Goal: Task Accomplishment & Management: Manage account settings

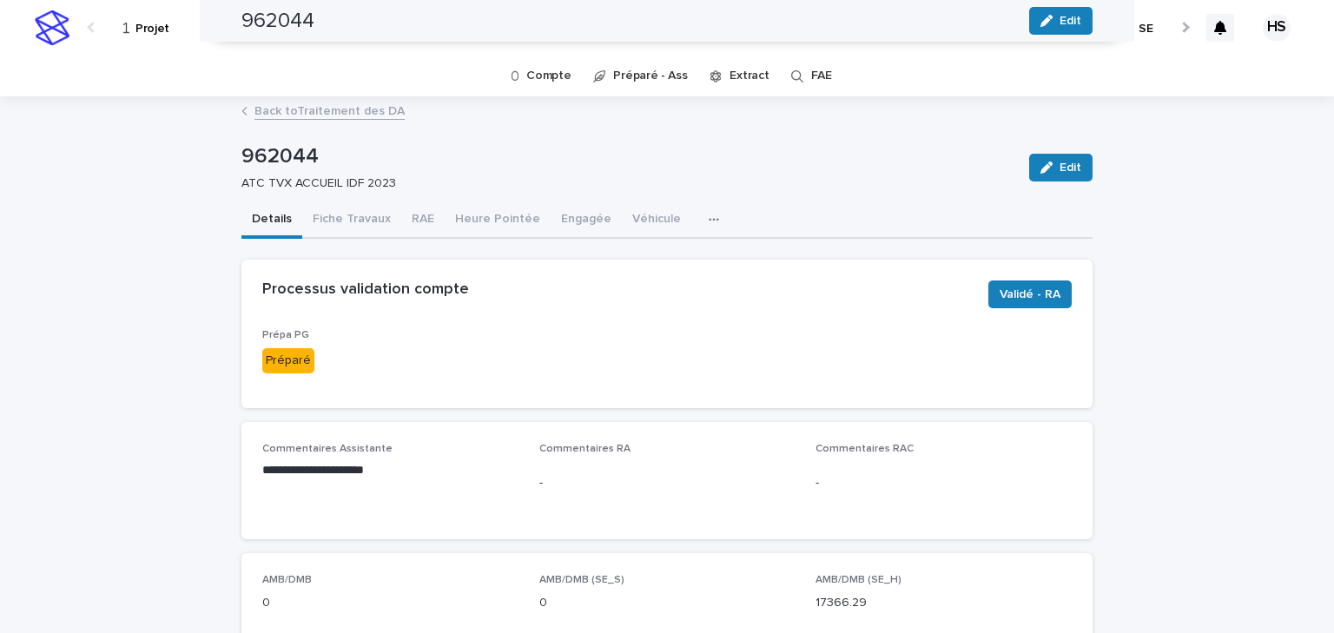
scroll to position [903, 0]
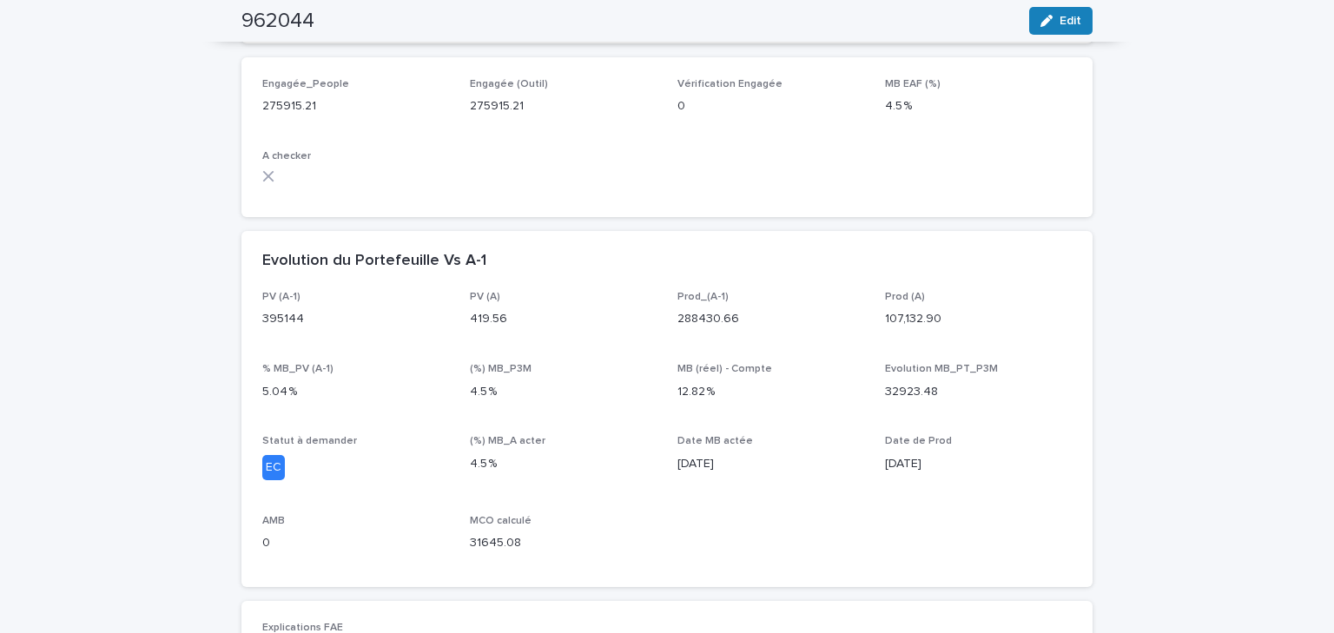
click at [793, 352] on div "PV (A-1) 395144 PV (A) 419.56 Prod_(A-1) 288430.66 Prod (A) 107,132.90 % MB_PV …" at bounding box center [666, 428] width 809 height 275
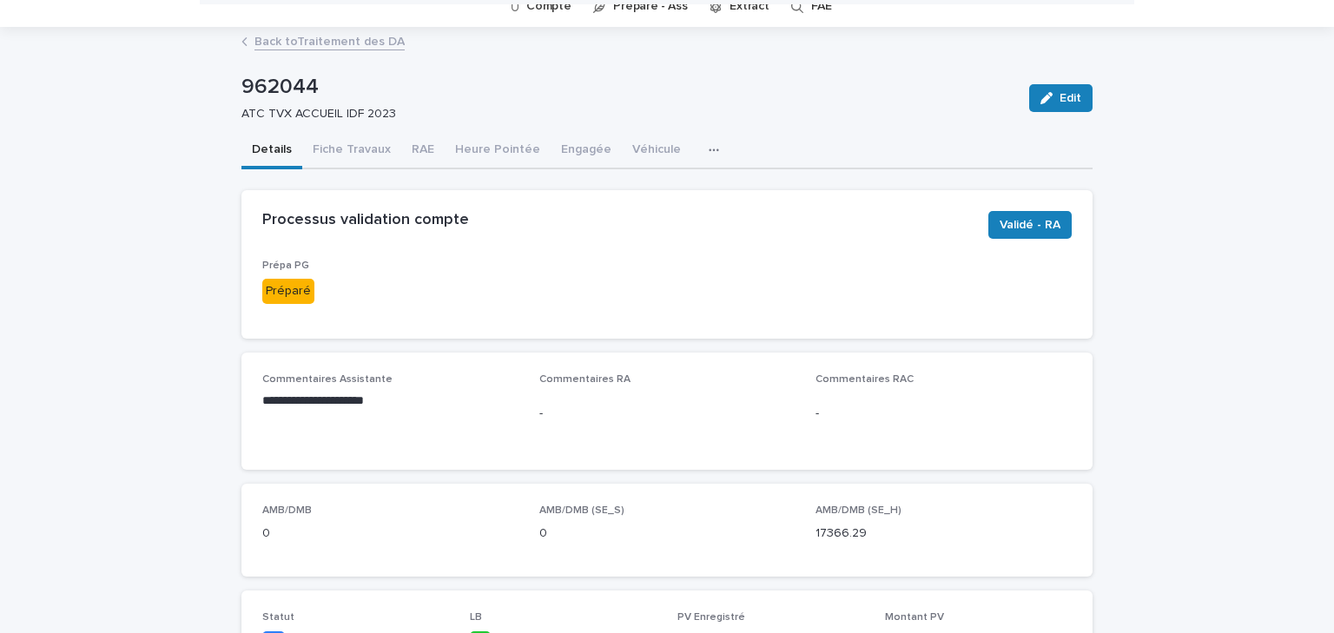
scroll to position [0, 0]
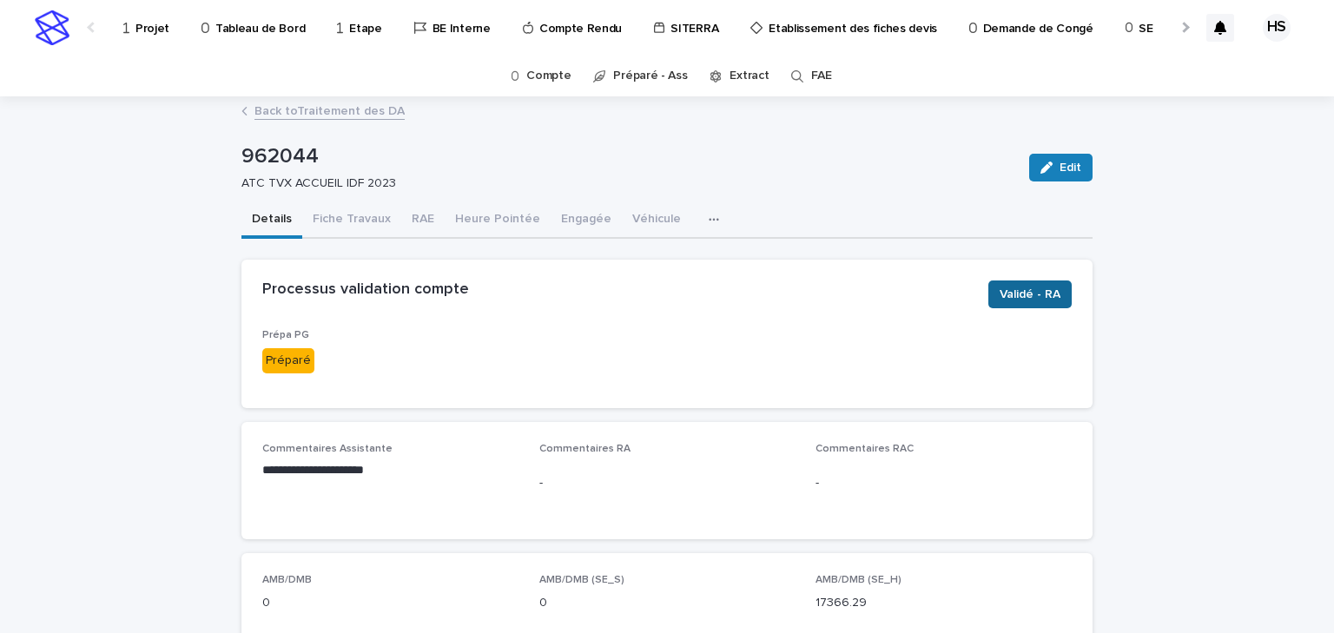
click at [1016, 287] on span "Validé - RA" at bounding box center [1030, 294] width 61 height 17
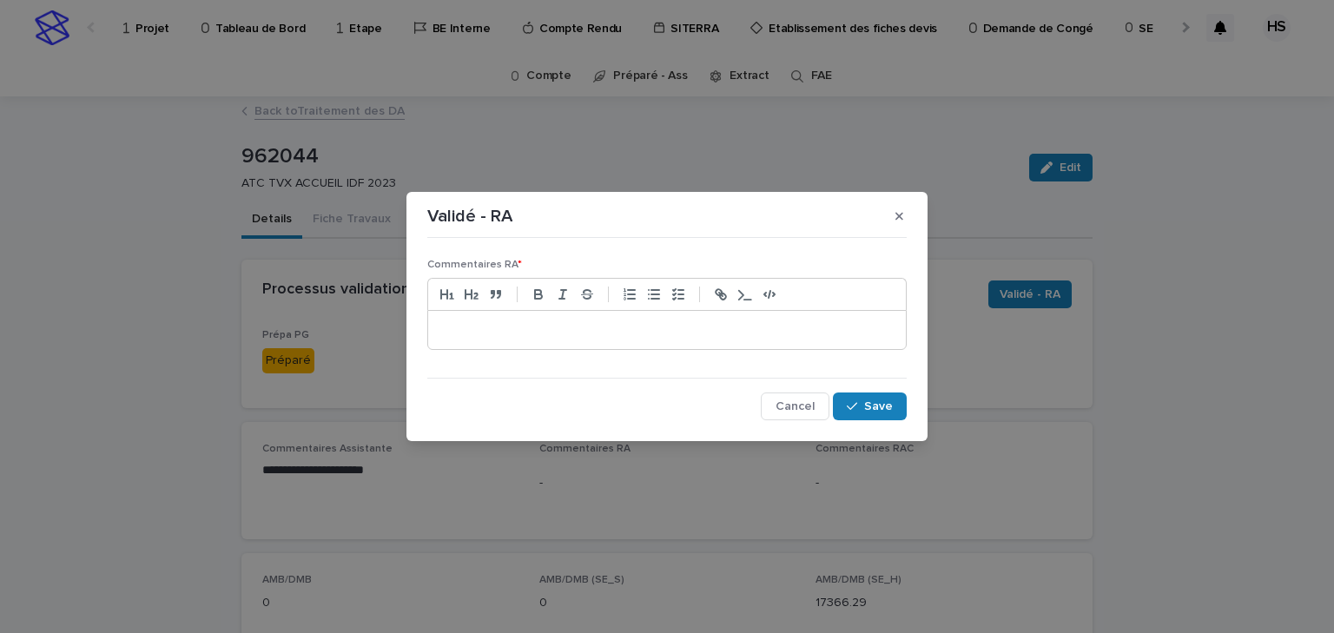
click at [528, 318] on div at bounding box center [667, 330] width 478 height 38
click at [551, 333] on p "**********" at bounding box center [667, 329] width 452 height 17
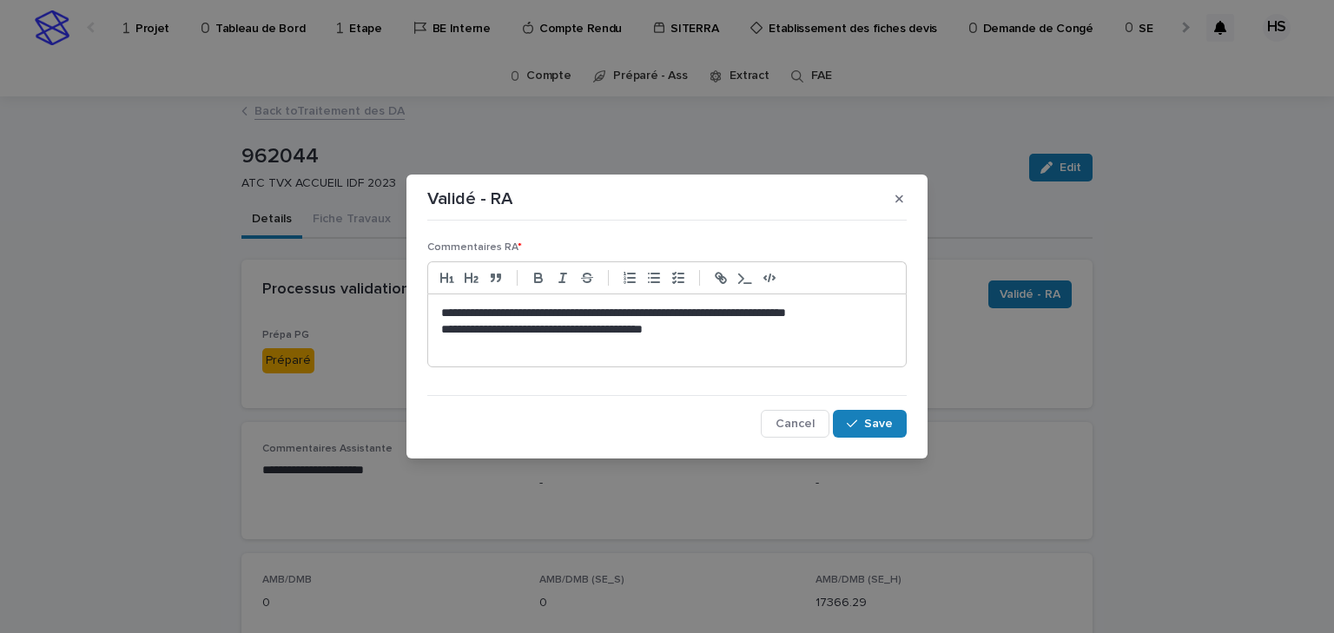
click at [772, 323] on p "**********" at bounding box center [667, 329] width 452 height 17
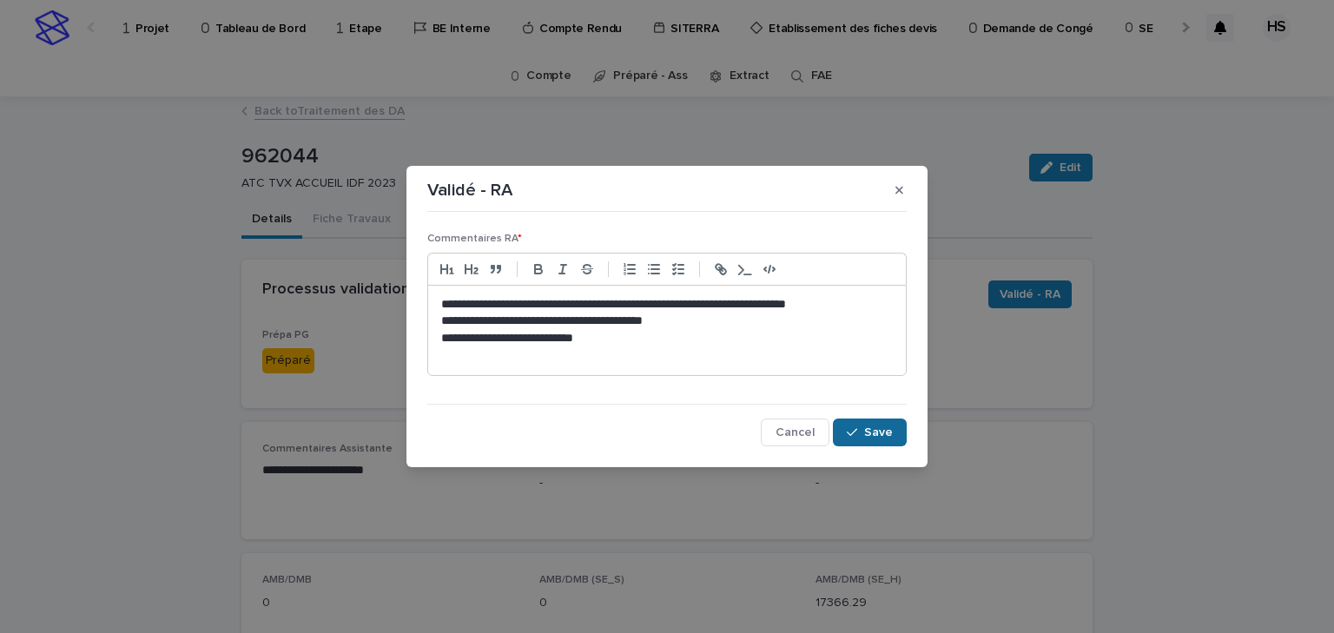
click at [868, 443] on button "Save" at bounding box center [870, 433] width 74 height 28
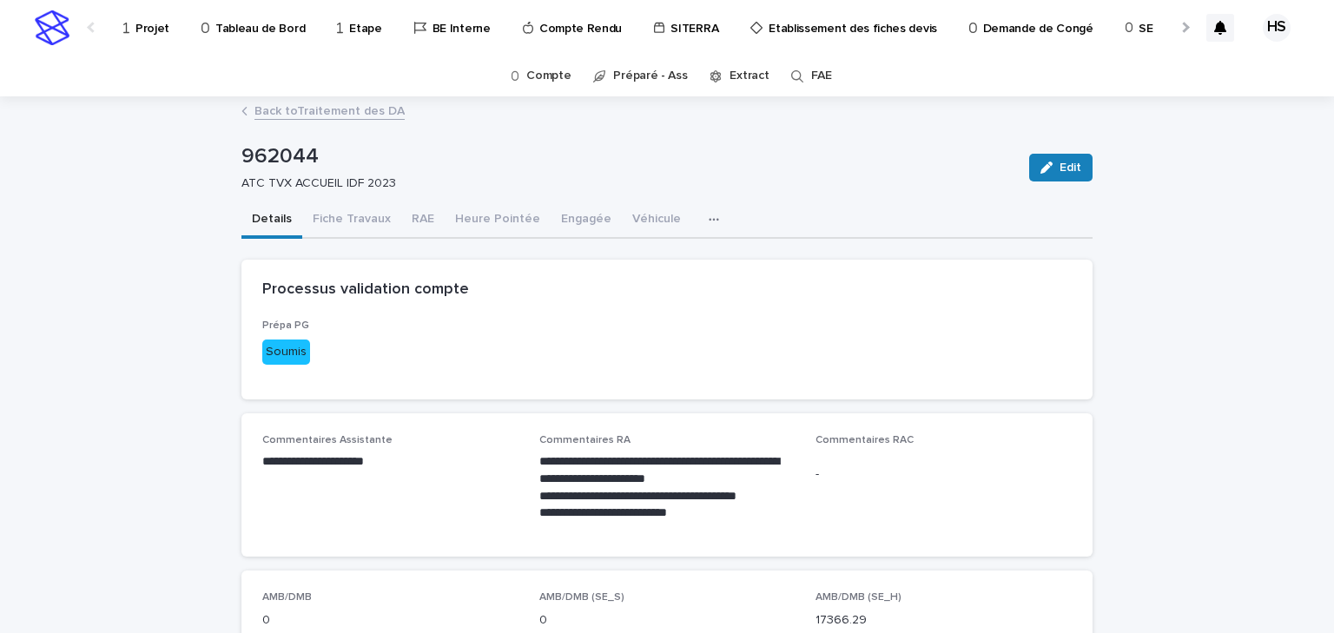
click at [353, 117] on link "Back to Traitement des DA" at bounding box center [329, 110] width 150 height 20
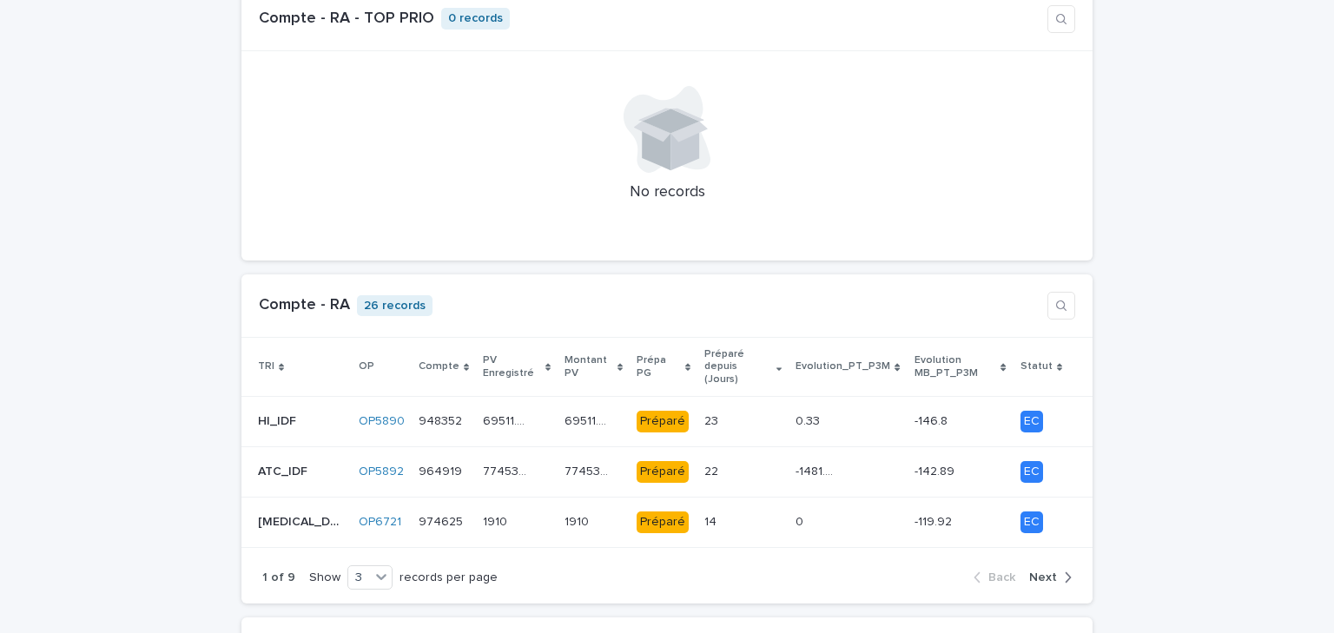
scroll to position [1598, 0]
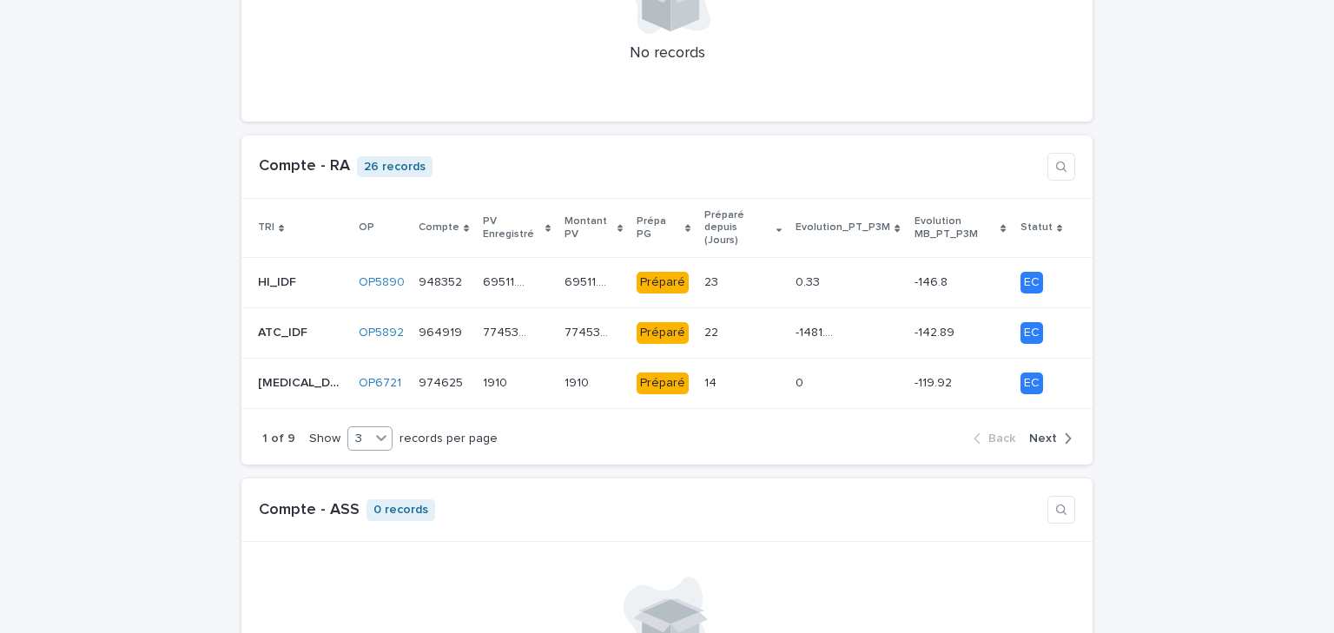
click at [373, 429] on icon at bounding box center [381, 437] width 17 height 17
click at [351, 470] on div "9" at bounding box center [359, 476] width 43 height 21
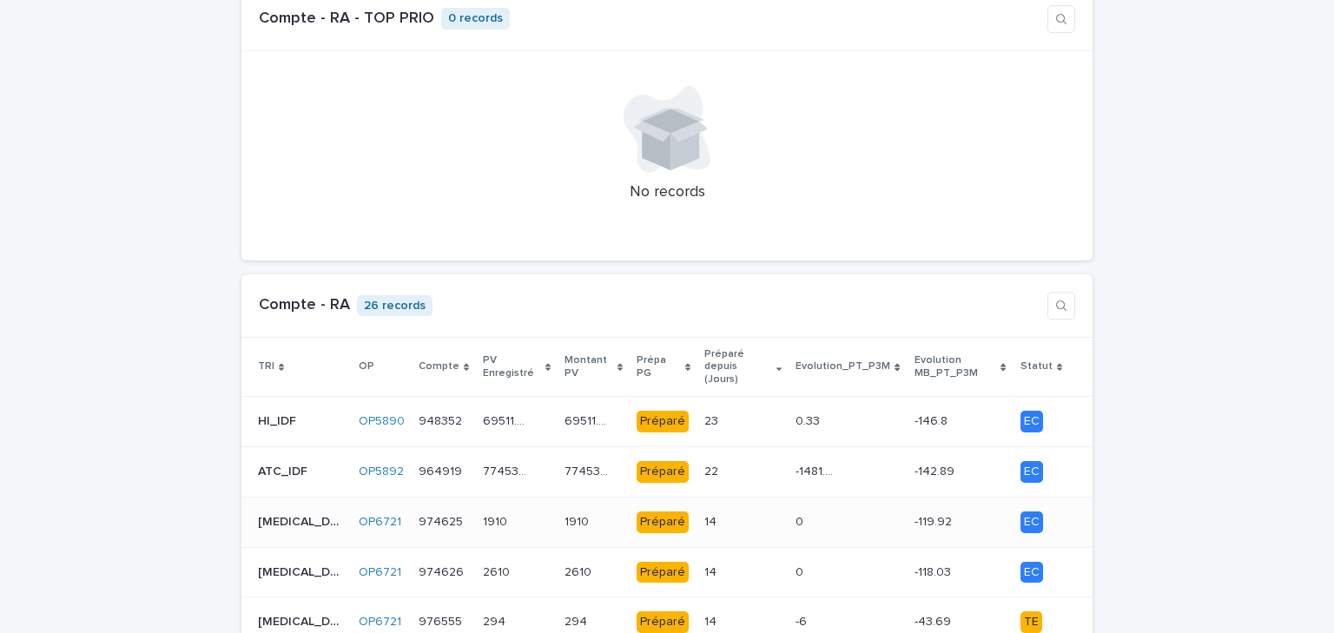
scroll to position [1806, 0]
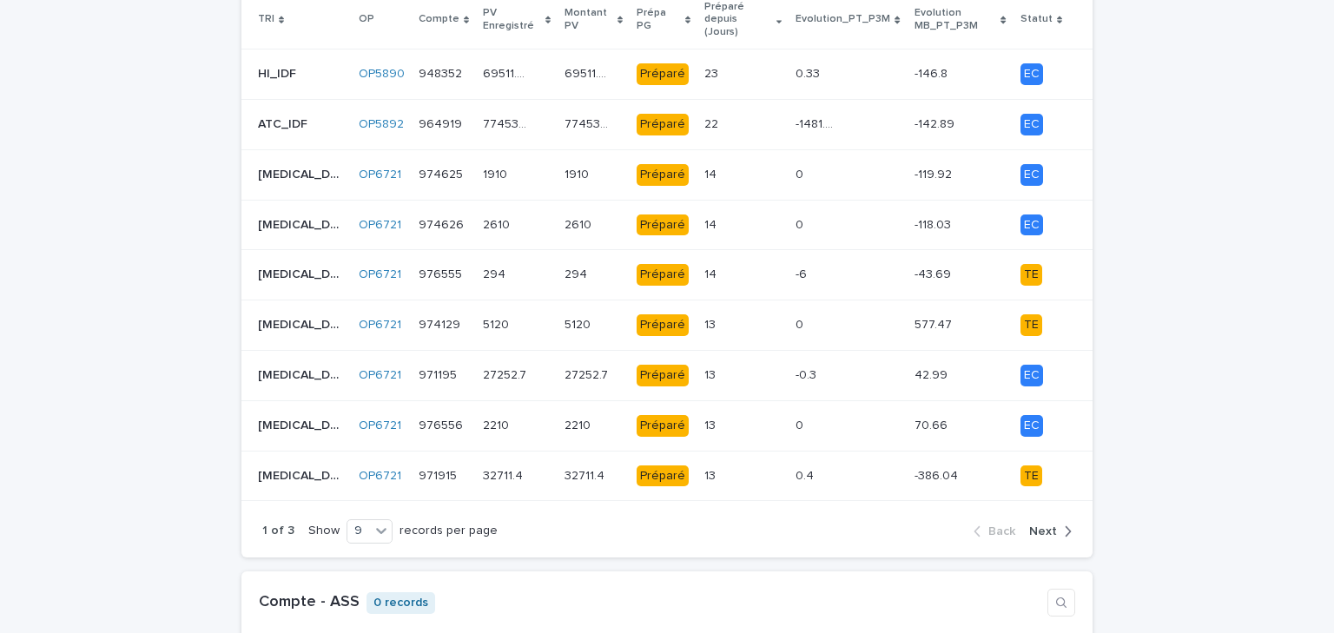
click at [1037, 525] on span "Next" at bounding box center [1043, 531] width 28 height 12
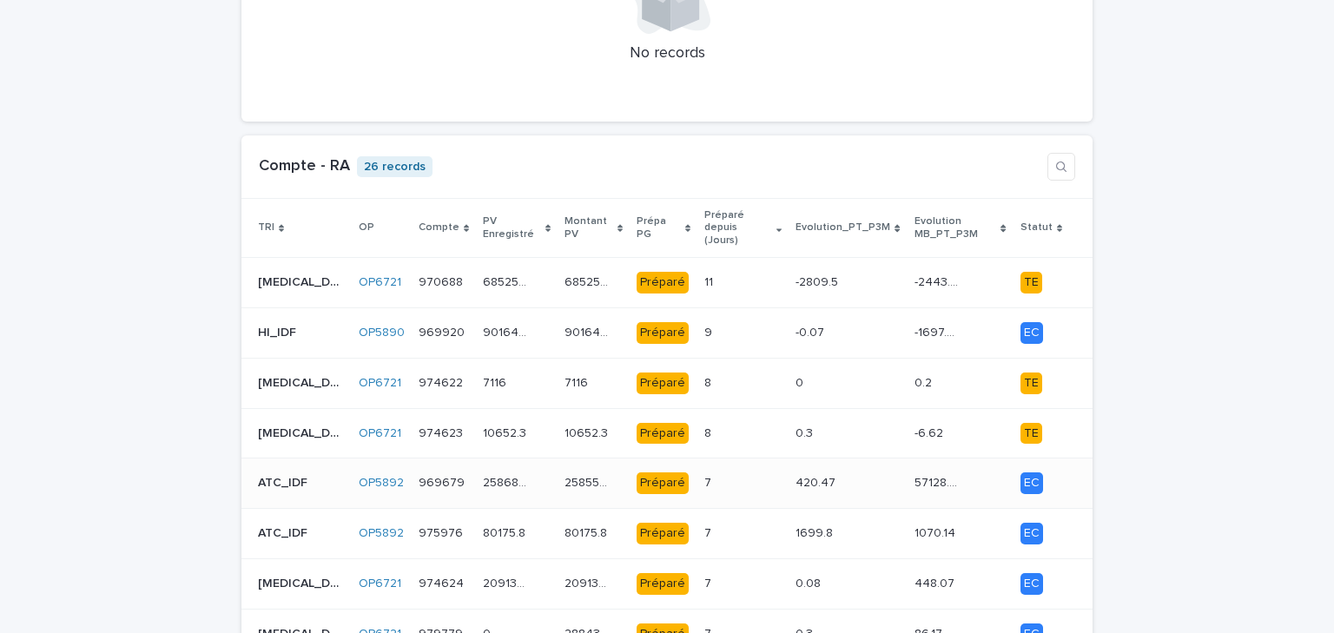
scroll to position [1737, 0]
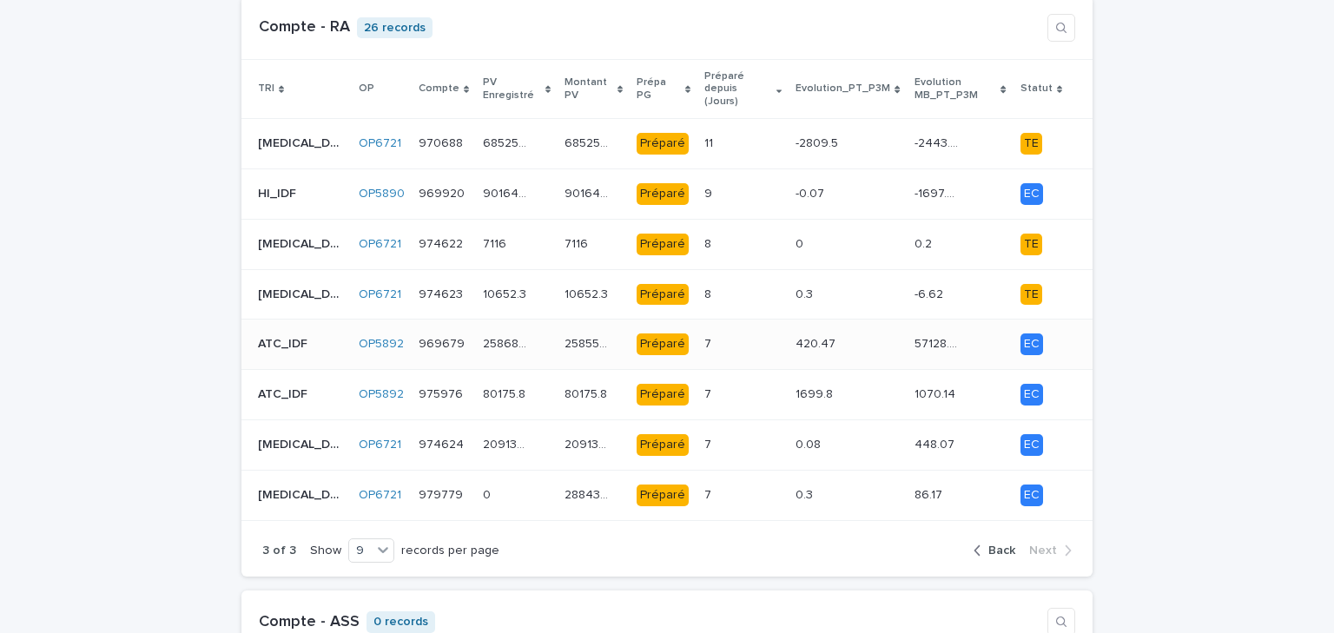
click at [707, 330] on div "7 7" at bounding box center [742, 344] width 77 height 29
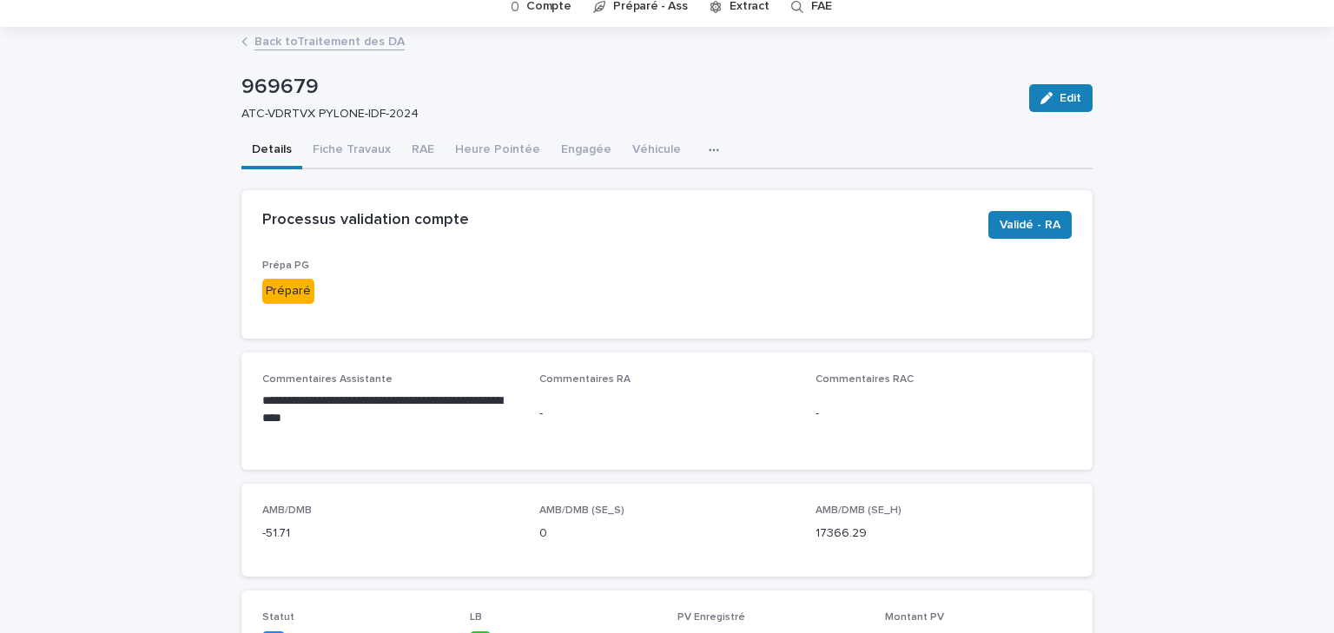
scroll to position [208, 0]
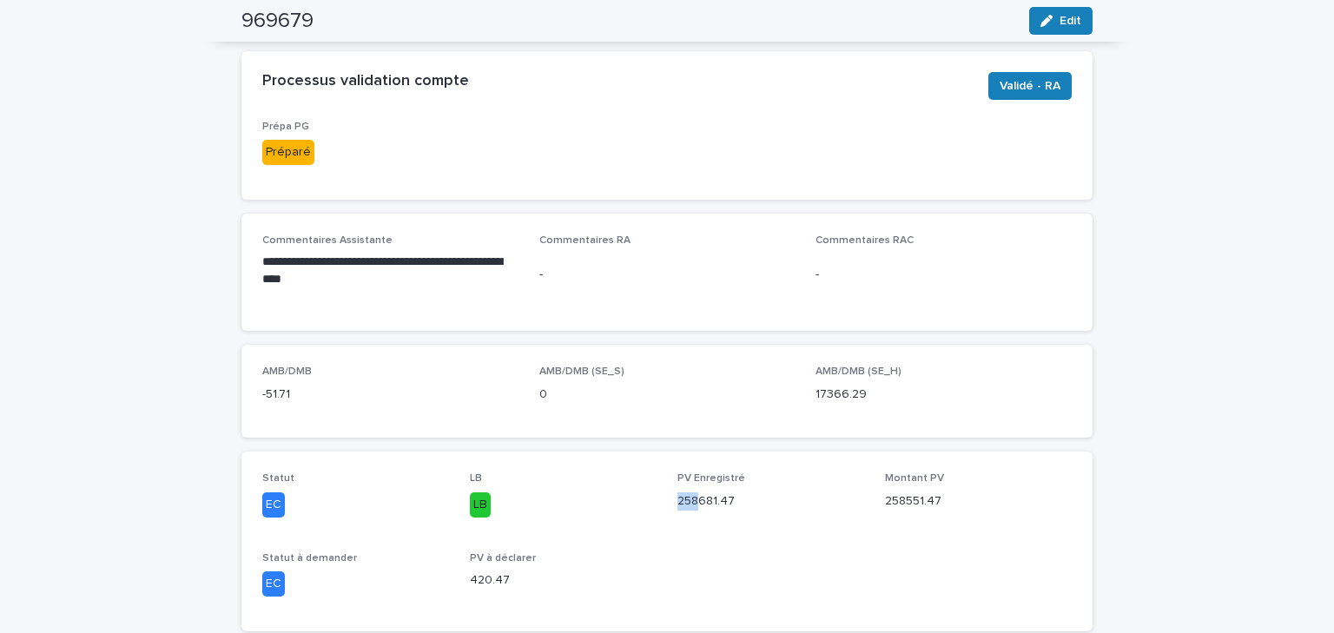
drag, startPoint x: 696, startPoint y: 502, endPoint x: 664, endPoint y: 505, distance: 32.3
click at [664, 505] on div "Statut EC LB LB PV Enregistré 258681.47 Montant PV 258551.47 Statut à demander …" at bounding box center [666, 540] width 809 height 137
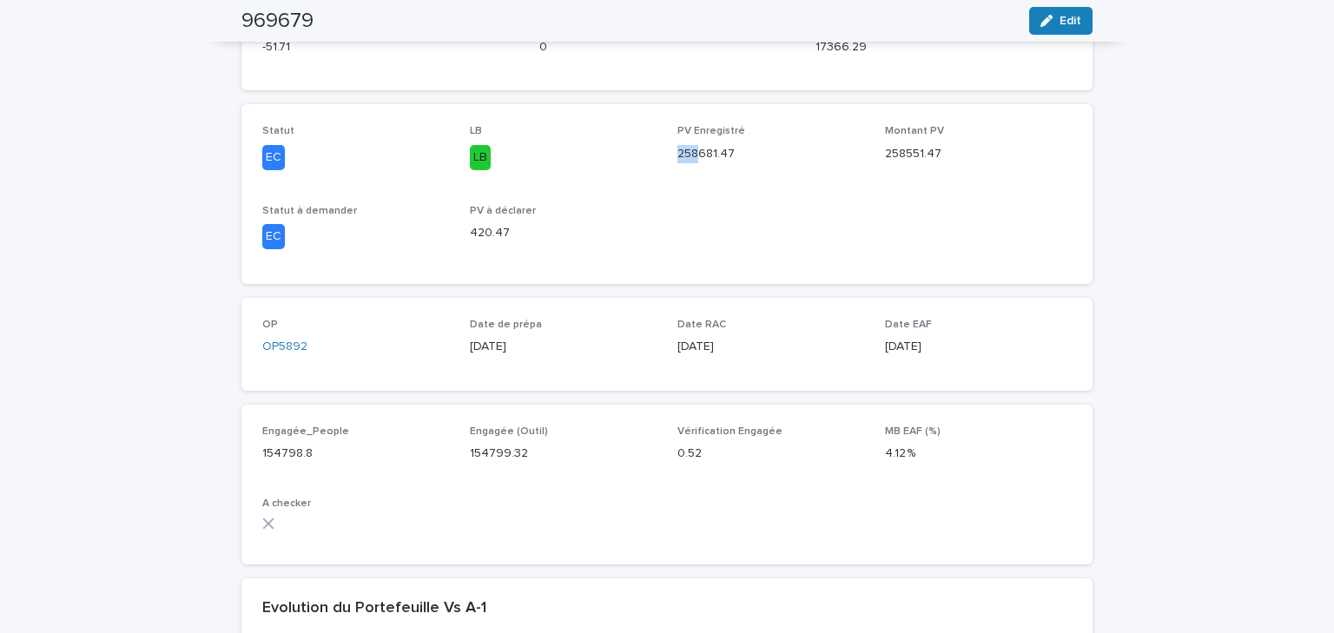
scroll to position [139, 0]
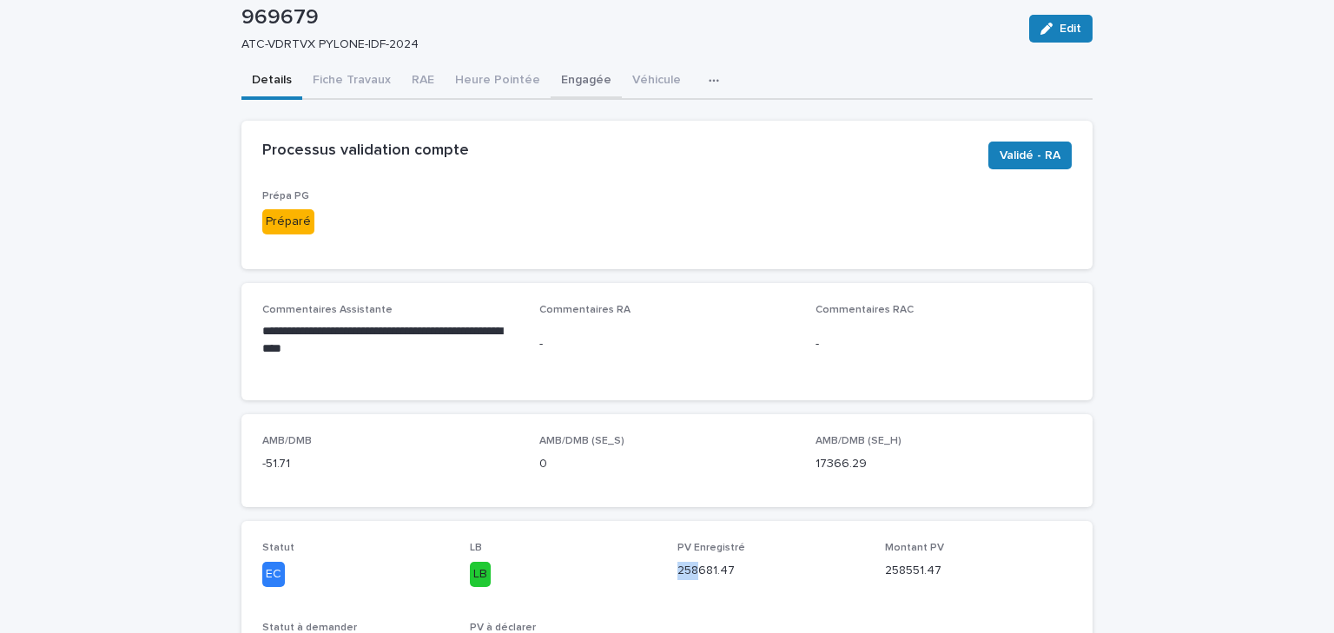
click at [584, 73] on button "Engagée" at bounding box center [586, 81] width 71 height 36
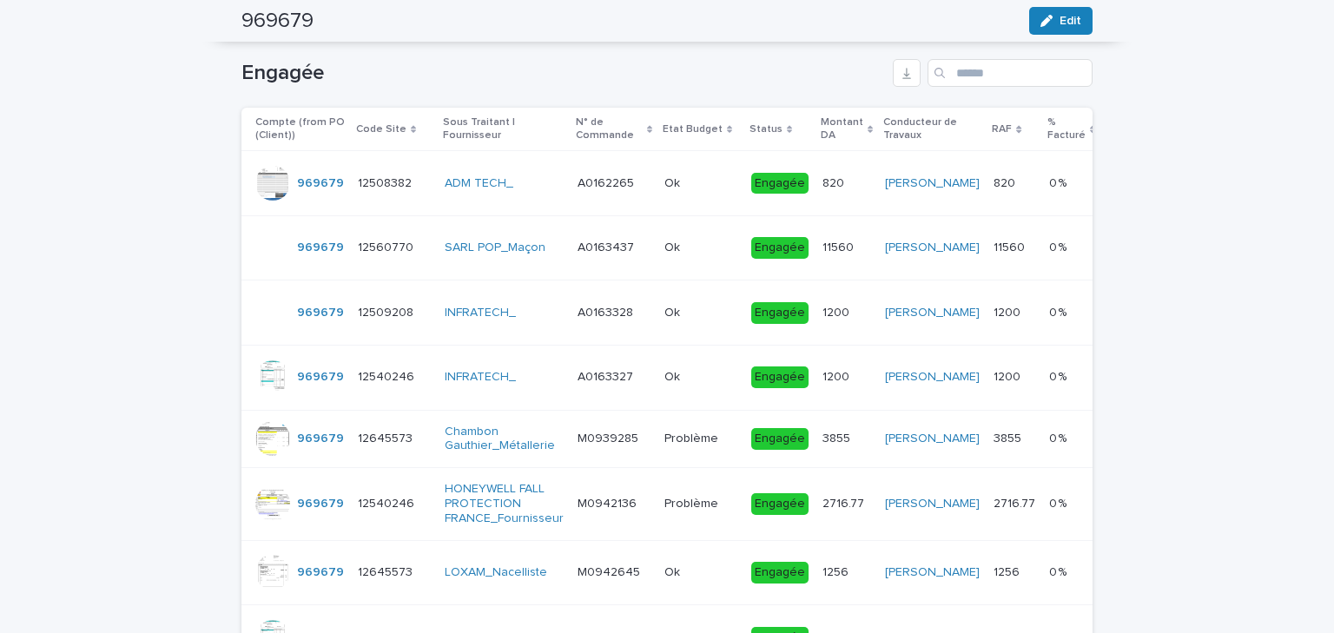
scroll to position [33, 0]
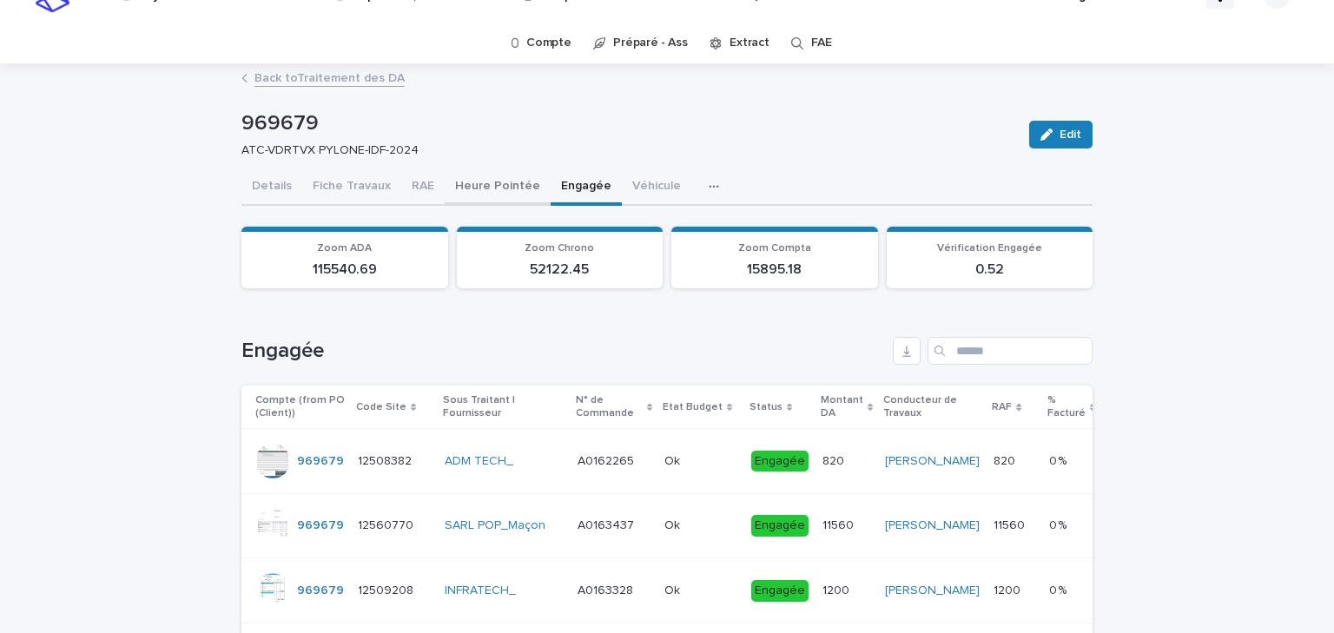
click at [506, 189] on button "Heure Pointée" at bounding box center [498, 187] width 106 height 36
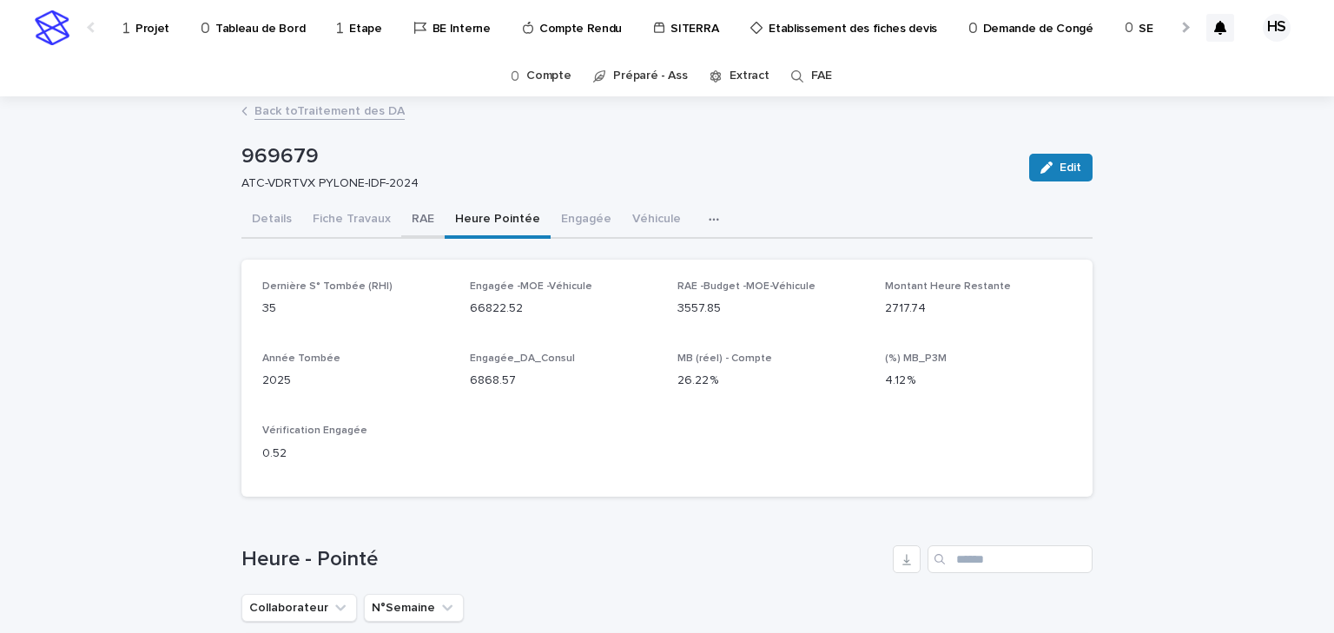
click at [413, 218] on button "RAE" at bounding box center [422, 220] width 43 height 36
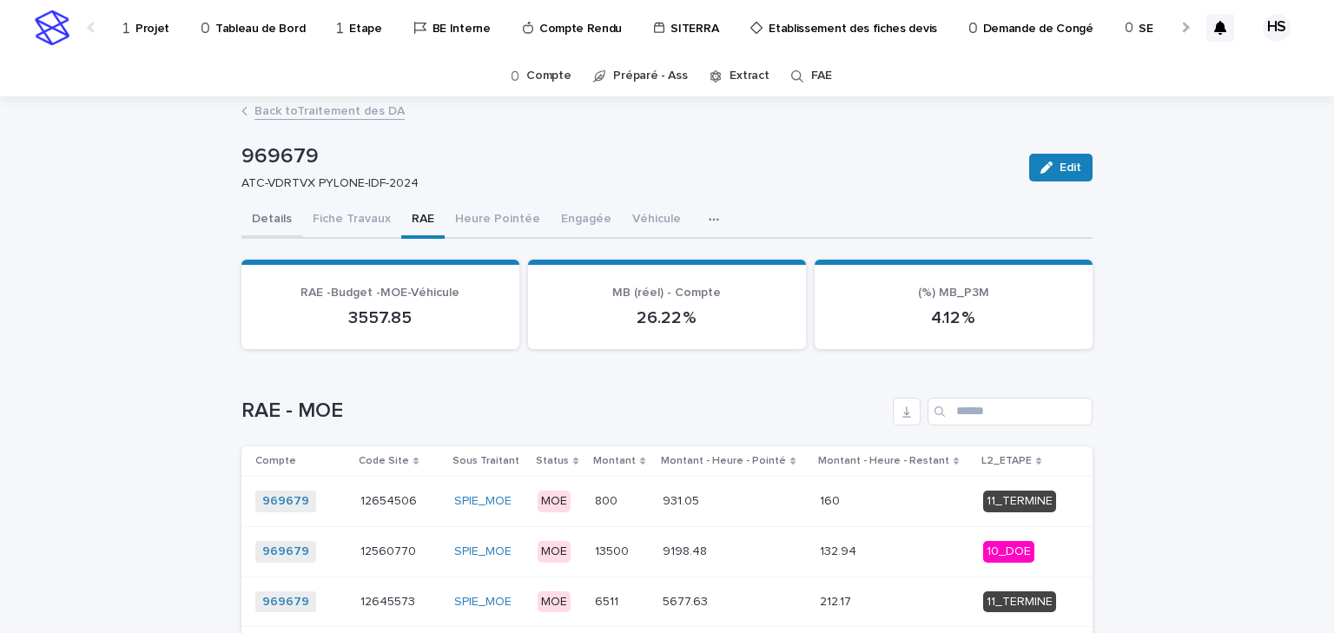
click at [271, 227] on button "Details" at bounding box center [271, 220] width 61 height 36
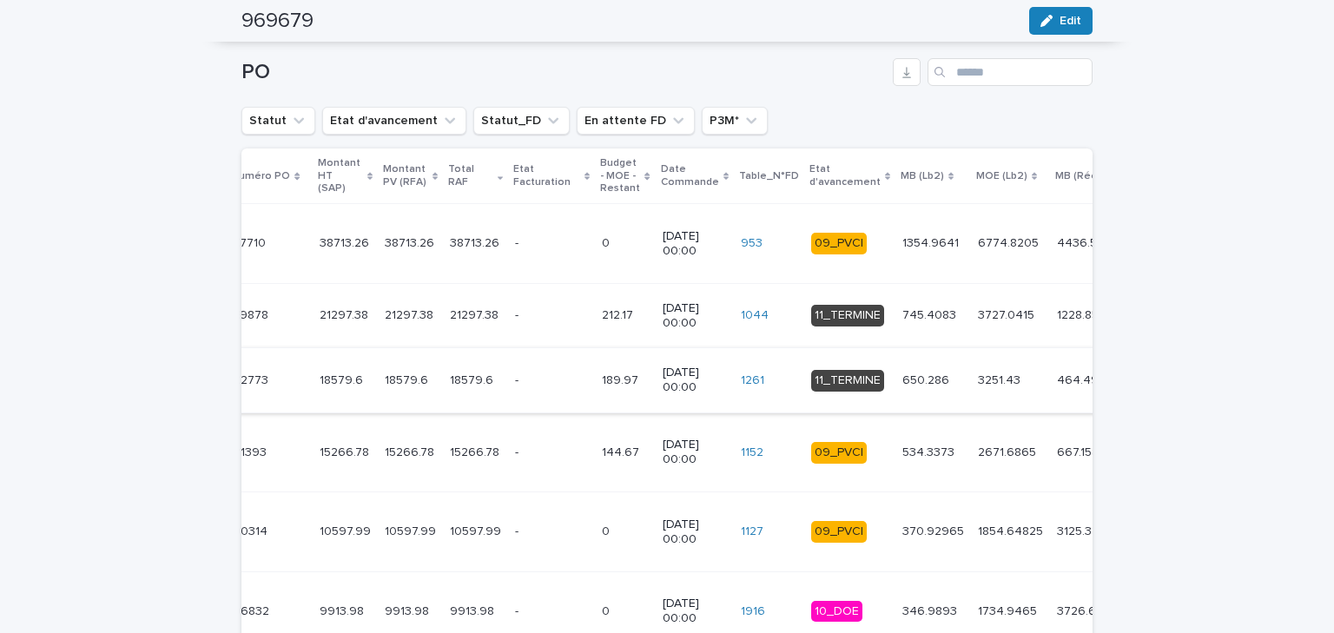
scroll to position [2015, 0]
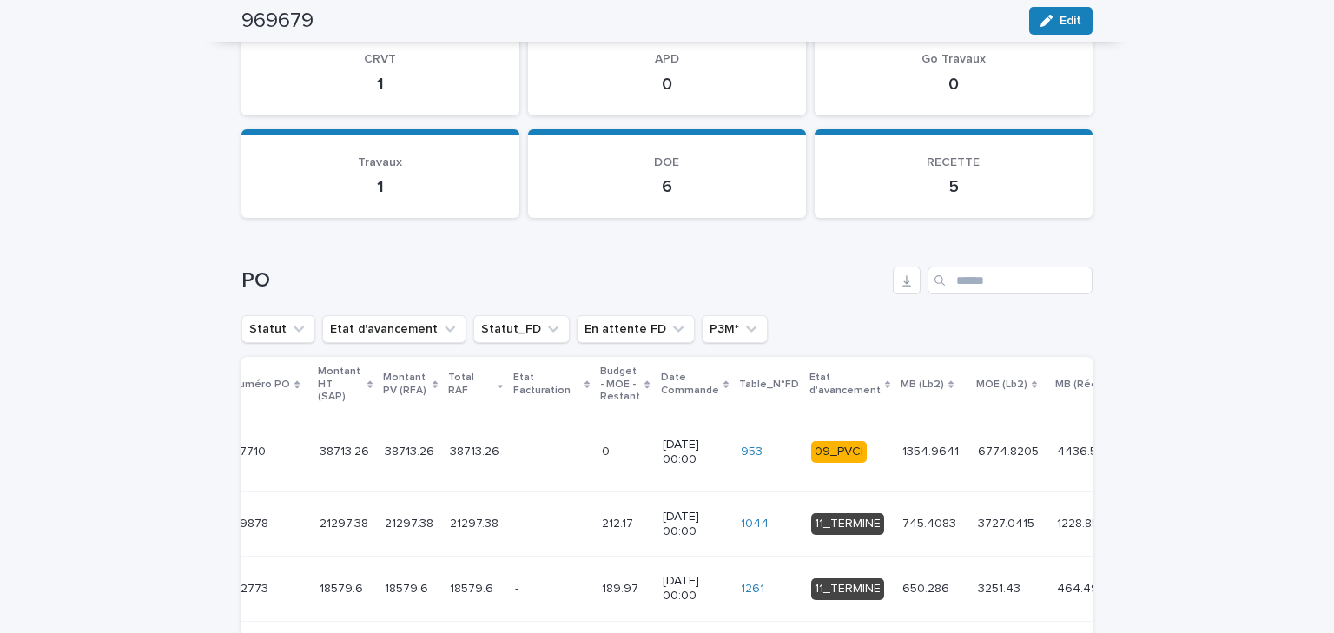
click at [809, 389] on p "Etat d'avancement" at bounding box center [844, 384] width 71 height 32
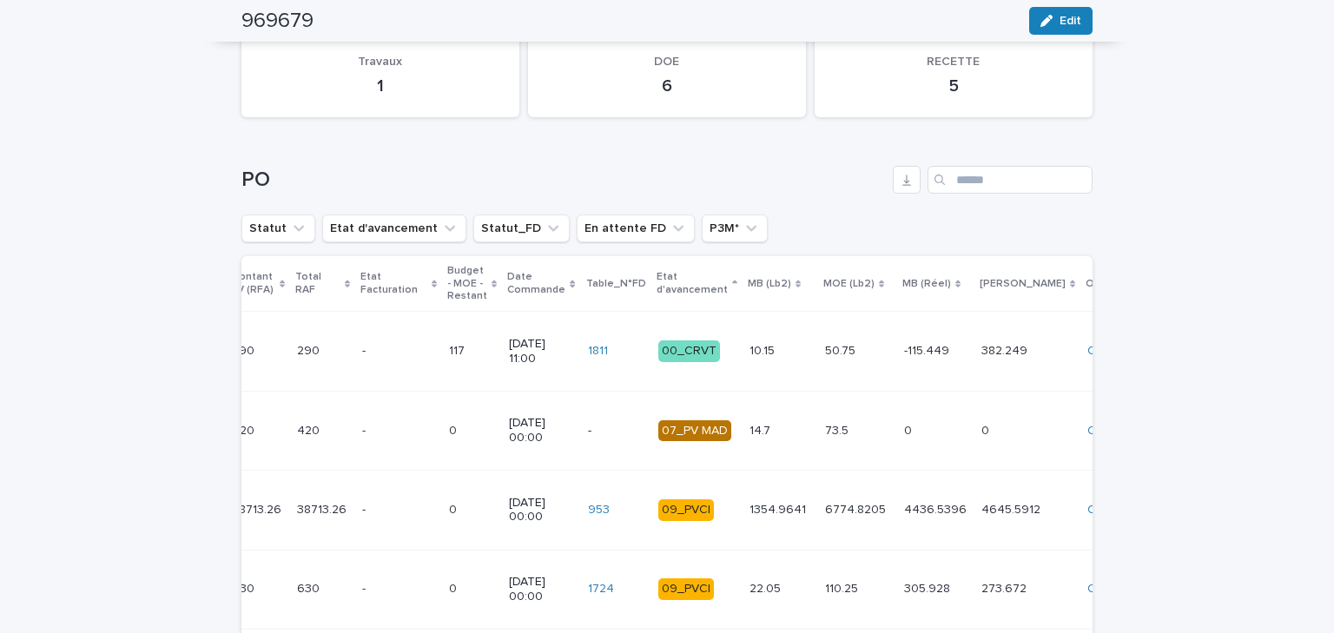
scroll to position [1838, 0]
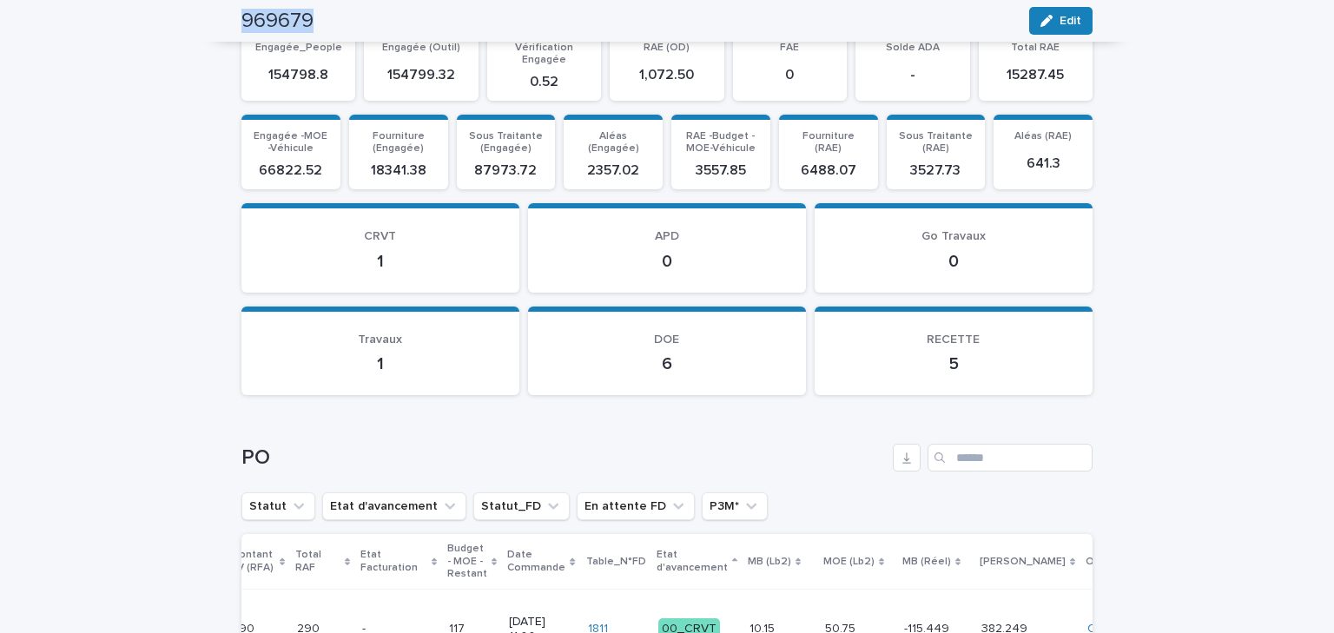
drag, startPoint x: 306, startPoint y: 17, endPoint x: 232, endPoint y: 26, distance: 74.3
click at [232, 26] on div "969679 Edit" at bounding box center [667, 21] width 934 height 42
copy h2 "969679"
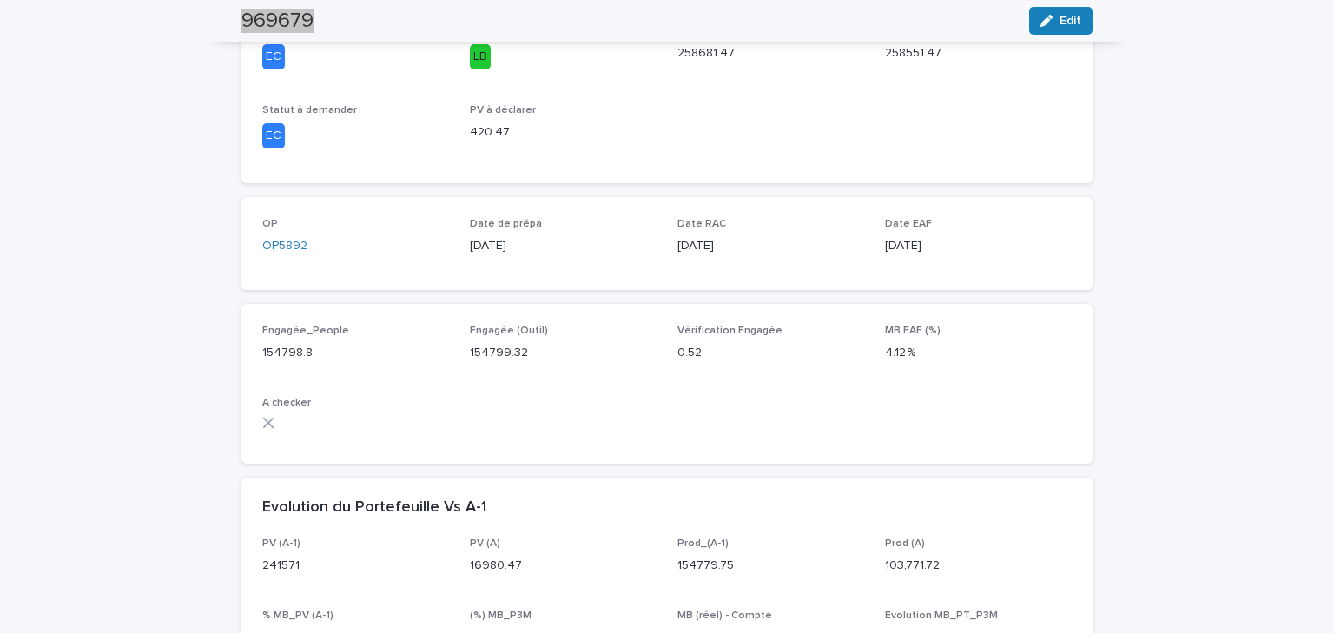
scroll to position [587, 0]
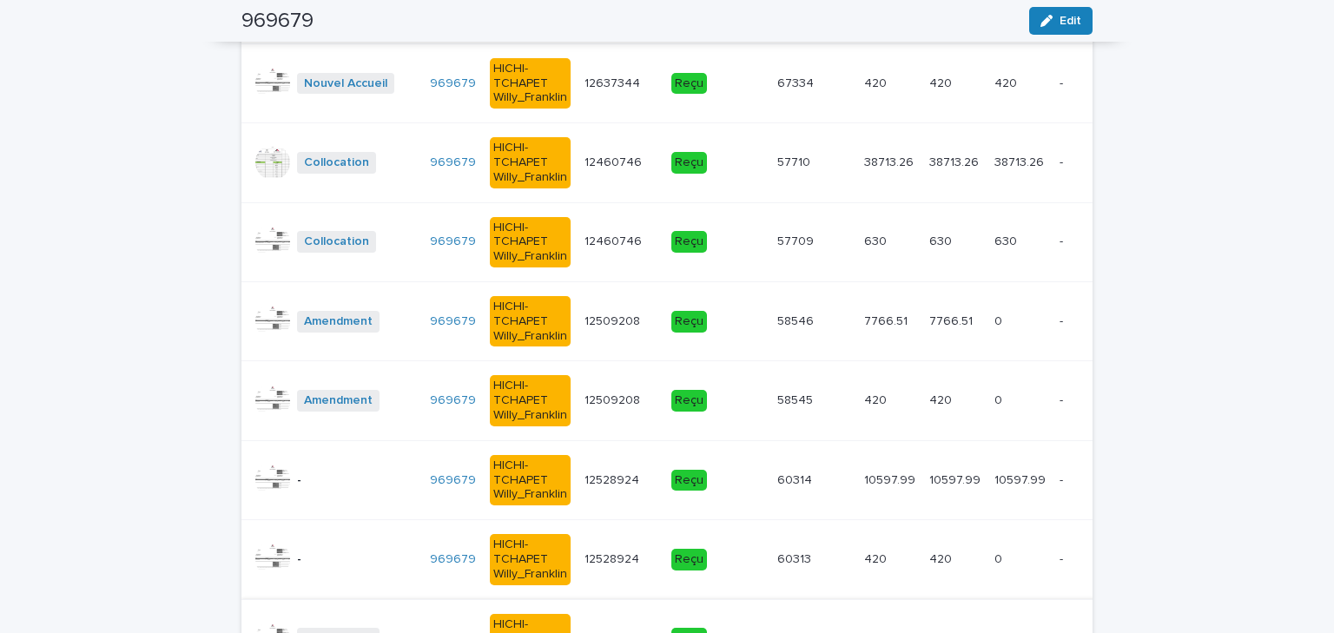
scroll to position [2185, 0]
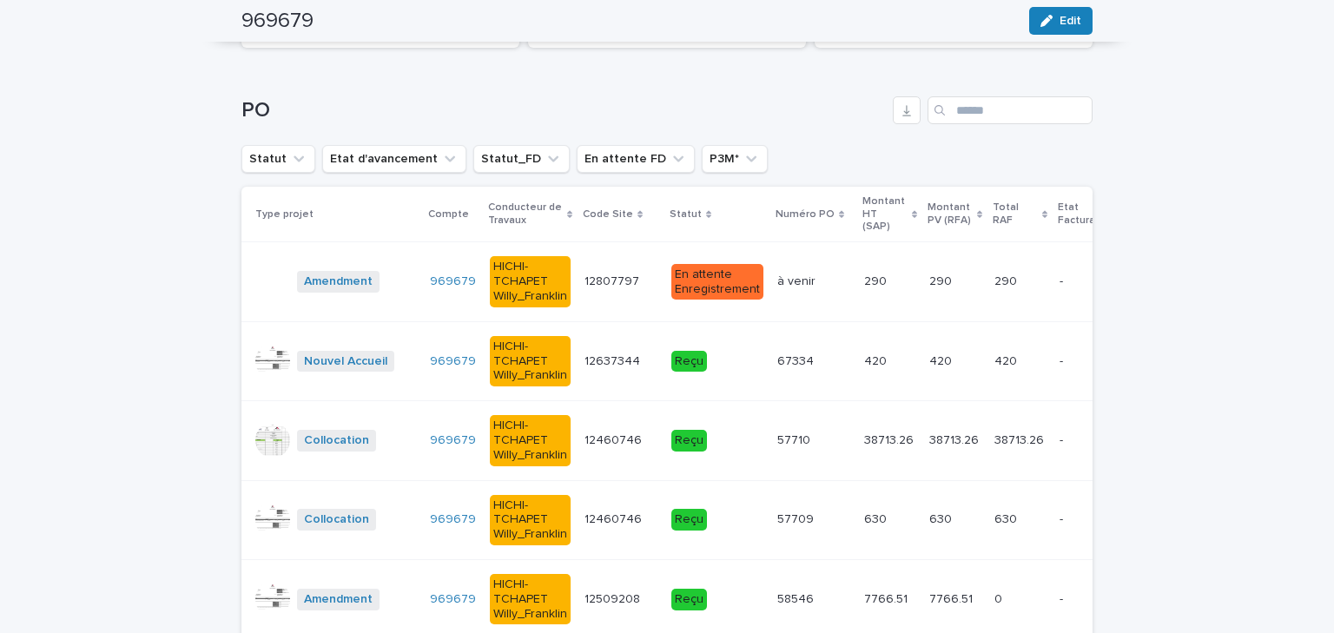
click at [868, 210] on p "Montant HT (SAP)" at bounding box center [884, 214] width 45 height 44
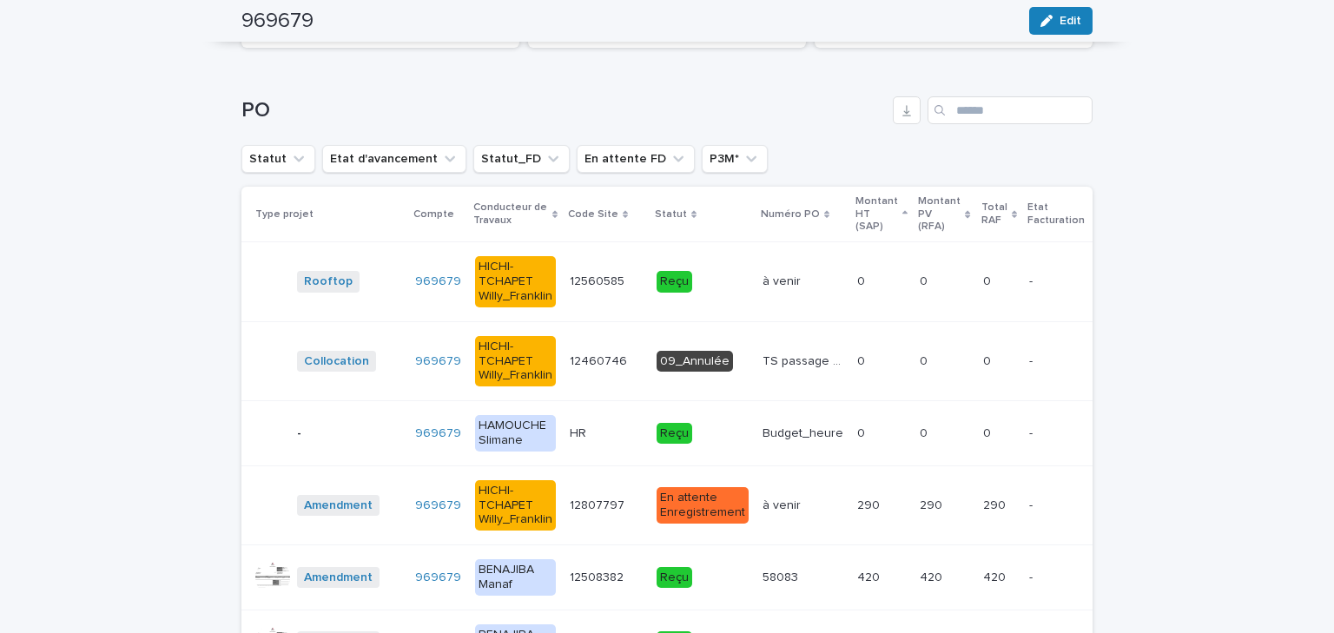
click at [866, 215] on p "Montant HT (SAP)" at bounding box center [876, 214] width 43 height 44
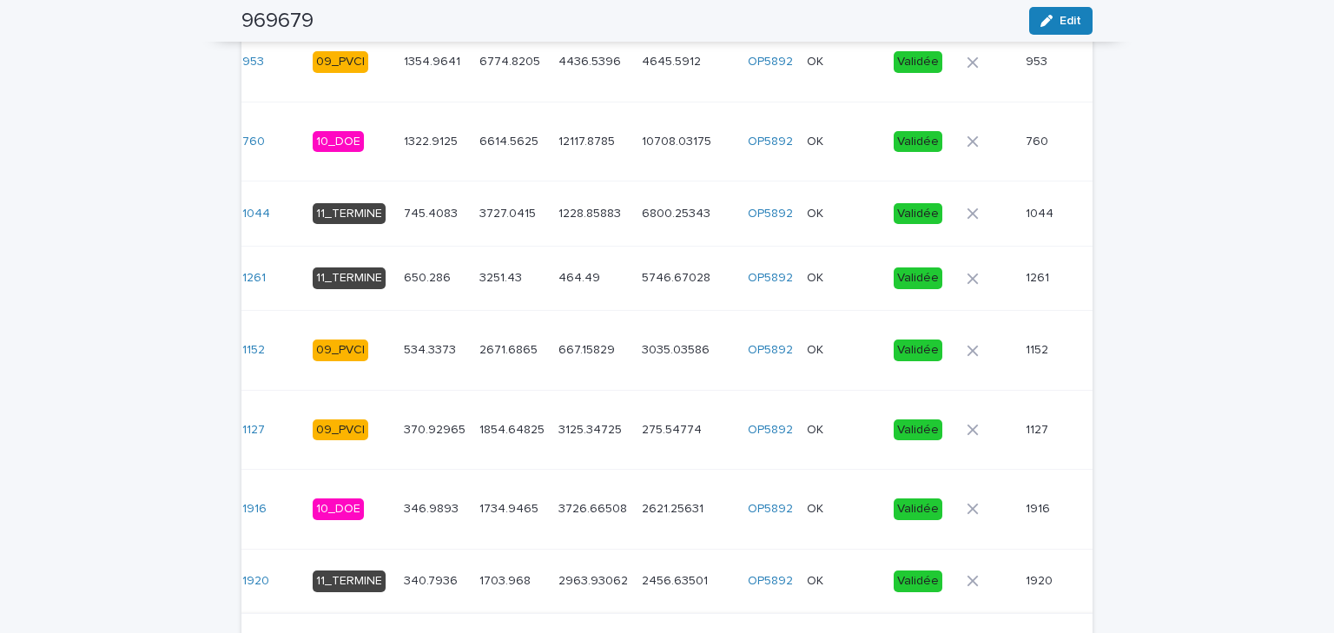
scroll to position [2127, 0]
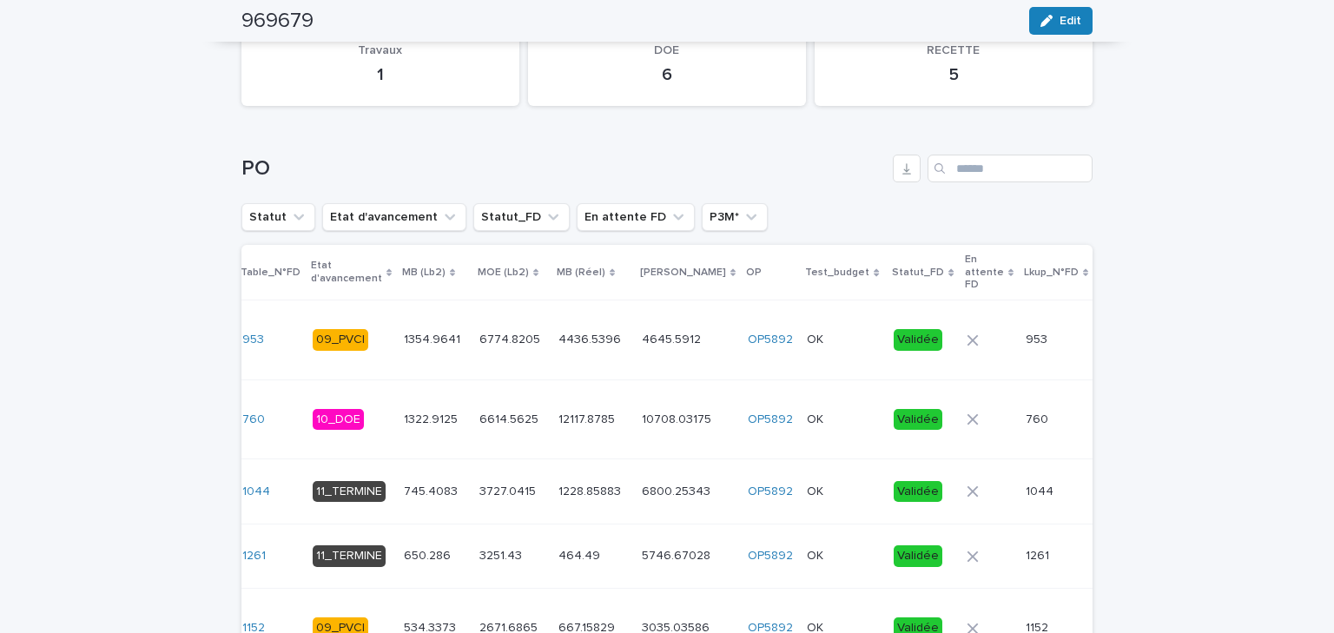
click at [965, 266] on p "En attente FD" at bounding box center [984, 272] width 39 height 44
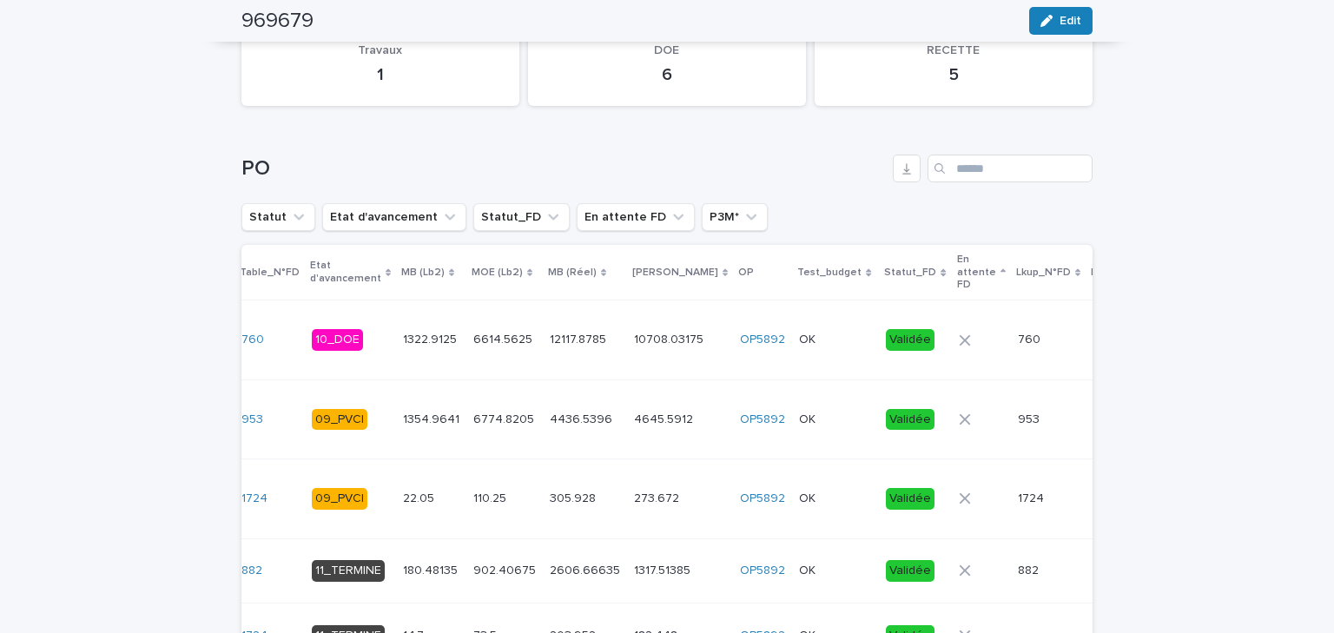
click at [957, 267] on p "En attente FD" at bounding box center [976, 272] width 39 height 44
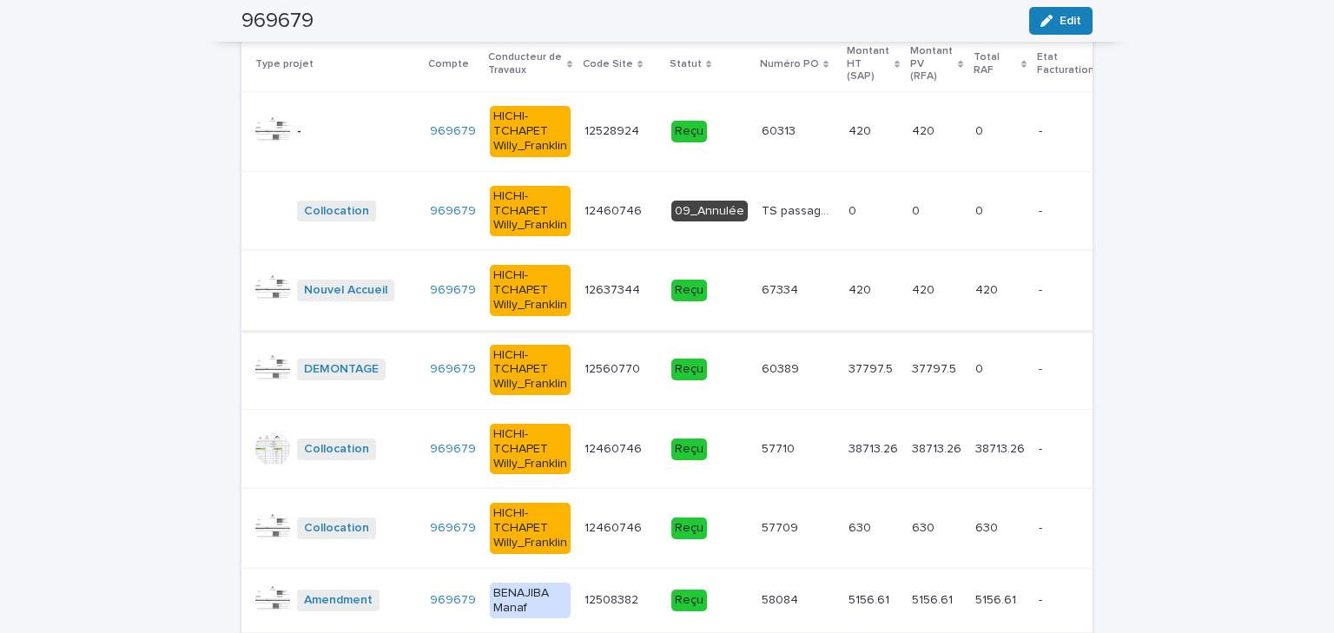
scroll to position [1988, 0]
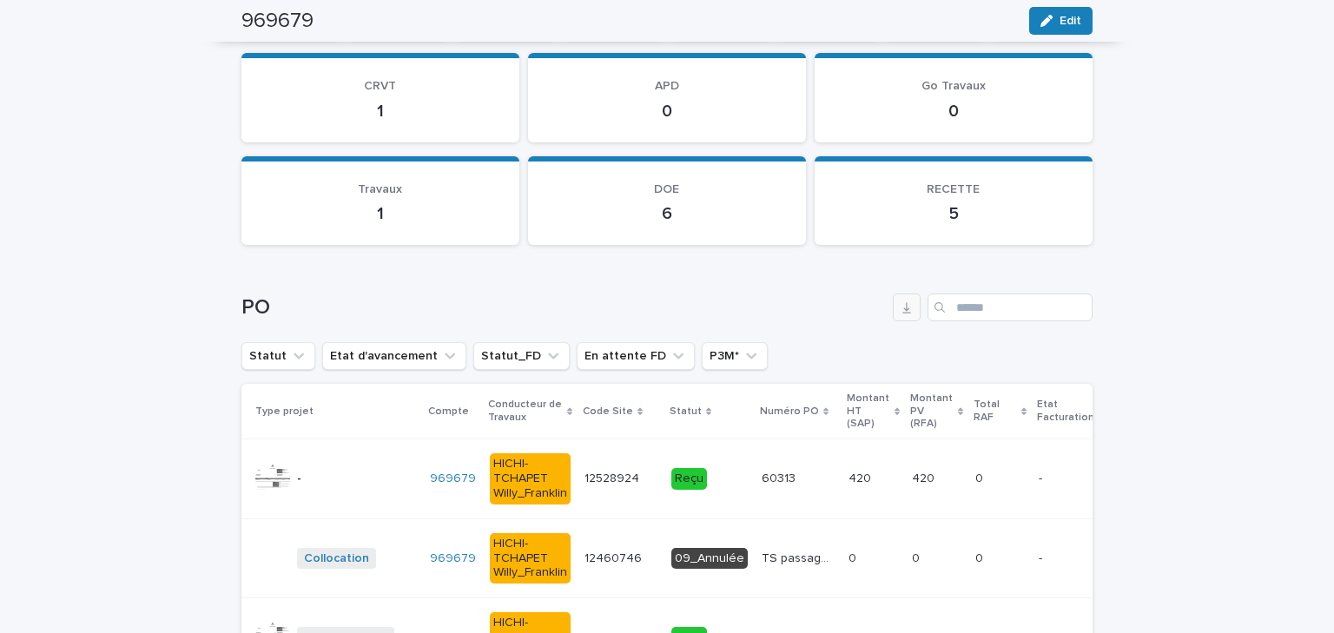
click at [900, 309] on icon "button" at bounding box center [907, 307] width 14 height 14
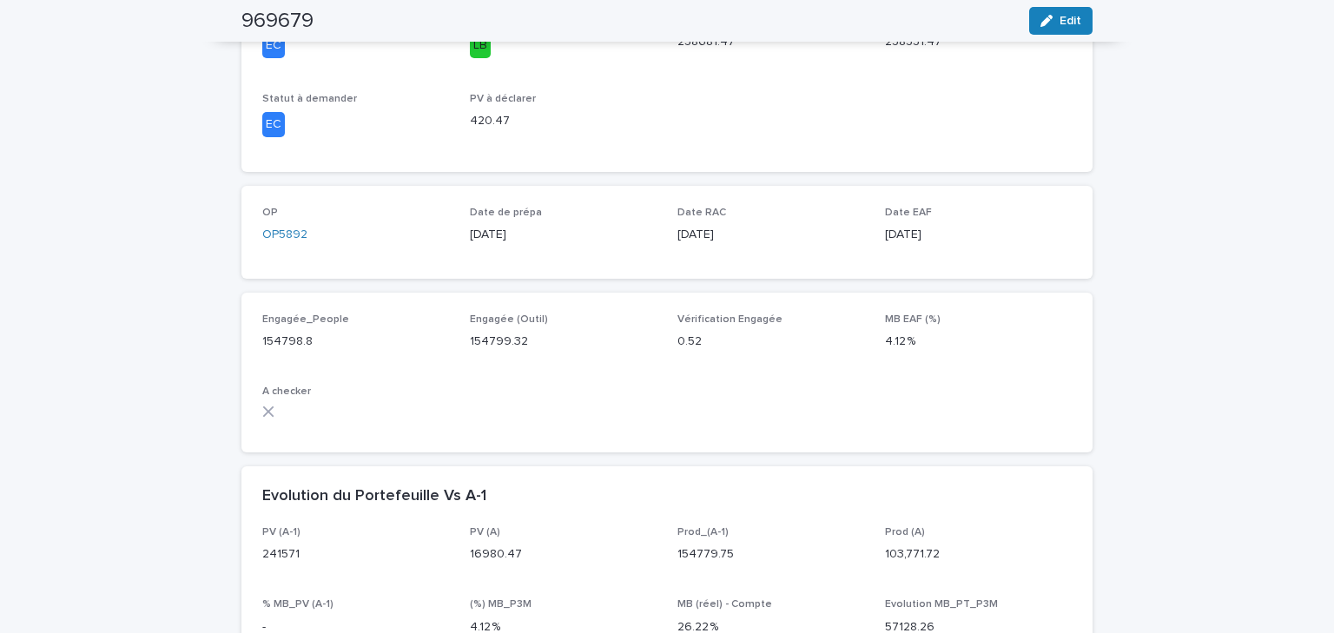
scroll to position [598, 0]
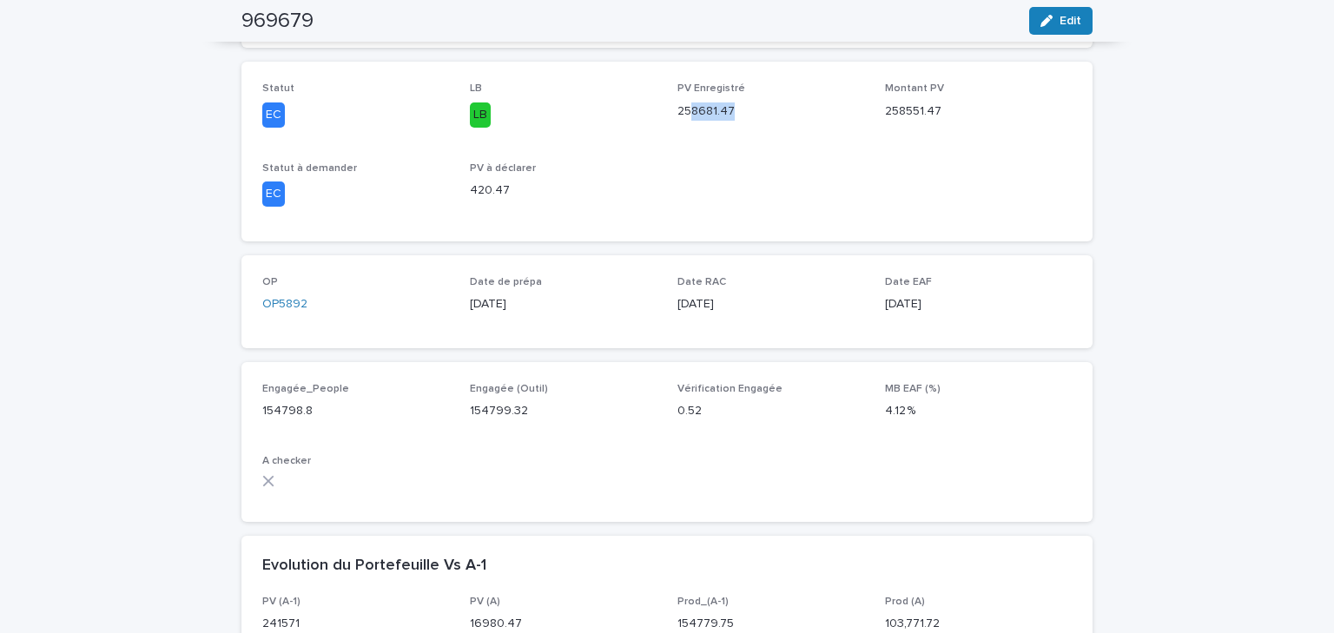
drag, startPoint x: 690, startPoint y: 115, endPoint x: 727, endPoint y: 115, distance: 37.3
click at [727, 115] on p "258681.47" at bounding box center [770, 111] width 187 height 18
drag, startPoint x: 881, startPoint y: 116, endPoint x: 939, endPoint y: 124, distance: 58.8
click at [939, 124] on div "Montant PV 258551.47" at bounding box center [978, 108] width 187 height 51
drag, startPoint x: 670, startPoint y: 115, endPoint x: 736, endPoint y: 123, distance: 66.6
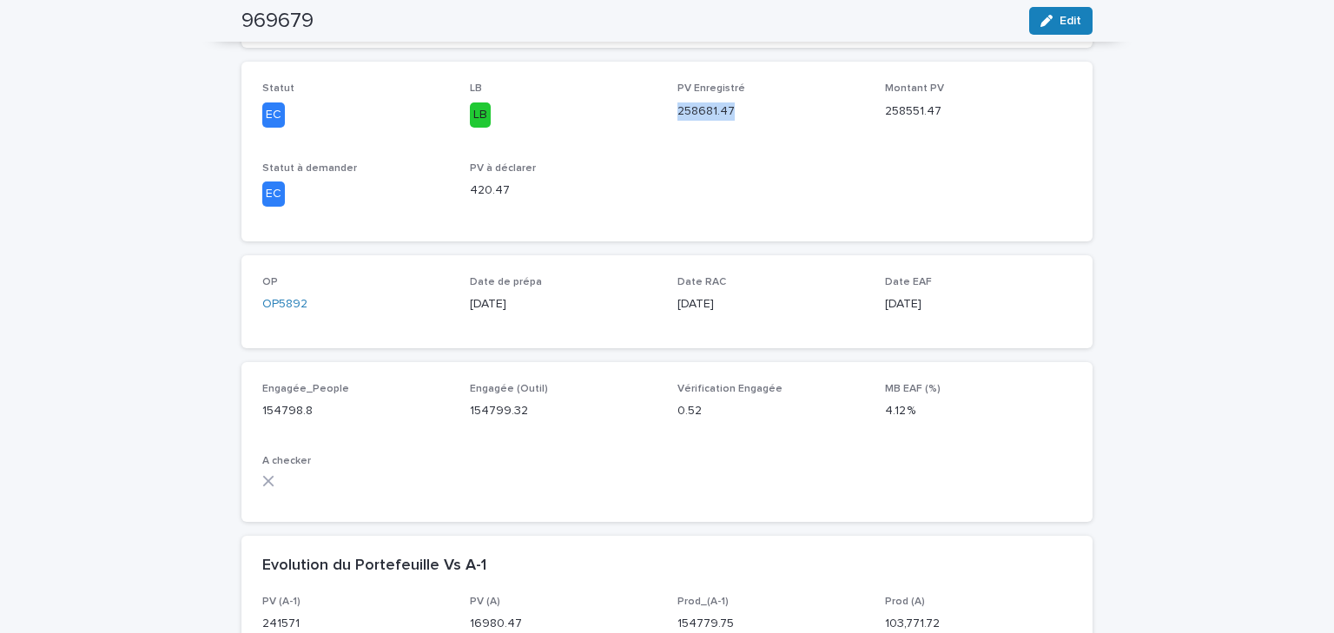
click at [736, 123] on div "Statut EC LB LB PV Enregistré 258681.47 Montant PV 258551.47 Statut à demander …" at bounding box center [666, 151] width 809 height 137
click at [726, 181] on div "Statut EC LB LB PV Enregistré 258681.47 Montant PV 258551.47 Statut à demander …" at bounding box center [666, 151] width 809 height 137
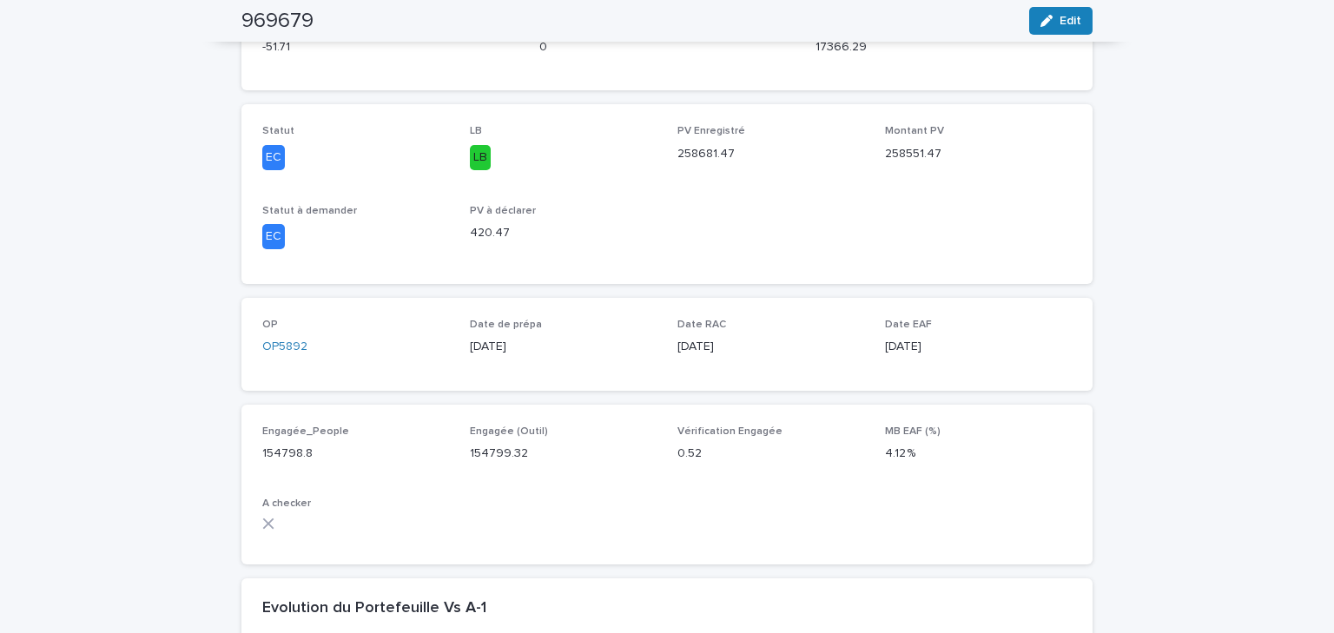
scroll to position [69, 0]
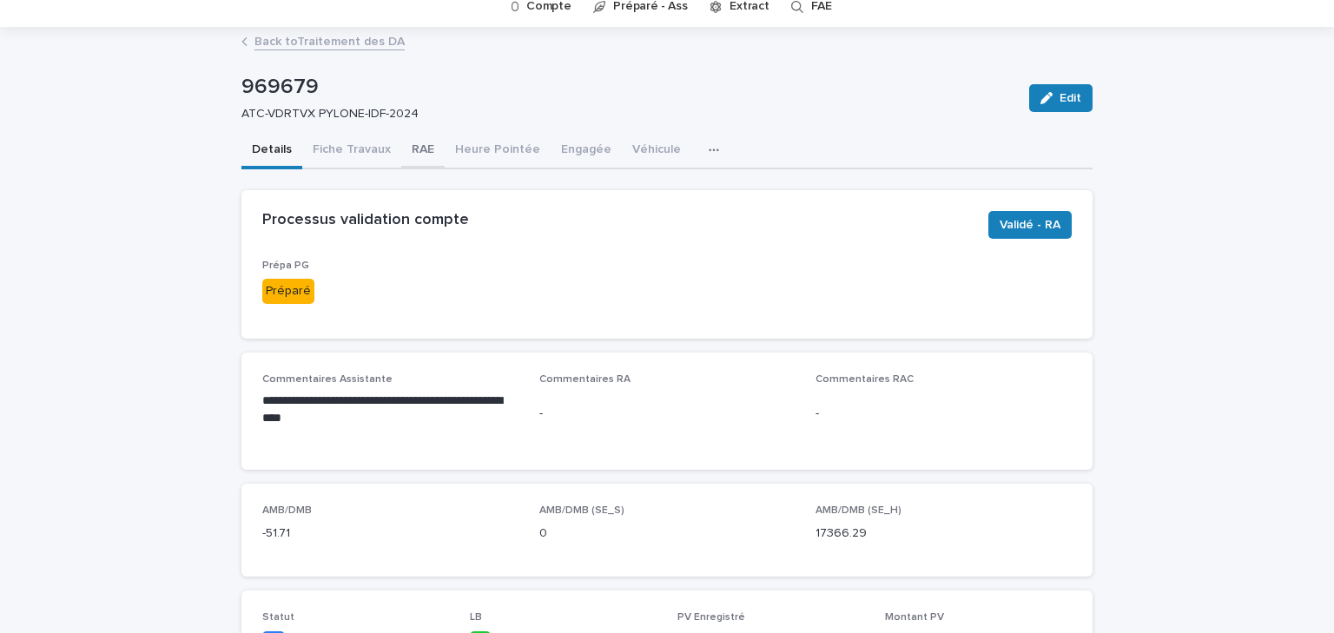
click at [426, 161] on button "RAE" at bounding box center [422, 151] width 43 height 36
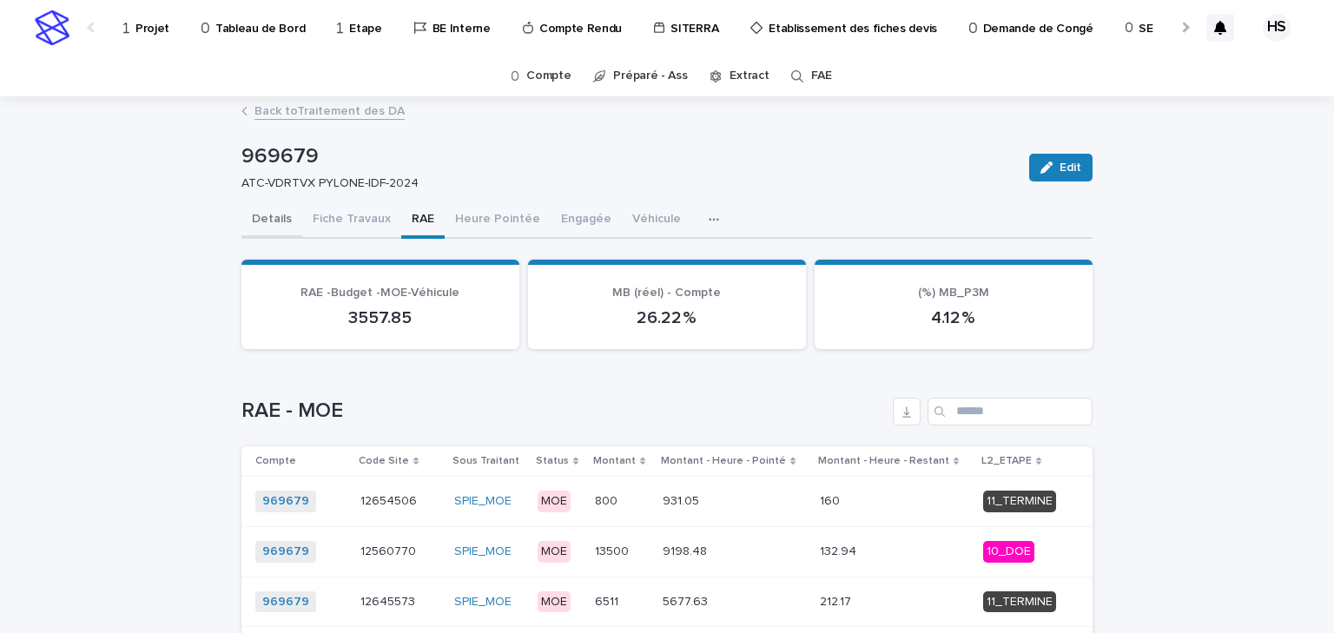
click at [261, 222] on button "Details" at bounding box center [271, 220] width 61 height 36
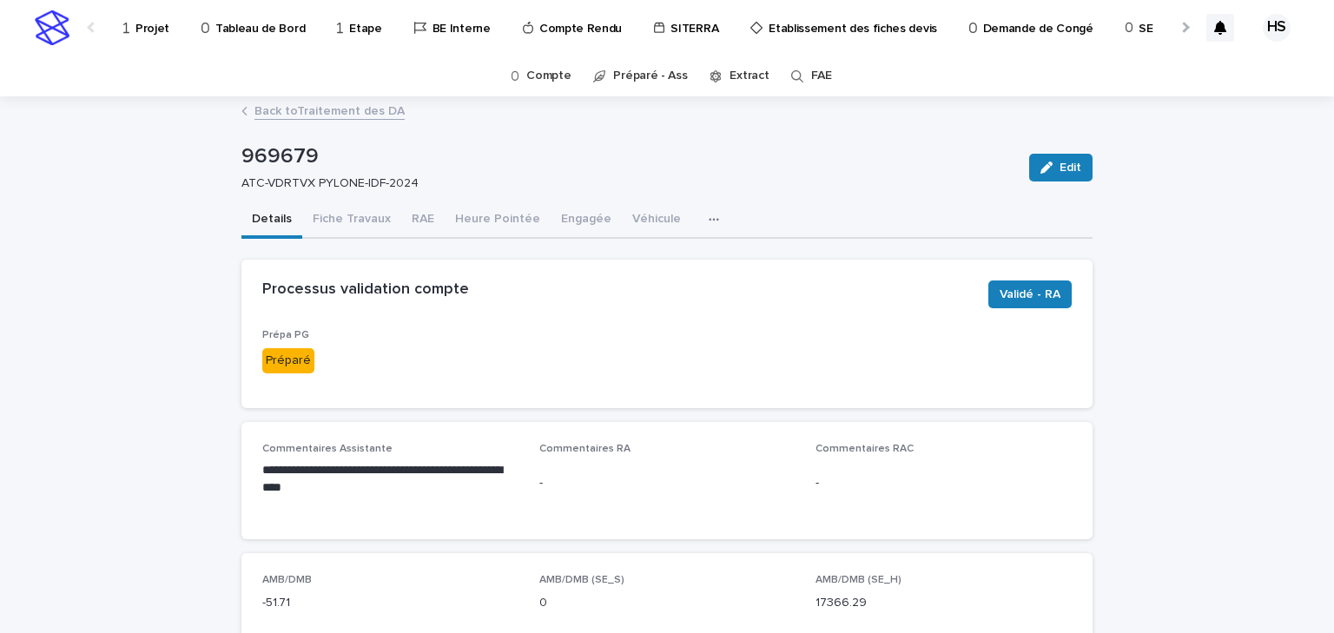
click at [139, 21] on p "Projet" at bounding box center [152, 18] width 34 height 36
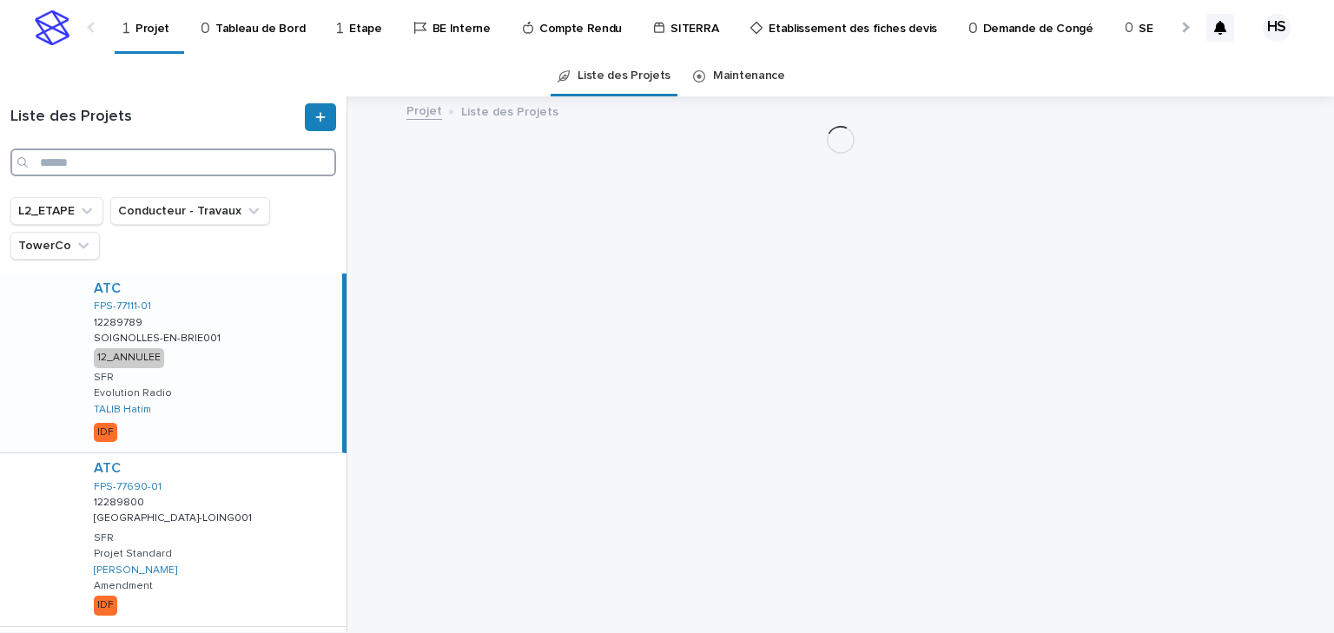
click at [98, 168] on input "Search" at bounding box center [173, 163] width 326 height 28
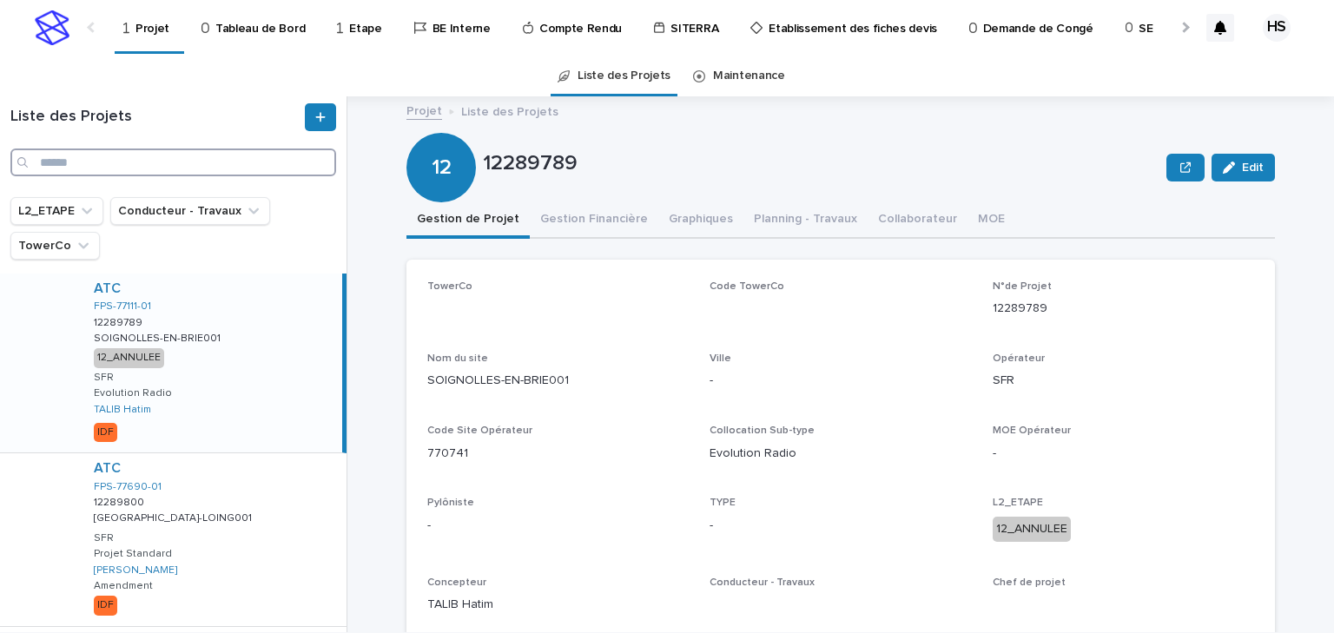
paste input "********"
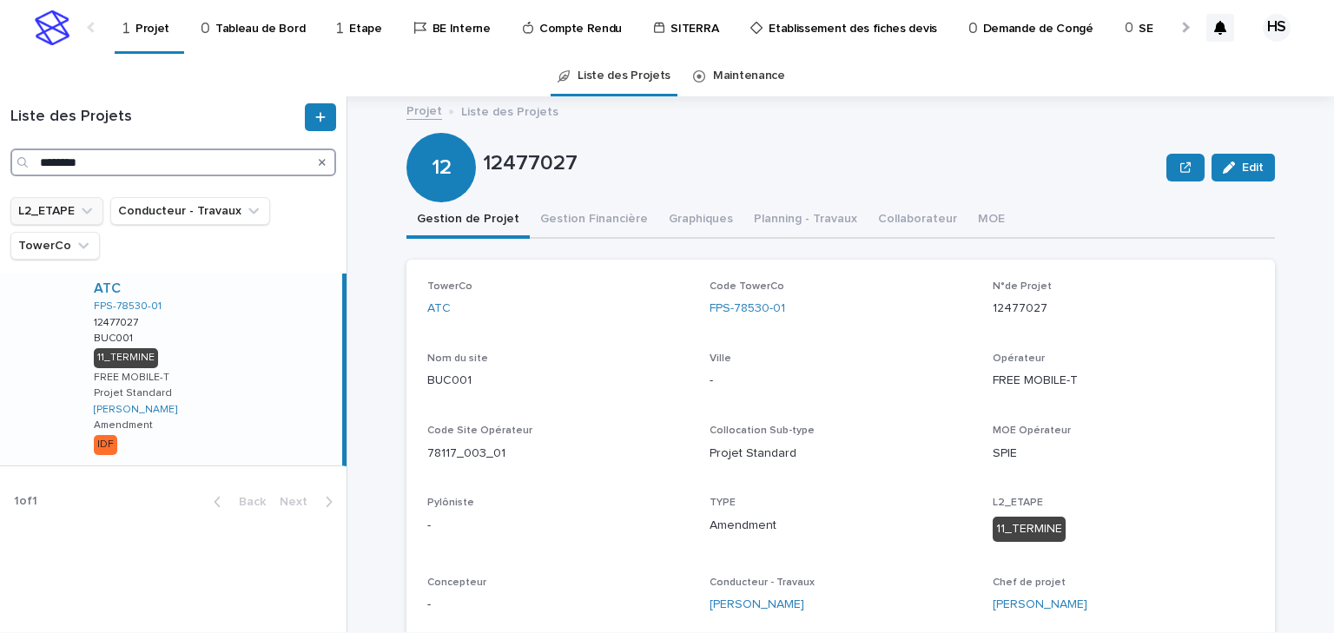
type input "********"
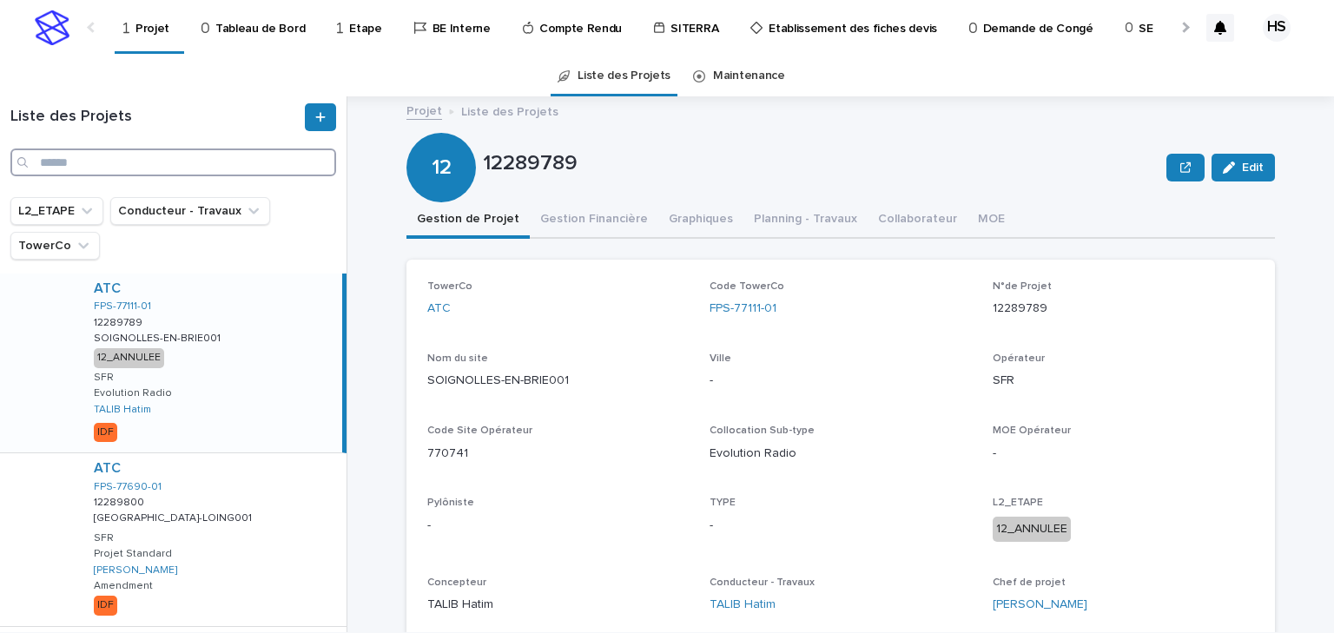
click at [160, 170] on input "Search" at bounding box center [173, 163] width 326 height 28
paste input "********"
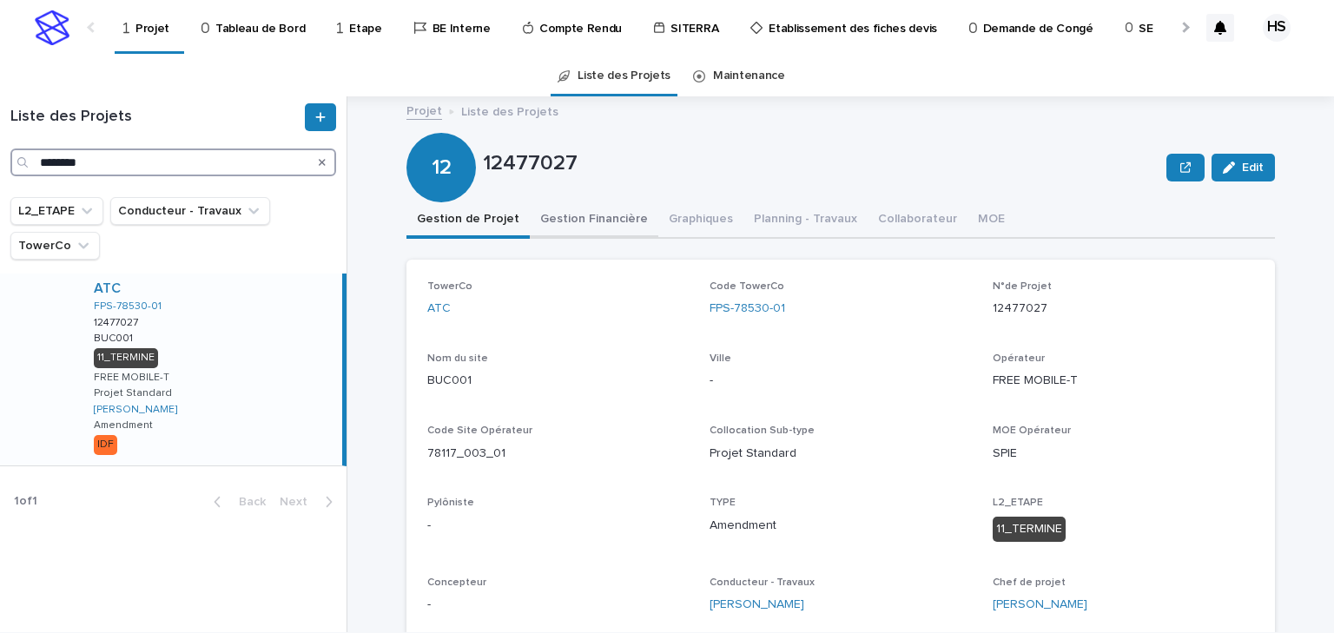
type input "********"
click at [557, 213] on button "Gestion Financière" at bounding box center [594, 220] width 129 height 36
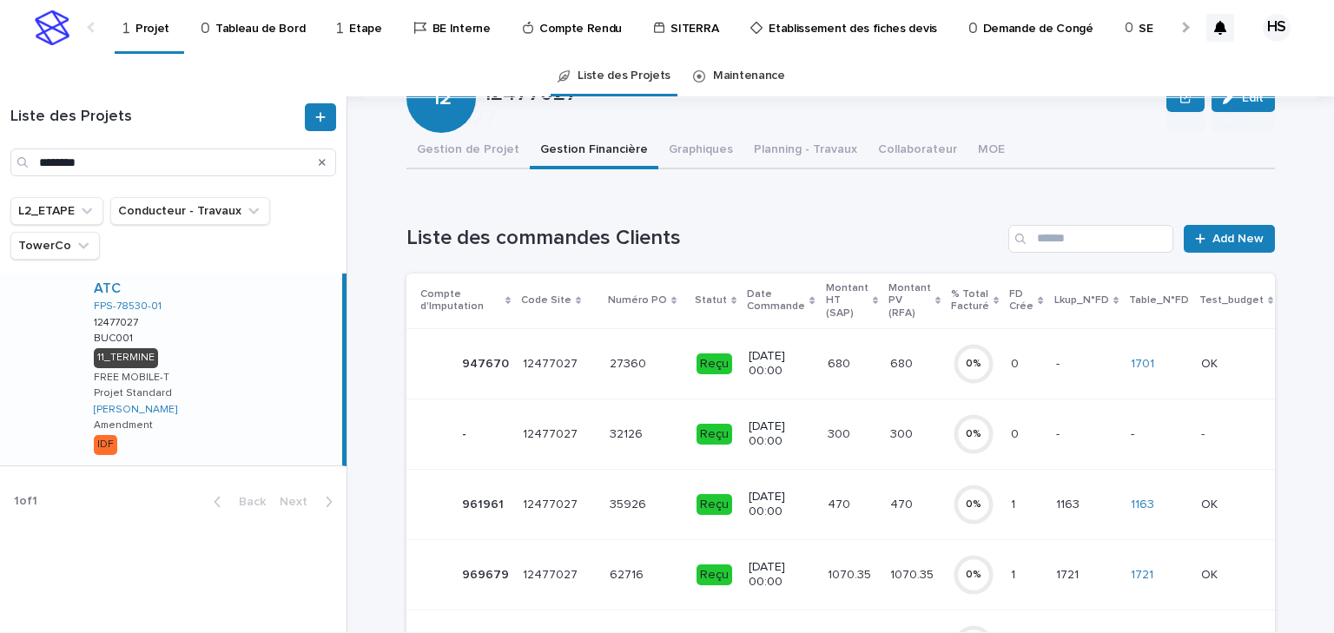
scroll to position [139, 0]
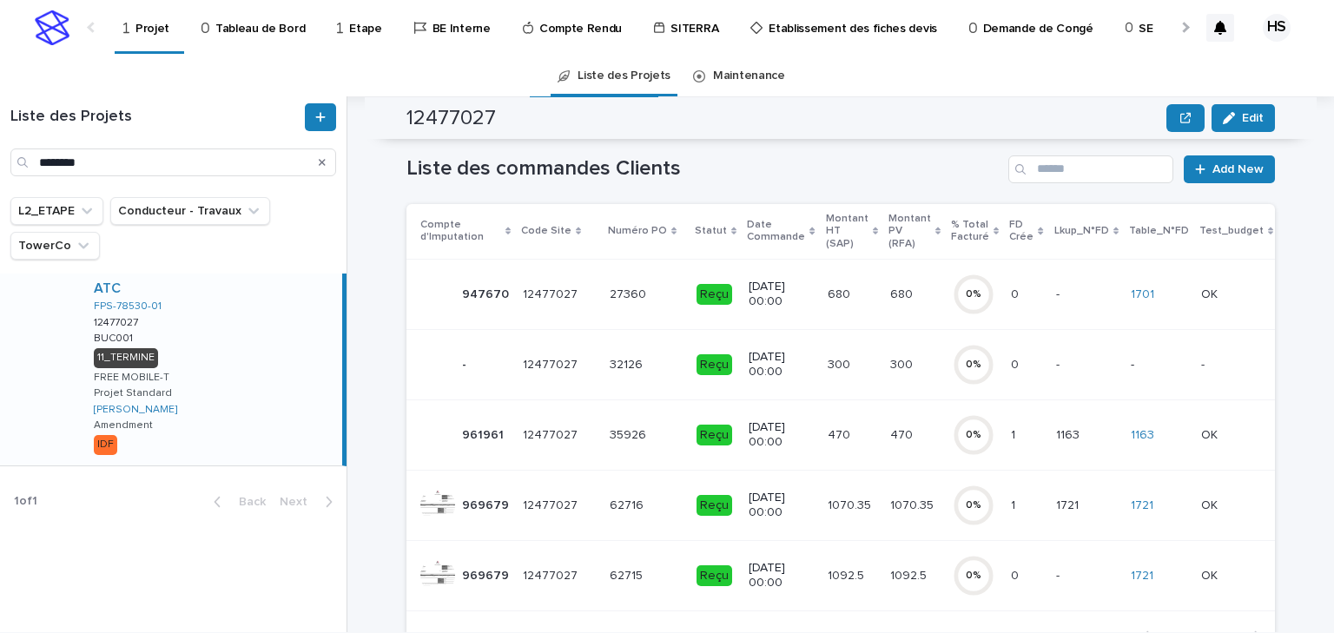
click at [849, 501] on p "1070.35" at bounding box center [851, 504] width 47 height 18
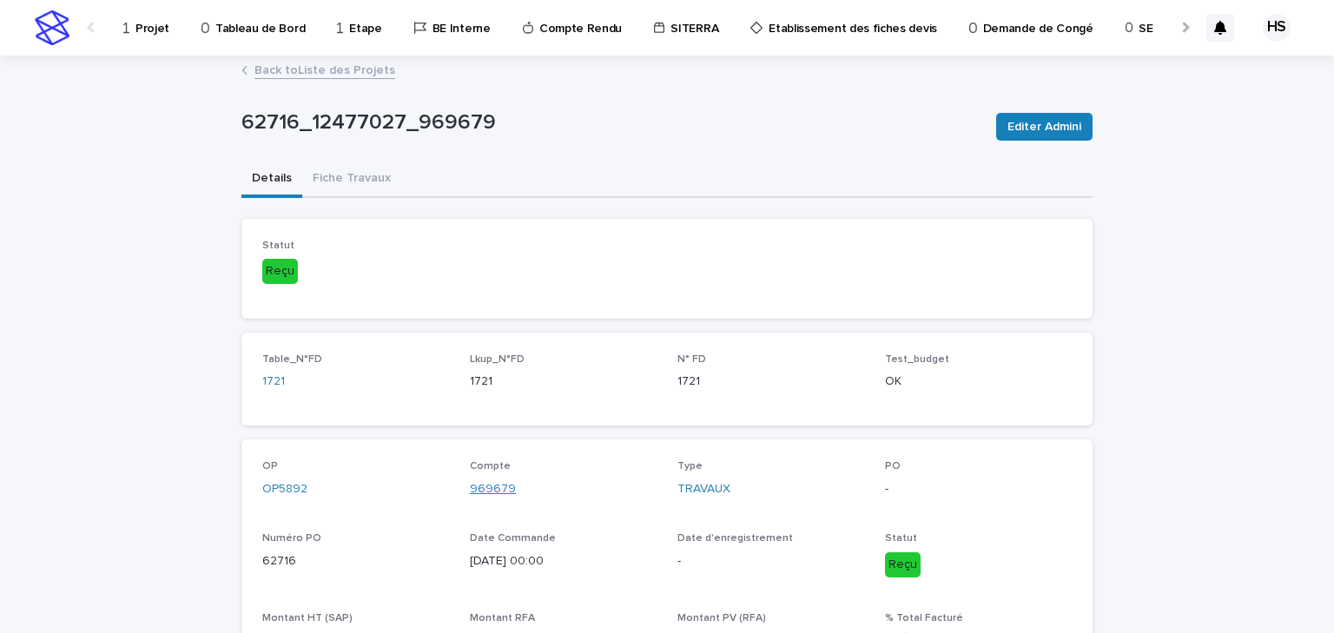
click at [492, 489] on link "969679" at bounding box center [493, 489] width 46 height 18
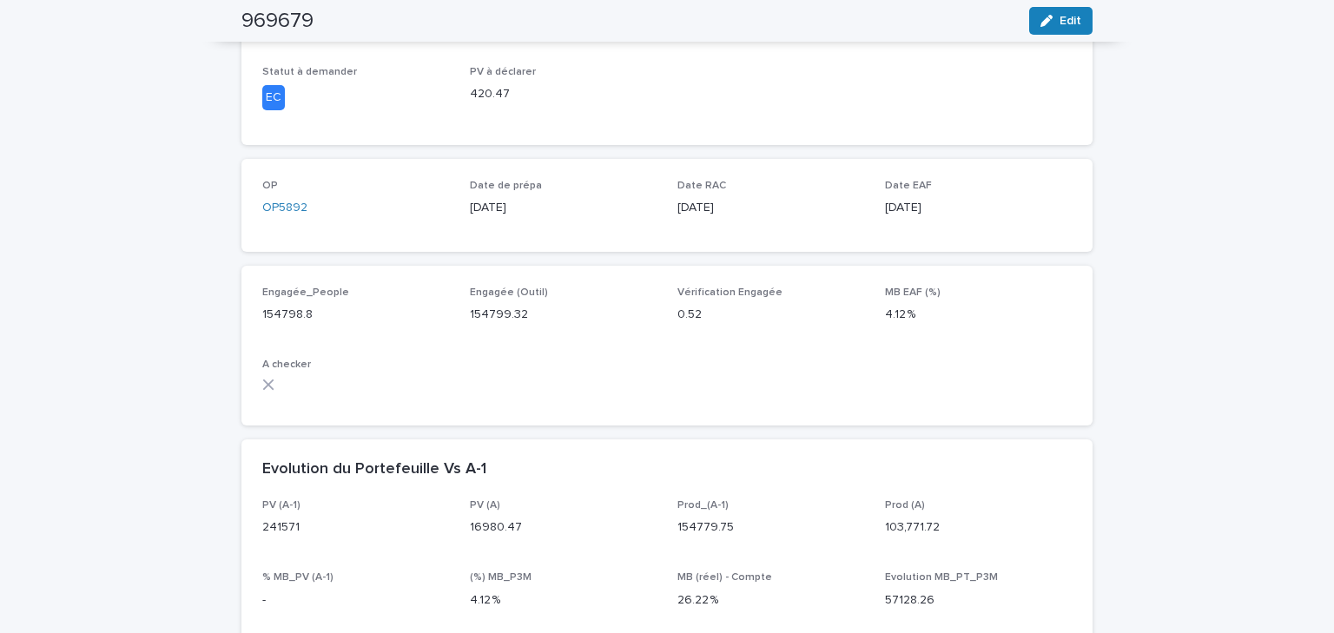
scroll to position [417, 0]
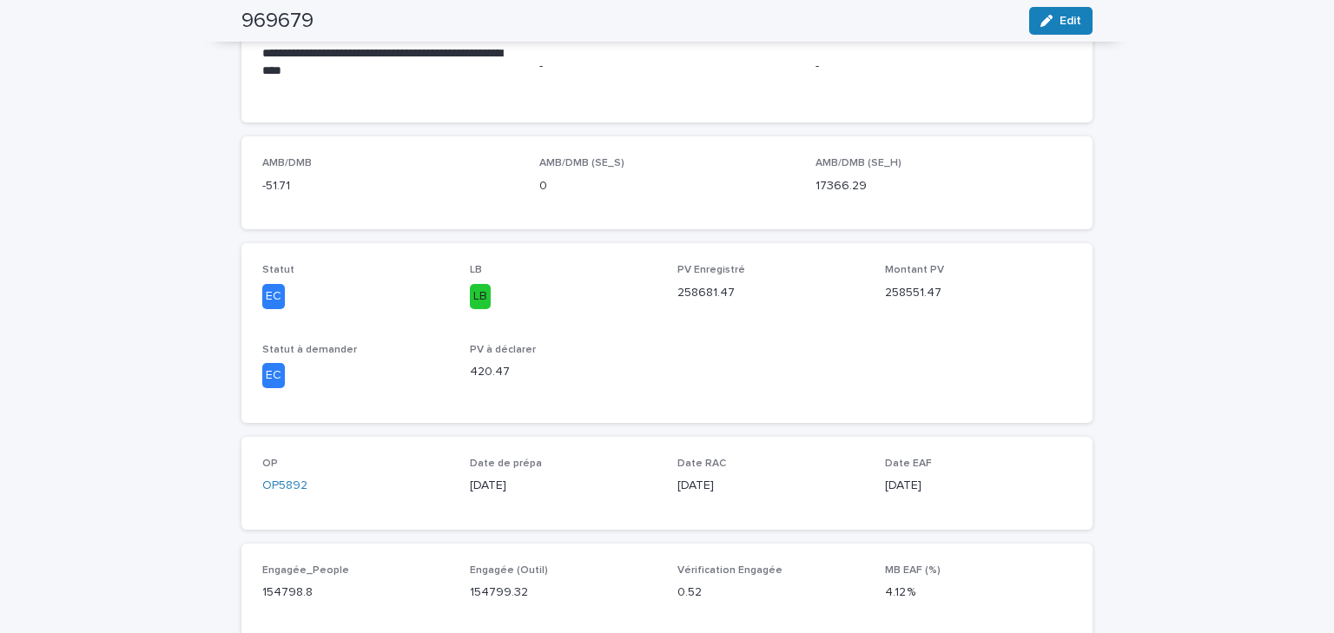
click at [764, 366] on div "Statut EC LB LB PV Enregistré 258681.47 Montant PV 258551.47 Statut à demander …" at bounding box center [666, 332] width 809 height 137
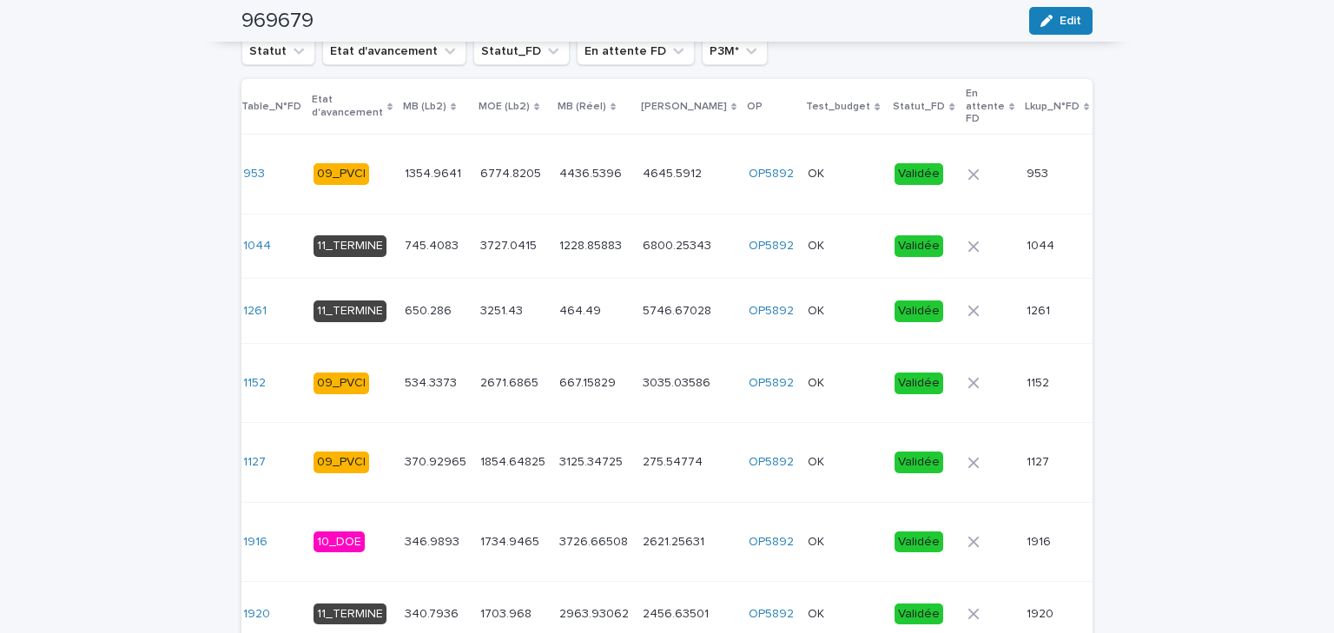
scroll to position [2015, 0]
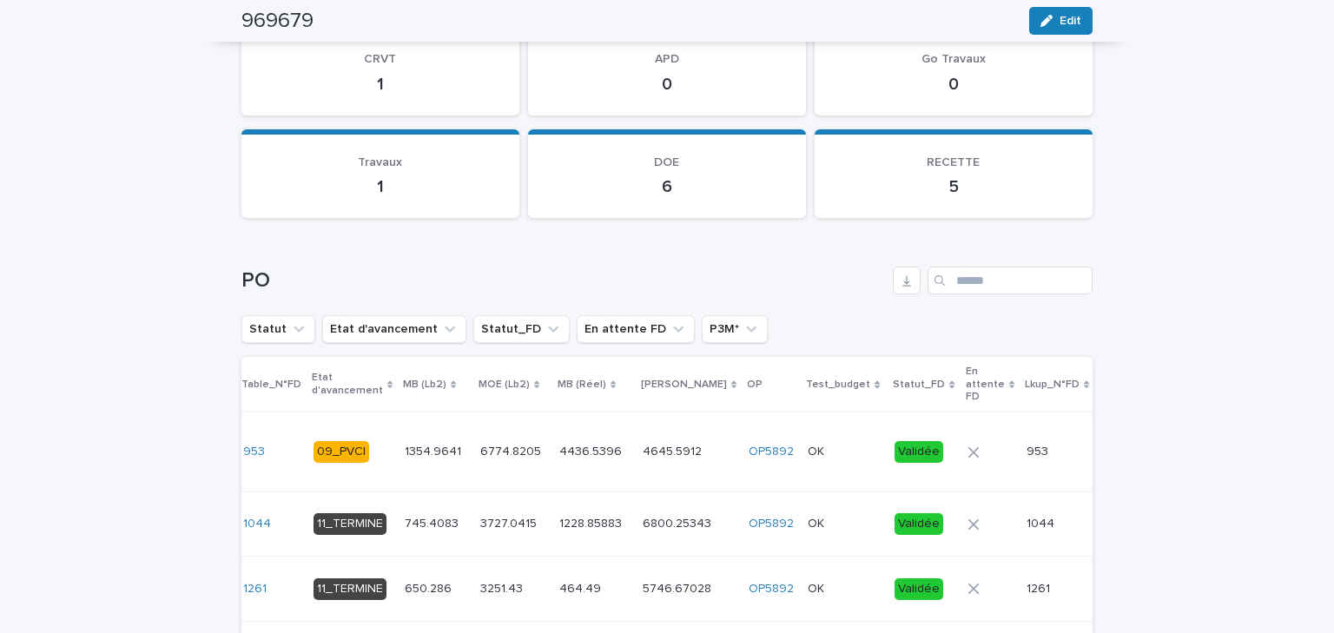
click at [966, 387] on p "En attente FD" at bounding box center [985, 384] width 39 height 44
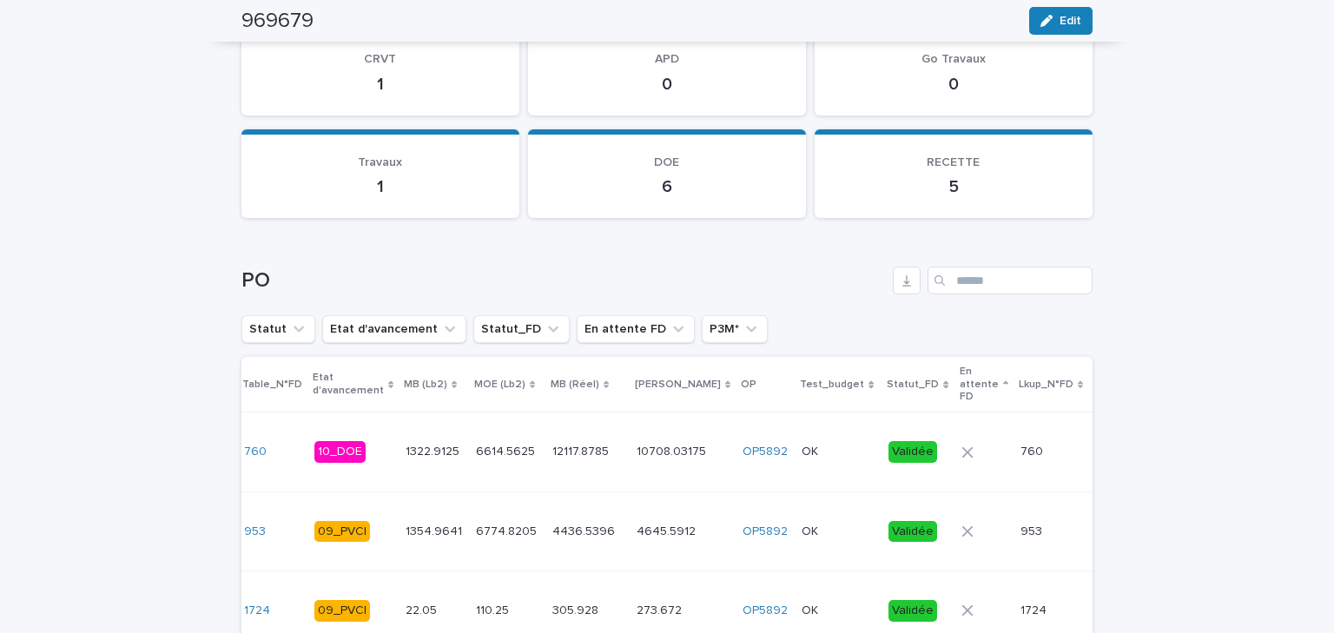
click at [960, 380] on p "En attente FD" at bounding box center [979, 384] width 39 height 44
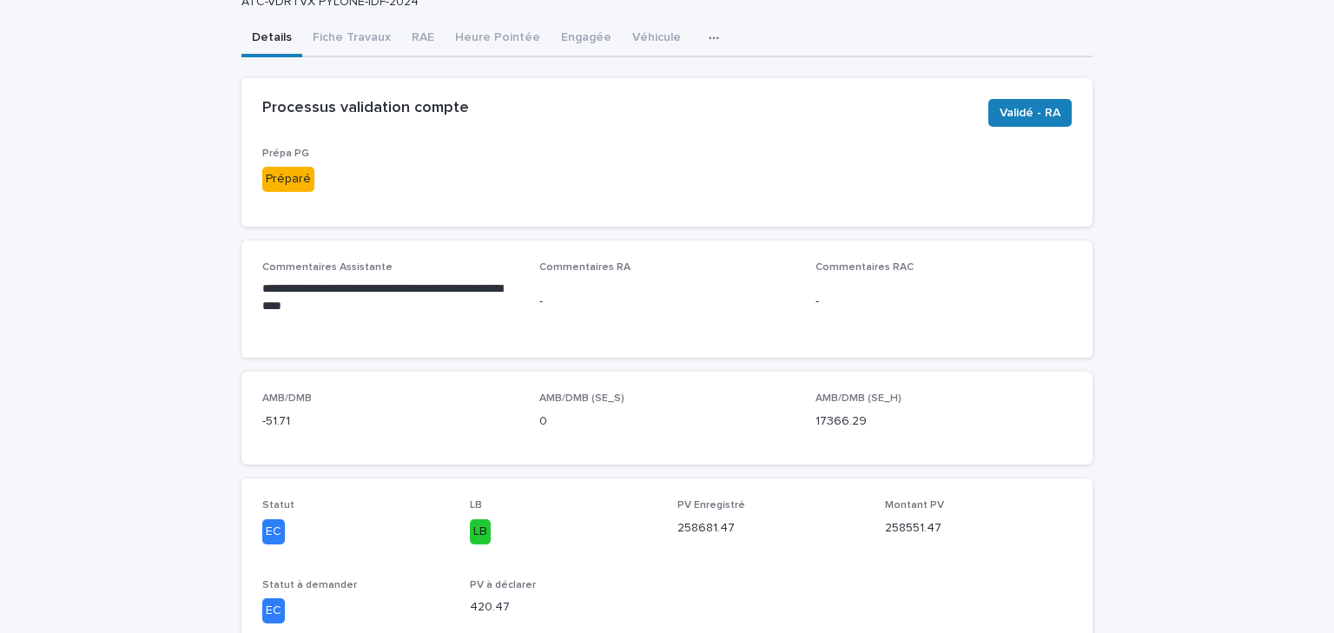
scroll to position [0, 0]
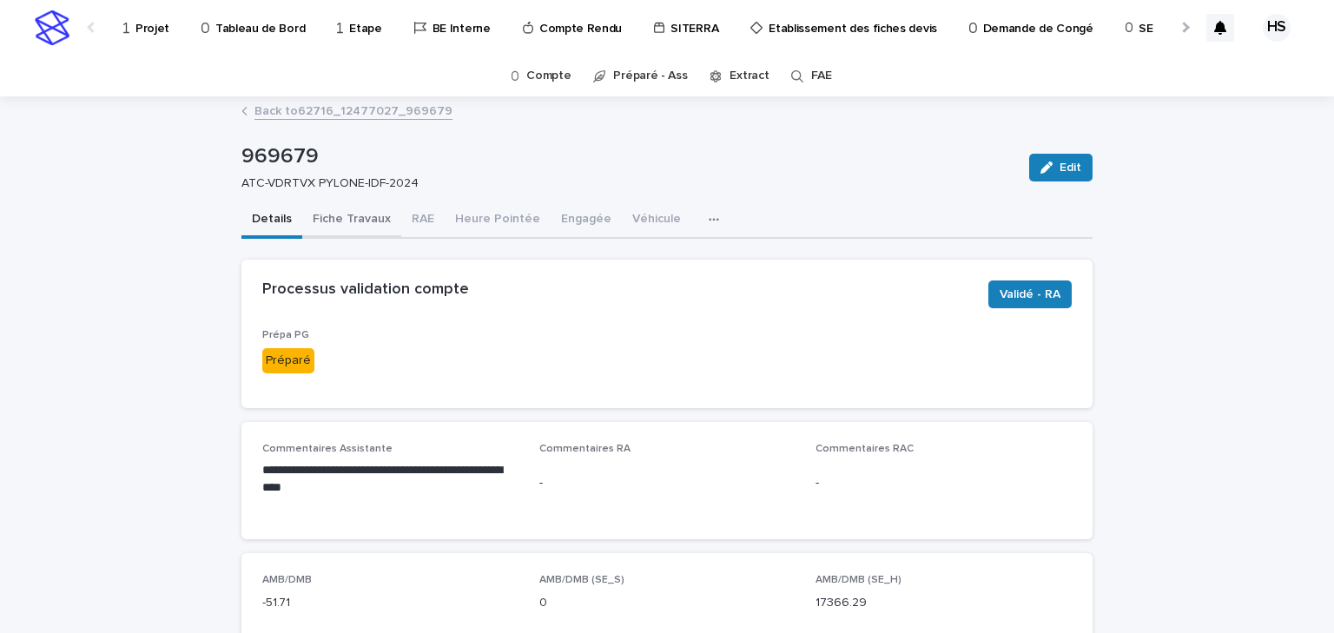
click at [337, 220] on button "Fiche Travaux" at bounding box center [351, 220] width 99 height 36
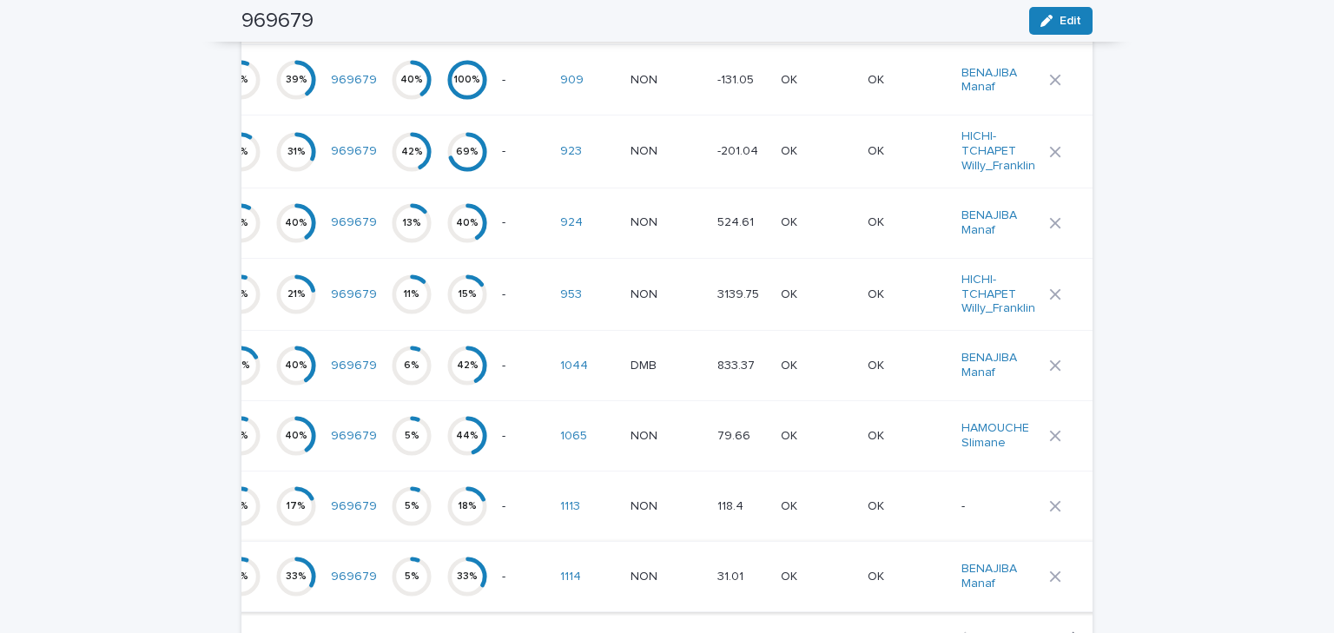
scroll to position [851, 0]
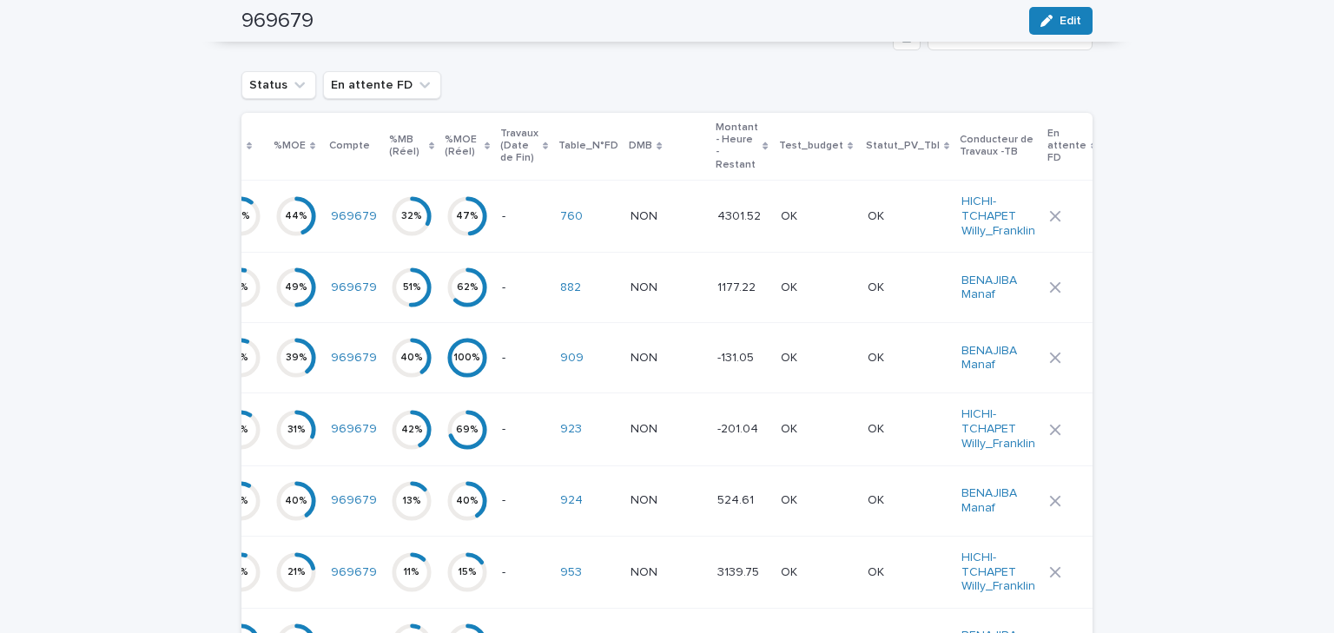
click at [1047, 149] on p "En attente FD" at bounding box center [1066, 146] width 39 height 44
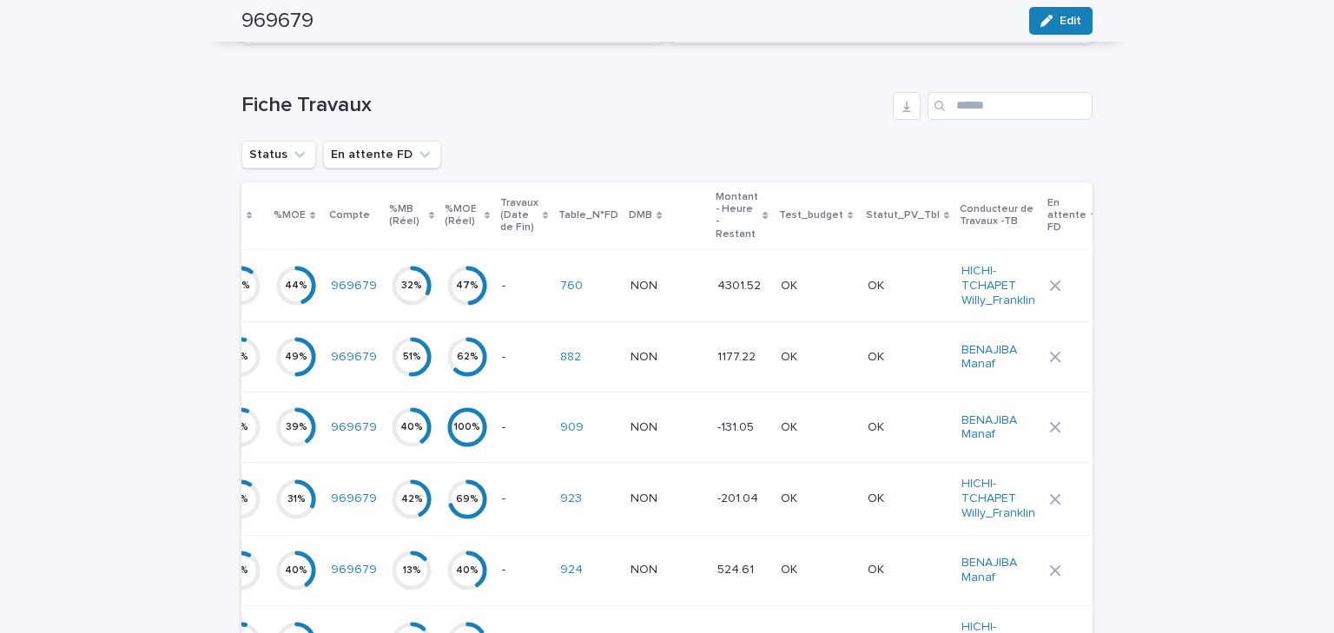
click at [1047, 219] on p "En attente FD" at bounding box center [1066, 216] width 39 height 44
click at [782, 215] on p "Test_budget" at bounding box center [811, 215] width 64 height 19
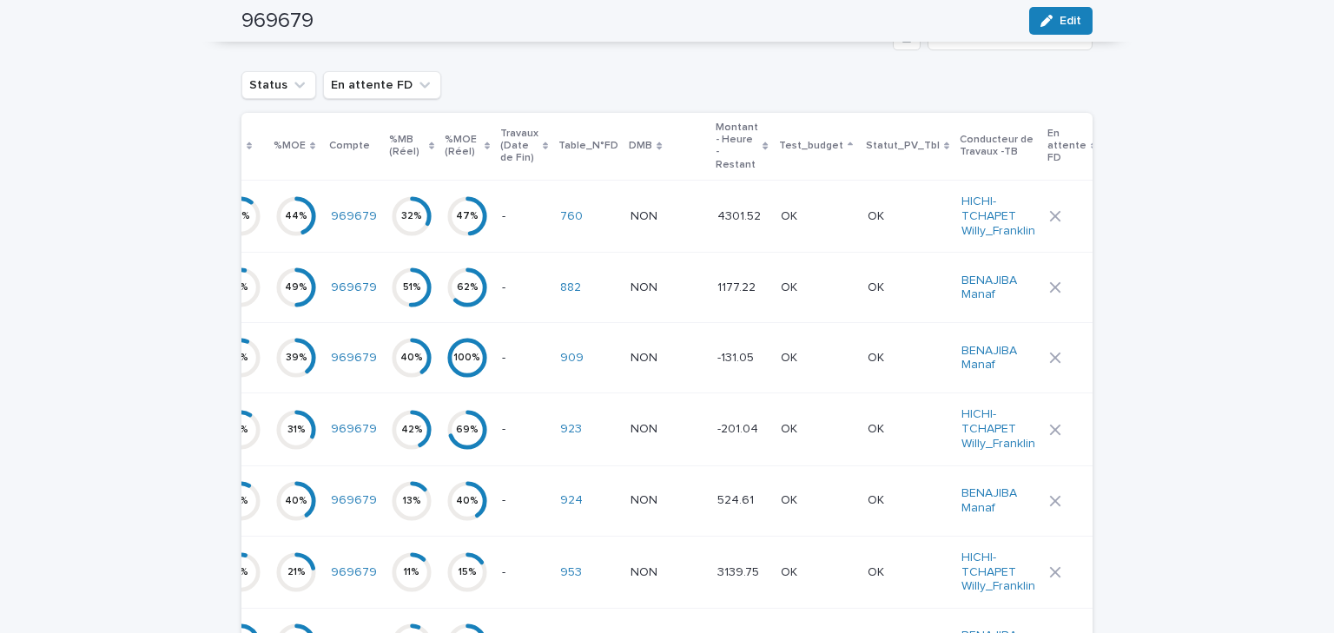
scroll to position [712, 0]
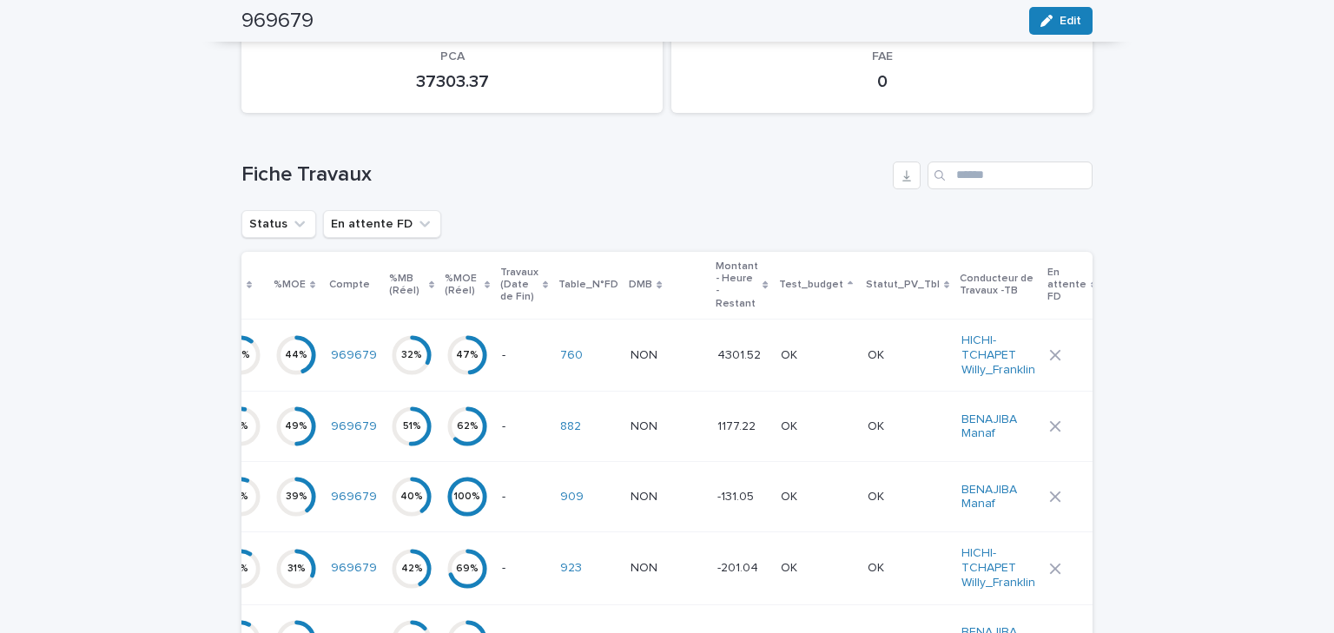
click at [791, 282] on p "Test_budget" at bounding box center [811, 284] width 64 height 19
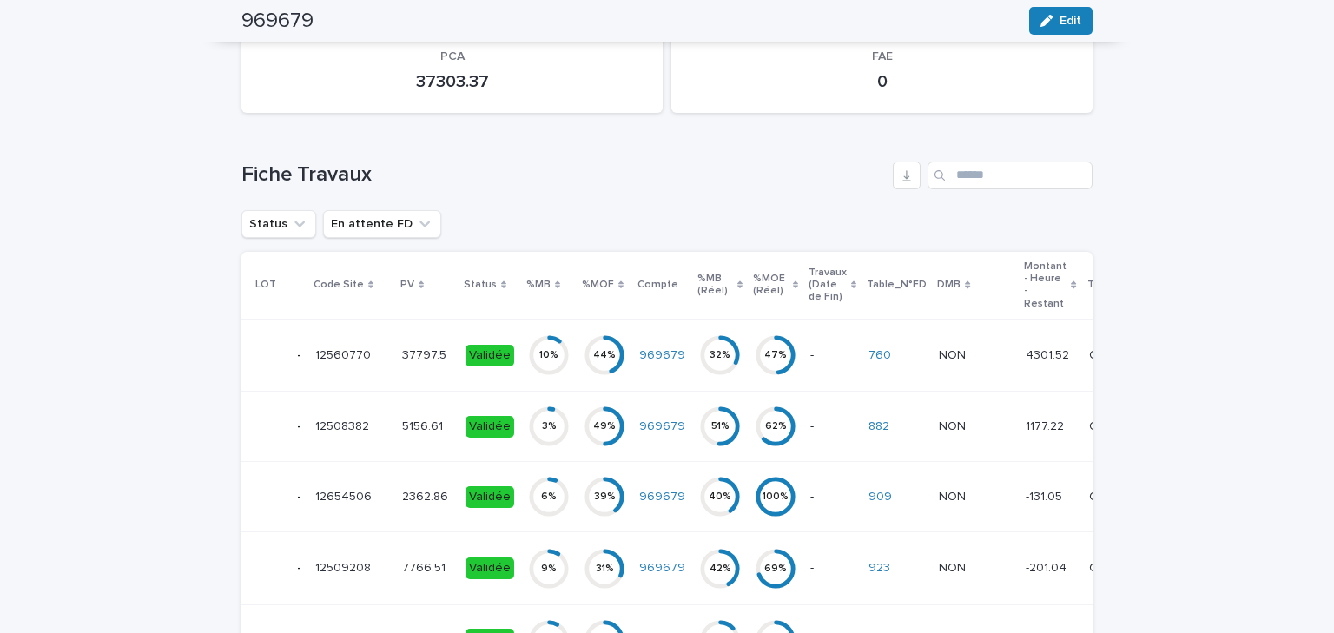
click at [472, 282] on p "Status" at bounding box center [480, 284] width 33 height 19
click at [478, 284] on p "Status" at bounding box center [480, 284] width 33 height 19
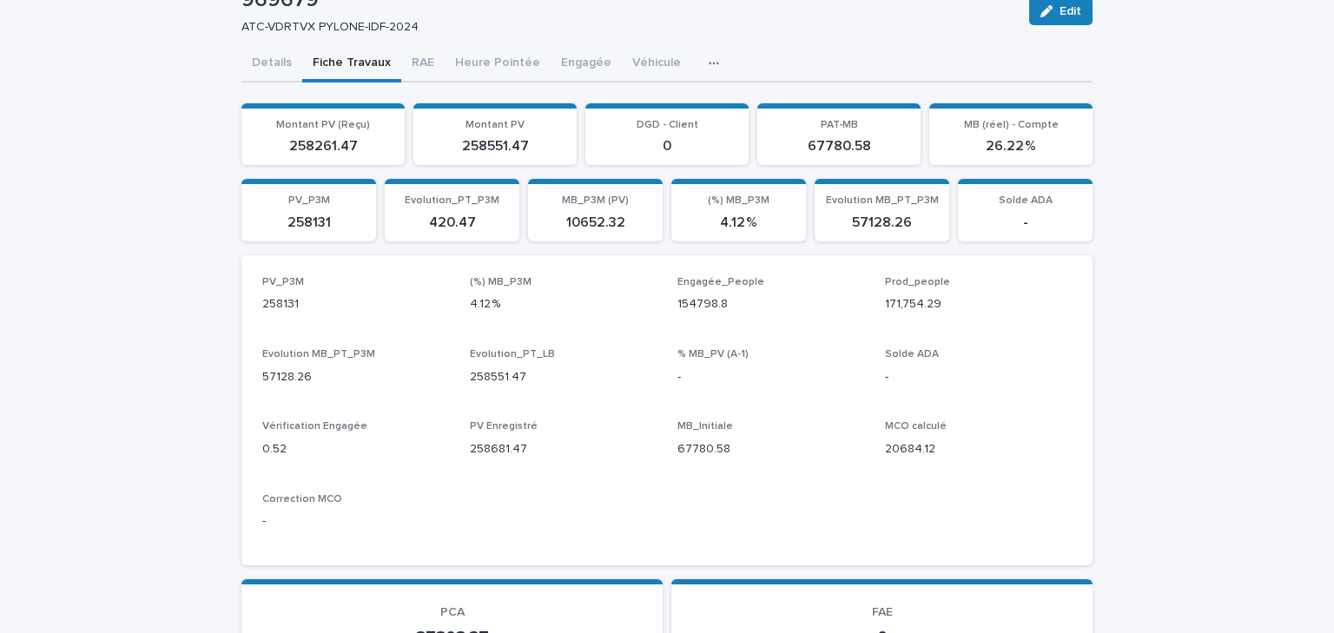
scroll to position [0, 0]
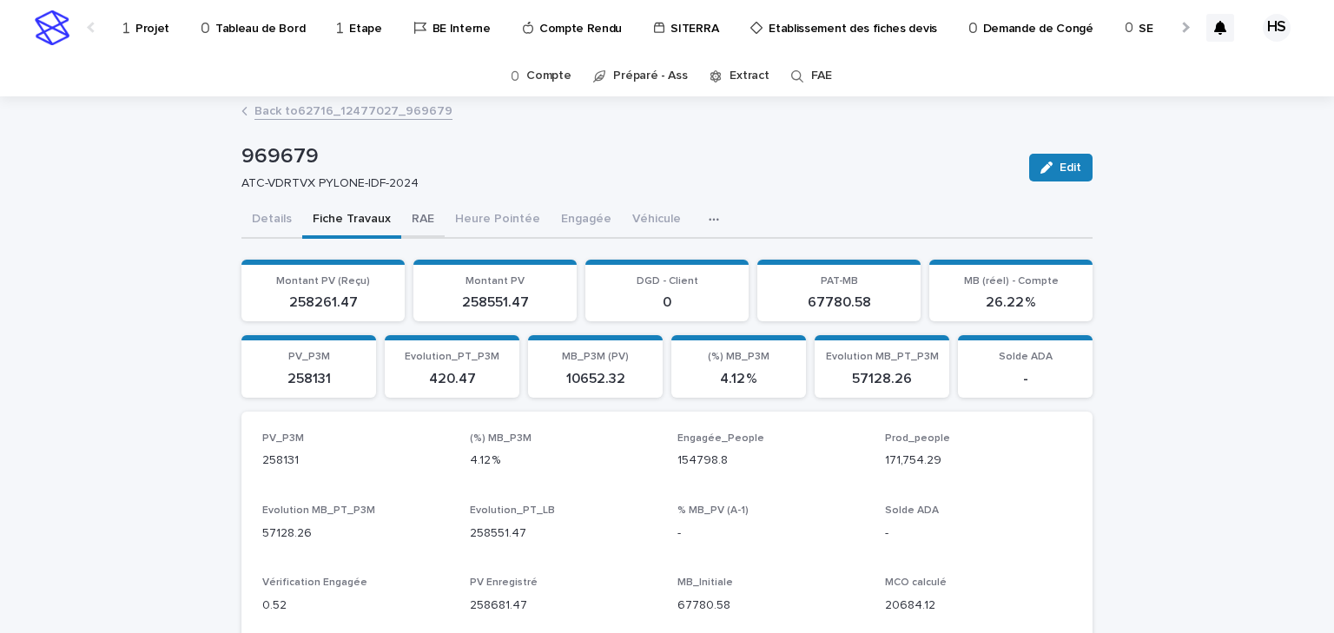
drag, startPoint x: 416, startPoint y: 215, endPoint x: 427, endPoint y: 234, distance: 21.4
click at [416, 215] on button "RAE" at bounding box center [422, 220] width 43 height 36
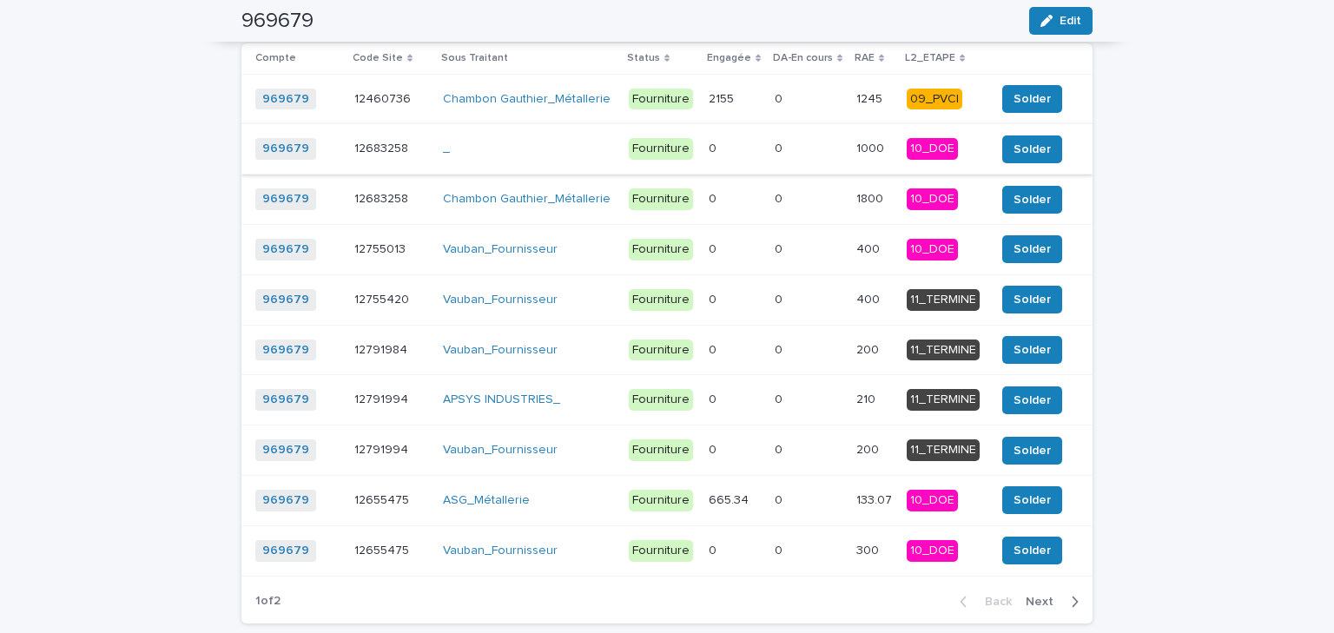
scroll to position [2015, 0]
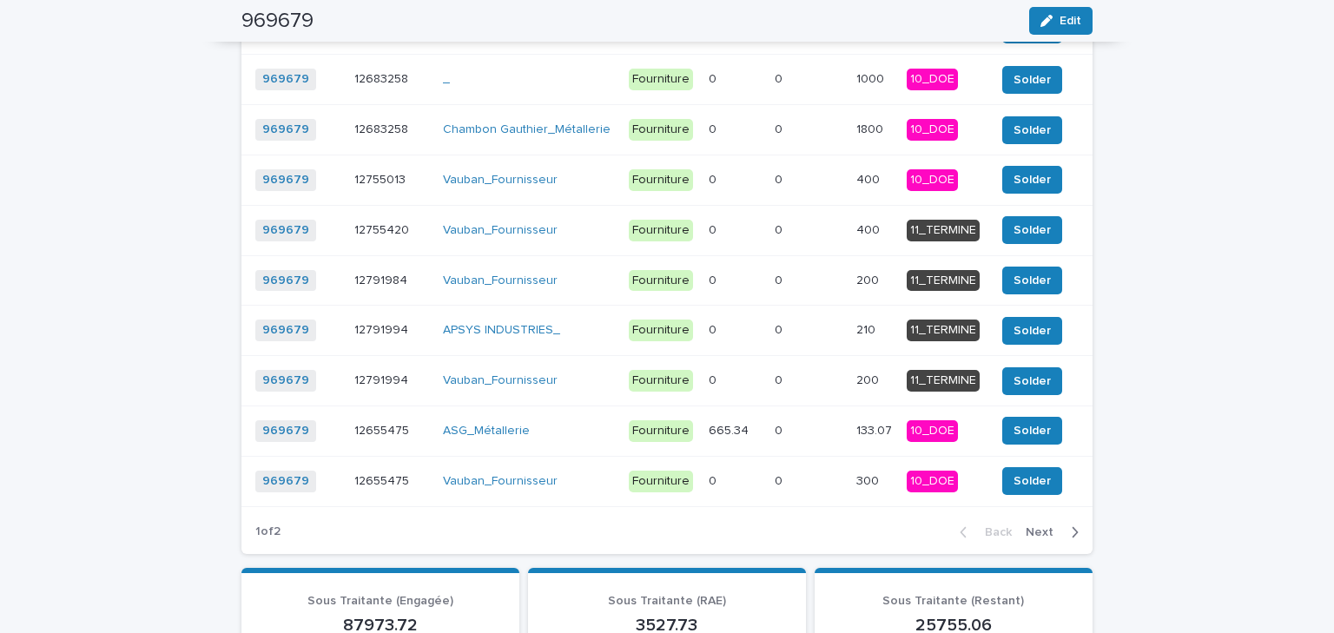
click at [1046, 526] on span "Next" at bounding box center [1045, 532] width 38 height 12
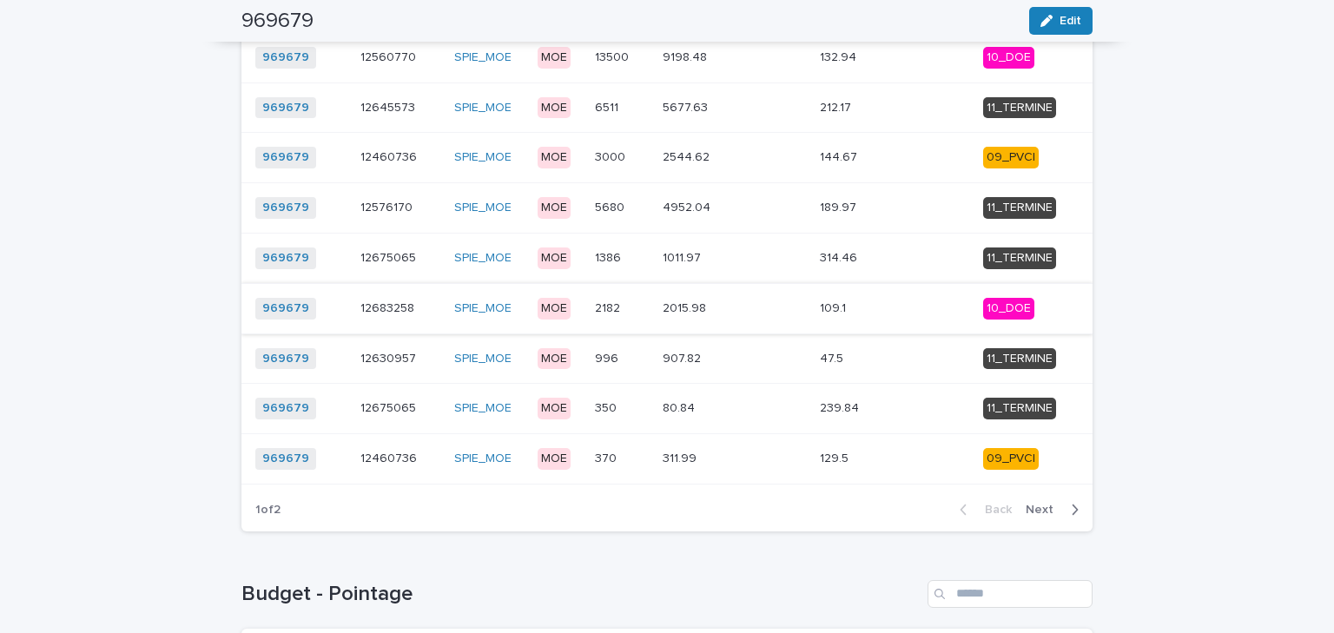
scroll to position [0, 0]
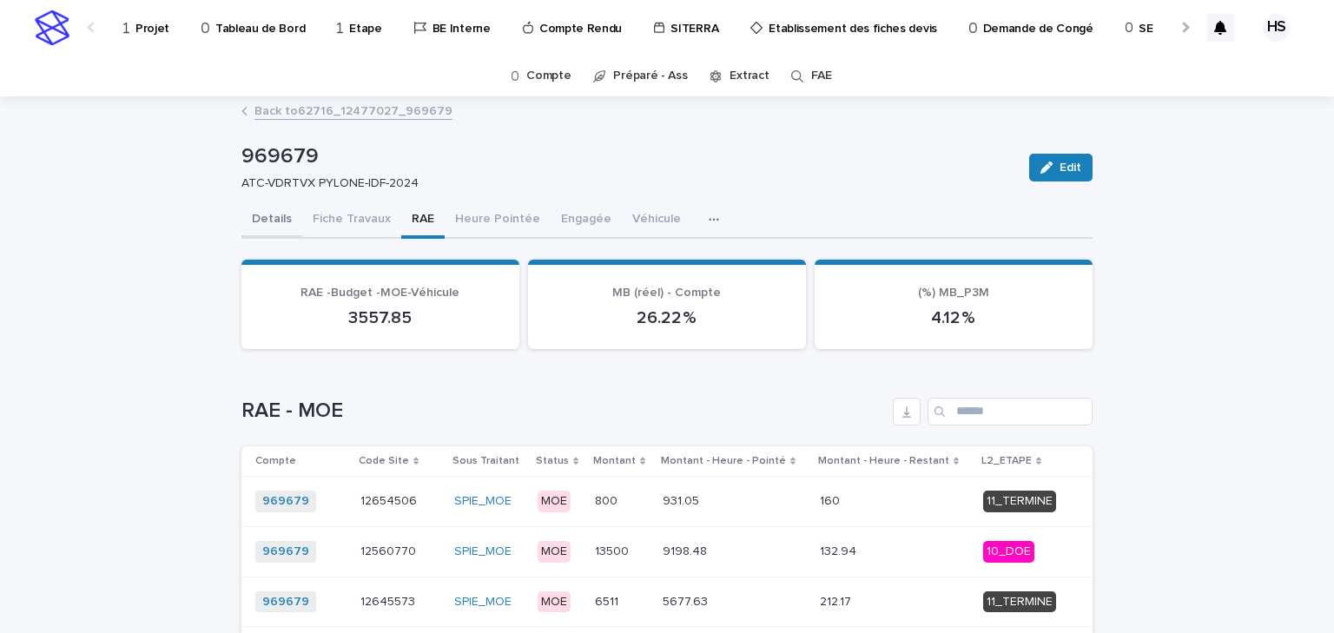
click at [253, 219] on button "Details" at bounding box center [271, 220] width 61 height 36
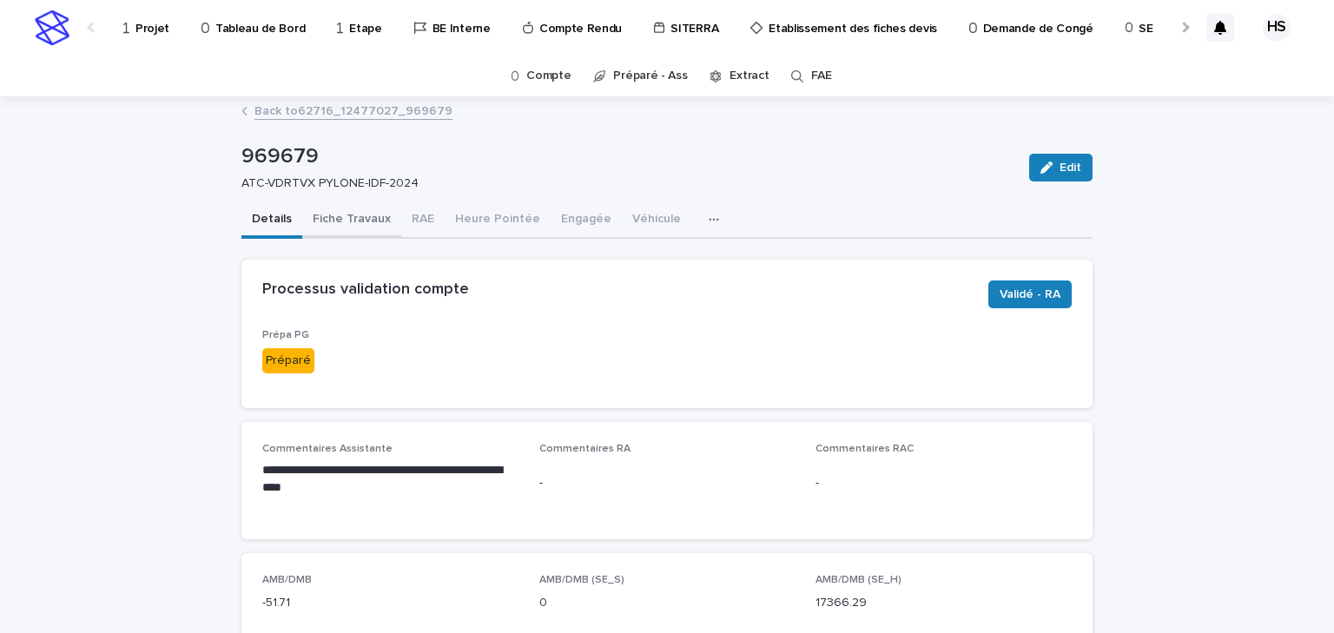
click at [377, 220] on button "Fiche Travaux" at bounding box center [351, 220] width 99 height 36
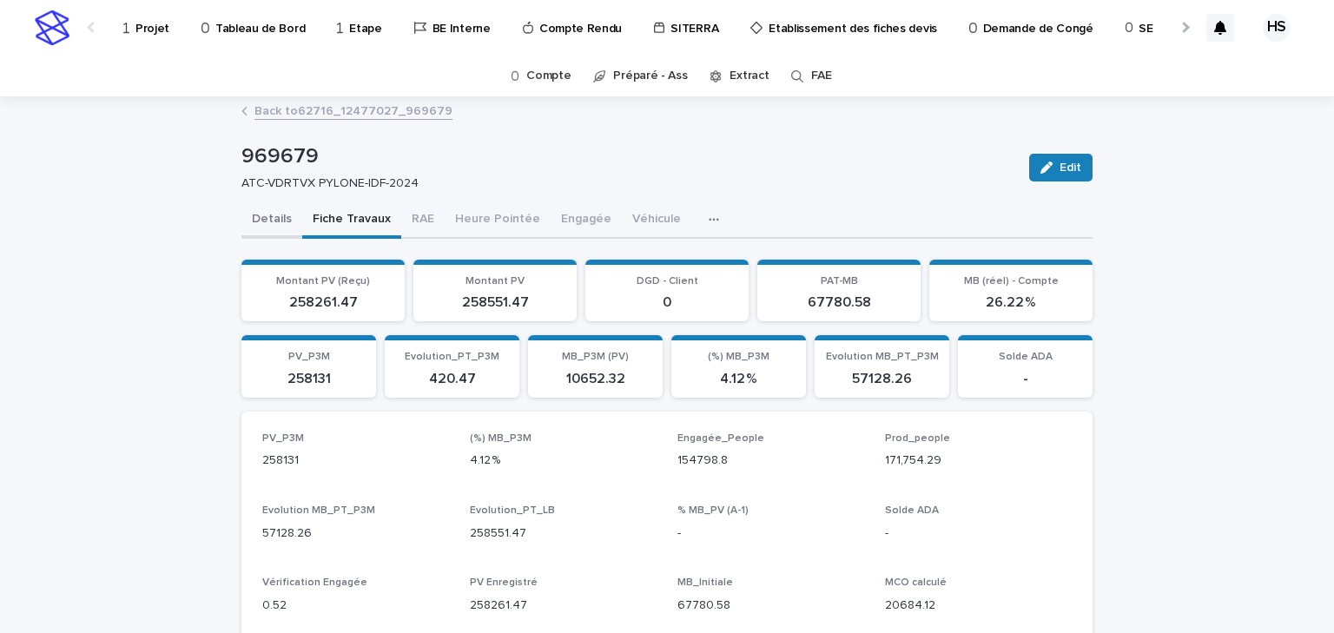
click at [259, 210] on button "Details" at bounding box center [271, 220] width 61 height 36
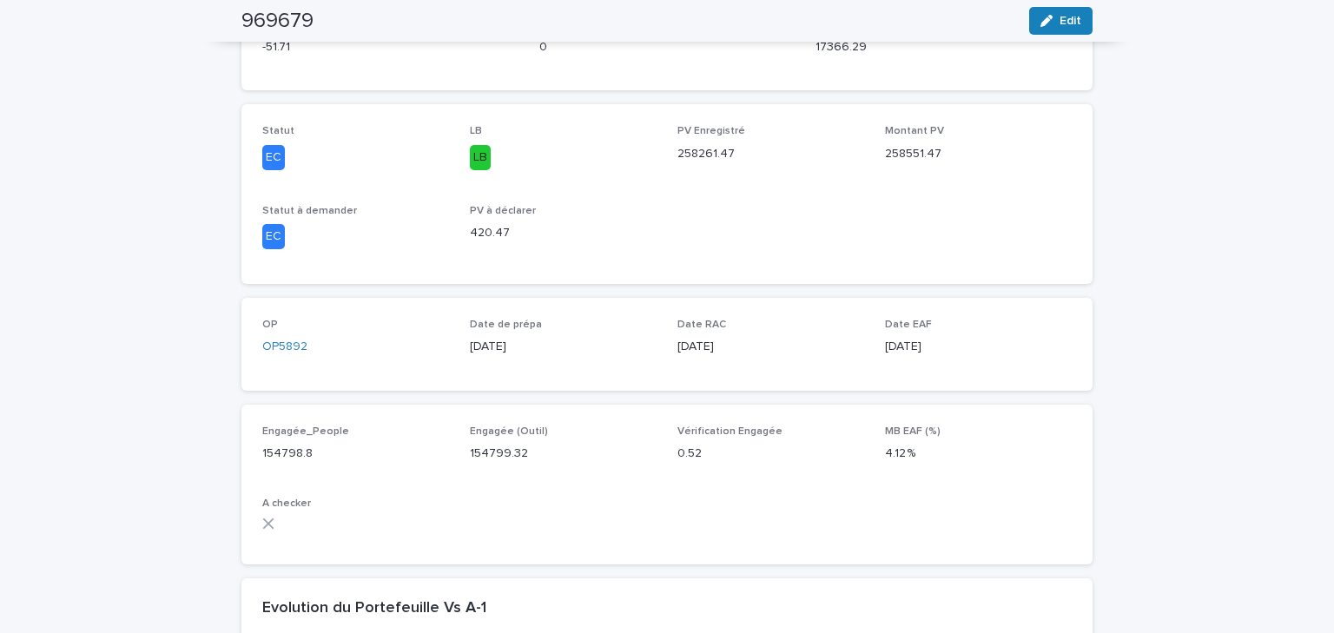
scroll to position [278, 0]
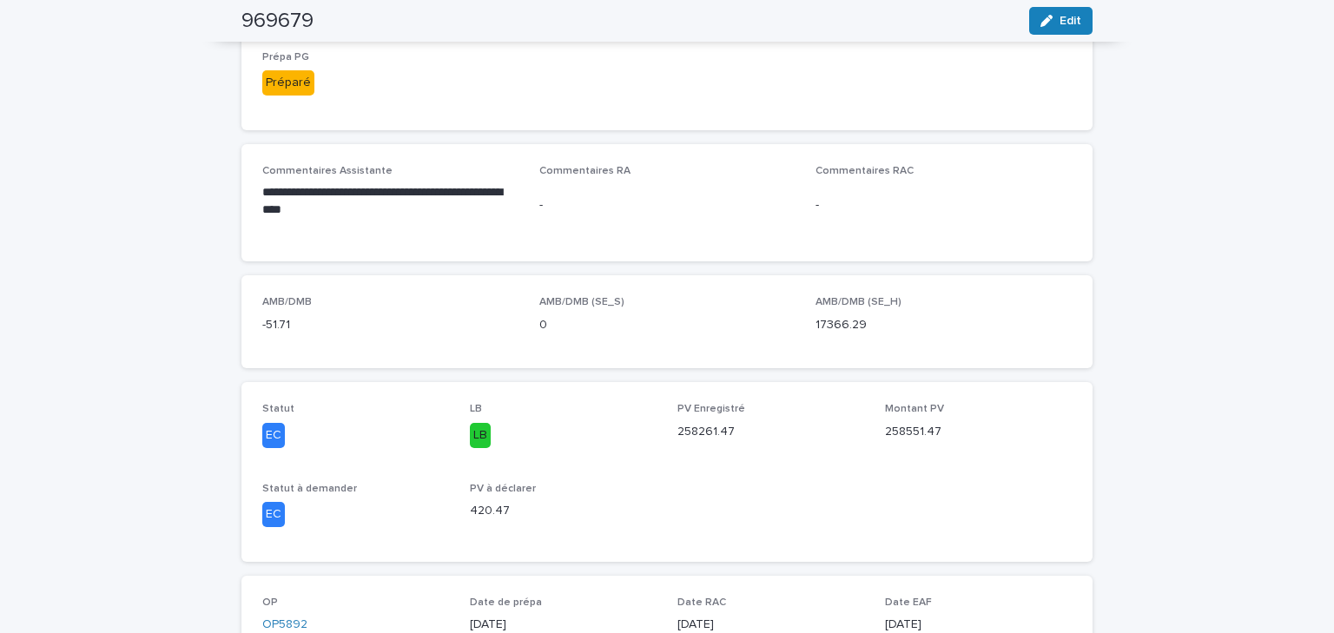
click at [1047, 24] on icon "button" at bounding box center [1046, 21] width 12 height 12
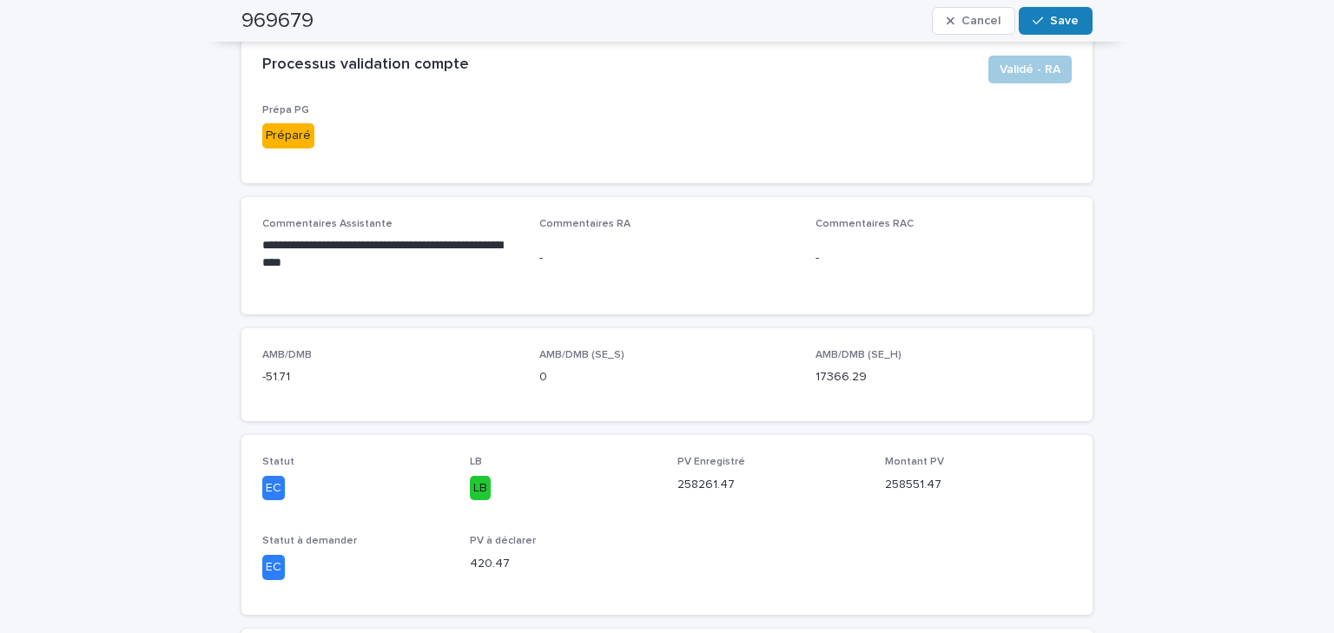
scroll to position [0, 0]
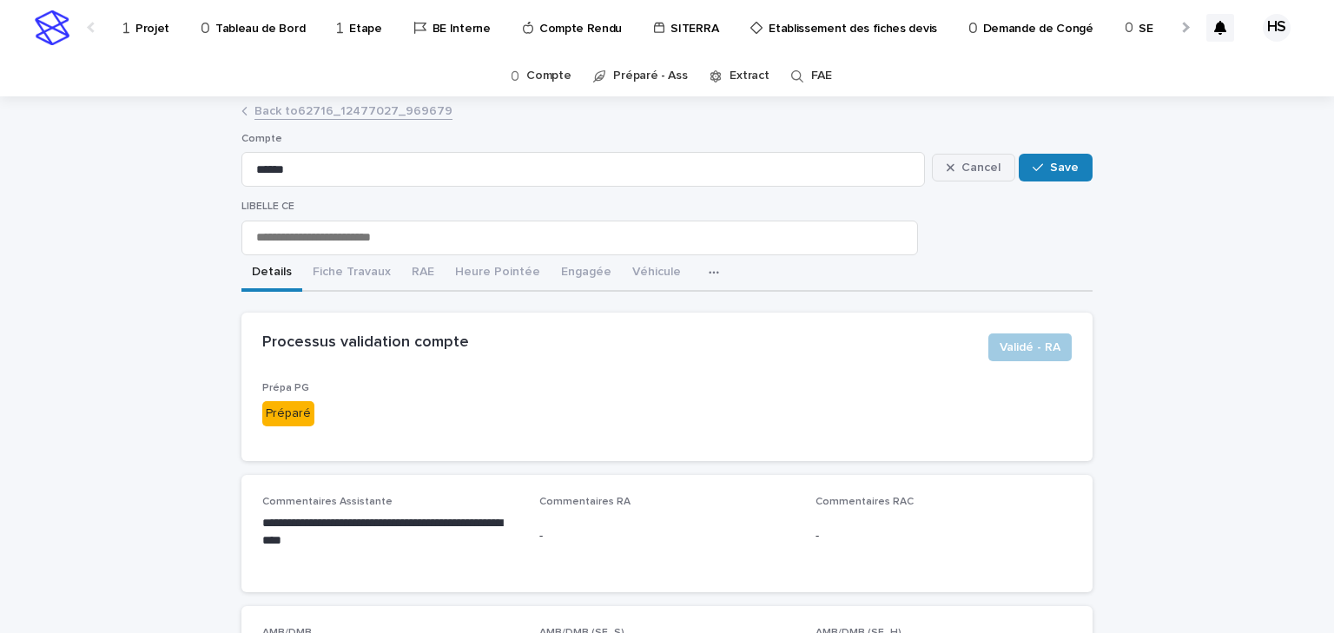
click at [980, 171] on span "Cancel" at bounding box center [980, 168] width 39 height 12
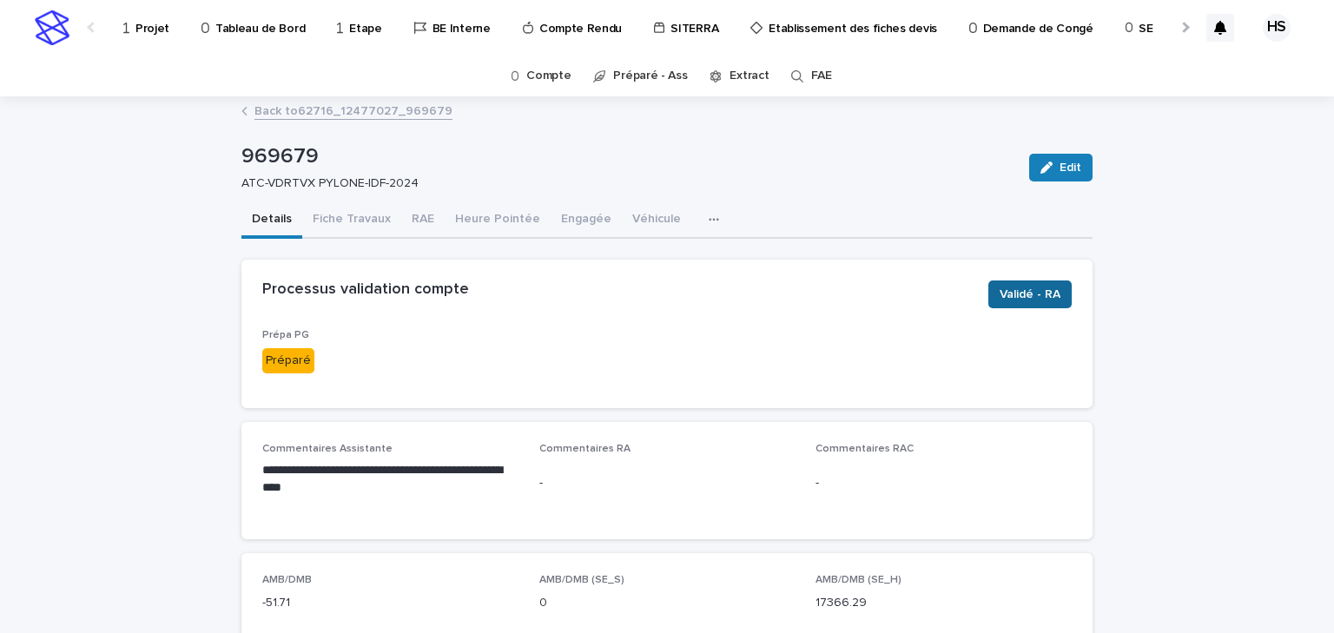
click at [1040, 298] on span "Validé - RA" at bounding box center [1030, 294] width 61 height 17
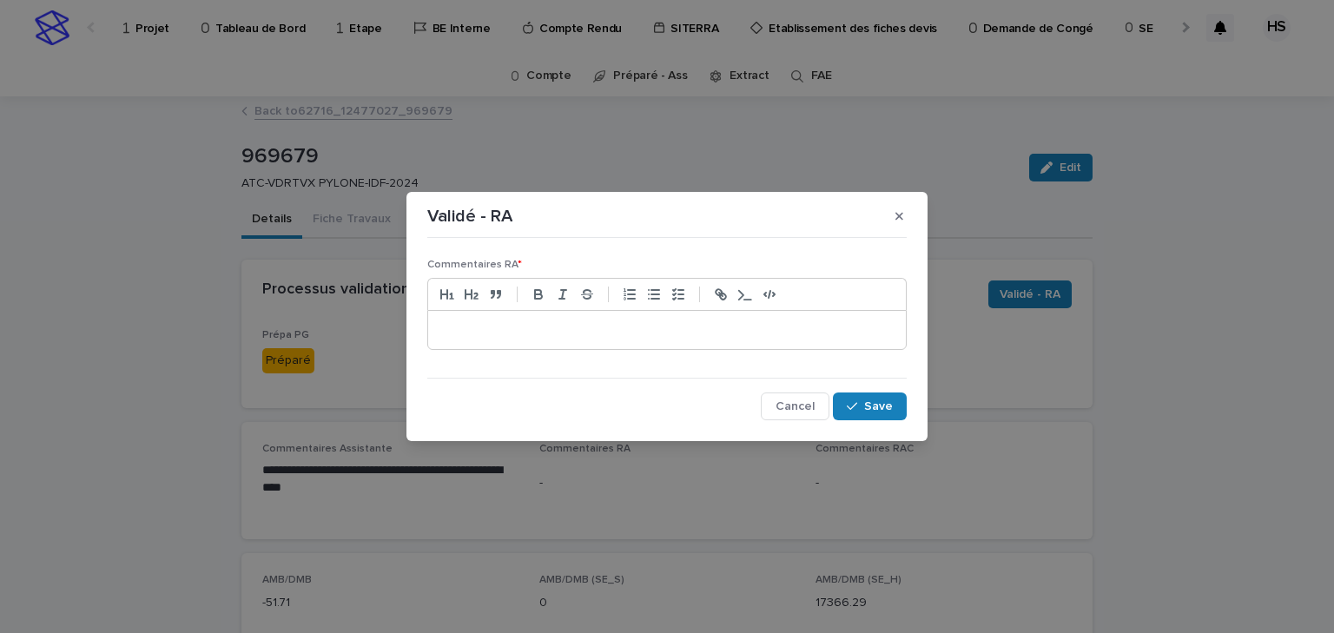
click at [541, 314] on div at bounding box center [667, 330] width 478 height 38
click at [549, 329] on p "**********" at bounding box center [667, 329] width 452 height 17
click at [660, 332] on p "**********" at bounding box center [667, 329] width 452 height 17
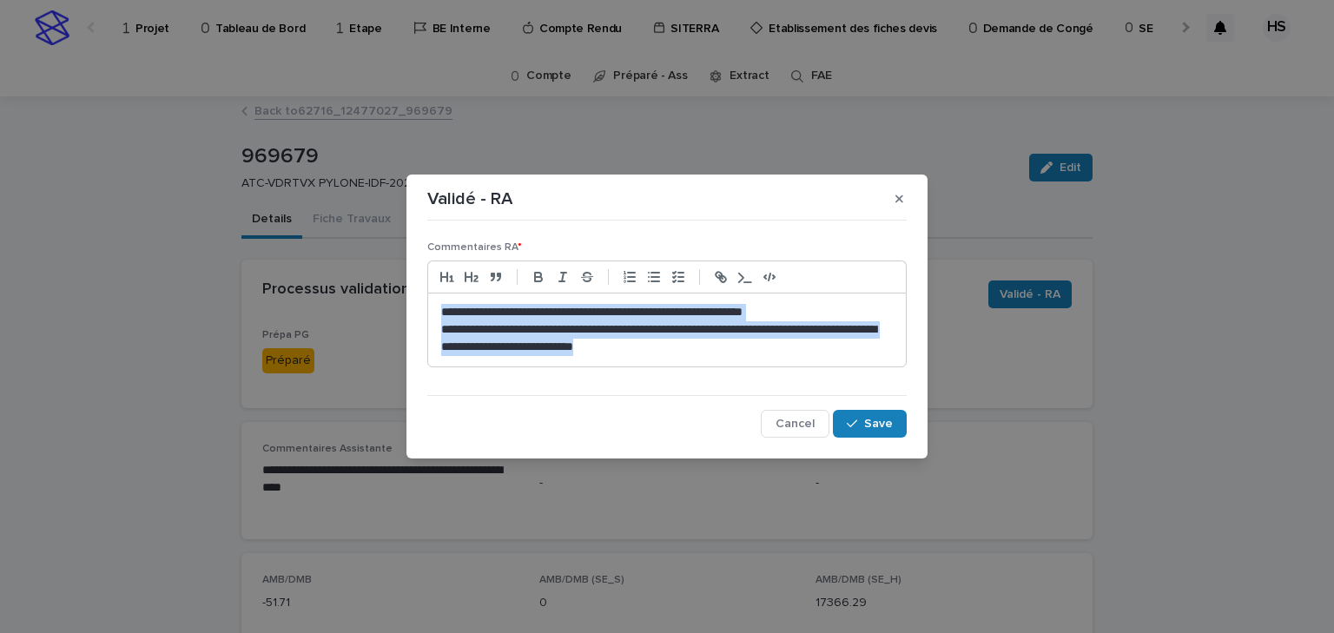
drag, startPoint x: 745, startPoint y: 342, endPoint x: 419, endPoint y: 286, distance: 330.5
click at [419, 286] on section "**********" at bounding box center [666, 317] width 521 height 284
click at [747, 344] on p "**********" at bounding box center [667, 338] width 452 height 35
drag, startPoint x: 615, startPoint y: 340, endPoint x: 368, endPoint y: 304, distance: 249.3
click at [368, 304] on div "**********" at bounding box center [667, 316] width 1334 height 633
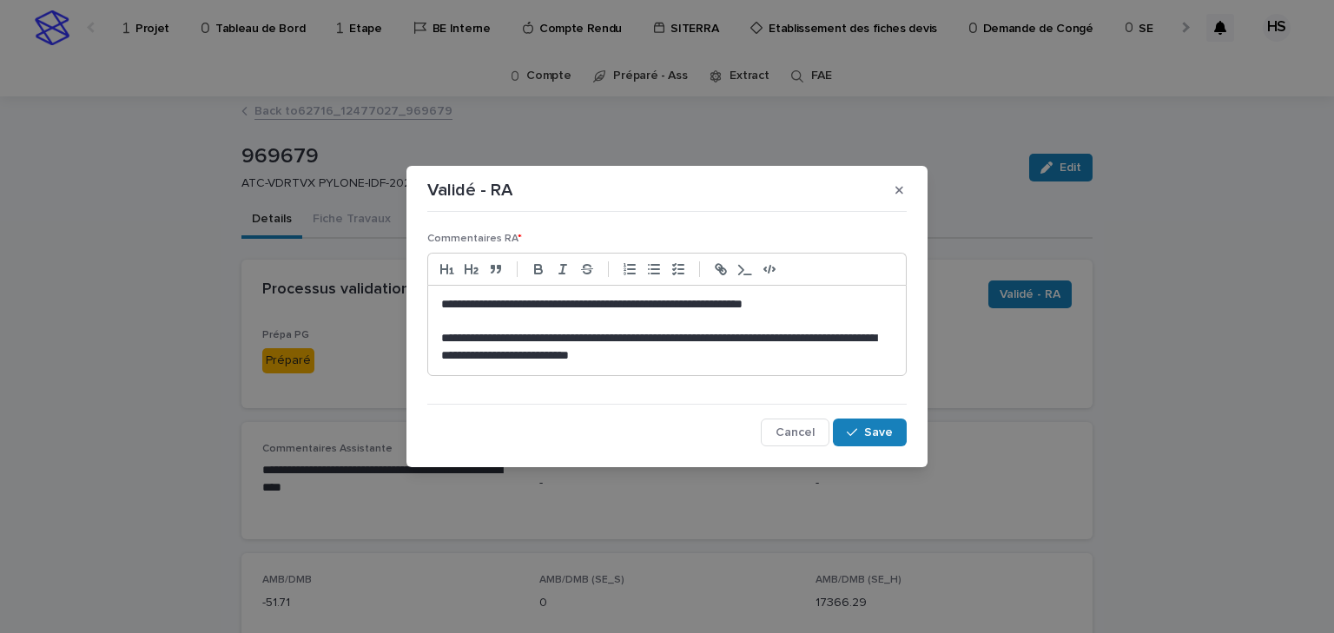
click at [531, 358] on p "**********" at bounding box center [667, 347] width 452 height 35
click at [736, 366] on div "**********" at bounding box center [667, 330] width 478 height 89
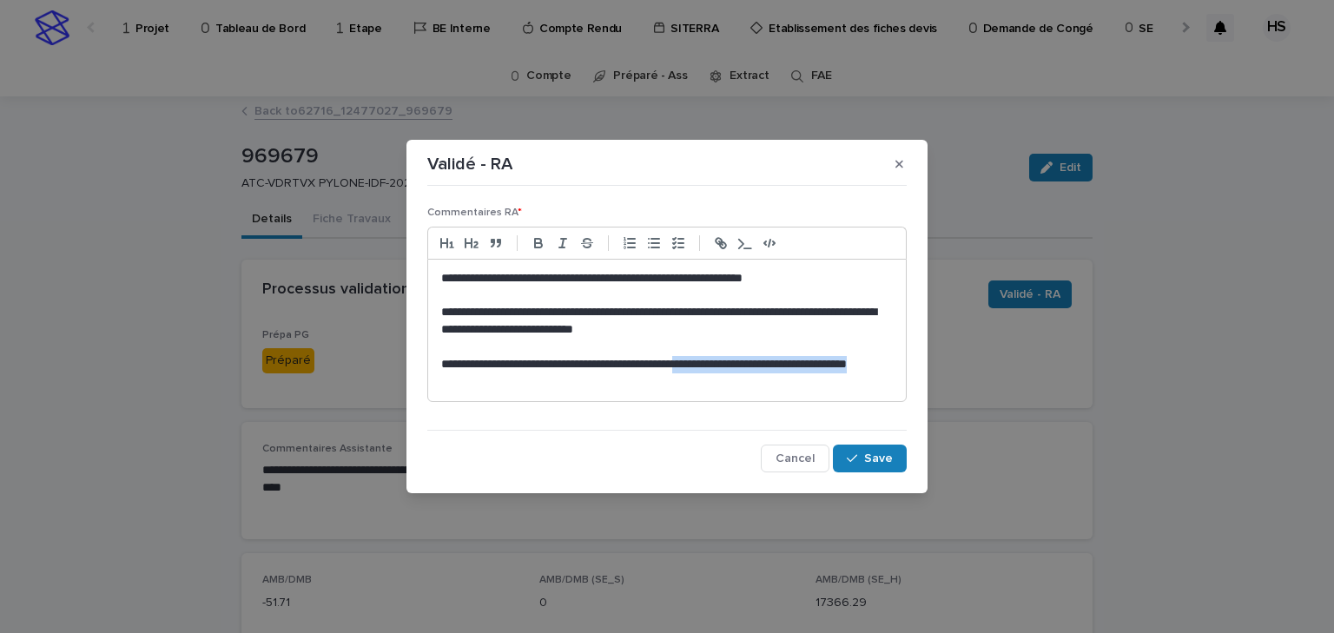
drag, startPoint x: 573, startPoint y: 386, endPoint x: 698, endPoint y: 366, distance: 126.5
click at [698, 366] on p "**********" at bounding box center [667, 373] width 452 height 35
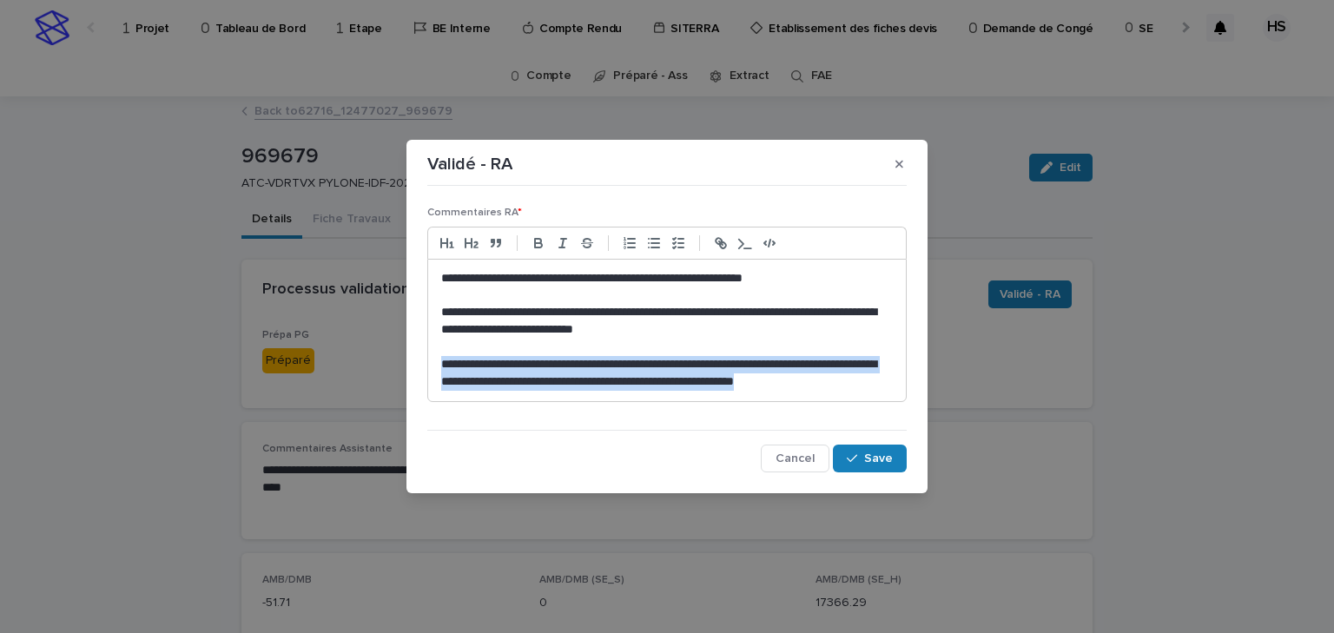
drag, startPoint x: 852, startPoint y: 378, endPoint x: 426, endPoint y: 365, distance: 426.6
click at [426, 365] on div "**********" at bounding box center [667, 331] width 488 height 287
click at [834, 390] on div "**********" at bounding box center [667, 331] width 478 height 142
drag, startPoint x: 842, startPoint y: 387, endPoint x: 352, endPoint y: 373, distance: 490.9
click at [352, 373] on div "**********" at bounding box center [667, 316] width 1334 height 633
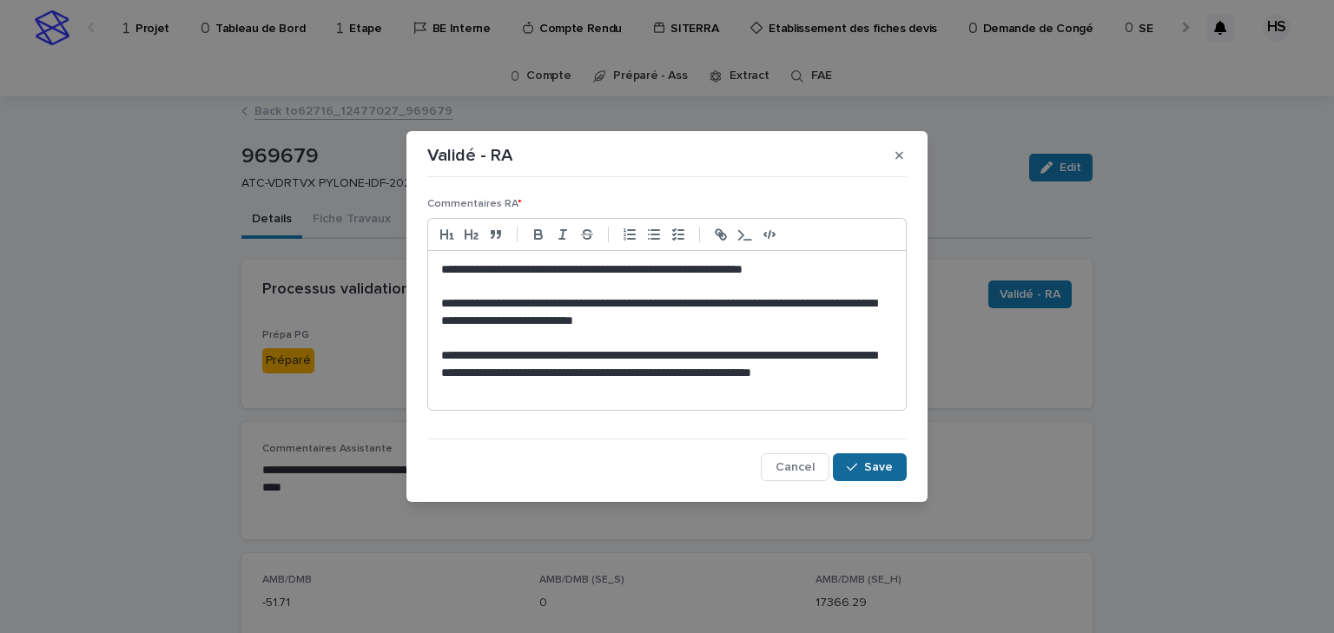
click at [875, 472] on span "Save" at bounding box center [878, 467] width 29 height 12
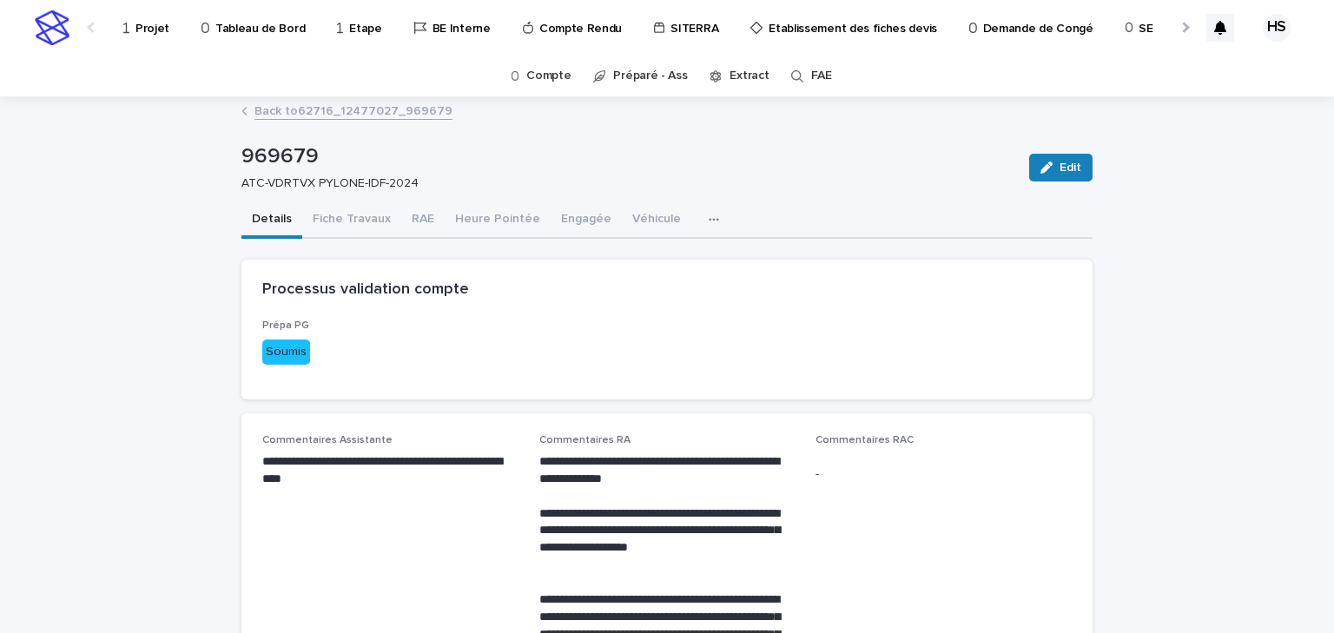
click at [1179, 29] on div at bounding box center [1184, 27] width 11 height 11
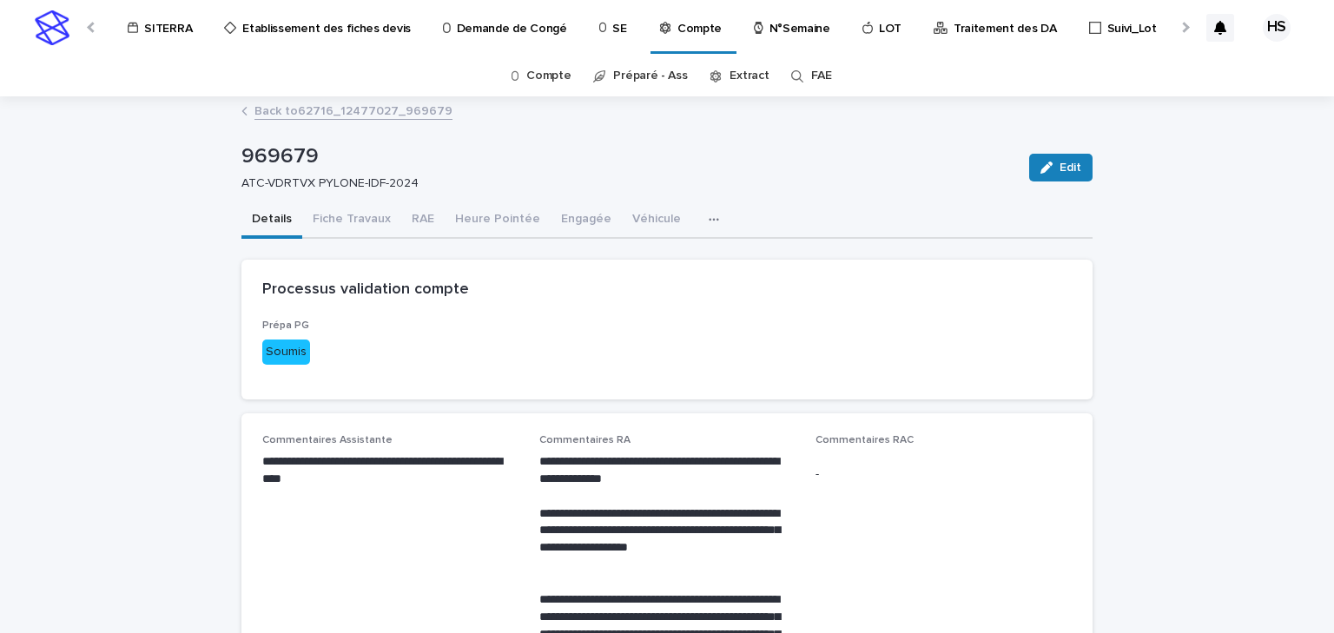
click at [976, 31] on p "Traitement des DA" at bounding box center [1005, 18] width 103 height 36
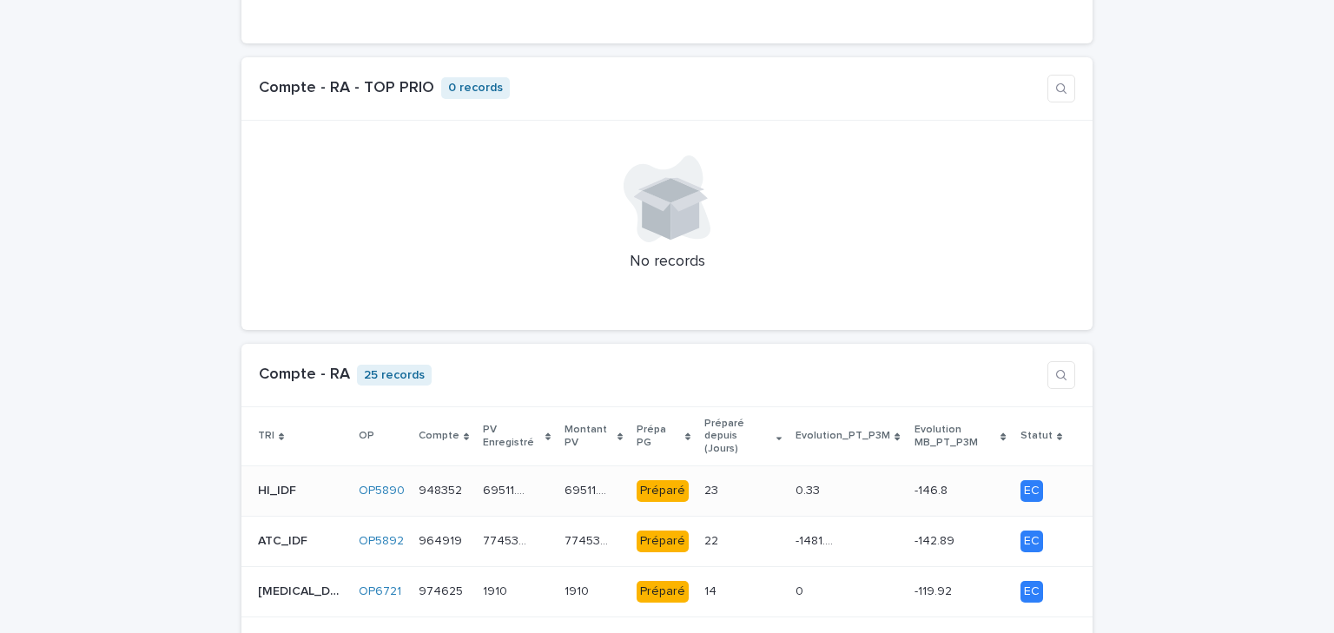
scroll to position [1598, 0]
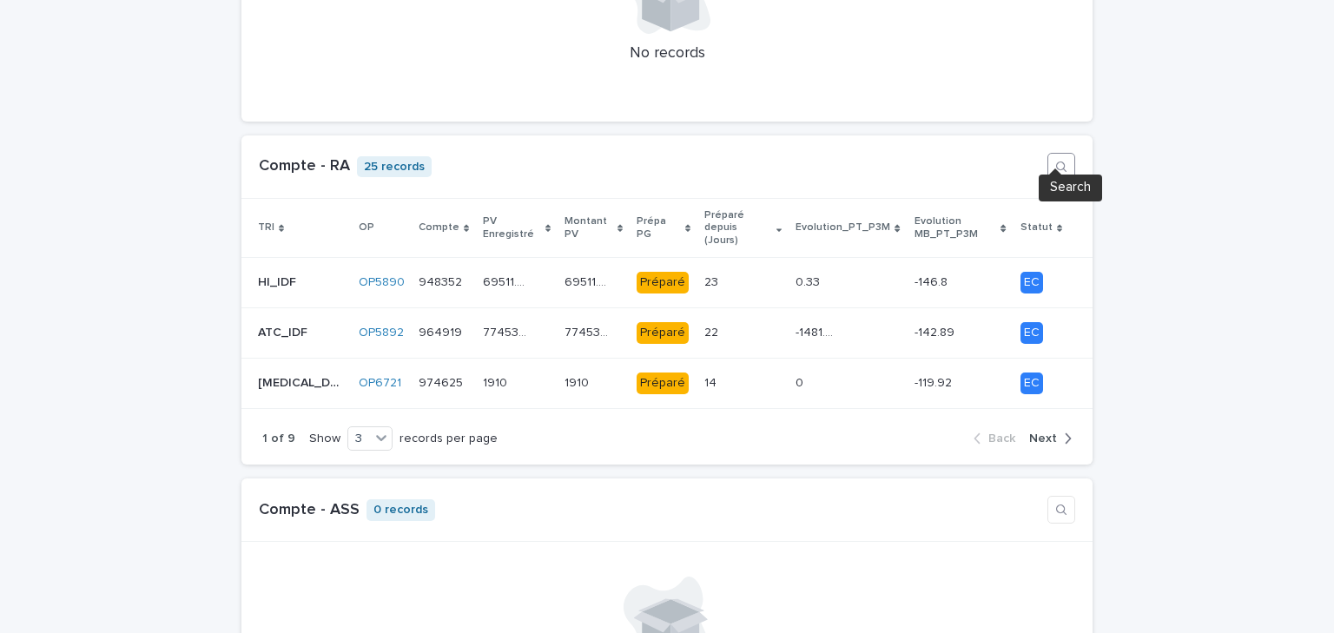
click at [1054, 160] on icon "button" at bounding box center [1061, 167] width 14 height 14
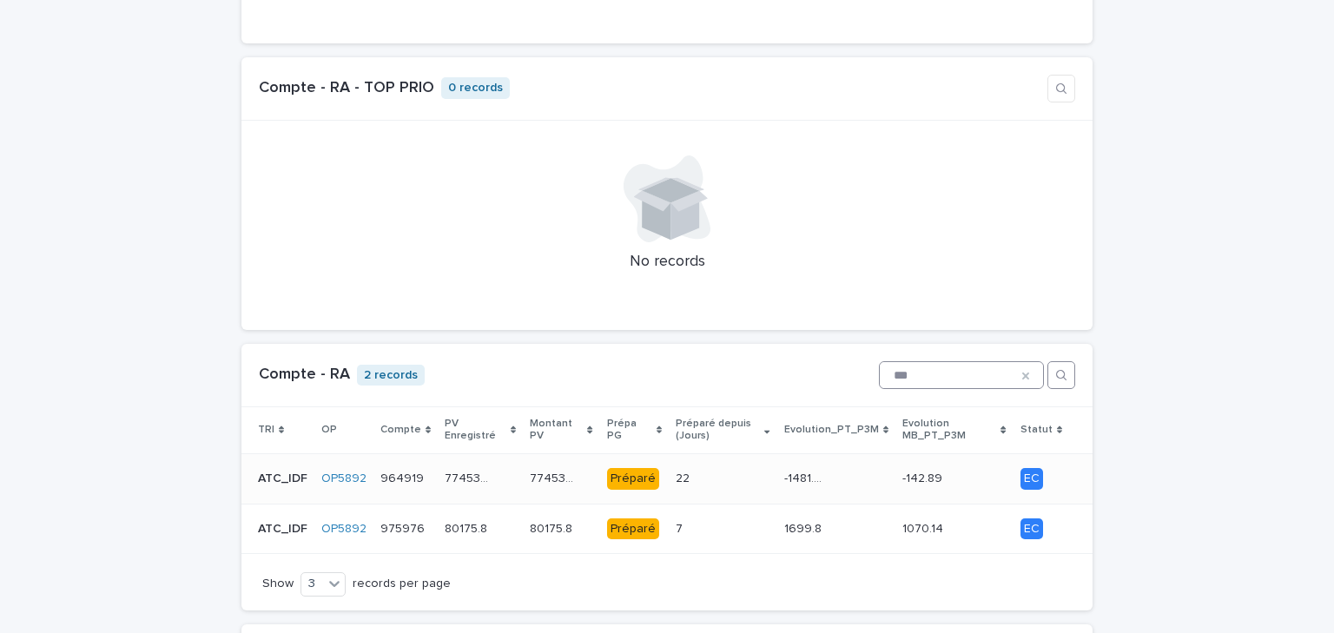
scroll to position [1529, 0]
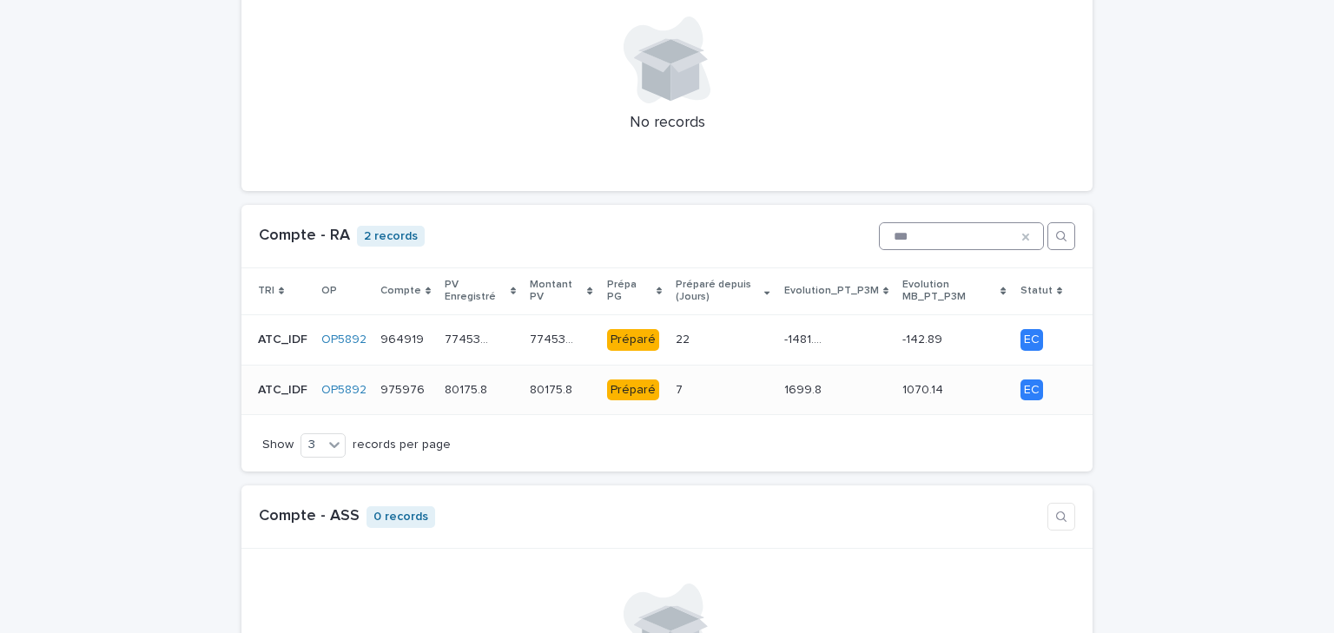
type input "***"
click at [694, 383] on p at bounding box center [697, 390] width 43 height 15
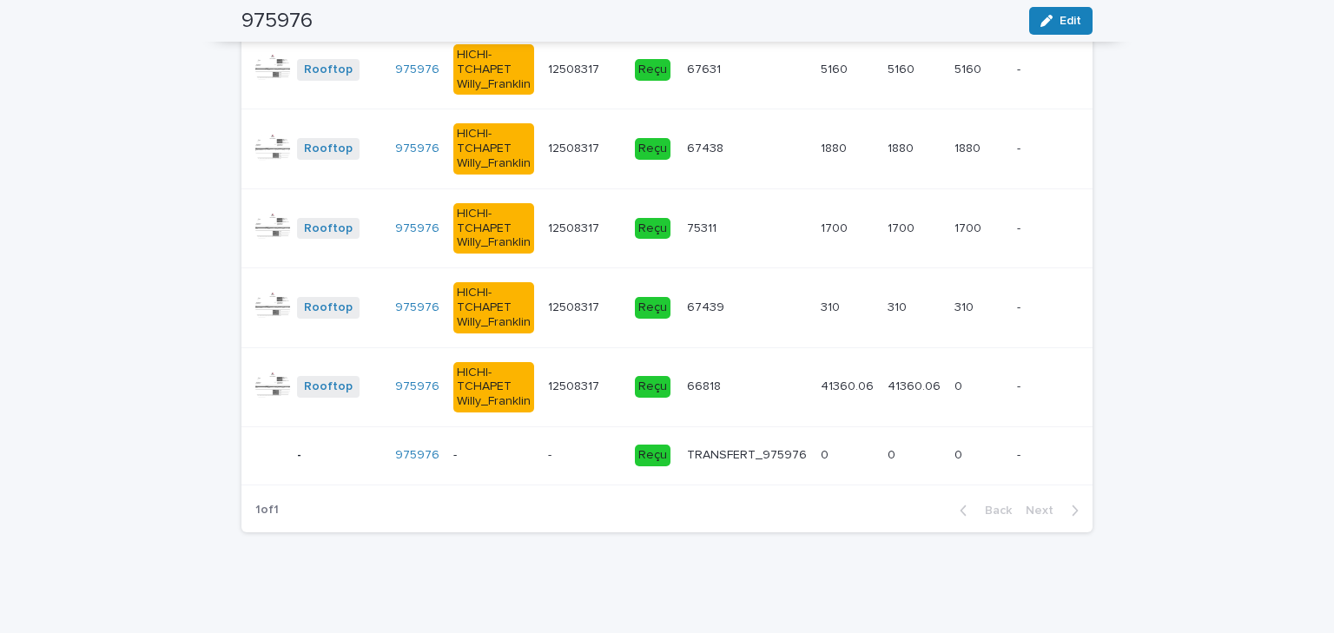
click at [492, 448] on p "-" at bounding box center [493, 455] width 81 height 15
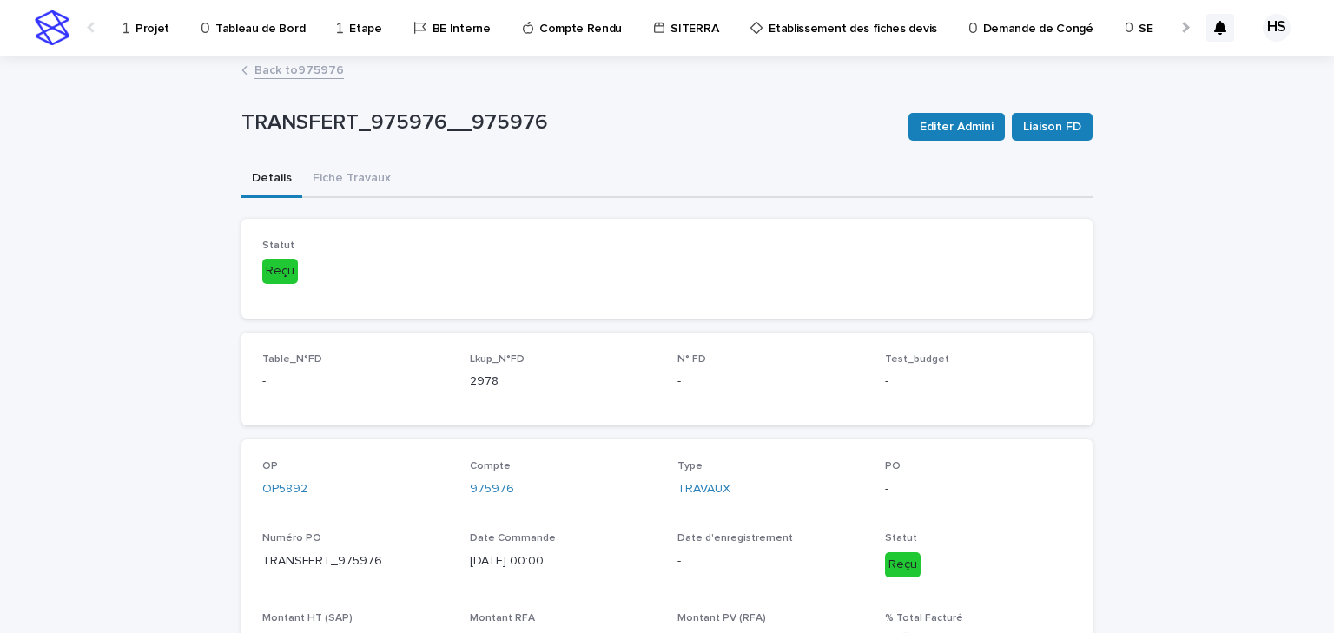
click at [300, 67] on link "Back to 975976" at bounding box center [298, 69] width 89 height 20
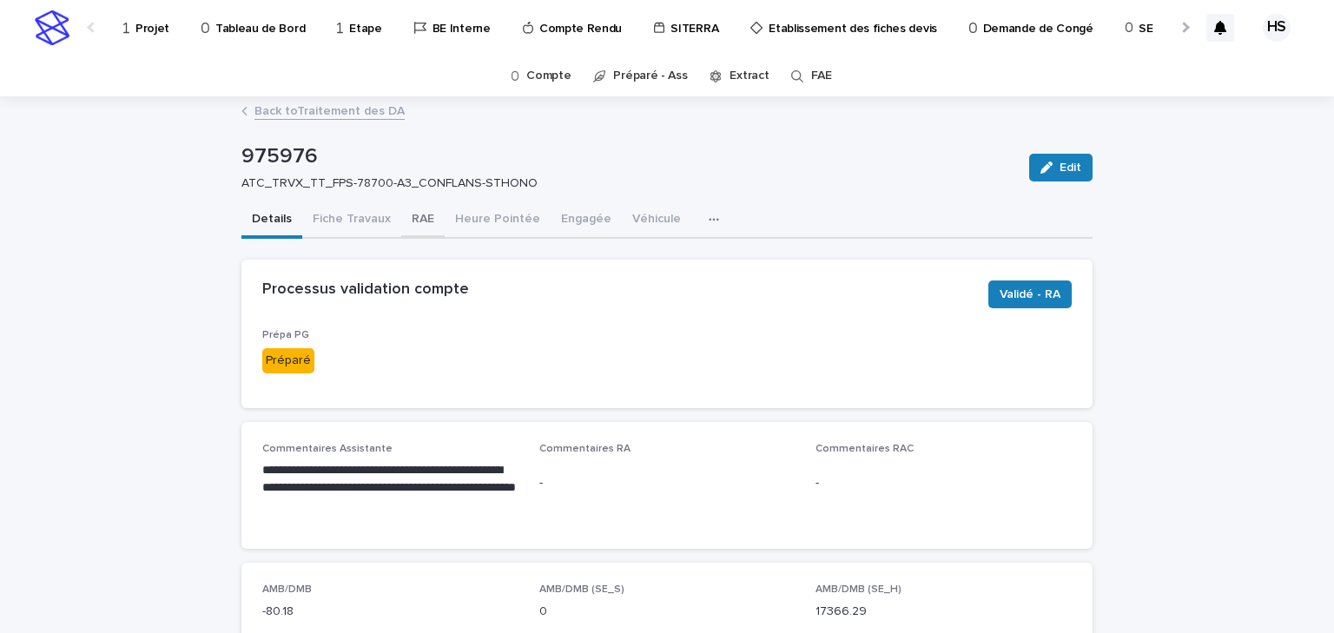
click at [409, 215] on button "RAE" at bounding box center [422, 220] width 43 height 36
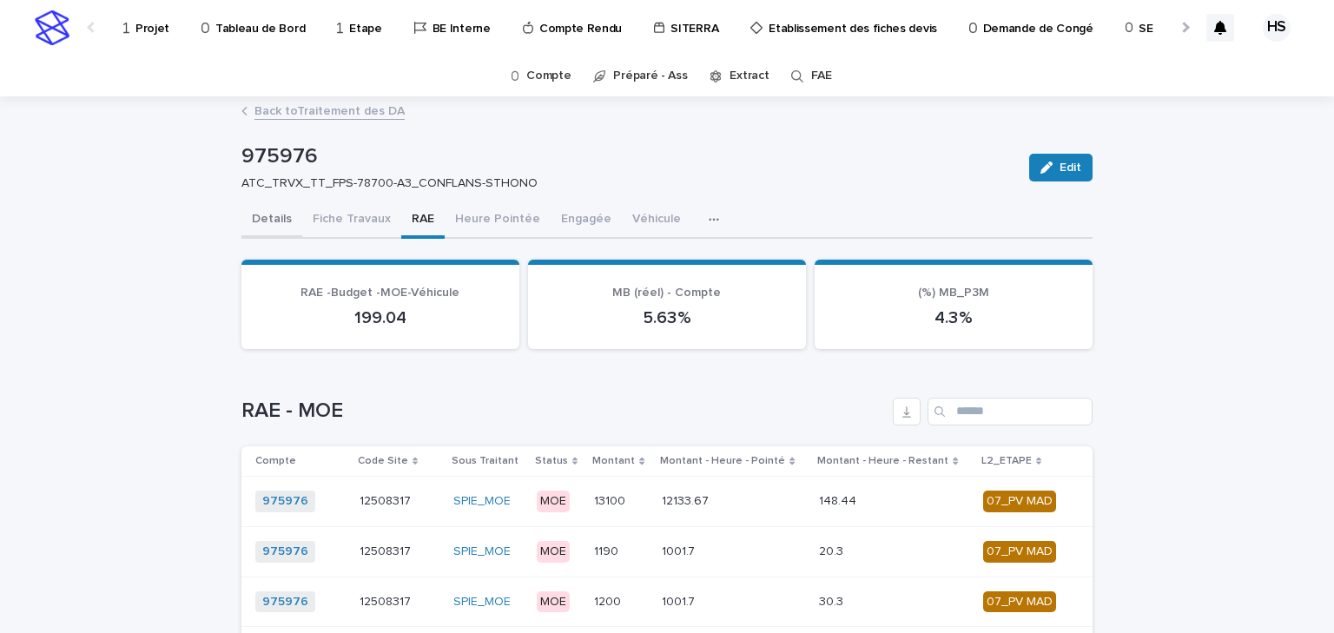
click at [268, 219] on button "Details" at bounding box center [271, 220] width 61 height 36
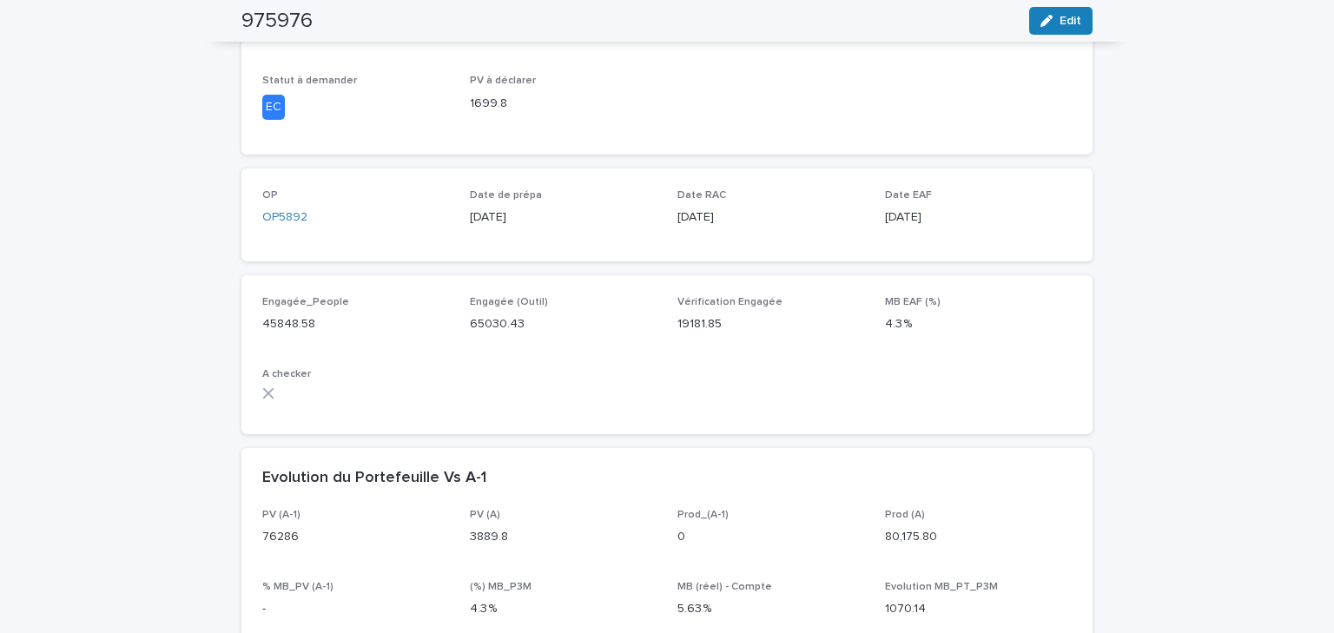
scroll to position [834, 0]
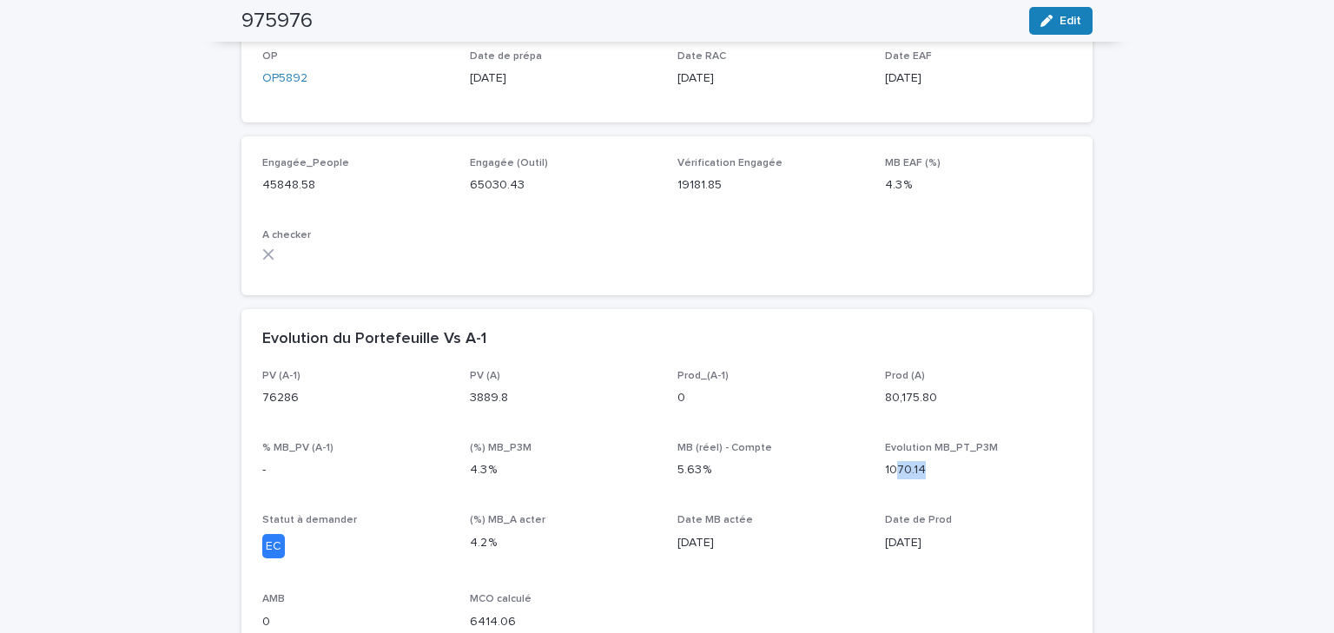
drag, startPoint x: 892, startPoint y: 469, endPoint x: 948, endPoint y: 483, distance: 58.1
click at [948, 483] on div "Evolution MB_PT_P3M 1070.14" at bounding box center [978, 467] width 187 height 51
click at [901, 490] on div "Evolution MB_PT_P3M 1070.14" at bounding box center [978, 467] width 187 height 51
drag, startPoint x: 876, startPoint y: 477, endPoint x: 905, endPoint y: 483, distance: 29.3
click at [905, 483] on div "PV (A-1) 76286 PV (A) 3889.8 Prod_(A-1) 0 Prod (A) 80,175.80 % MB_PV (A-1) - (%…" at bounding box center [666, 507] width 809 height 275
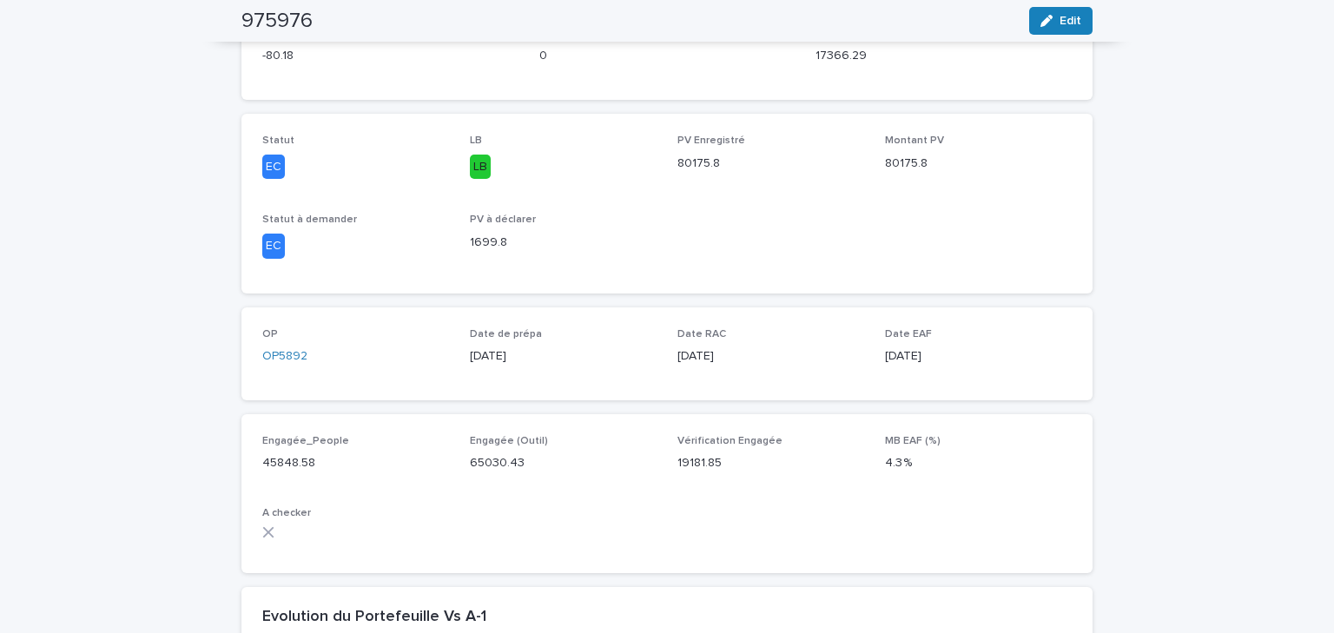
scroll to position [69, 0]
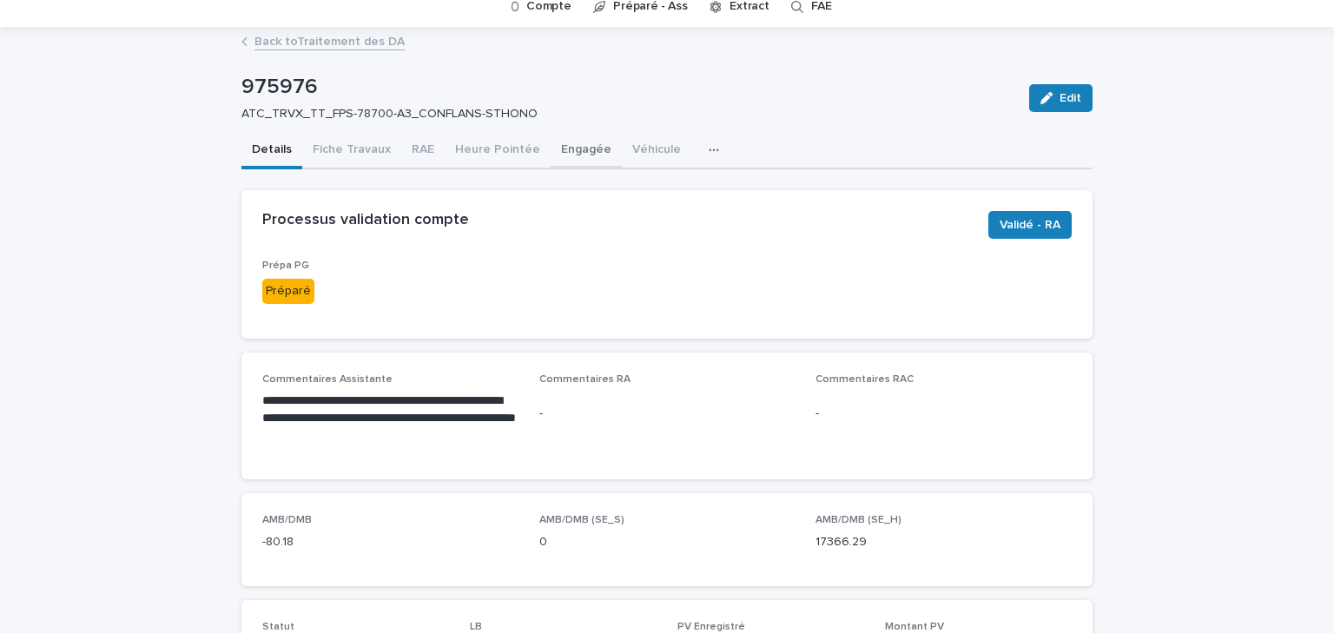
click at [581, 155] on button "Engagée" at bounding box center [586, 151] width 71 height 36
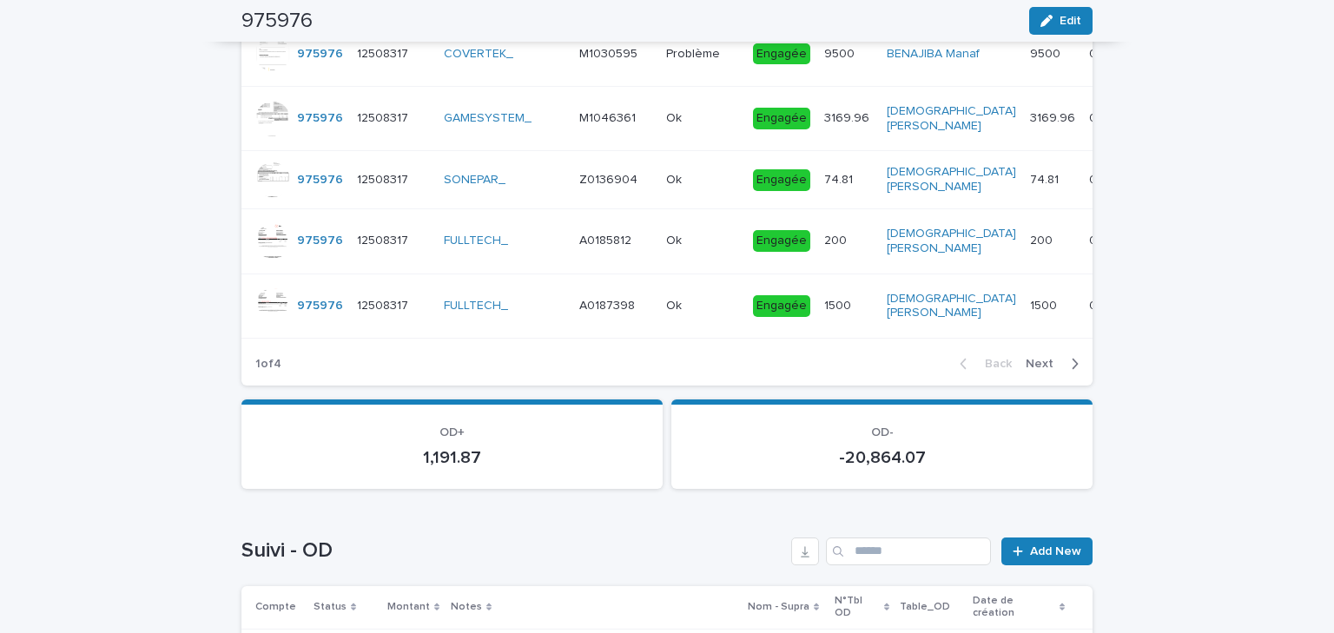
scroll to position [1112, 0]
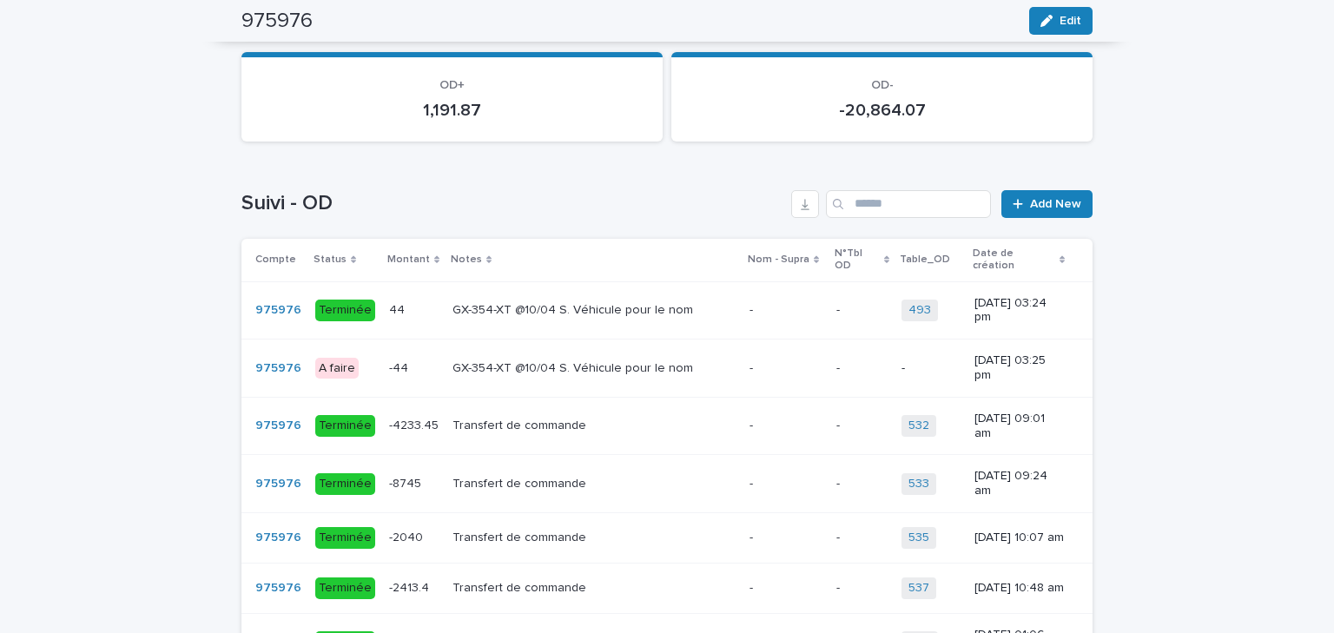
click at [622, 302] on p "GX-354-XT @10/04 S. Véhicule pour le nom" at bounding box center [574, 309] width 244 height 18
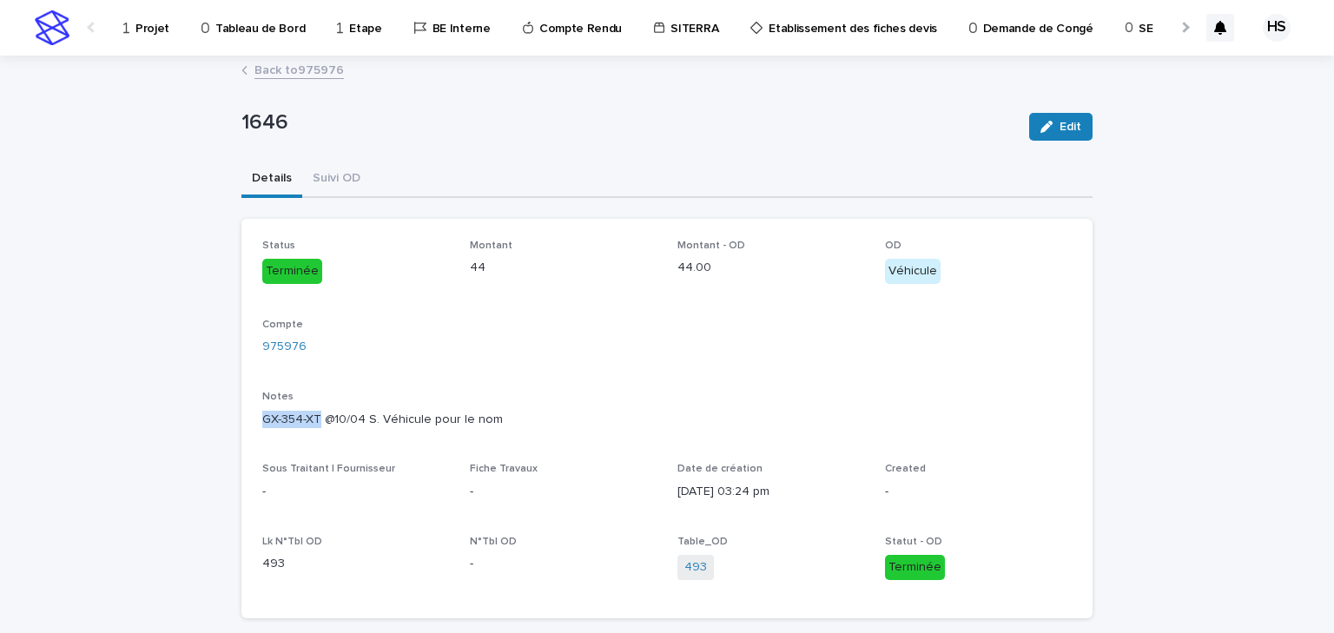
drag, startPoint x: 315, startPoint y: 415, endPoint x: 258, endPoint y: 417, distance: 57.3
click at [262, 417] on p "GX-354-XT @10/04 S. Véhicule pour le nom" at bounding box center [666, 420] width 809 height 18
copy p "GX-354-XT"
click at [486, 412] on p "GX-354-XT @10/04 S. Véhicule pour le nom" at bounding box center [666, 420] width 809 height 18
drag, startPoint x: 323, startPoint y: 419, endPoint x: 372, endPoint y: 423, distance: 48.8
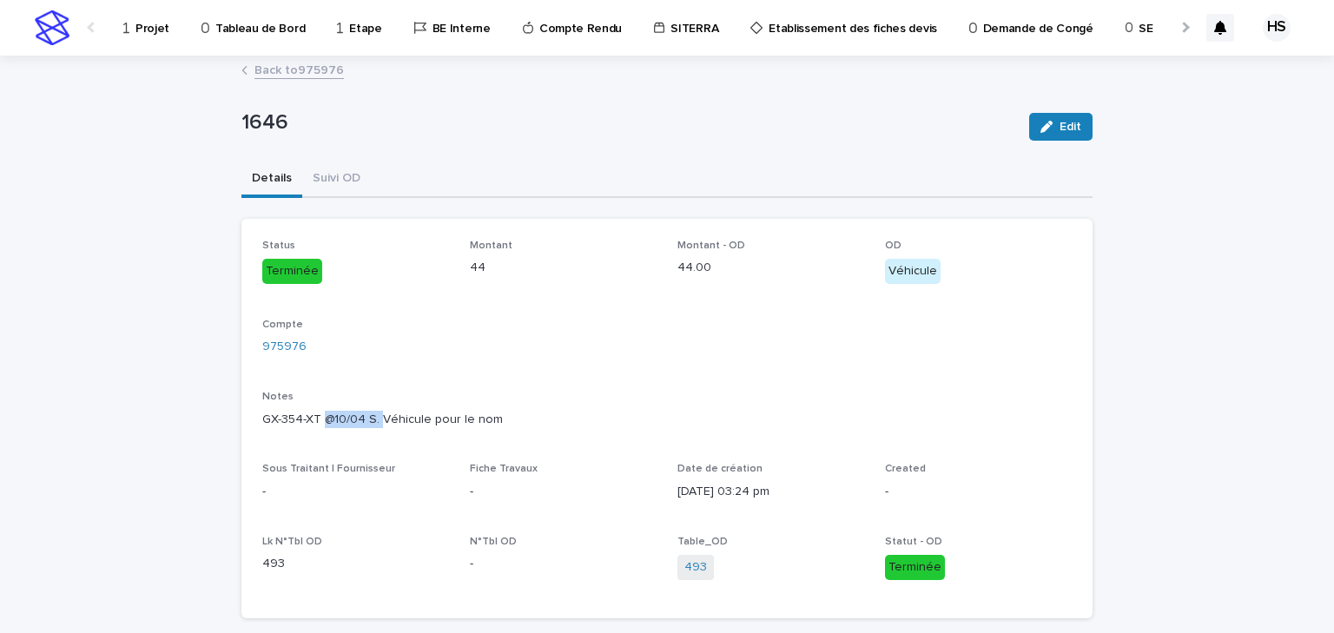
click at [372, 423] on p "GX-354-XT @10/04 S. Véhicule pour le nom" at bounding box center [666, 420] width 809 height 18
click at [491, 419] on p "GX-354-XT @10/04 S. Véhicule pour le nom" at bounding box center [666, 420] width 809 height 18
click at [293, 73] on link "Back to 975976" at bounding box center [298, 69] width 89 height 20
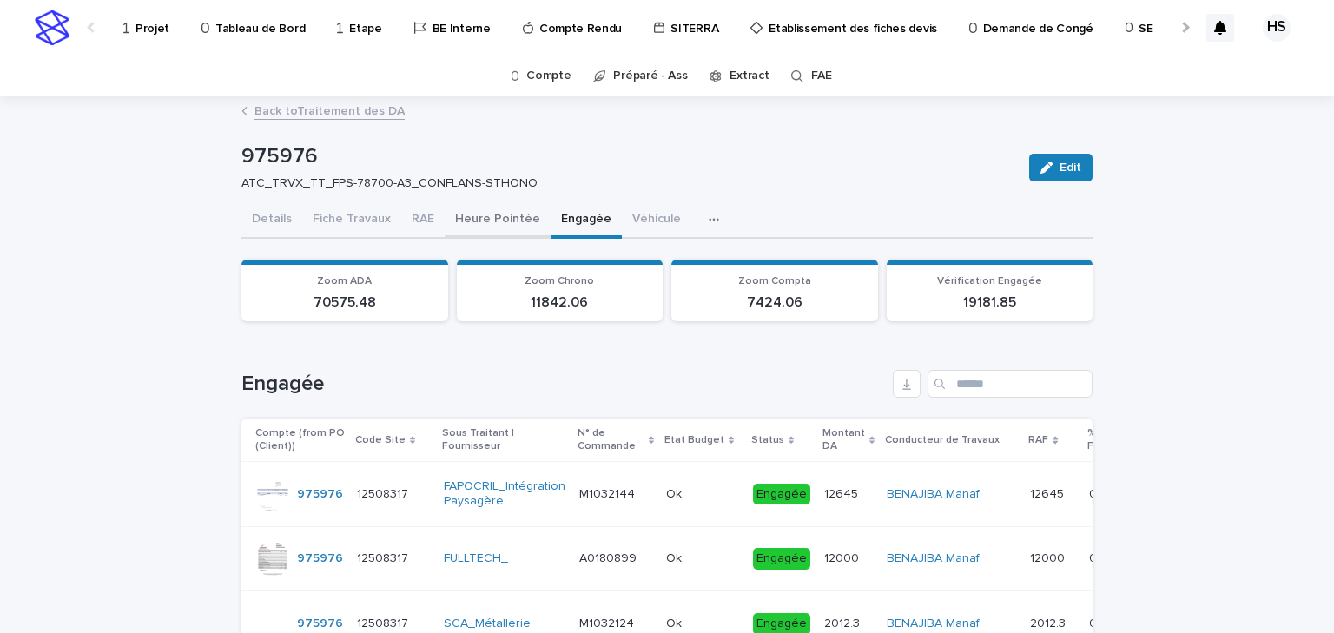
click at [499, 216] on button "Heure Pointée" at bounding box center [498, 220] width 106 height 36
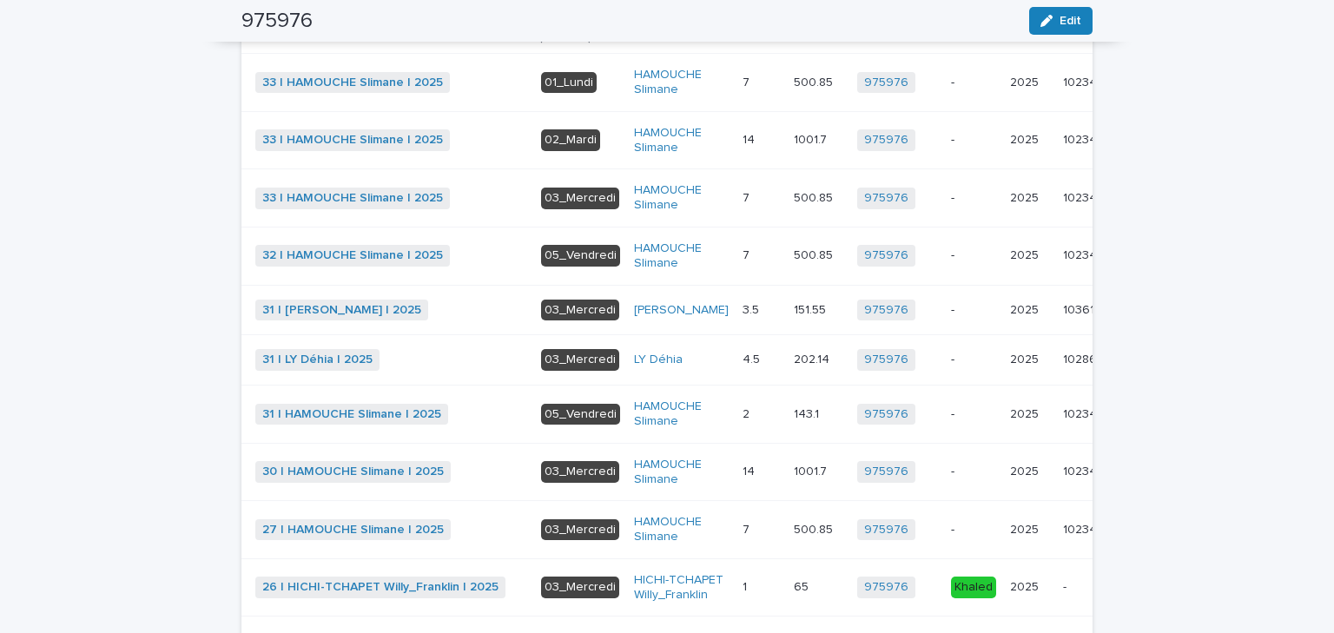
scroll to position [834, 0]
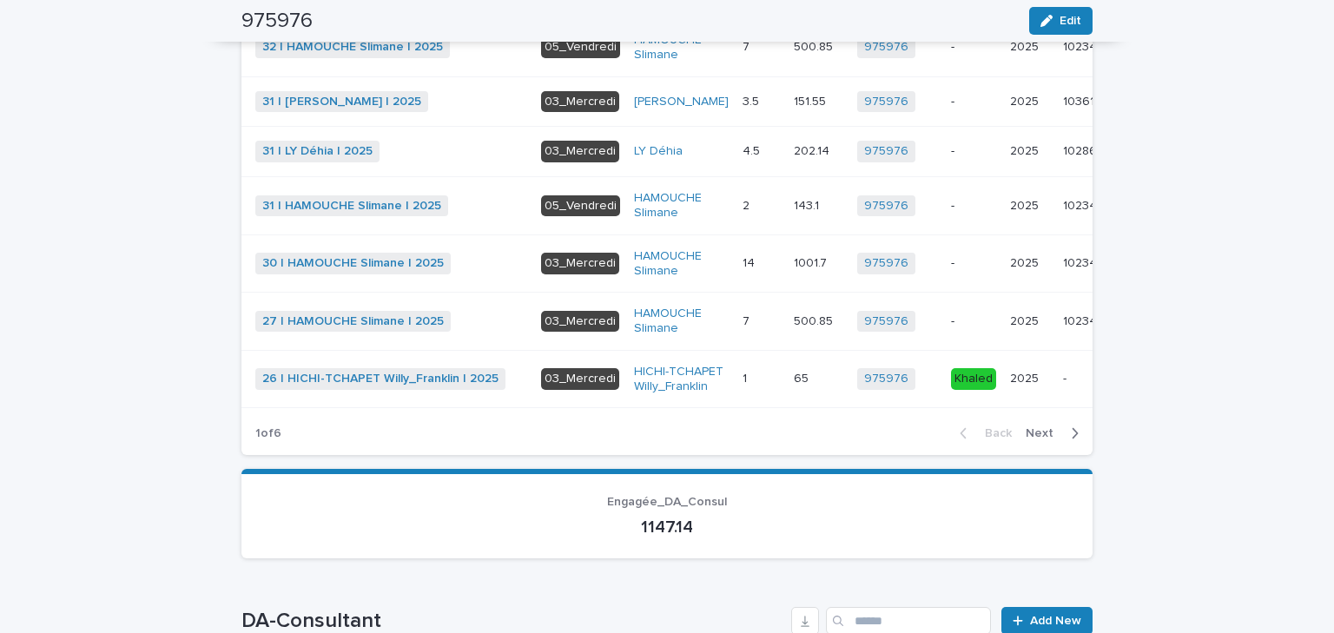
click at [1036, 439] on span "Next" at bounding box center [1045, 433] width 38 height 12
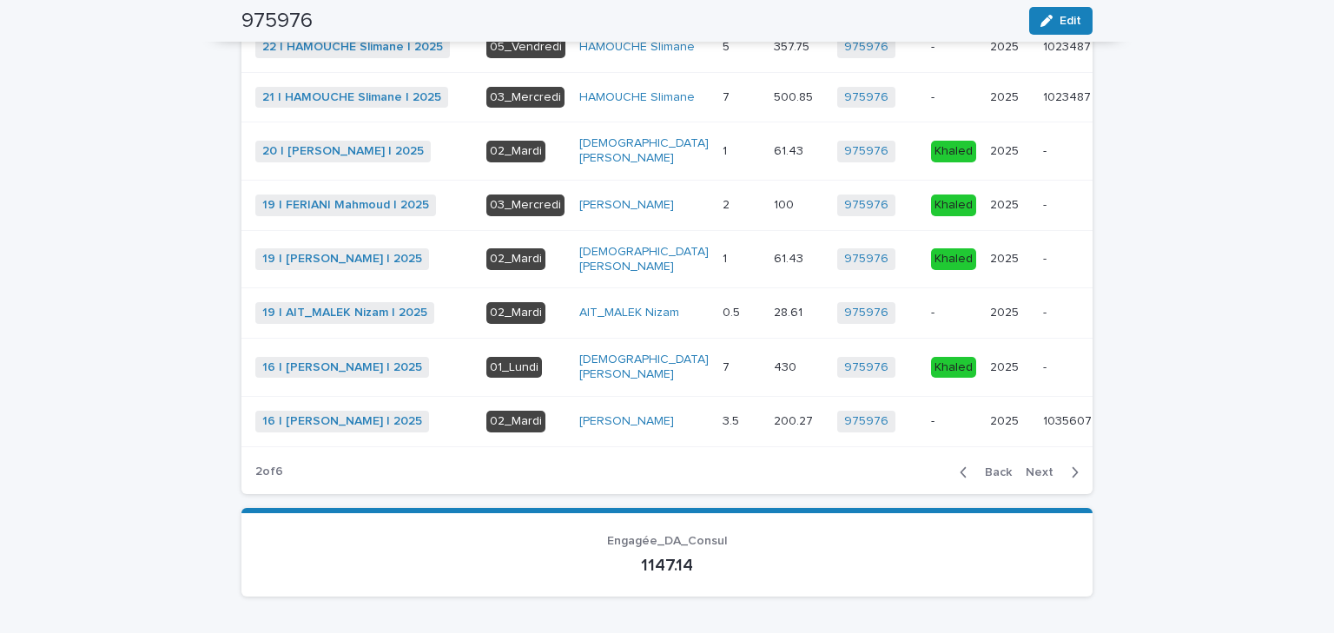
scroll to position [896, 0]
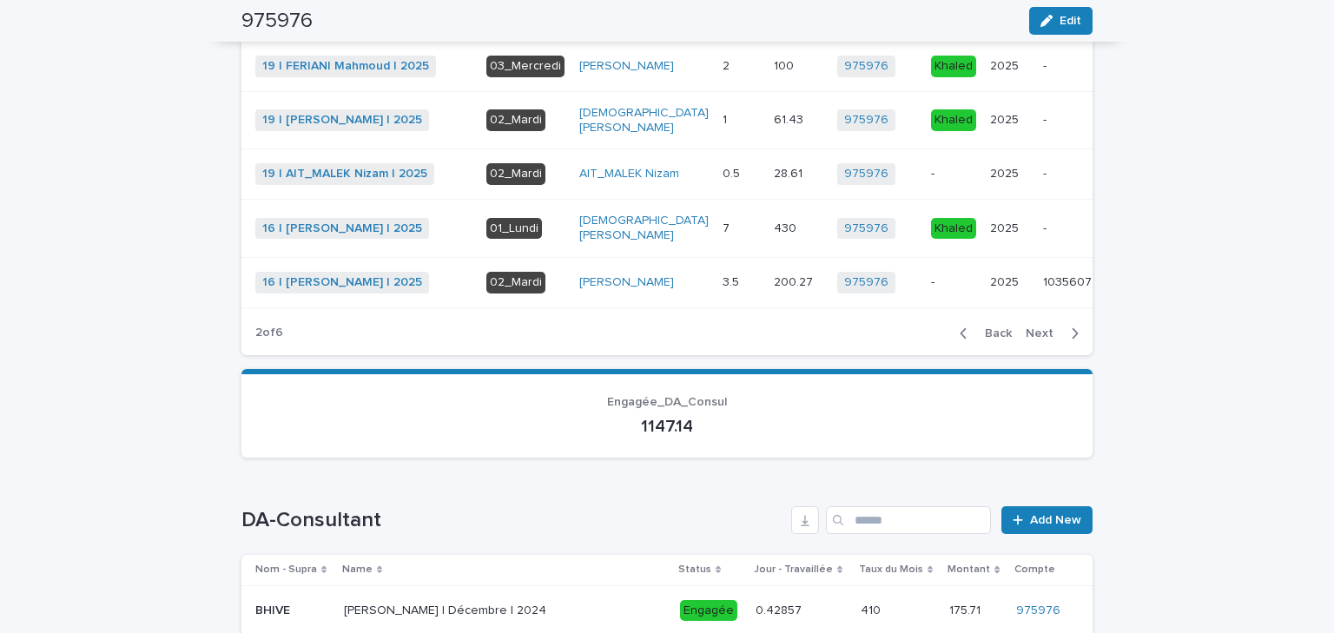
click at [1053, 340] on span "Next" at bounding box center [1045, 333] width 38 height 12
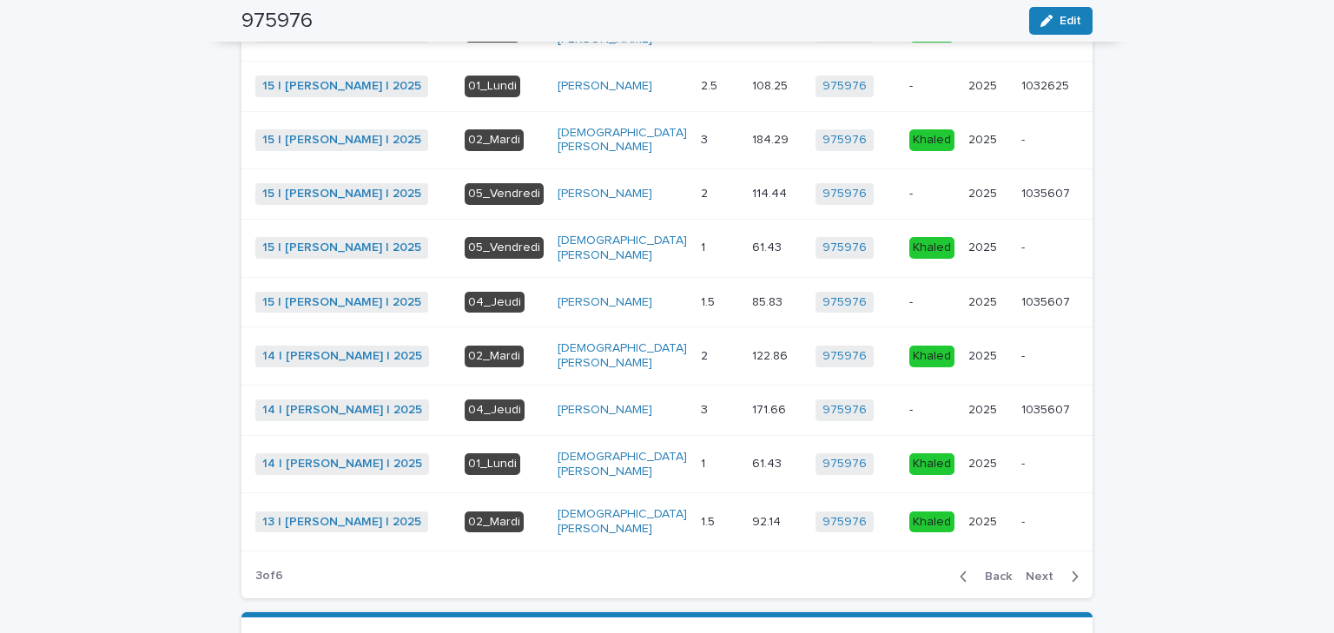
scroll to position [815, 0]
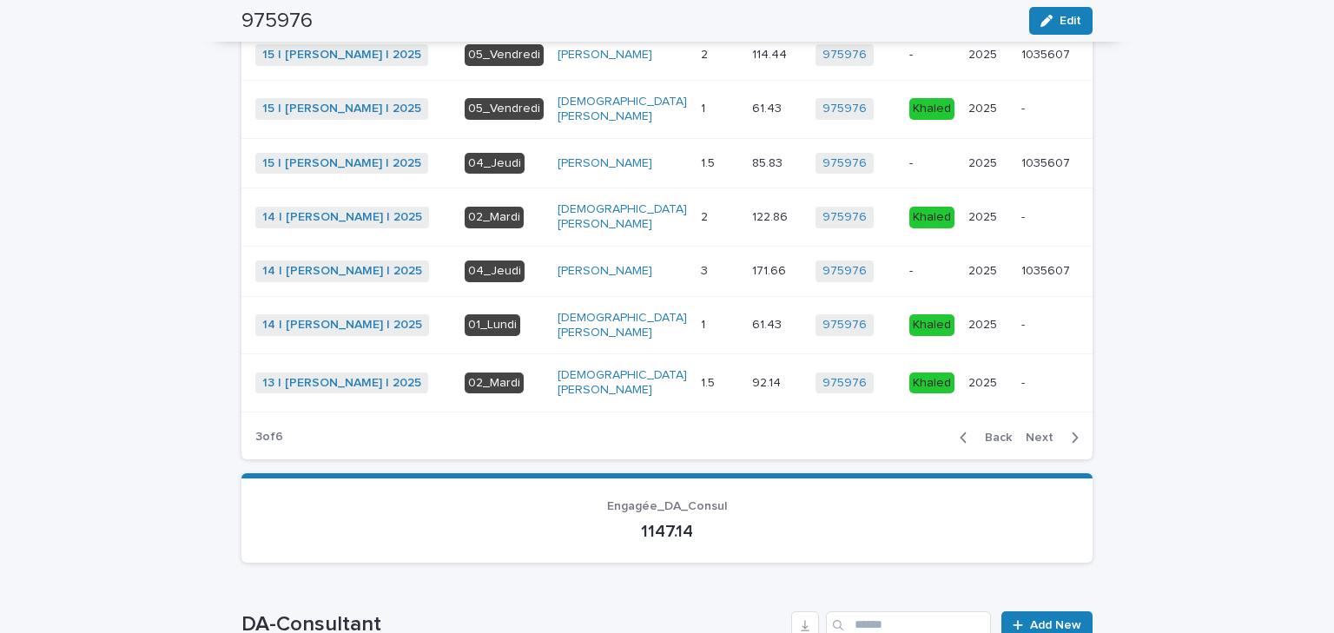
click at [1046, 444] on span "Next" at bounding box center [1045, 438] width 38 height 12
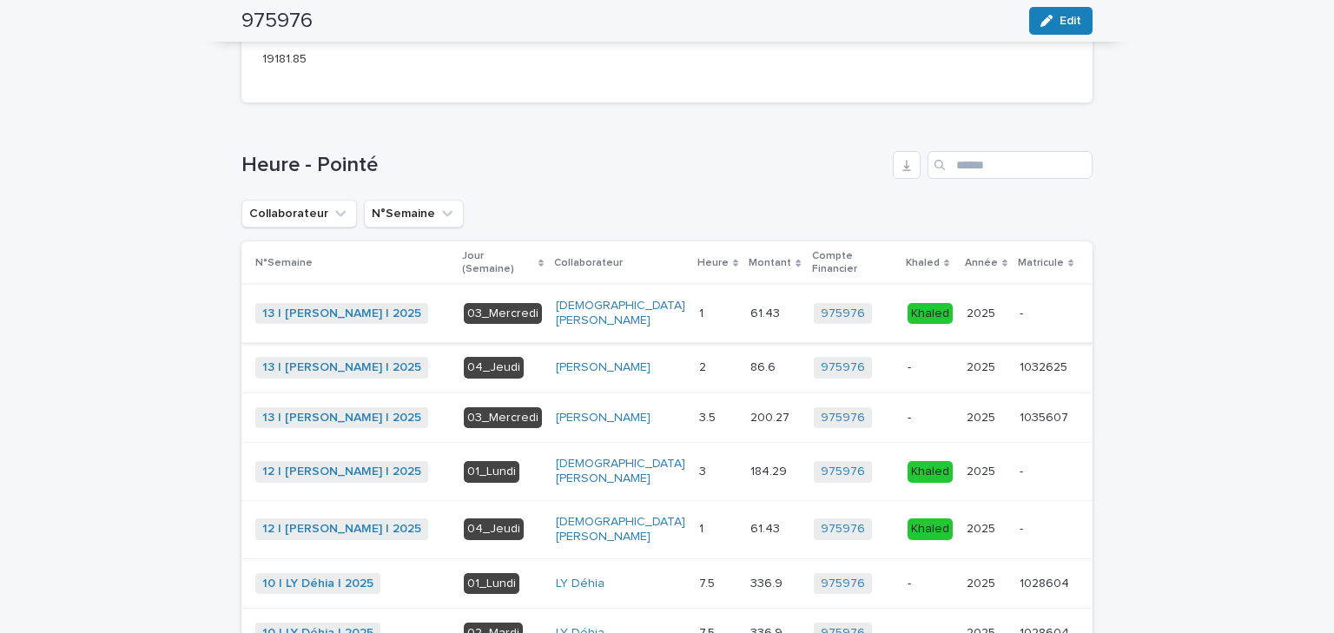
scroll to position [47, 0]
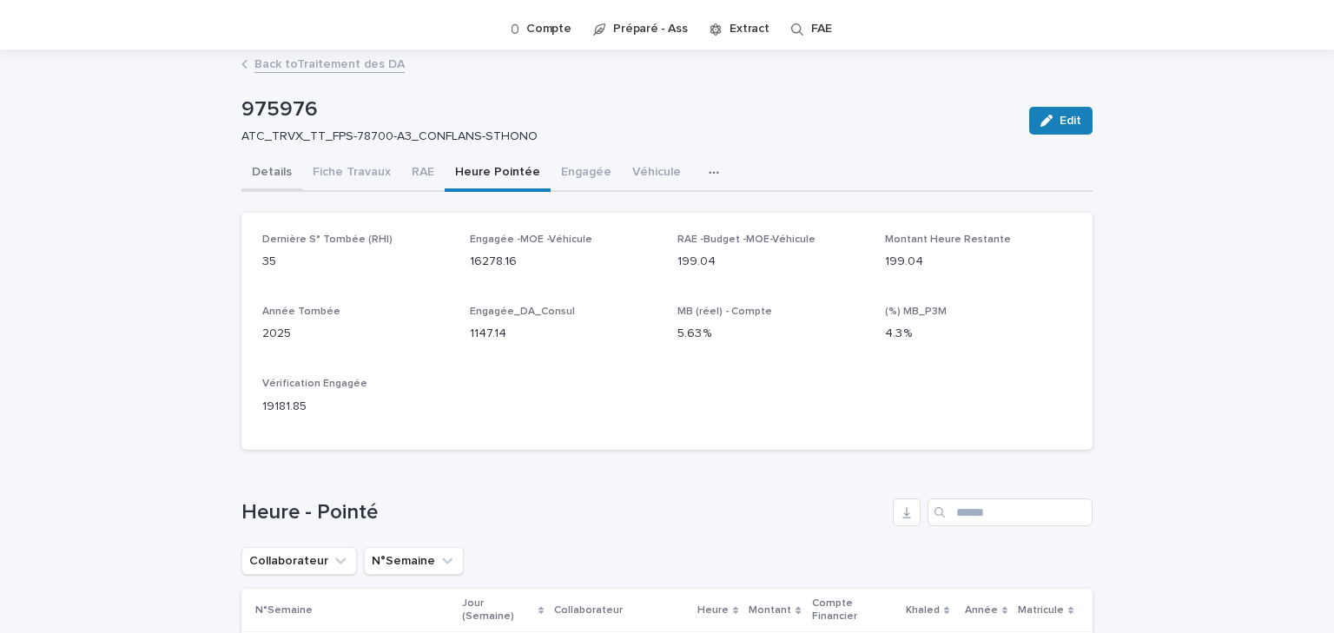
click at [280, 171] on button "Details" at bounding box center [271, 173] width 61 height 36
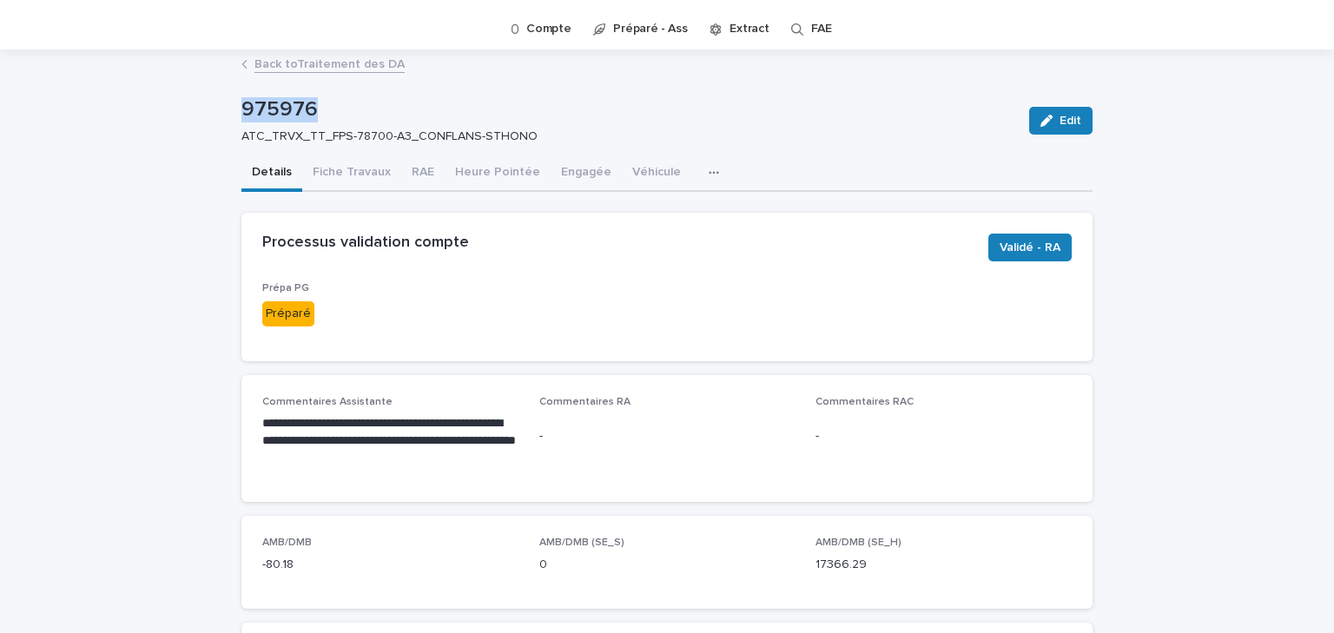
drag, startPoint x: 310, startPoint y: 107, endPoint x: 227, endPoint y: 114, distance: 83.7
copy p "975976"
click at [538, 378] on div "**********" at bounding box center [666, 438] width 851 height 127
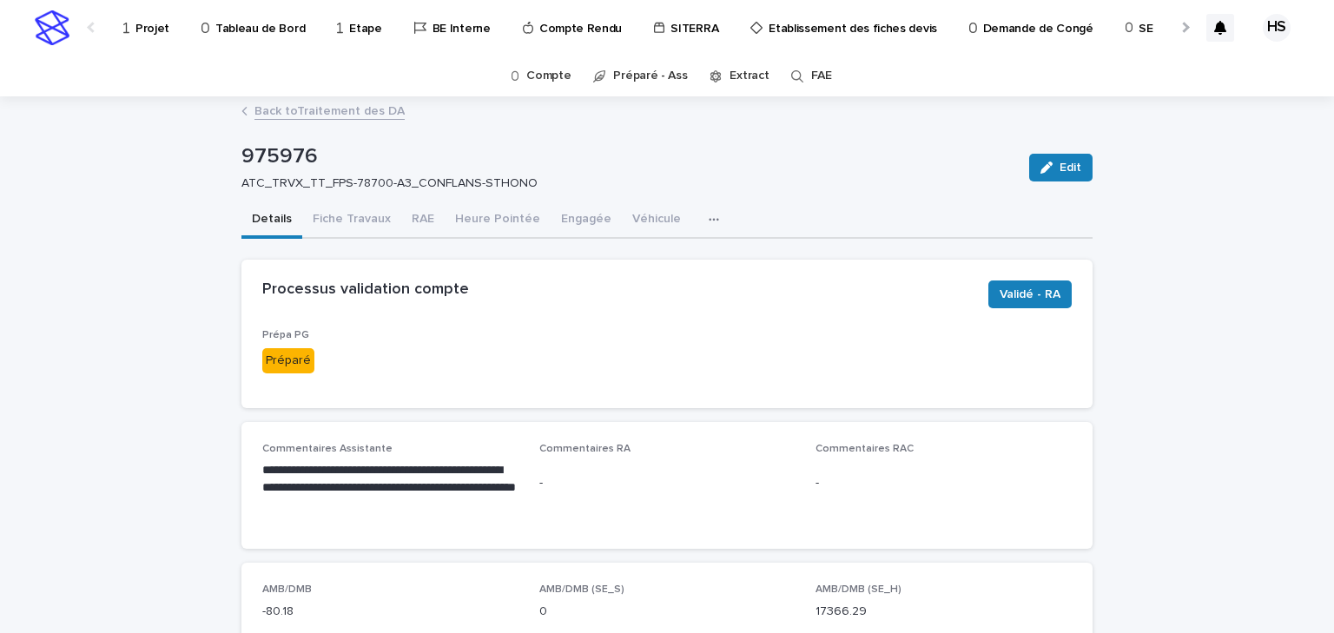
click at [313, 115] on link "Back to Traitement des DA" at bounding box center [329, 110] width 150 height 20
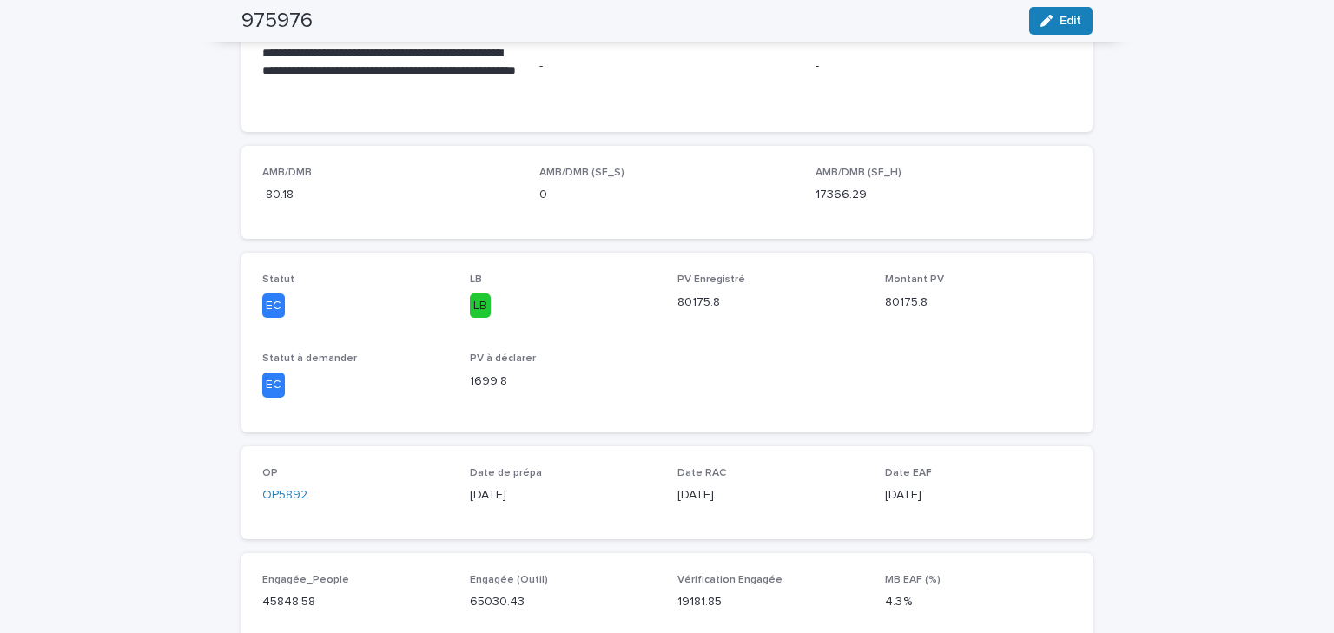
scroll to position [69, 0]
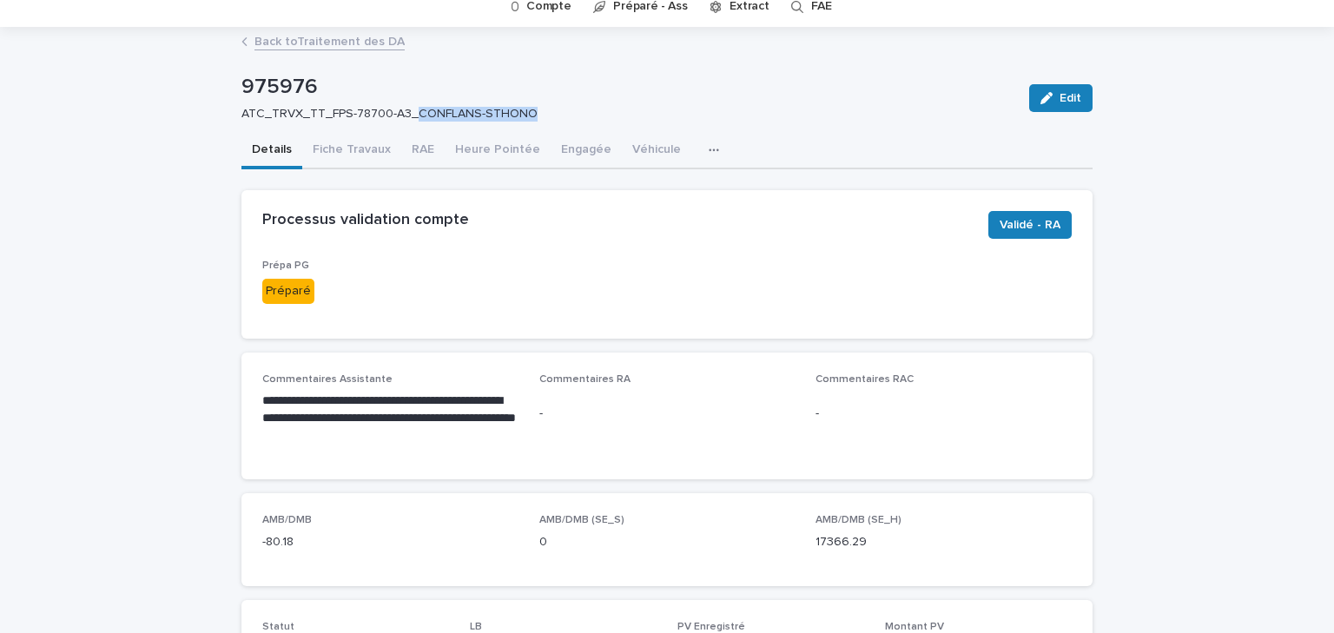
drag, startPoint x: 531, startPoint y: 108, endPoint x: 406, endPoint y: 116, distance: 124.5
click at [406, 116] on p "ATC_TRVX_TT_FPS-78700-A3_CONFLANS-STHONO" at bounding box center [624, 114] width 767 height 15
click at [625, 116] on p "ATC_TRVX_TT_FPS-78700-A3_CONFLANS-STHONO" at bounding box center [624, 114] width 767 height 15
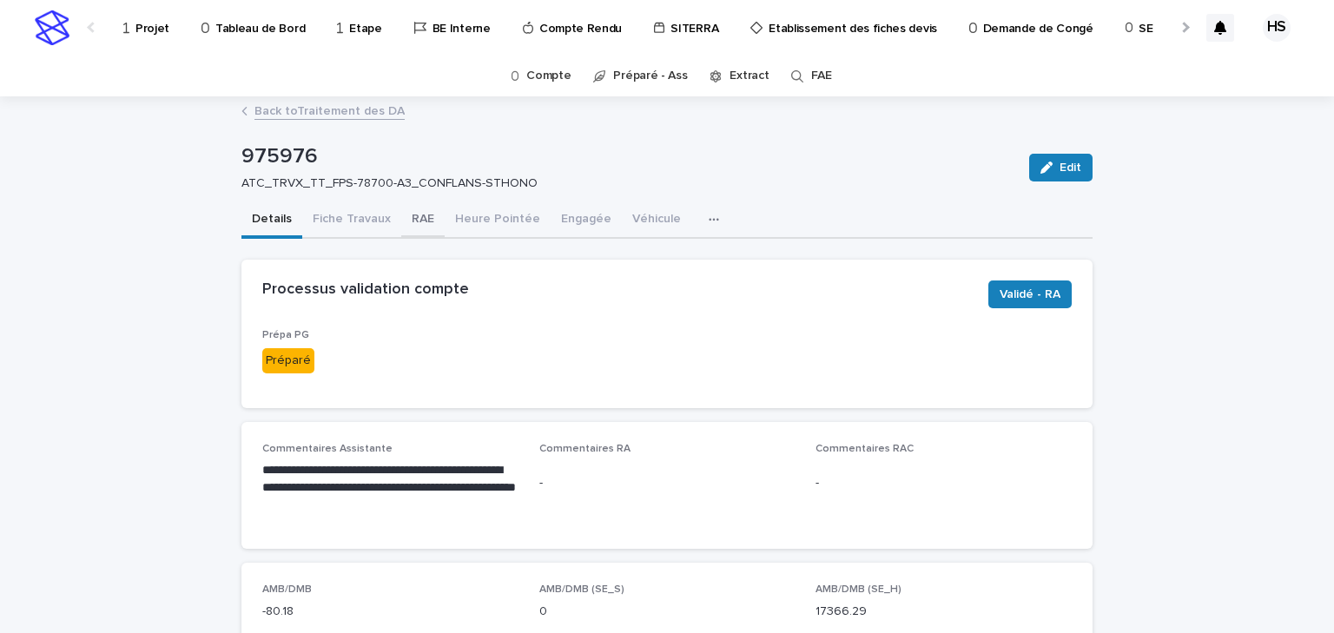
click at [427, 218] on button "RAE" at bounding box center [422, 220] width 43 height 36
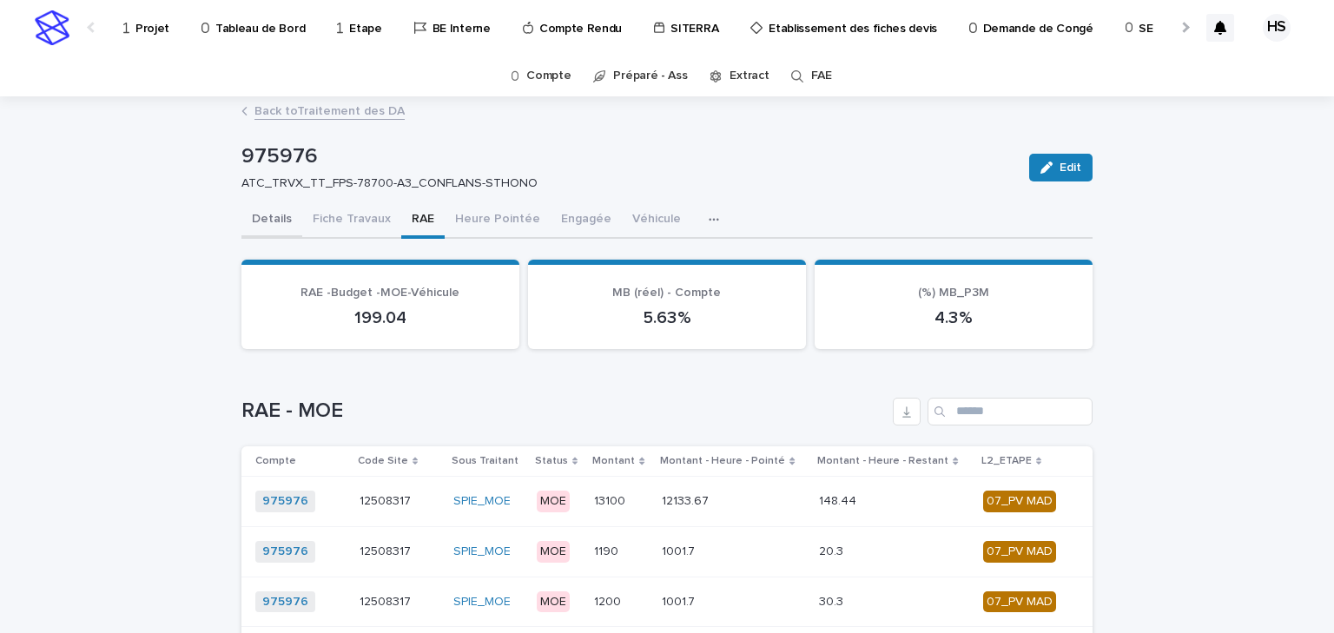
click at [251, 213] on button "Details" at bounding box center [271, 220] width 61 height 36
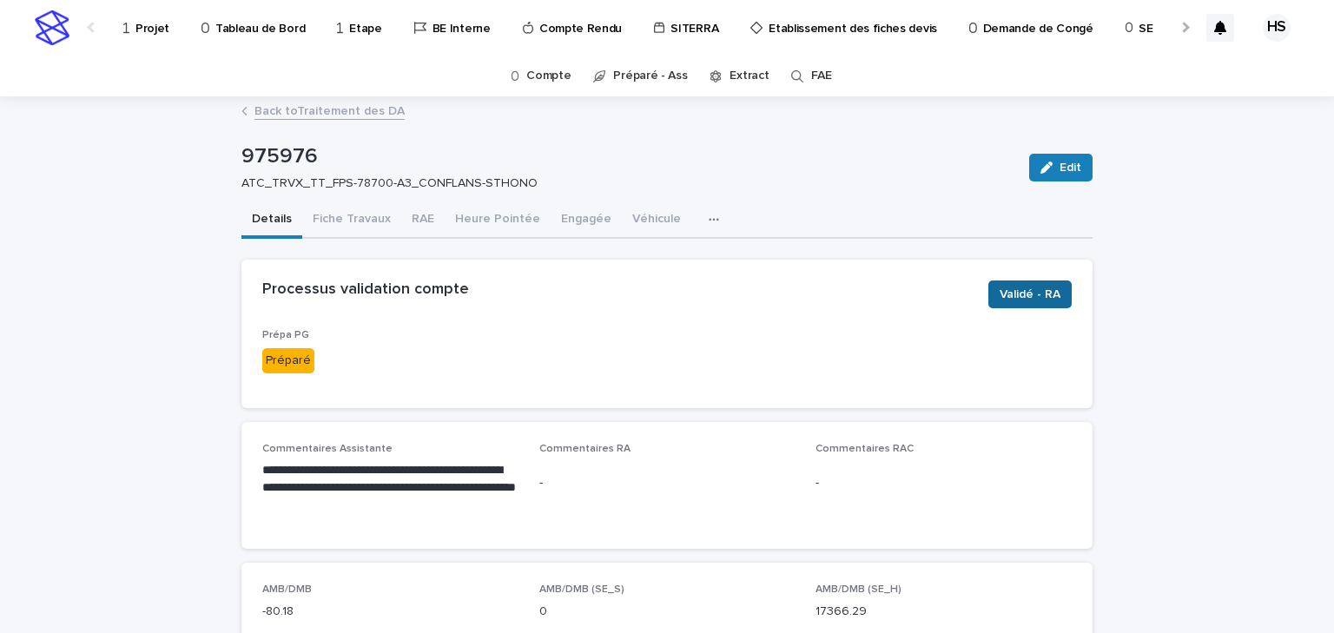
click at [1022, 294] on span "Validé - RA" at bounding box center [1030, 294] width 61 height 17
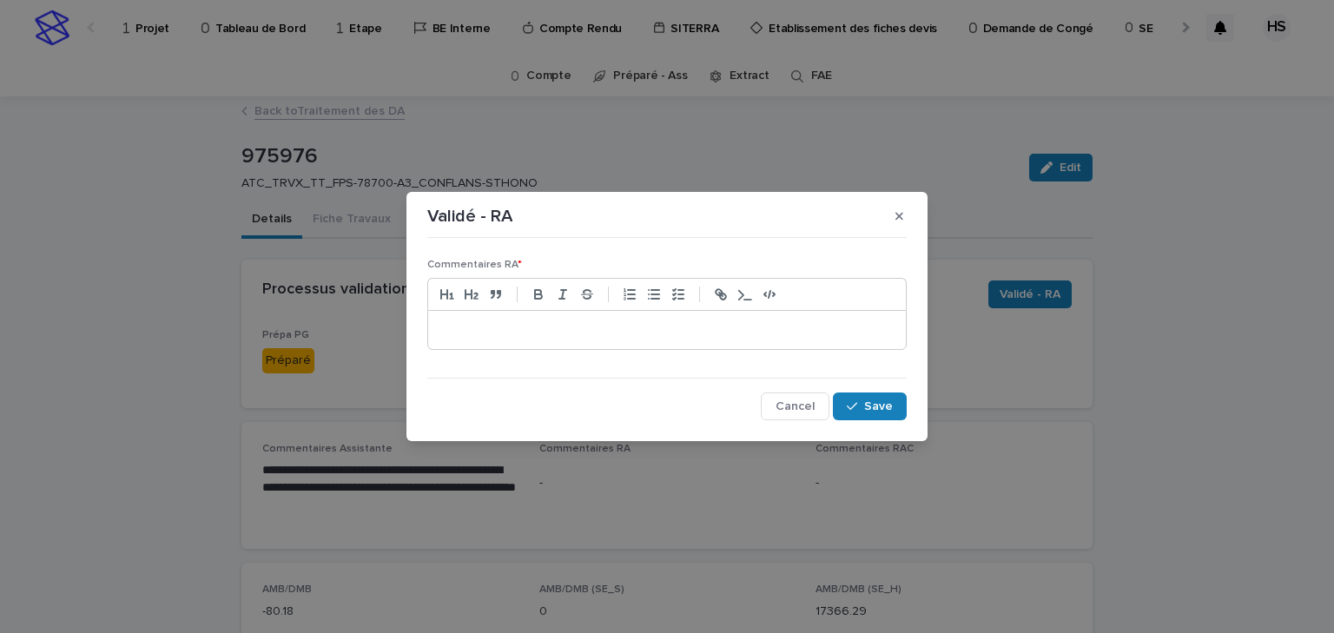
click at [551, 330] on p at bounding box center [667, 329] width 452 height 17
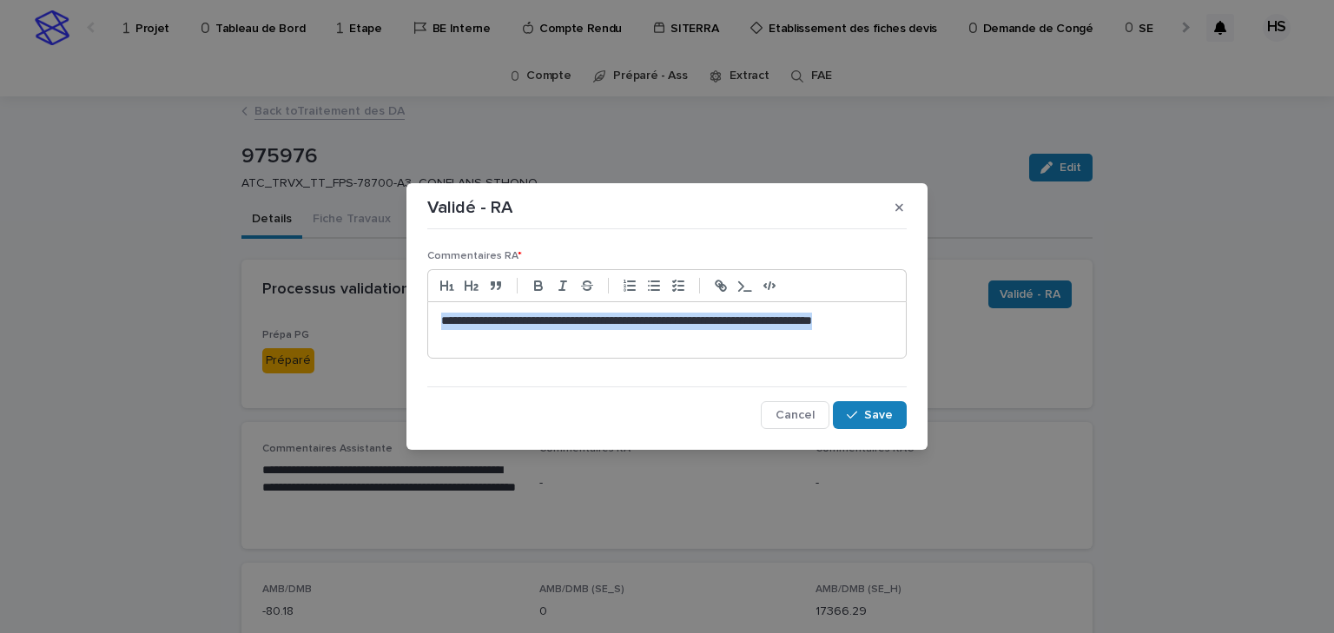
drag, startPoint x: 881, startPoint y: 320, endPoint x: 371, endPoint y: 309, distance: 509.9
click at [371, 309] on div "**********" at bounding box center [667, 316] width 1334 height 633
click at [743, 353] on div "**********" at bounding box center [667, 330] width 478 height 56
drag, startPoint x: 886, startPoint y: 319, endPoint x: 399, endPoint y: 313, distance: 486.4
click at [399, 313] on div "**********" at bounding box center [667, 316] width 1334 height 633
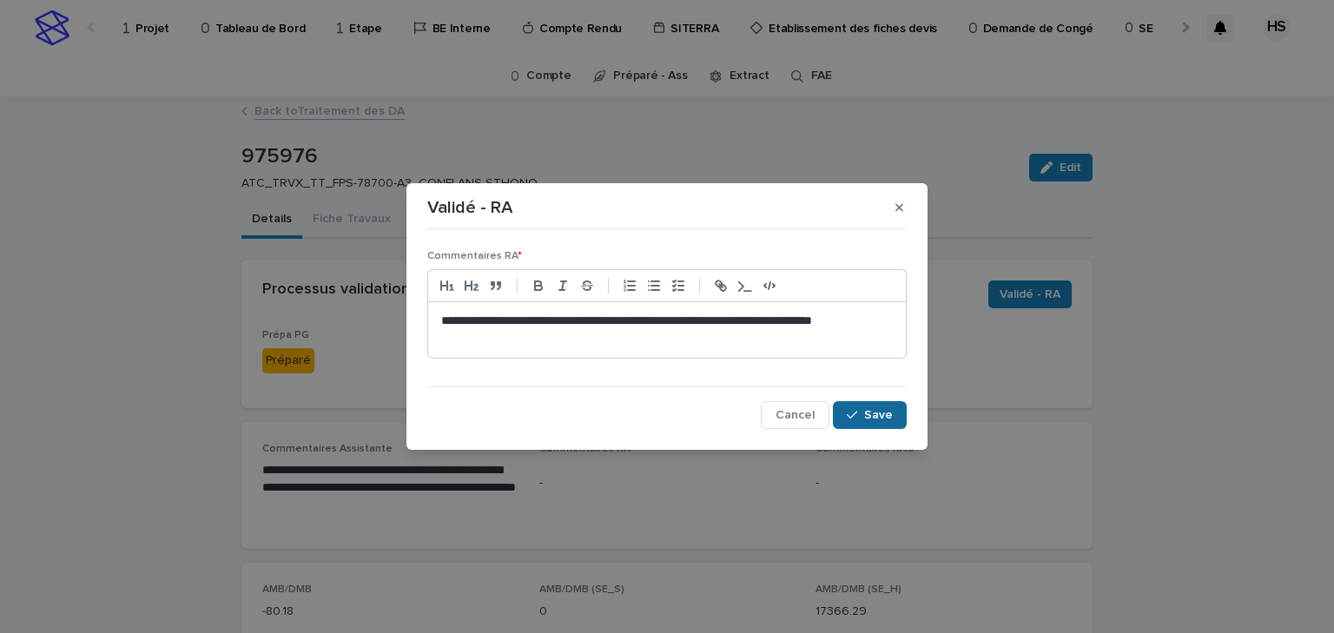
click at [872, 406] on button "Save" at bounding box center [870, 415] width 74 height 28
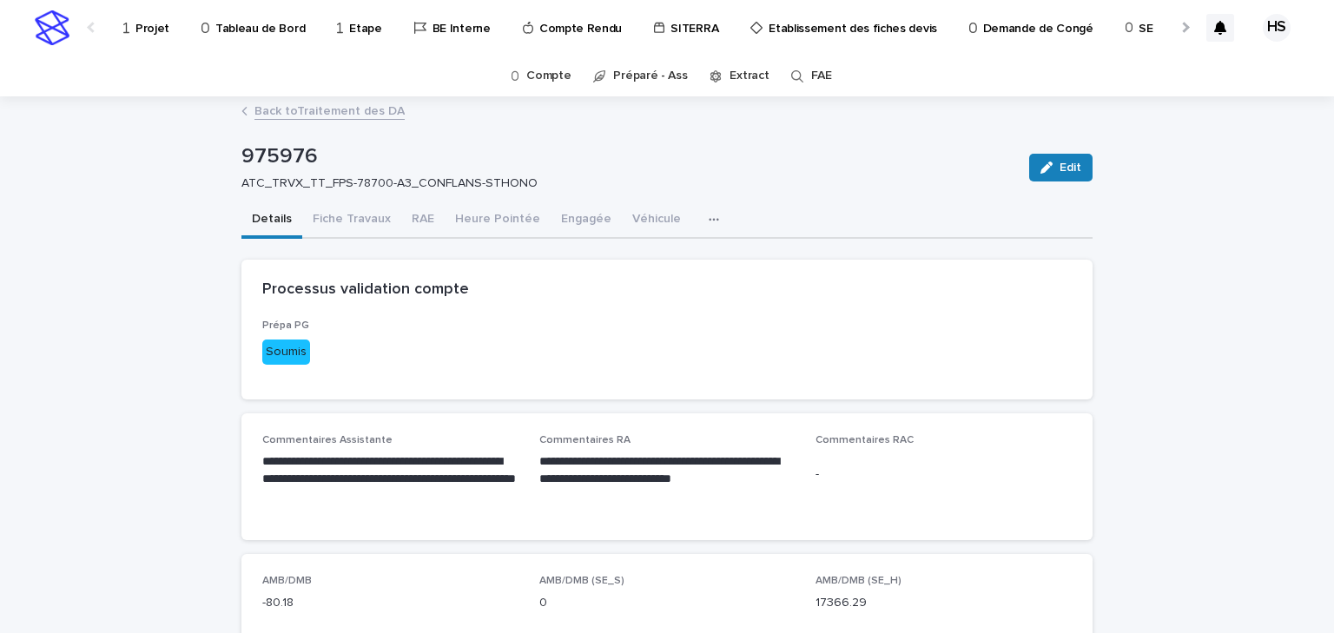
click at [365, 115] on link "Back to Traitement des DA" at bounding box center [329, 110] width 150 height 20
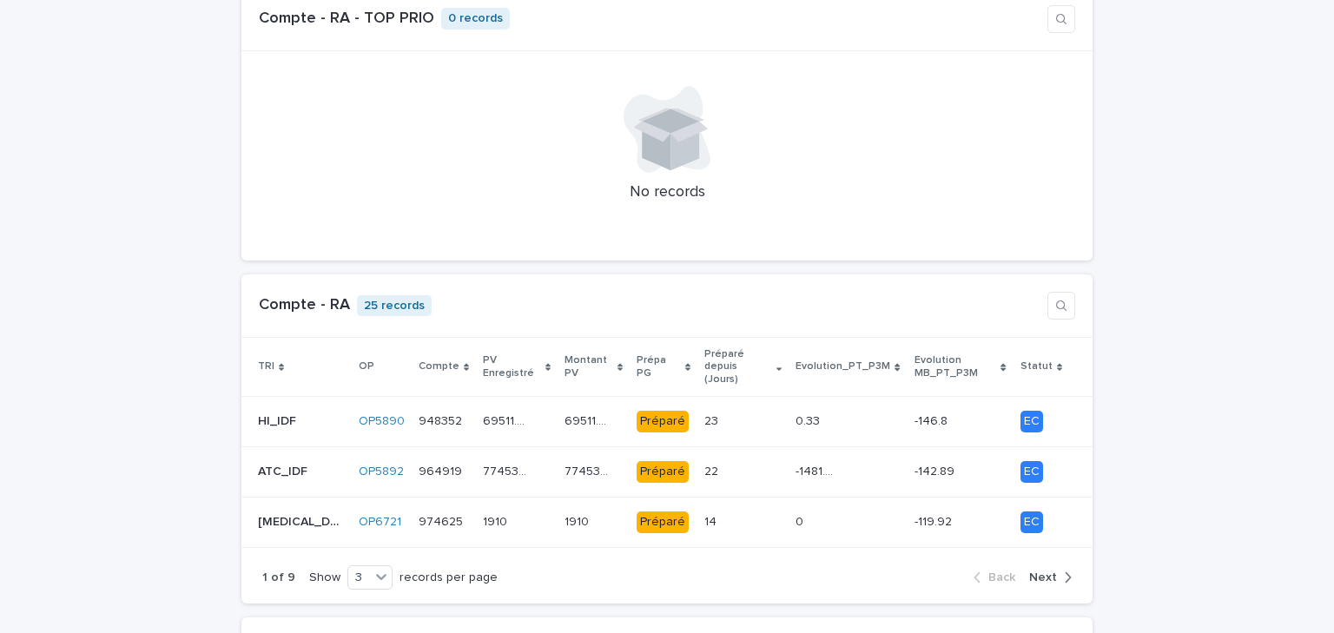
scroll to position [1529, 0]
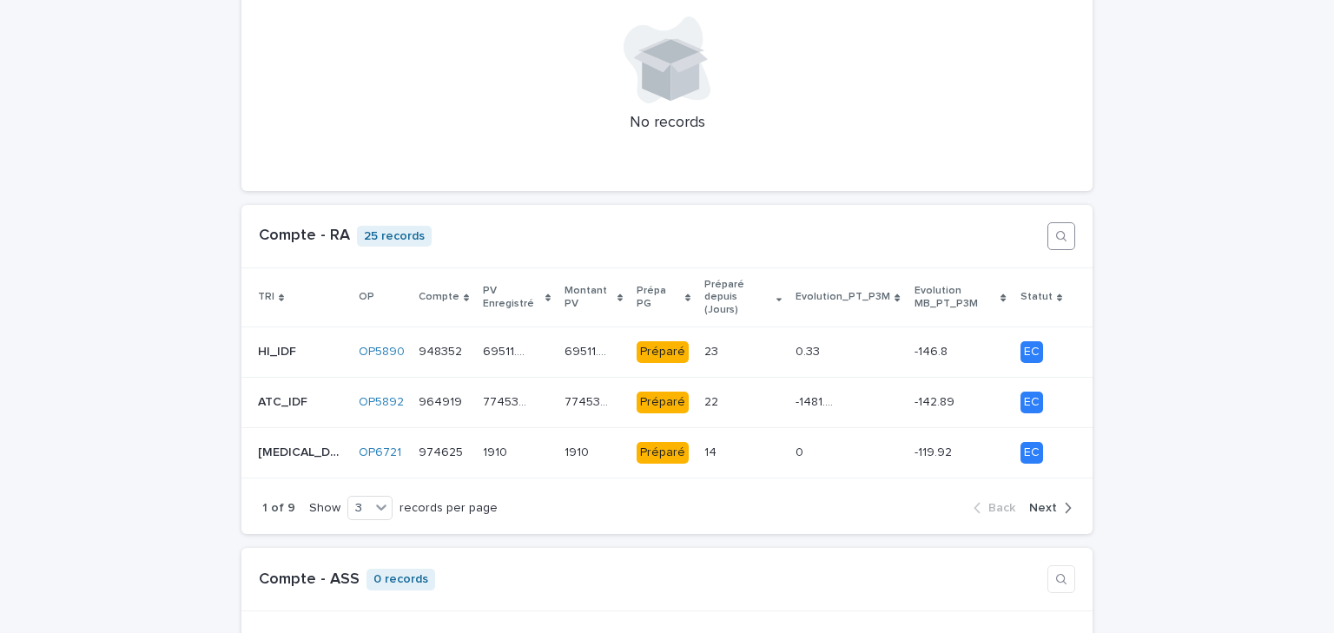
click at [1056, 229] on icon "button" at bounding box center [1061, 236] width 14 height 14
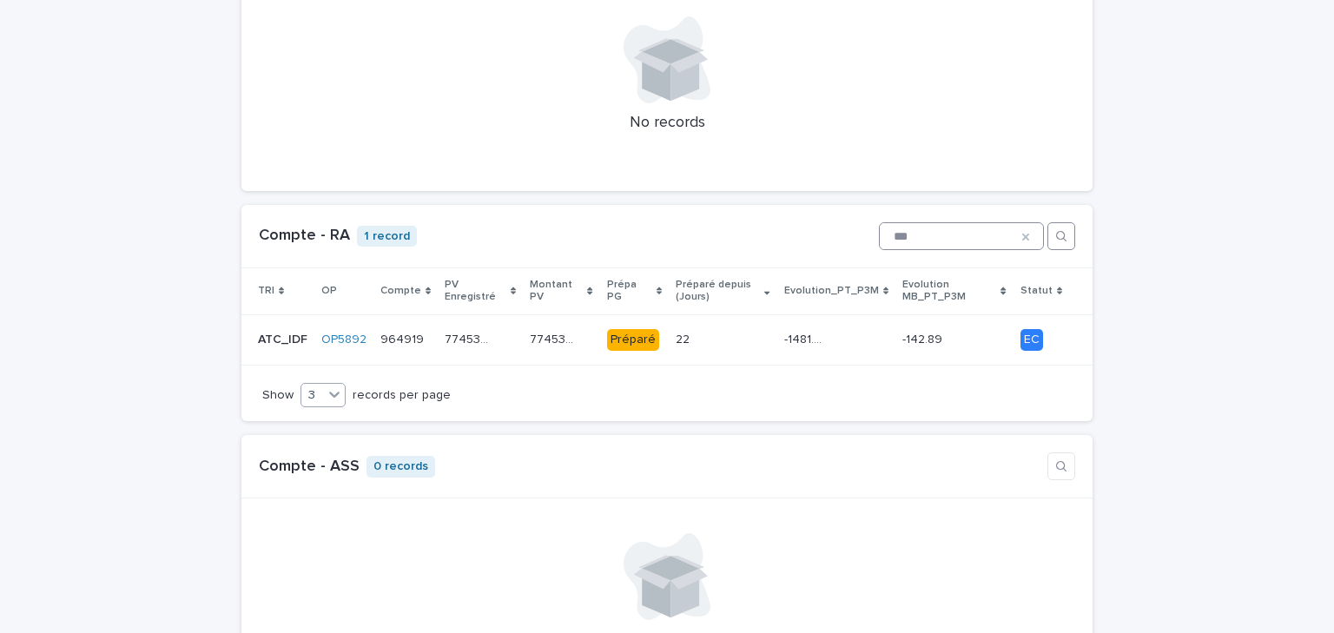
type input "***"
click at [332, 392] on icon at bounding box center [334, 395] width 10 height 6
click at [318, 437] on div "9" at bounding box center [315, 444] width 43 height 21
click at [1061, 229] on icon "button" at bounding box center [1061, 236] width 14 height 14
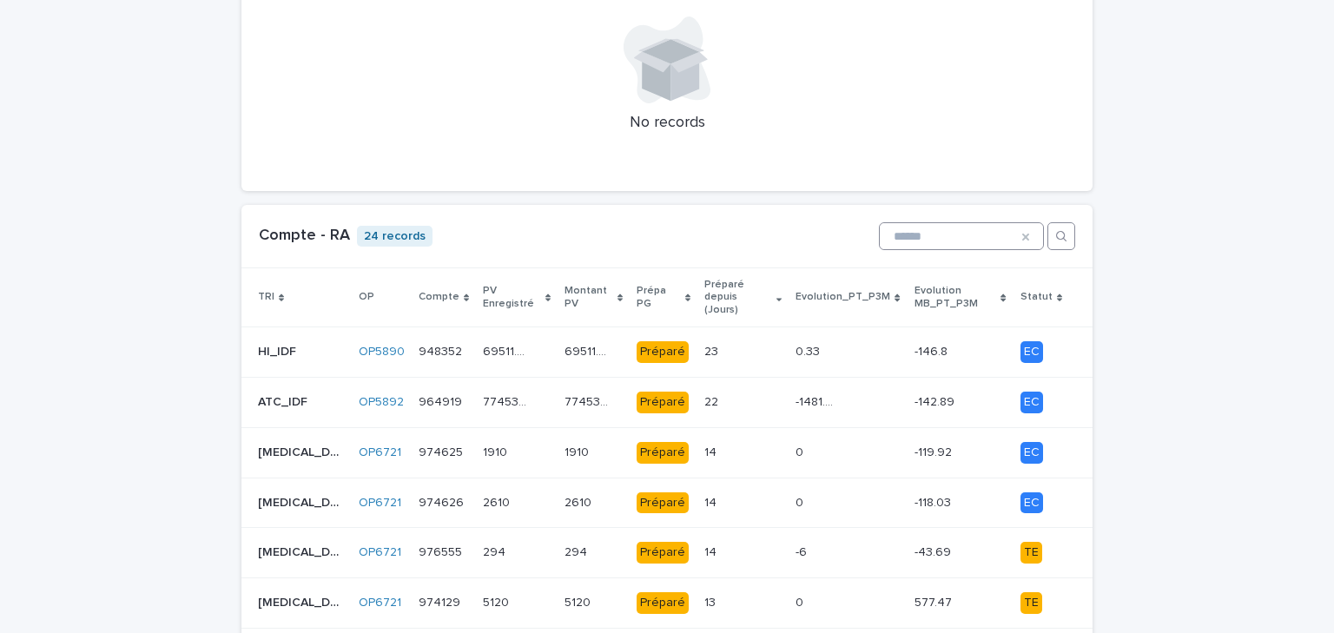
click at [1020, 230] on icon at bounding box center [1026, 237] width 14 height 14
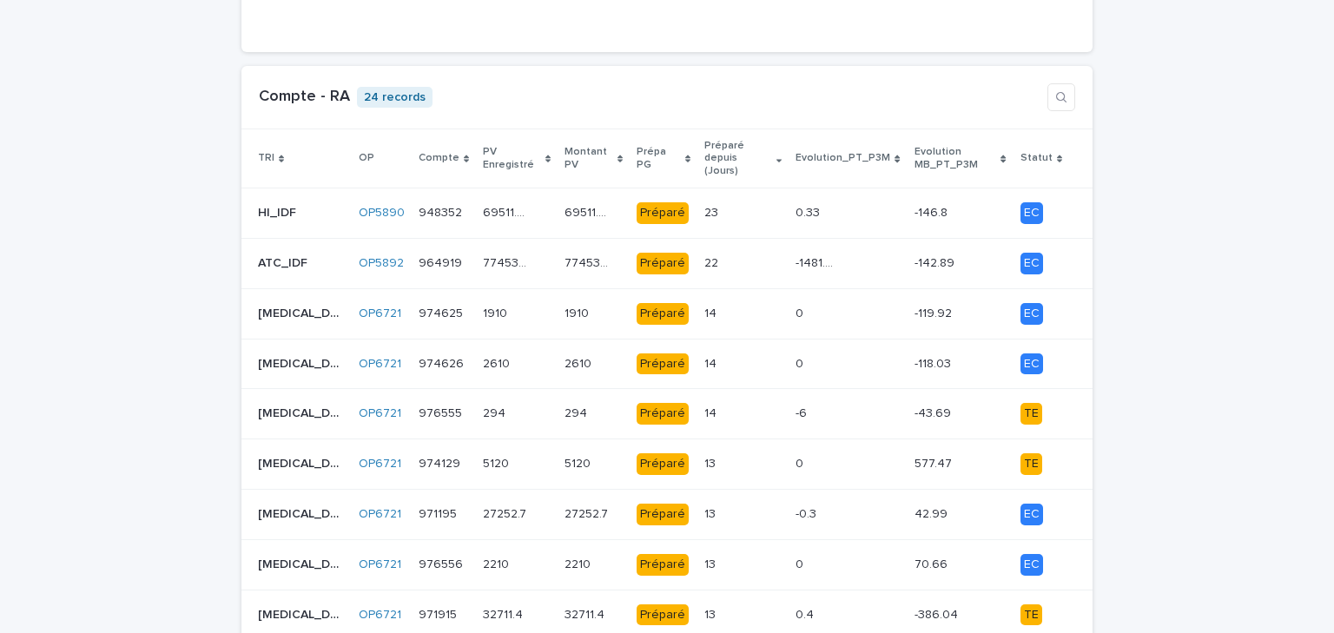
scroll to position [1806, 0]
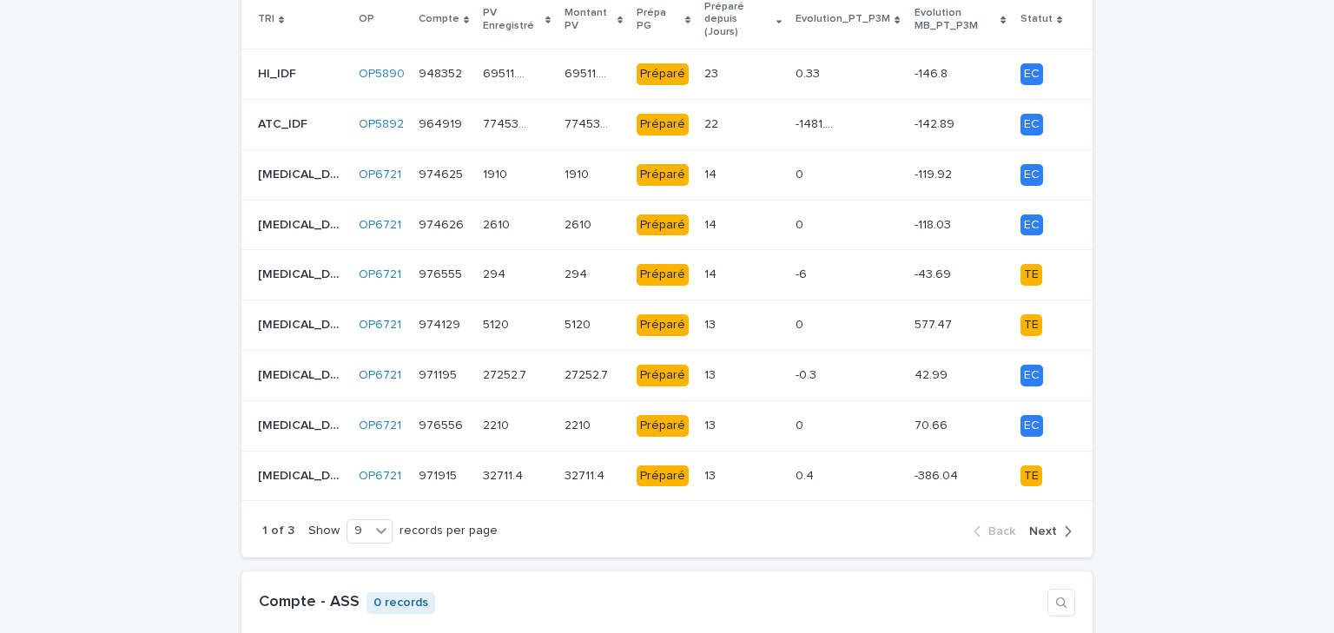
click at [1057, 524] on div "button" at bounding box center [1064, 532] width 15 height 16
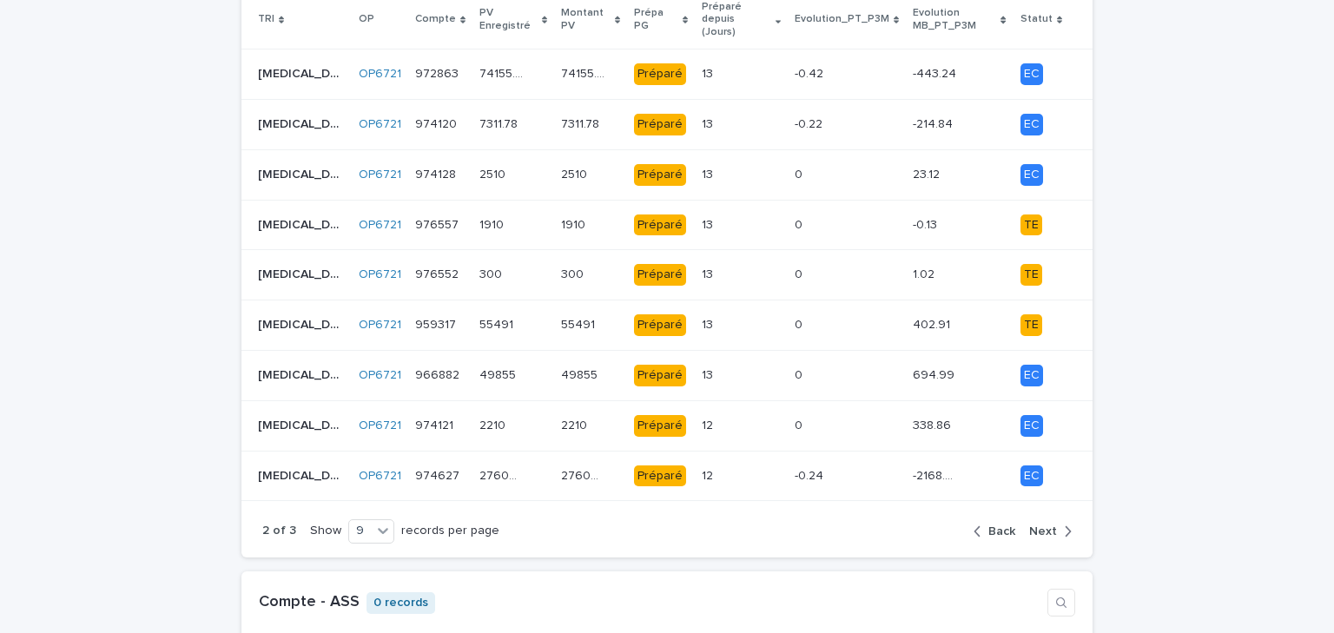
click at [1057, 524] on div "button" at bounding box center [1064, 532] width 15 height 16
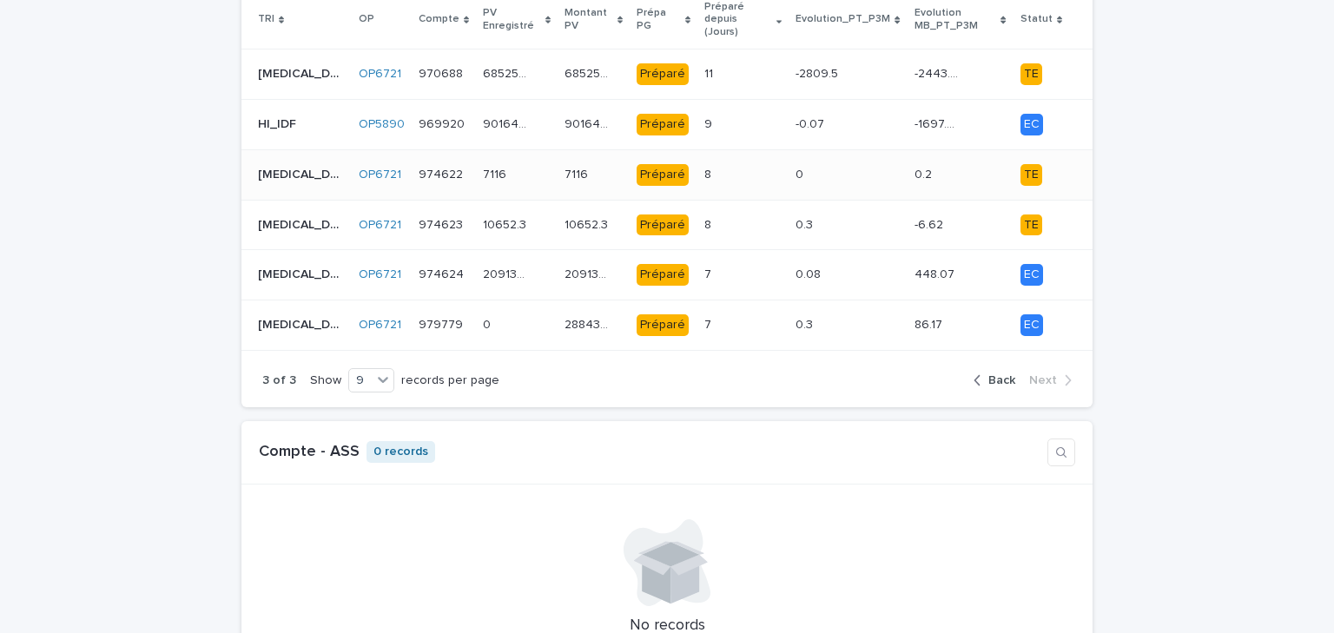
scroll to position [1667, 0]
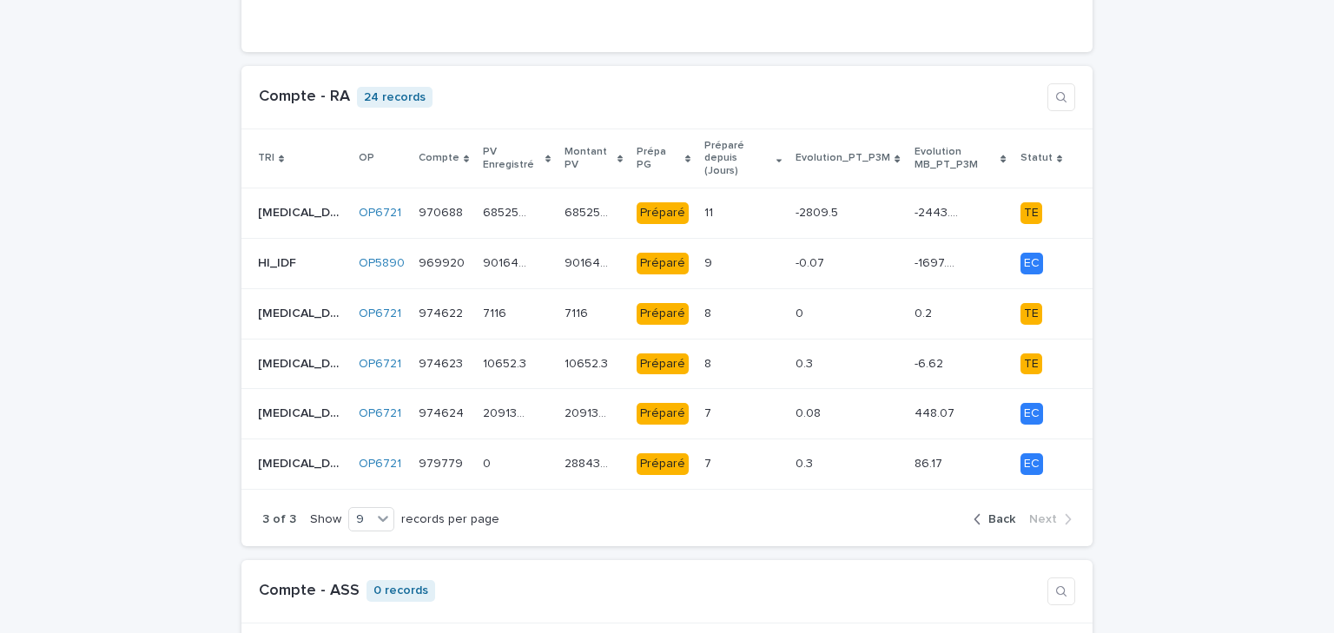
click at [997, 513] on span "Back" at bounding box center [1001, 519] width 27 height 12
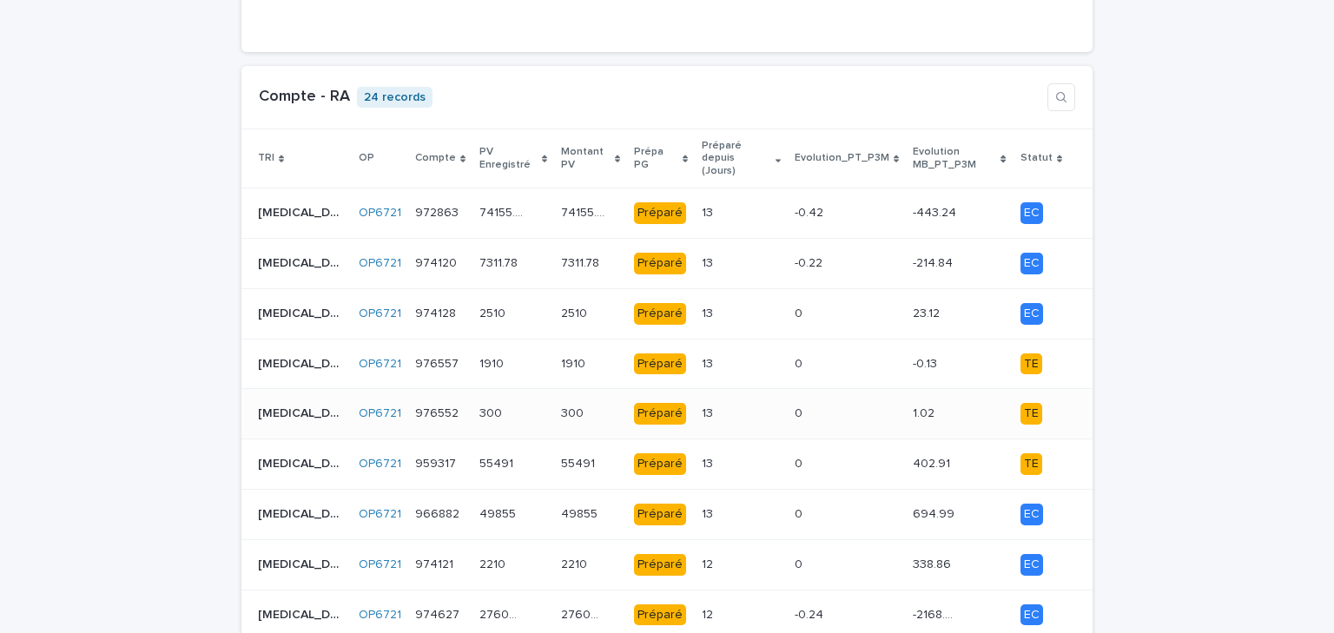
scroll to position [1945, 0]
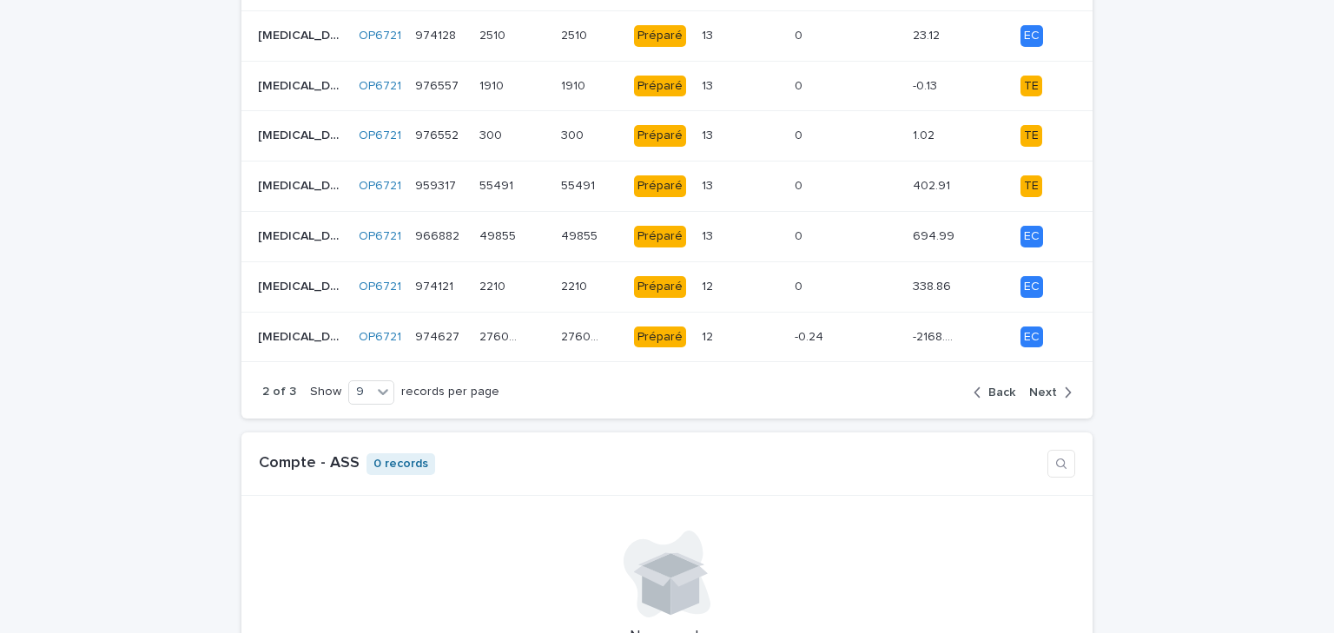
click at [1000, 386] on span "Back" at bounding box center [1001, 392] width 27 height 12
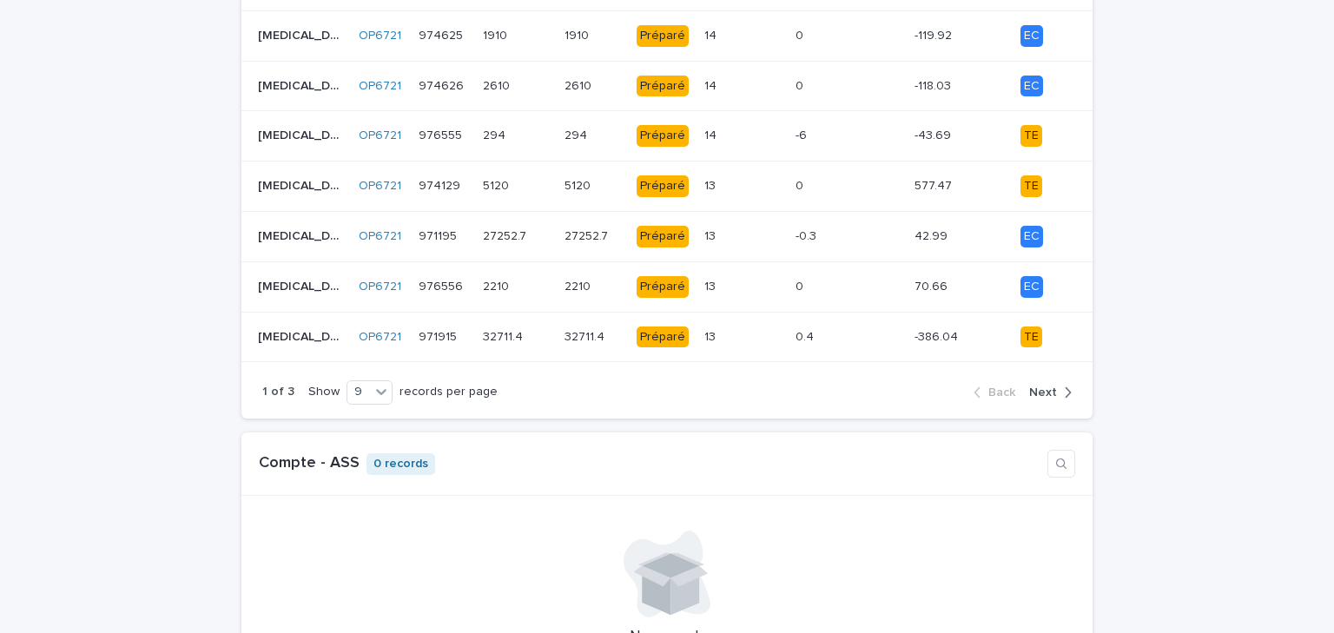
scroll to position [1737, 0]
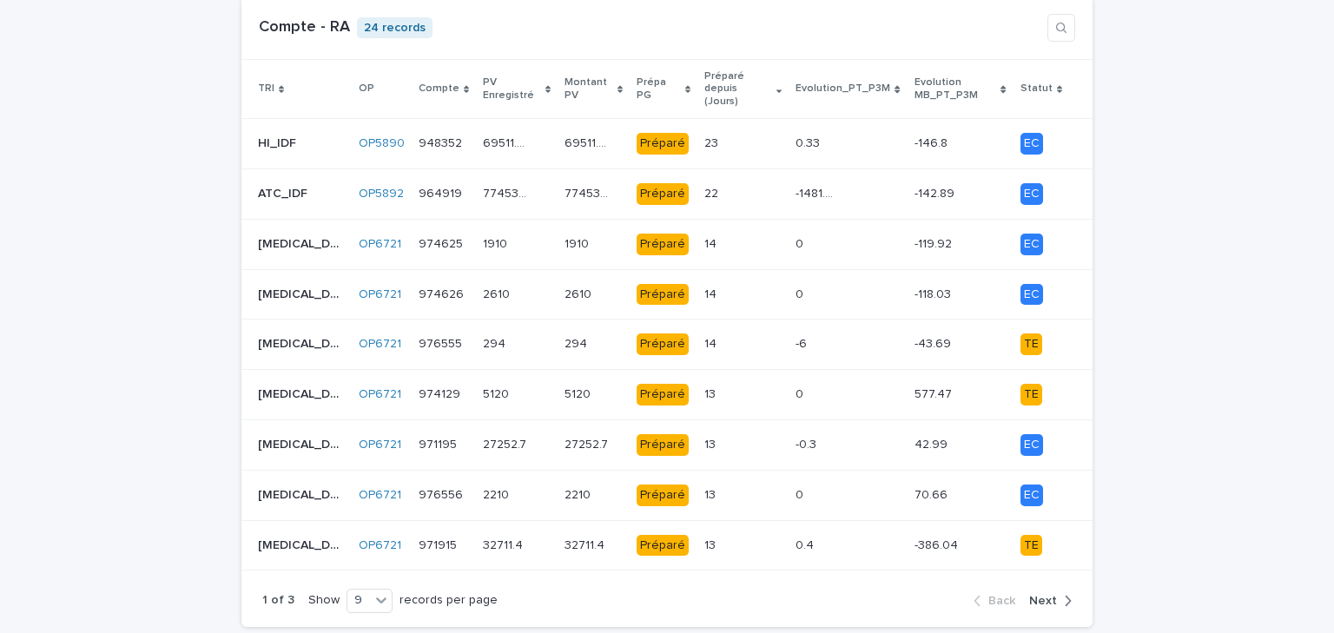
click at [1047, 595] on span "Next" at bounding box center [1043, 601] width 28 height 12
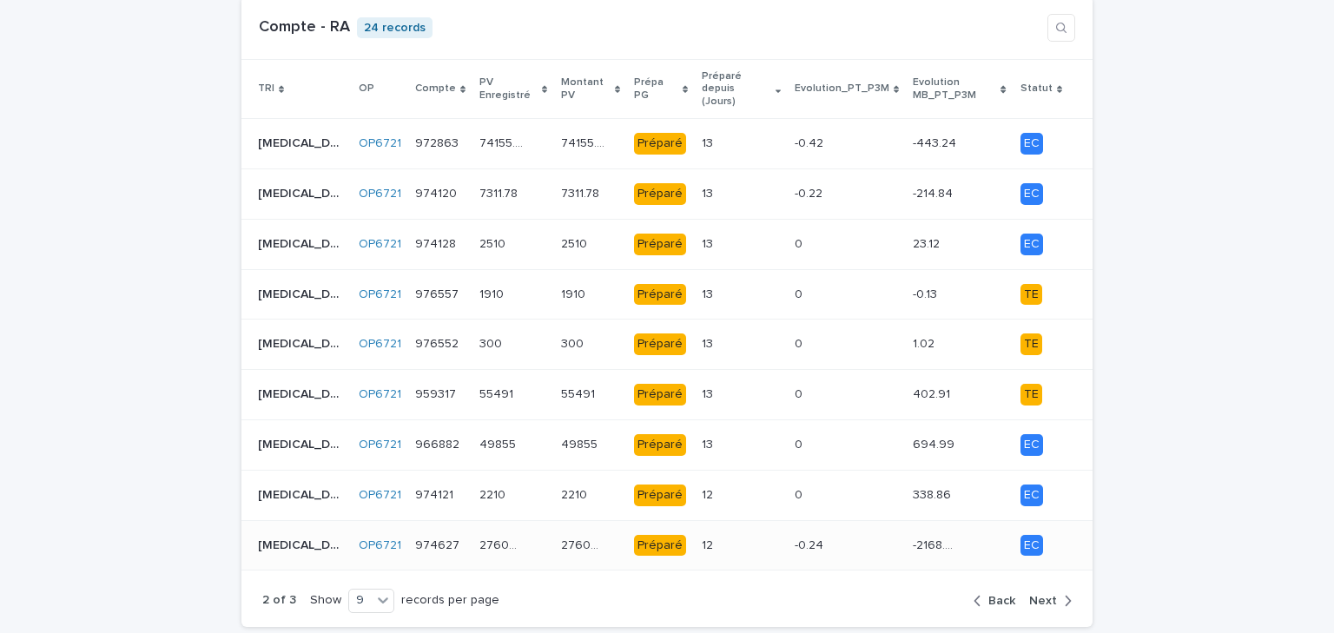
click at [807, 535] on p "-0.24" at bounding box center [811, 544] width 32 height 18
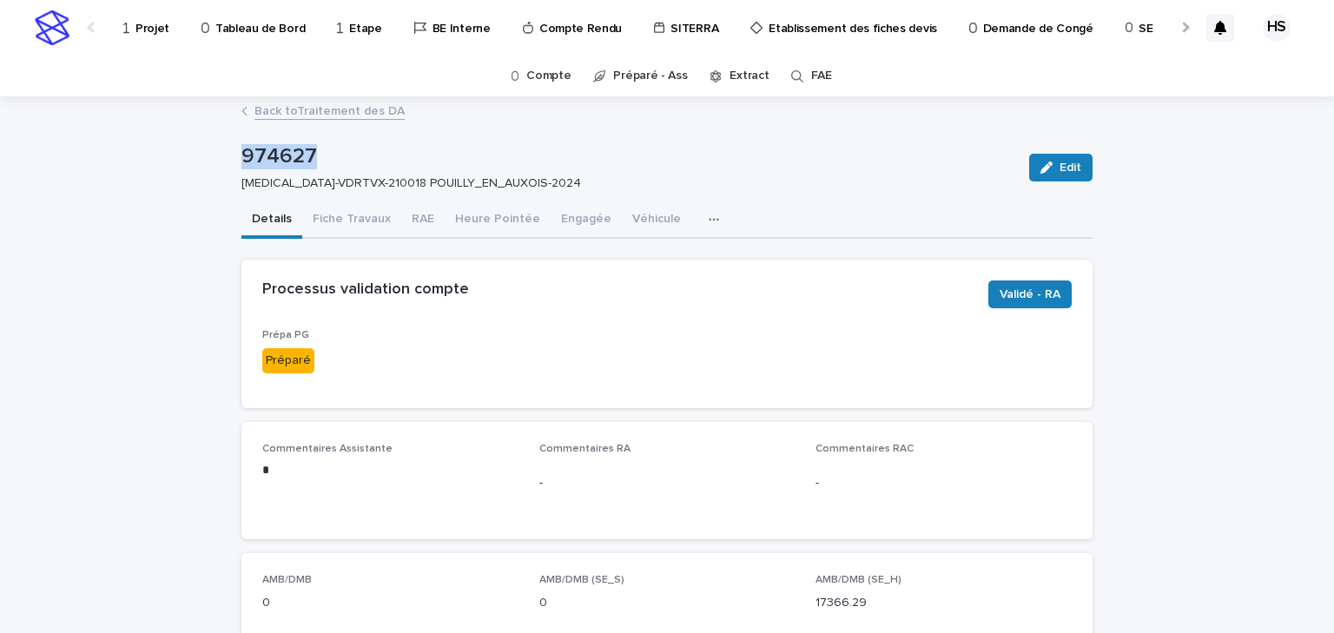
drag, startPoint x: 266, startPoint y: 160, endPoint x: 200, endPoint y: 160, distance: 66.0
copy p "974627"
click at [602, 348] on div "Prépa PG Préparé" at bounding box center [666, 358] width 809 height 58
click at [403, 219] on button "RAE" at bounding box center [422, 220] width 43 height 36
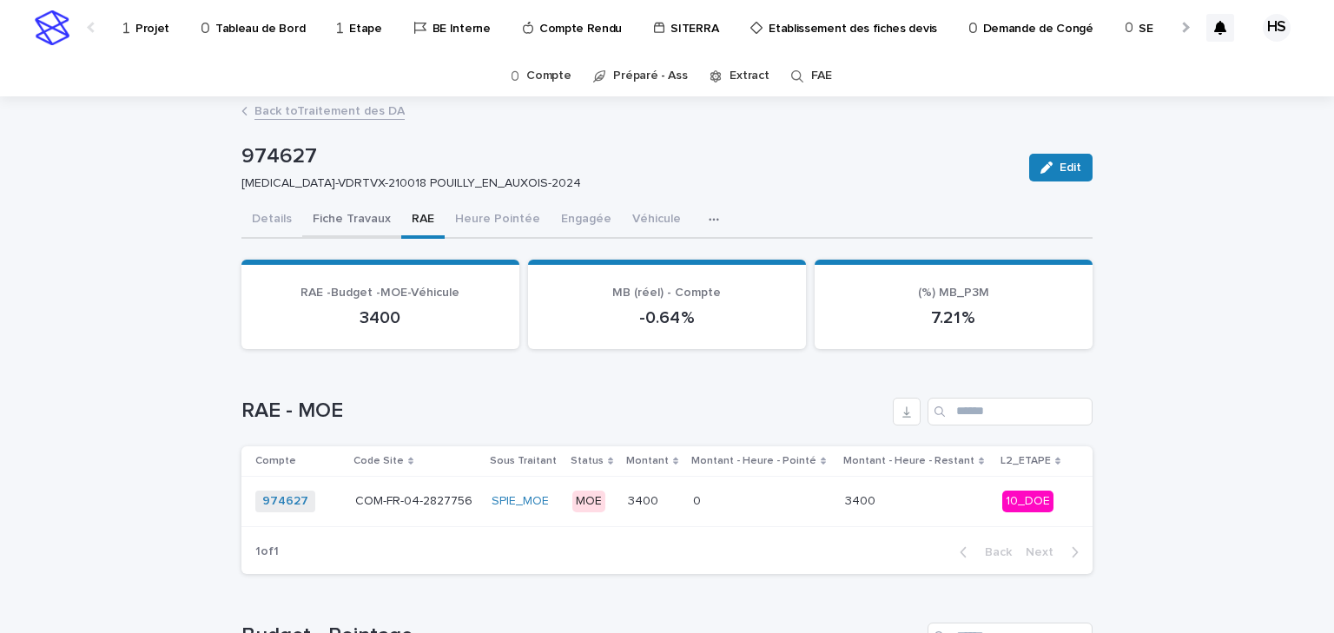
click at [370, 222] on button "Fiche Travaux" at bounding box center [351, 220] width 99 height 36
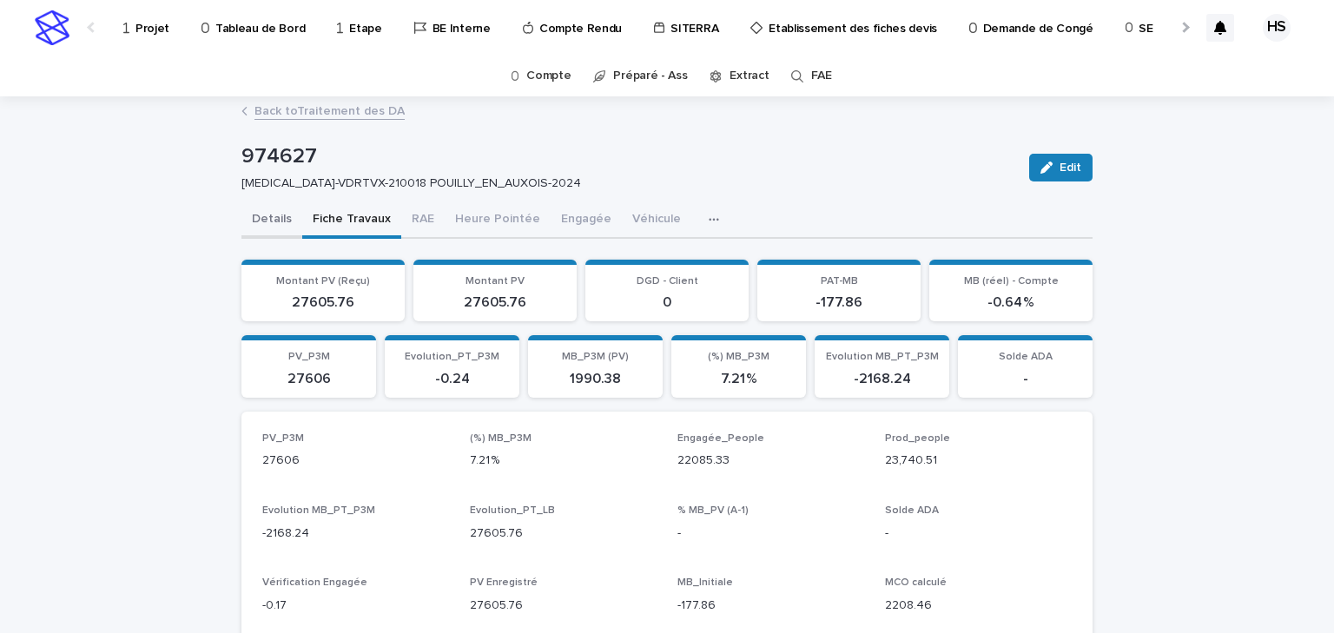
click at [278, 212] on button "Details" at bounding box center [271, 220] width 61 height 36
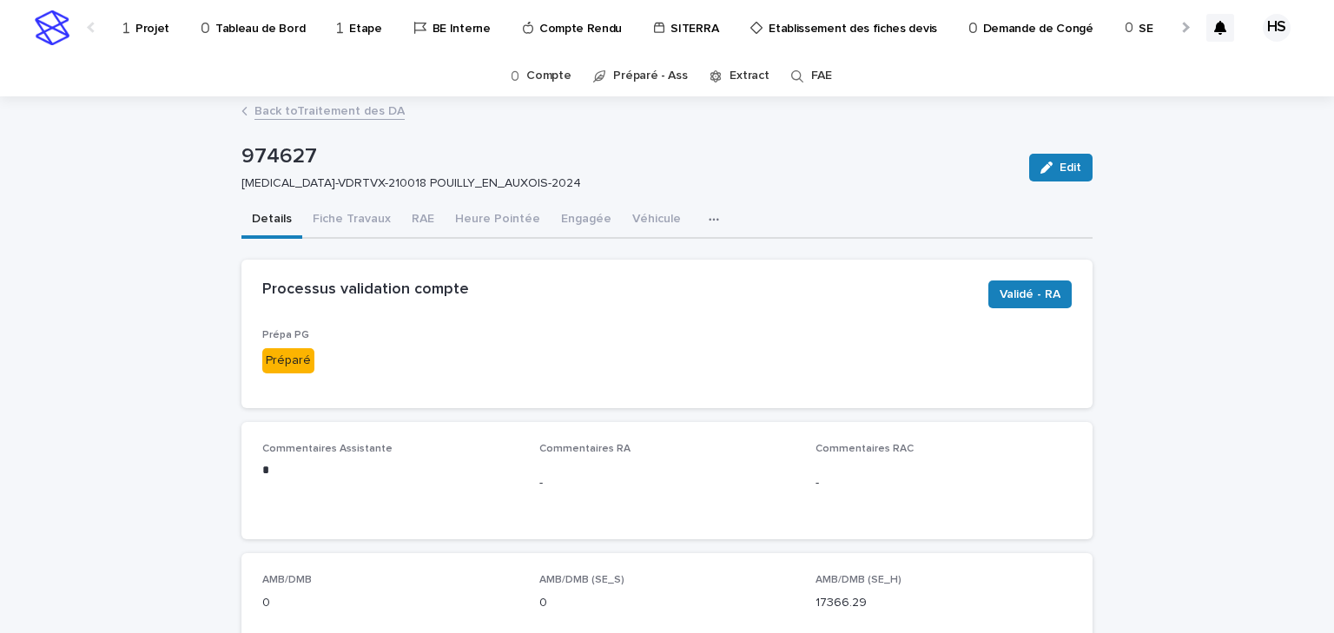
scroll to position [278, 0]
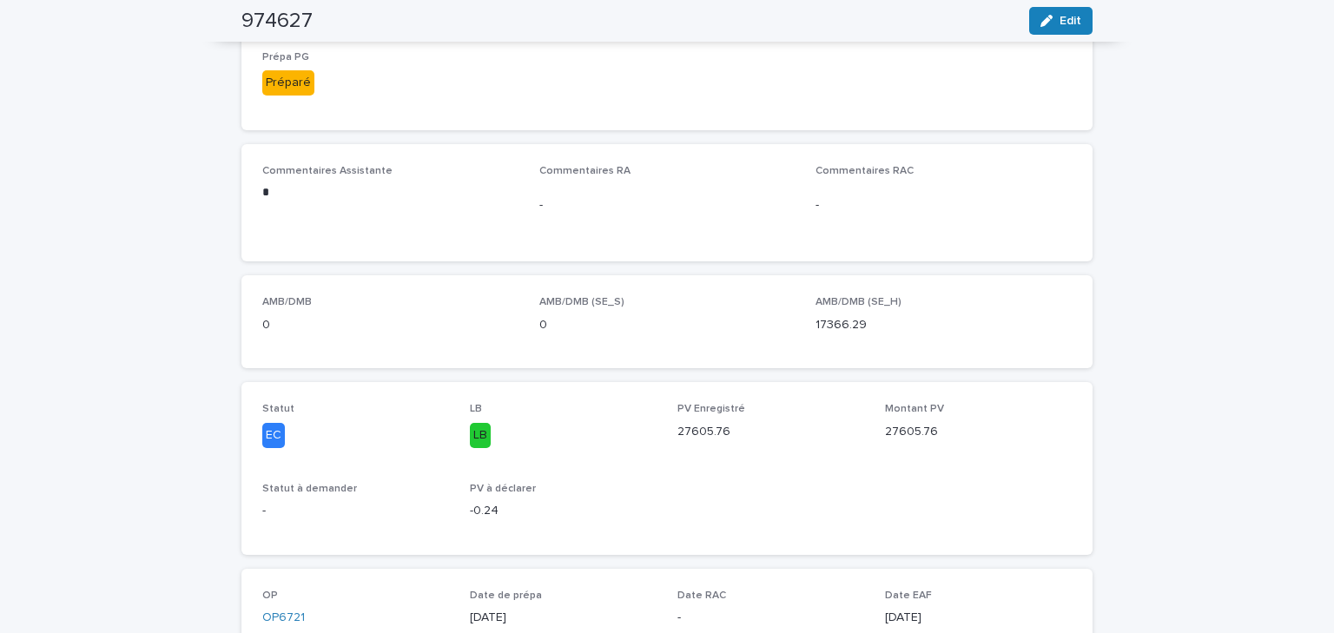
click at [768, 466] on div "Statut EC LB LB PV Enregistré 27605.76 Montant PV 27605.76 Statut à demander - …" at bounding box center [666, 468] width 809 height 130
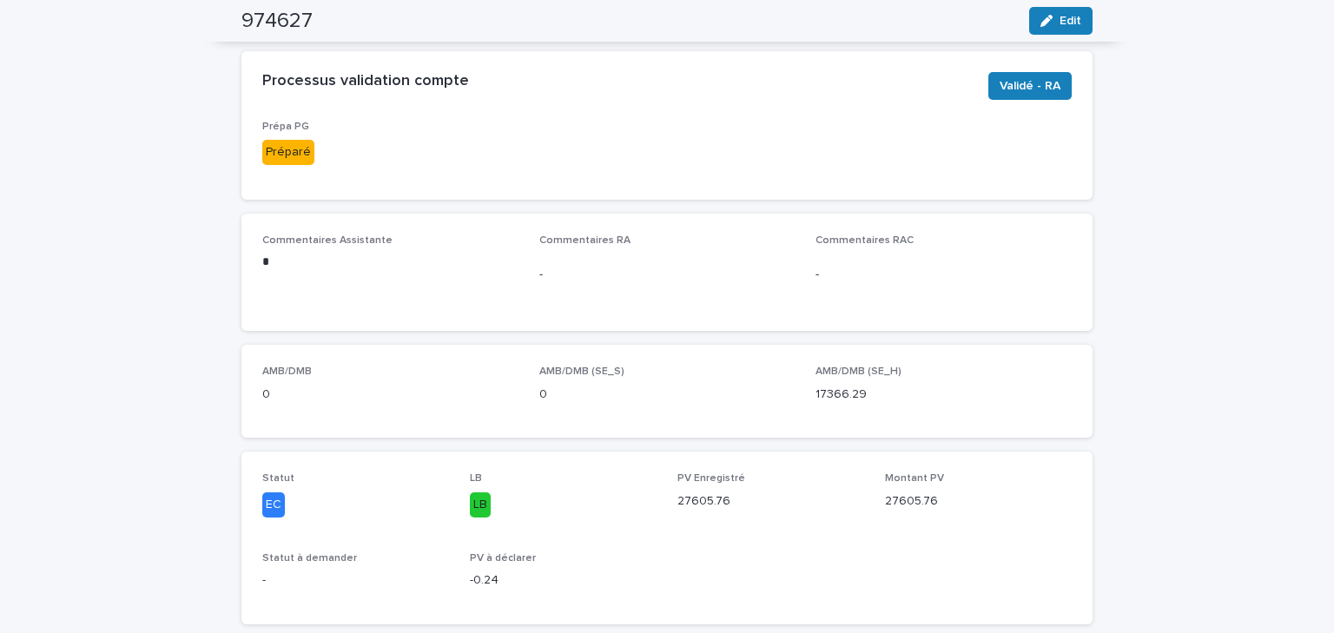
scroll to position [0, 0]
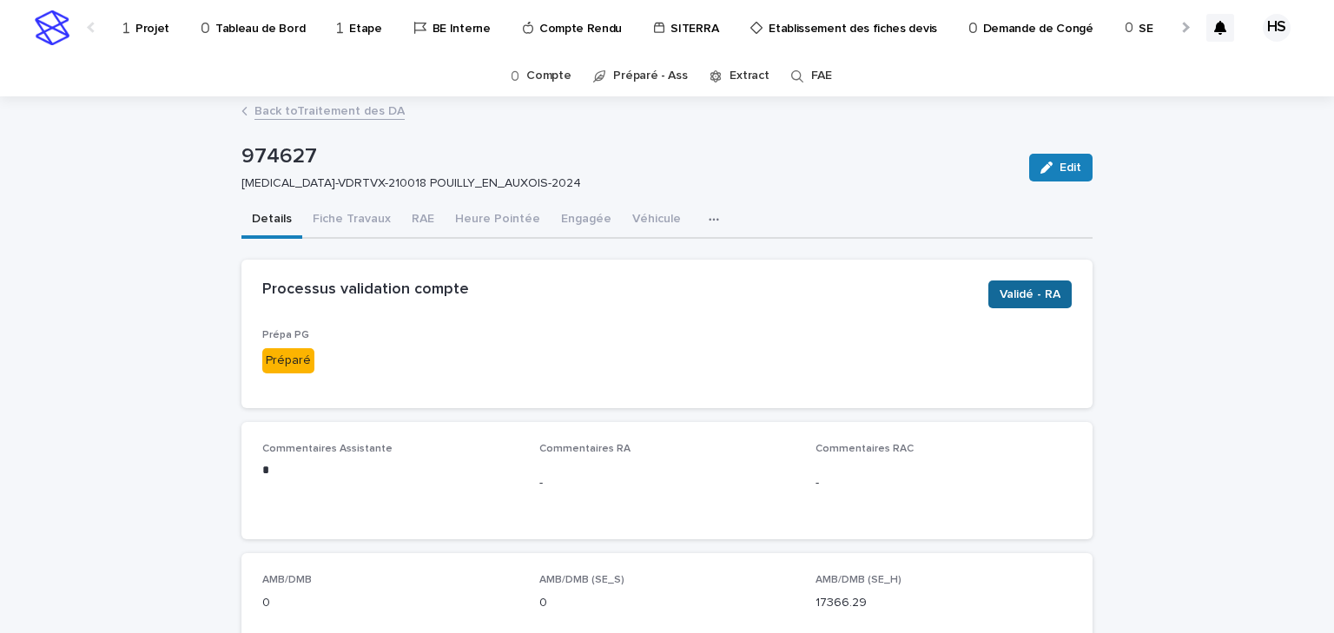
click at [1039, 302] on span "Validé - RA" at bounding box center [1030, 294] width 61 height 17
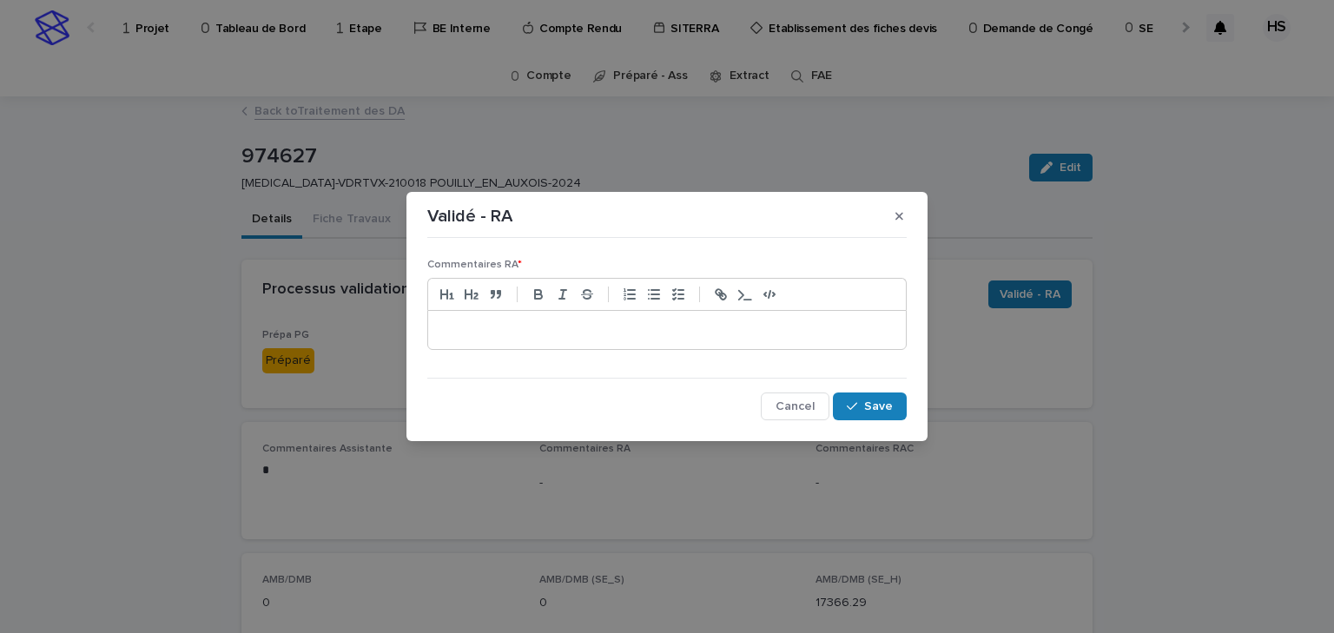
click at [586, 348] on div at bounding box center [667, 330] width 478 height 38
click at [796, 326] on p "**********" at bounding box center [667, 329] width 452 height 17
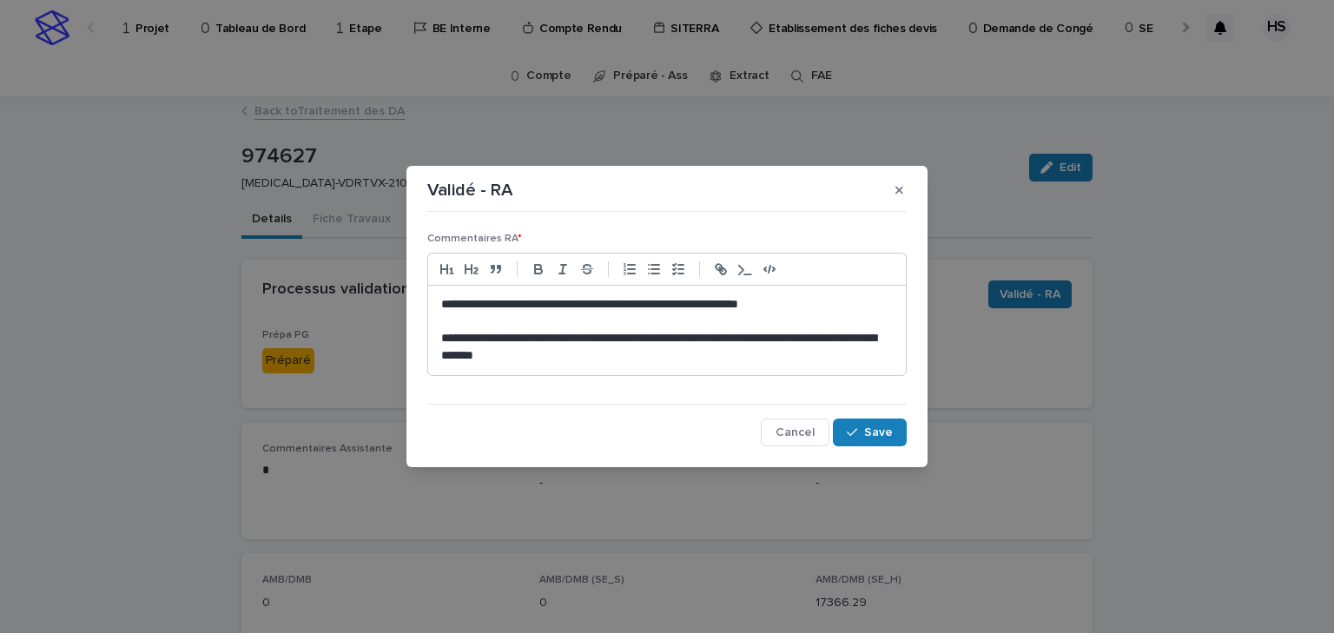
click at [653, 344] on p "**********" at bounding box center [667, 347] width 452 height 35
click at [797, 337] on p "**********" at bounding box center [667, 347] width 452 height 35
click at [570, 358] on p "**********" at bounding box center [667, 347] width 452 height 35
click at [875, 433] on span "Save" at bounding box center [878, 432] width 29 height 12
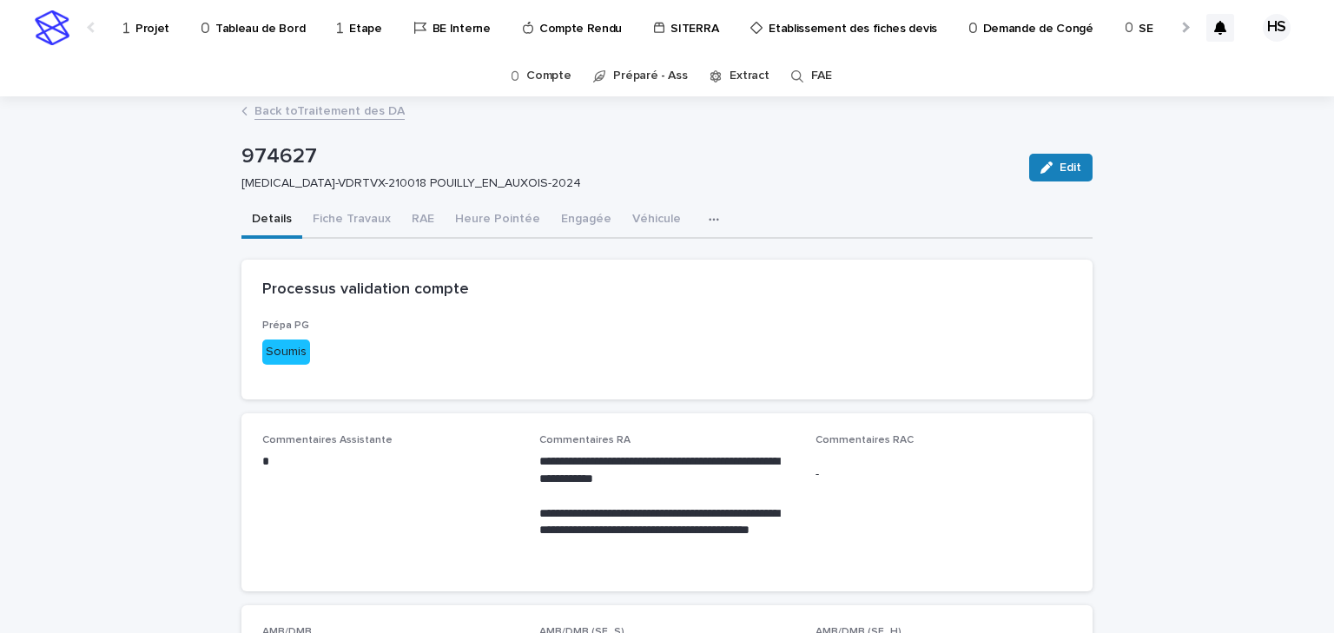
click at [333, 108] on link "Back to Traitement des DA" at bounding box center [329, 110] width 150 height 20
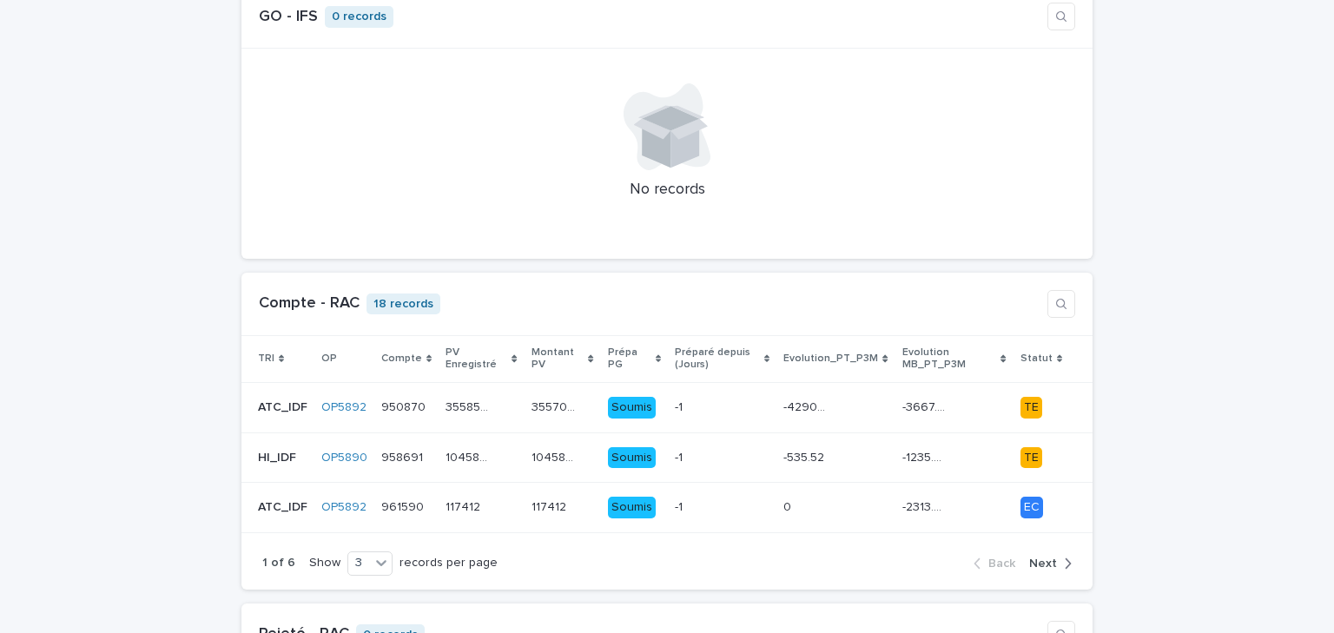
scroll to position [695, 0]
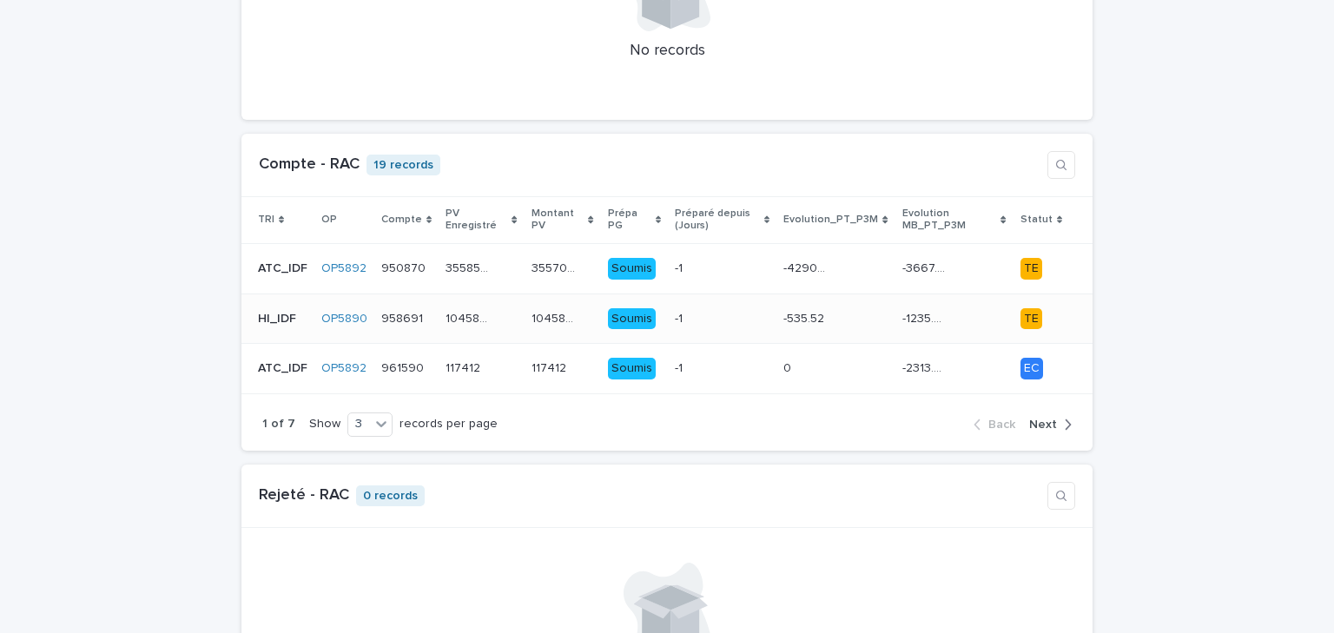
click at [844, 312] on div "-535.52 -535.52" at bounding box center [835, 319] width 104 height 29
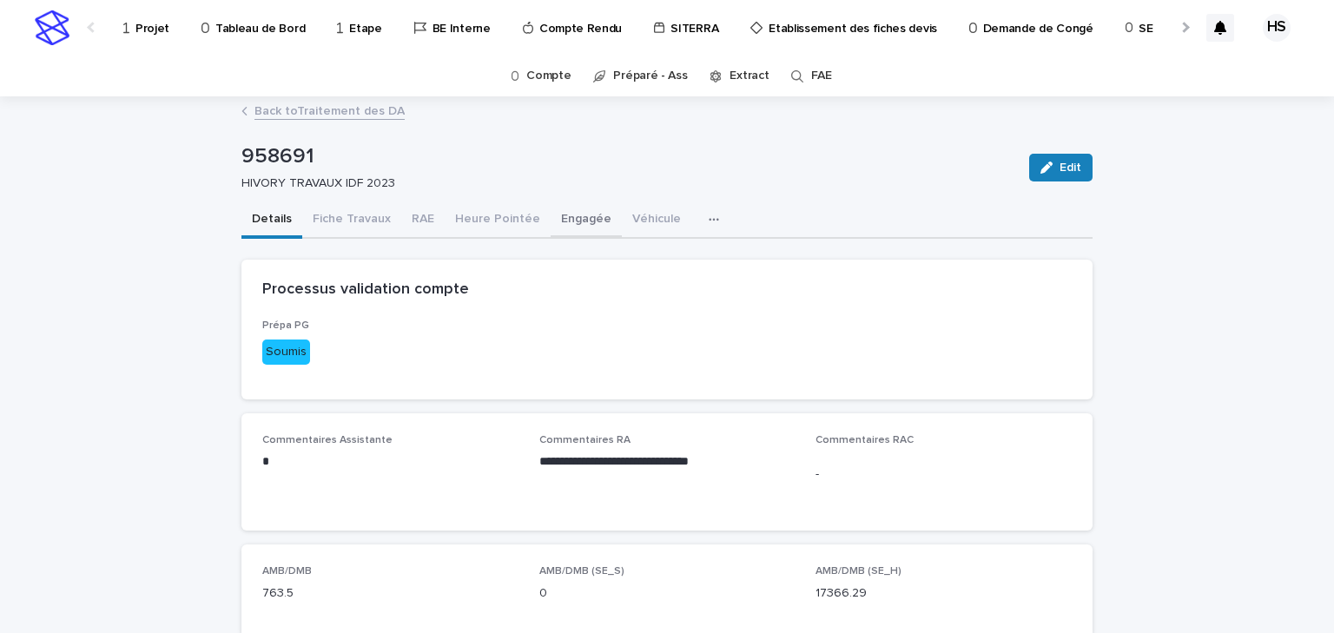
click at [551, 224] on button "Engagée" at bounding box center [586, 220] width 71 height 36
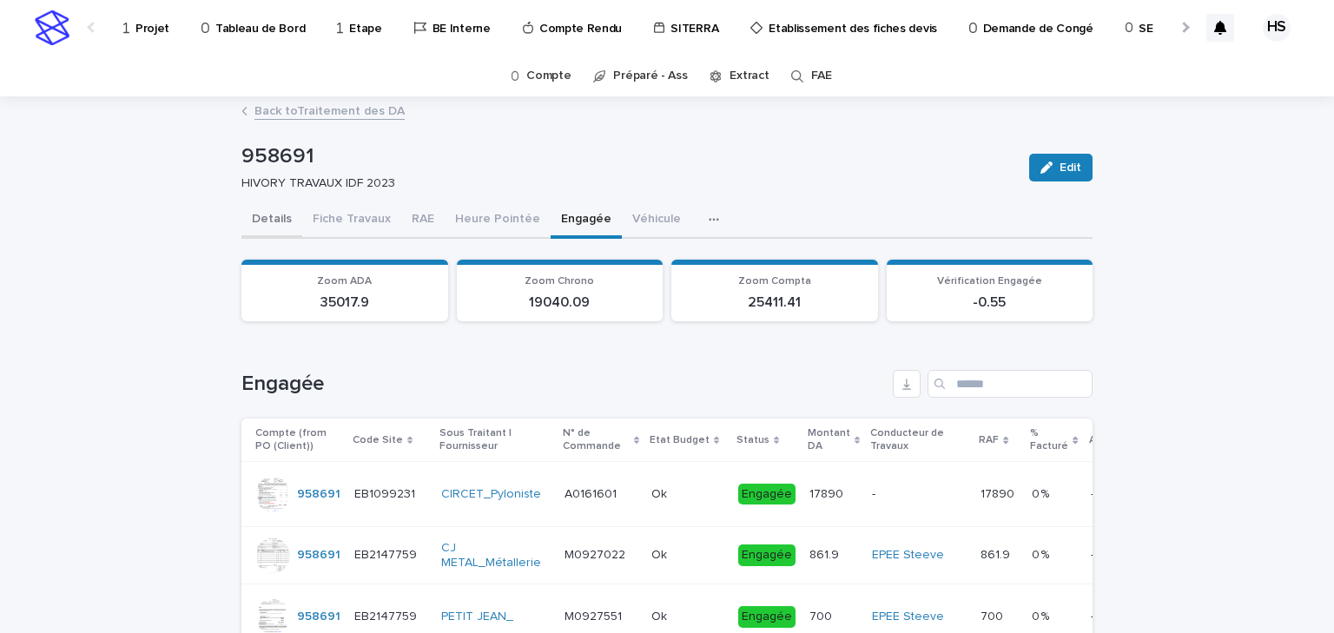
click at [285, 220] on button "Details" at bounding box center [271, 220] width 61 height 36
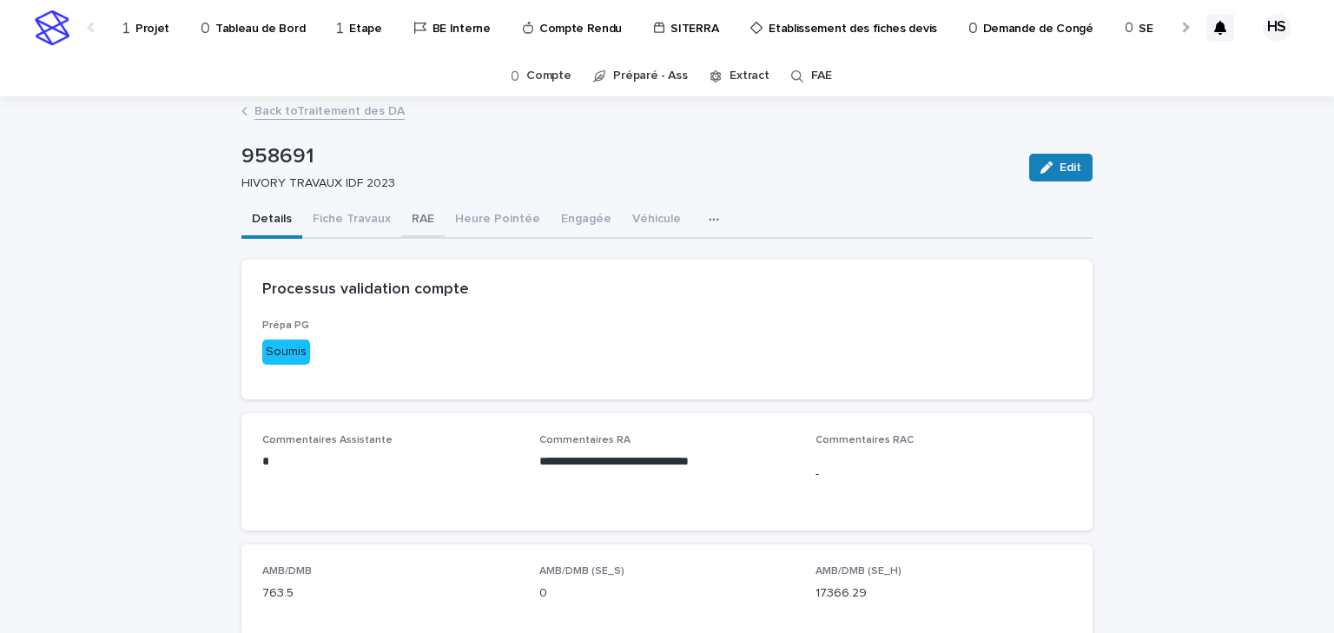
click at [419, 223] on button "RAE" at bounding box center [422, 220] width 43 height 36
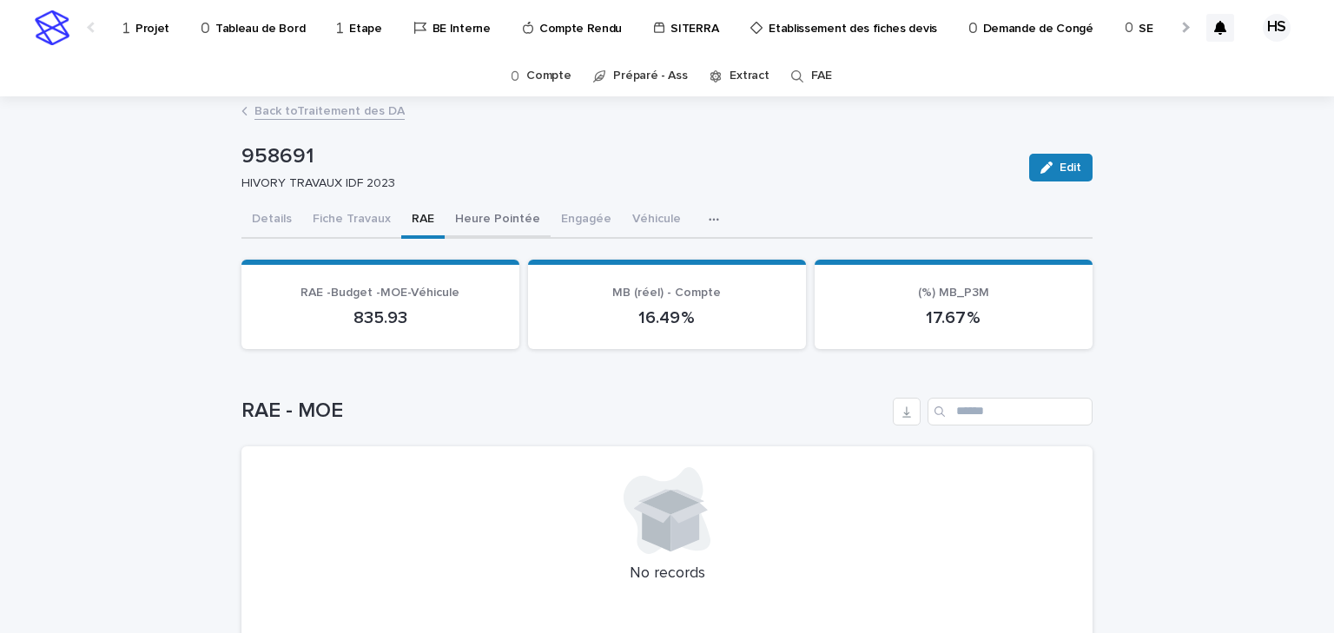
click at [466, 222] on button "Heure Pointée" at bounding box center [498, 220] width 106 height 36
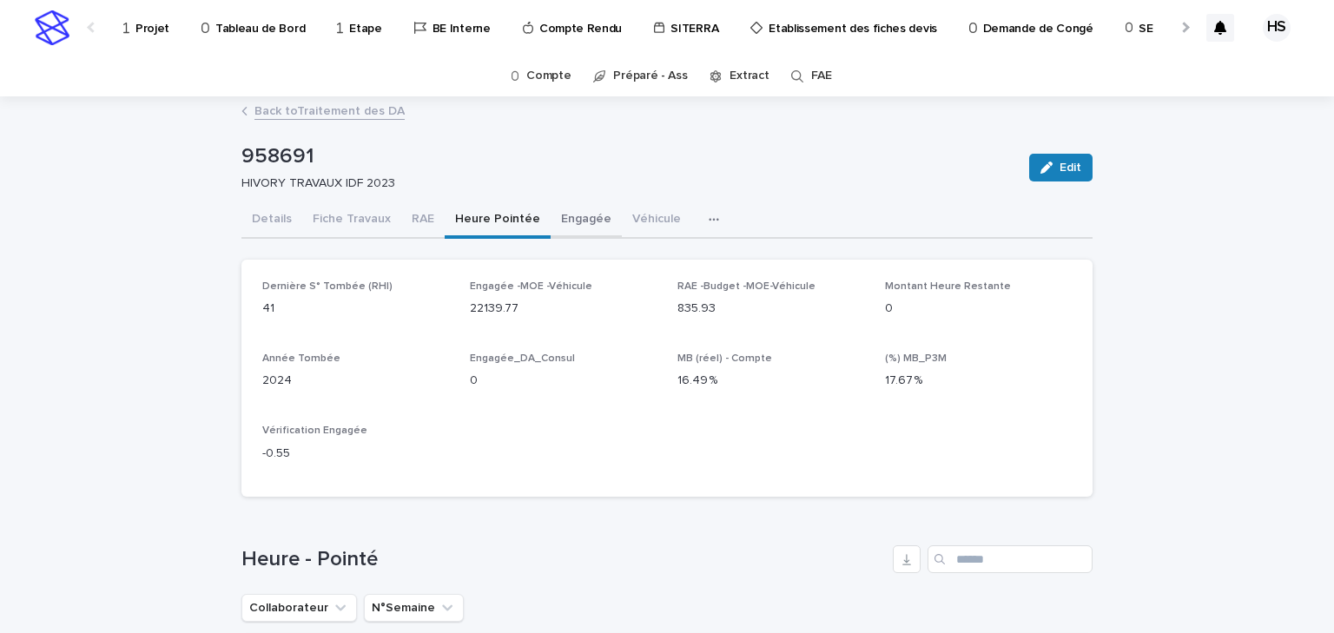
click at [580, 221] on button "Engagée" at bounding box center [586, 220] width 71 height 36
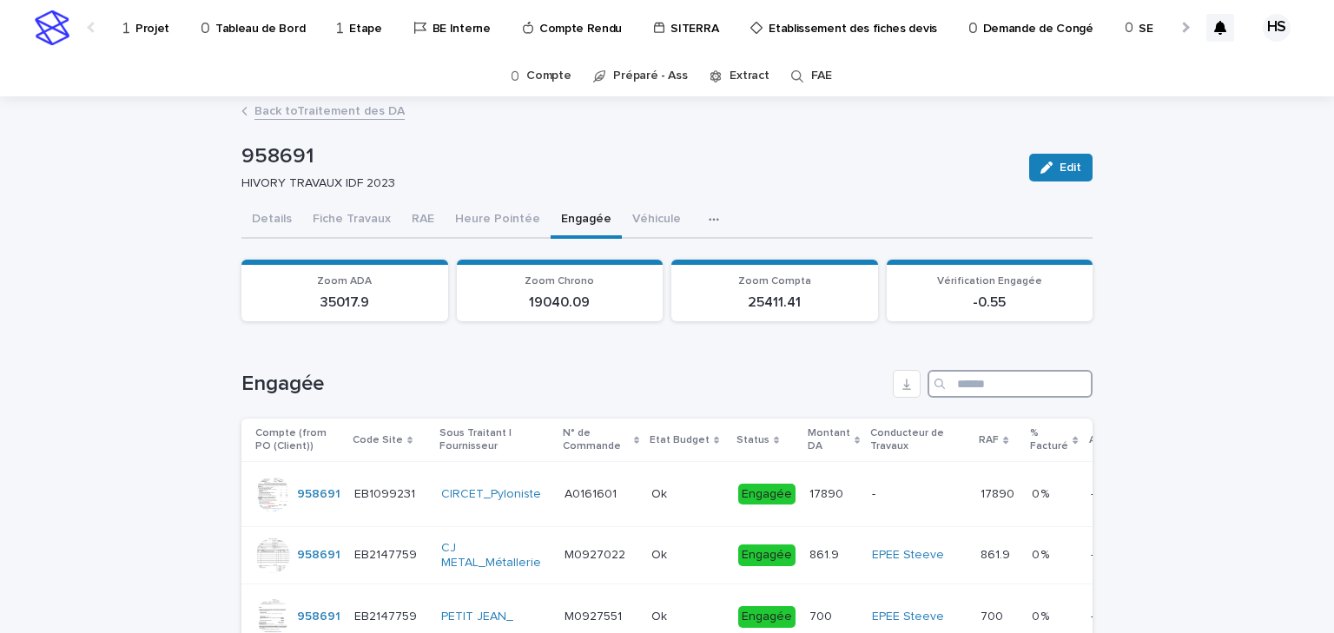
click at [1000, 373] on input "Search" at bounding box center [1010, 384] width 165 height 28
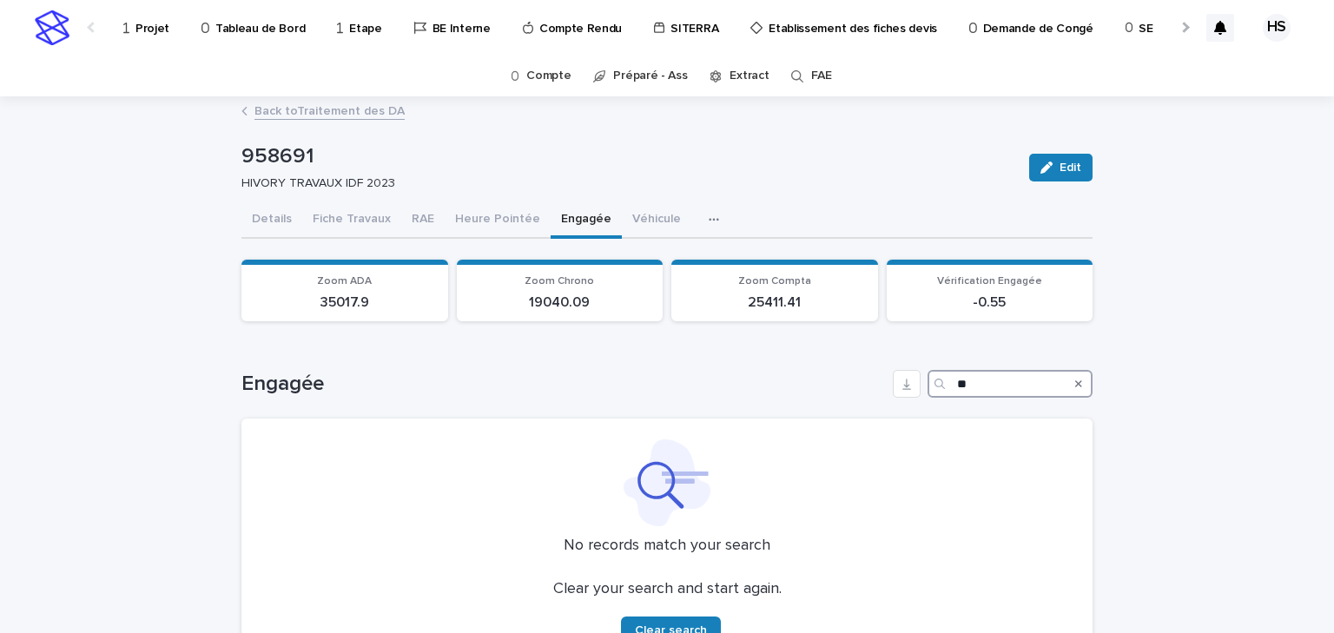
type input "*"
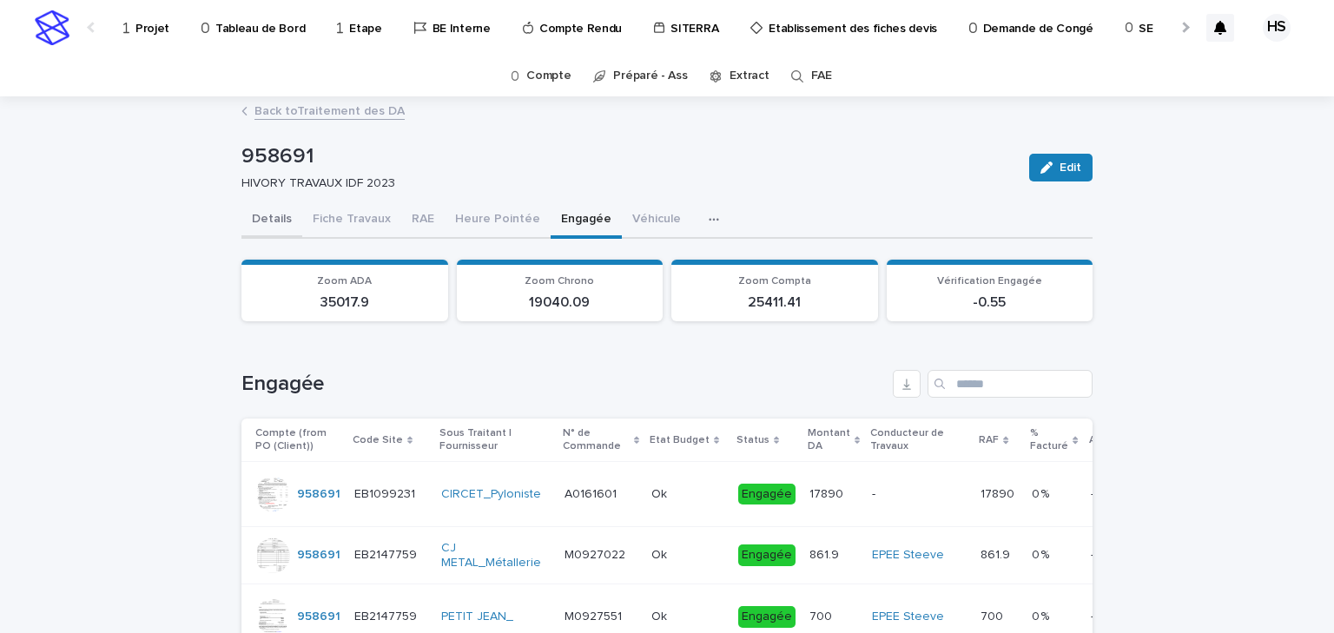
click at [258, 222] on button "Details" at bounding box center [271, 220] width 61 height 36
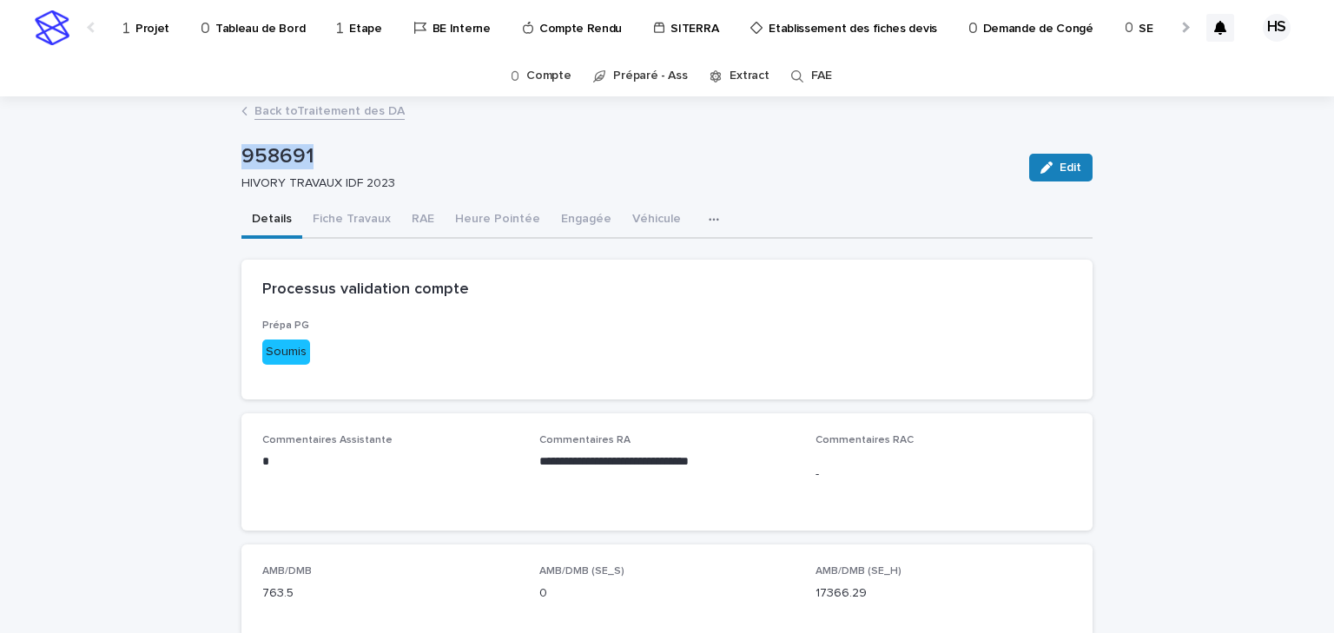
drag, startPoint x: 318, startPoint y: 160, endPoint x: 230, endPoint y: 163, distance: 87.8
copy p "958691"
click at [1060, 172] on span "Edit" at bounding box center [1071, 168] width 22 height 12
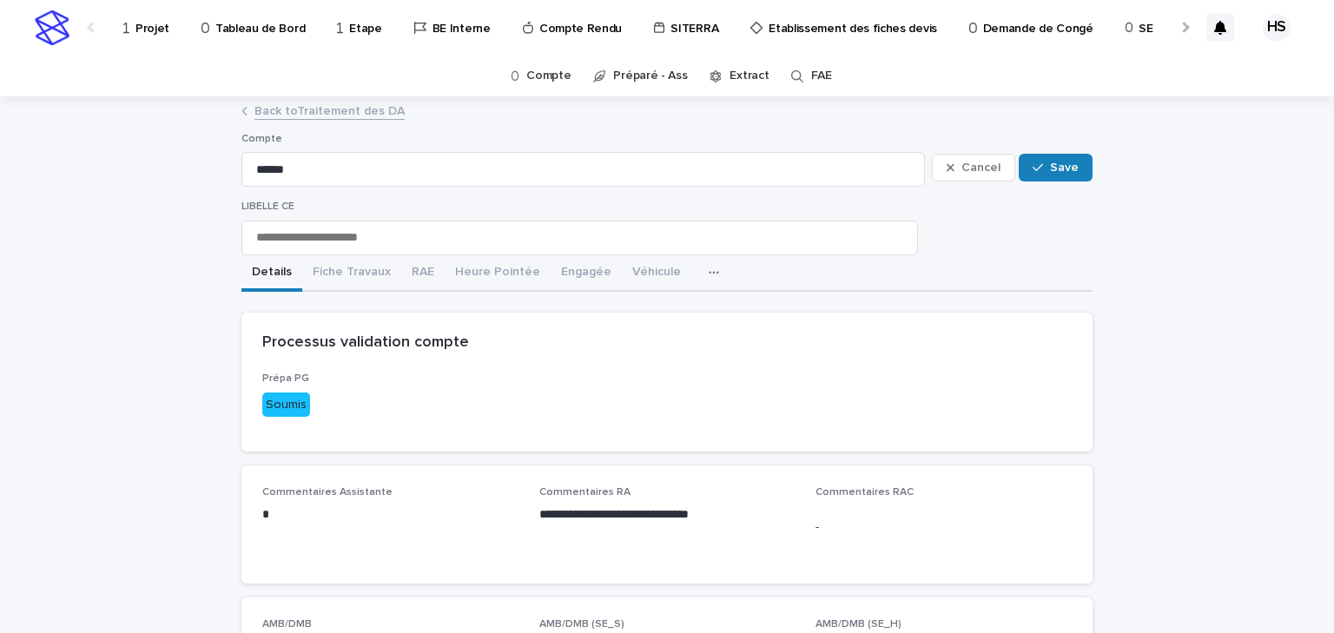
click at [350, 104] on link "Back to Traitement des DA" at bounding box center [329, 110] width 150 height 20
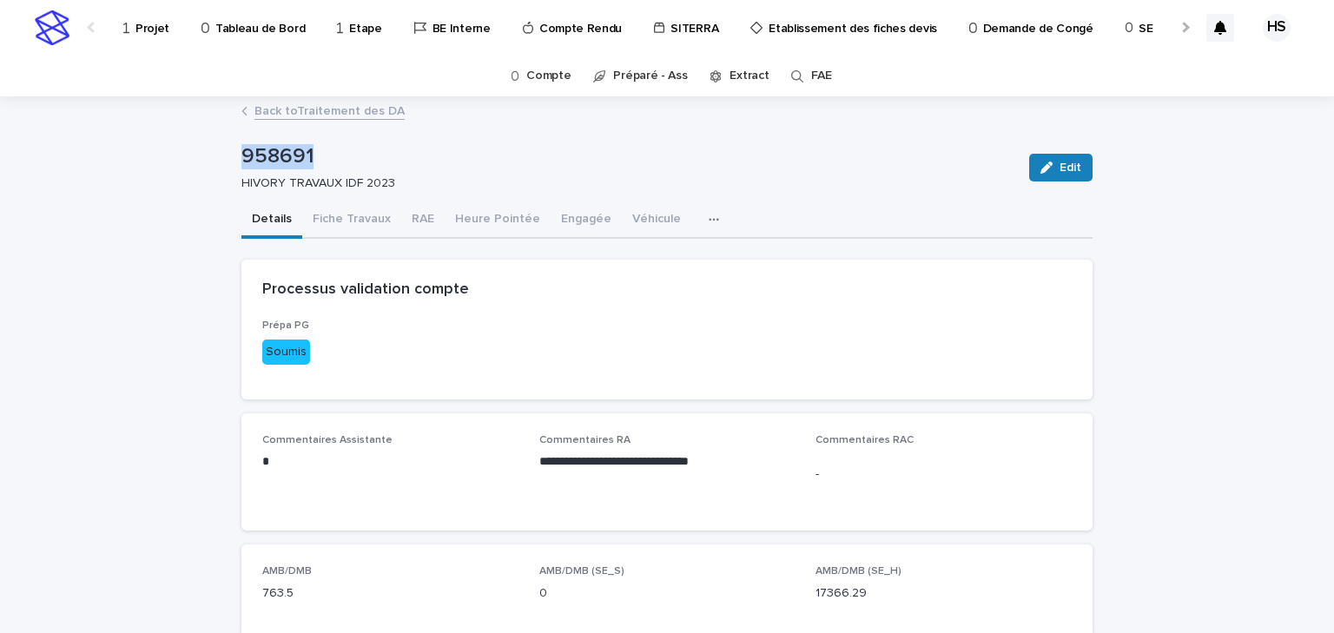
drag, startPoint x: 310, startPoint y: 161, endPoint x: 230, endPoint y: 161, distance: 79.9
copy p "958691"
click at [302, 108] on link "Back to Traitement des DA" at bounding box center [329, 110] width 150 height 20
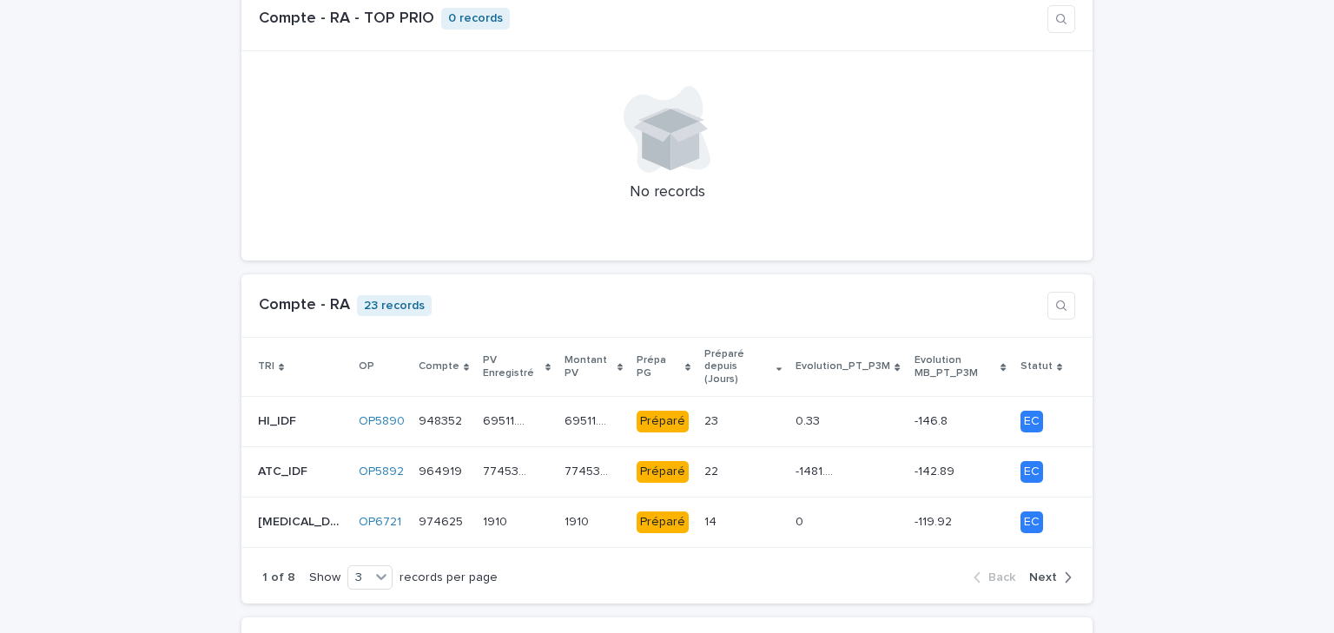
scroll to position [1529, 0]
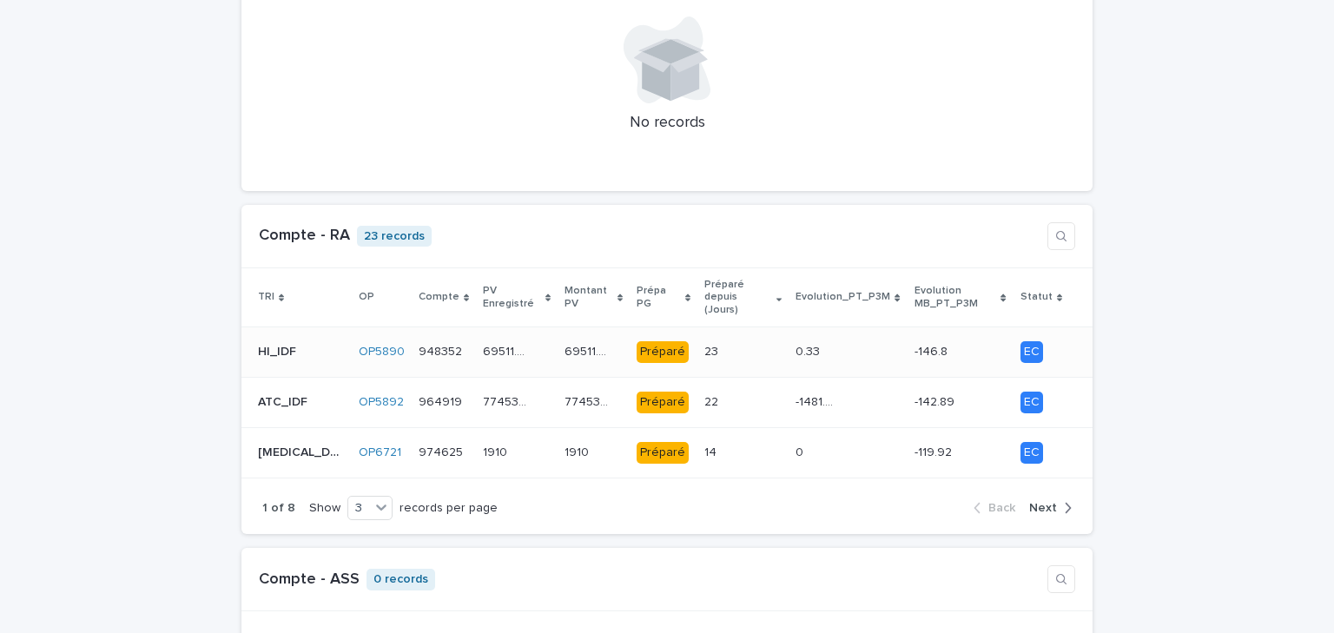
click at [704, 345] on p at bounding box center [725, 352] width 43 height 15
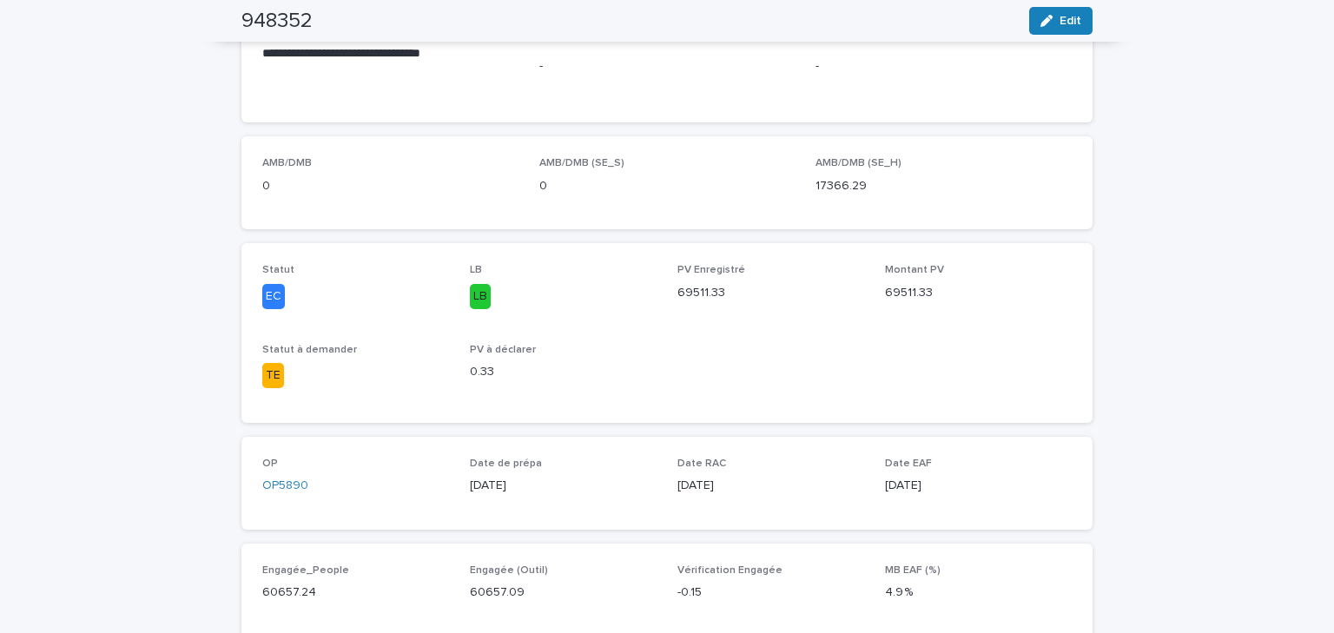
scroll to position [69, 0]
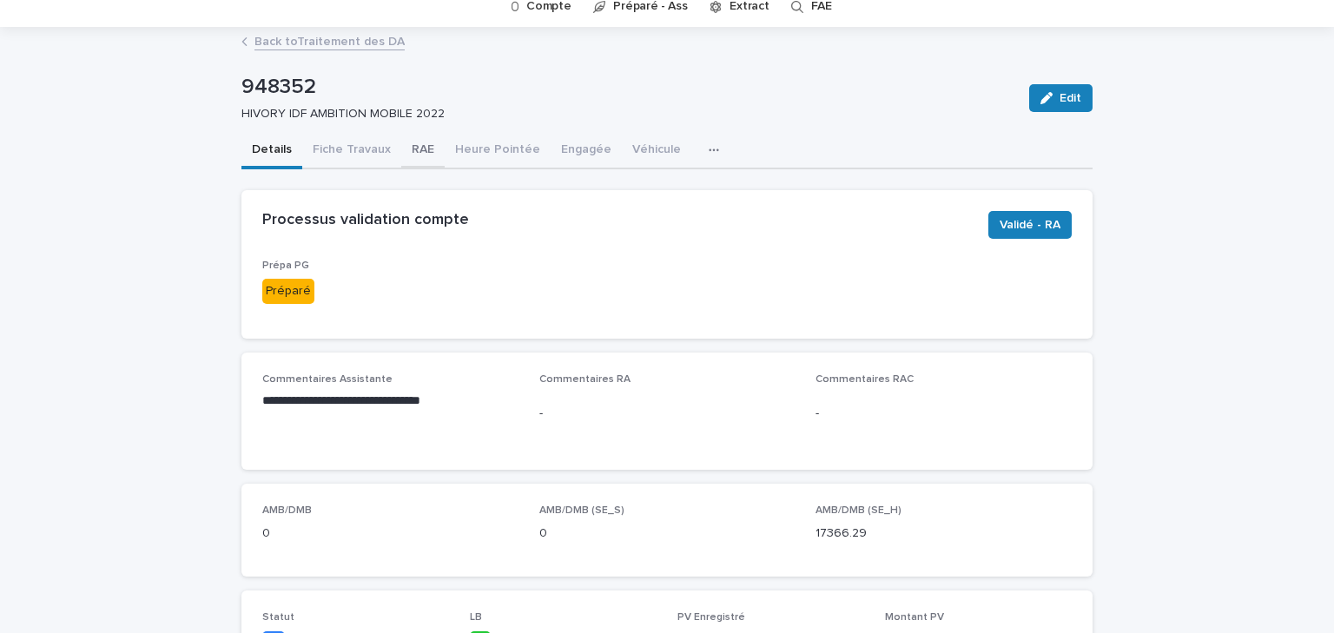
click at [417, 160] on button "RAE" at bounding box center [422, 151] width 43 height 36
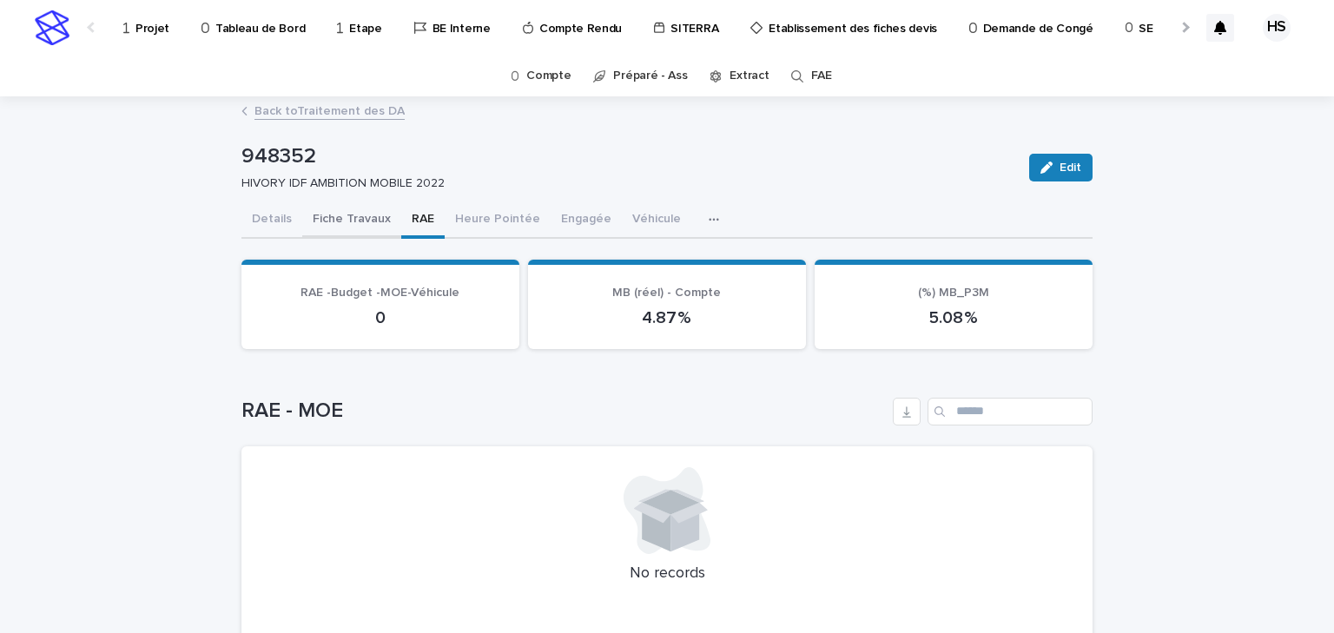
click at [354, 214] on button "Fiche Travaux" at bounding box center [351, 220] width 99 height 36
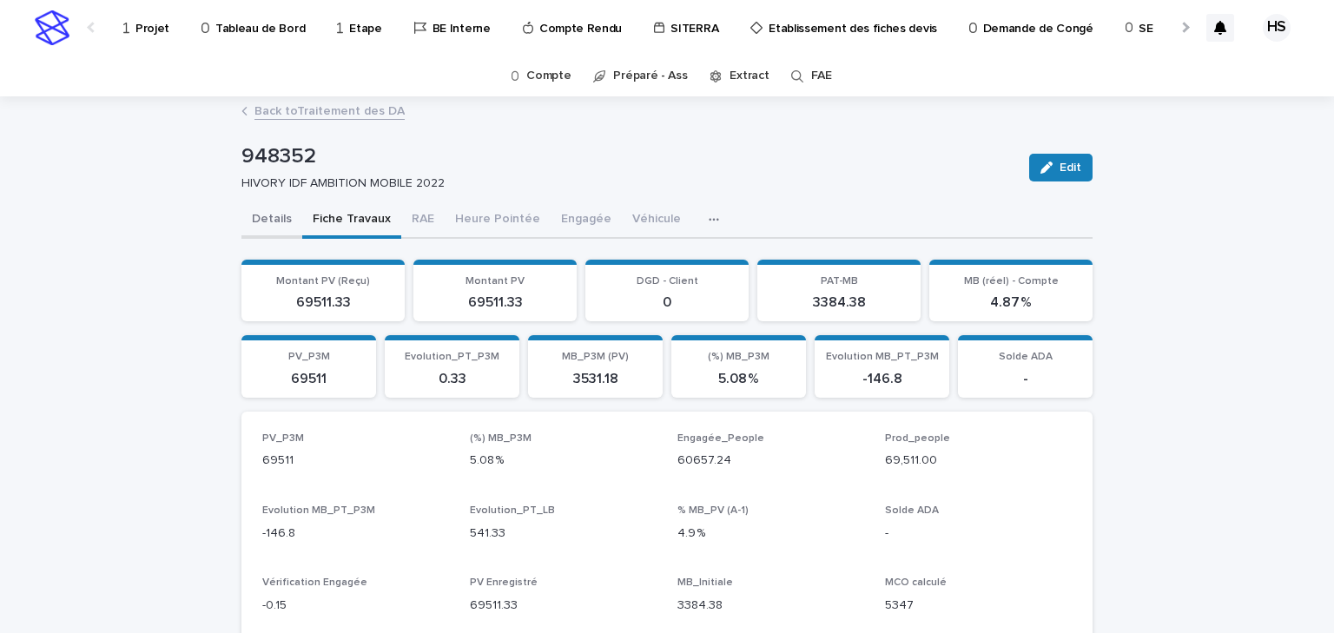
click at [264, 215] on button "Details" at bounding box center [271, 220] width 61 height 36
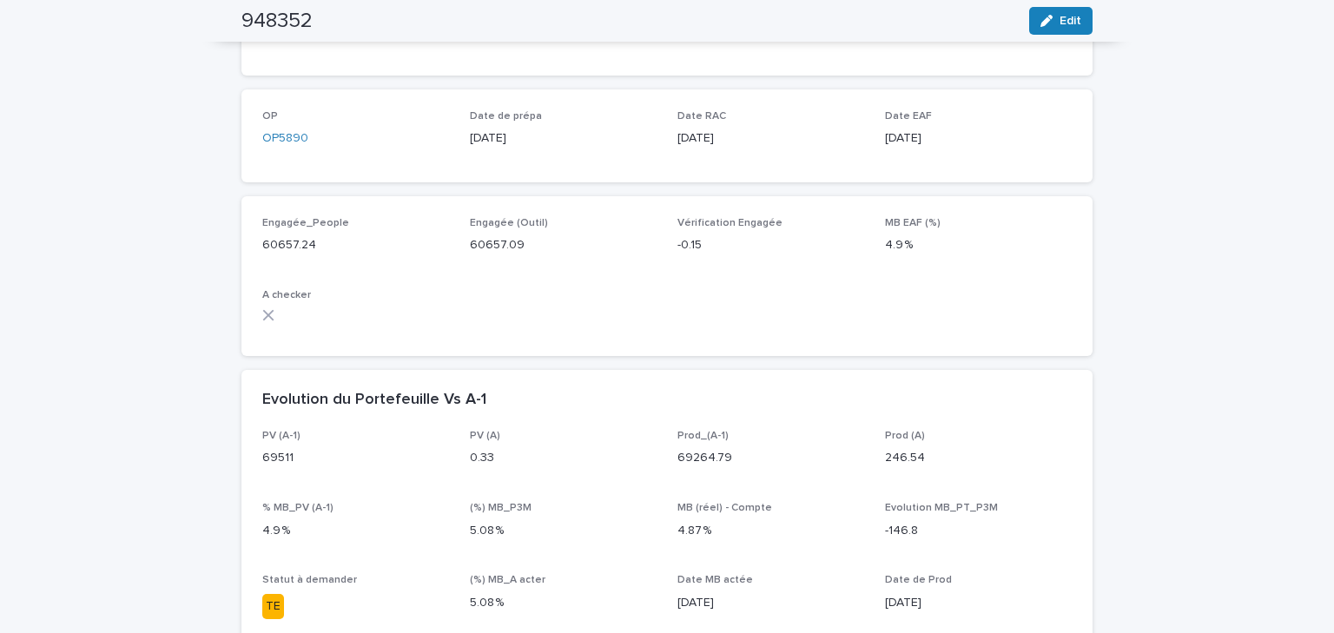
scroll to position [903, 0]
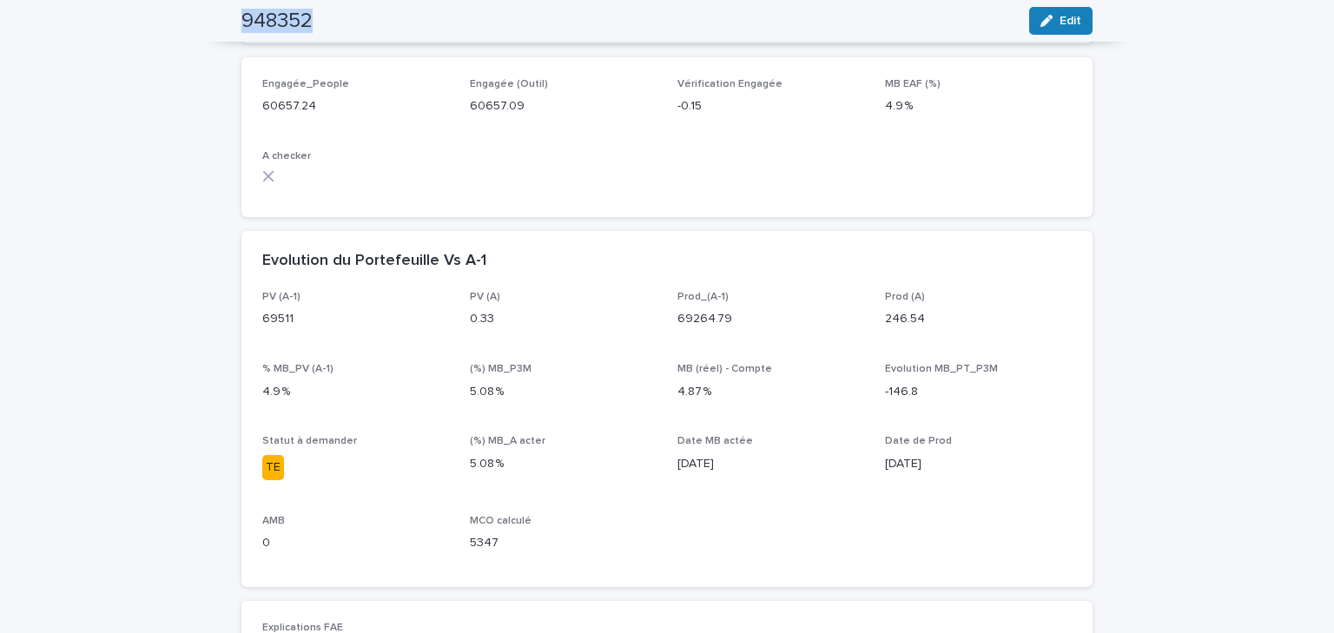
drag, startPoint x: 333, startPoint y: 22, endPoint x: 220, endPoint y: 22, distance: 112.9
click at [220, 22] on div "948352 Edit" at bounding box center [667, 21] width 934 height 42
copy h2 "948352"
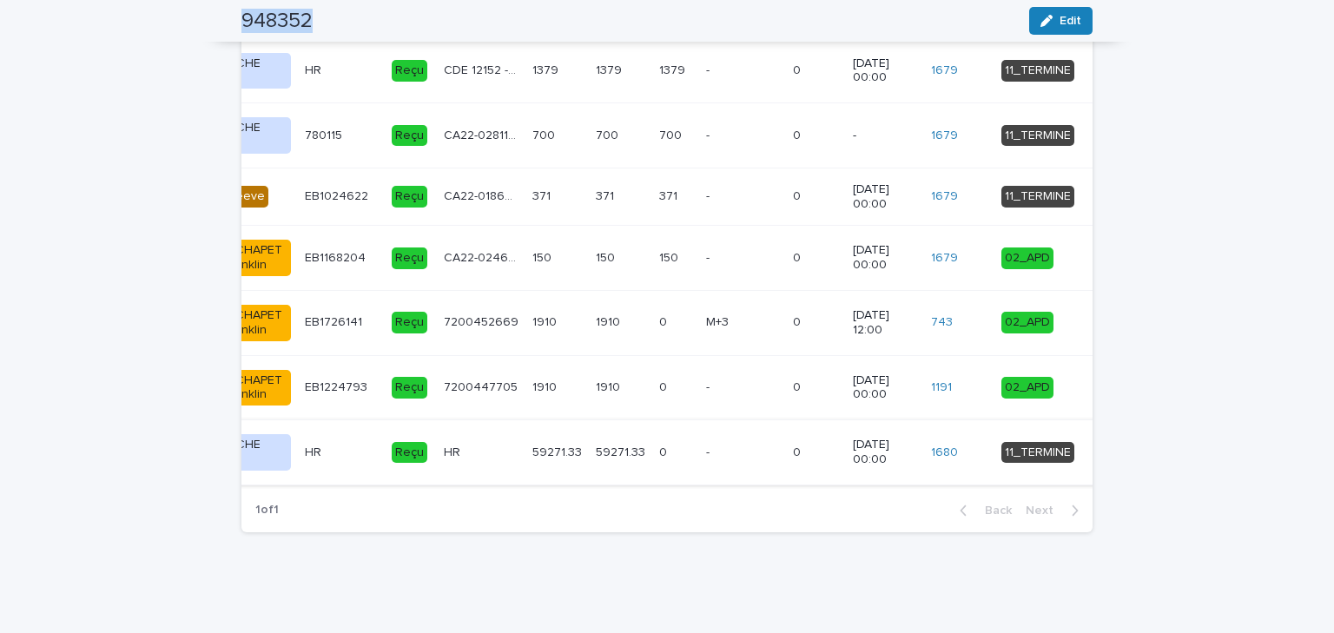
scroll to position [2289, 0]
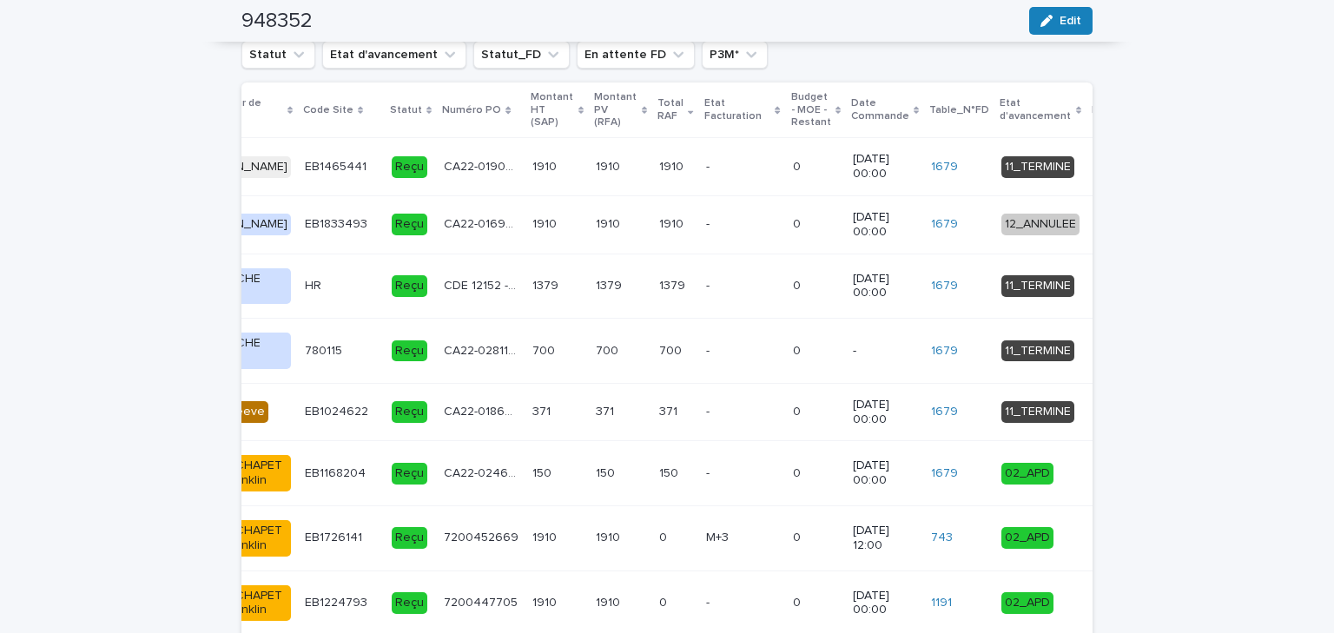
click at [657, 101] on p "Total RAF" at bounding box center [670, 110] width 26 height 32
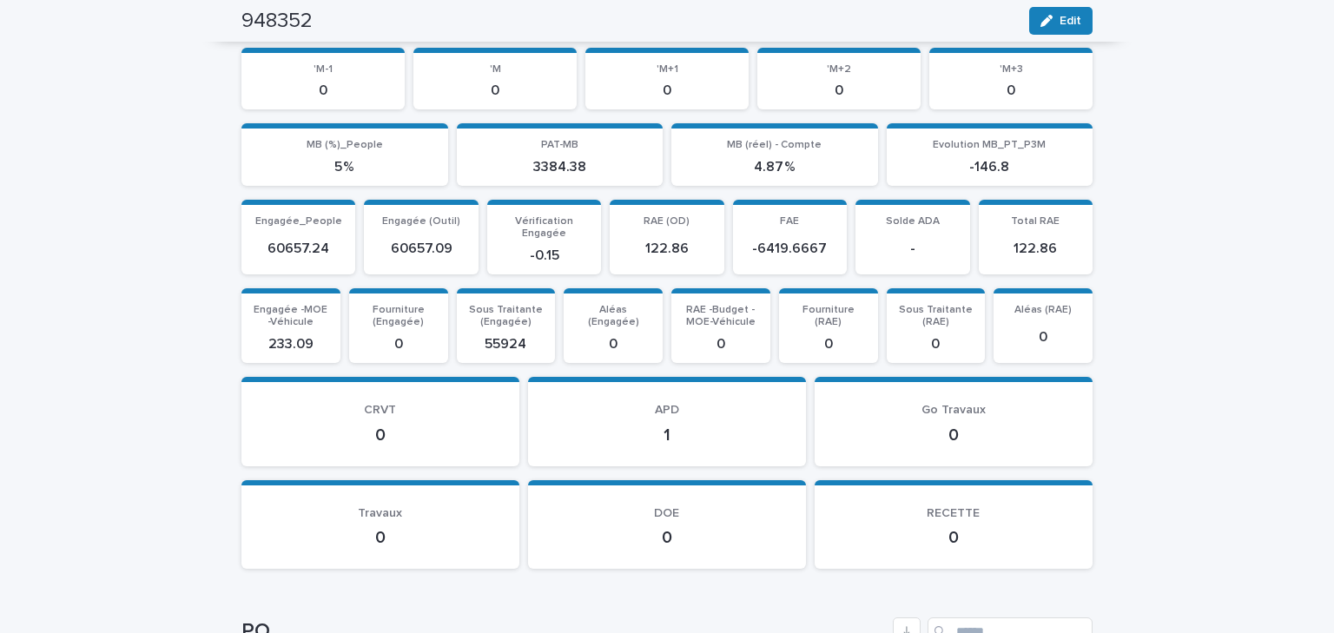
scroll to position [2011, 0]
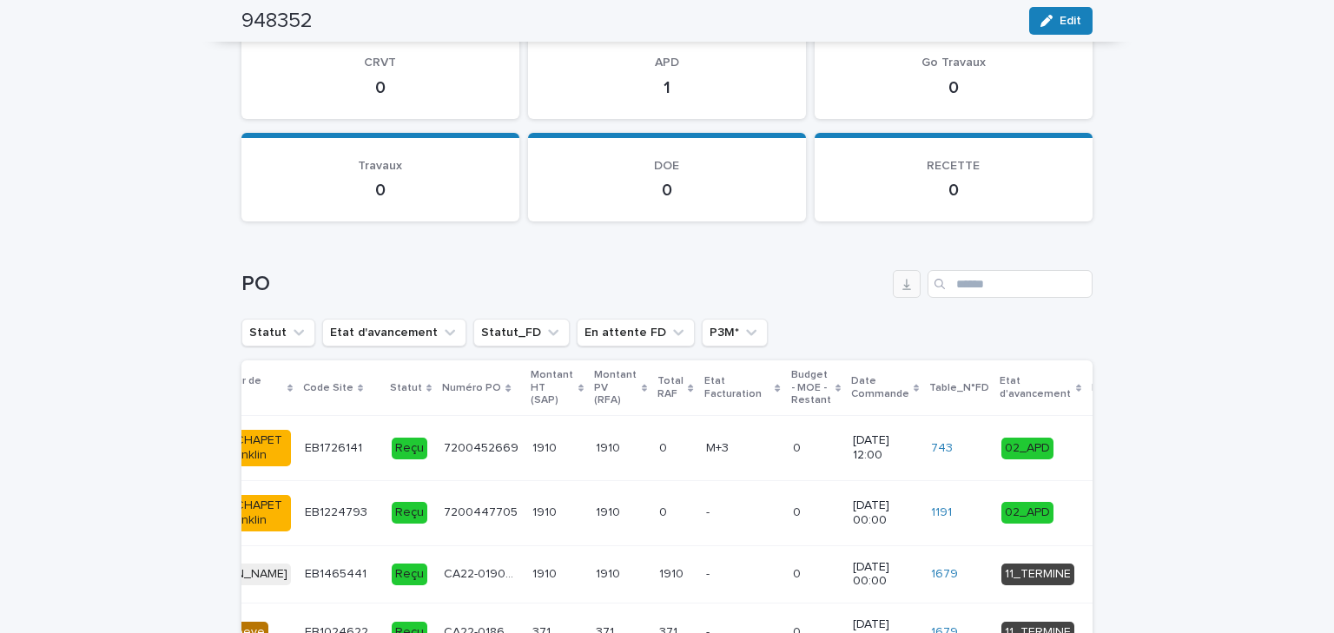
click at [906, 282] on icon "button" at bounding box center [907, 284] width 14 height 14
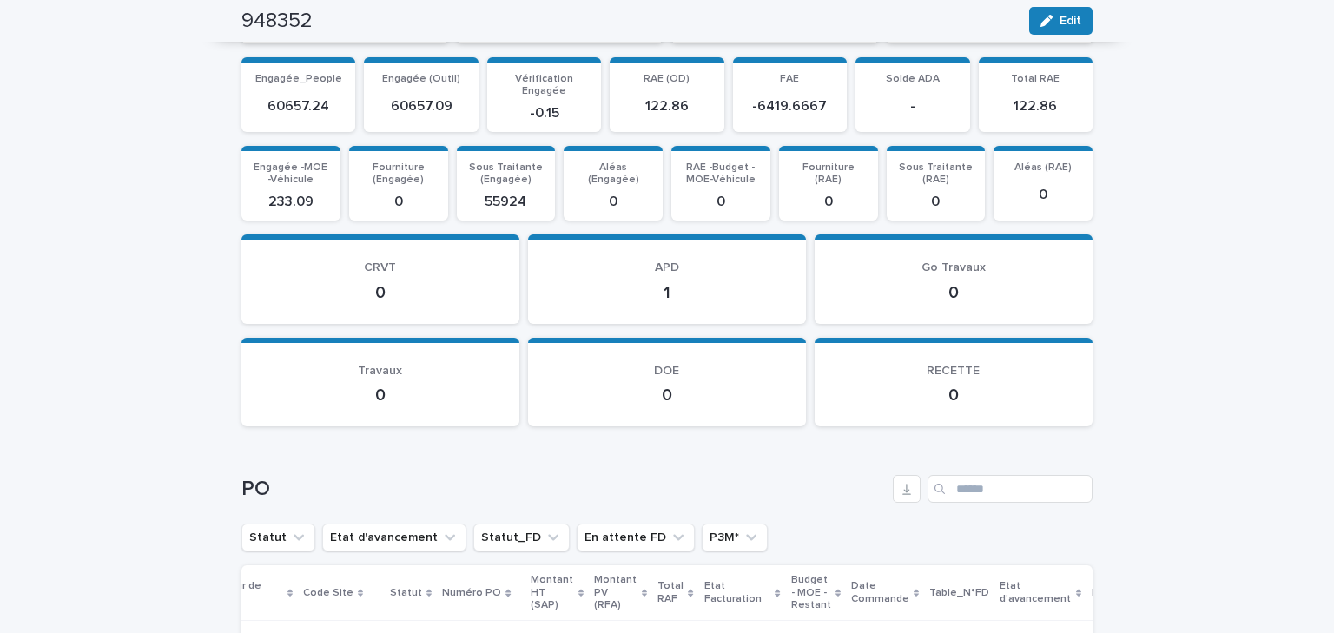
scroll to position [2223, 0]
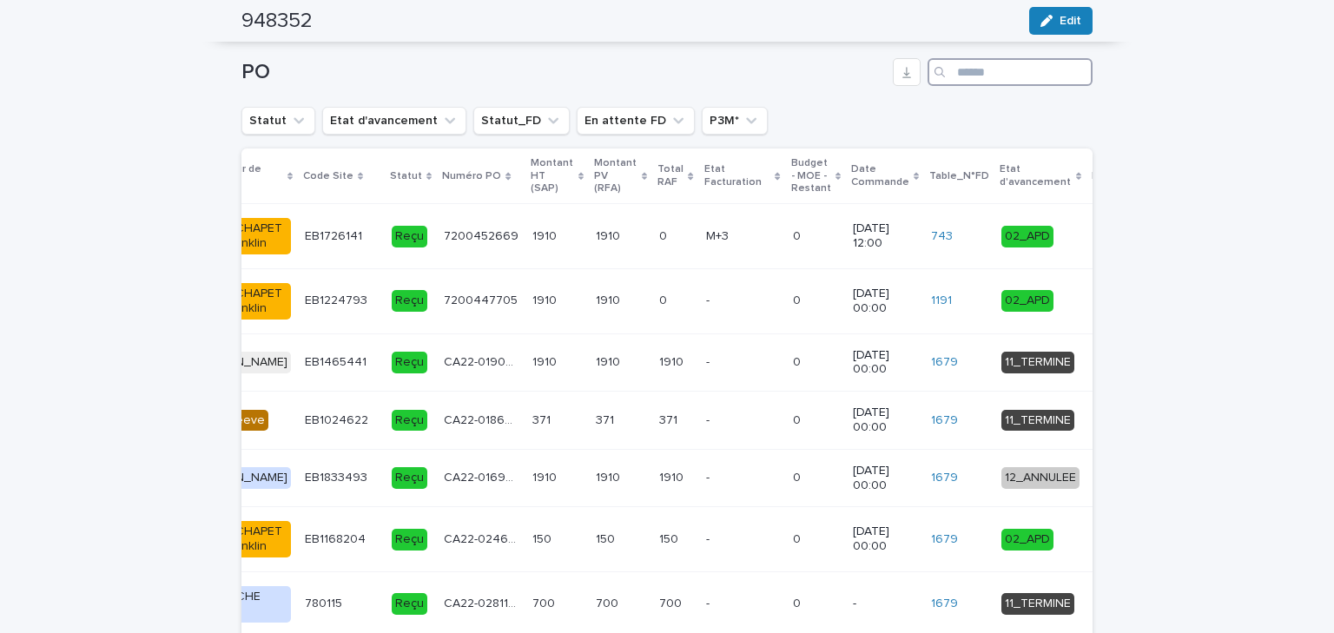
click at [989, 66] on input "Search" at bounding box center [1010, 72] width 165 height 28
click at [983, 69] on input "Search" at bounding box center [1010, 72] width 165 height 28
paste input "*****"
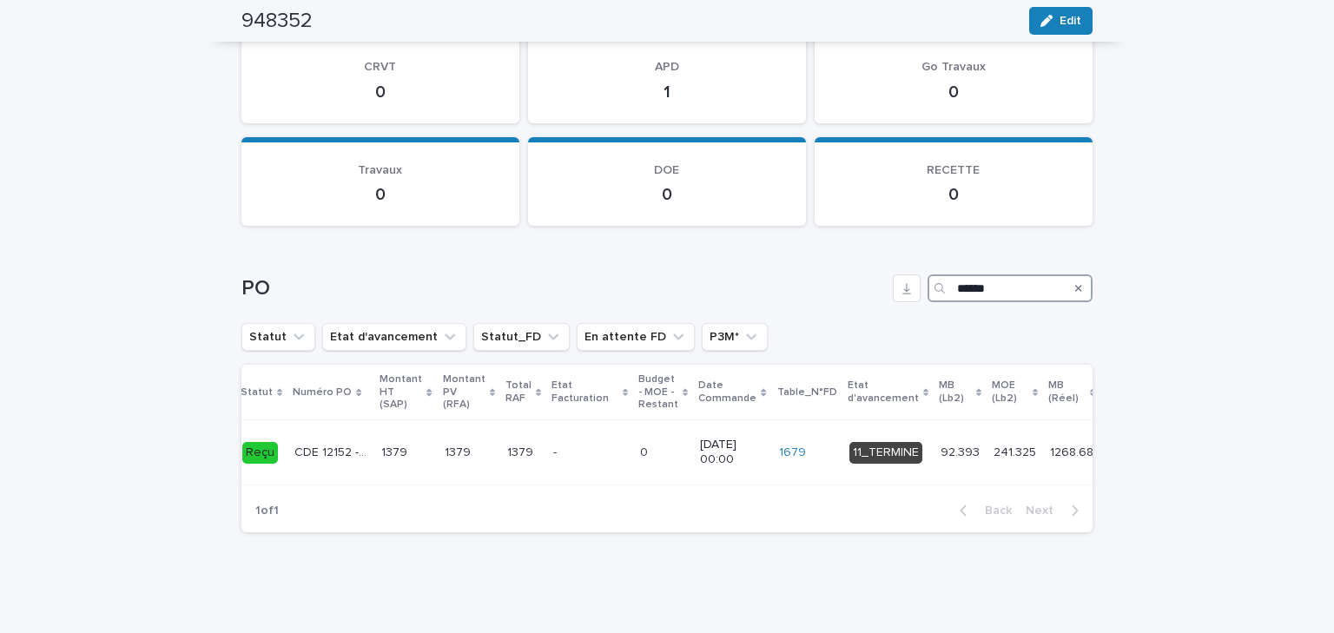
scroll to position [2014, 0]
type input "*****"
click at [553, 446] on p at bounding box center [589, 453] width 73 height 15
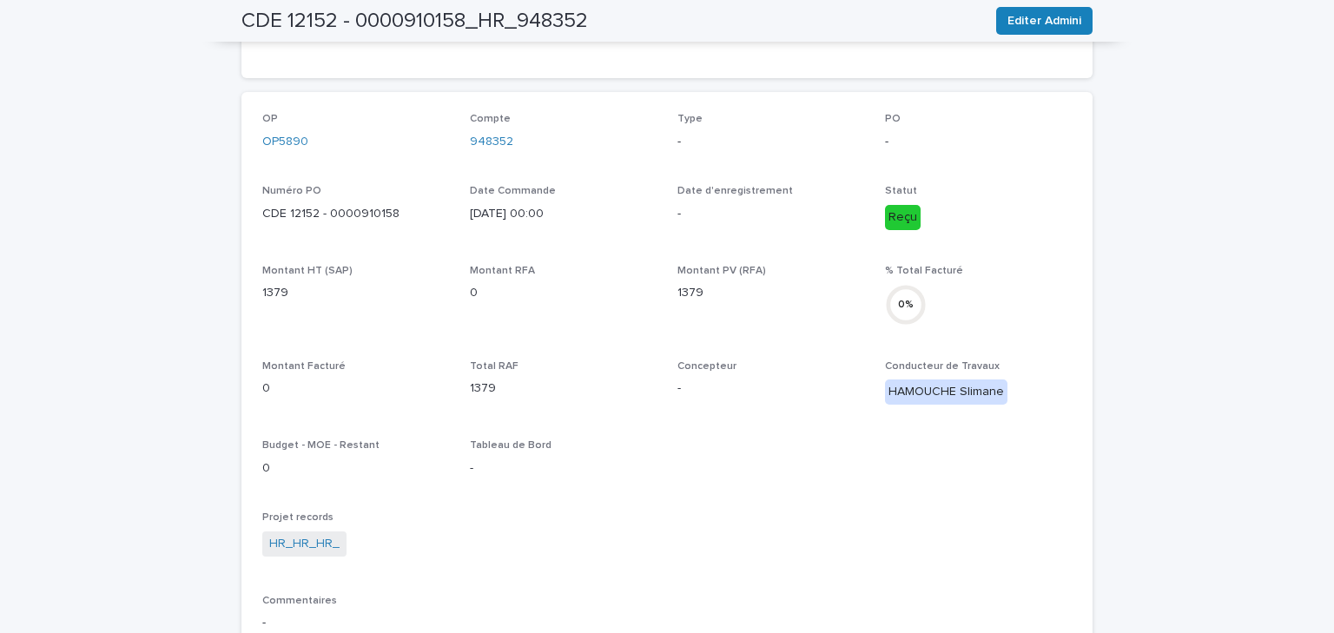
scroll to position [417, 0]
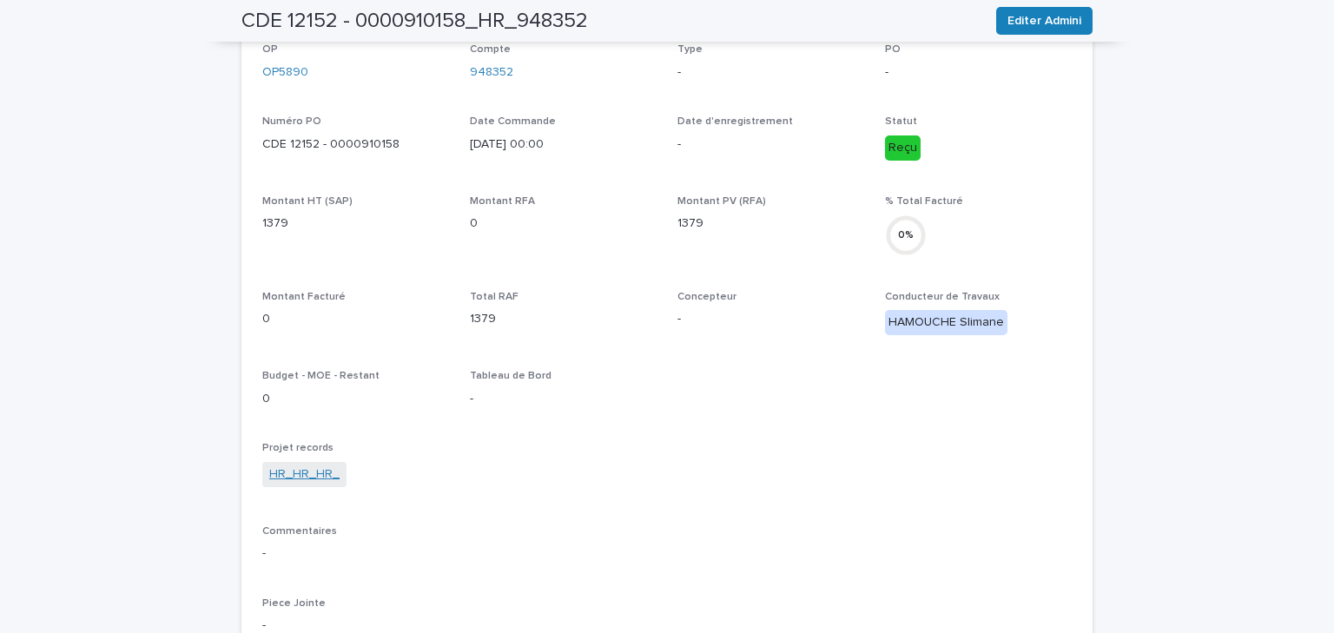
click at [309, 472] on link "HR_HR_HR_" at bounding box center [304, 475] width 70 height 18
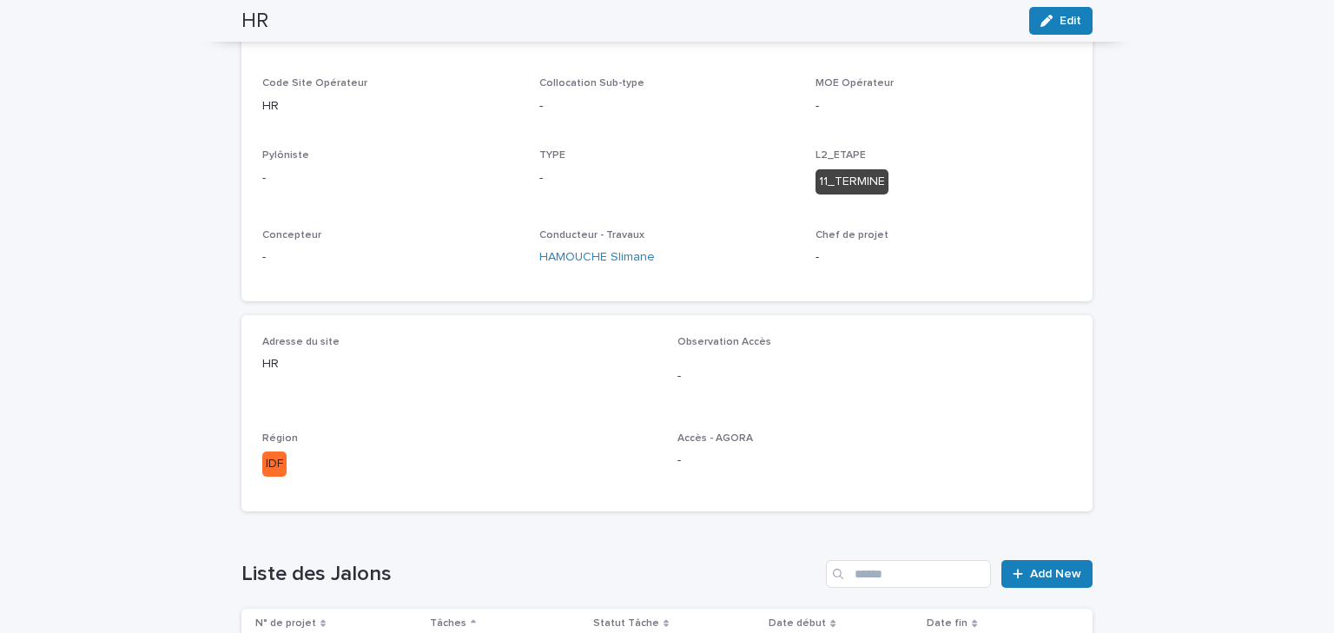
scroll to position [69, 0]
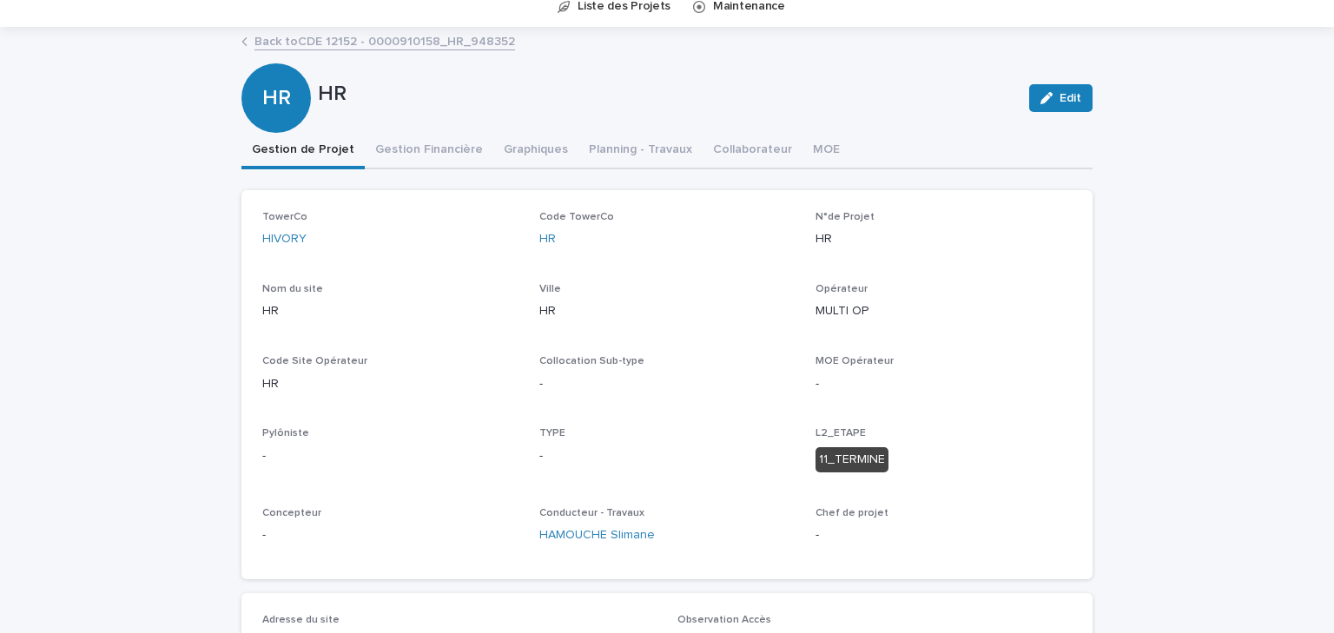
click at [339, 45] on link "Back to CDE 12152 - 0000910158_HR_948352" at bounding box center [384, 40] width 261 height 20
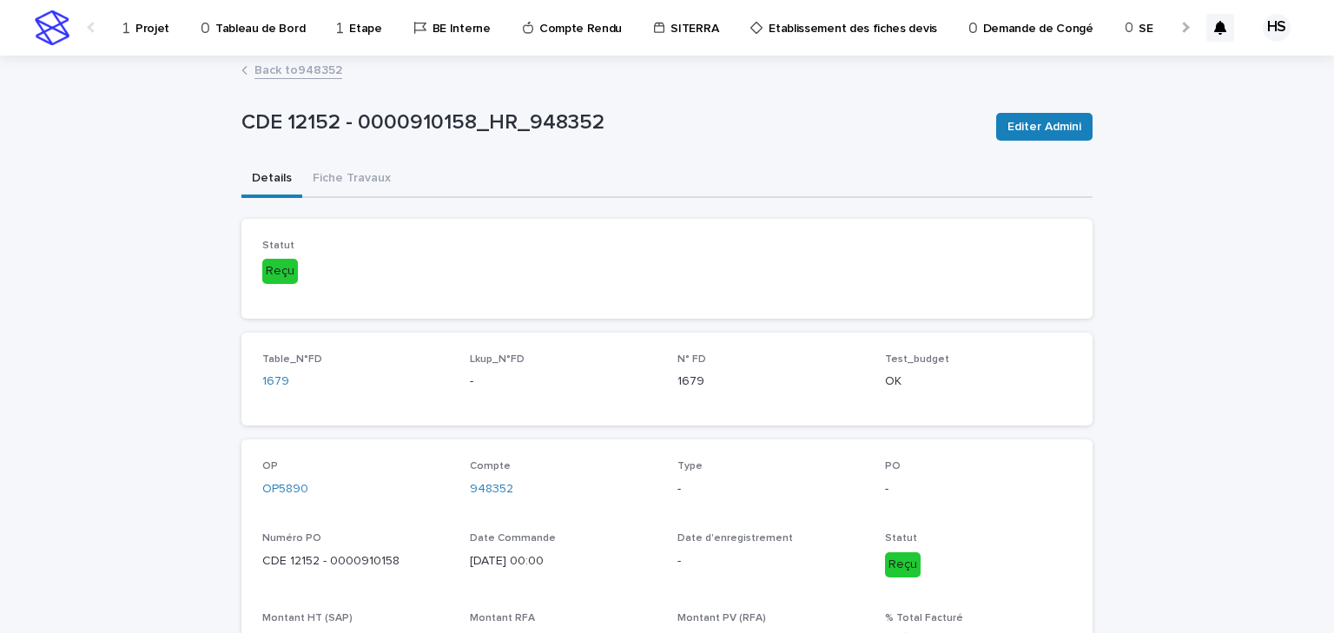
click at [288, 73] on link "Back to 948352" at bounding box center [298, 69] width 88 height 20
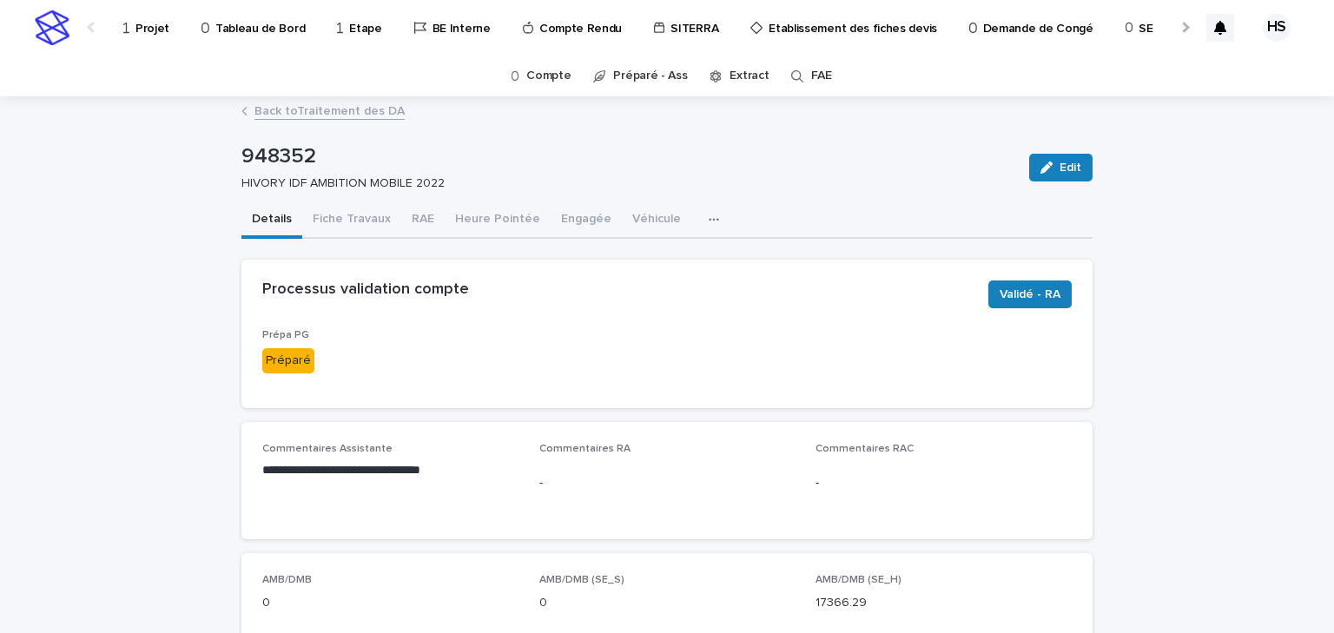
click at [147, 19] on p "Projet" at bounding box center [152, 18] width 34 height 36
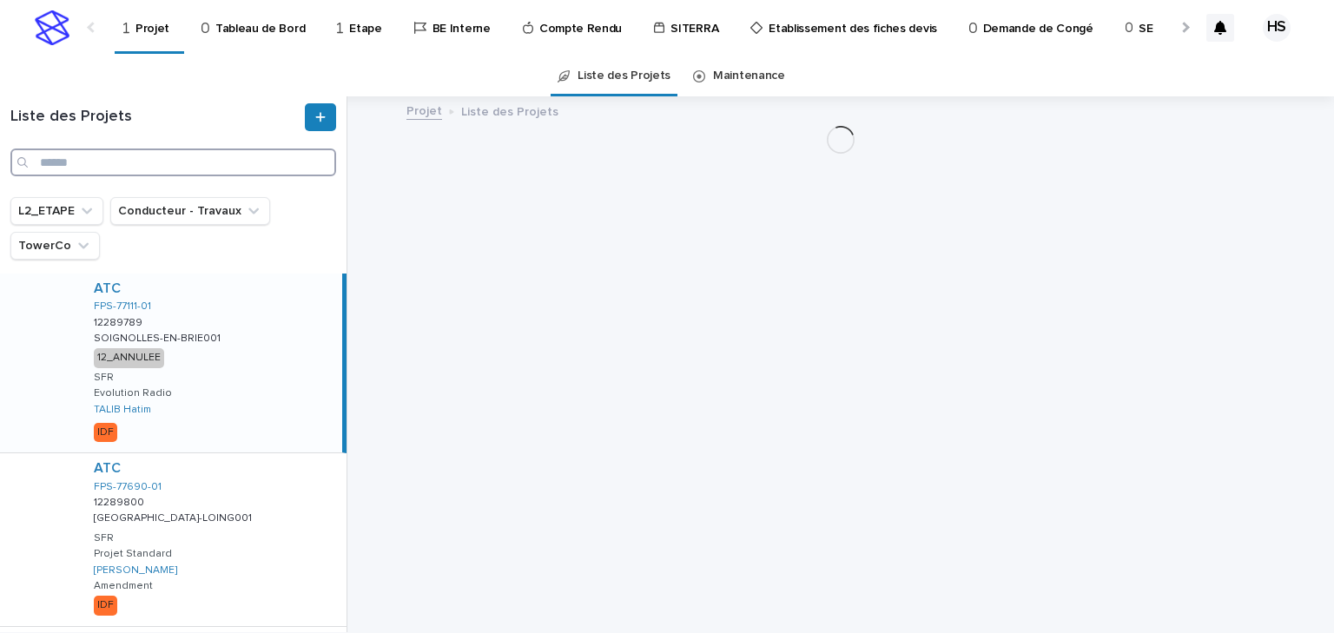
click at [109, 170] on input "Search" at bounding box center [173, 163] width 326 height 28
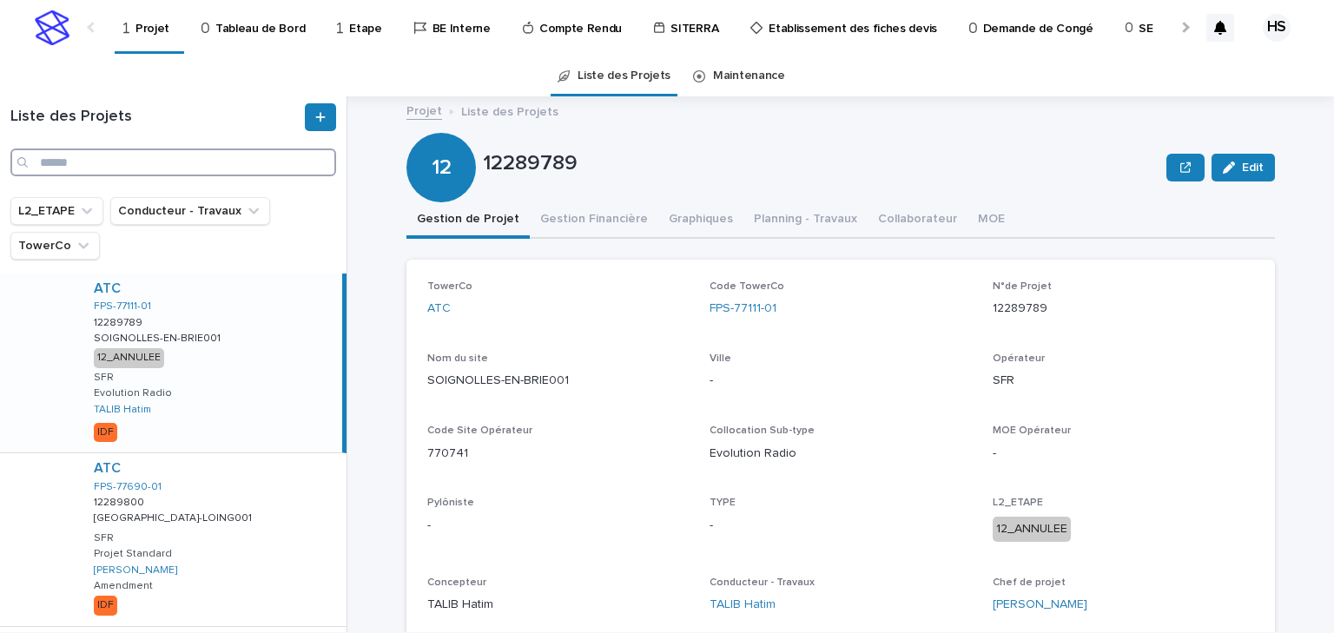
paste input "******"
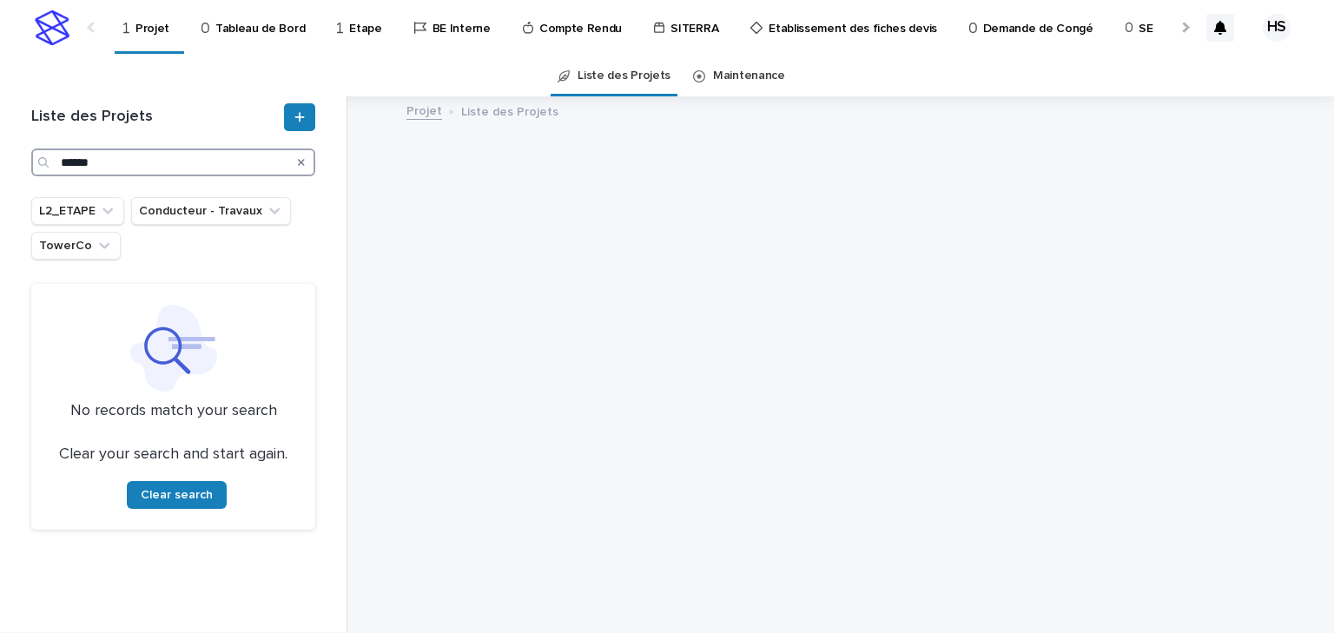
type input "******"
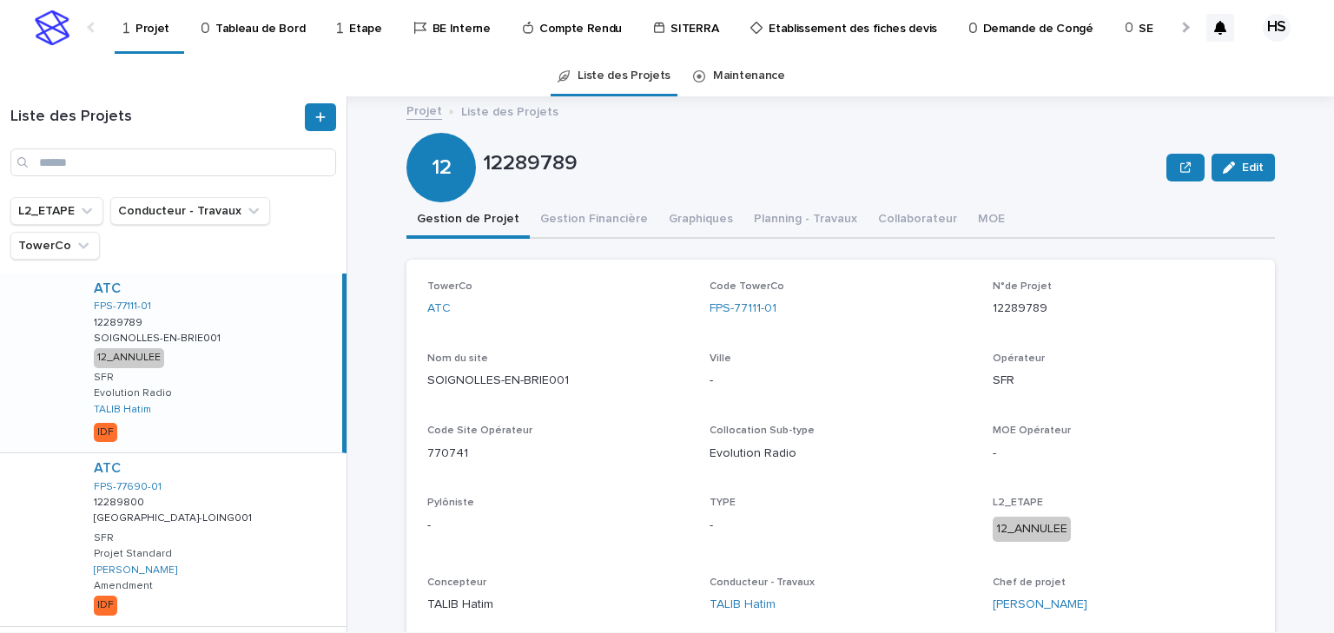
click at [1190, 24] on div at bounding box center [1184, 27] width 28 height 54
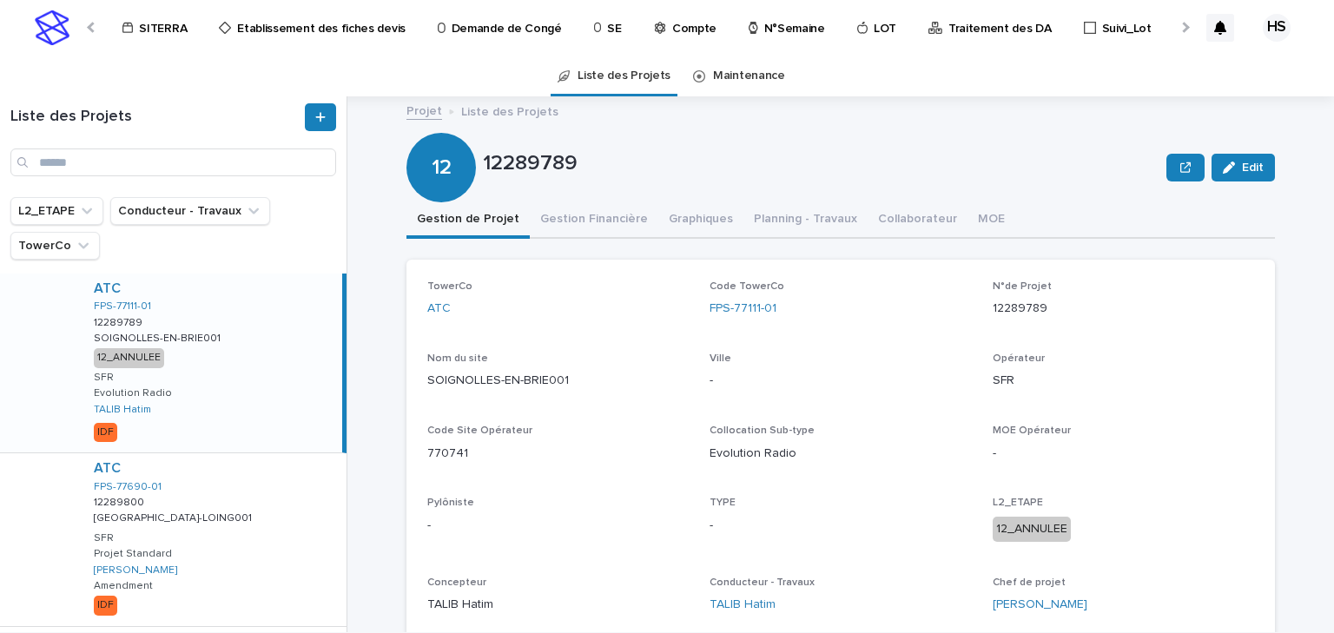
click at [1190, 24] on div at bounding box center [1184, 27] width 28 height 54
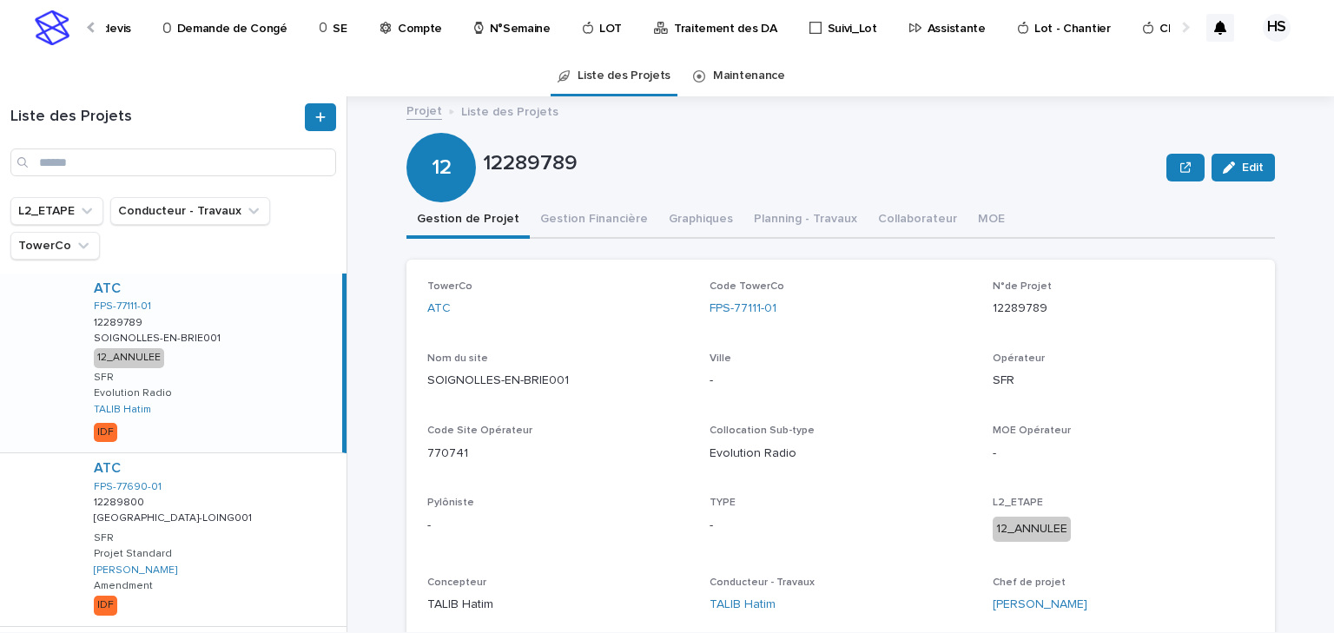
click at [704, 21] on p "Traitement des DA" at bounding box center [725, 18] width 103 height 36
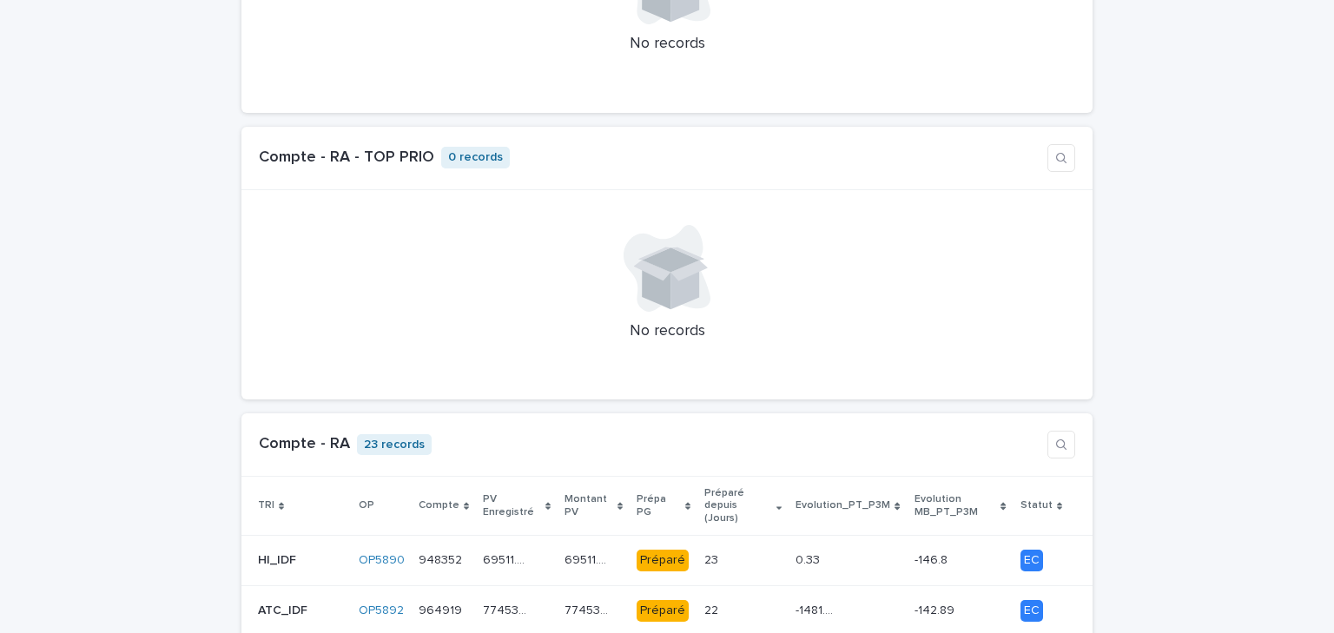
scroll to position [1459, 0]
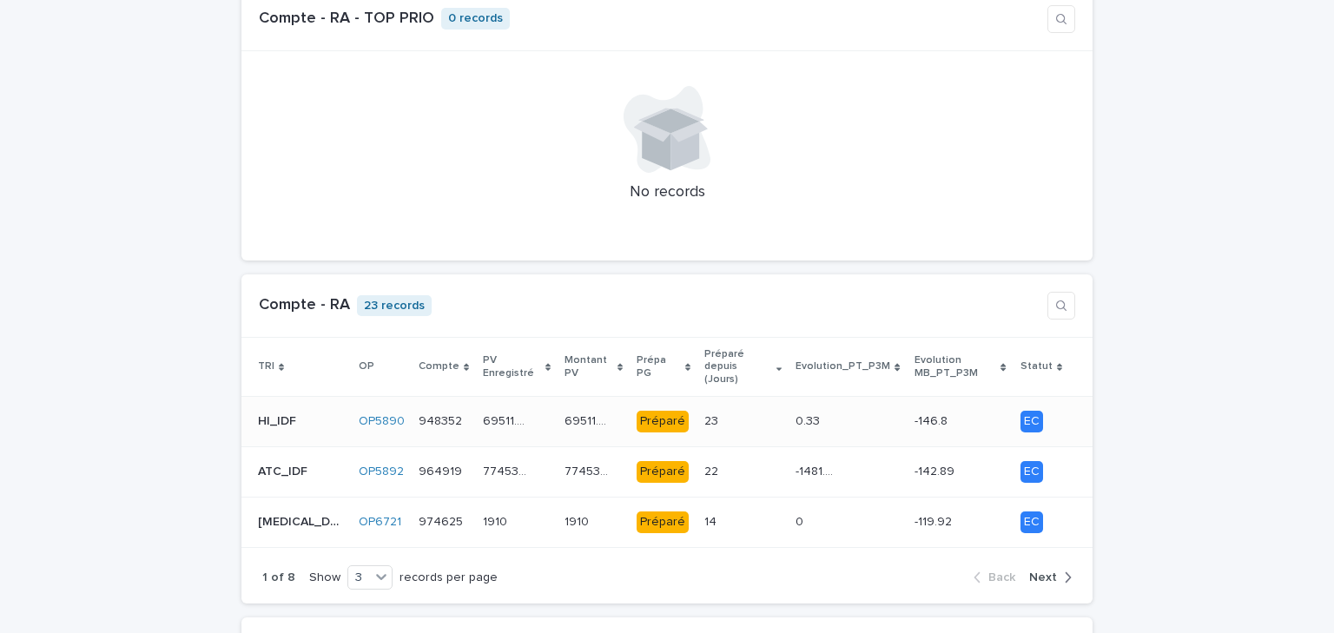
click at [713, 407] on div "23 23" at bounding box center [742, 421] width 77 height 29
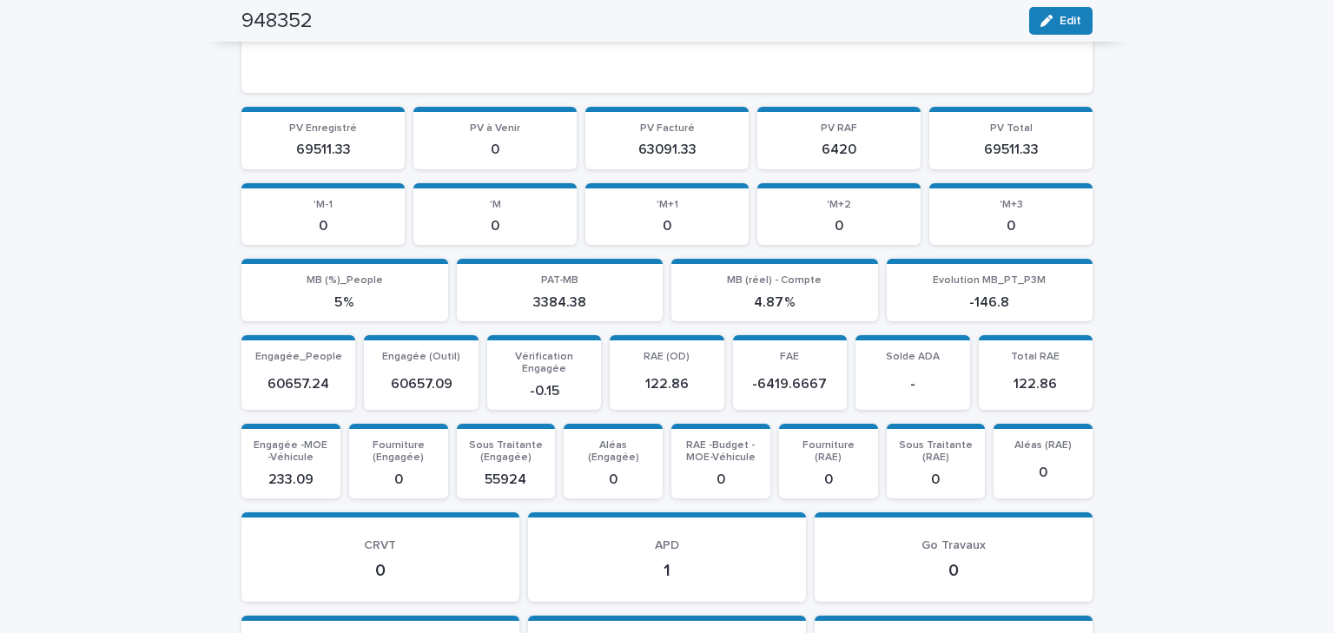
scroll to position [1945, 0]
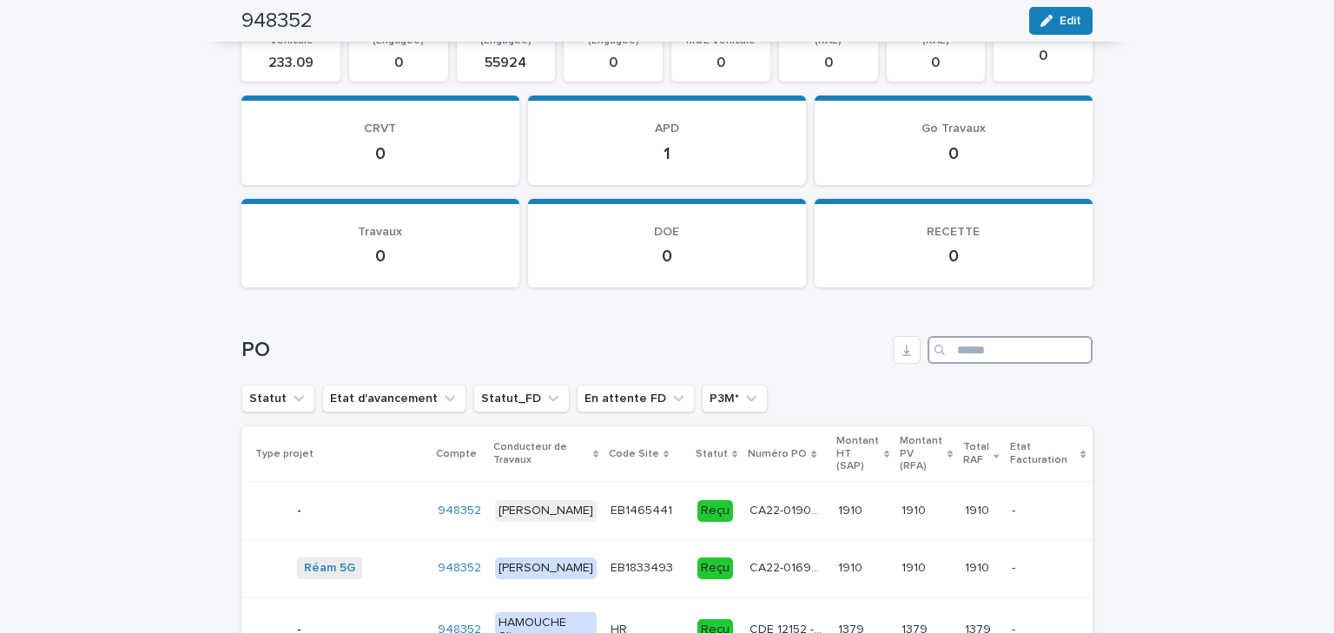
click at [966, 338] on input "Search" at bounding box center [1010, 350] width 165 height 28
paste input "**********"
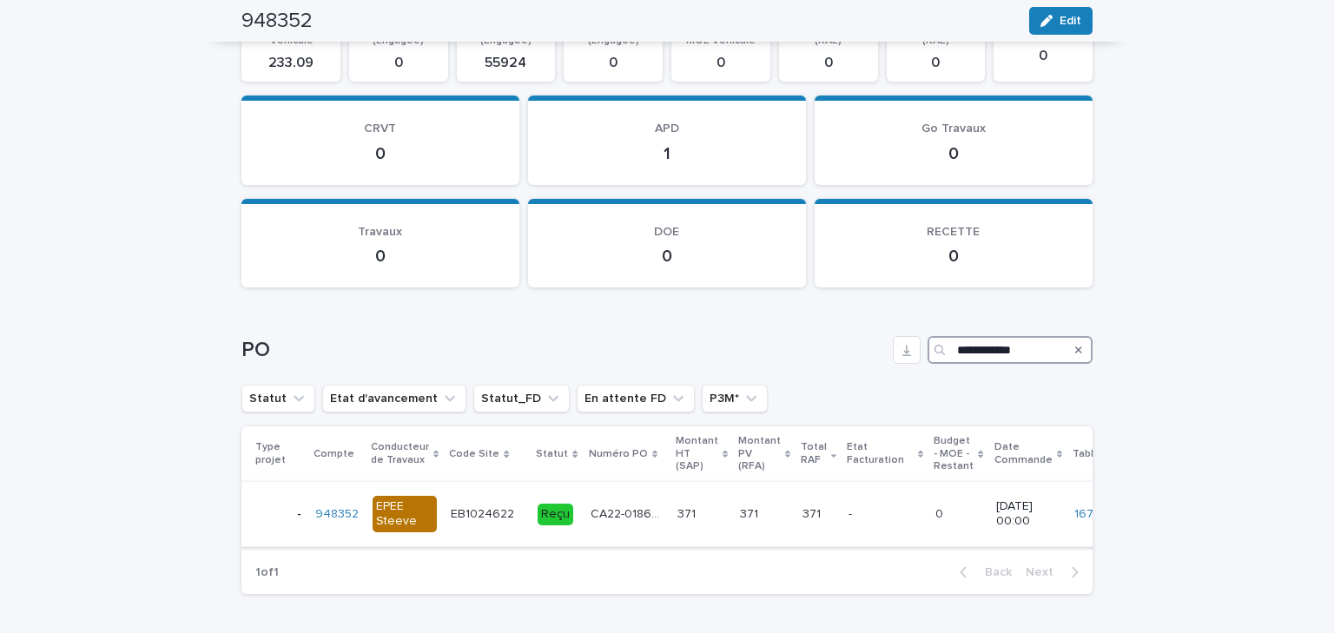
type input "**********"
click at [741, 510] on p "371" at bounding box center [751, 513] width 22 height 18
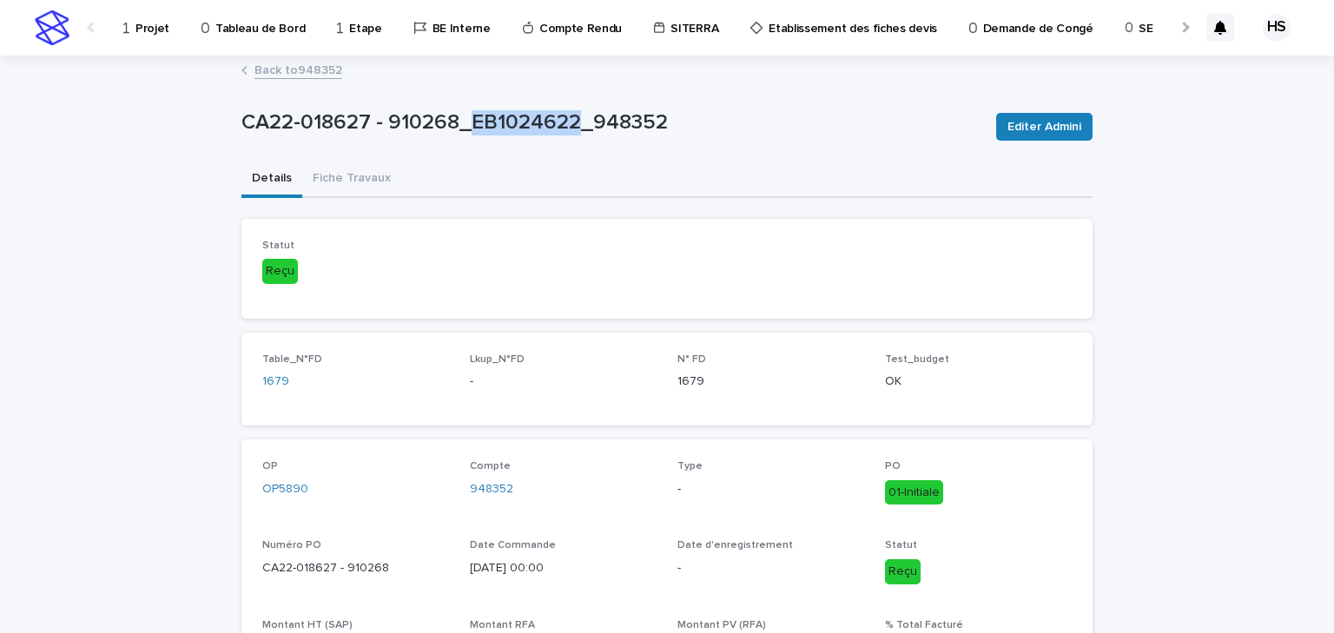
drag, startPoint x: 569, startPoint y: 122, endPoint x: 466, endPoint y: 119, distance: 103.4
click at [466, 119] on p "CA22-018627 - 910268_EB1024622_948352" at bounding box center [611, 122] width 741 height 25
copy p "EB1024622"
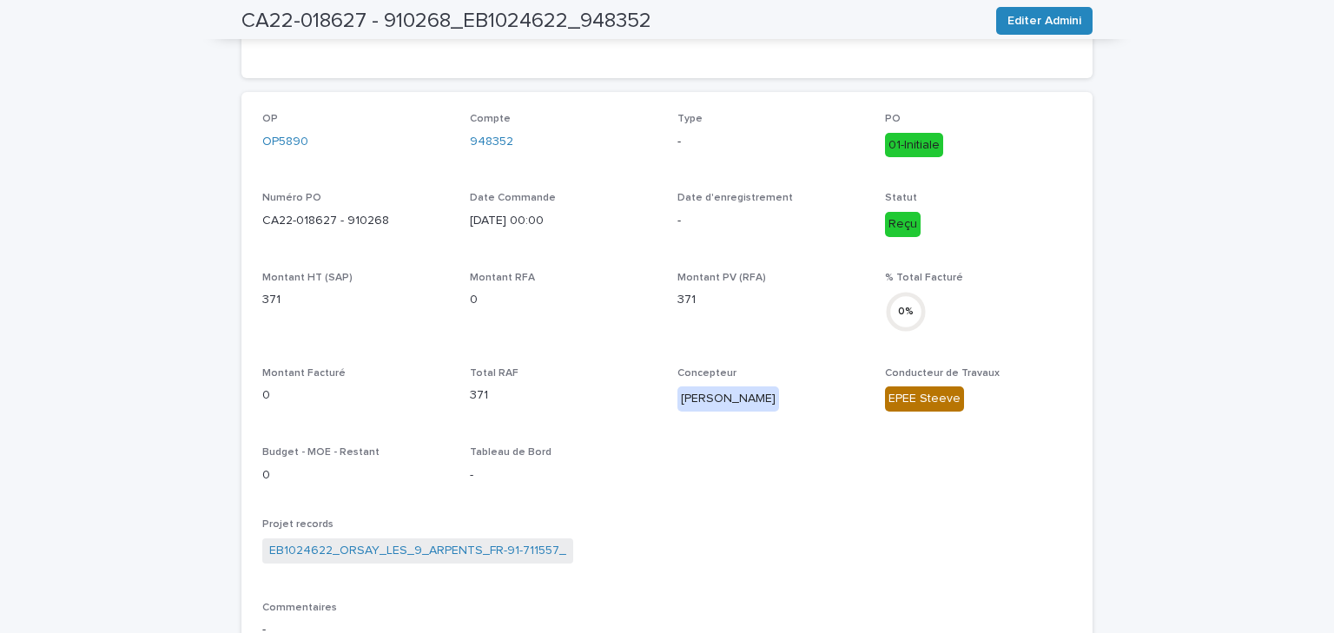
scroll to position [625, 0]
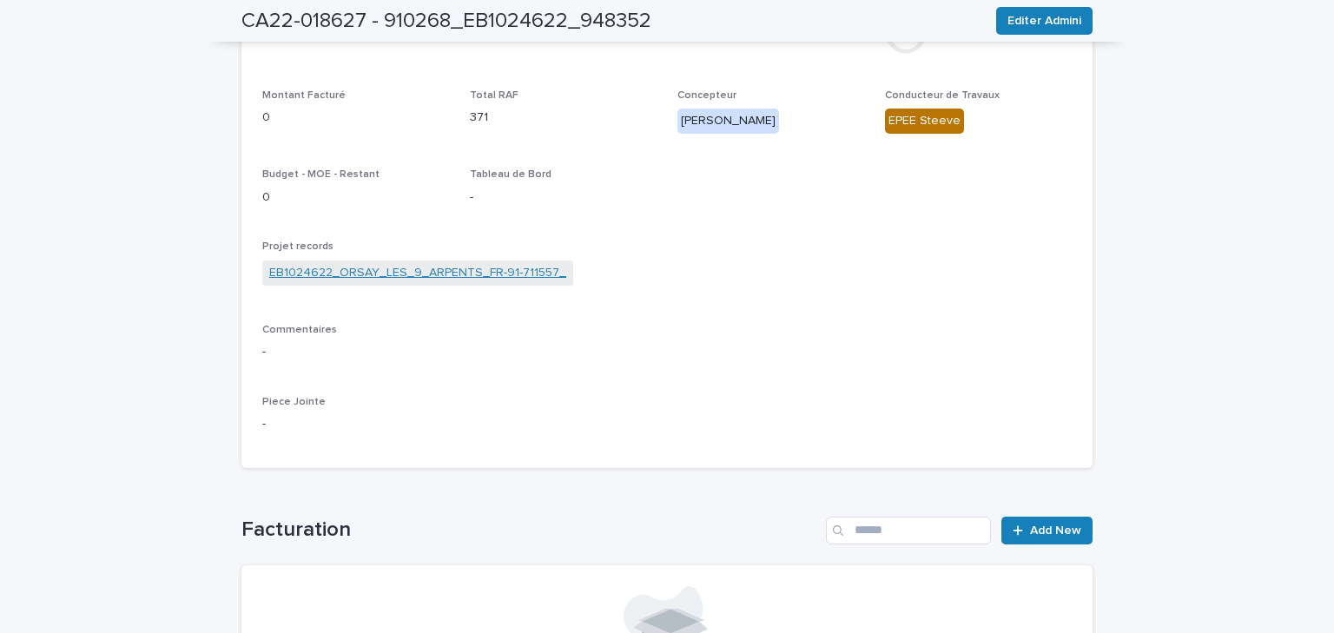
click at [327, 276] on link "EB1024622_ORSAY_LES_9_ARPENTS_FR-91-711557_" at bounding box center [417, 273] width 297 height 18
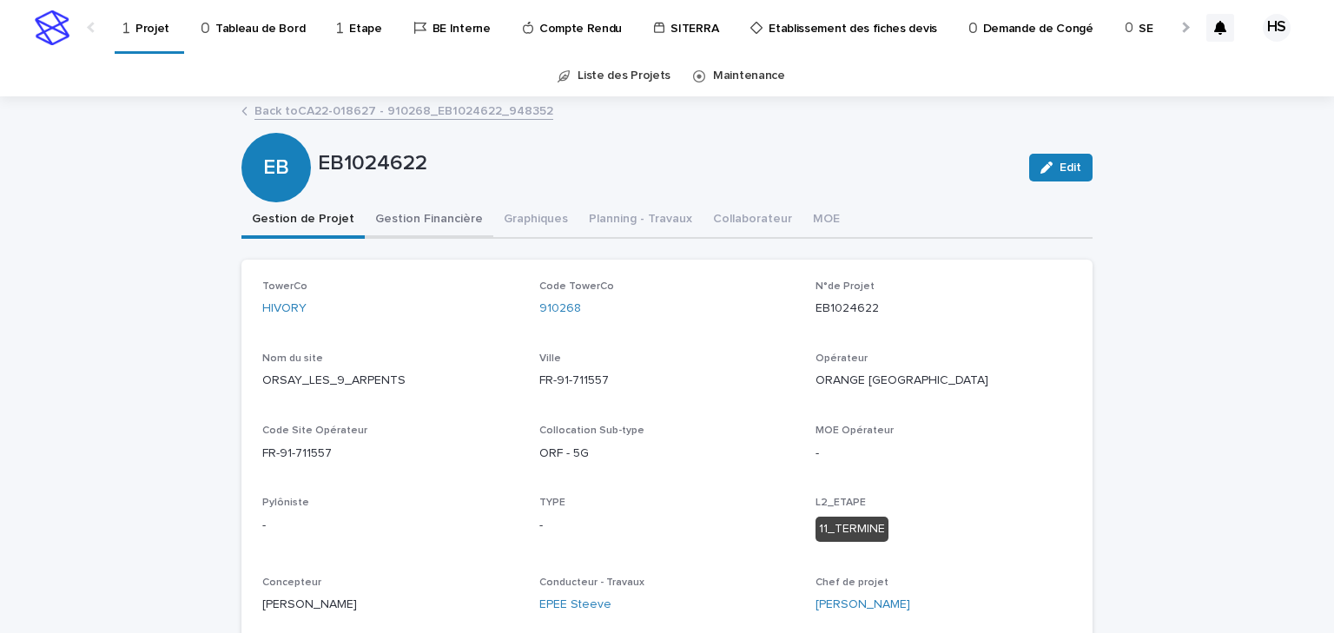
click at [399, 218] on button "Gestion Financière" at bounding box center [429, 220] width 129 height 36
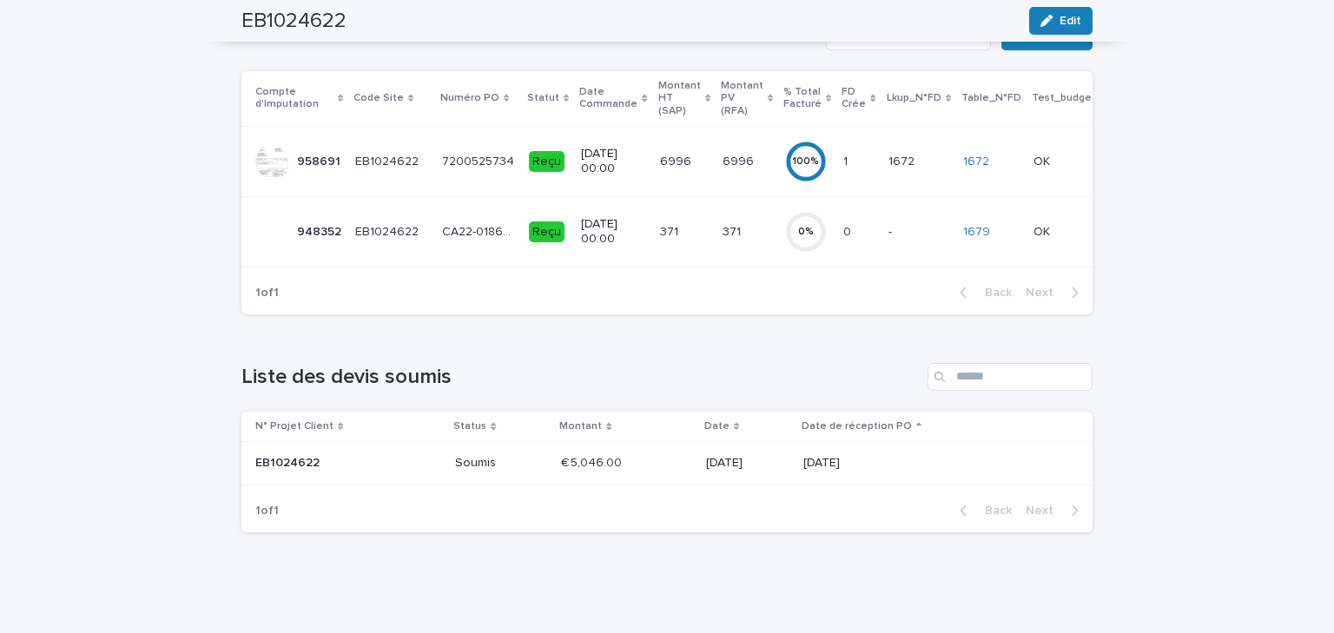
scroll to position [3, 0]
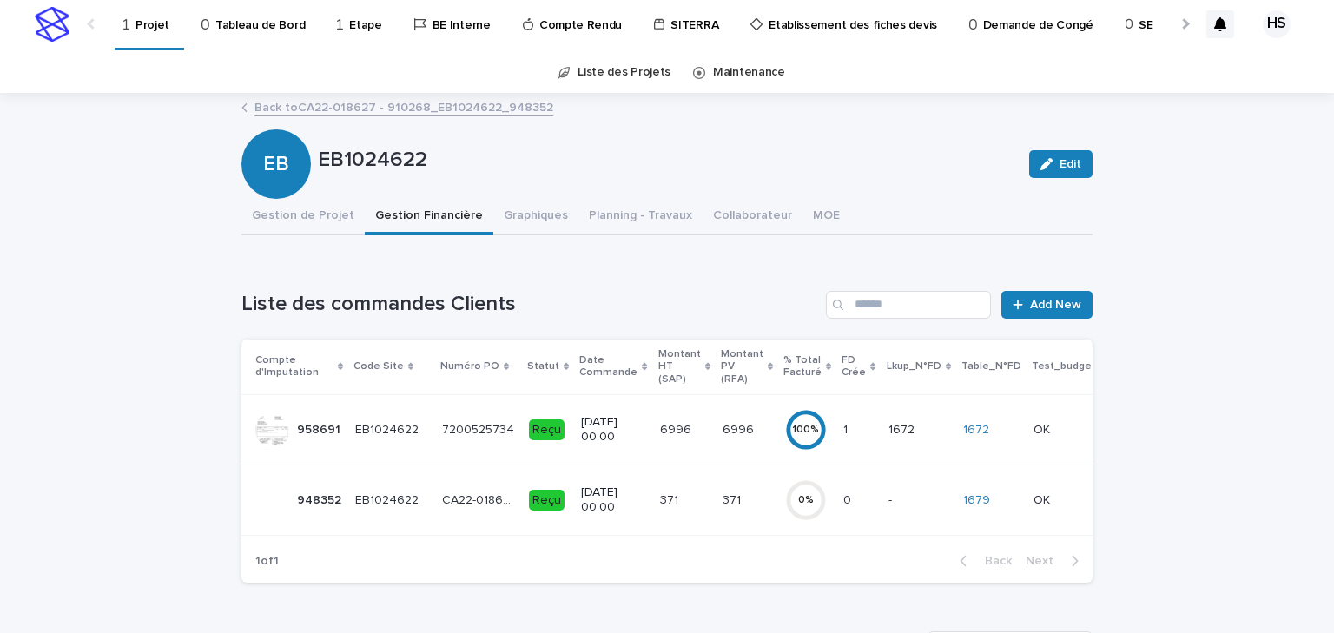
click at [327, 108] on link "Back to CA22-018627 - 910268_EB1024622_948352" at bounding box center [403, 106] width 299 height 20
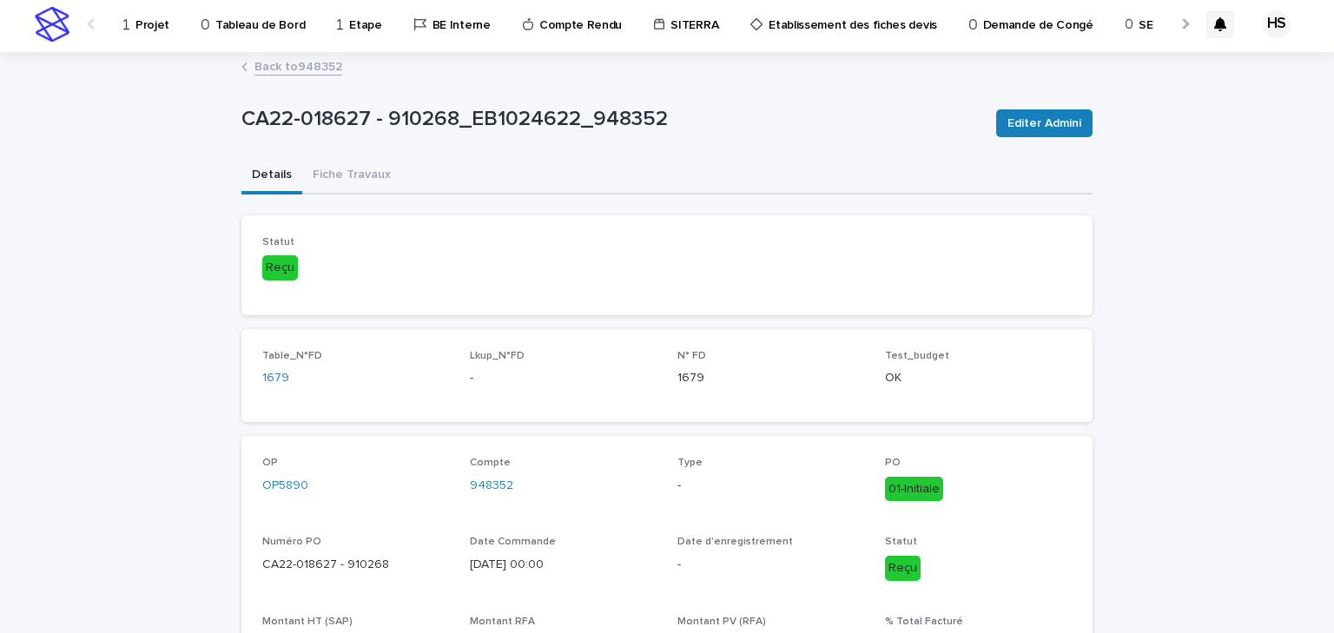
click at [280, 64] on link "Back to 948352" at bounding box center [298, 66] width 88 height 20
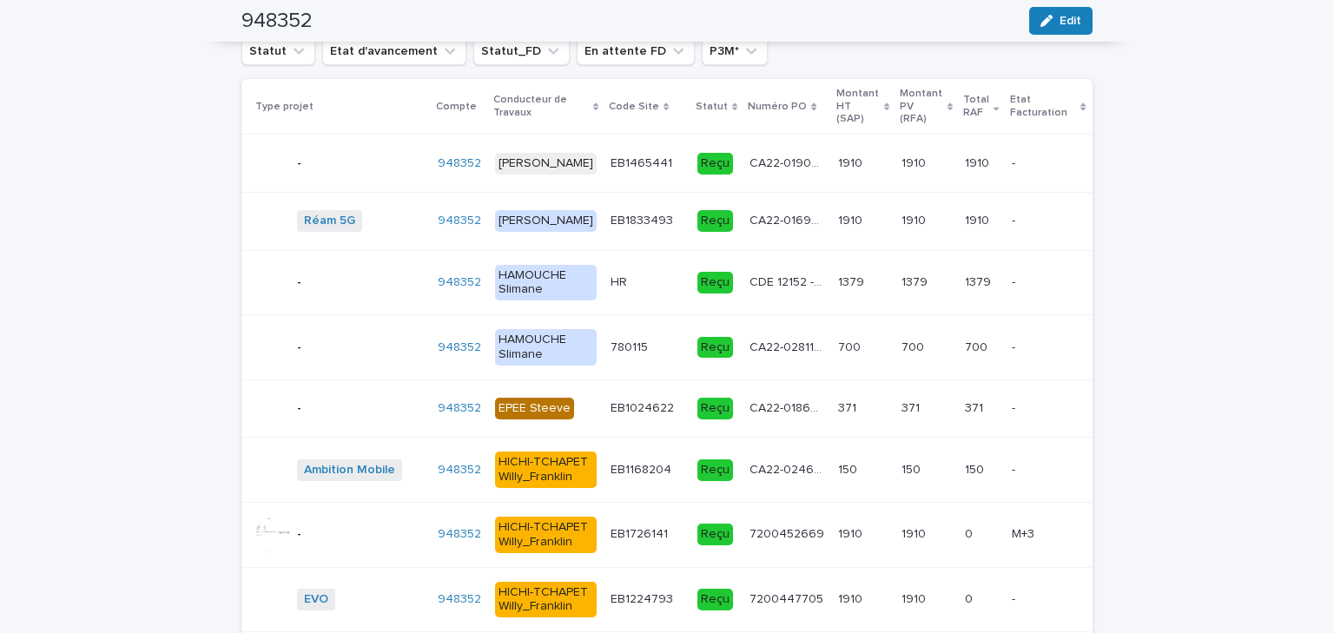
scroll to position [2501, 0]
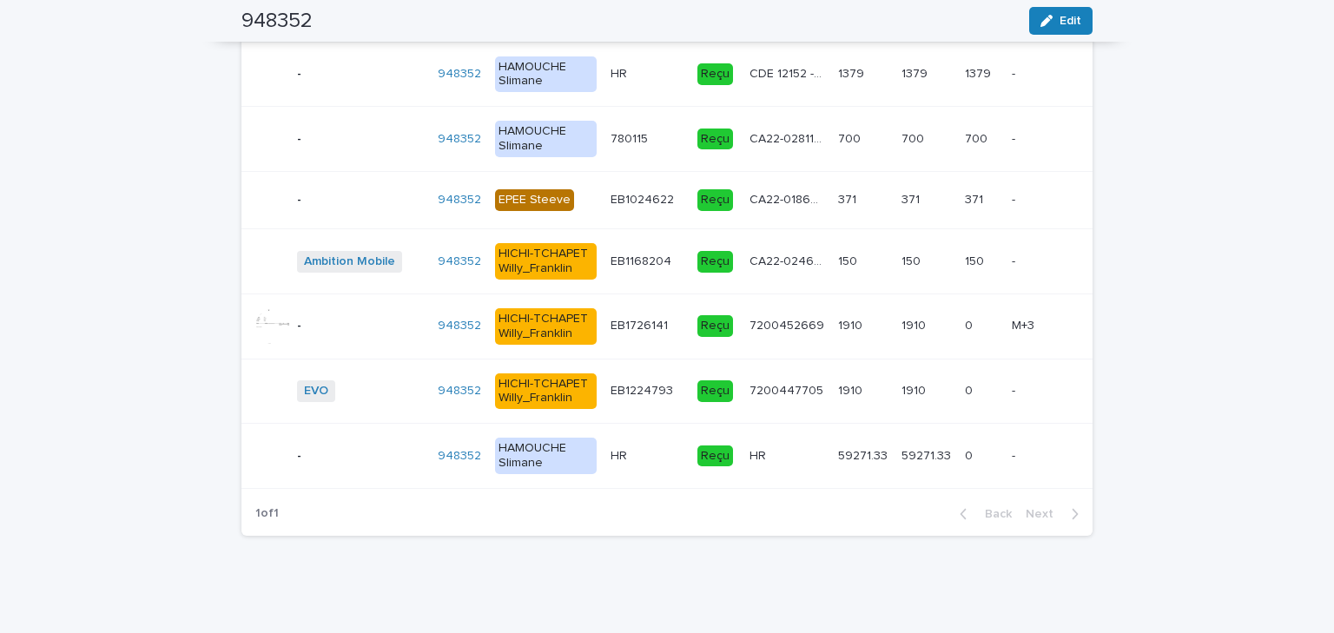
click at [901, 208] on p at bounding box center [926, 200] width 50 height 15
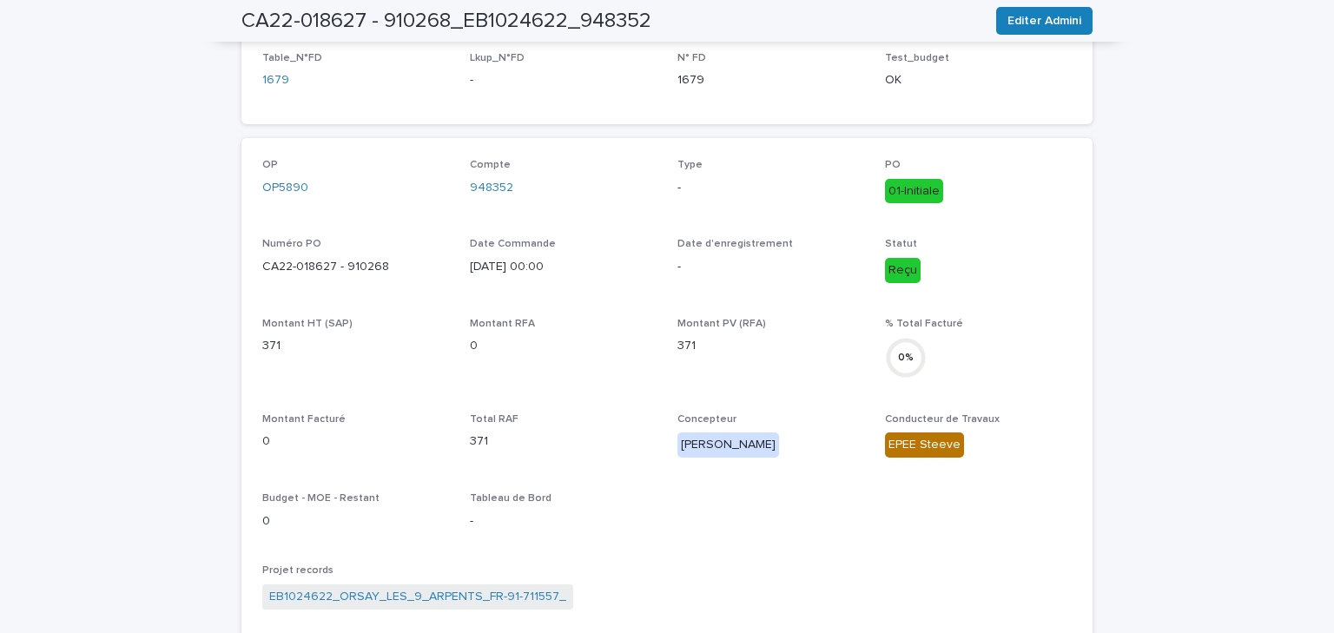
scroll to position [93, 0]
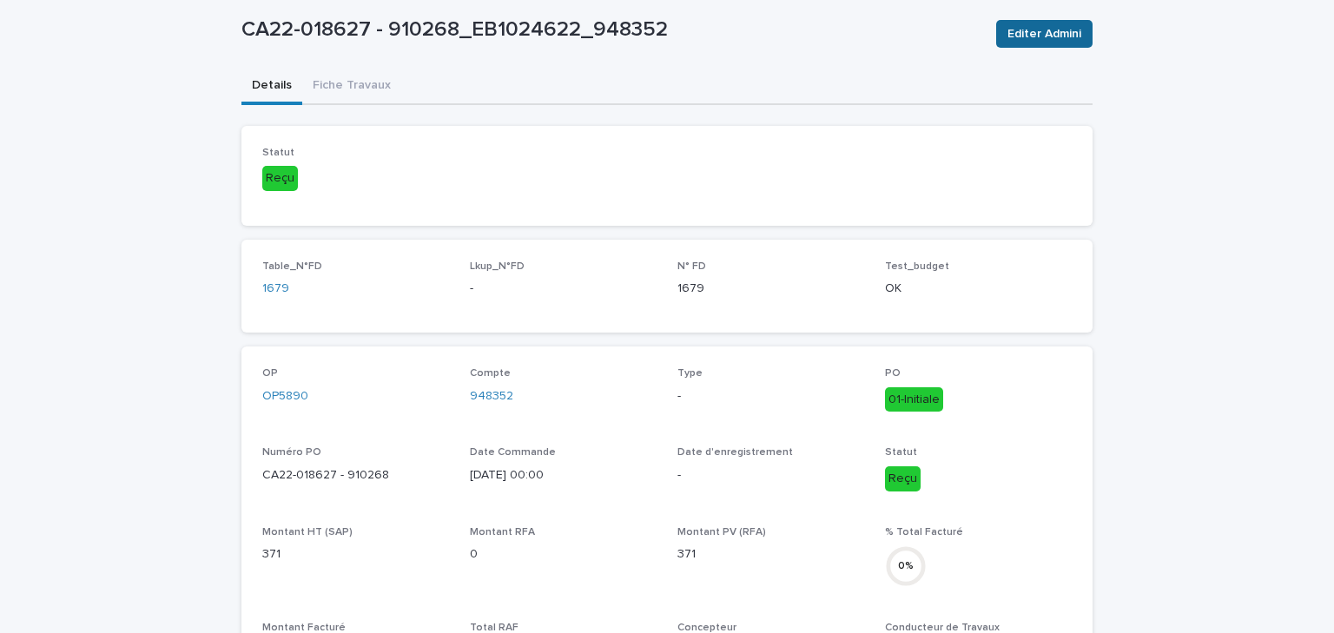
click at [1020, 27] on span "Editer Admini" at bounding box center [1044, 33] width 74 height 17
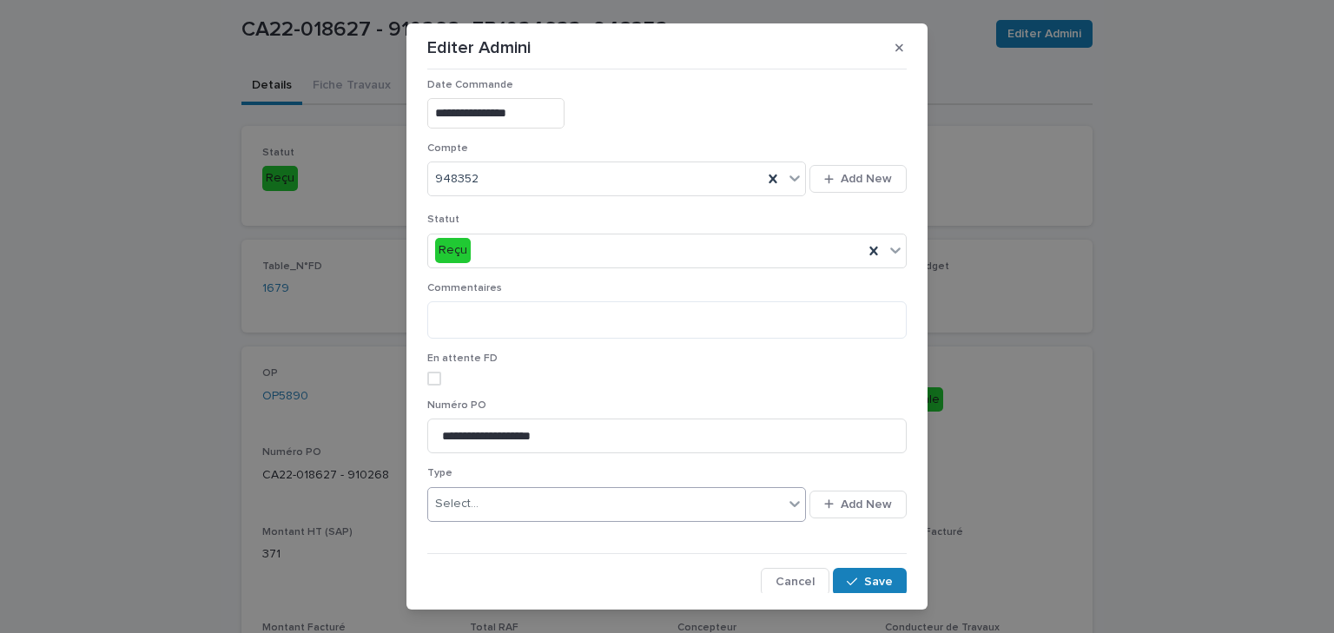
scroll to position [28, 0]
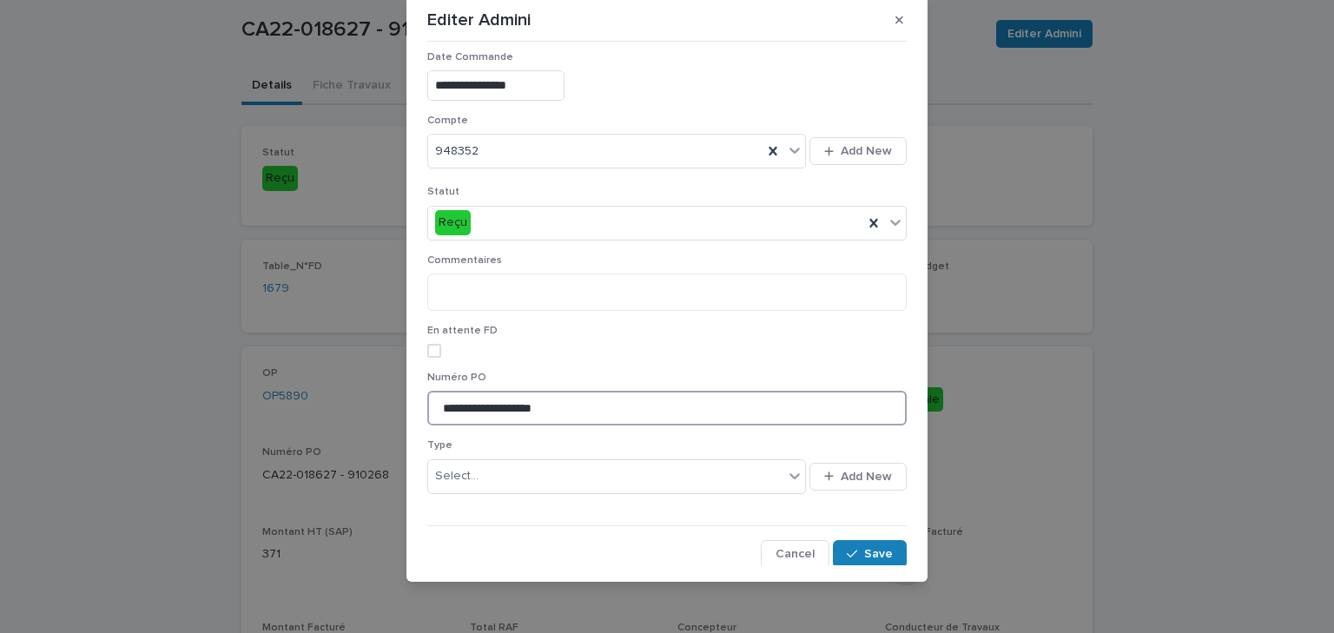
click at [576, 410] on input "**********" at bounding box center [666, 408] width 479 height 35
paste input "**********"
click at [467, 399] on input "**********" at bounding box center [663, 408] width 472 height 35
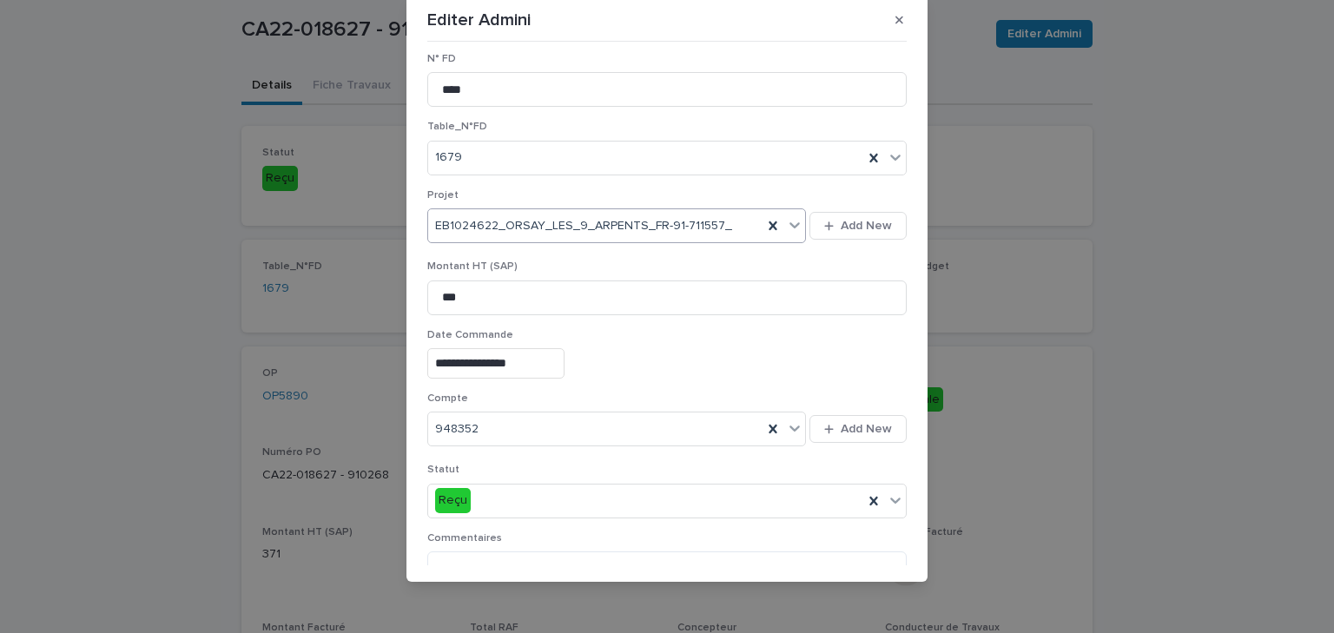
scroll to position [0, 0]
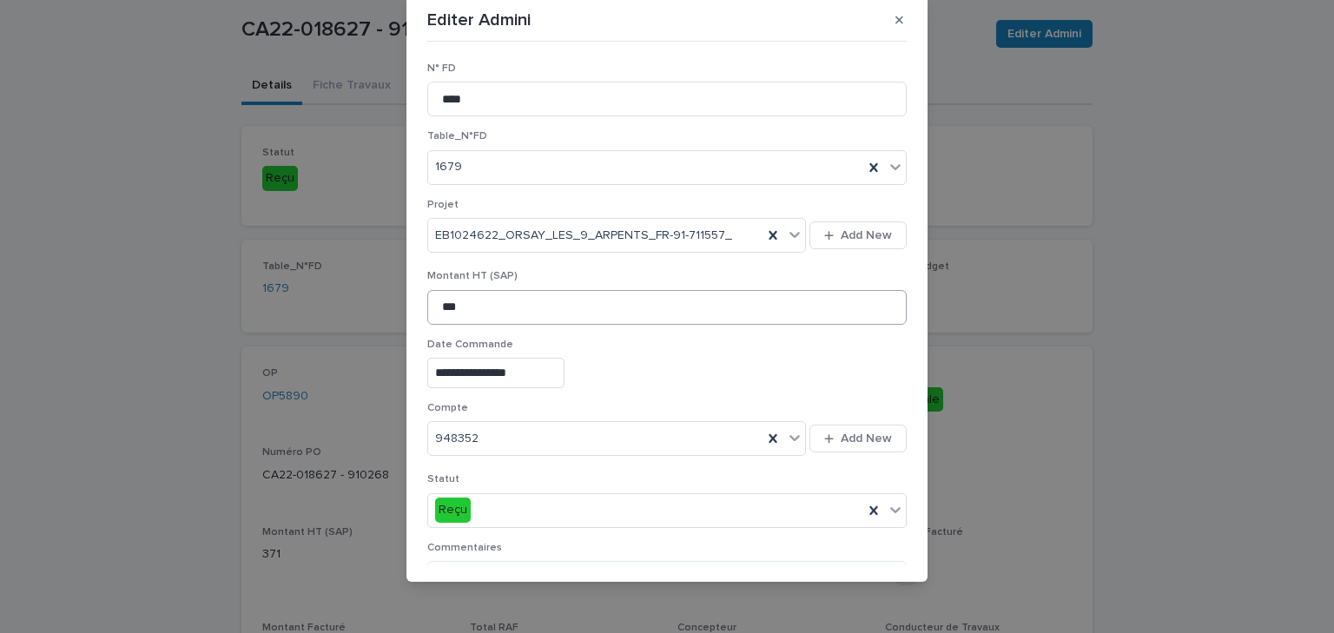
type input "**********"
drag, startPoint x: 487, startPoint y: 312, endPoint x: 391, endPoint y: 312, distance: 96.4
click at [391, 312] on div "**********" at bounding box center [667, 316] width 1334 height 633
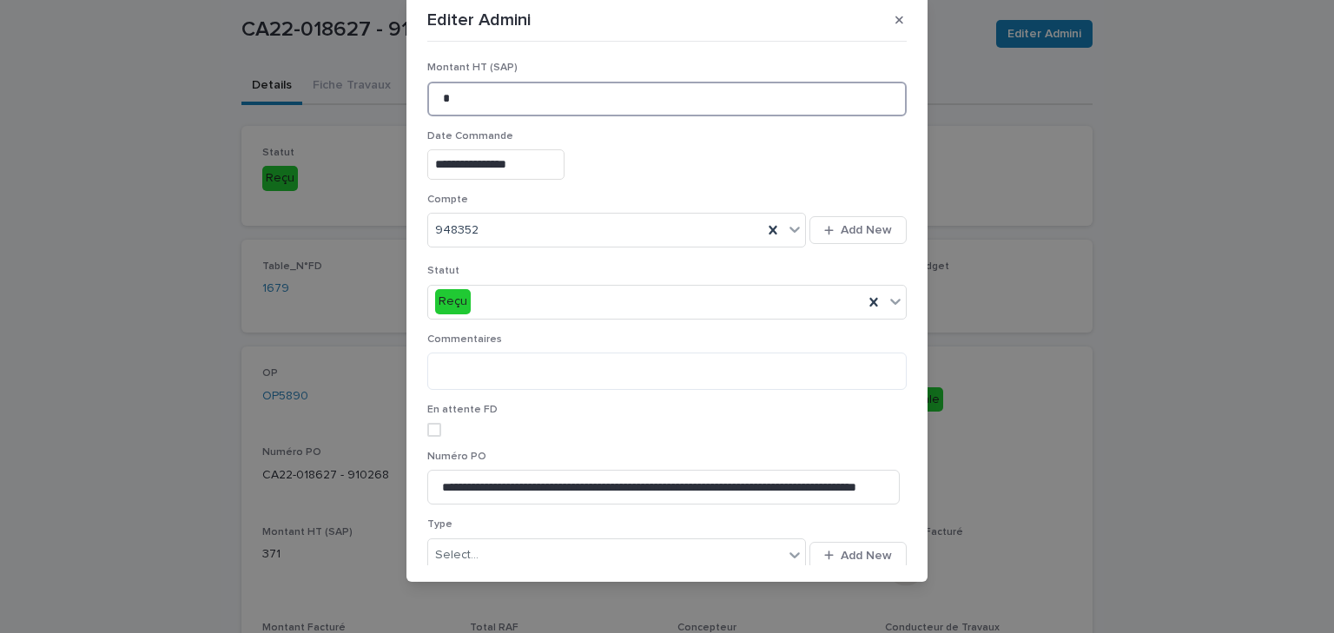
scroll to position [287, 0]
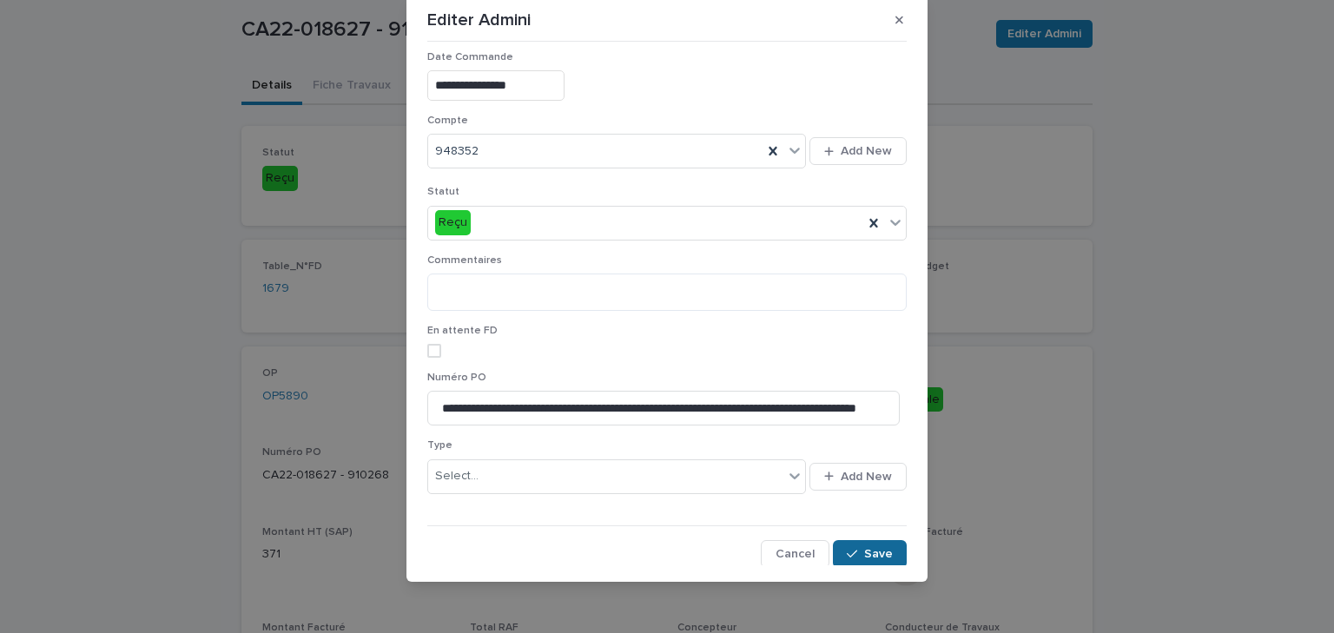
type input "*"
click at [847, 549] on icon "button" at bounding box center [852, 554] width 10 height 12
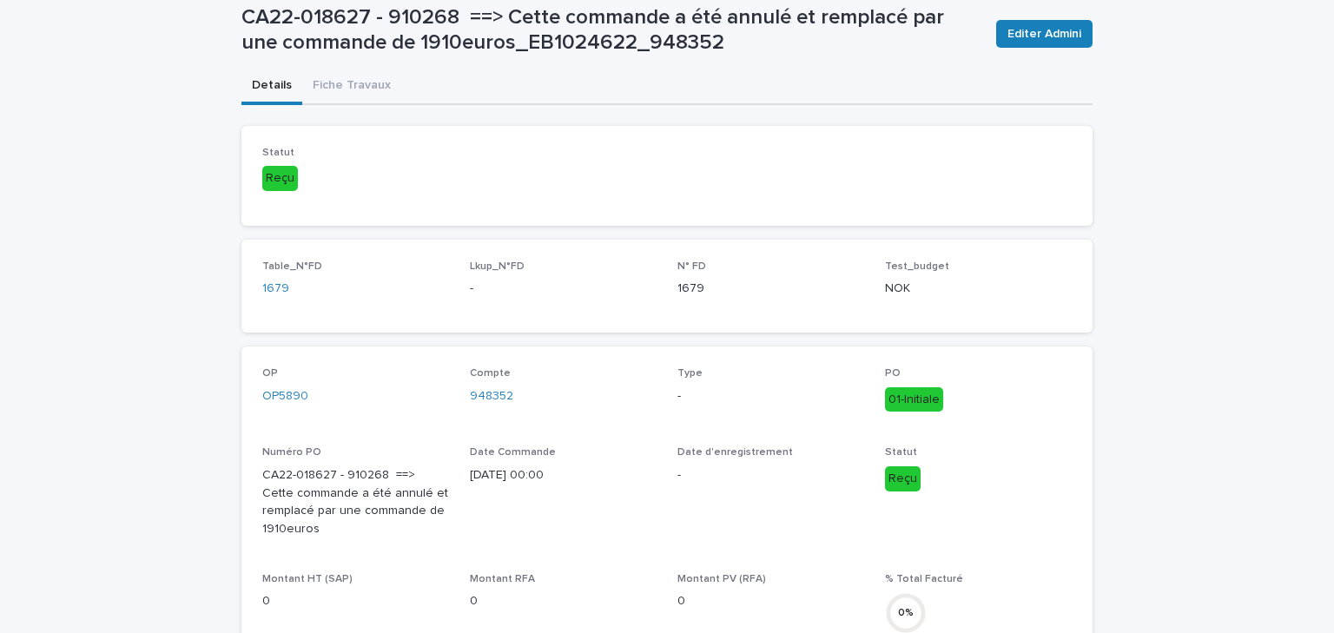
scroll to position [0, 0]
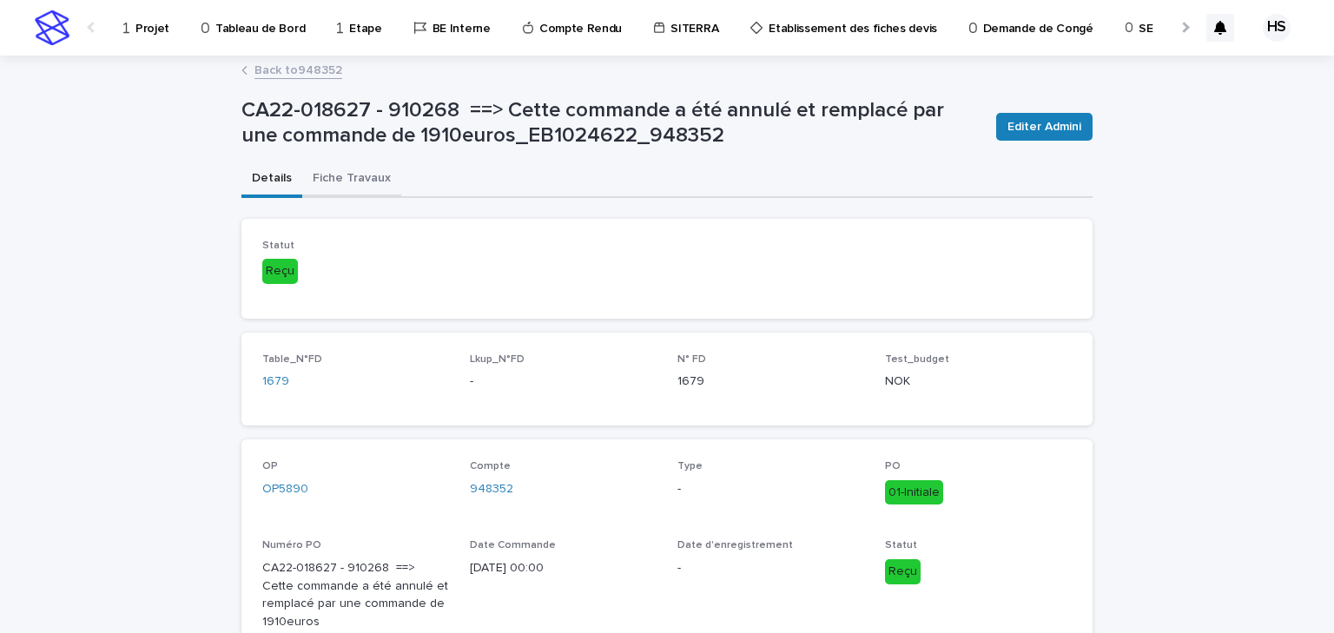
click at [364, 182] on button "Fiche Travaux" at bounding box center [351, 180] width 99 height 36
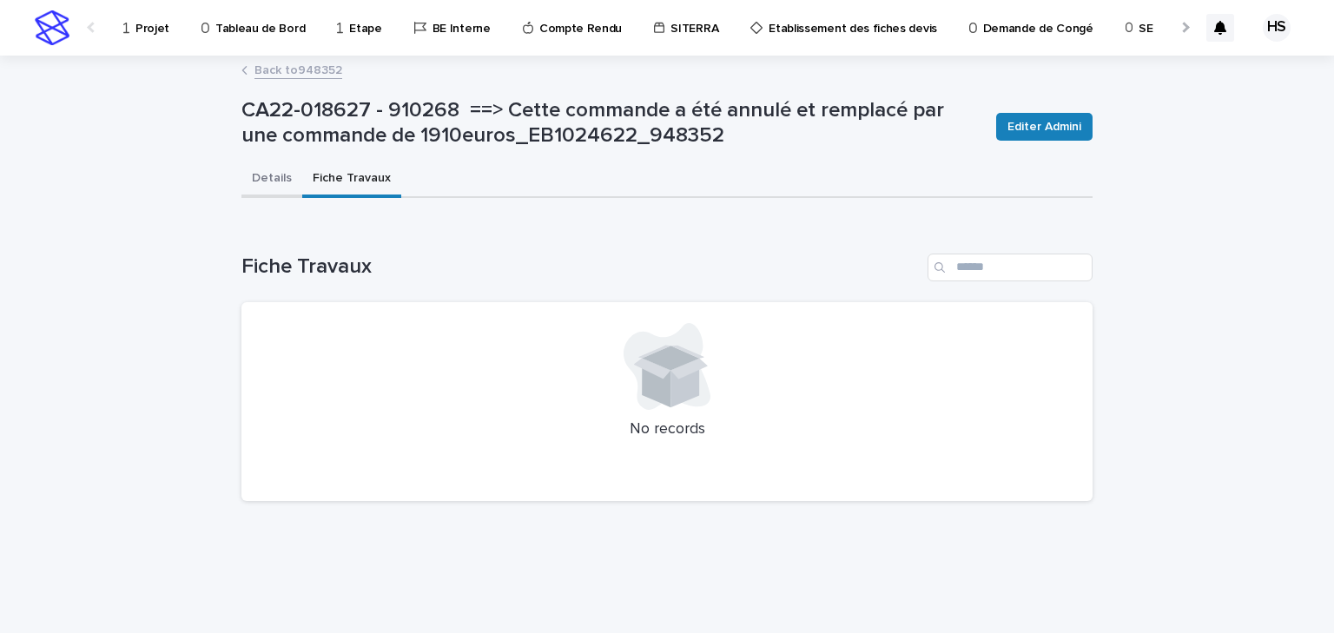
click at [266, 181] on button "Details" at bounding box center [271, 180] width 61 height 36
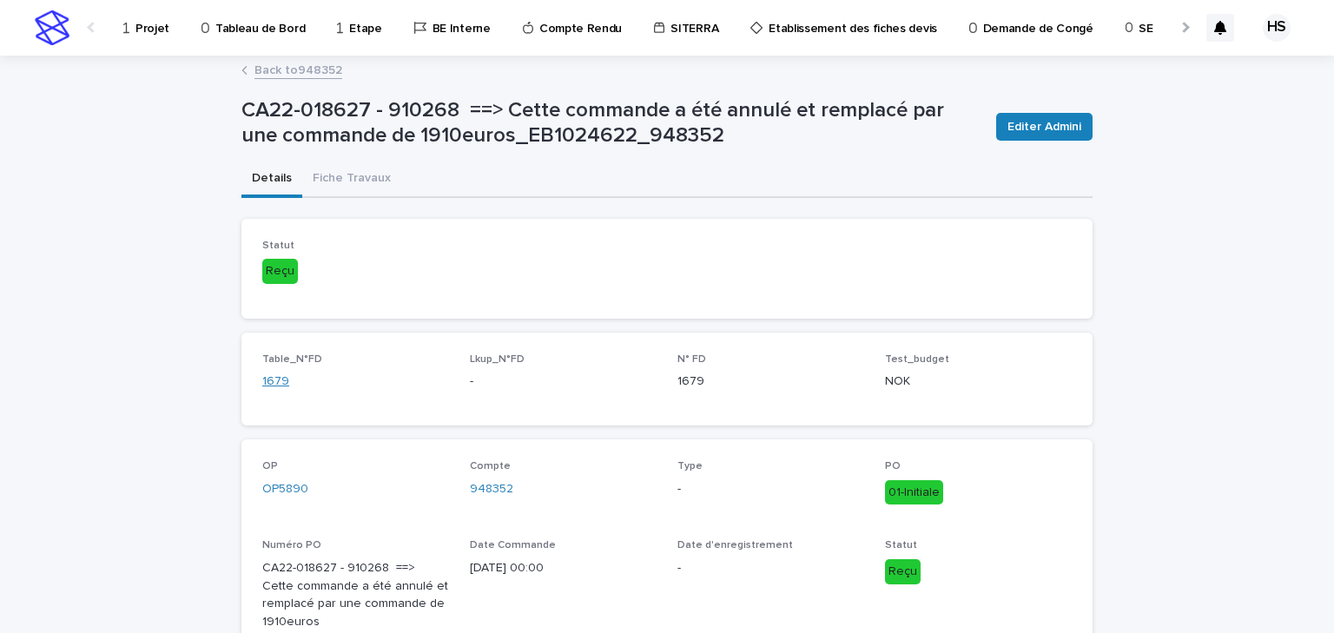
click at [275, 382] on link "1679" at bounding box center [275, 382] width 27 height 18
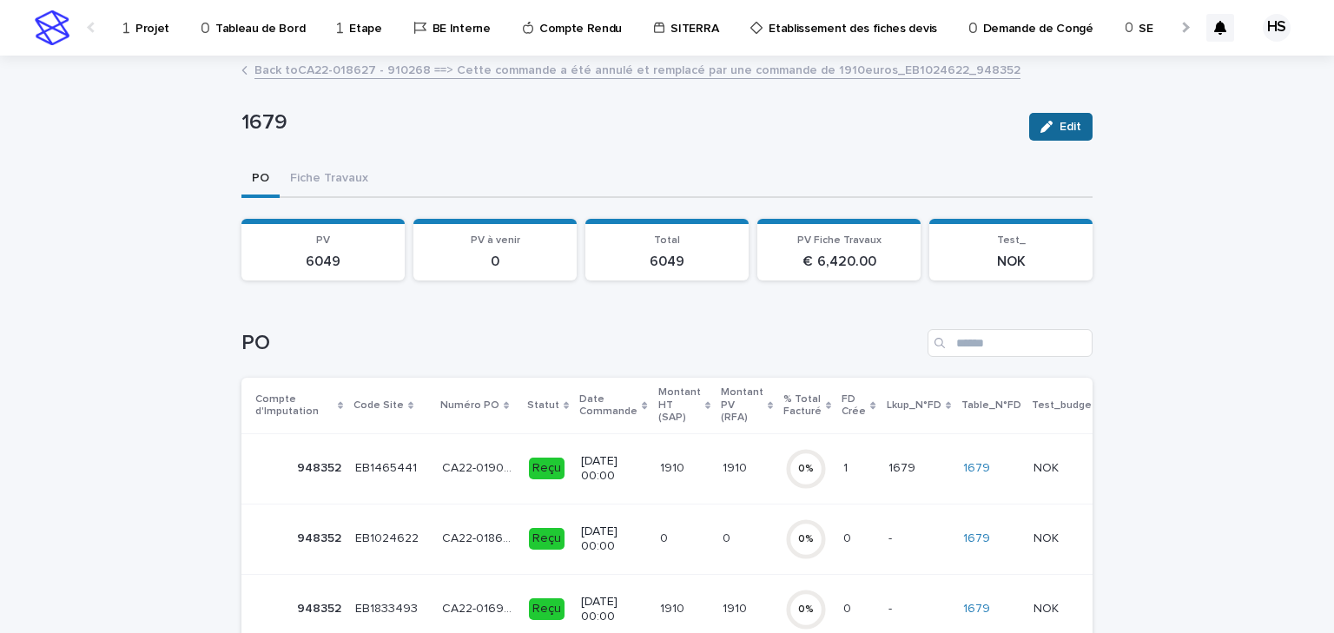
click at [1063, 124] on span "Edit" at bounding box center [1071, 127] width 22 height 12
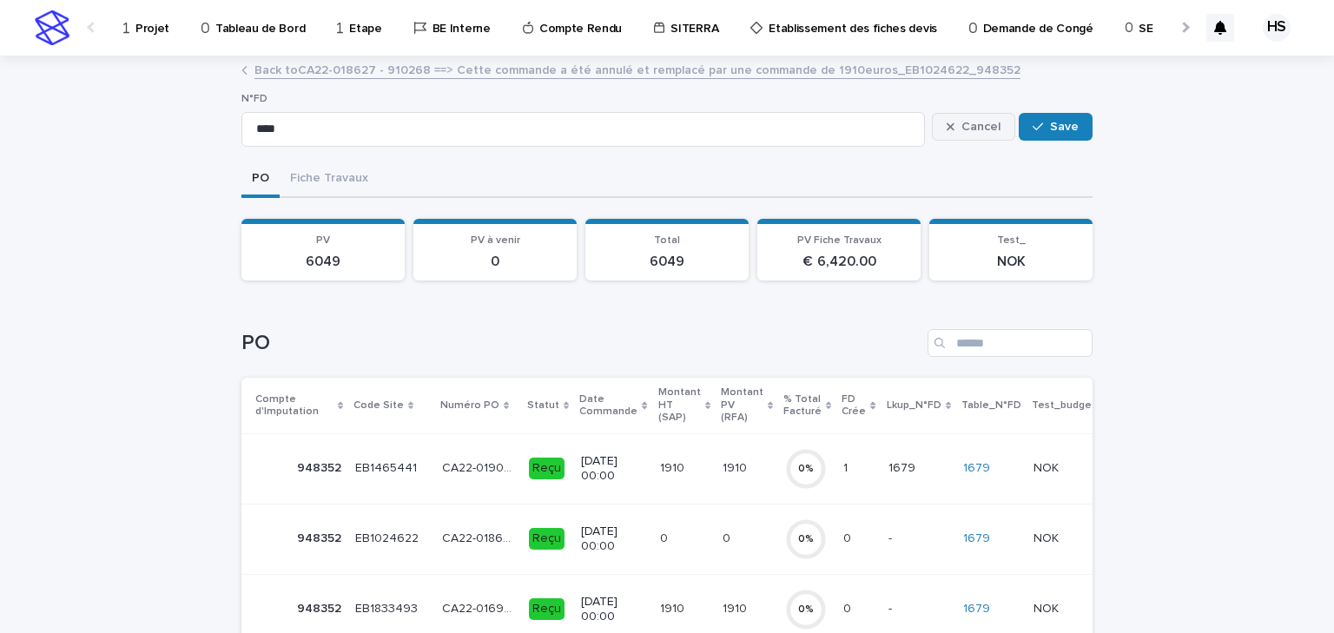
click at [980, 131] on span "Cancel" at bounding box center [980, 127] width 39 height 12
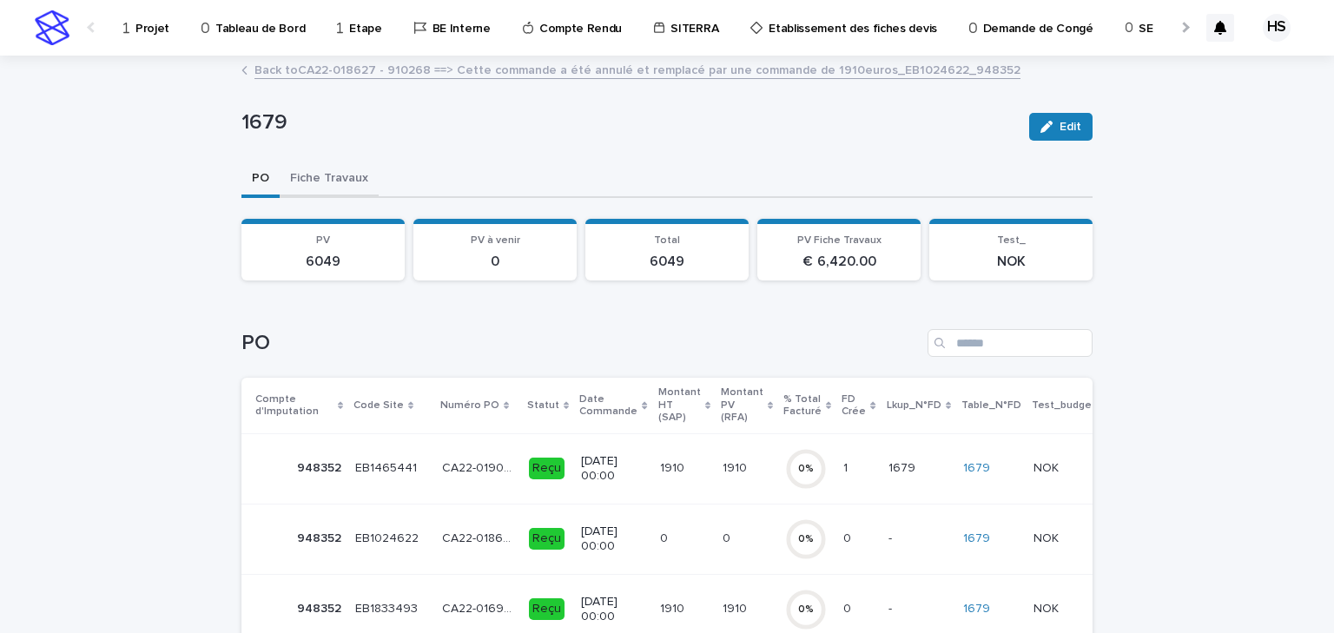
click at [340, 186] on button "Fiche Travaux" at bounding box center [329, 180] width 99 height 36
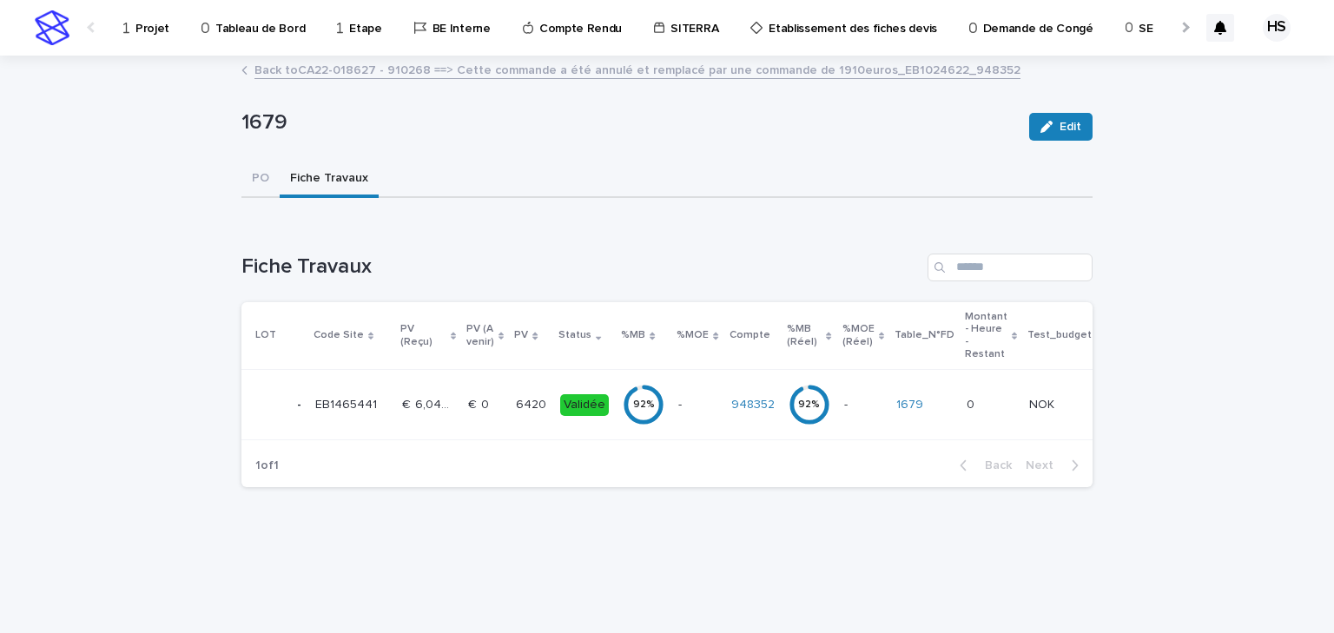
click at [499, 410] on td "€  0 €  0" at bounding box center [485, 405] width 48 height 70
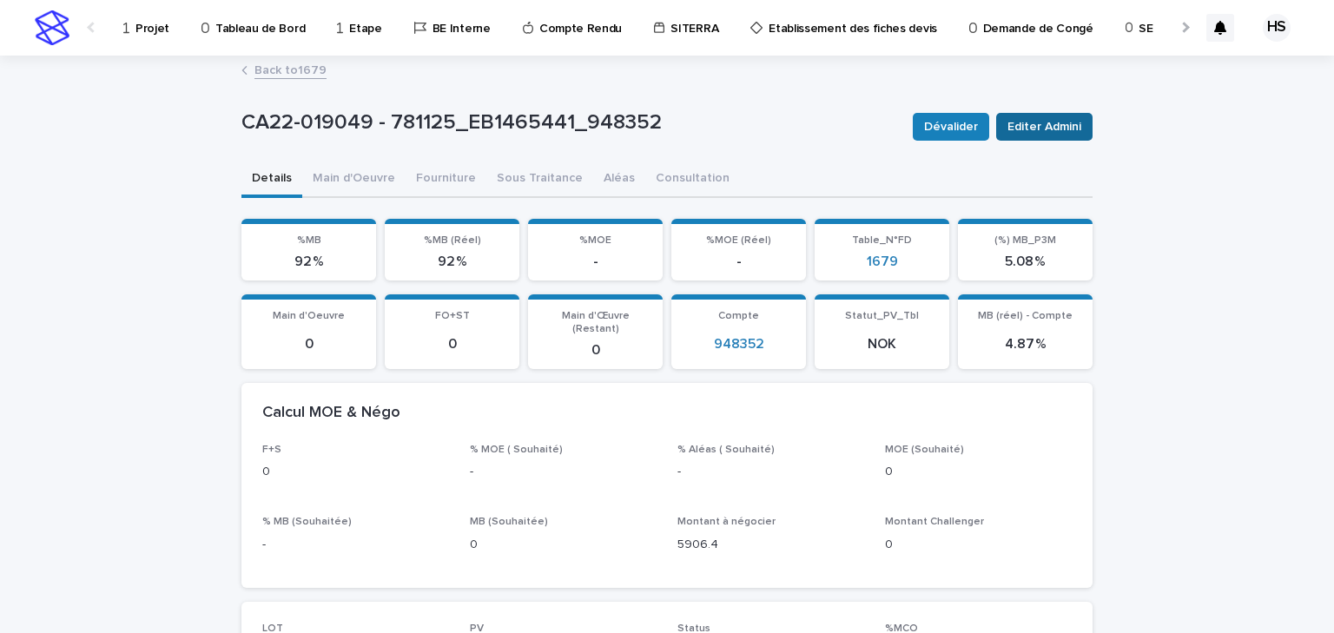
click at [1035, 129] on span "Editer Admini" at bounding box center [1044, 126] width 74 height 17
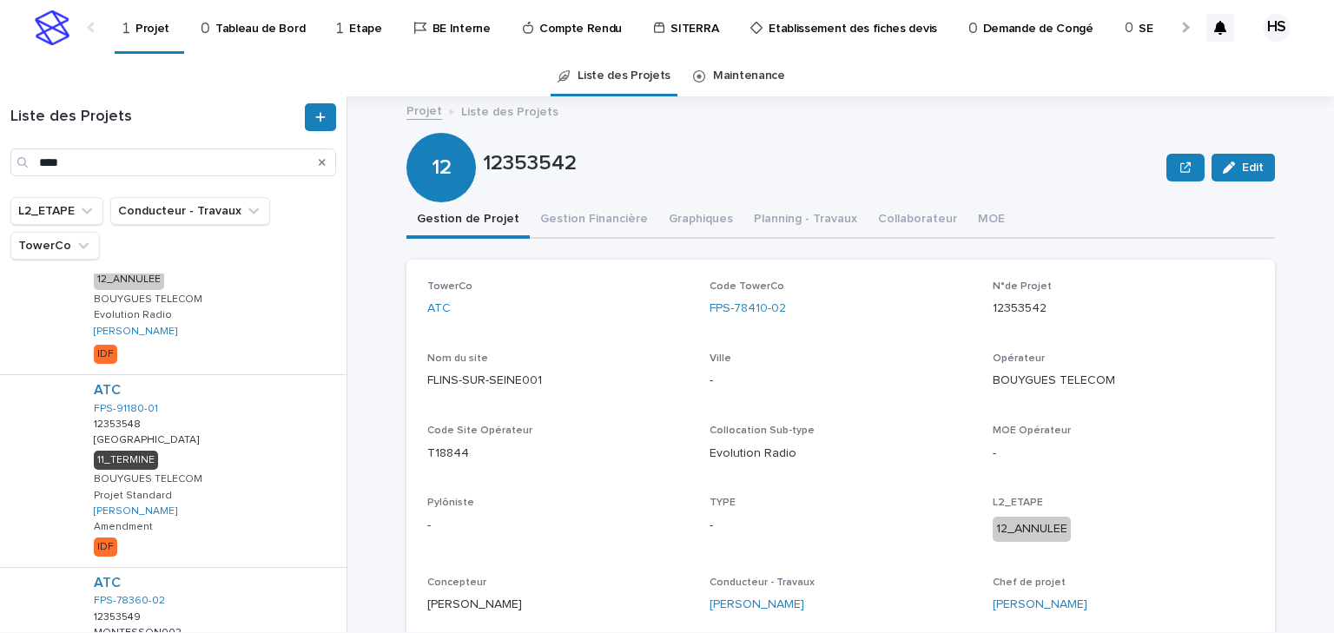
scroll to position [91, 0]
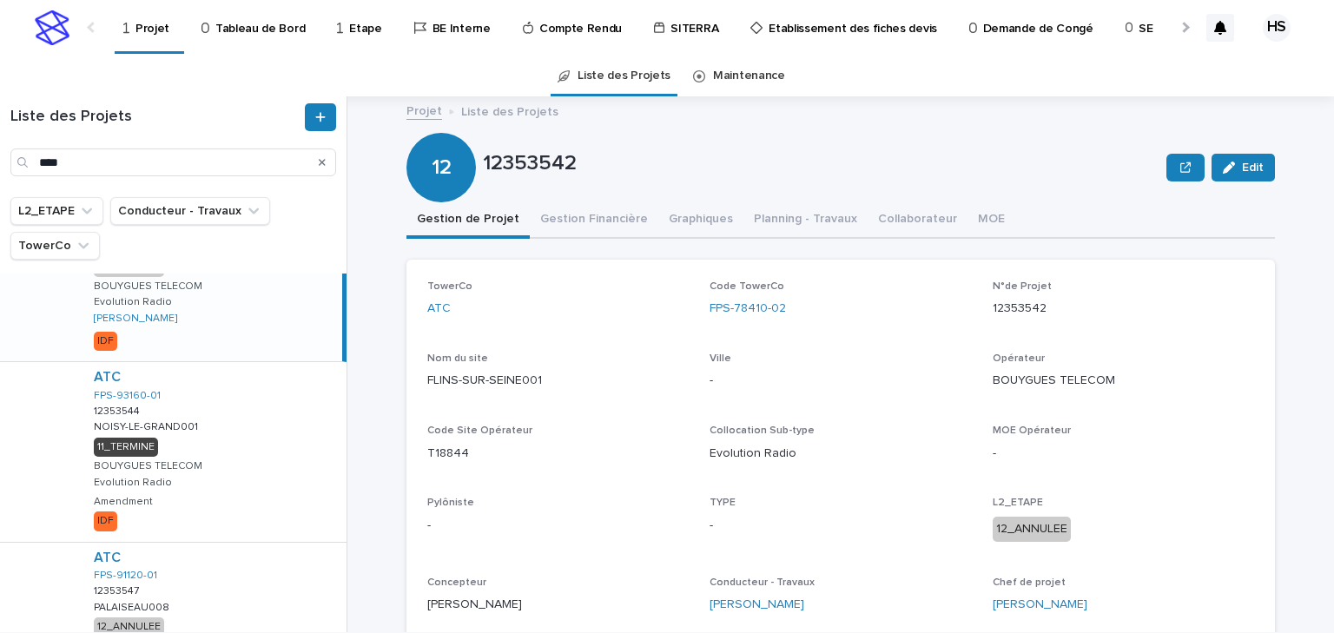
drag, startPoint x: 109, startPoint y: 158, endPoint x: -93, endPoint y: 158, distance: 201.5
click at [0, 158] on html "Projet Tableau de Bord Etape BE Interne Compte Rendu SITERRA Etablissement des …" at bounding box center [667, 316] width 1334 height 633
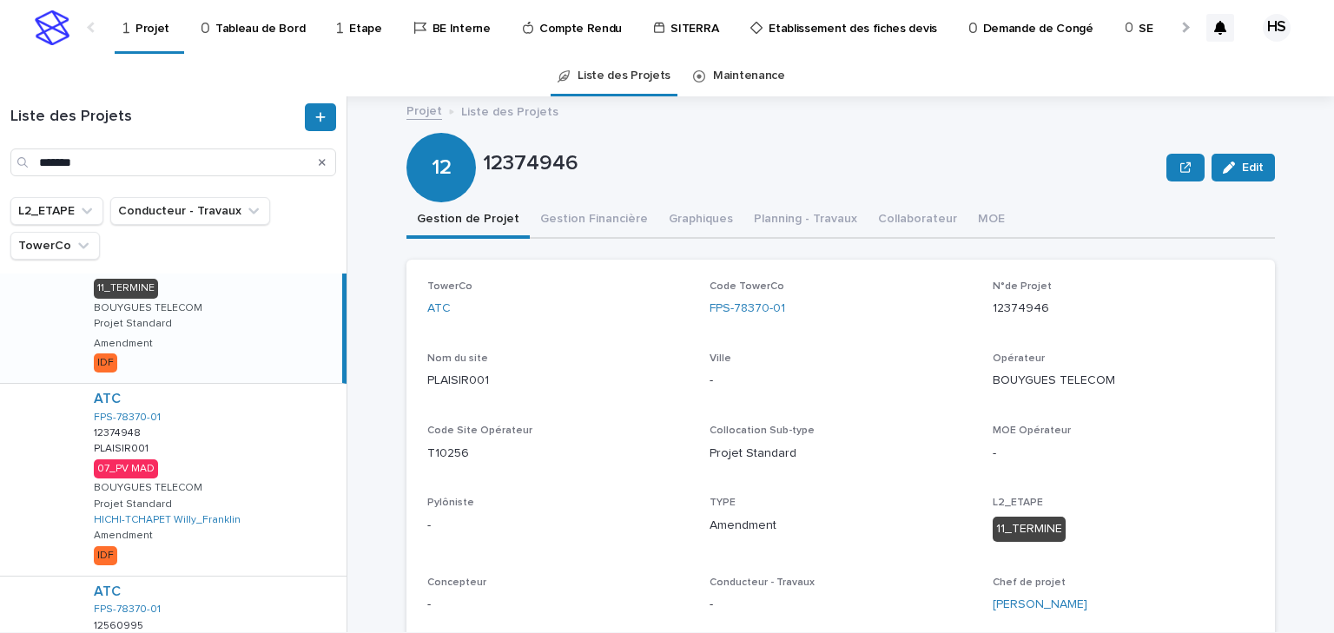
scroll to position [208, 0]
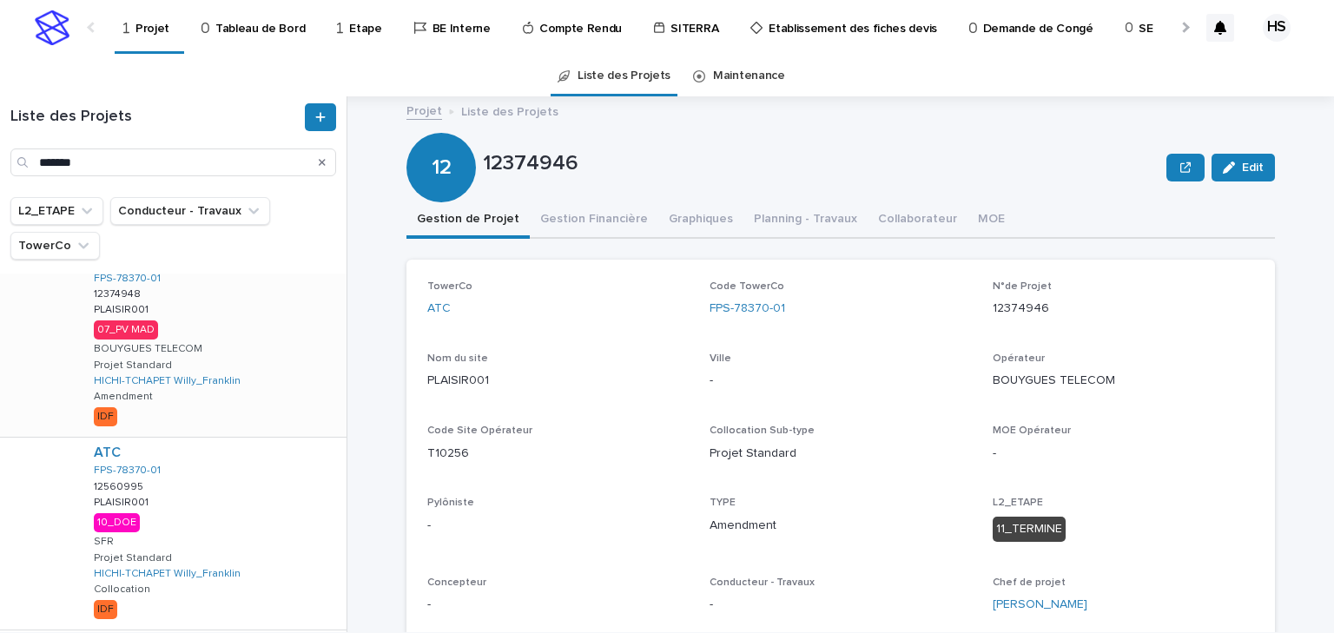
click at [221, 331] on div "ATC FPS-78370-01 12374948 12374948 PLAISIR001 PLAISIR001 07_PV MAD BOUYGUES TEL…" at bounding box center [213, 341] width 267 height 192
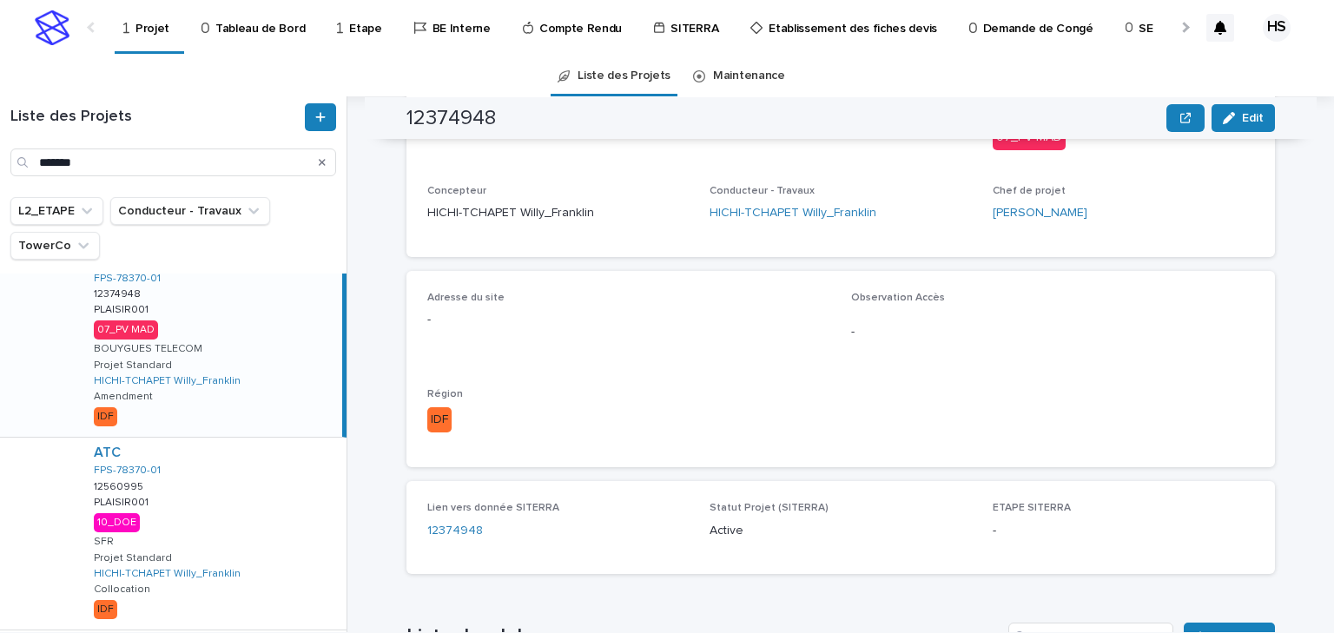
scroll to position [33, 0]
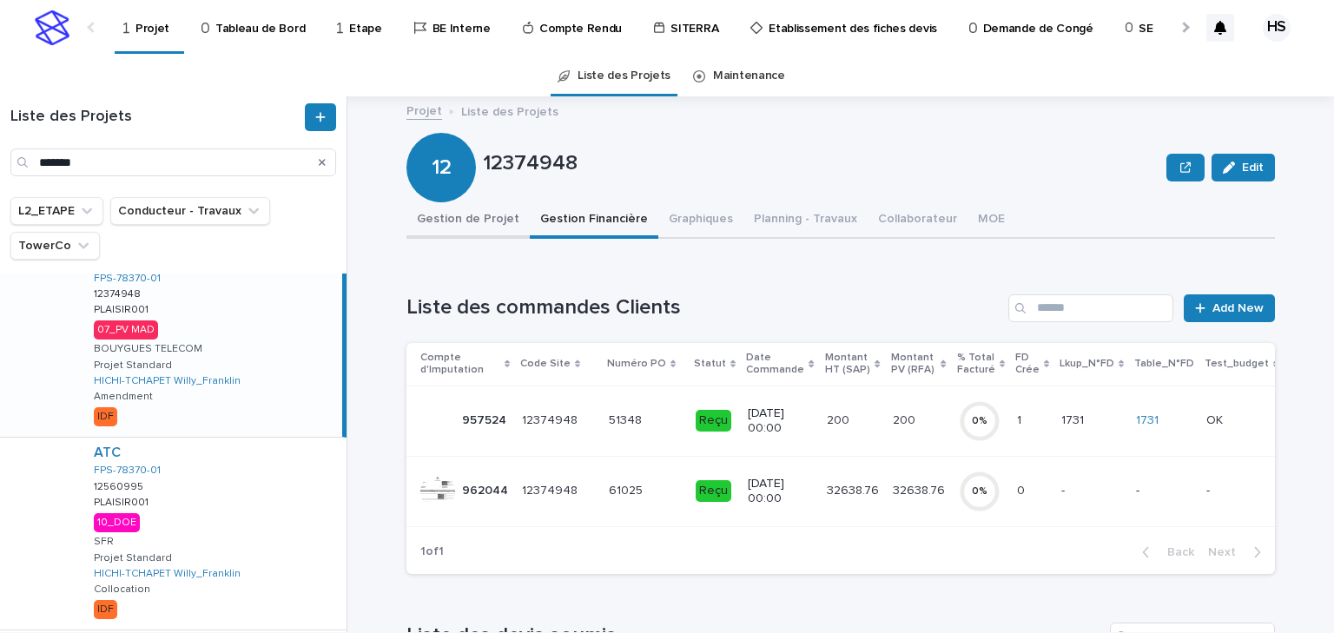
click at [443, 225] on button "Gestion de Projet" at bounding box center [467, 220] width 123 height 36
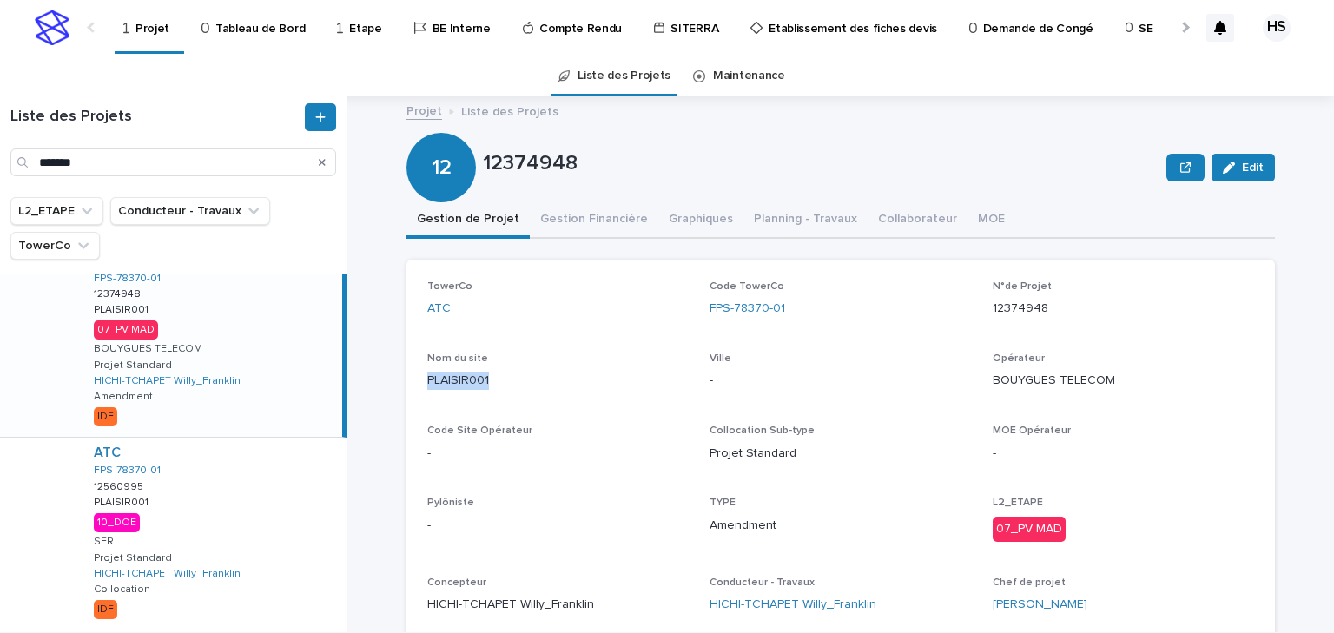
drag, startPoint x: 488, startPoint y: 375, endPoint x: 375, endPoint y: 378, distance: 112.9
click at [375, 378] on div "Projet Liste des Projets 12374948 Edit 12 12374948 Edit Sorry, there was an err…" at bounding box center [851, 364] width 966 height 536
copy p "PLAISIR001"
drag, startPoint x: 96, startPoint y: 153, endPoint x: 43, endPoint y: 160, distance: 52.6
click at [43, 160] on input "*******" at bounding box center [173, 163] width 326 height 28
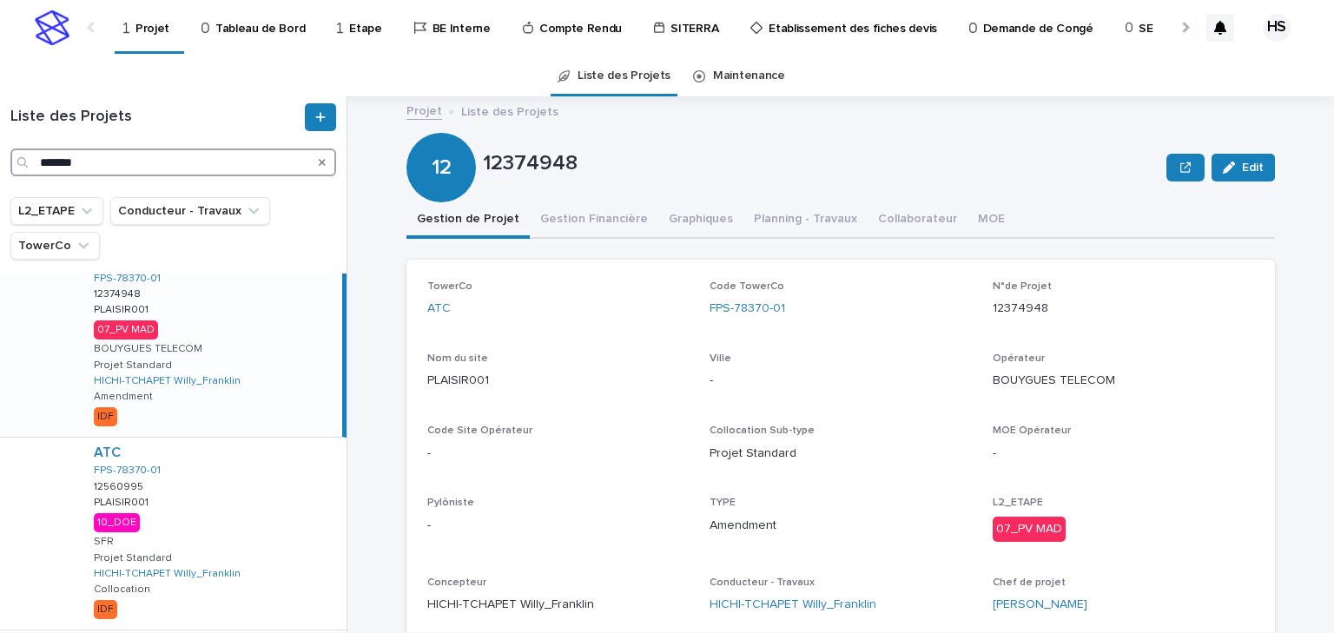
type input "*"
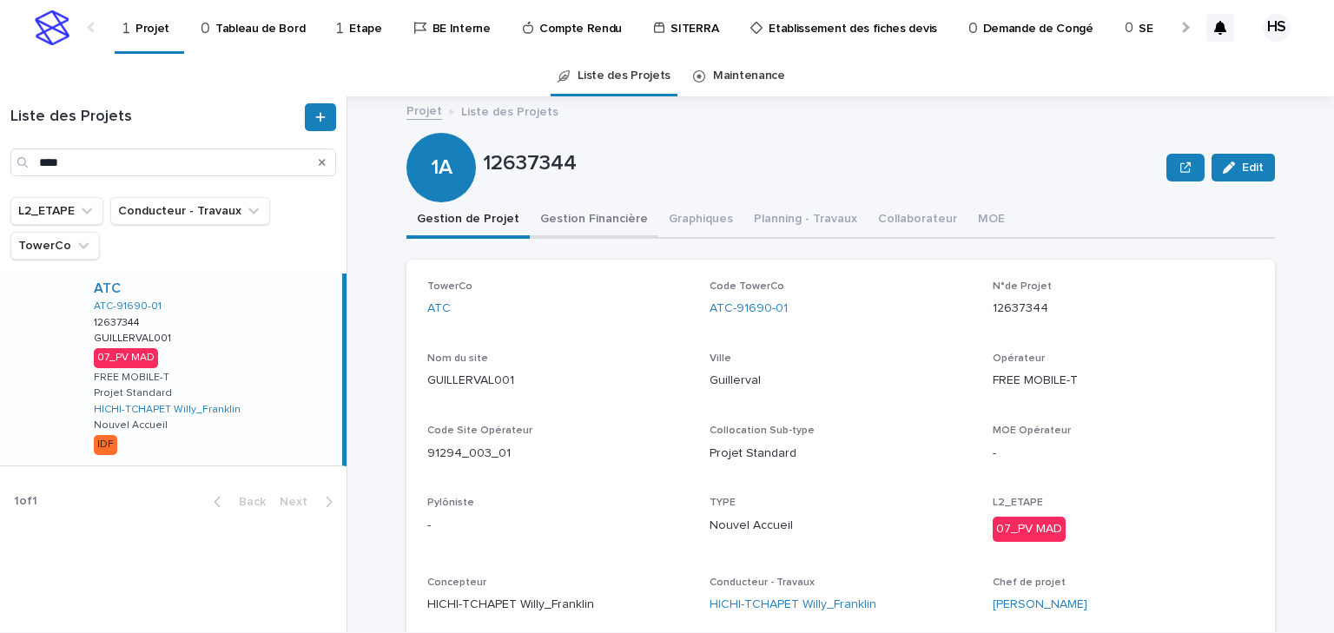
click at [587, 219] on button "Gestion Financière" at bounding box center [594, 220] width 129 height 36
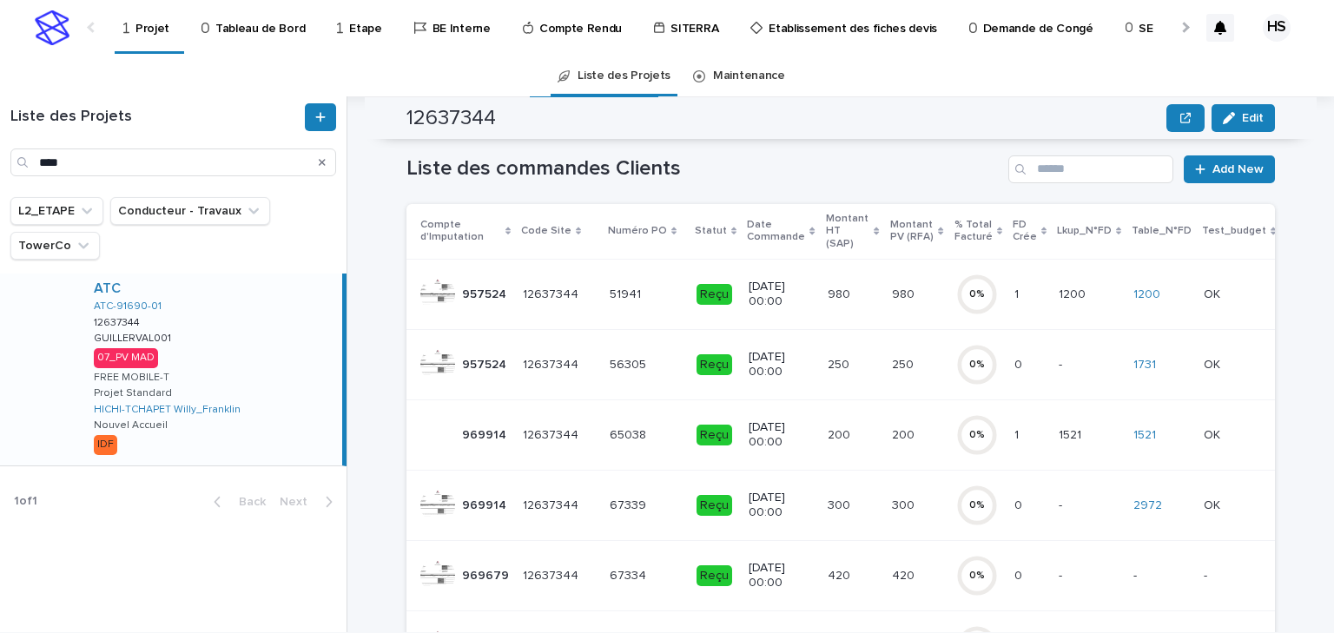
scroll to position [278, 0]
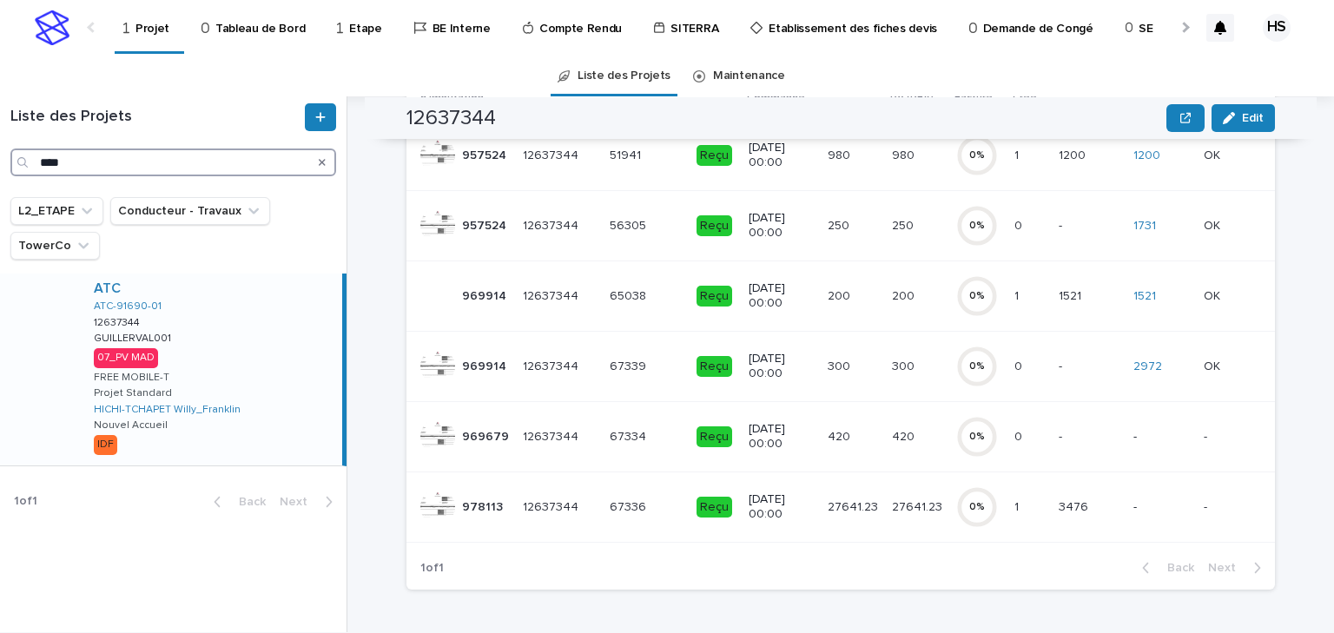
drag, startPoint x: 87, startPoint y: 161, endPoint x: 7, endPoint y: 168, distance: 80.2
click at [7, 168] on div "Liste des Projets ****" at bounding box center [173, 139] width 347 height 73
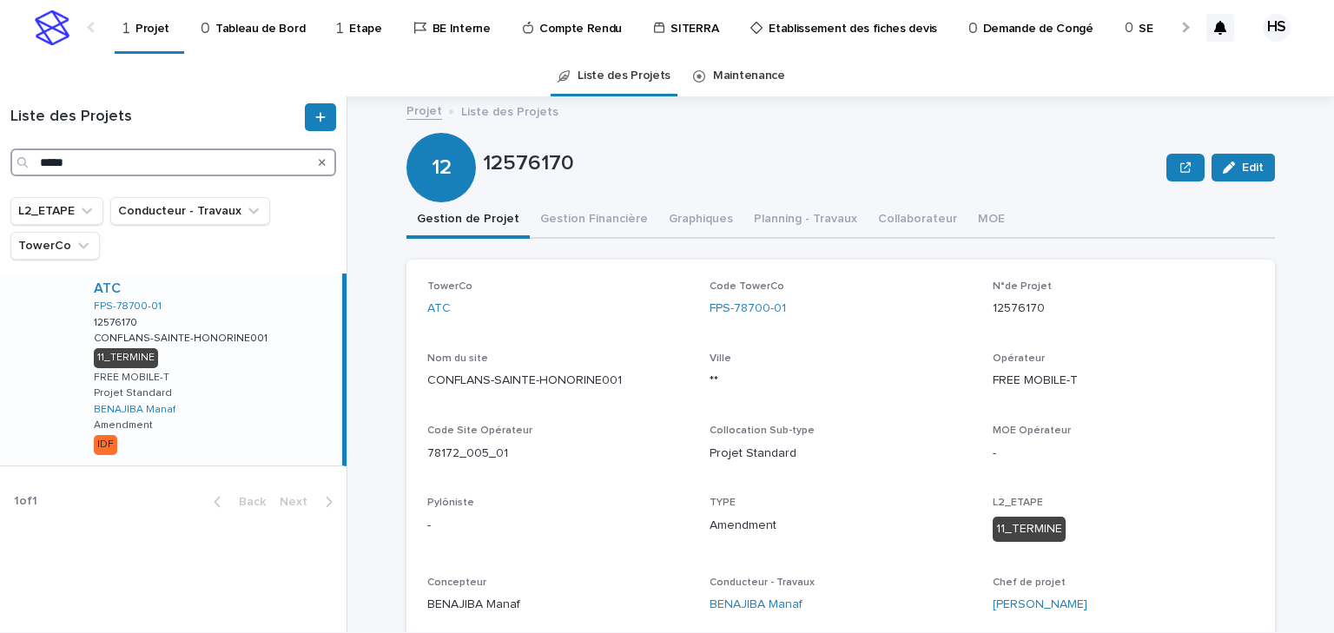
drag, startPoint x: 116, startPoint y: 170, endPoint x: -24, endPoint y: 171, distance: 140.7
click at [0, 171] on html "Projet Tableau de Bord Etape BE Interne Compte Rendu SITERRA Etablissement des …" at bounding box center [667, 316] width 1334 height 633
paste input "***"
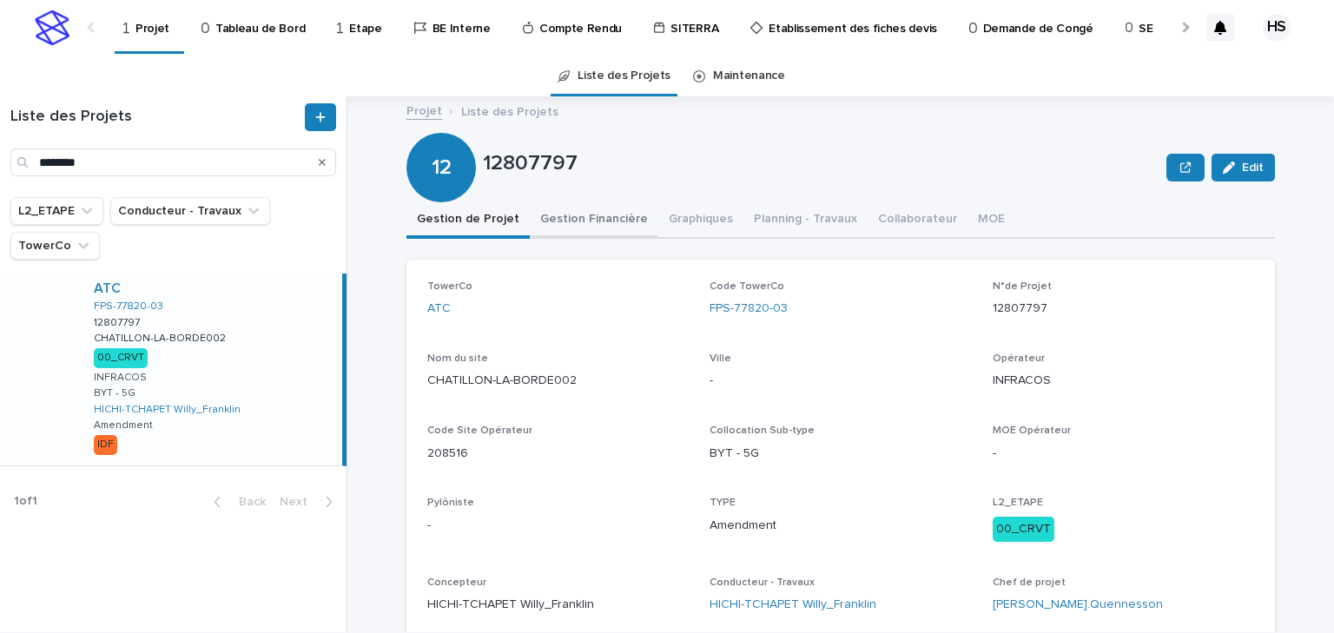
click at [599, 227] on button "Gestion Financière" at bounding box center [594, 220] width 129 height 36
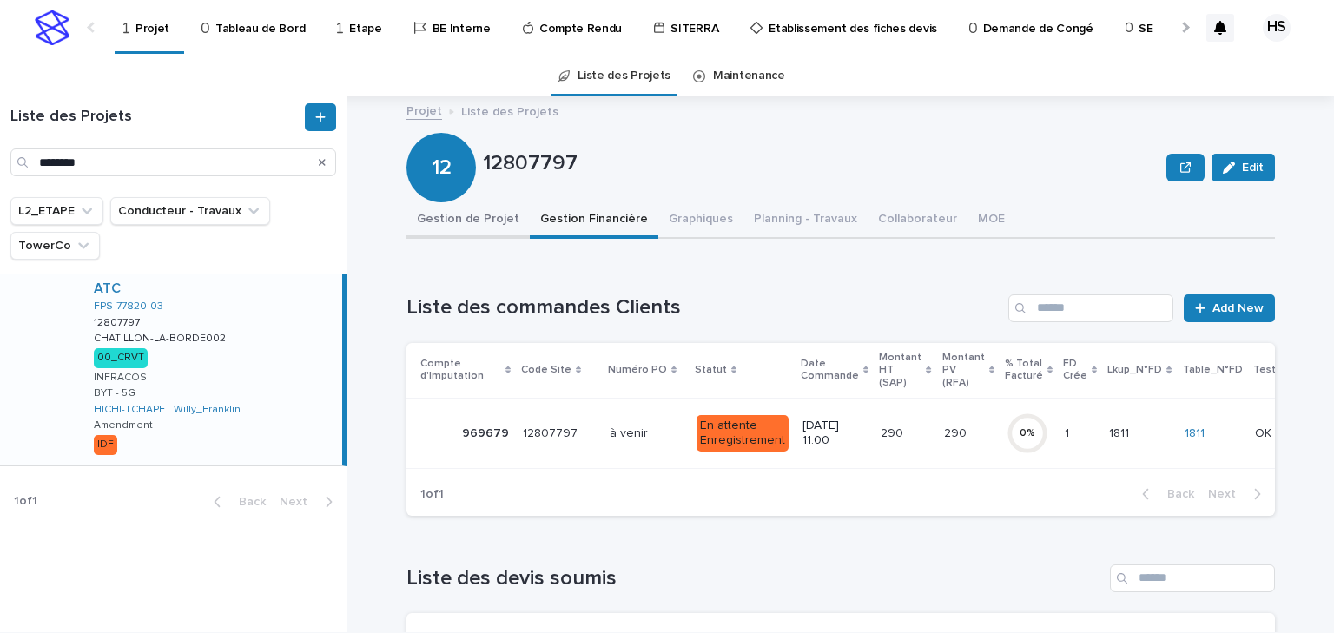
click at [434, 212] on button "Gestion de Projet" at bounding box center [467, 220] width 123 height 36
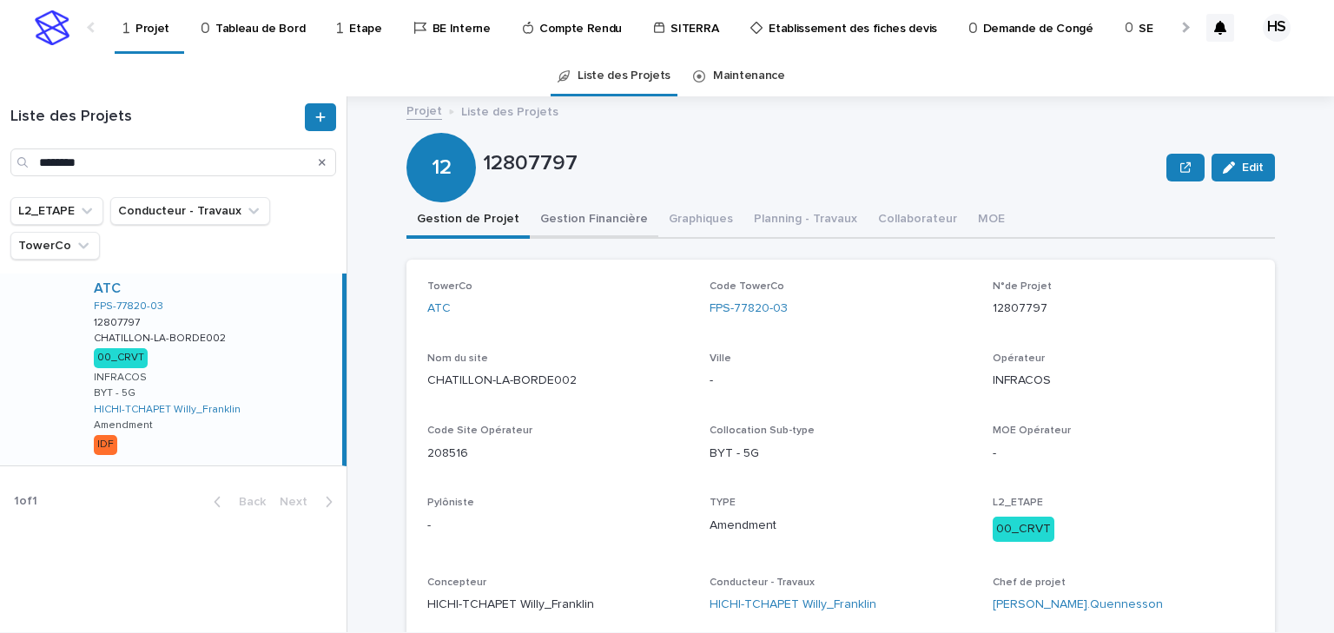
click at [549, 230] on button "Gestion Financière" at bounding box center [594, 220] width 129 height 36
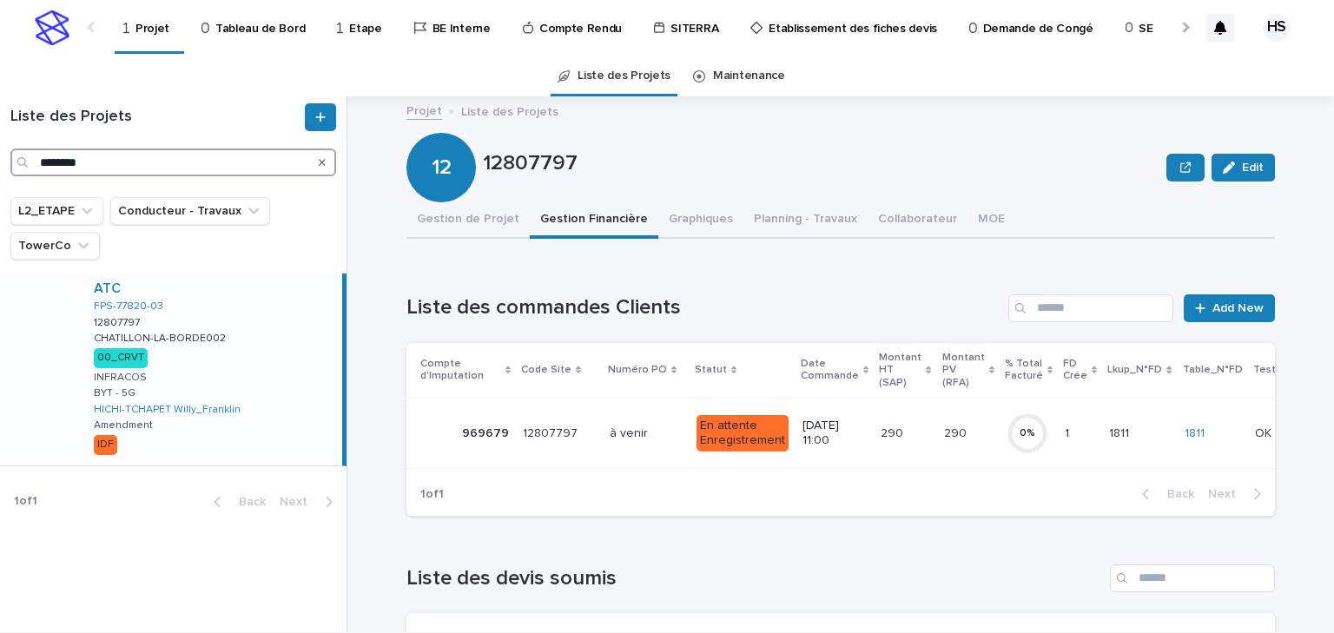
drag, startPoint x: 153, startPoint y: 155, endPoint x: -144, endPoint y: 148, distance: 297.1
click at [0, 148] on html "Projet Tableau de Bord Etape BE Interne Compte Rendu SITERRA Etablissement des …" at bounding box center [667, 316] width 1334 height 633
paste input "Search"
click at [244, 337] on div "ATC FPS-77166-02 12645573 12645573 EVRY-GREGY-SUR-YERRE001 EVRY-GREGY-SUR-YERRE…" at bounding box center [211, 370] width 262 height 192
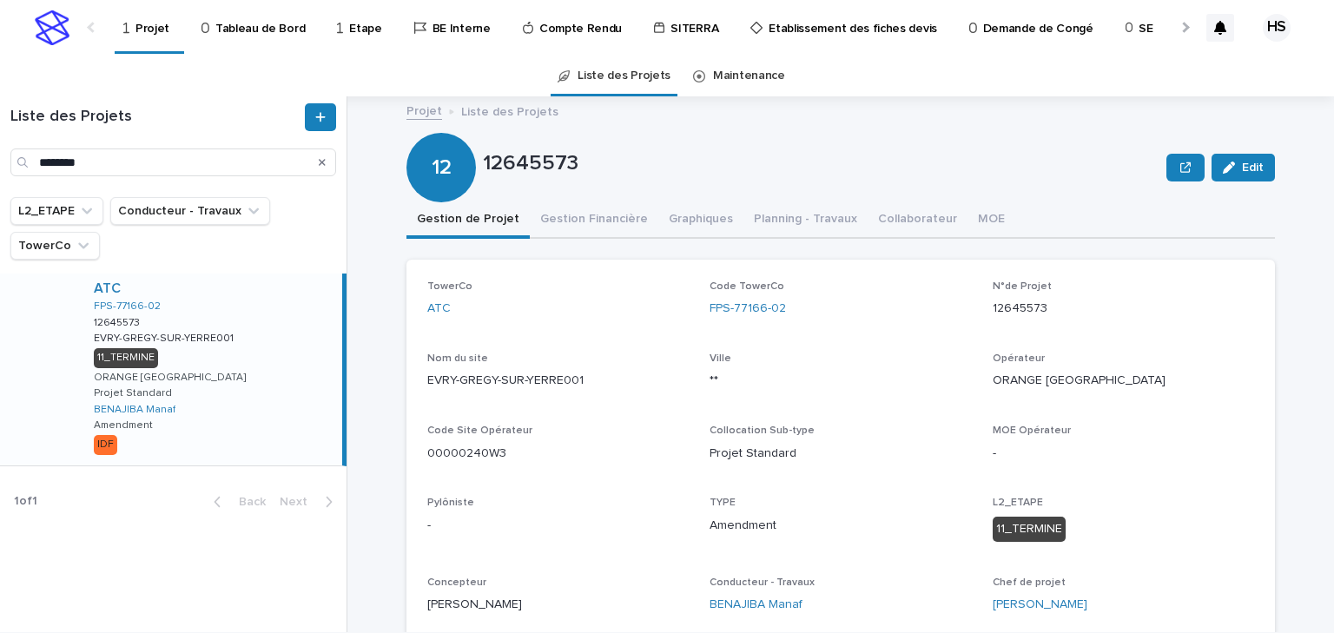
click at [91, 181] on div "Liste des Projets ********" at bounding box center [173, 146] width 347 height 101
click at [97, 166] on input "********" at bounding box center [173, 163] width 326 height 28
drag, startPoint x: 113, startPoint y: 162, endPoint x: -144, endPoint y: 161, distance: 257.1
click at [0, 161] on html "Projet Tableau de Bord Etape BE Interne Compte Rendu SITERRA Etablissement des …" at bounding box center [667, 316] width 1334 height 633
paste input "Search"
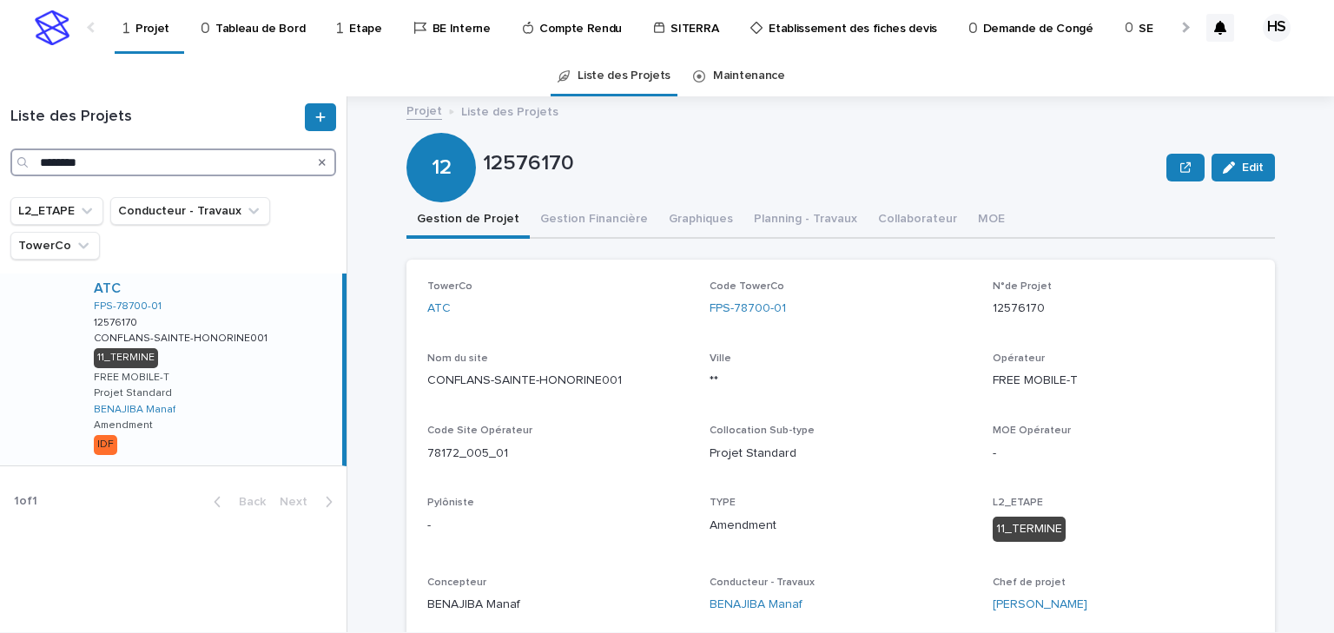
scroll to position [139, 0]
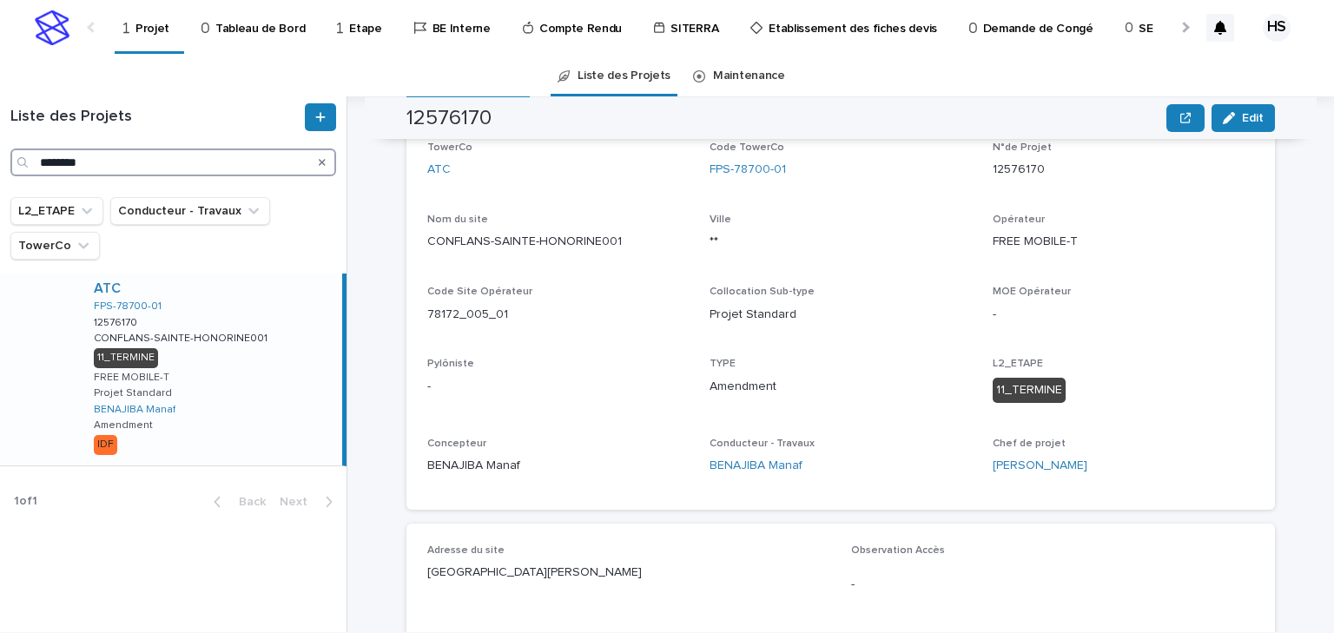
click at [133, 169] on input "********" at bounding box center [173, 163] width 326 height 28
drag, startPoint x: 129, startPoint y: 164, endPoint x: -160, endPoint y: 147, distance: 289.7
click at [0, 147] on html "Projet Tableau de Bord Etape BE Interne Compte Rendu SITERRA Etablissement des …" at bounding box center [667, 316] width 1334 height 633
paste input "Search"
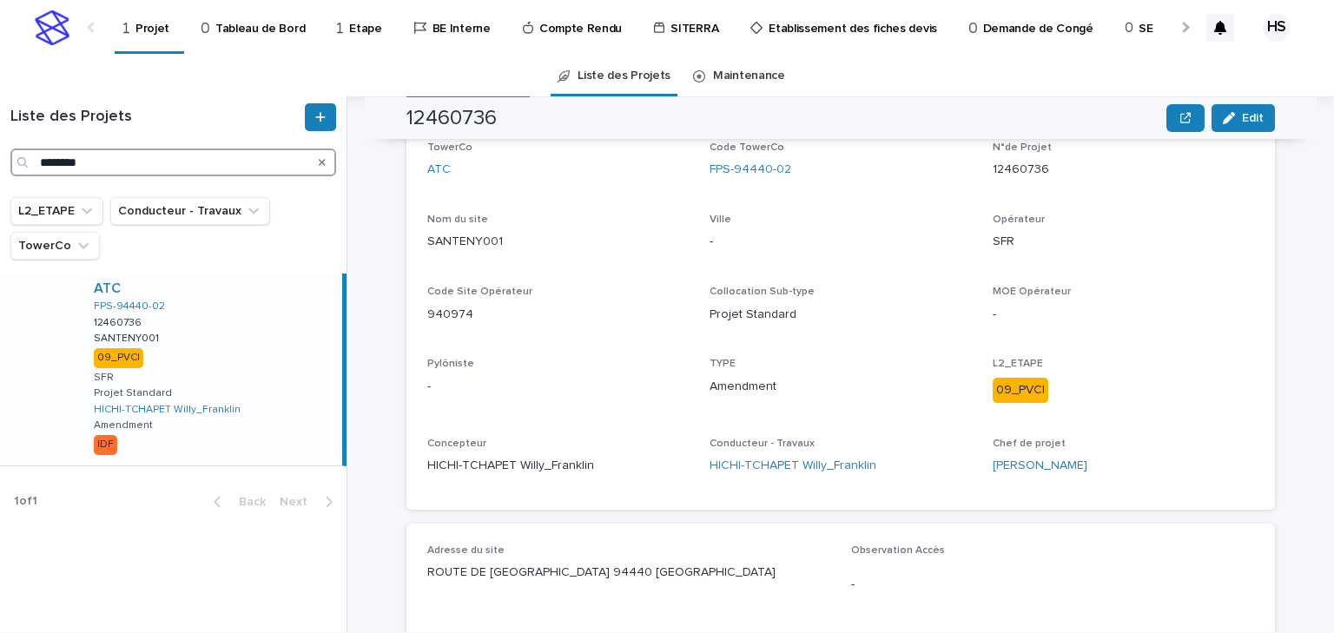
drag, startPoint x: 109, startPoint y: 169, endPoint x: 121, endPoint y: 167, distance: 12.4
click at [109, 169] on input "********" at bounding box center [173, 163] width 326 height 28
drag, startPoint x: 132, startPoint y: 166, endPoint x: -123, endPoint y: 153, distance: 255.7
click at [0, 153] on html "Projet Tableau de Bord Etape BE Interne Compte Rendu SITERRA Etablissement des …" at bounding box center [667, 316] width 1334 height 633
paste input "Search"
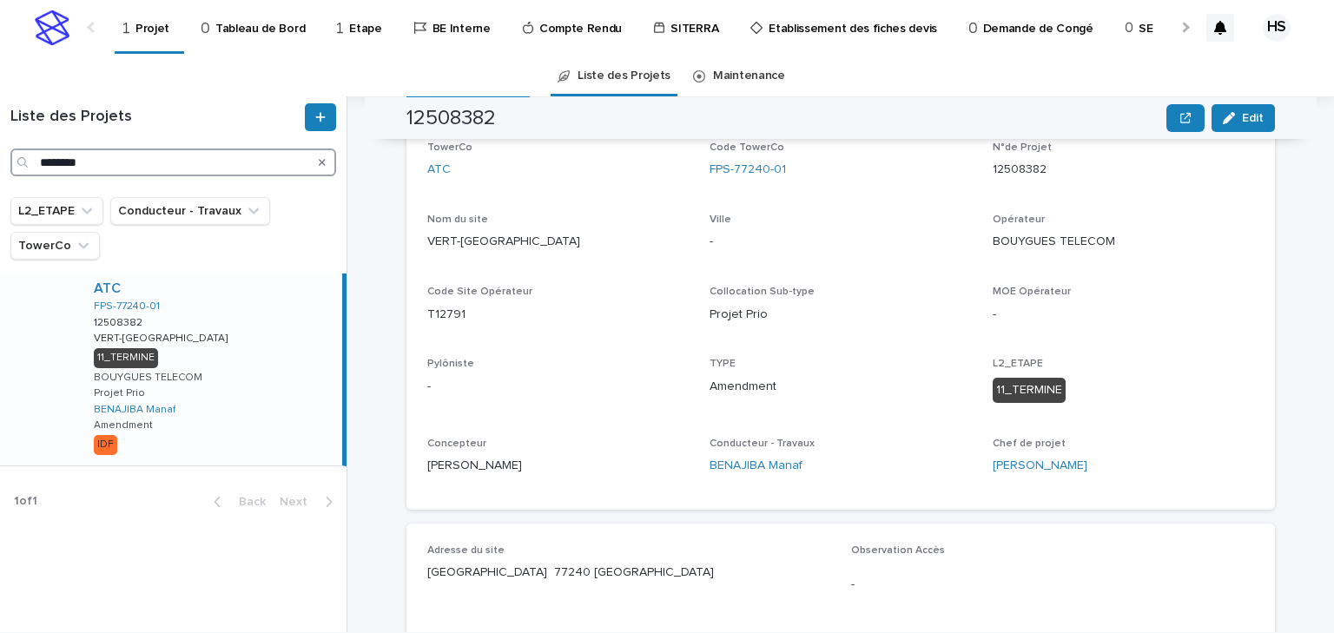
click at [168, 155] on input "********" at bounding box center [173, 163] width 326 height 28
drag, startPoint x: 220, startPoint y: 158, endPoint x: -47, endPoint y: 159, distance: 266.6
click at [0, 159] on html "Projet Tableau de Bord Etape BE Interne Compte Rendu SITERRA Etablissement des …" at bounding box center [667, 316] width 1334 height 633
paste input "Search"
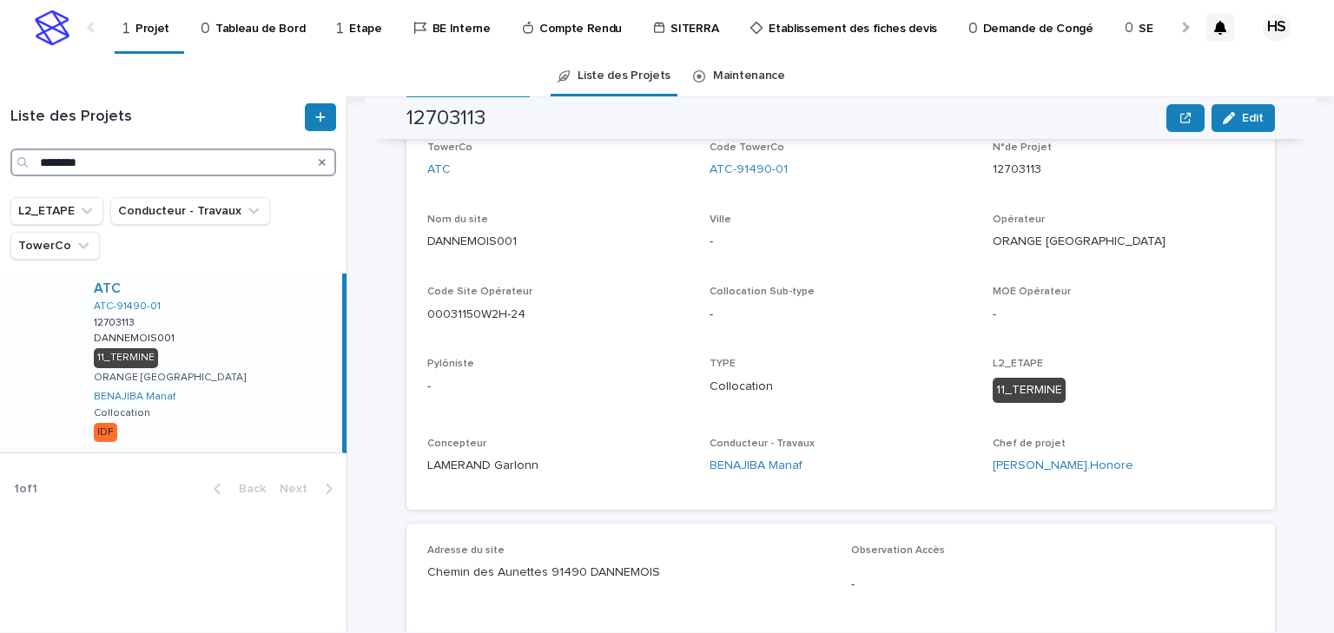
type input "********"
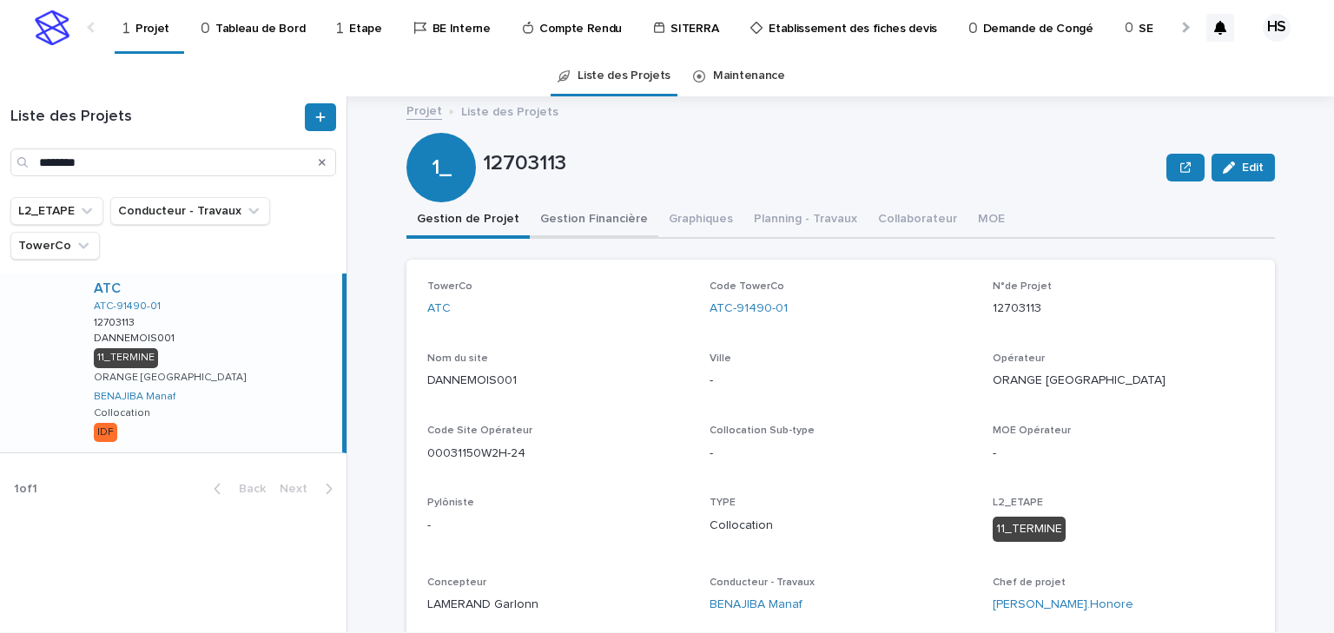
click at [566, 214] on button "Gestion Financière" at bounding box center [594, 220] width 129 height 36
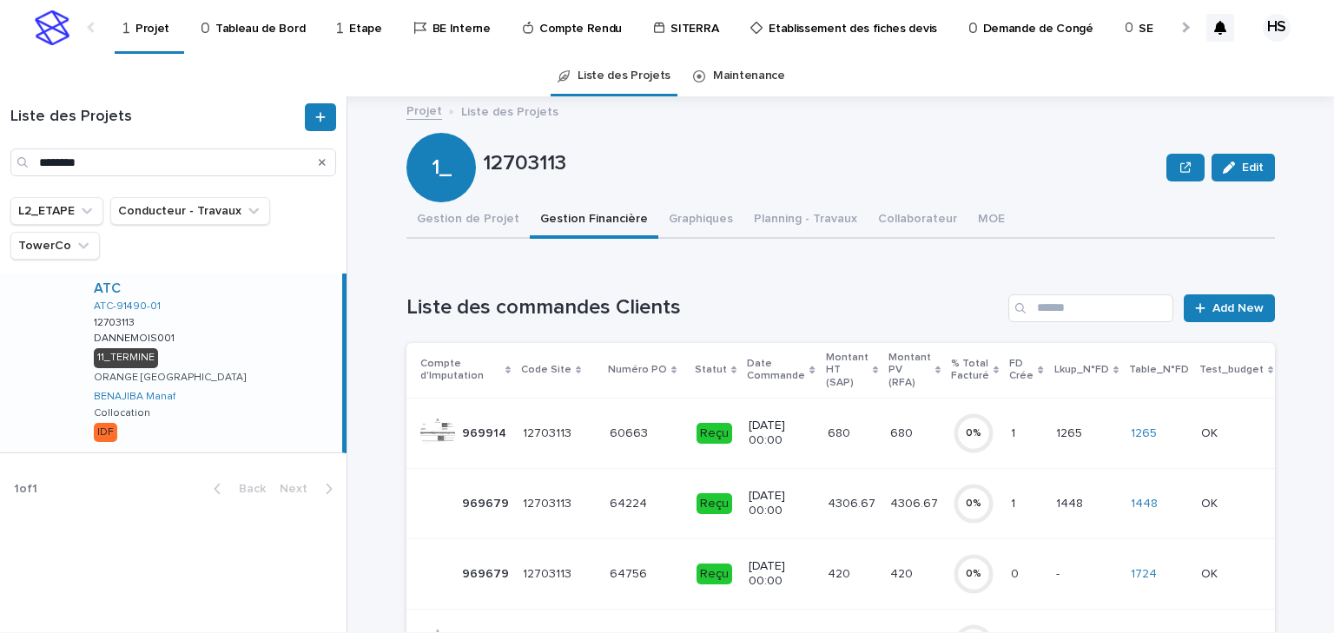
scroll to position [69, 0]
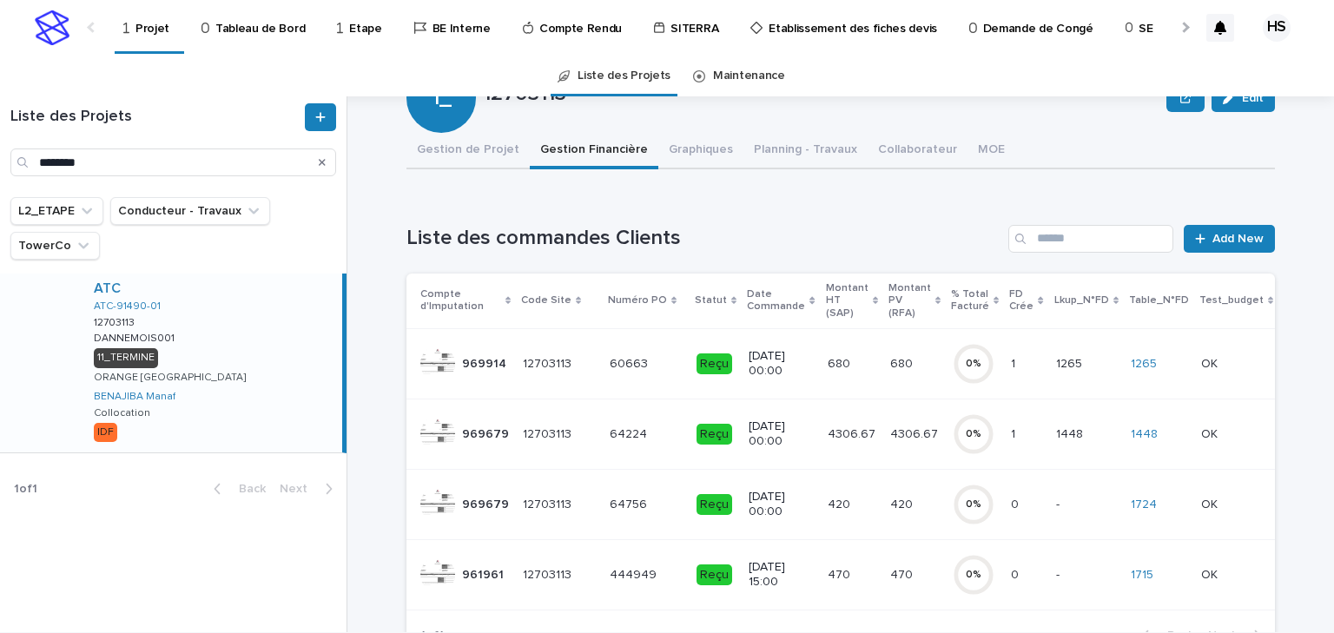
click at [610, 359] on p "60663" at bounding box center [631, 362] width 42 height 18
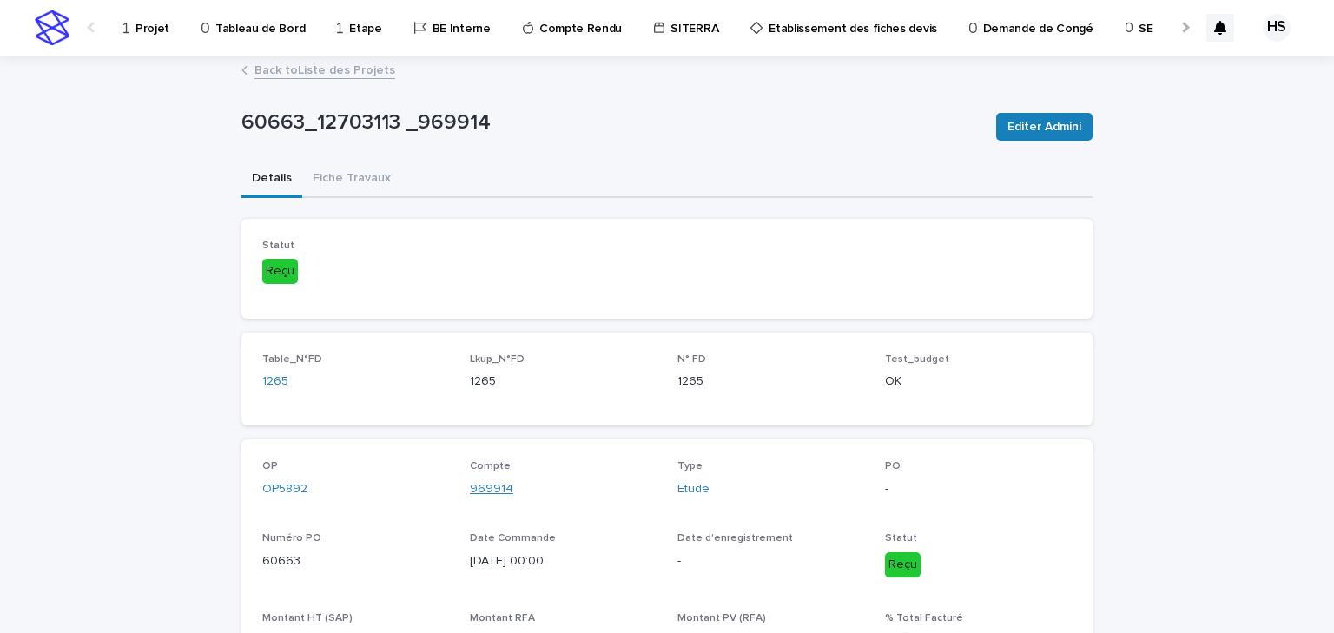
click at [483, 490] on link "969914" at bounding box center [491, 489] width 43 height 18
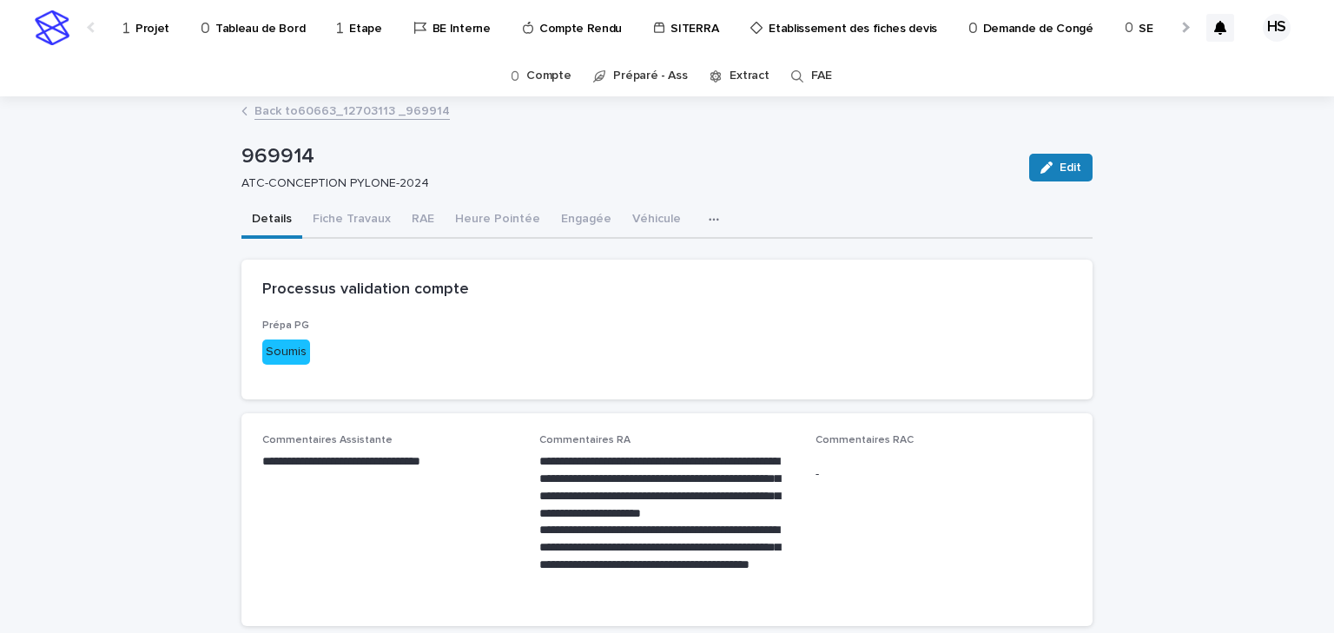
click at [159, 37] on link "Projet" at bounding box center [150, 27] width 56 height 54
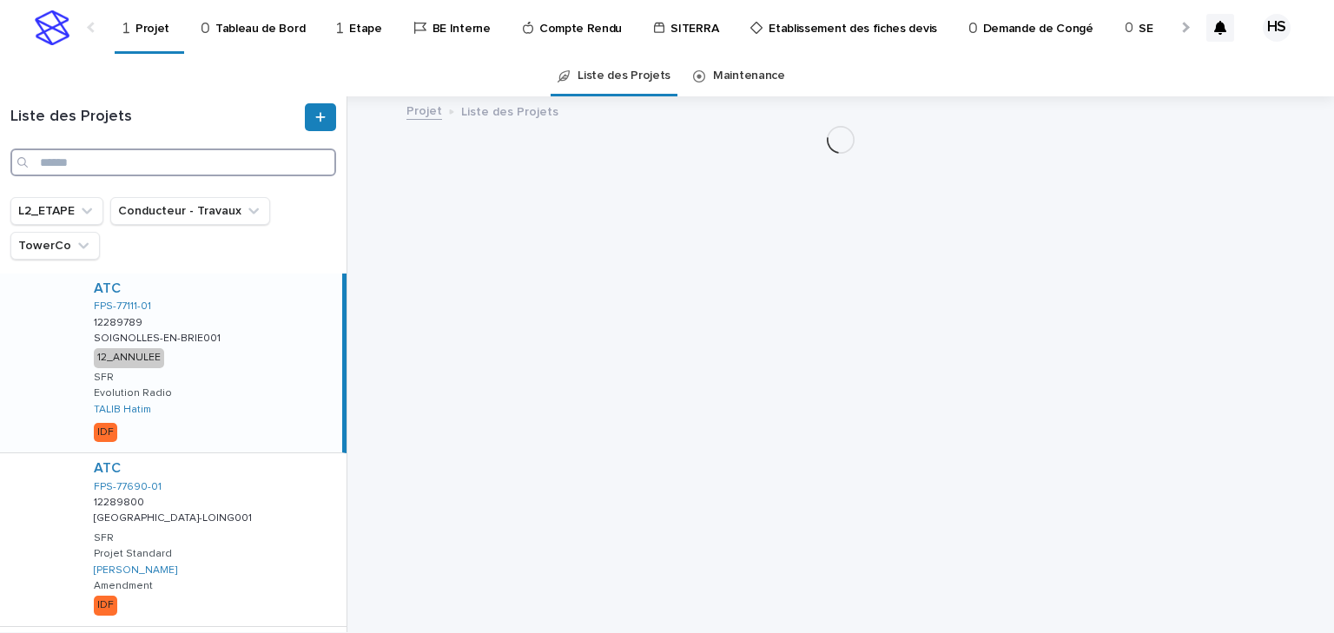
click at [103, 165] on input "Search" at bounding box center [173, 163] width 326 height 28
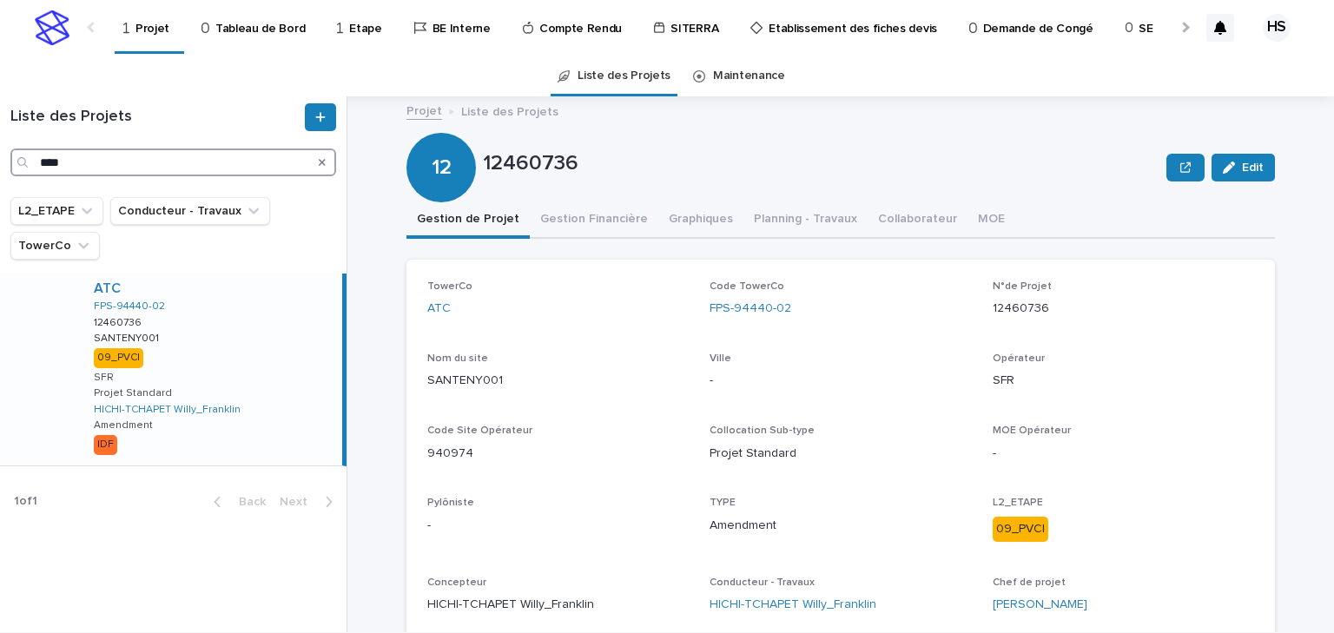
drag, startPoint x: 66, startPoint y: 160, endPoint x: -40, endPoint y: 166, distance: 106.1
click at [0, 166] on html "Projet Tableau de Bord Etape BE Interne Compte Rendu SITERRA Etablissement des …" at bounding box center [667, 316] width 1334 height 633
type input "****"
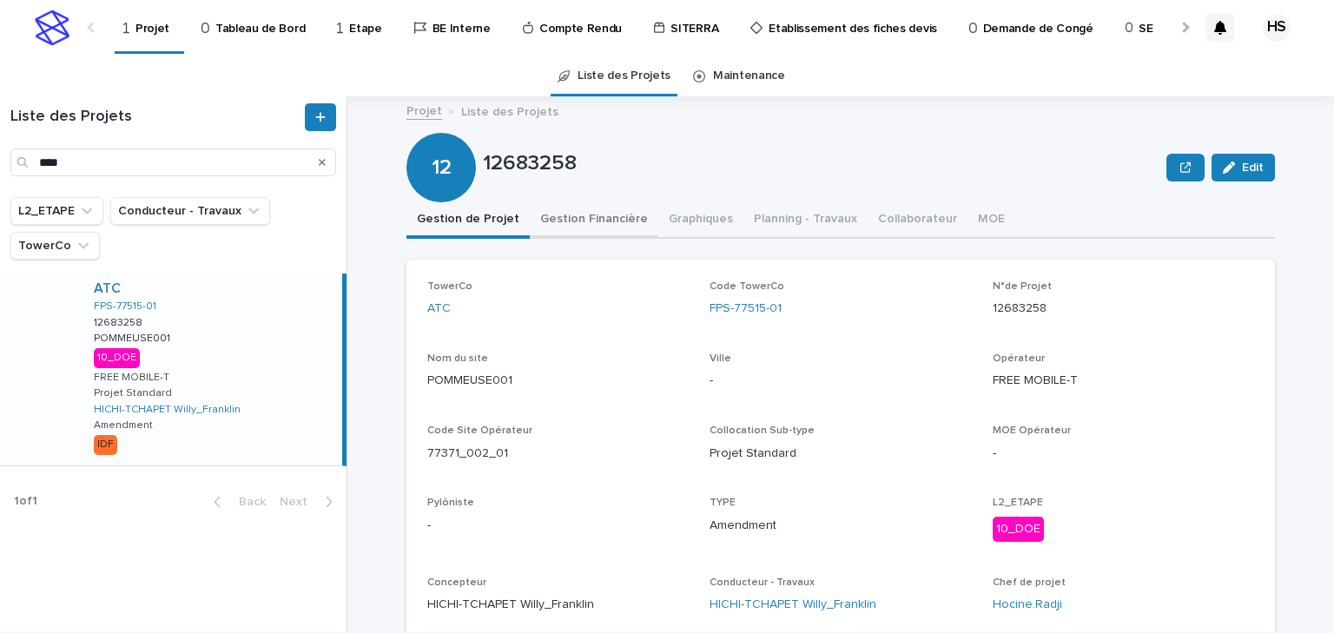
click at [593, 222] on button "Gestion Financière" at bounding box center [594, 220] width 129 height 36
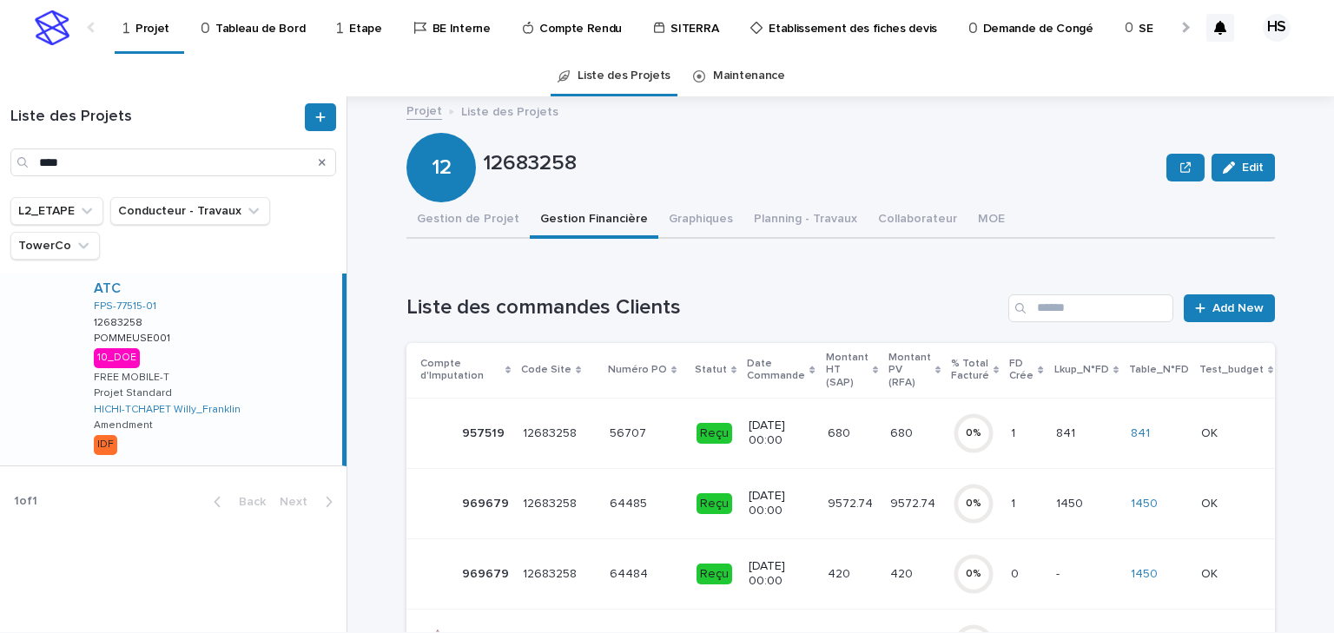
scroll to position [69, 0]
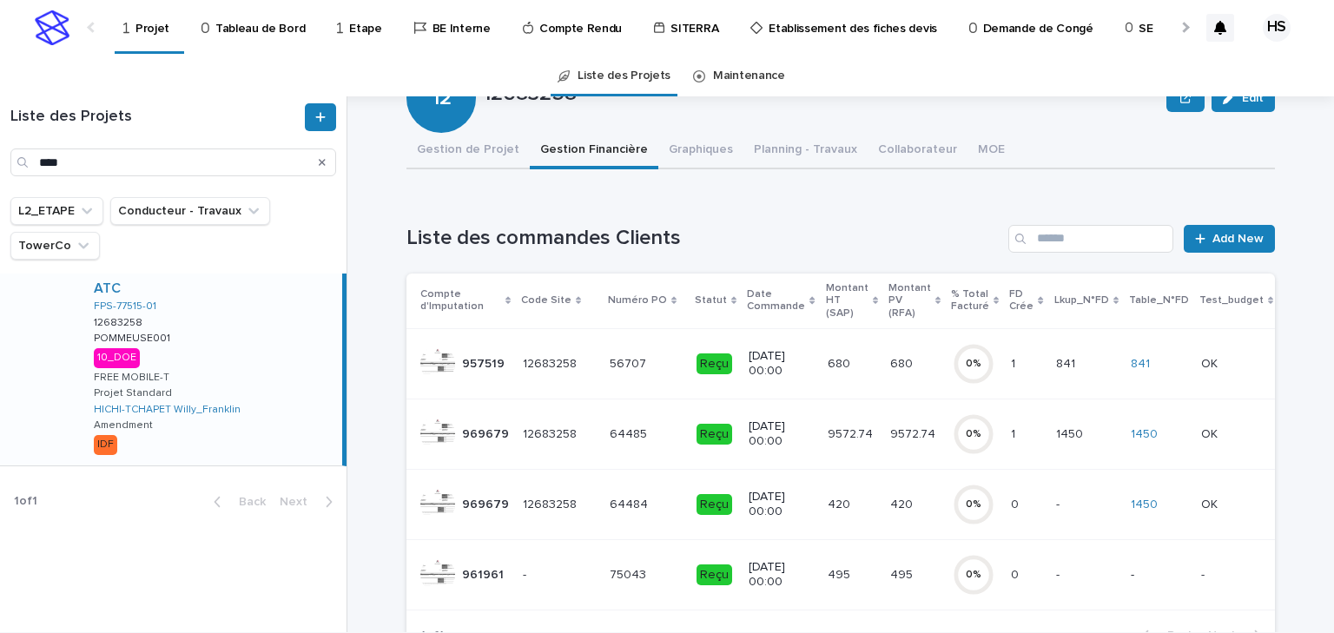
click at [890, 431] on p "9572.74" at bounding box center [914, 433] width 49 height 18
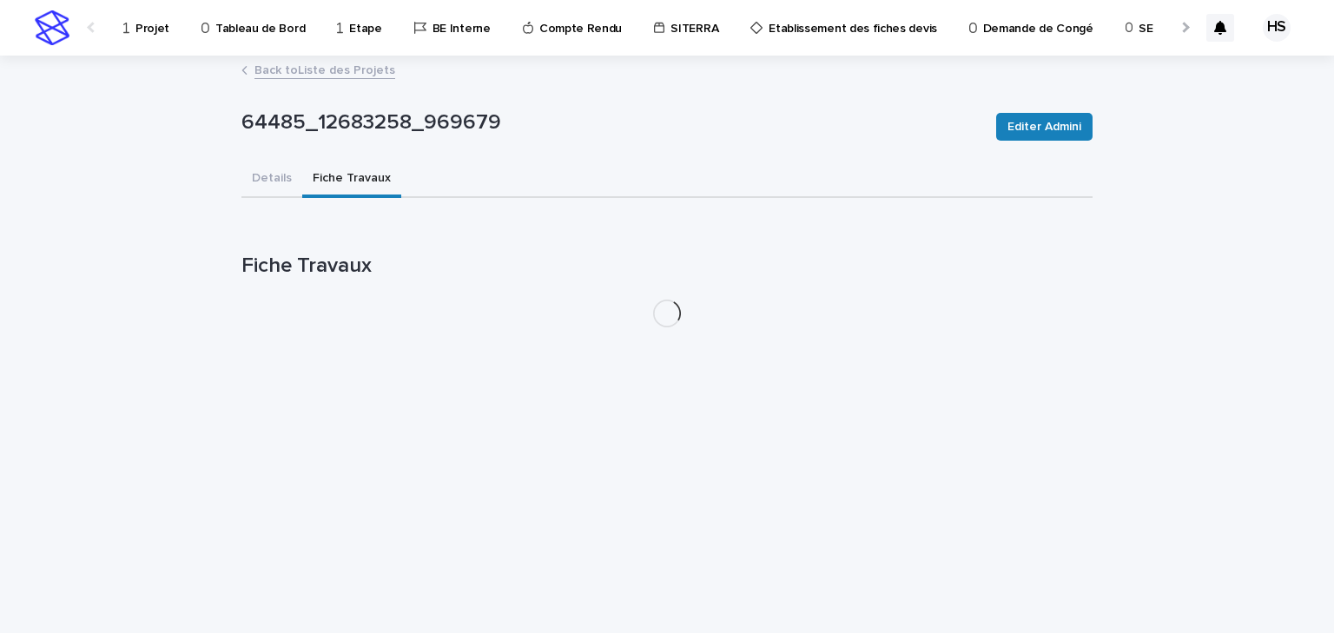
click at [337, 176] on button "Fiche Travaux" at bounding box center [351, 180] width 99 height 36
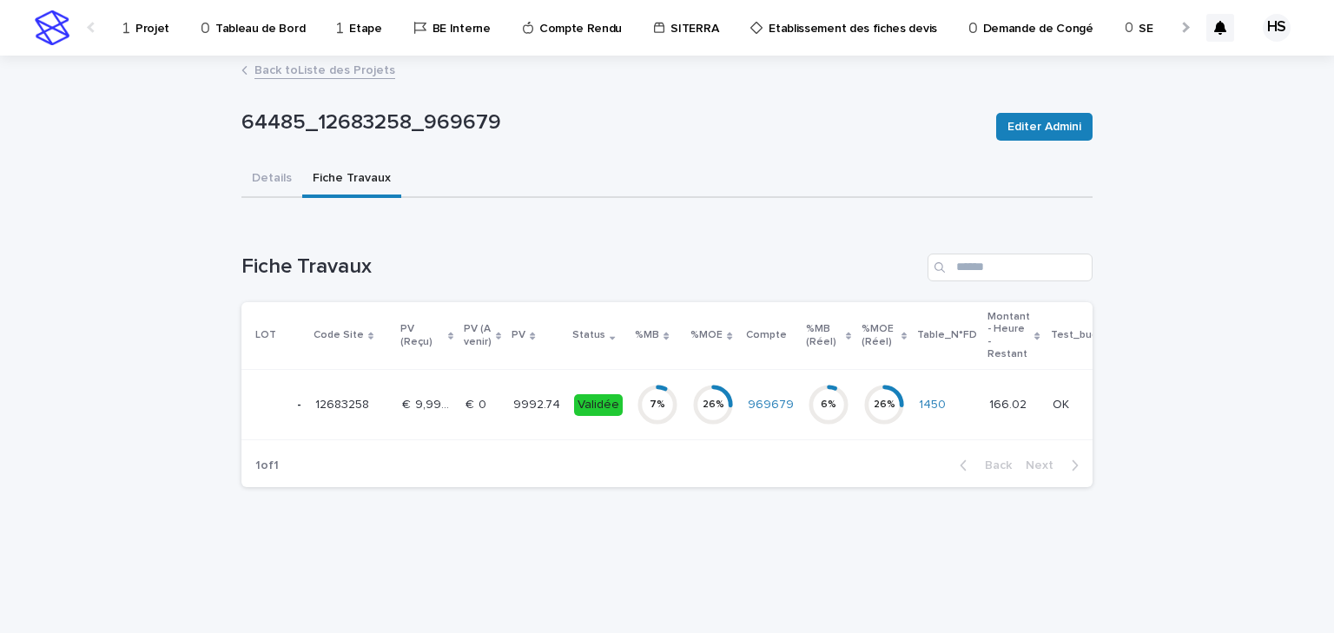
click at [513, 406] on p "9992.74" at bounding box center [538, 403] width 50 height 18
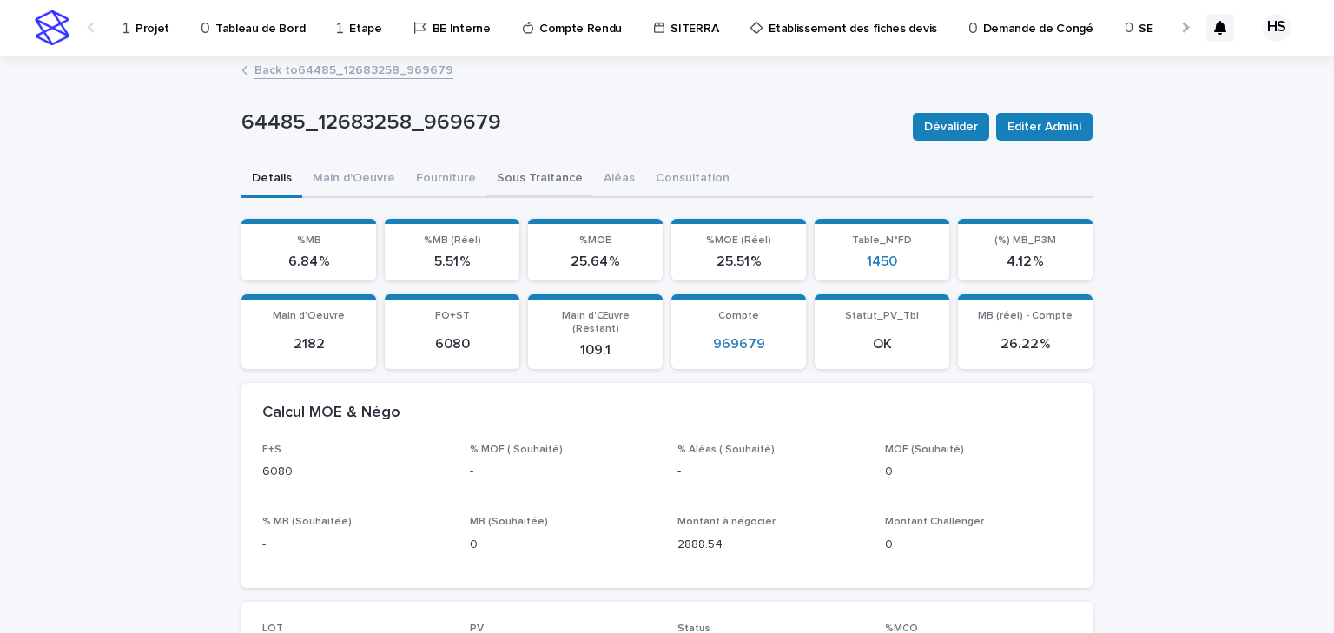
click at [490, 180] on button "Sous Traitance" at bounding box center [539, 180] width 107 height 36
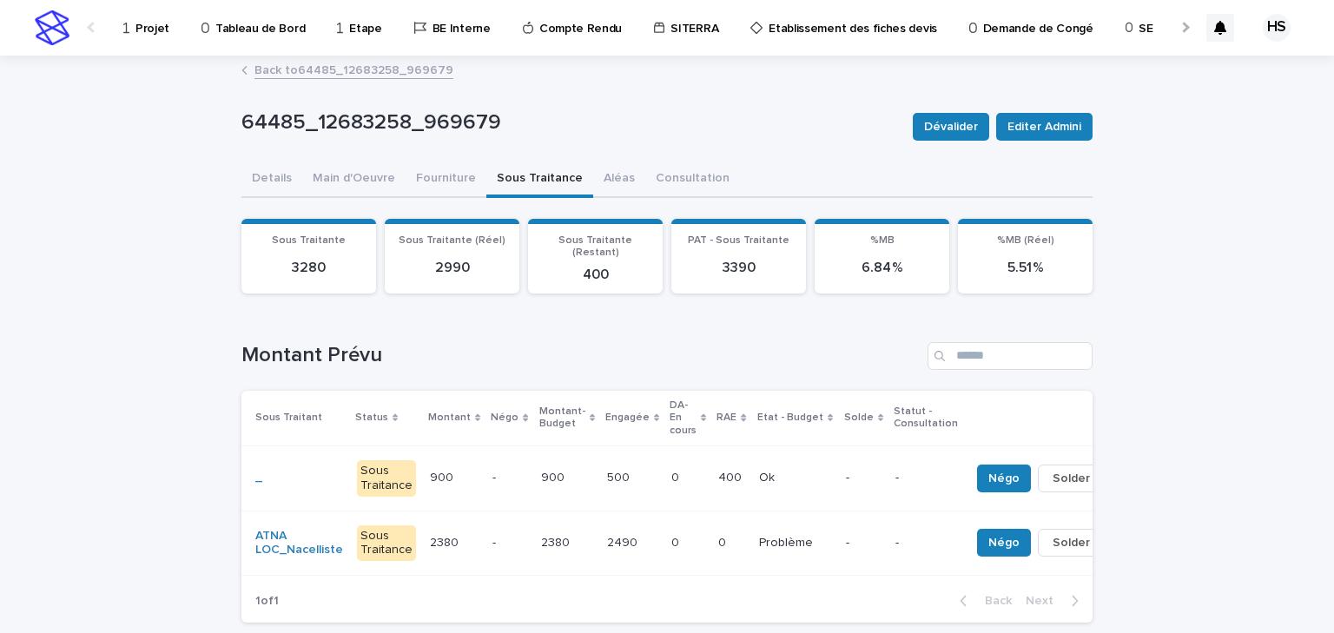
click at [678, 472] on td "0 0" at bounding box center [687, 478] width 47 height 65
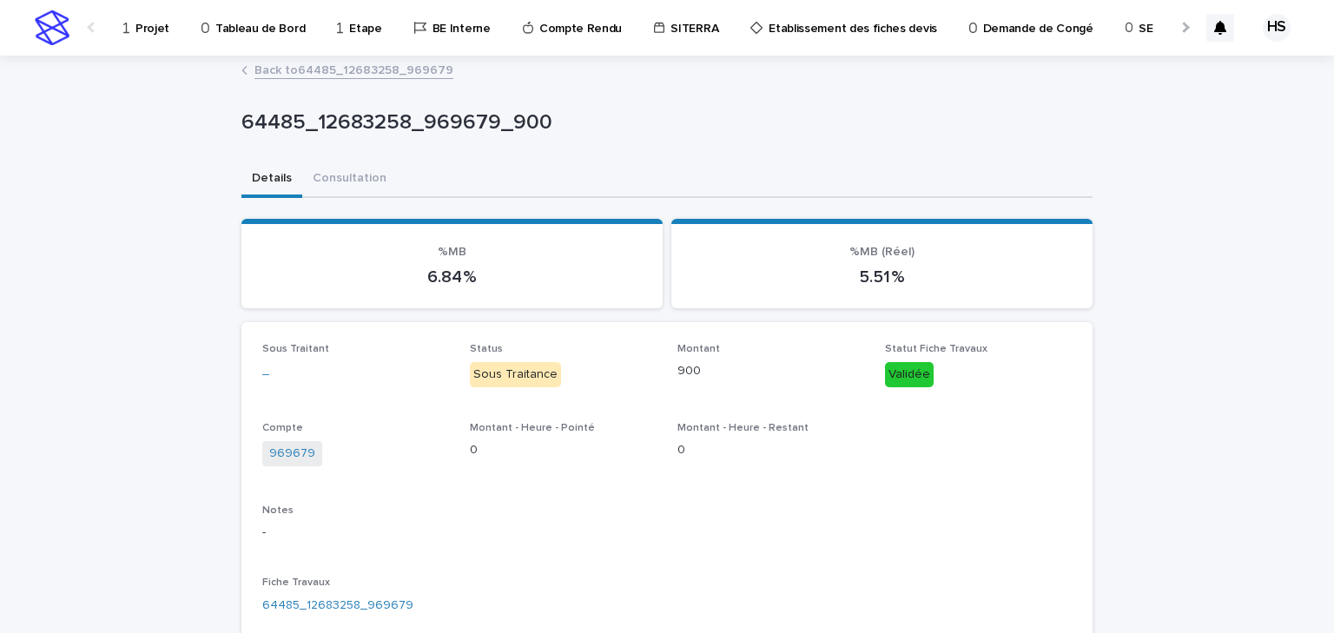
click at [391, 77] on link "Back to 64485_12683258_969679" at bounding box center [353, 69] width 199 height 20
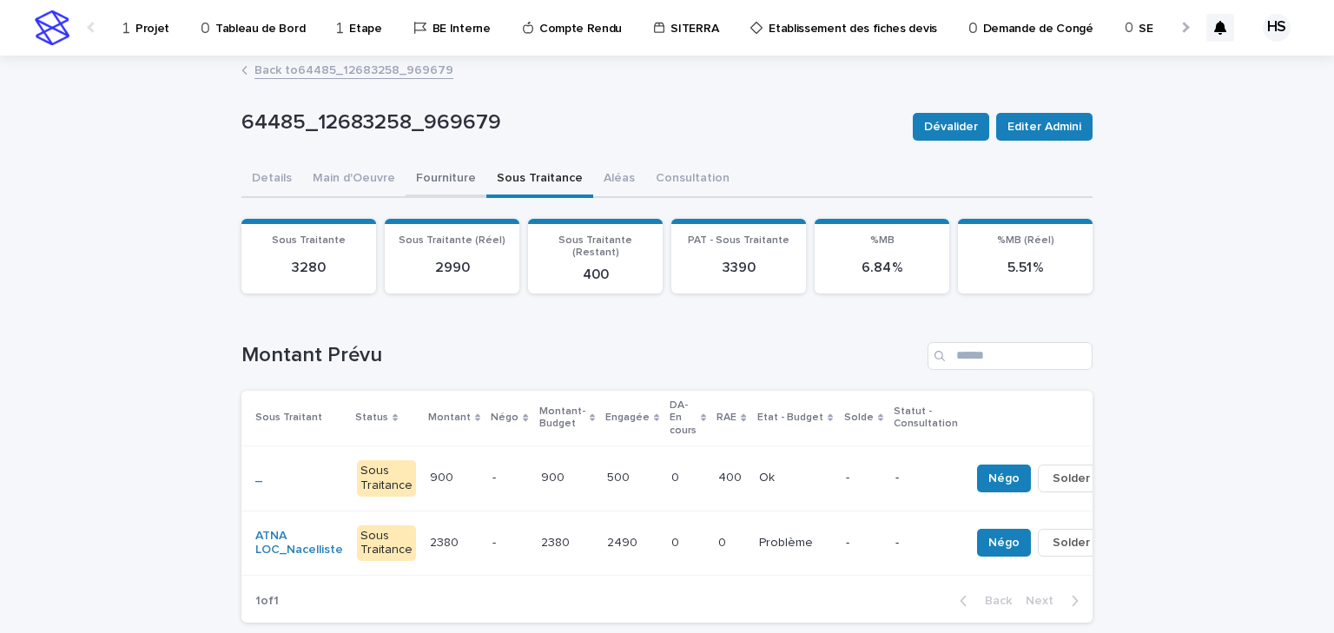
click at [438, 188] on button "Fourniture" at bounding box center [446, 180] width 81 height 36
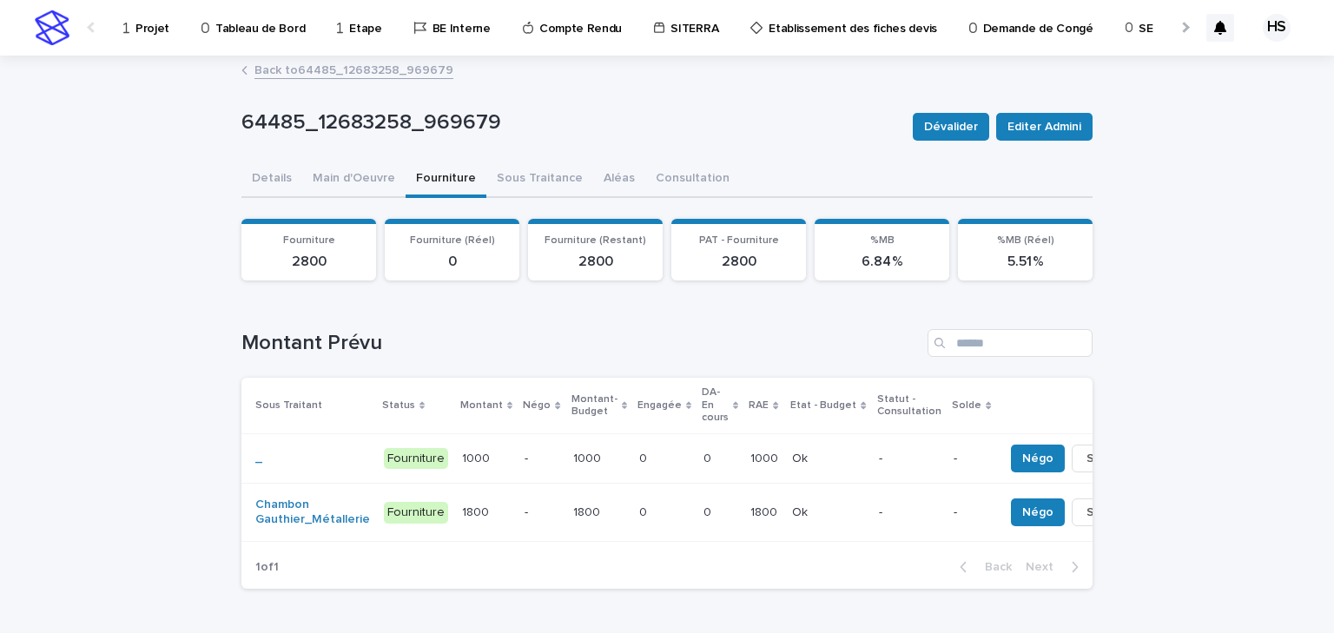
click at [138, 16] on p "Projet" at bounding box center [152, 18] width 34 height 36
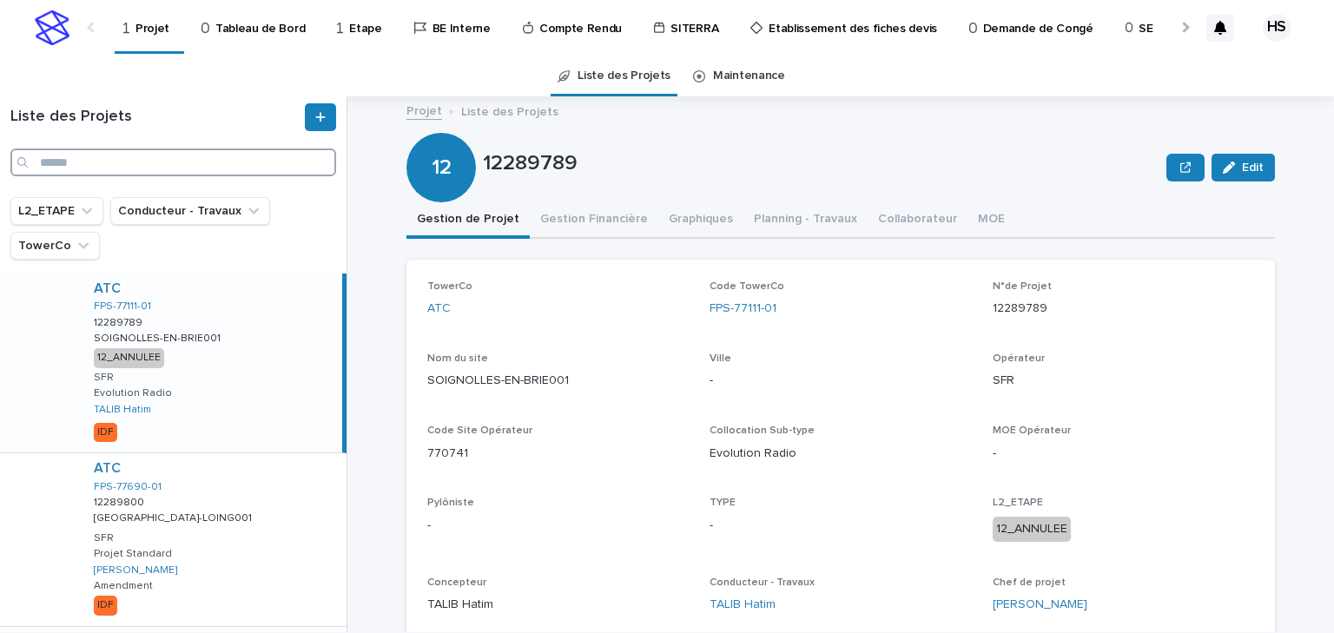
click at [109, 151] on input "Search" at bounding box center [173, 163] width 326 height 28
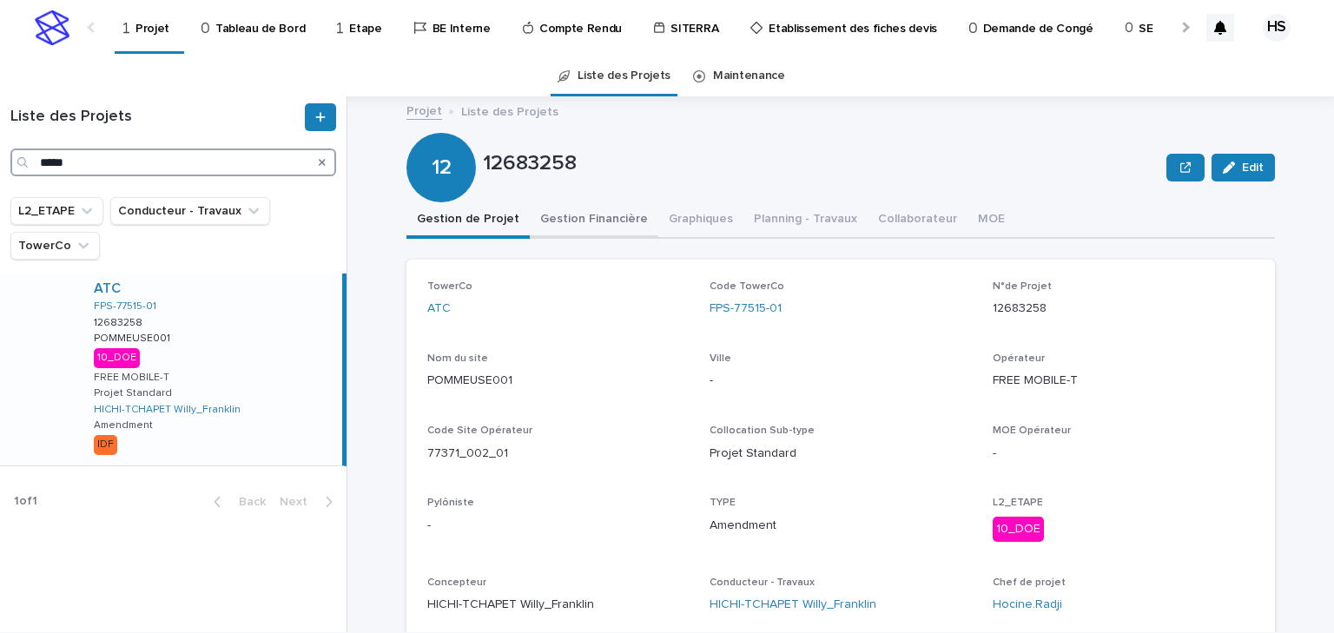
type input "*****"
click at [573, 221] on button "Gestion Financière" at bounding box center [594, 220] width 129 height 36
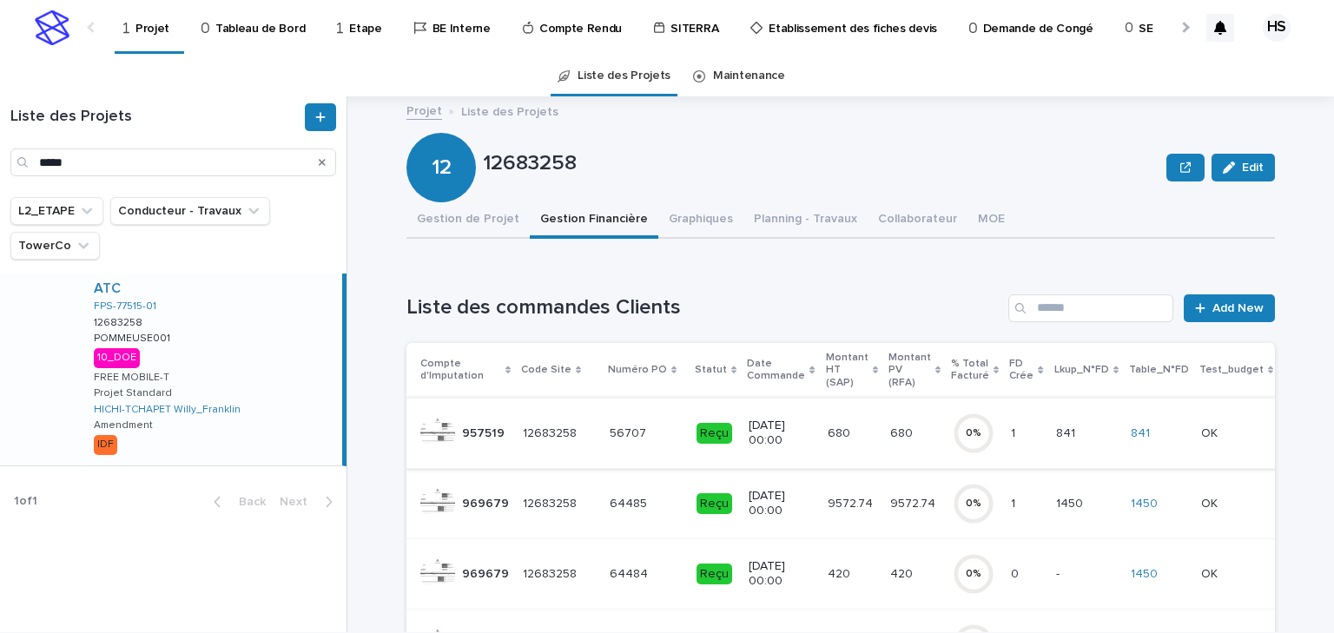
scroll to position [69, 0]
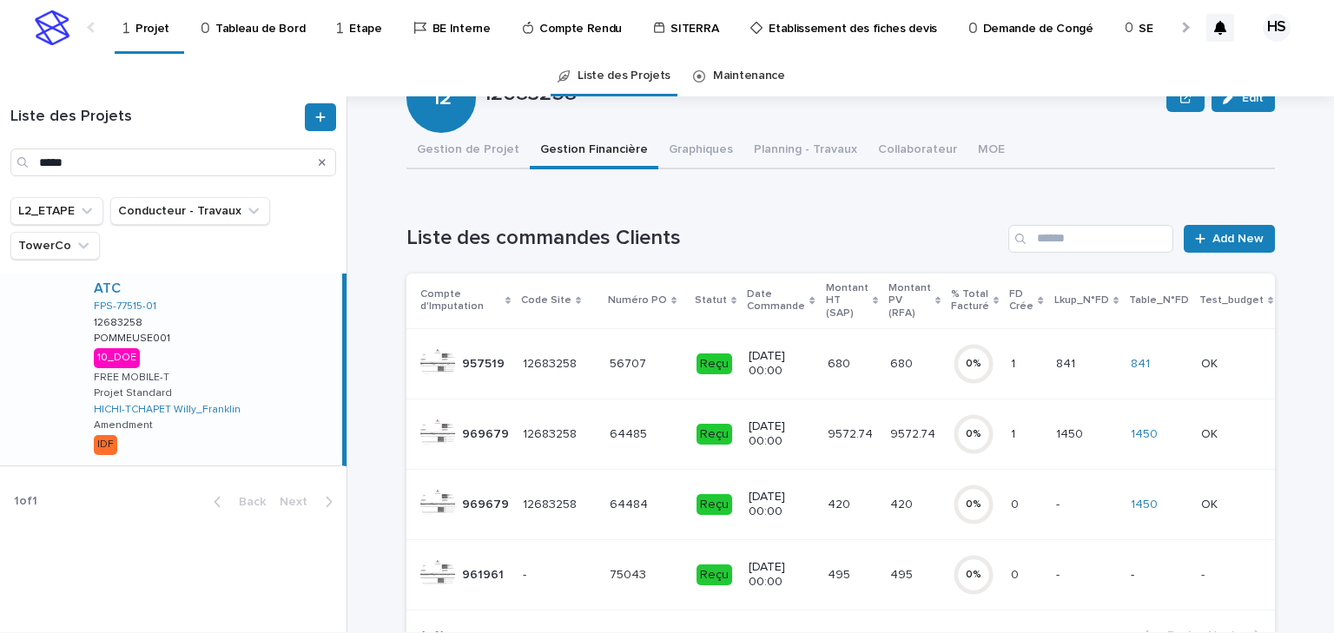
click at [828, 439] on p "9572.74" at bounding box center [852, 433] width 49 height 18
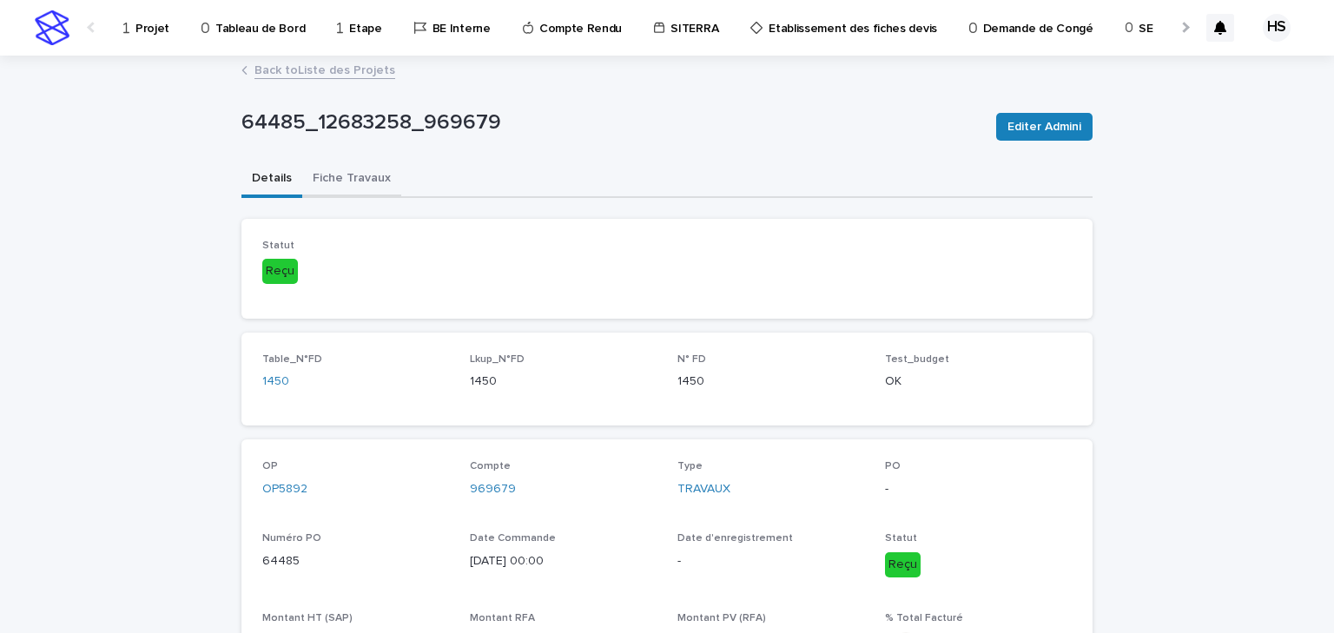
click at [373, 181] on button "Fiche Travaux" at bounding box center [351, 180] width 99 height 36
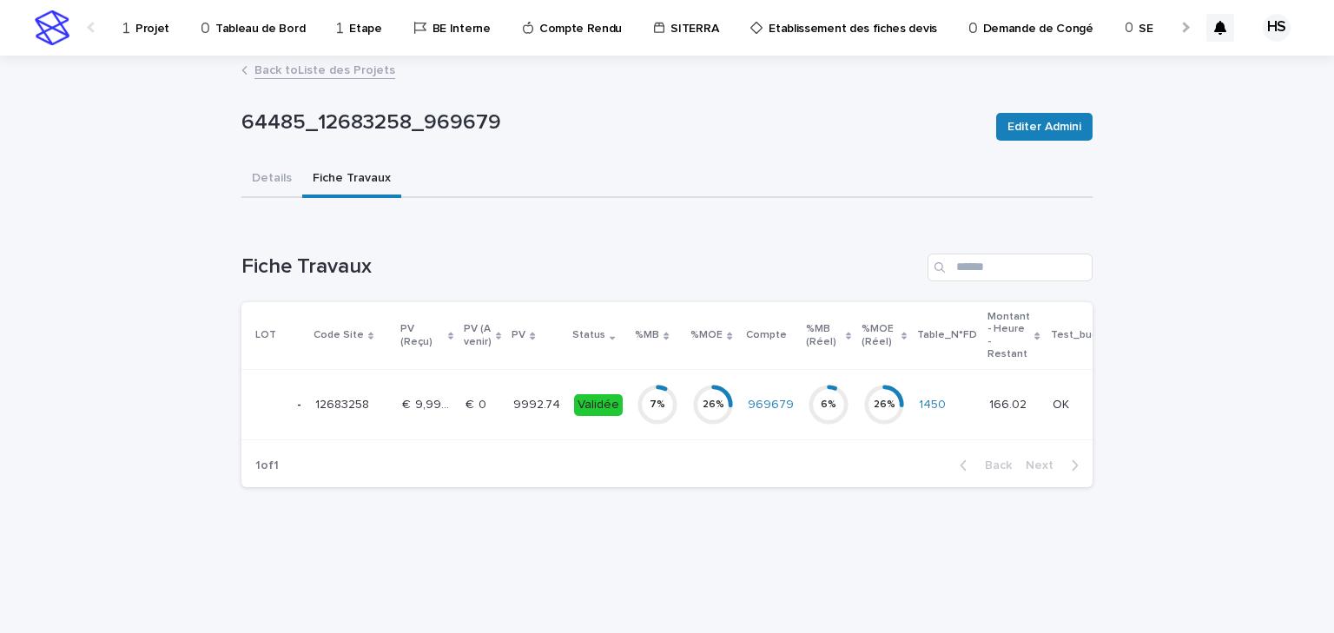
click at [535, 400] on p "9992.74" at bounding box center [538, 403] width 50 height 18
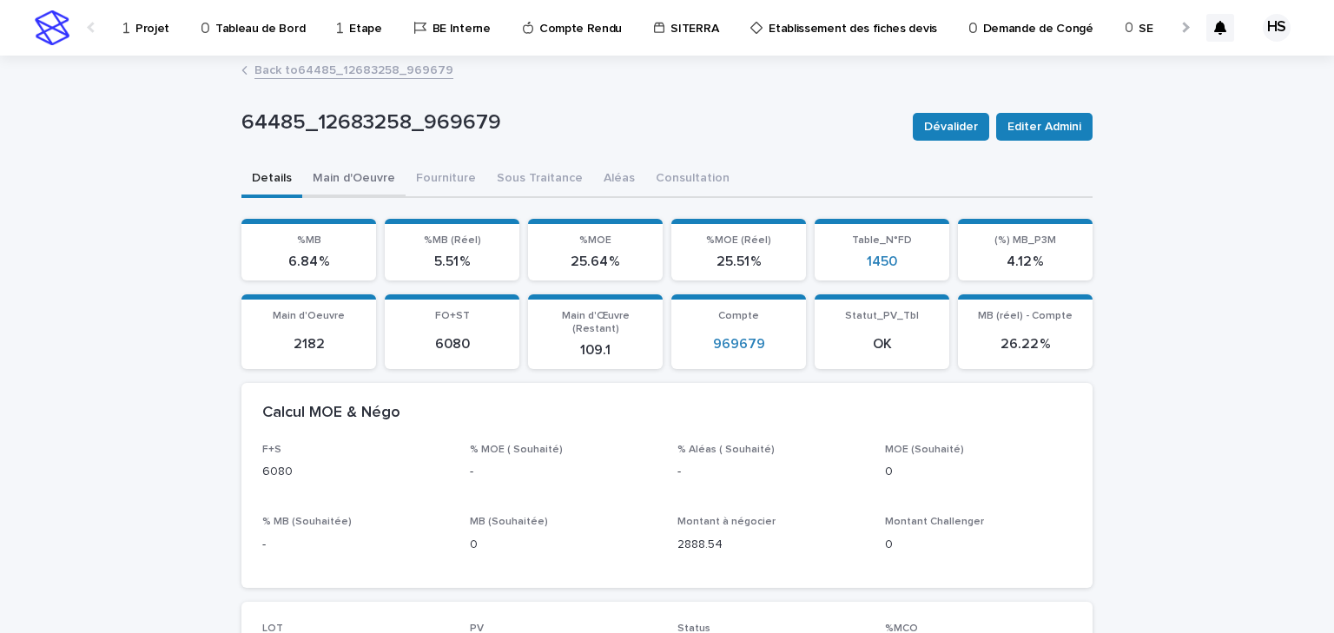
click at [353, 176] on button "Main d'Oeuvre" at bounding box center [353, 180] width 103 height 36
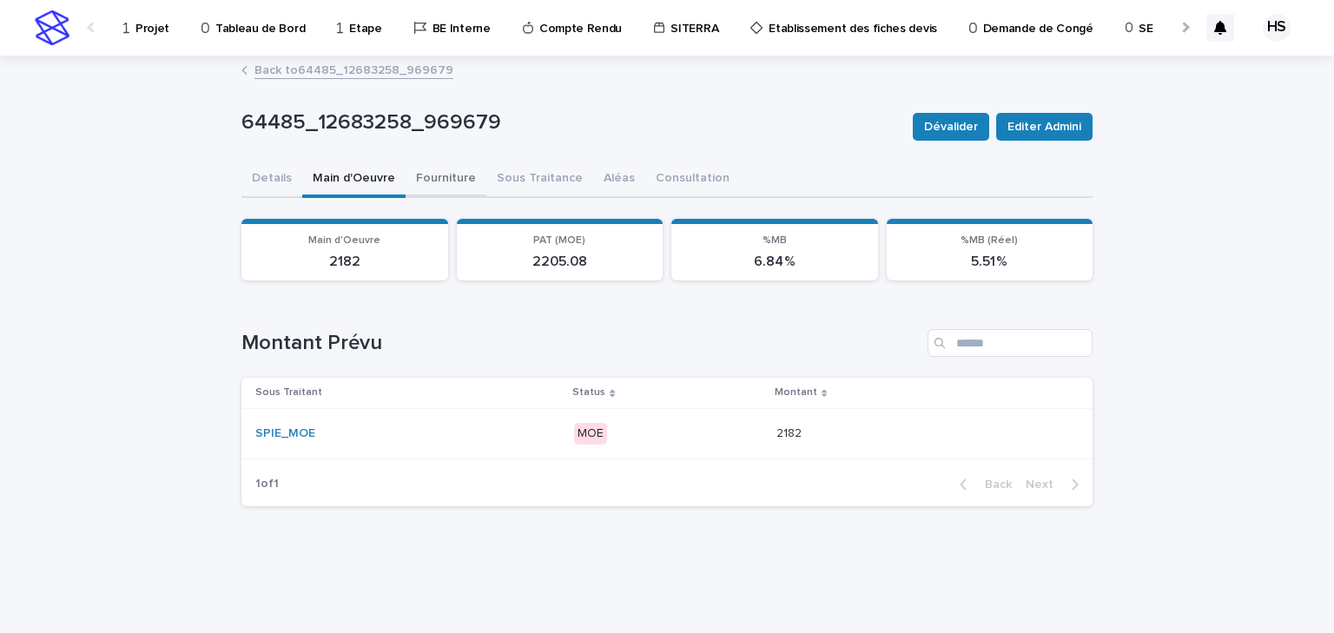
click at [435, 186] on button "Fourniture" at bounding box center [446, 180] width 81 height 36
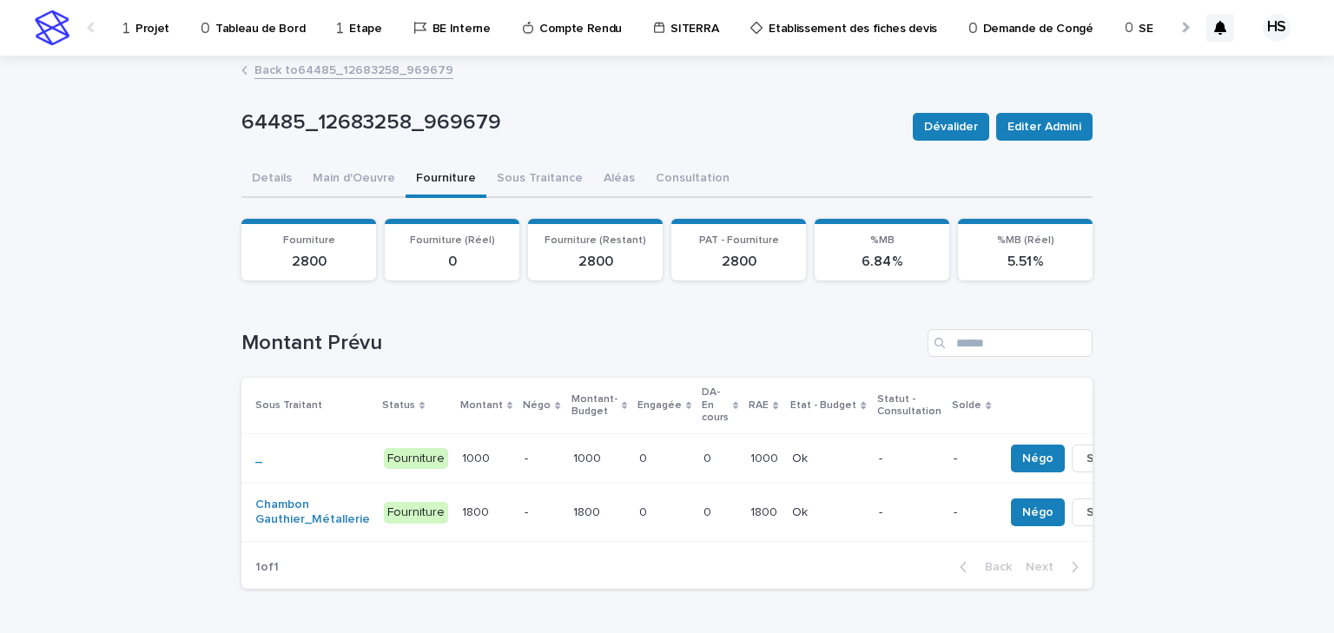
click at [135, 29] on div "Projet" at bounding box center [150, 18] width 56 height 36
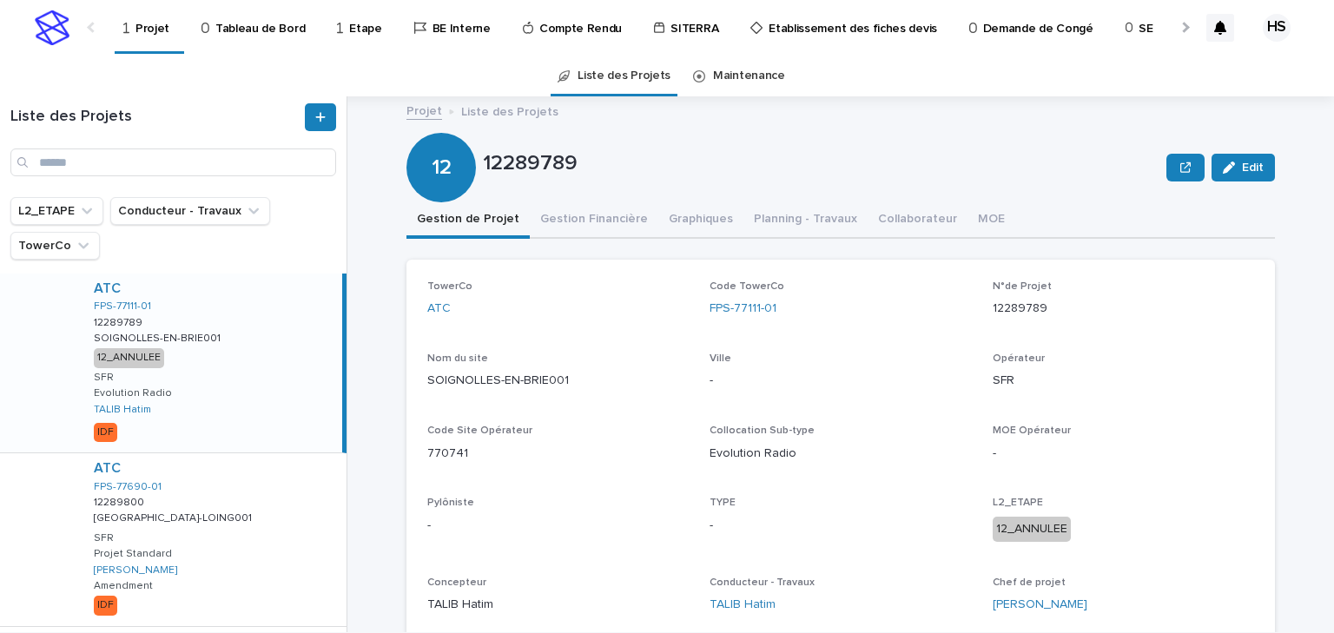
click at [122, 182] on div "Liste des Projets" at bounding box center [173, 146] width 347 height 101
click at [123, 174] on input "Search" at bounding box center [173, 163] width 326 height 28
paste input "********"
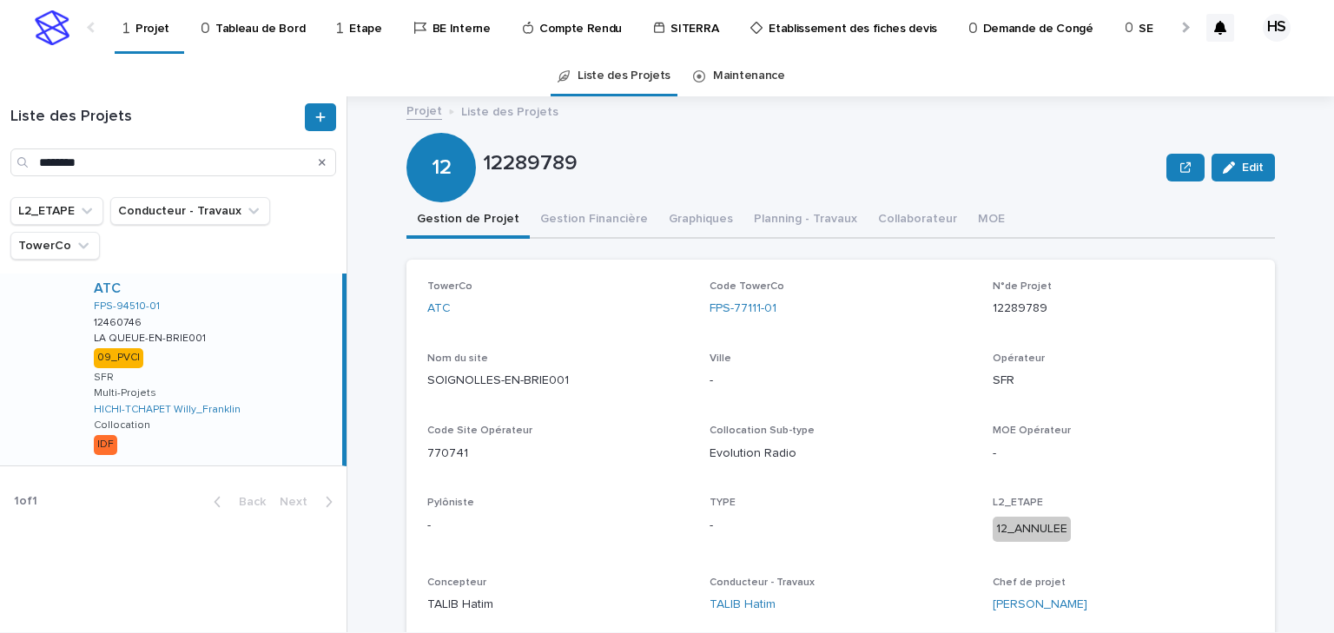
click at [191, 354] on div "ATC FPS-94510-01 12460746 12460746 LA QUEUE-EN-BRIE001 LA QUEUE-EN-BRIE001 09_P…" at bounding box center [211, 370] width 262 height 192
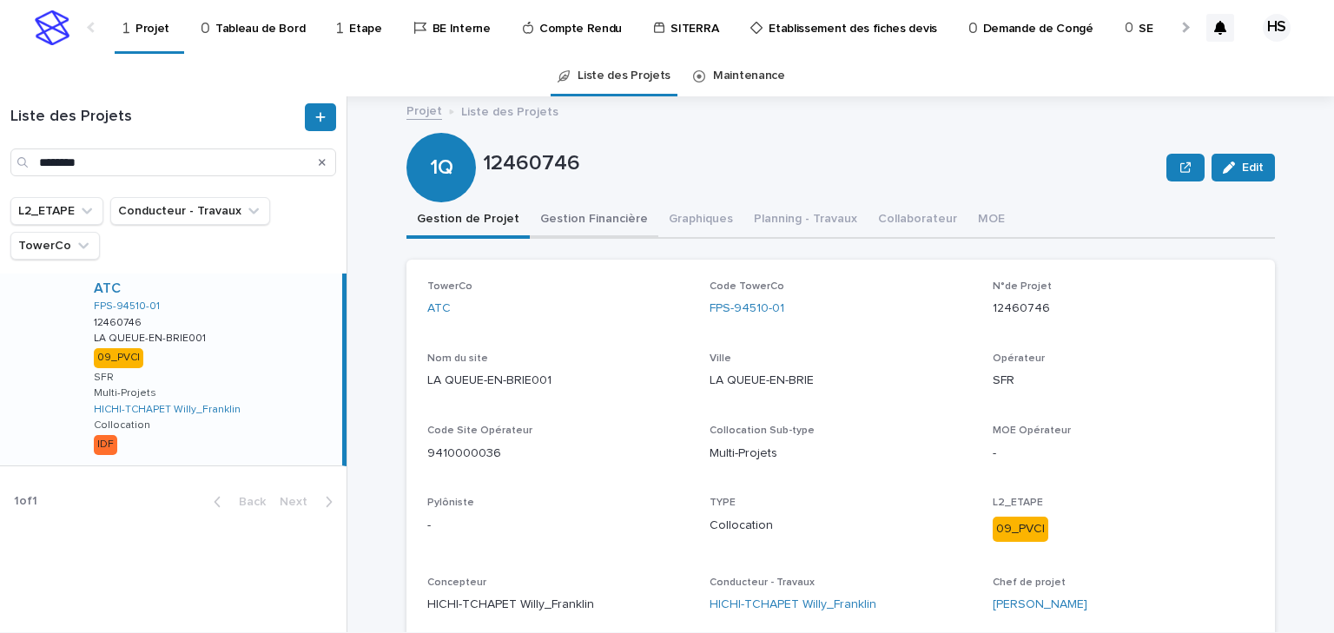
click at [562, 215] on button "Gestion Financière" at bounding box center [594, 220] width 129 height 36
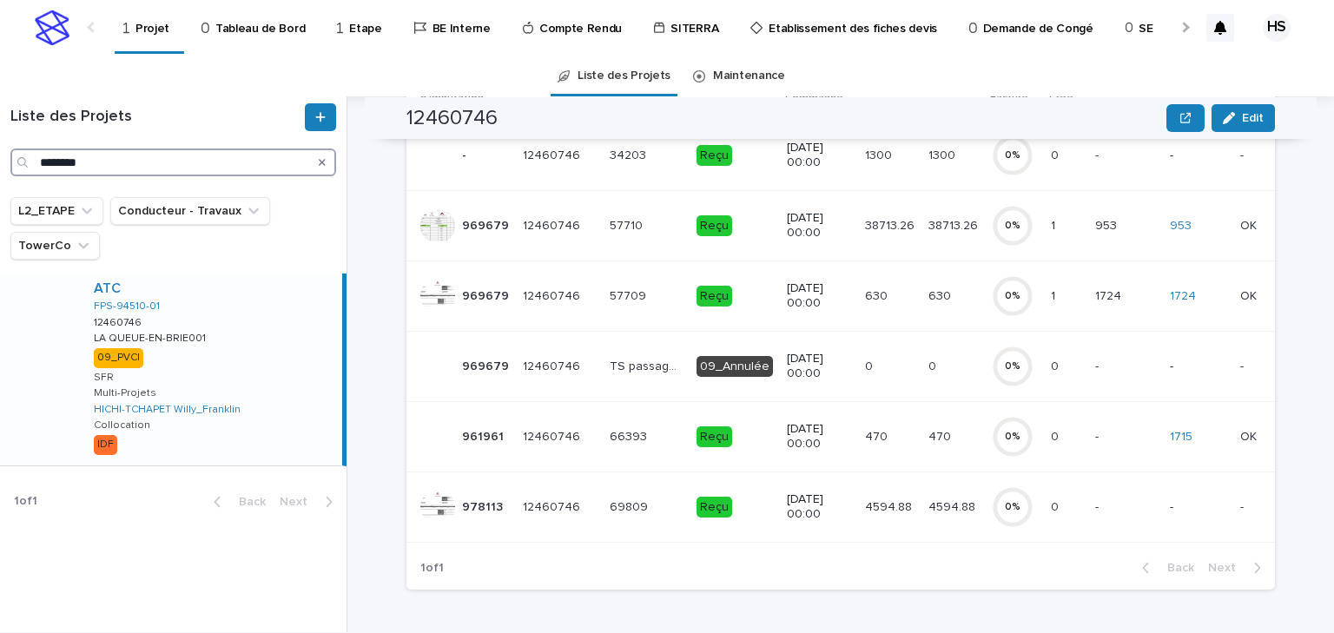
click at [128, 170] on input "********" at bounding box center [173, 163] width 326 height 28
drag, startPoint x: 154, startPoint y: 161, endPoint x: -78, endPoint y: 148, distance: 232.2
click at [0, 148] on html "Projet Tableau de Bord Etape BE Interne Compte Rendu SITERRA Etablissement des …" at bounding box center [667, 316] width 1334 height 633
paste input "Search"
type input "********"
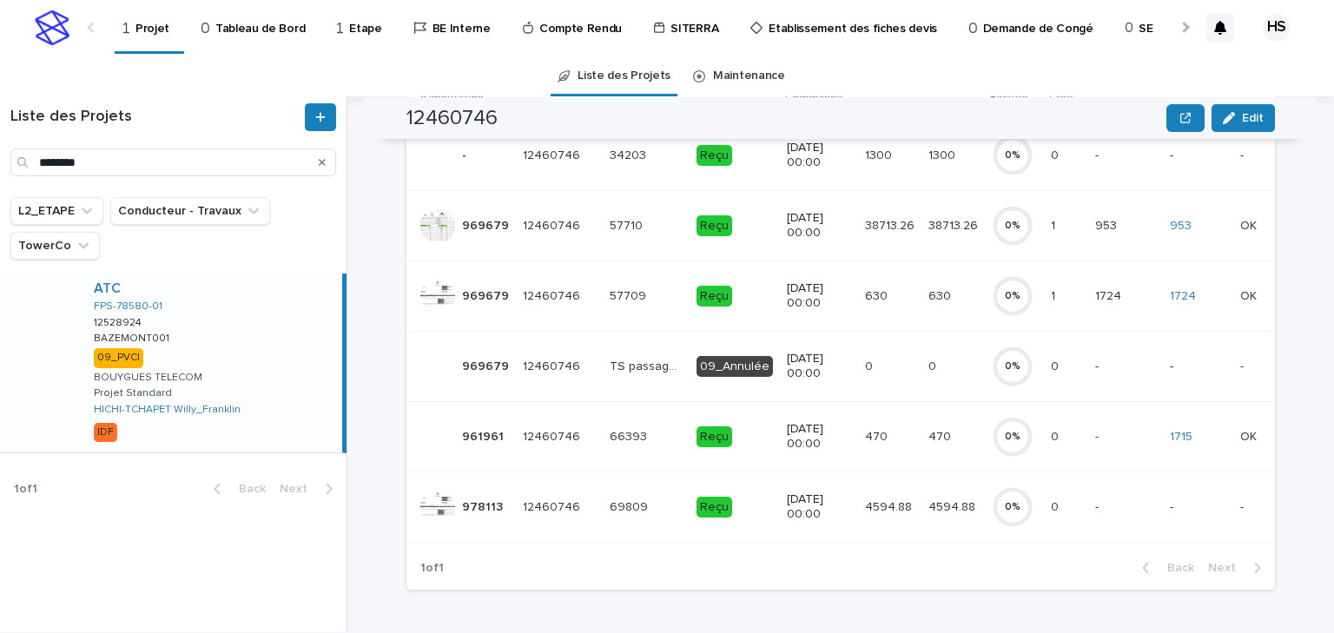
click at [254, 325] on div "ATC FPS-78580-01 12528924 12528924 BAZEMONT001 BAZEMONT001 09_PVCI BOUYGUES TEL…" at bounding box center [211, 363] width 262 height 179
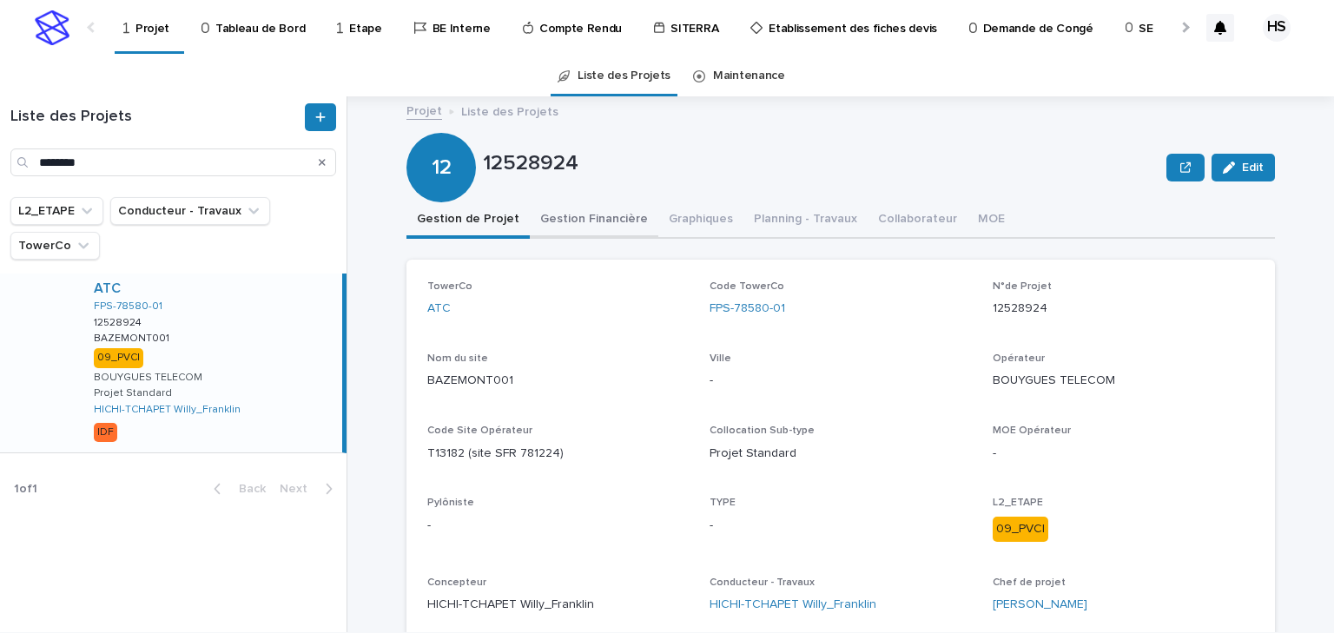
click at [578, 222] on button "Gestion Financière" at bounding box center [594, 220] width 129 height 36
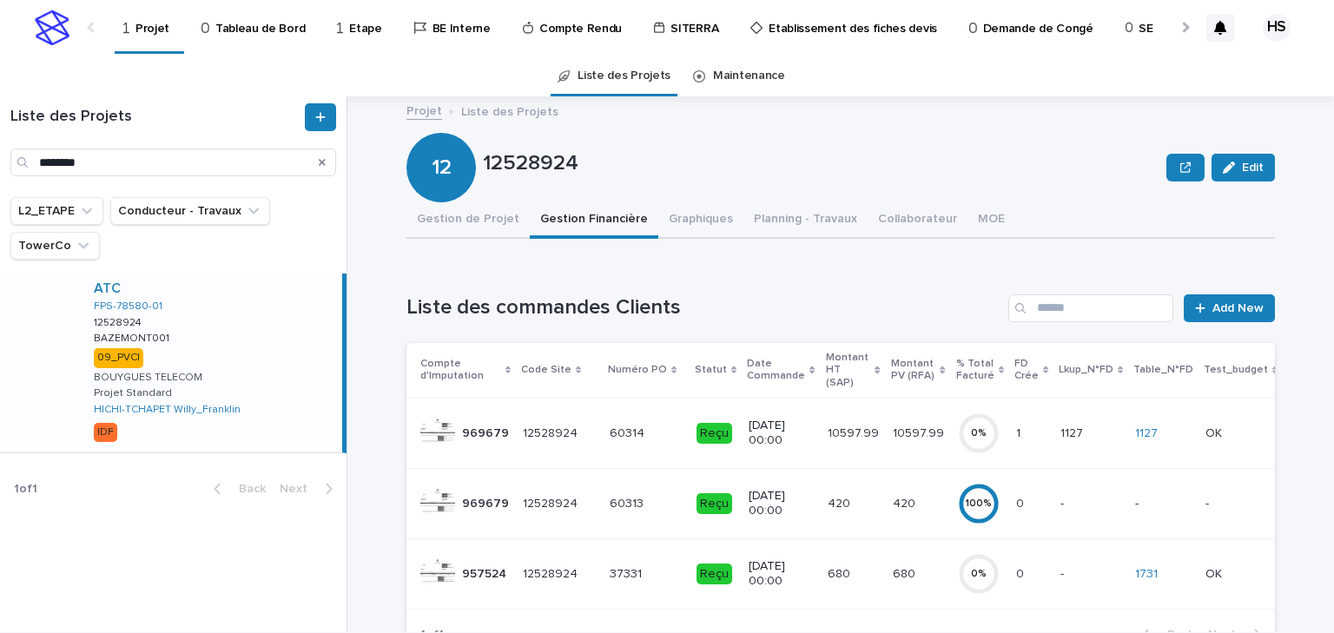
click at [828, 497] on p "420" at bounding box center [841, 502] width 26 height 18
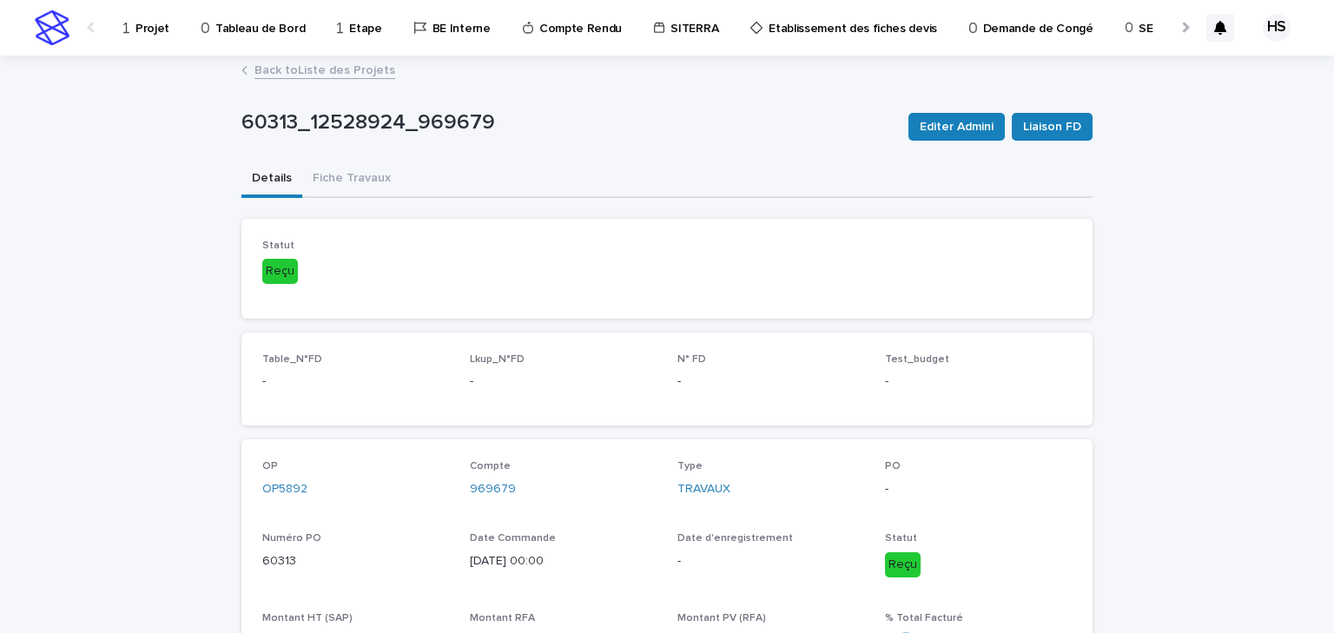
click at [337, 72] on link "Back to Liste des Projets" at bounding box center [324, 69] width 141 height 20
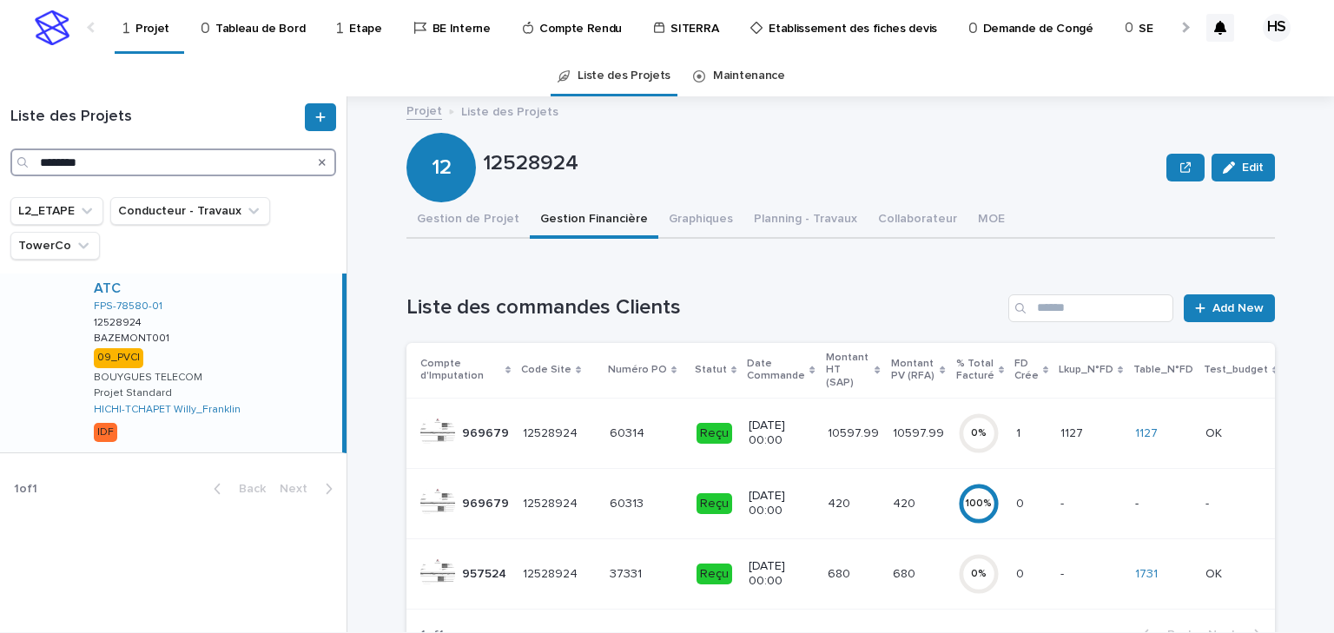
click at [160, 168] on input "********" at bounding box center [173, 163] width 326 height 28
drag, startPoint x: 179, startPoint y: 164, endPoint x: -190, endPoint y: 156, distance: 369.2
click at [0, 156] on html "Projet Tableau de Bord Etape BE Interne Compte Rendu SITERRA Etablissement des …" at bounding box center [667, 316] width 1334 height 633
paste input "Search"
type input "********"
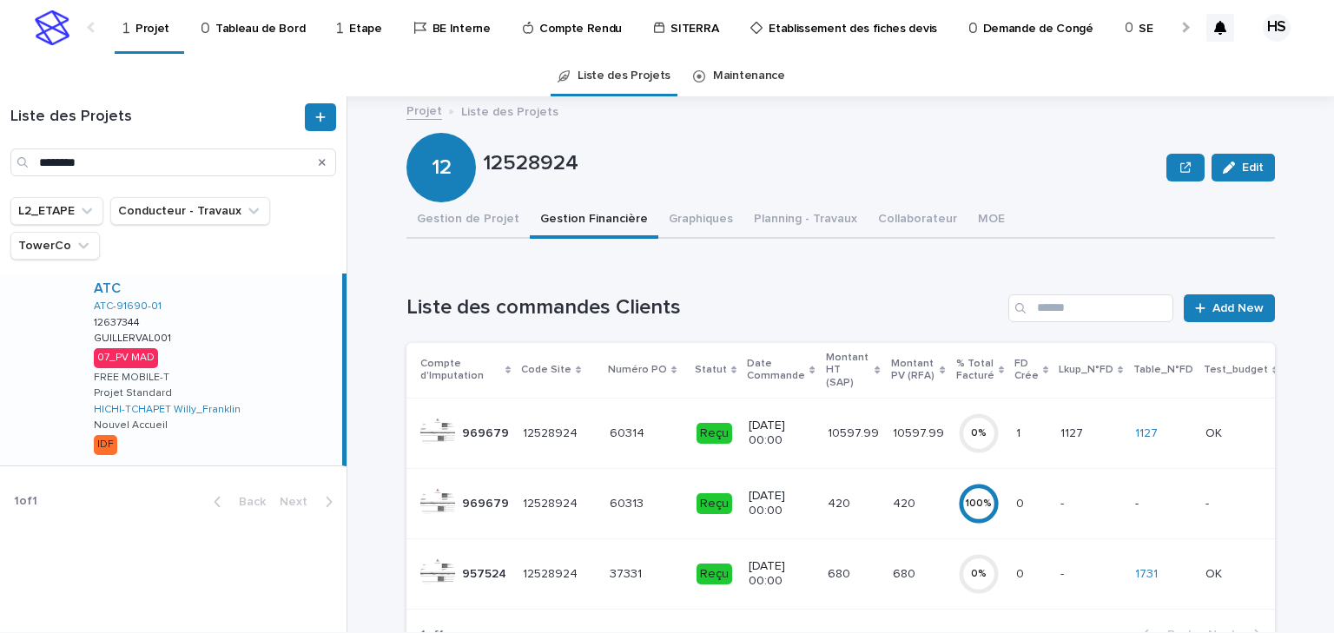
click at [231, 372] on div "ATC ATC-91690-01 12637344 12637344 GUILLERVAL001 GUILLERVAL001 07_PV MAD FREE M…" at bounding box center [211, 370] width 262 height 192
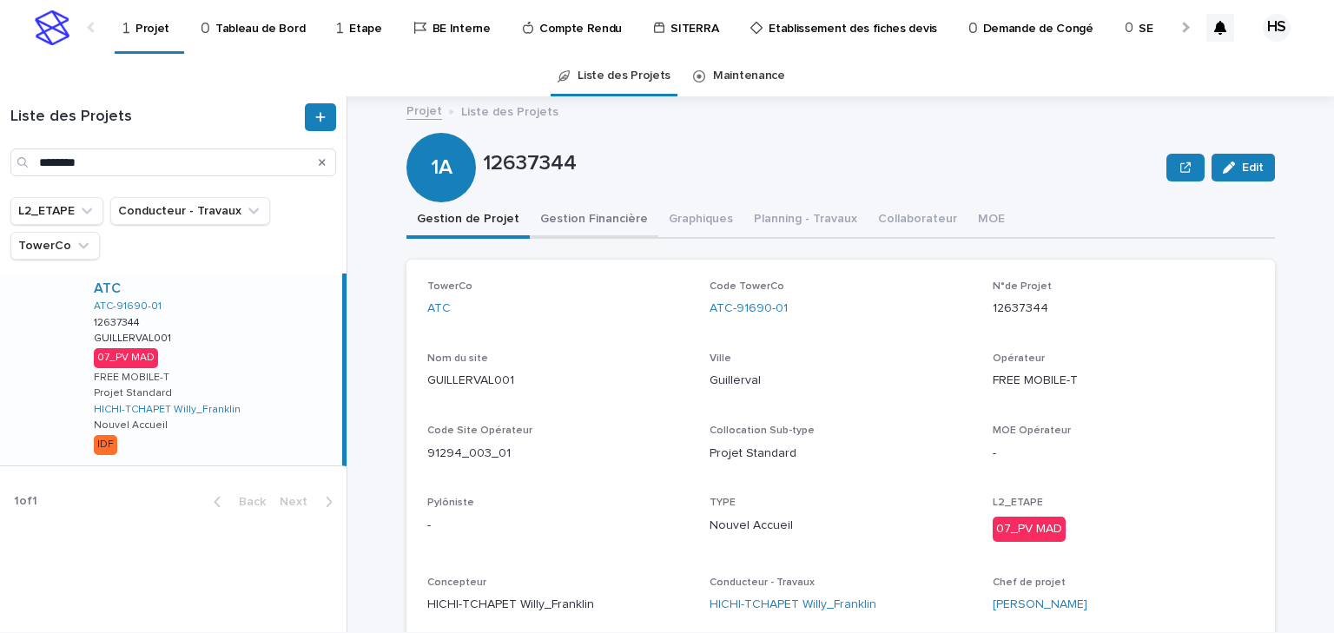
click at [591, 227] on button "Gestion Financière" at bounding box center [594, 220] width 129 height 36
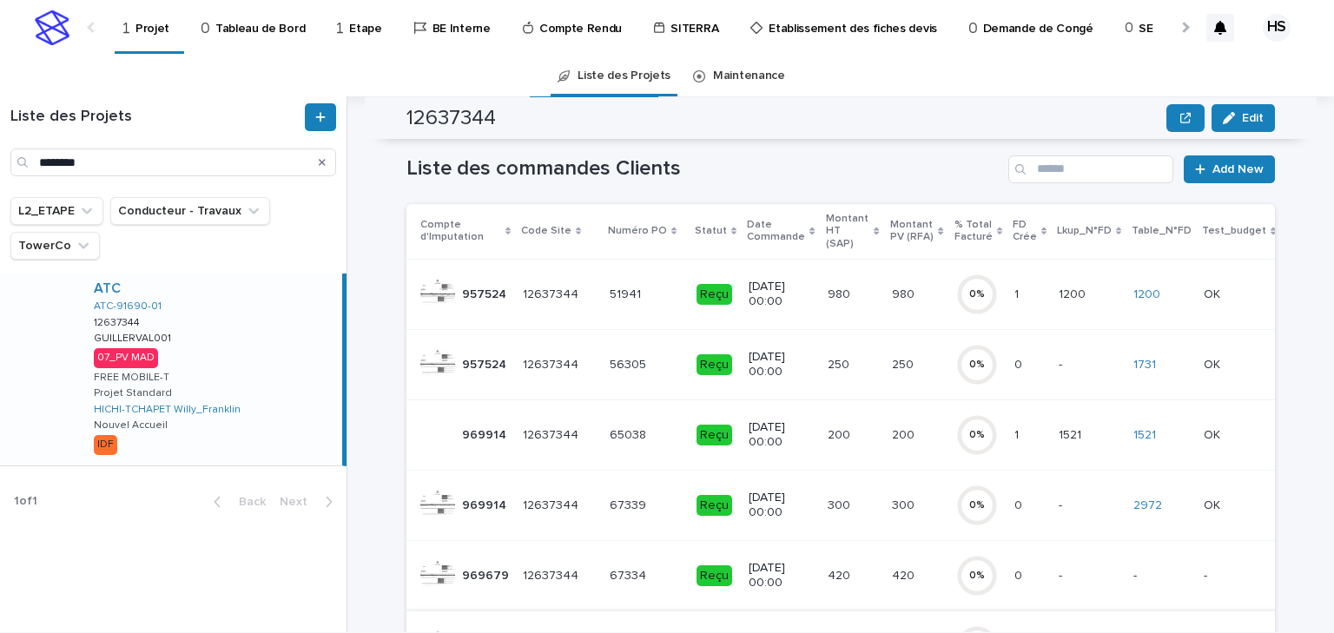
scroll to position [278, 0]
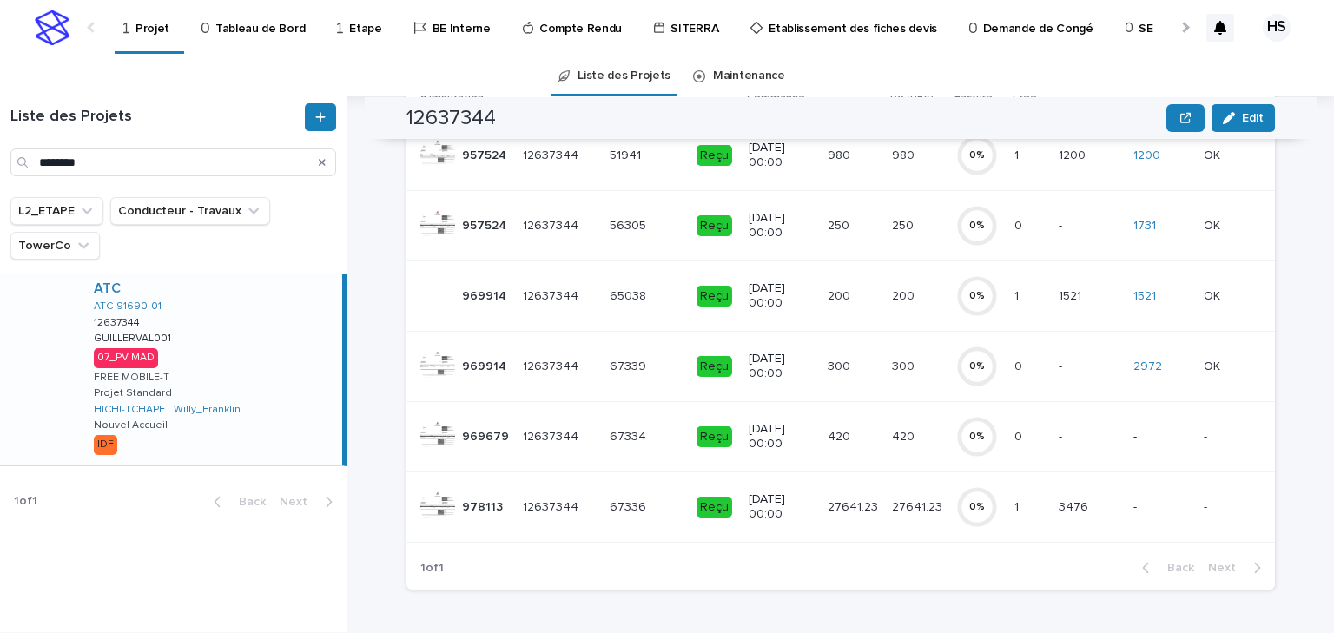
click at [892, 426] on p "420" at bounding box center [905, 435] width 26 height 18
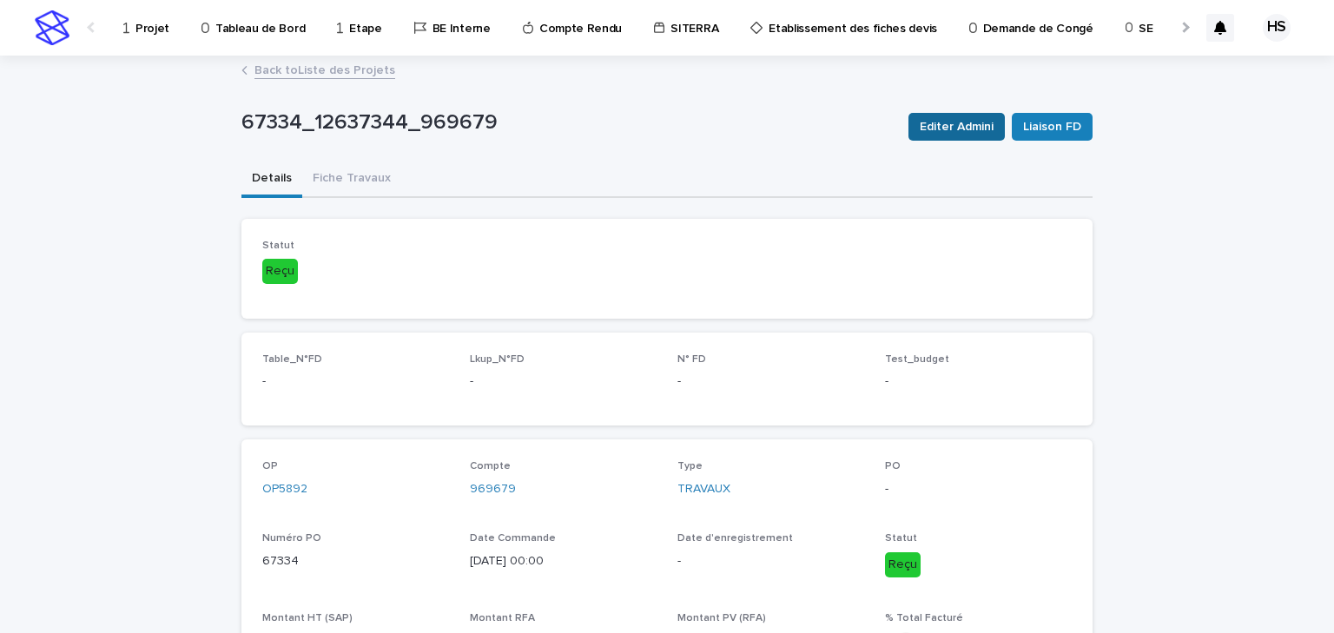
click at [932, 122] on span "Editer Admini" at bounding box center [957, 126] width 74 height 17
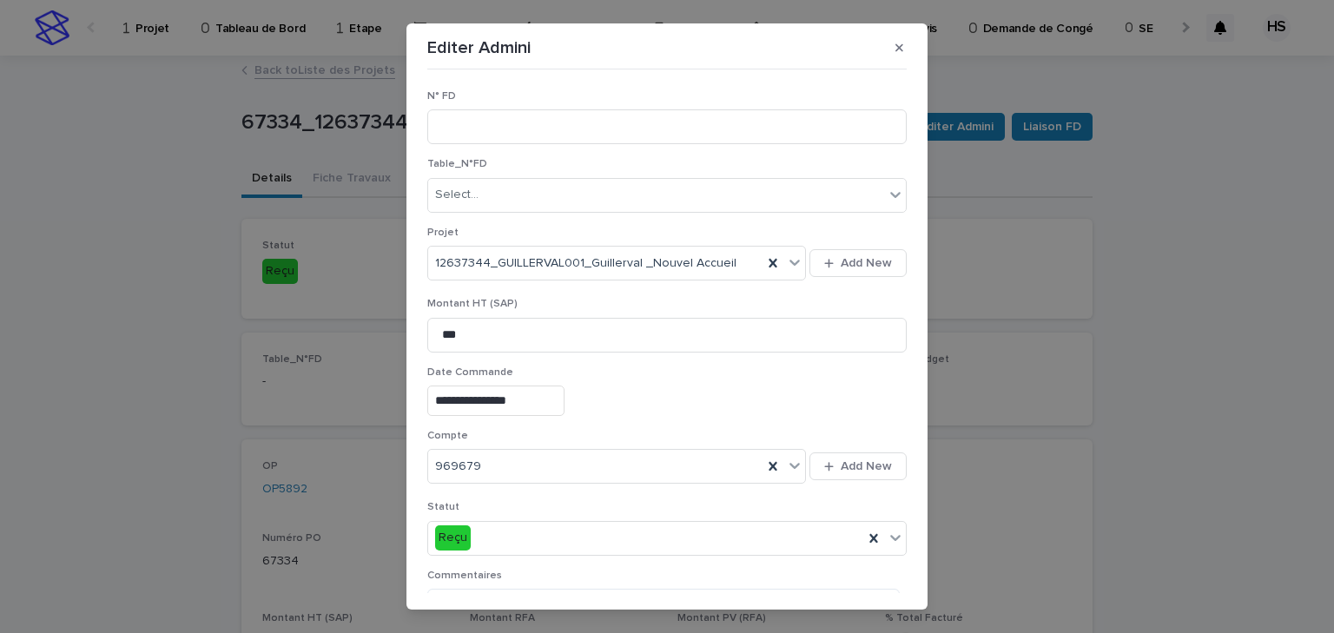
scroll to position [139, 0]
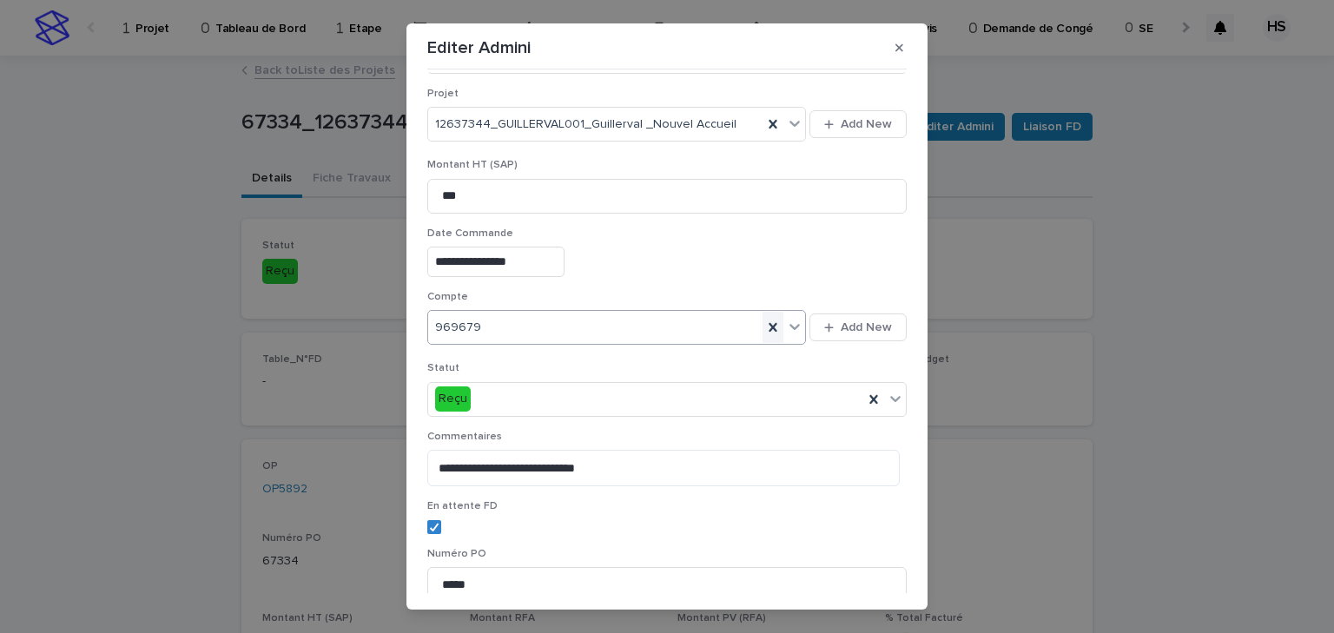
click at [769, 327] on icon at bounding box center [773, 327] width 8 height 9
paste input "******"
click at [604, 350] on div "No options" at bounding box center [608, 359] width 371 height 29
click at [598, 356] on div "No options" at bounding box center [608, 359] width 371 height 29
type input "******"
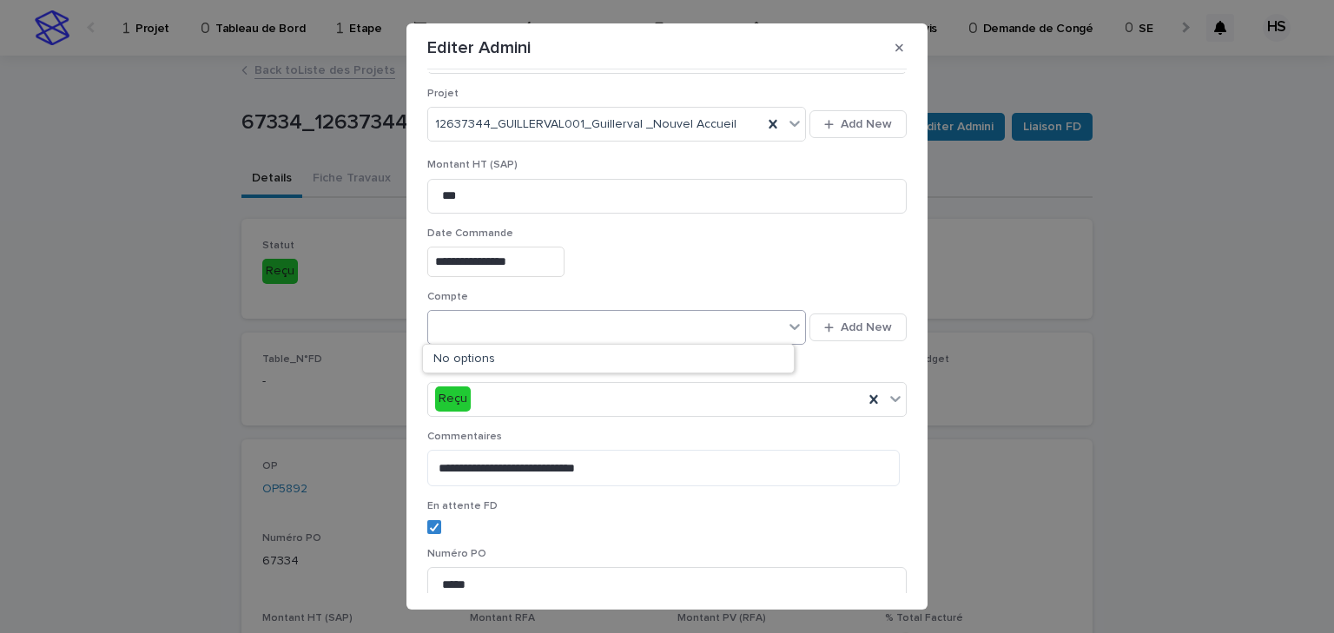
click at [708, 239] on div "**********" at bounding box center [666, 259] width 479 height 63
click at [584, 327] on div "Select..." at bounding box center [605, 328] width 355 height 29
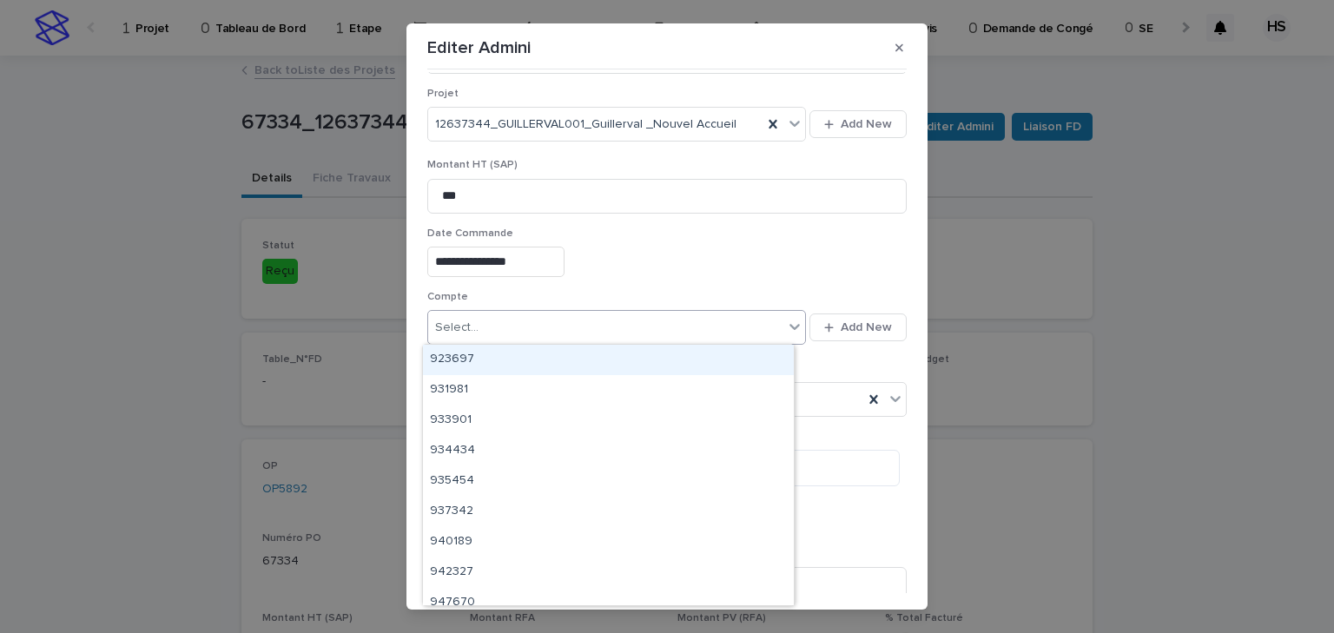
paste input "******"
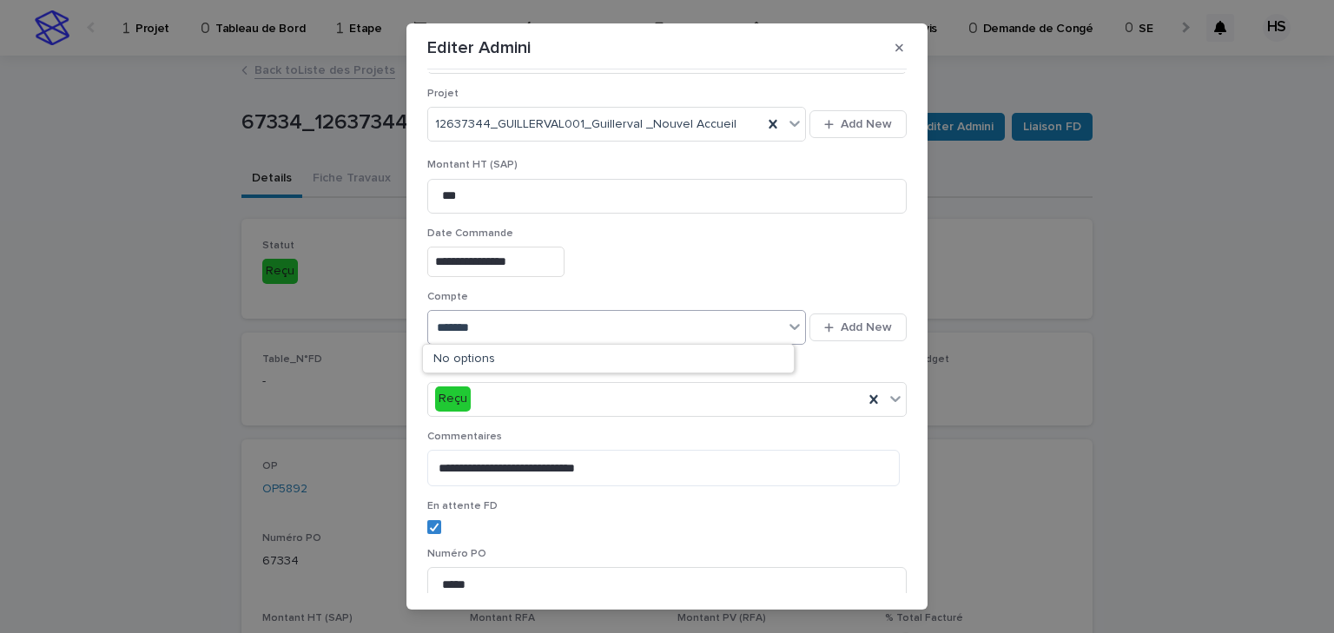
type input "******"
click at [494, 358] on div "978113" at bounding box center [608, 360] width 371 height 30
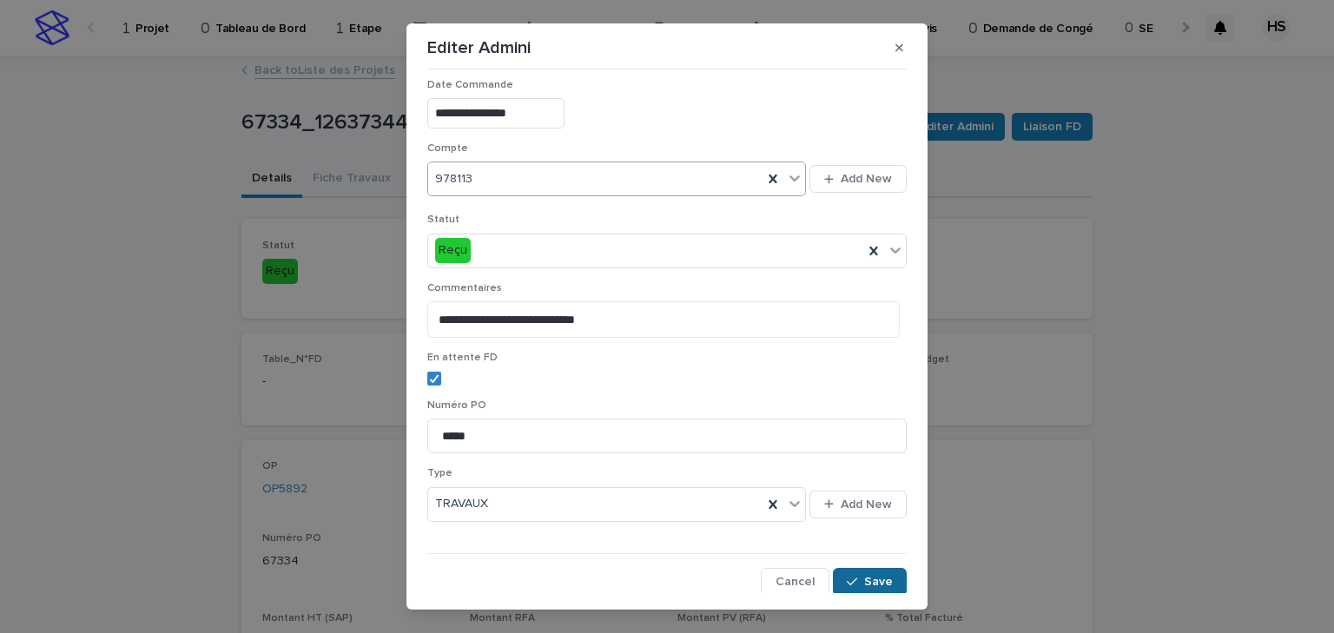
click at [865, 580] on span "Save" at bounding box center [878, 582] width 29 height 12
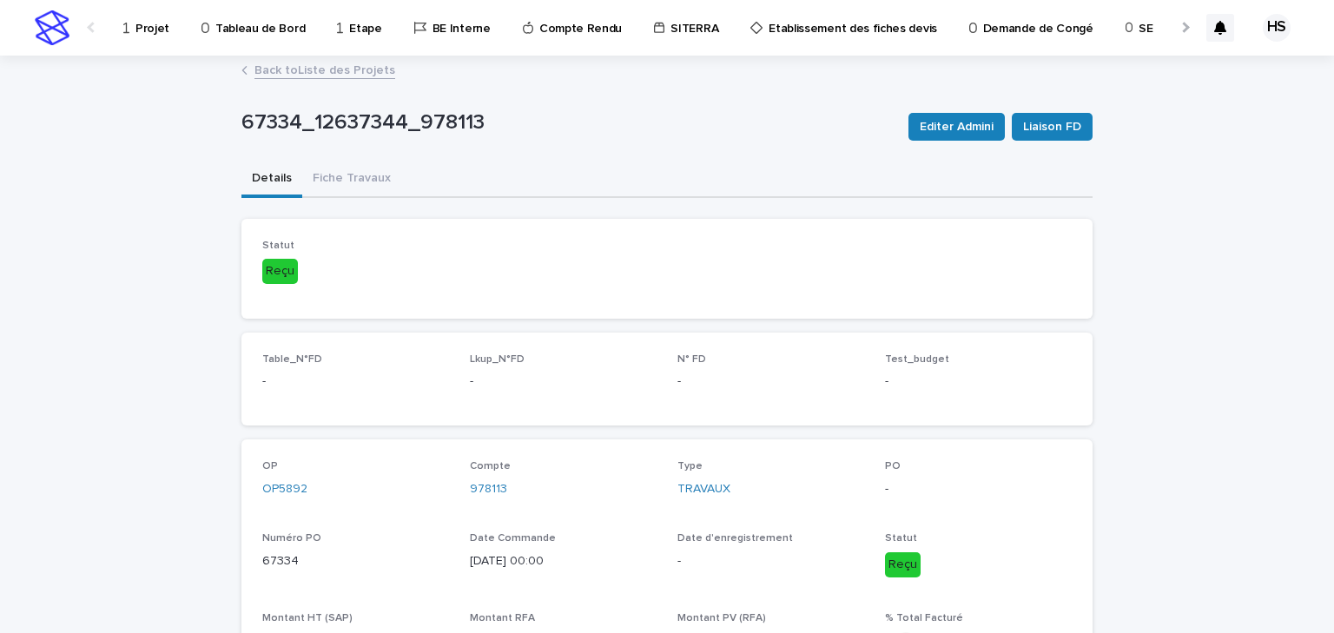
click at [164, 31] on p "Projet" at bounding box center [152, 18] width 34 height 36
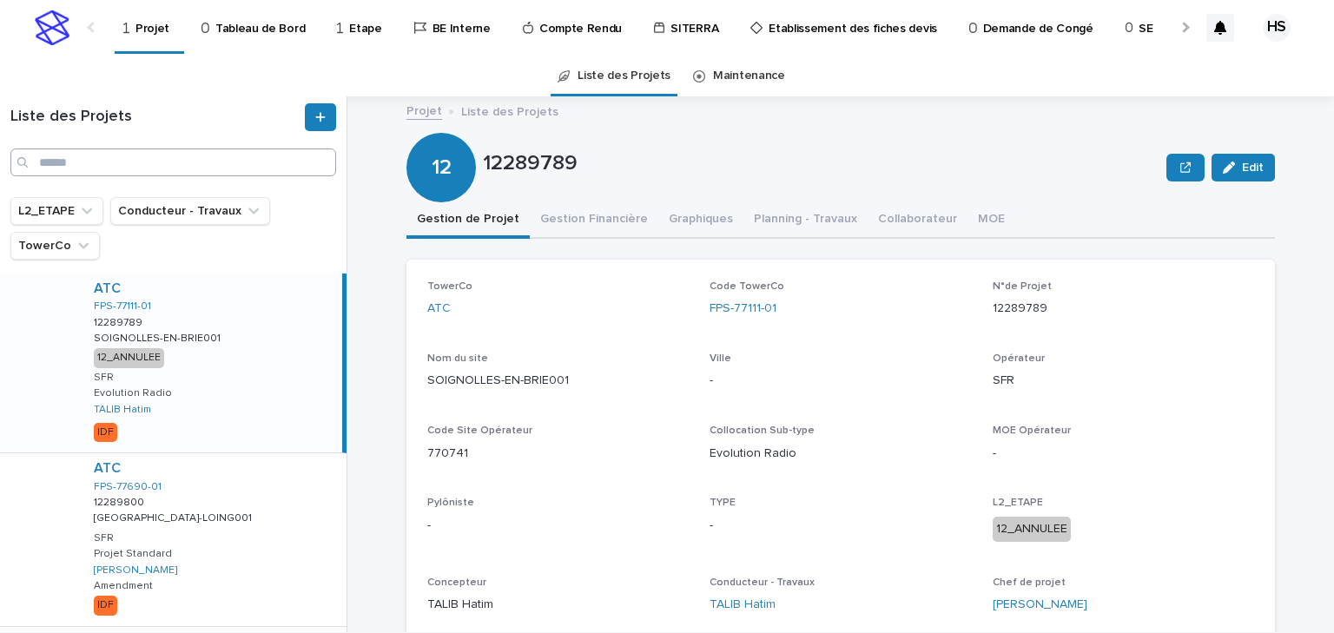
click at [129, 177] on div "Liste des Projets" at bounding box center [173, 146] width 347 height 101
click at [133, 163] on input "Search" at bounding box center [173, 163] width 326 height 28
paste input "********"
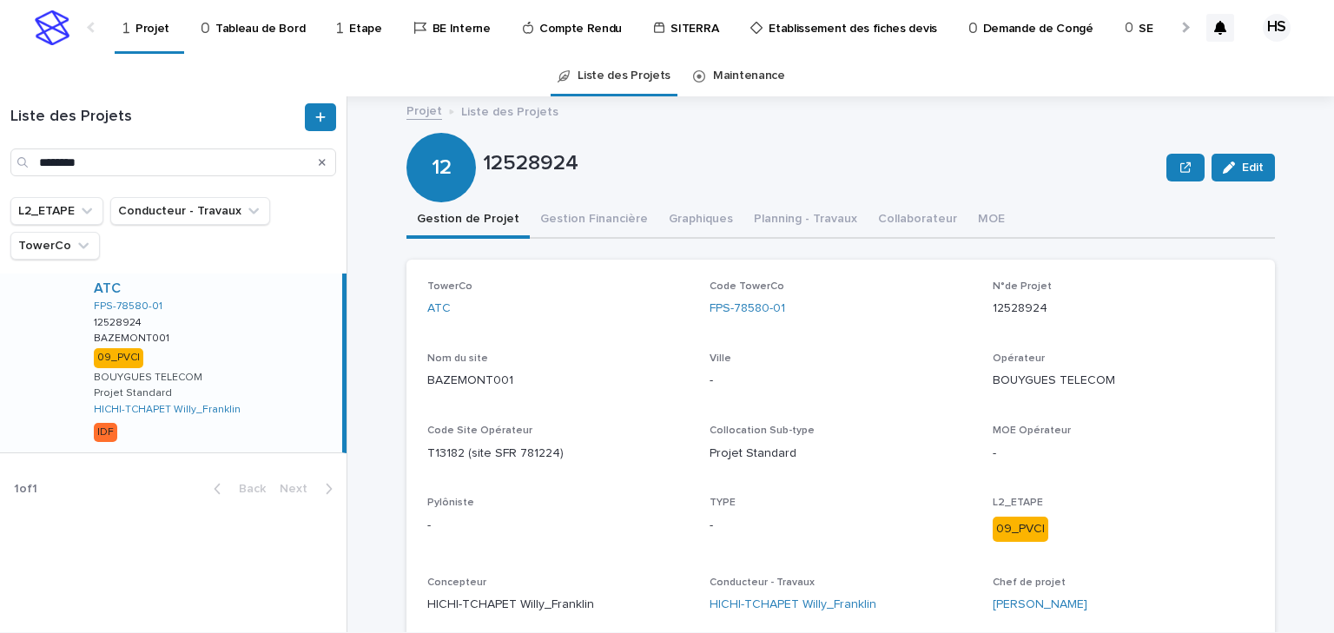
click at [188, 328] on div "ATC FPS-78580-01 12528924 12528924 BAZEMONT001 BAZEMONT001 09_PVCI BOUYGUES TEL…" at bounding box center [211, 363] width 262 height 179
click at [604, 228] on button "Gestion Financière" at bounding box center [594, 220] width 129 height 36
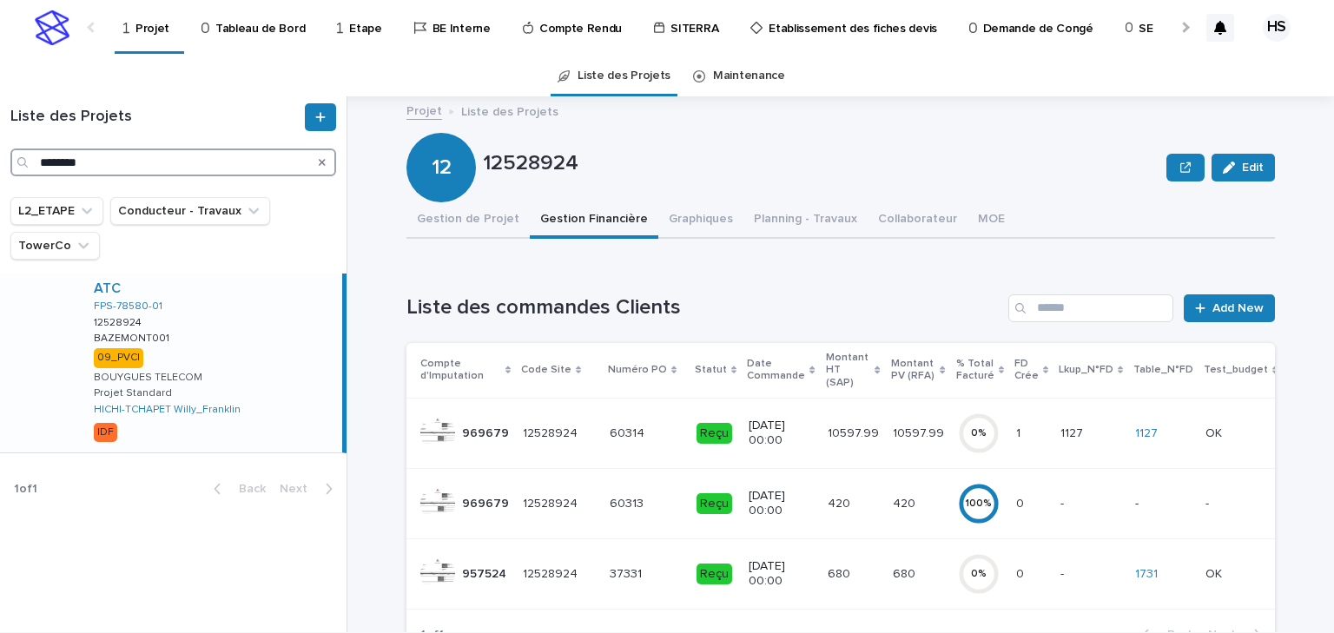
drag, startPoint x: 127, startPoint y: 160, endPoint x: -84, endPoint y: 163, distance: 211.1
click at [0, 163] on html "Projet Tableau de Bord Etape BE Interne Compte Rendu SITERRA Etablissement des …" at bounding box center [667, 316] width 1334 height 633
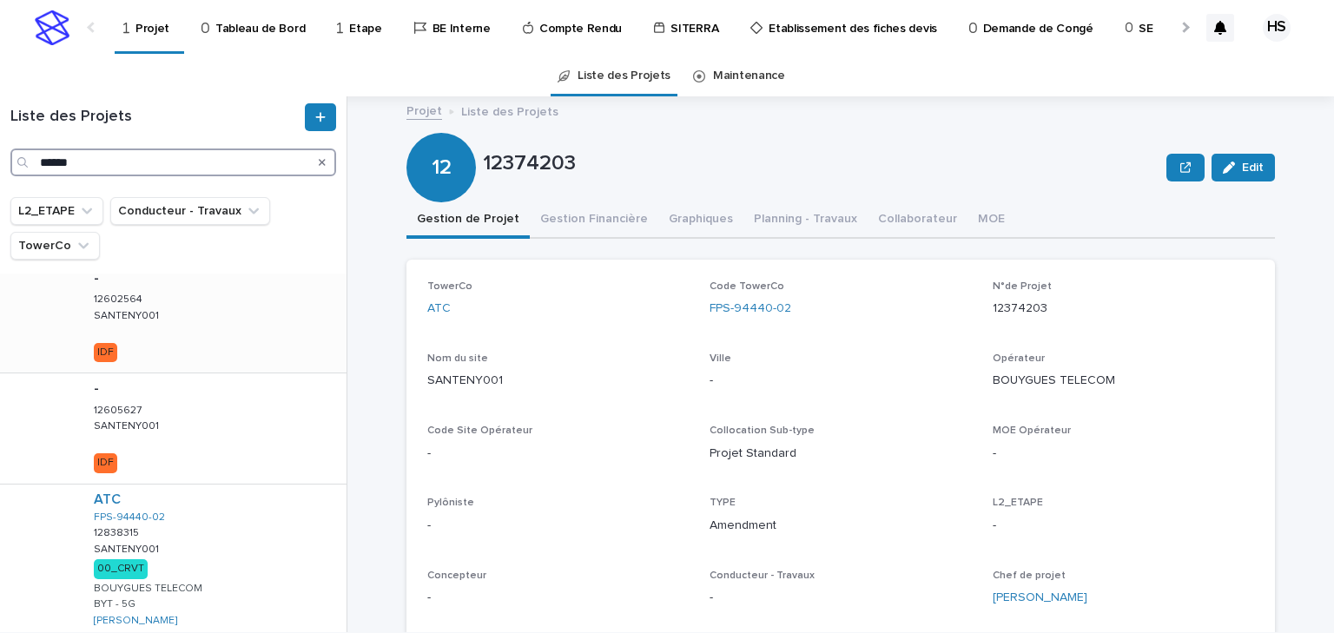
scroll to position [1350, 0]
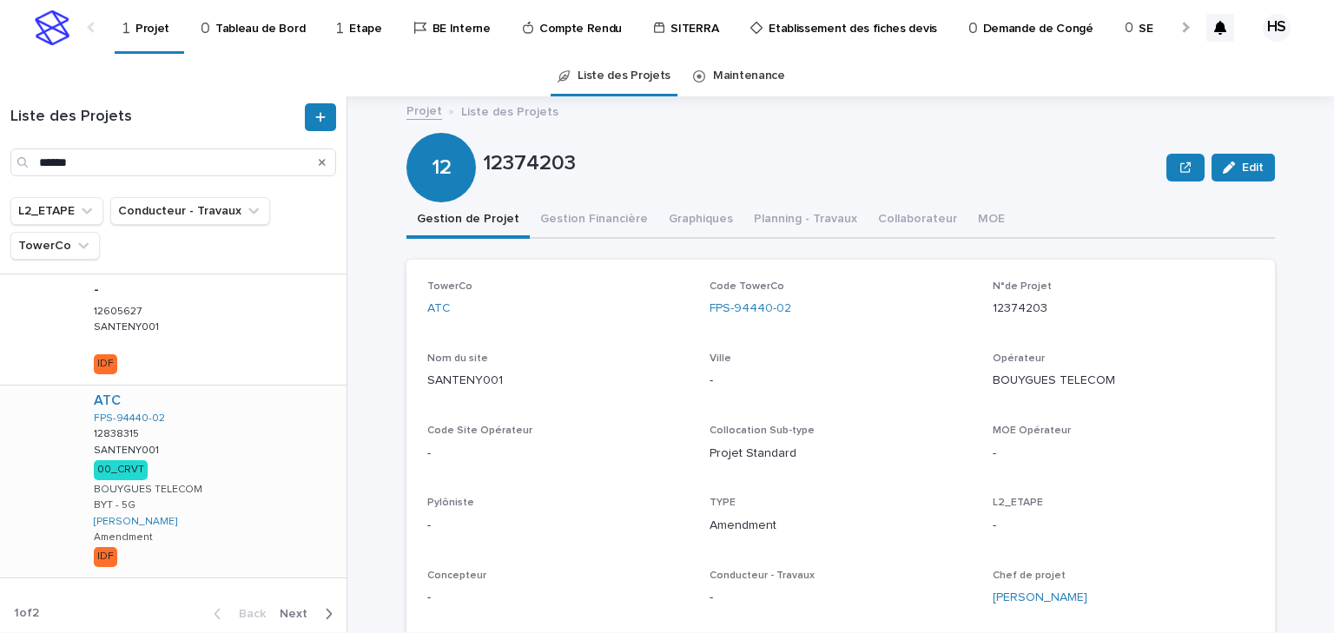
click at [226, 437] on div "ATC FPS-94440-02 12838315 12838315 SANTENY001 SANTENY001 00_CRVT BOUYGUES TELEC…" at bounding box center [213, 482] width 267 height 192
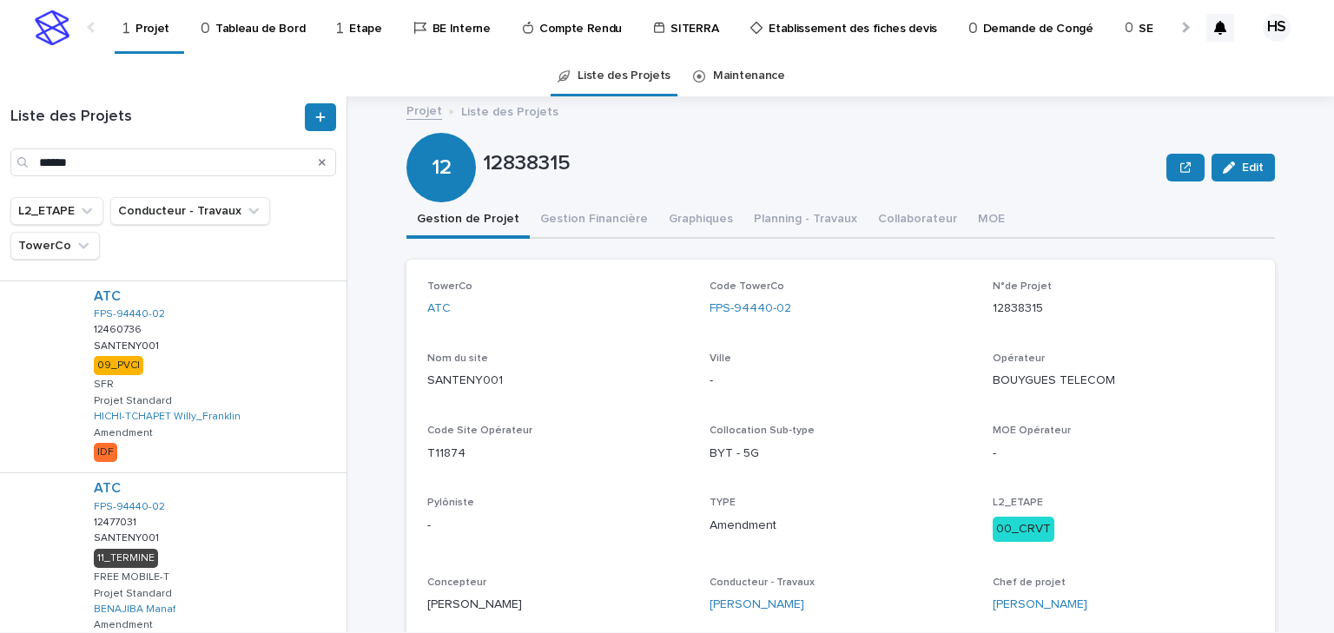
scroll to position [585, 0]
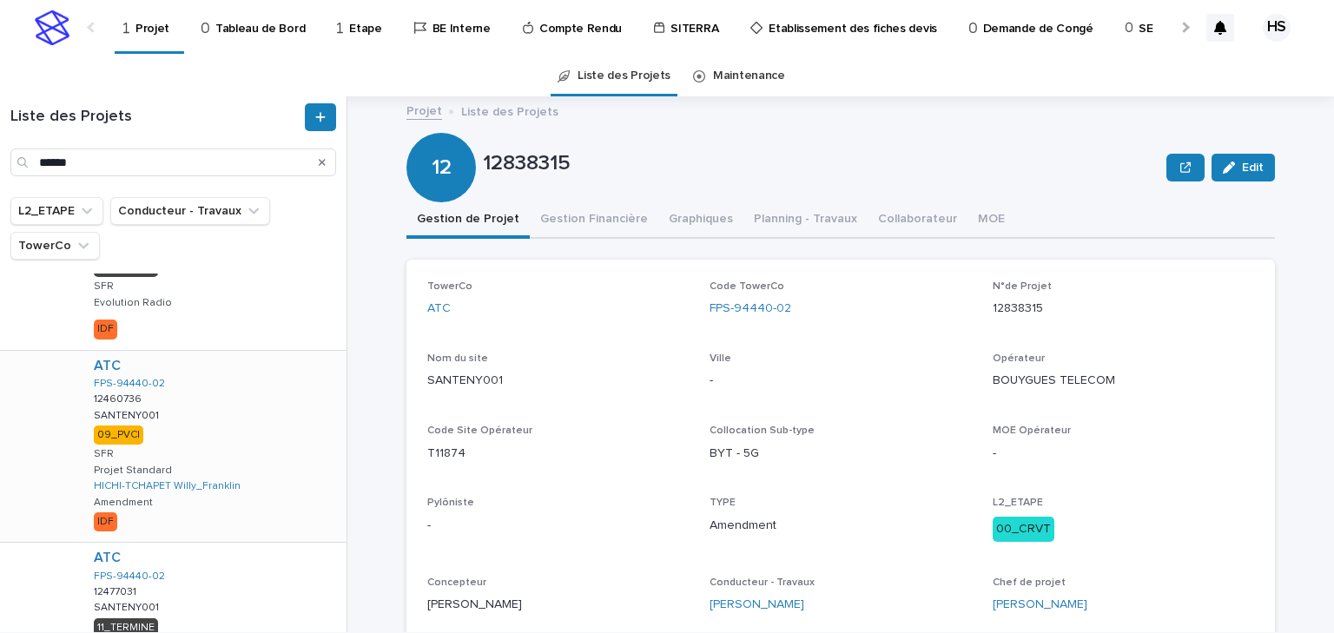
click at [233, 413] on div "ATC FPS-94440-02 12460736 12460736 SANTENY001 SANTENY001 09_PVCI SFR Projet Sta…" at bounding box center [213, 447] width 267 height 192
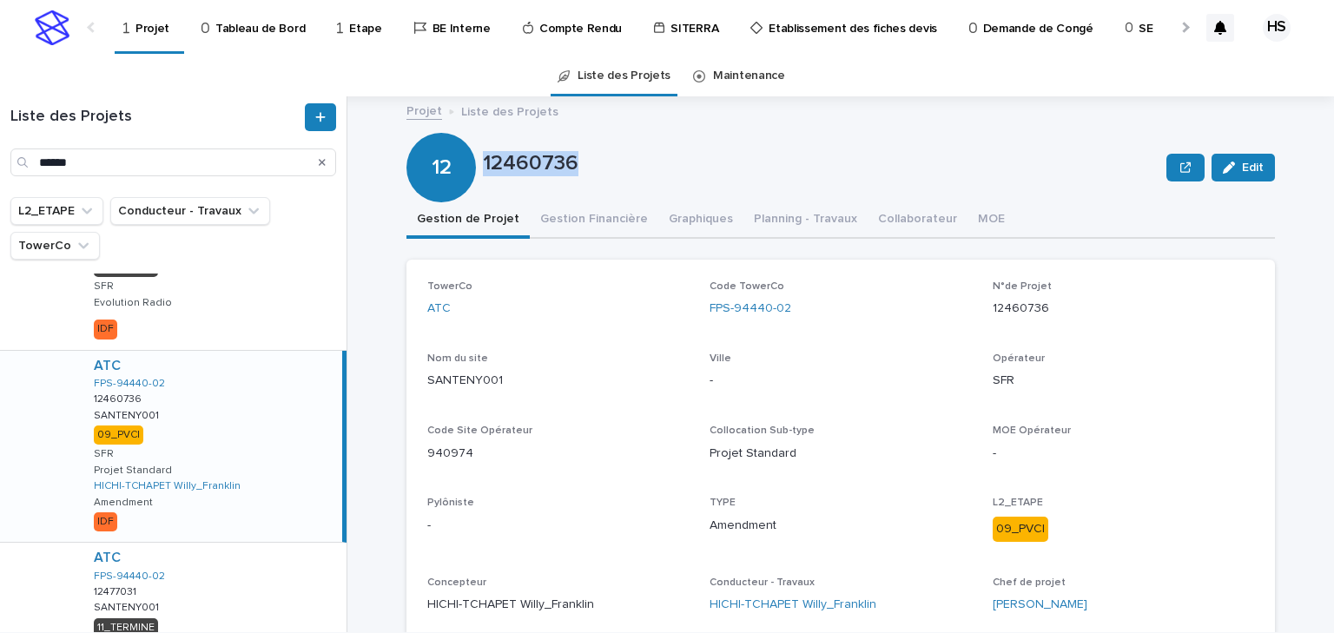
drag, startPoint x: 573, startPoint y: 167, endPoint x: 479, endPoint y: 174, distance: 94.1
click at [483, 174] on p "12460736" at bounding box center [821, 163] width 677 height 25
copy p "12460736"
click at [0, 159] on html "Projet Tableau de Bord Etape BE Interne Compte Rendu SITERRA Etablissement des …" at bounding box center [667, 316] width 1334 height 633
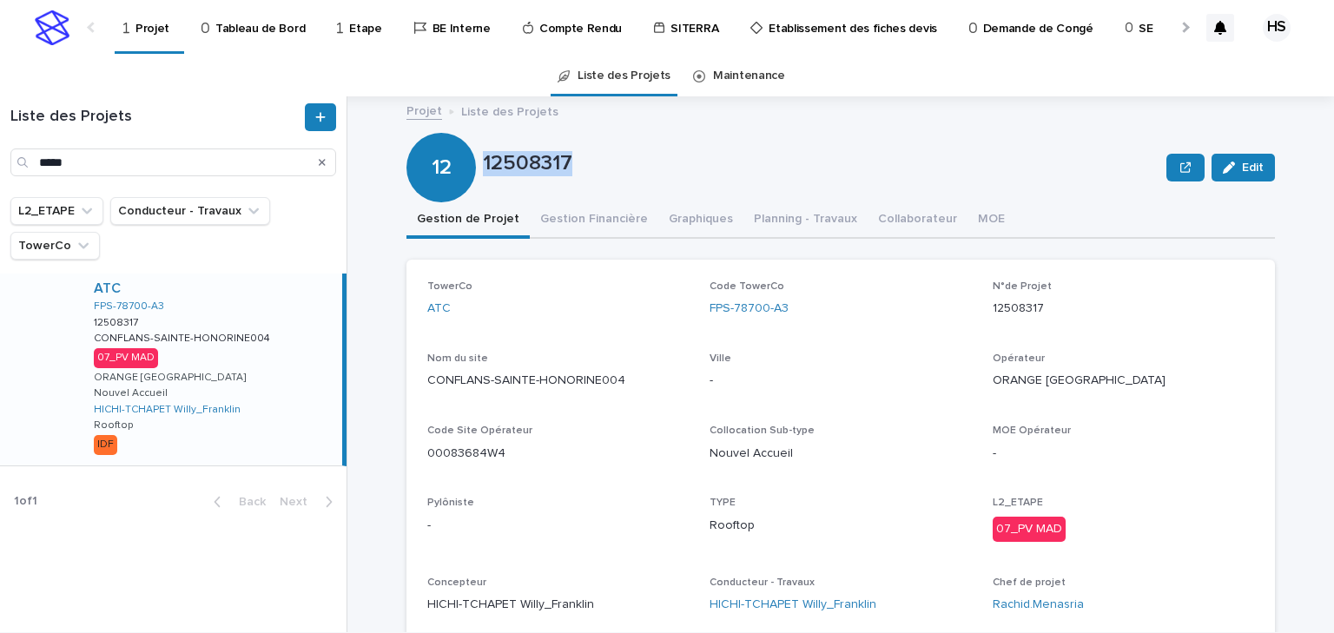
drag, startPoint x: 580, startPoint y: 170, endPoint x: 480, endPoint y: 185, distance: 101.0
click at [480, 185] on div "12 12508317 Edit" at bounding box center [840, 167] width 868 height 69
copy p "12508317"
drag, startPoint x: 1247, startPoint y: 168, endPoint x: 1208, endPoint y: 257, distance: 97.6
click at [1247, 168] on span "Edit" at bounding box center [1253, 168] width 22 height 12
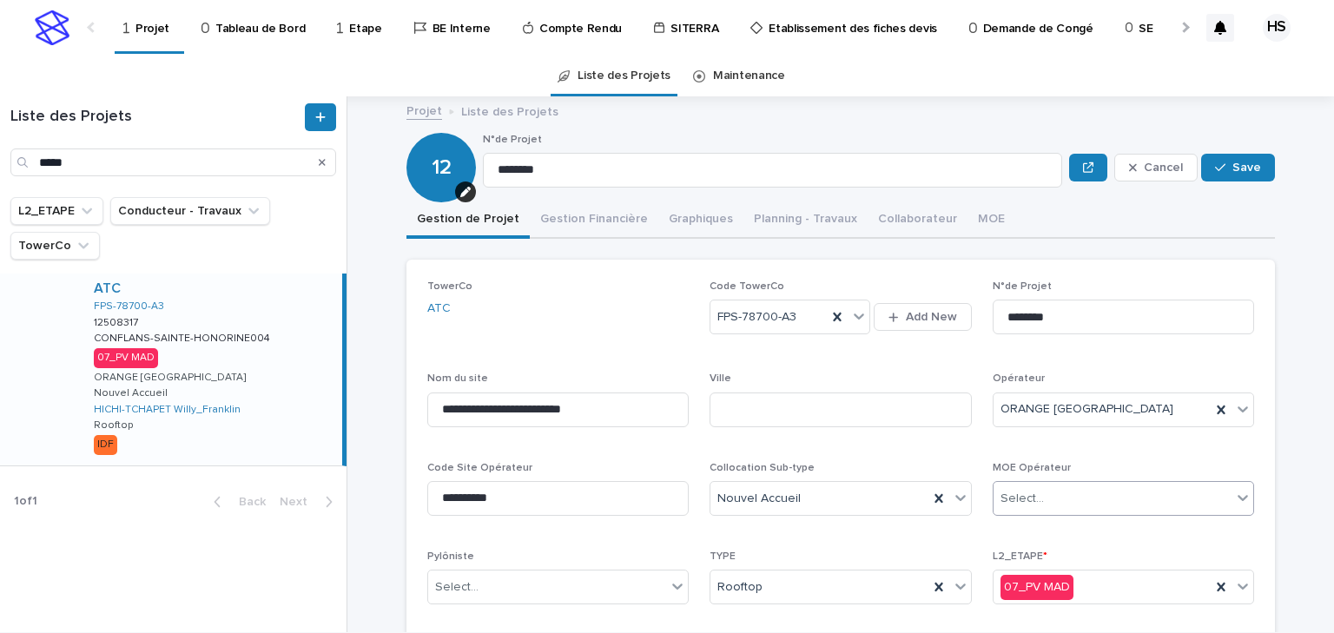
scroll to position [208, 0]
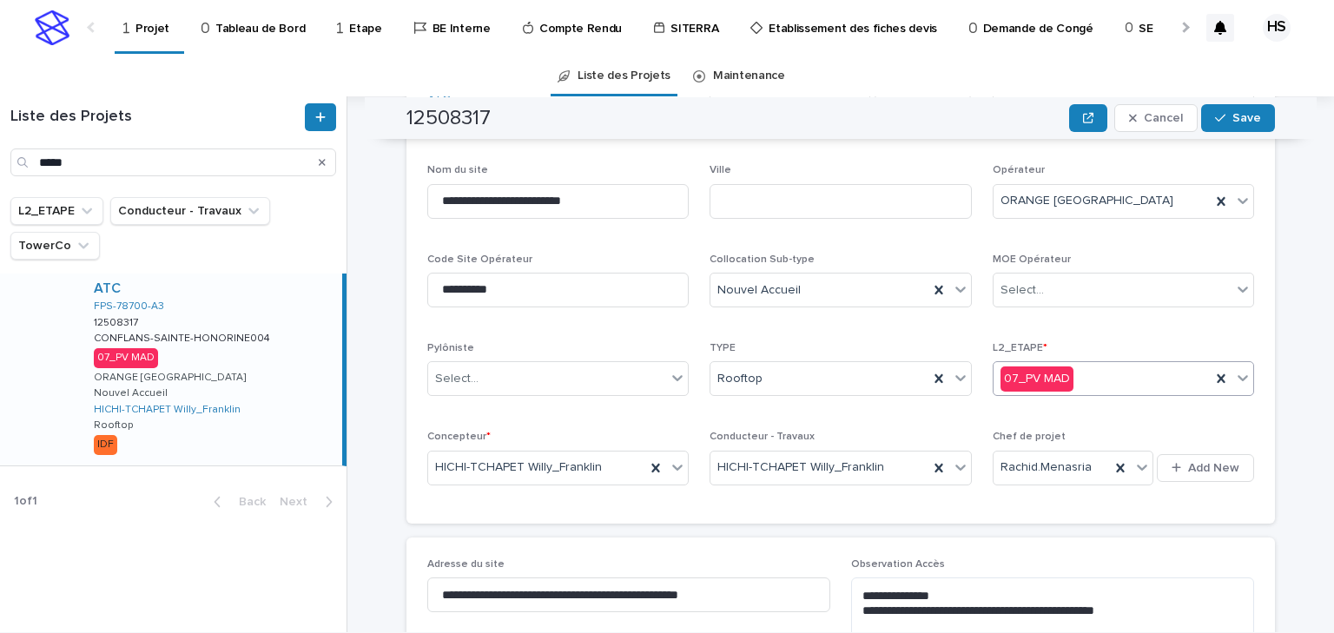
click at [1099, 380] on div "07_PV MAD" at bounding box center [1102, 379] width 217 height 29
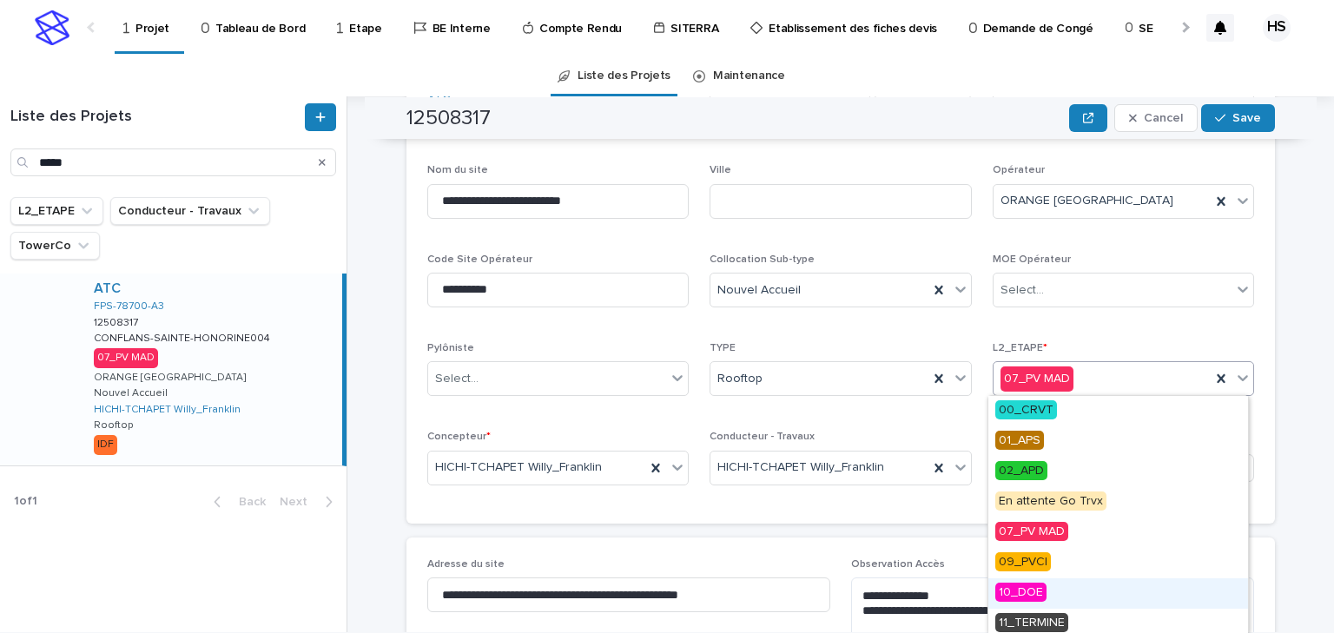
click at [1057, 588] on div "10_DOE" at bounding box center [1118, 593] width 260 height 30
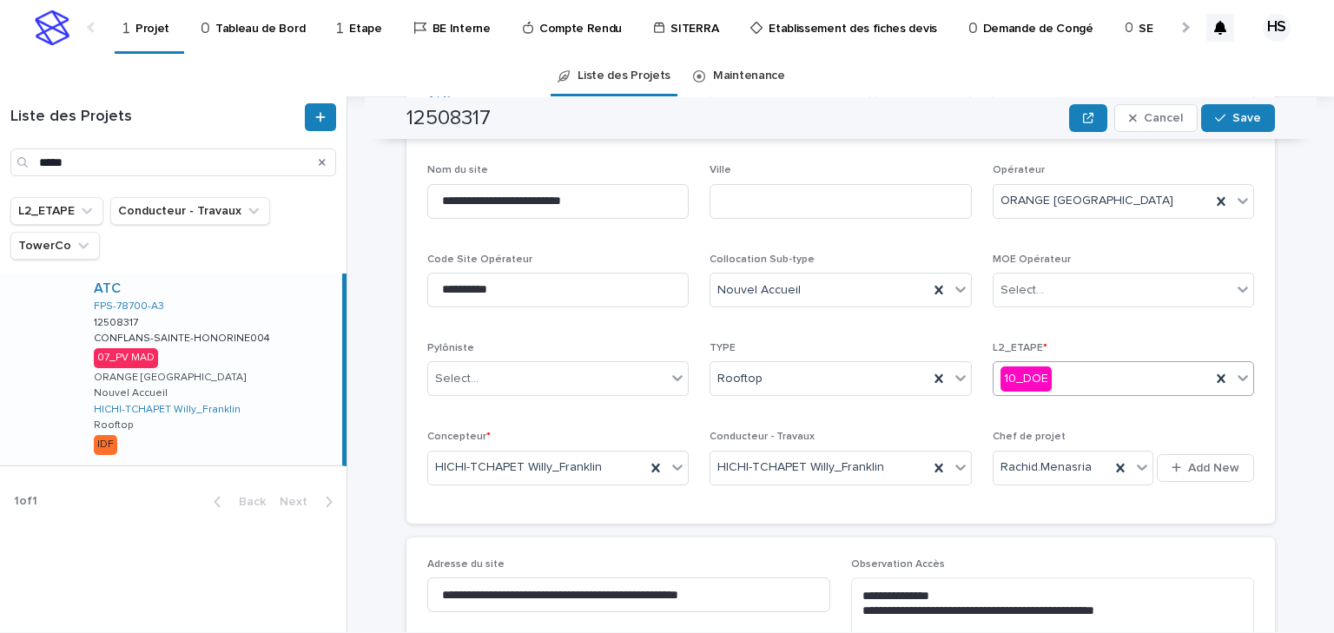
click at [1214, 132] on div "12508317 Cancel Save" at bounding box center [840, 118] width 868 height 42
click at [1225, 122] on div "button" at bounding box center [1223, 118] width 17 height 12
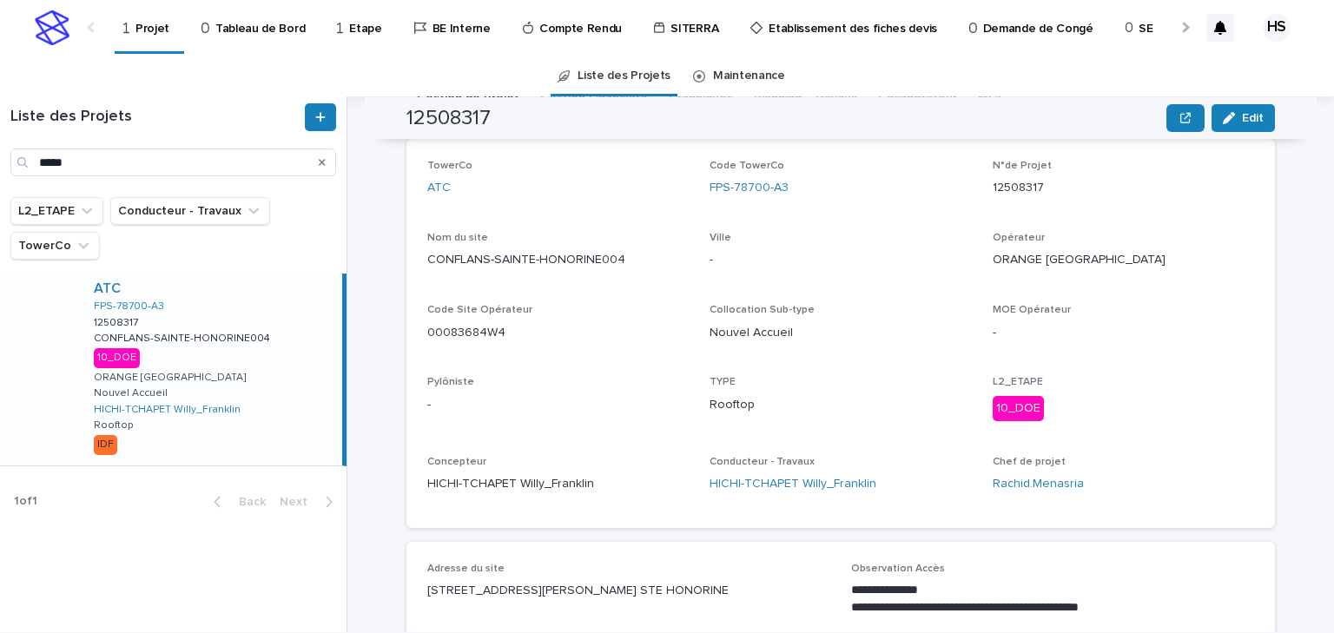
scroll to position [0, 0]
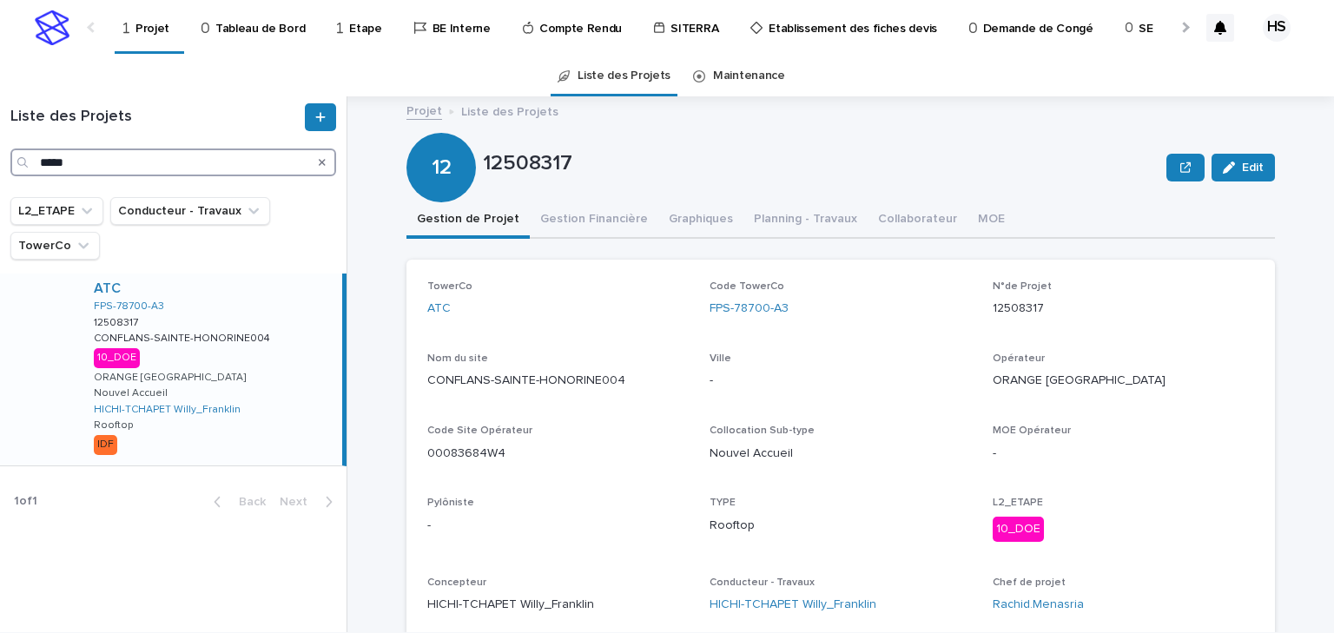
drag, startPoint x: 122, startPoint y: 165, endPoint x: -10, endPoint y: 152, distance: 133.5
click at [0, 152] on html "Projet Tableau de Bord Etape BE Interne Compte Rendu SITERRA Etablissement des …" at bounding box center [667, 316] width 1334 height 633
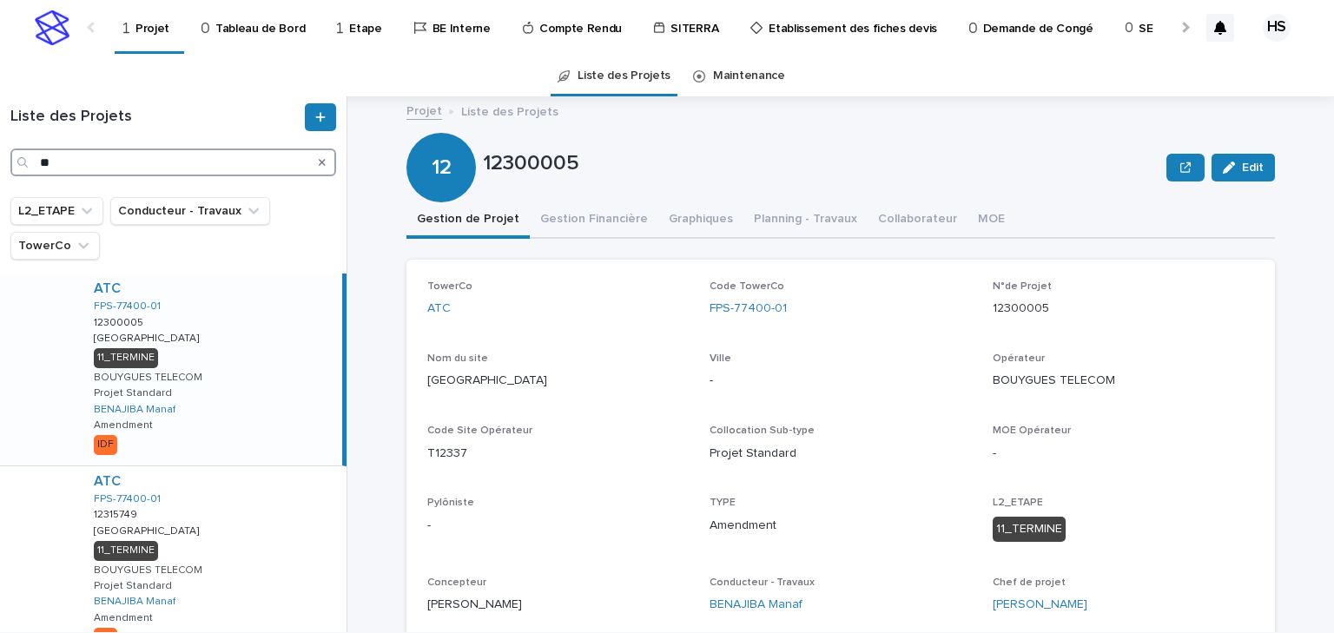
type input "*"
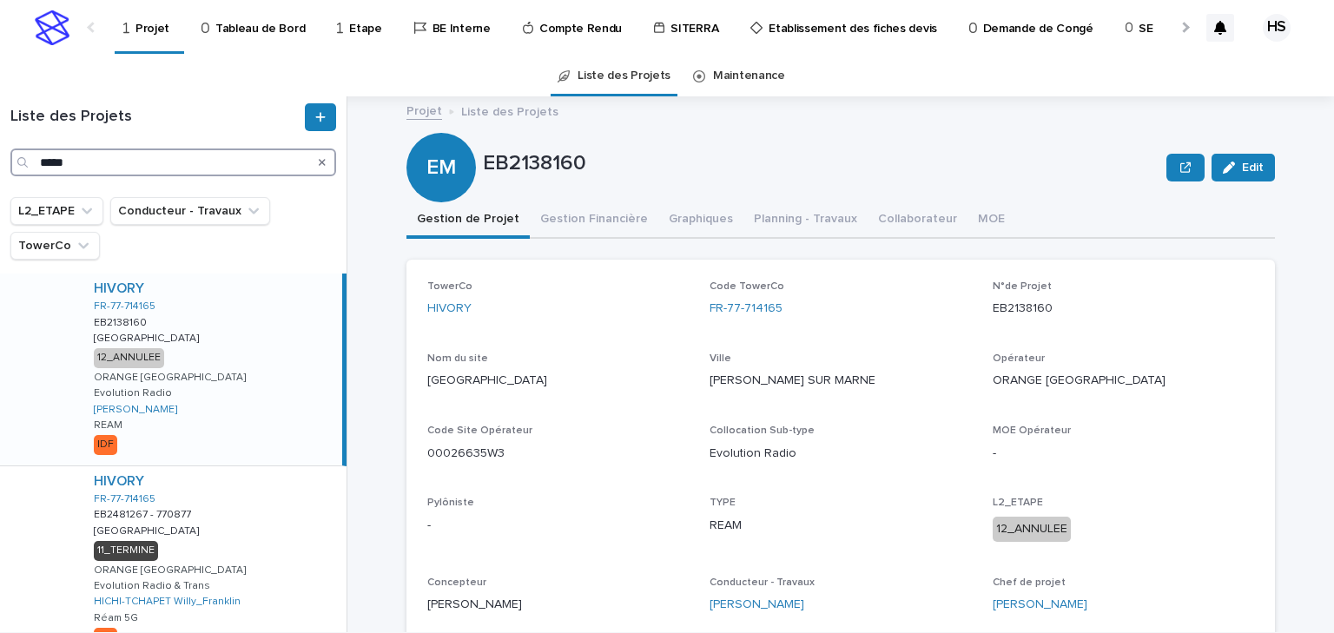
scroll to position [83, 0]
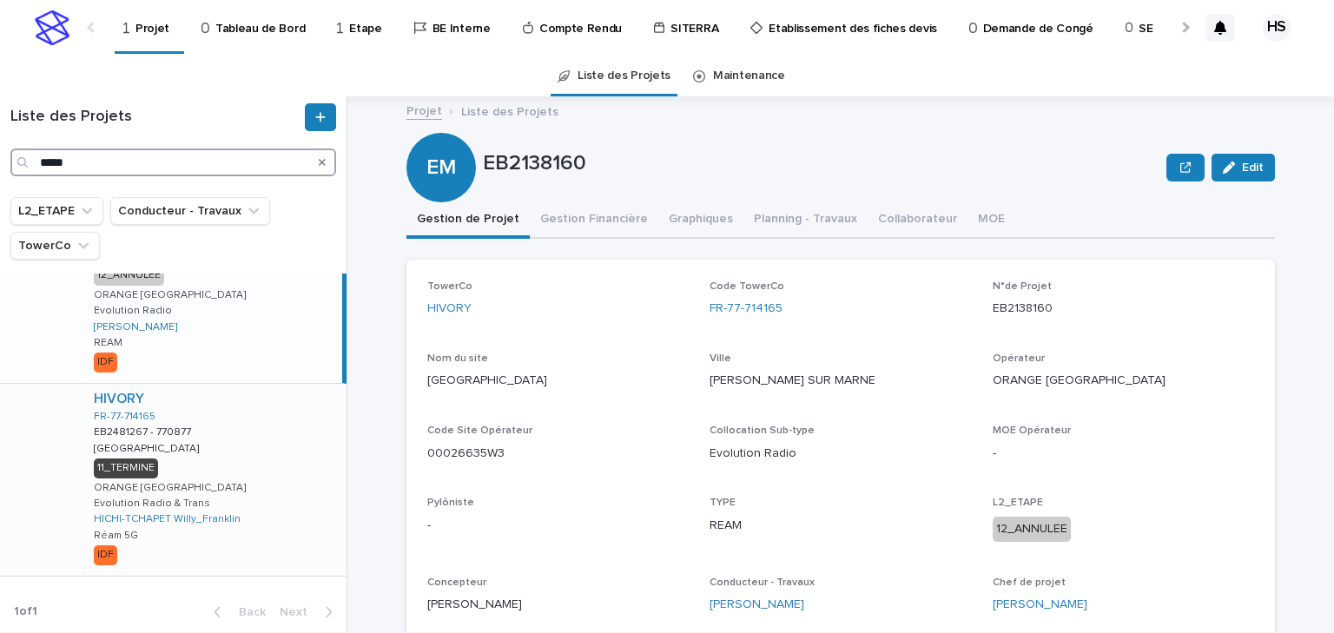
type input "*****"
click at [266, 459] on div "HIVORY FR-77-714165 EB2481267 - 770877 EB2481267 - 770877 ANNET-SUR-MARNE ANNET…" at bounding box center [213, 480] width 267 height 192
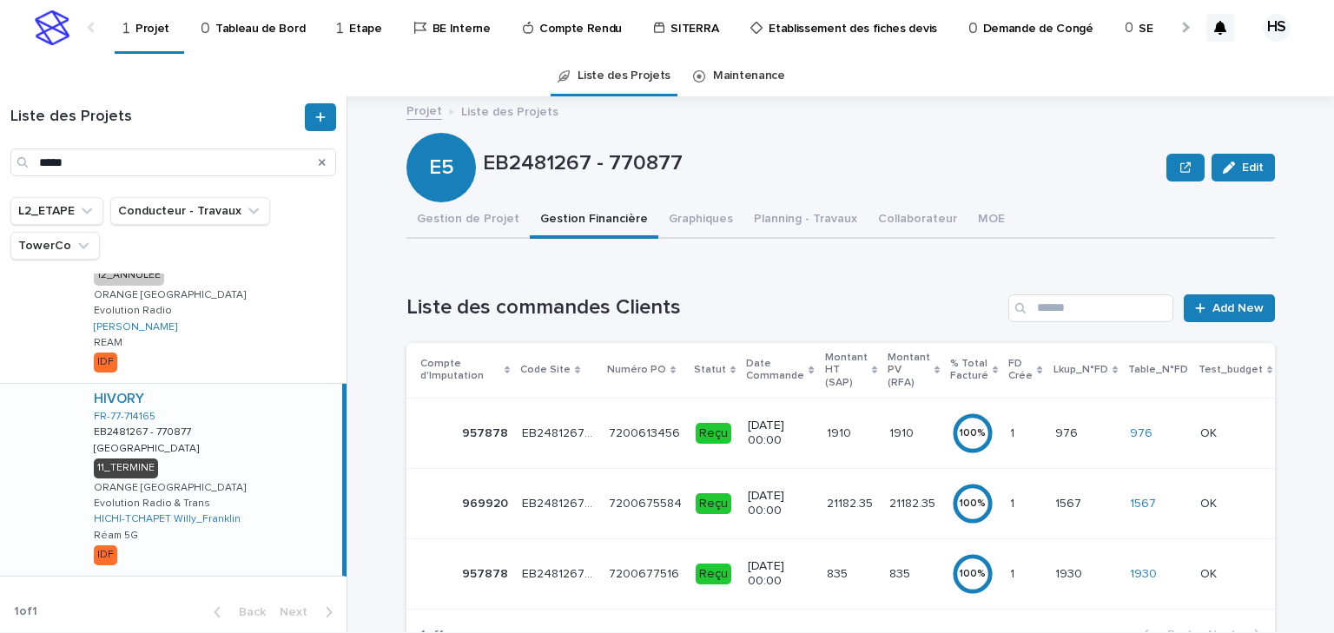
scroll to position [69, 0]
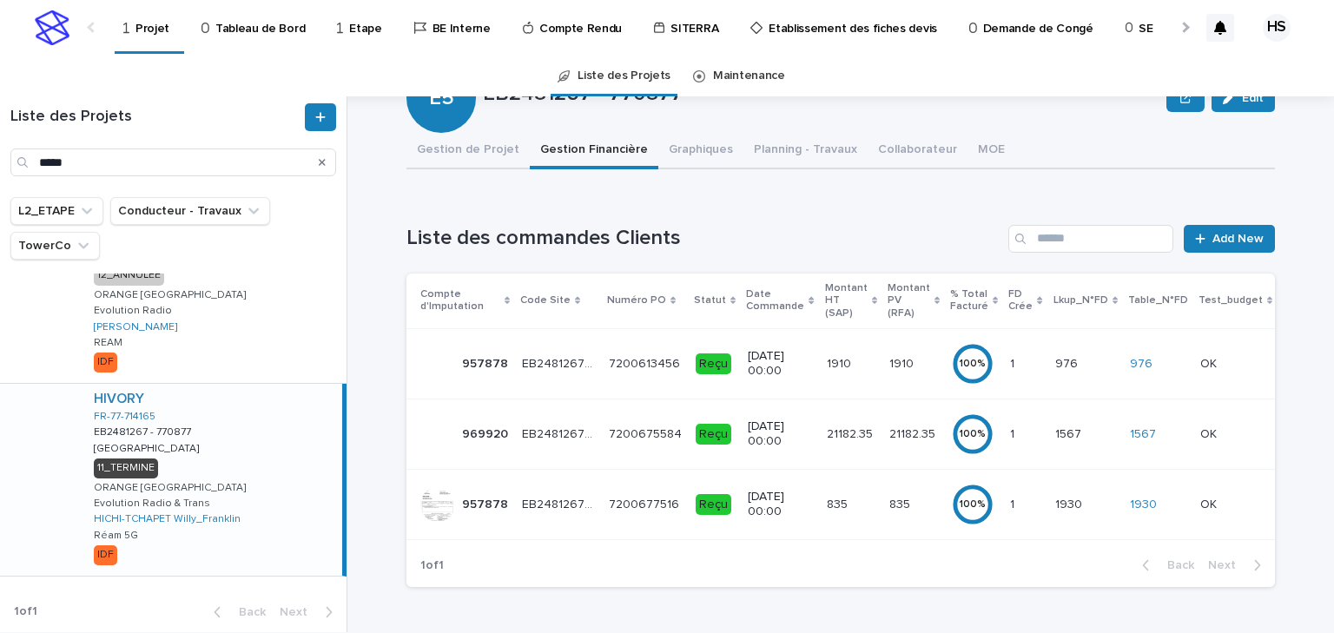
click at [882, 425] on td "21182.35 21182.35" at bounding box center [913, 434] width 63 height 70
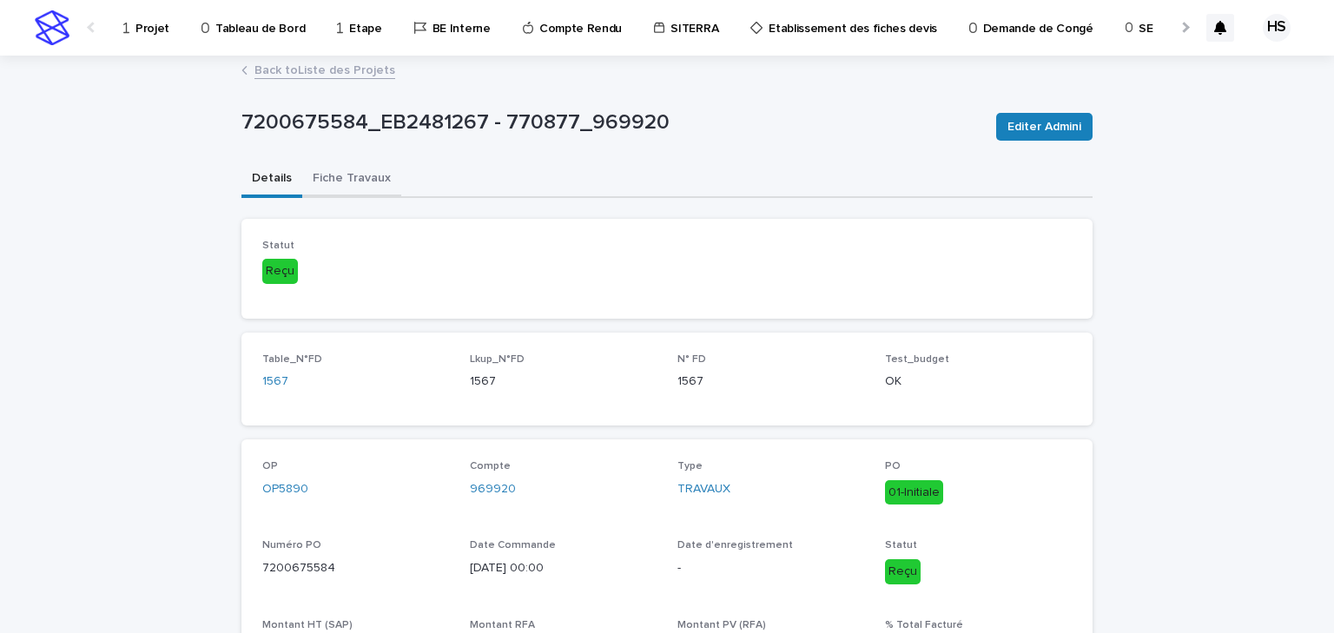
click at [358, 191] on button "Fiche Travaux" at bounding box center [351, 180] width 99 height 36
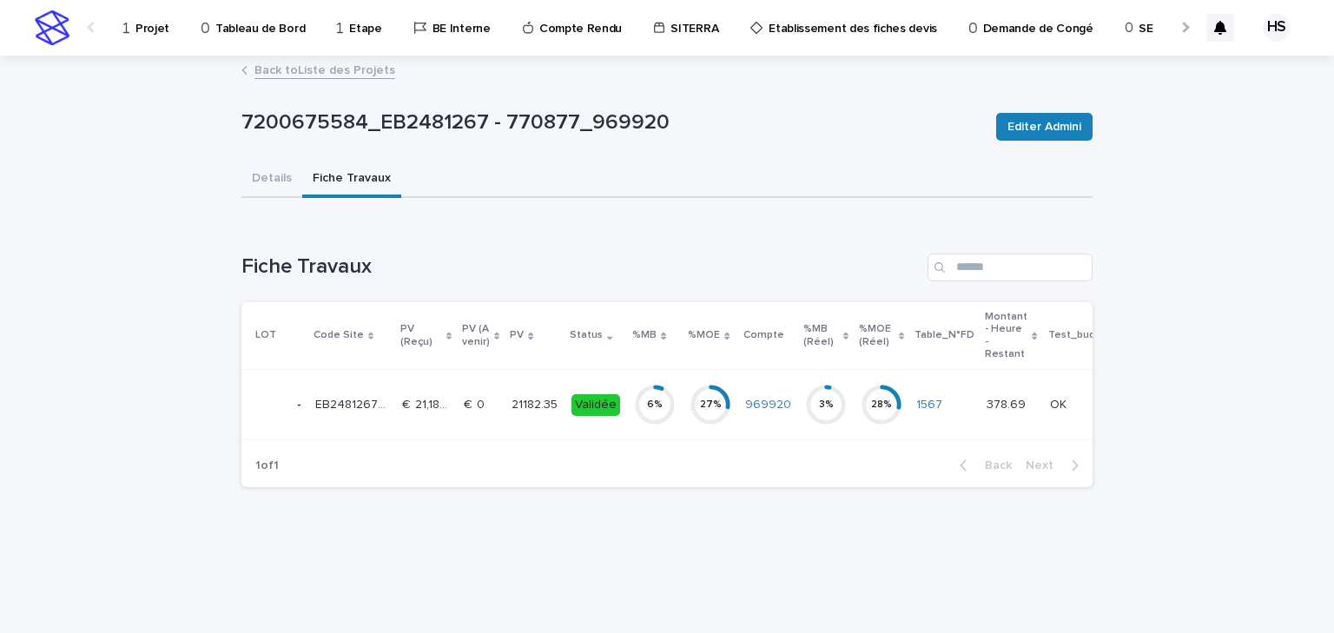
click at [526, 394] on p "21182.35" at bounding box center [537, 403] width 50 height 18
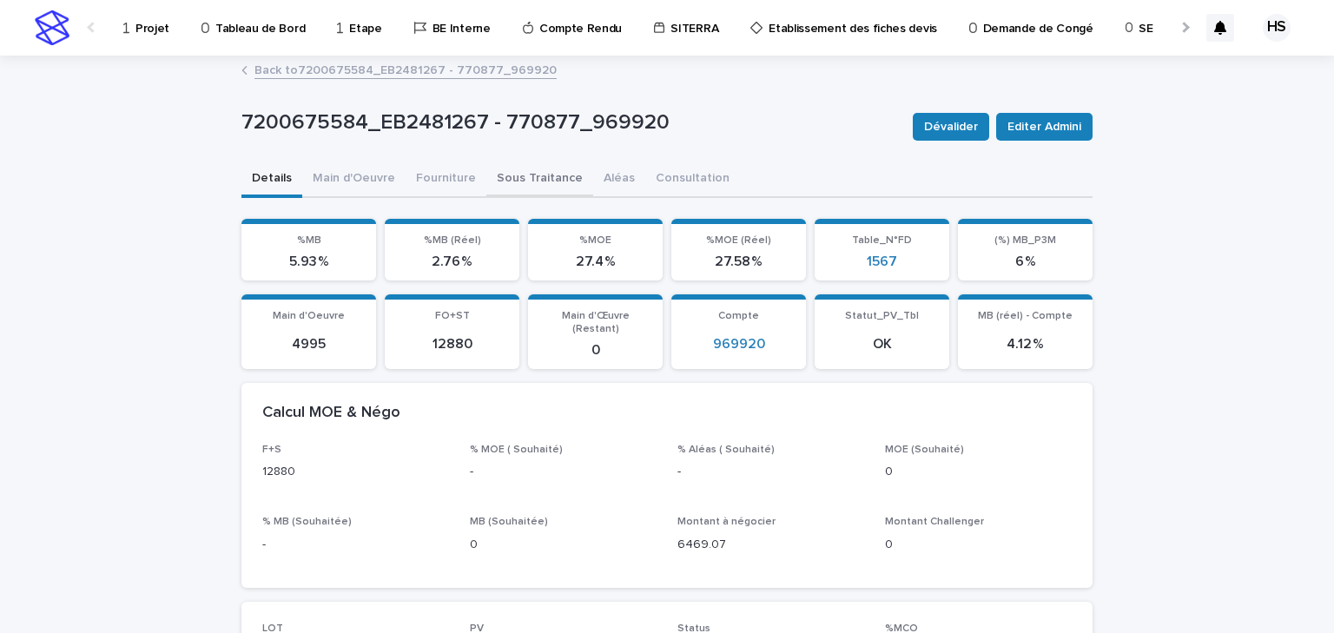
click at [519, 171] on button "Sous Traitance" at bounding box center [539, 180] width 107 height 36
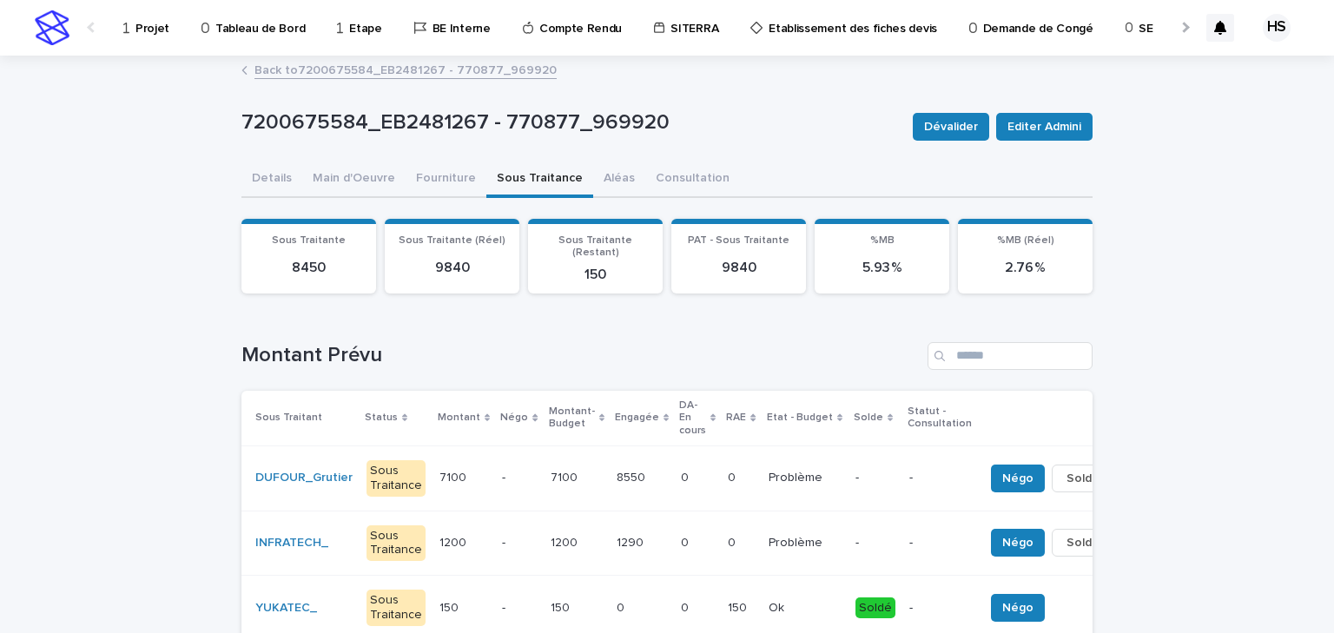
scroll to position [69, 0]
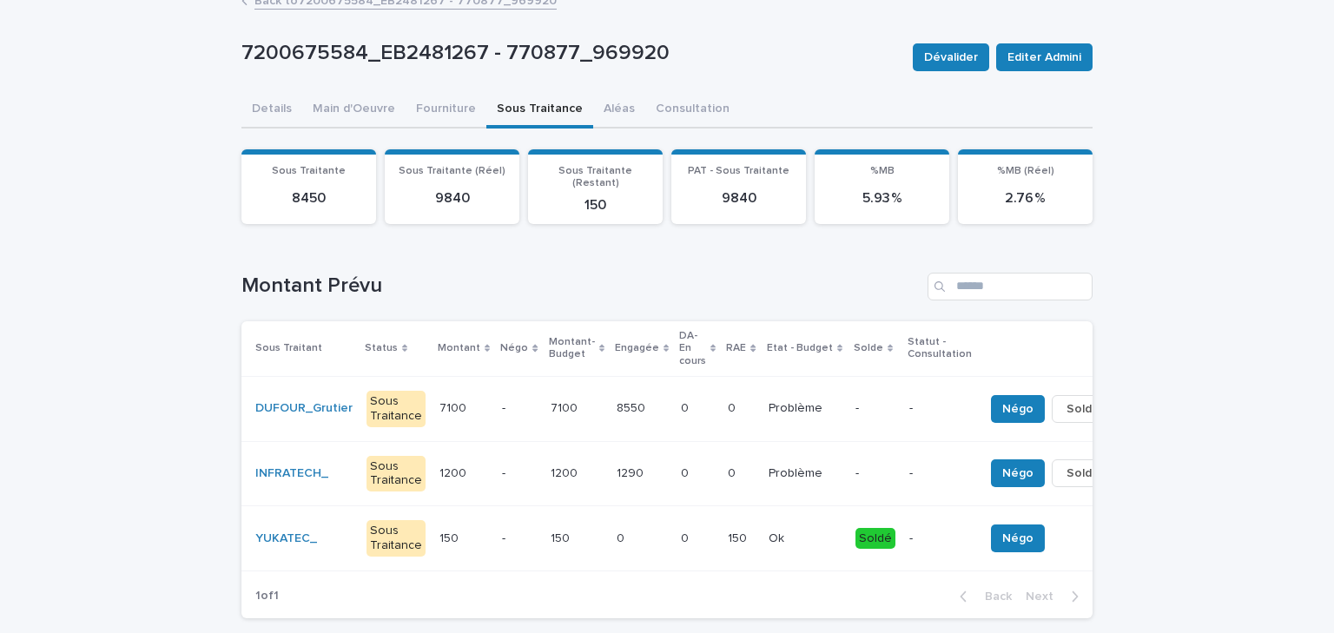
click at [585, 382] on td "7100 7100" at bounding box center [577, 408] width 66 height 65
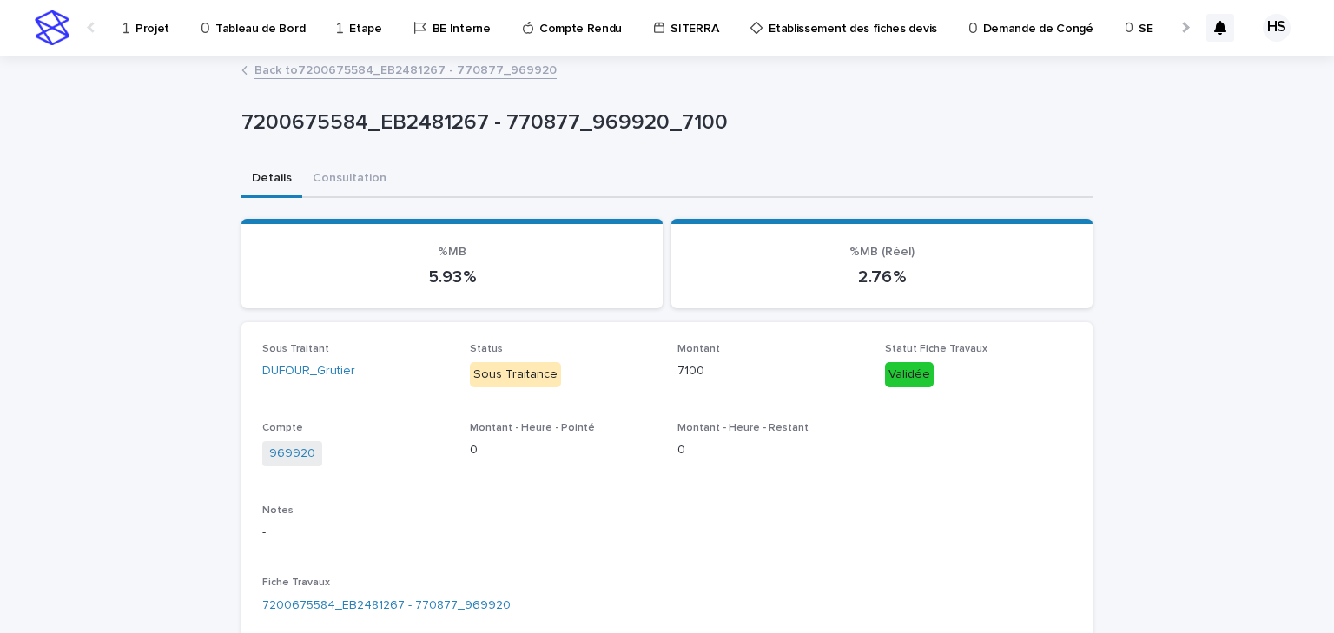
scroll to position [208, 0]
click at [153, 35] on p "Projet" at bounding box center [152, 18] width 34 height 36
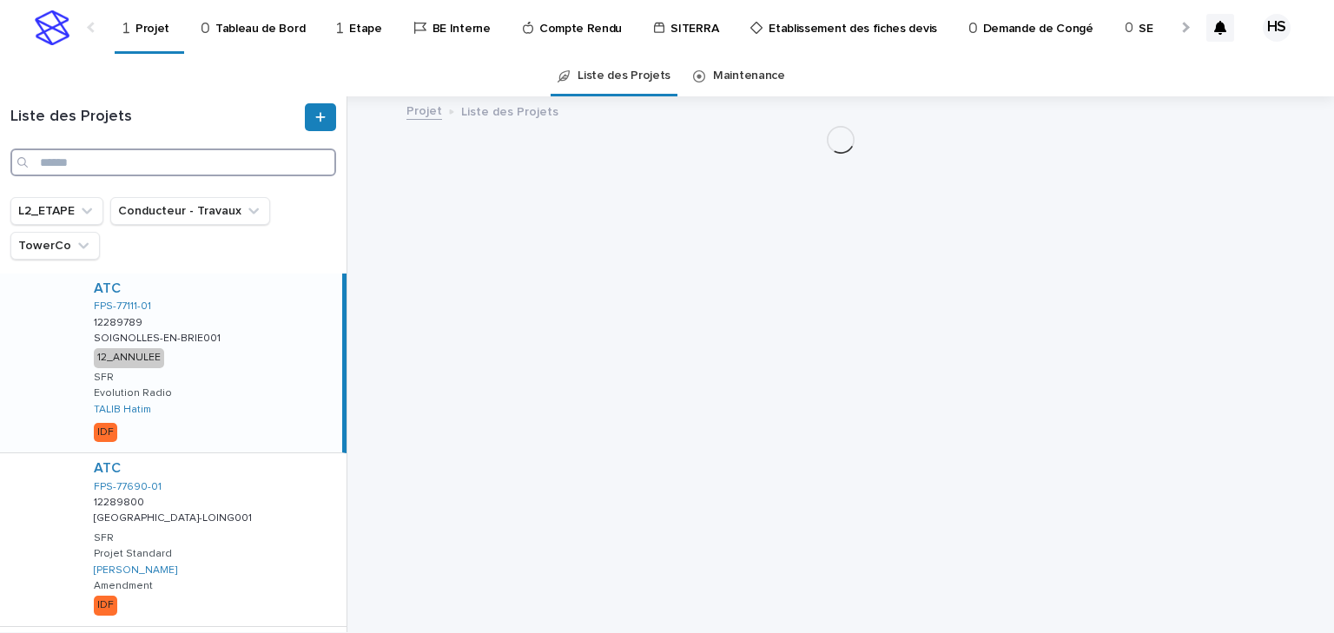
click at [174, 168] on input "Search" at bounding box center [173, 163] width 326 height 28
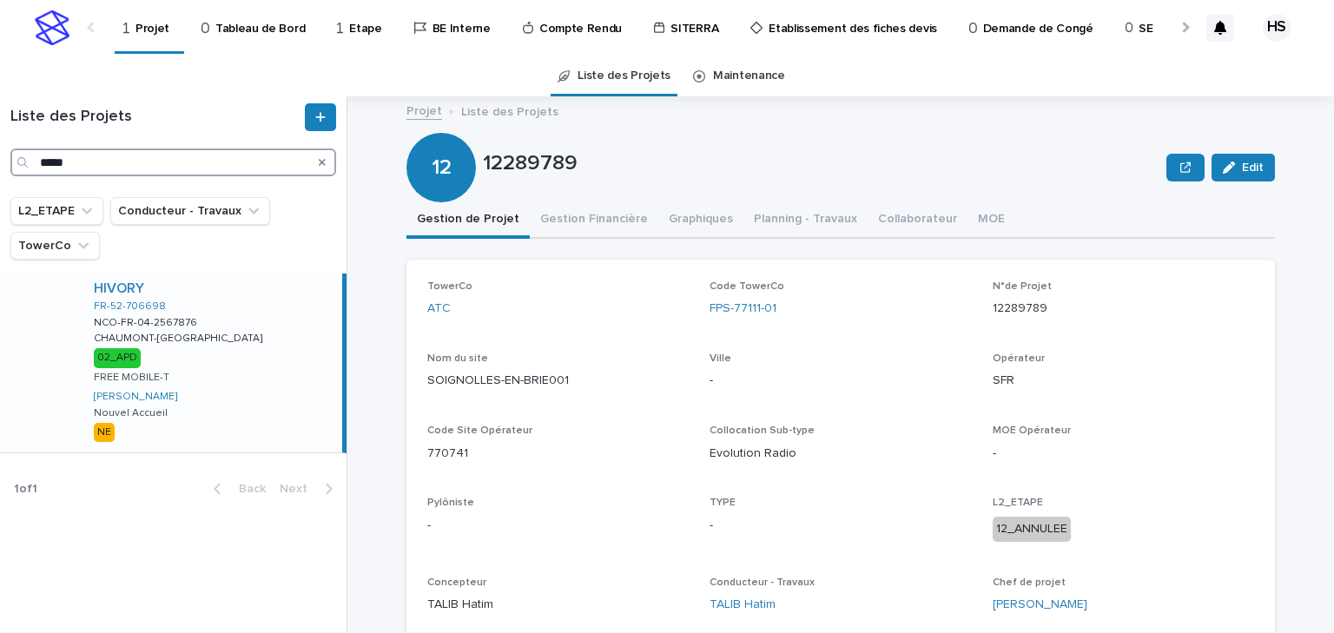
type input "*****"
click at [222, 327] on div "HIVORY FR-52-706698 NCO-FR-04-2567876 NCO-FR-04-2567876 CHAUMONT-LAFAYETTE CHAU…" at bounding box center [211, 363] width 262 height 179
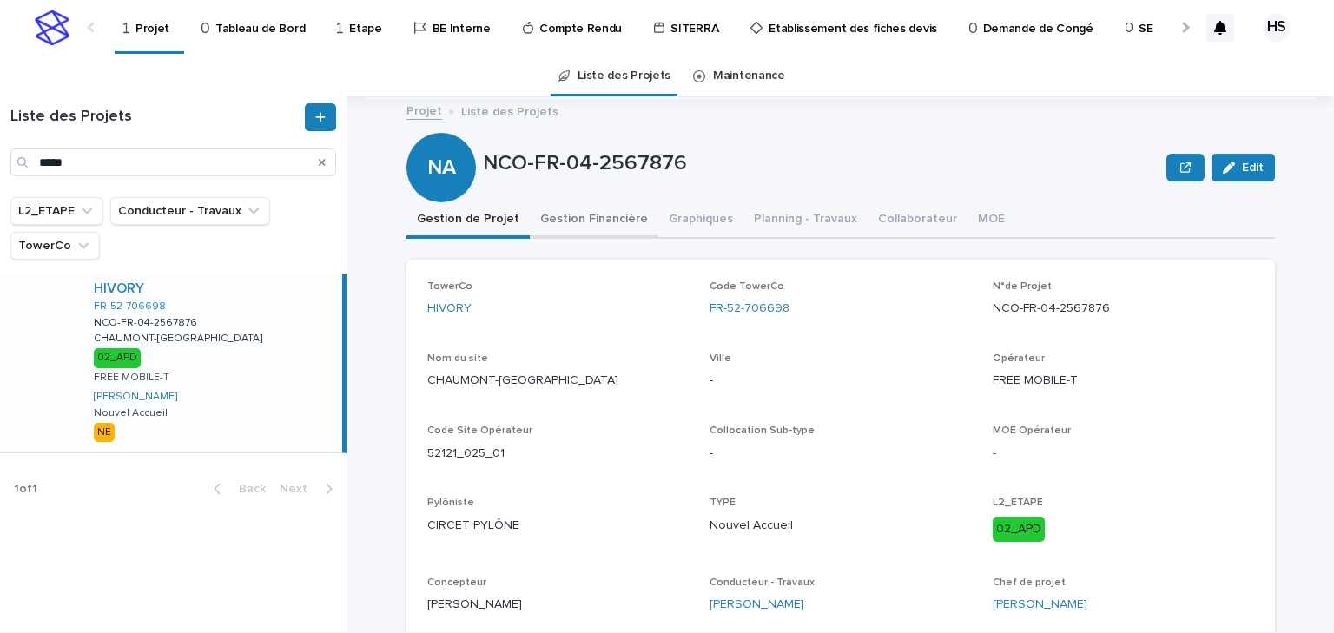
click at [573, 225] on button "Gestion Financière" at bounding box center [594, 220] width 129 height 36
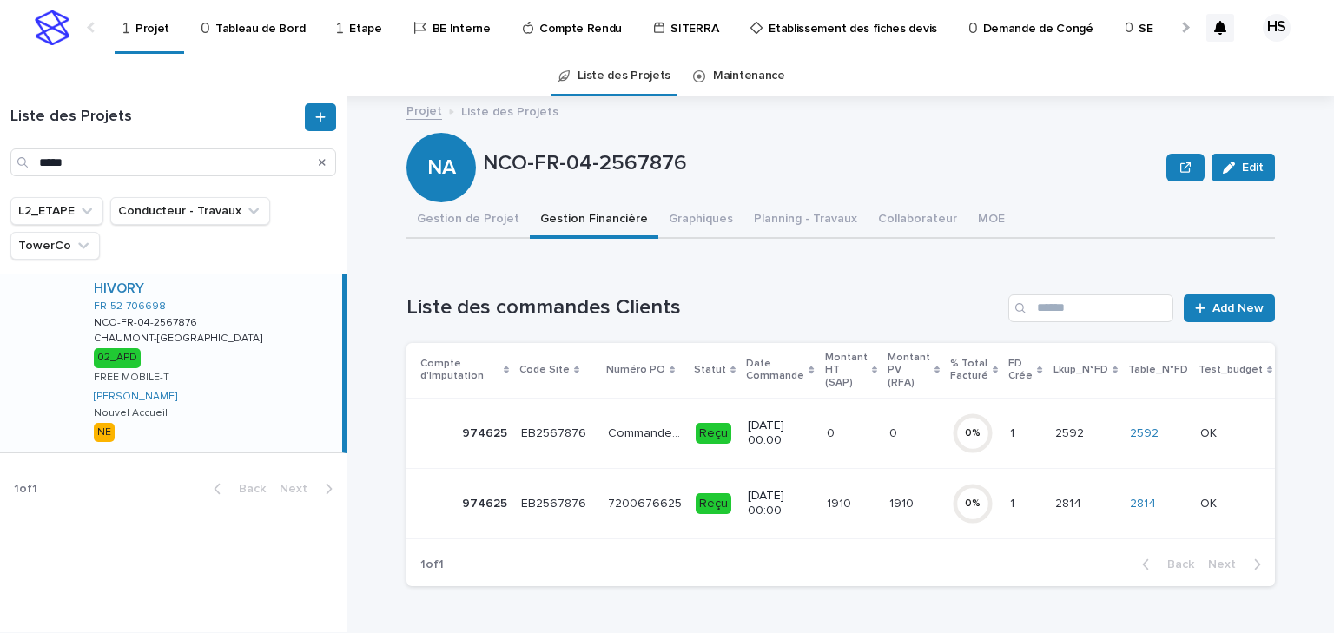
scroll to position [69, 0]
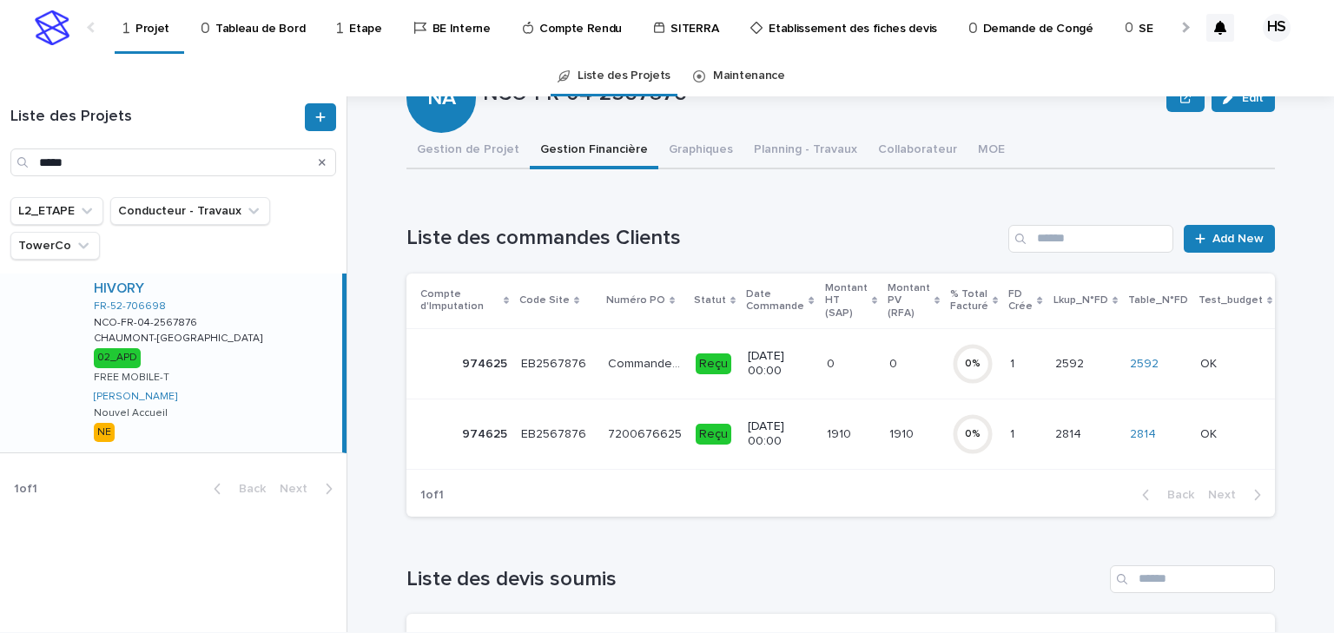
click at [853, 372] on div "0 0" at bounding box center [851, 364] width 49 height 29
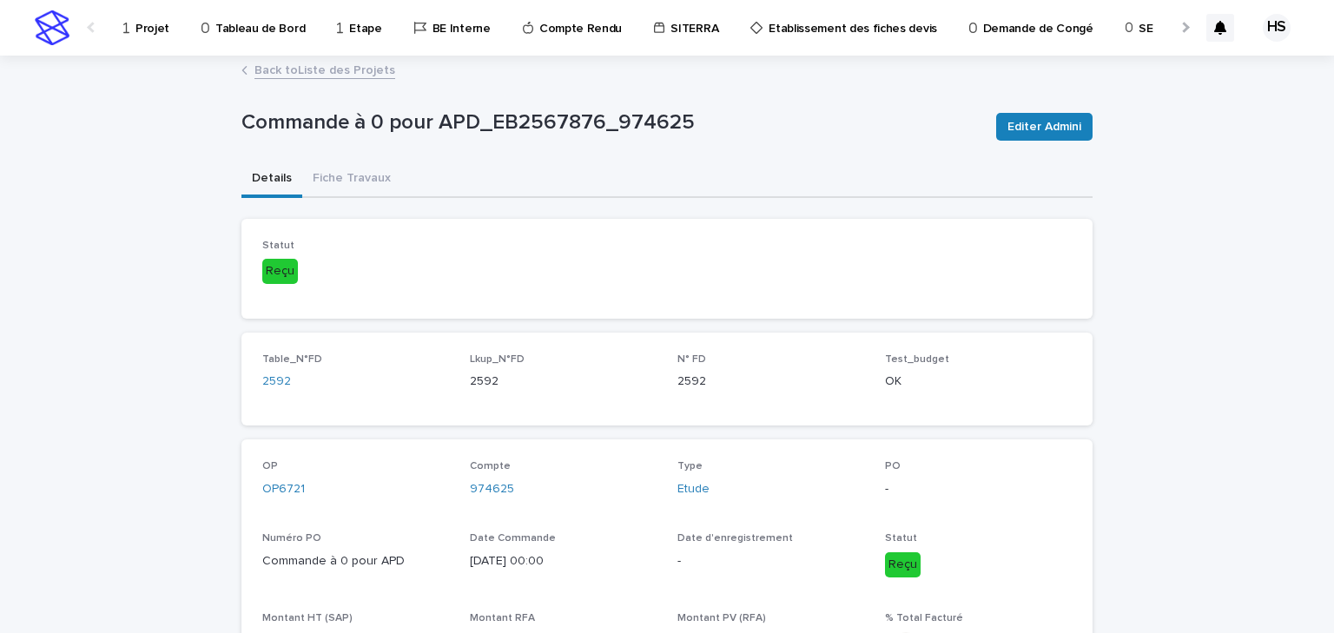
click at [357, 69] on link "Back to Liste des Projets" at bounding box center [324, 69] width 141 height 20
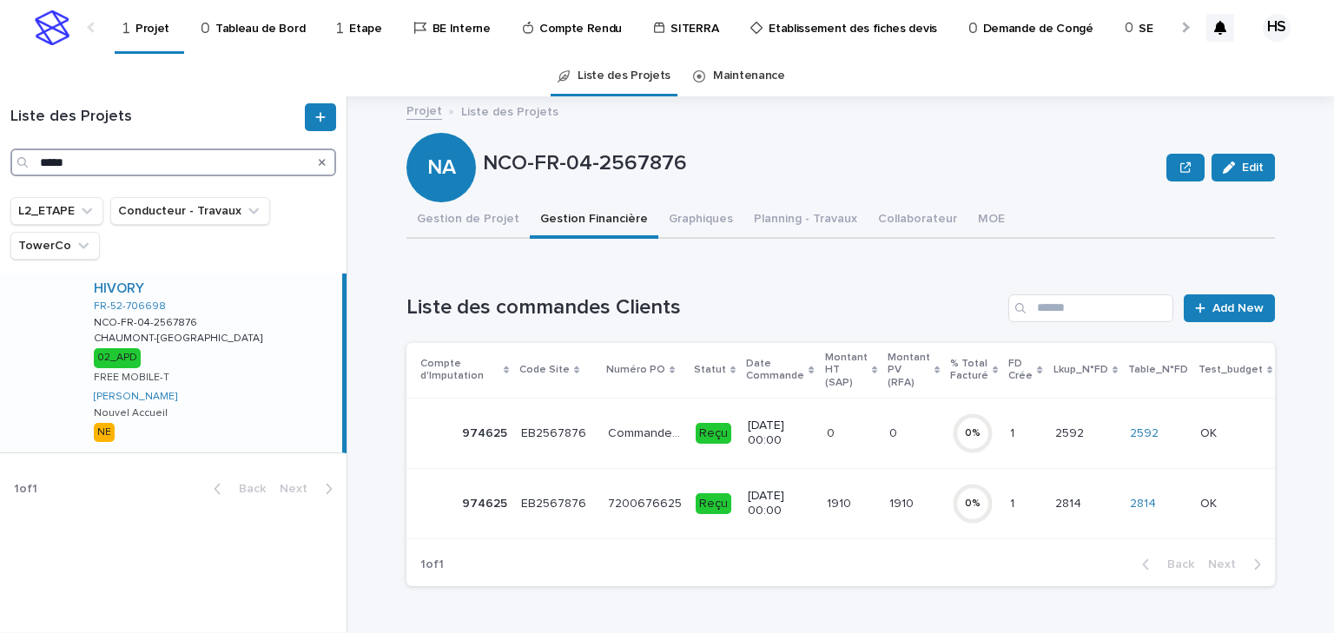
drag, startPoint x: 96, startPoint y: 174, endPoint x: -28, endPoint y: 161, distance: 124.9
click at [0, 161] on html "Projet Tableau de Bord Etape BE Interne Compte Rendu SITERRA Etablissement des …" at bounding box center [667, 316] width 1334 height 633
paste input "****"
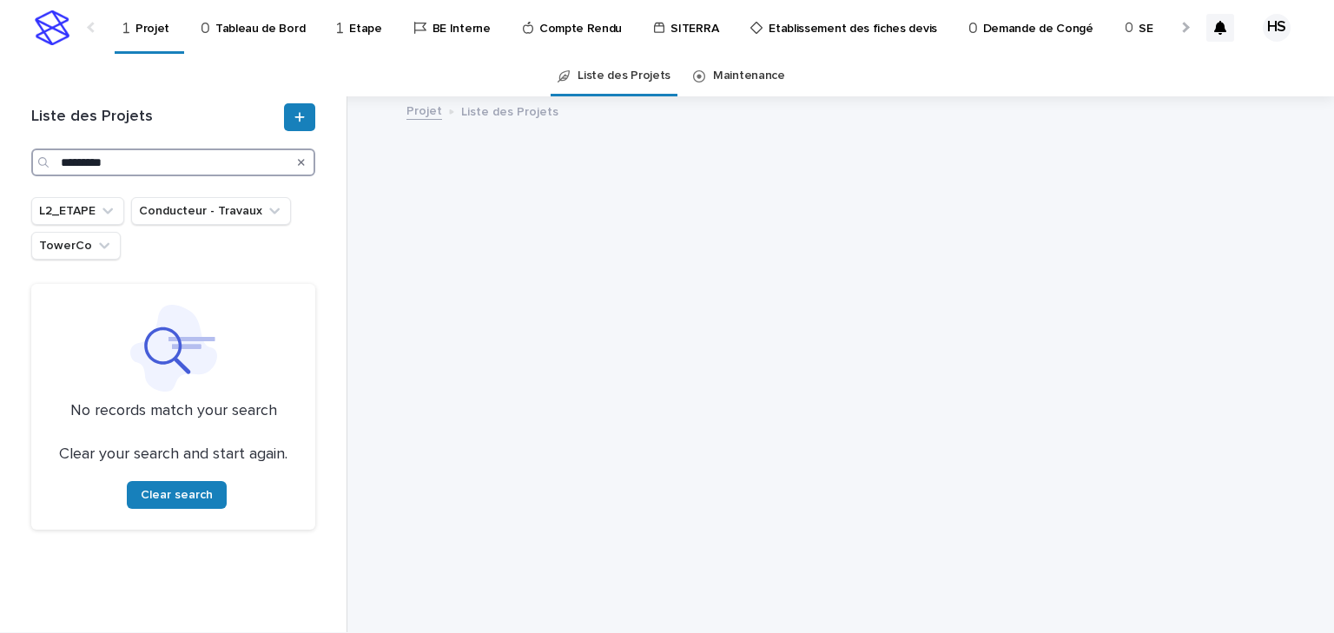
drag, startPoint x: 76, startPoint y: 159, endPoint x: 4, endPoint y: 170, distance: 72.1
click at [7, 170] on div "Liste des Projets ********* L2_ETAPE Conducteur - Travaux TowerCo No records ma…" at bounding box center [173, 364] width 347 height 536
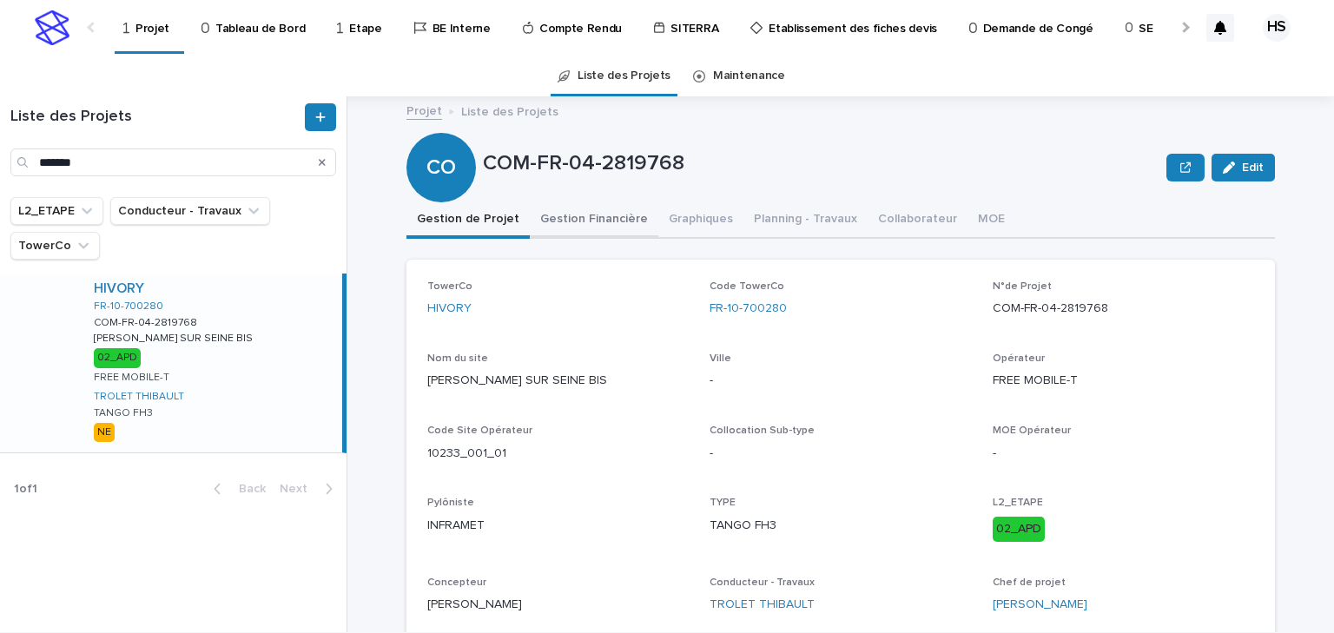
click at [604, 218] on button "Gestion Financière" at bounding box center [594, 220] width 129 height 36
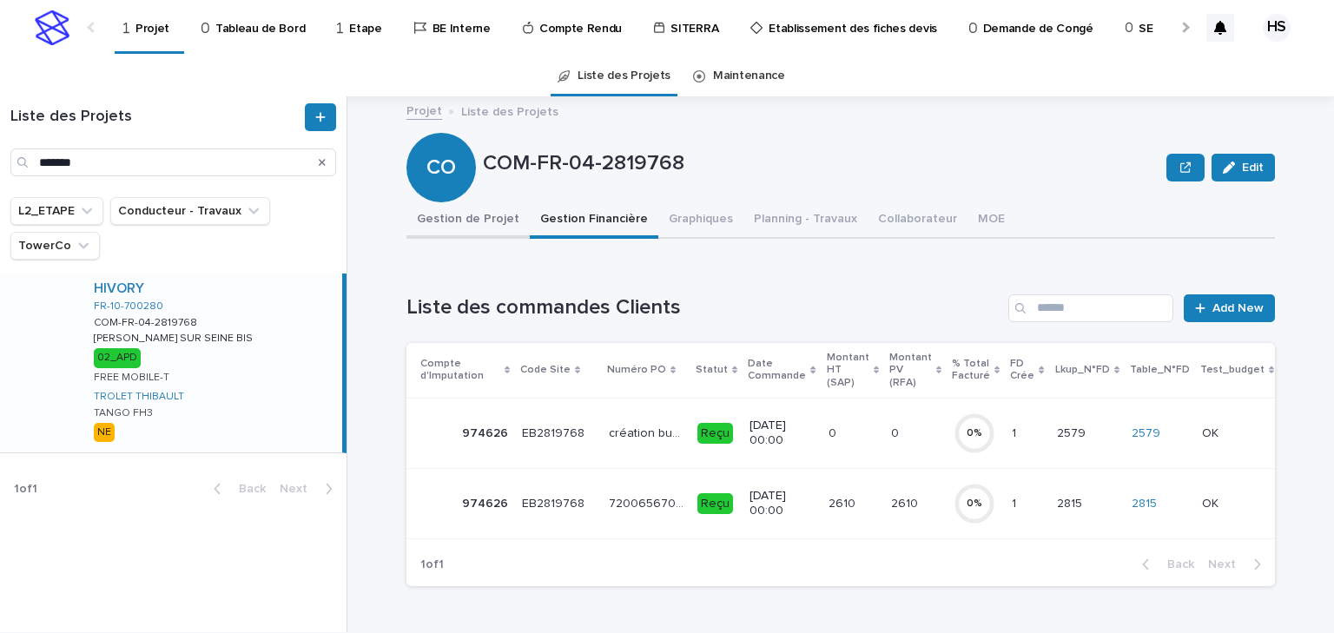
click at [490, 224] on button "Gestion de Projet" at bounding box center [467, 220] width 123 height 36
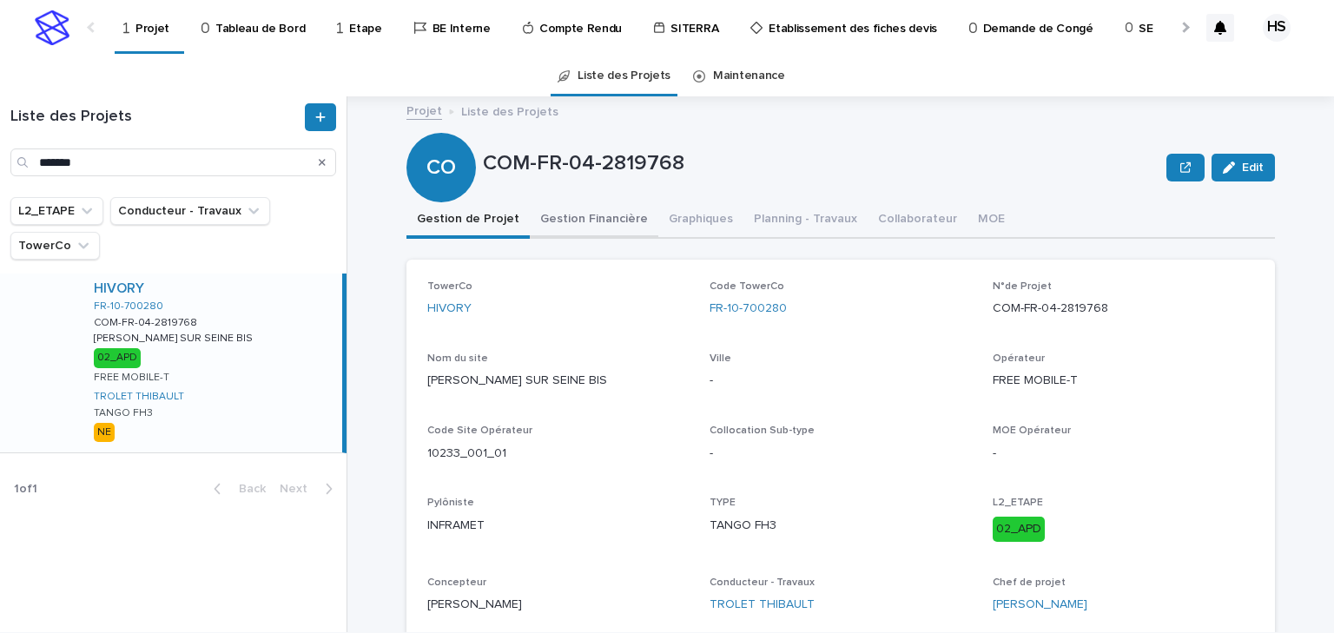
click at [597, 214] on button "Gestion Financière" at bounding box center [594, 220] width 129 height 36
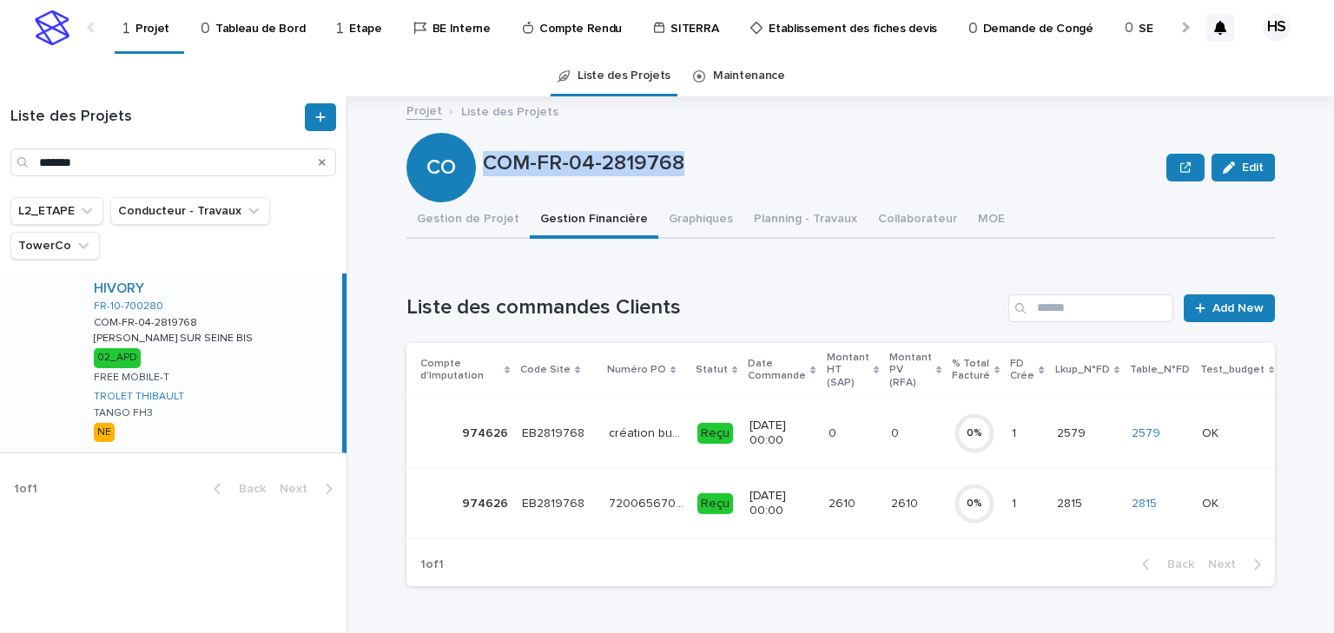
drag, startPoint x: 674, startPoint y: 162, endPoint x: 482, endPoint y: 174, distance: 192.3
click at [483, 174] on p "COM-FR-04-2819768" at bounding box center [821, 163] width 677 height 25
copy p "COM-FR-04-2819768"
drag, startPoint x: 112, startPoint y: 155, endPoint x: -16, endPoint y: 155, distance: 127.7
click at [0, 155] on html "Projet Tableau de Bord Etape BE Interne Compte Rendu SITERRA Etablissement des …" at bounding box center [667, 316] width 1334 height 633
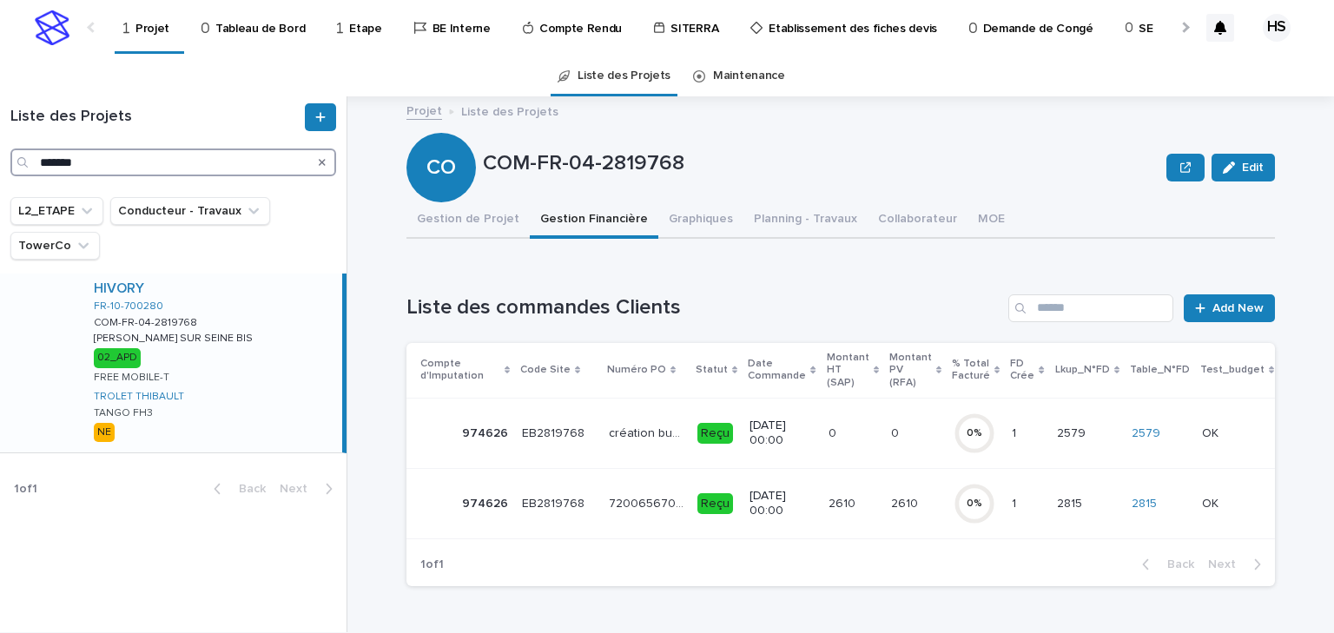
paste input "**"
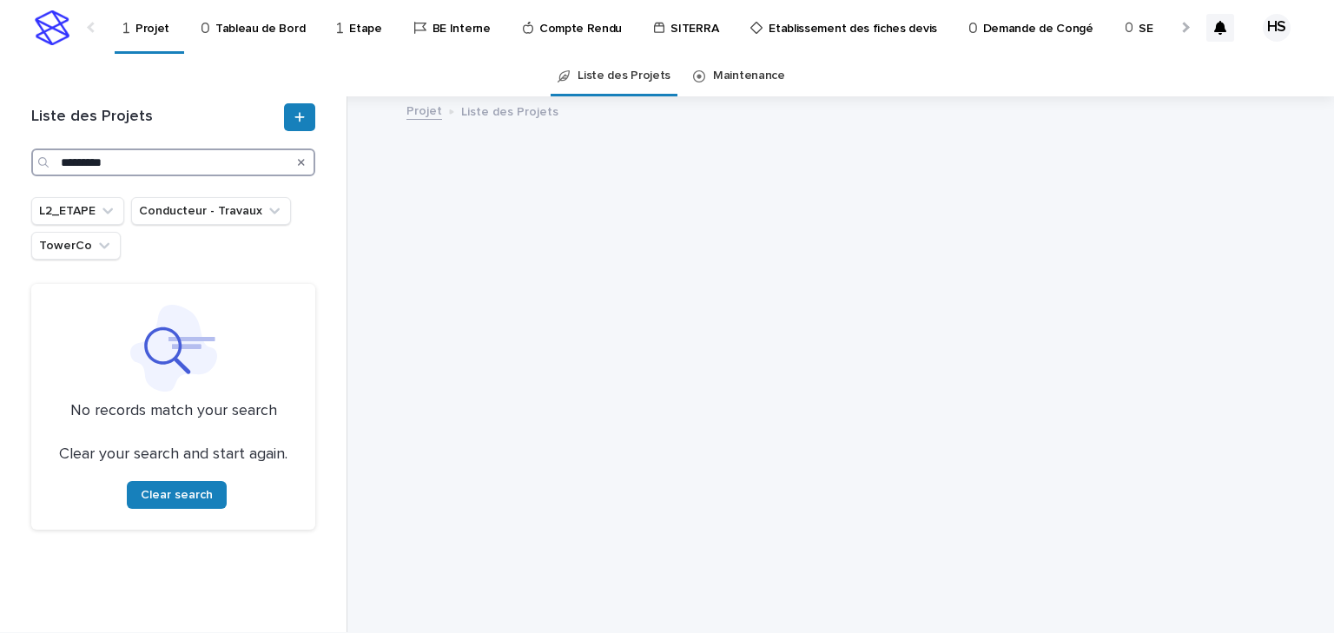
drag, startPoint x: 74, startPoint y: 162, endPoint x: 24, endPoint y: 161, distance: 49.5
click at [30, 161] on div "Liste des Projets *********" at bounding box center [173, 139] width 305 height 73
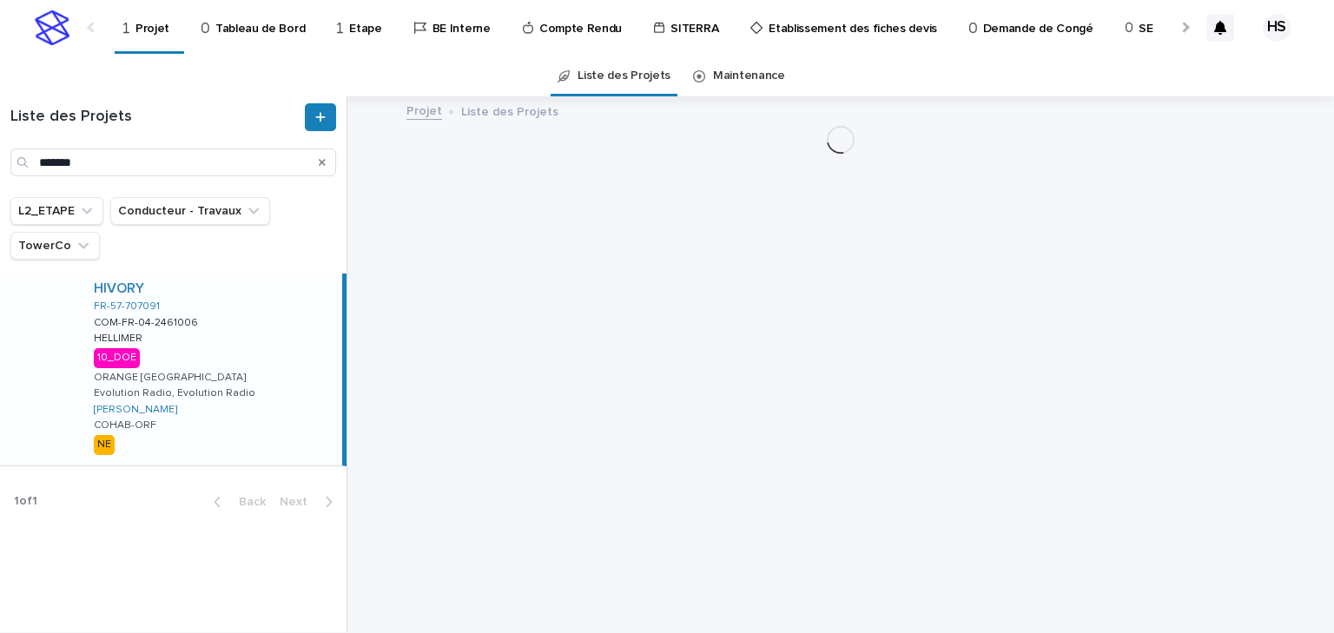
click at [199, 357] on div "HIVORY FR-57-707091 COM-FR-04-2461006 COM-FR-04-2461006 HELLIMER HELLIMER 10_DO…" at bounding box center [211, 370] width 262 height 192
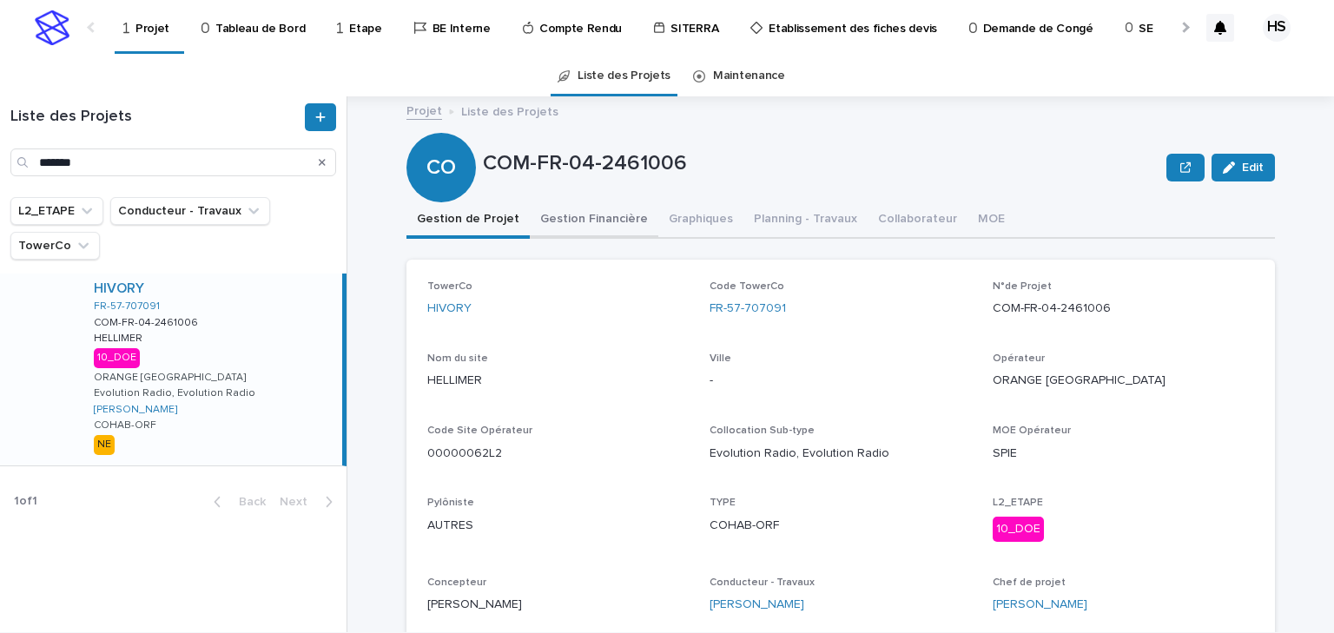
click at [567, 209] on button "Gestion Financière" at bounding box center [594, 220] width 129 height 36
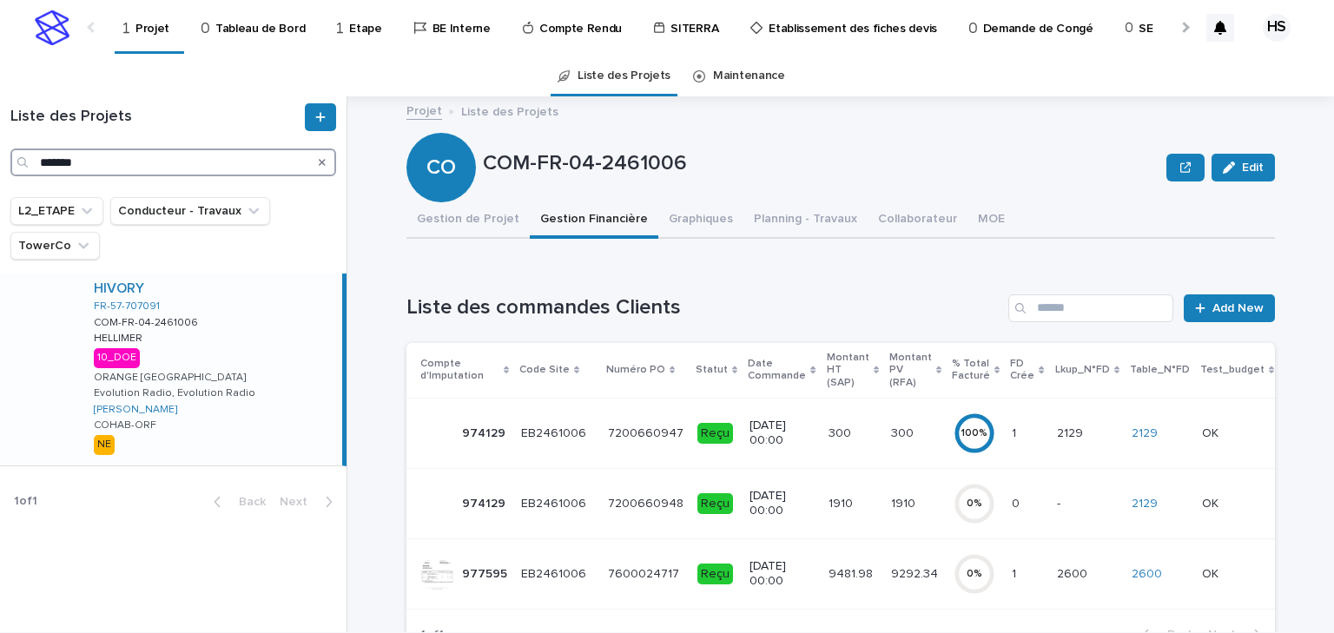
drag, startPoint x: 98, startPoint y: 161, endPoint x: -25, endPoint y: 156, distance: 123.4
click at [0, 156] on html "Projet Tableau de Bord Etape BE Interne Compte Rendu SITERRA Etablissement des …" at bounding box center [667, 316] width 1334 height 633
paste input "*"
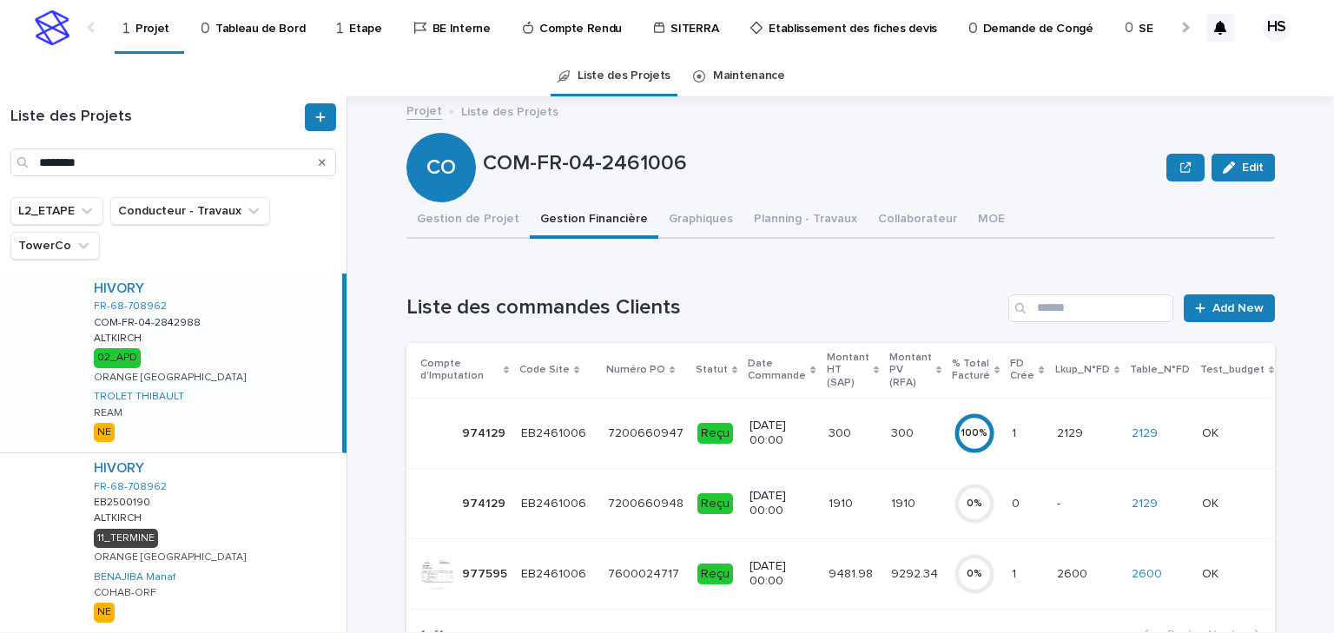
click at [227, 351] on div "HIVORY FR-68-708962 COM-FR-04-2842988 COM-FR-04-2842988 ALTKIRCH ALTKIRCH 02_AP…" at bounding box center [211, 363] width 262 height 179
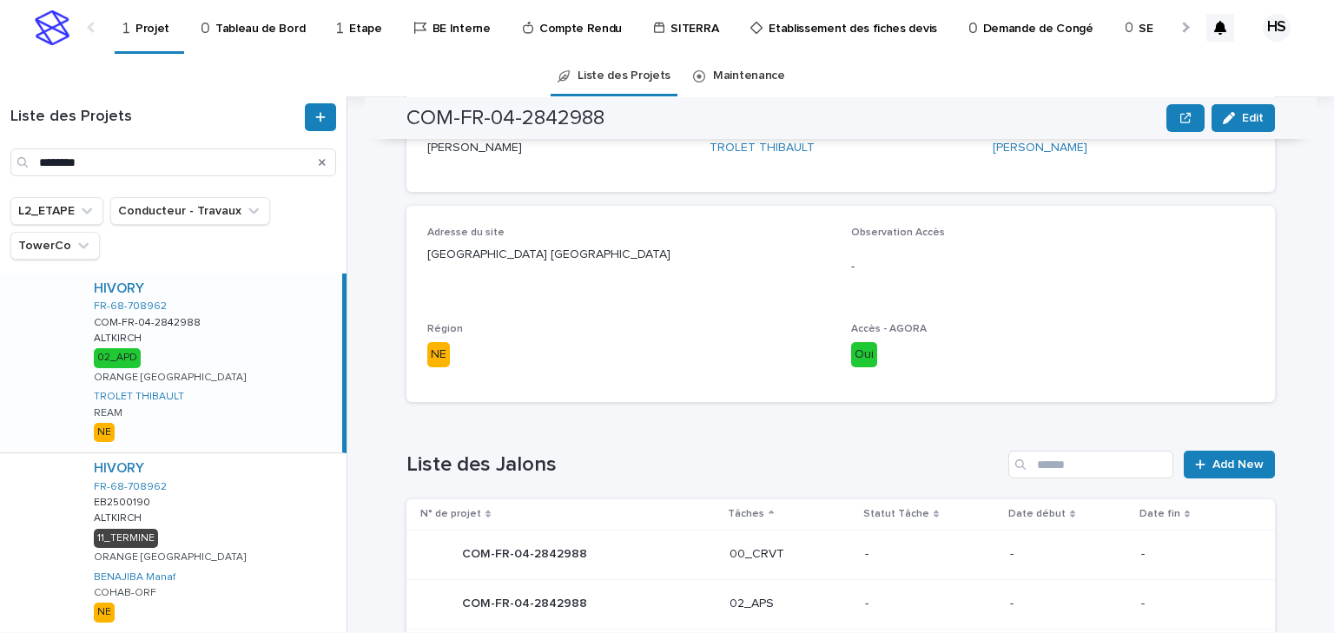
scroll to position [735, 0]
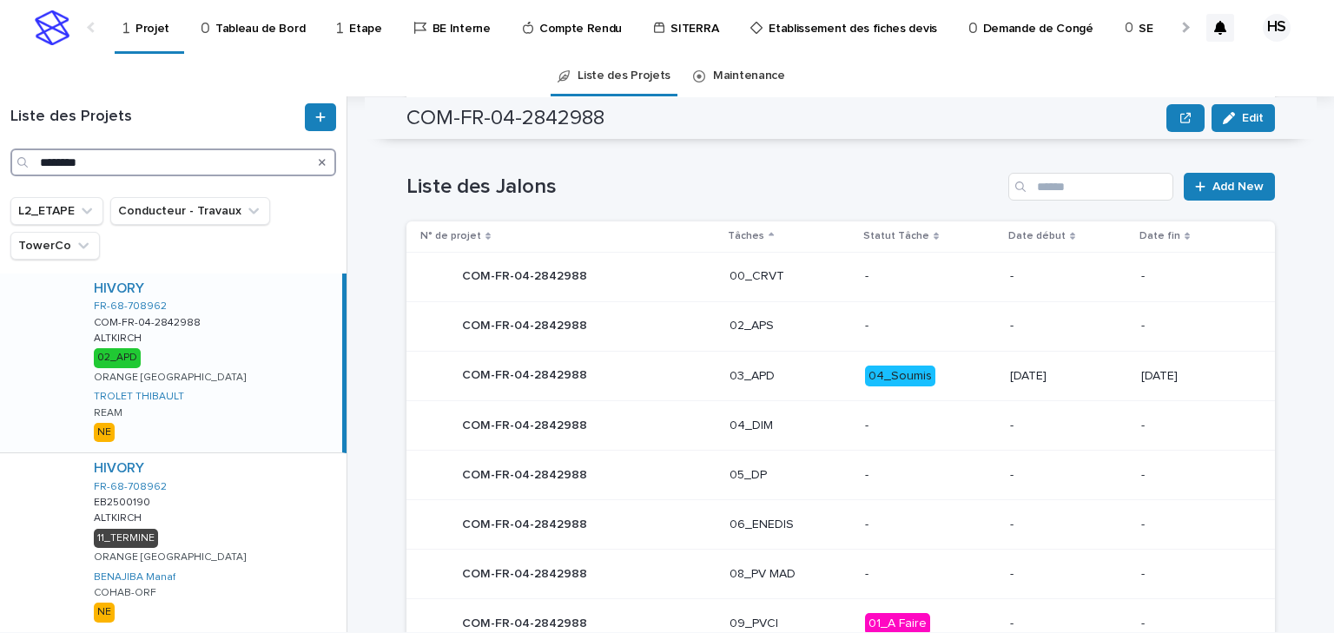
drag, startPoint x: 115, startPoint y: 165, endPoint x: -21, endPoint y: 166, distance: 135.5
click at [0, 166] on html "Projet Tableau de Bord Etape BE Interne Compte Rendu SITERRA Etablissement des …" at bounding box center [667, 316] width 1334 height 633
paste input "*"
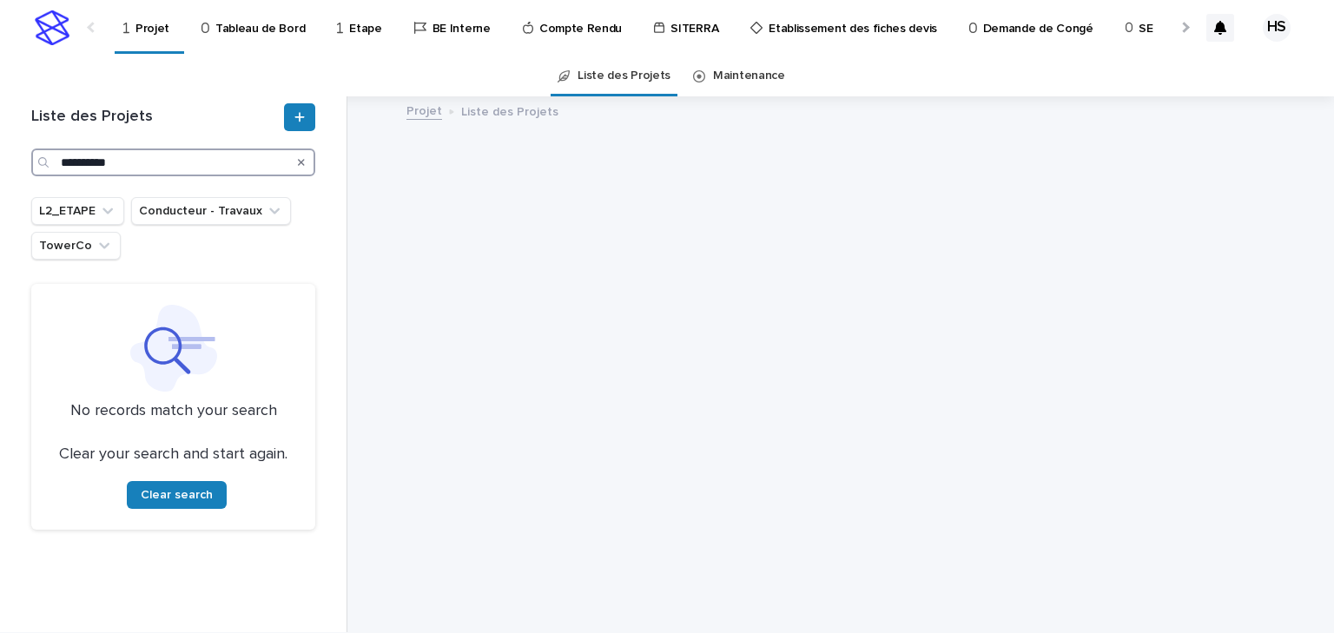
click at [149, 158] on input "*********" at bounding box center [173, 163] width 284 height 28
click at [70, 162] on input "*********" at bounding box center [173, 163] width 284 height 28
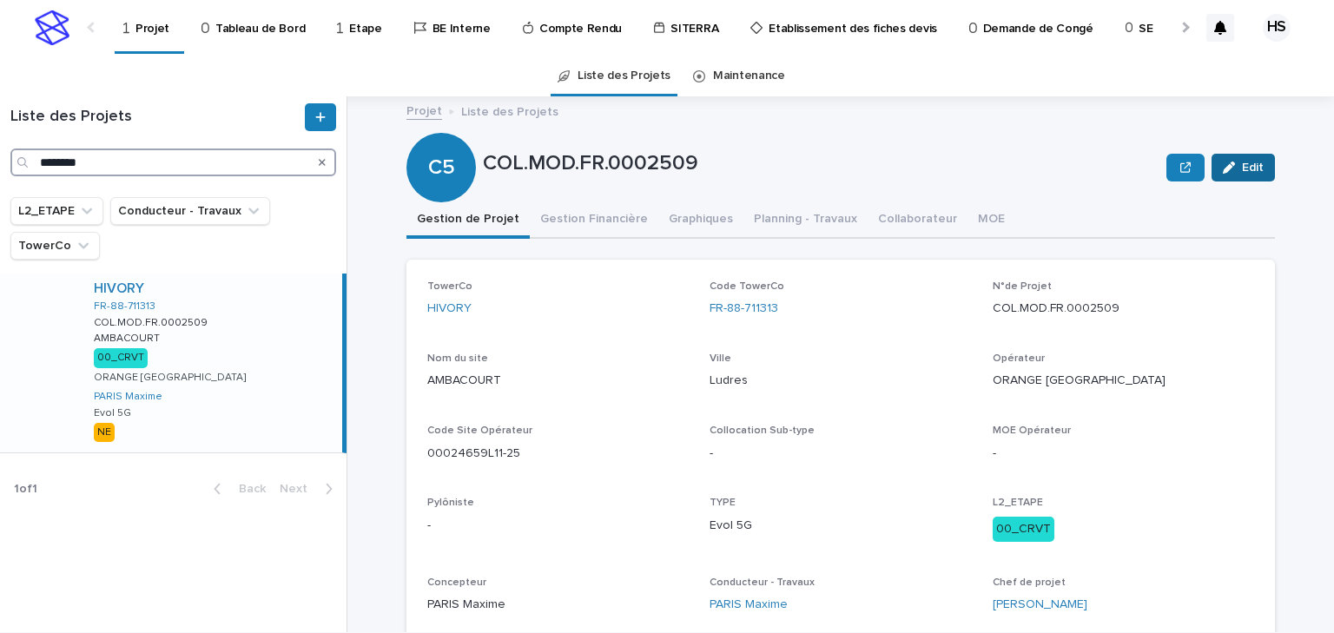
type input "********"
click at [1244, 179] on button "Edit" at bounding box center [1243, 168] width 63 height 28
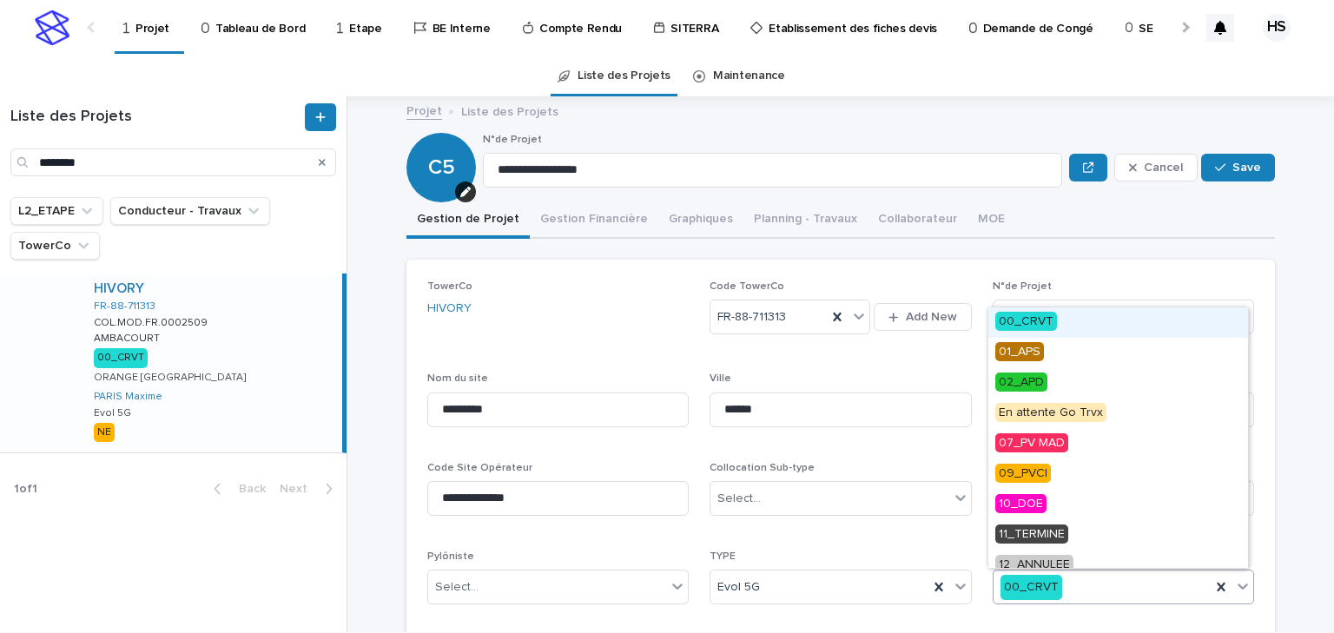
click at [1086, 578] on div "00_CRVT" at bounding box center [1102, 587] width 217 height 29
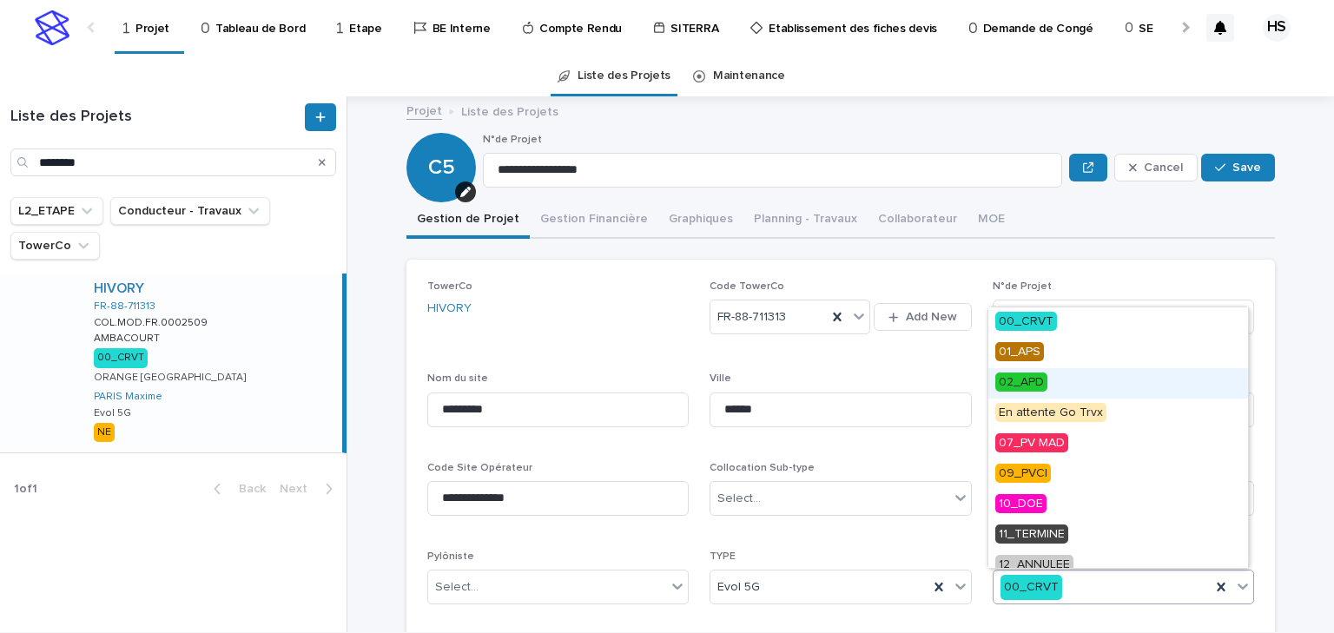
click at [1039, 380] on span "02_APD" at bounding box center [1021, 382] width 52 height 19
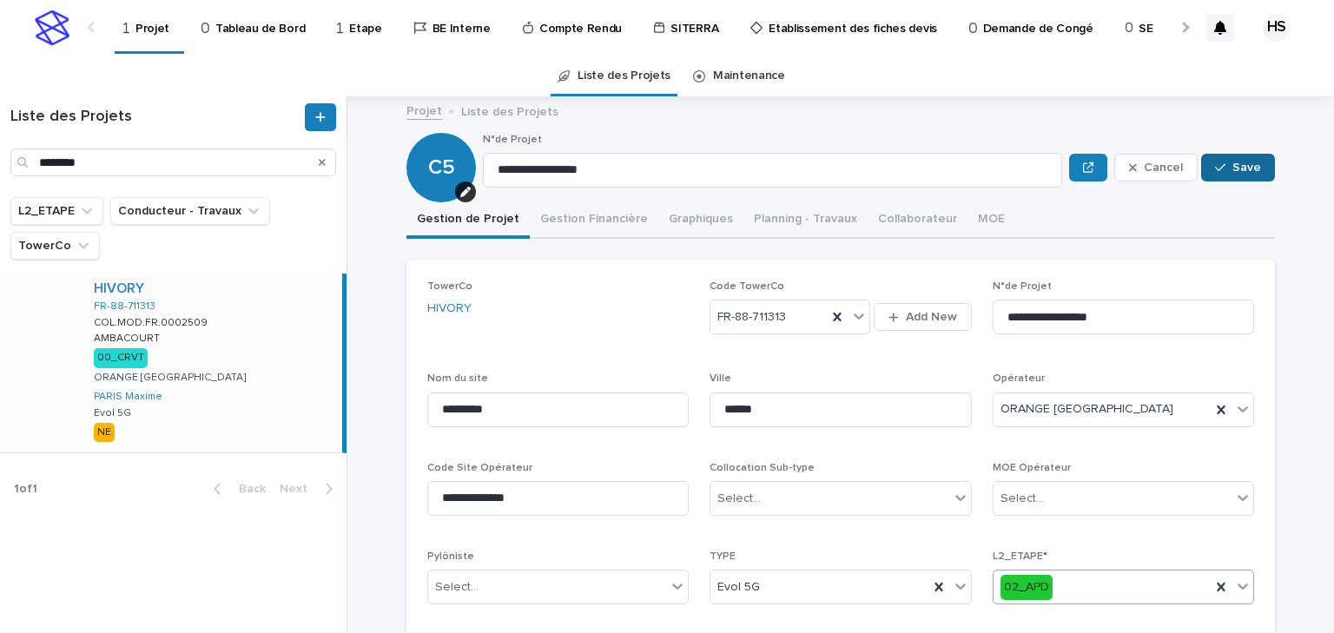
click at [1233, 167] on span "Save" at bounding box center [1246, 168] width 29 height 12
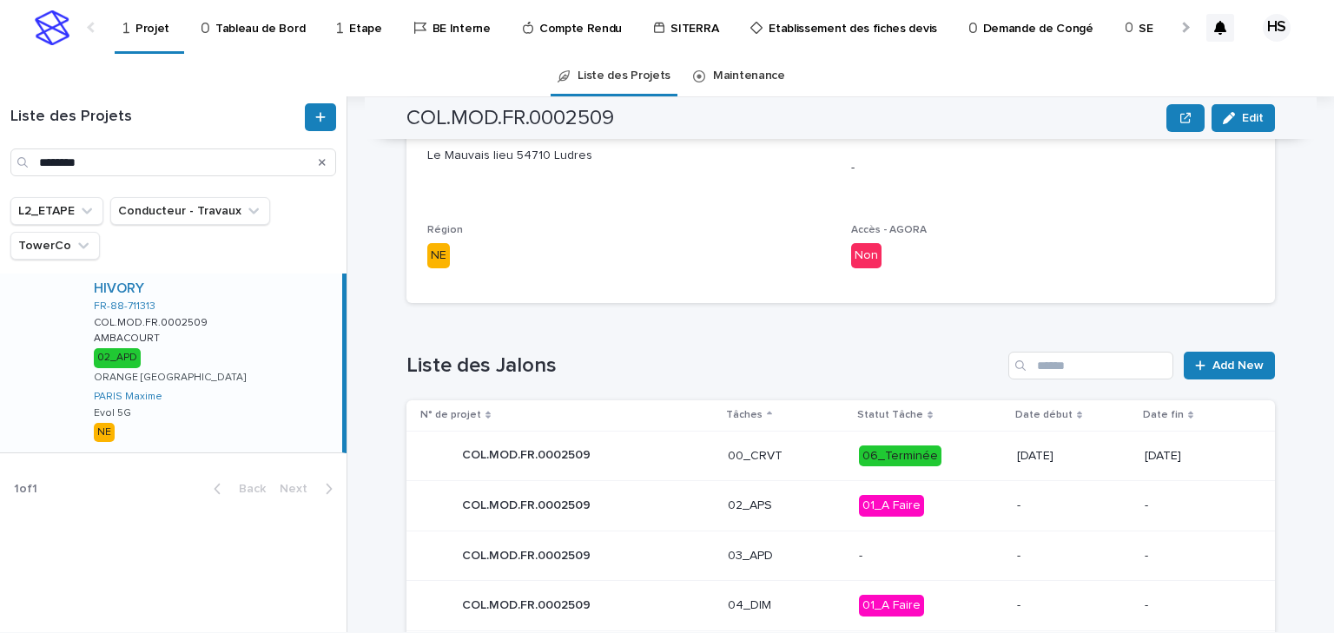
scroll to position [695, 0]
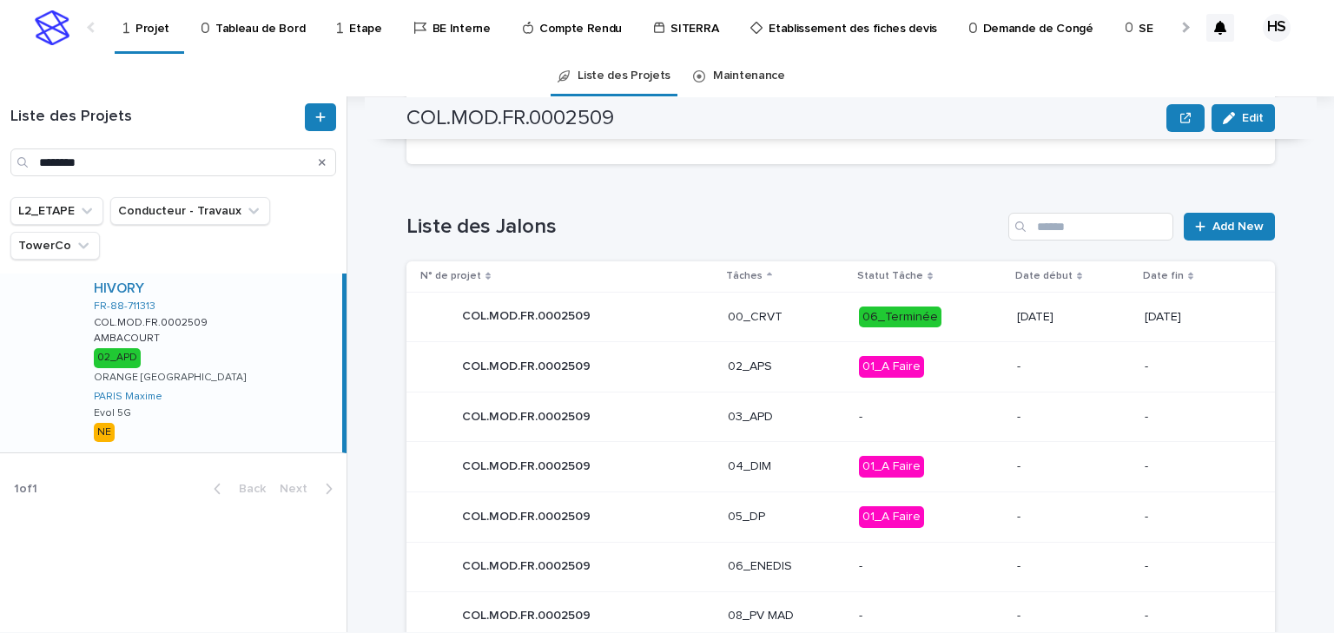
click at [815, 413] on p "03_APD" at bounding box center [786, 417] width 117 height 15
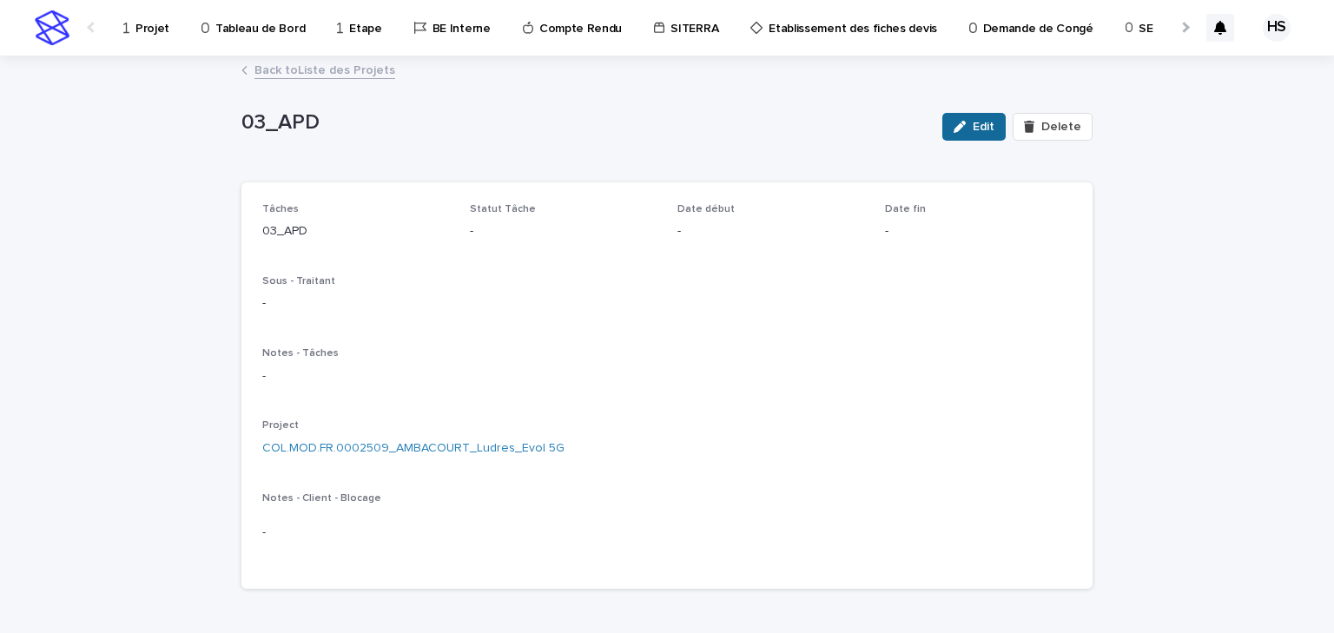
click at [980, 124] on span "Edit" at bounding box center [984, 127] width 22 height 12
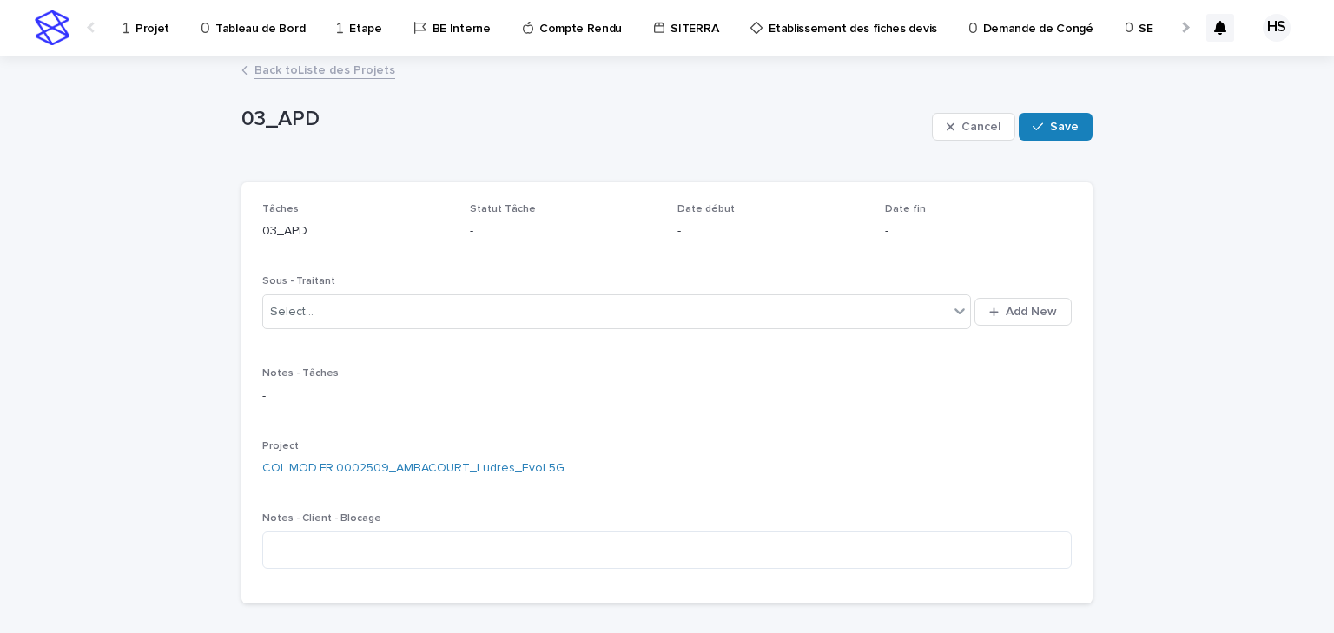
click at [326, 76] on link "Back to Liste des Projets" at bounding box center [324, 69] width 141 height 20
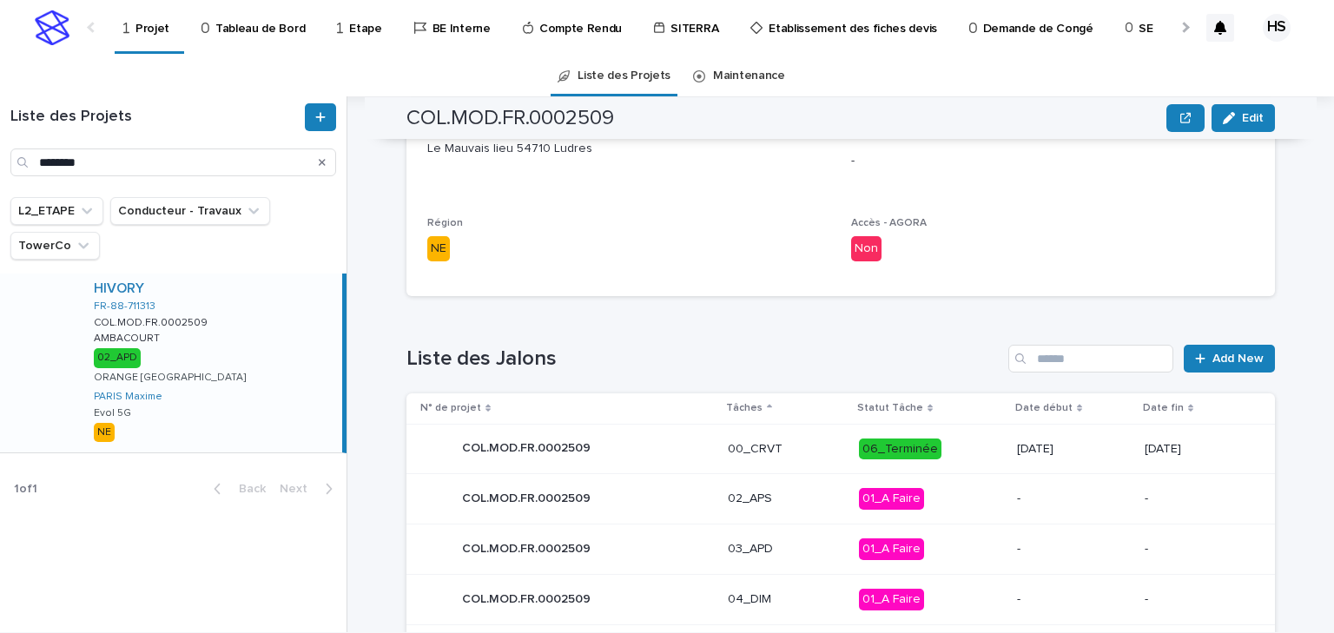
scroll to position [726, 0]
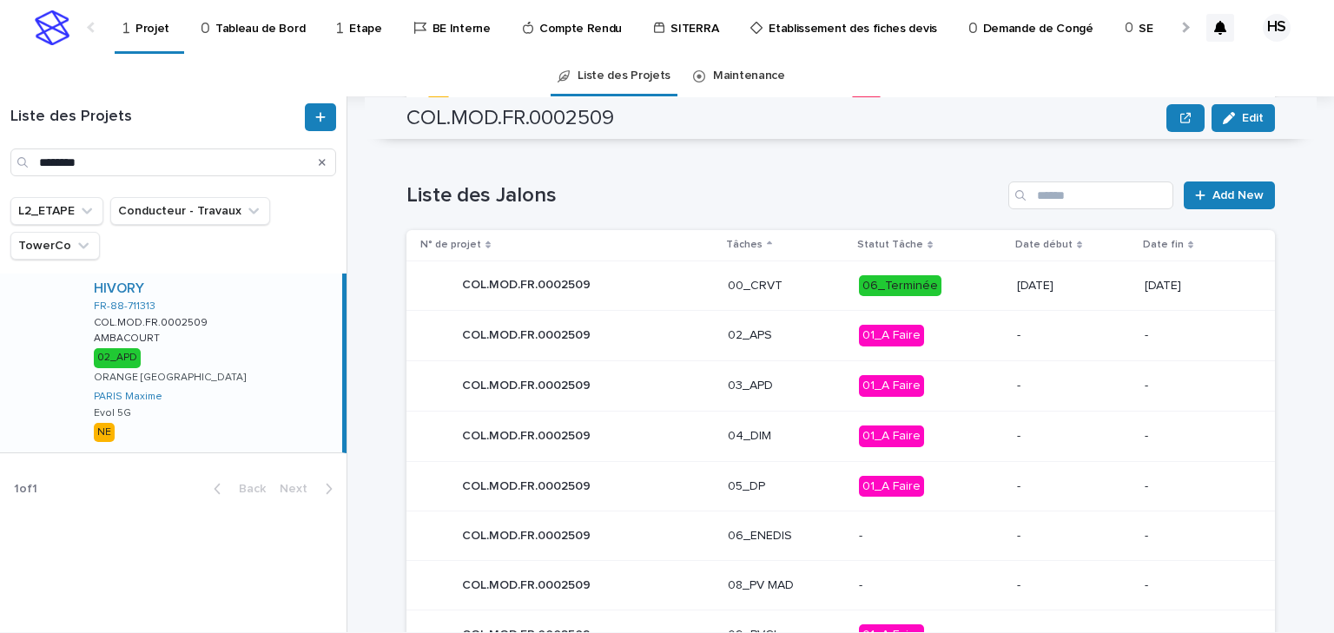
click at [771, 389] on p "03_APD" at bounding box center [786, 386] width 117 height 15
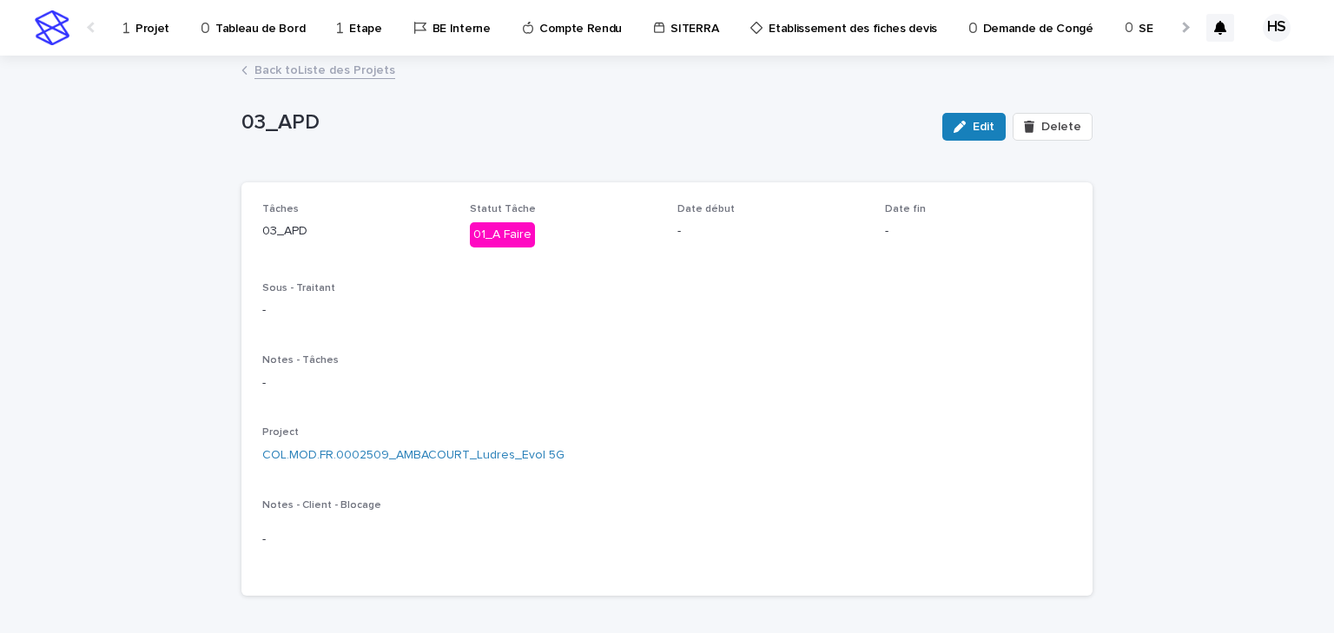
scroll to position [397, 0]
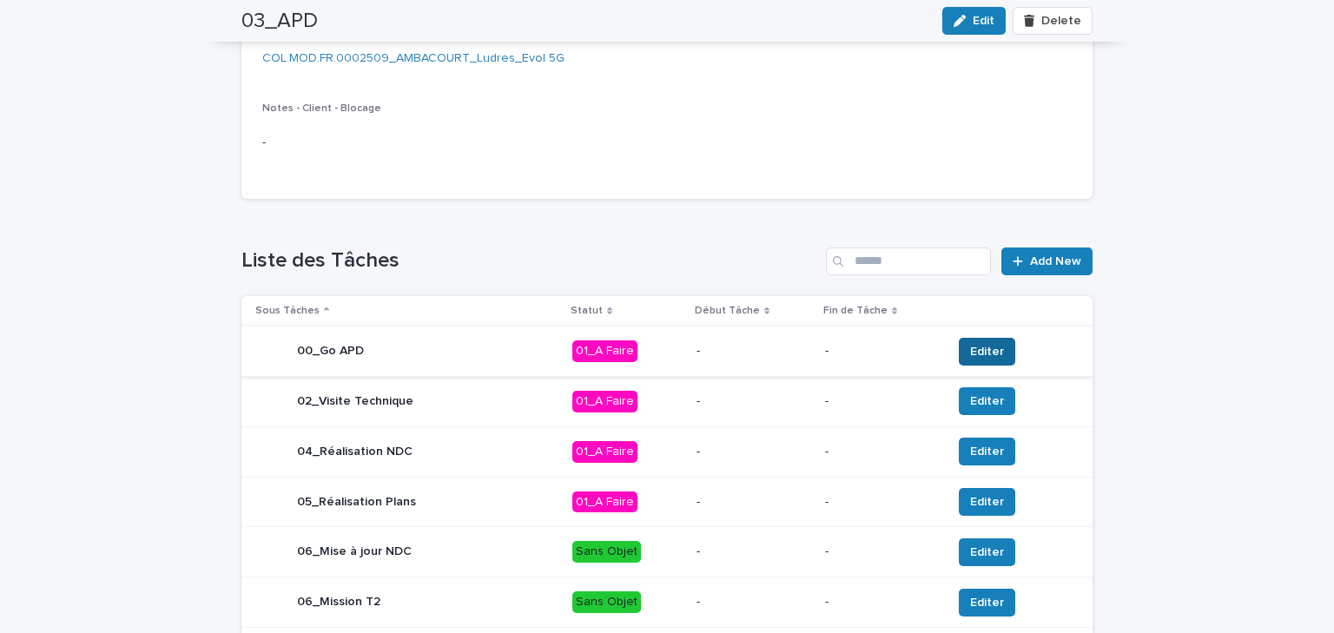
click at [980, 358] on span "Editer" at bounding box center [987, 351] width 34 height 17
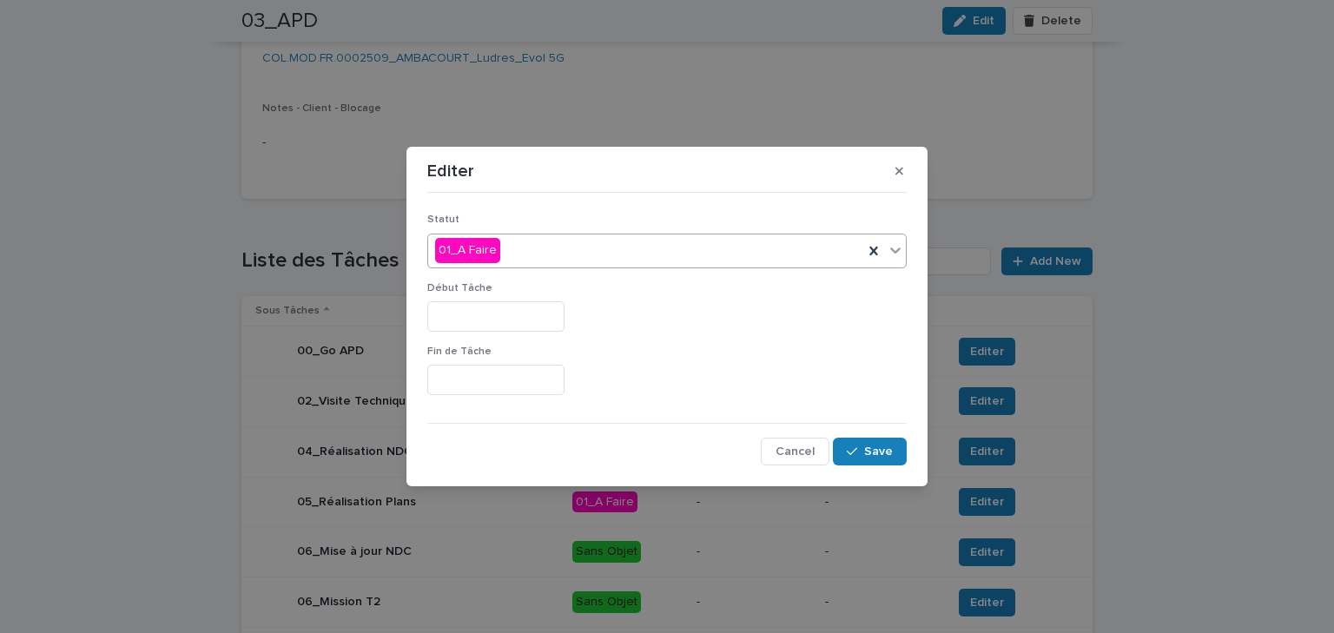
click at [544, 252] on div "01_A Faire" at bounding box center [645, 250] width 435 height 29
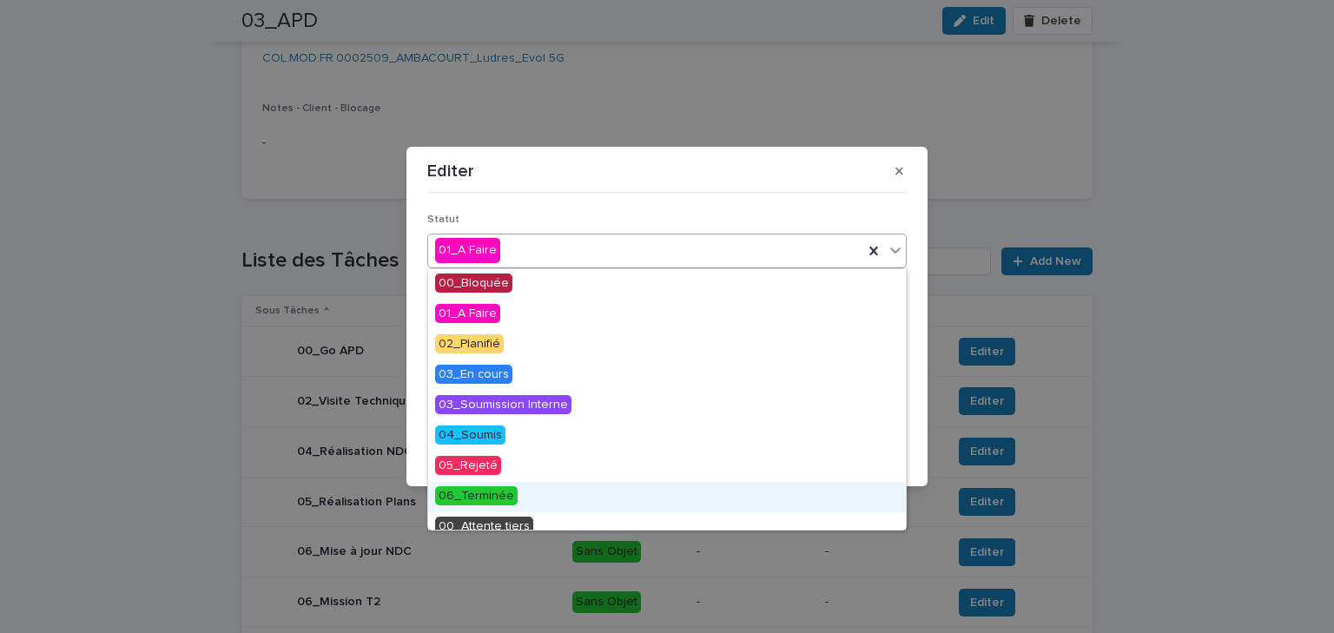
click at [479, 495] on span "06_Terminée" at bounding box center [476, 495] width 83 height 19
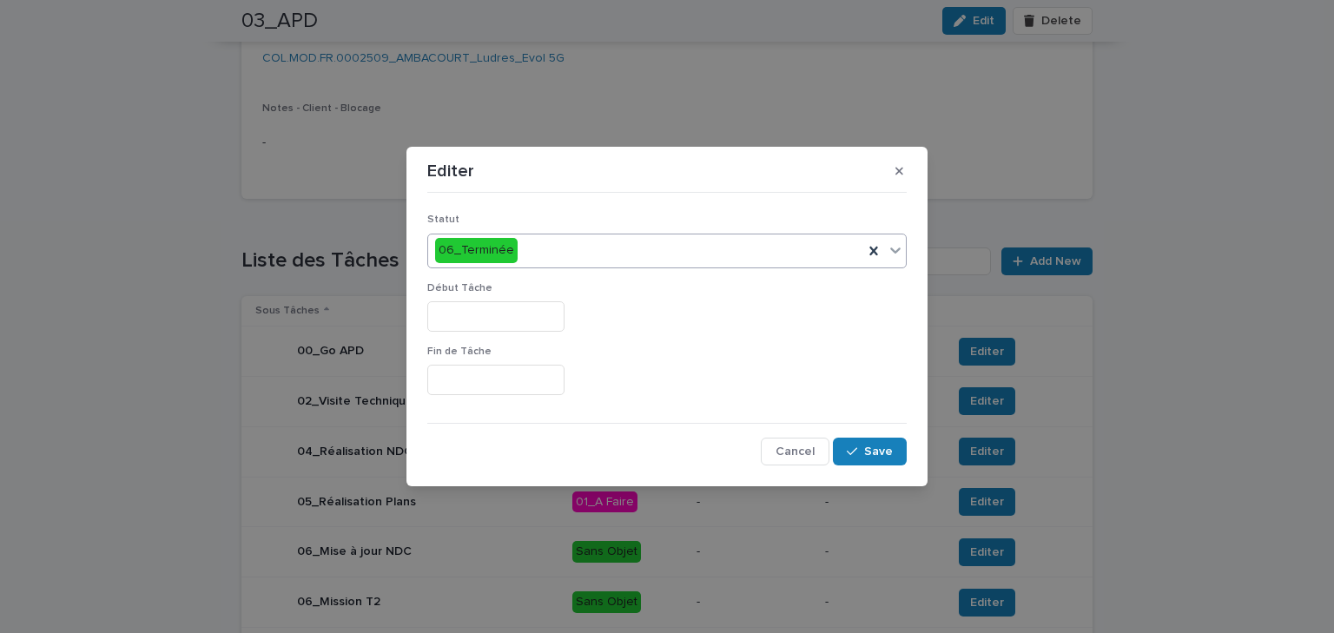
click at [476, 323] on input "text" at bounding box center [495, 316] width 137 height 30
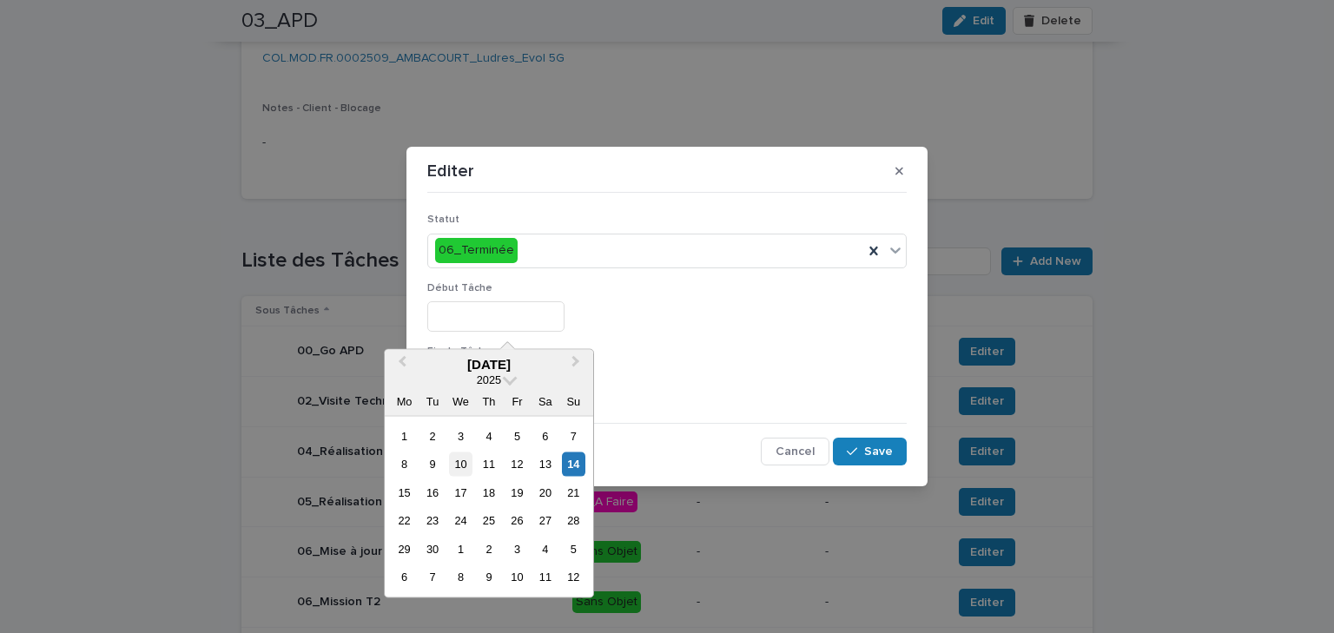
click at [466, 466] on div "10" at bounding box center [460, 463] width 23 height 23
type input "*********"
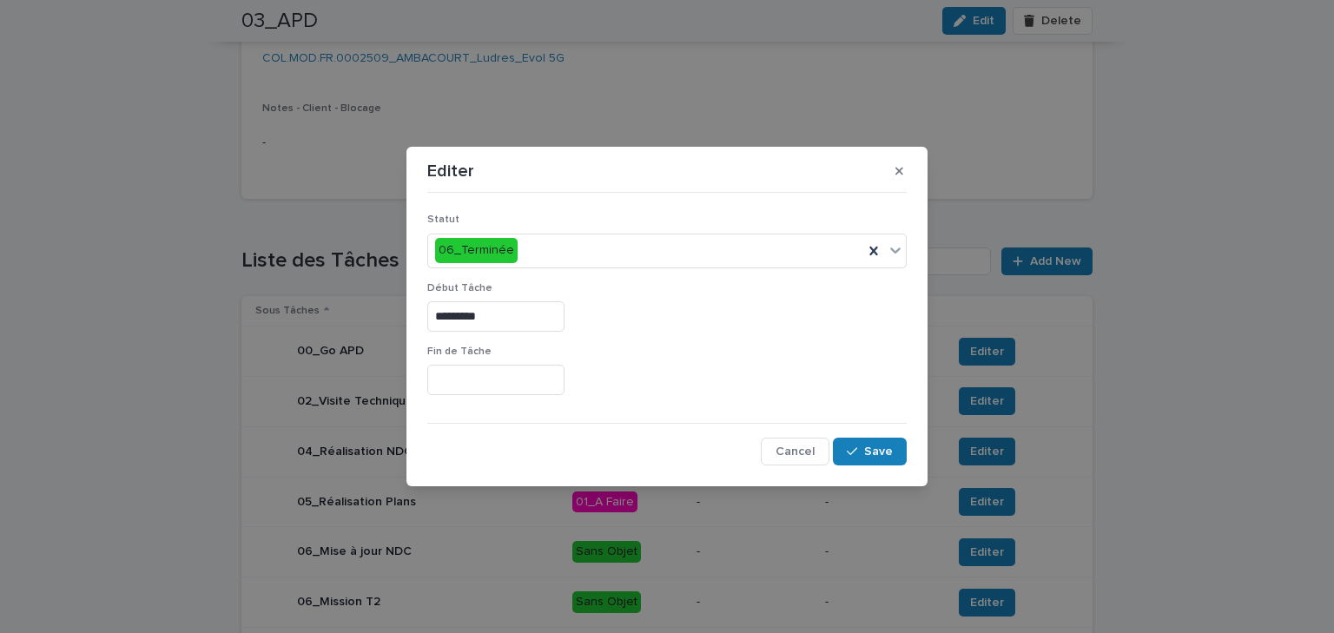
click at [479, 379] on input "text" at bounding box center [495, 380] width 137 height 30
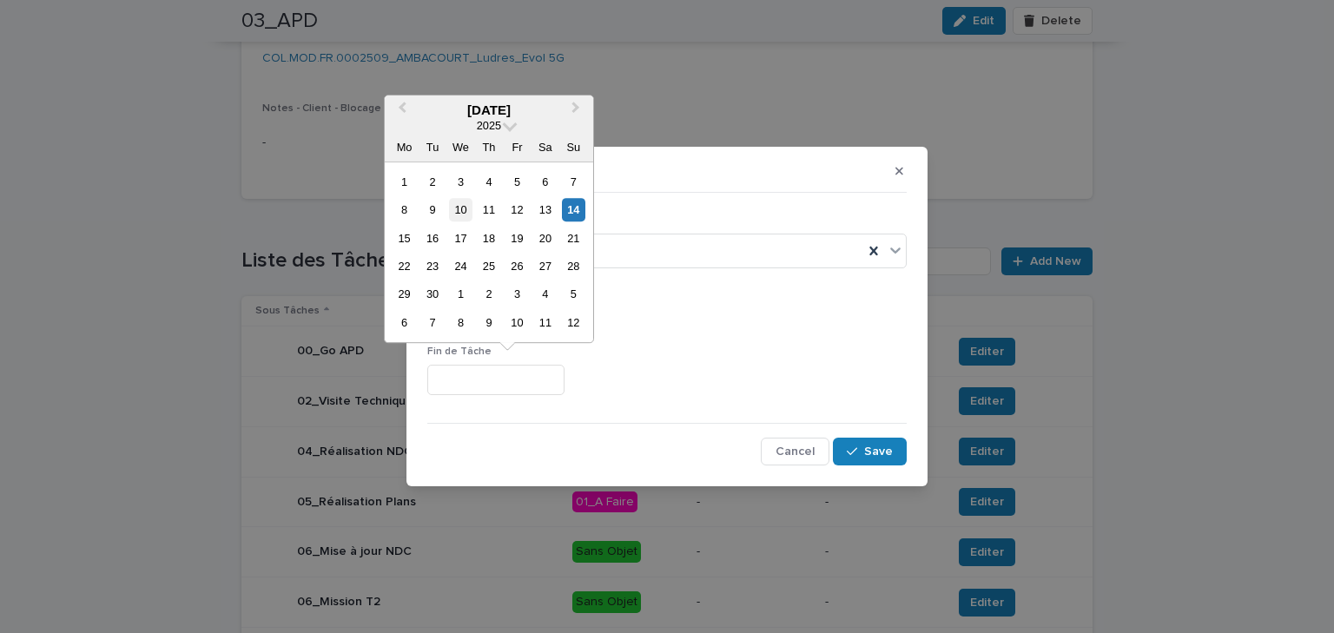
click at [464, 211] on div "10" at bounding box center [460, 209] width 23 height 23
type input "*********"
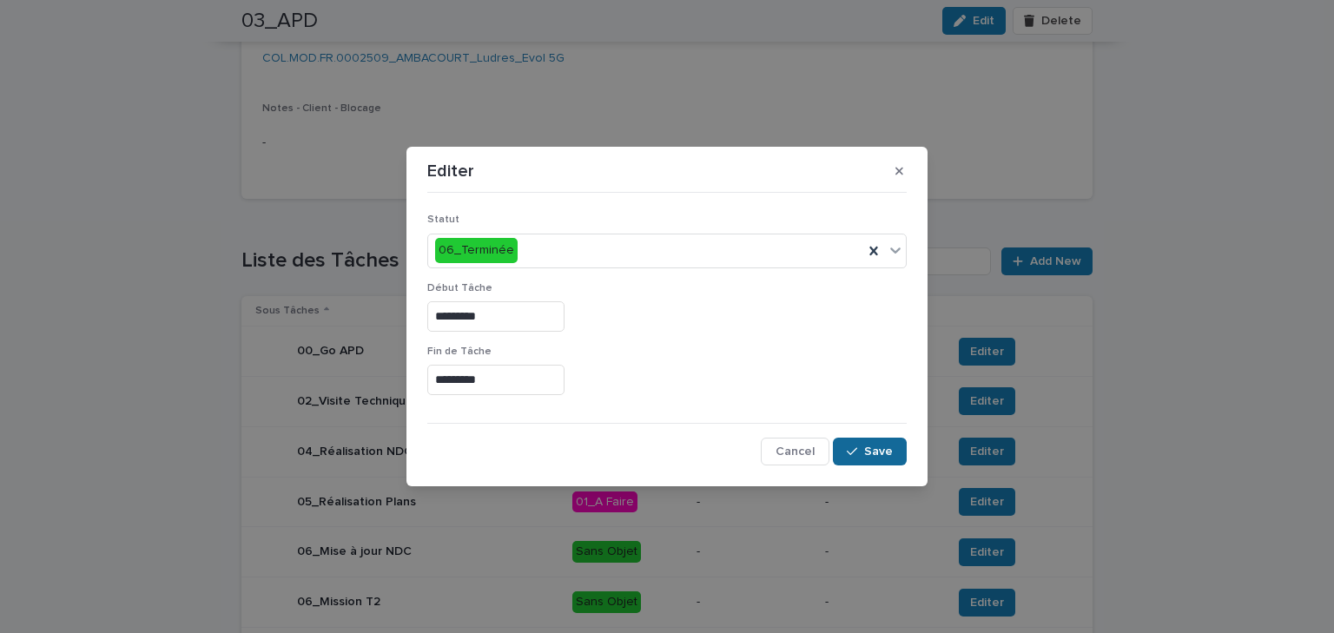
click at [894, 459] on button "Save" at bounding box center [870, 452] width 74 height 28
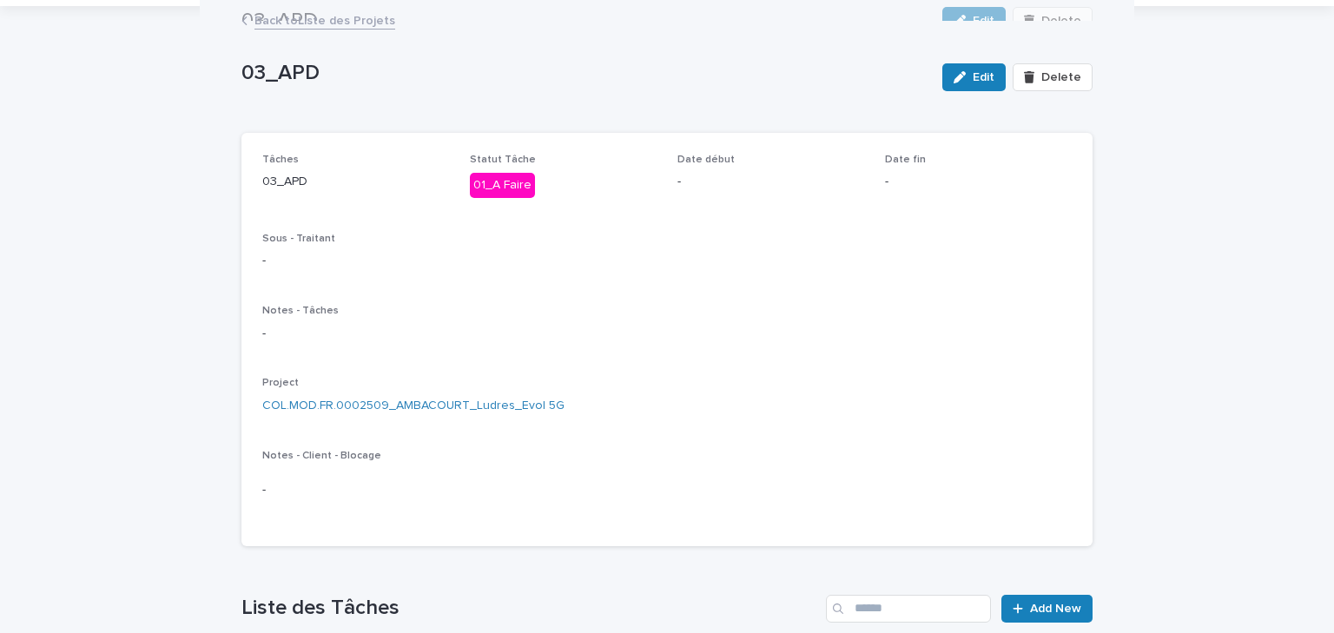
scroll to position [0, 0]
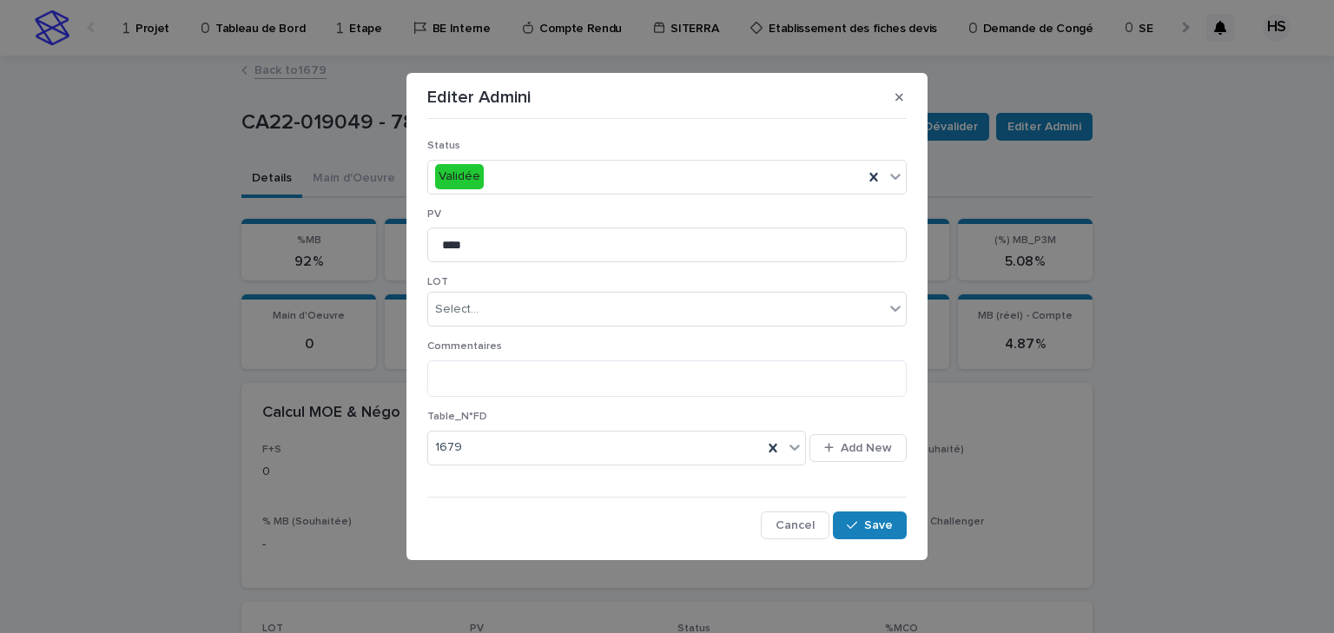
click at [596, 277] on p "LOT" at bounding box center [666, 282] width 479 height 12
drag, startPoint x: 469, startPoint y: 248, endPoint x: 450, endPoint y: 250, distance: 19.2
click at [450, 250] on input "****" at bounding box center [666, 245] width 479 height 35
type input "****"
click at [862, 530] on div "button" at bounding box center [855, 525] width 17 height 12
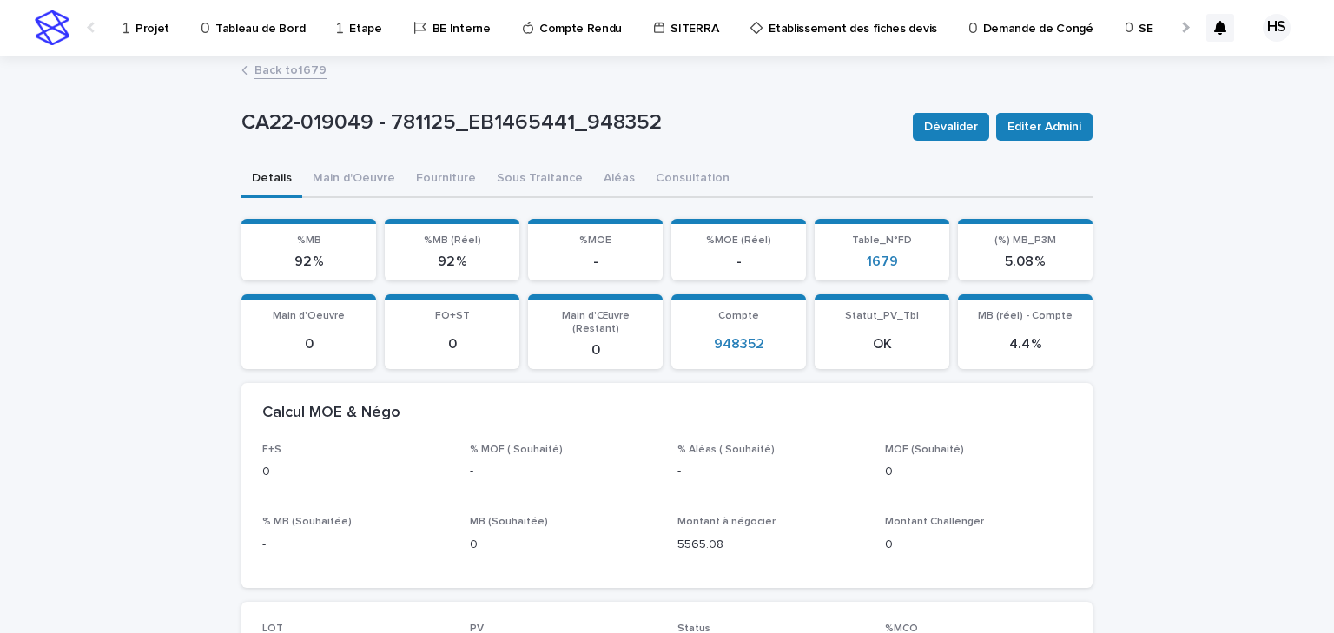
click at [302, 76] on link "Back to 1679" at bounding box center [290, 69] width 72 height 20
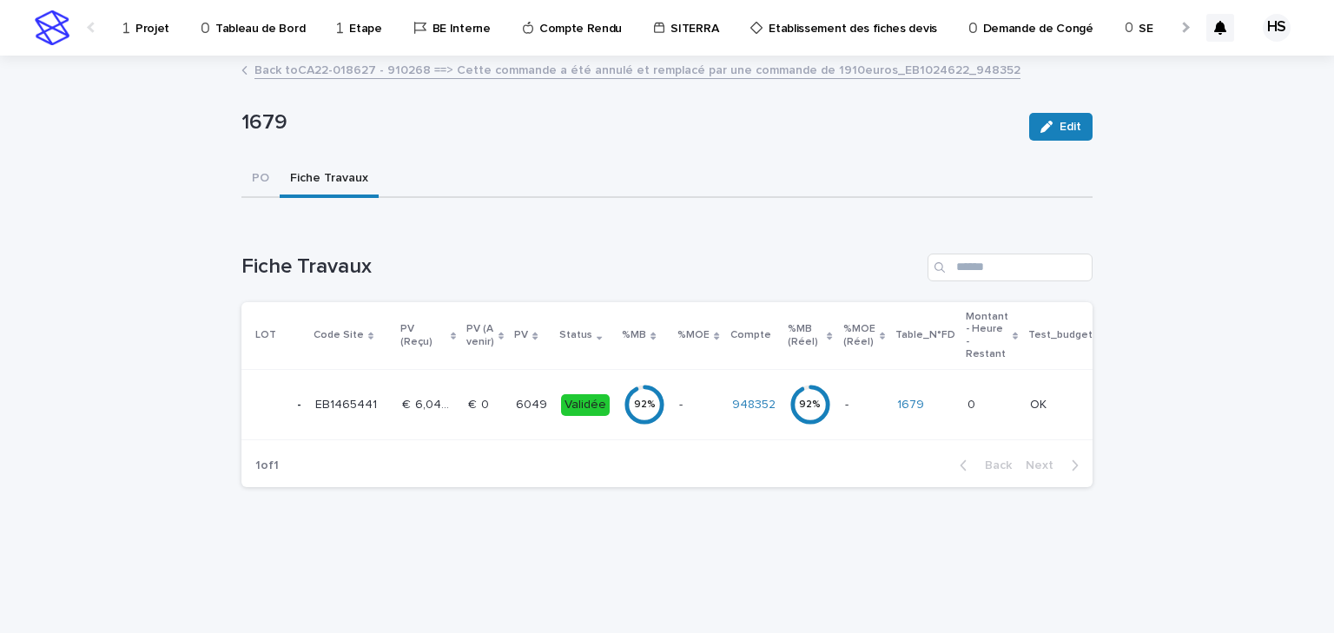
click at [286, 76] on link "Back to CA22-018627 - 910268 ==> Cette commande a été annulé et remplacé par un…" at bounding box center [637, 69] width 766 height 20
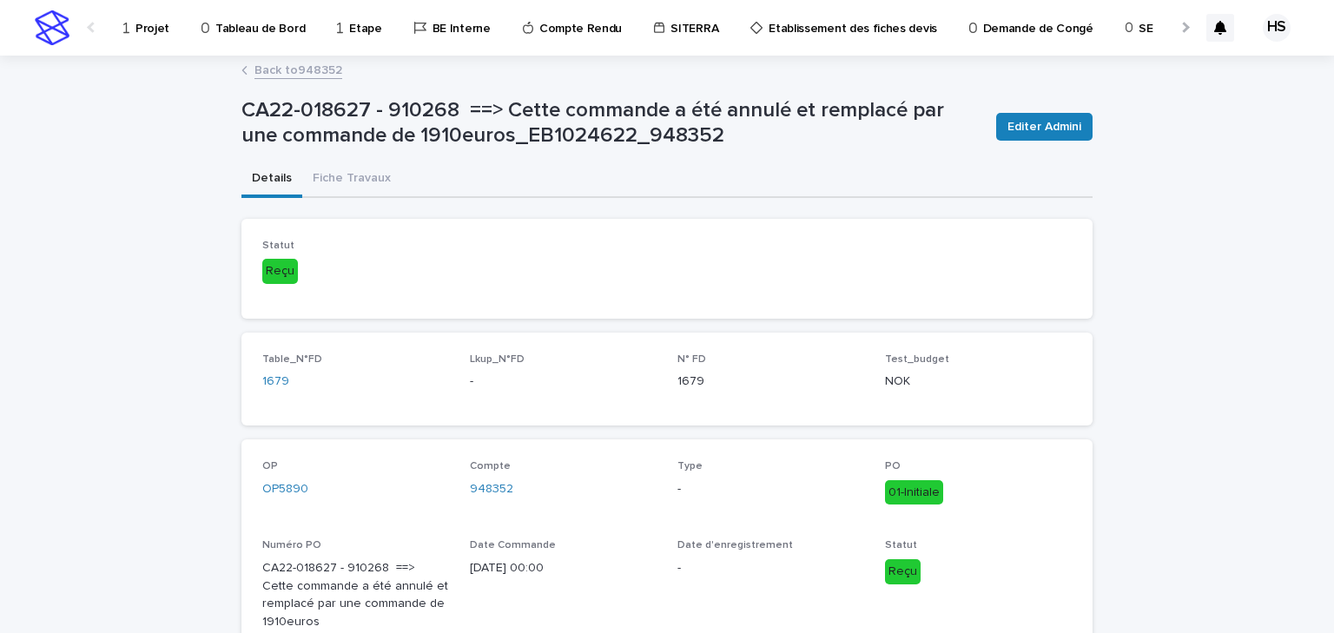
click at [286, 76] on link "Back to 948352" at bounding box center [298, 69] width 88 height 20
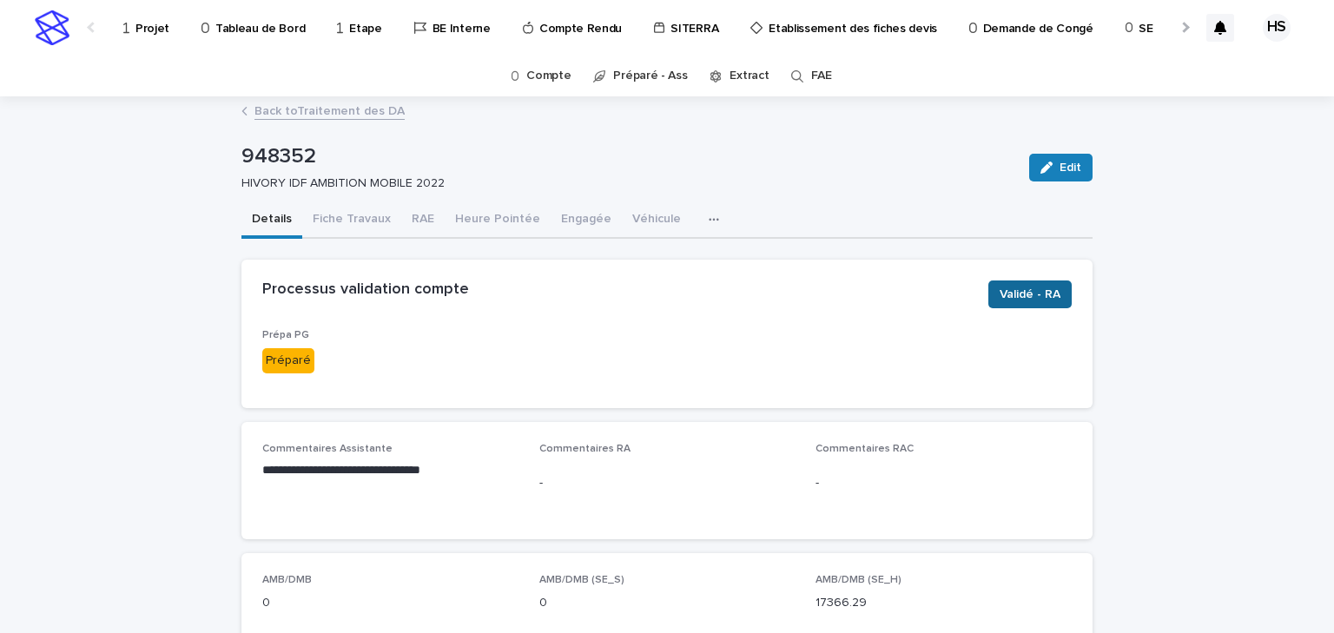
click at [994, 299] on button "Validé - RA" at bounding box center [1029, 295] width 83 height 28
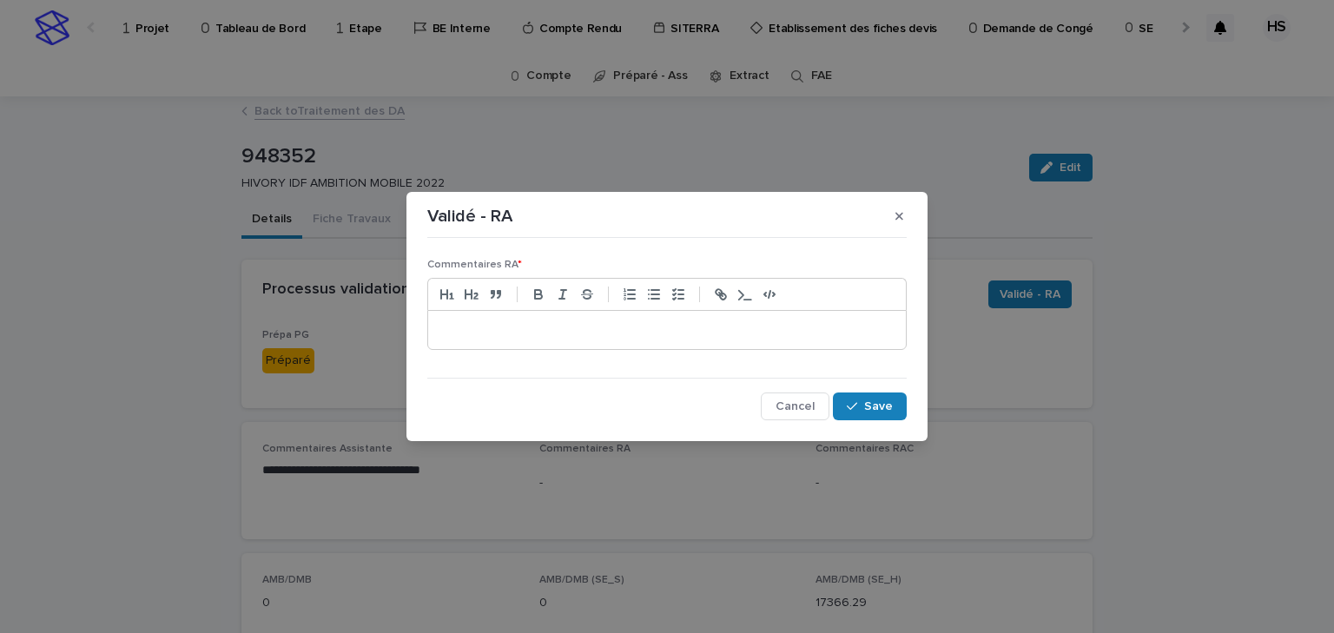
click at [465, 327] on p at bounding box center [667, 329] width 452 height 17
click at [681, 340] on div "**********" at bounding box center [667, 330] width 478 height 38
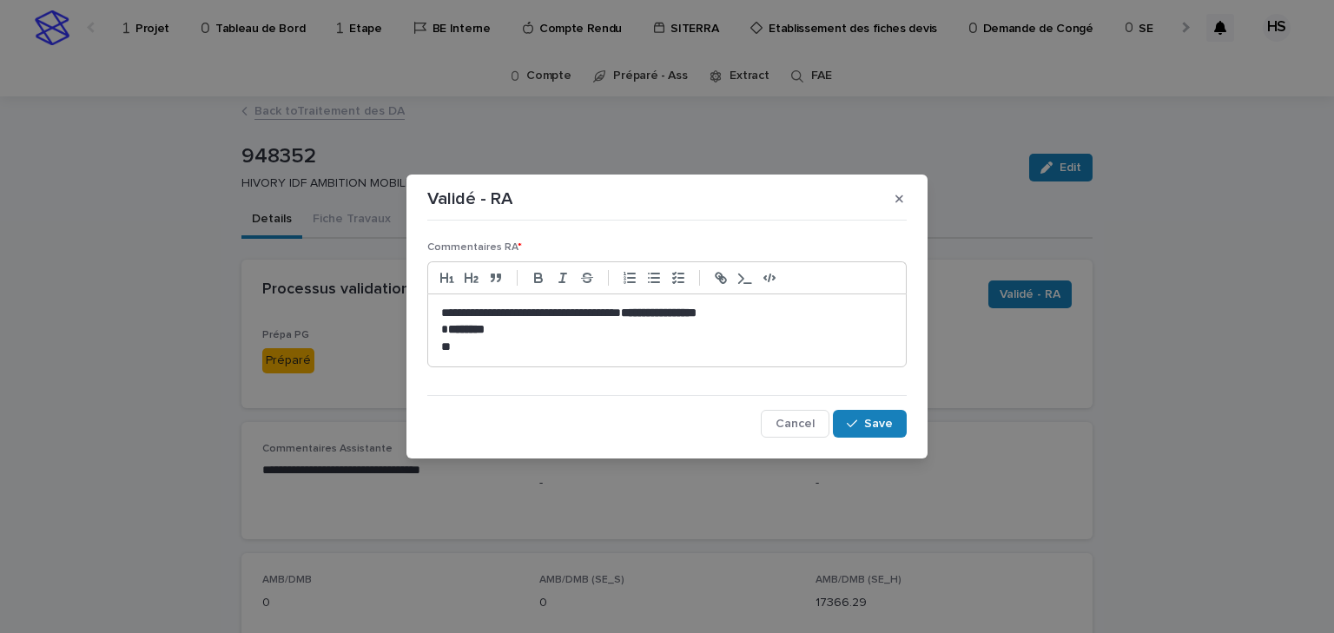
click at [652, 309] on p "**********" at bounding box center [667, 313] width 452 height 17
click at [789, 298] on div "**********" at bounding box center [667, 330] width 478 height 72
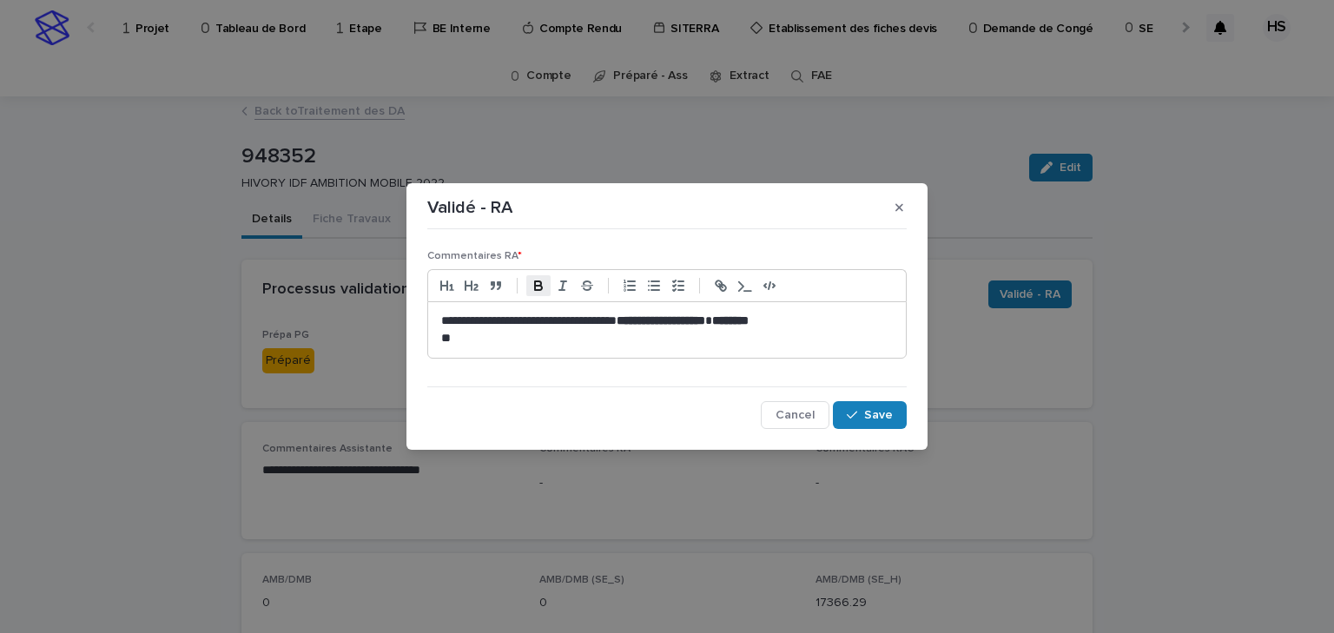
click at [827, 319] on p "**********" at bounding box center [667, 321] width 452 height 17
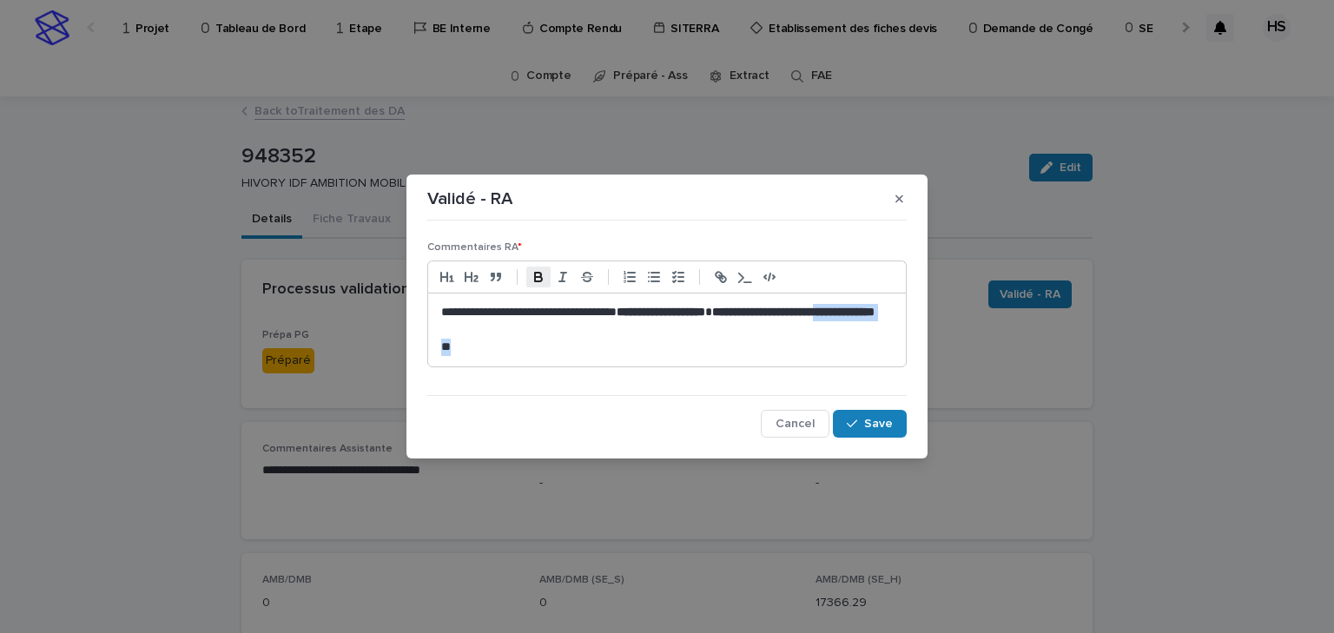
drag, startPoint x: 591, startPoint y: 349, endPoint x: 483, endPoint y: 337, distance: 109.2
click at [483, 337] on div "**********" at bounding box center [667, 330] width 478 height 72
click at [618, 339] on p at bounding box center [667, 347] width 452 height 17
click at [712, 318] on strong "**********" at bounding box center [793, 312] width 162 height 12
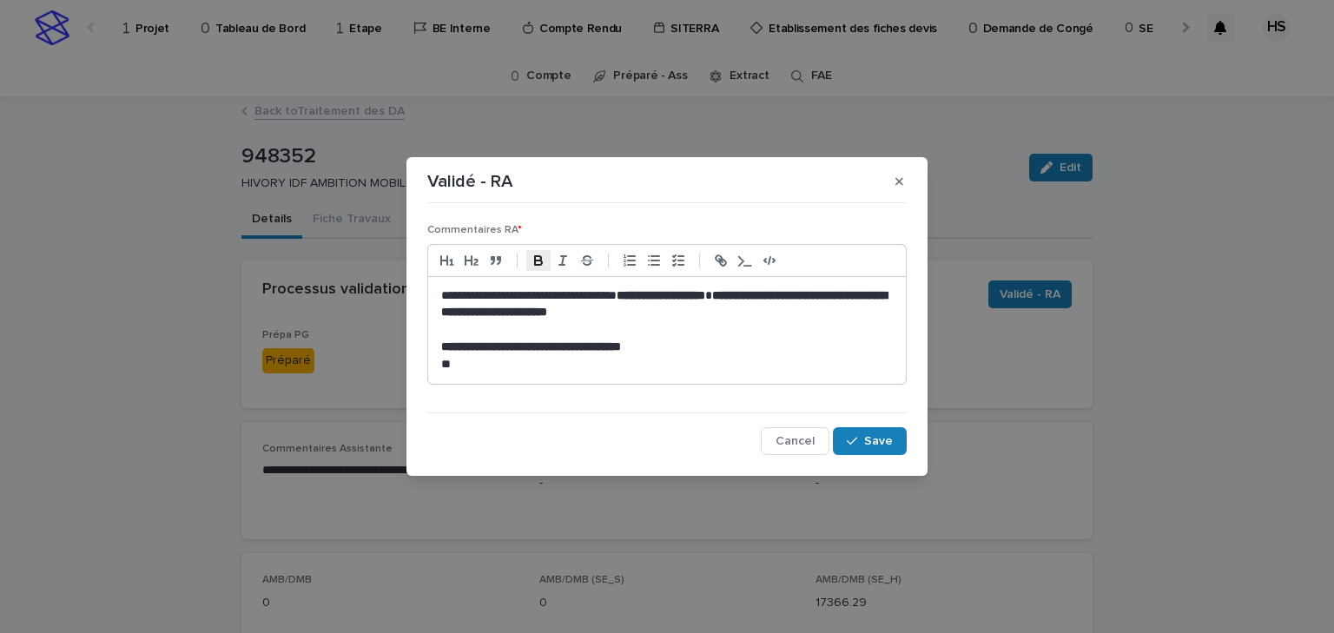
click at [560, 346] on strong "**********" at bounding box center [531, 346] width 180 height 12
click at [685, 351] on p "**********" at bounding box center [667, 347] width 452 height 17
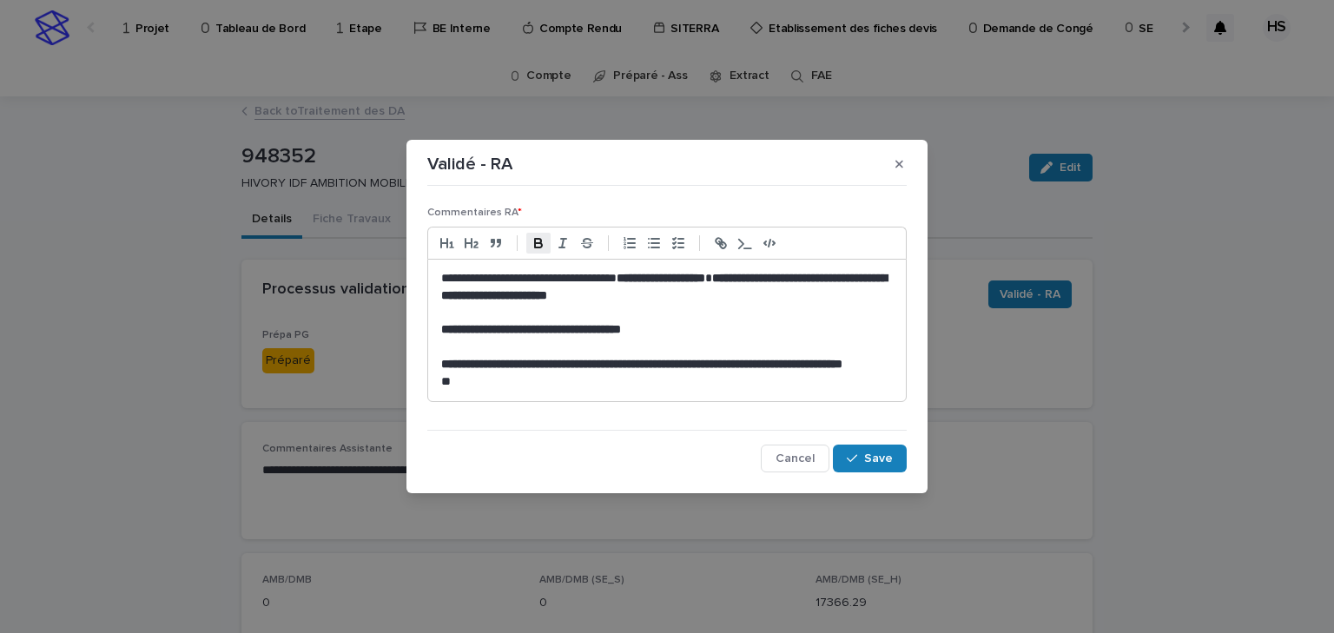
click at [842, 358] on strong "**********" at bounding box center [641, 364] width 401 height 12
click at [683, 329] on p "**********" at bounding box center [667, 329] width 452 height 17
click at [852, 465] on icon "button" at bounding box center [852, 458] width 10 height 12
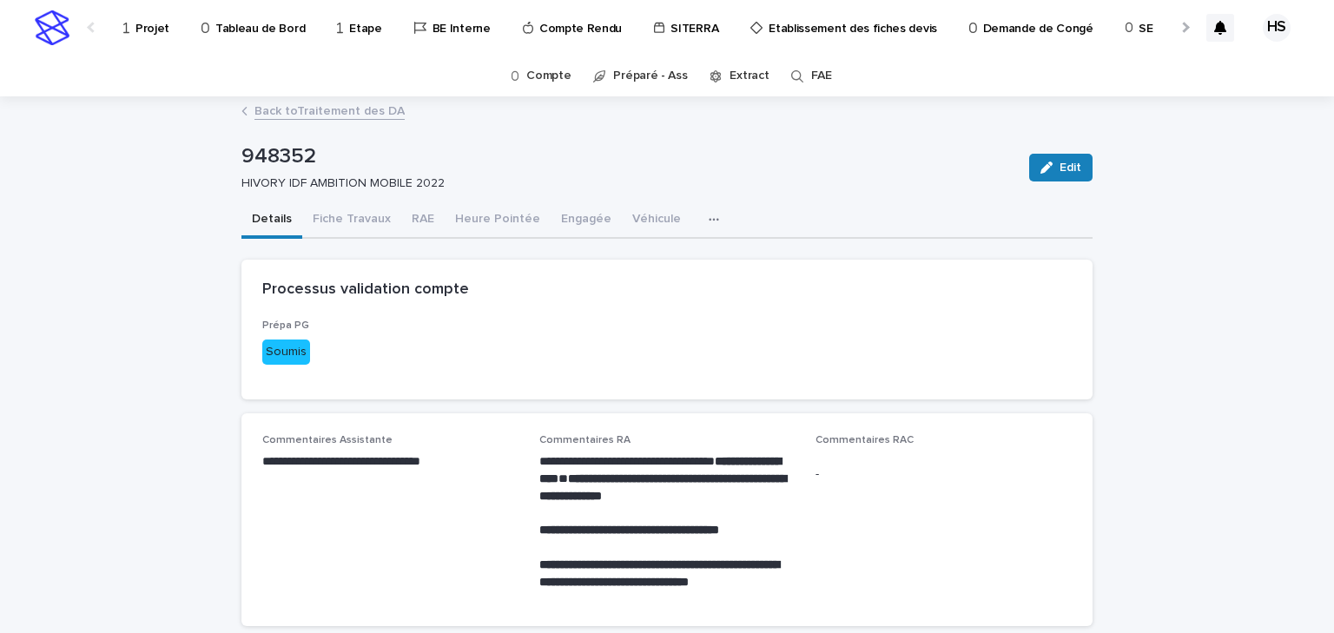
click at [366, 113] on link "Back to Traitement des DA" at bounding box center [329, 110] width 150 height 20
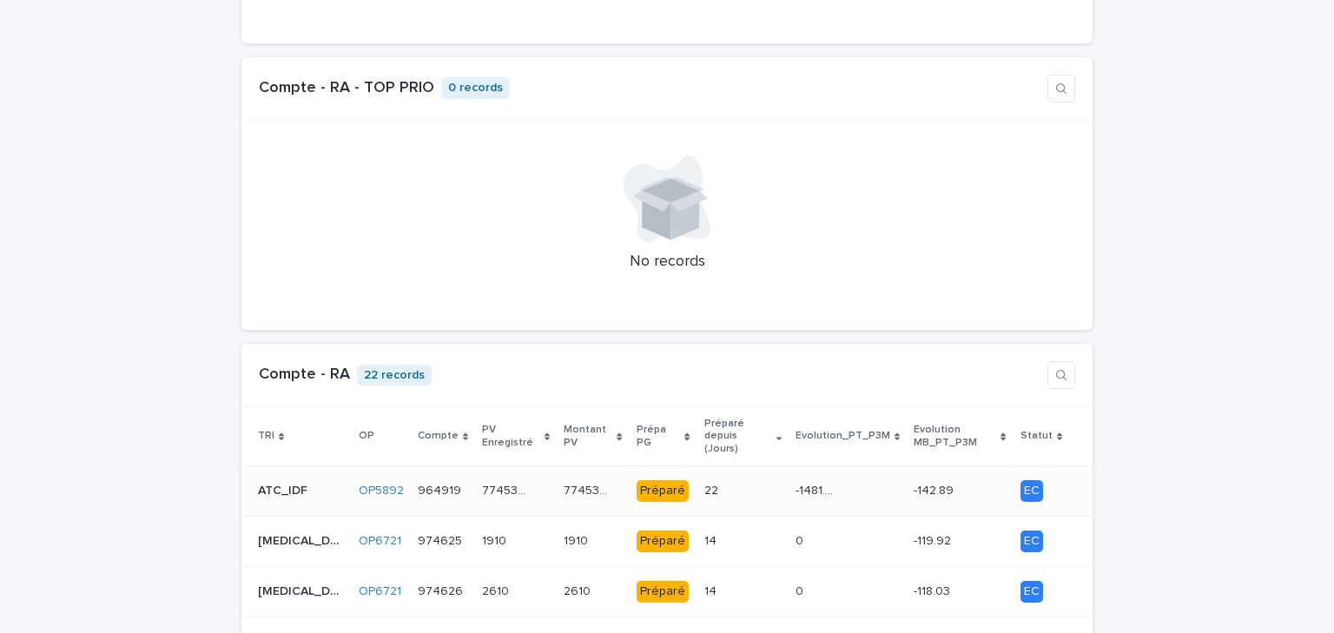
scroll to position [1529, 0]
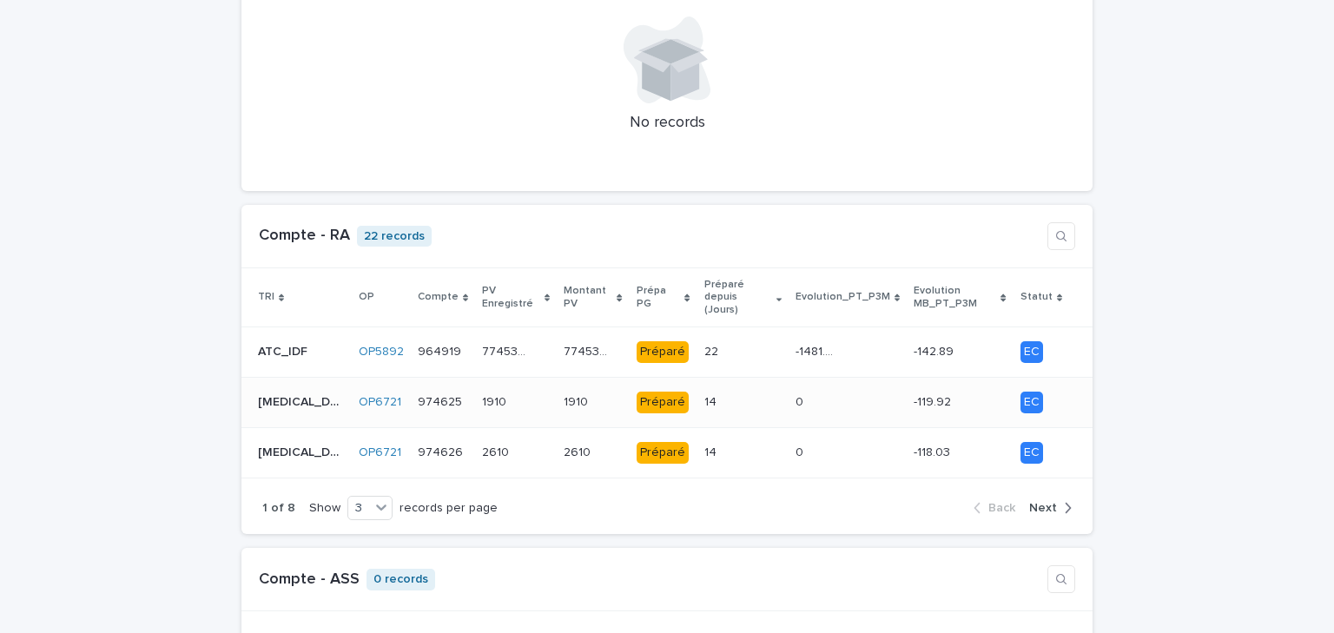
click at [704, 395] on p at bounding box center [725, 402] width 43 height 15
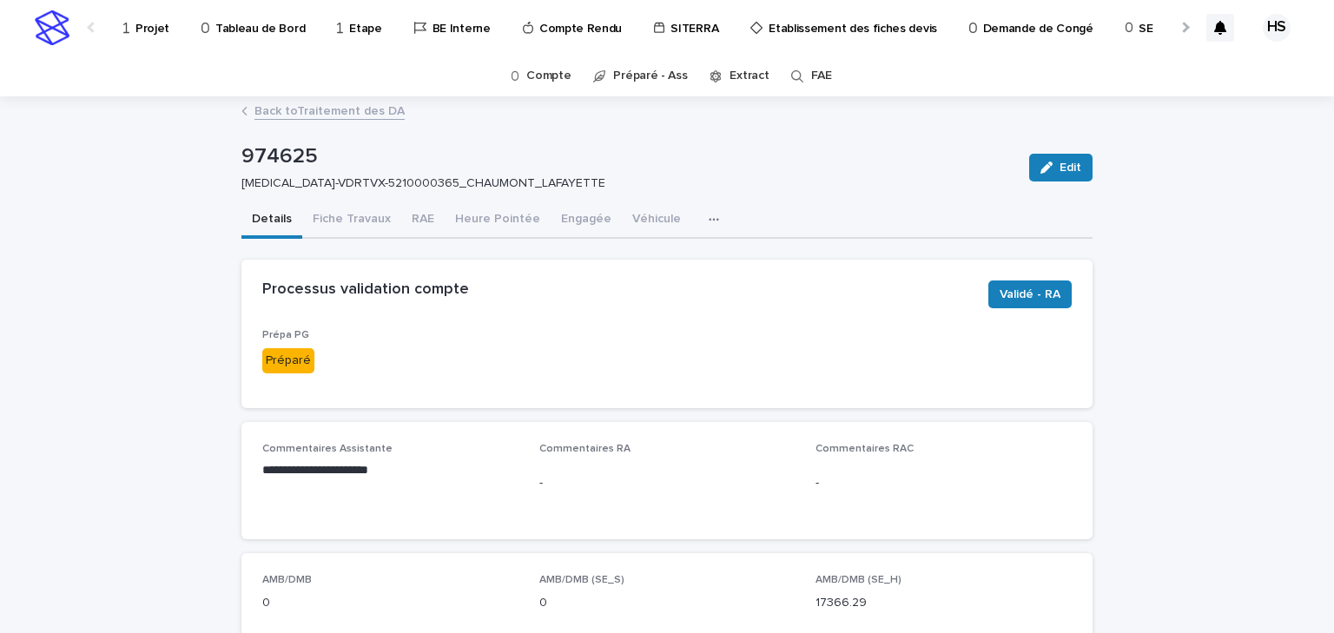
scroll to position [139, 0]
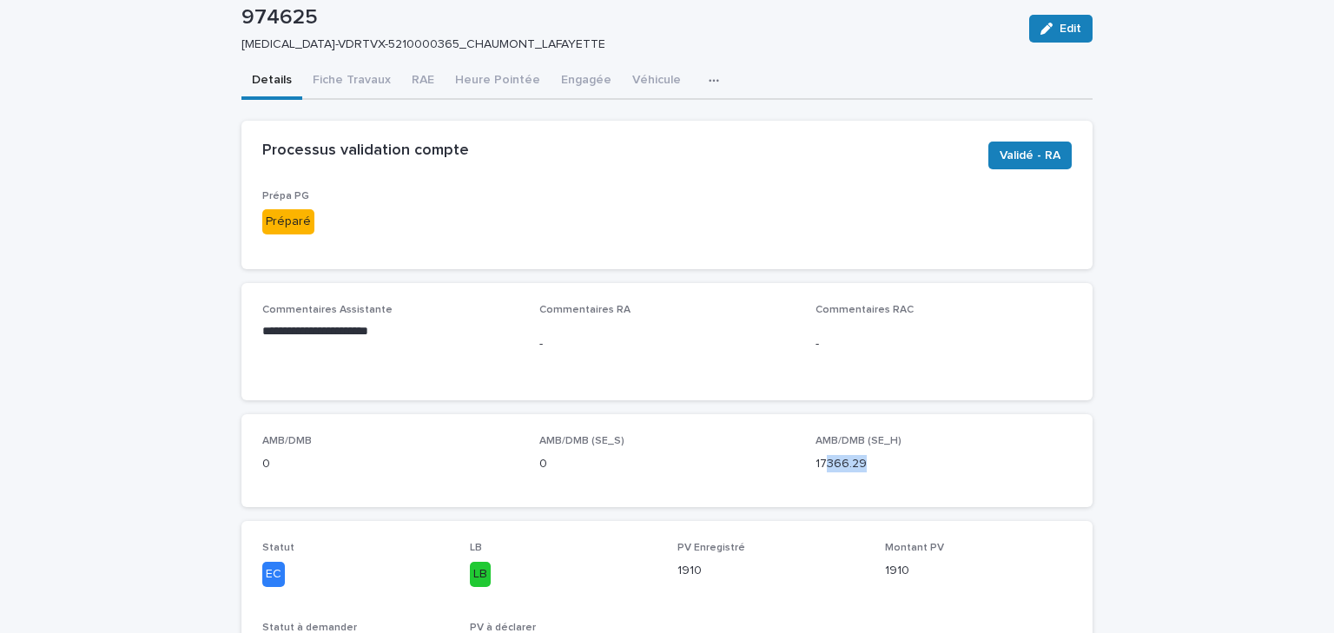
drag, startPoint x: 823, startPoint y: 466, endPoint x: 877, endPoint y: 472, distance: 54.2
click at [877, 472] on p "17366.29" at bounding box center [943, 464] width 256 height 18
drag, startPoint x: 312, startPoint y: 16, endPoint x: 224, endPoint y: 19, distance: 87.8
copy p "974625"
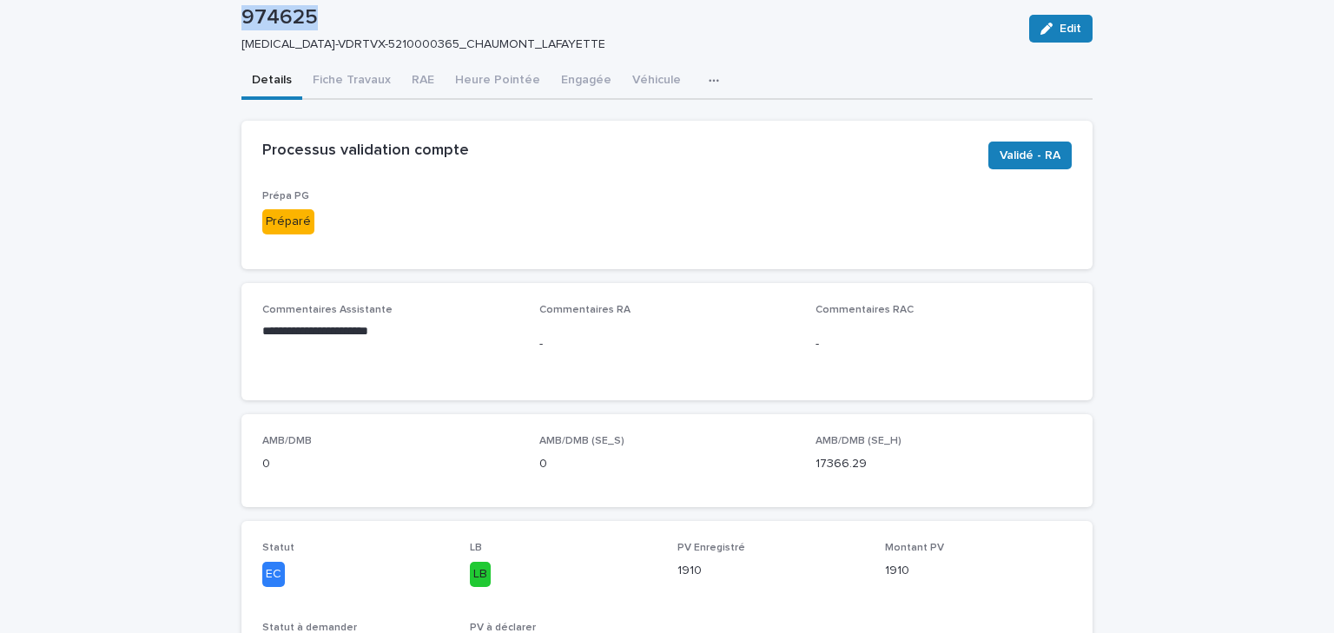
scroll to position [0, 0]
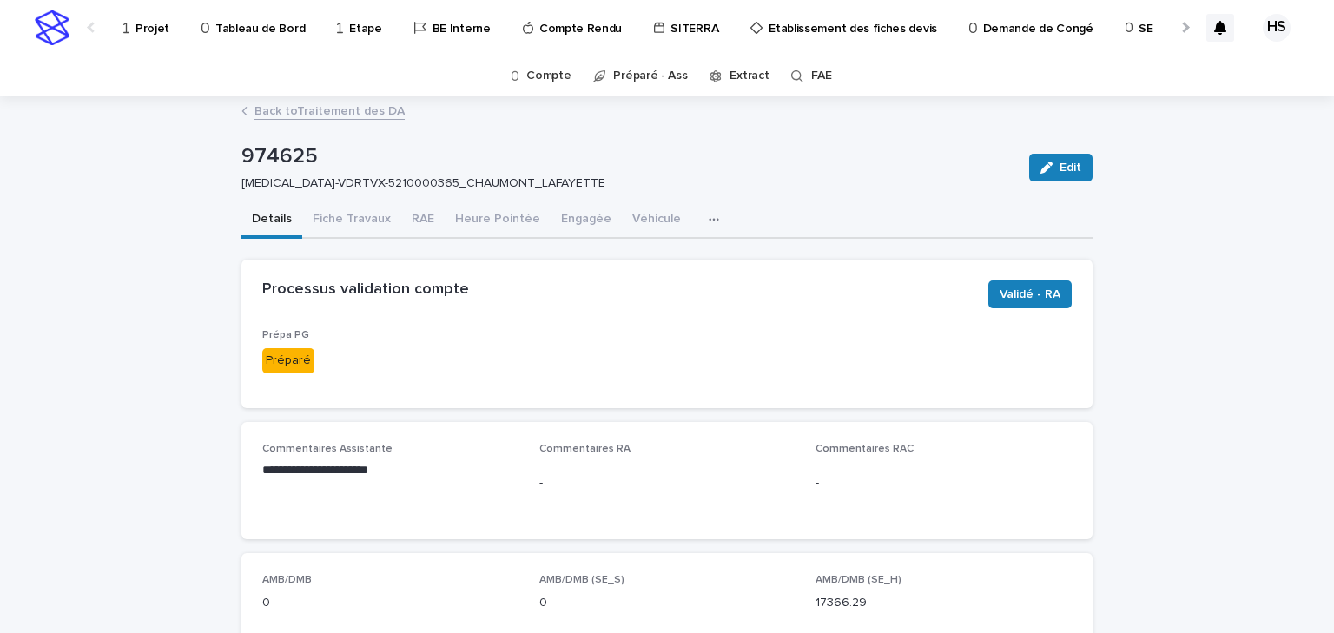
click at [601, 170] on div "974625 [MEDICAL_DATA]-VDRTVX-5210000365_CHAUMONT_LAFAYETTE" at bounding box center [628, 167] width 774 height 47
click at [418, 216] on button "RAE" at bounding box center [422, 220] width 43 height 36
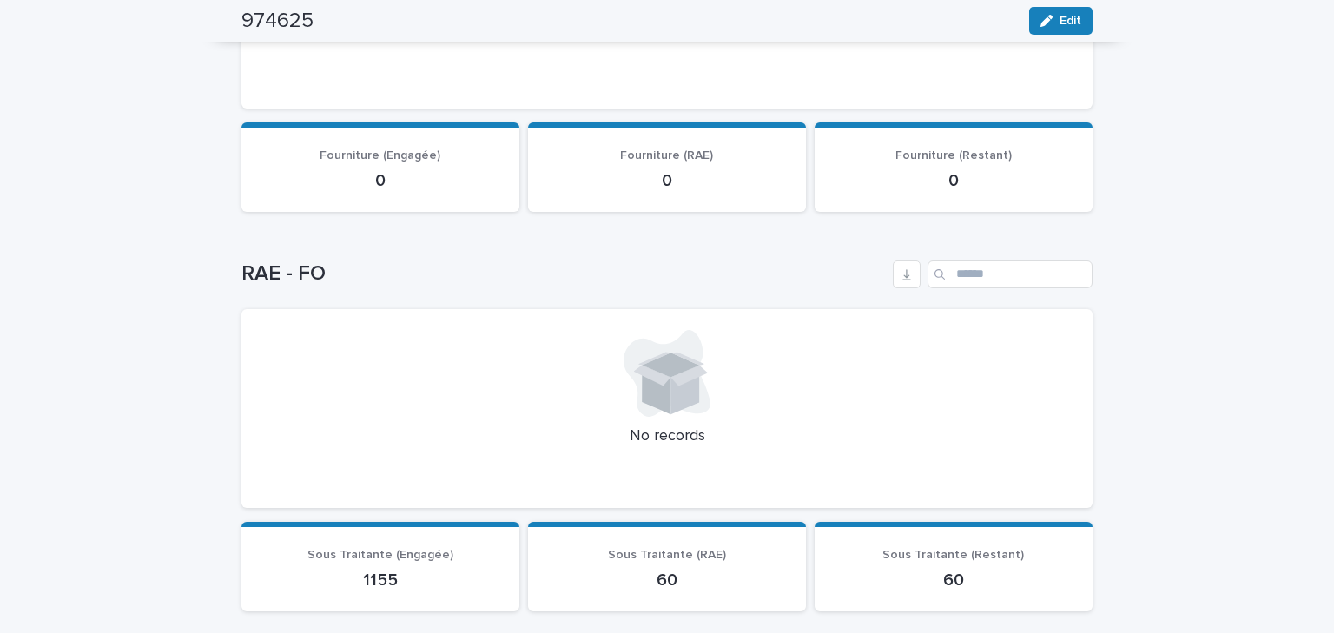
scroll to position [1251, 0]
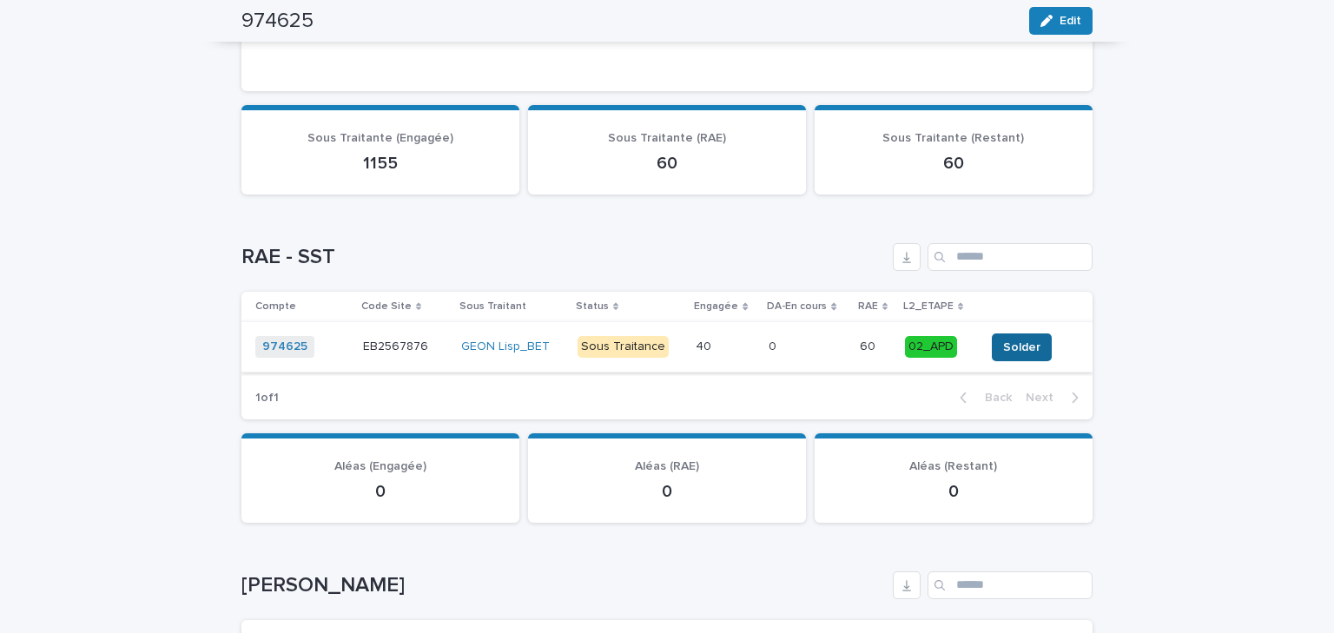
click at [1003, 347] on span "Solder" at bounding box center [1021, 347] width 37 height 17
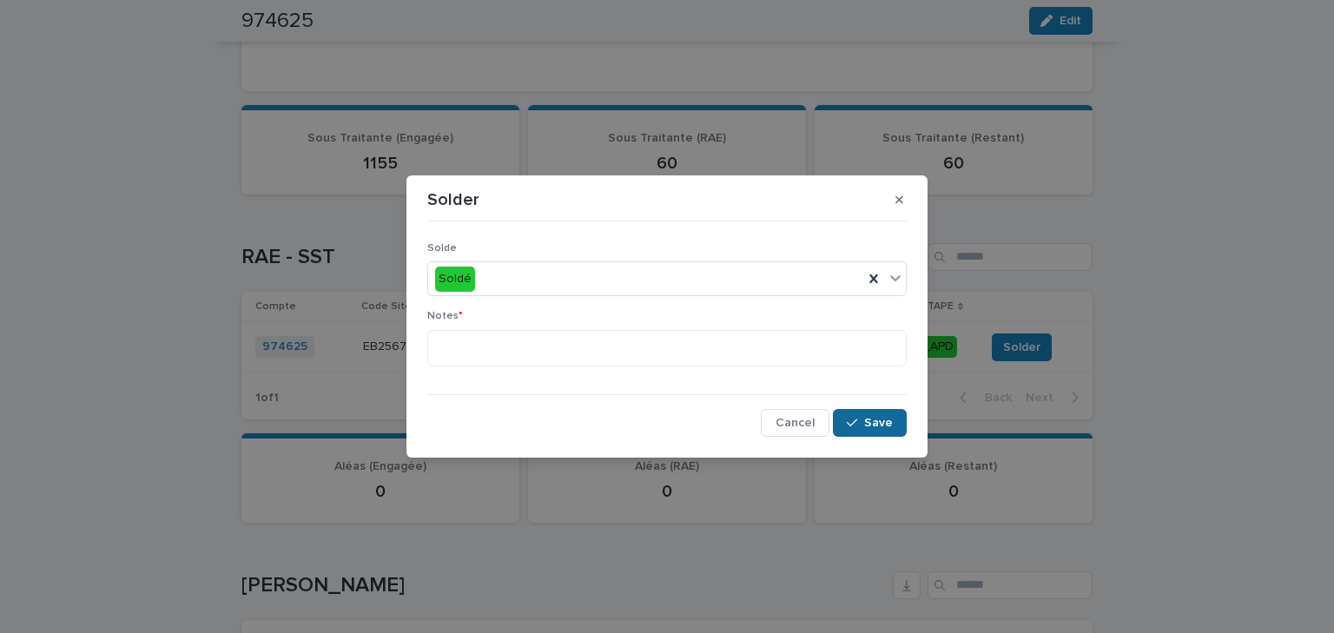
click at [860, 414] on button "Save" at bounding box center [870, 423] width 74 height 28
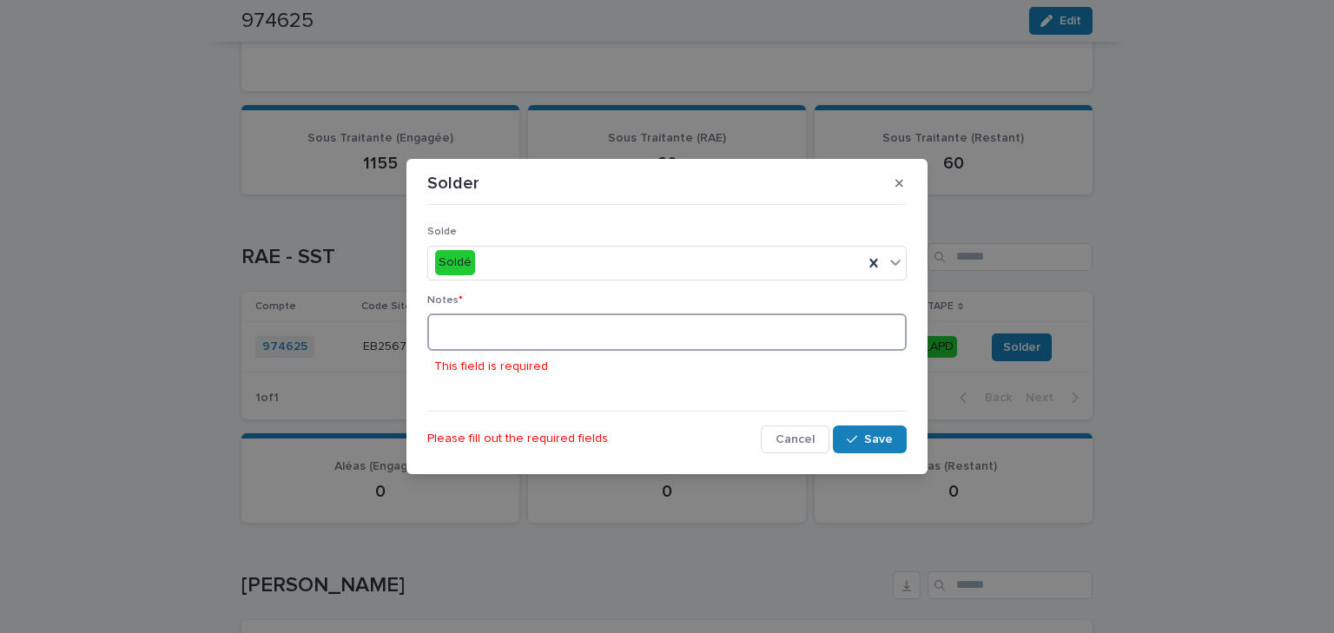
click at [577, 322] on textarea at bounding box center [666, 332] width 479 height 37
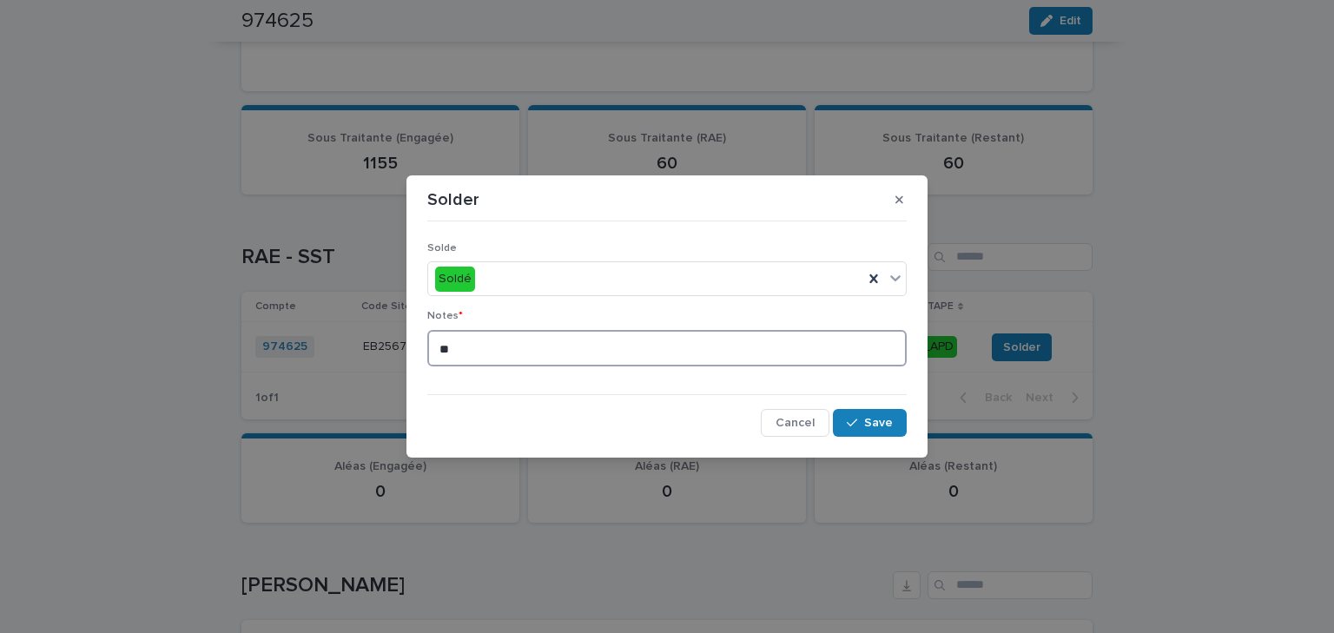
type textarea "*"
type textarea "*******"
click at [792, 420] on span "Cancel" at bounding box center [795, 423] width 39 height 12
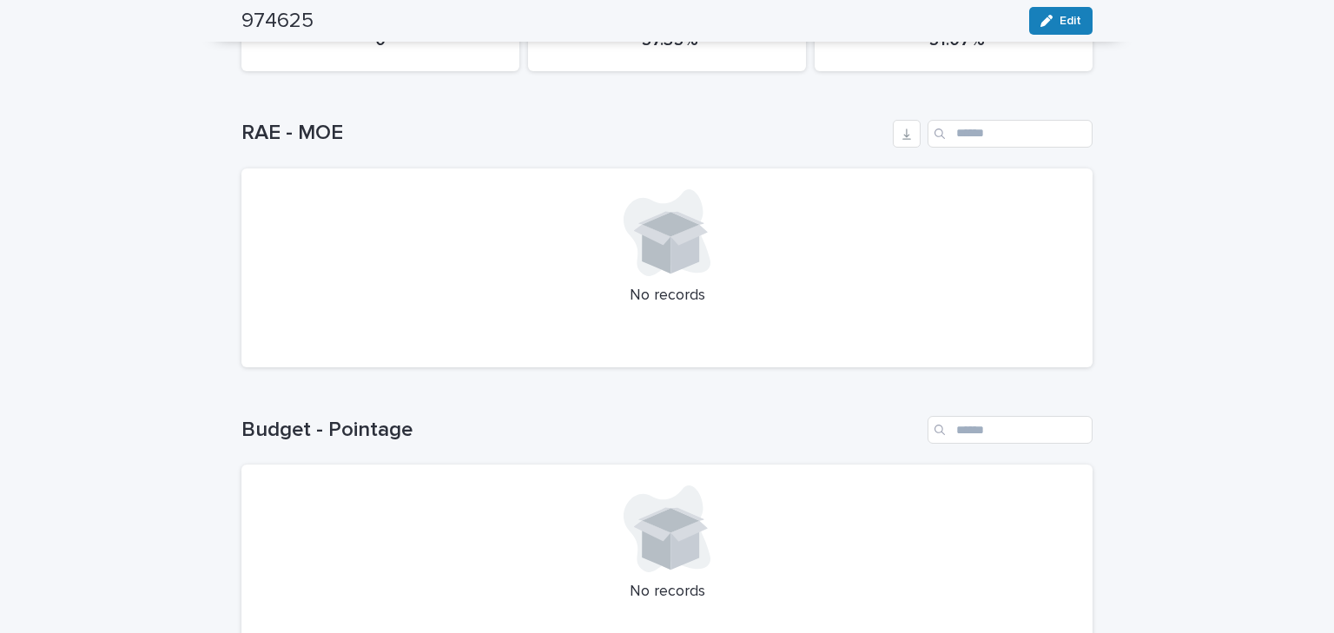
scroll to position [0, 0]
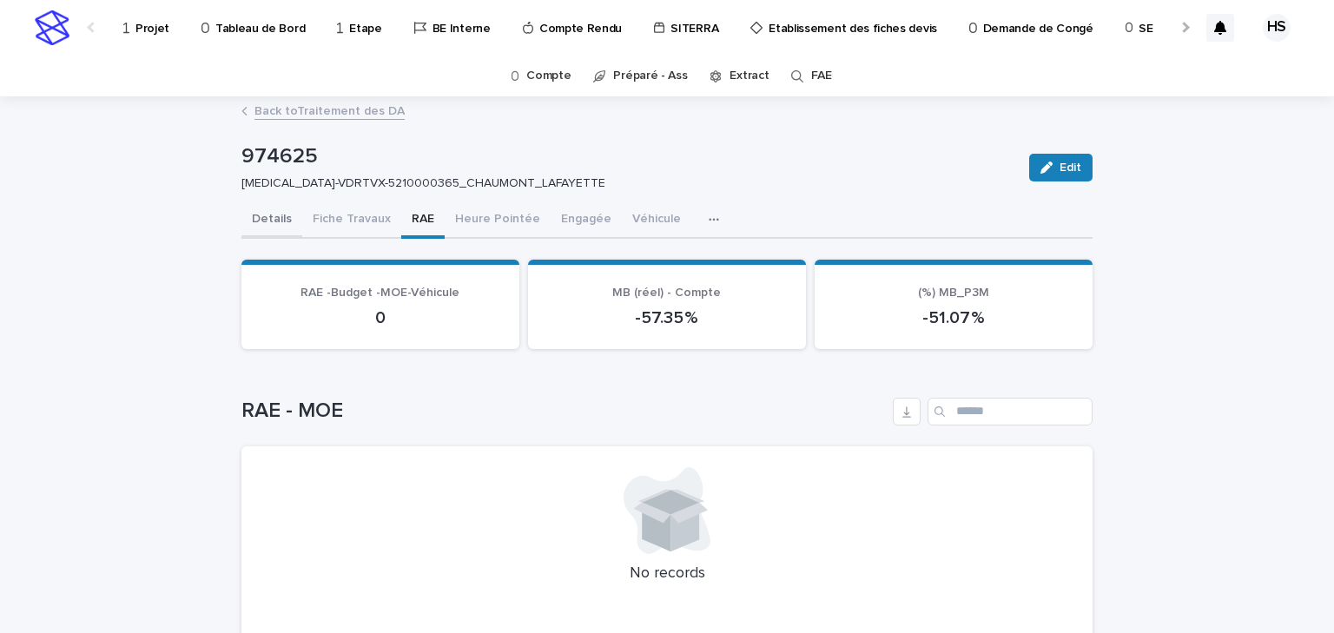
click at [276, 222] on button "Details" at bounding box center [271, 220] width 61 height 36
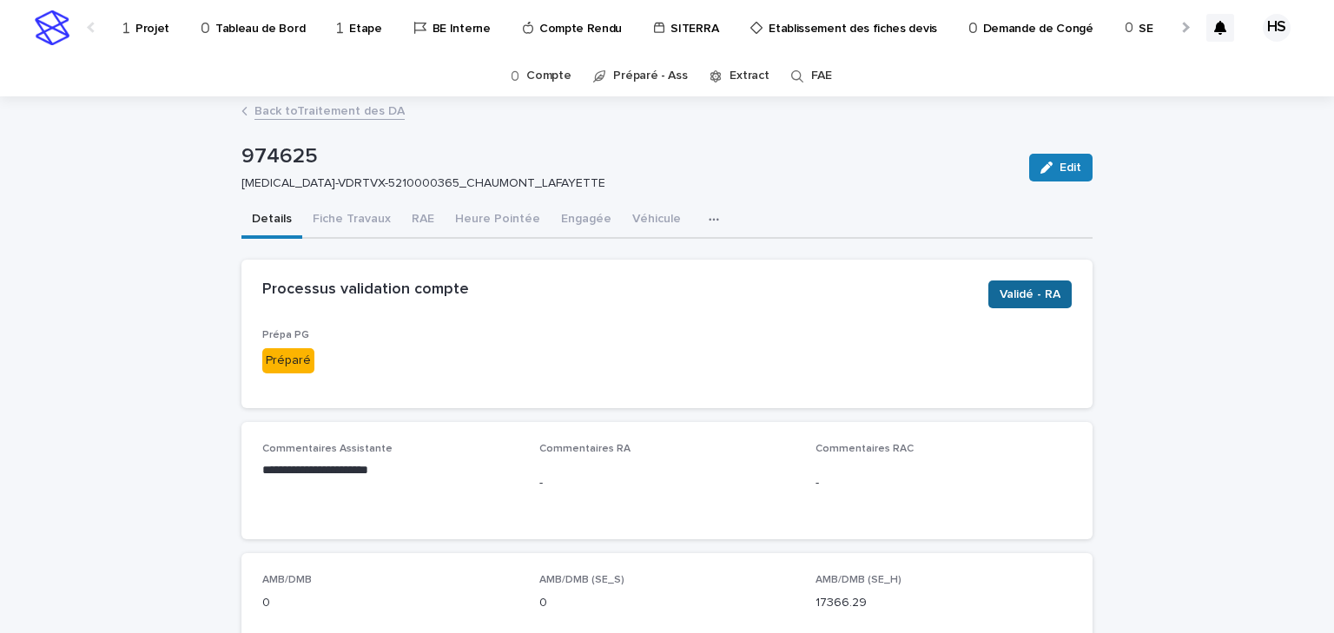
click at [1046, 292] on span "Validé - RA" at bounding box center [1030, 294] width 61 height 17
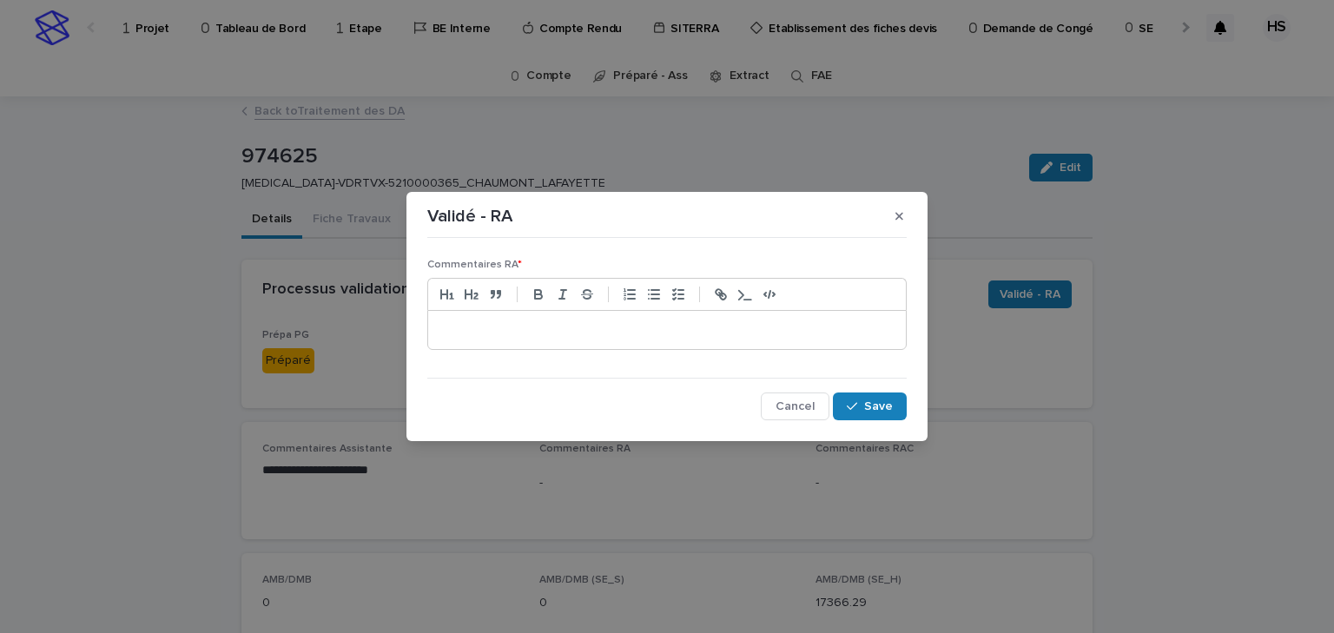
click at [533, 314] on div at bounding box center [667, 330] width 478 height 38
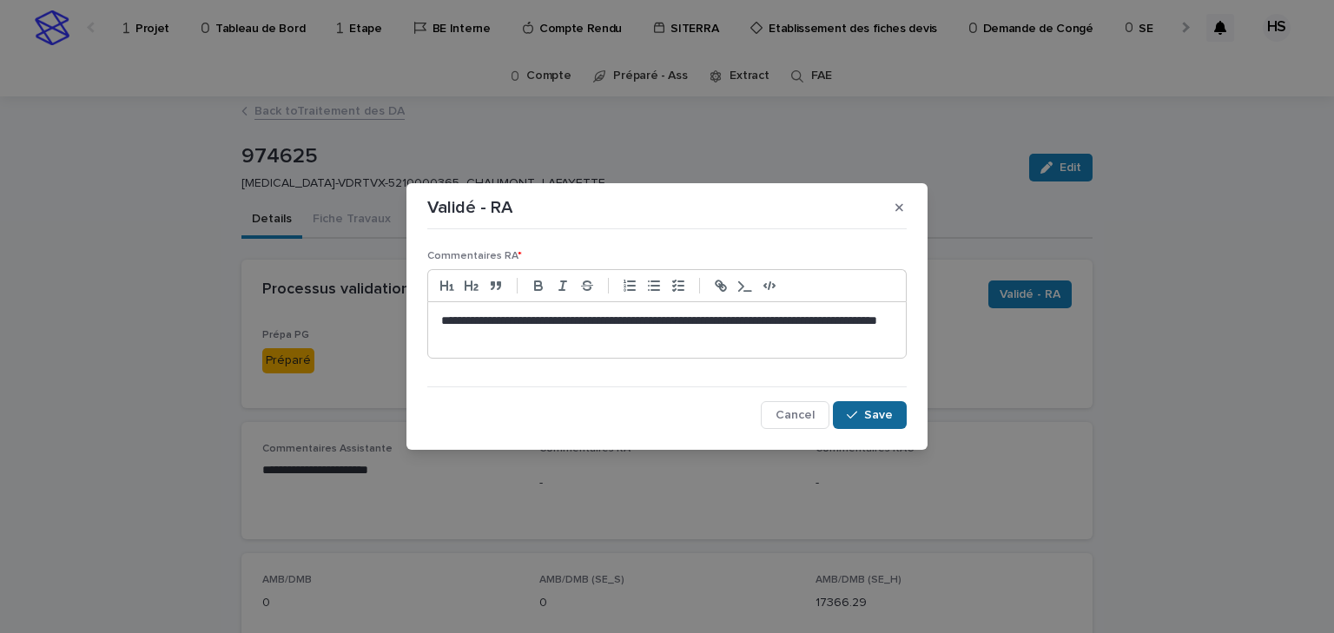
click at [882, 406] on button "Save" at bounding box center [870, 415] width 74 height 28
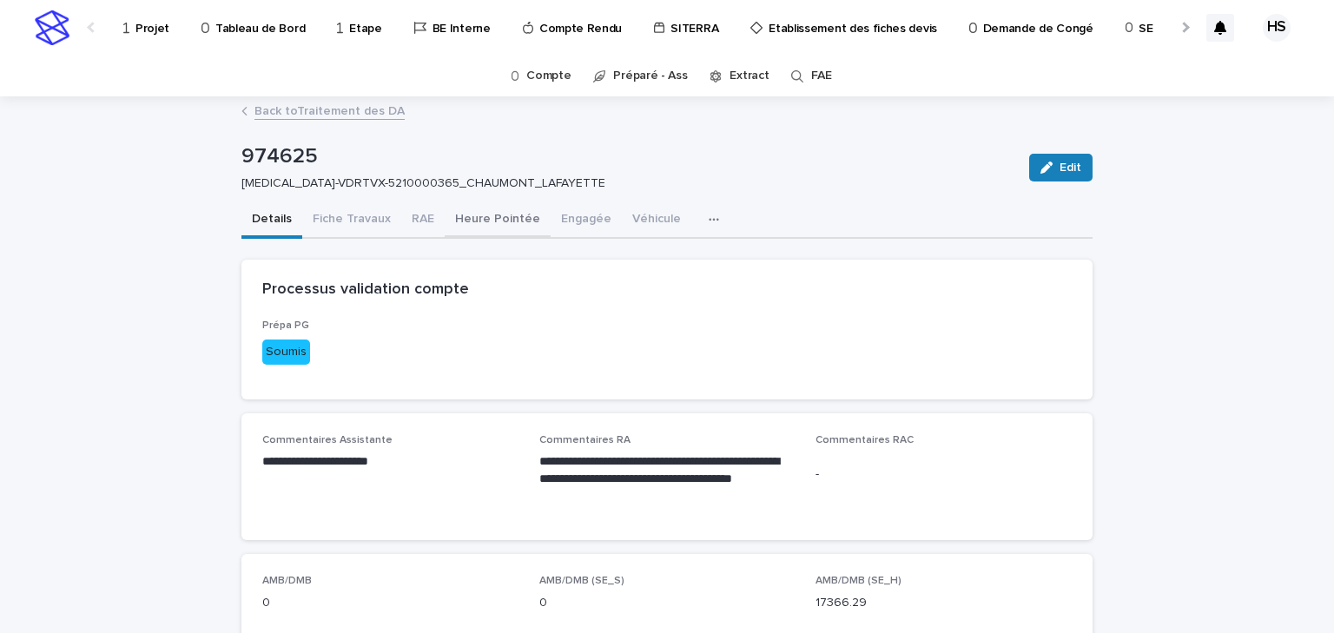
click at [465, 228] on button "Heure Pointée" at bounding box center [498, 220] width 106 height 36
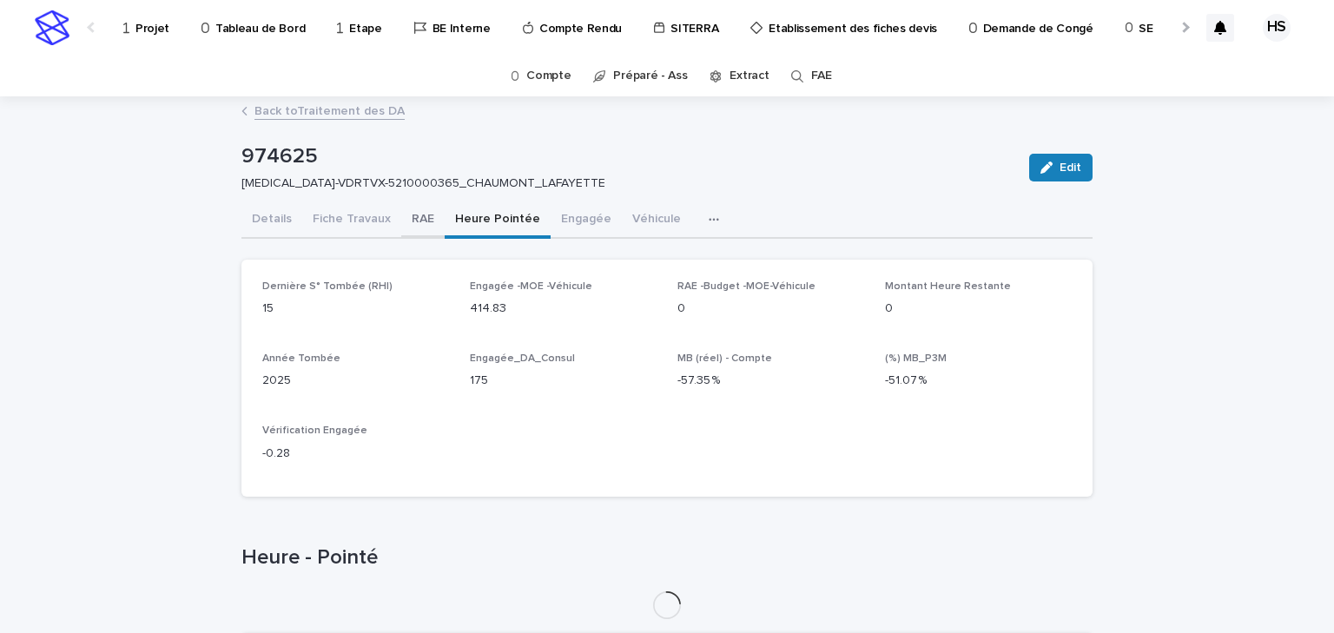
click at [424, 230] on button "RAE" at bounding box center [422, 220] width 43 height 36
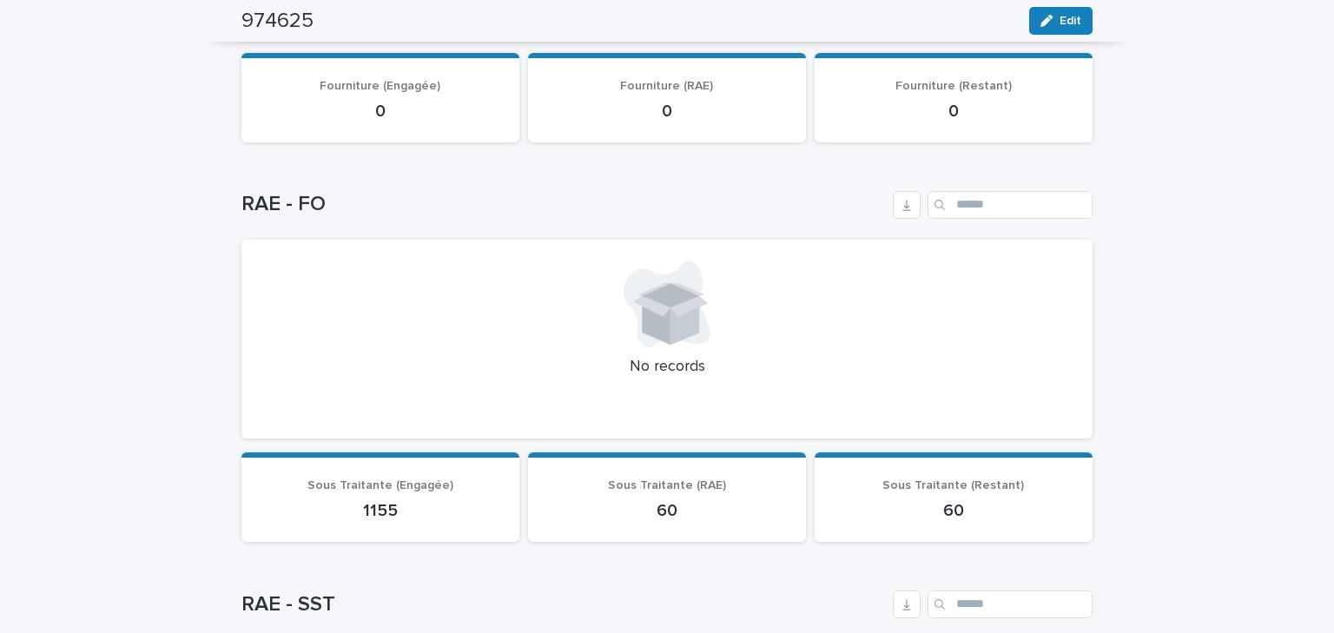
scroll to position [1251, 0]
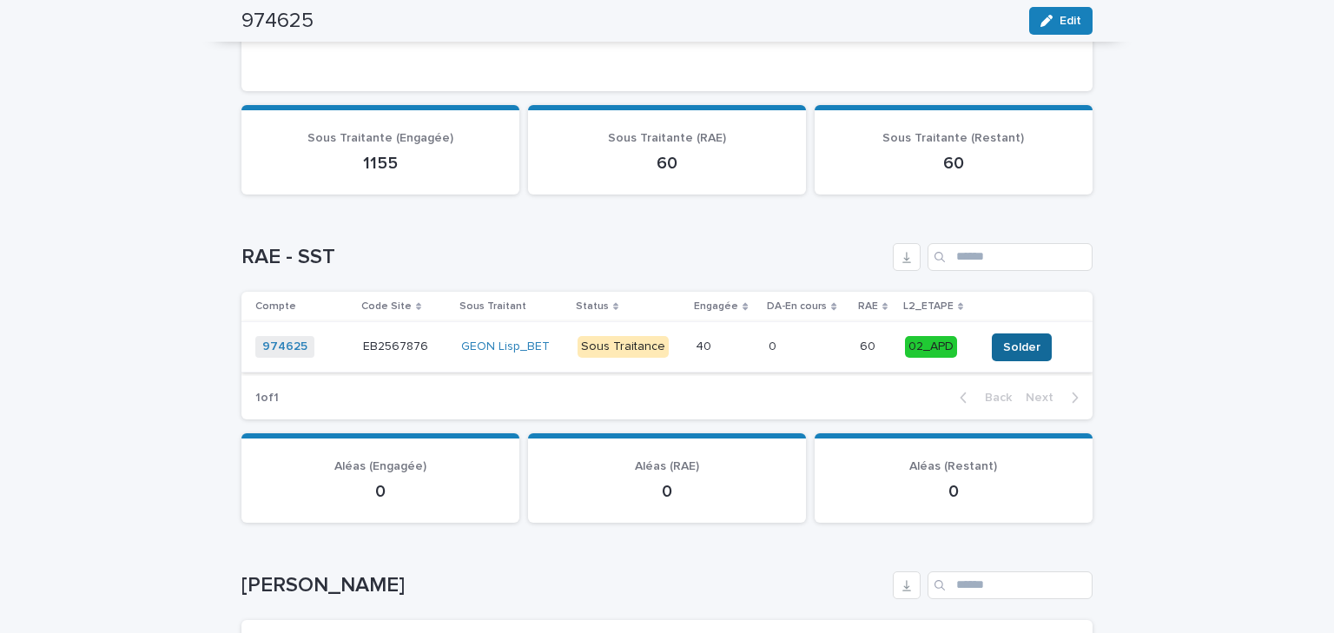
click at [992, 341] on button "Solder" at bounding box center [1022, 347] width 60 height 28
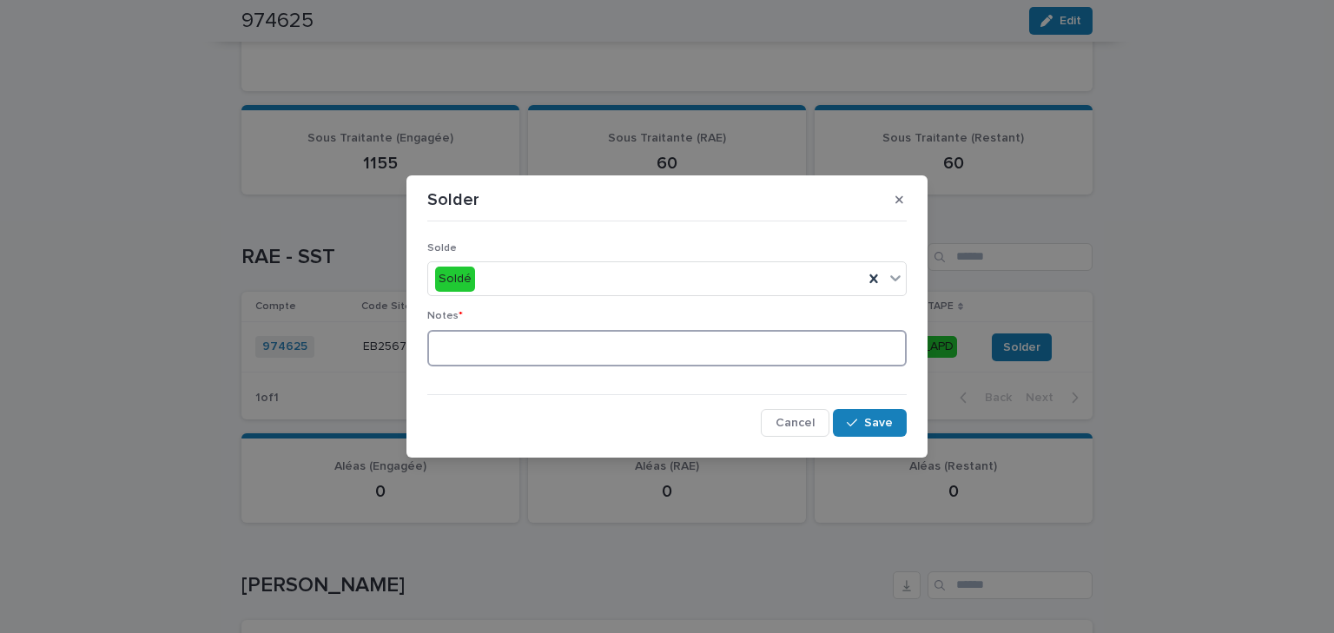
click at [560, 340] on textarea at bounding box center [666, 348] width 479 height 37
type textarea "**"
click at [876, 424] on span "Save" at bounding box center [878, 423] width 29 height 12
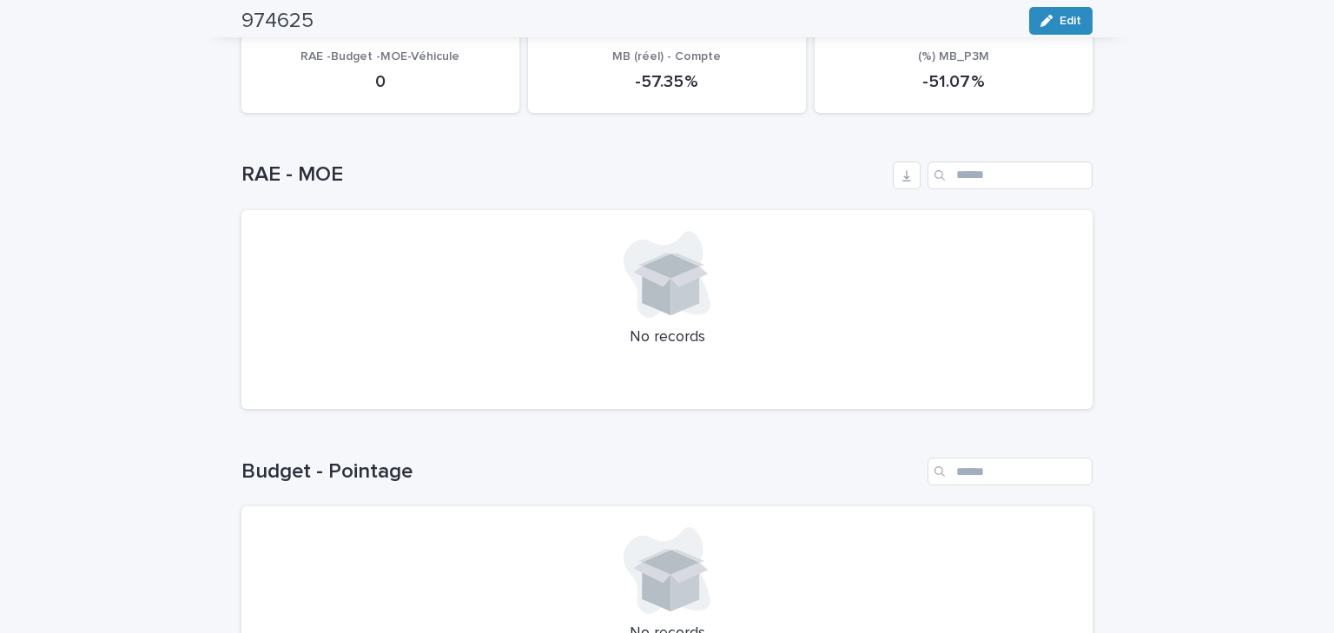
scroll to position [0, 0]
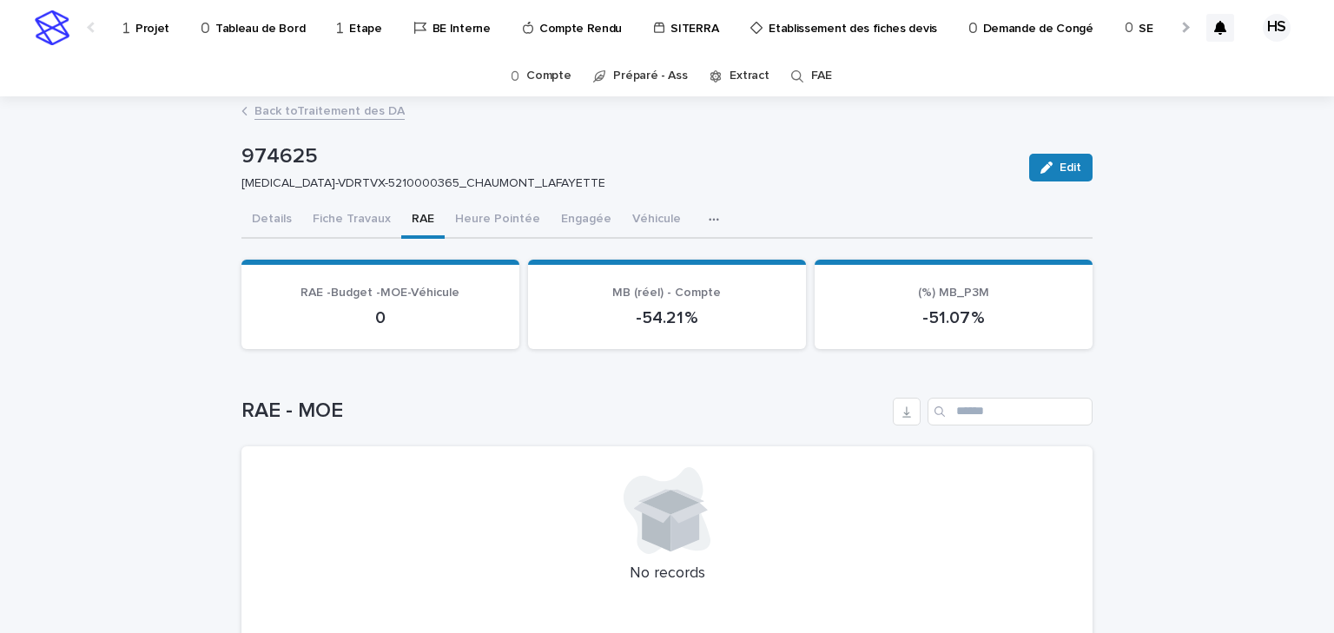
click at [314, 113] on link "Back to Traitement des DA" at bounding box center [329, 110] width 150 height 20
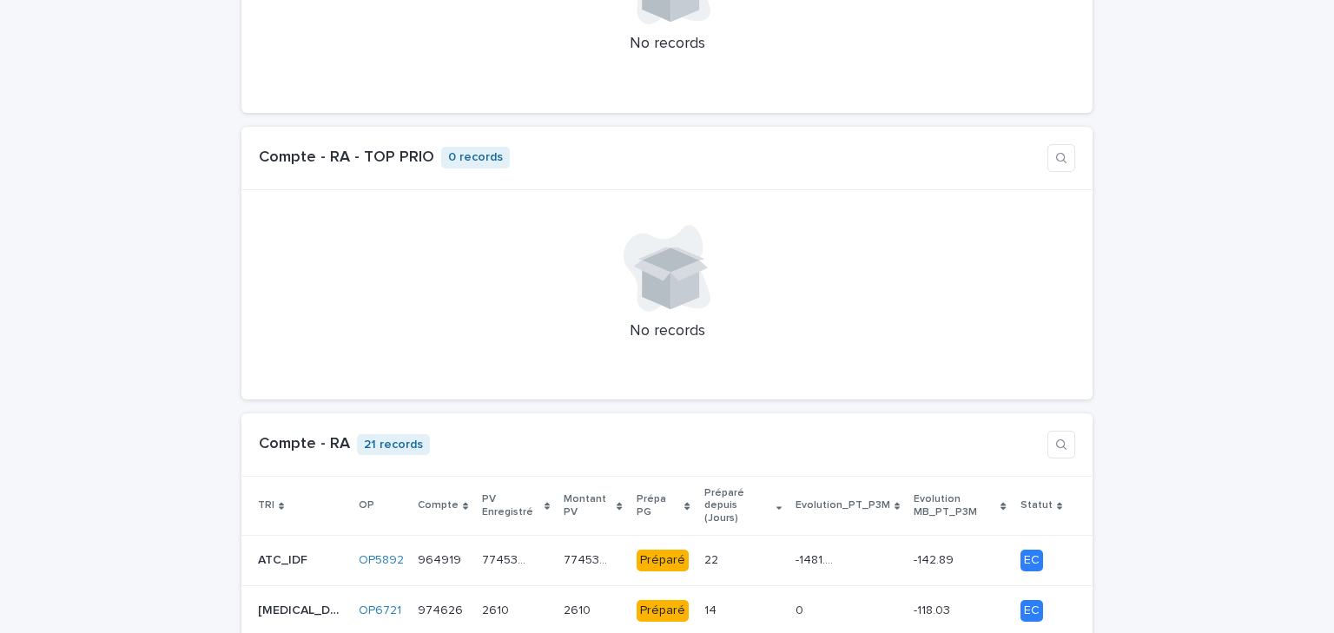
scroll to position [1529, 0]
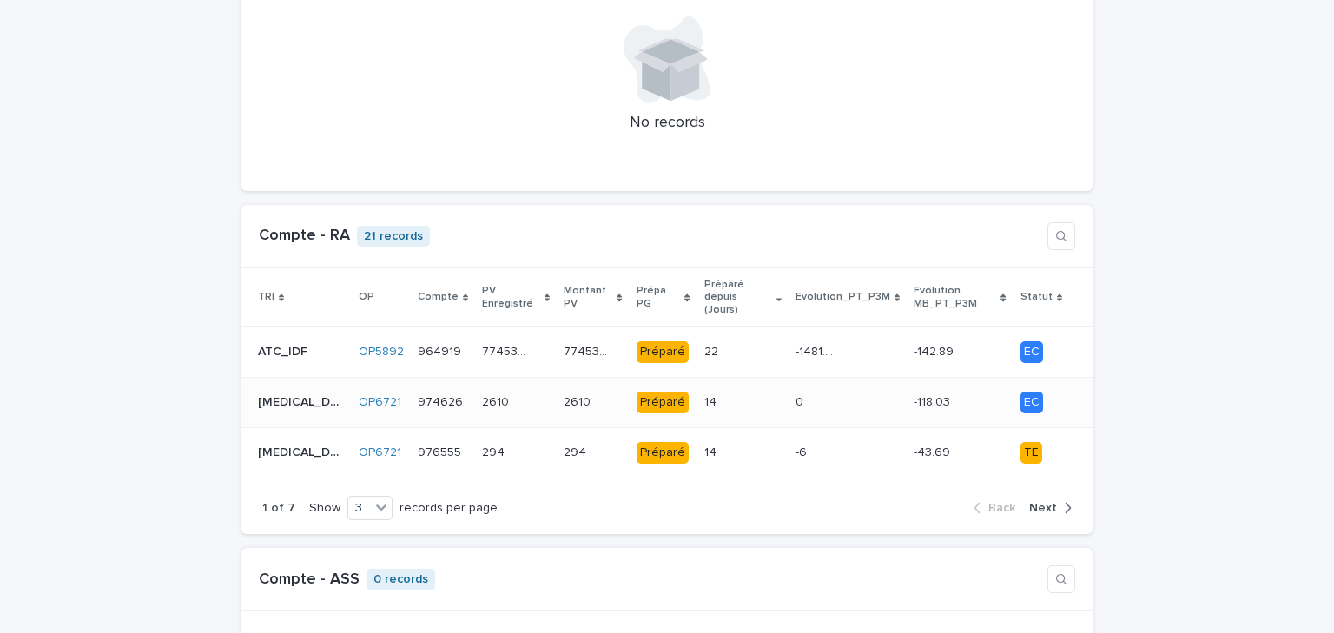
click at [735, 388] on div "14 14" at bounding box center [742, 402] width 77 height 29
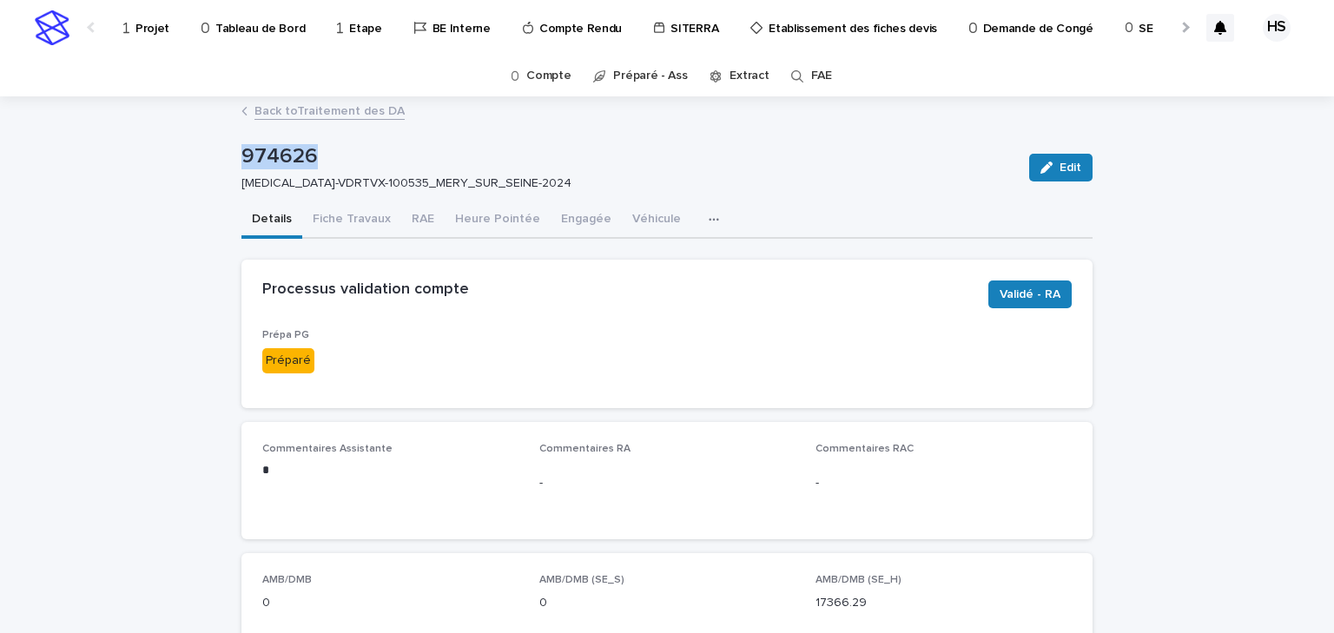
drag, startPoint x: 307, startPoint y: 156, endPoint x: 213, endPoint y: 158, distance: 93.8
copy p "974626"
click at [550, 182] on p "[MEDICAL_DATA]-VDRTVX-100535_MERY_SUR_SEINE-2024" at bounding box center [624, 183] width 767 height 15
click at [346, 207] on button "Fiche Travaux" at bounding box center [351, 220] width 99 height 36
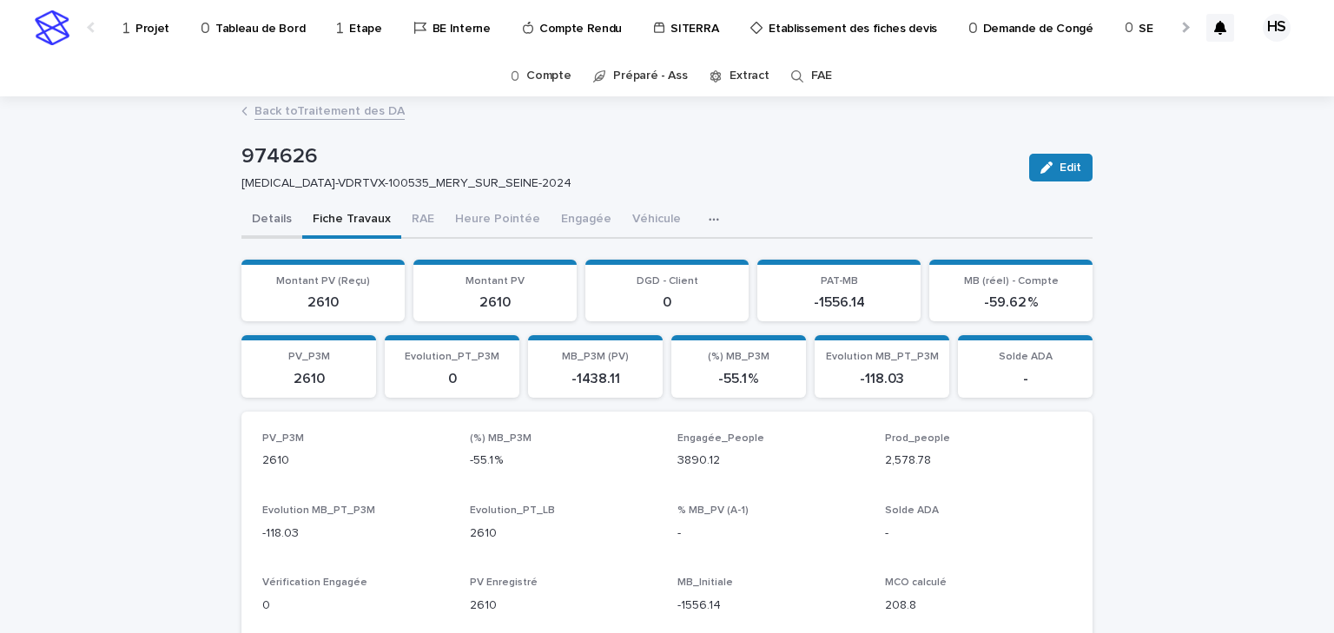
click at [267, 219] on button "Details" at bounding box center [271, 220] width 61 height 36
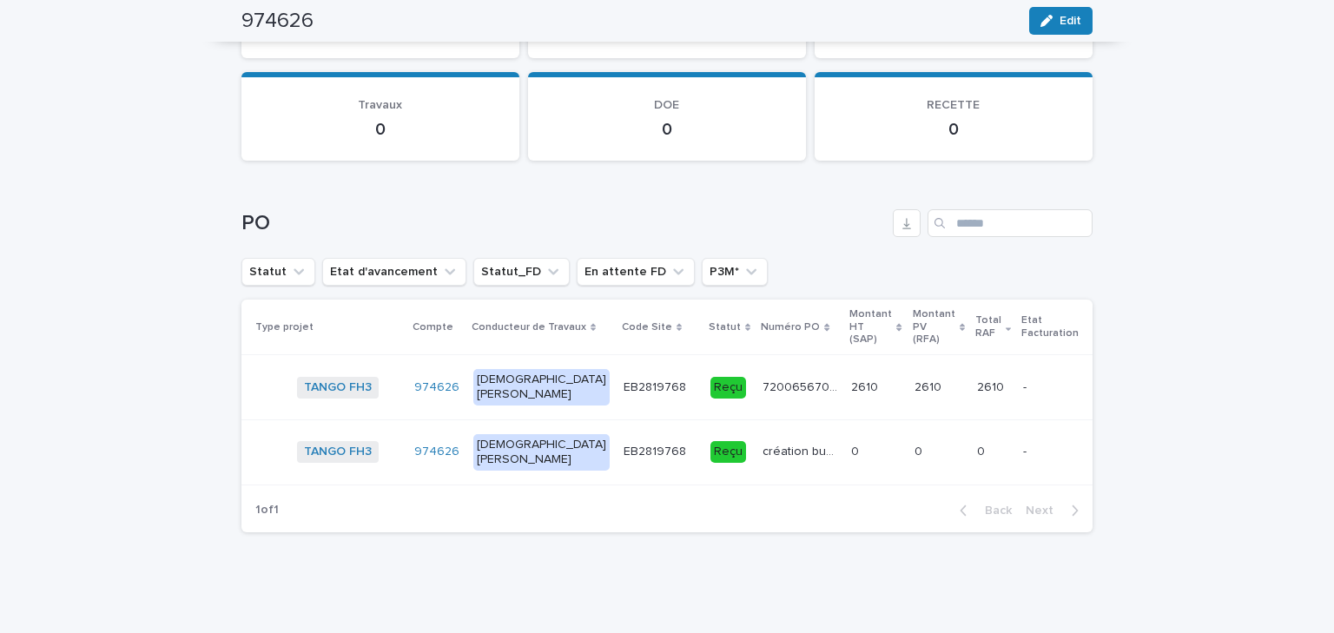
click at [383, 377] on div "TANGO FH3 + 0" at bounding box center [348, 388] width 103 height 22
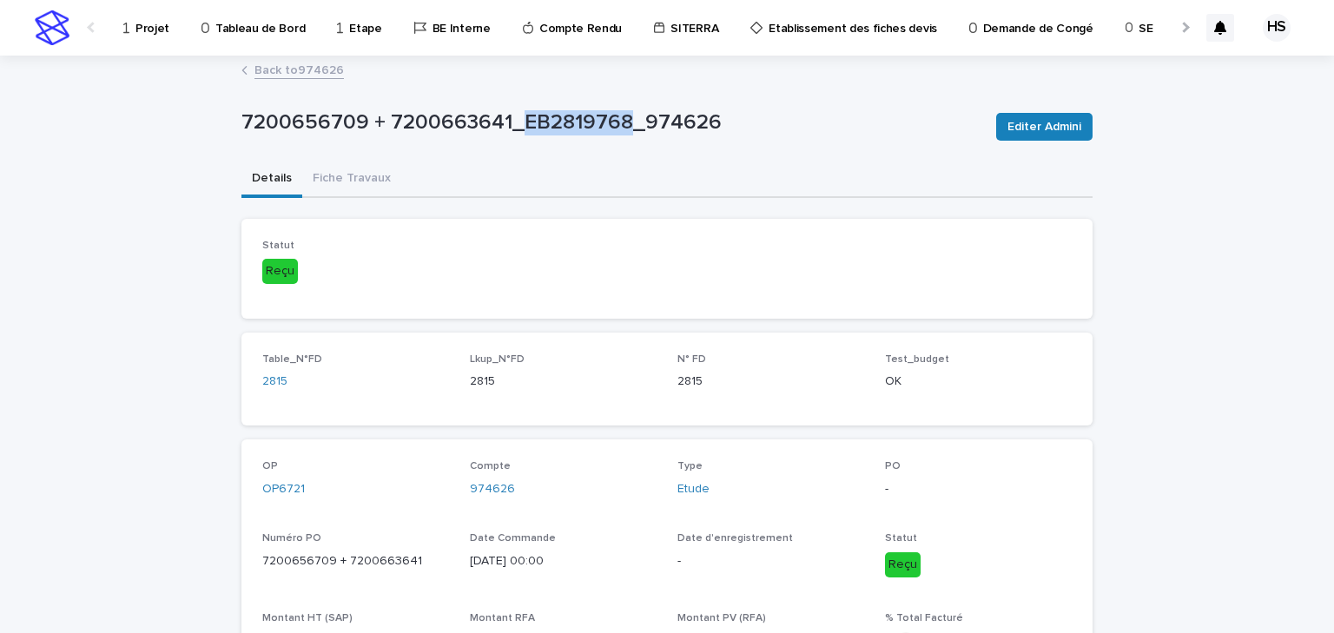
drag, startPoint x: 615, startPoint y: 124, endPoint x: 517, endPoint y: 132, distance: 98.4
click at [517, 132] on p "7200656709 + 7200663641_EB2819768_974626" at bounding box center [611, 122] width 741 height 25
copy p "EB2819768"
click at [264, 72] on link "Back to 974626" at bounding box center [298, 69] width 89 height 20
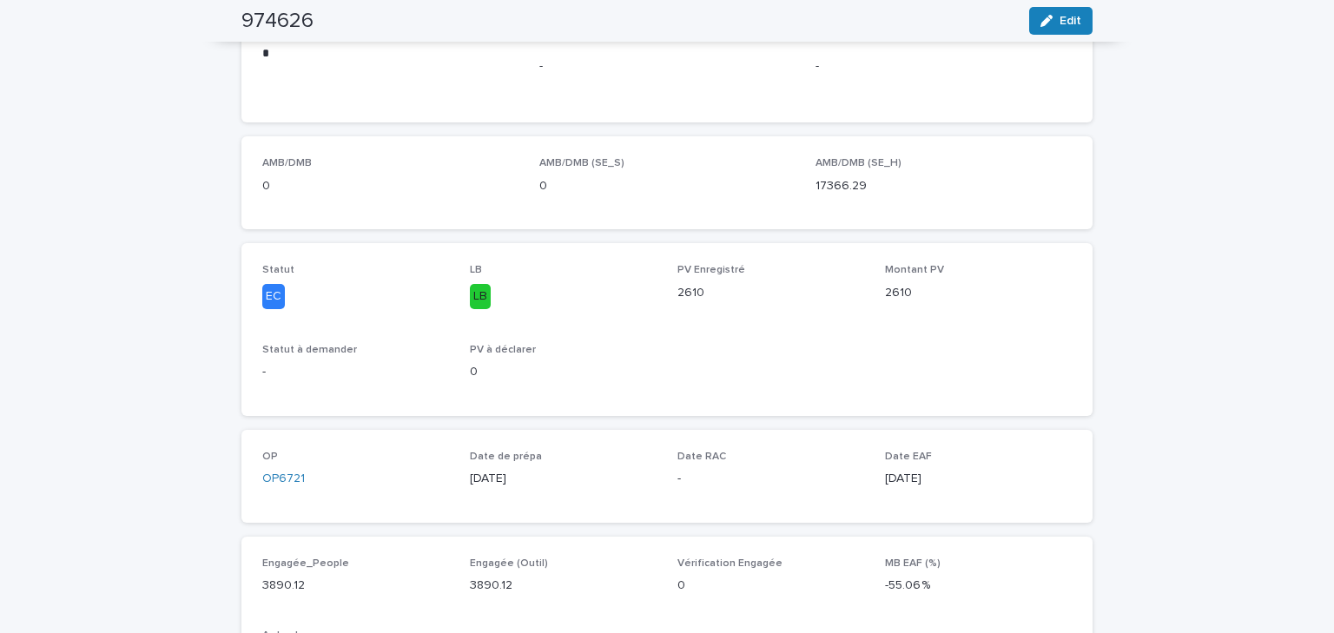
scroll to position [69, 0]
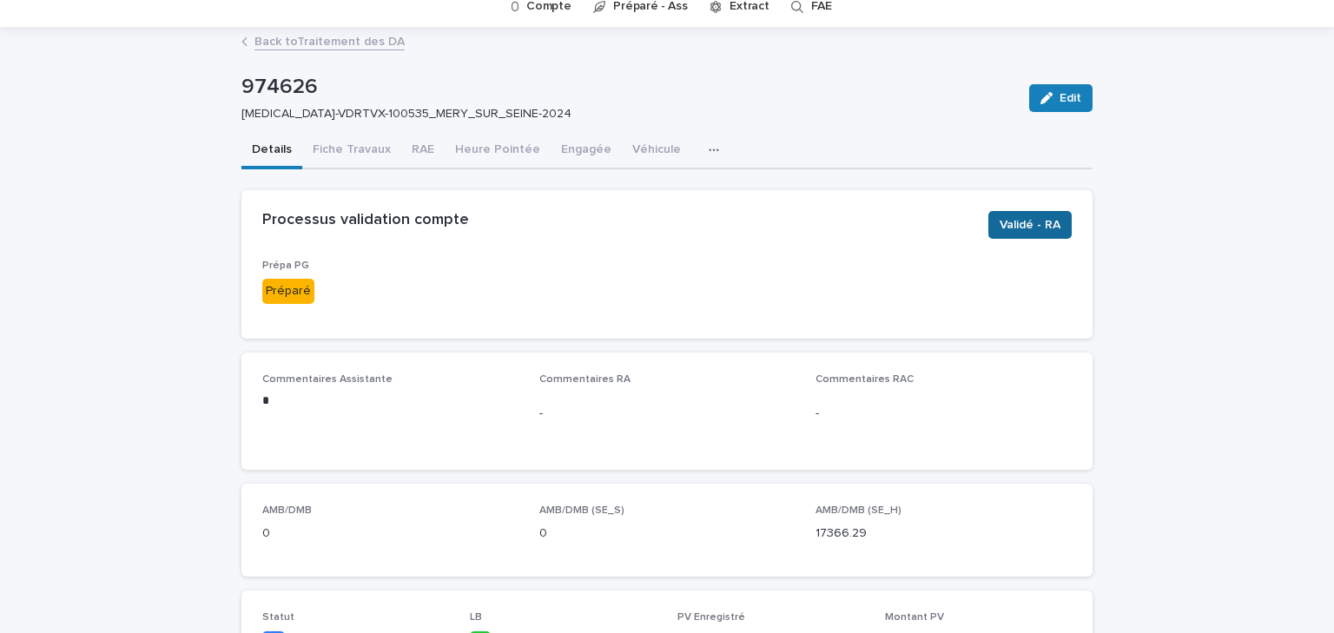
click at [1014, 232] on span "Validé - RA" at bounding box center [1030, 224] width 61 height 17
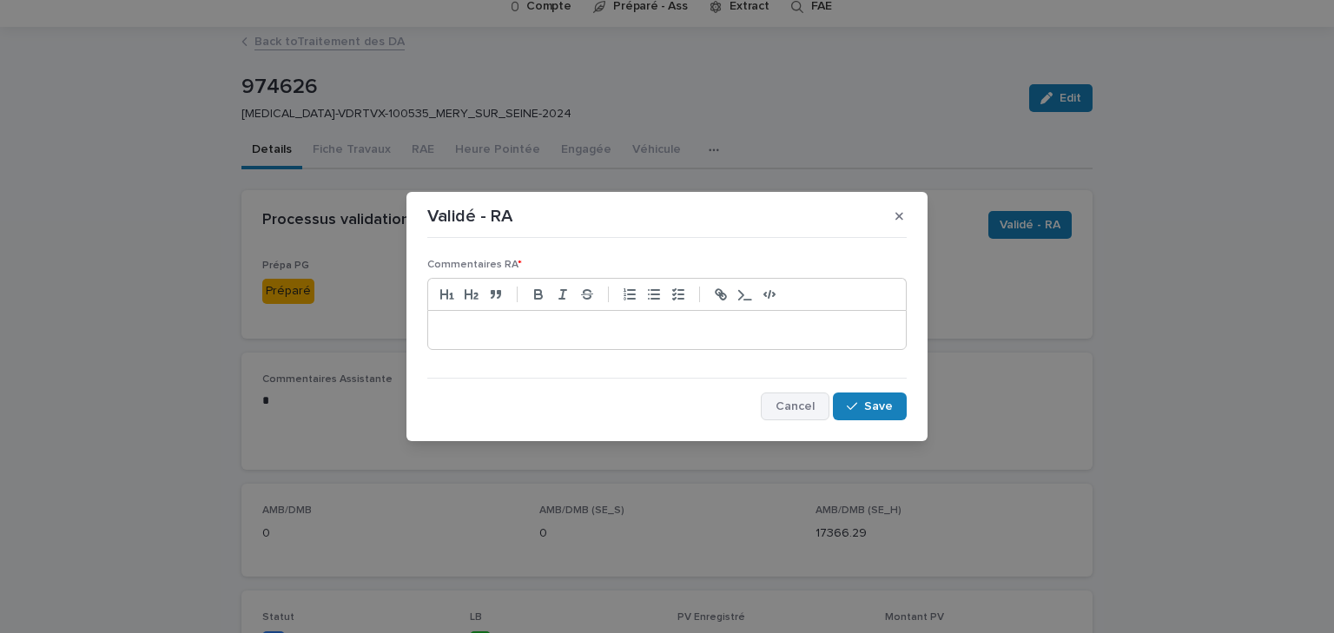
click at [792, 409] on span "Cancel" at bounding box center [795, 406] width 39 height 12
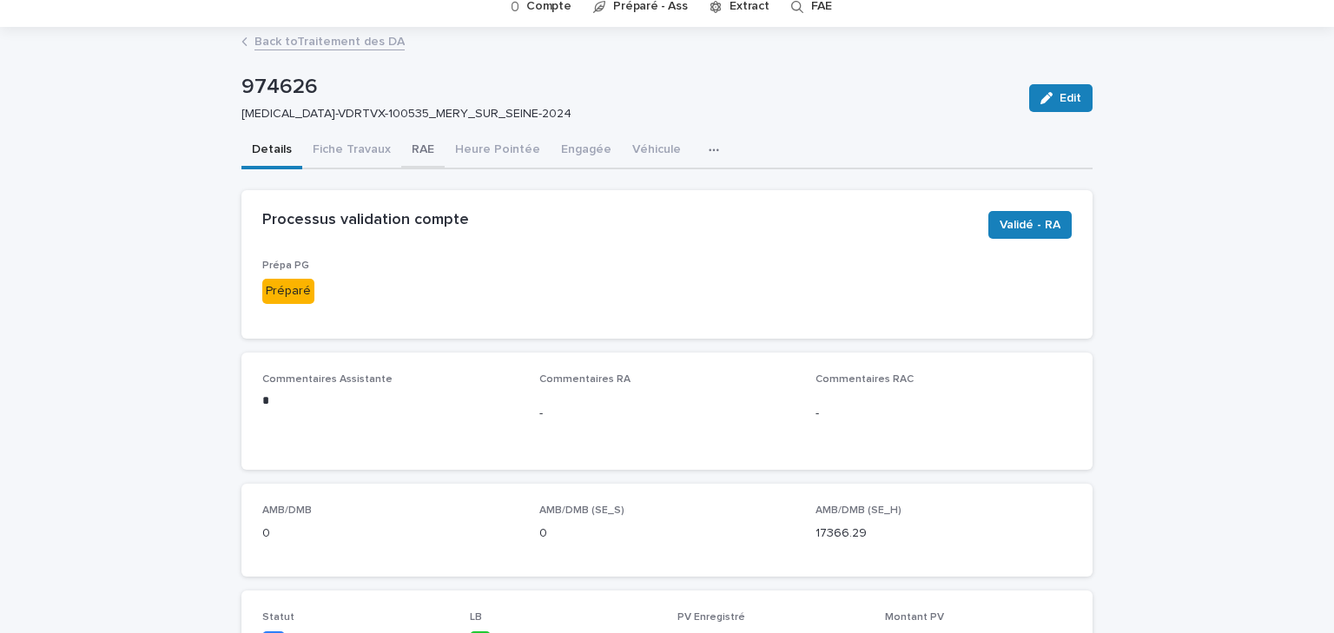
click at [422, 149] on button "RAE" at bounding box center [422, 151] width 43 height 36
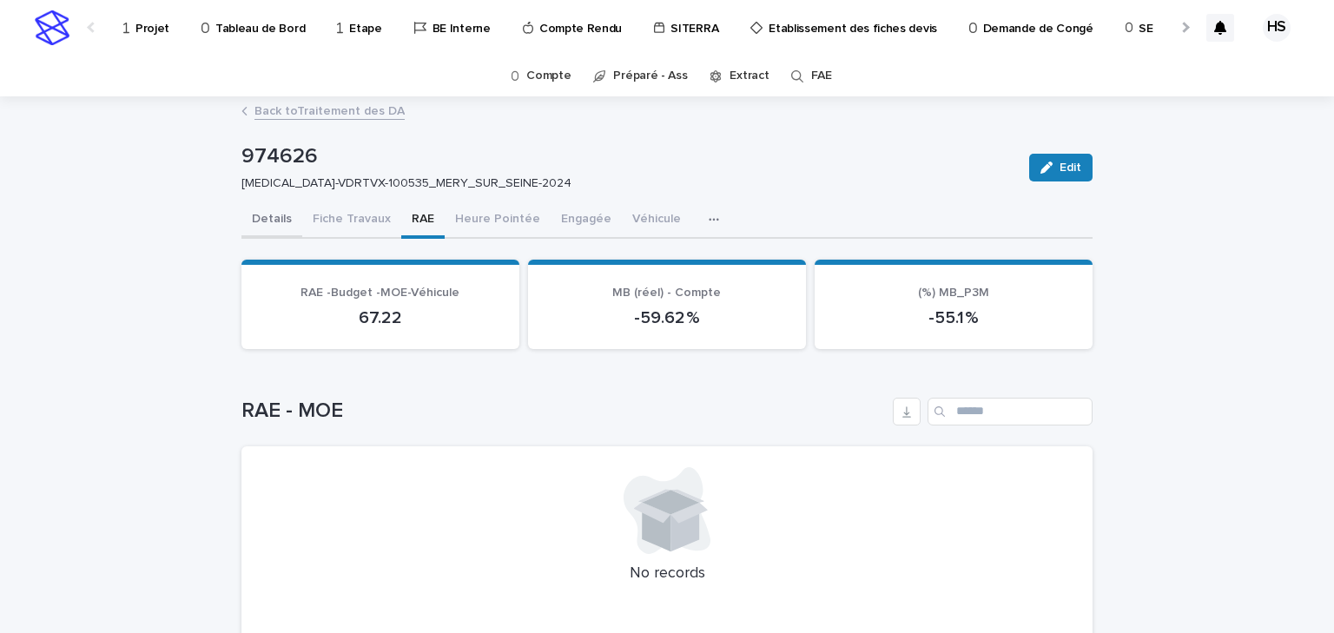
click at [253, 212] on button "Details" at bounding box center [271, 220] width 61 height 36
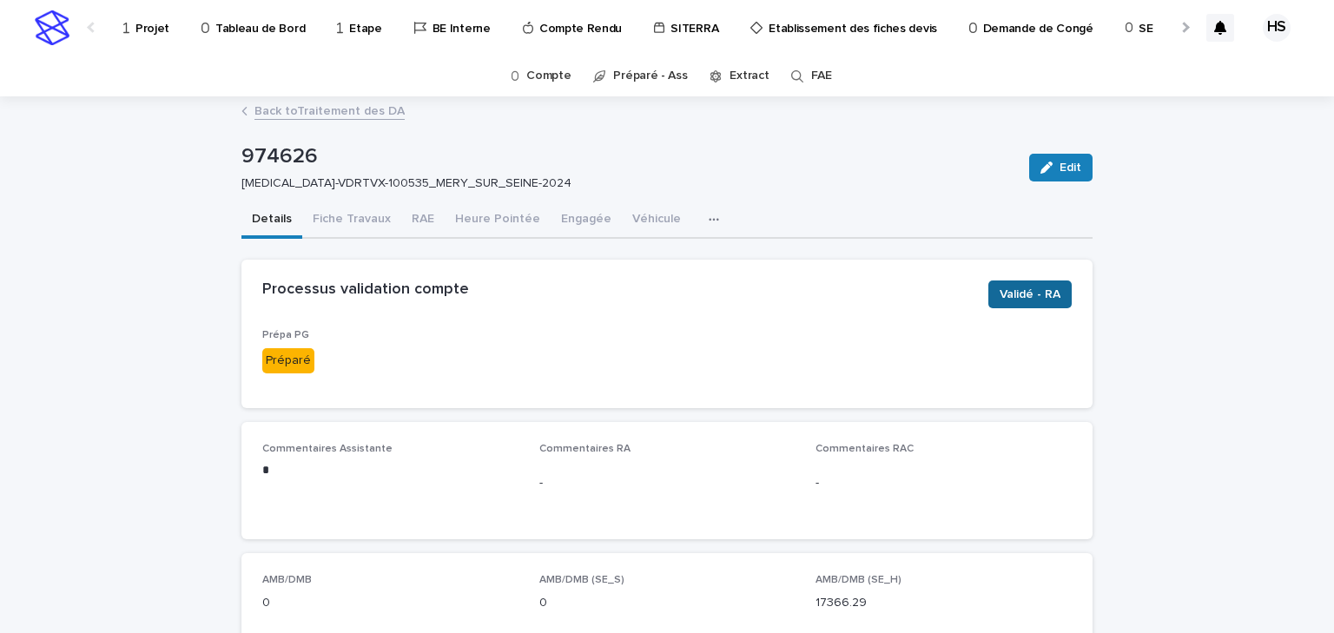
click at [1027, 287] on span "Validé - RA" at bounding box center [1030, 294] width 61 height 17
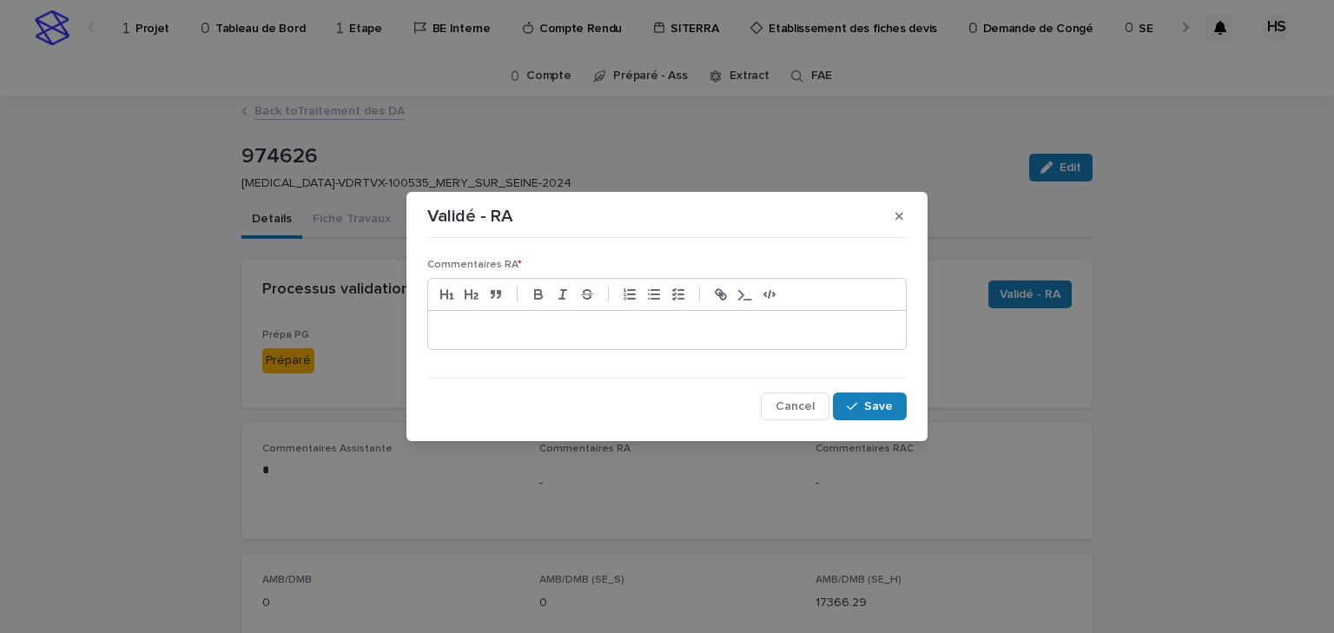
click at [491, 327] on p at bounding box center [667, 329] width 452 height 17
click at [504, 328] on p "**********" at bounding box center [667, 329] width 452 height 17
click at [865, 411] on button "Save" at bounding box center [870, 407] width 74 height 28
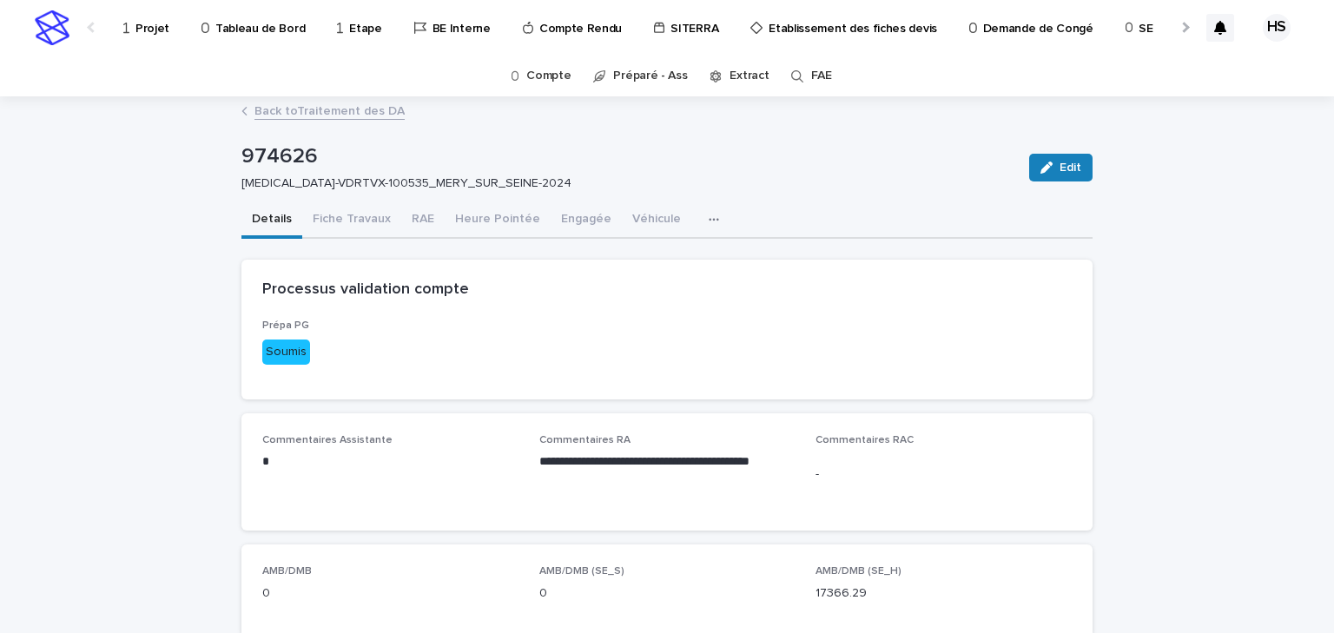
click at [347, 116] on link "Back to Traitement des DA" at bounding box center [329, 110] width 150 height 20
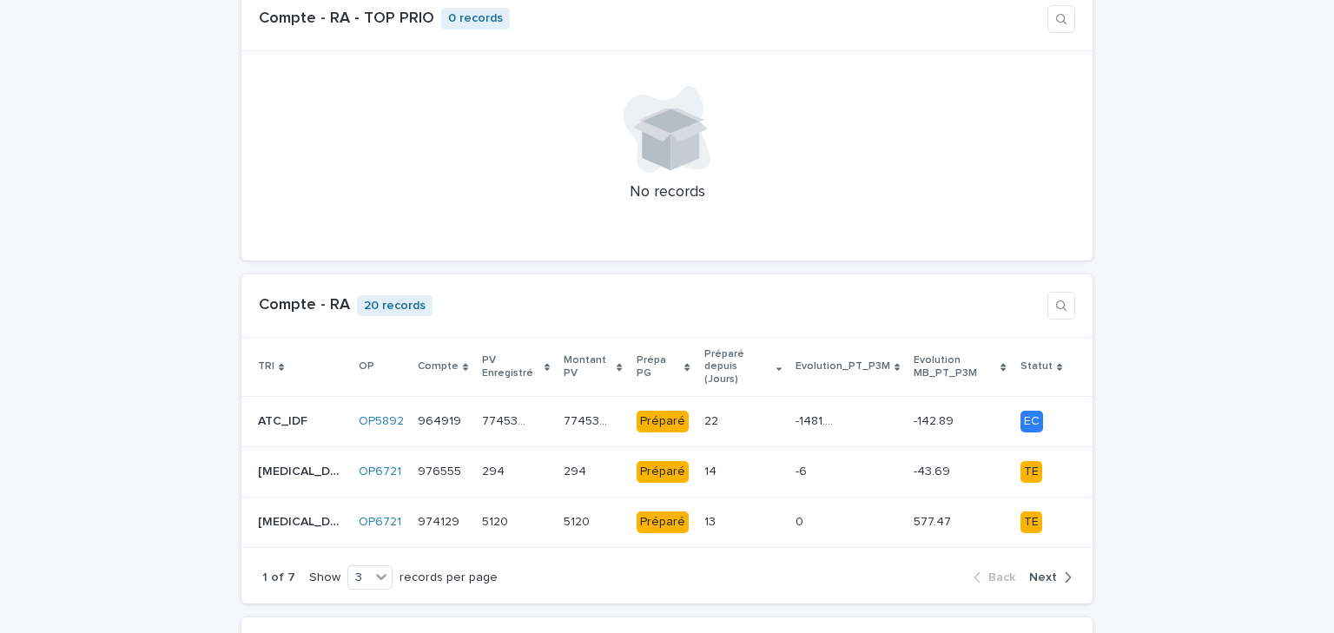
scroll to position [1598, 0]
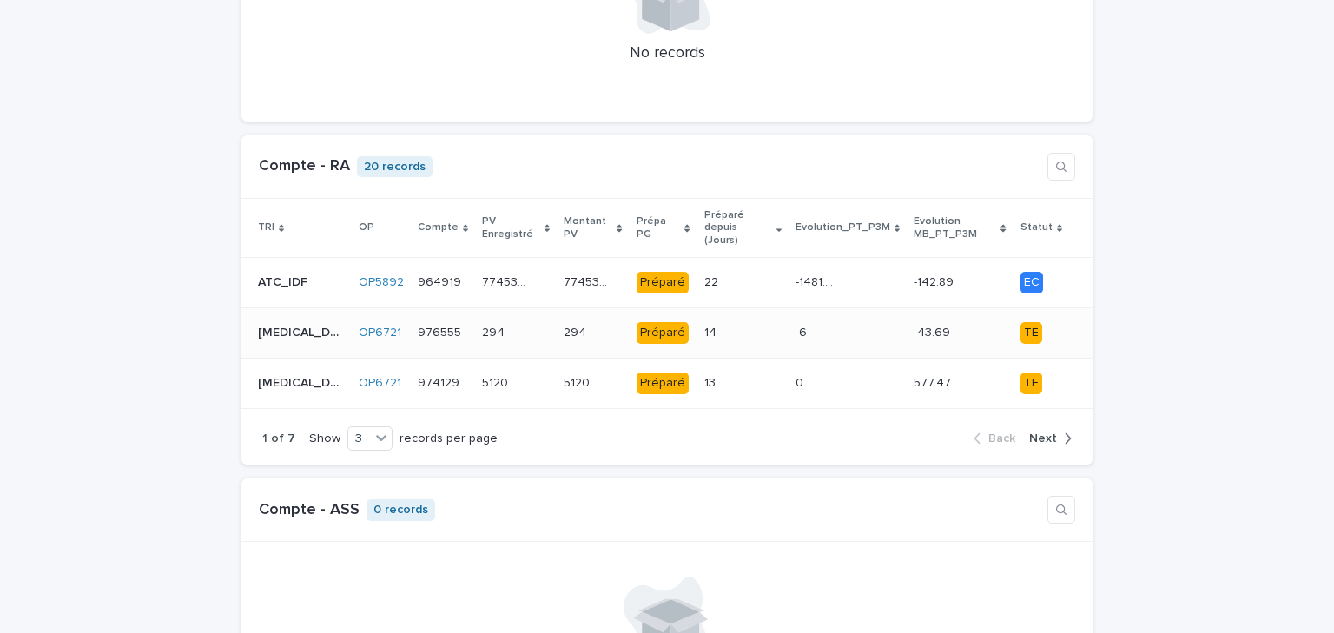
click at [704, 326] on p at bounding box center [725, 333] width 43 height 15
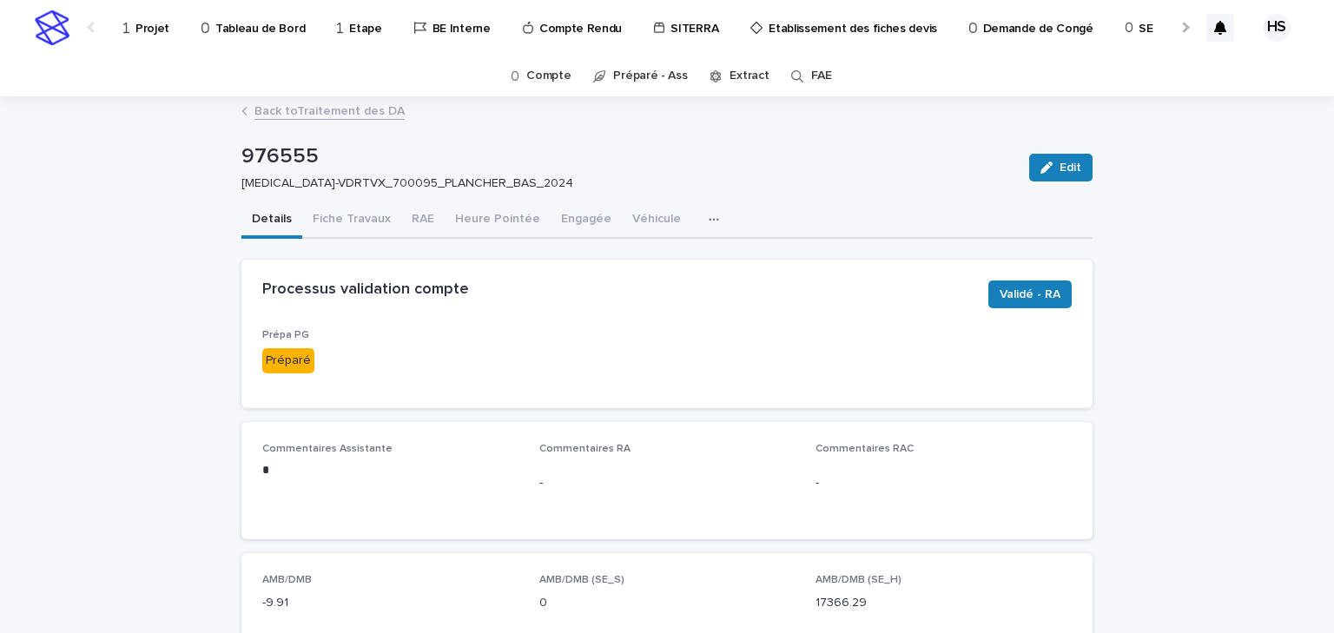
scroll to position [69, 0]
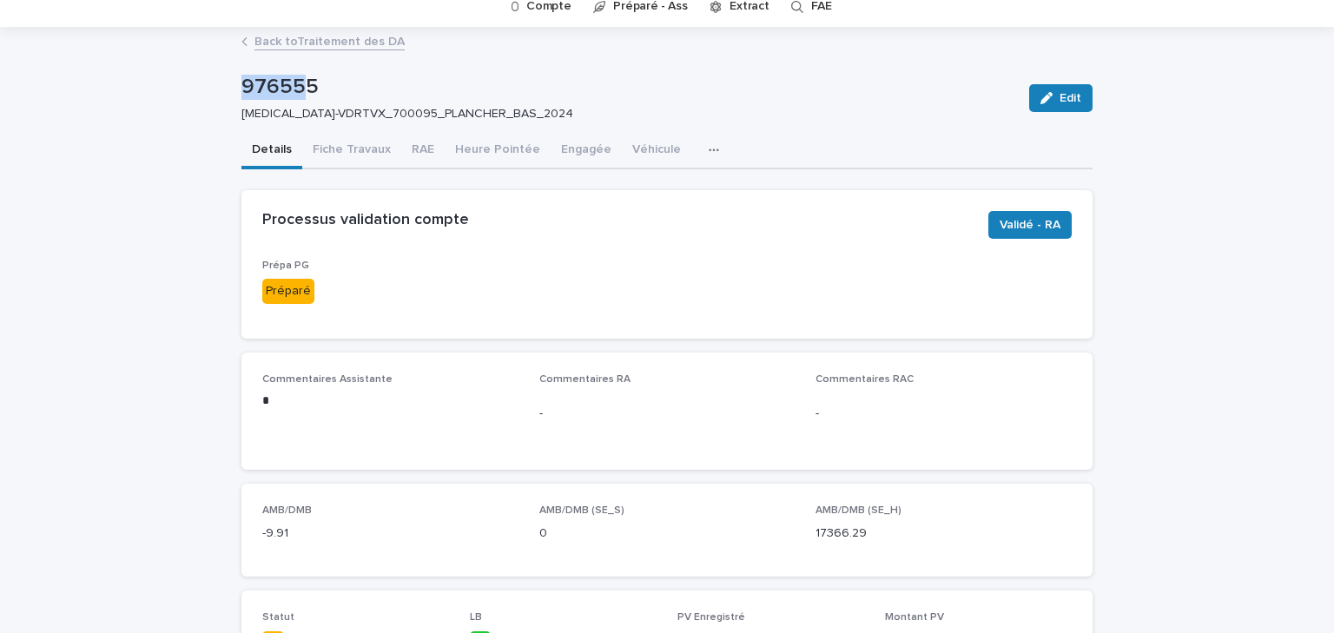
drag, startPoint x: 303, startPoint y: 90, endPoint x: 226, endPoint y: 90, distance: 77.3
click at [303, 88] on p "976555" at bounding box center [628, 87] width 774 height 25
drag, startPoint x: 308, startPoint y: 86, endPoint x: 233, endPoint y: 90, distance: 75.7
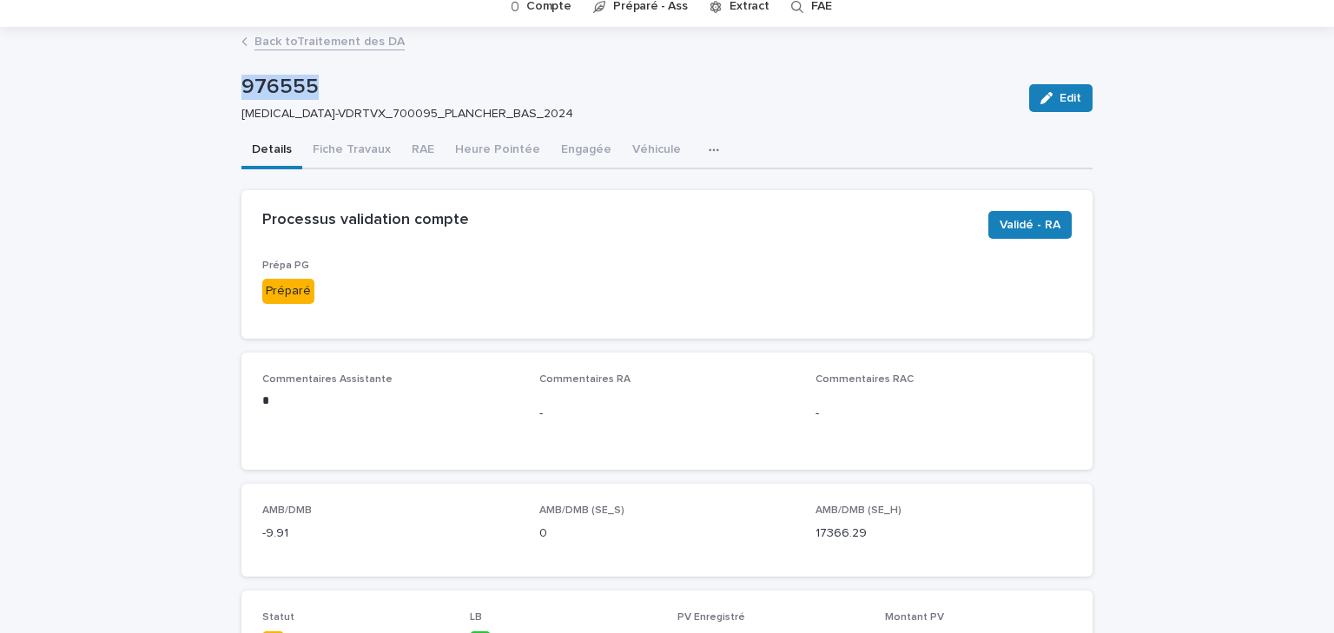
copy p "976555"
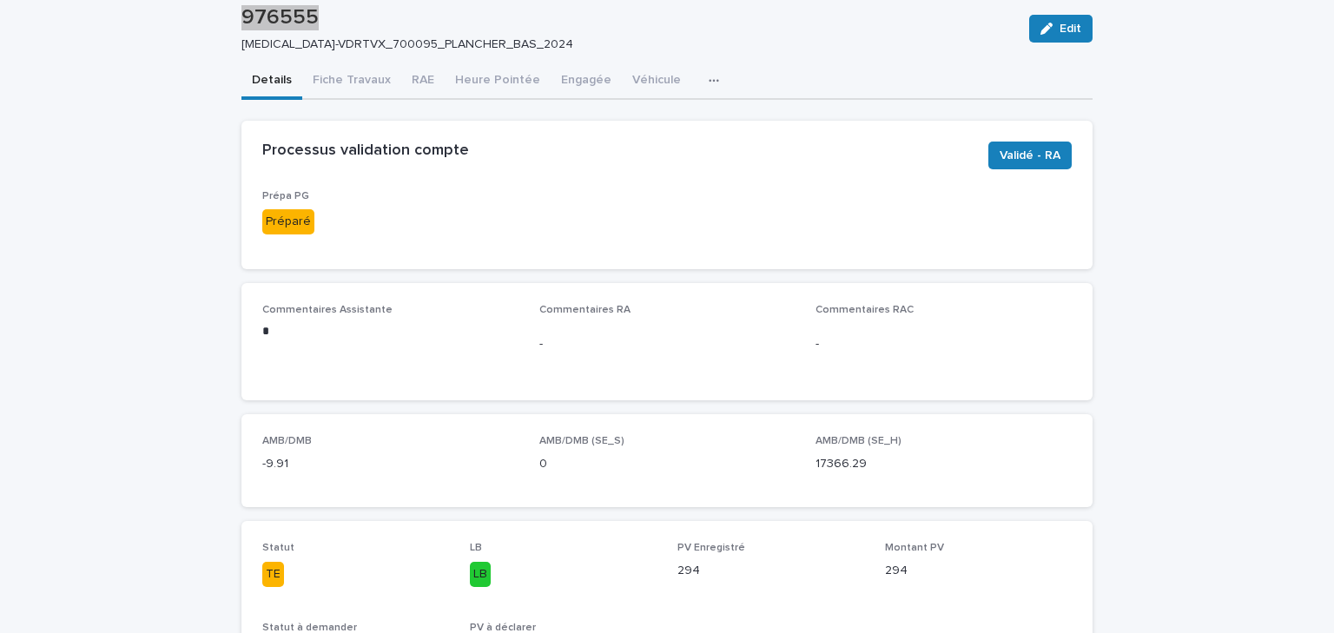
scroll to position [0, 0]
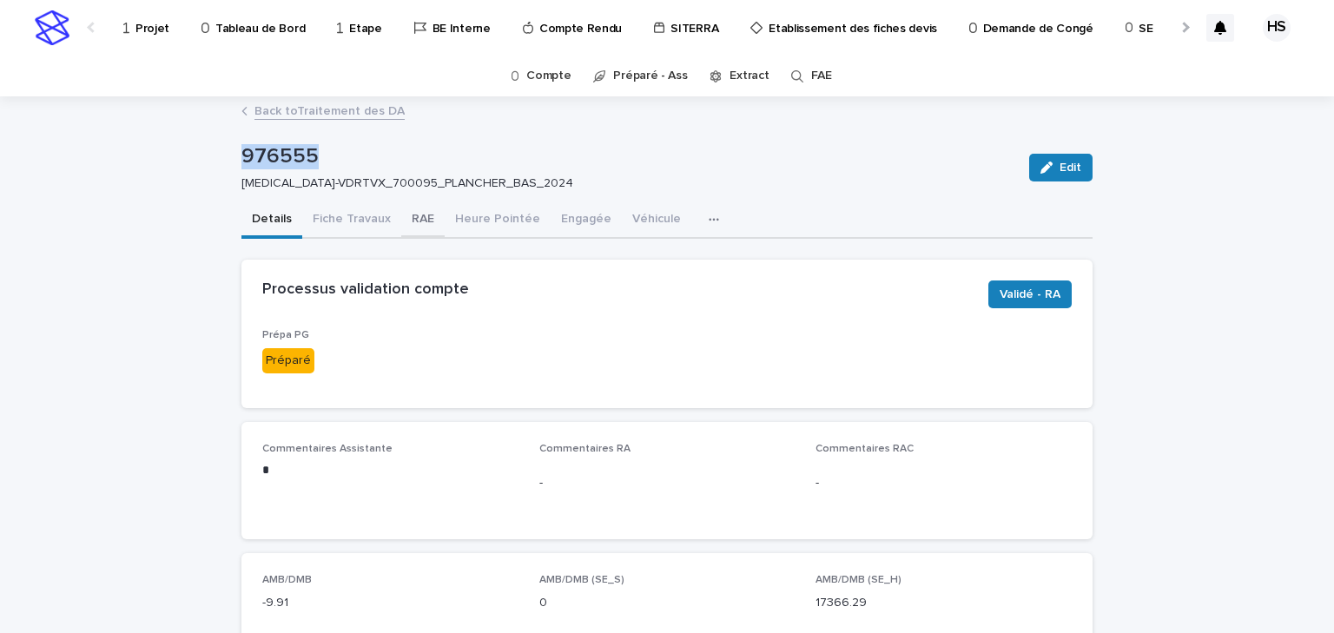
drag, startPoint x: 408, startPoint y: 212, endPoint x: 408, endPoint y: 237, distance: 25.2
click at [408, 212] on button "RAE" at bounding box center [422, 220] width 43 height 36
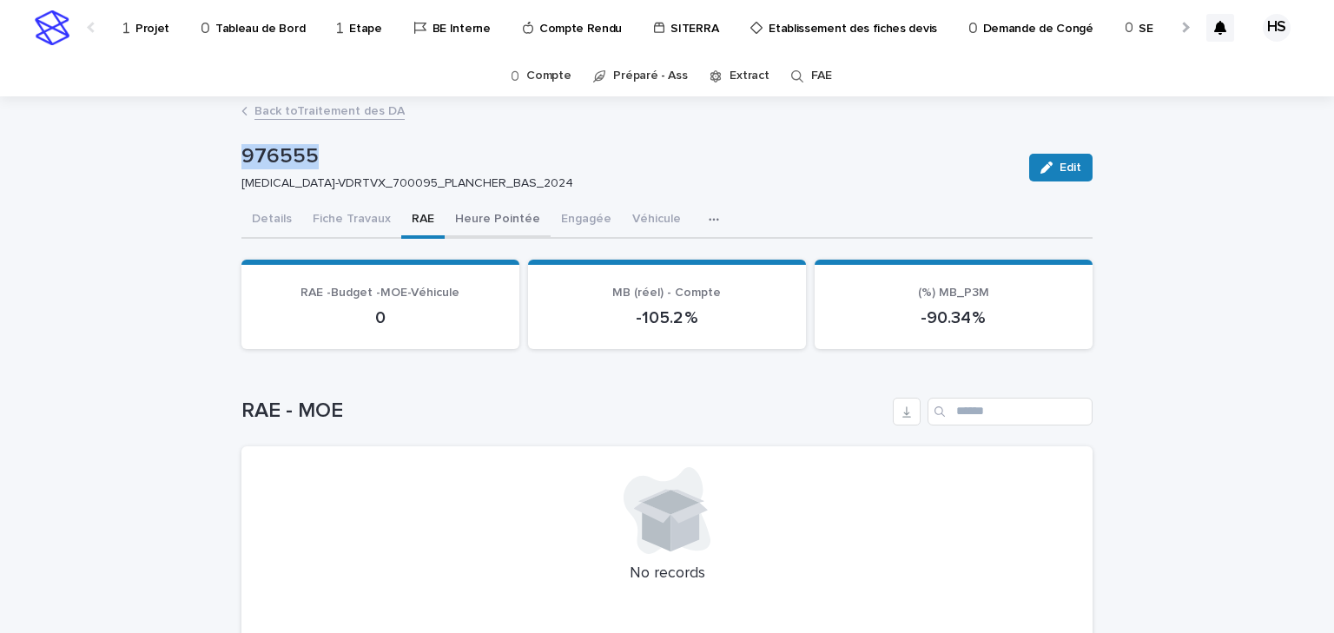
click at [502, 215] on button "Heure Pointée" at bounding box center [498, 220] width 106 height 36
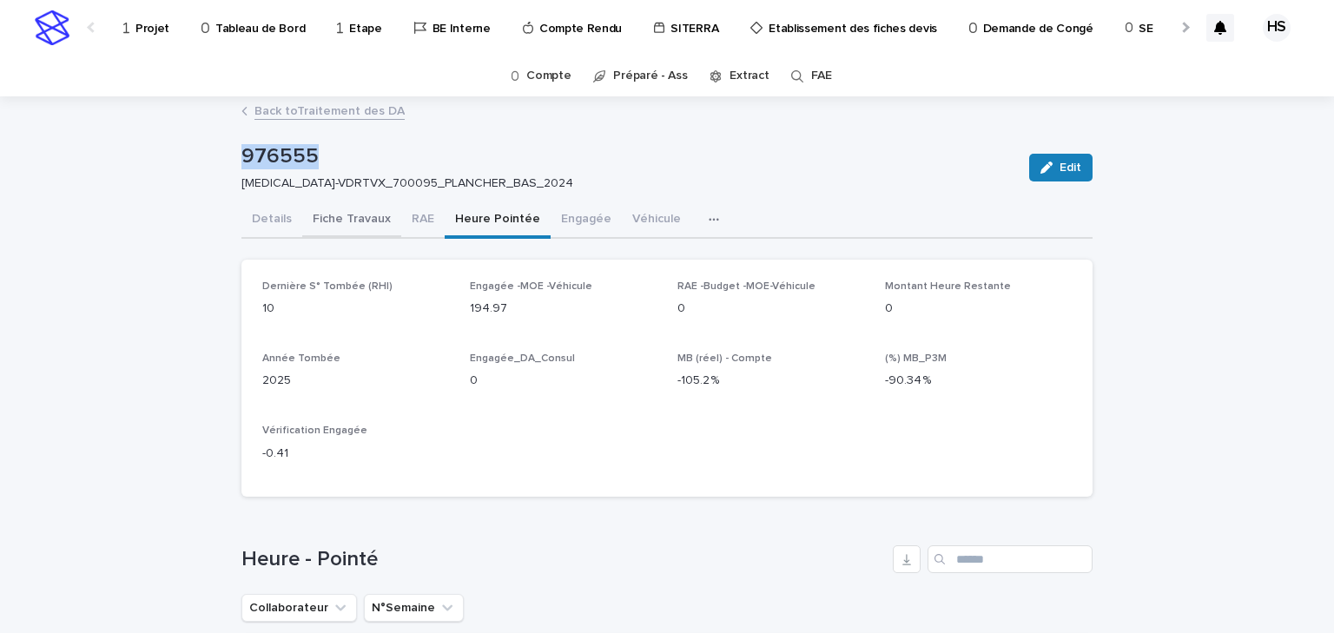
click at [343, 216] on button "Fiche Travaux" at bounding box center [351, 220] width 99 height 36
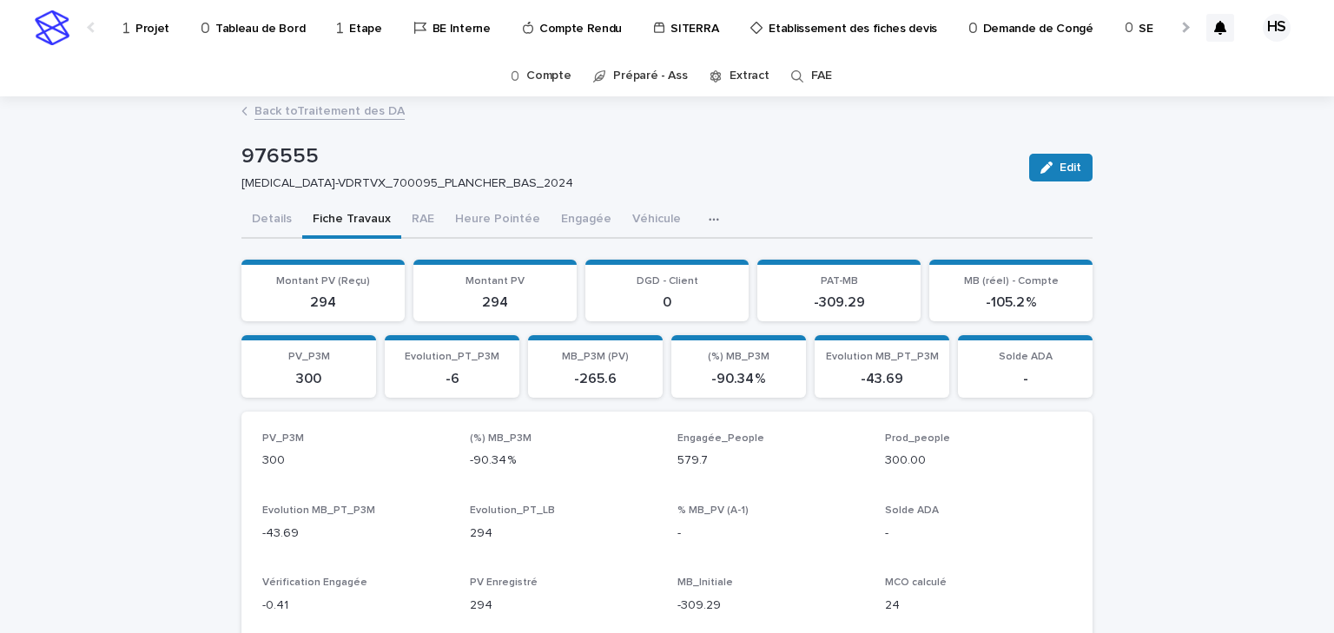
click at [841, 196] on div "976555 [MEDICAL_DATA]-VDRTVX_700095_PLANCHER_BAS_2024 Edit" at bounding box center [666, 167] width 851 height 69
click at [272, 215] on button "Details" at bounding box center [271, 220] width 61 height 36
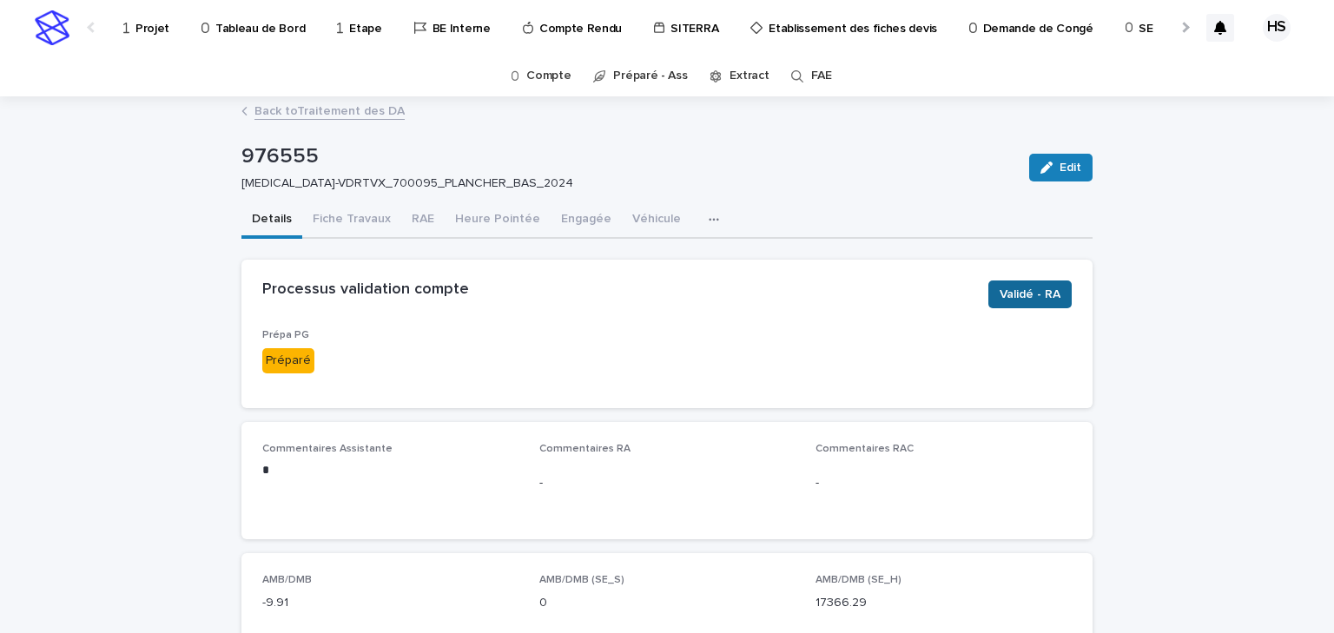
click at [1020, 295] on span "Validé - RA" at bounding box center [1030, 294] width 61 height 17
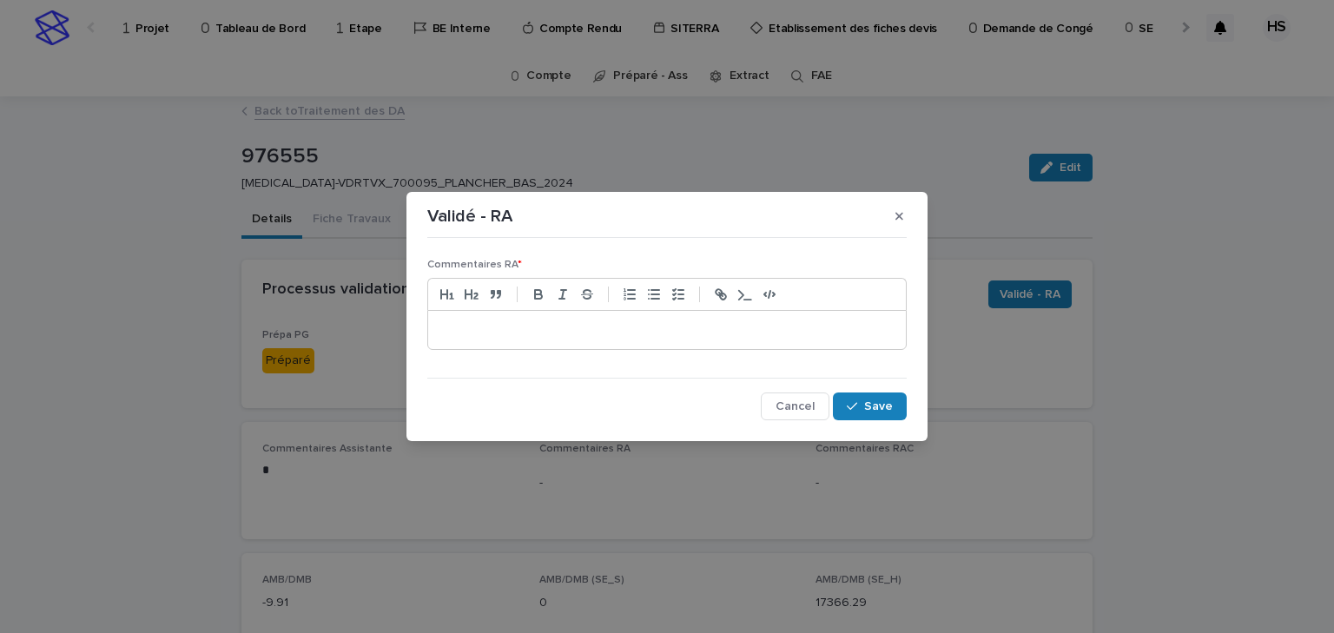
click at [450, 333] on p at bounding box center [667, 329] width 452 height 17
click at [853, 406] on icon "button" at bounding box center [852, 406] width 10 height 12
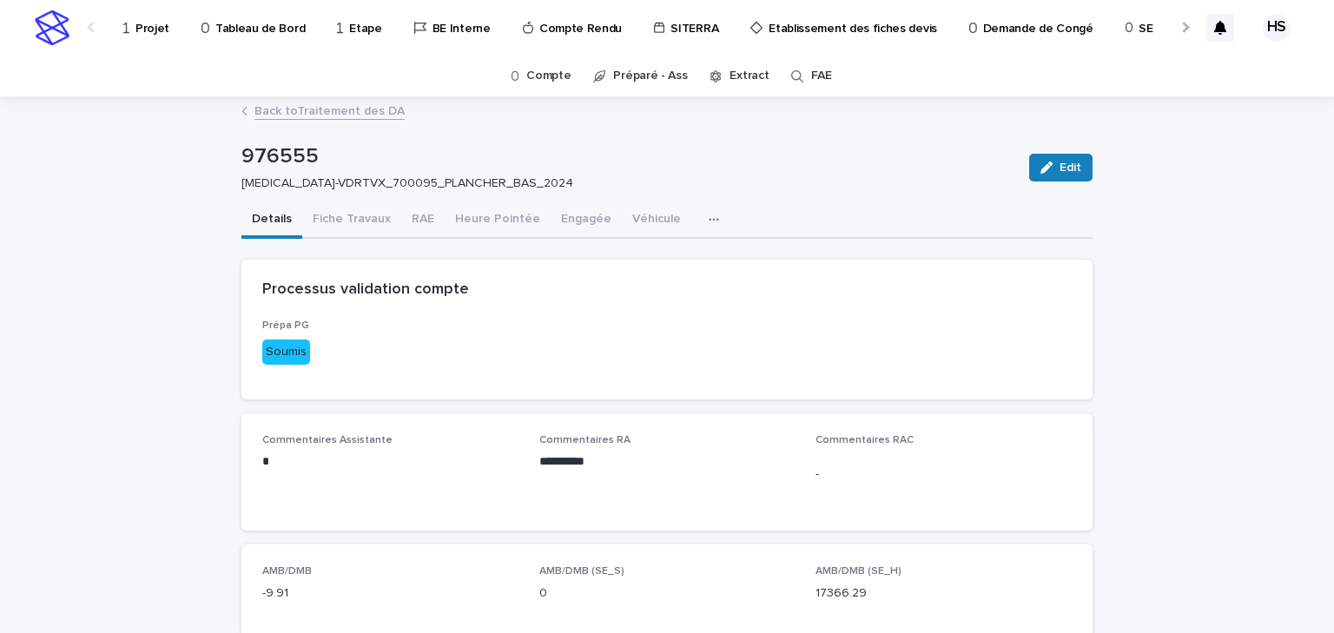
click at [318, 112] on link "Back to Traitement des DA" at bounding box center [329, 110] width 150 height 20
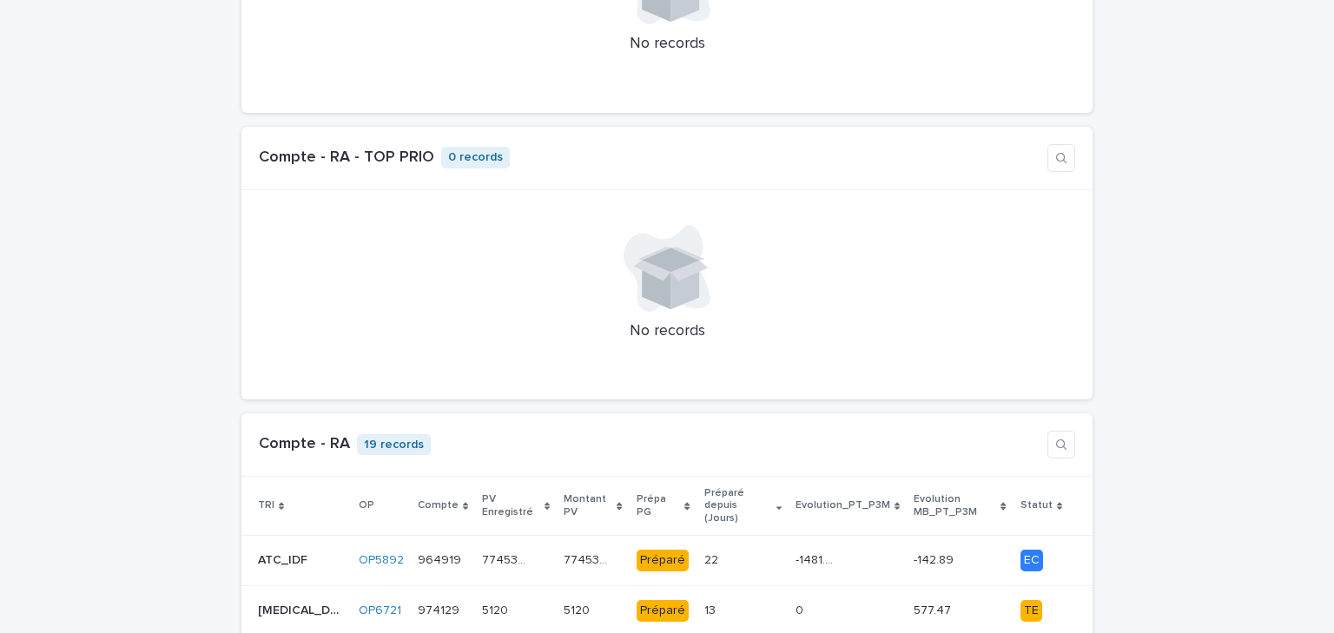
scroll to position [1529, 0]
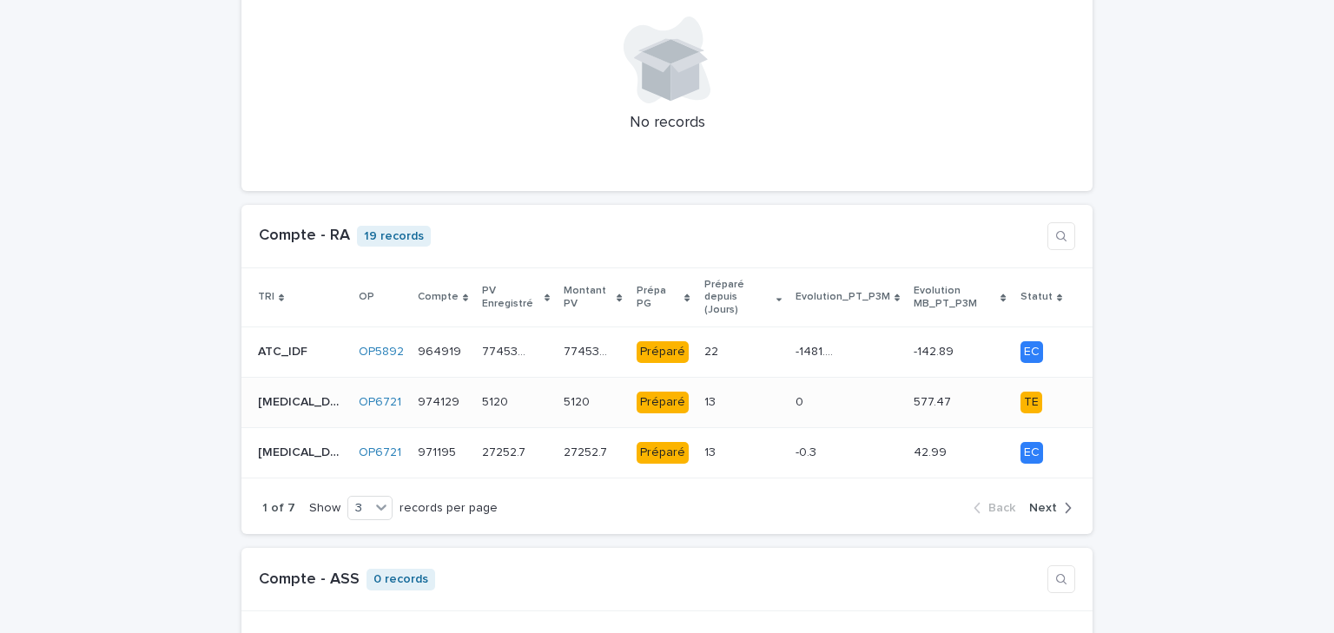
click at [724, 388] on div "13 13" at bounding box center [742, 402] width 77 height 29
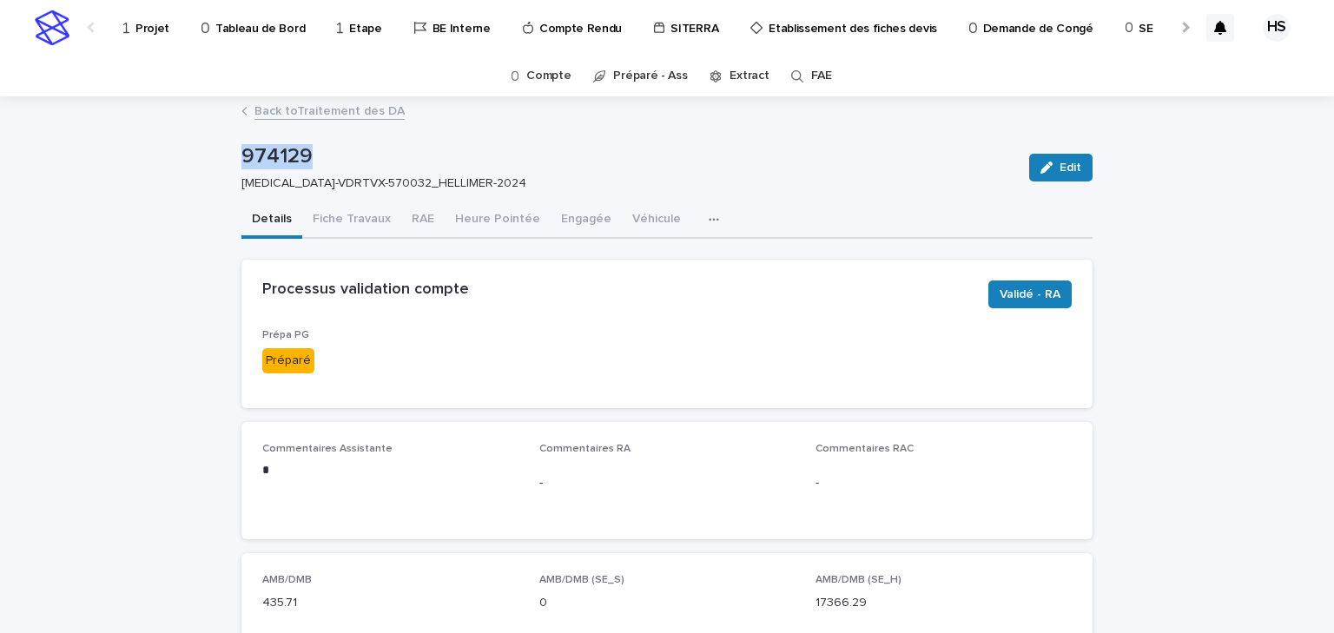
drag, startPoint x: 317, startPoint y: 154, endPoint x: 228, endPoint y: 154, distance: 88.6
copy p "974129"
click at [532, 316] on div "Processus validation compte Validé - RA" at bounding box center [666, 294] width 851 height 69
click at [373, 221] on button "Fiche Travaux" at bounding box center [351, 220] width 99 height 36
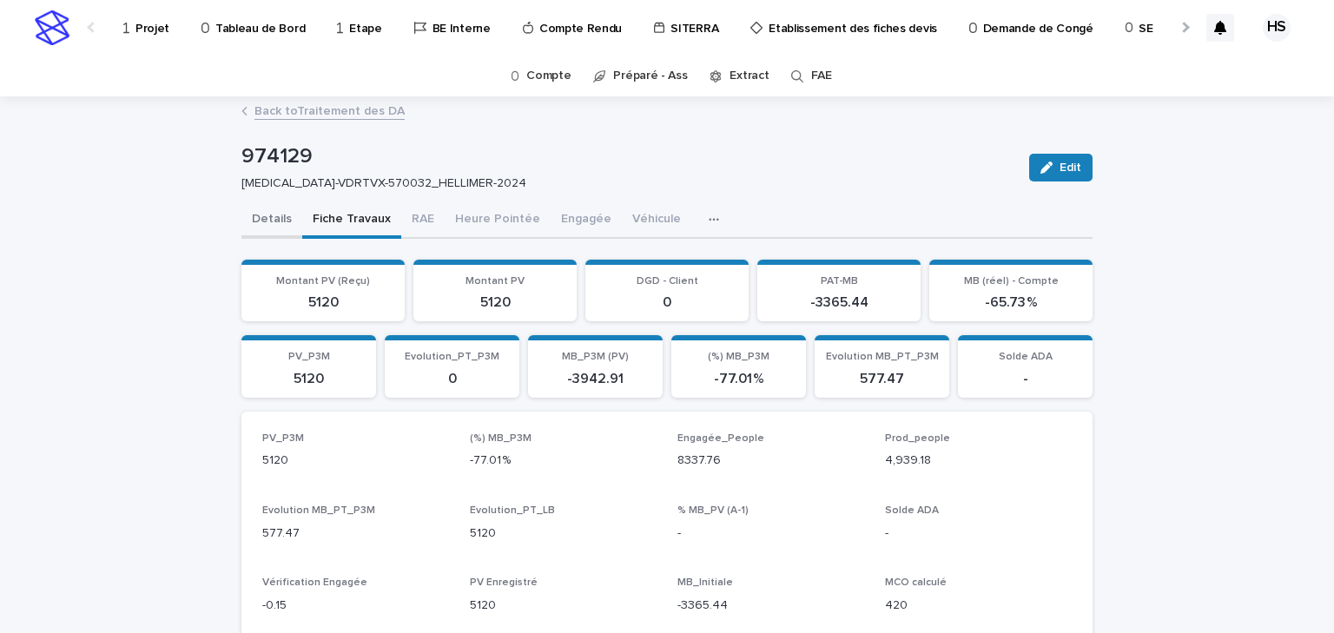
click at [281, 214] on button "Details" at bounding box center [271, 220] width 61 height 36
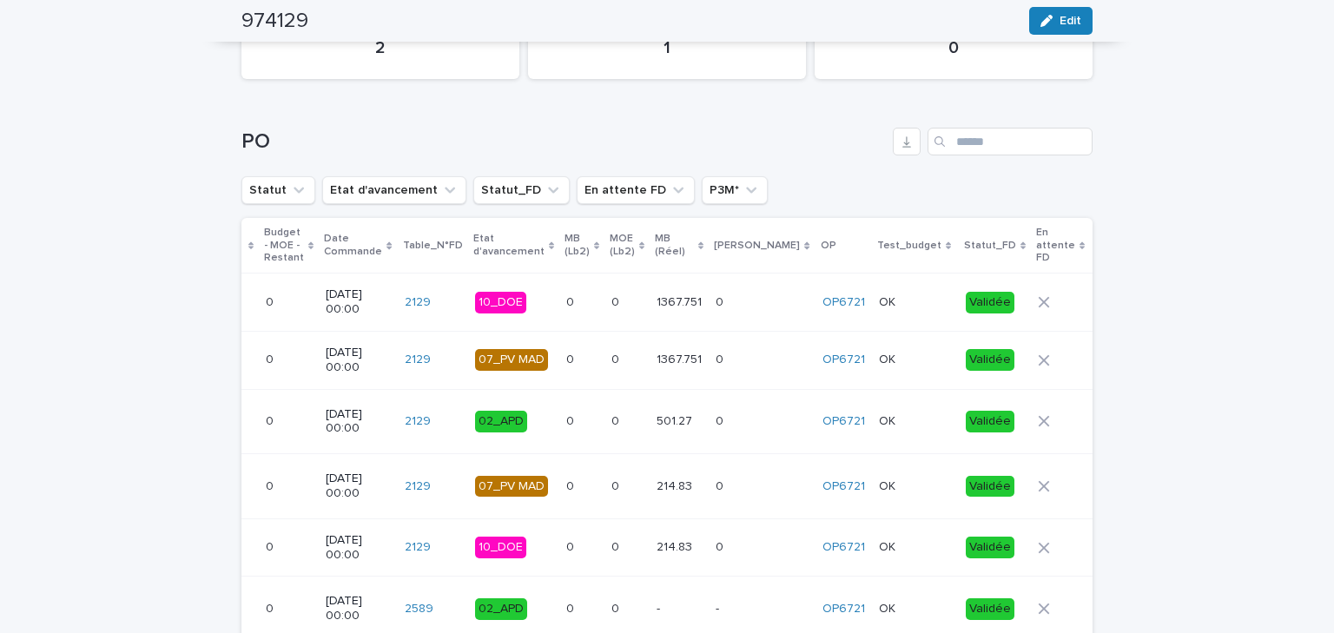
scroll to position [2362, 0]
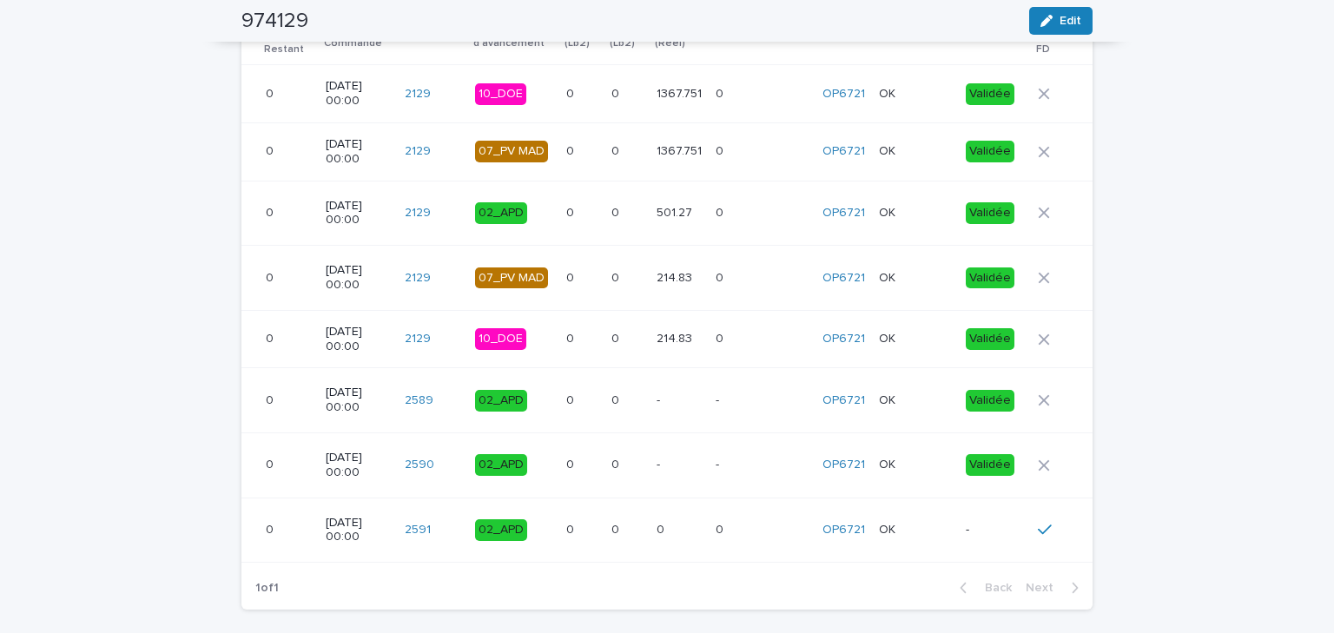
click at [966, 538] on p "-" at bounding box center [995, 530] width 58 height 15
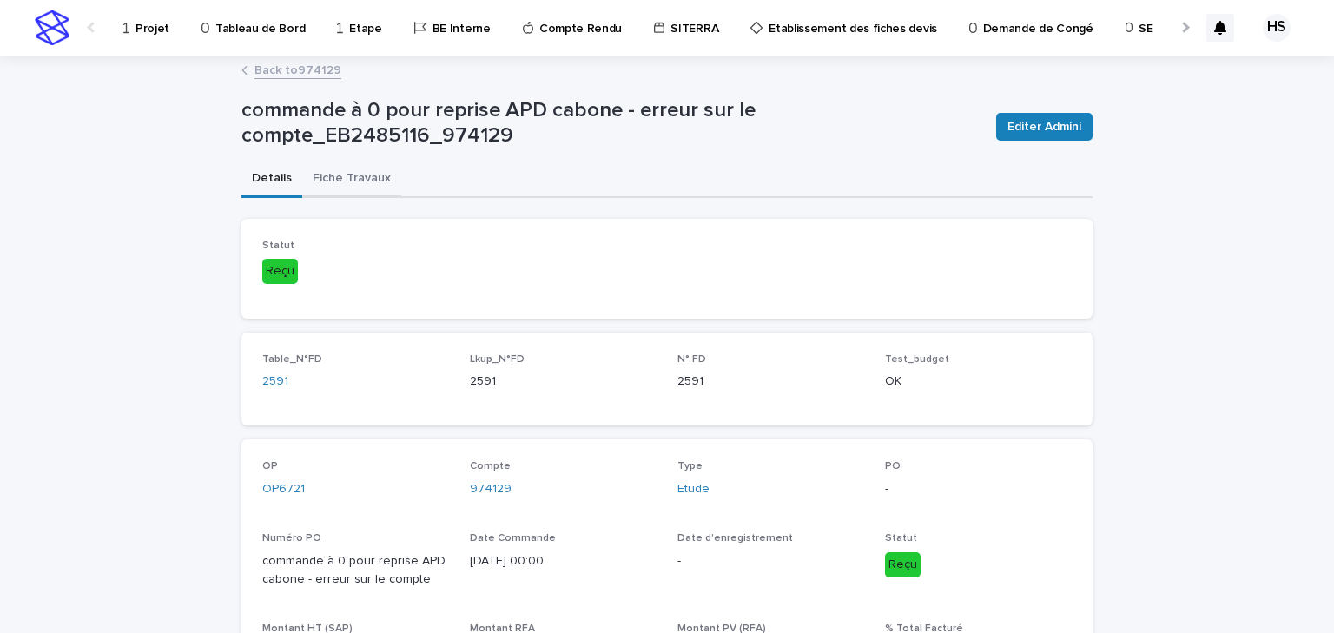
click at [361, 177] on button "Fiche Travaux" at bounding box center [351, 180] width 99 height 36
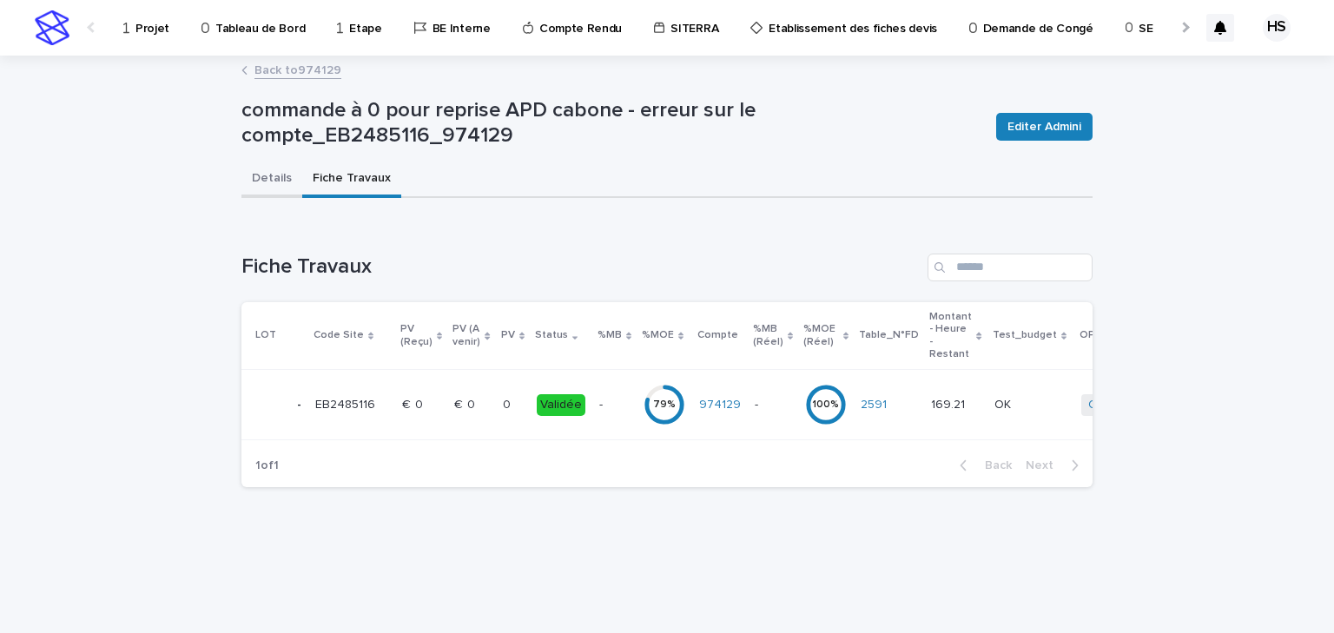
click at [270, 183] on button "Details" at bounding box center [271, 180] width 61 height 36
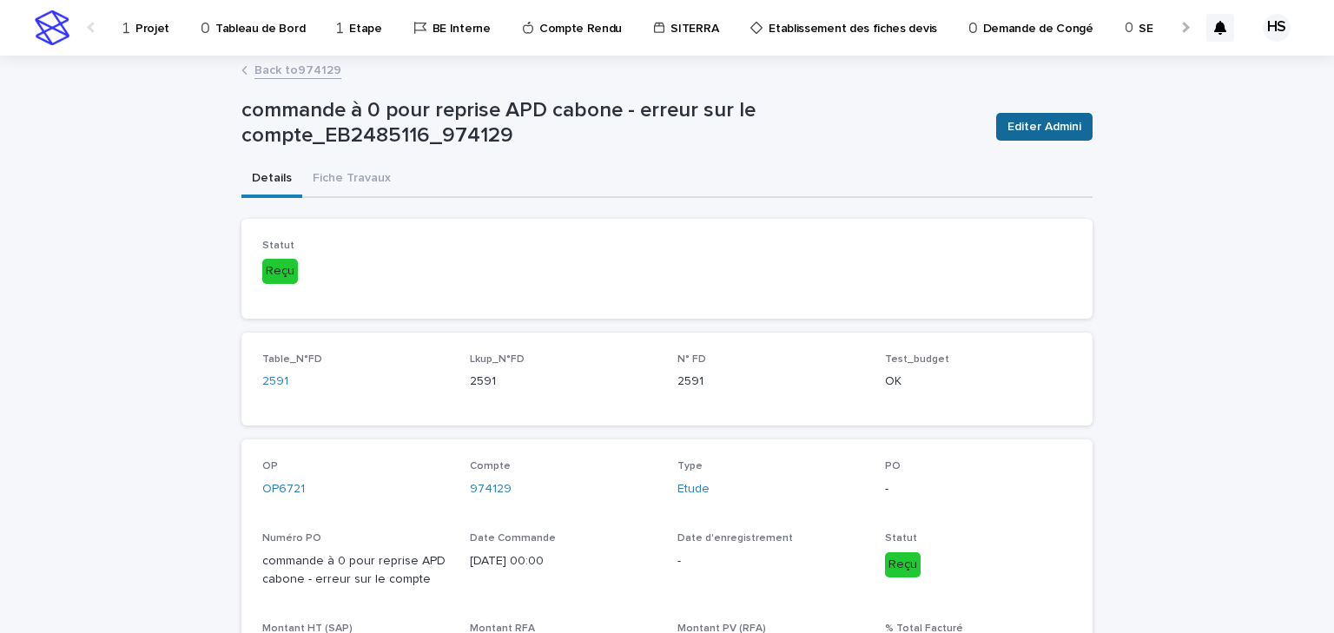
click at [1025, 123] on span "Editer Admini" at bounding box center [1044, 126] width 74 height 17
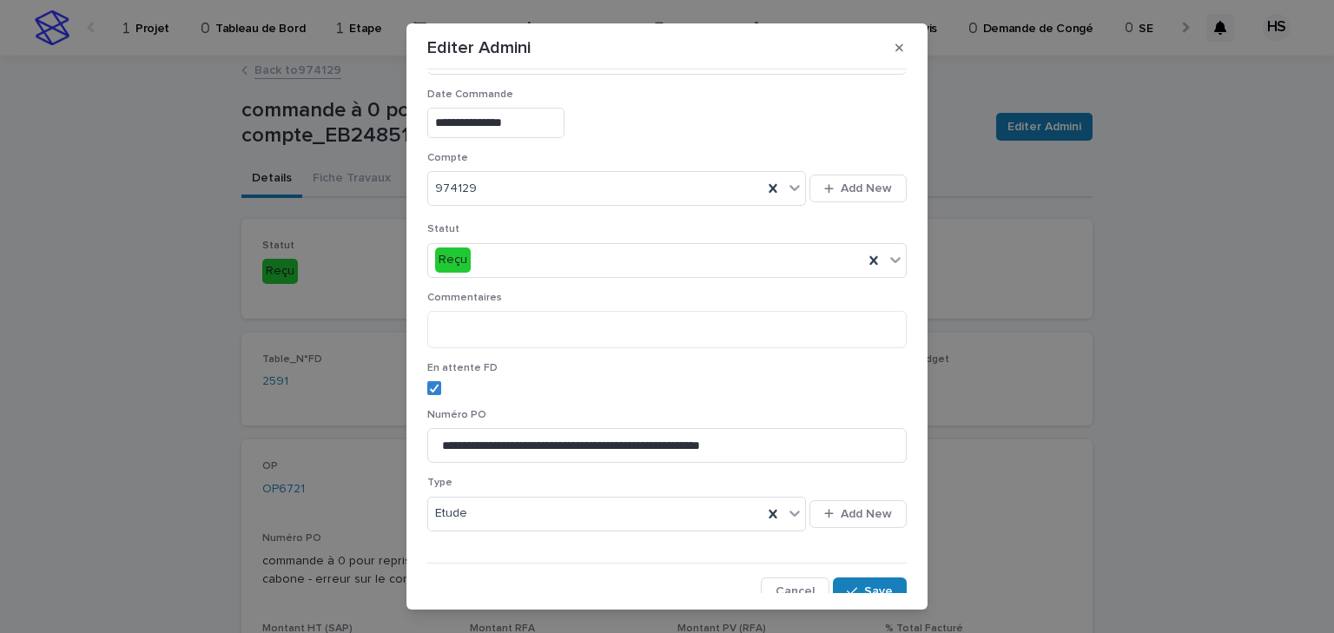
scroll to position [287, 0]
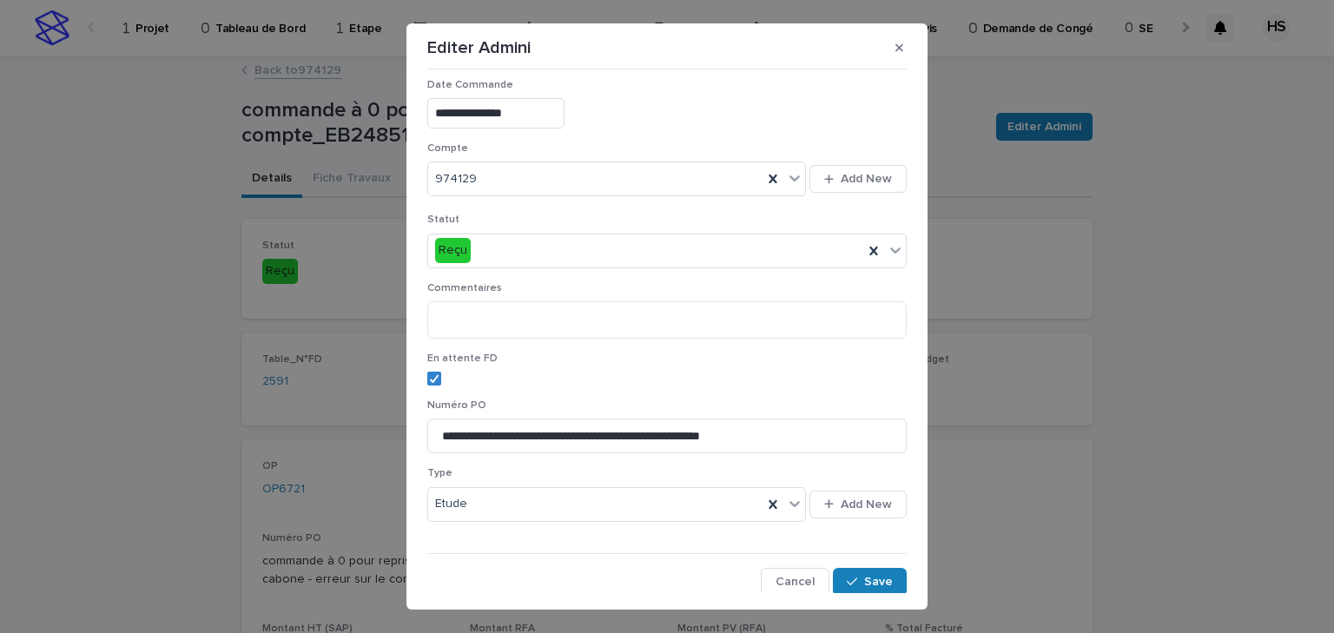
click at [428, 368] on div "En attente FD" at bounding box center [666, 376] width 479 height 47
click at [429, 374] on icon at bounding box center [434, 378] width 10 height 9
click at [864, 578] on span "Save" at bounding box center [878, 582] width 29 height 12
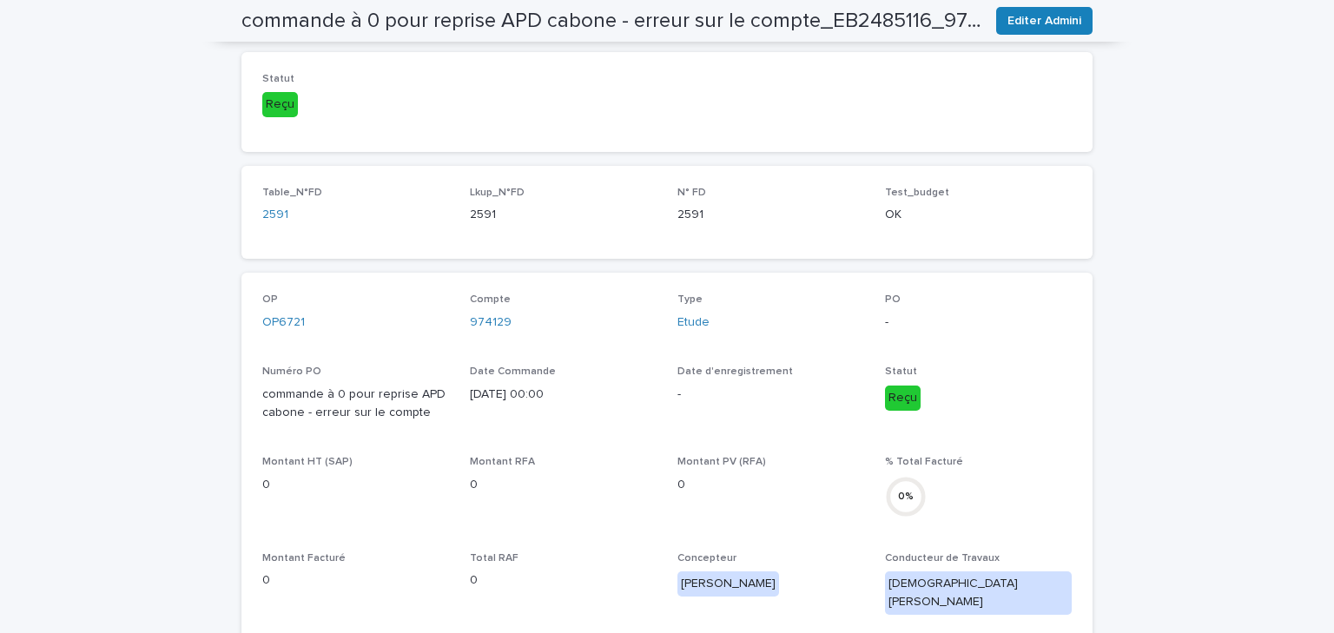
scroll to position [0, 0]
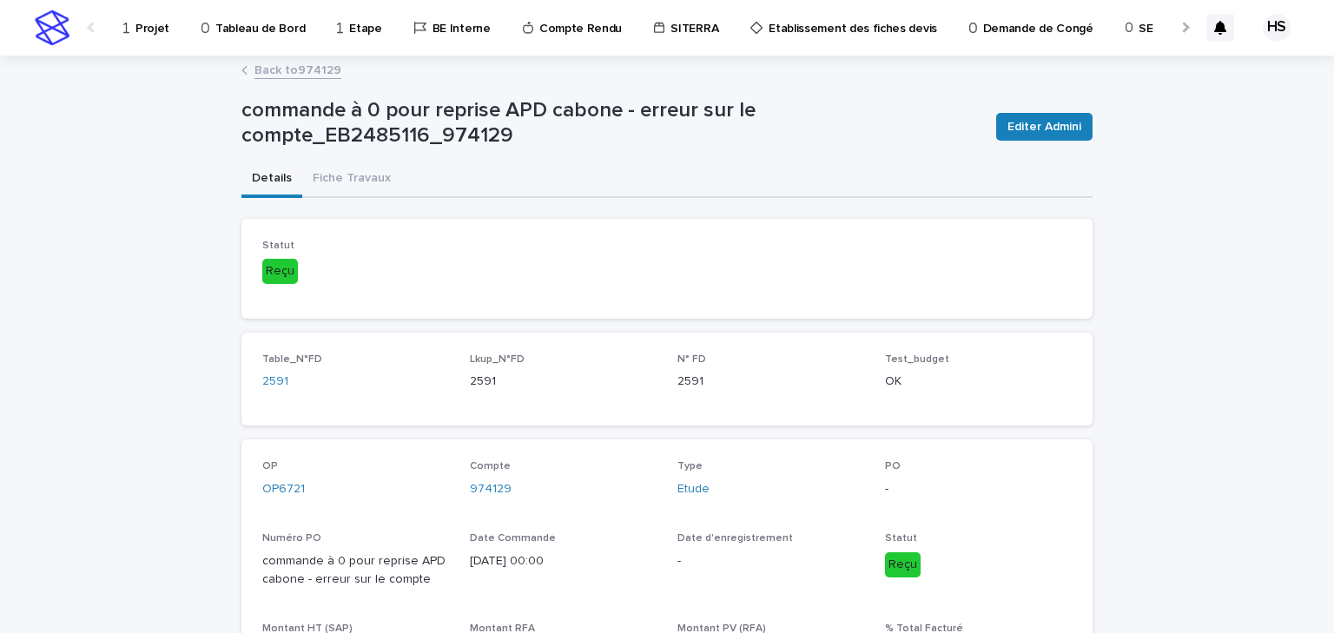
click at [281, 63] on link "Back to 974129" at bounding box center [297, 69] width 87 height 20
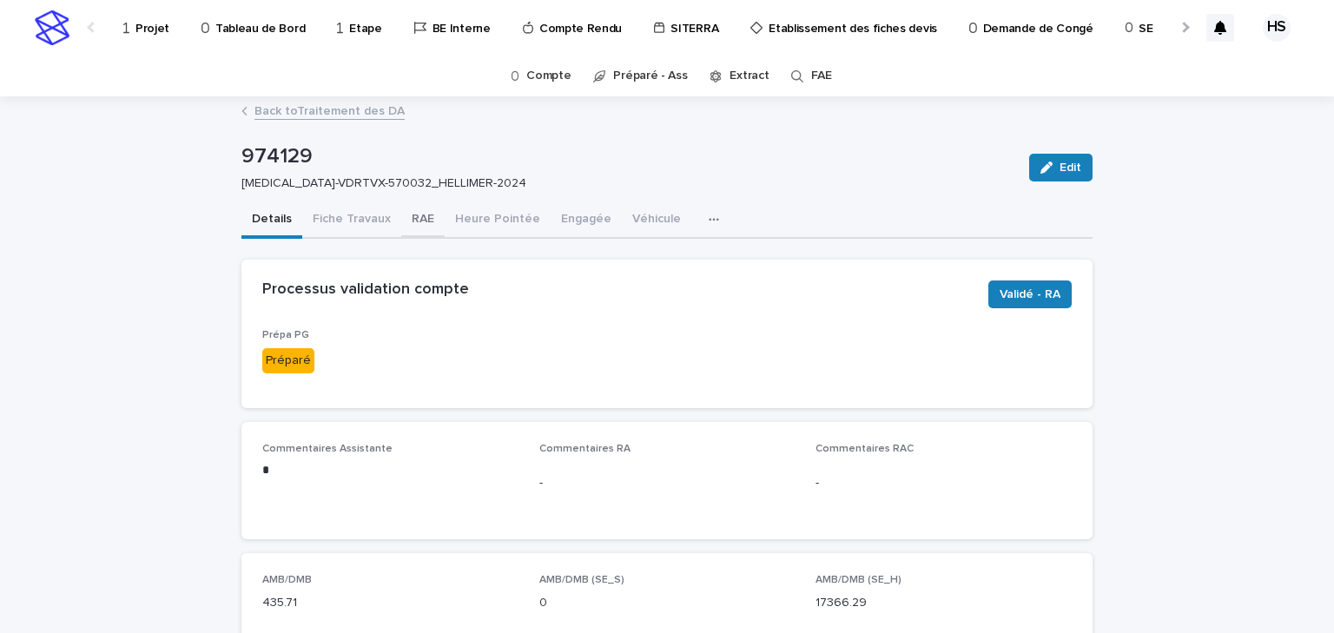
click at [421, 228] on button "RAE" at bounding box center [422, 220] width 43 height 36
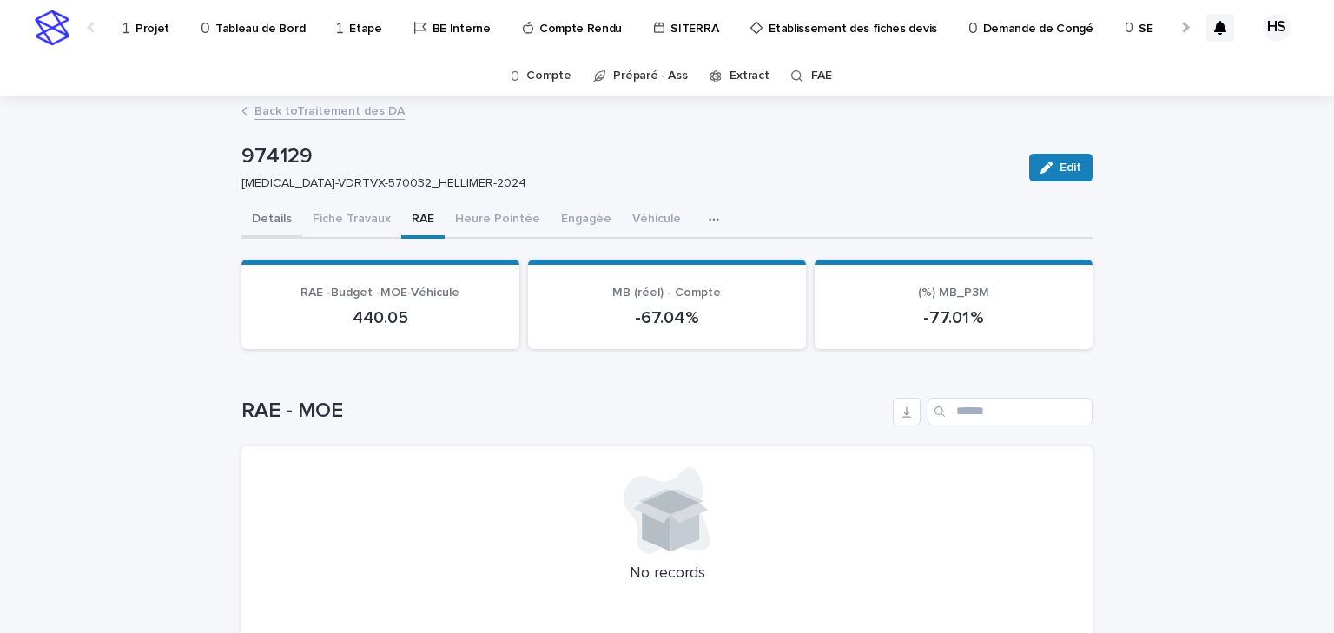
click at [270, 226] on button "Details" at bounding box center [271, 220] width 61 height 36
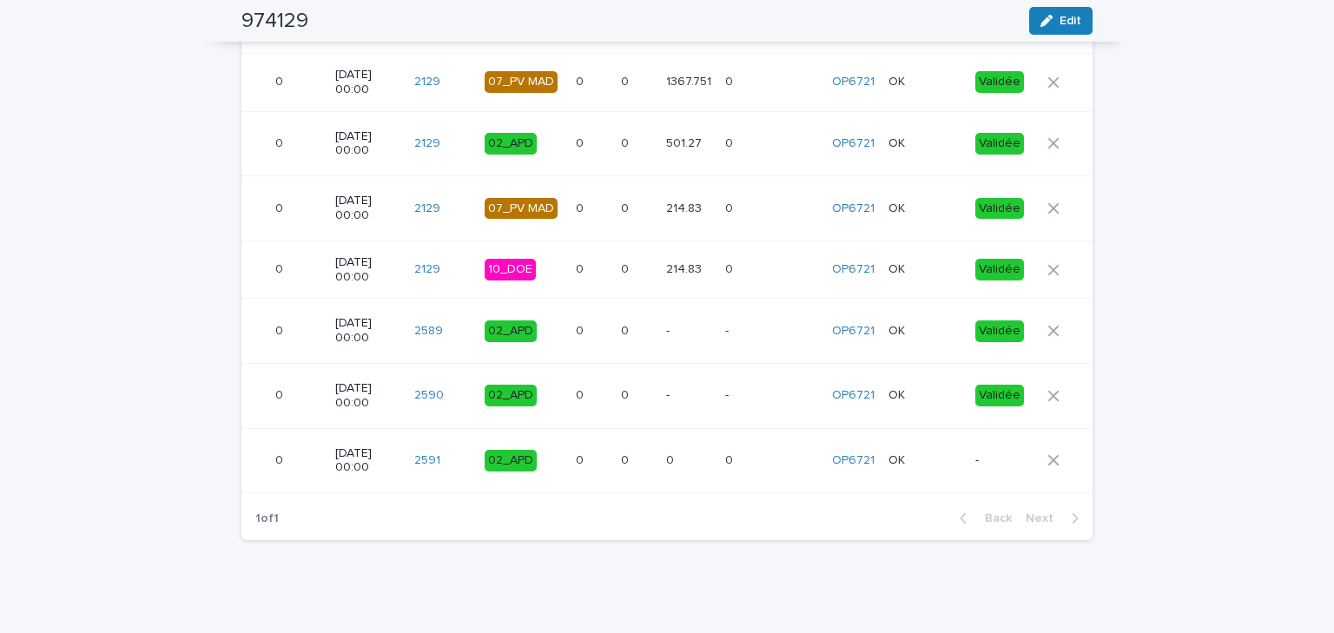
scroll to position [0, 857]
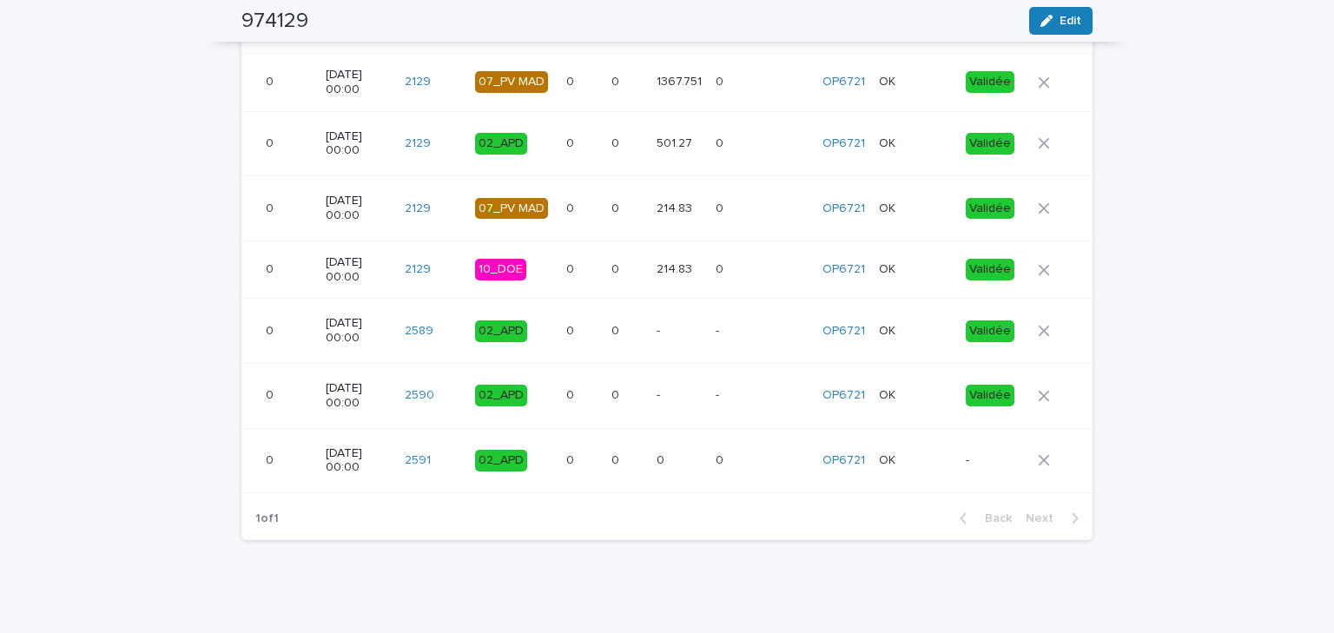
click at [959, 480] on td "-" at bounding box center [995, 460] width 72 height 65
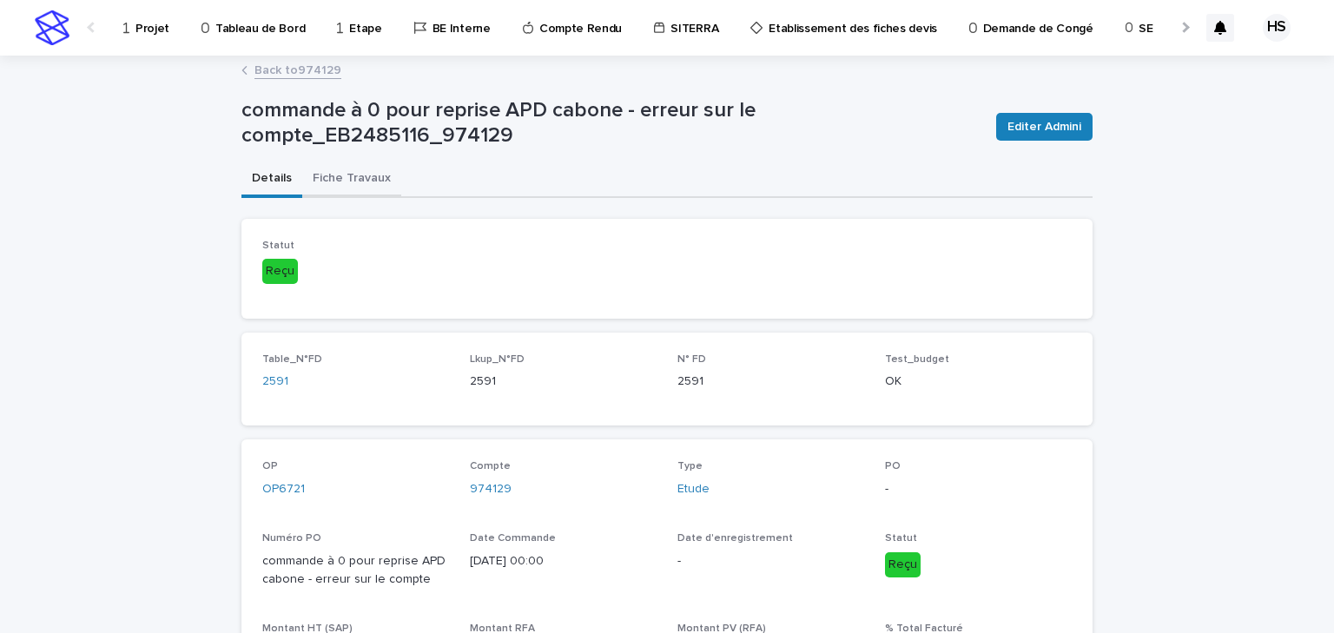
click at [360, 181] on button "Fiche Travaux" at bounding box center [351, 180] width 99 height 36
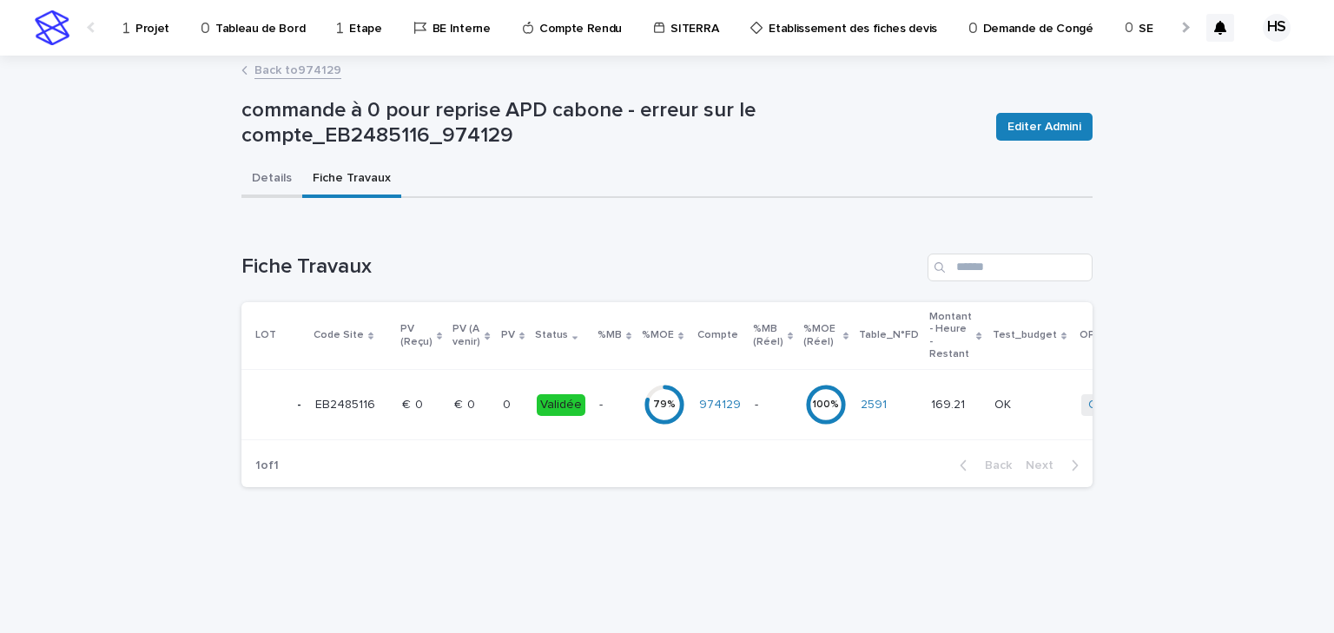
click at [268, 170] on button "Details" at bounding box center [271, 180] width 61 height 36
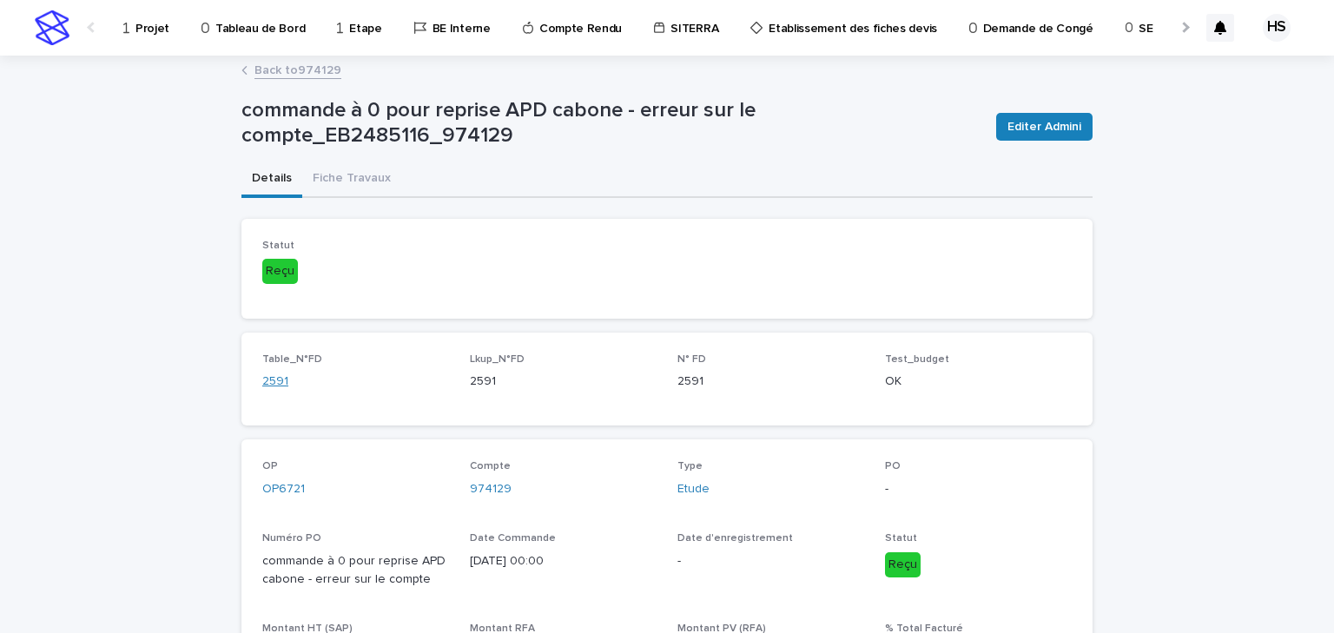
click at [267, 378] on link "2591" at bounding box center [275, 382] width 26 height 18
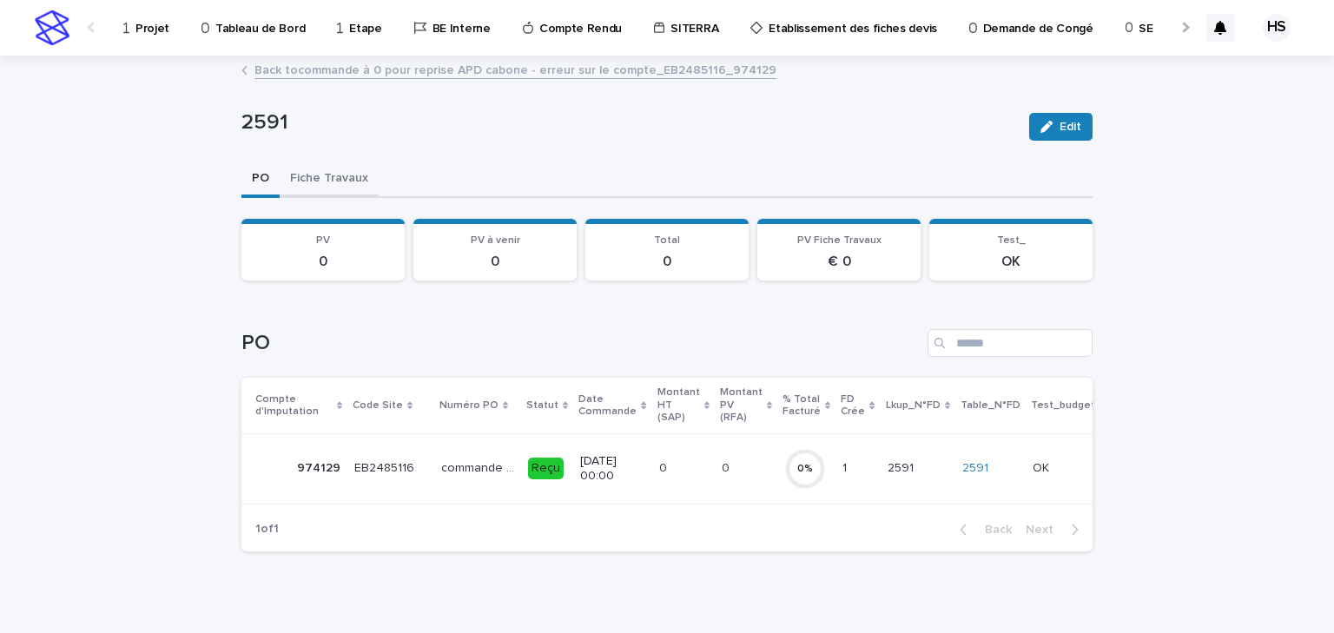
click at [344, 182] on button "Fiche Travaux" at bounding box center [329, 180] width 99 height 36
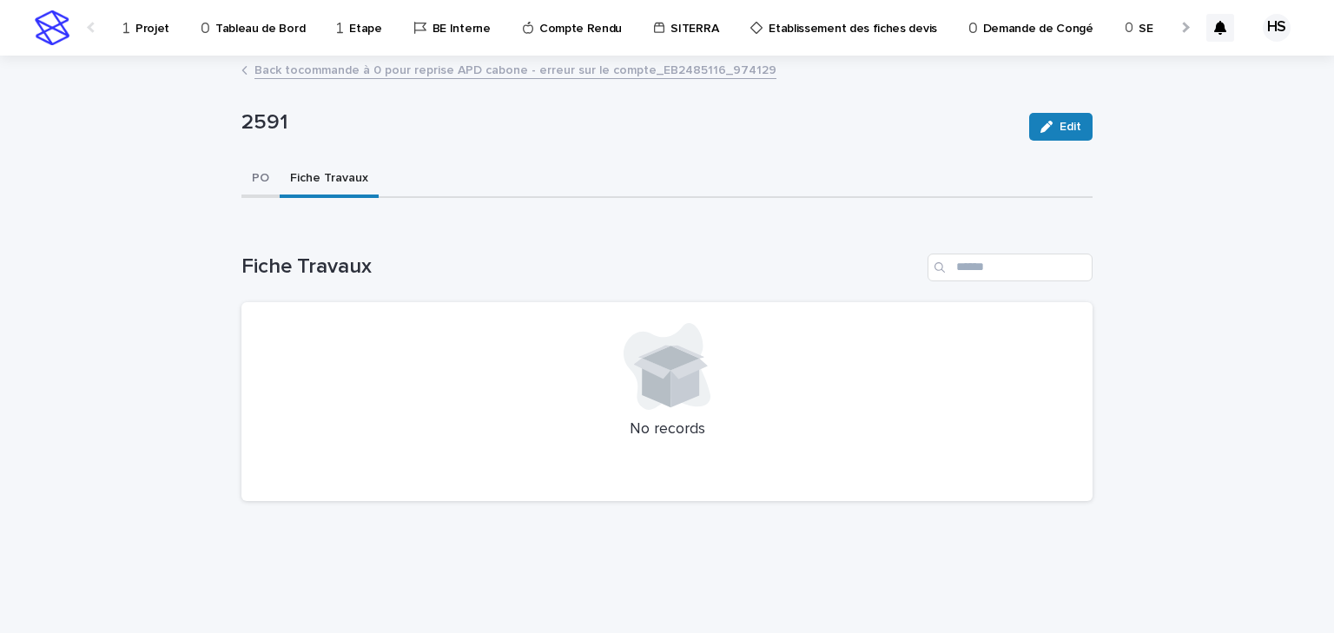
click at [263, 175] on button "PO" at bounding box center [260, 180] width 38 height 36
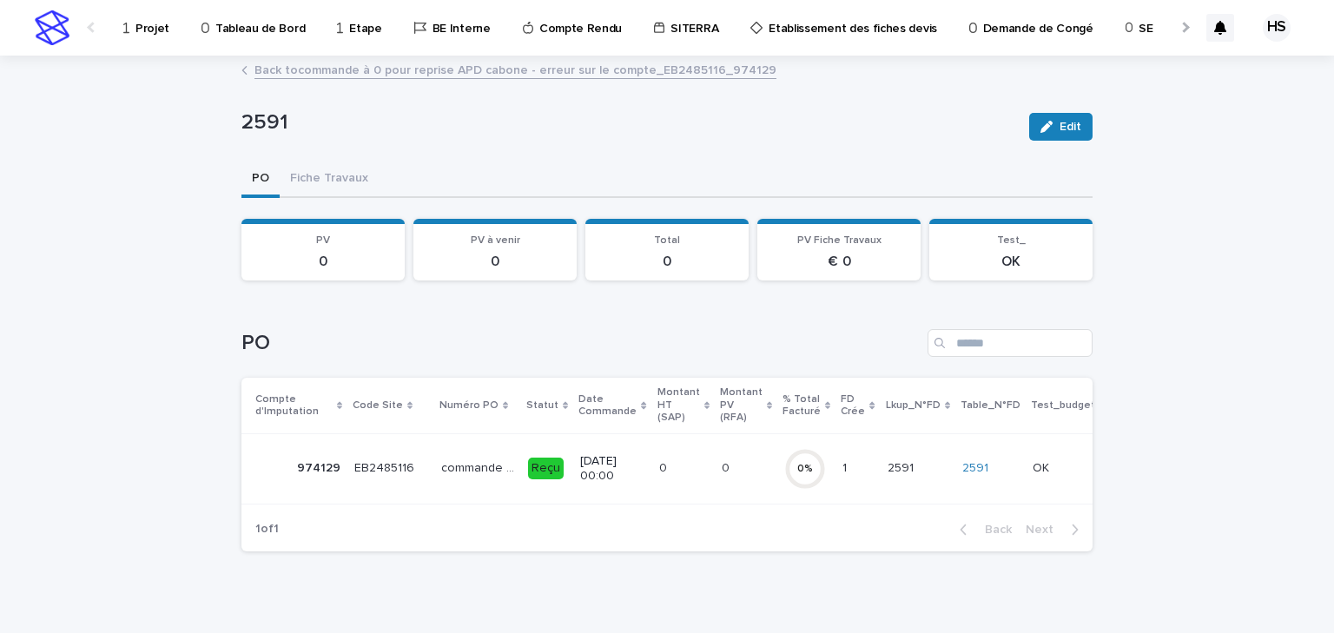
click at [303, 73] on link "Back to commande à 0 pour reprise APD cabone - erreur sur le compte_EB2485116_9…" at bounding box center [515, 69] width 522 height 20
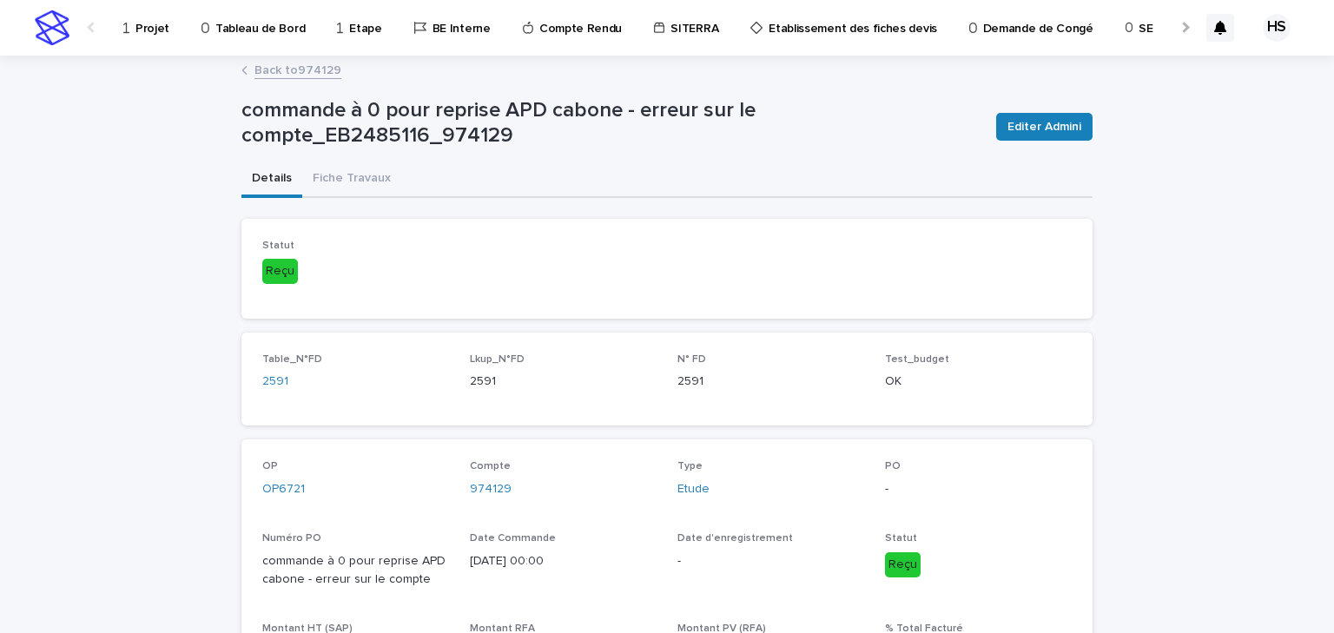
click at [306, 75] on link "Back to 974129" at bounding box center [297, 69] width 87 height 20
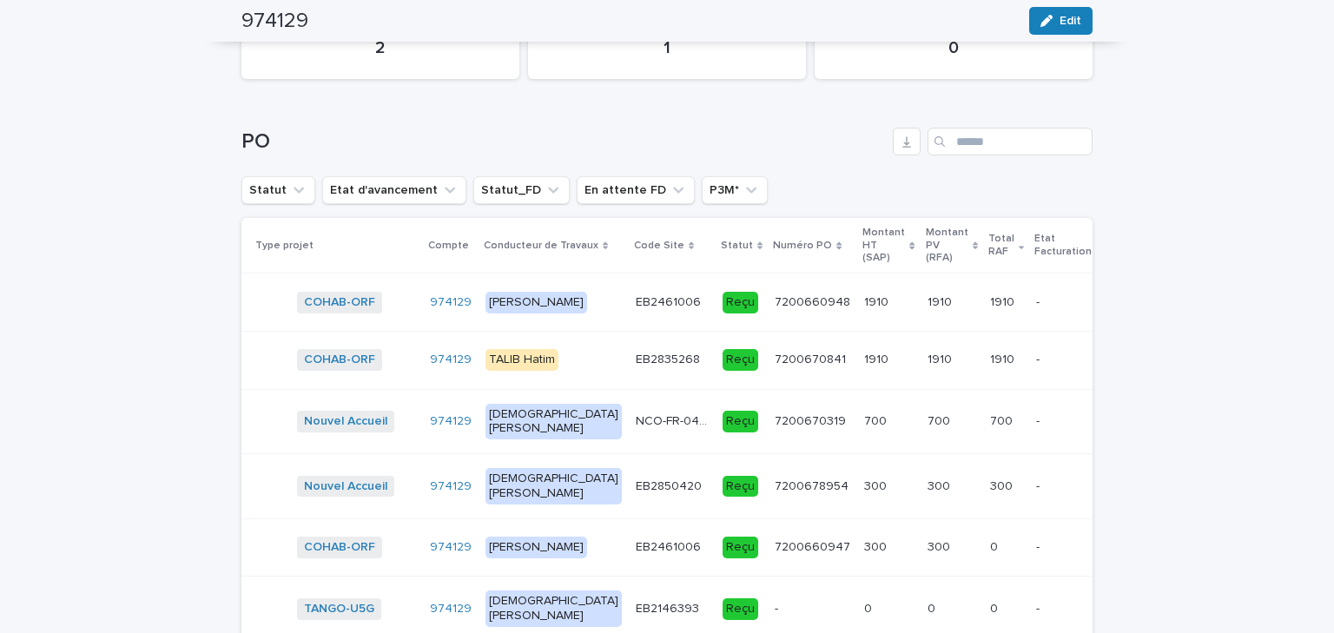
scroll to position [2293, 0]
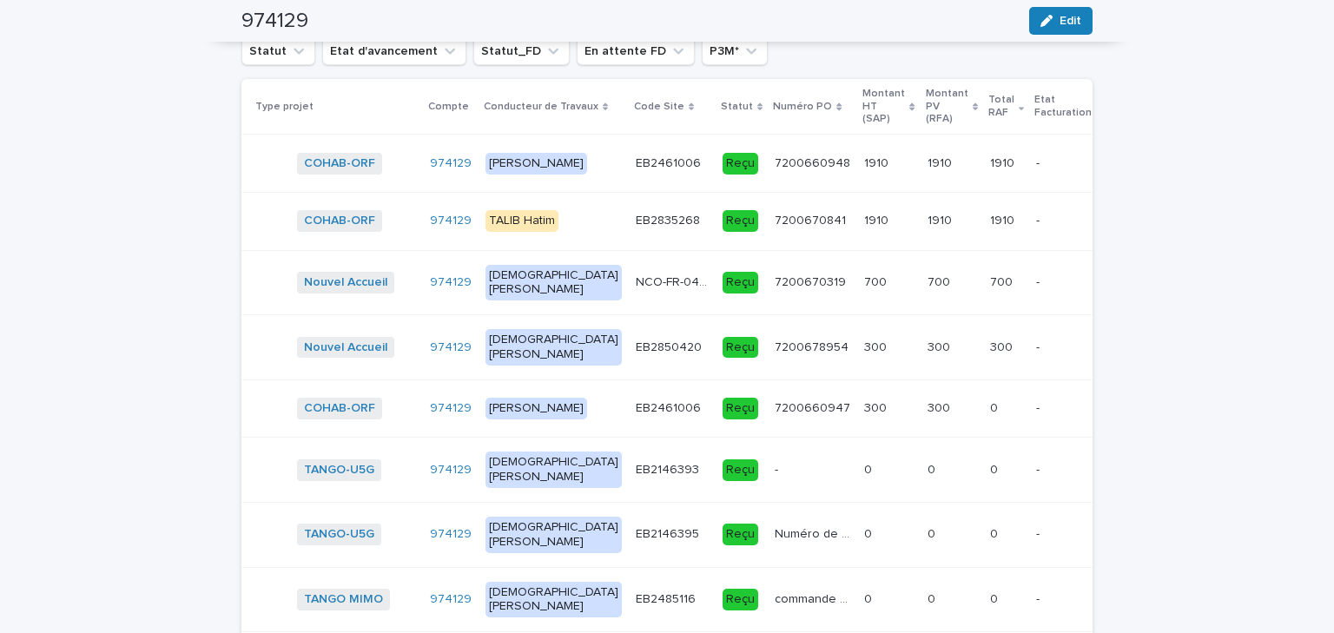
click at [858, 290] on td "700 700" at bounding box center [888, 282] width 63 height 65
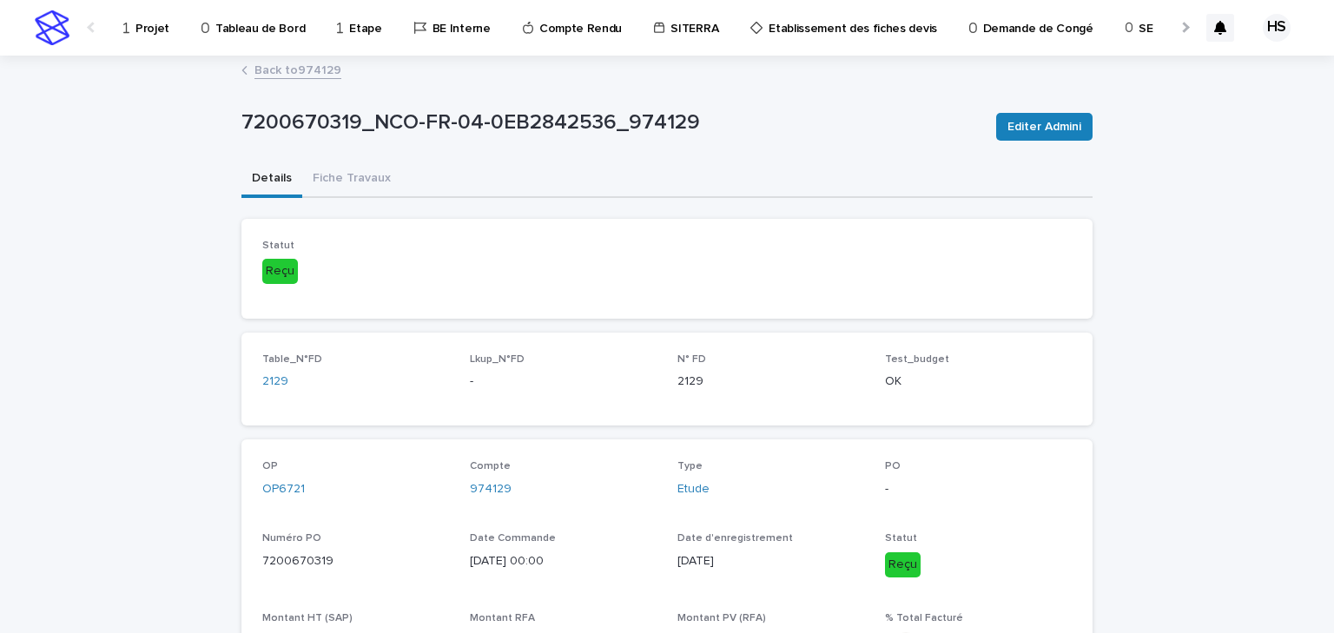
click at [290, 67] on link "Back to 974129" at bounding box center [297, 69] width 87 height 20
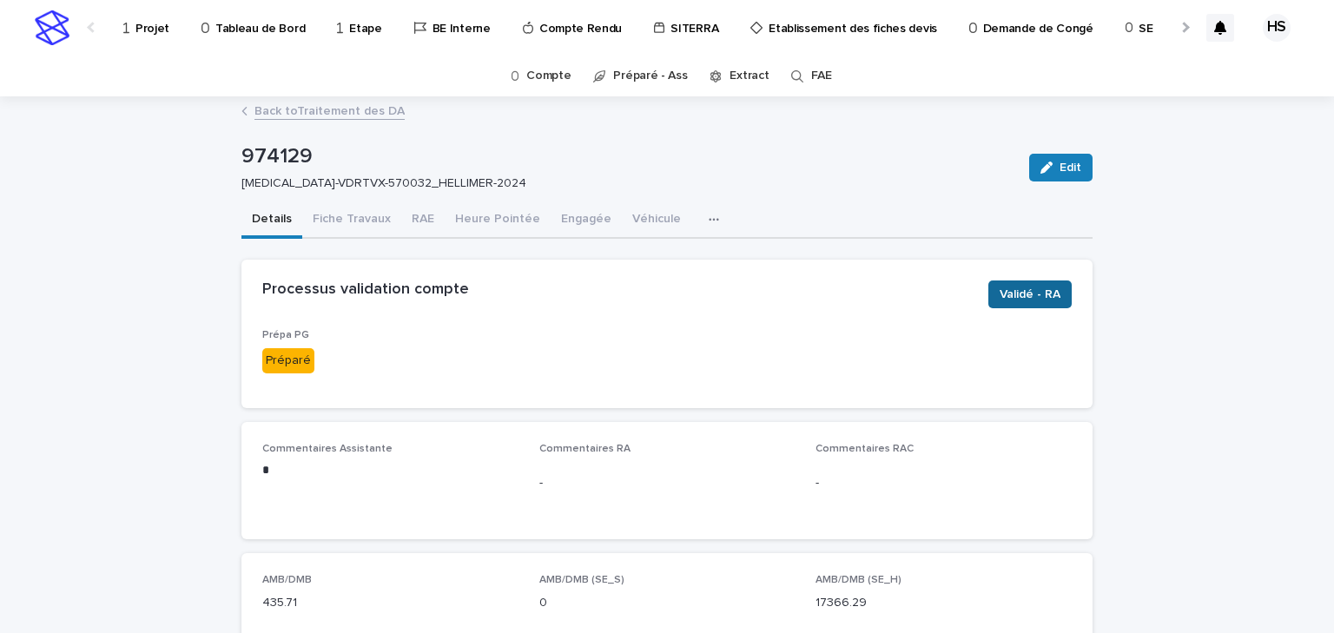
click at [1040, 290] on span "Validé - RA" at bounding box center [1030, 294] width 61 height 17
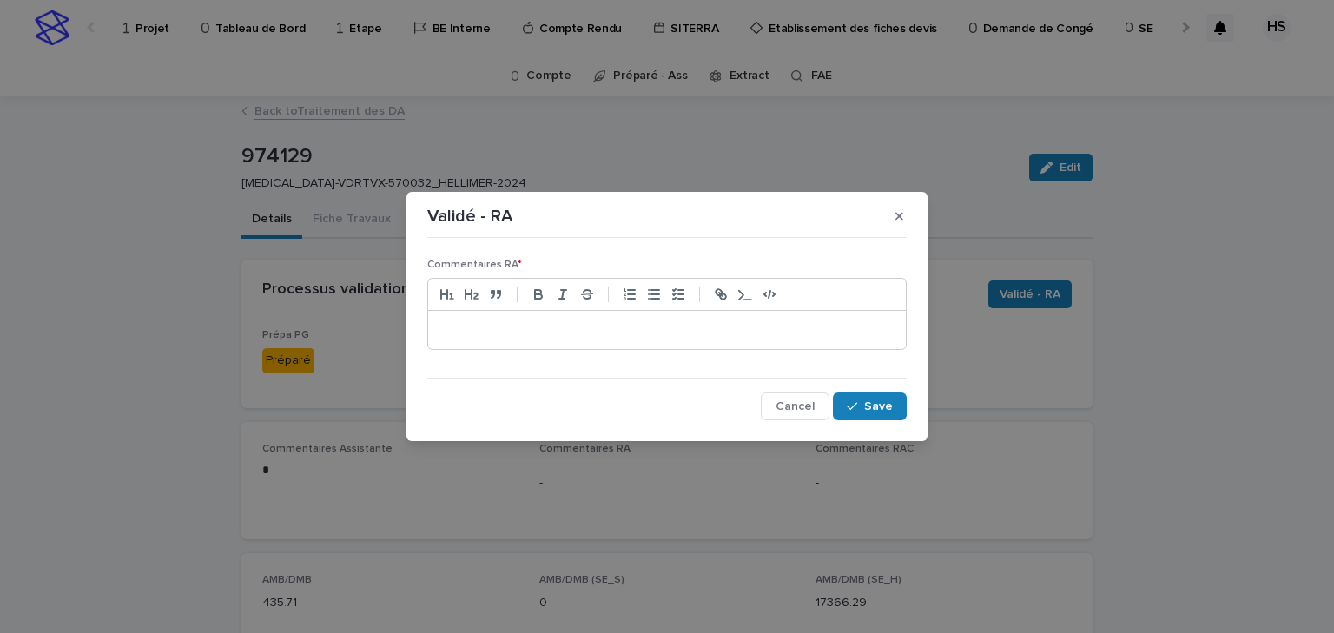
click at [547, 337] on p at bounding box center [667, 329] width 452 height 17
click at [803, 406] on span "Cancel" at bounding box center [795, 406] width 39 height 12
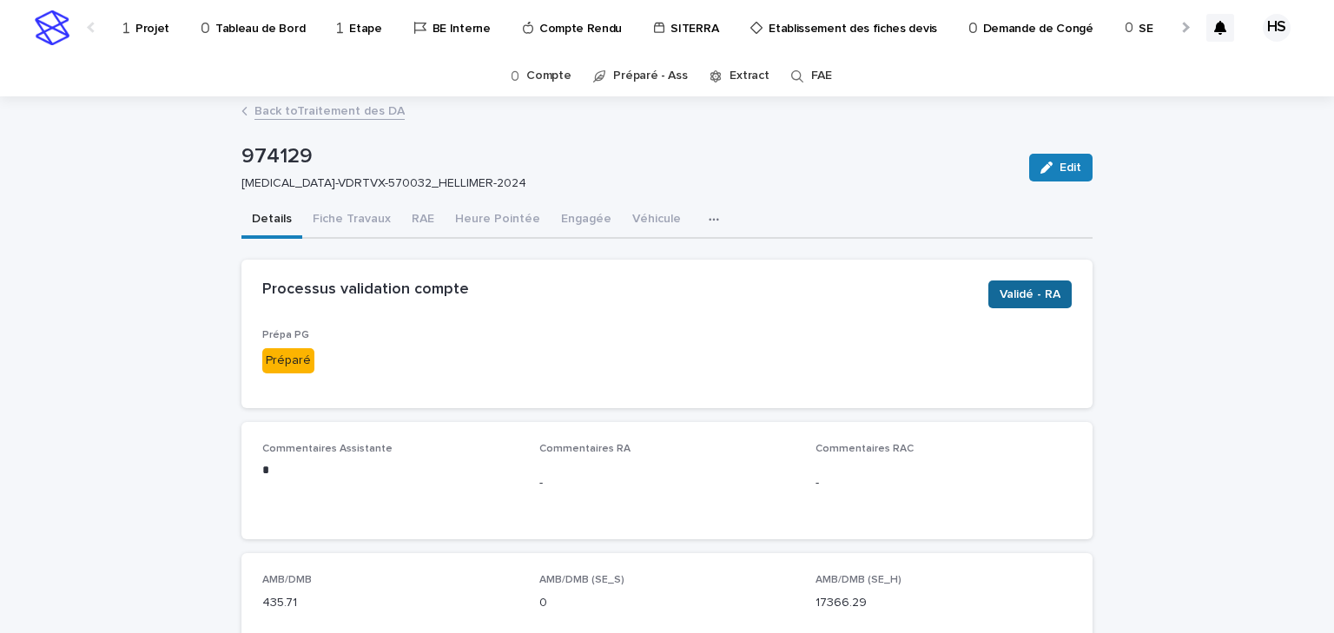
click at [1063, 295] on button "Validé - RA" at bounding box center [1029, 295] width 83 height 28
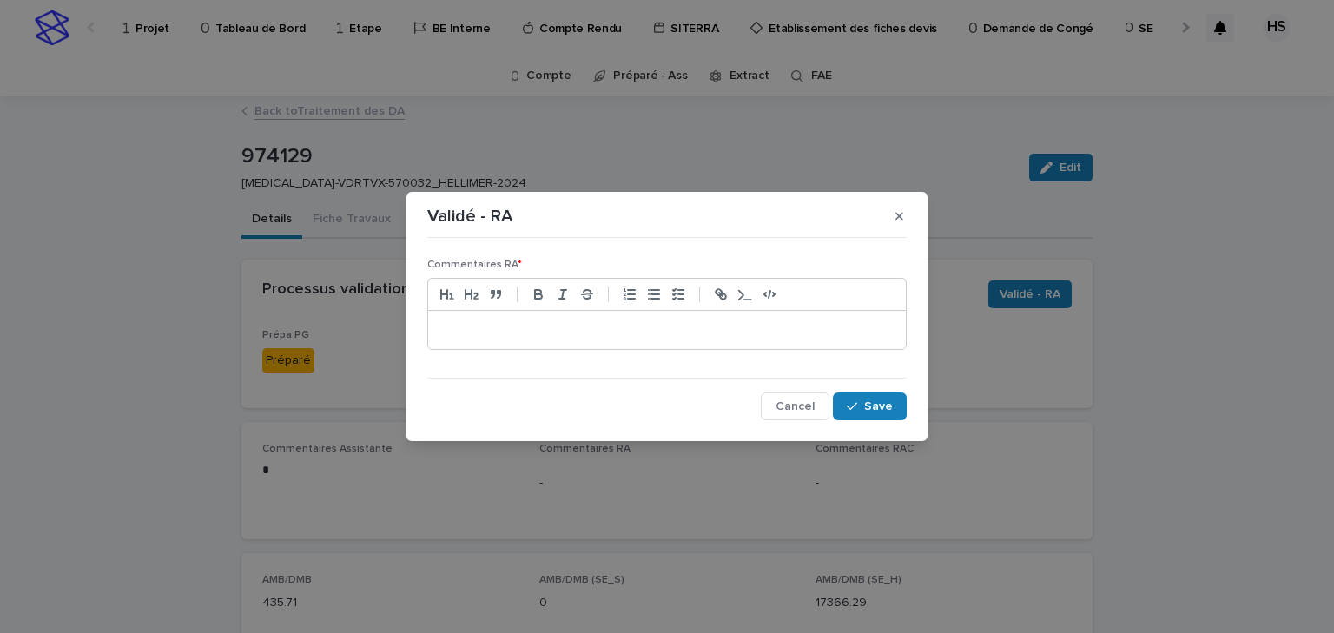
click at [604, 327] on p at bounding box center [667, 329] width 452 height 17
click at [854, 395] on button "Save" at bounding box center [870, 407] width 74 height 28
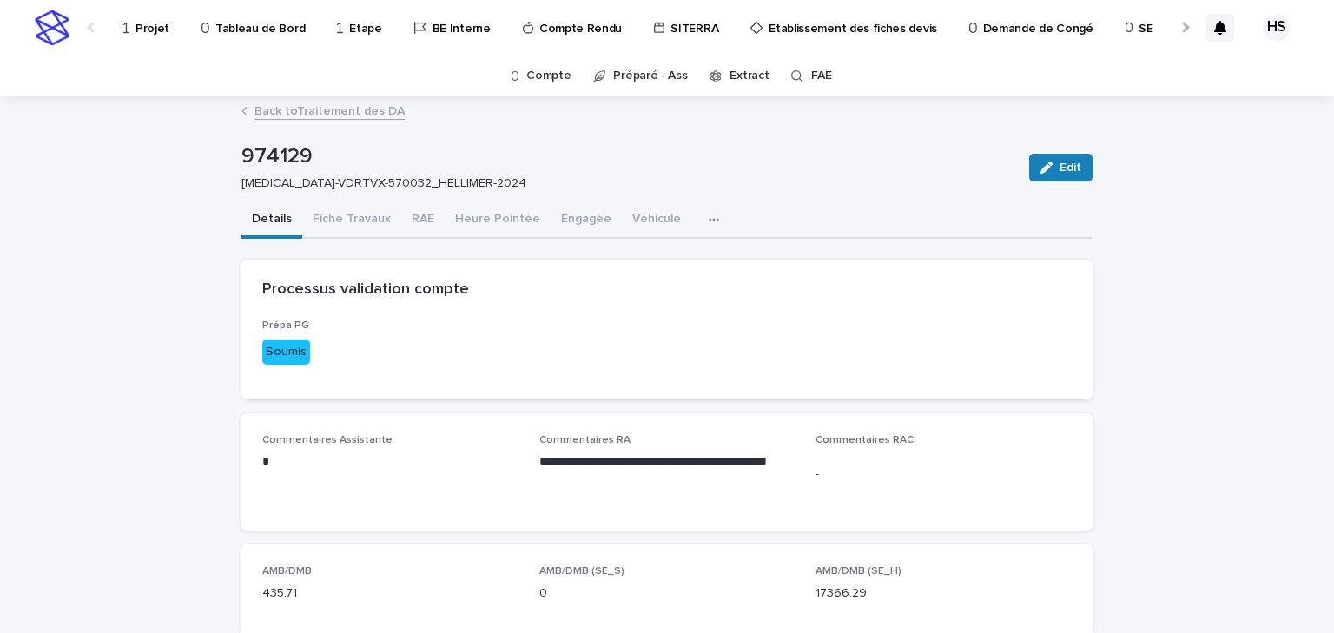
click at [354, 117] on link "Back to Traitement des DA" at bounding box center [329, 110] width 150 height 20
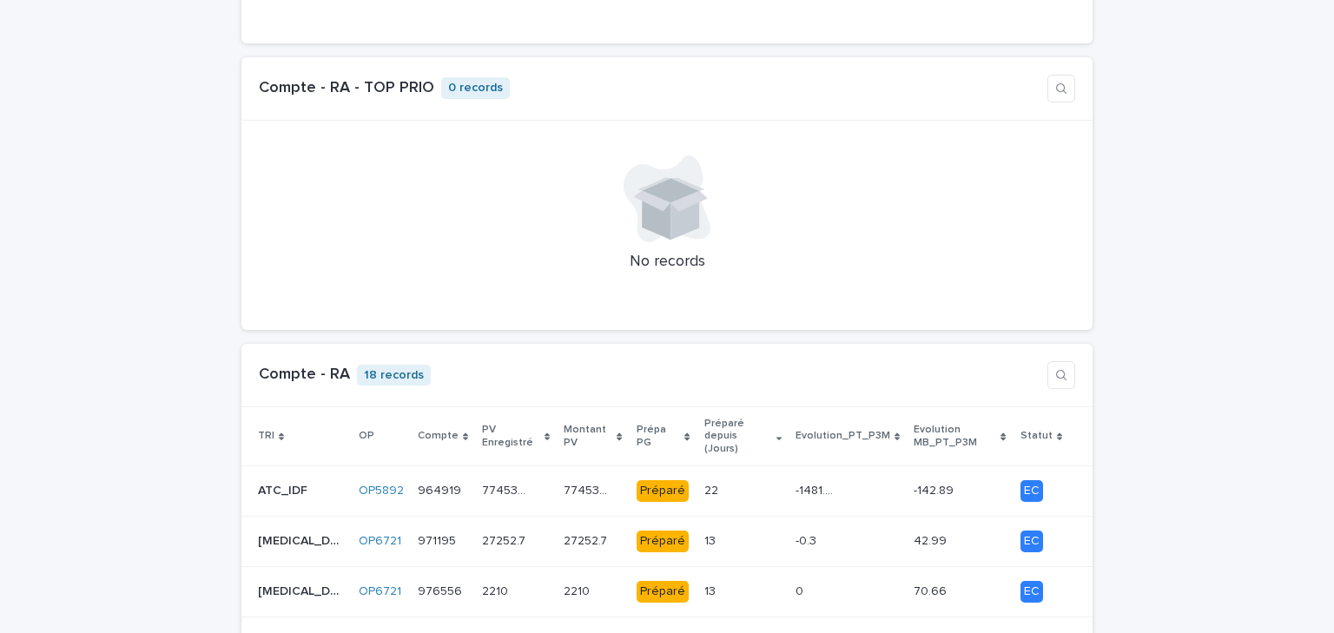
scroll to position [1459, 0]
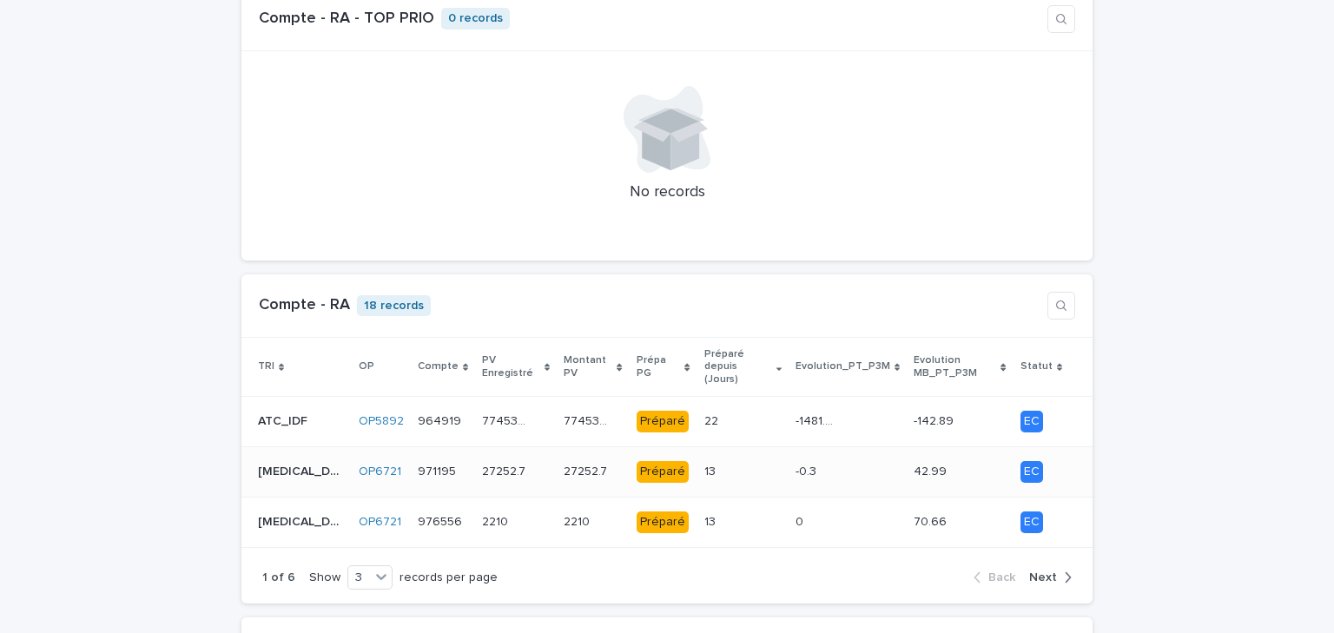
click at [704, 465] on p at bounding box center [725, 472] width 43 height 15
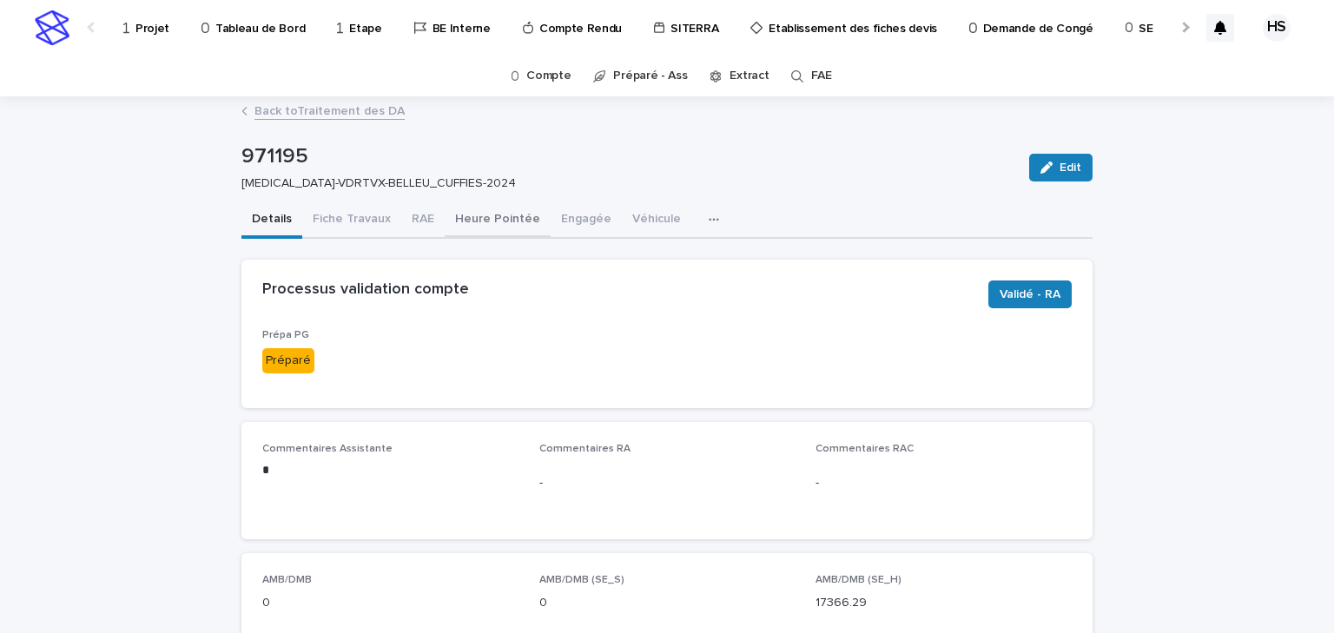
click at [459, 215] on button "Heure Pointée" at bounding box center [498, 220] width 106 height 36
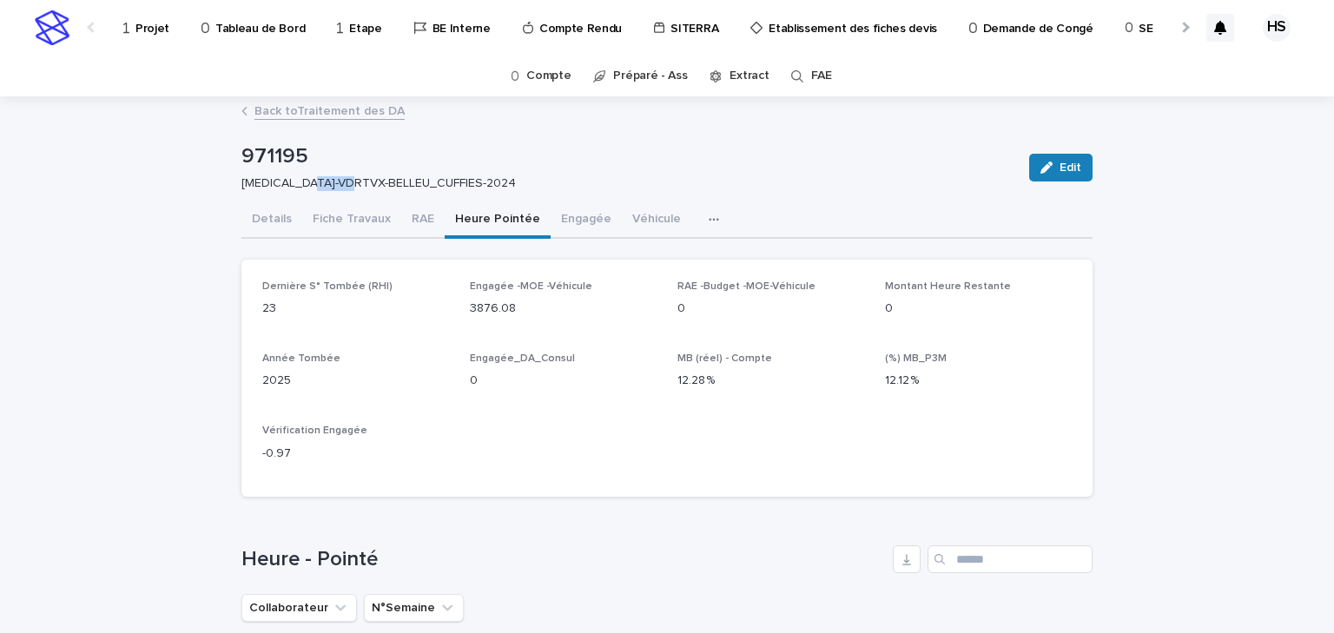
drag, startPoint x: 352, startPoint y: 181, endPoint x: 307, endPoint y: 184, distance: 44.4
click at [307, 184] on p "HIV-VDRTVX-BELLEU_CUFFIES-2024" at bounding box center [624, 183] width 767 height 15
copy p "BELLEU"
drag, startPoint x: 302, startPoint y: 154, endPoint x: 247, endPoint y: 154, distance: 55.6
click at [247, 154] on p "971195" at bounding box center [628, 156] width 774 height 25
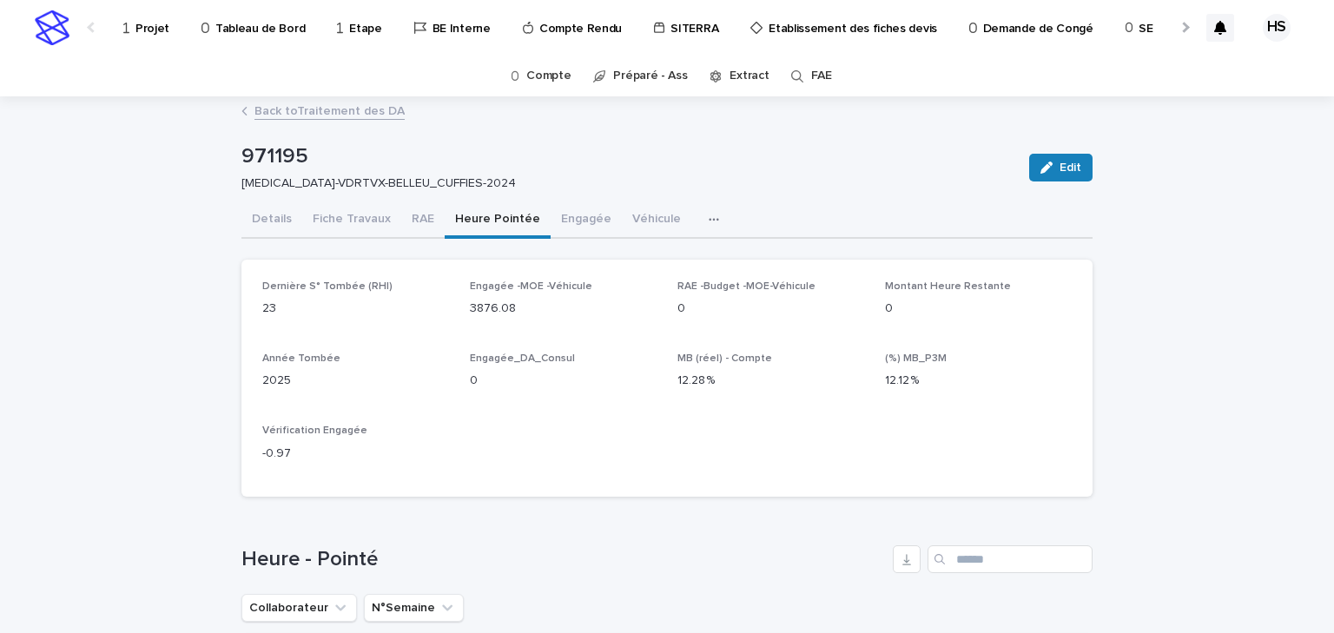
click at [241, 158] on p "971195" at bounding box center [628, 156] width 774 height 25
drag, startPoint x: 299, startPoint y: 154, endPoint x: 222, endPoint y: 155, distance: 76.4
copy p "971195"
click at [564, 434] on div "Dernière S° Tombée (RHI) 23 Engagée -MOE -Véhicule 3876.08 RAE -Budget -MOE-Véh…" at bounding box center [666, 379] width 809 height 196
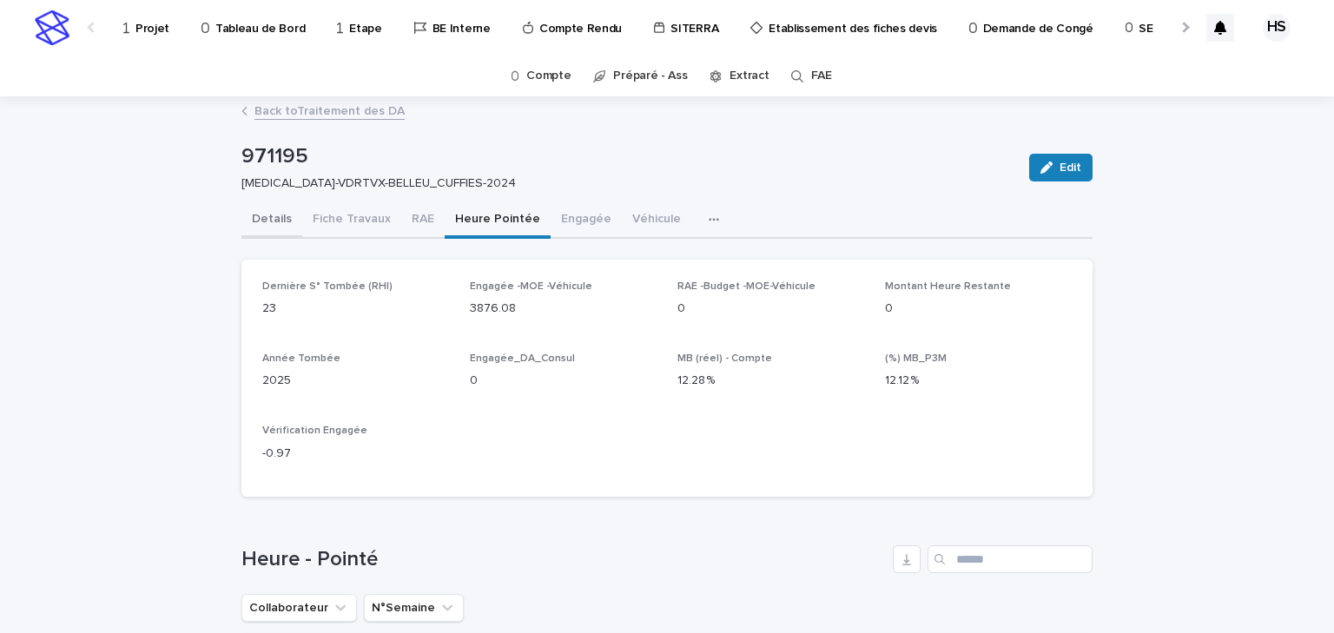
click at [248, 214] on button "Details" at bounding box center [271, 220] width 61 height 36
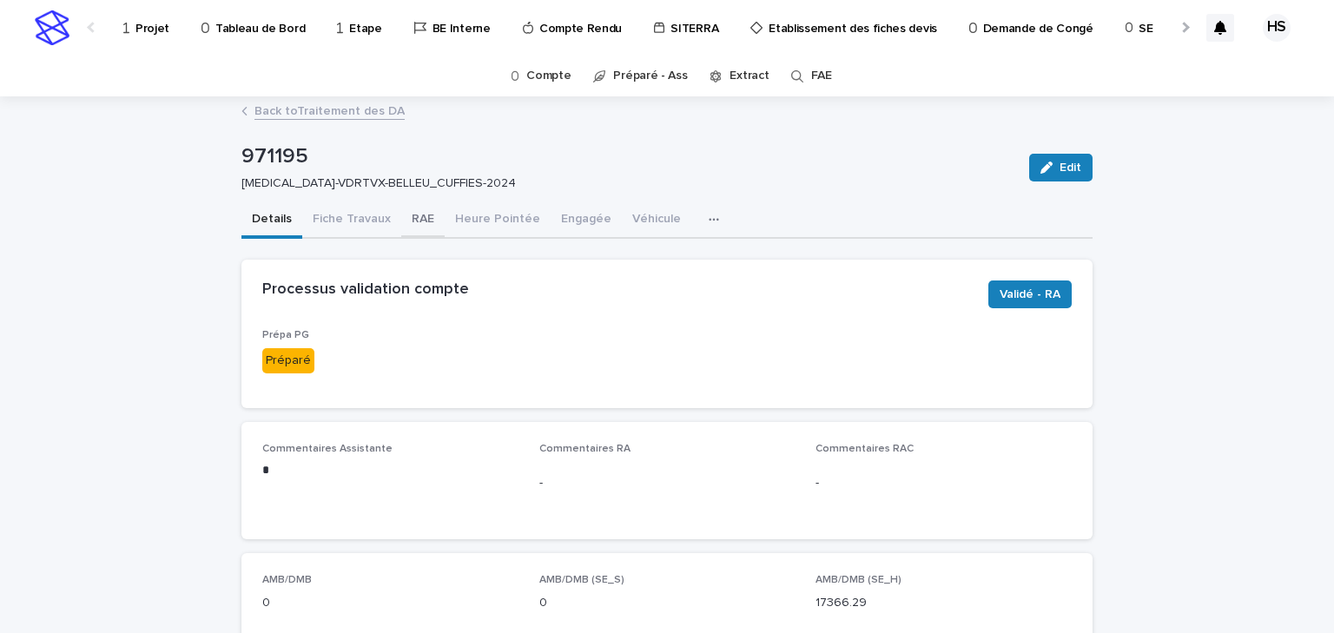
click at [409, 215] on button "RAE" at bounding box center [422, 220] width 43 height 36
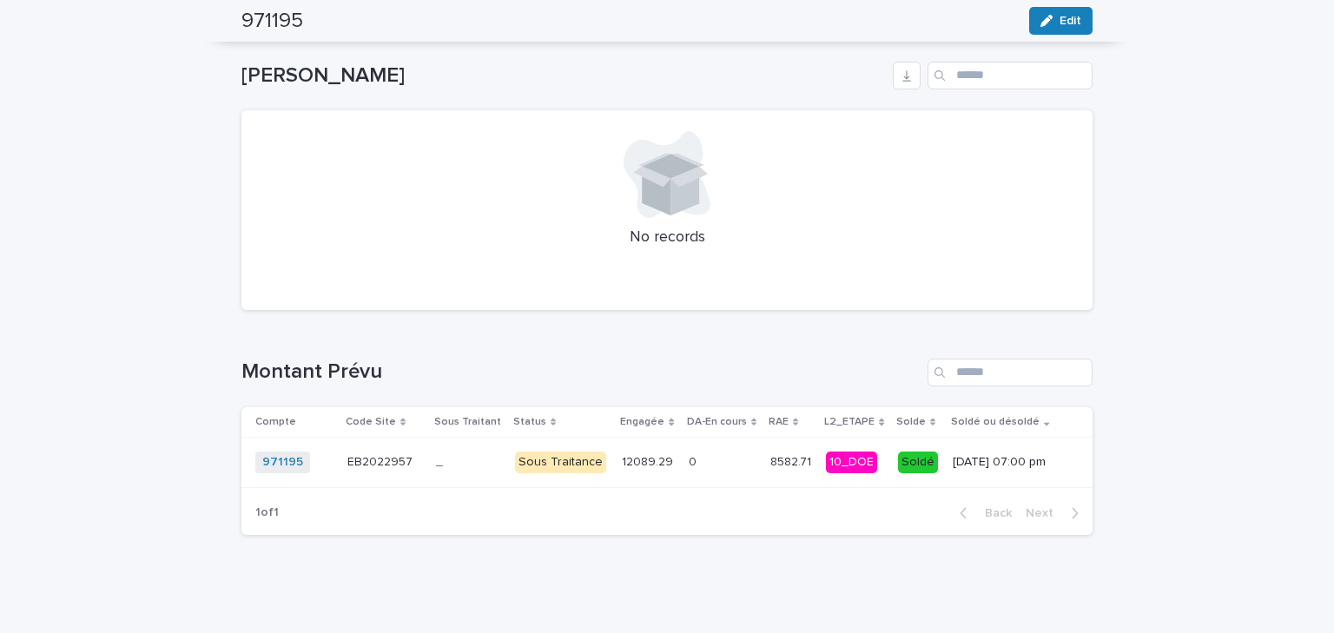
scroll to position [1413, 0]
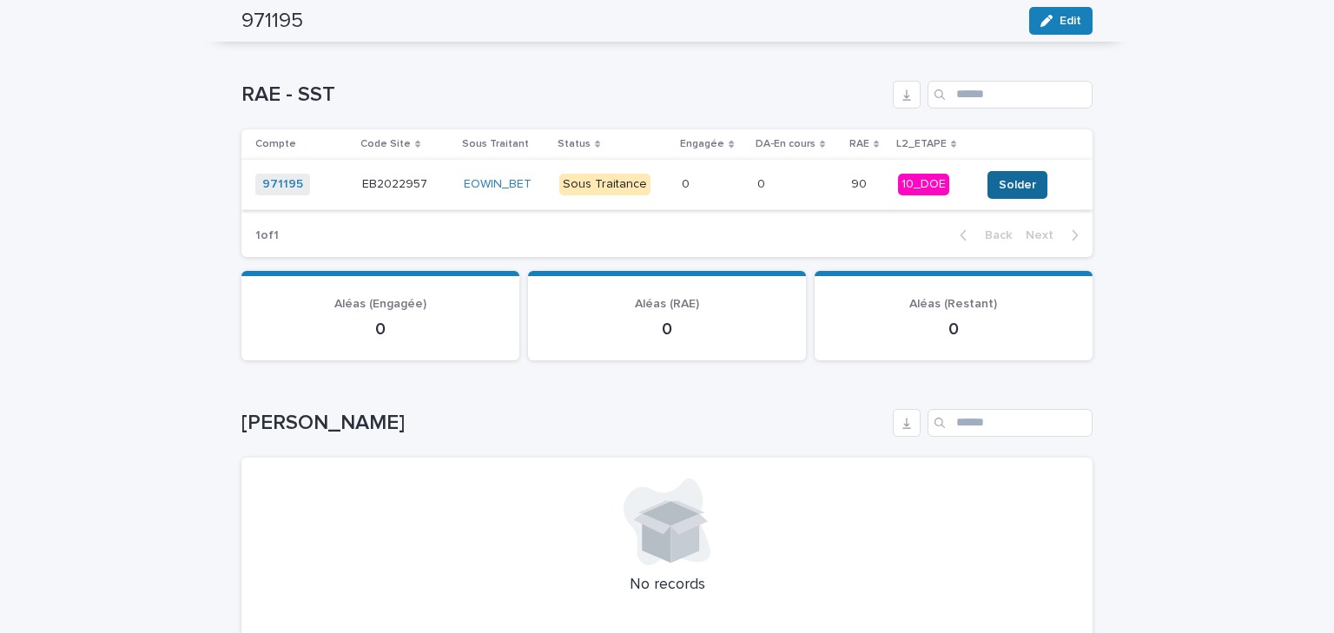
click at [1007, 188] on span "Solder" at bounding box center [1017, 184] width 37 height 17
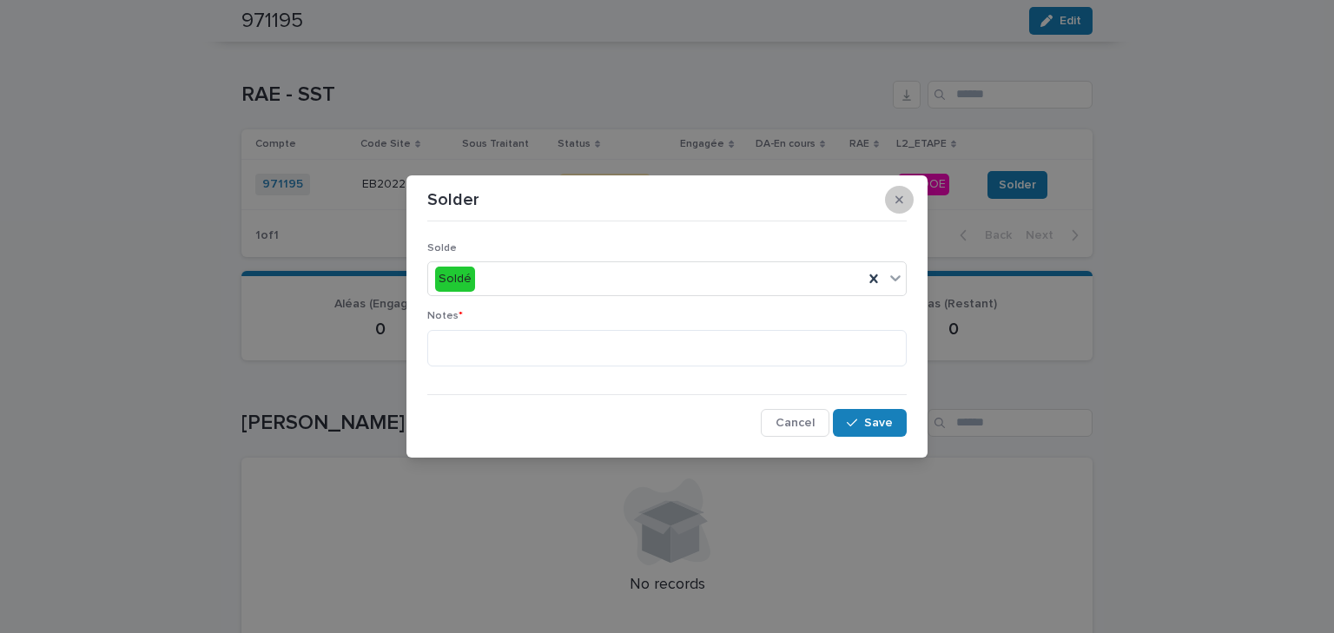
click at [901, 206] on button "button" at bounding box center [899, 200] width 29 height 28
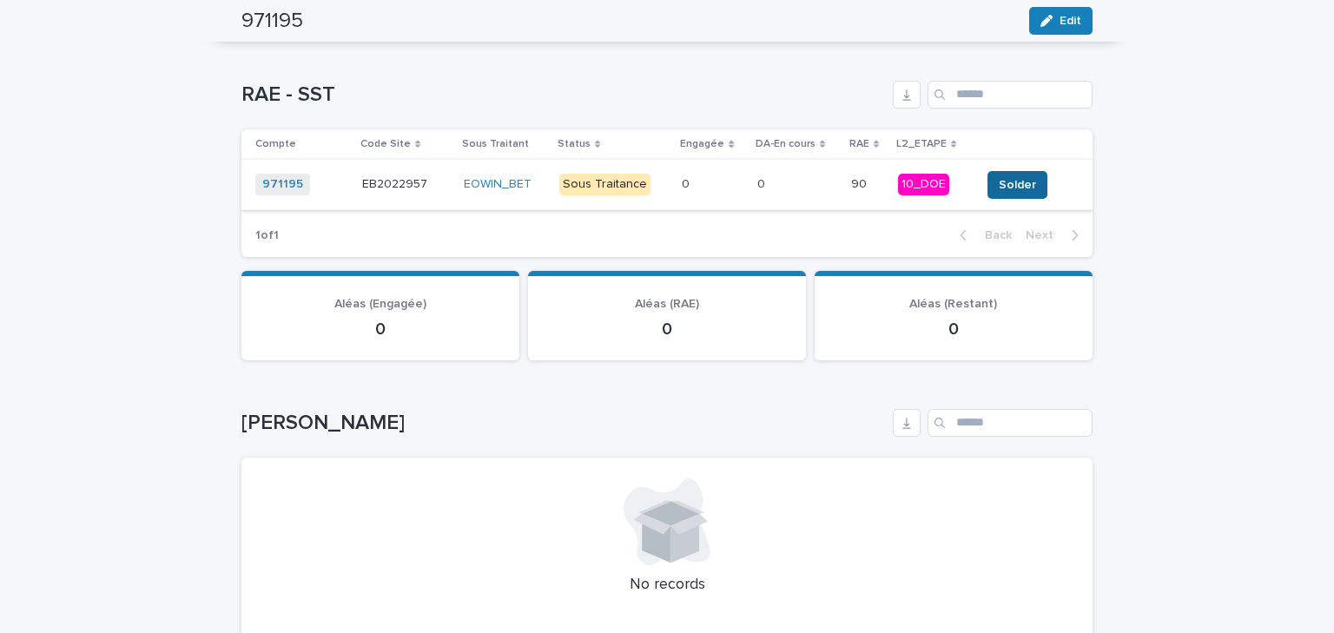
click at [1011, 176] on span "Solder" at bounding box center [1017, 184] width 37 height 17
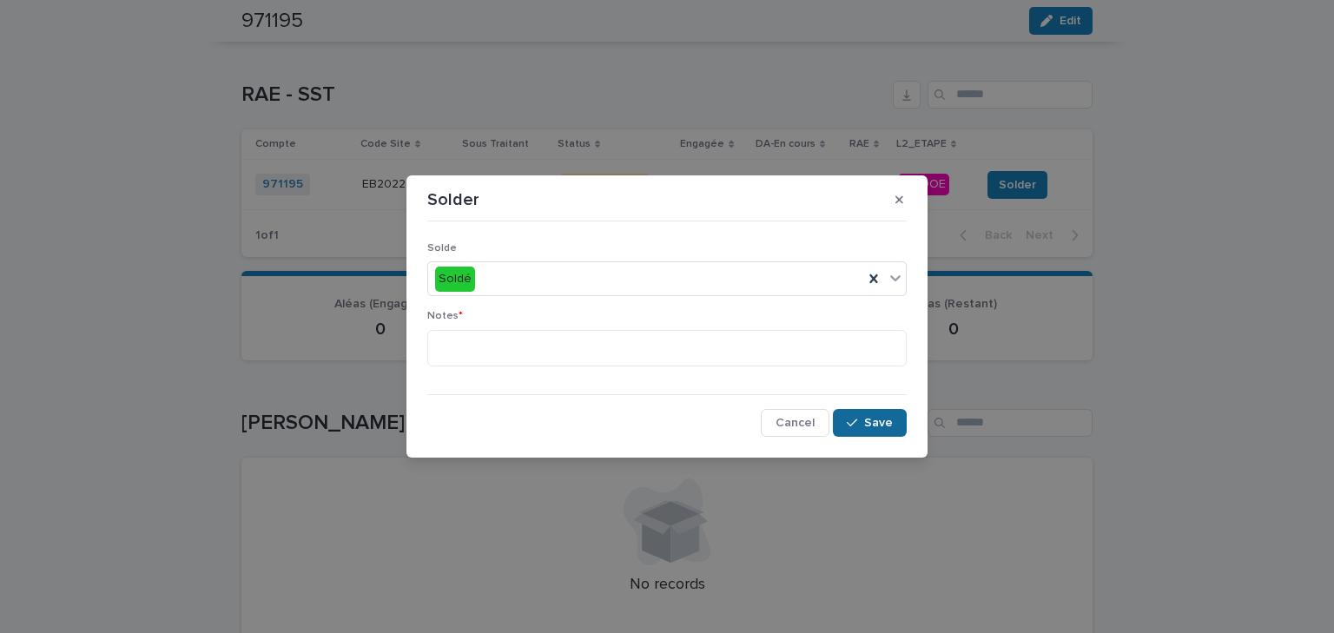
click at [866, 420] on span "Save" at bounding box center [878, 423] width 29 height 12
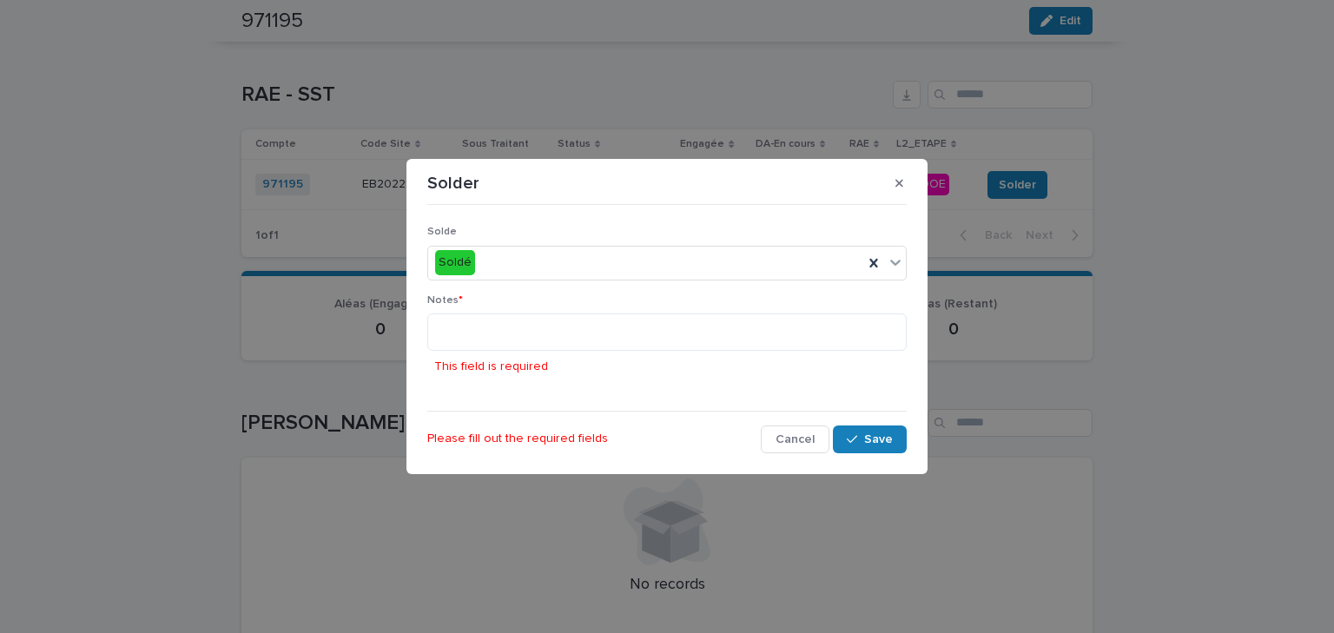
click at [571, 357] on div "This field is required" at bounding box center [666, 348] width 479 height 69
click at [572, 347] on textarea at bounding box center [666, 332] width 479 height 37
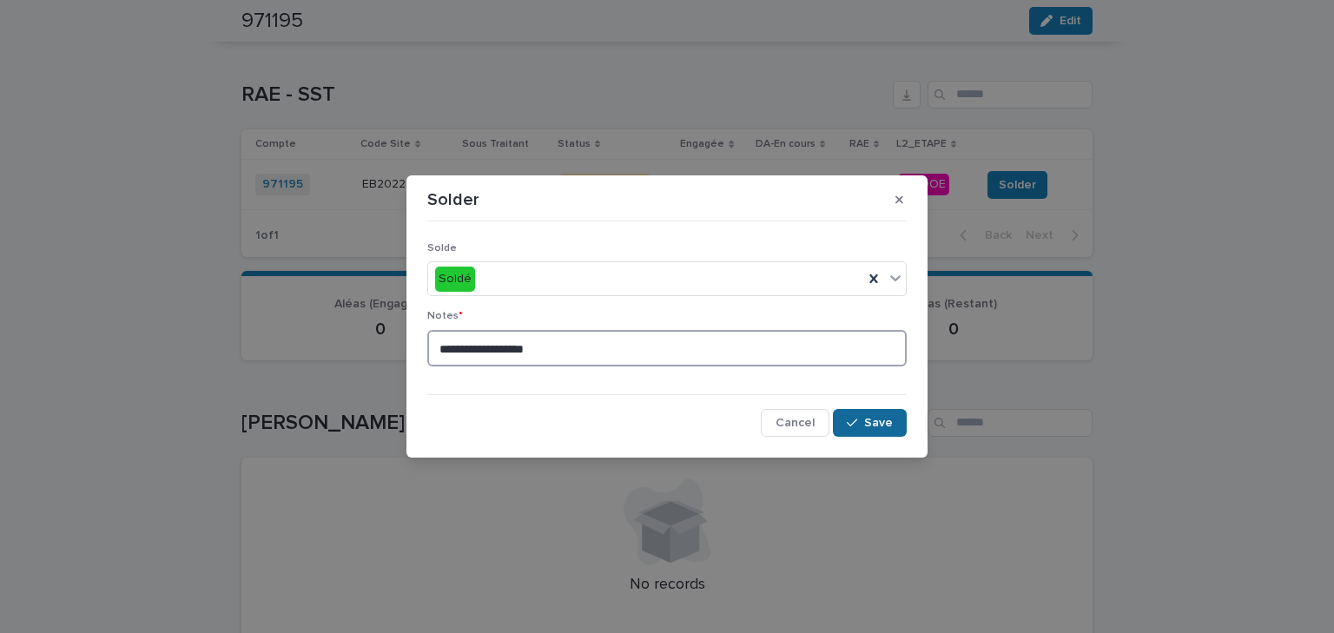
type textarea "**********"
click at [868, 426] on span "Save" at bounding box center [878, 423] width 29 height 12
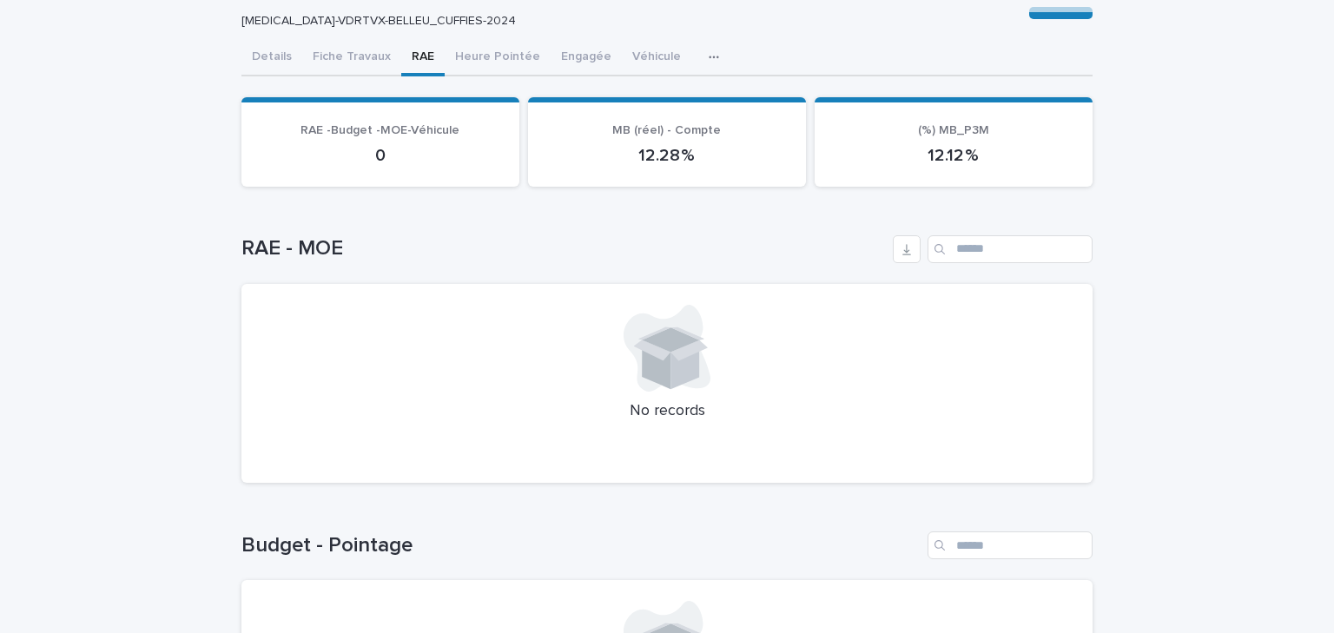
scroll to position [0, 0]
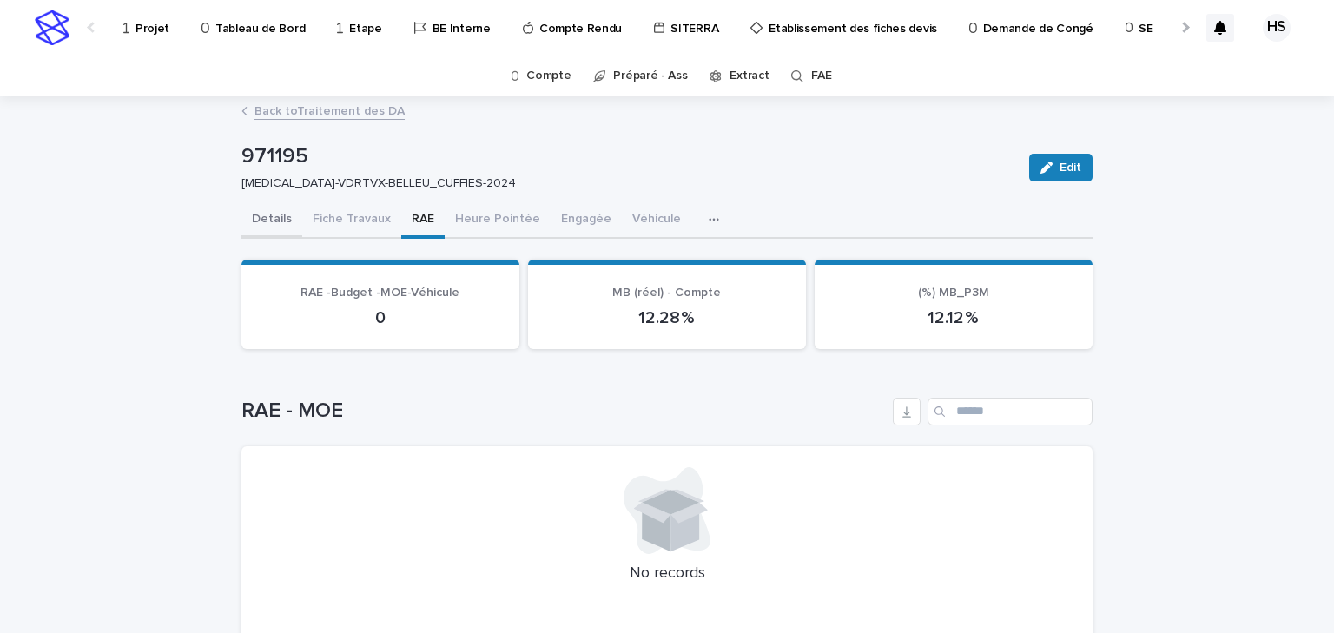
click at [273, 217] on button "Details" at bounding box center [271, 220] width 61 height 36
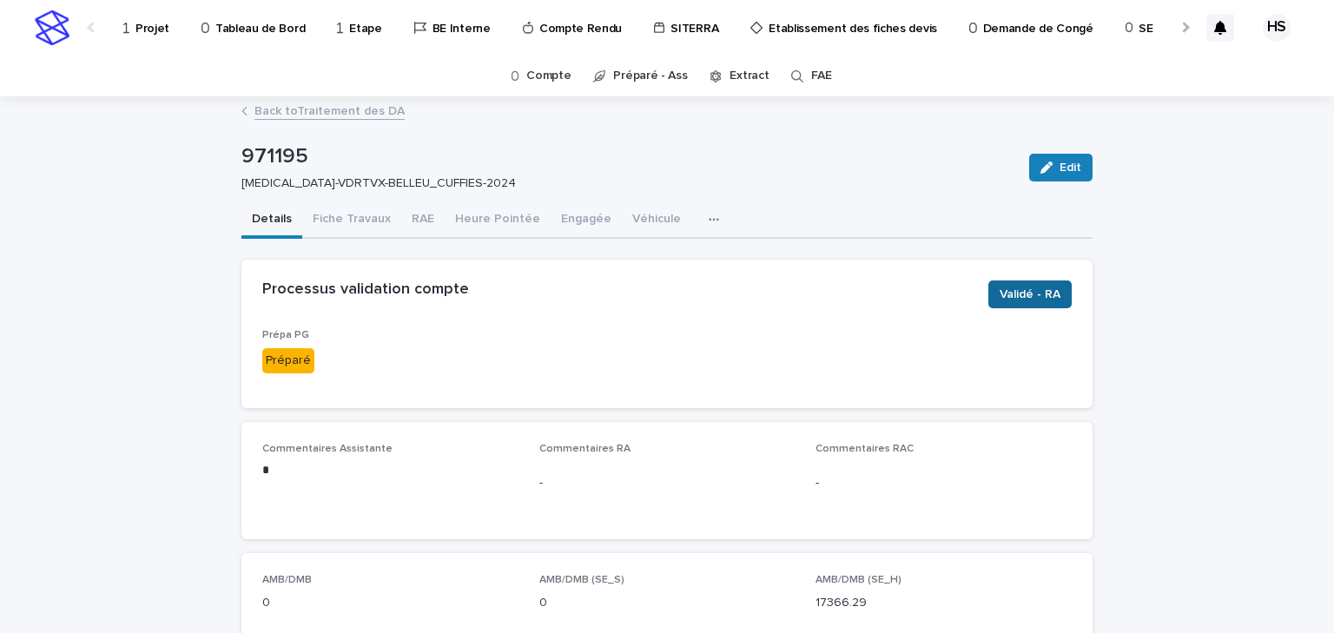
click at [1019, 286] on span "Validé - RA" at bounding box center [1030, 294] width 61 height 17
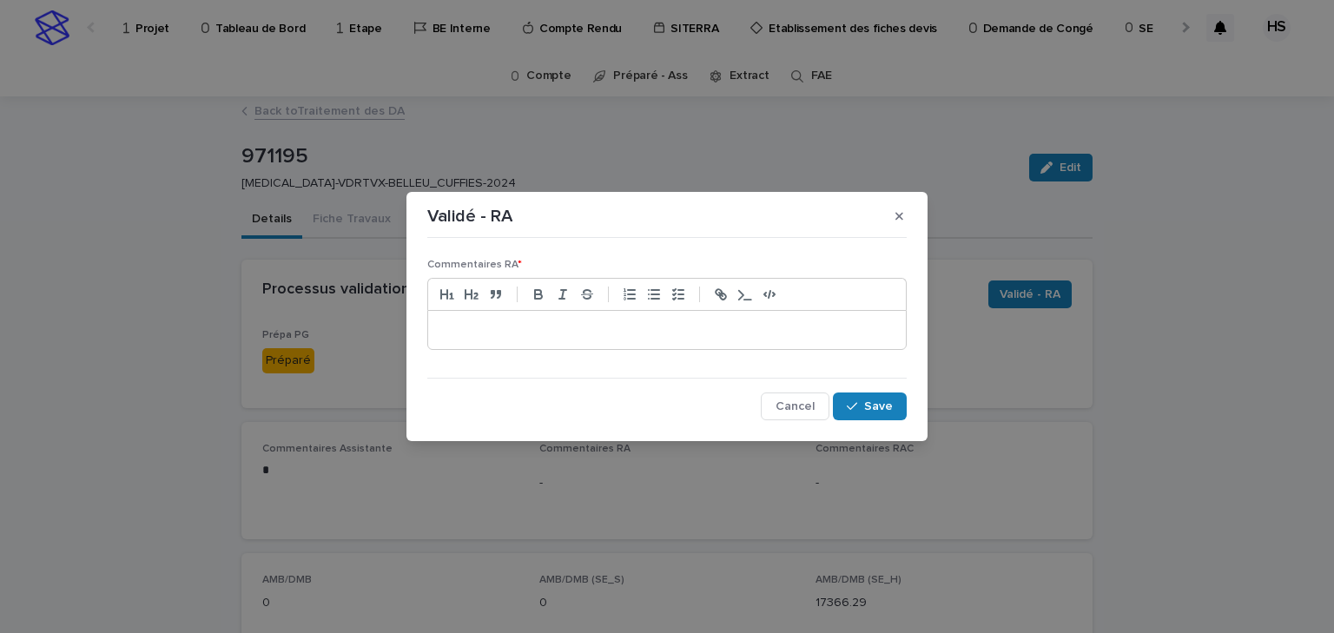
click at [538, 327] on p at bounding box center [667, 329] width 452 height 17
click at [869, 400] on span "Save" at bounding box center [878, 406] width 29 height 12
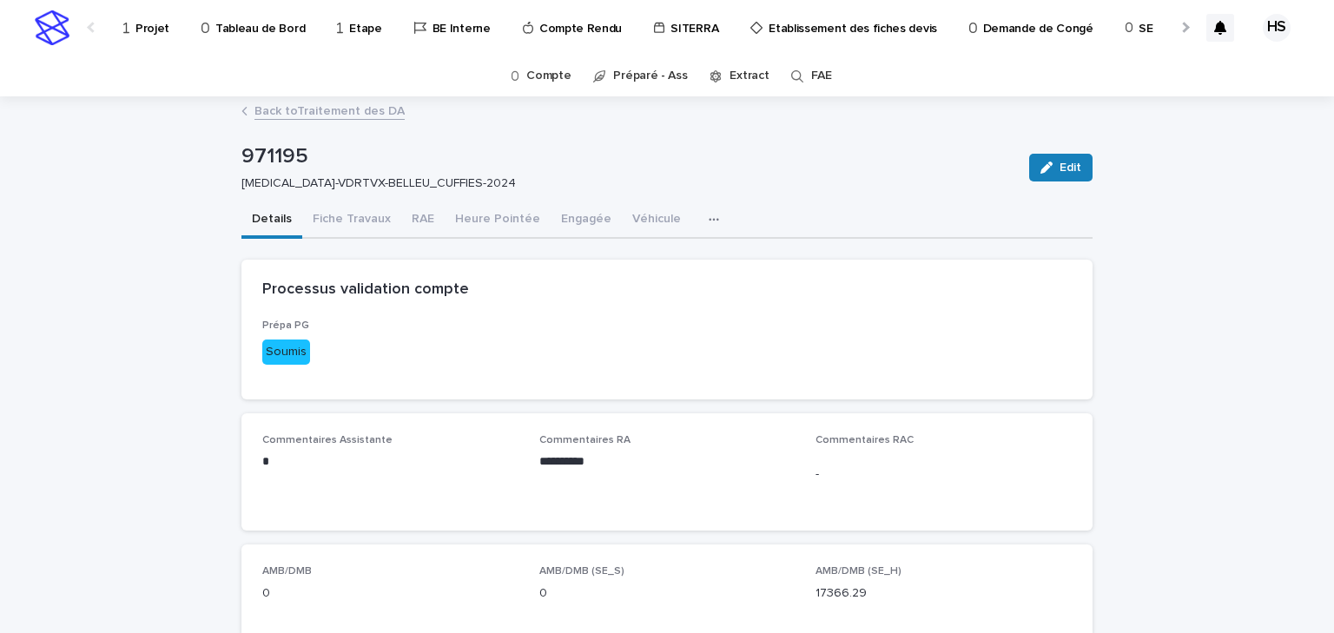
click at [360, 104] on link "Back to Traitement des DA" at bounding box center [329, 110] width 150 height 20
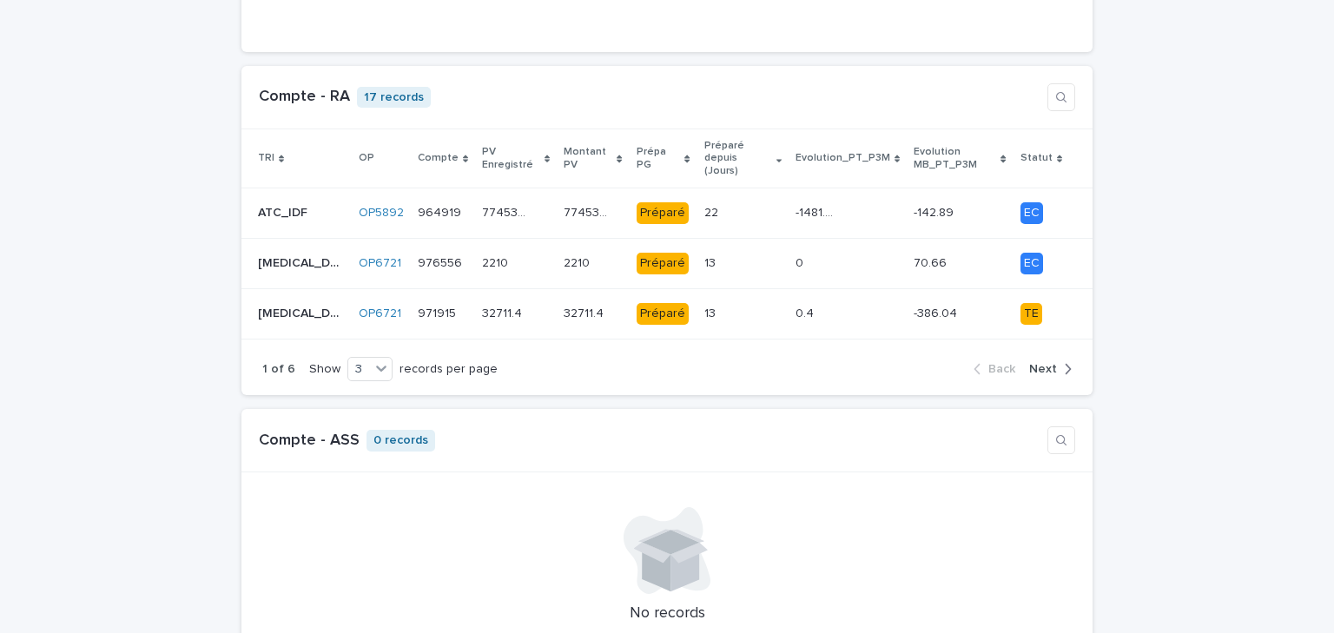
scroll to position [1598, 0]
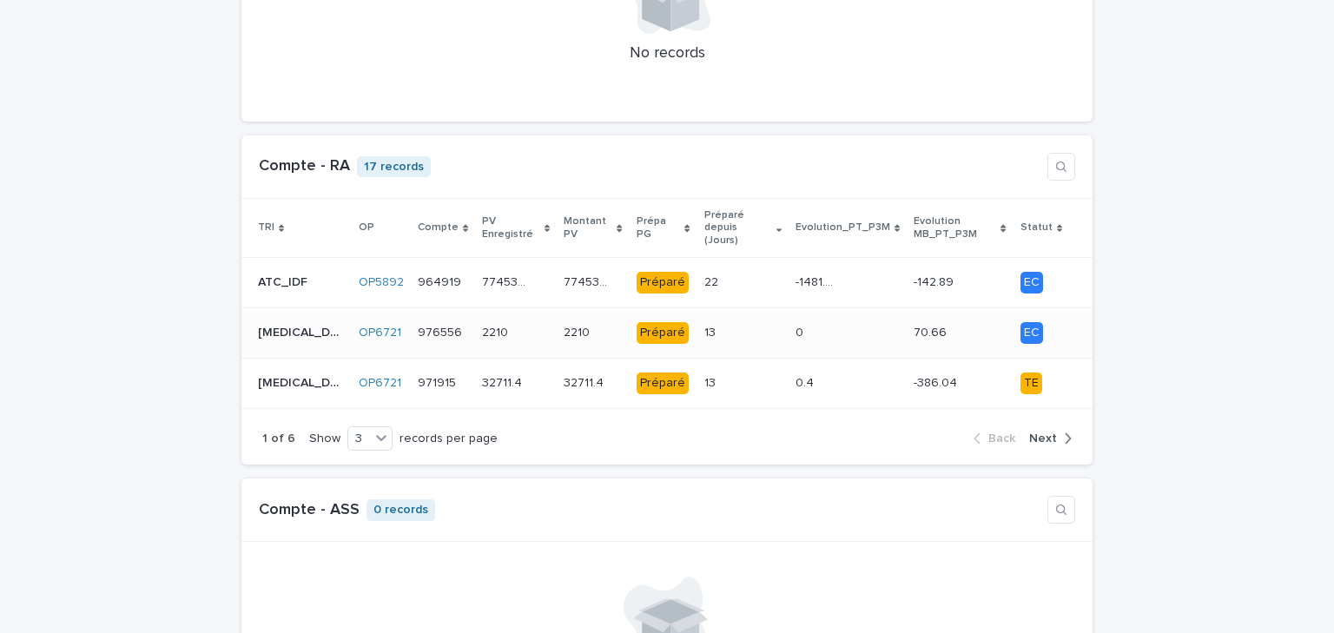
click at [720, 319] on div "13 13" at bounding box center [742, 333] width 77 height 29
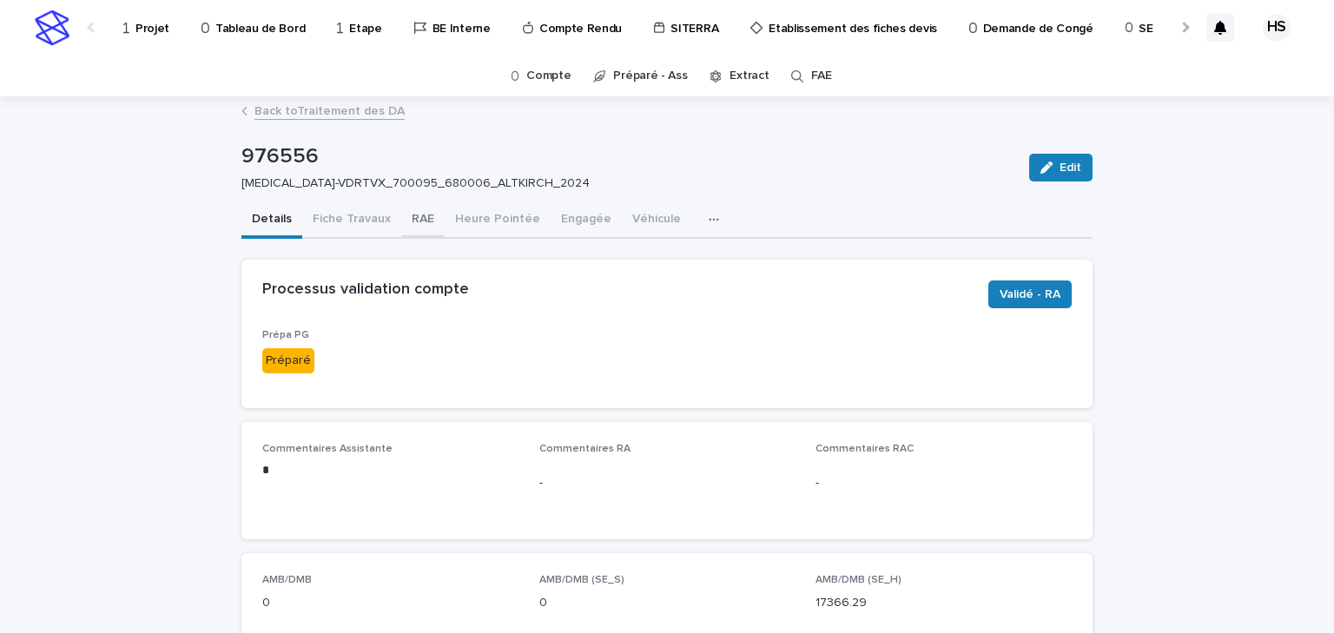
click at [427, 221] on button "RAE" at bounding box center [422, 220] width 43 height 36
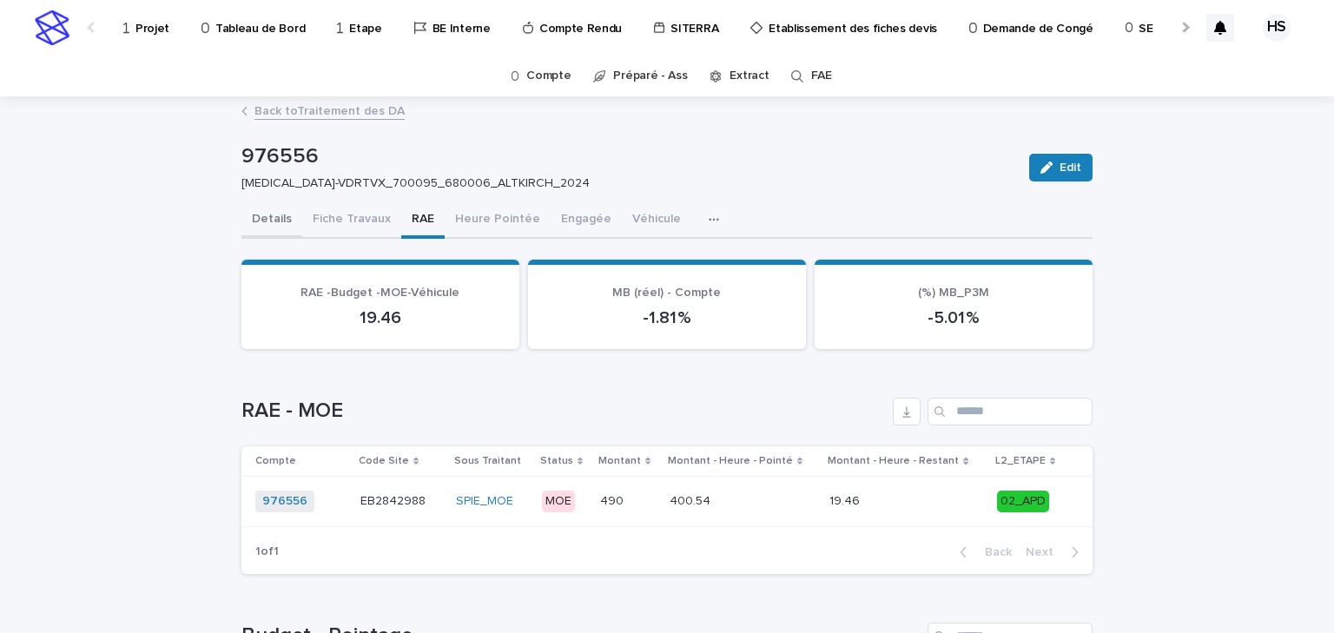
click at [281, 215] on button "Details" at bounding box center [271, 220] width 61 height 36
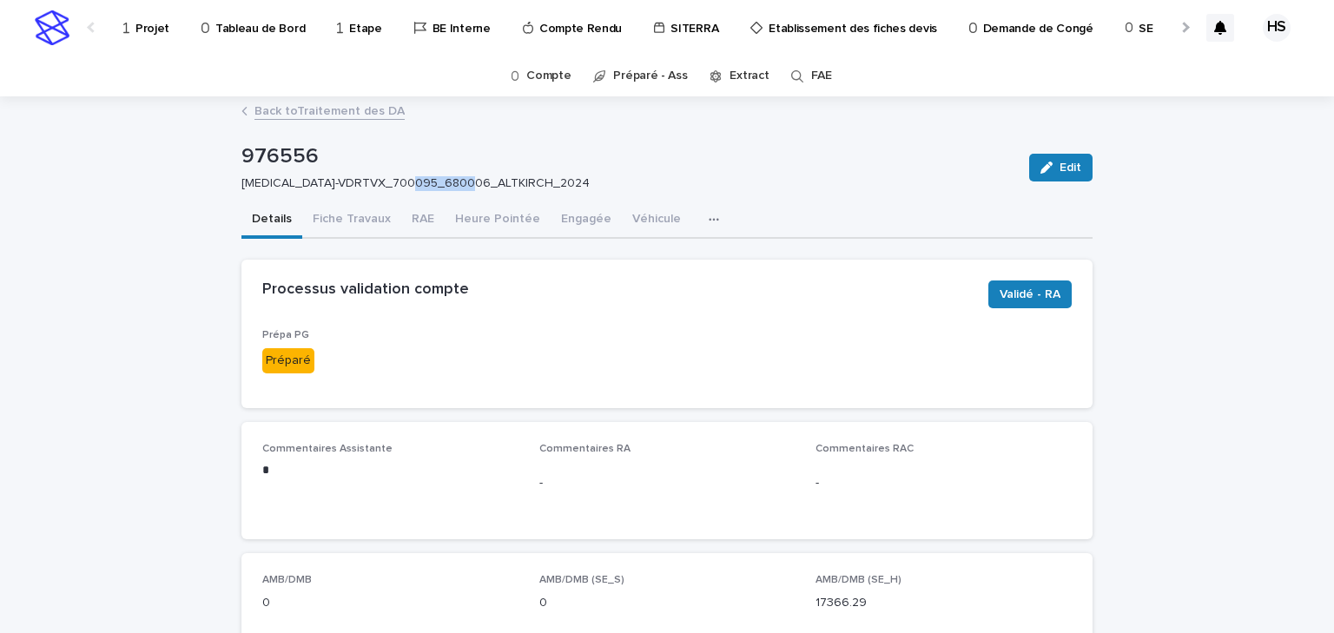
drag, startPoint x: 466, startPoint y: 182, endPoint x: 412, endPoint y: 188, distance: 54.3
click at [412, 188] on p "HIV-VDRTVX_700095_680006_ALTKIRCH_2024" at bounding box center [624, 183] width 767 height 15
copy p "ALTKIRCH"
drag, startPoint x: 308, startPoint y: 158, endPoint x: 219, endPoint y: 155, distance: 89.5
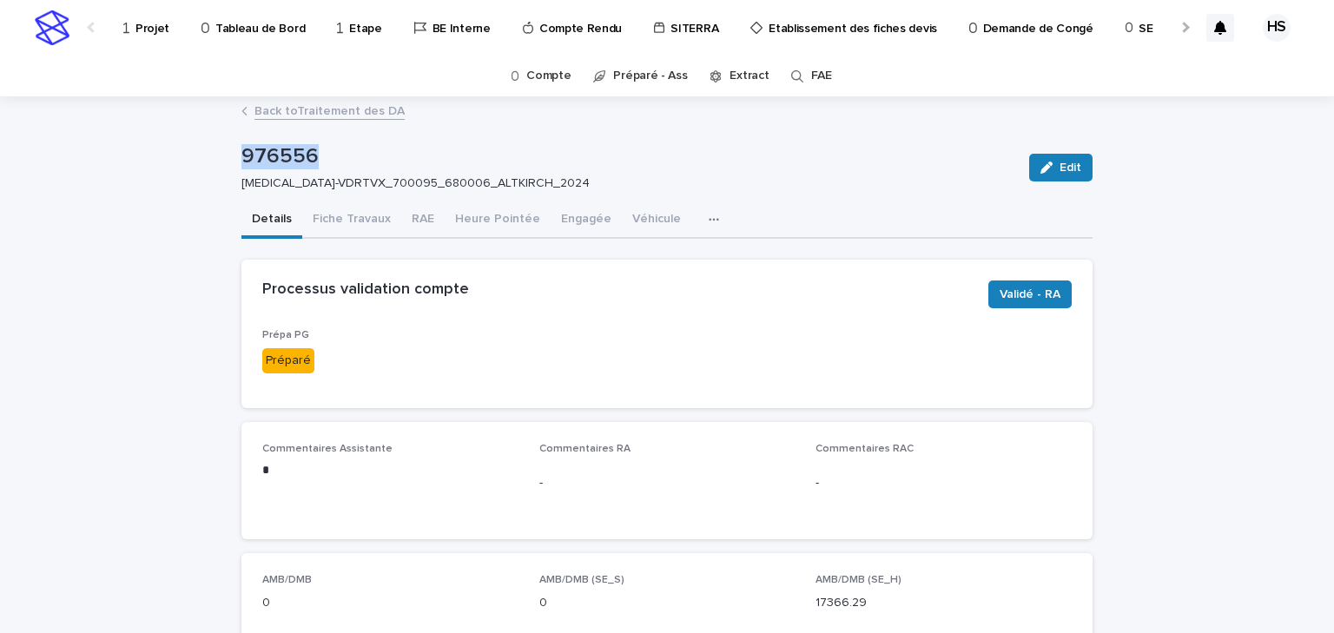
copy p "976556"
drag, startPoint x: 422, startPoint y: 219, endPoint x: 434, endPoint y: 231, distance: 17.2
click at [422, 219] on button "RAE" at bounding box center [422, 220] width 43 height 36
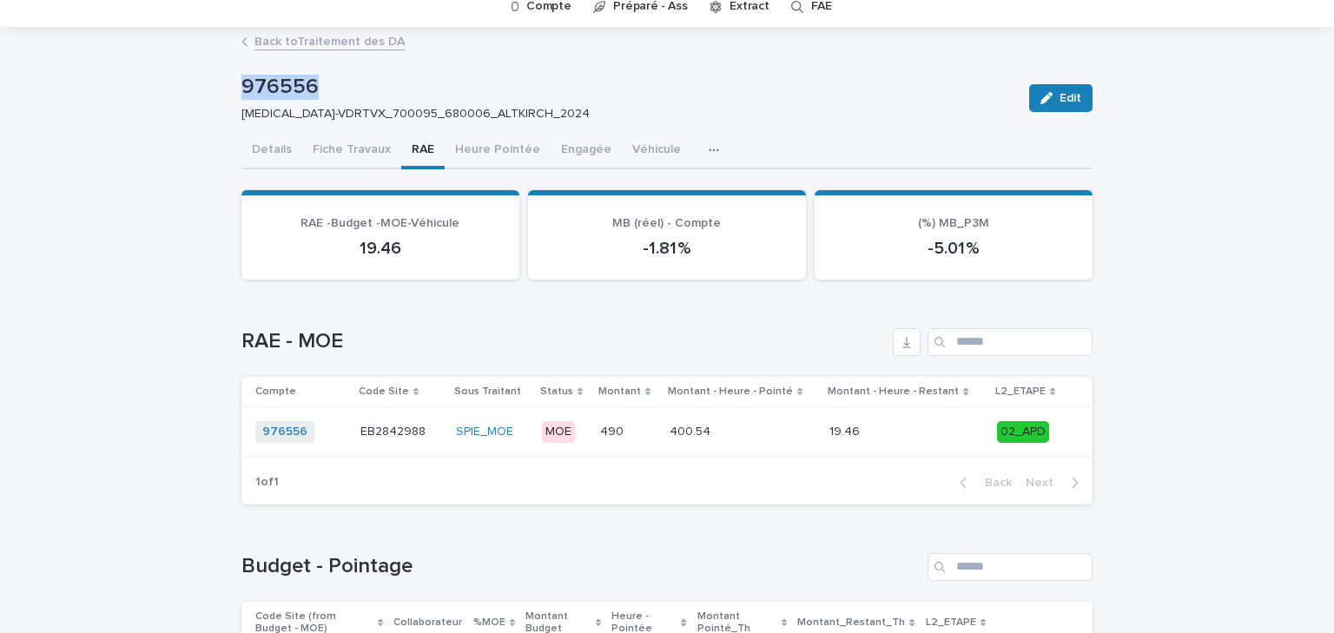
scroll to position [417, 0]
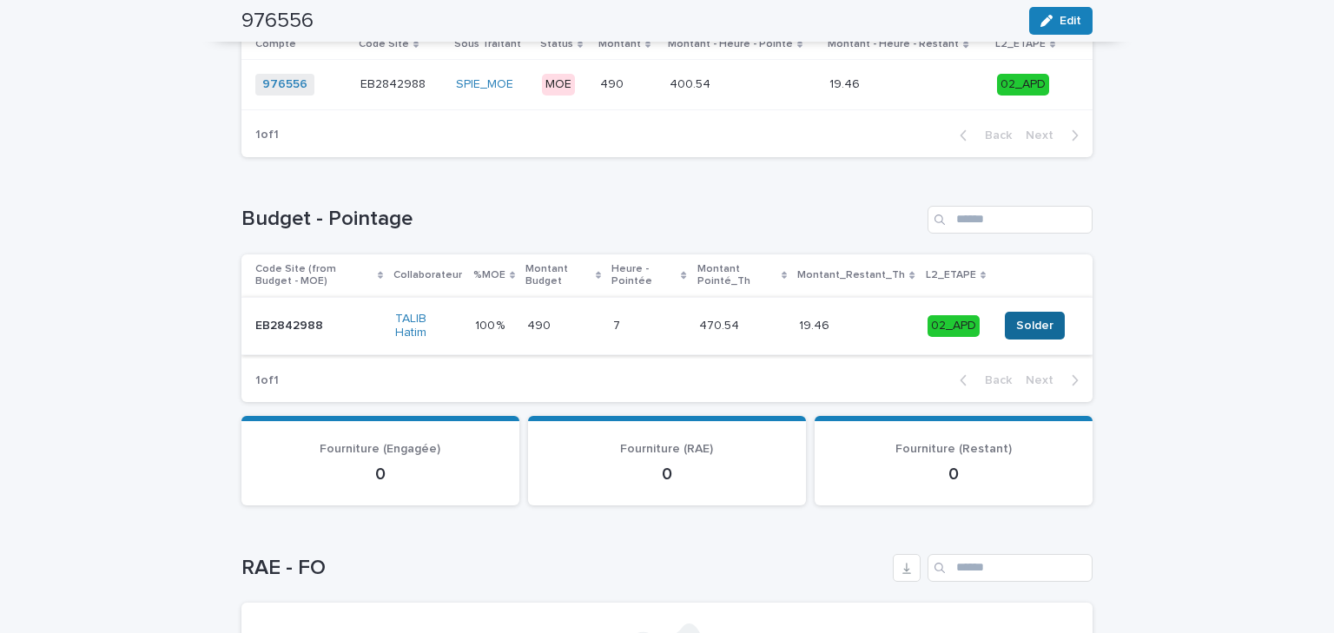
click at [1020, 321] on span "Solder" at bounding box center [1034, 325] width 37 height 17
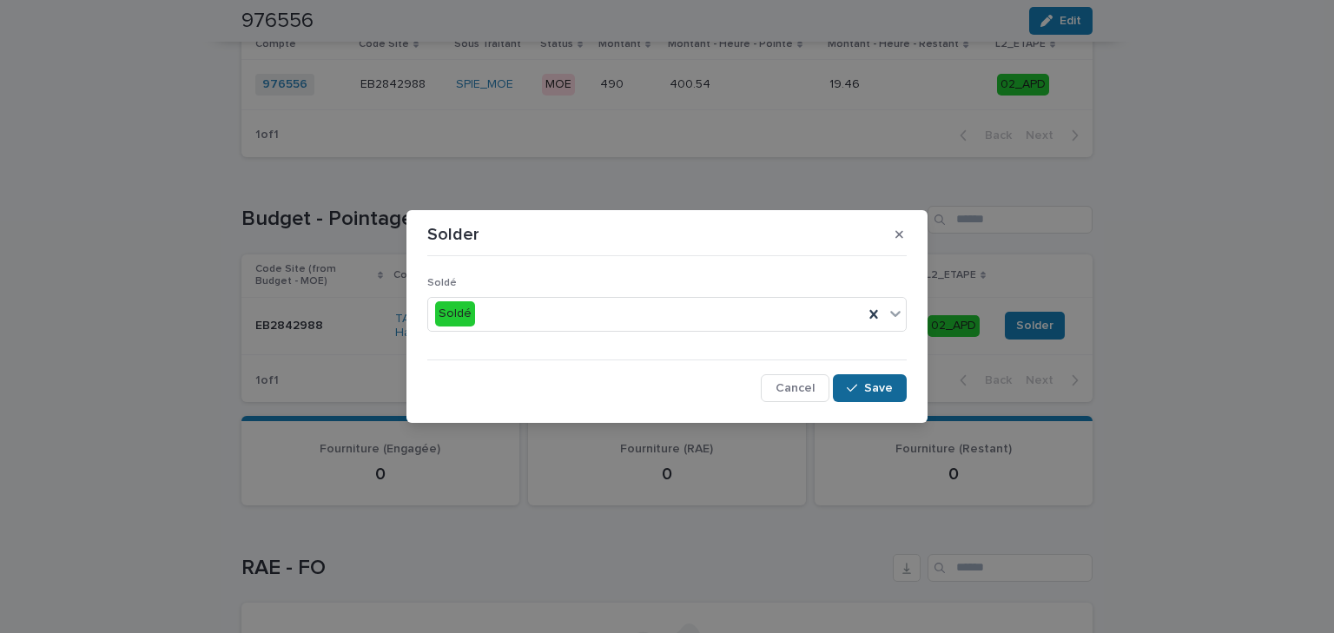
click at [859, 388] on div "button" at bounding box center [855, 388] width 17 height 12
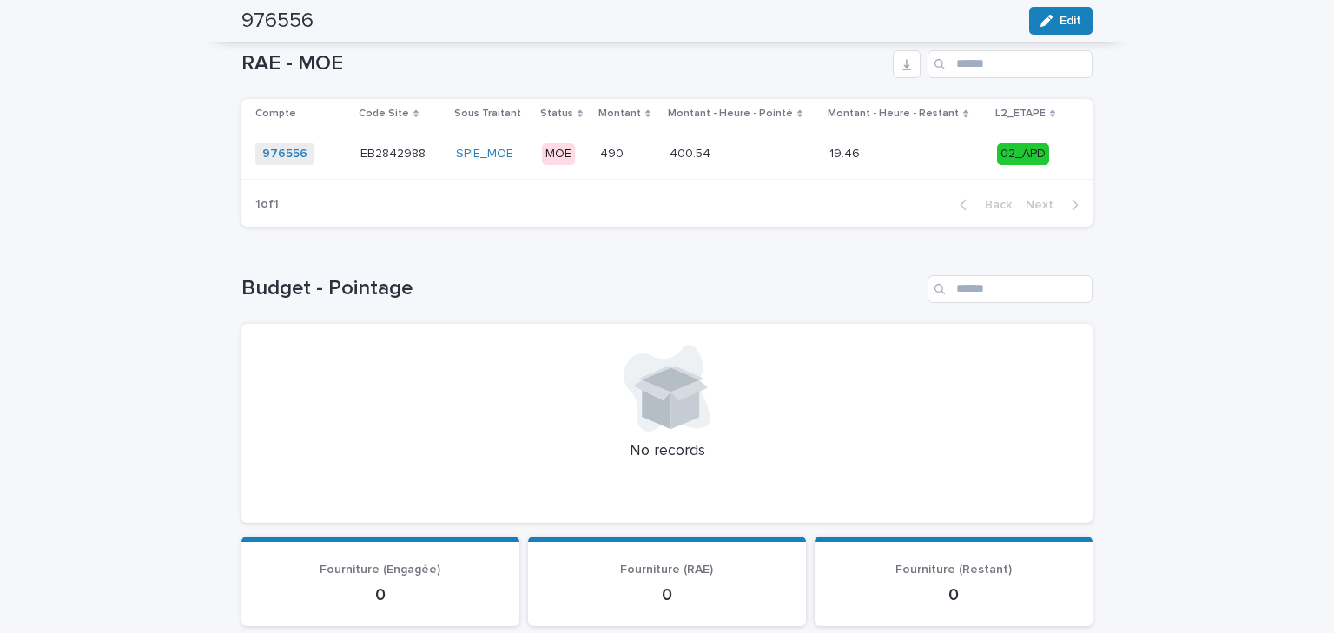
scroll to position [0, 0]
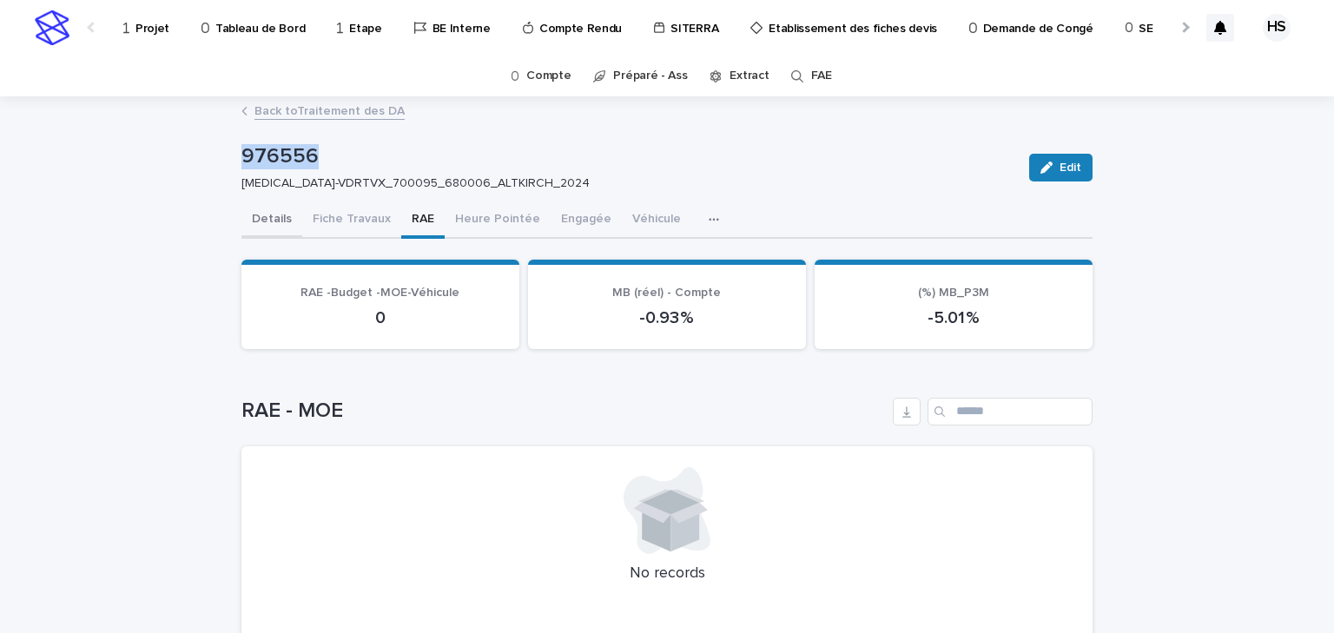
click at [267, 221] on button "Details" at bounding box center [271, 220] width 61 height 36
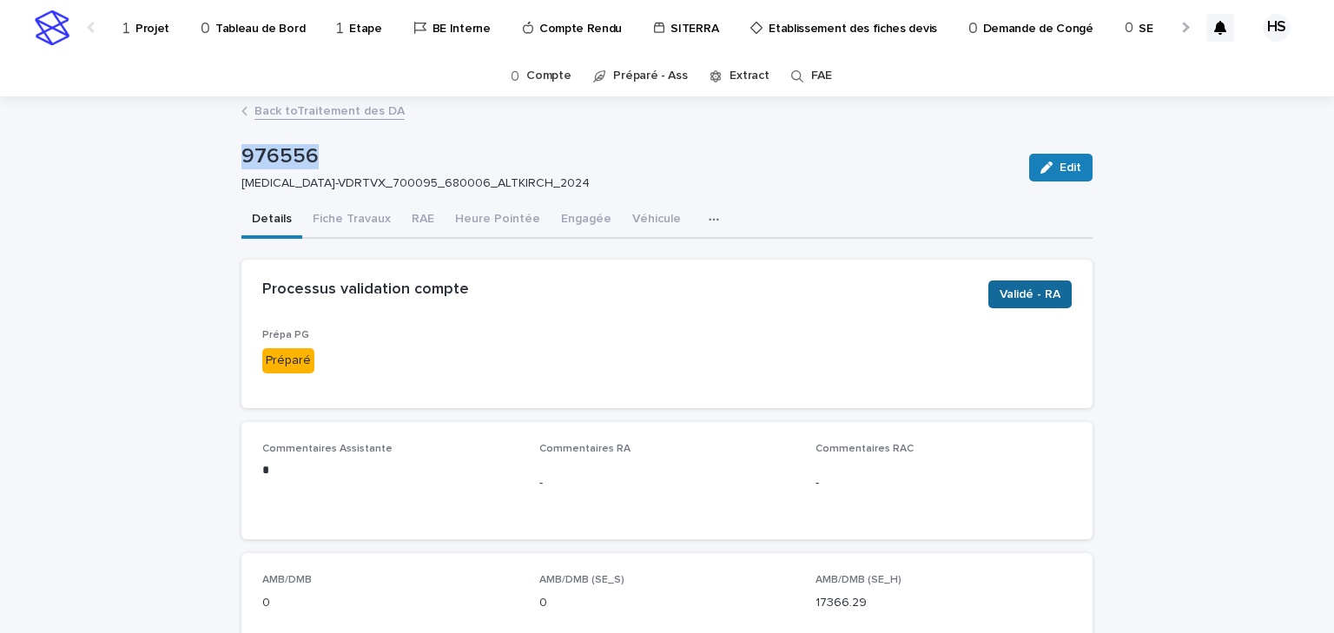
click at [1014, 295] on span "Validé - RA" at bounding box center [1030, 294] width 61 height 17
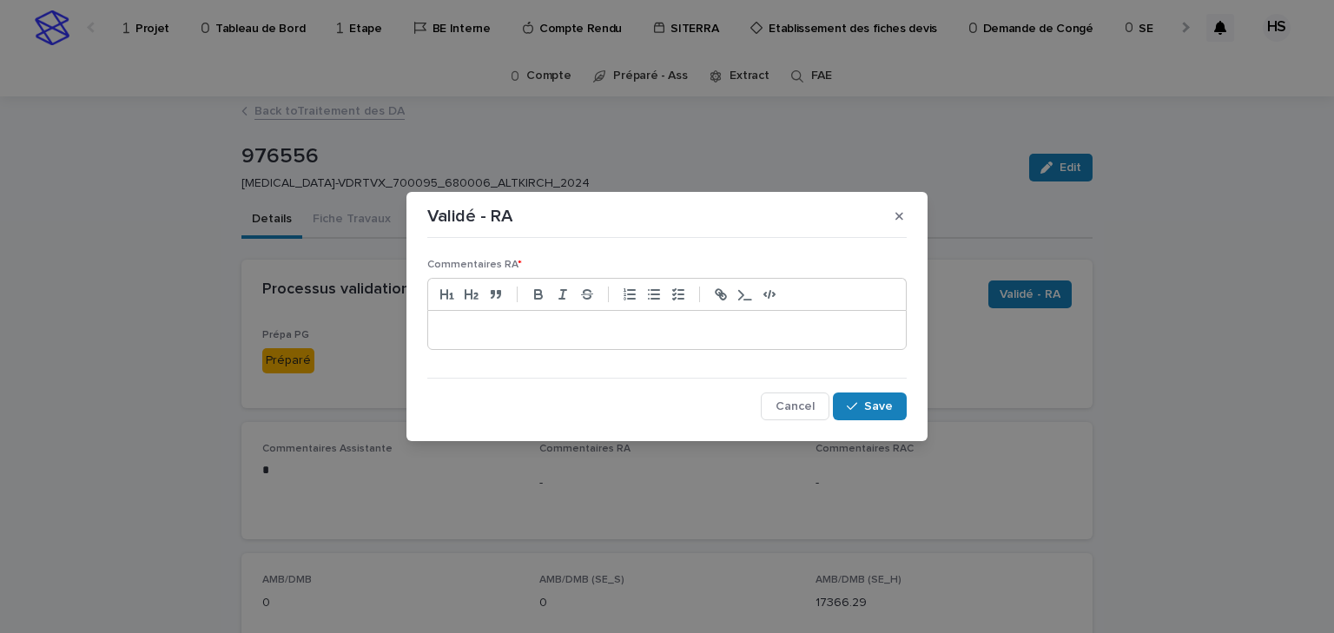
click at [472, 330] on p at bounding box center [667, 329] width 452 height 17
click at [864, 403] on div "button" at bounding box center [855, 406] width 17 height 12
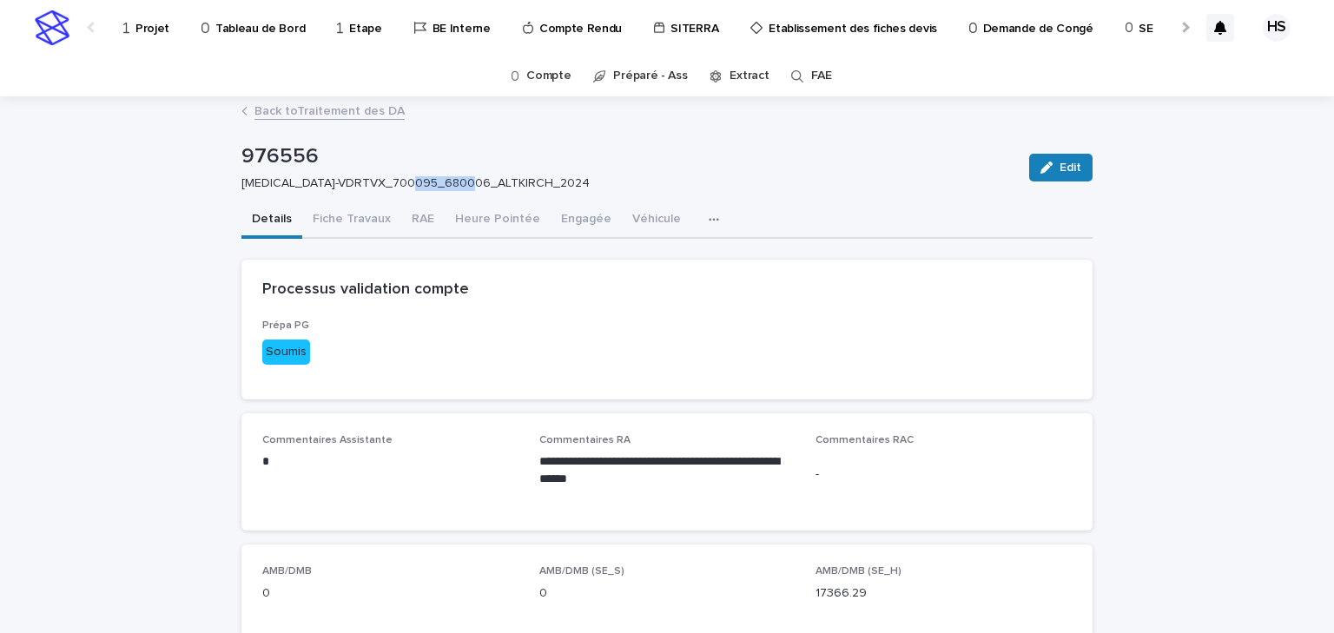
drag, startPoint x: 465, startPoint y: 182, endPoint x: 413, endPoint y: 178, distance: 51.4
click at [413, 178] on p "HIV-VDRTVX_700095_680006_ALTKIRCH_2024" at bounding box center [624, 183] width 767 height 15
copy p "ALTKIRCH"
click at [327, 110] on link "Back to Traitement des DA" at bounding box center [329, 110] width 150 height 20
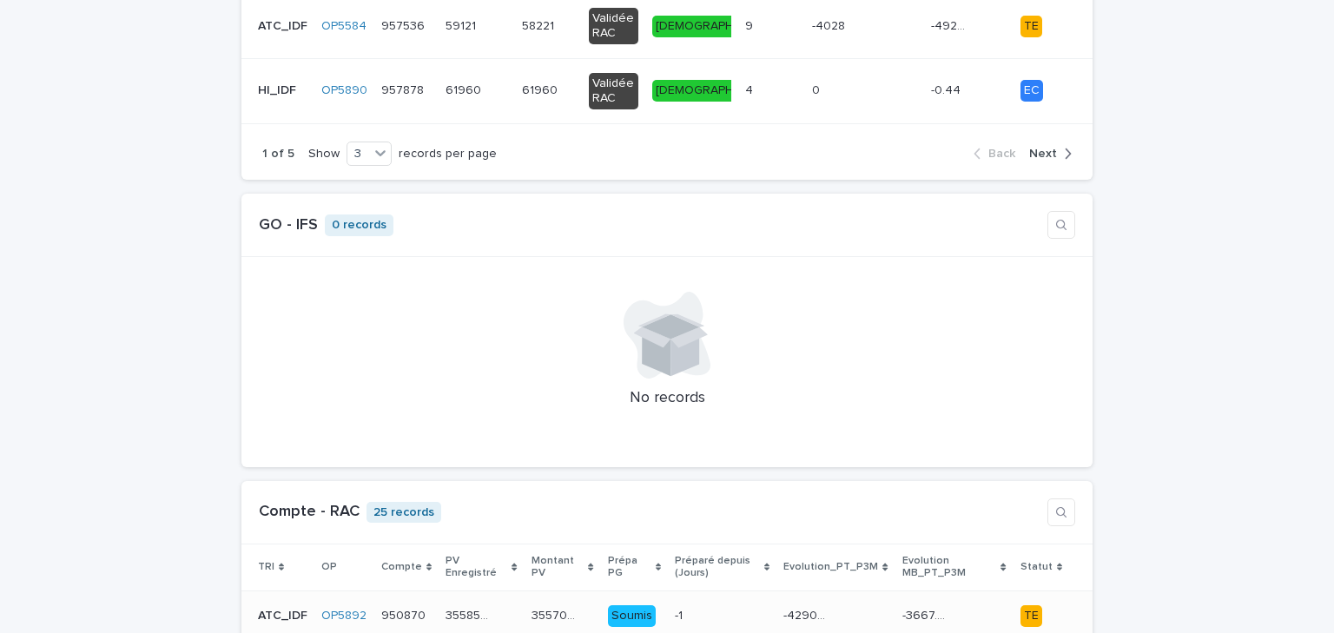
scroll to position [695, 0]
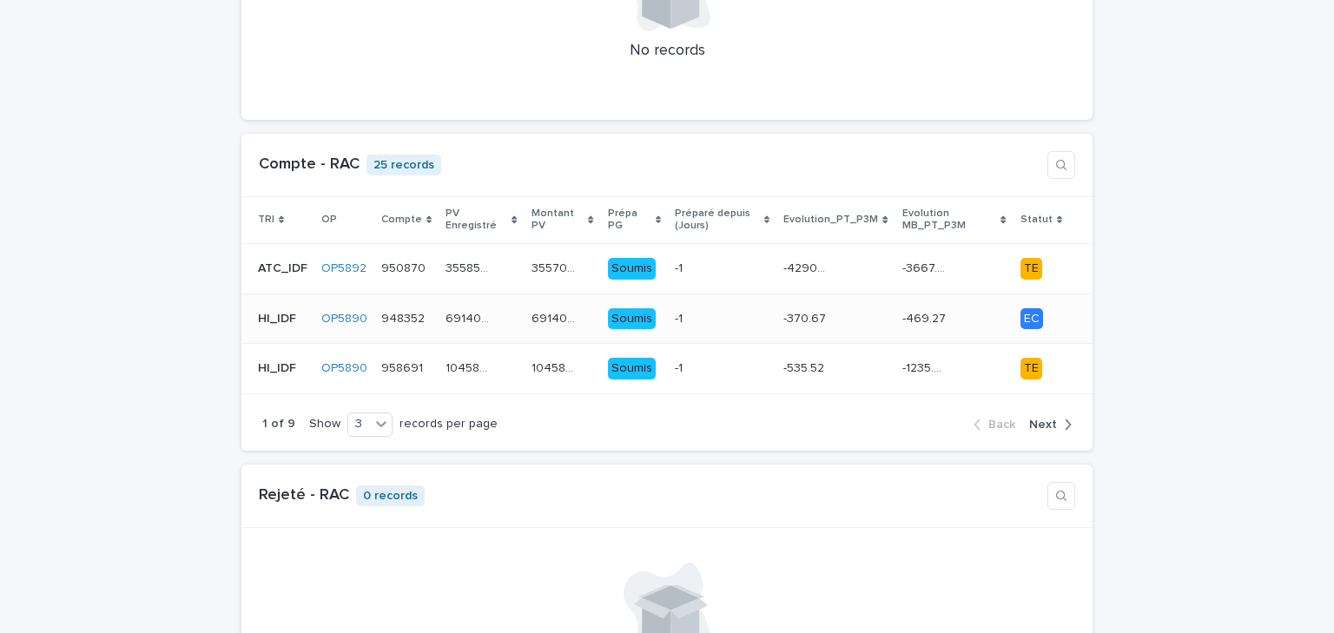
click at [736, 305] on div "-1 -1" at bounding box center [722, 319] width 95 height 29
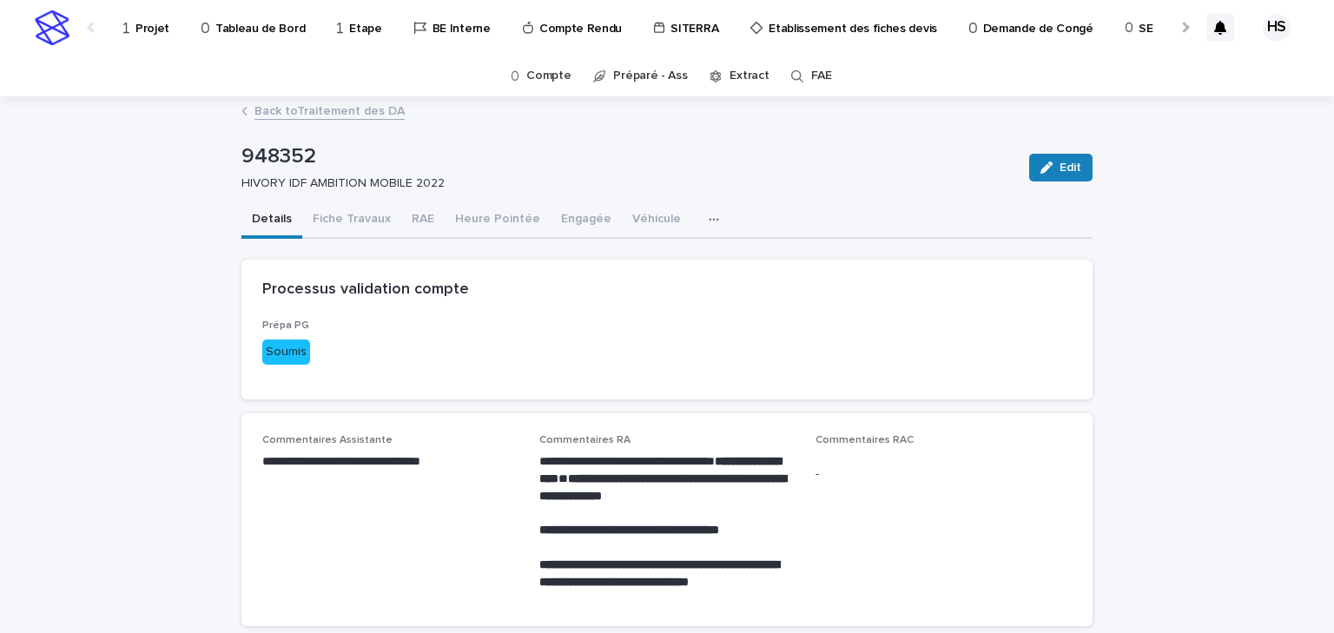
click at [327, 104] on link "Back to Traitement des DA" at bounding box center [329, 110] width 150 height 20
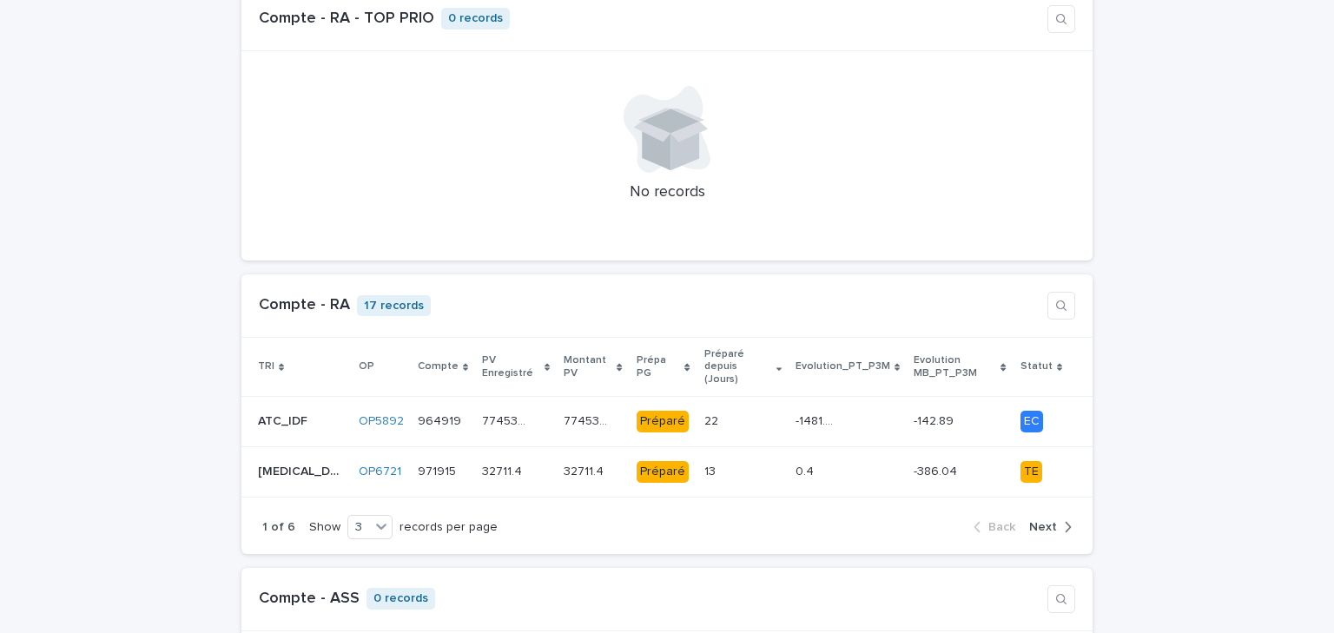
scroll to position [1529, 0]
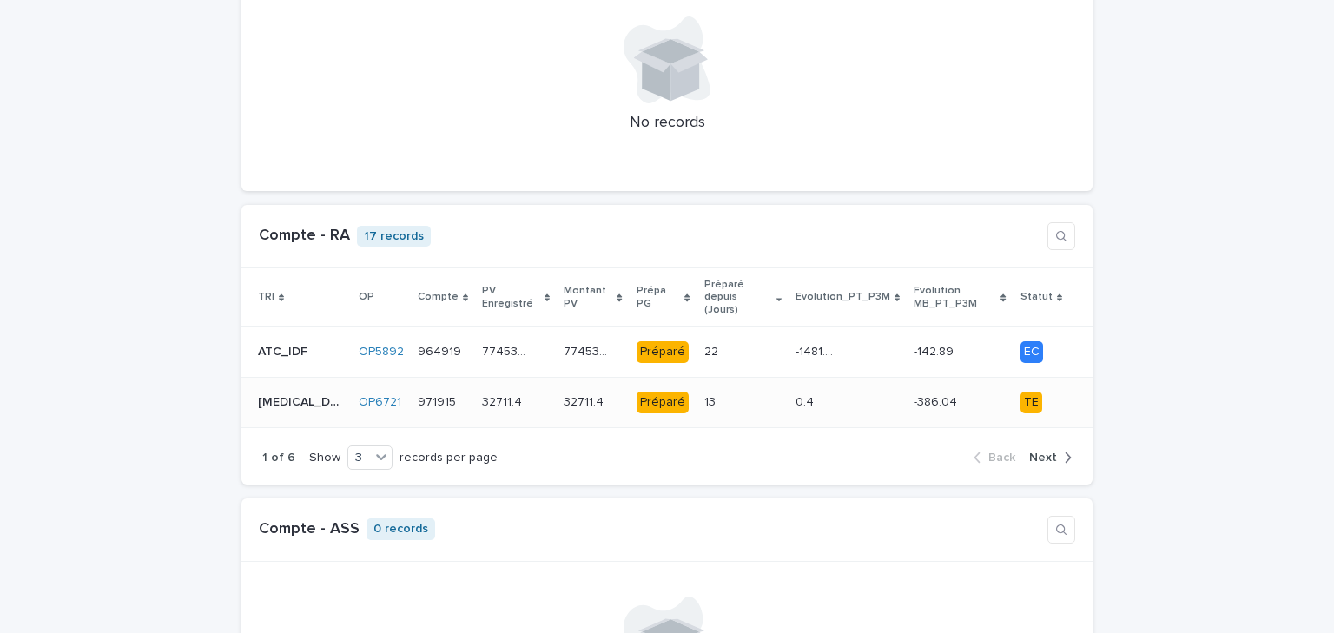
click at [704, 395] on p at bounding box center [725, 402] width 43 height 15
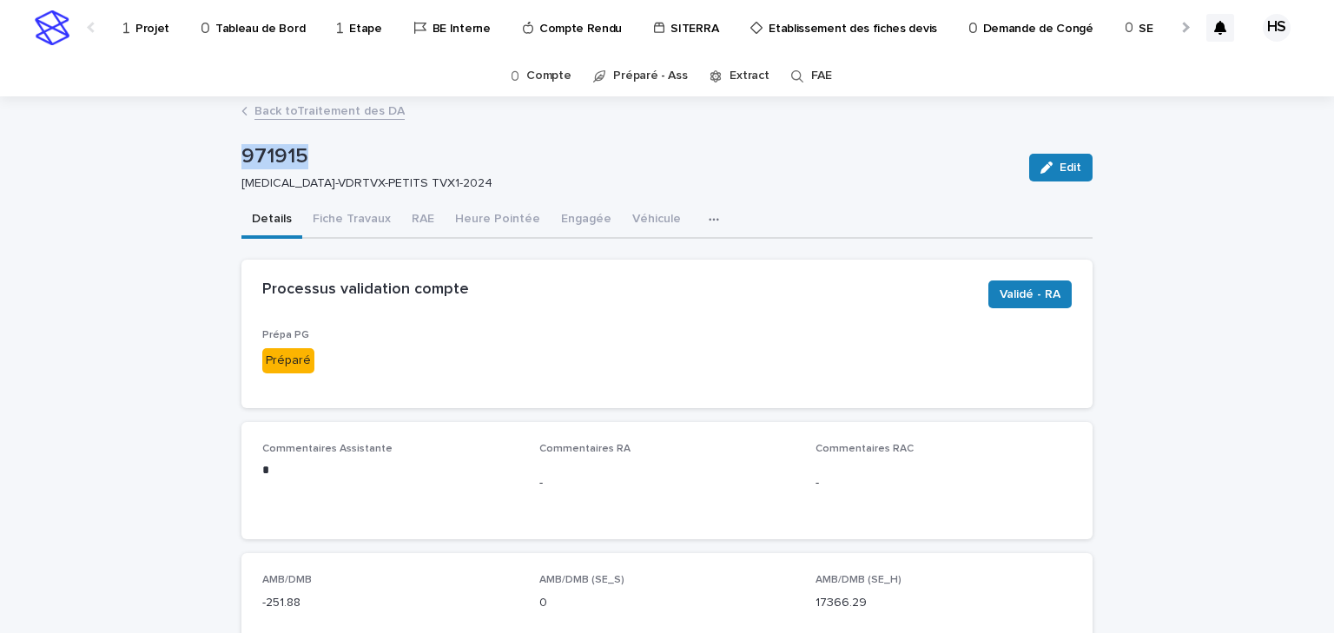
drag, startPoint x: 299, startPoint y: 150, endPoint x: 181, endPoint y: 149, distance: 118.1
click at [521, 324] on div "Processus validation compte Validé - RA" at bounding box center [666, 294] width 851 height 69
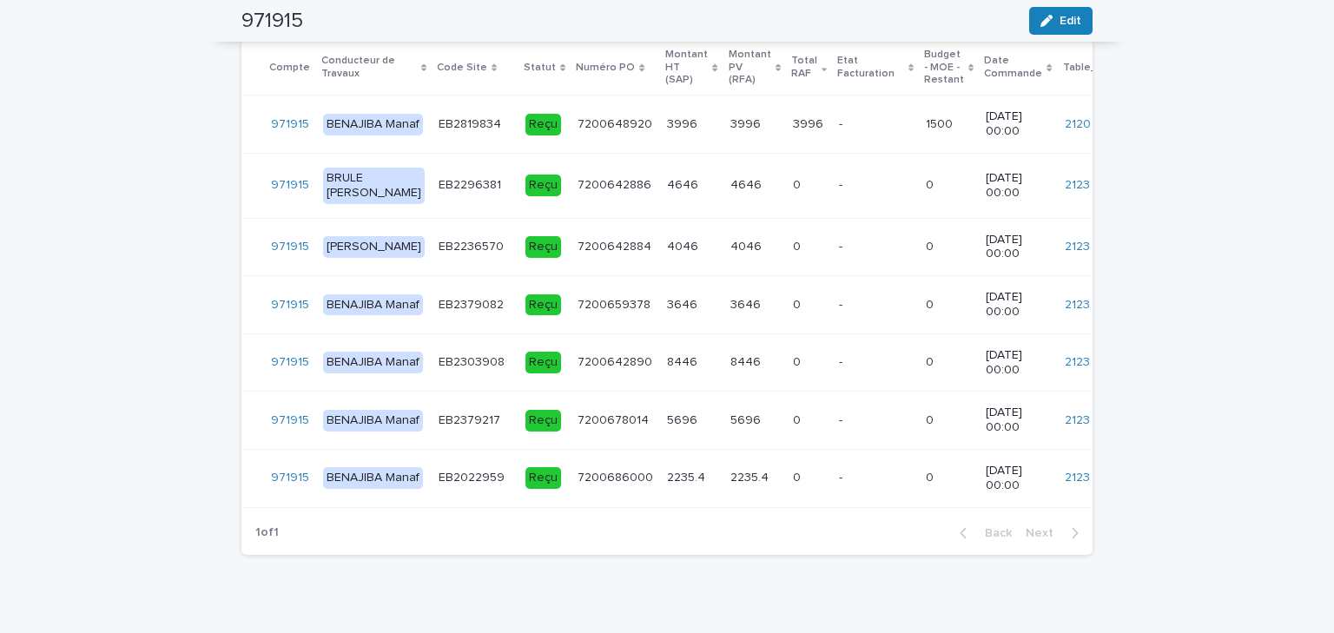
scroll to position [0, 163]
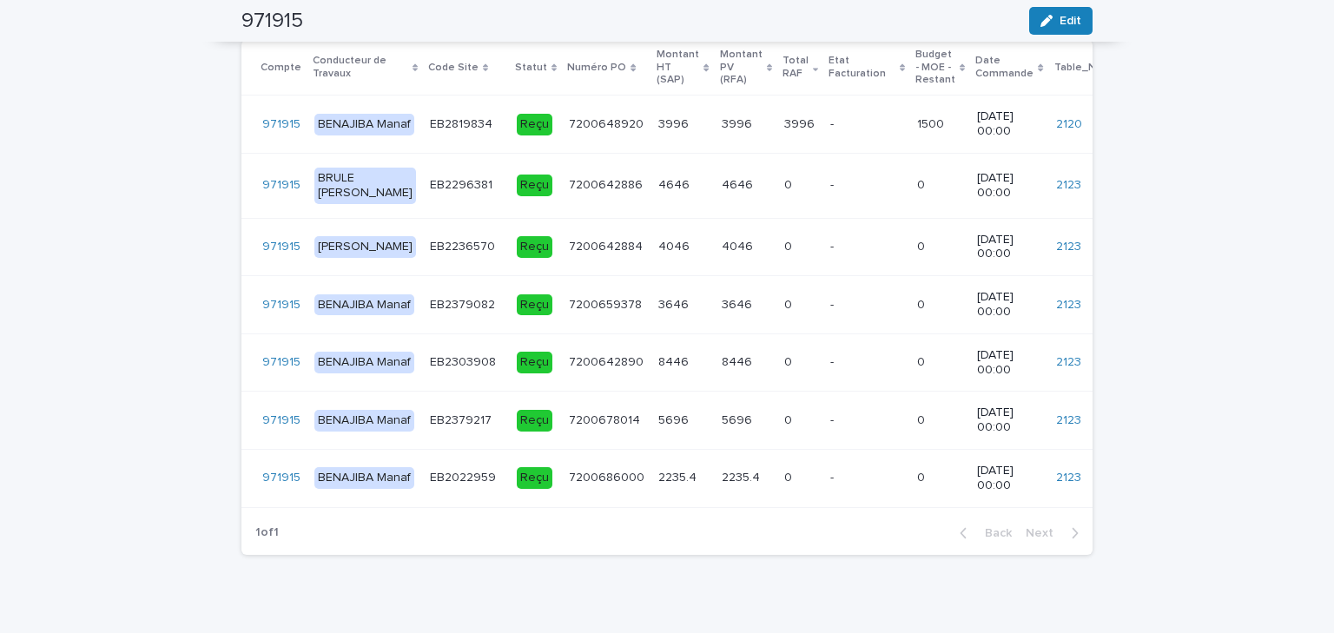
click at [777, 508] on td "0 0" at bounding box center [800, 479] width 46 height 58
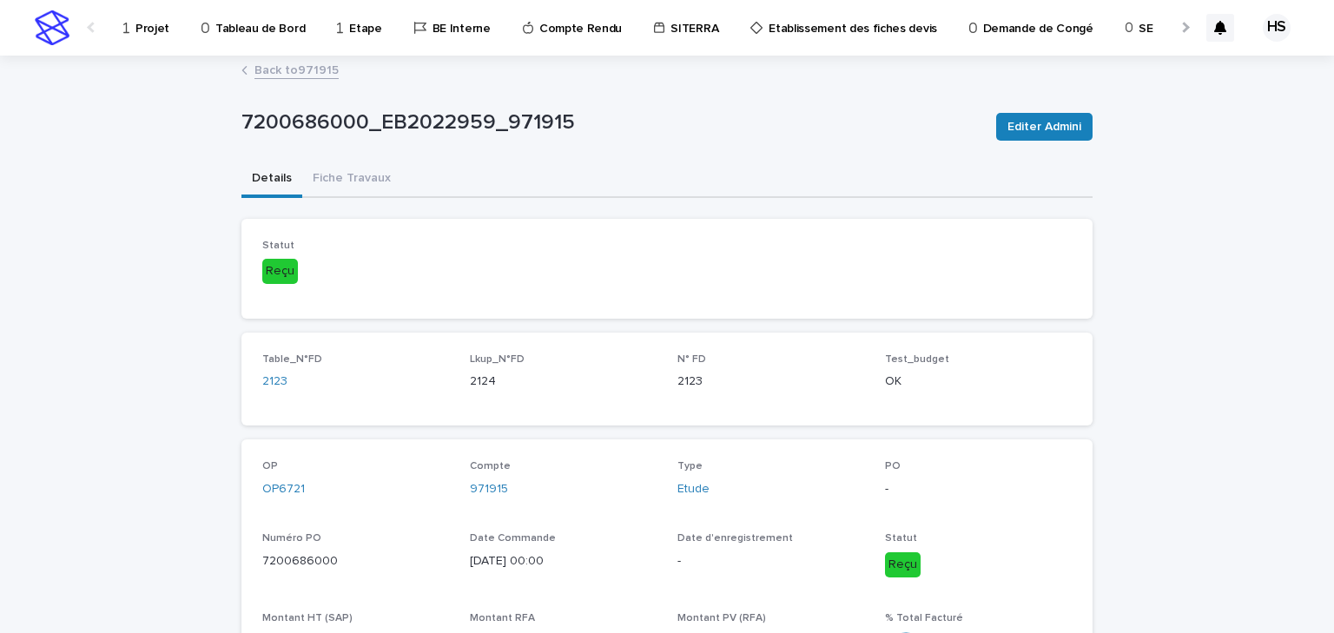
click at [303, 66] on link "Back to 971915" at bounding box center [296, 69] width 84 height 20
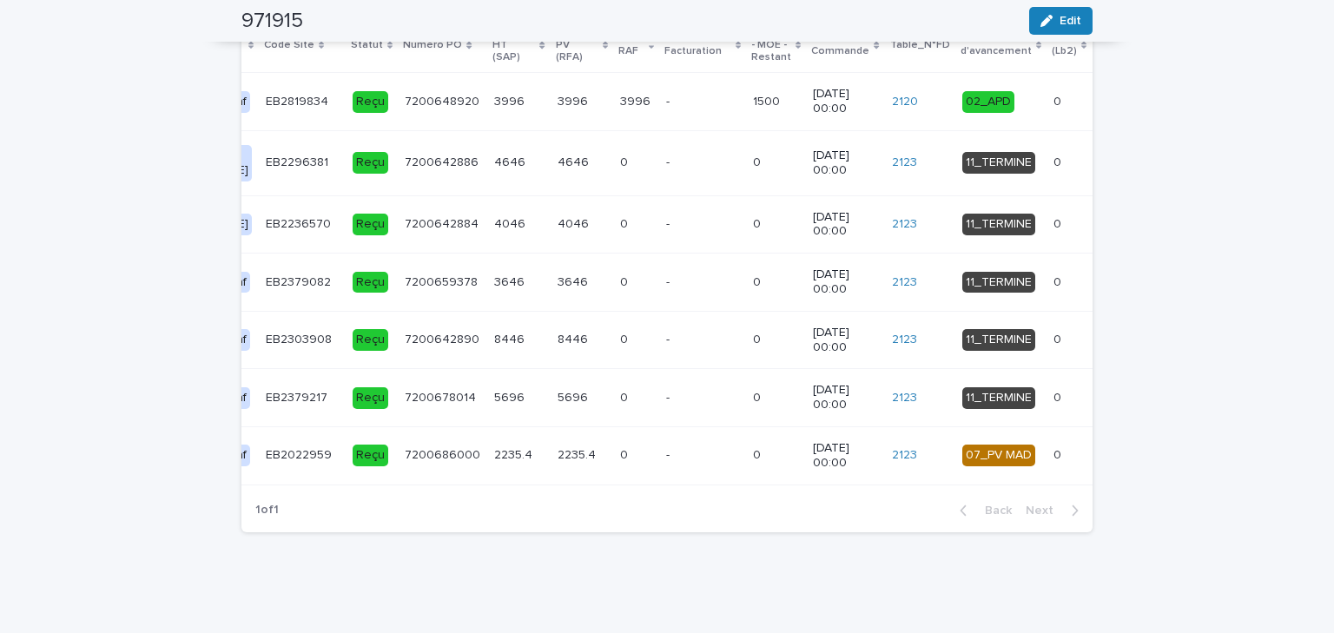
scroll to position [0, 507]
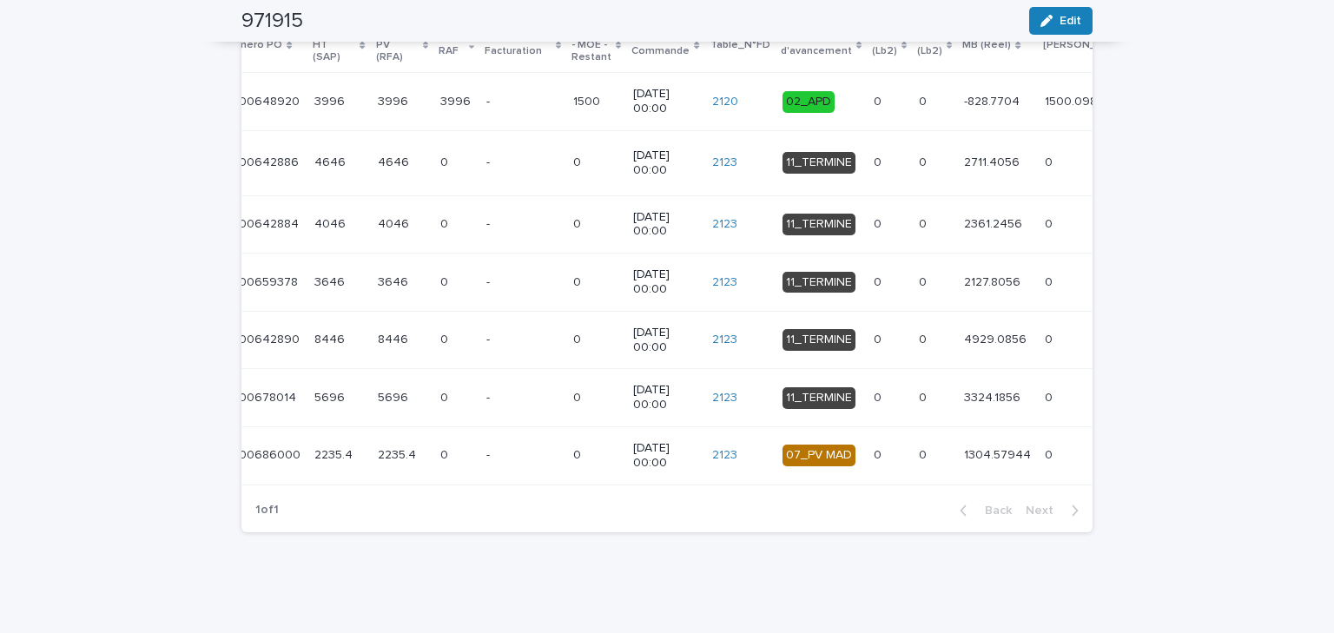
click at [919, 452] on div "0 0" at bounding box center [934, 455] width 31 height 29
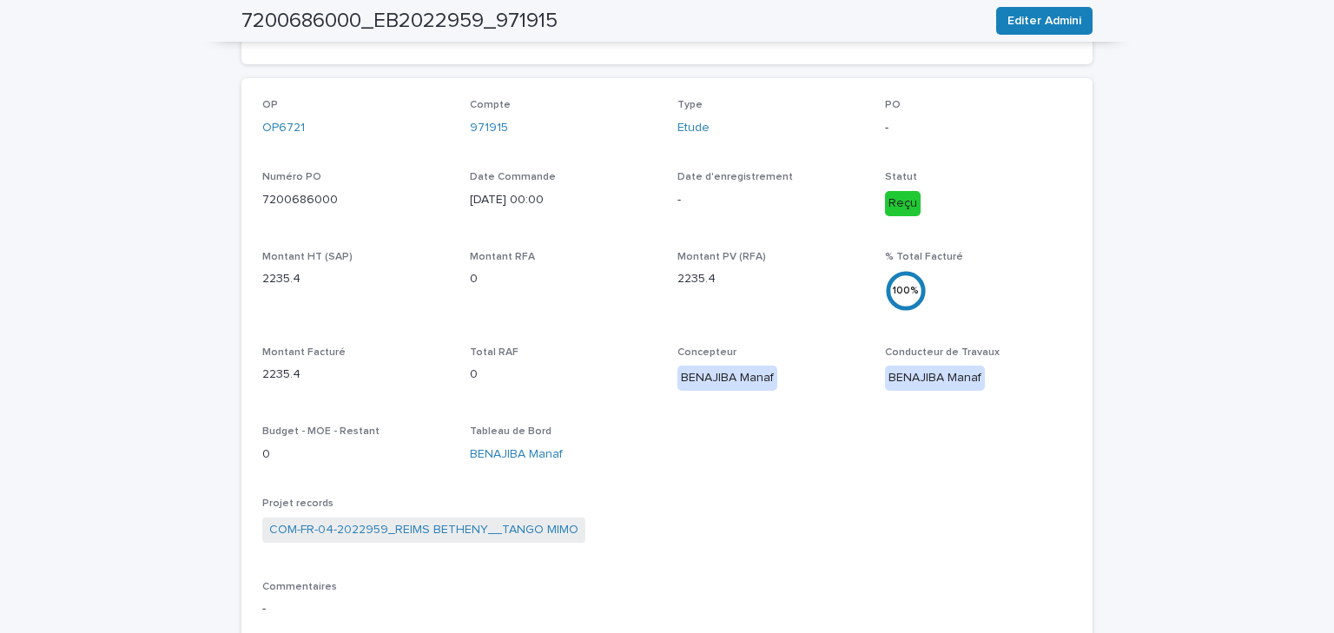
scroll to position [14, 0]
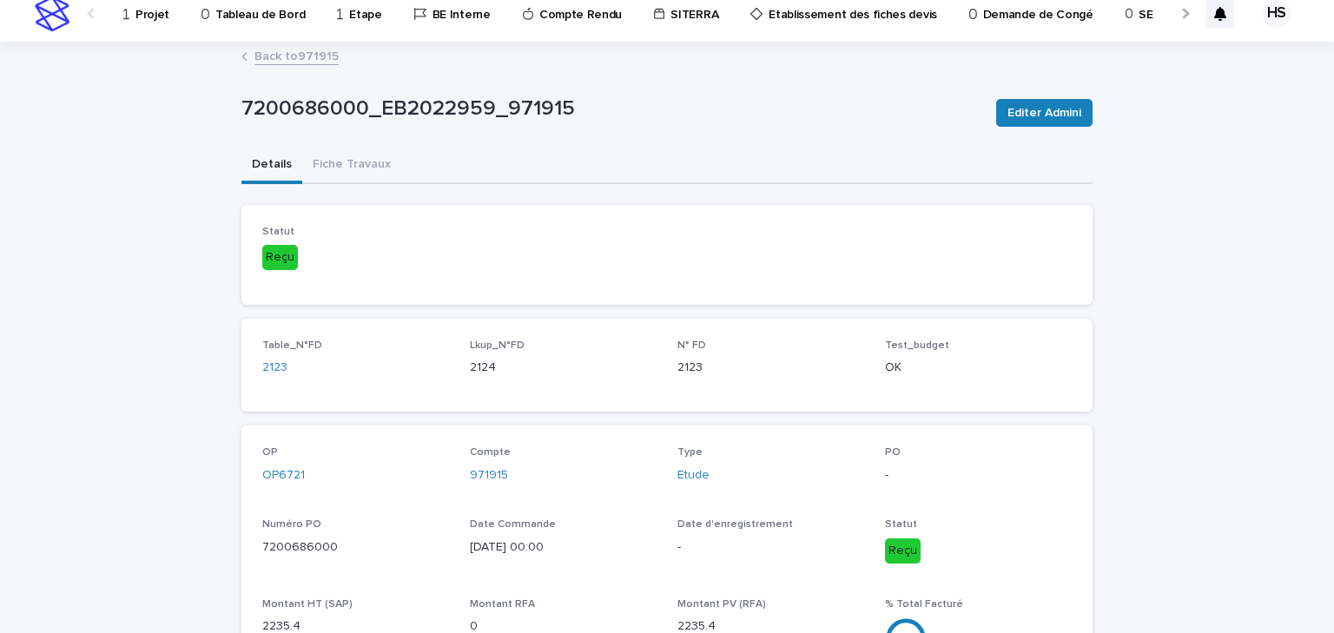
click at [293, 62] on link "Back to 971915" at bounding box center [296, 55] width 84 height 20
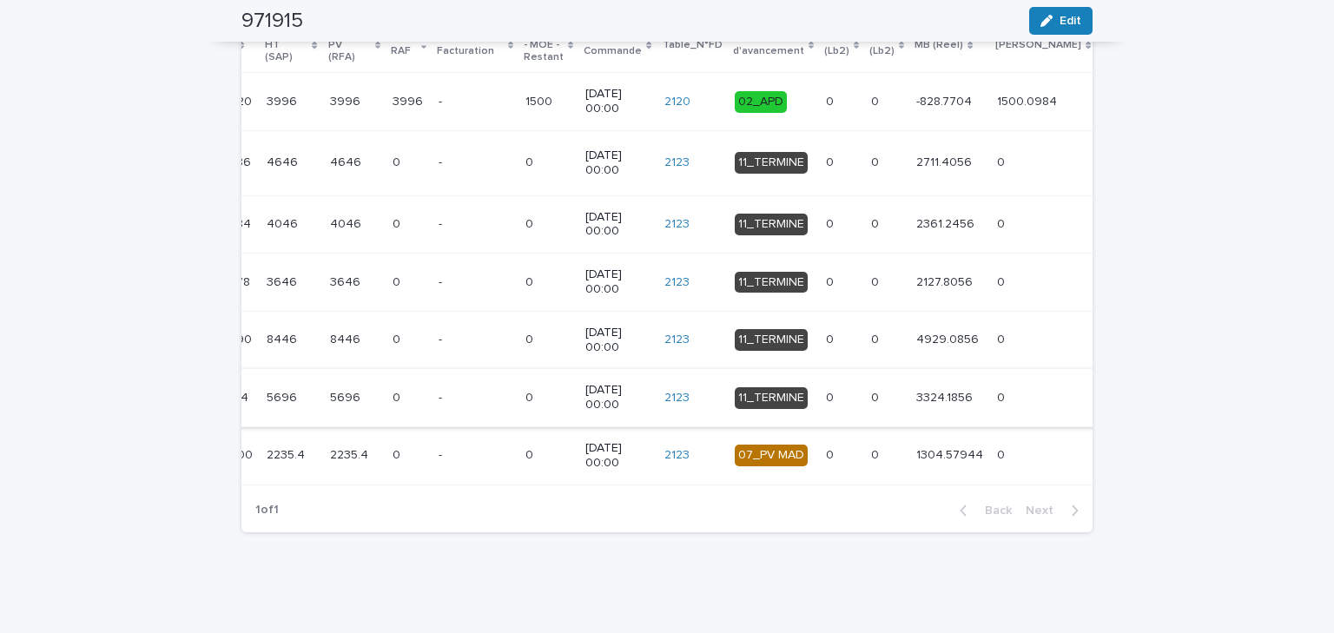
scroll to position [2223, 0]
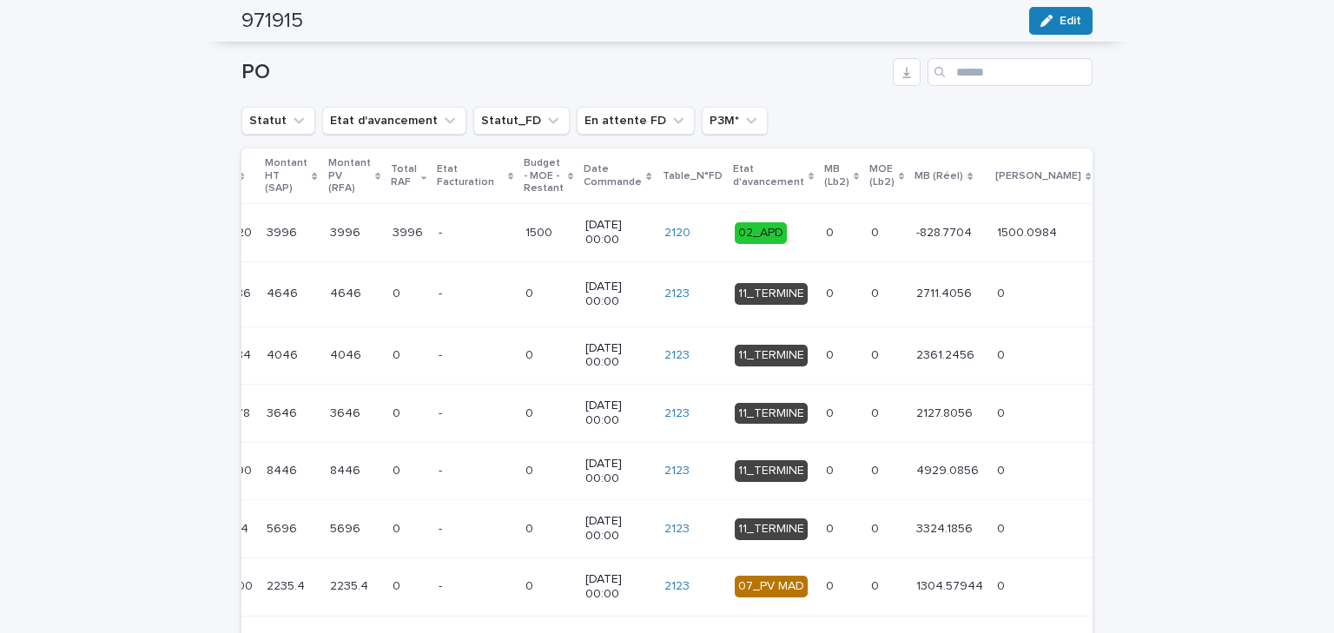
click at [735, 225] on p "02_APD" at bounding box center [773, 233] width 77 height 22
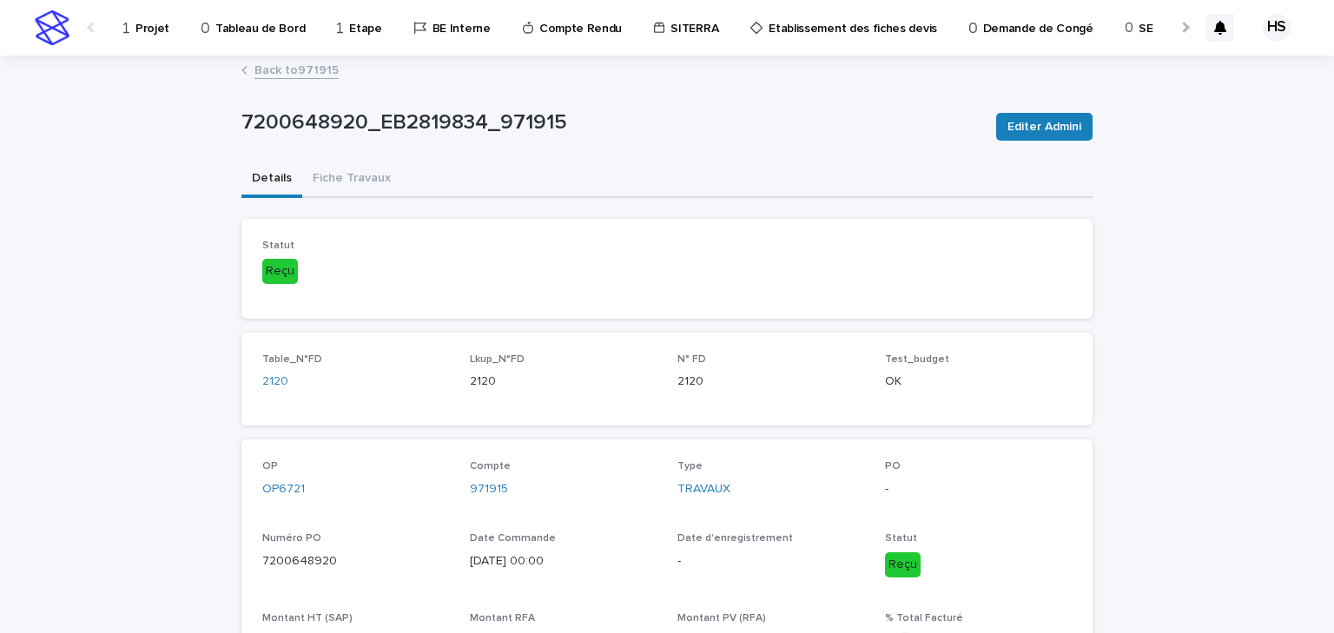
click at [293, 78] on link "Back to 971915" at bounding box center [296, 69] width 84 height 20
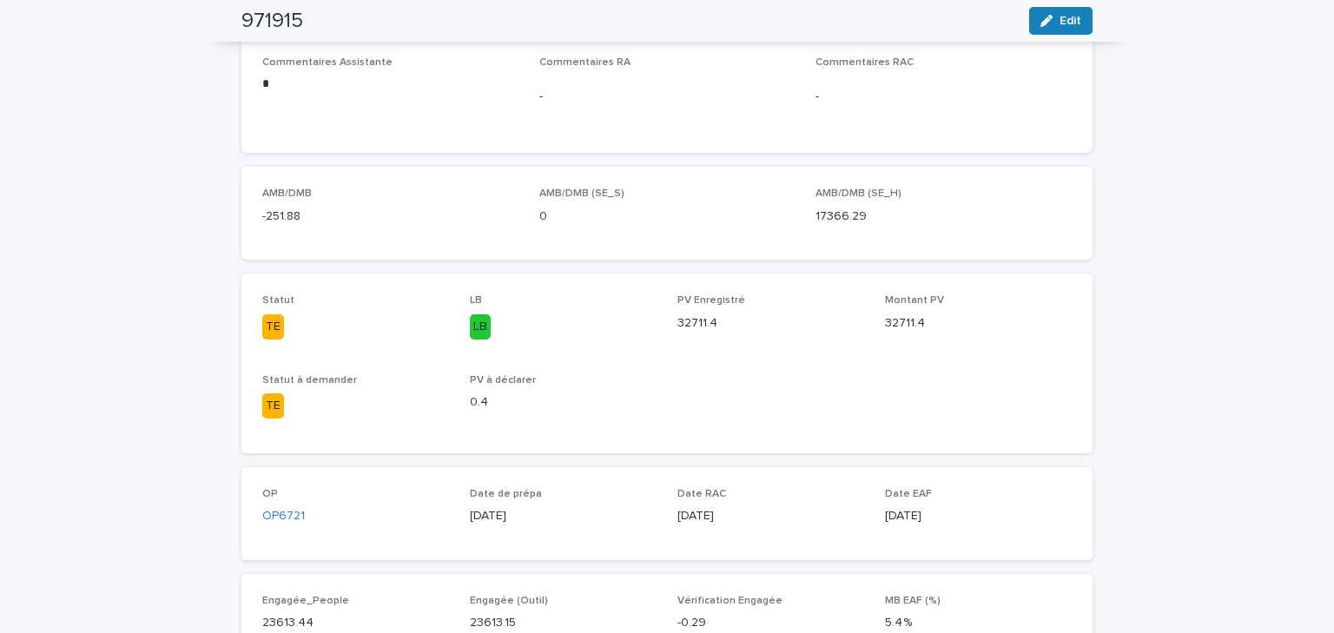
scroll to position [39, 0]
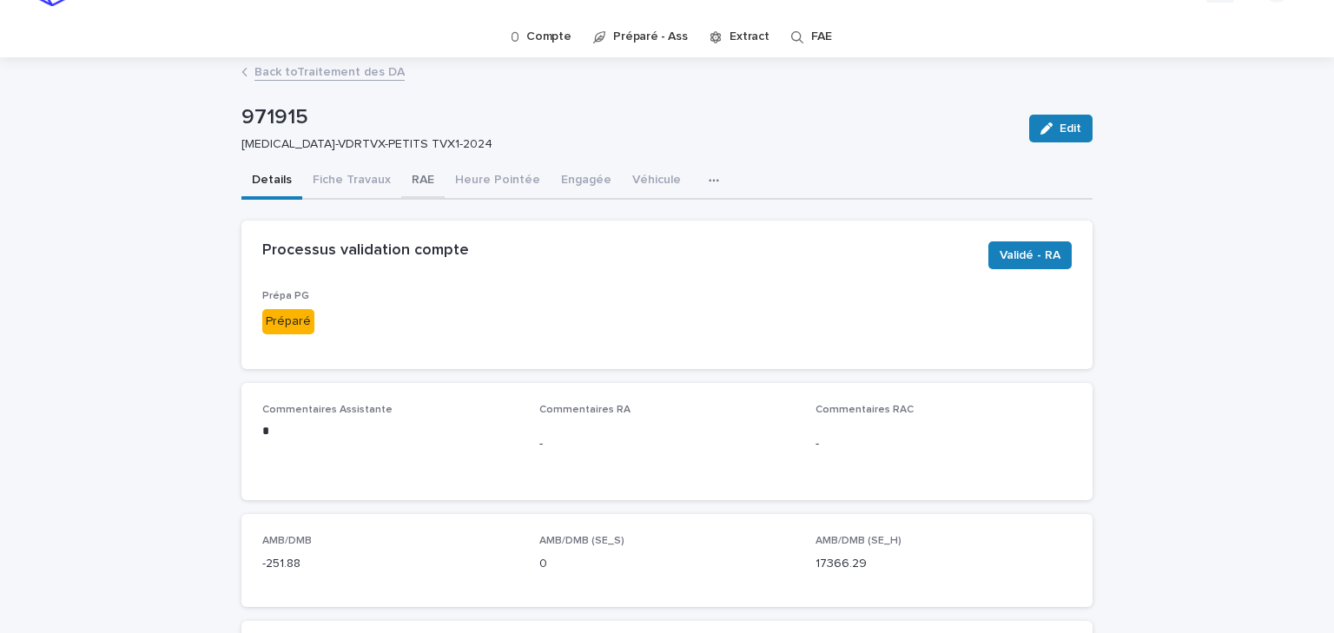
click at [402, 180] on button "RAE" at bounding box center [422, 181] width 43 height 36
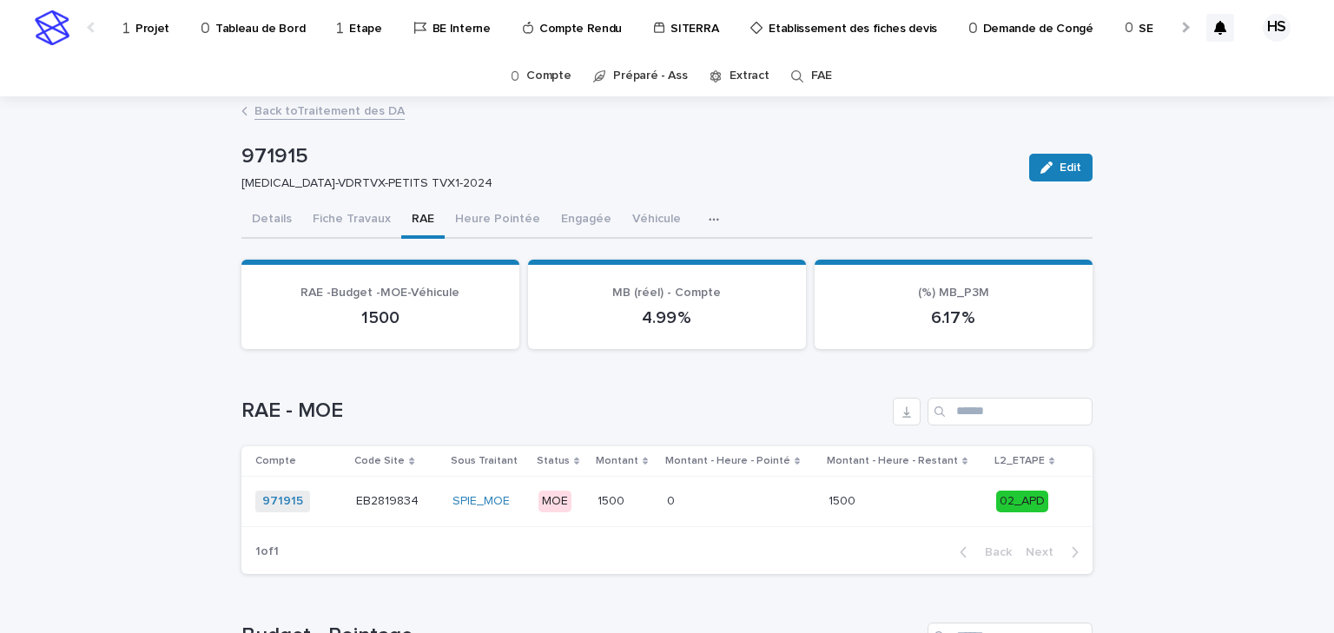
click at [263, 104] on link "Back to Traitement des DA" at bounding box center [329, 110] width 150 height 20
click at [252, 218] on button "Details" at bounding box center [271, 220] width 61 height 36
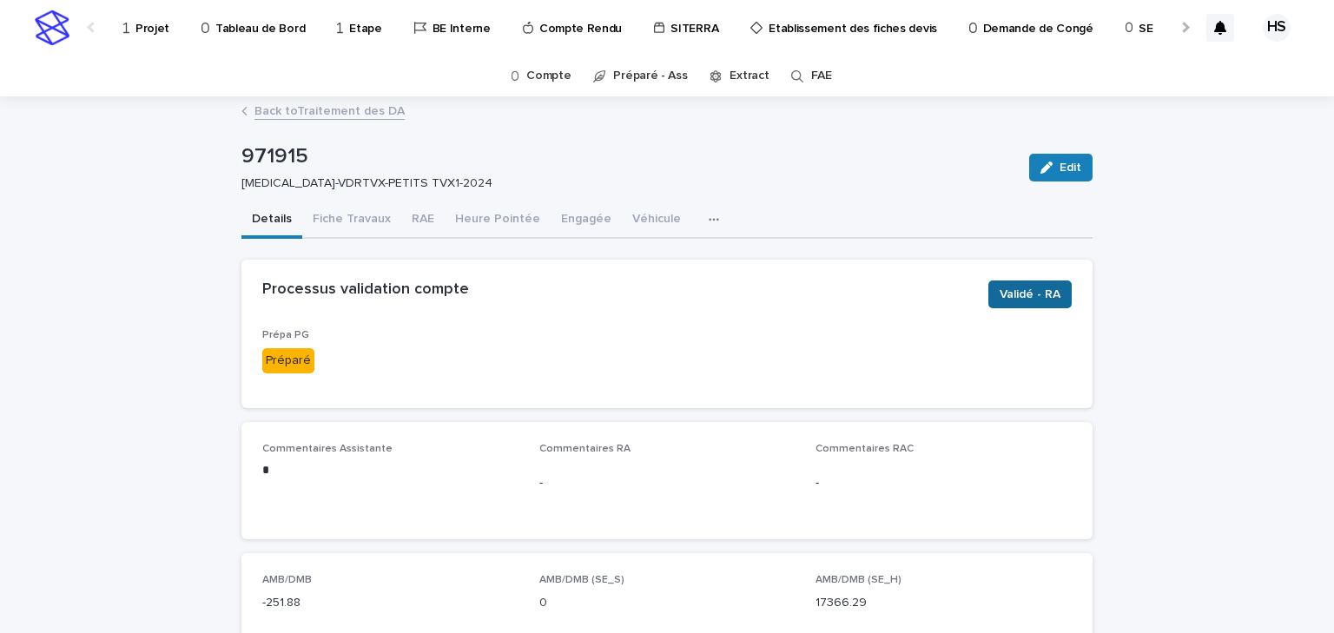
click at [1014, 281] on button "Validé - RA" at bounding box center [1029, 295] width 83 height 28
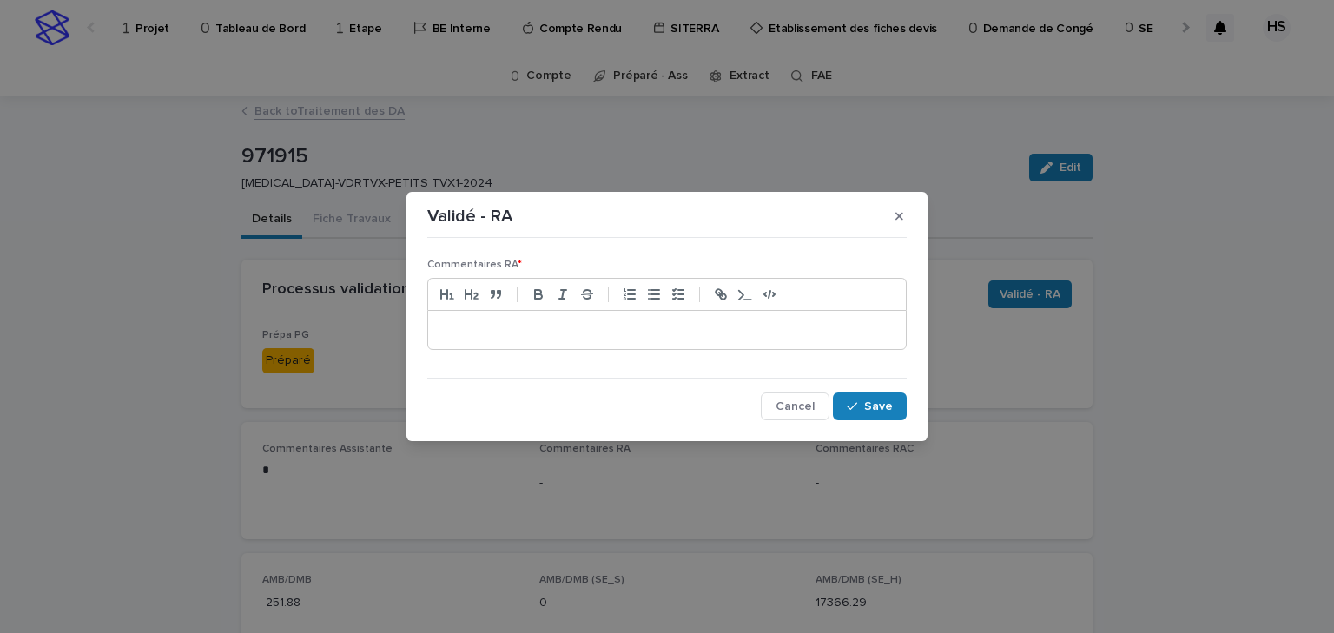
click at [459, 340] on div at bounding box center [667, 330] width 478 height 38
click at [886, 413] on button "Save" at bounding box center [870, 407] width 74 height 28
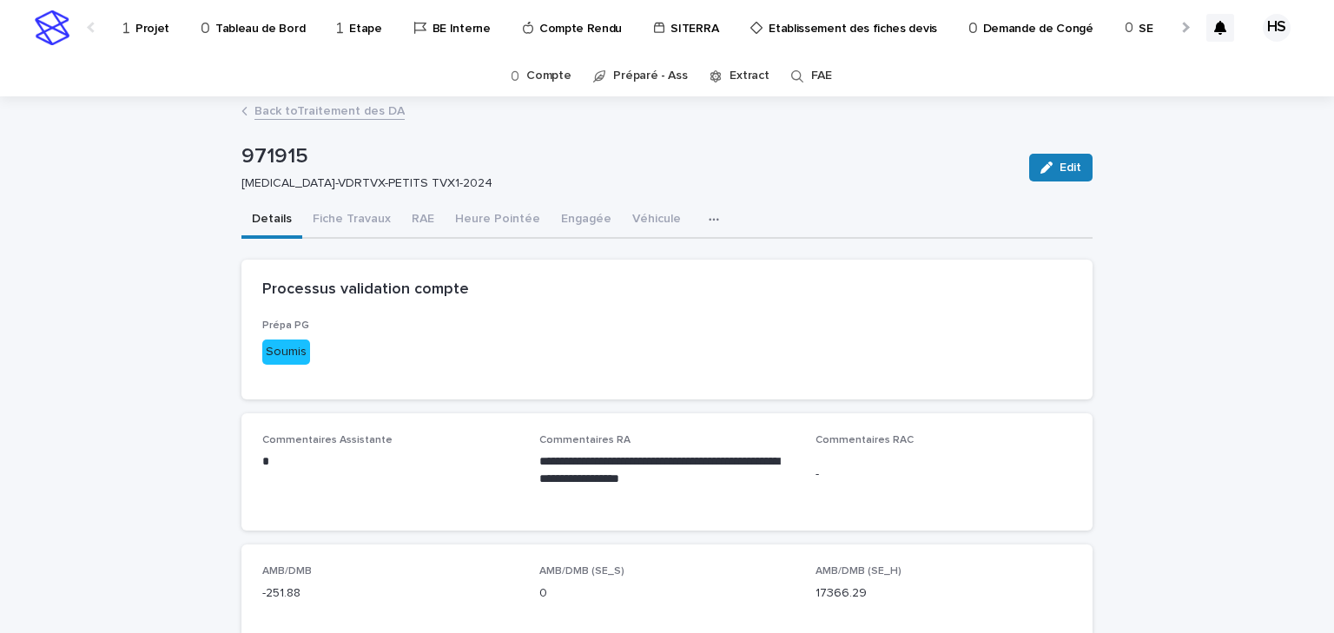
click at [324, 118] on link "Back to Traitement des DA" at bounding box center [329, 110] width 150 height 20
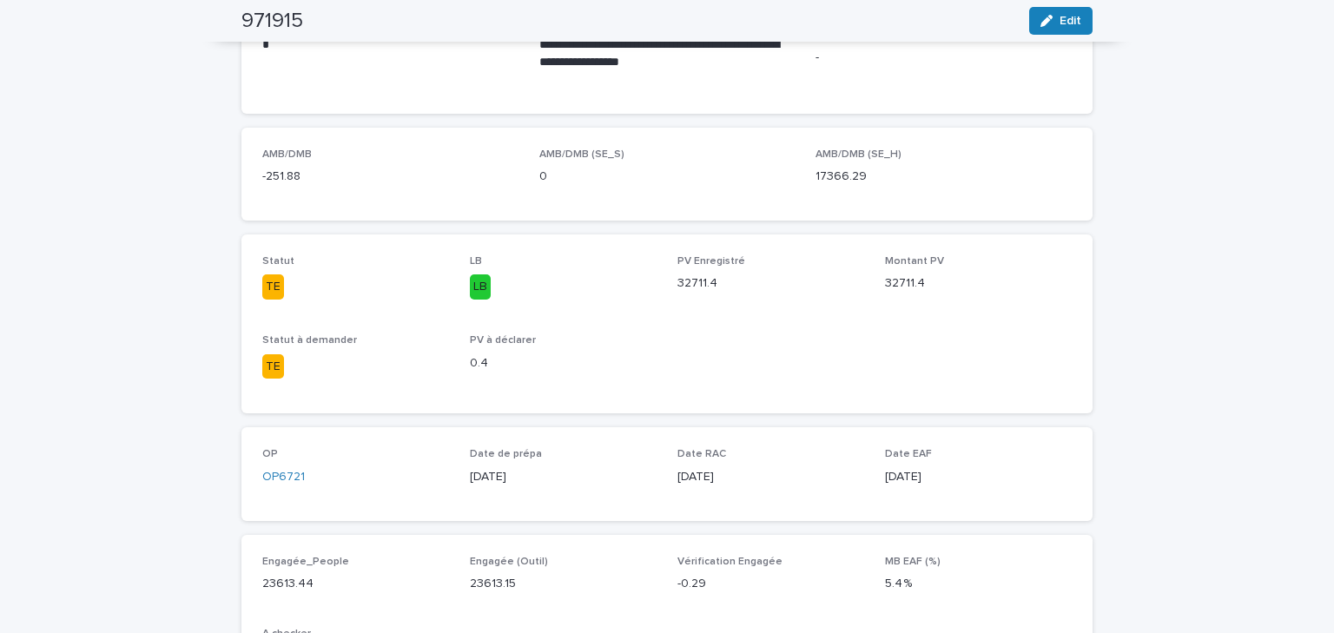
scroll to position [69, 0]
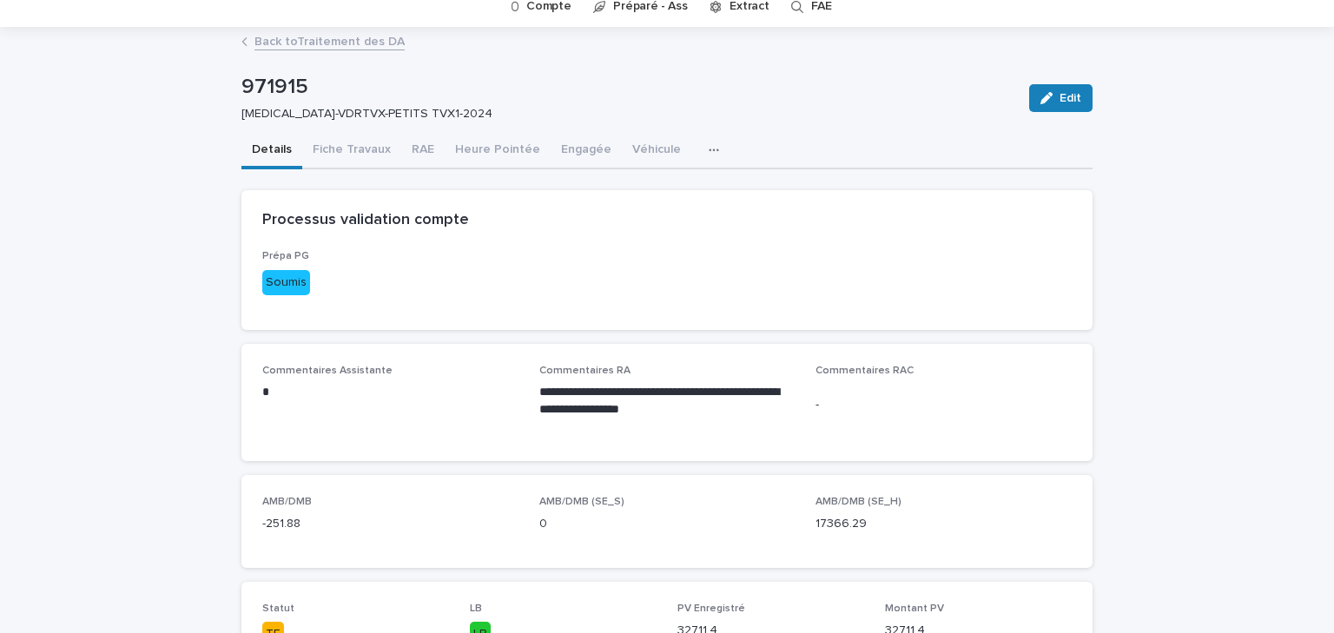
click at [363, 45] on link "Back to Traitement des DA" at bounding box center [329, 40] width 150 height 20
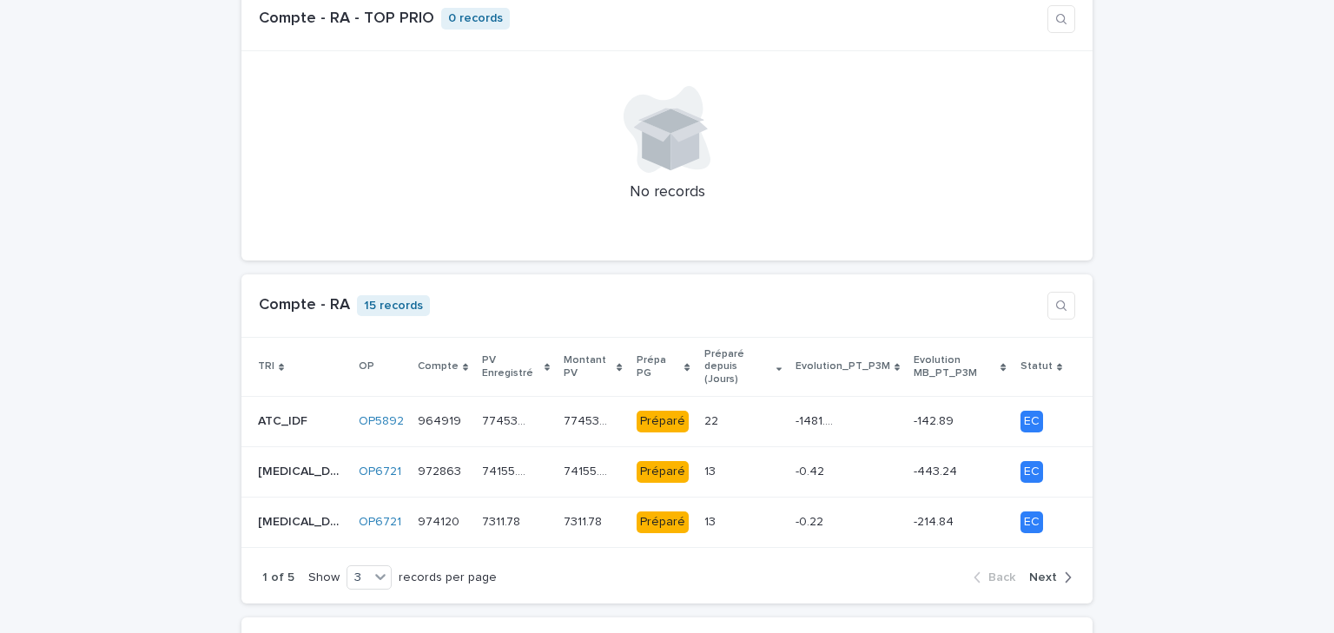
scroll to position [1529, 0]
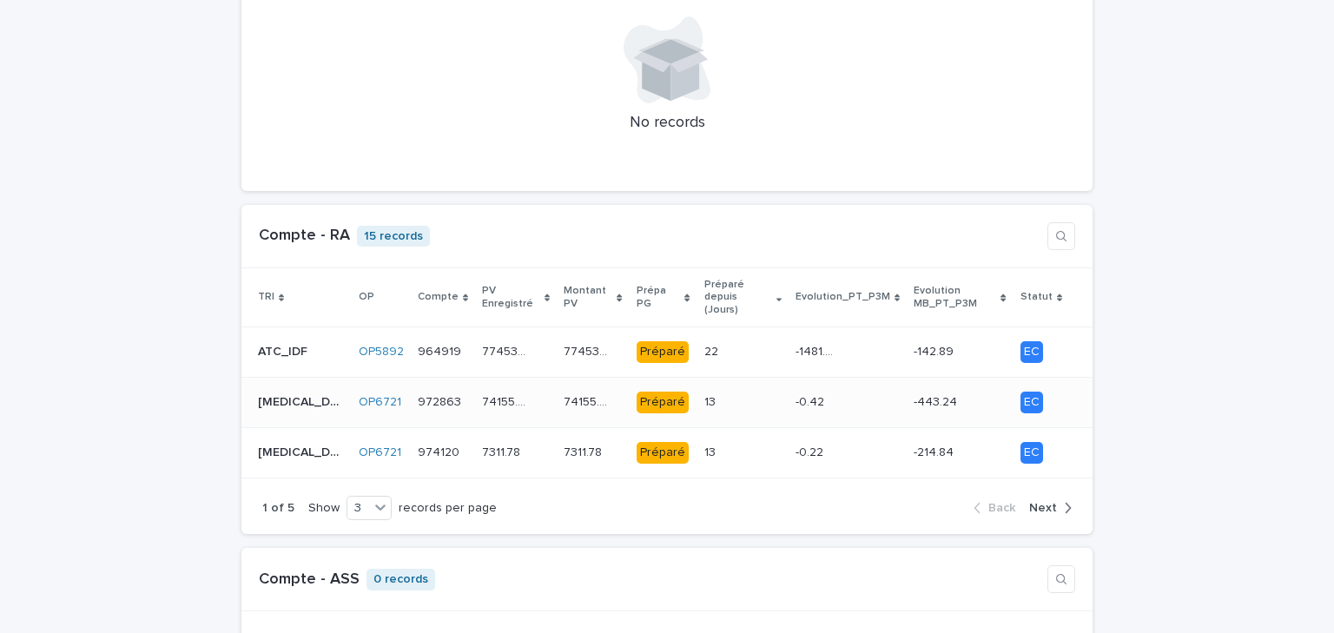
click at [704, 395] on p at bounding box center [725, 402] width 43 height 15
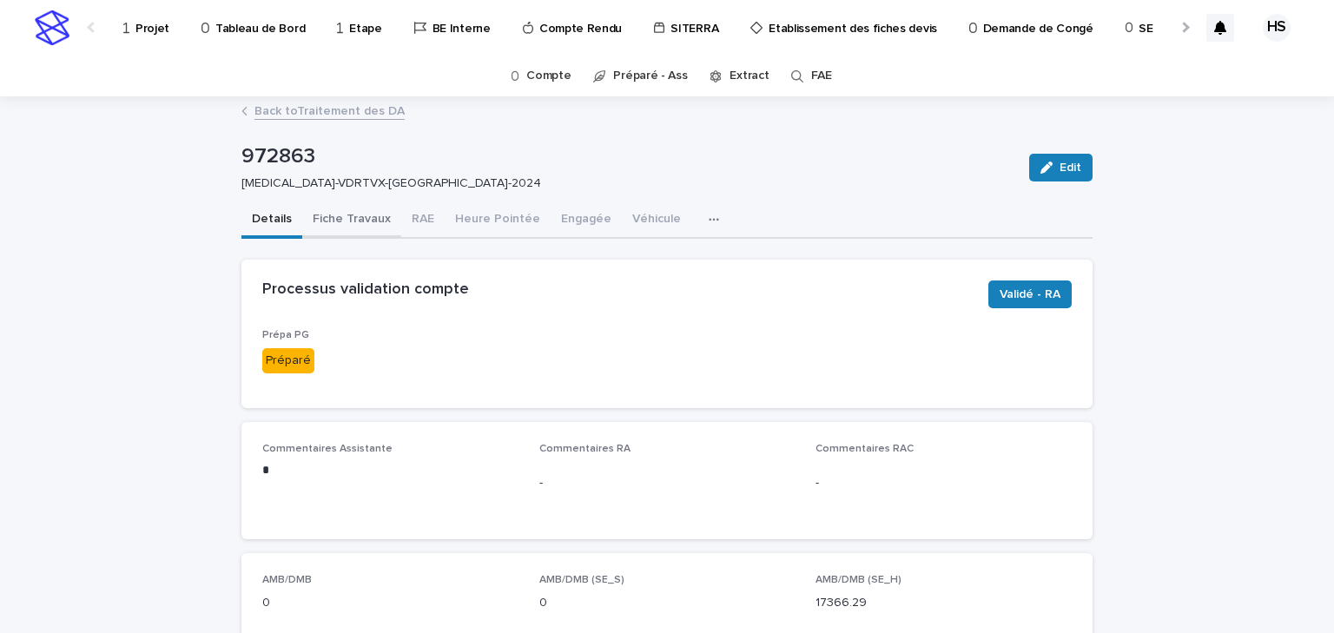
click at [358, 228] on button "Fiche Travaux" at bounding box center [351, 220] width 99 height 36
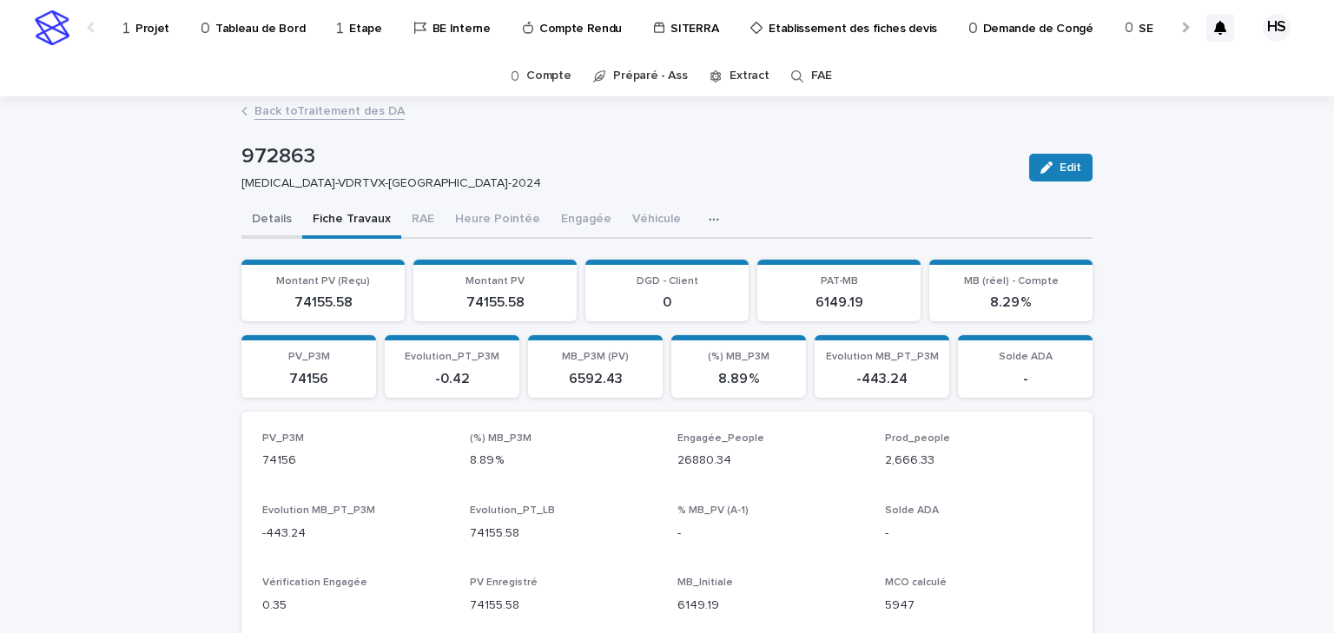
click at [261, 216] on button "Details" at bounding box center [271, 220] width 61 height 36
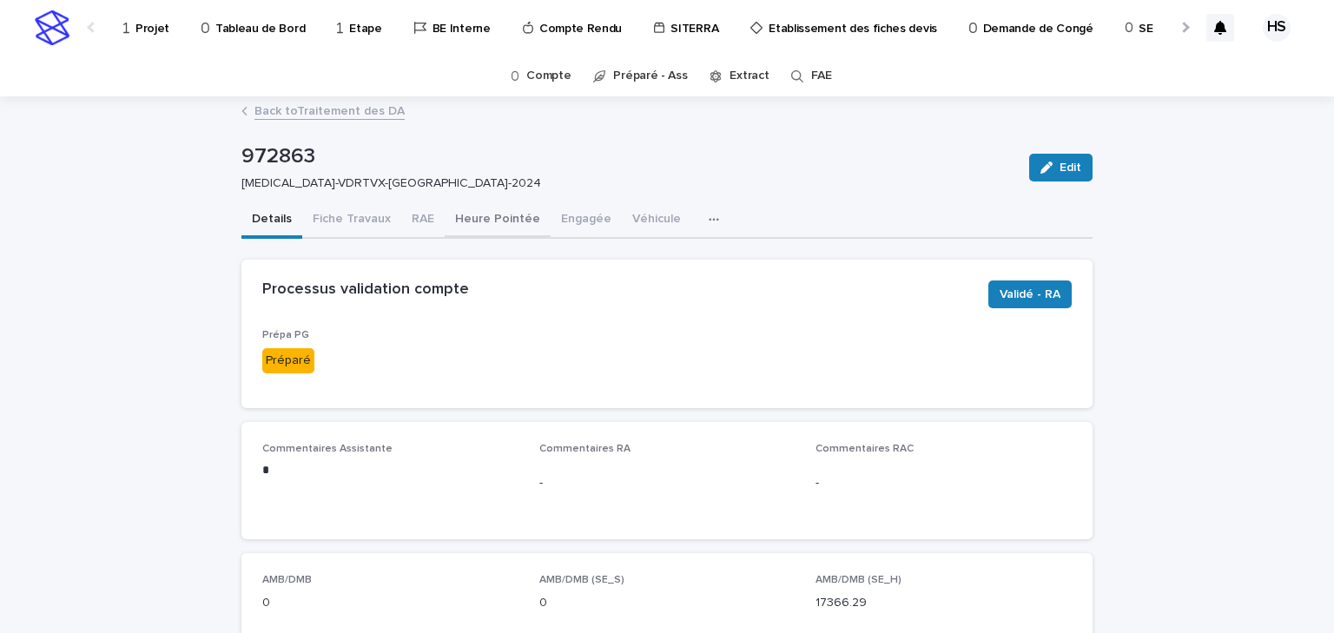
click at [475, 215] on button "Heure Pointée" at bounding box center [498, 220] width 106 height 36
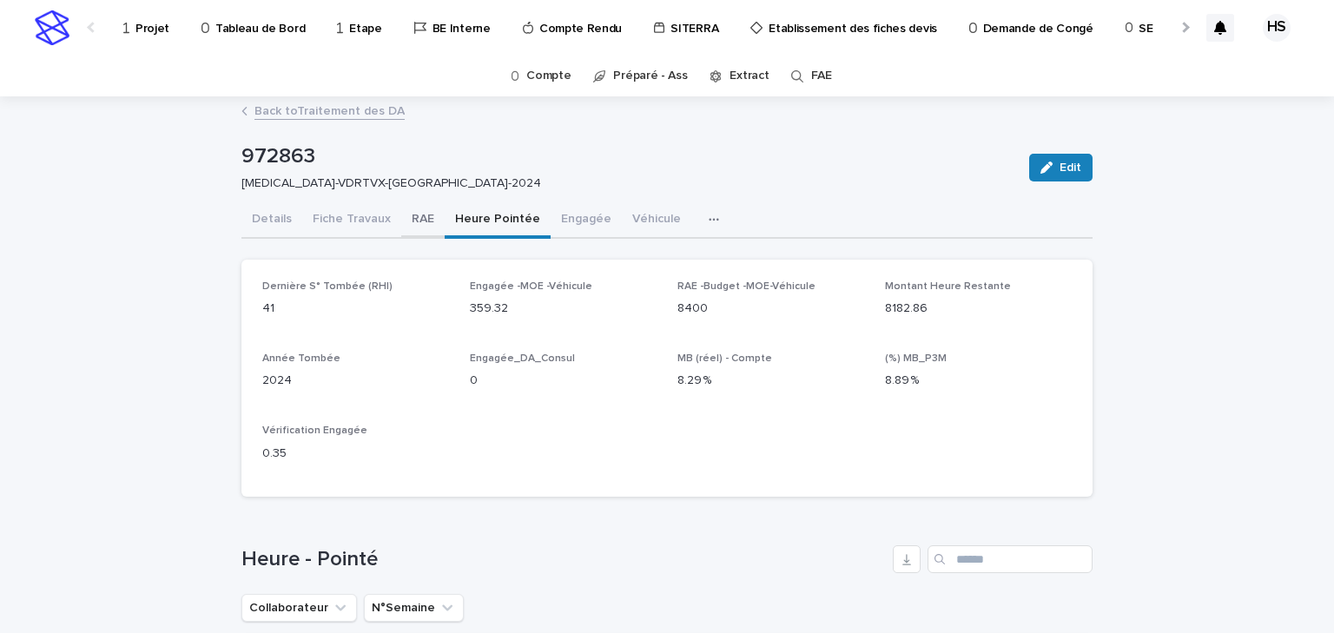
click at [415, 219] on button "RAE" at bounding box center [422, 220] width 43 height 36
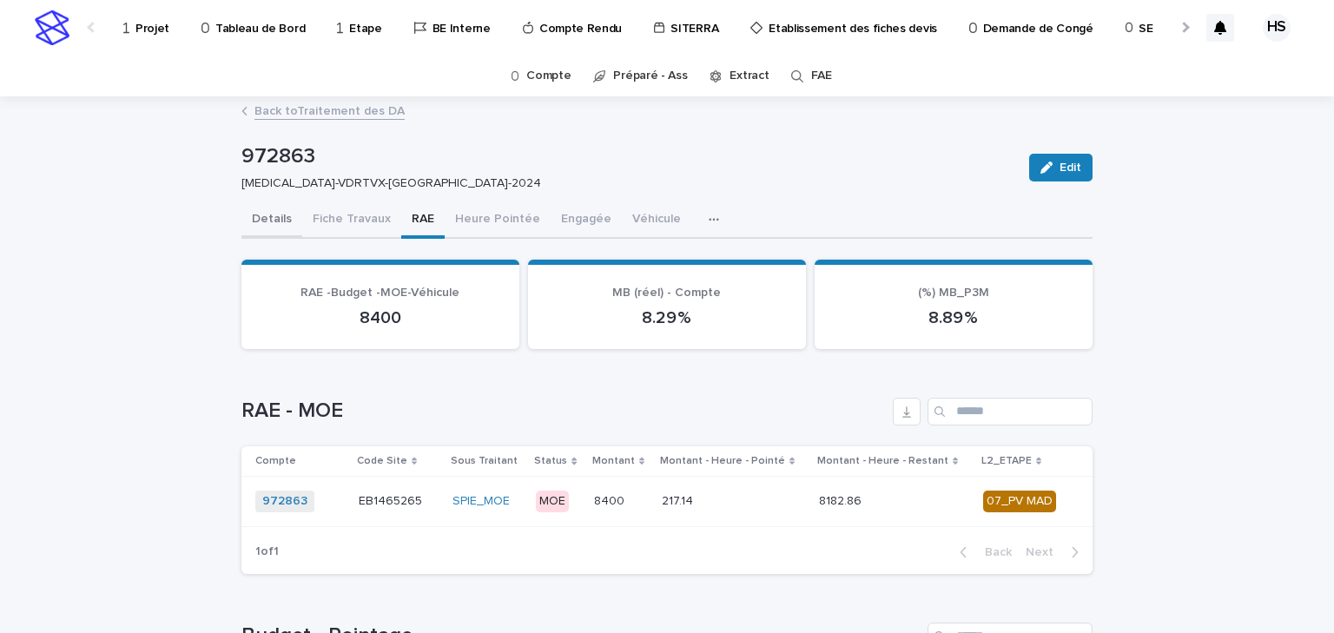
click at [270, 215] on button "Details" at bounding box center [271, 220] width 61 height 36
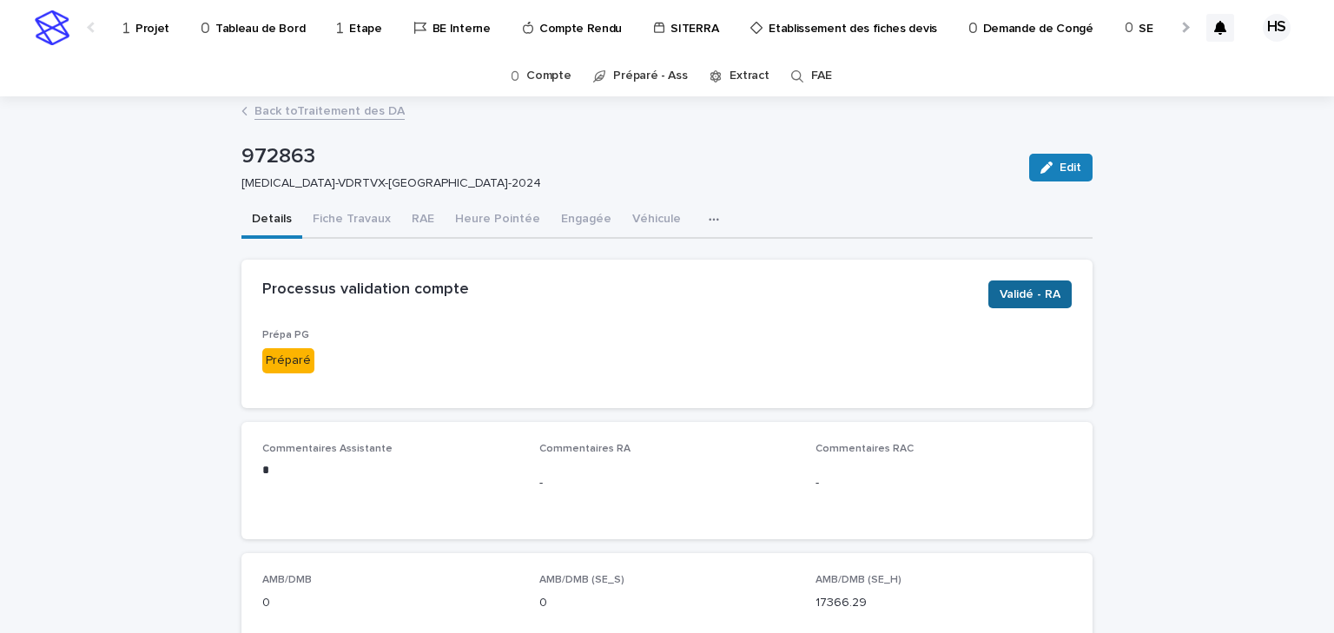
click at [1030, 305] on button "Validé - RA" at bounding box center [1029, 295] width 83 height 28
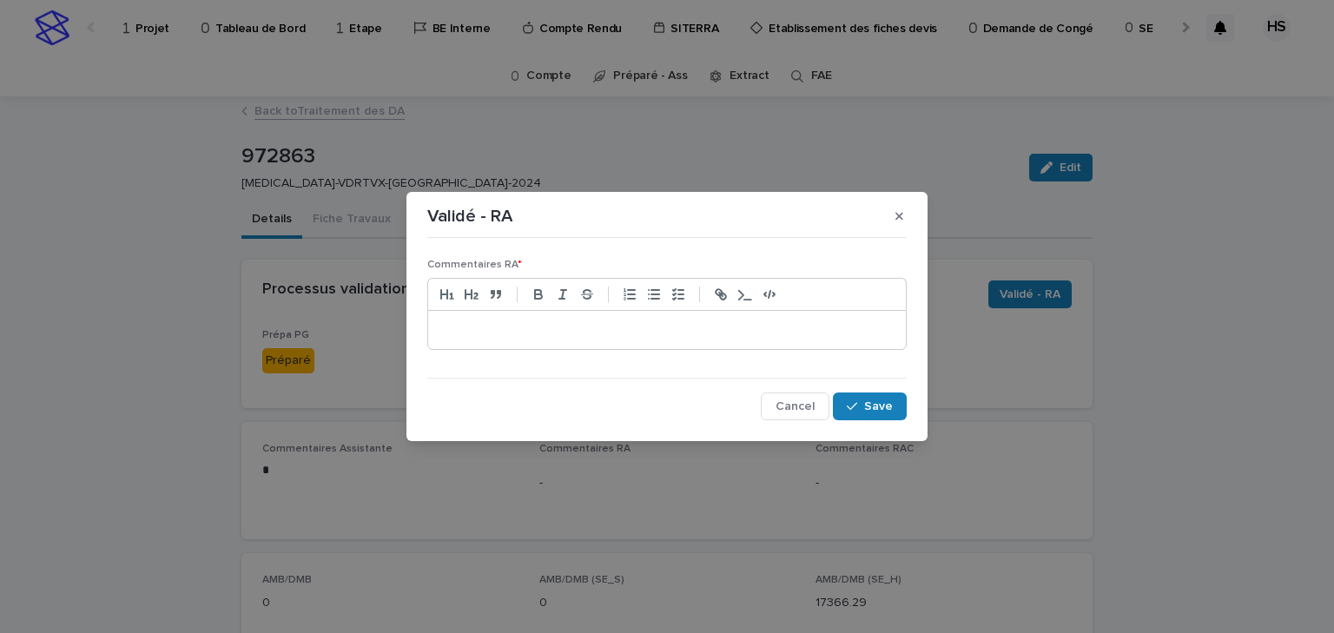
click at [598, 331] on p at bounding box center [667, 329] width 452 height 17
drag, startPoint x: 772, startPoint y: 343, endPoint x: 736, endPoint y: 327, distance: 39.2
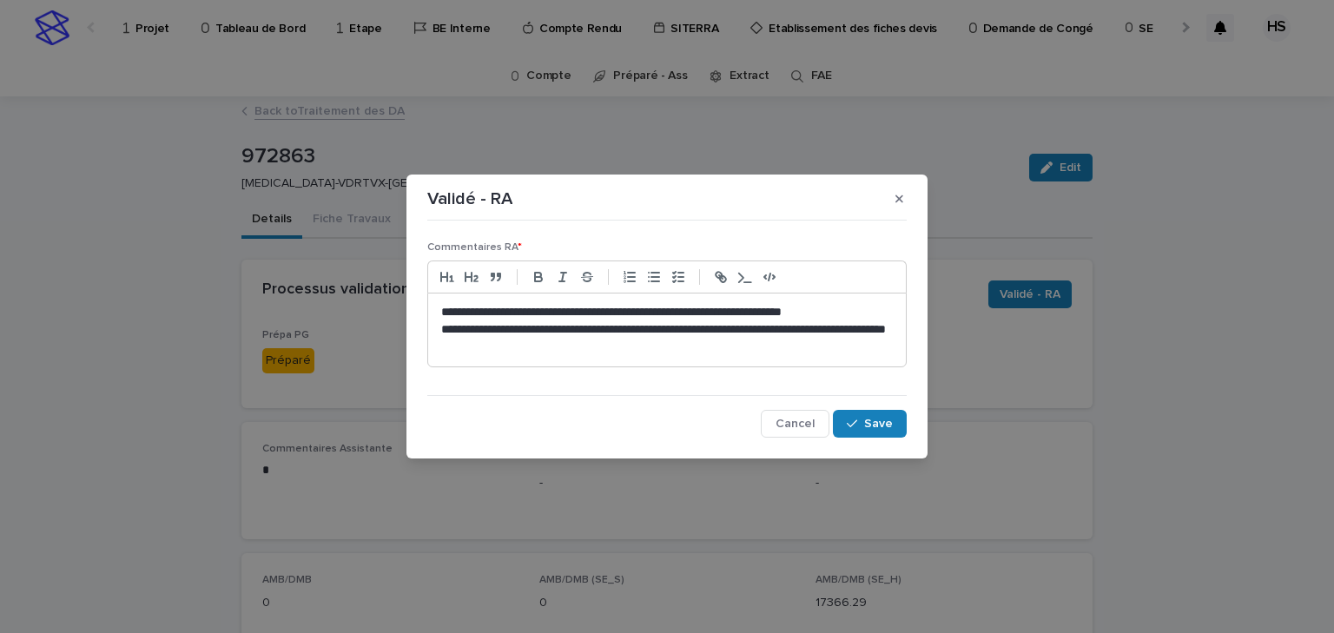
click at [839, 330] on p "**********" at bounding box center [667, 338] width 452 height 35
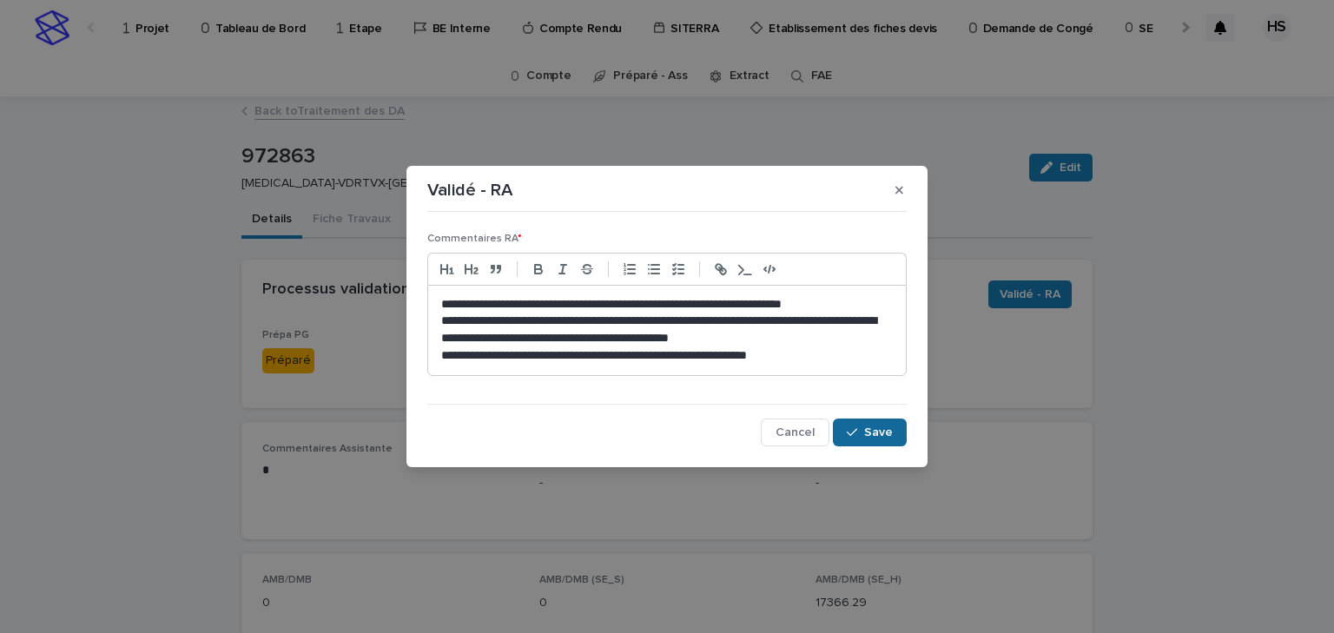
click at [860, 428] on div "button" at bounding box center [855, 432] width 17 height 12
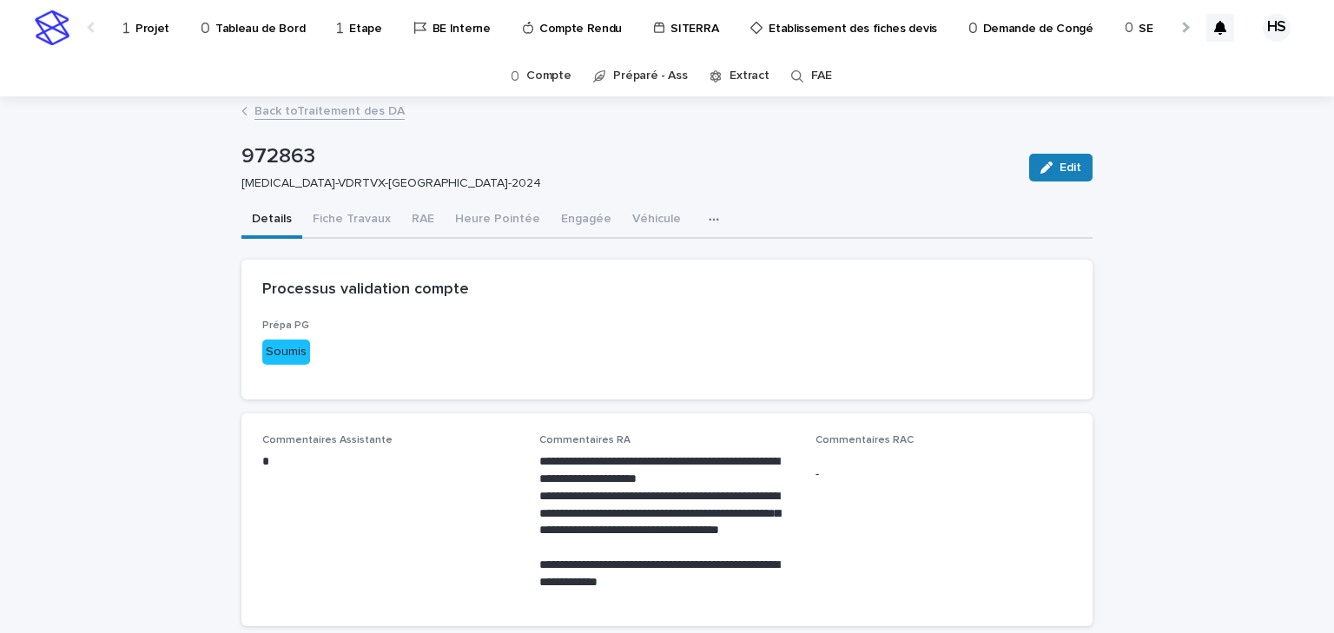
click at [301, 108] on link "Back to Traitement des DA" at bounding box center [329, 110] width 150 height 20
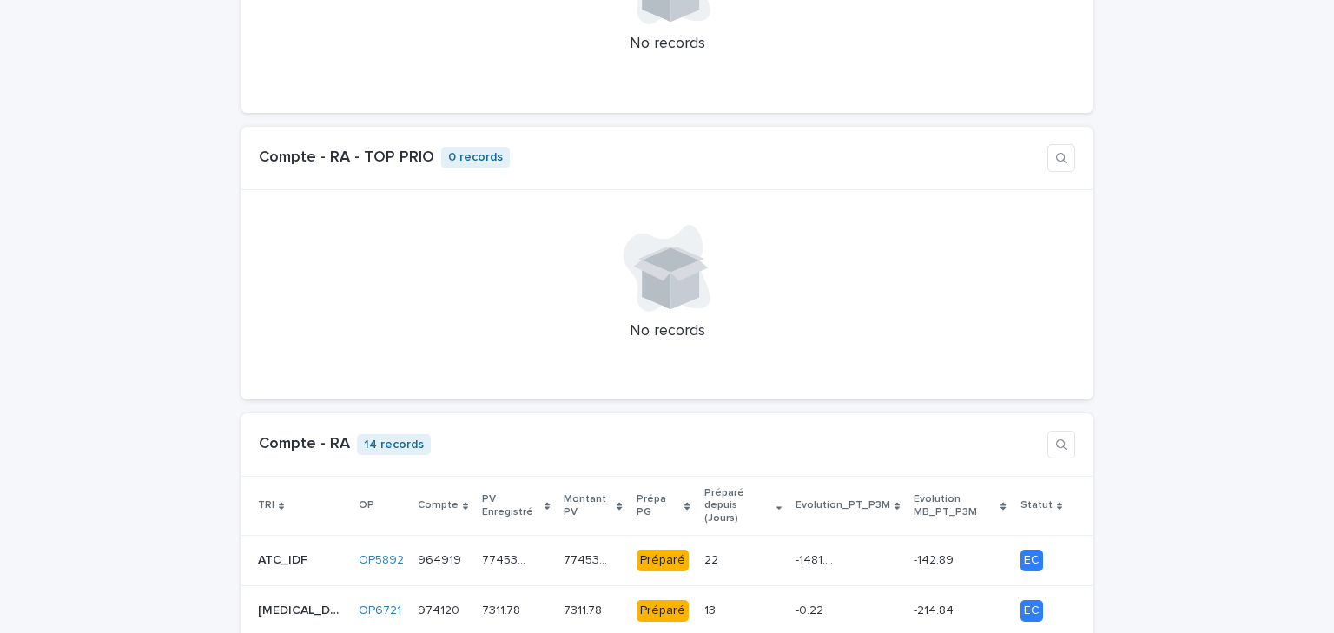
scroll to position [1529, 0]
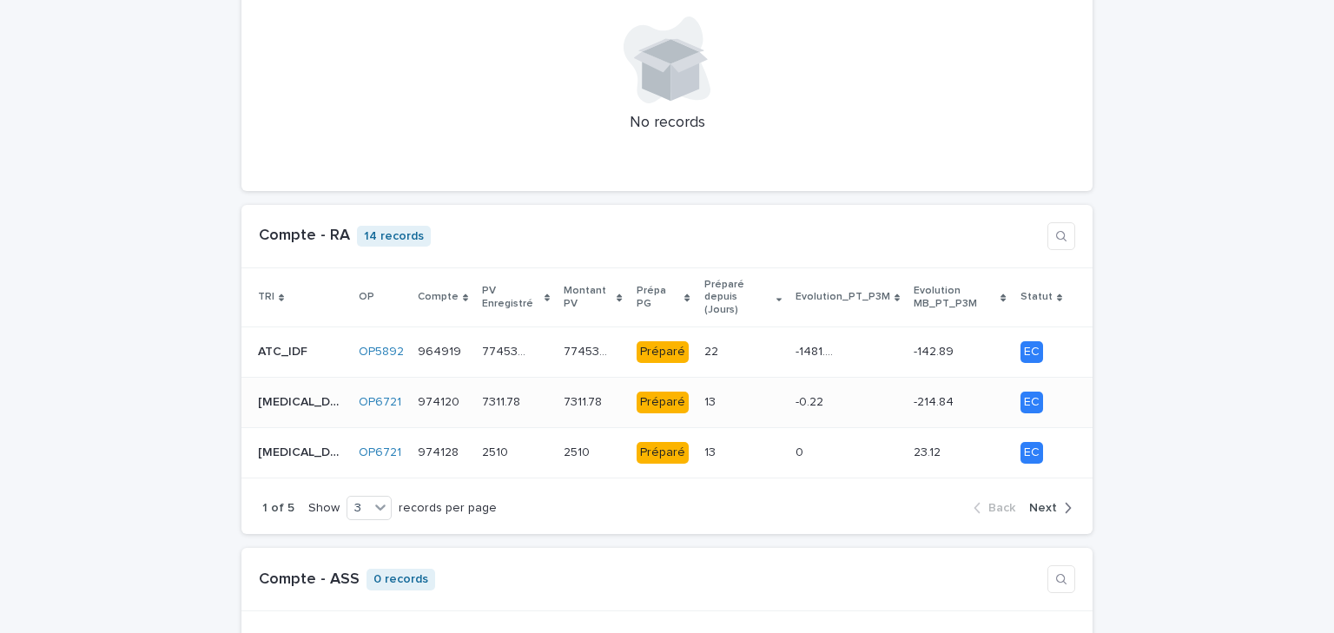
click at [704, 395] on p at bounding box center [725, 402] width 43 height 15
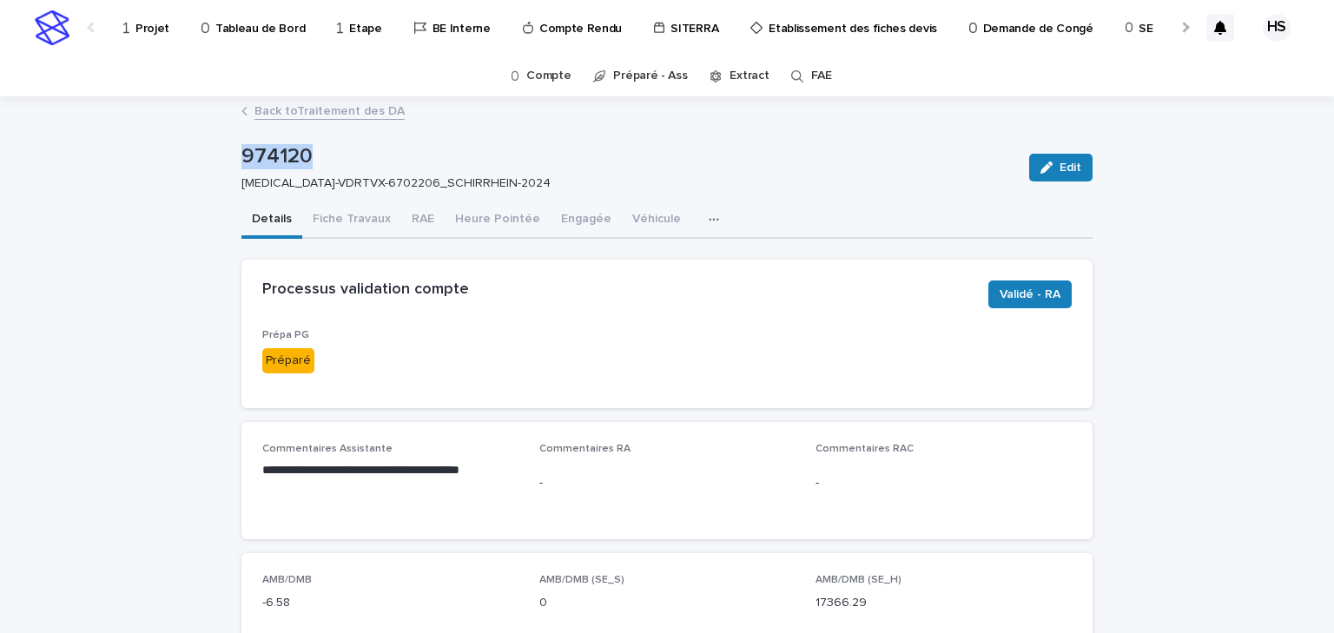
drag, startPoint x: 302, startPoint y: 149, endPoint x: 235, endPoint y: 155, distance: 67.1
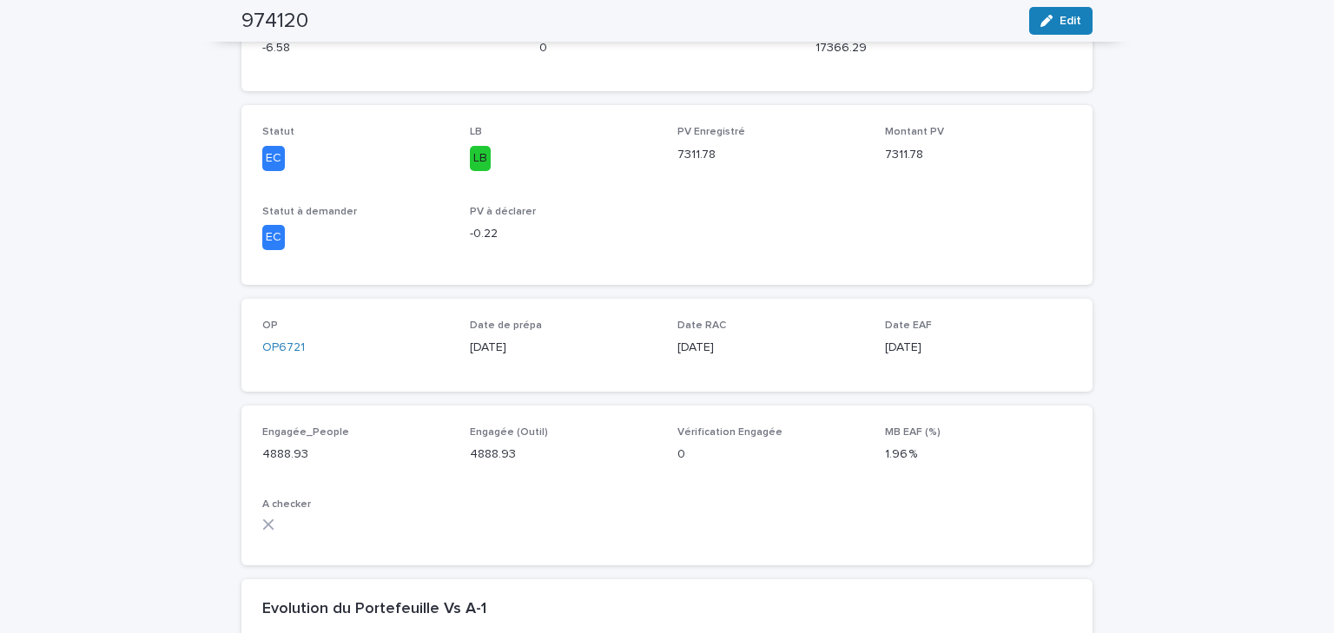
scroll to position [138, 0]
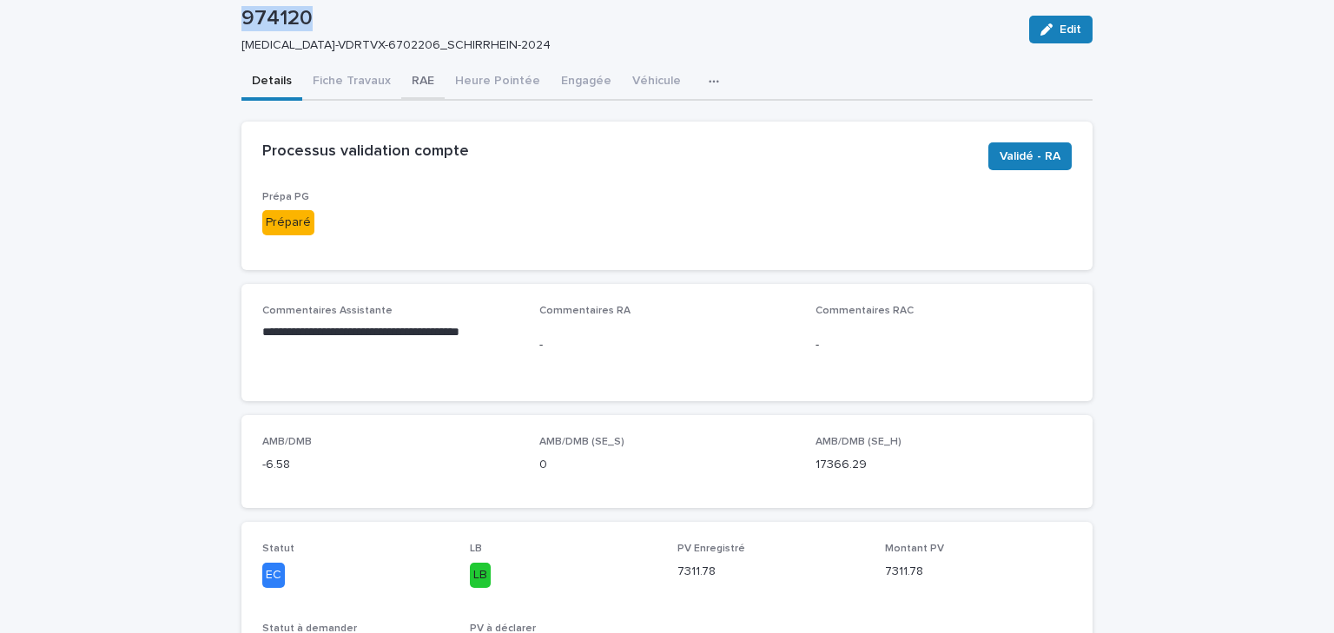
click at [406, 86] on button "RAE" at bounding box center [422, 82] width 43 height 36
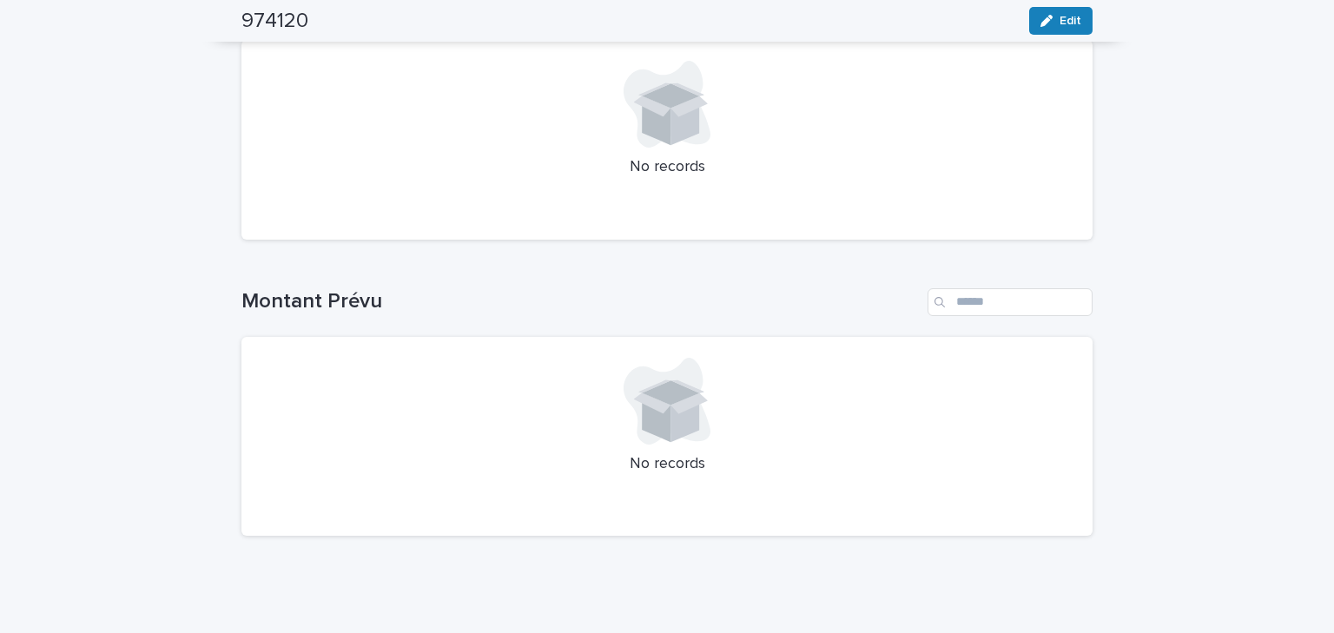
scroll to position [1341, 0]
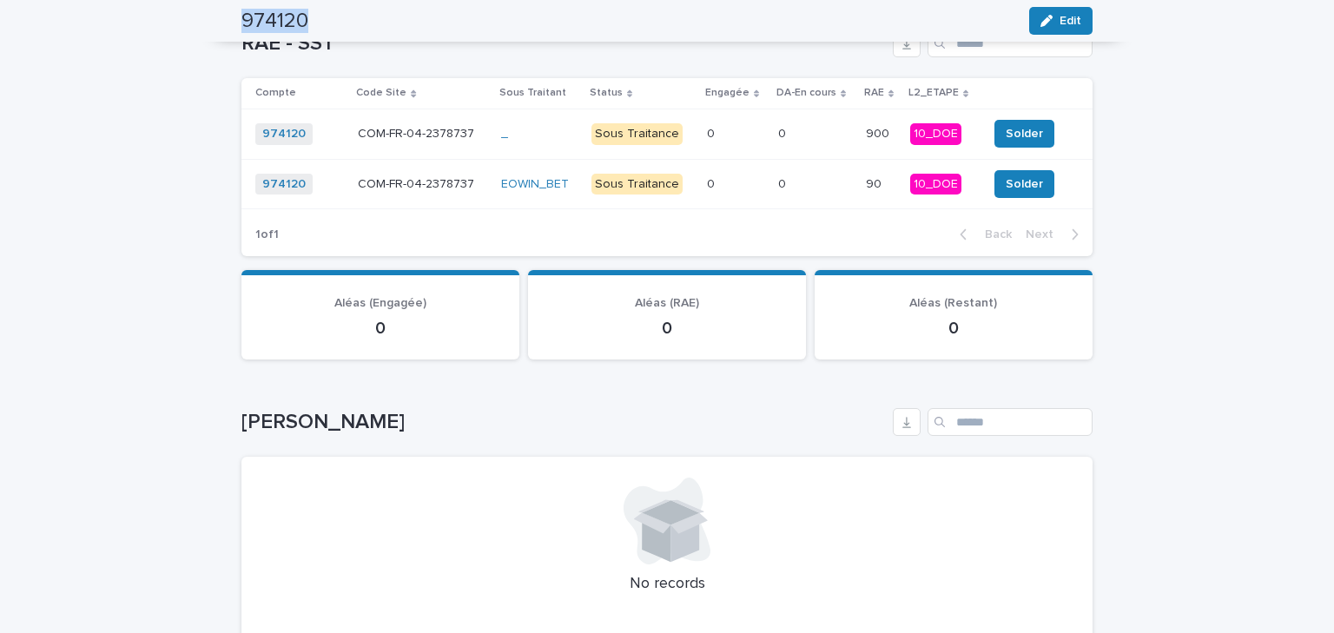
drag, startPoint x: 302, startPoint y: 23, endPoint x: 222, endPoint y: 24, distance: 79.9
click at [222, 24] on div "974120 Edit" at bounding box center [667, 21] width 934 height 42
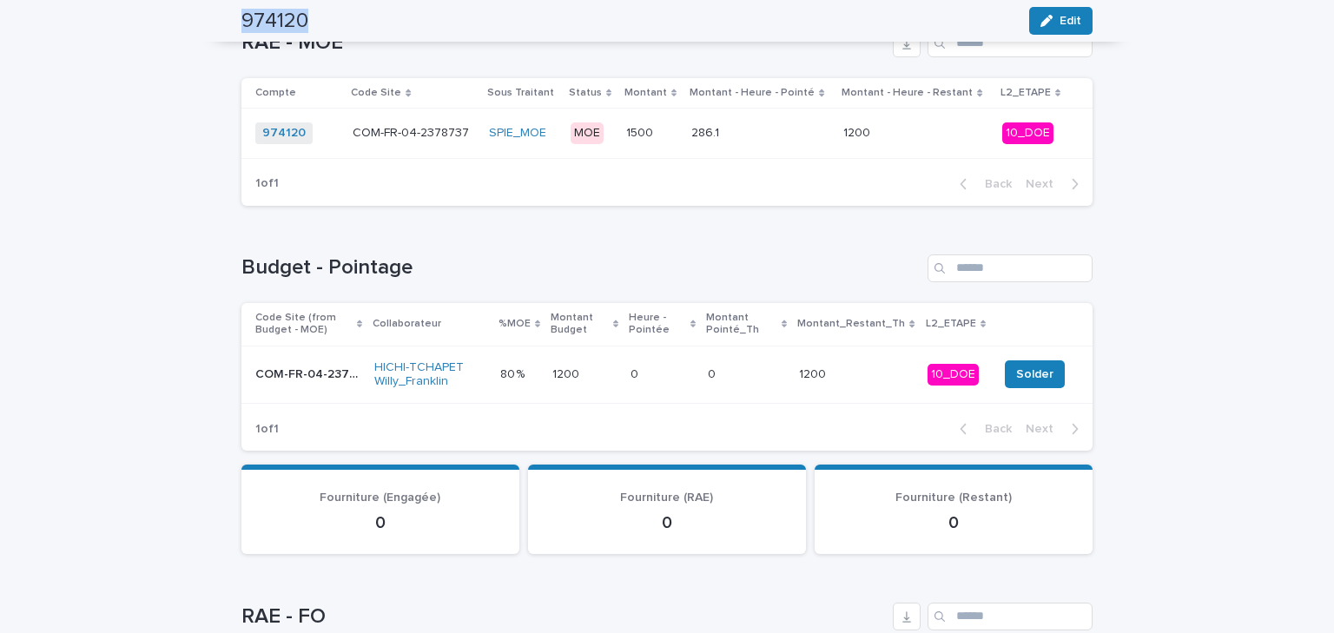
scroll to position [0, 0]
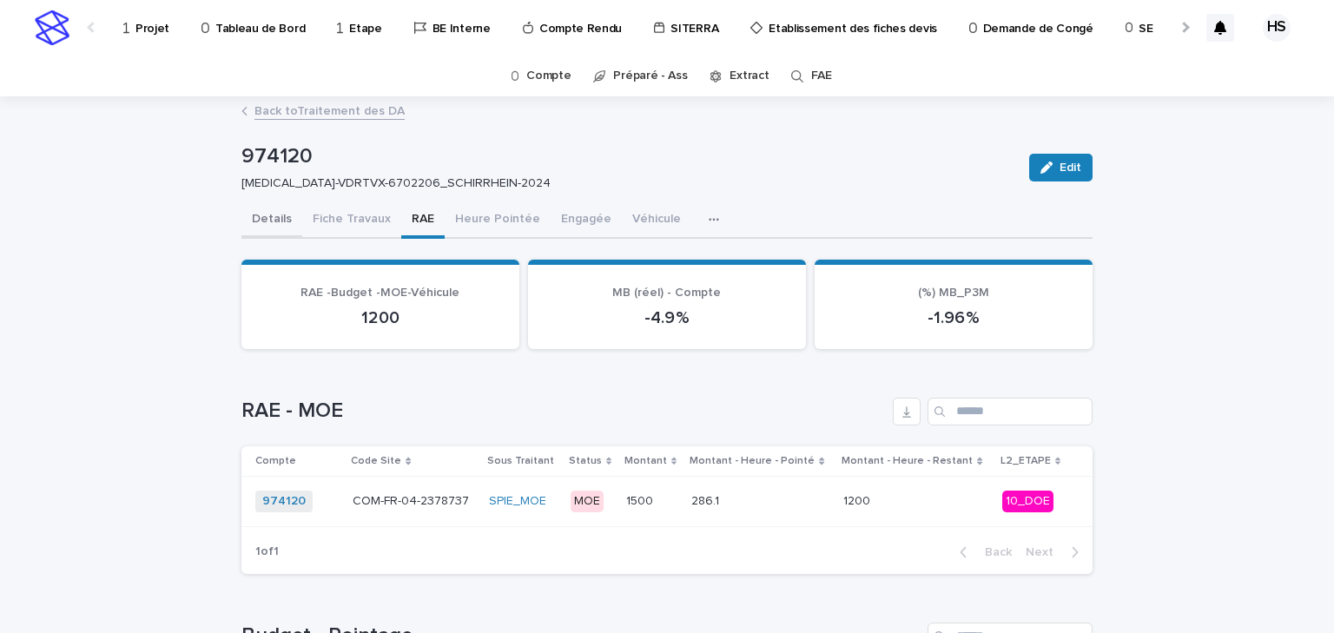
click at [271, 221] on button "Details" at bounding box center [271, 220] width 61 height 36
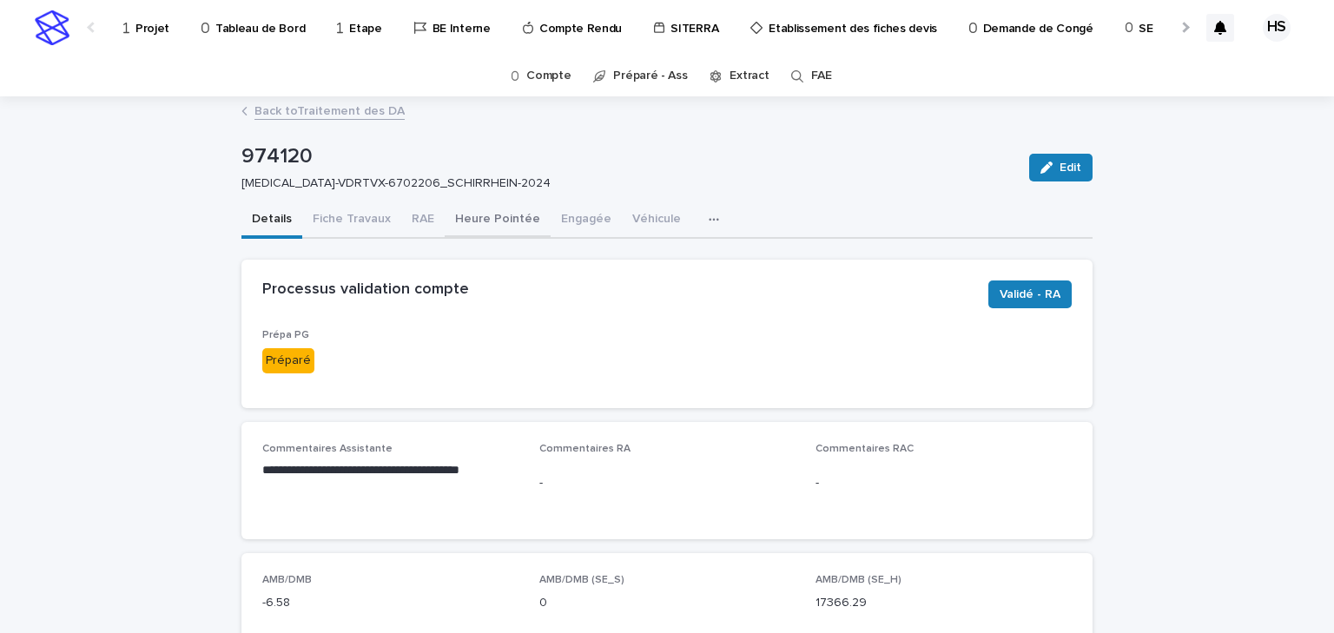
click at [471, 214] on button "Heure Pointée" at bounding box center [498, 220] width 106 height 36
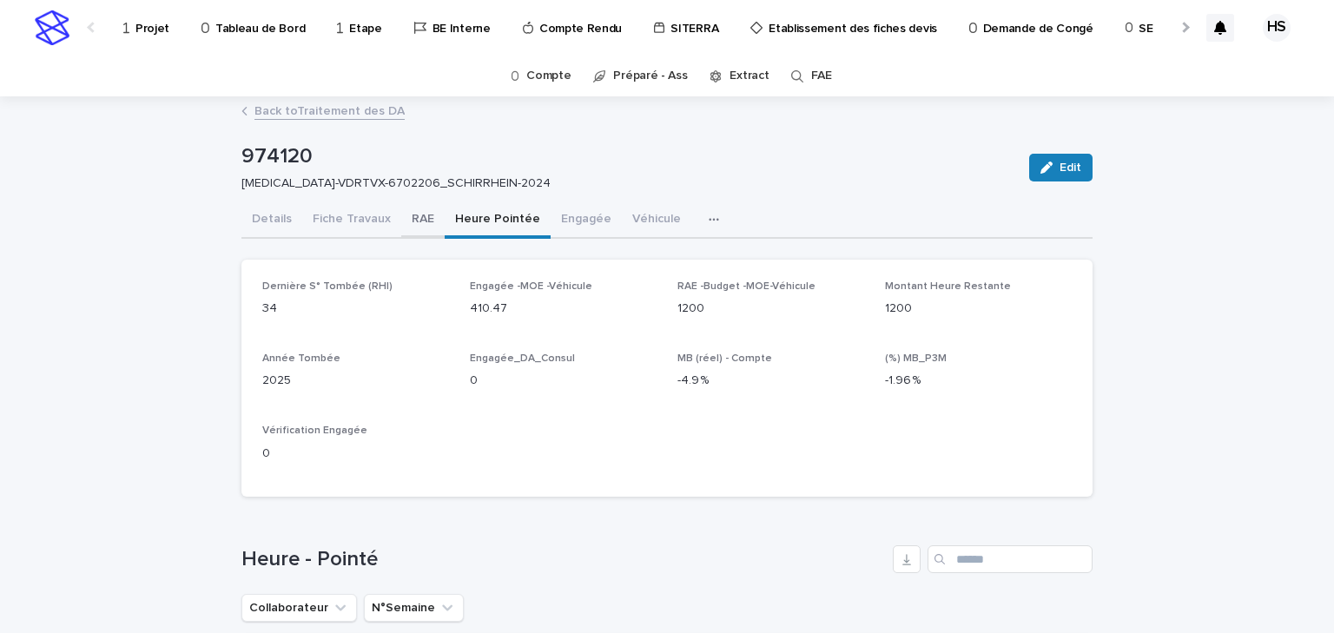
click at [425, 216] on button "RAE" at bounding box center [422, 220] width 43 height 36
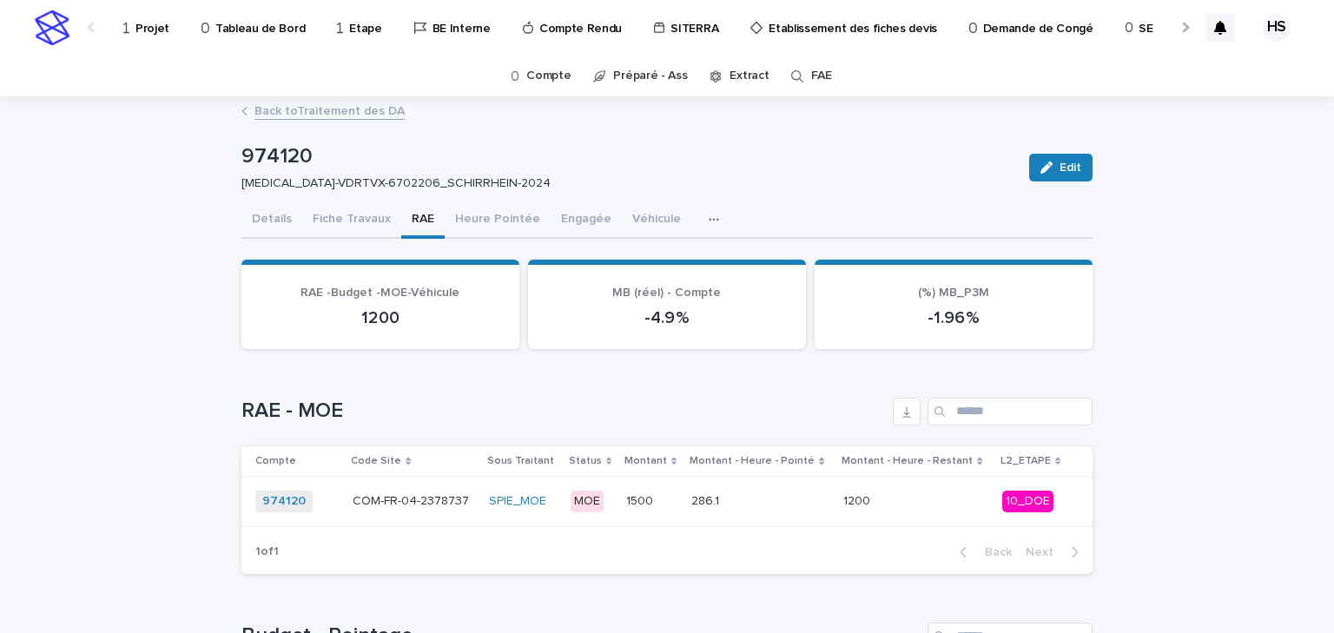
click at [327, 111] on link "Back to Traitement des DA" at bounding box center [329, 110] width 150 height 20
click at [267, 210] on button "Details" at bounding box center [271, 220] width 61 height 36
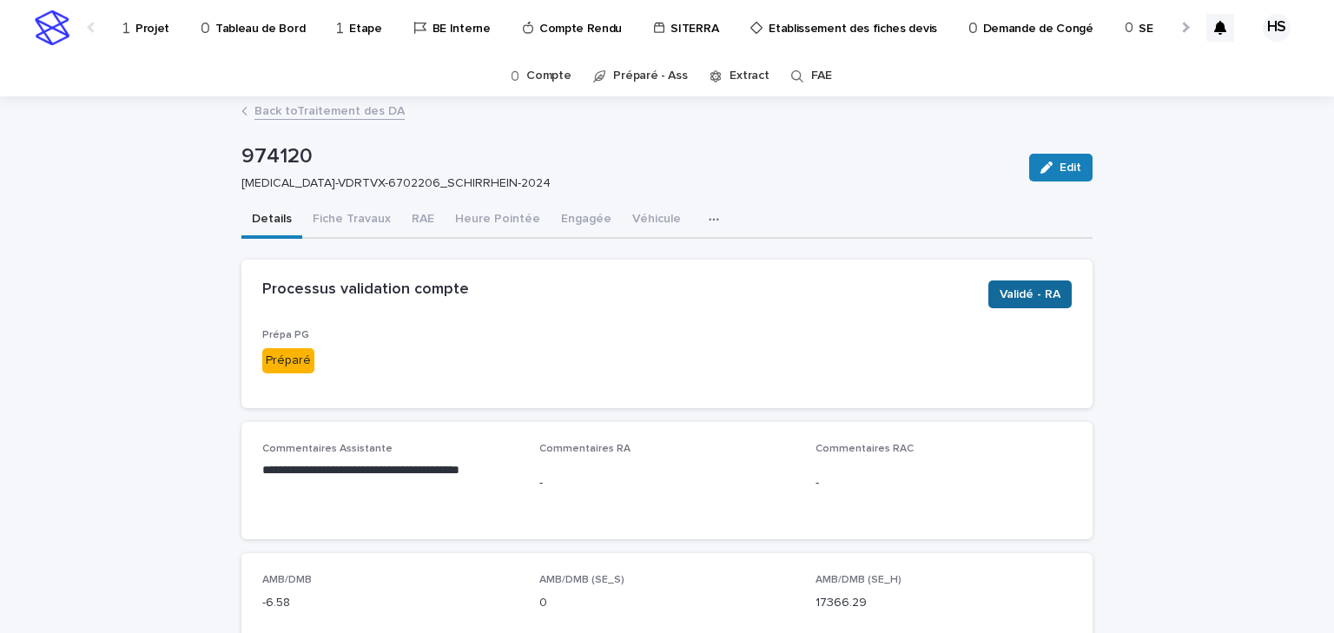
click at [1033, 306] on button "Validé - RA" at bounding box center [1029, 295] width 83 height 28
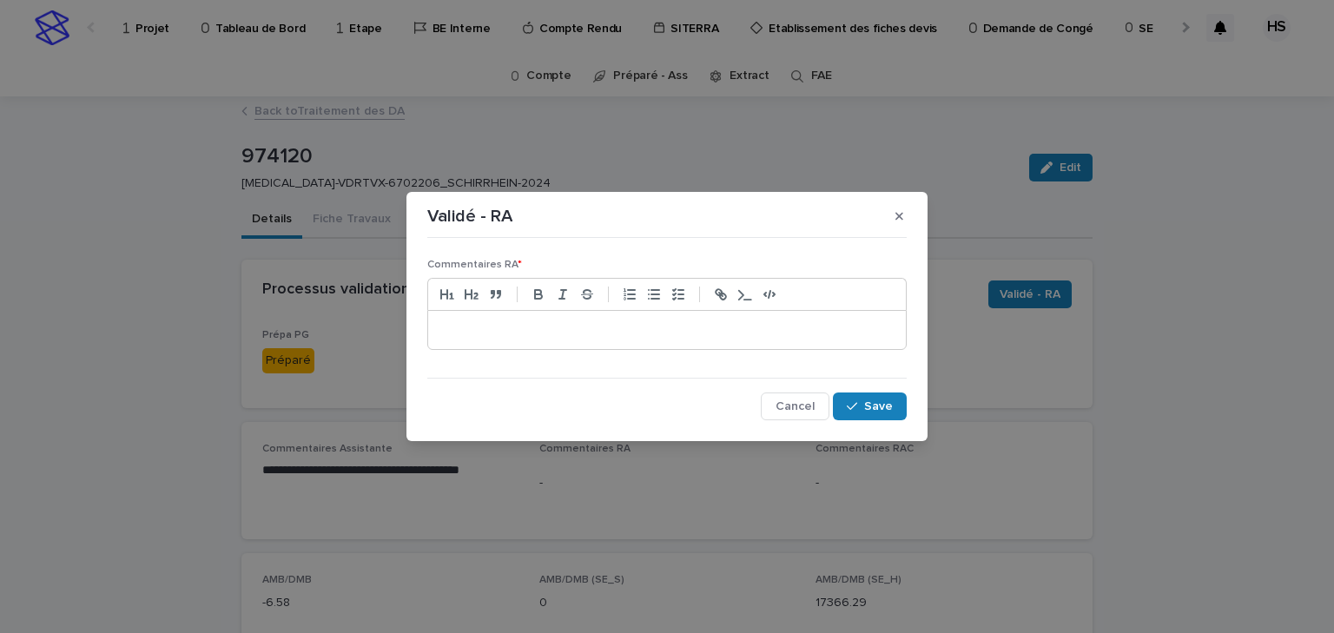
click at [598, 336] on p at bounding box center [667, 329] width 452 height 17
click at [885, 407] on span "Save" at bounding box center [878, 406] width 29 height 12
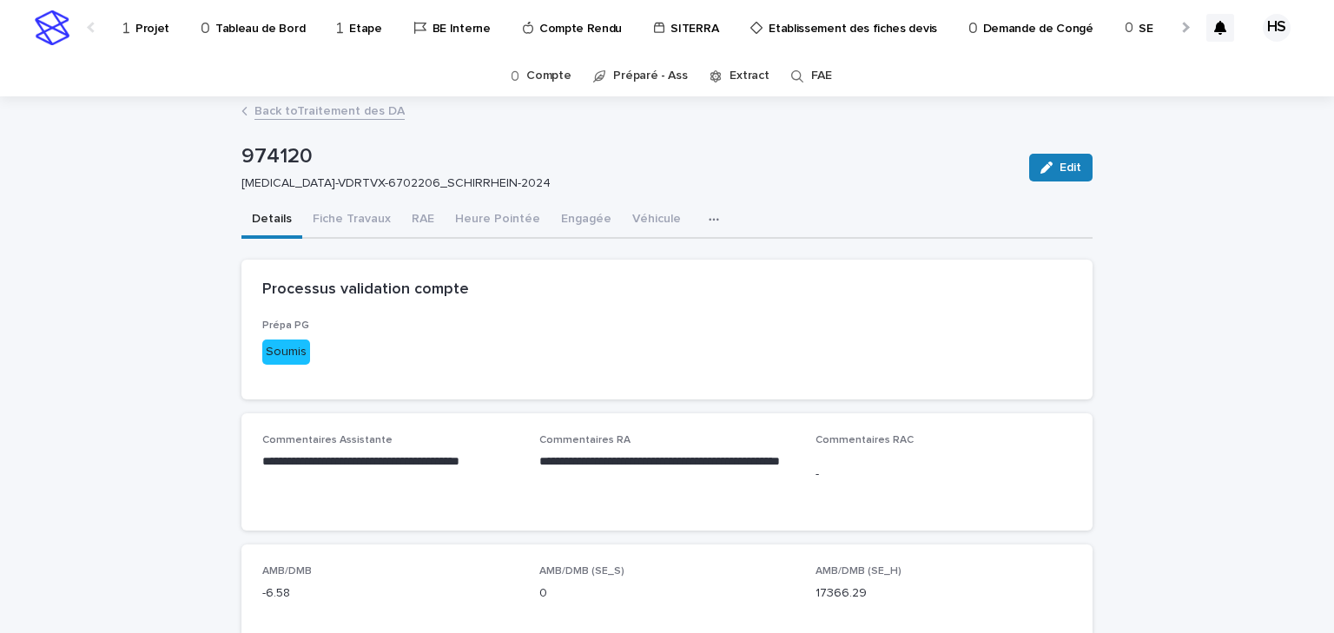
click at [330, 114] on link "Back to Traitement des DA" at bounding box center [329, 110] width 150 height 20
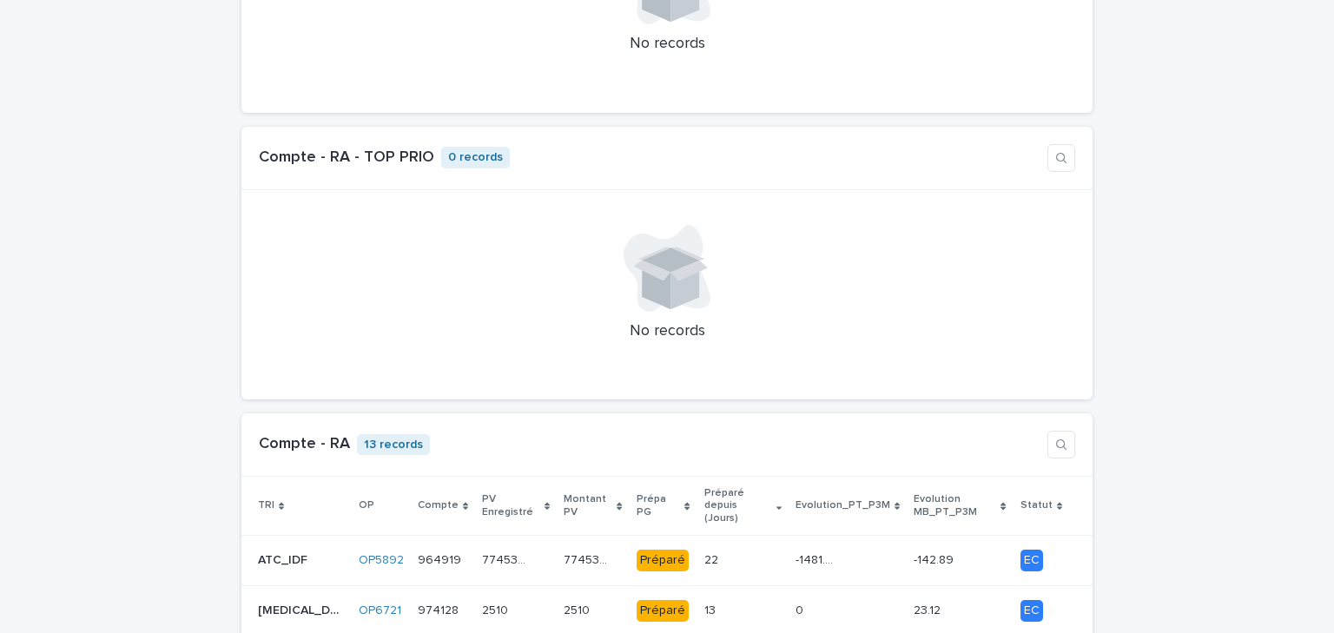
scroll to position [1598, 0]
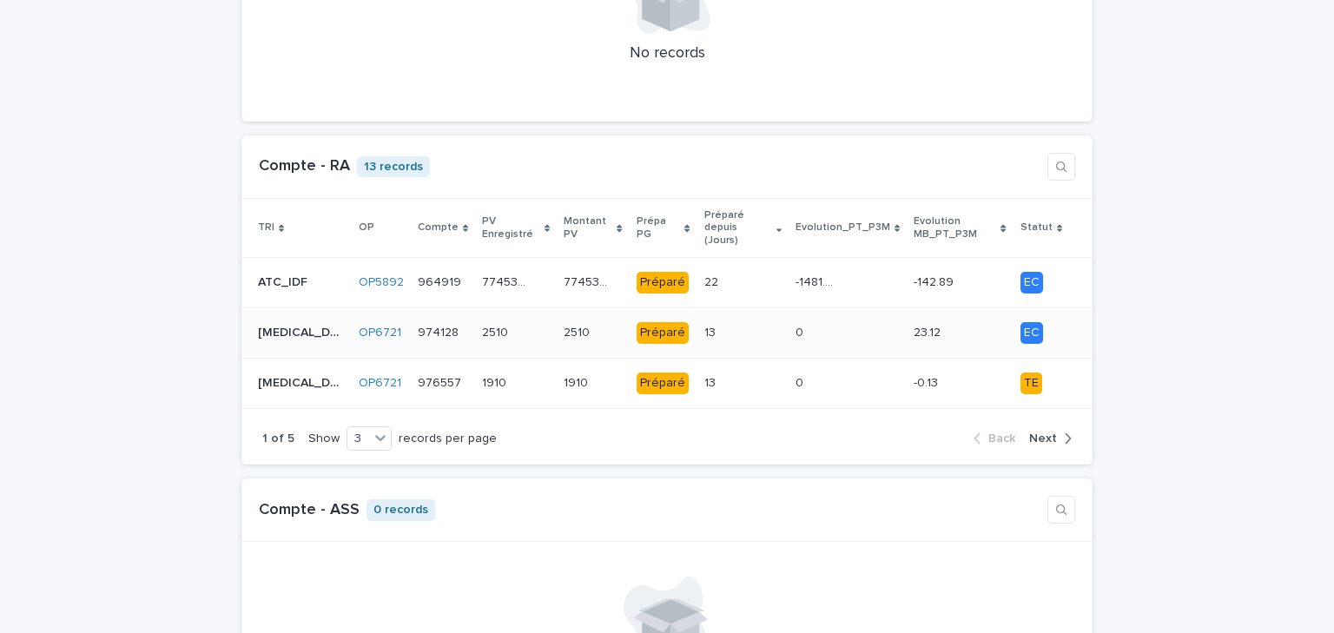
click at [716, 319] on div "13 13" at bounding box center [742, 333] width 77 height 29
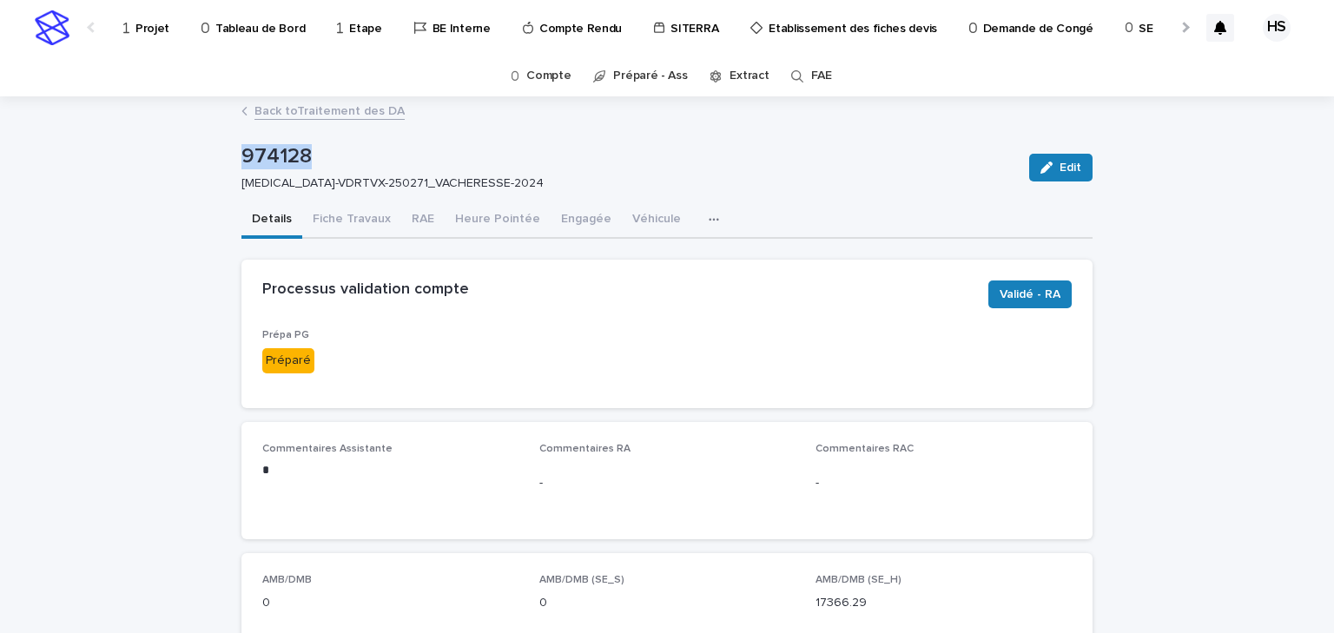
drag, startPoint x: 309, startPoint y: 149, endPoint x: 196, endPoint y: 149, distance: 112.9
click at [419, 215] on button "RAE" at bounding box center [422, 220] width 43 height 36
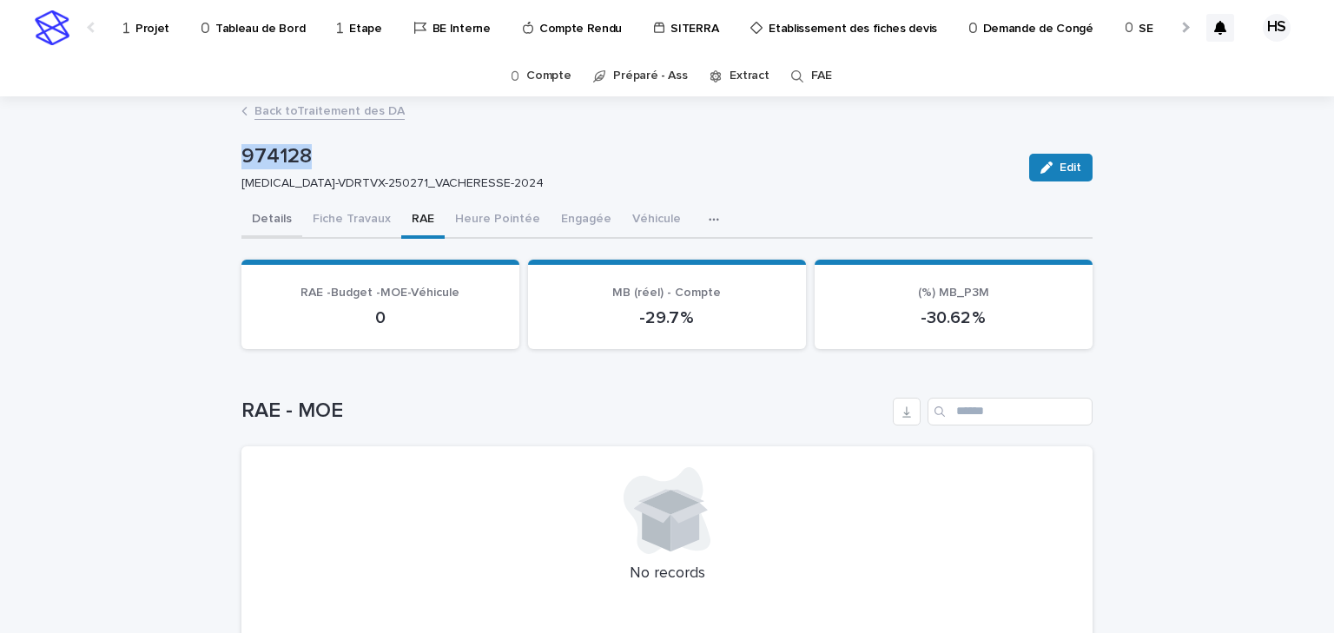
click at [272, 208] on button "Details" at bounding box center [271, 220] width 61 height 36
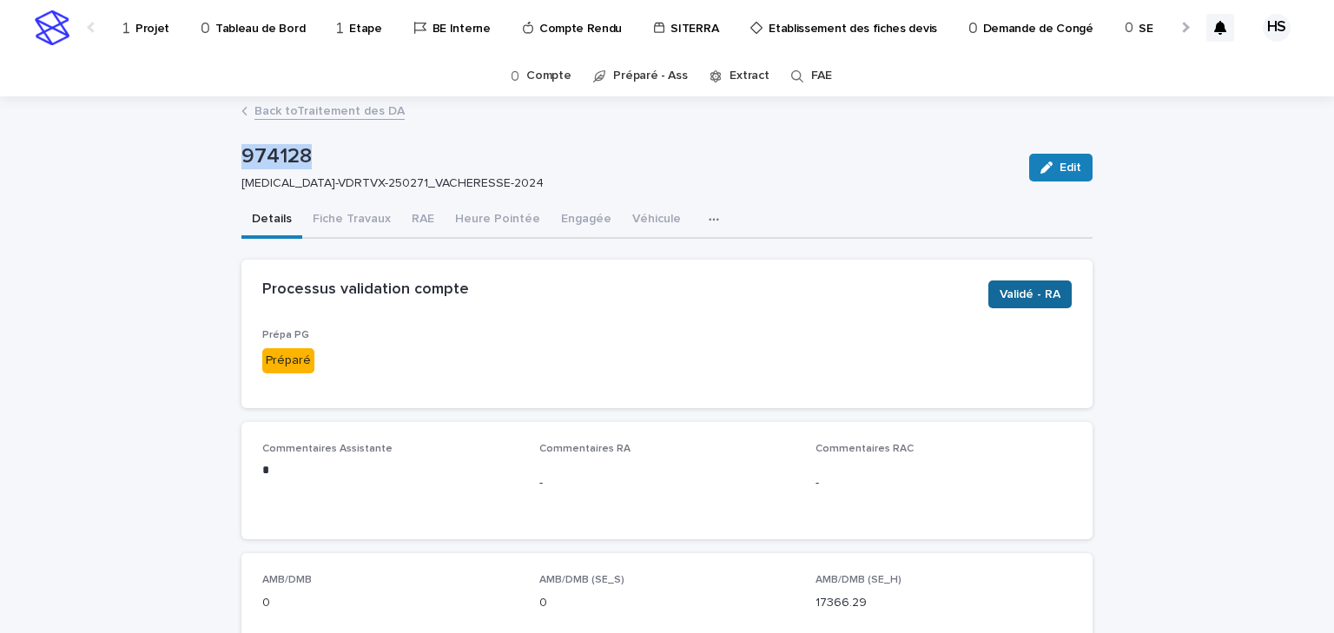
click at [1015, 290] on span "Validé - RA" at bounding box center [1030, 294] width 61 height 17
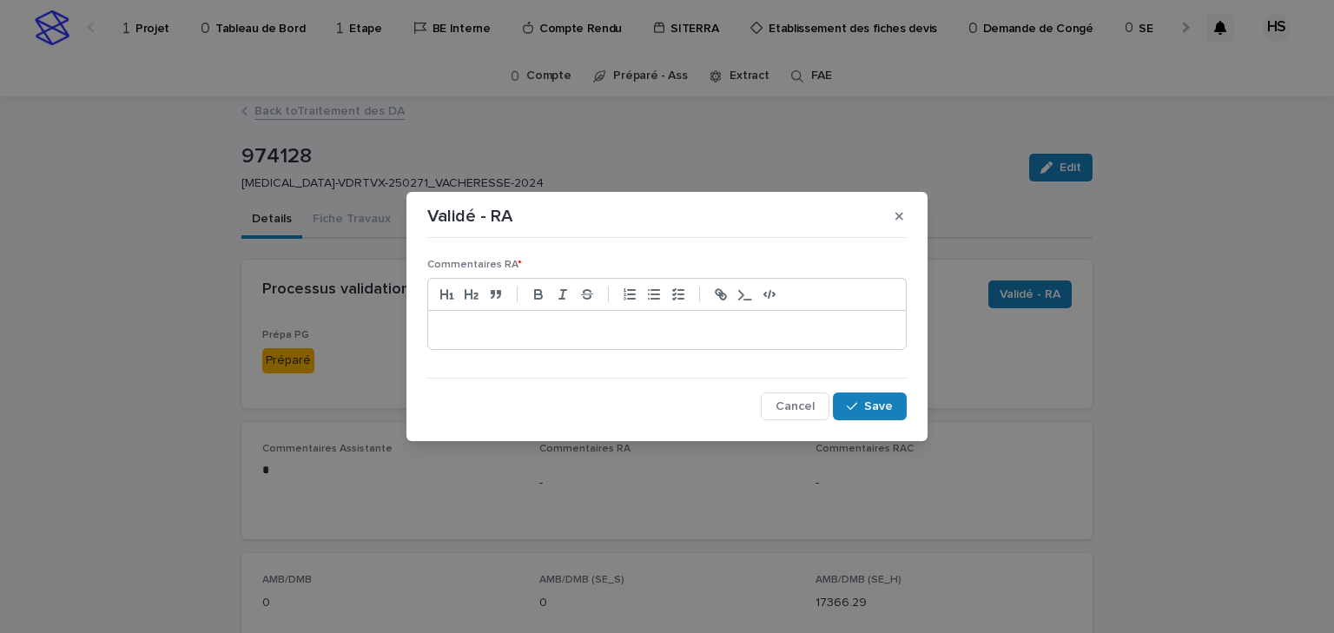
click at [573, 313] on div at bounding box center [667, 330] width 478 height 38
click at [844, 402] on button "Save" at bounding box center [870, 407] width 74 height 28
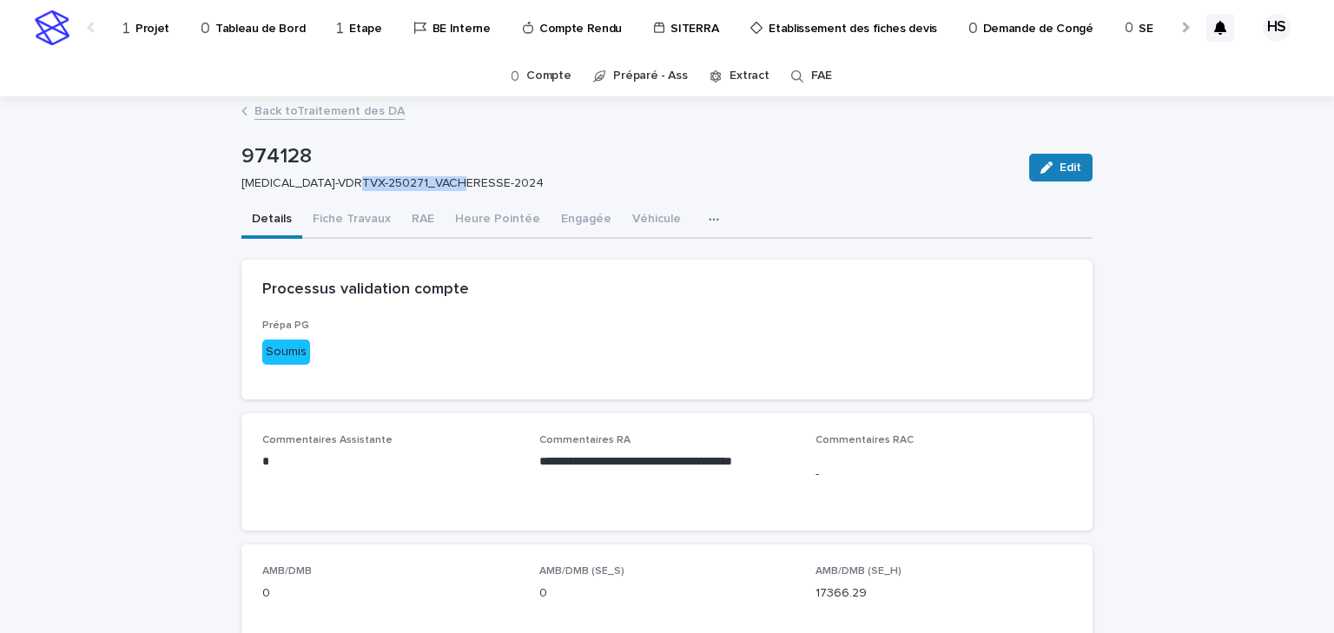
drag, startPoint x: 466, startPoint y: 175, endPoint x: 357, endPoint y: 181, distance: 108.7
click at [357, 181] on div "HIV-VDRTVX-250271_VACHERESSE-2024" at bounding box center [624, 182] width 767 height 18
click at [347, 111] on link "Back to Traitement des DA" at bounding box center [329, 110] width 150 height 20
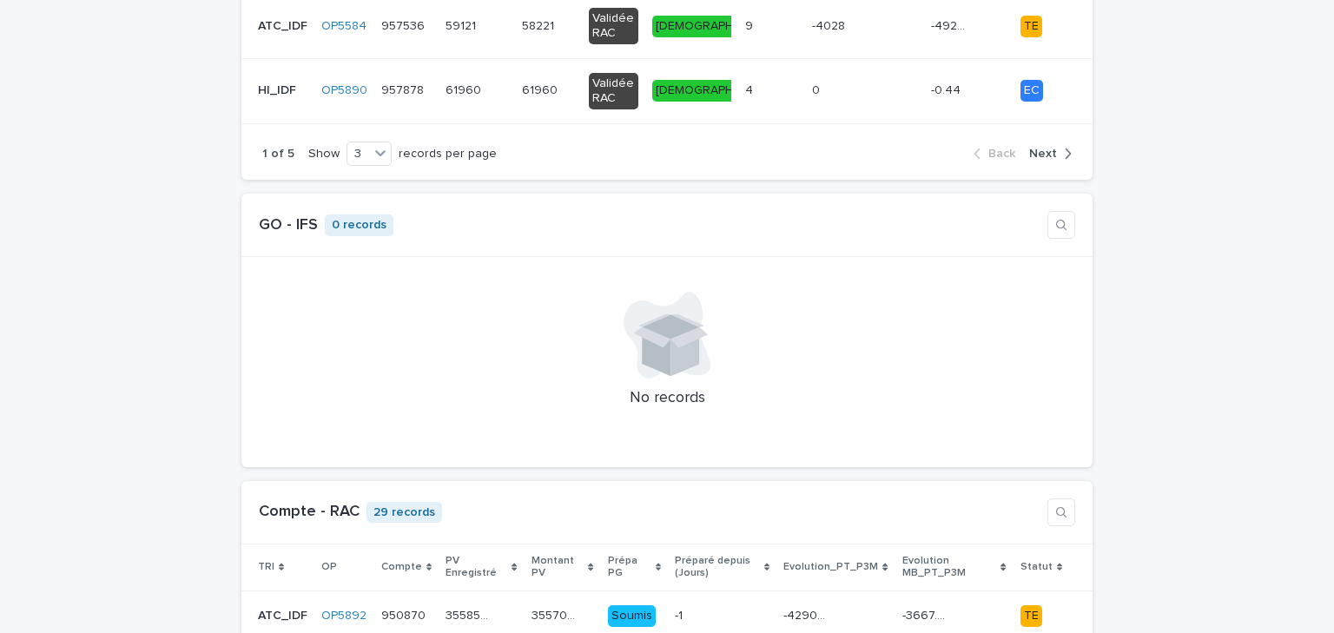
scroll to position [695, 0]
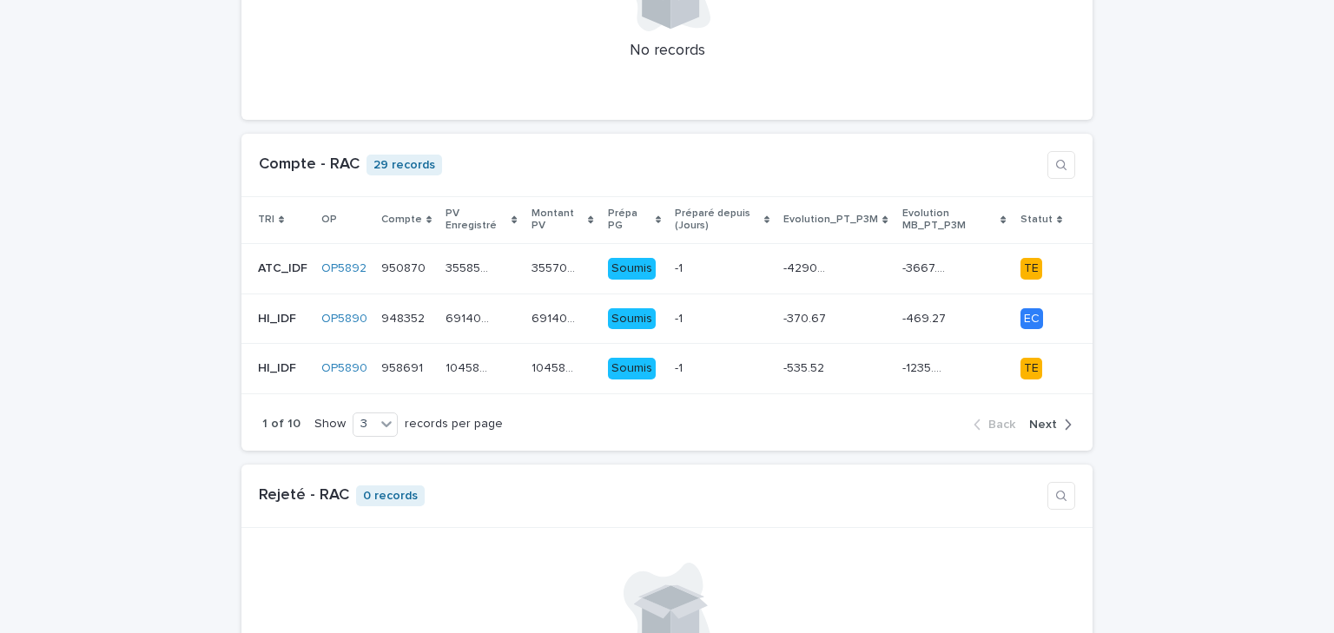
click at [1050, 419] on span "Next" at bounding box center [1043, 425] width 28 height 12
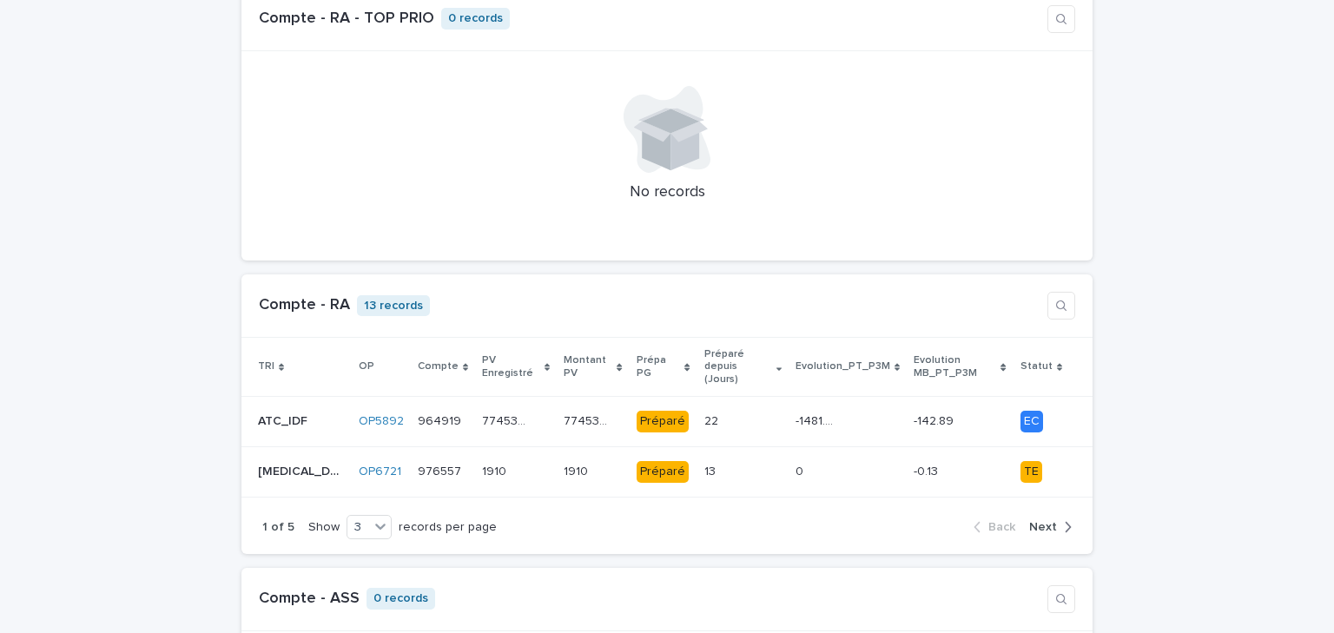
scroll to position [1529, 0]
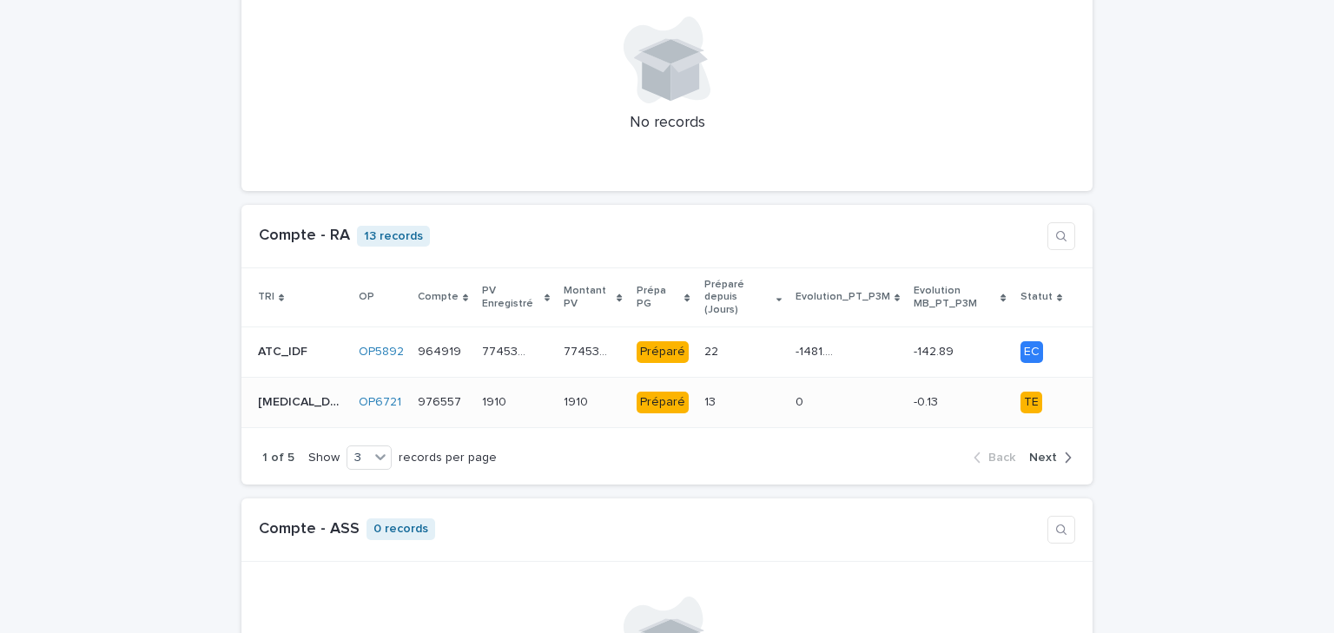
click at [706, 388] on div "13 13" at bounding box center [742, 402] width 77 height 29
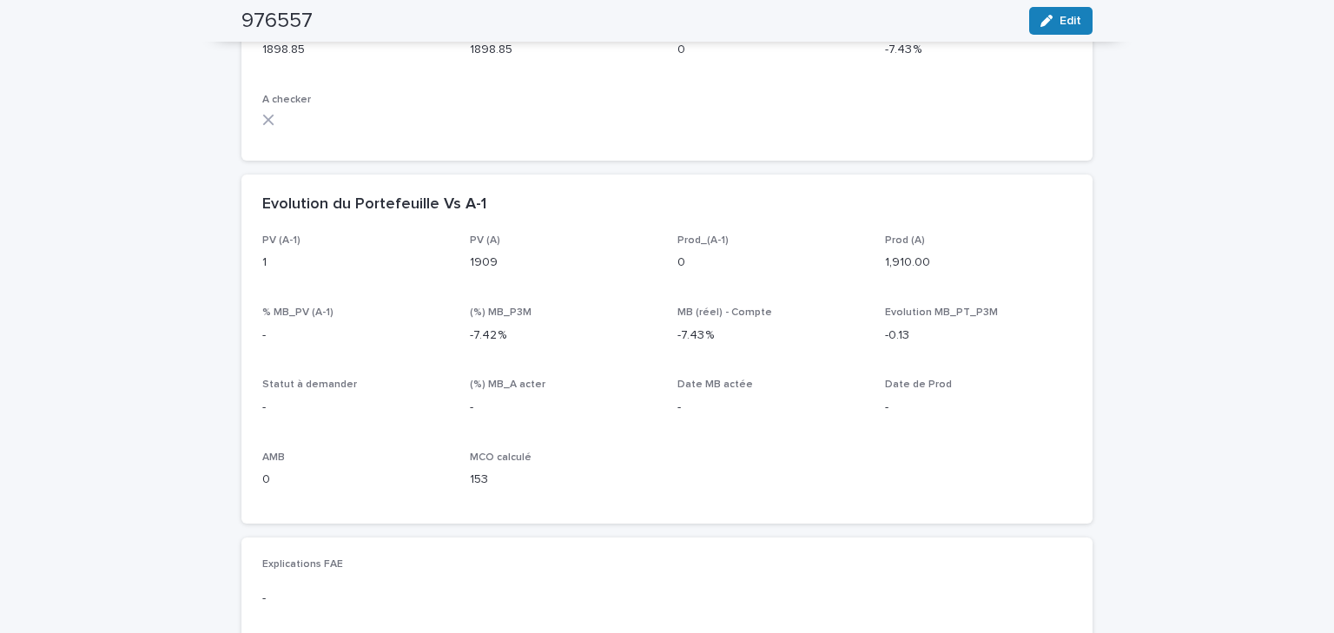
scroll to position [536, 0]
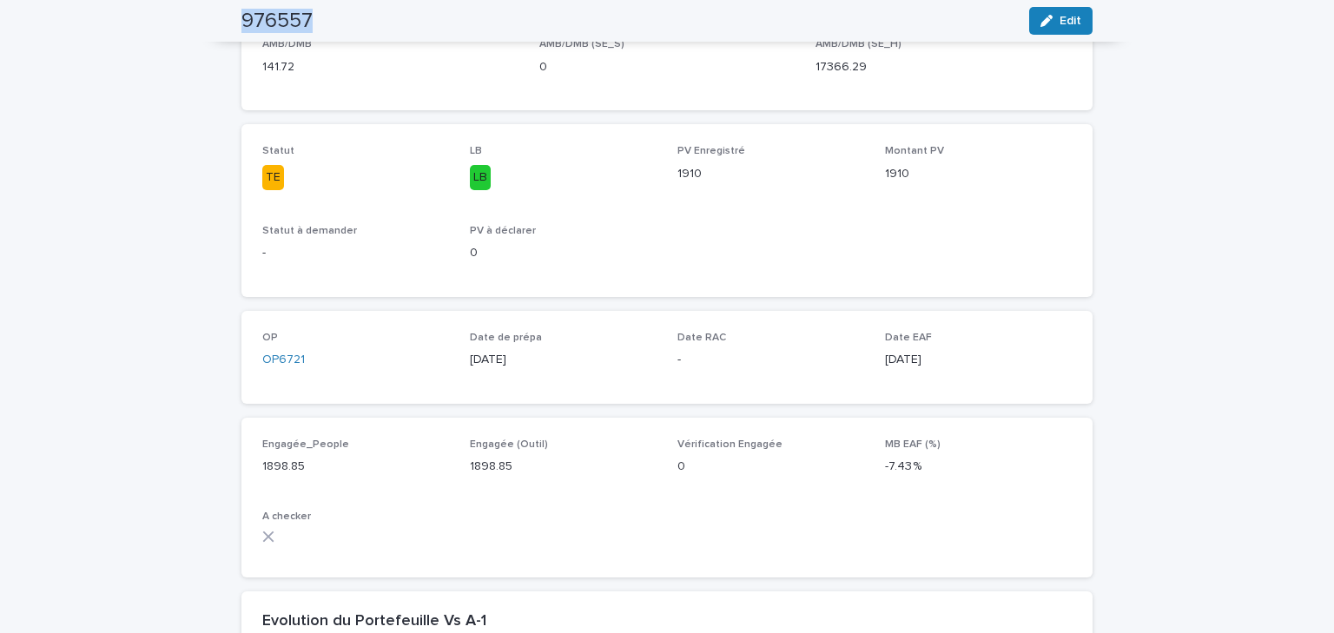
drag, startPoint x: 317, startPoint y: 23, endPoint x: 206, endPoint y: 23, distance: 111.2
click at [206, 23] on div "976557 Edit" at bounding box center [667, 21] width 934 height 42
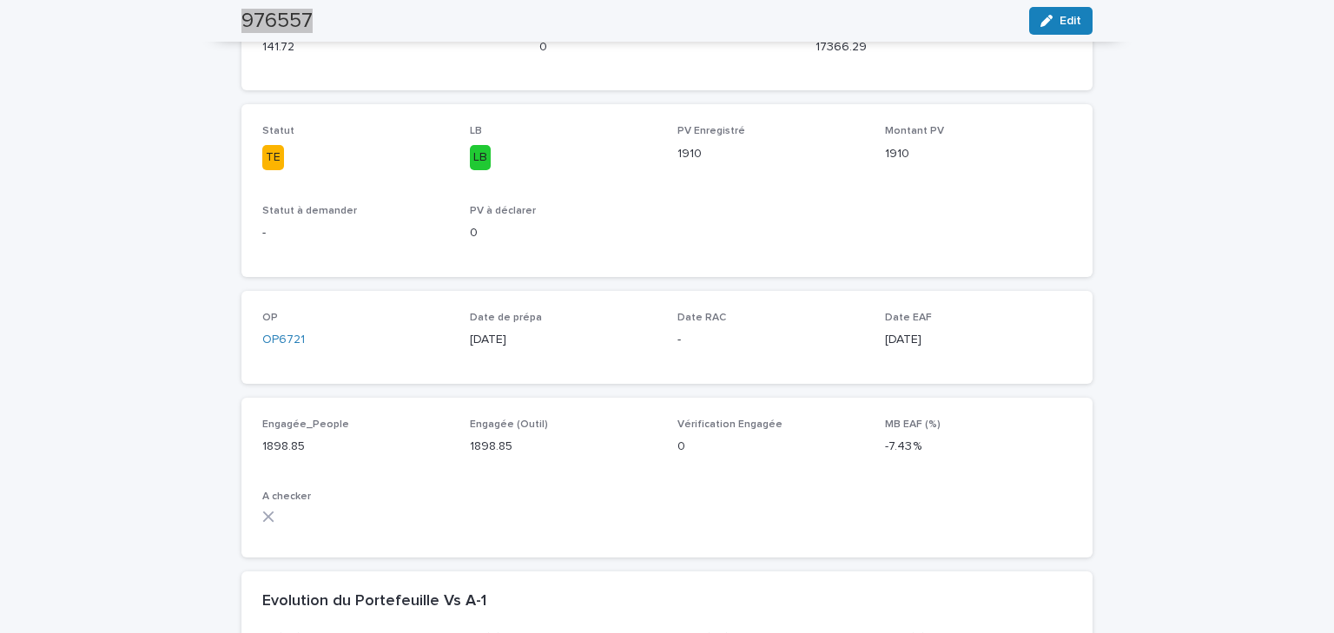
scroll to position [69, 0]
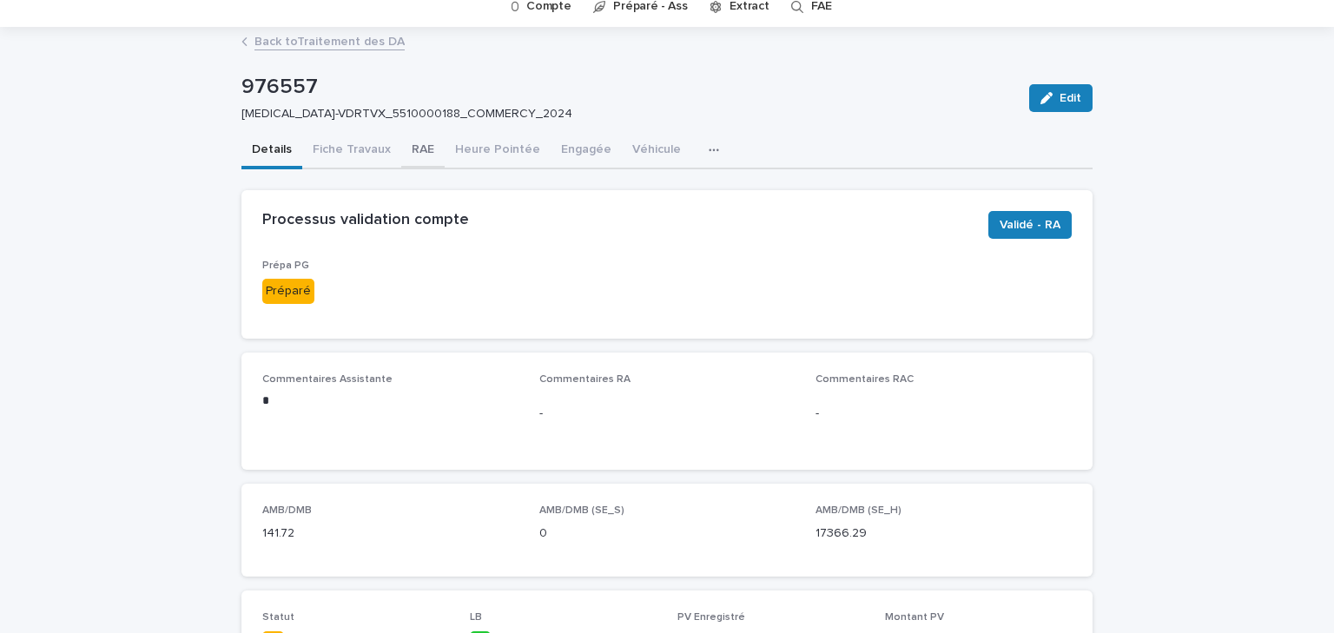
click at [410, 149] on button "RAE" at bounding box center [422, 151] width 43 height 36
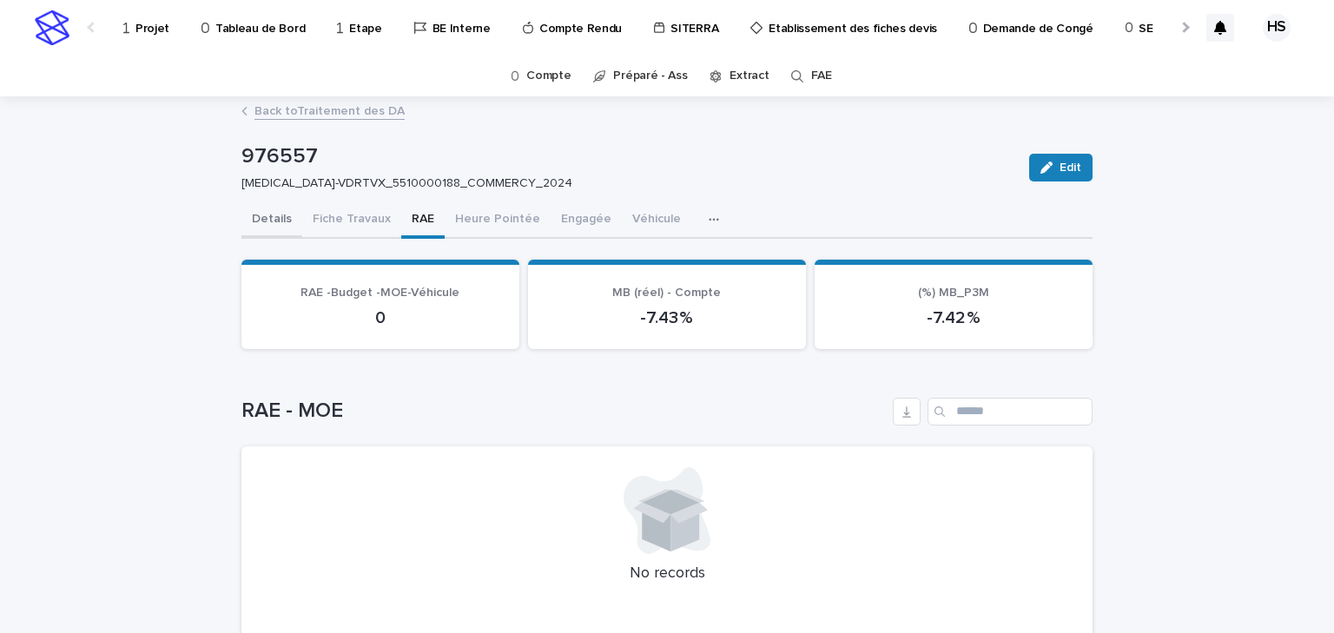
click at [271, 226] on button "Details" at bounding box center [271, 220] width 61 height 36
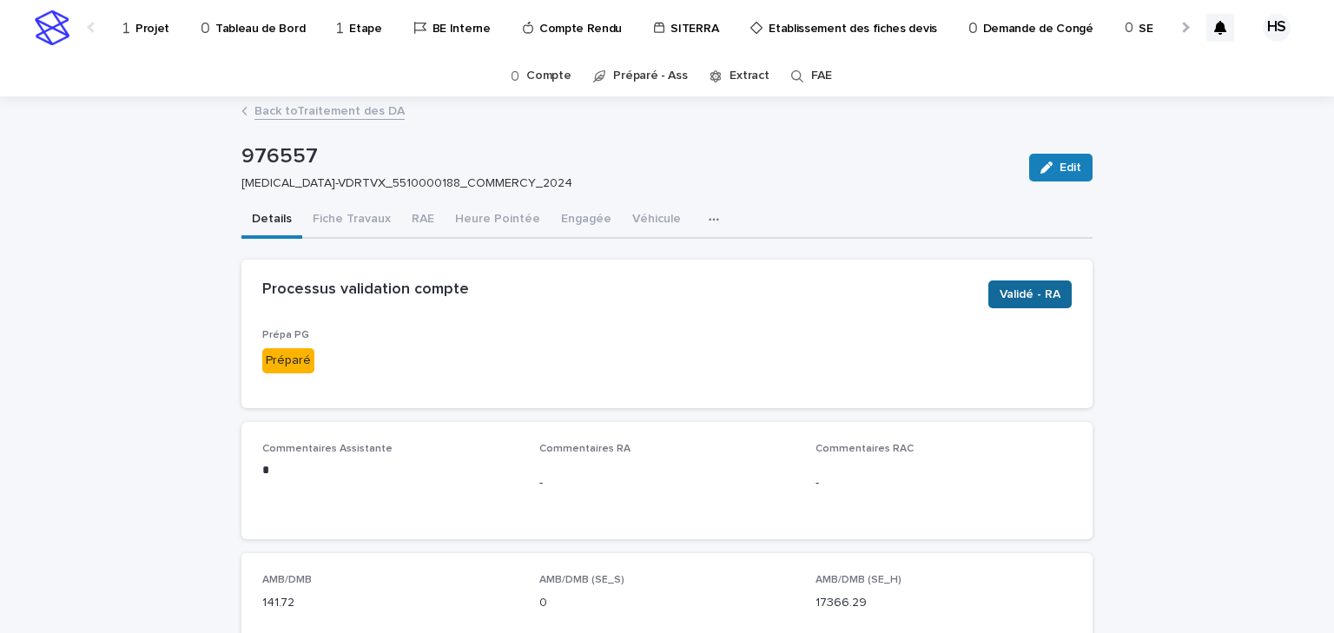
click at [1023, 294] on span "Validé - RA" at bounding box center [1030, 294] width 61 height 17
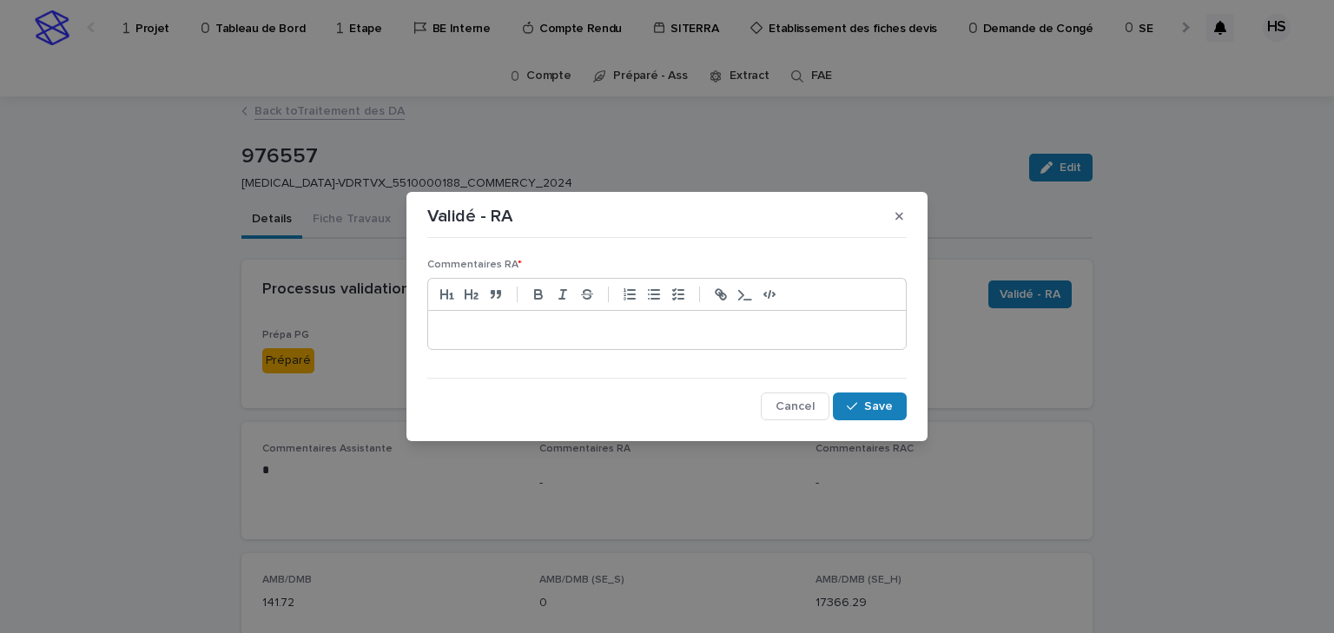
click at [446, 331] on p at bounding box center [667, 329] width 452 height 17
click at [863, 393] on button "Save" at bounding box center [870, 407] width 74 height 28
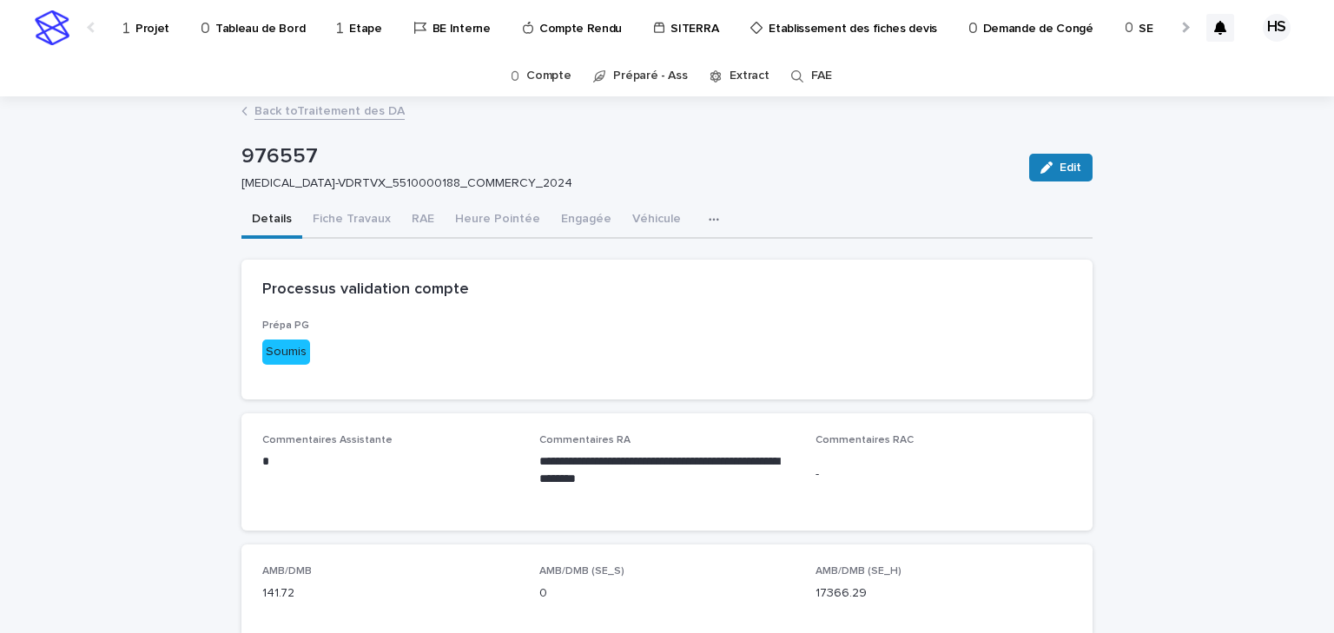
click at [363, 108] on link "Back to Traitement des DA" at bounding box center [329, 110] width 150 height 20
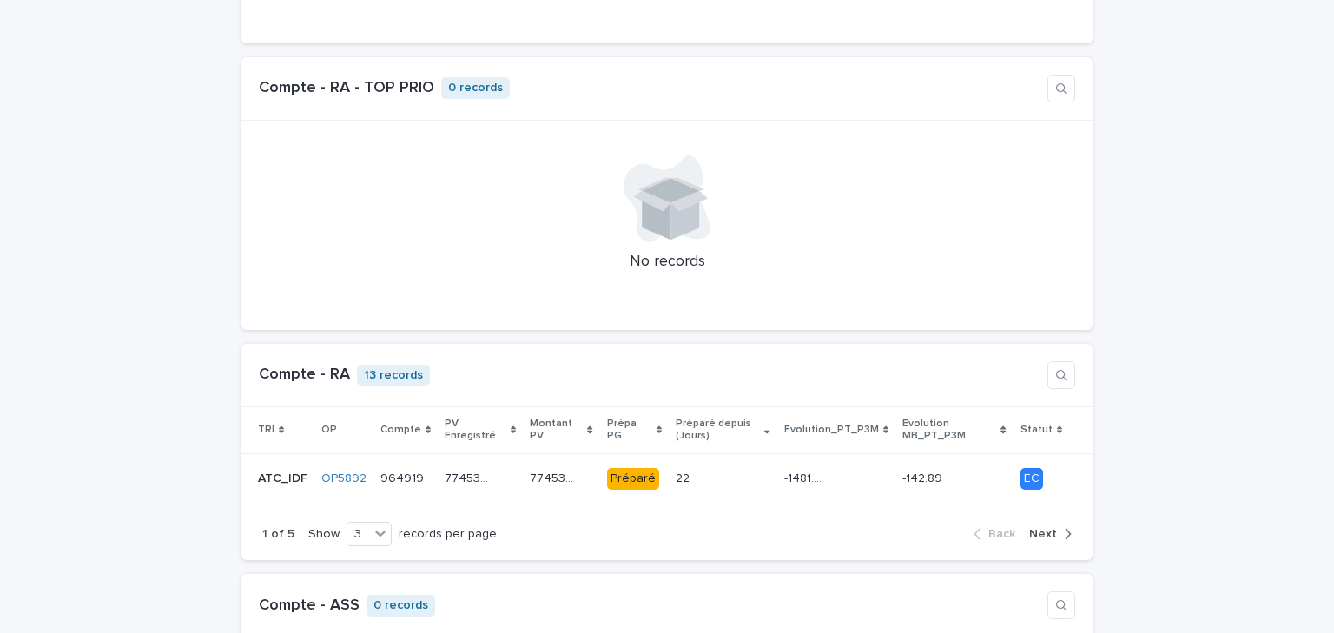
scroll to position [1459, 0]
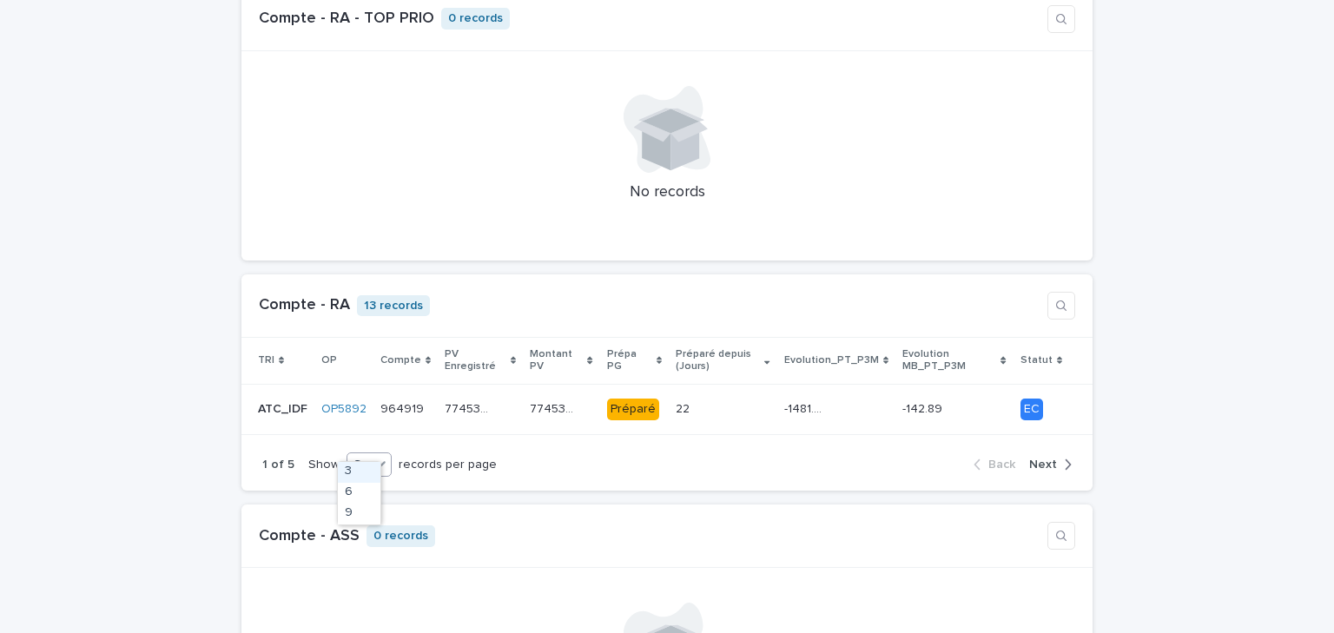
click at [375, 461] on icon at bounding box center [380, 464] width 10 height 6
click at [353, 515] on div "9" at bounding box center [359, 514] width 43 height 21
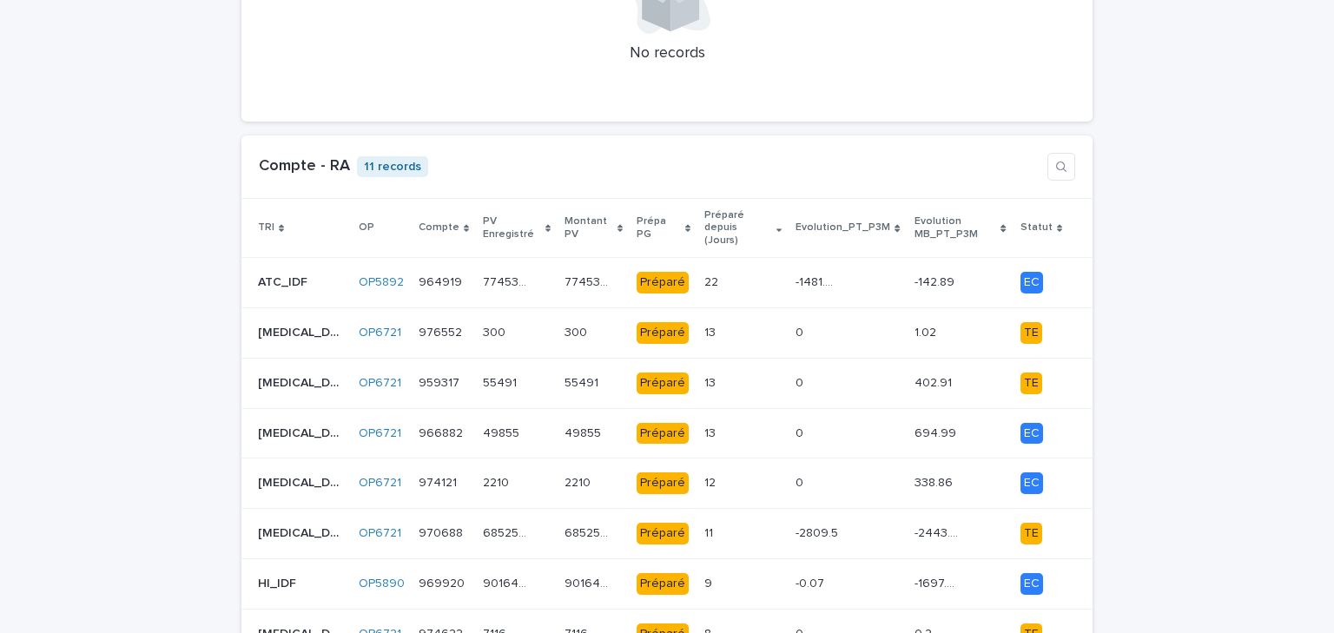
scroll to position [1876, 0]
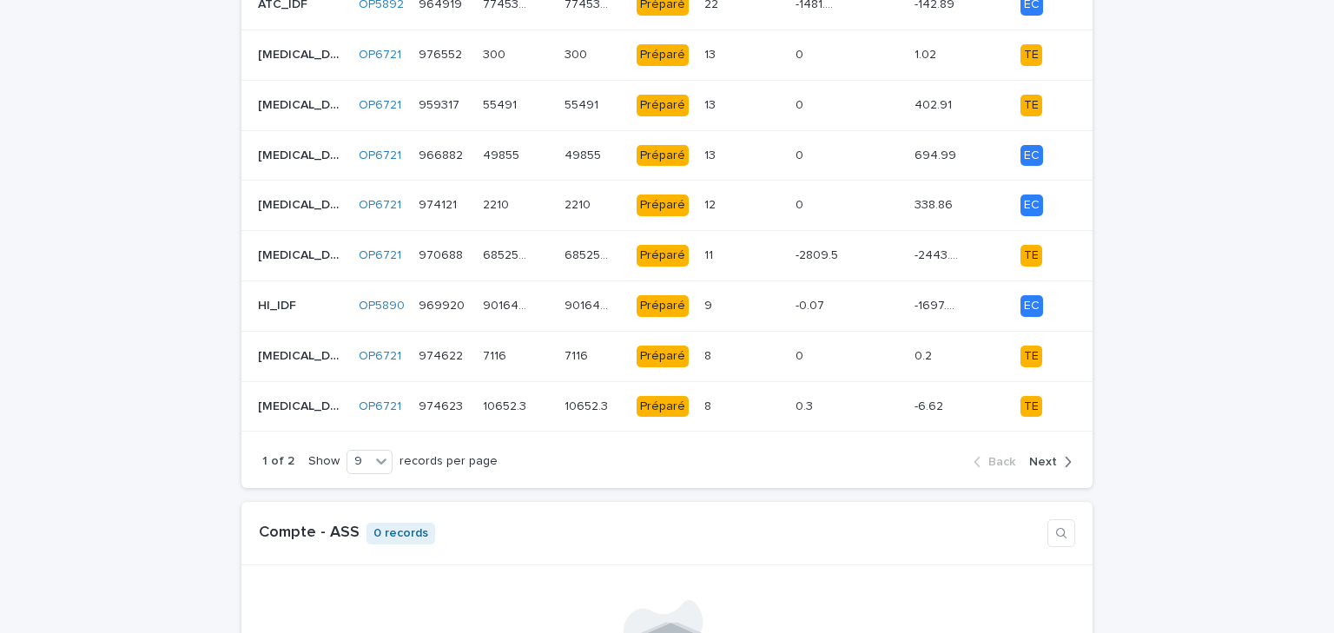
click at [1033, 456] on span "Next" at bounding box center [1043, 462] width 28 height 12
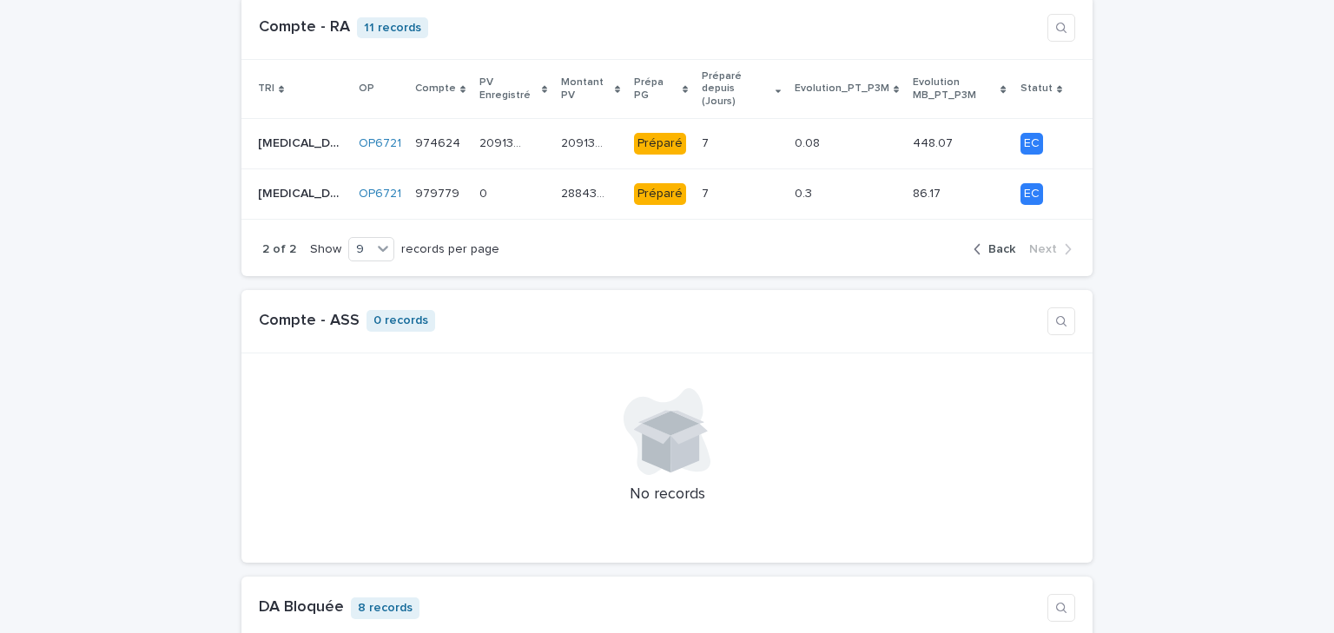
scroll to position [1598, 0]
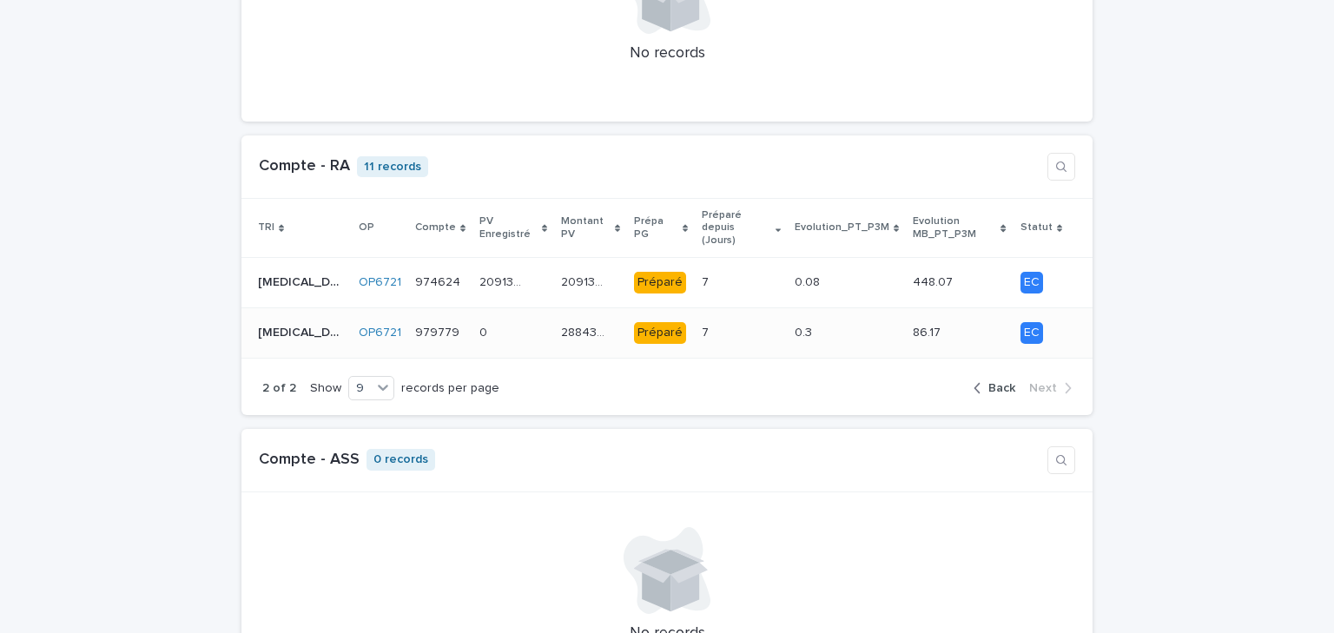
click at [737, 319] on div "7 7" at bounding box center [741, 333] width 79 height 29
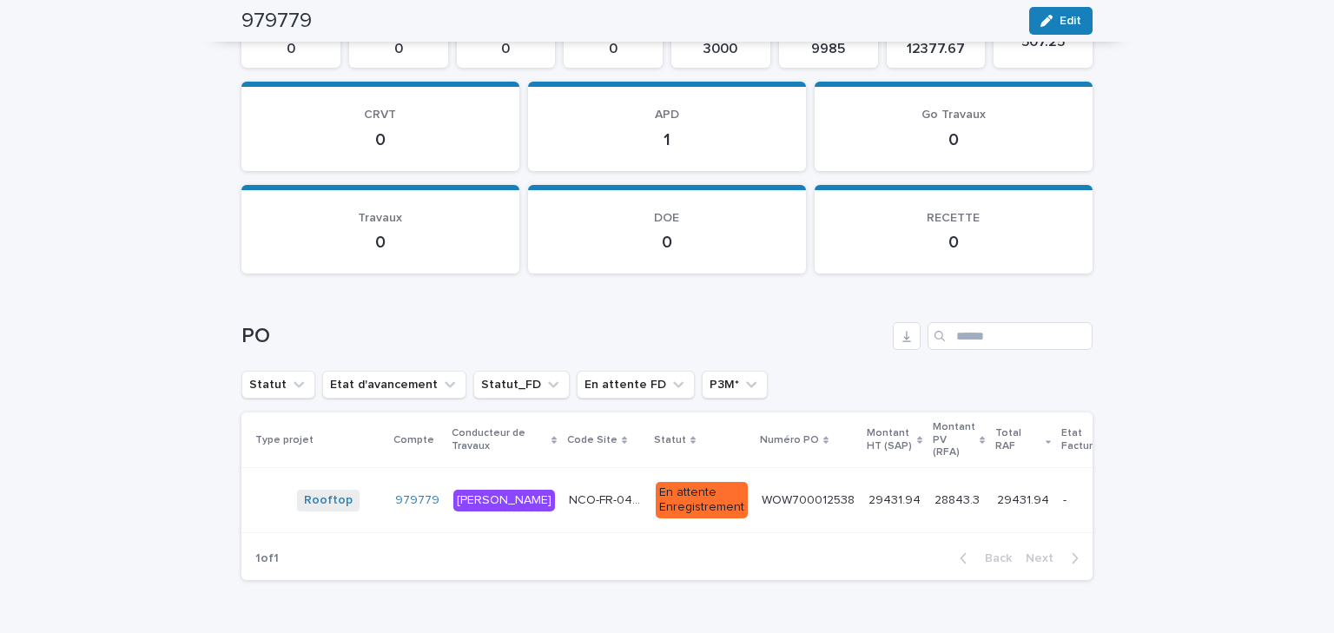
scroll to position [2000, 0]
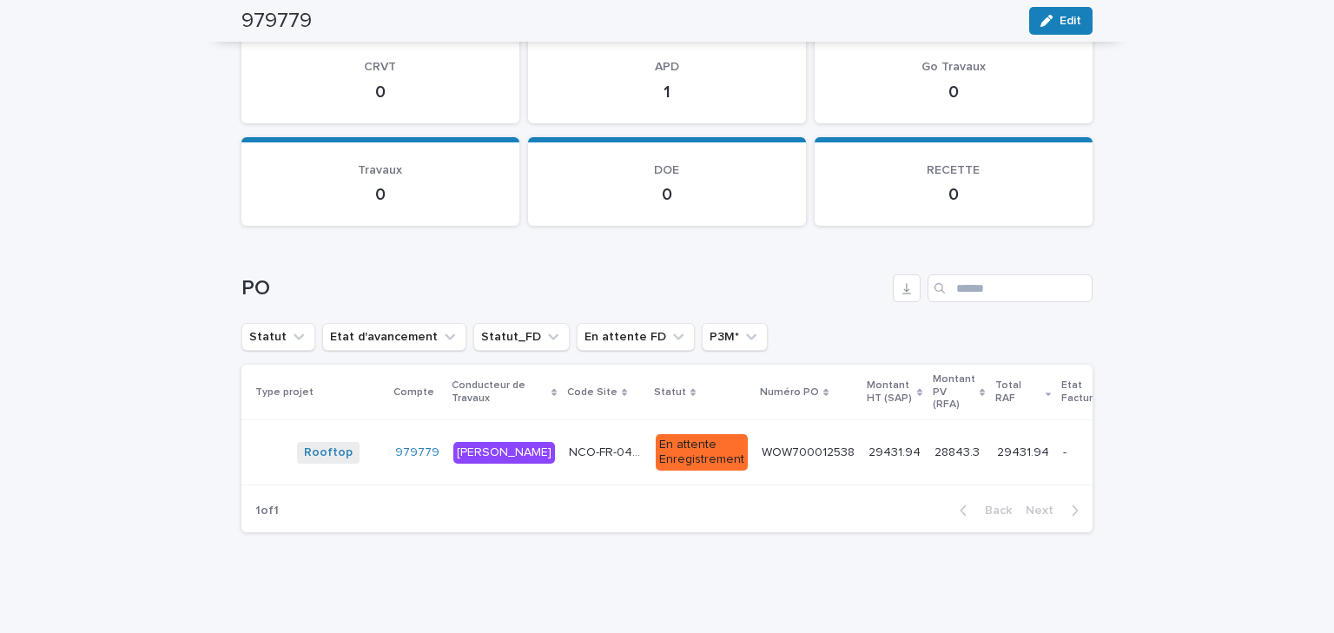
click at [656, 446] on div "En attente Enregistrement" at bounding box center [702, 452] width 92 height 36
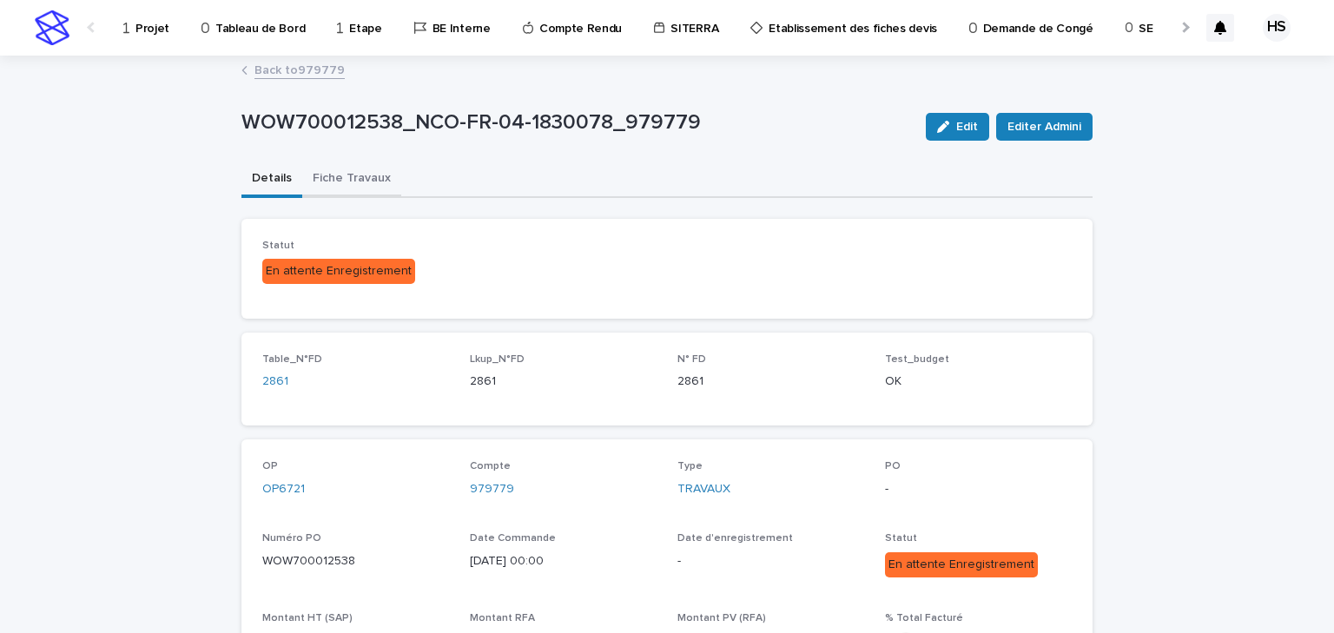
click at [343, 170] on button "Fiche Travaux" at bounding box center [351, 180] width 99 height 36
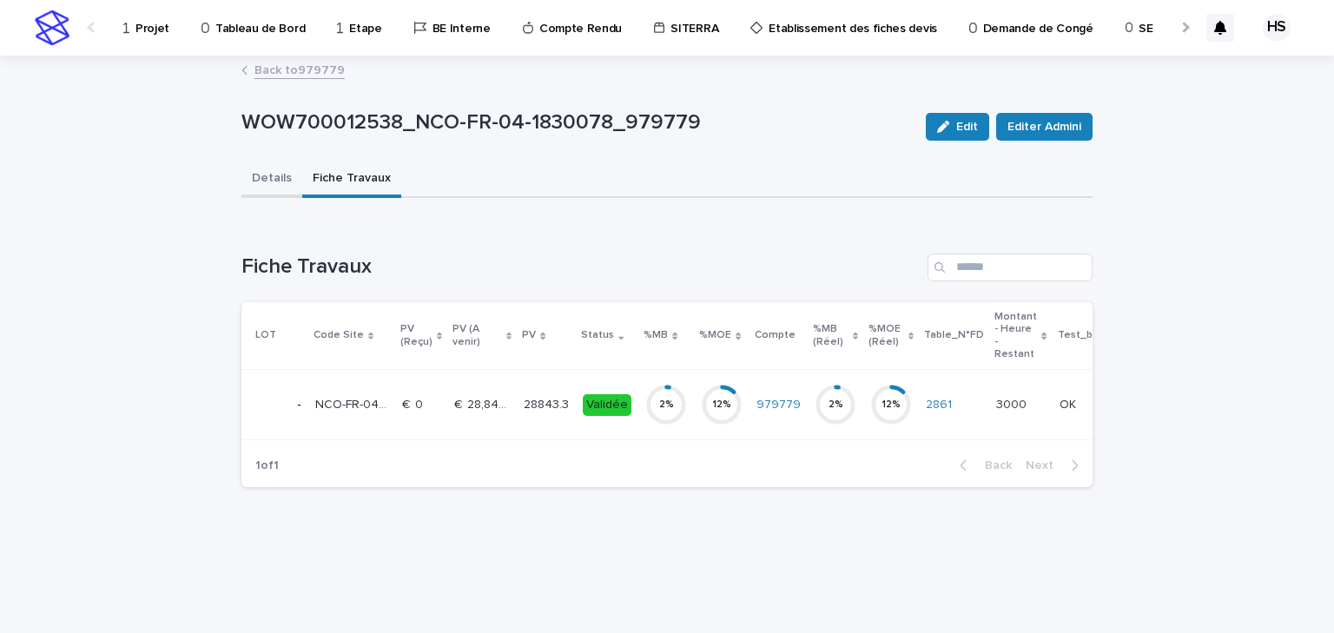
click at [264, 186] on button "Details" at bounding box center [271, 180] width 61 height 36
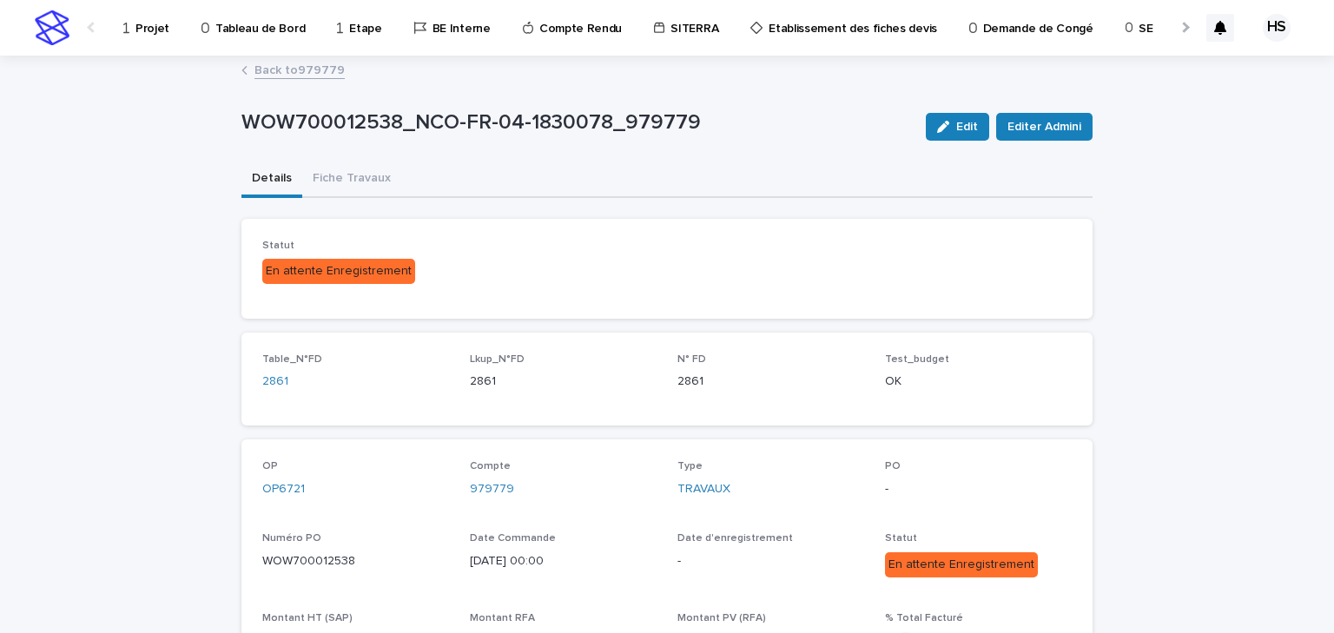
click at [300, 76] on link "Back to 979779" at bounding box center [299, 69] width 90 height 20
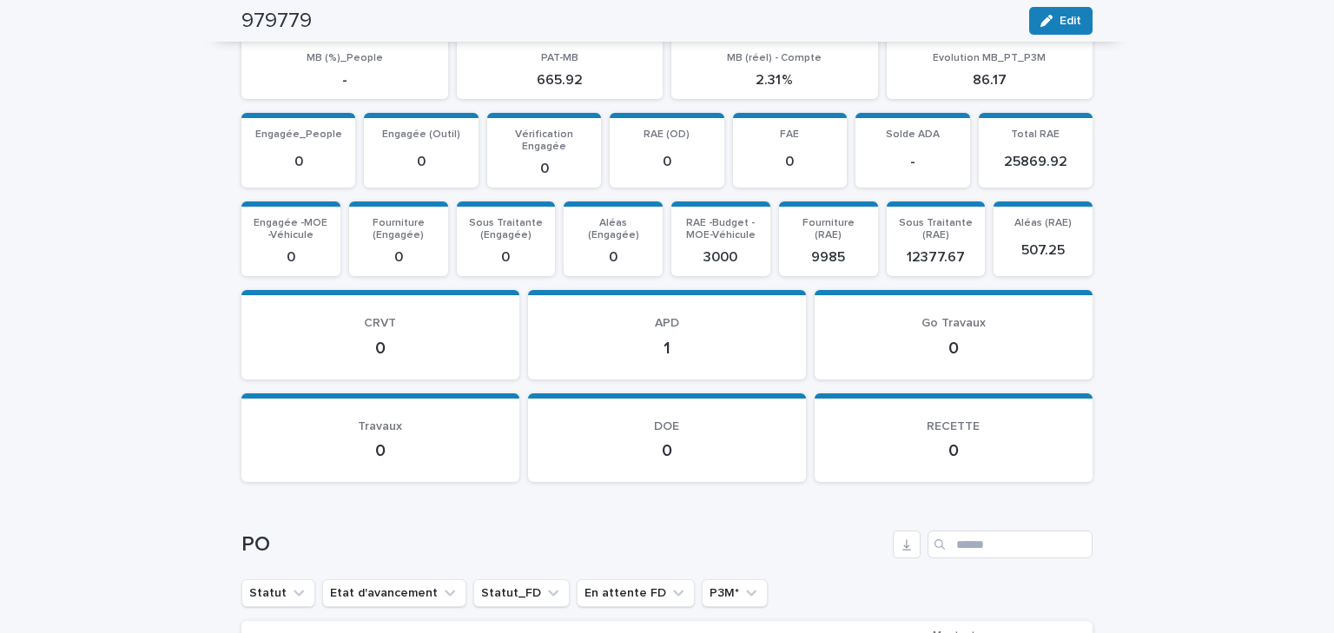
scroll to position [2000, 0]
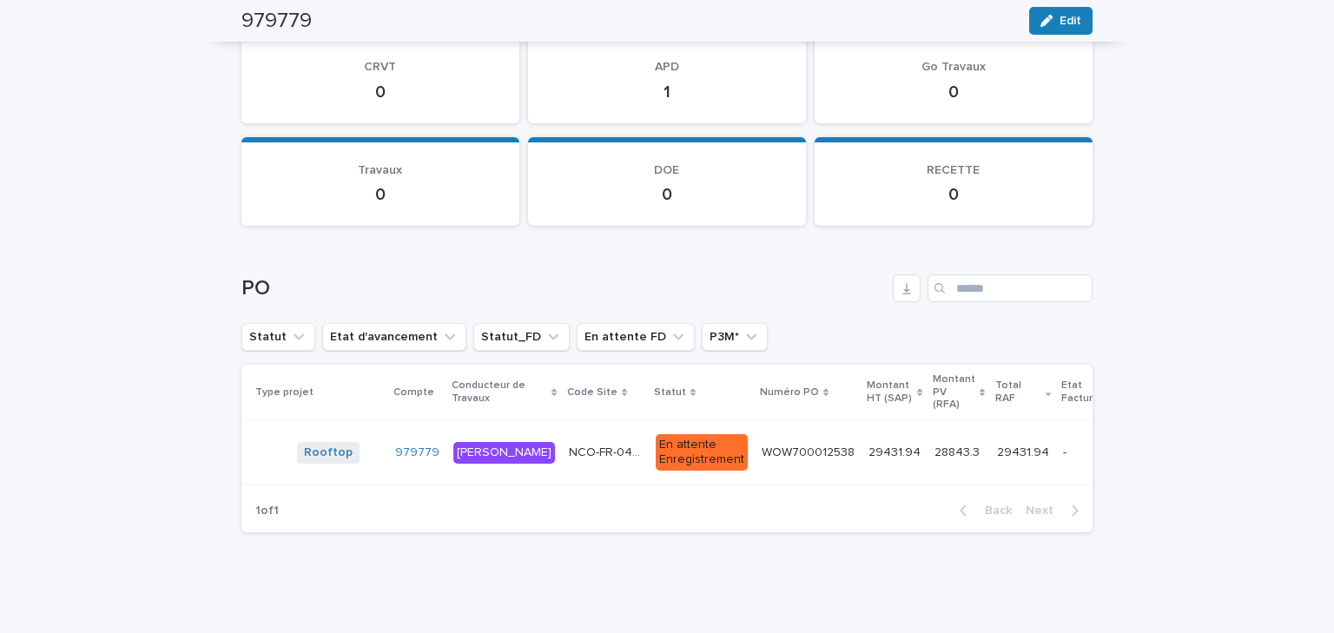
click at [566, 489] on div "1 of 1 Back Next" at bounding box center [666, 510] width 851 height 43
click at [569, 444] on p "NCO-FR-04-1830078" at bounding box center [607, 451] width 76 height 18
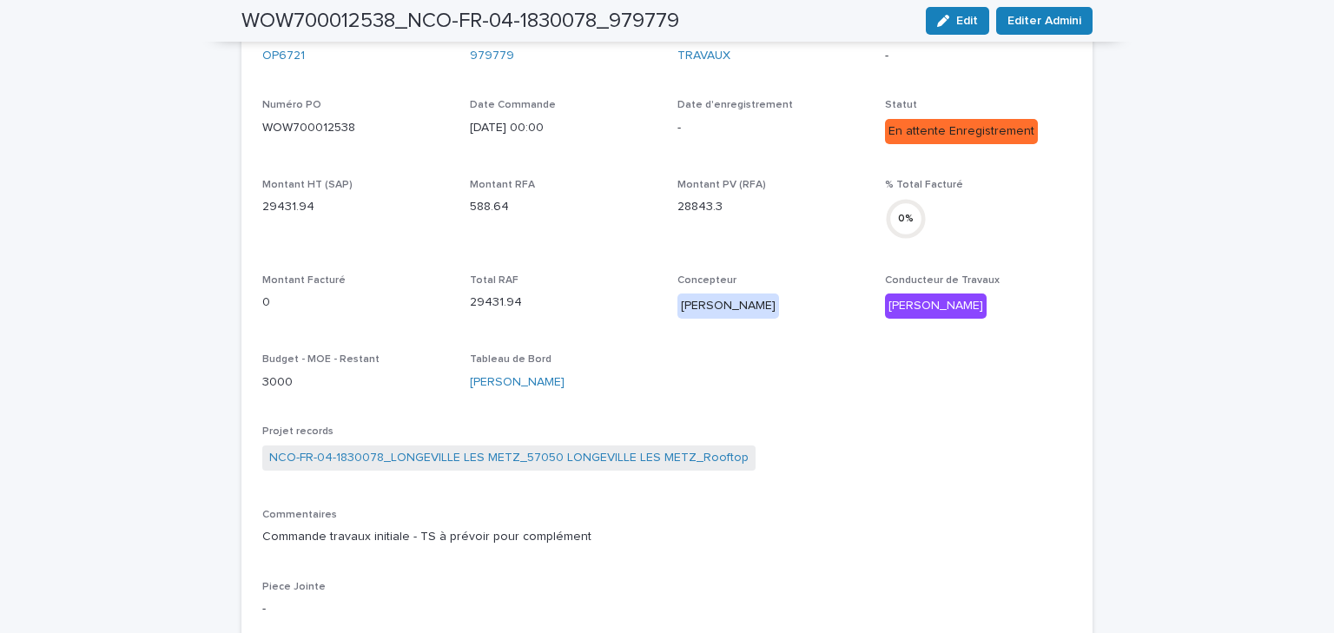
scroll to position [86, 0]
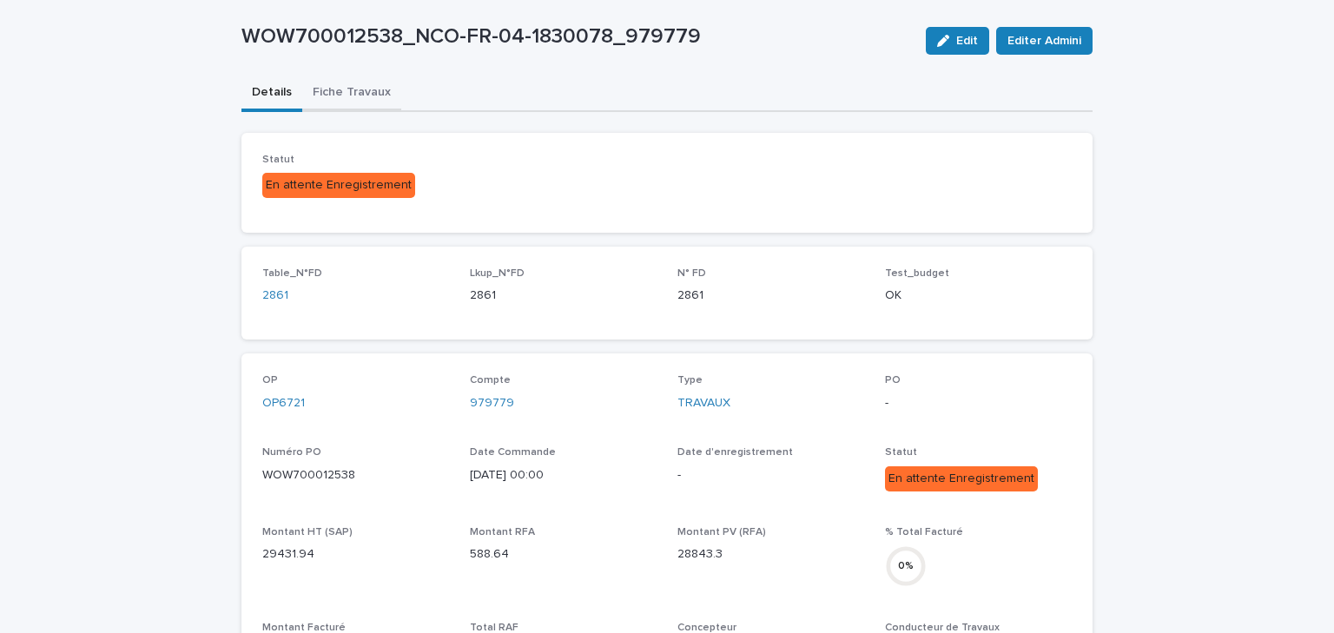
click at [357, 104] on div "WOW700012538_NCO-FR-04-1830078_979779 Edit Editer Admini WOW700012538_NCO-FR-04…" at bounding box center [666, 641] width 851 height 1340
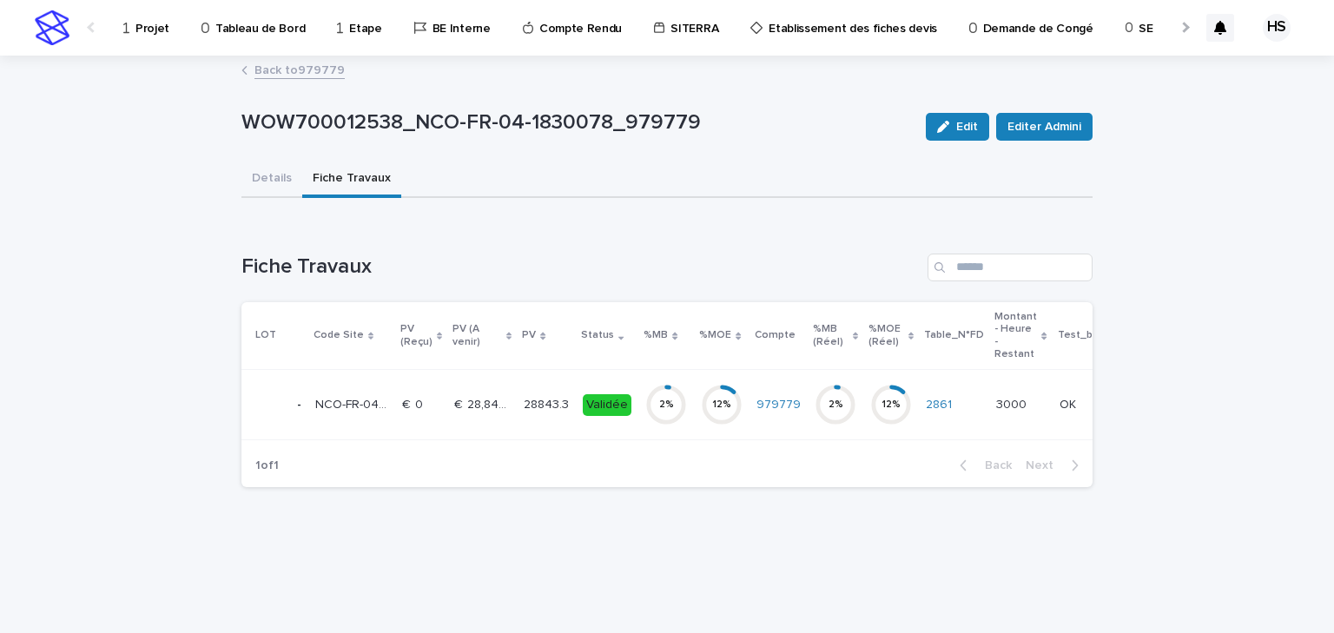
click at [283, 76] on link "Back to 979779" at bounding box center [299, 69] width 90 height 20
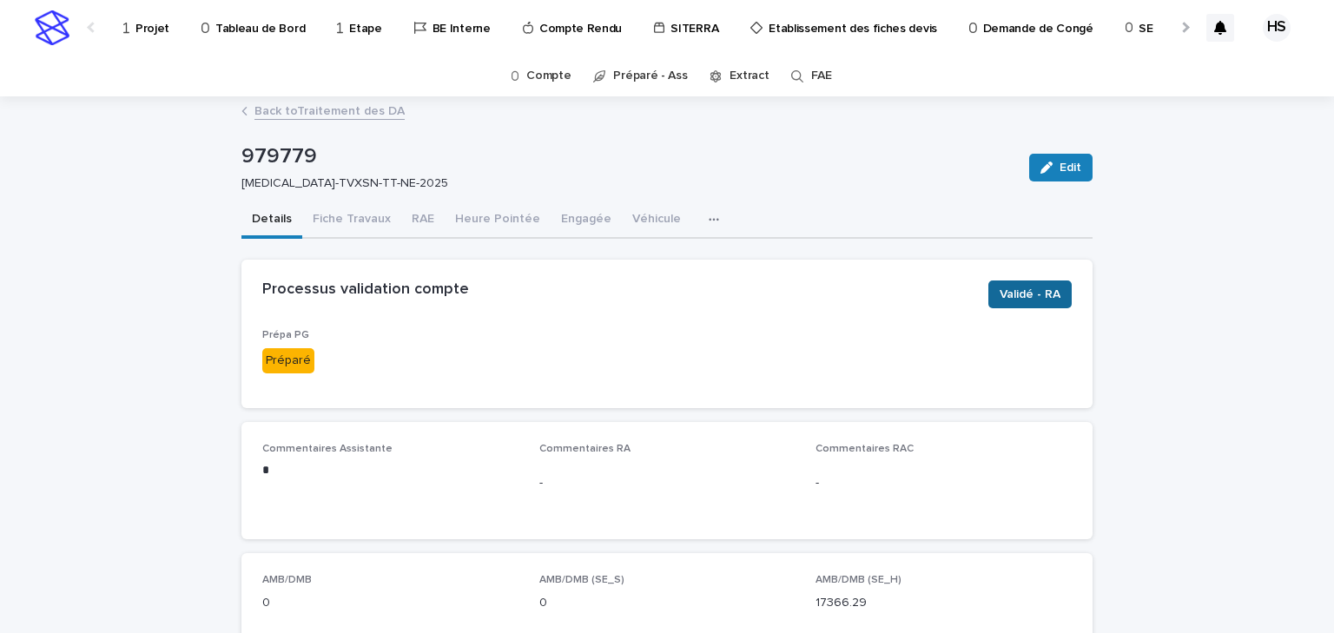
click at [1000, 295] on span "Validé - RA" at bounding box center [1030, 294] width 61 height 17
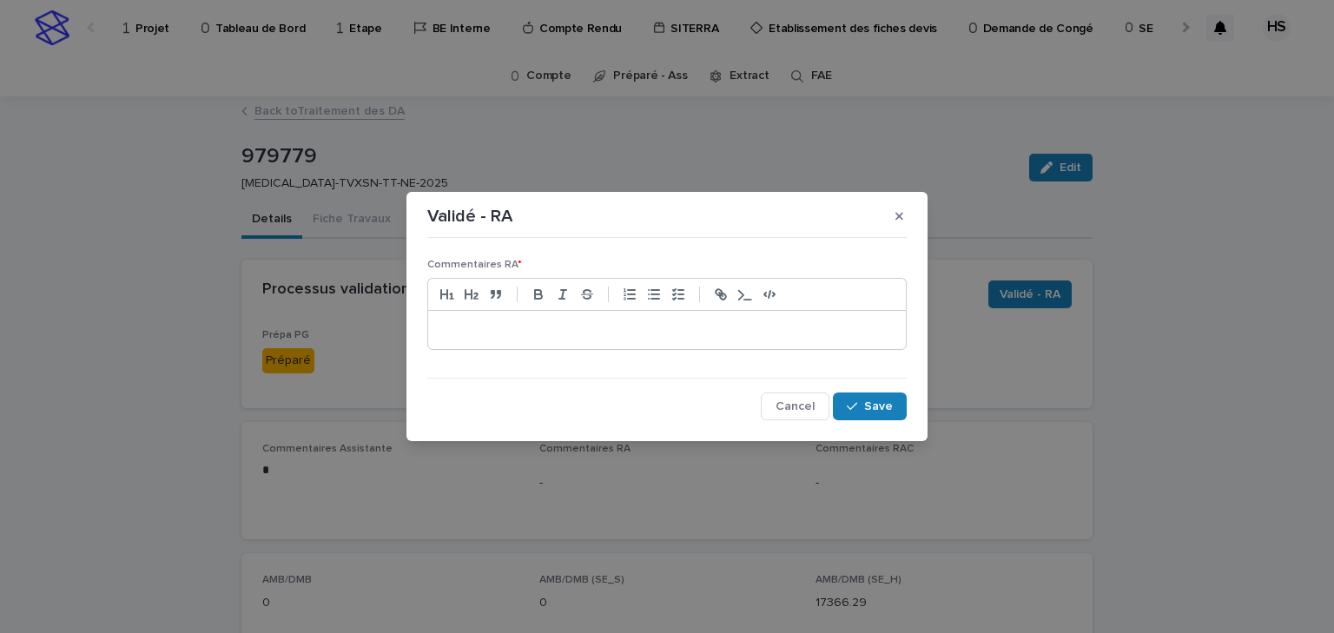
click at [511, 337] on p at bounding box center [667, 329] width 452 height 17
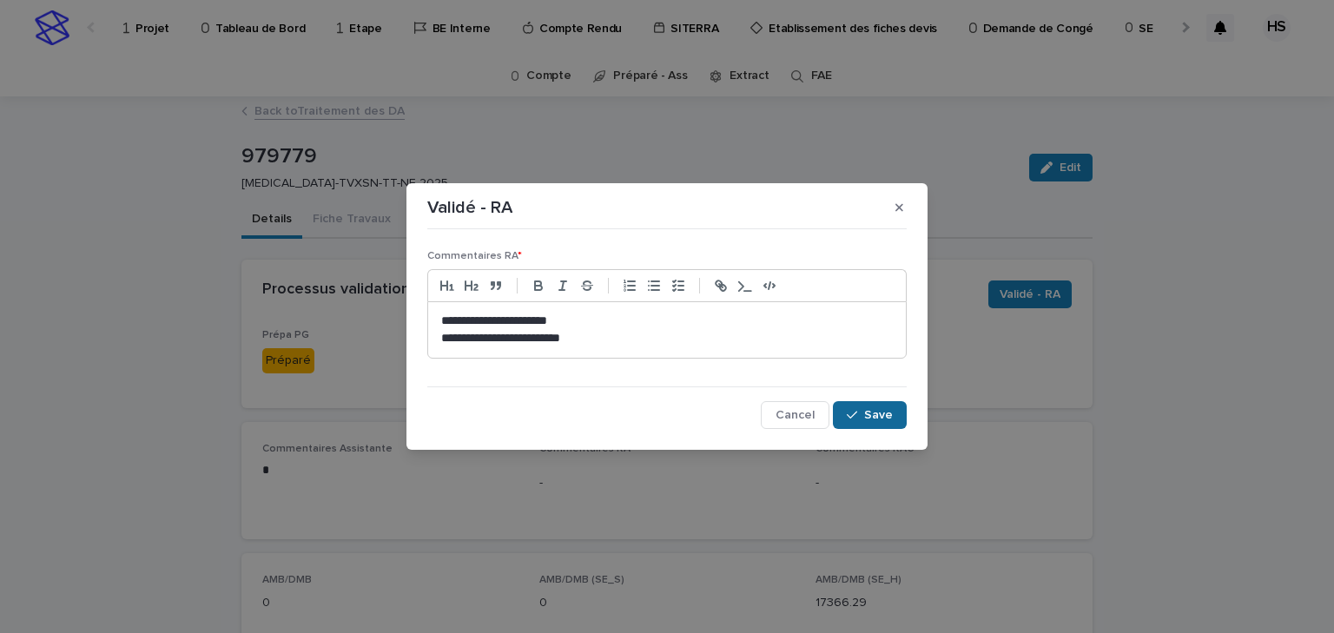
click at [875, 411] on span "Save" at bounding box center [878, 415] width 29 height 12
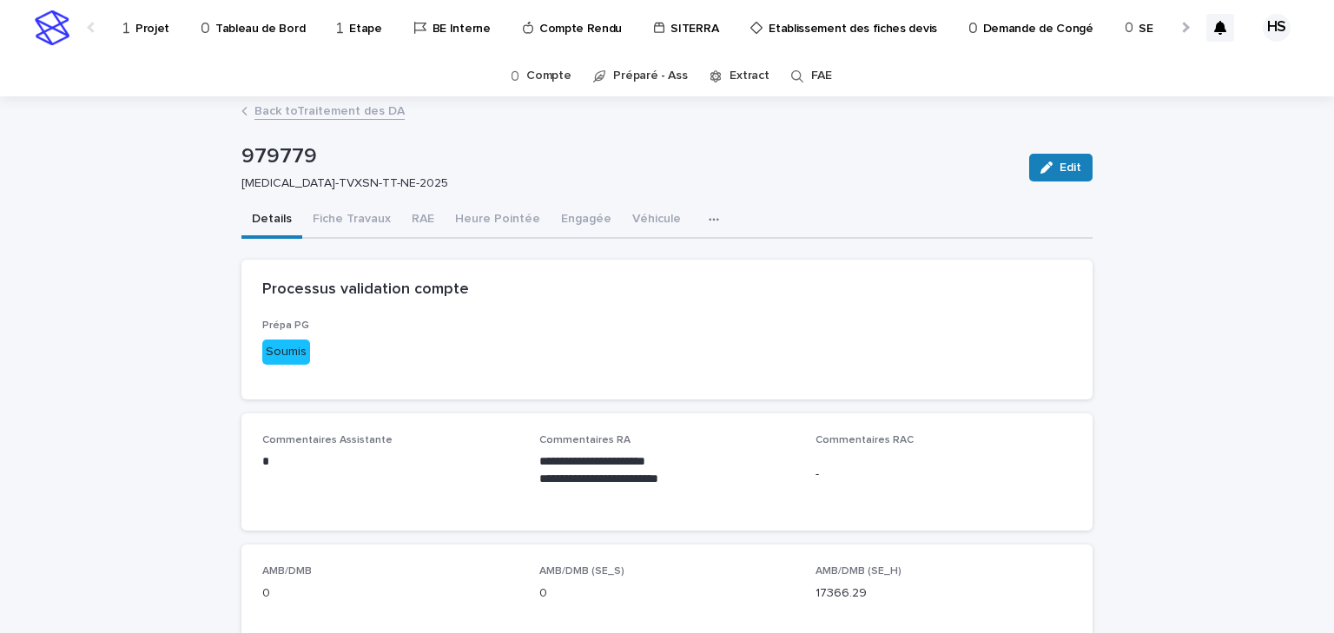
click at [317, 116] on link "Back to Traitement des DA" at bounding box center [329, 110] width 150 height 20
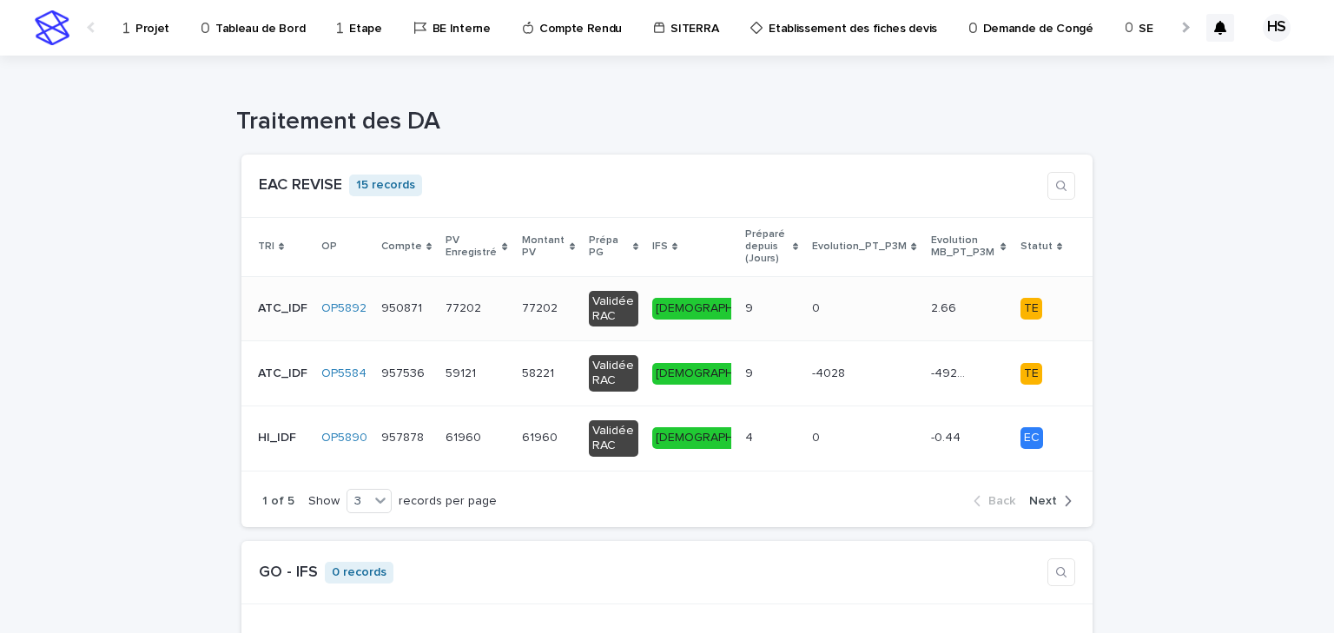
scroll to position [486, 0]
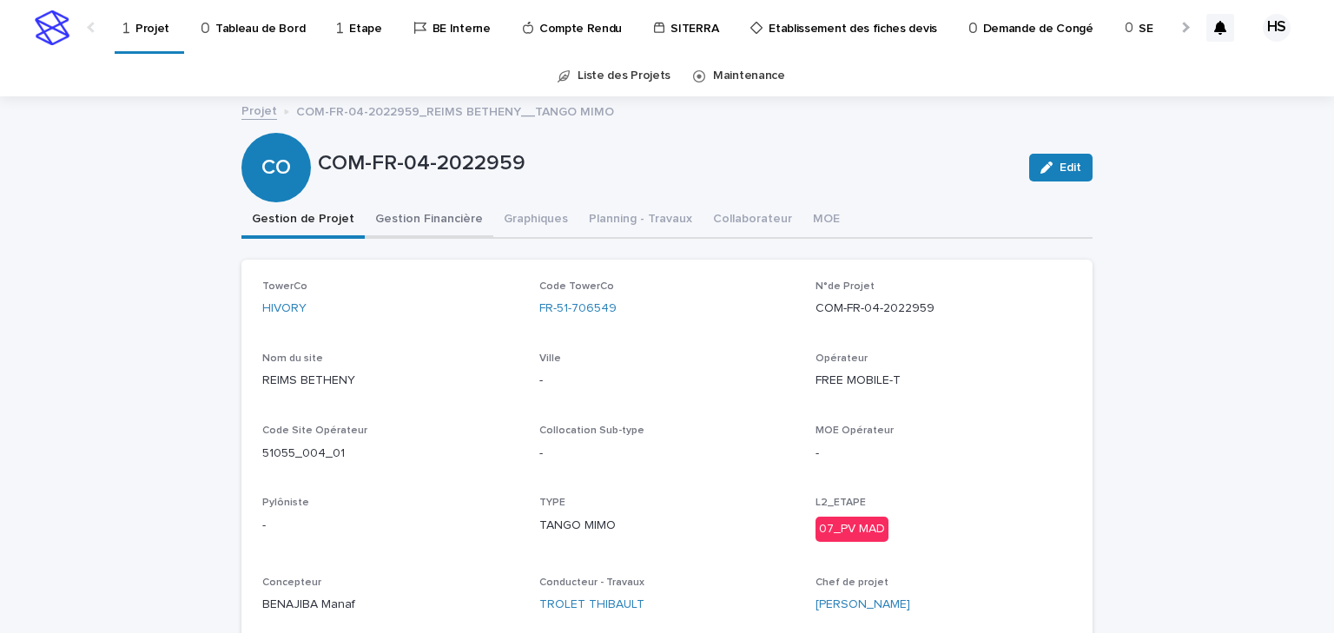
click at [424, 215] on button "Gestion Financière" at bounding box center [429, 220] width 129 height 36
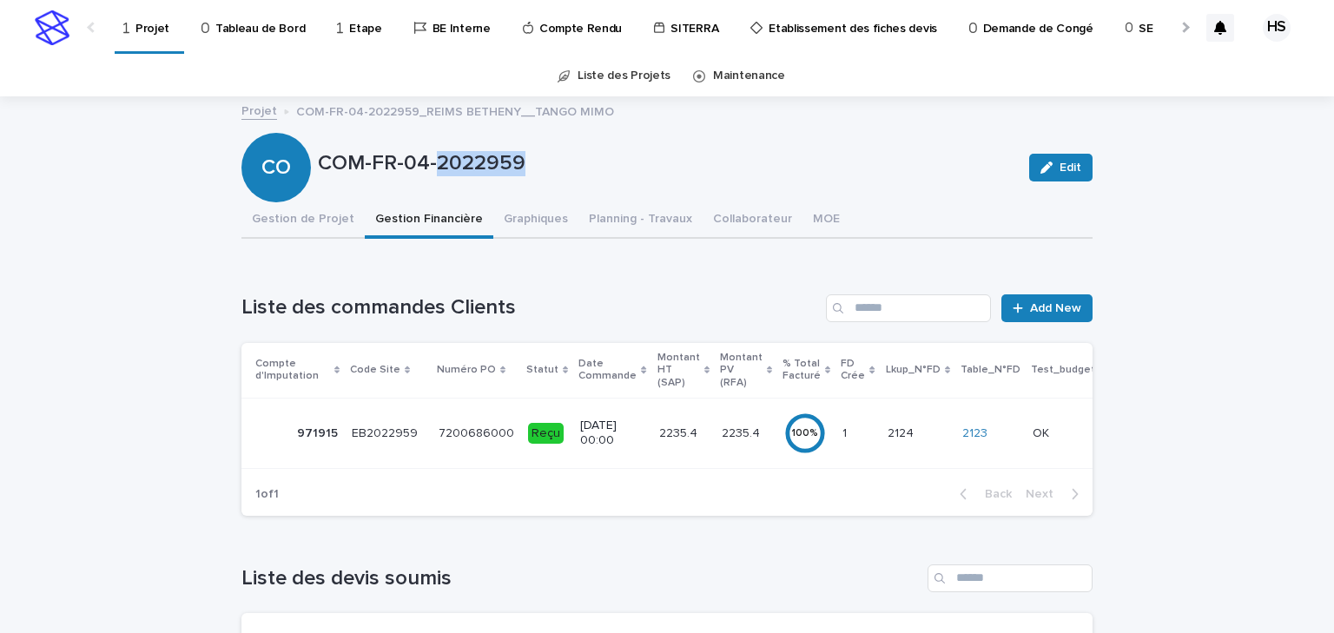
drag, startPoint x: 516, startPoint y: 156, endPoint x: 433, endPoint y: 174, distance: 84.3
click at [433, 174] on p "COM-FR-04-2022959" at bounding box center [666, 163] width 697 height 25
click at [535, 167] on p "COM-FR-04-2022959" at bounding box center [666, 163] width 697 height 25
drag, startPoint x: 521, startPoint y: 164, endPoint x: 316, endPoint y: 163, distance: 205.0
click at [318, 163] on p "COM-FR-04-2022959" at bounding box center [666, 163] width 697 height 25
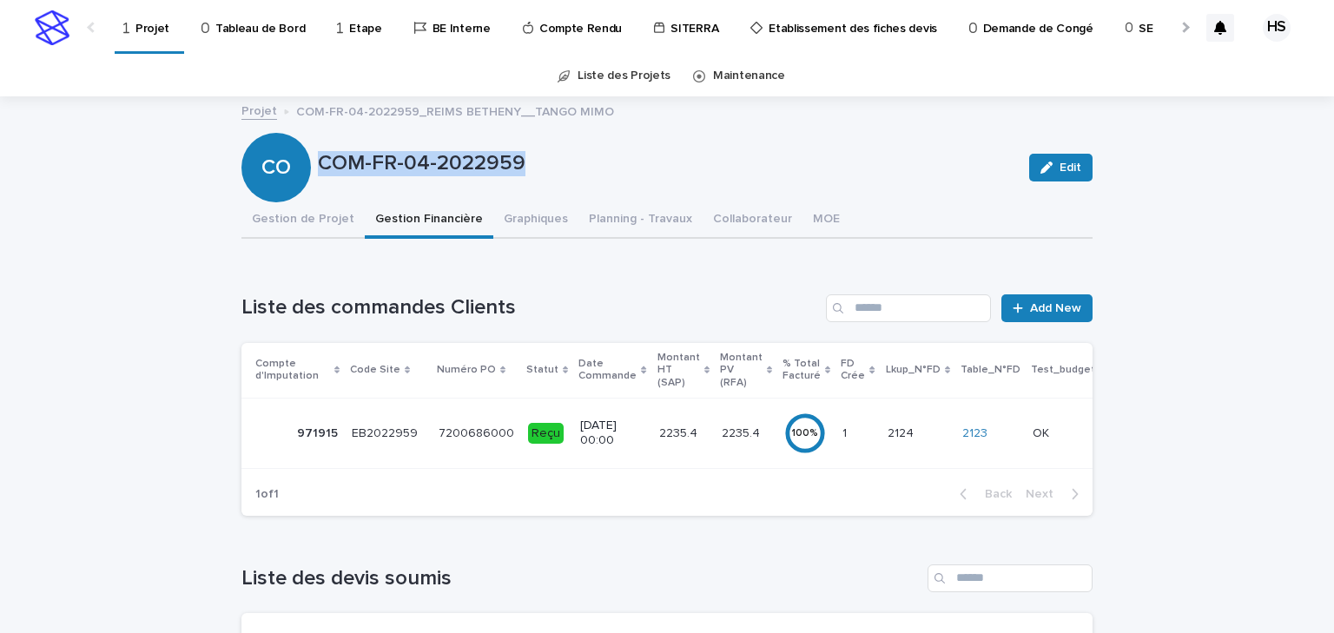
copy p "COM-FR-04-2022959"
click at [303, 225] on button "Gestion de Projet" at bounding box center [302, 220] width 123 height 36
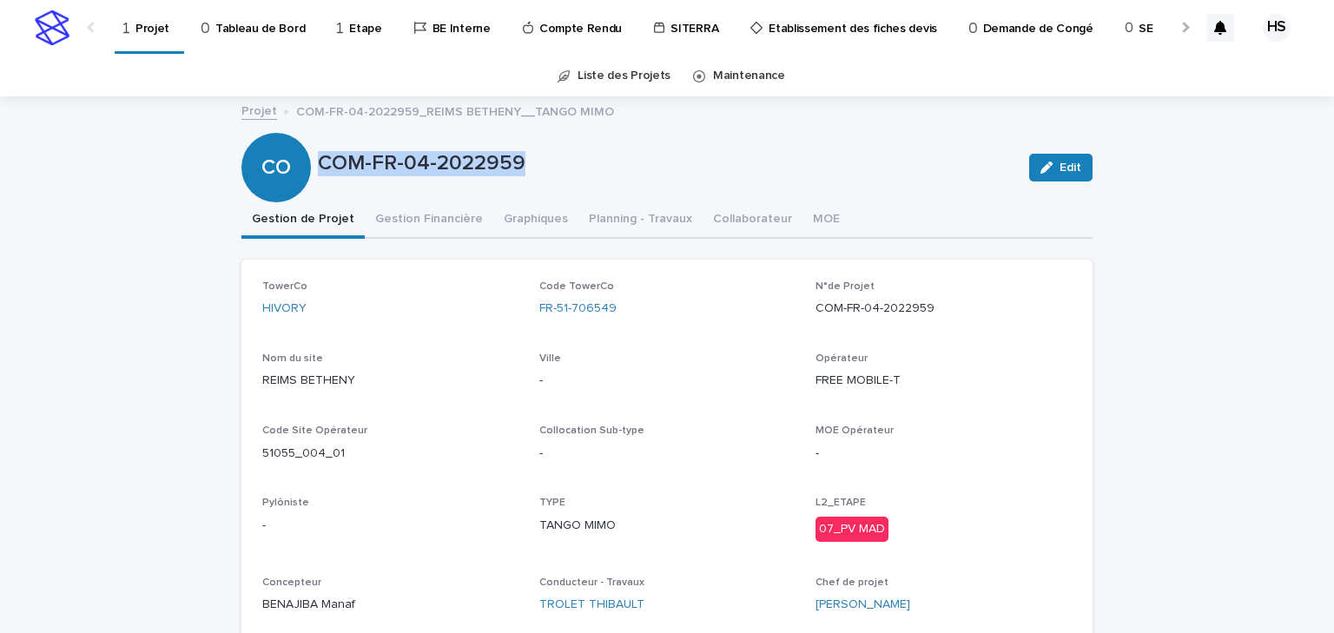
click at [479, 162] on p "COM-FR-04-2022959" at bounding box center [666, 163] width 697 height 25
drag, startPoint x: 291, startPoint y: 382, endPoint x: 227, endPoint y: 382, distance: 64.3
copy p "[GEOGRAPHIC_DATA]"
click at [495, 404] on div "TowerCo HIVORY Code TowerCo FR-51-706549 N°de Projet COM-FR-04-2022959 Nom du s…" at bounding box center [666, 454] width 809 height 347
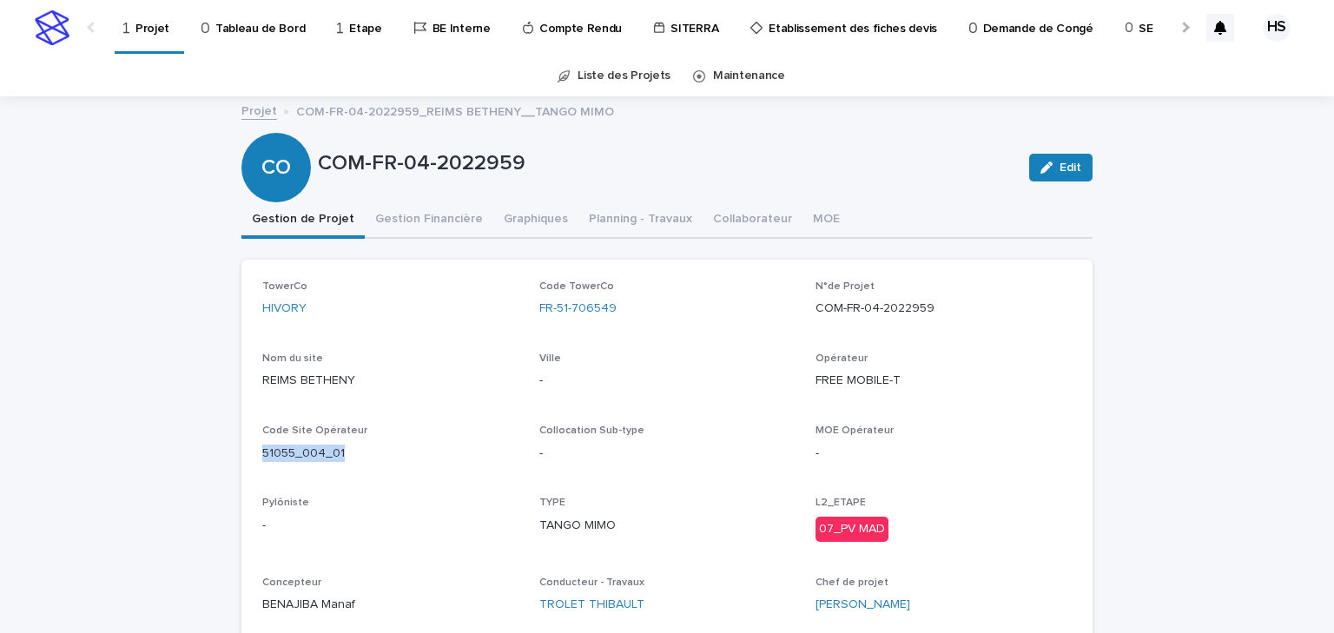
drag, startPoint x: 349, startPoint y: 456, endPoint x: 231, endPoint y: 461, distance: 118.2
copy p "51055_004_01"
click at [669, 386] on p "-" at bounding box center [667, 381] width 256 height 18
click at [431, 212] on button "Gestion Financière" at bounding box center [429, 220] width 129 height 36
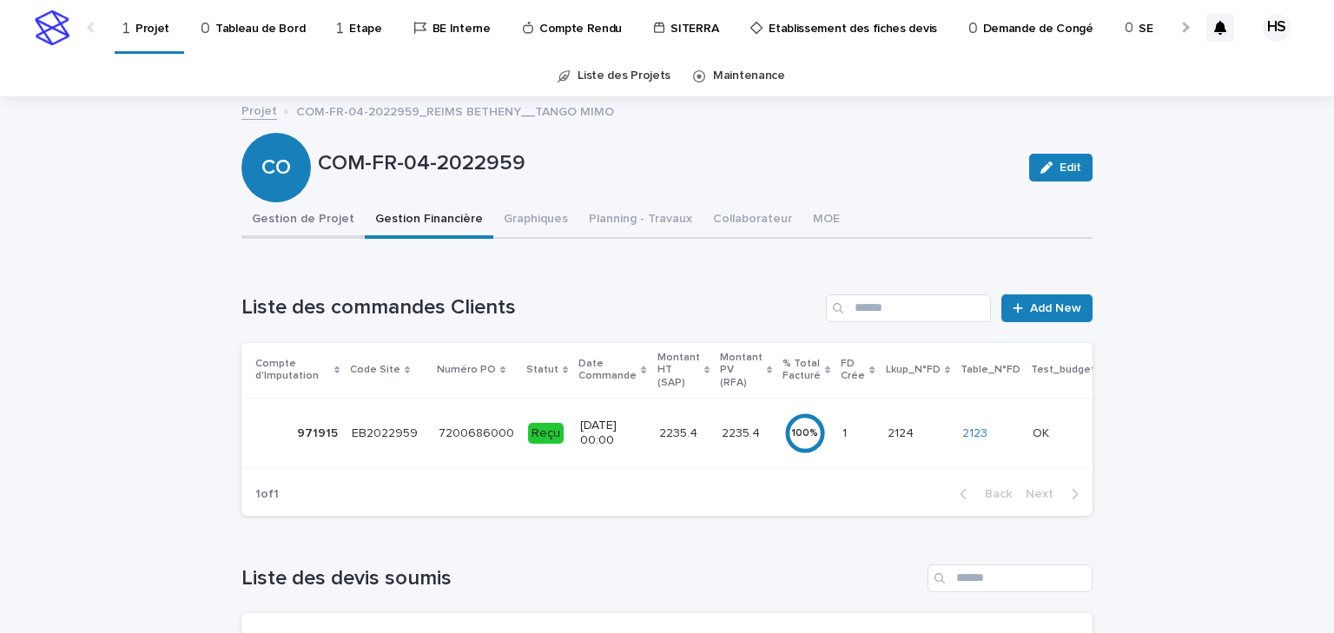
click at [337, 223] on button "Gestion de Projet" at bounding box center [302, 220] width 123 height 36
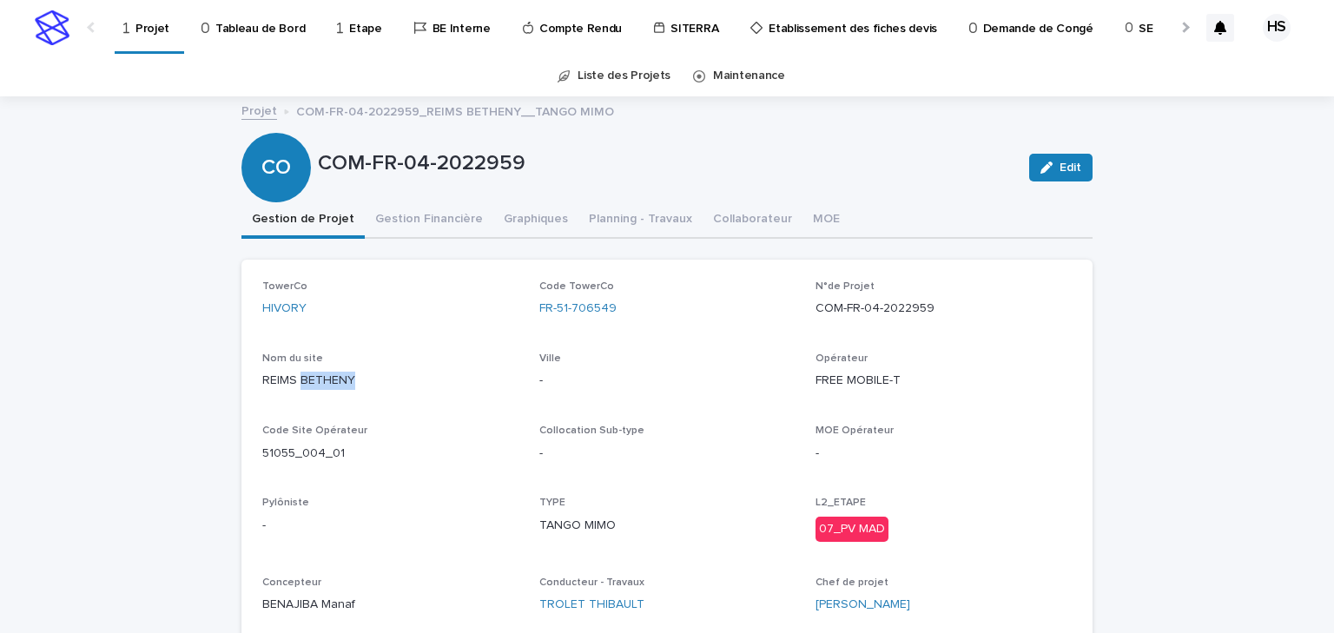
drag, startPoint x: 351, startPoint y: 386, endPoint x: 295, endPoint y: 391, distance: 55.8
click at [295, 391] on div "Nom du site [GEOGRAPHIC_DATA]" at bounding box center [390, 378] width 256 height 51
copy p "BETHENY"
click at [153, 36] on p "Projet" at bounding box center [152, 18] width 34 height 36
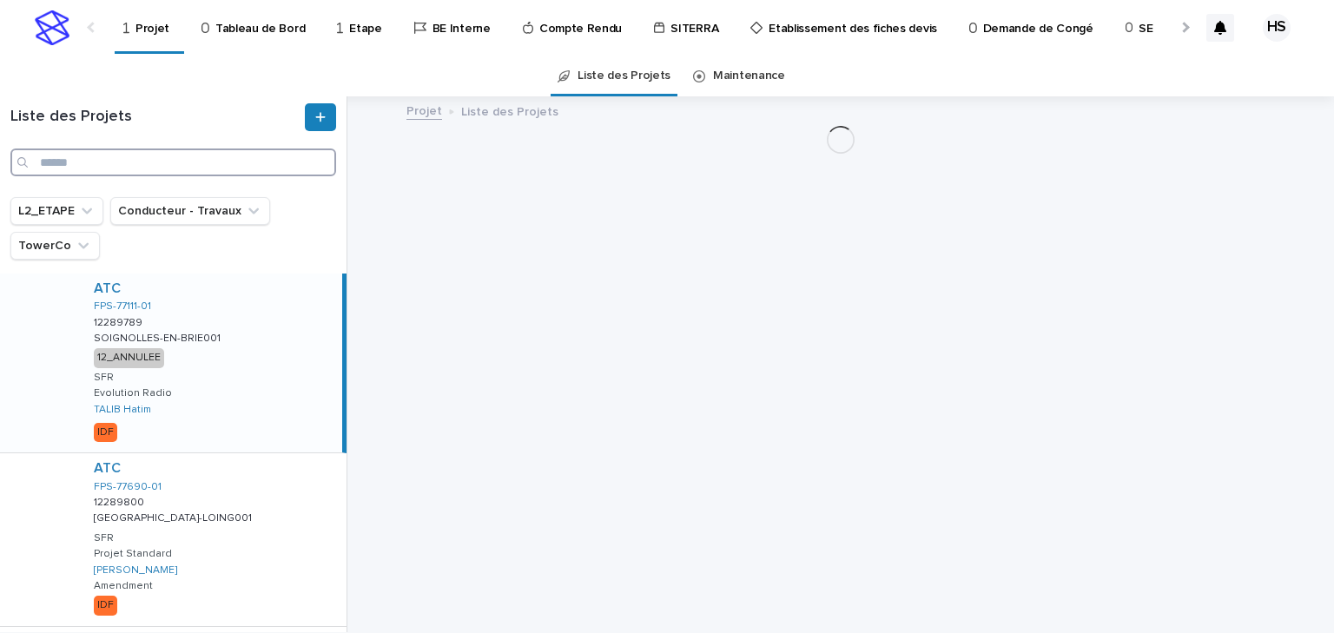
click at [130, 168] on input "Search" at bounding box center [173, 163] width 326 height 28
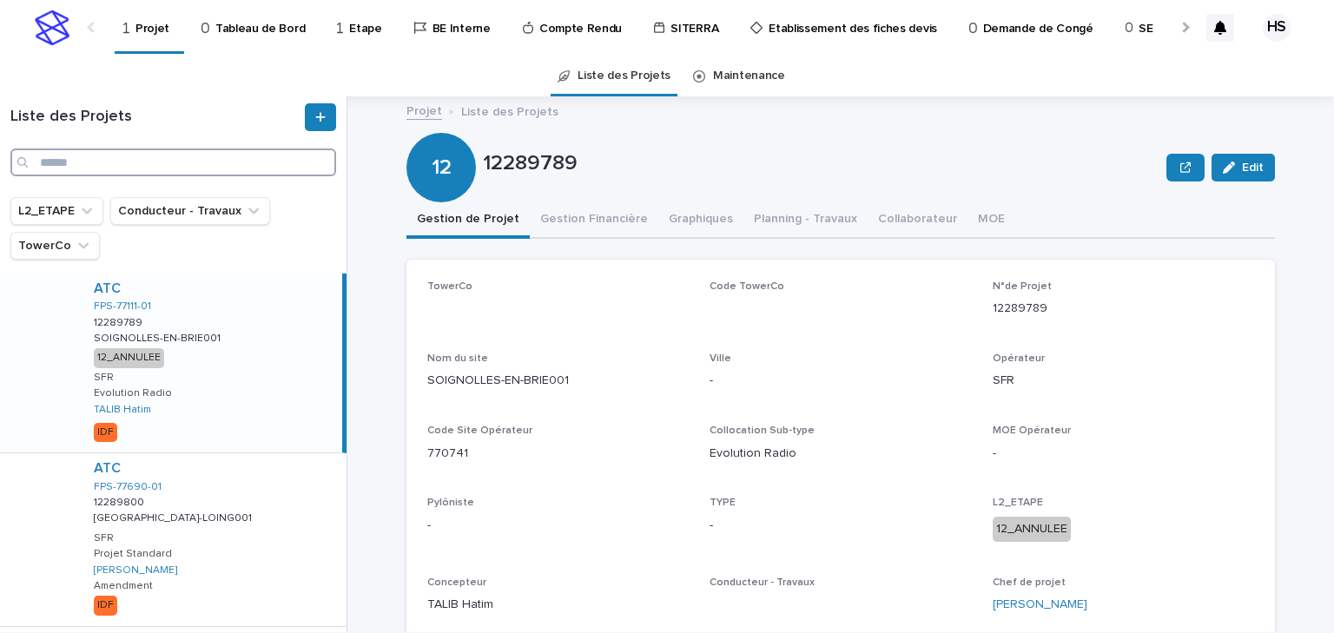
paste input "*******"
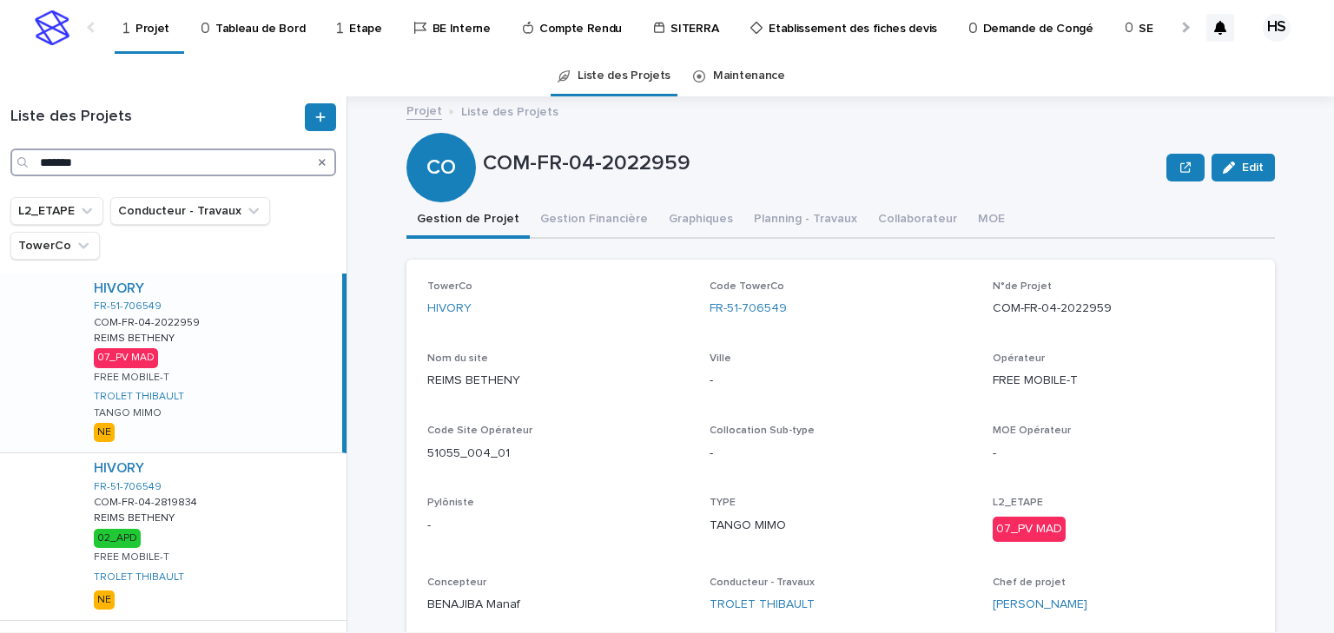
scroll to position [45, 0]
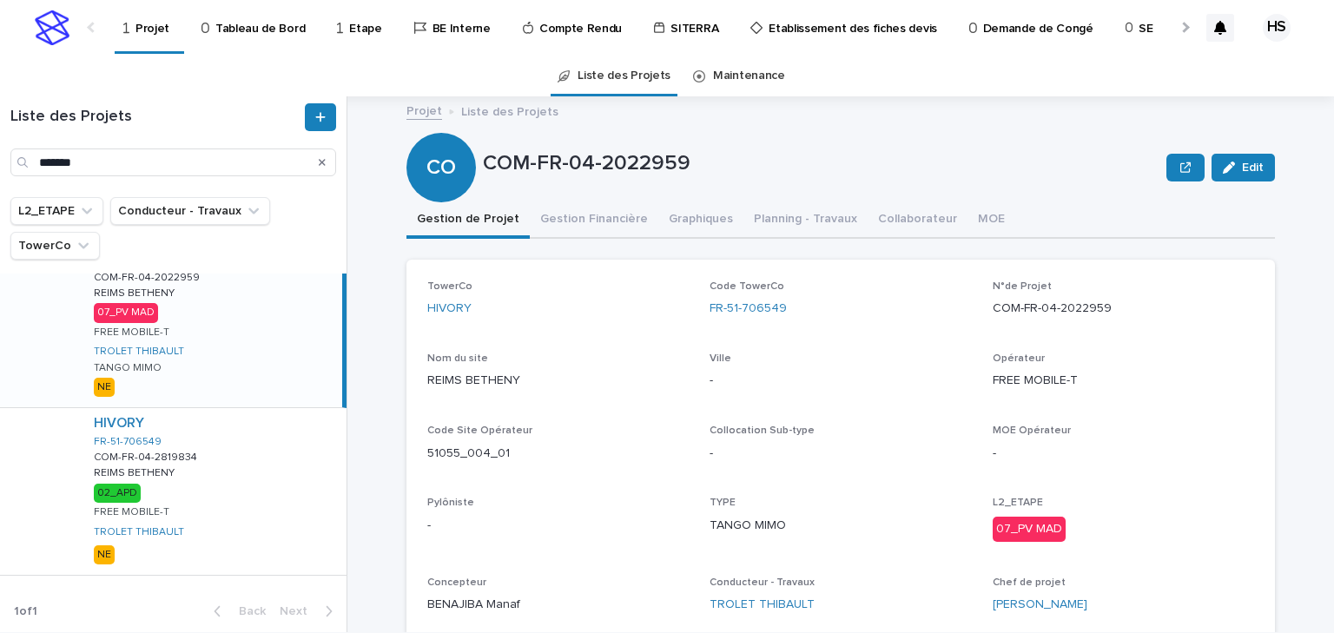
click at [226, 327] on div "HIVORY FR-51-706549 COM-FR-04-2022959 COM-FR-04-2022959 [GEOGRAPHIC_DATA] BETHE…" at bounding box center [211, 317] width 262 height 179
click at [565, 211] on button "Gestion Financière" at bounding box center [594, 220] width 129 height 36
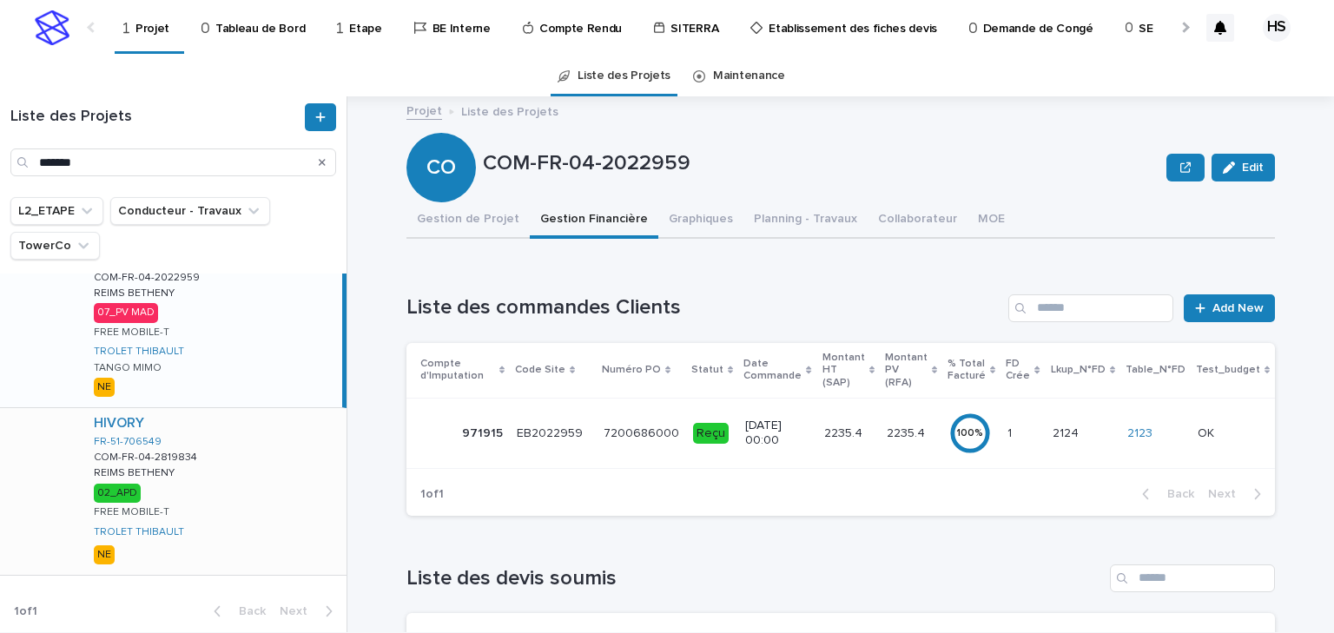
click at [255, 514] on div "HIVORY FR-51-706549 COM-FR-04-2819834 COM-FR-04-2819834 [GEOGRAPHIC_DATA] 02_AP…" at bounding box center [213, 491] width 267 height 167
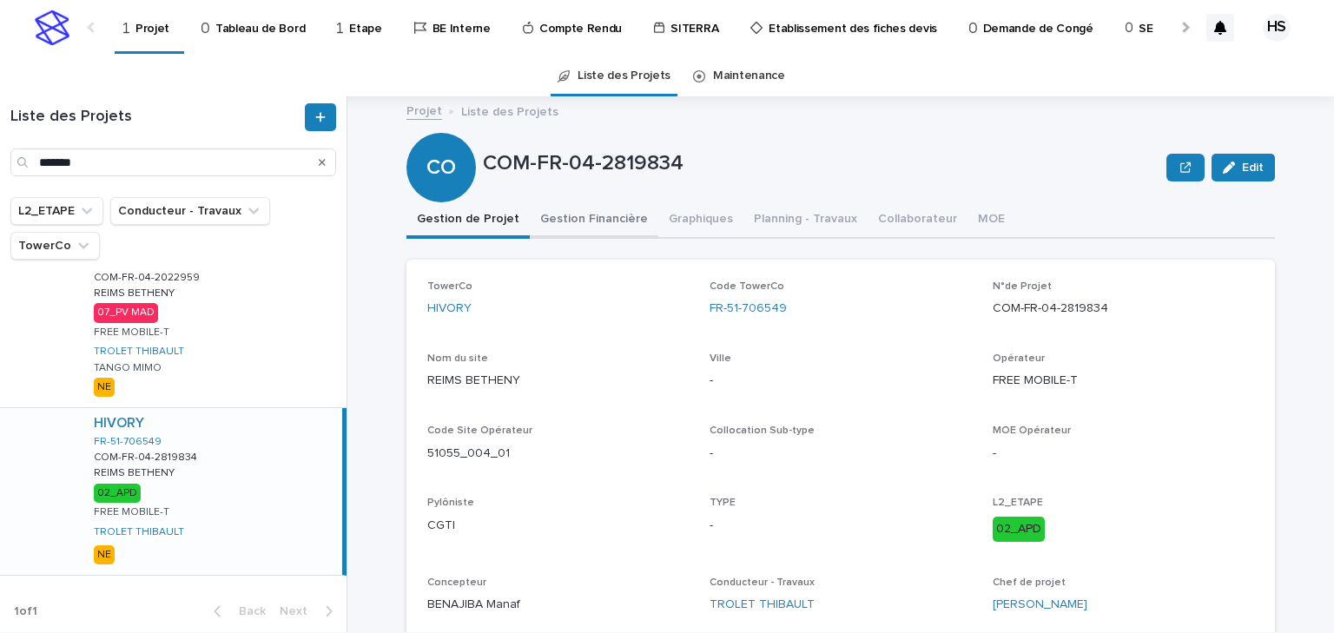
click at [560, 228] on button "Gestion Financière" at bounding box center [594, 220] width 129 height 36
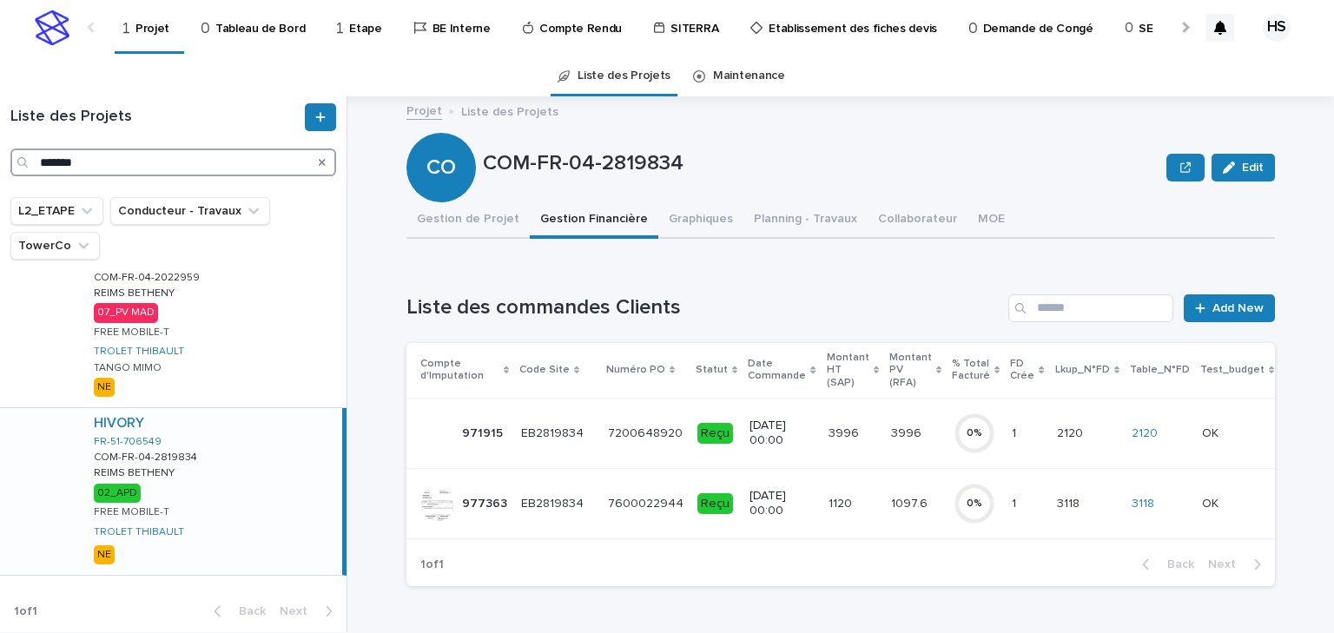
drag, startPoint x: 104, startPoint y: 162, endPoint x: -56, endPoint y: 148, distance: 160.5
click at [0, 148] on html "Projet Tableau de Bord Etape BE Interne Compte Rendu SITERRA Etablissement des …" at bounding box center [667, 316] width 1334 height 633
paste input "**"
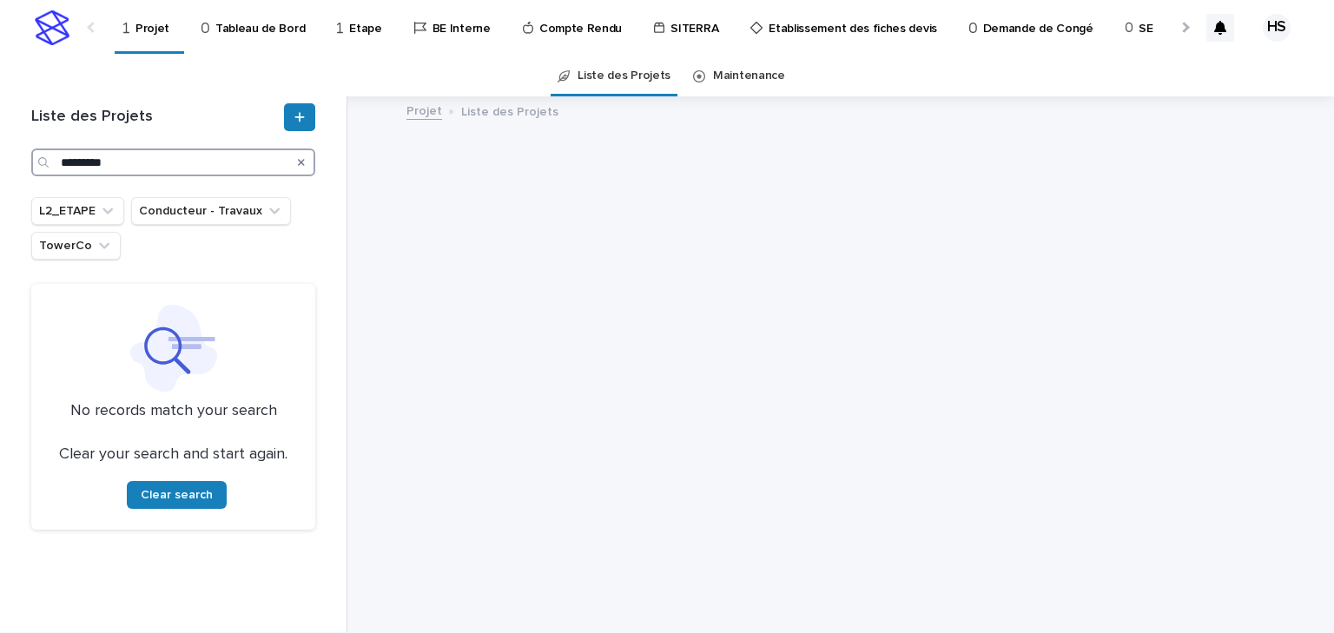
drag, startPoint x: 73, startPoint y: 163, endPoint x: 3, endPoint y: 163, distance: 69.5
click at [3, 163] on div "Liste des Projets ********* L2_ETAPE Conducteur - Travaux TowerCo No records ma…" at bounding box center [173, 364] width 347 height 536
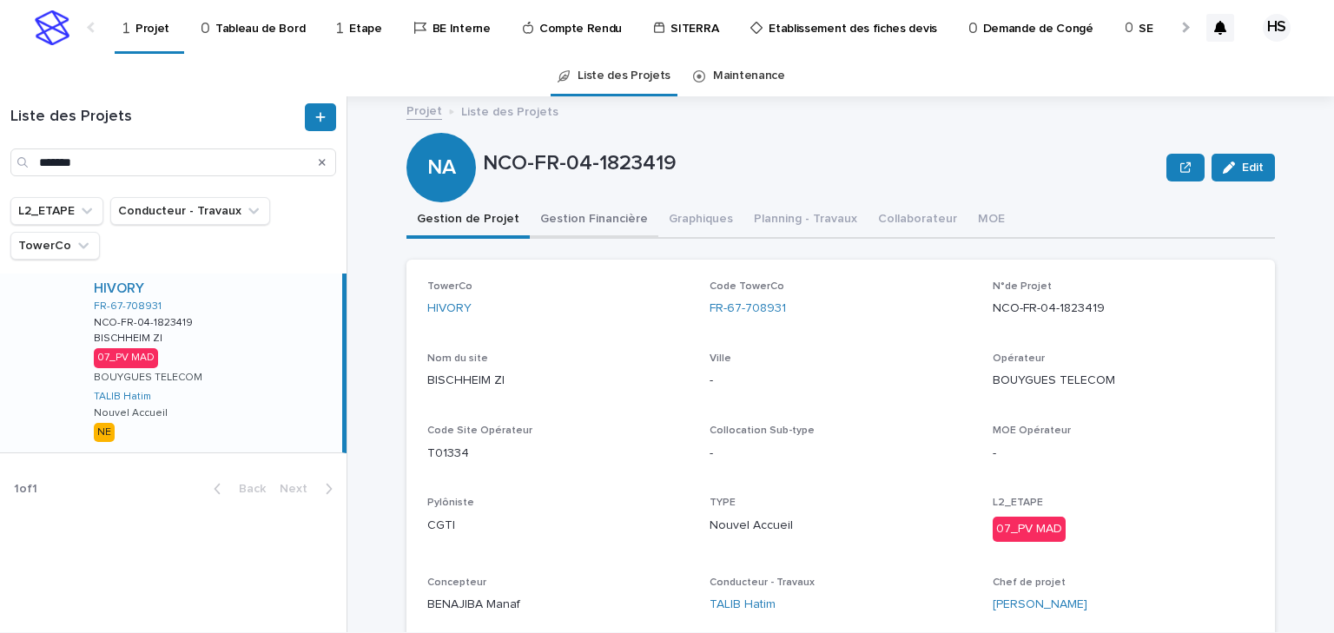
click at [601, 218] on button "Gestion Financière" at bounding box center [594, 220] width 129 height 36
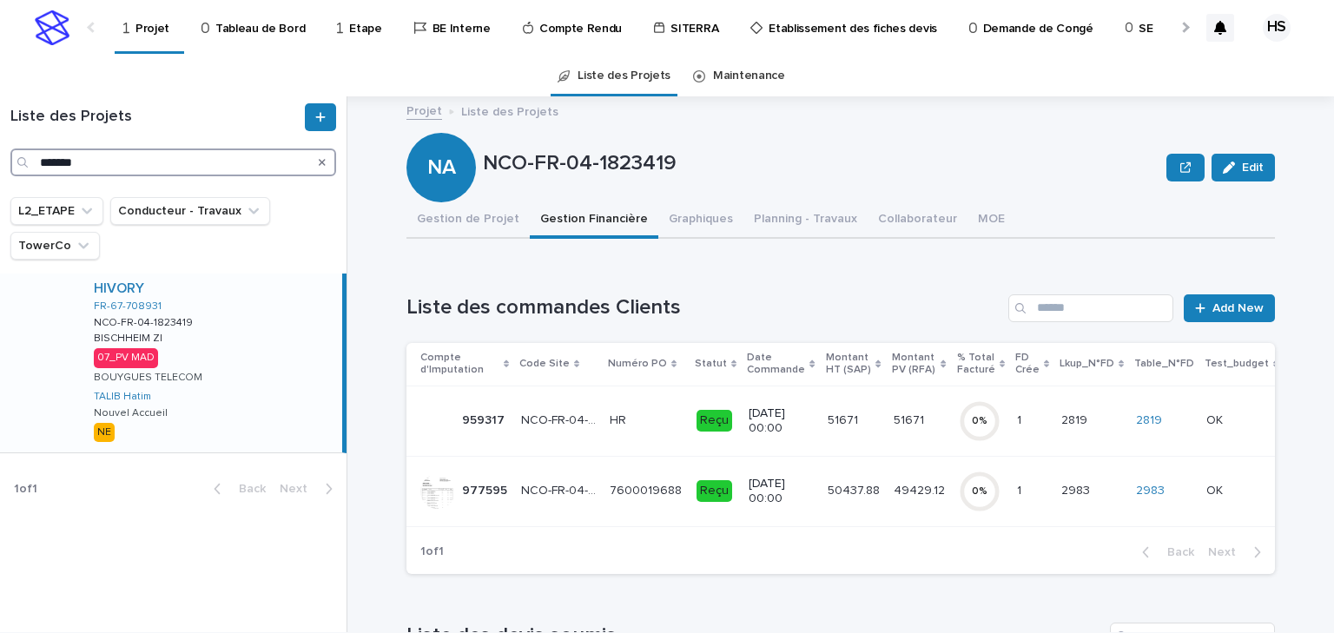
drag, startPoint x: 118, startPoint y: 170, endPoint x: 12, endPoint y: 157, distance: 106.8
click at [12, 157] on div "*******" at bounding box center [173, 163] width 326 height 28
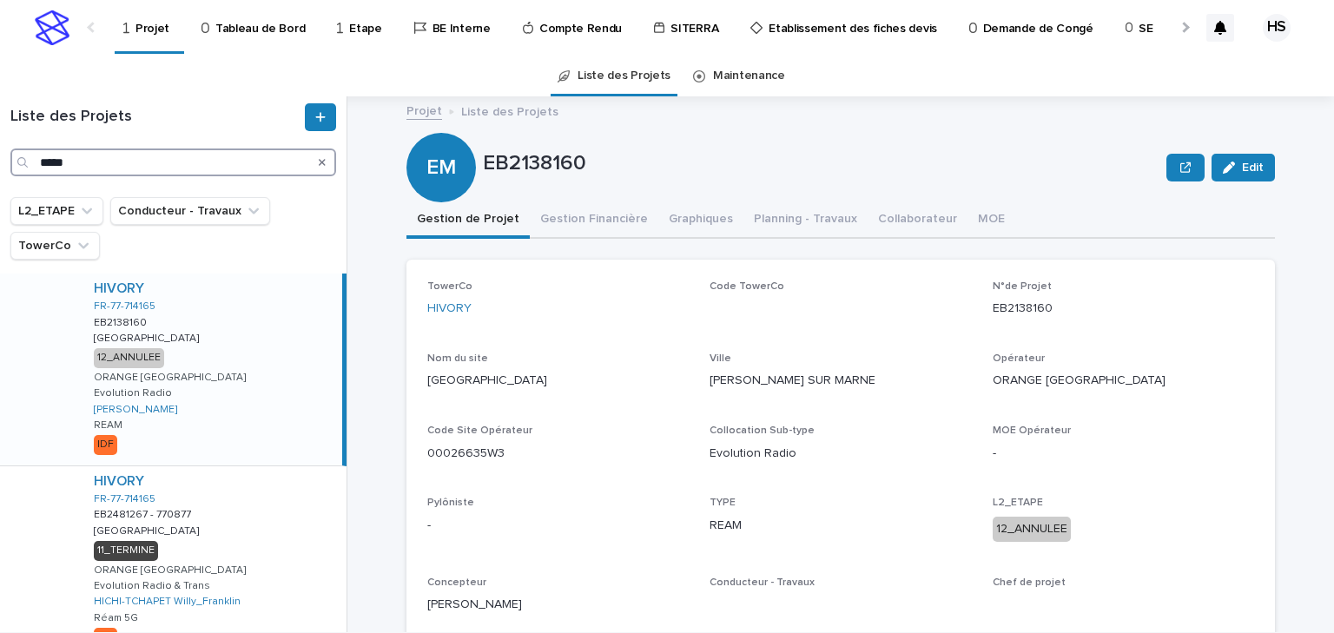
scroll to position [83, 0]
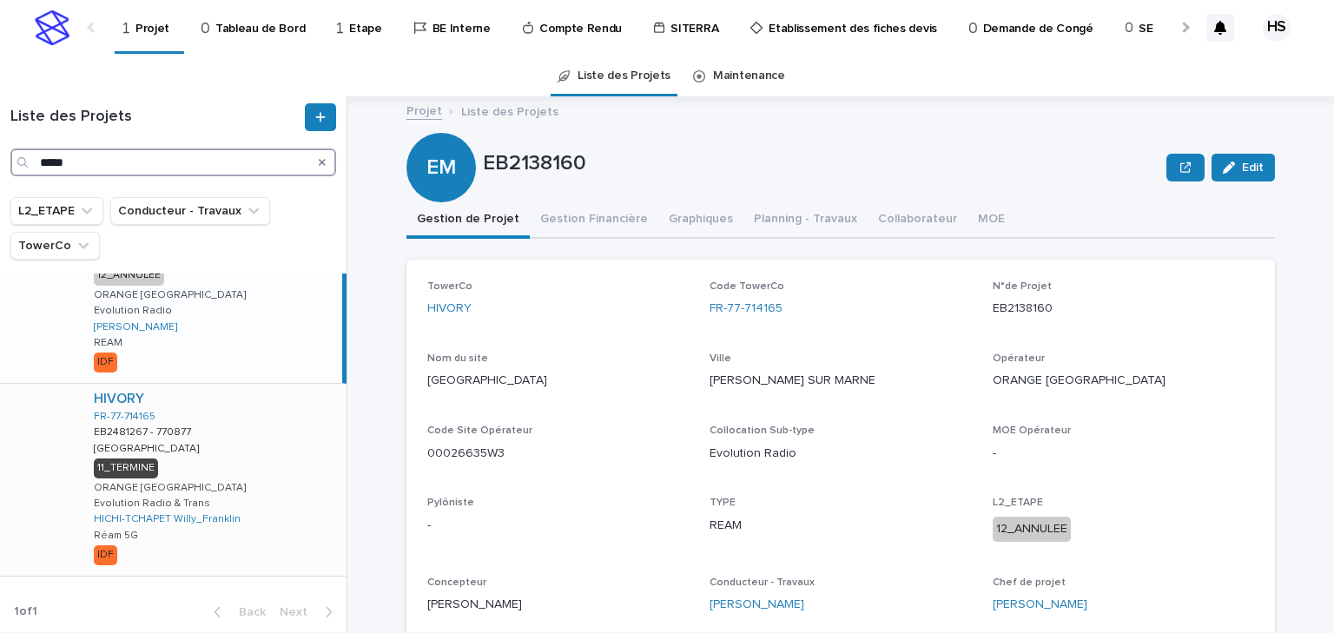
type input "*****"
click at [218, 452] on div "HIVORY FR-77-714165 EB2481267 - 770877 EB2481267 - 770877 ANNET-[GEOGRAPHIC_DAT…" at bounding box center [213, 480] width 267 height 192
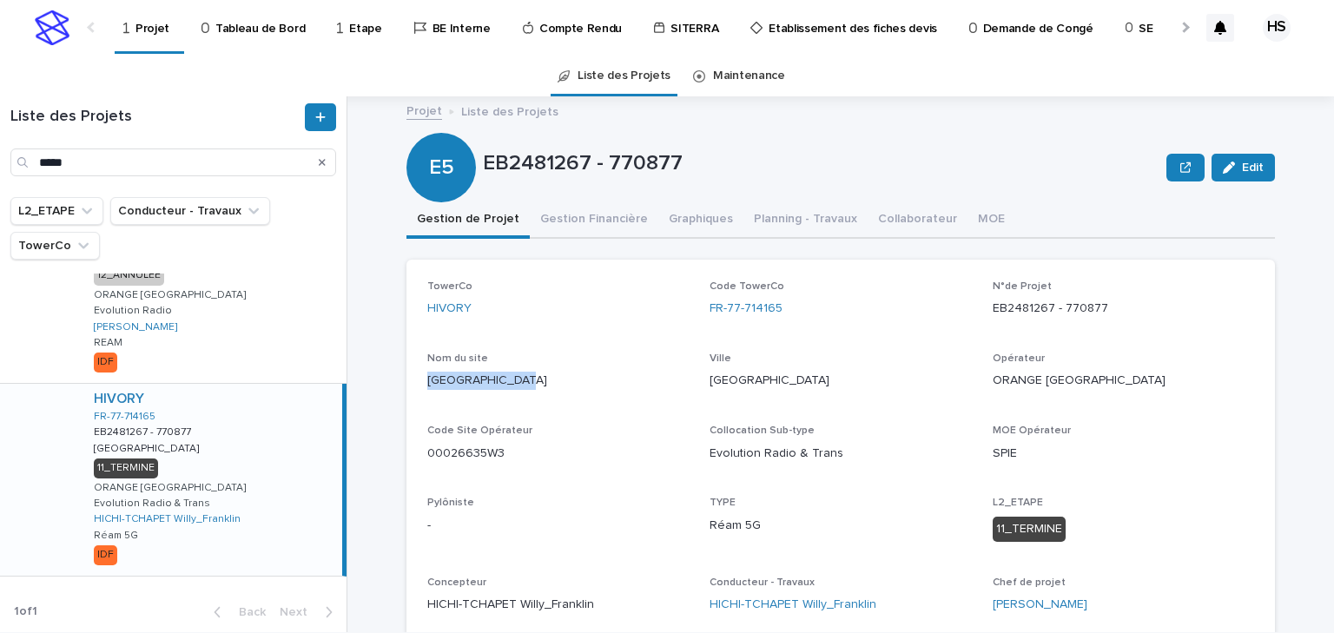
drag, startPoint x: 532, startPoint y: 375, endPoint x: 418, endPoint y: 380, distance: 114.8
click at [418, 380] on div "TowerCo HIVORY Code TowerCo FR-77-714165 N°de Projet EB2481267 - 770877 Nom du …" at bounding box center [840, 454] width 868 height 389
copy p "[GEOGRAPHIC_DATA]"
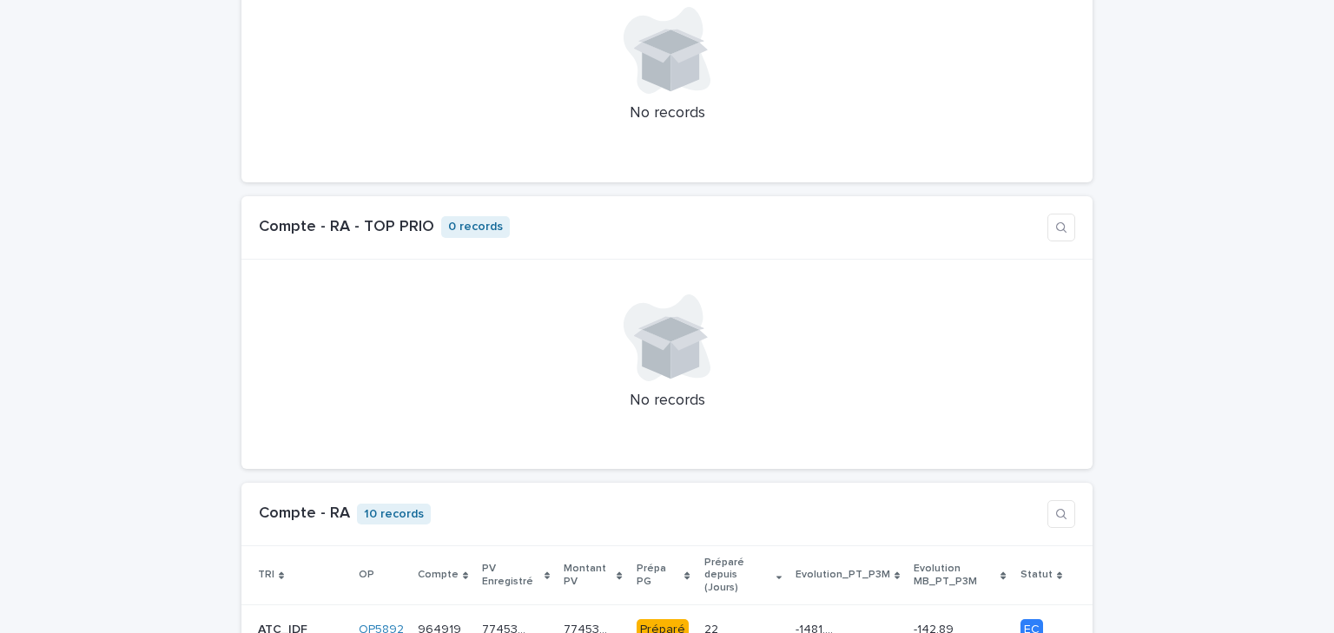
scroll to position [1459, 0]
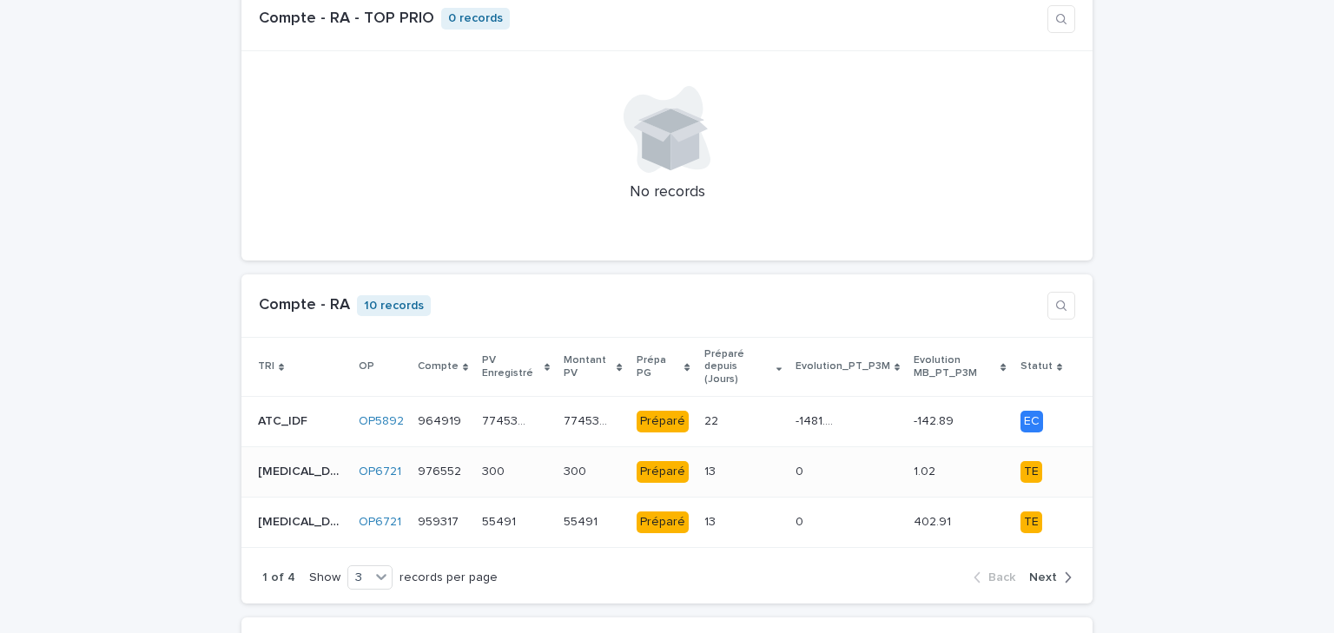
click at [716, 458] on div "13 13" at bounding box center [742, 472] width 77 height 29
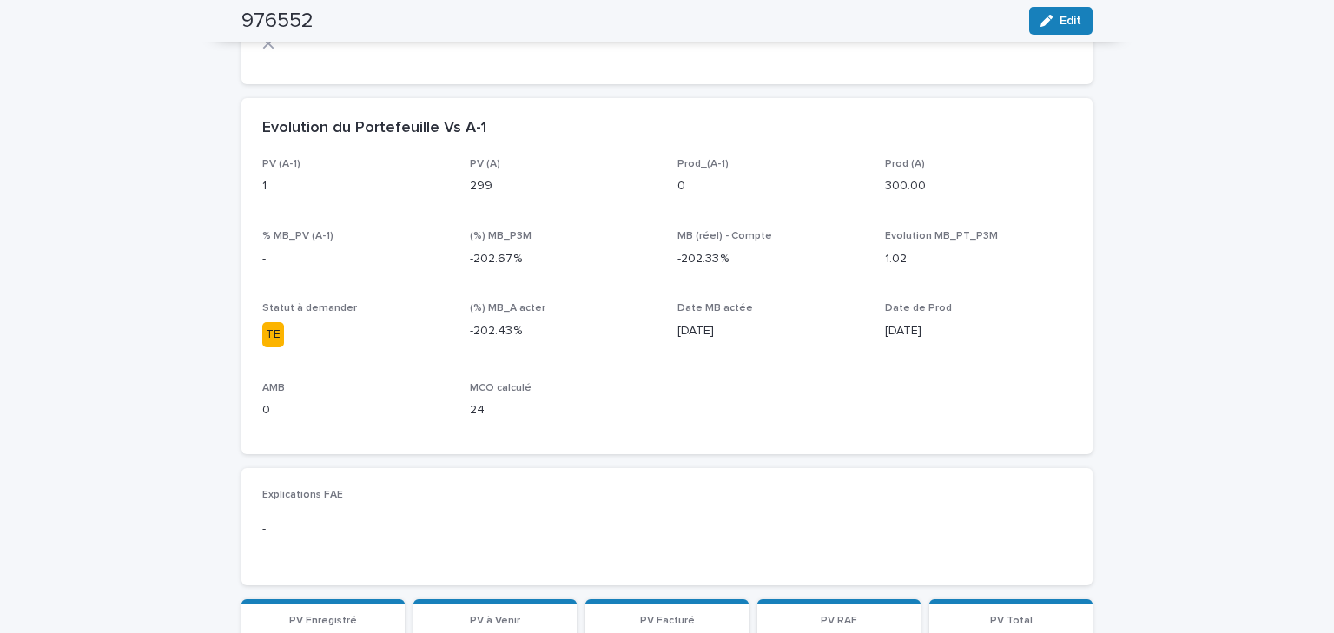
scroll to position [550, 0]
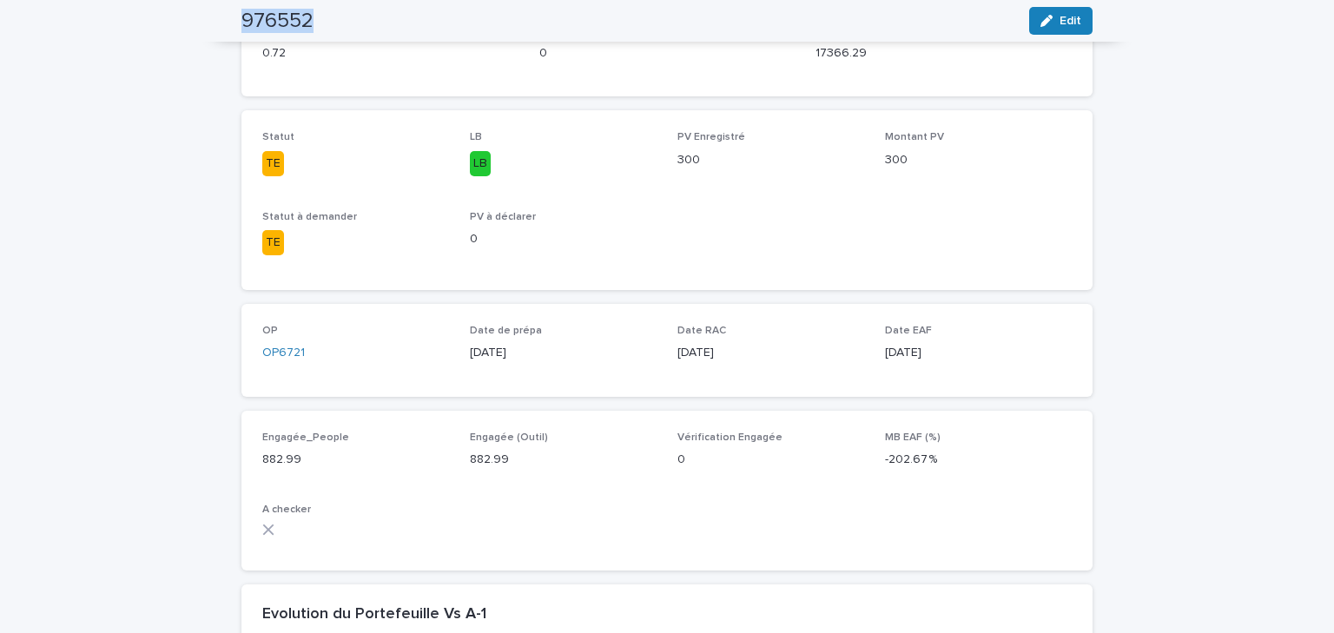
drag, startPoint x: 319, startPoint y: 24, endPoint x: 208, endPoint y: 27, distance: 110.3
click at [208, 27] on div "976552 Edit" at bounding box center [667, 21] width 934 height 42
copy h2 "976552"
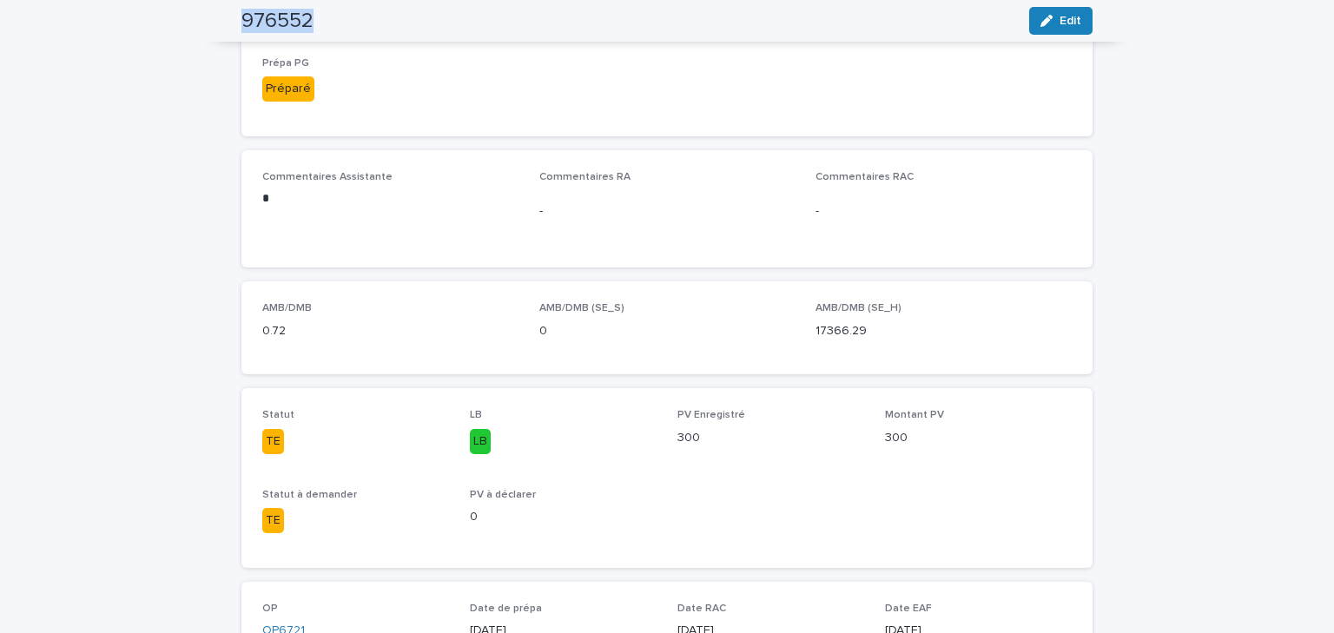
scroll to position [0, 0]
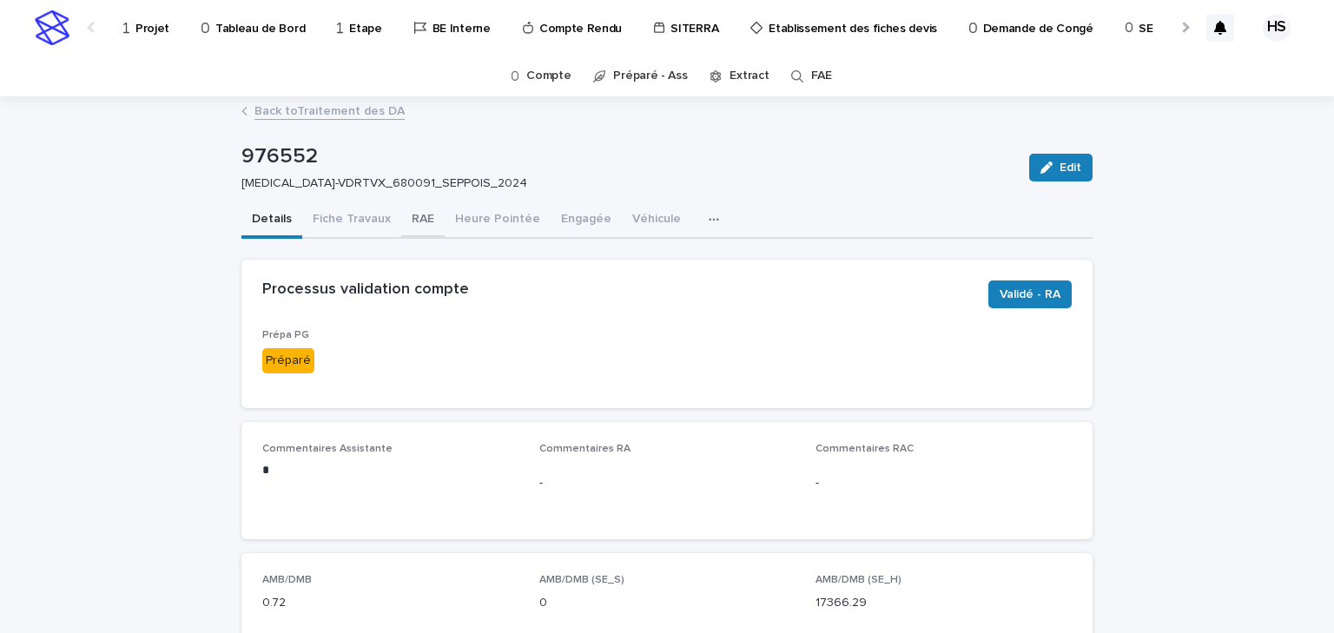
drag, startPoint x: 417, startPoint y: 215, endPoint x: 427, endPoint y: 236, distance: 23.3
click at [417, 215] on button "RAE" at bounding box center [422, 220] width 43 height 36
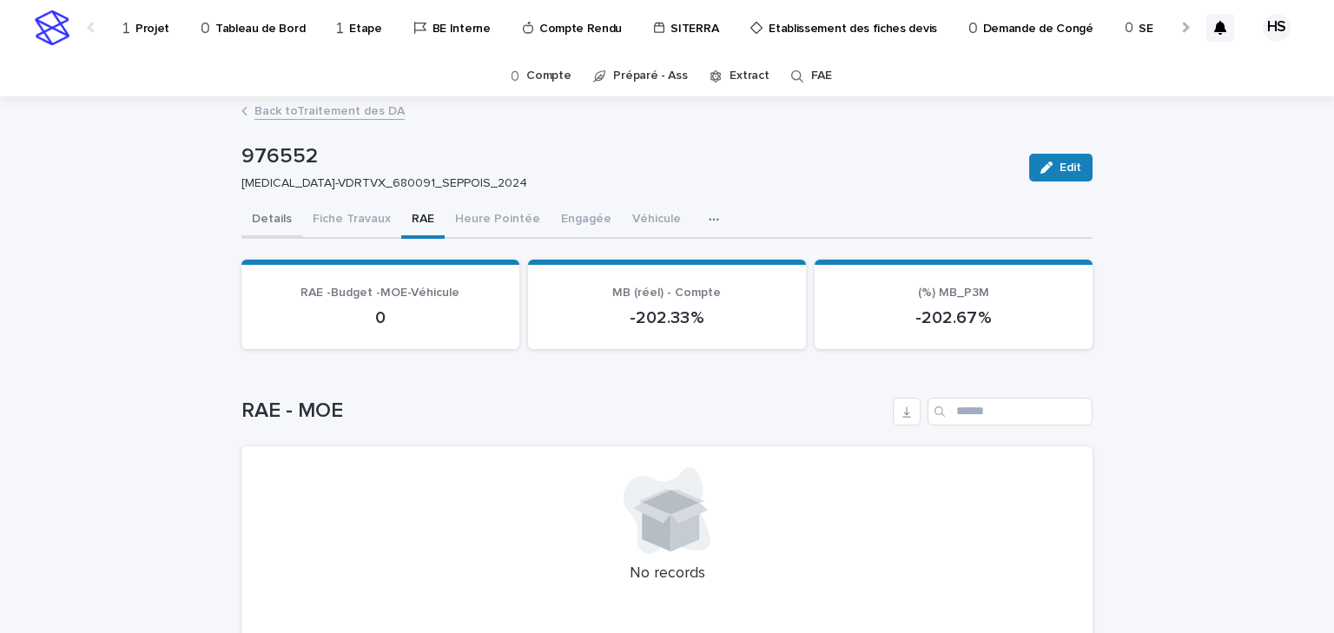
click at [277, 215] on button "Details" at bounding box center [271, 220] width 61 height 36
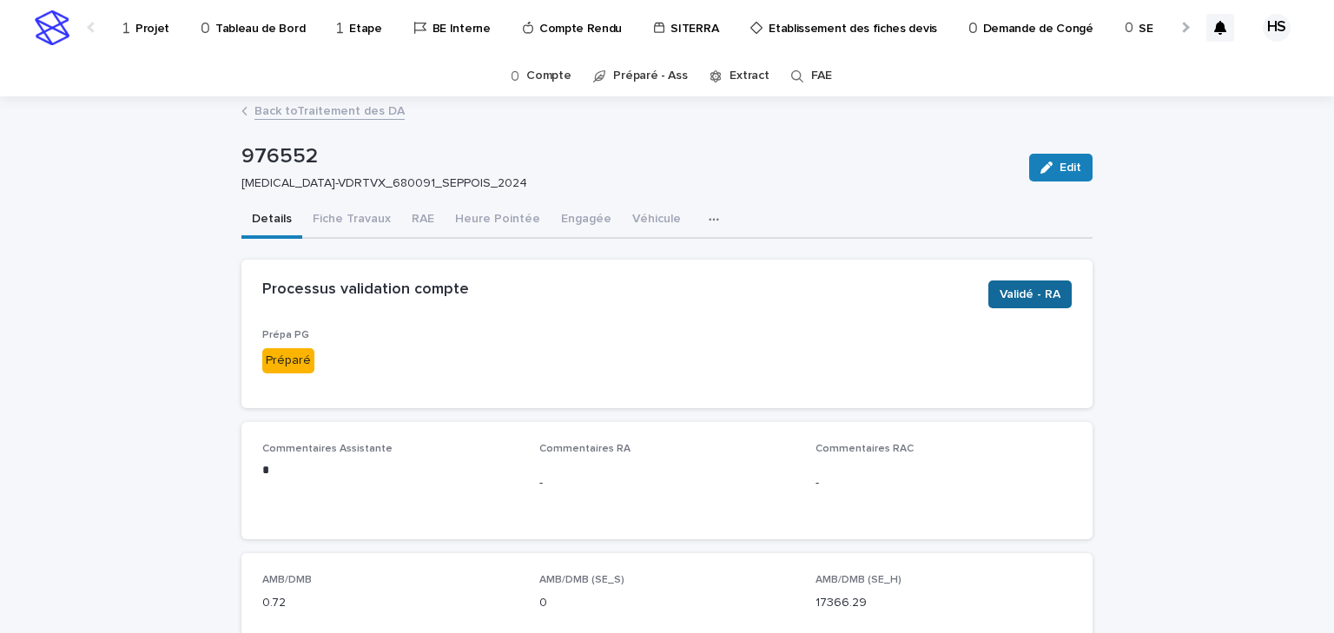
click at [1037, 292] on span "Validé - RA" at bounding box center [1030, 294] width 61 height 17
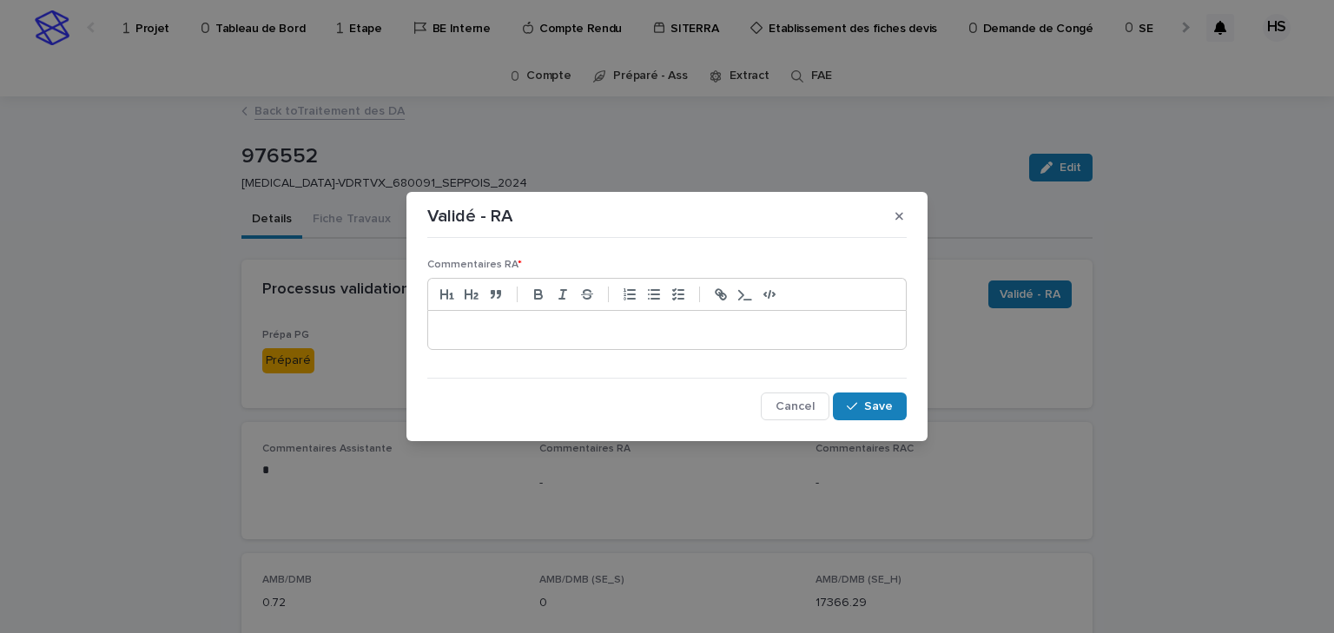
click at [498, 322] on p at bounding box center [667, 329] width 452 height 17
click at [884, 406] on span "Save" at bounding box center [878, 406] width 29 height 12
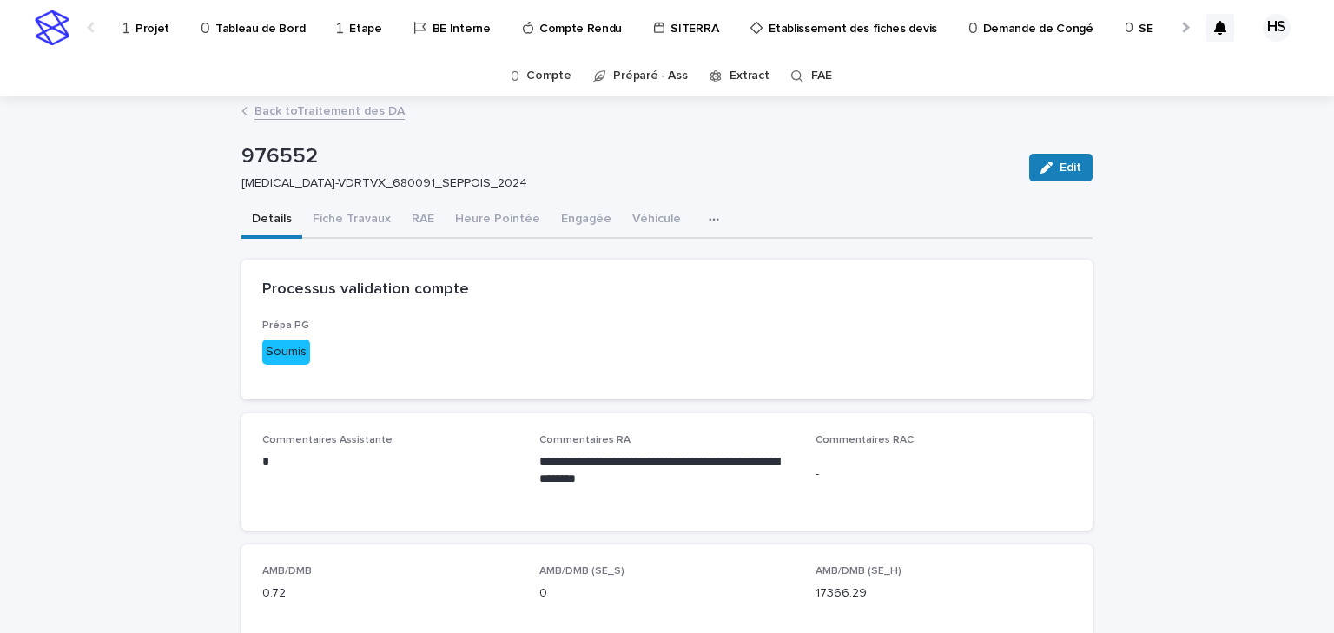
click at [323, 116] on link "Back to Traitement des DA" at bounding box center [329, 110] width 150 height 20
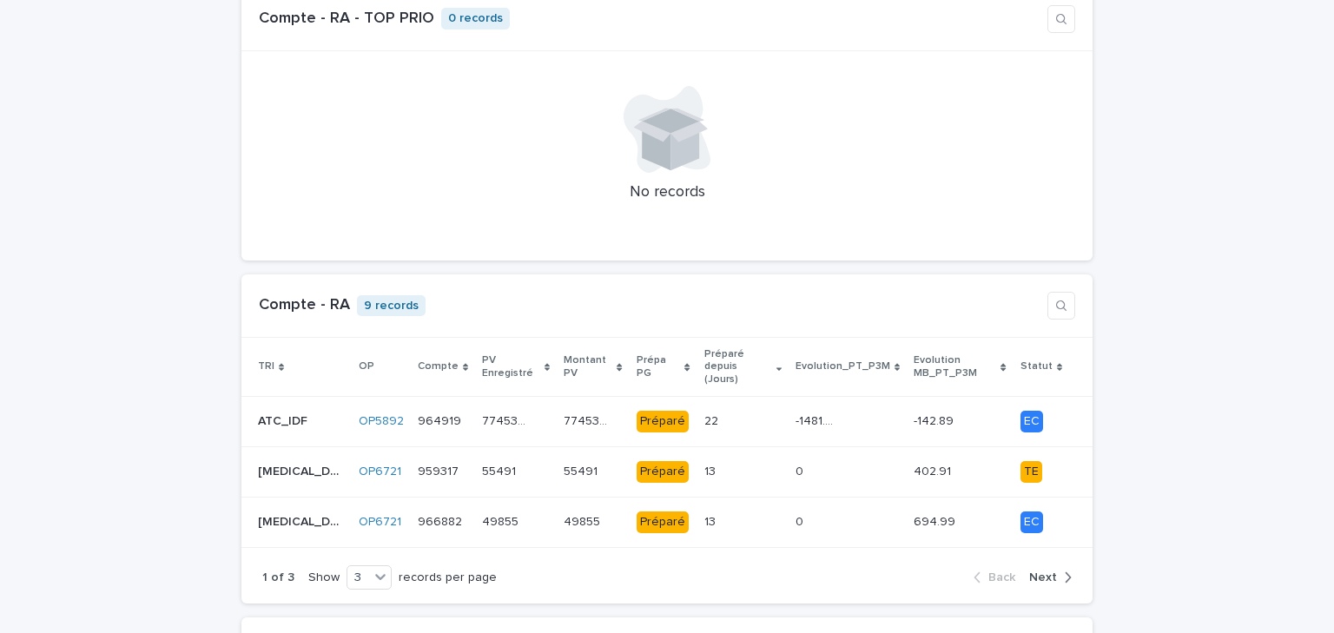
scroll to position [1667, 0]
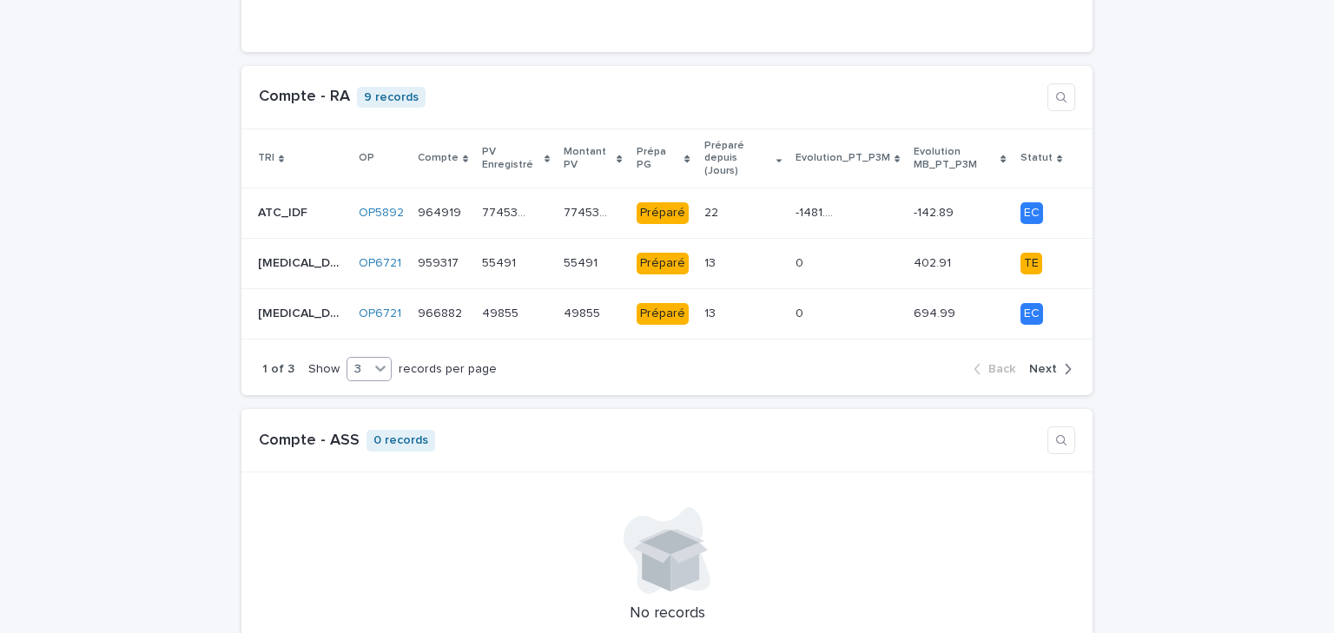
click at [372, 360] on icon at bounding box center [380, 368] width 17 height 17
click at [359, 403] on div "9" at bounding box center [358, 406] width 43 height 21
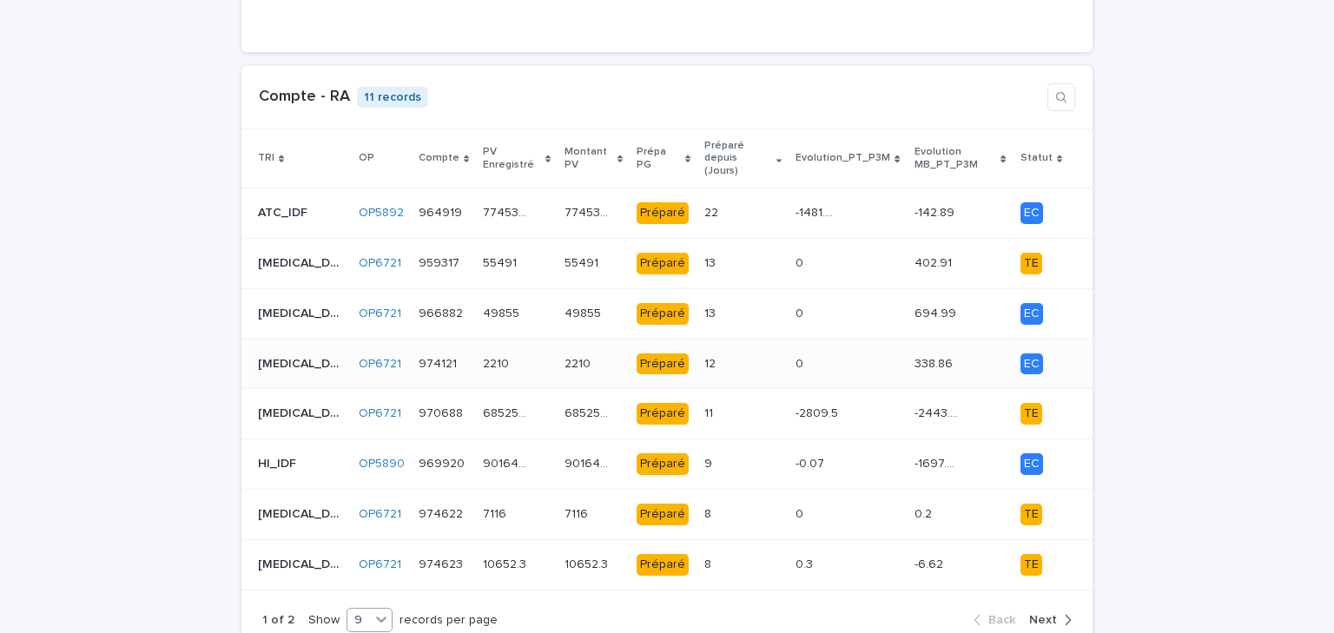
scroll to position [1876, 0]
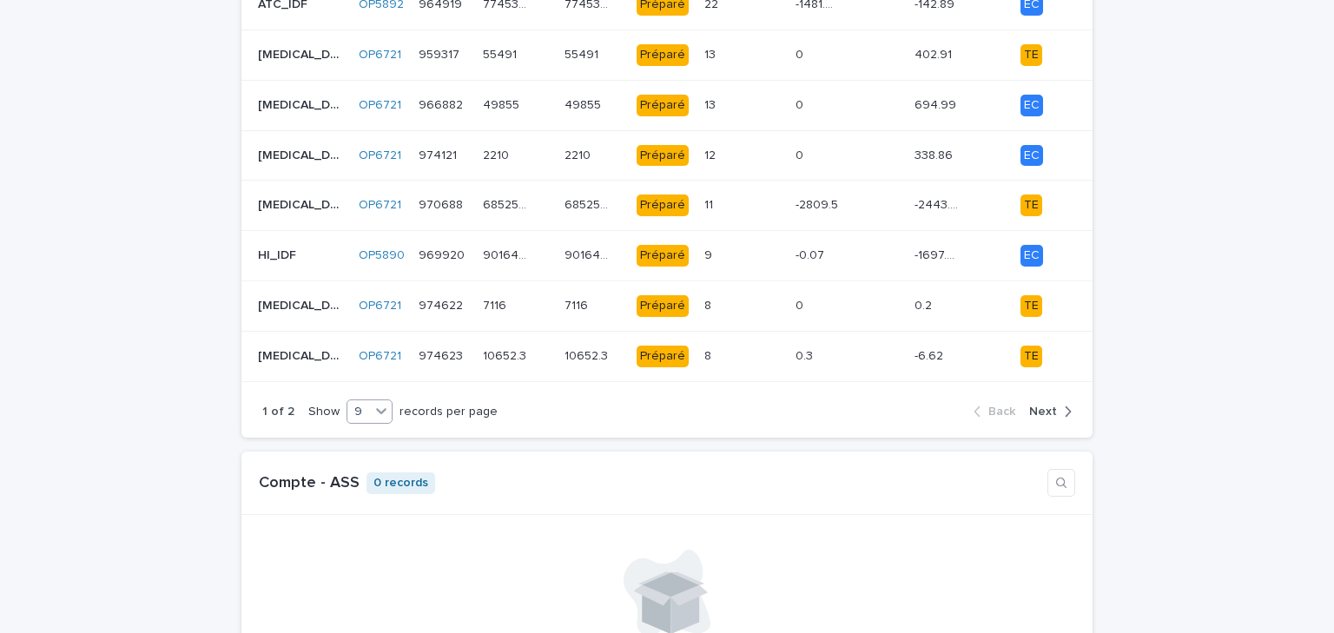
click at [1022, 404] on button "Next" at bounding box center [1047, 412] width 50 height 16
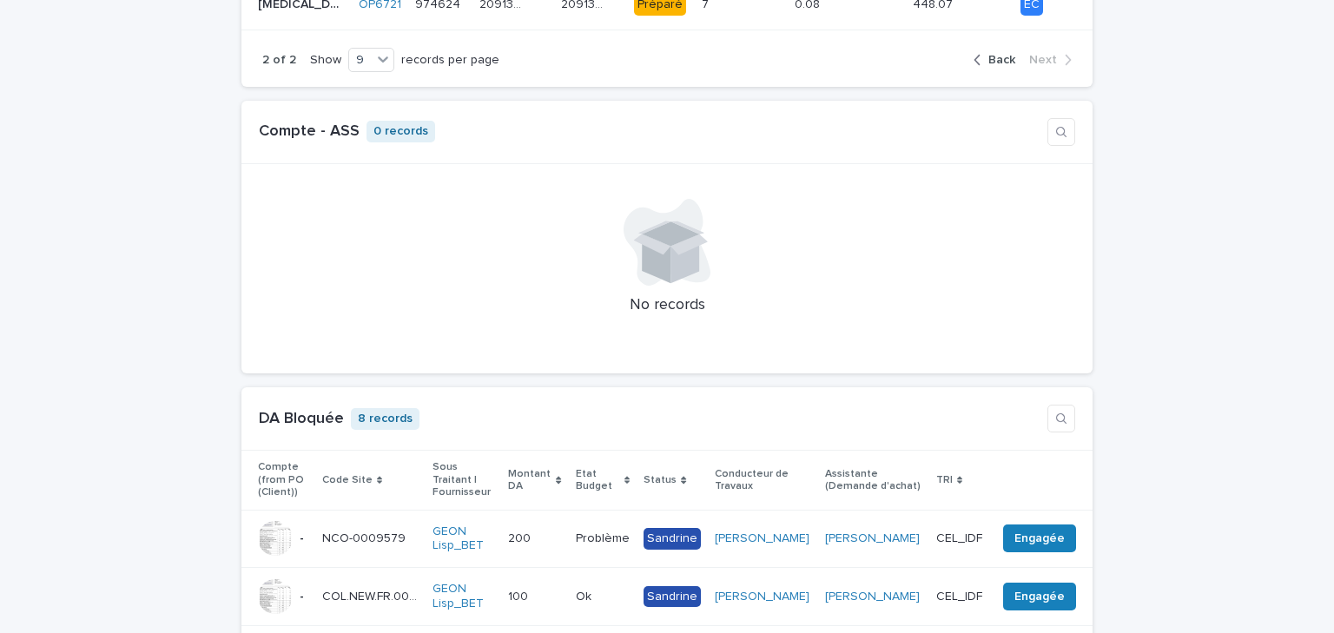
scroll to position [1667, 0]
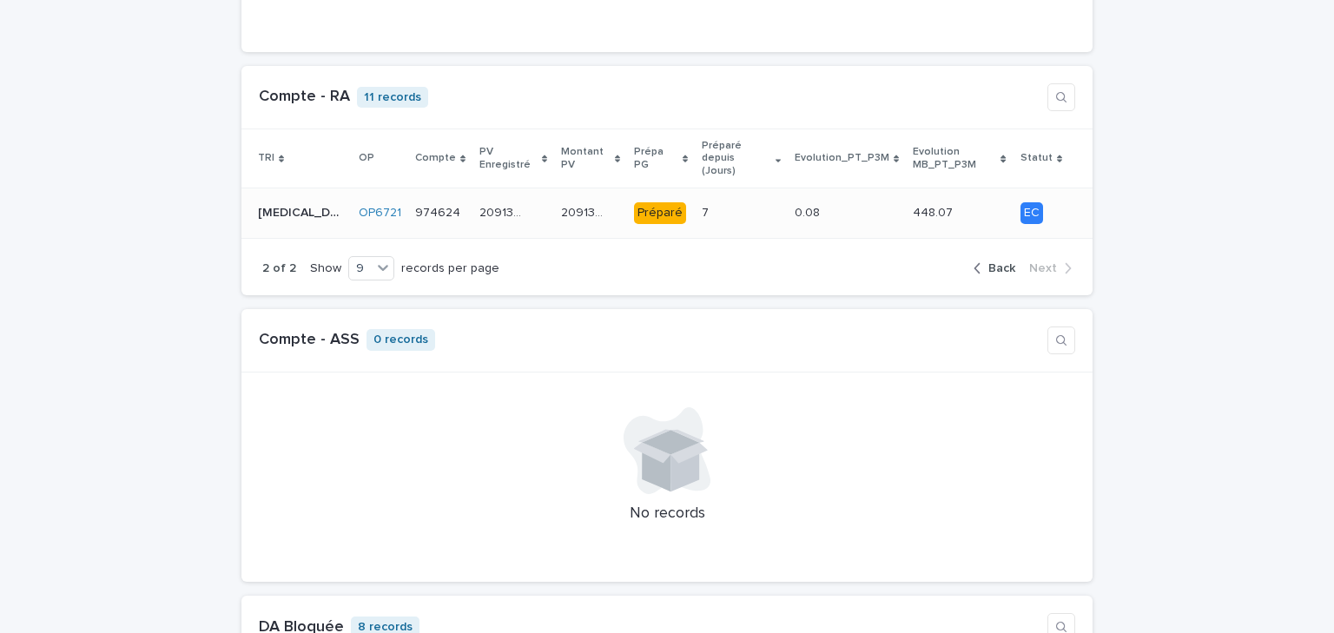
click at [710, 199] on div "7 7" at bounding box center [741, 213] width 79 height 29
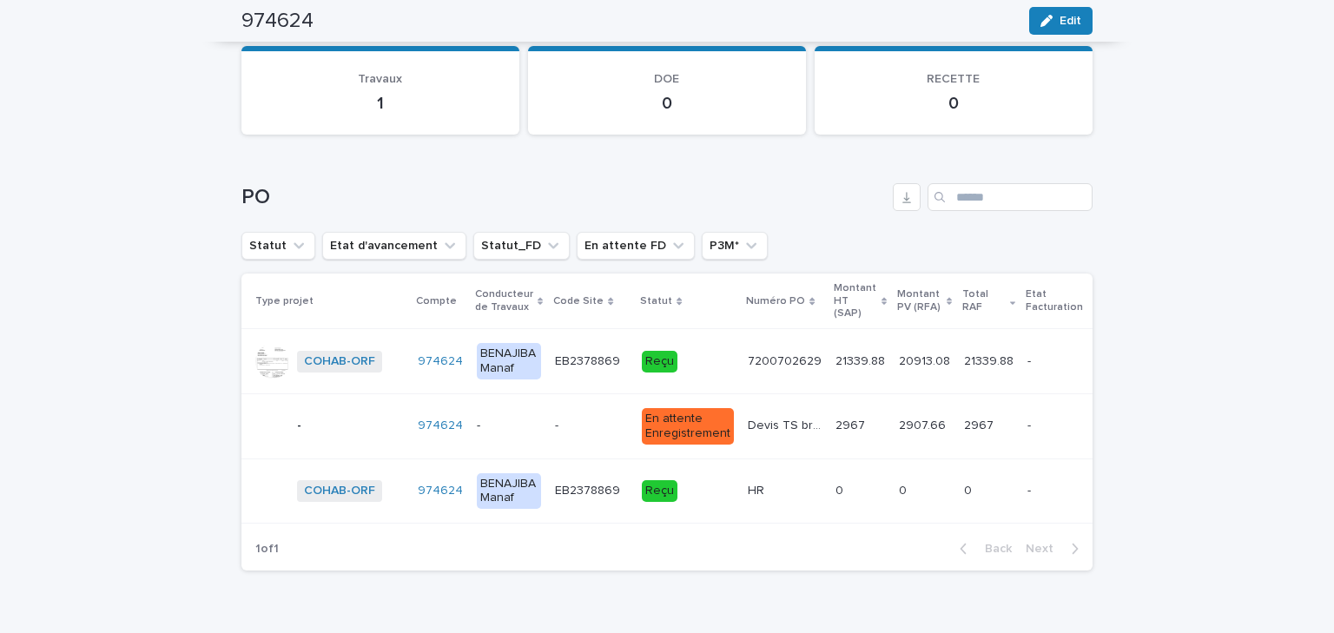
click at [493, 423] on p "-" at bounding box center [509, 426] width 64 height 15
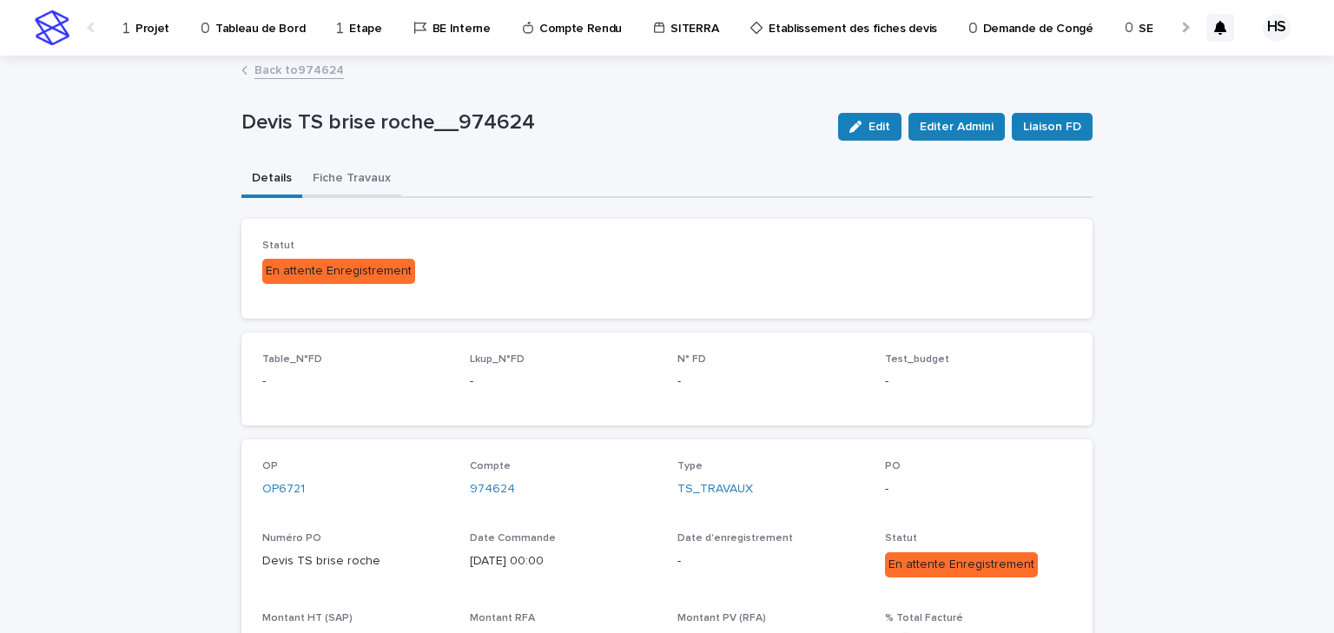
click at [359, 175] on button "Fiche Travaux" at bounding box center [351, 180] width 99 height 36
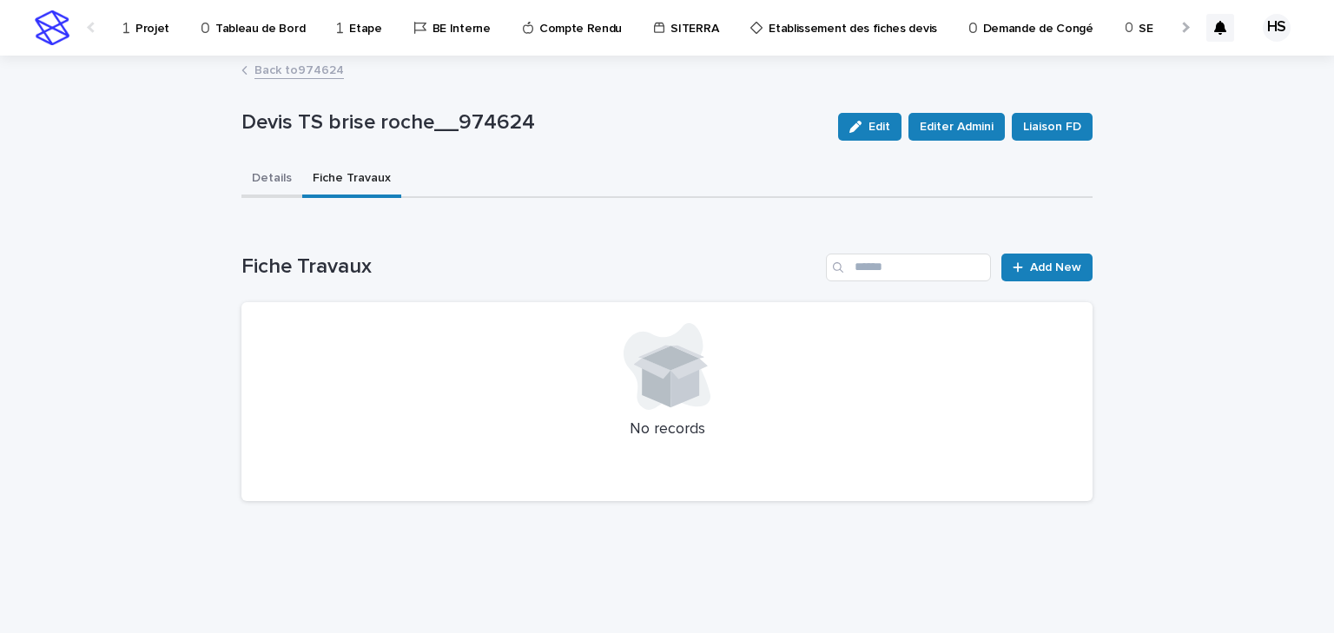
click at [269, 175] on button "Details" at bounding box center [271, 180] width 61 height 36
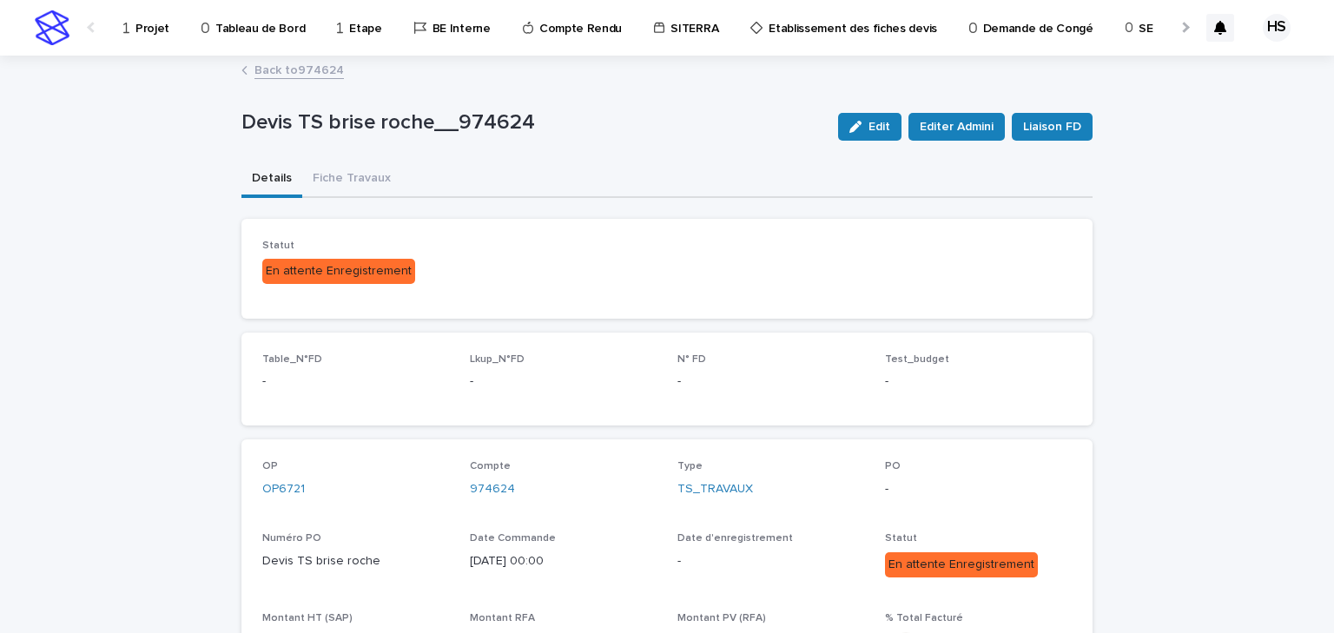
click at [292, 71] on link "Back to 974624" at bounding box center [298, 69] width 89 height 20
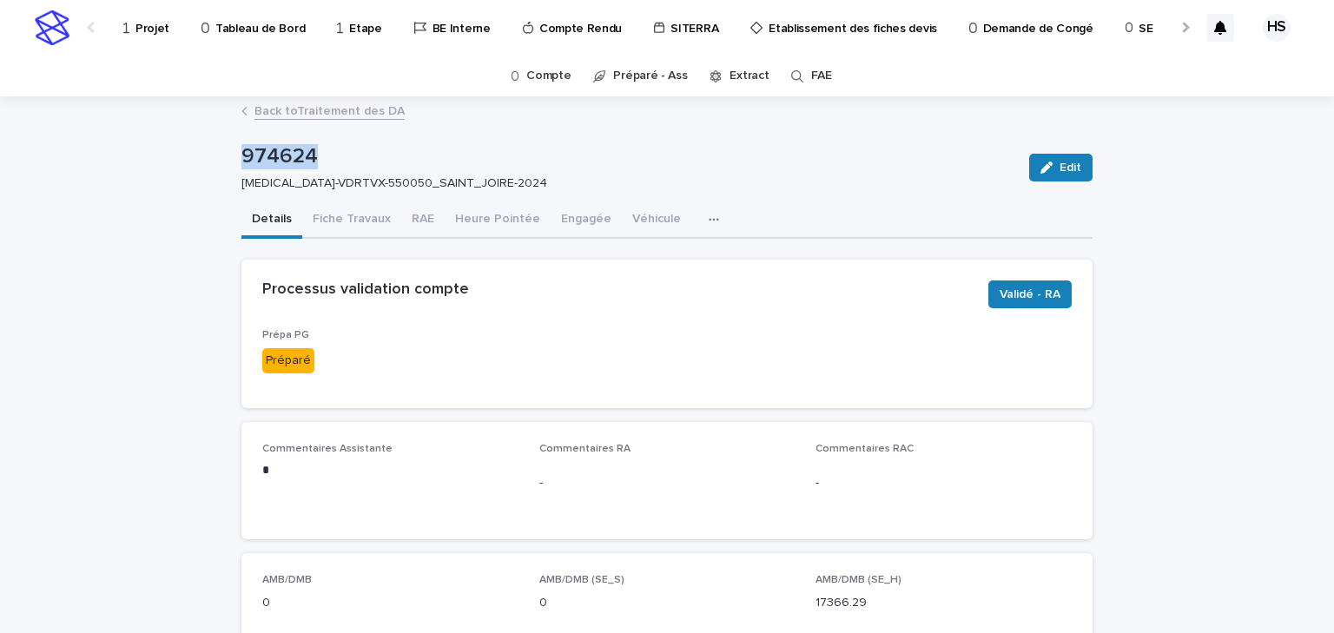
drag, startPoint x: 306, startPoint y: 149, endPoint x: 195, endPoint y: 155, distance: 111.3
copy p "974624"
click at [617, 286] on div "Processus validation compte" at bounding box center [618, 290] width 712 height 19
click at [1021, 287] on span "Validé - RA" at bounding box center [1030, 294] width 61 height 17
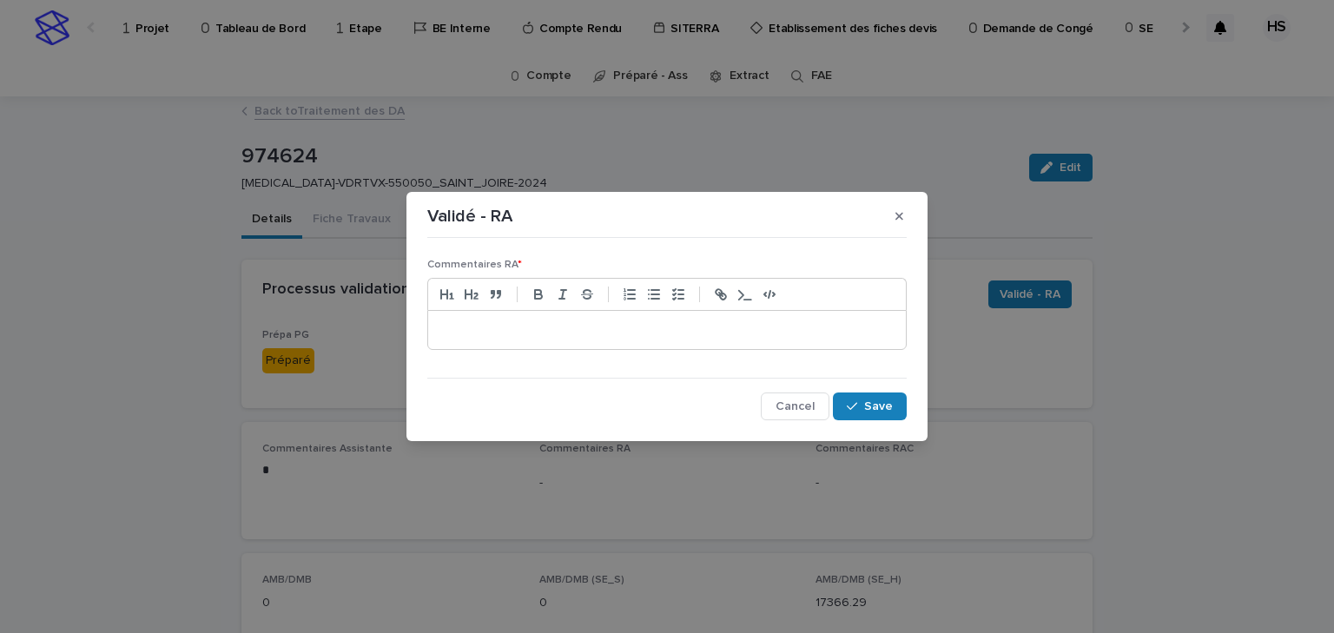
click at [520, 331] on p at bounding box center [667, 329] width 452 height 17
copy p "**********"
click at [796, 406] on span "Cancel" at bounding box center [795, 406] width 39 height 12
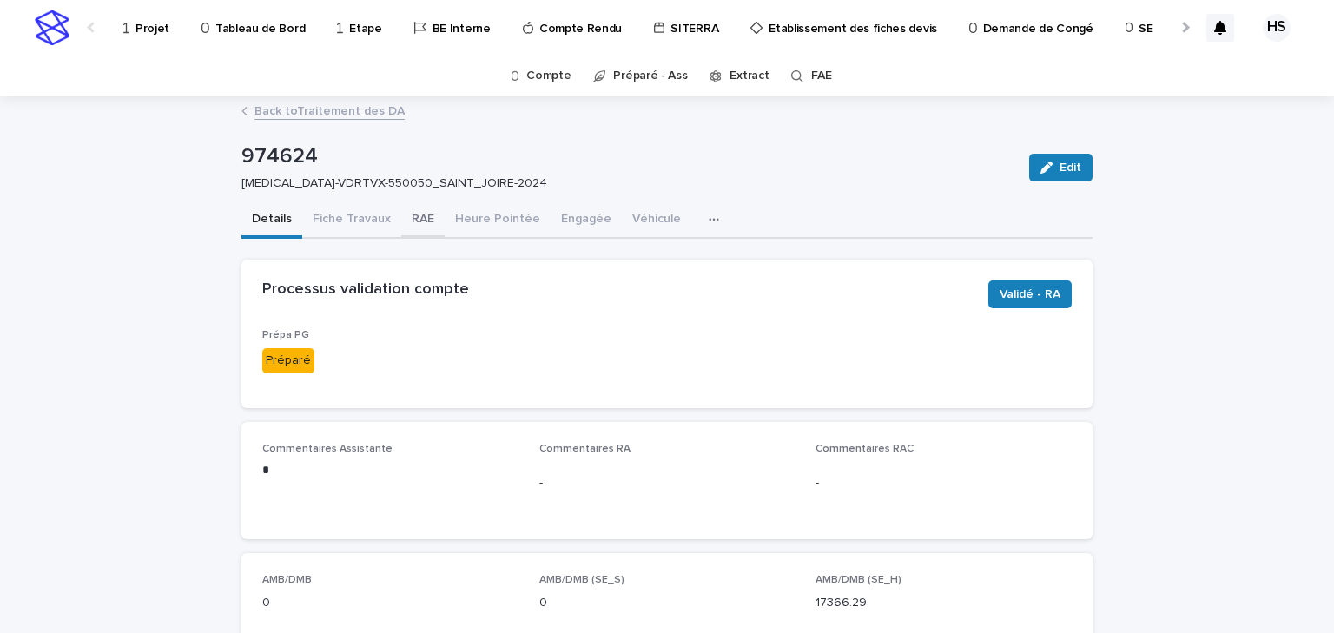
click at [429, 224] on button "RAE" at bounding box center [422, 220] width 43 height 36
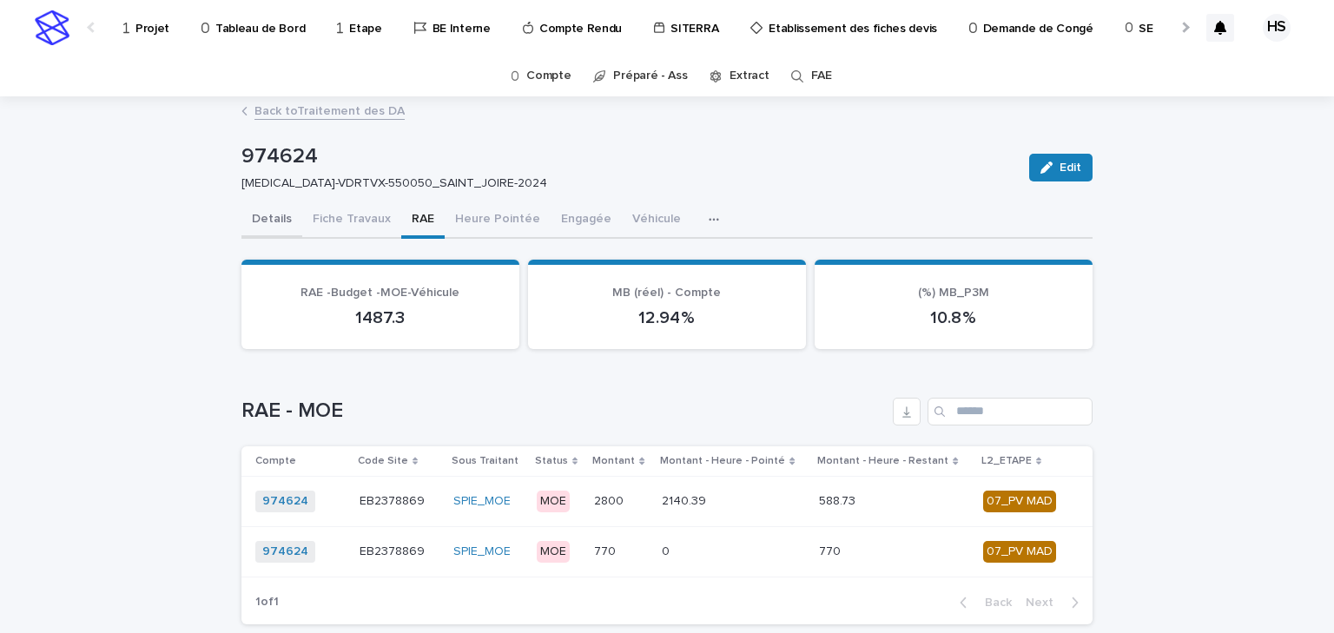
click at [288, 221] on button "Details" at bounding box center [271, 220] width 61 height 36
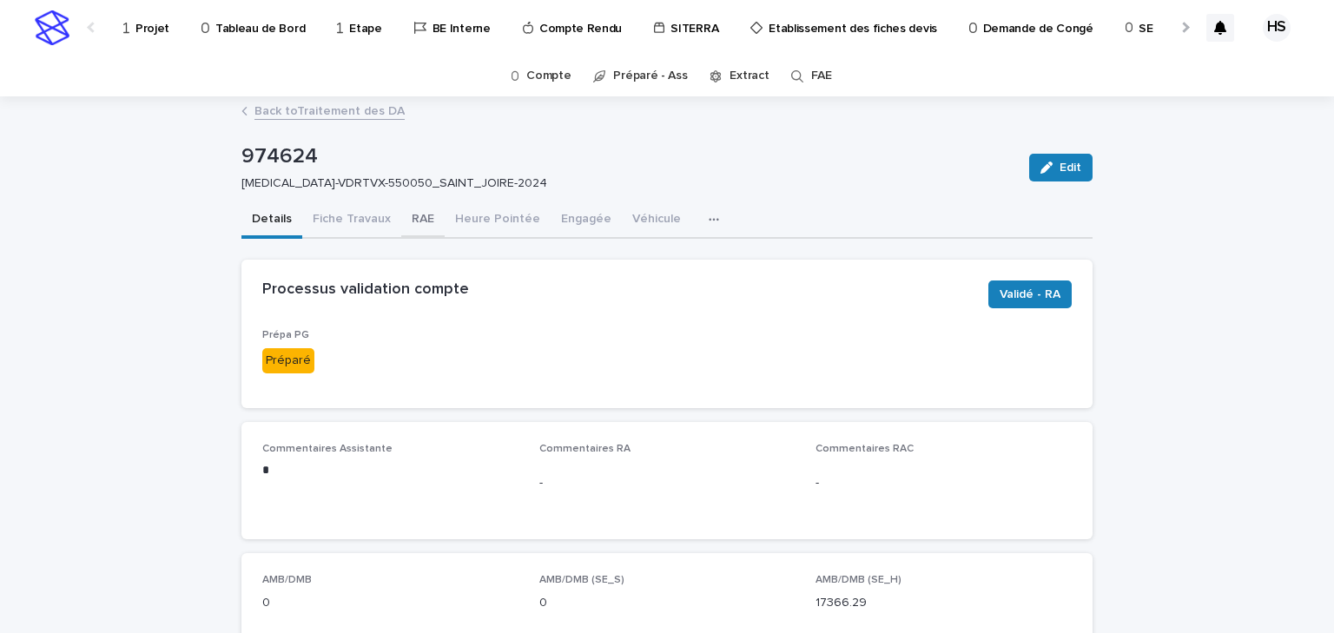
click at [412, 224] on button "RAE" at bounding box center [422, 220] width 43 height 36
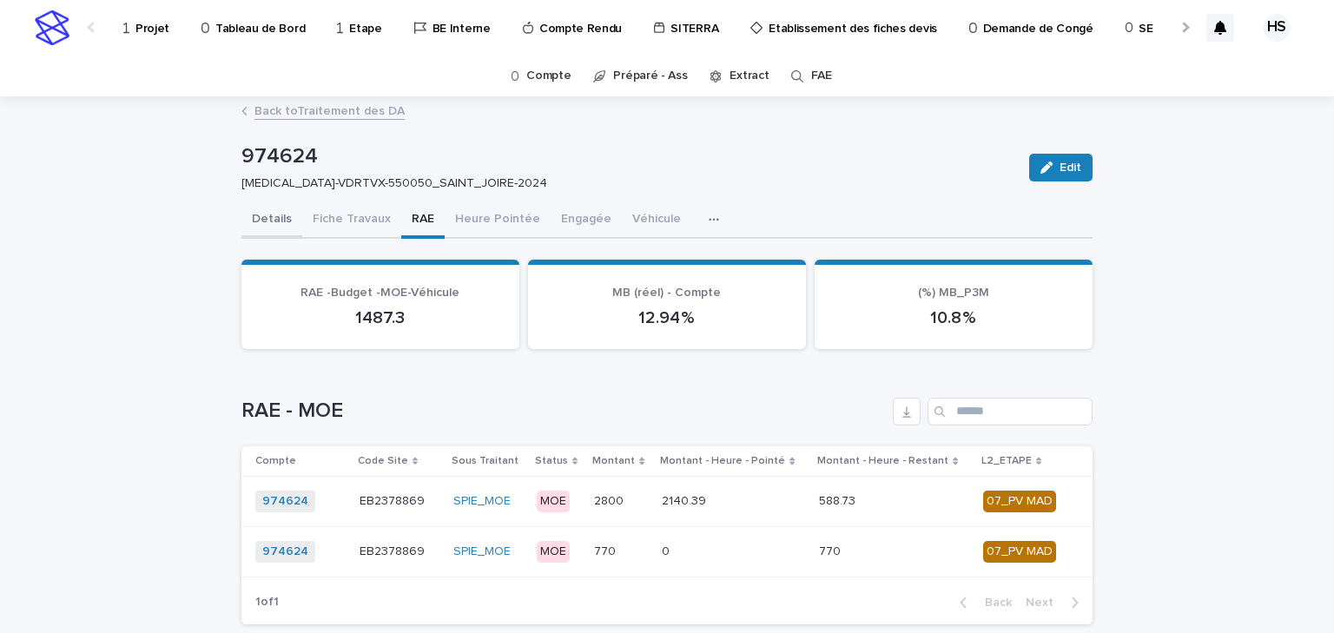
click at [266, 221] on button "Details" at bounding box center [271, 220] width 61 height 36
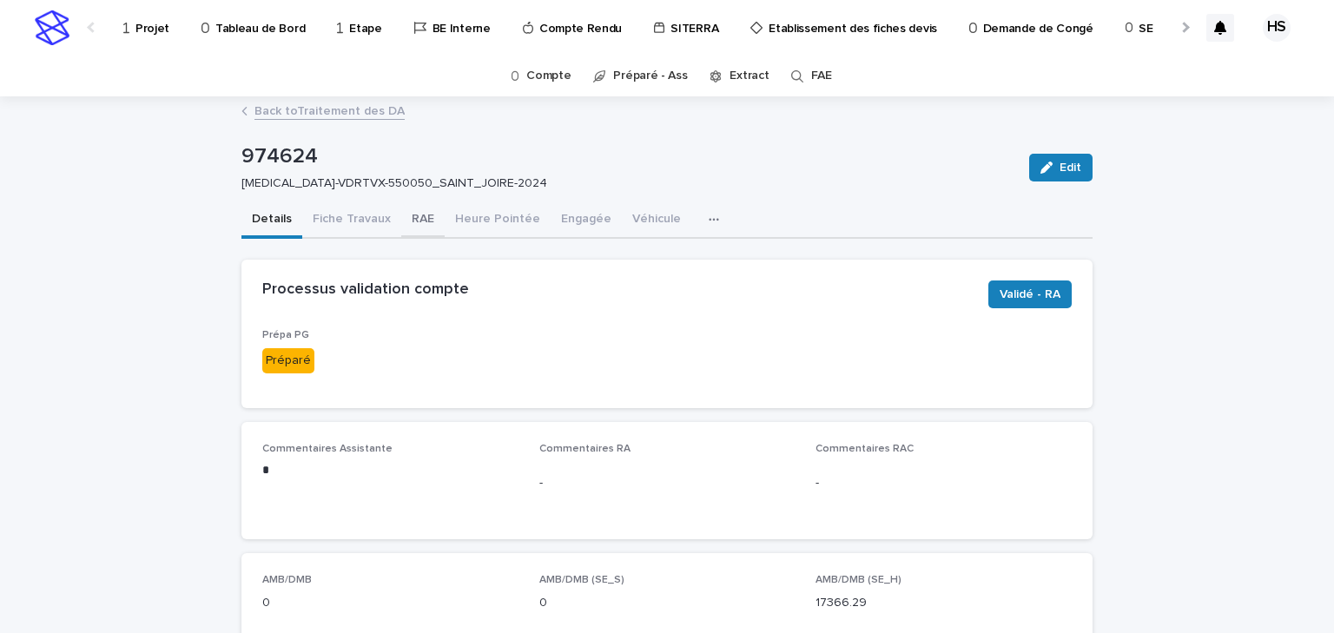
click at [416, 219] on button "RAE" at bounding box center [422, 220] width 43 height 36
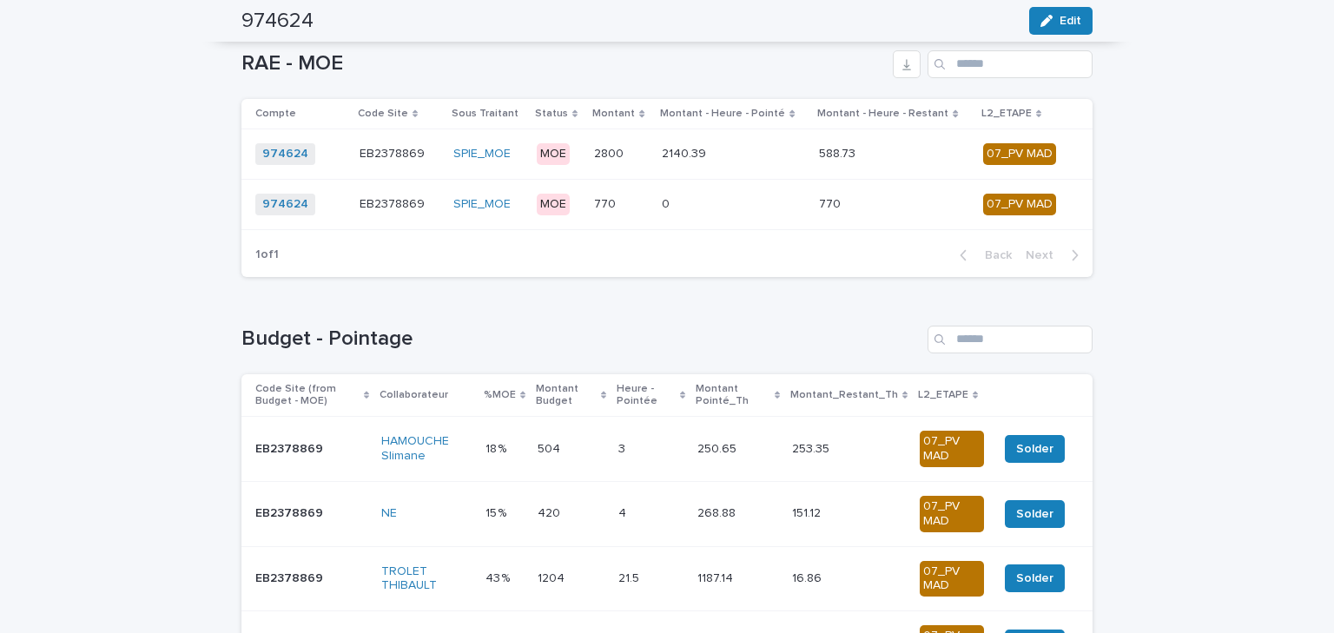
scroll to position [486, 0]
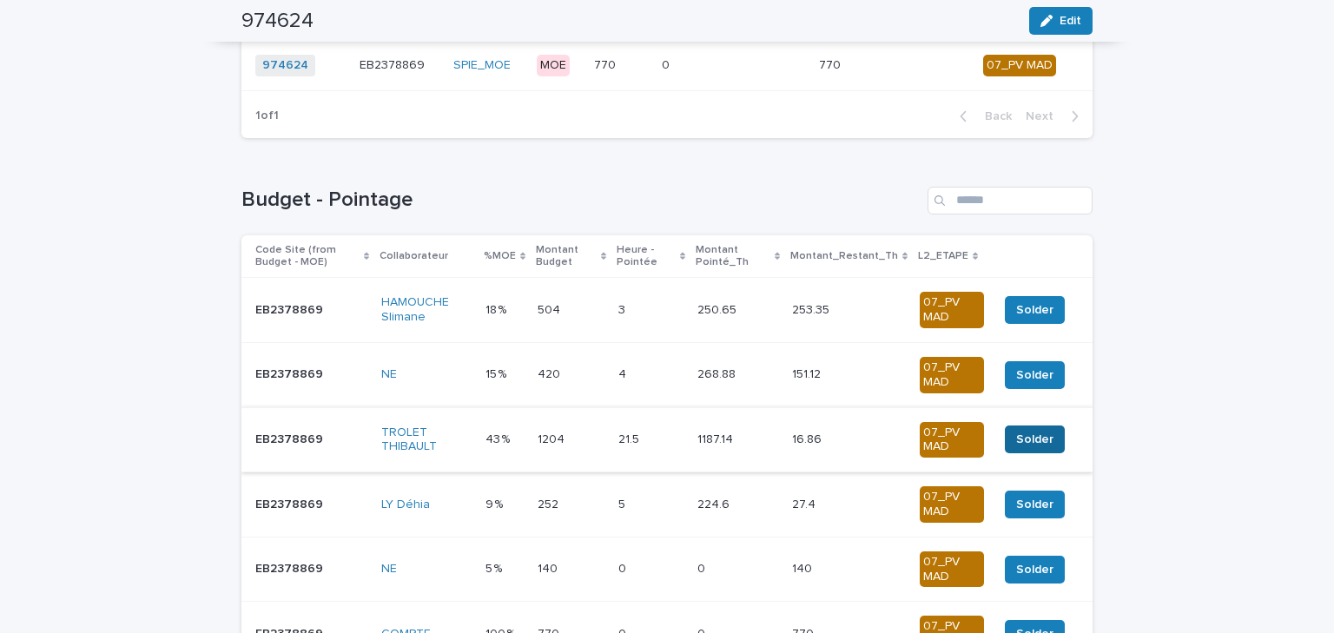
click at [1040, 434] on span "Solder" at bounding box center [1034, 439] width 37 height 17
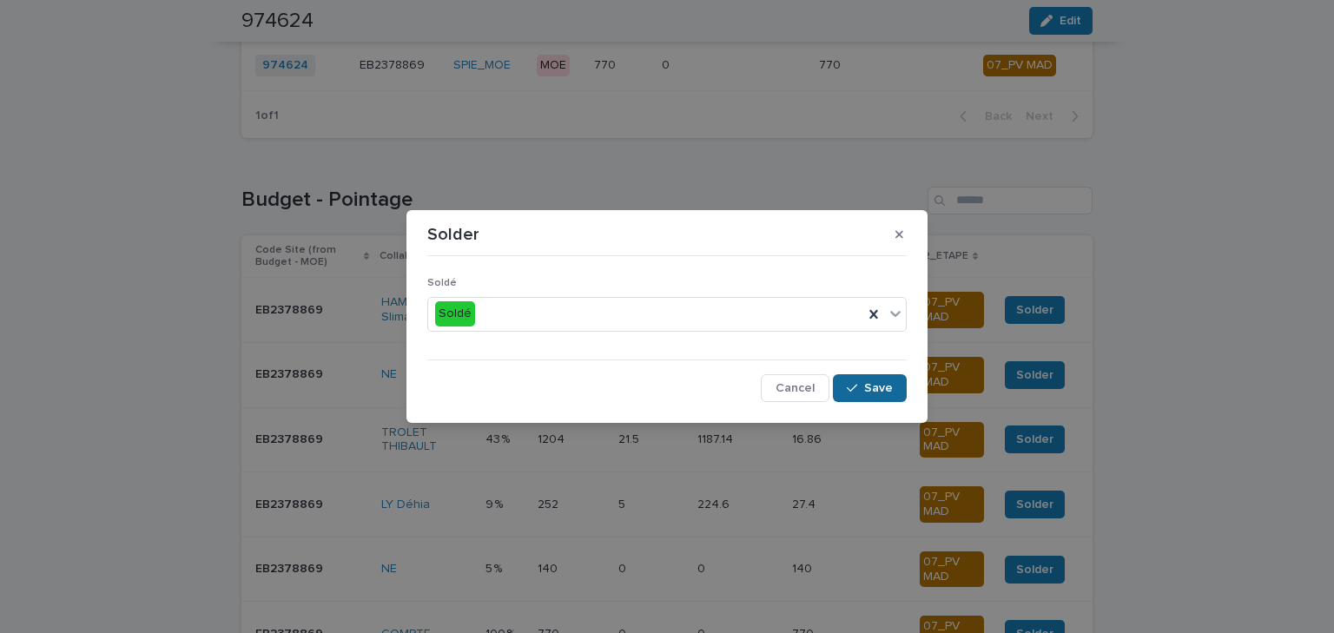
click at [868, 386] on span "Save" at bounding box center [878, 388] width 29 height 12
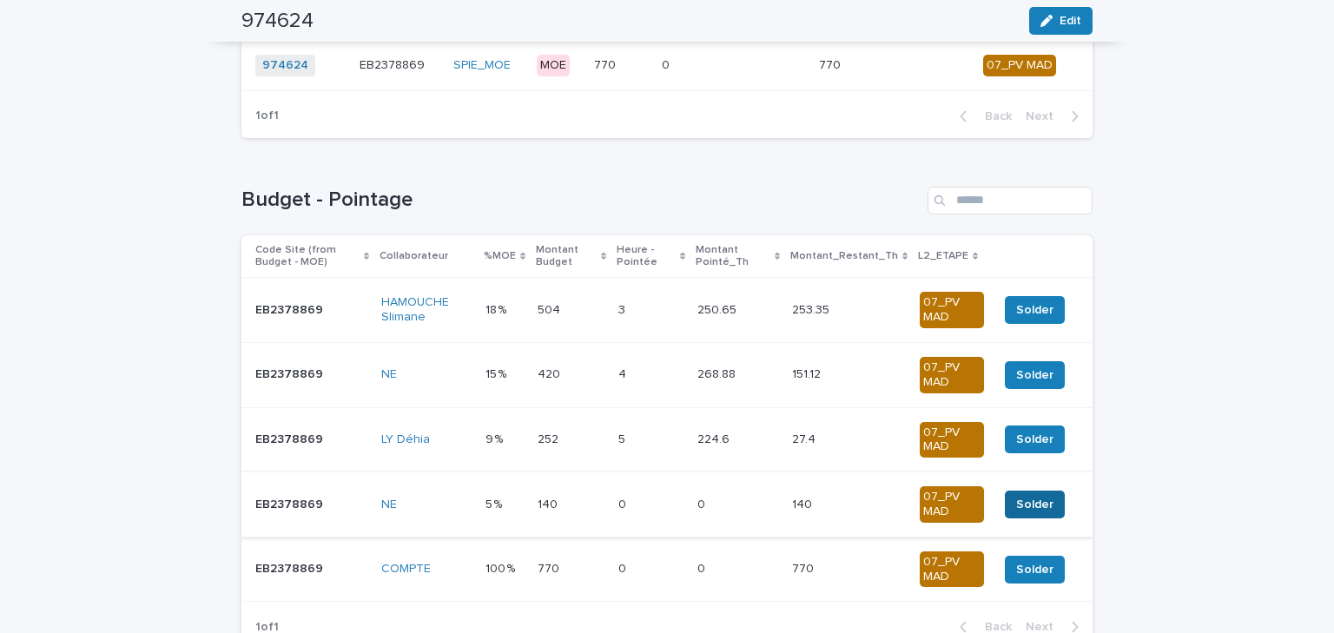
click at [1029, 498] on span "Solder" at bounding box center [1034, 504] width 37 height 17
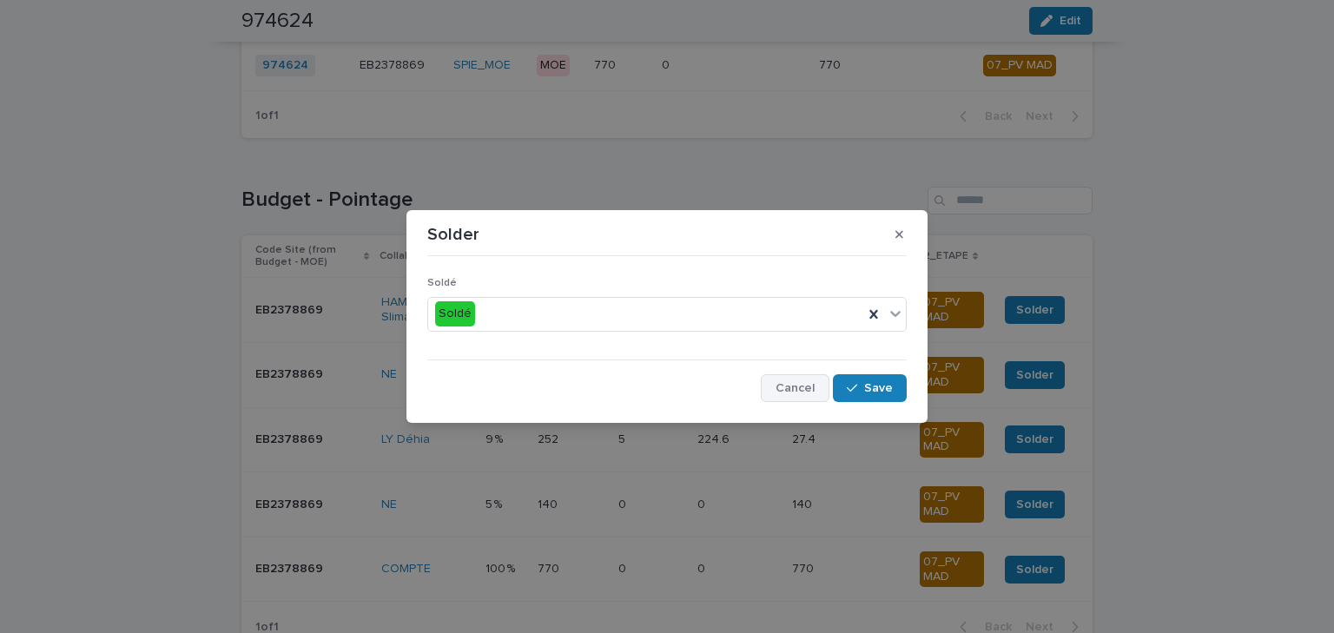
click at [799, 390] on span "Cancel" at bounding box center [795, 388] width 39 height 12
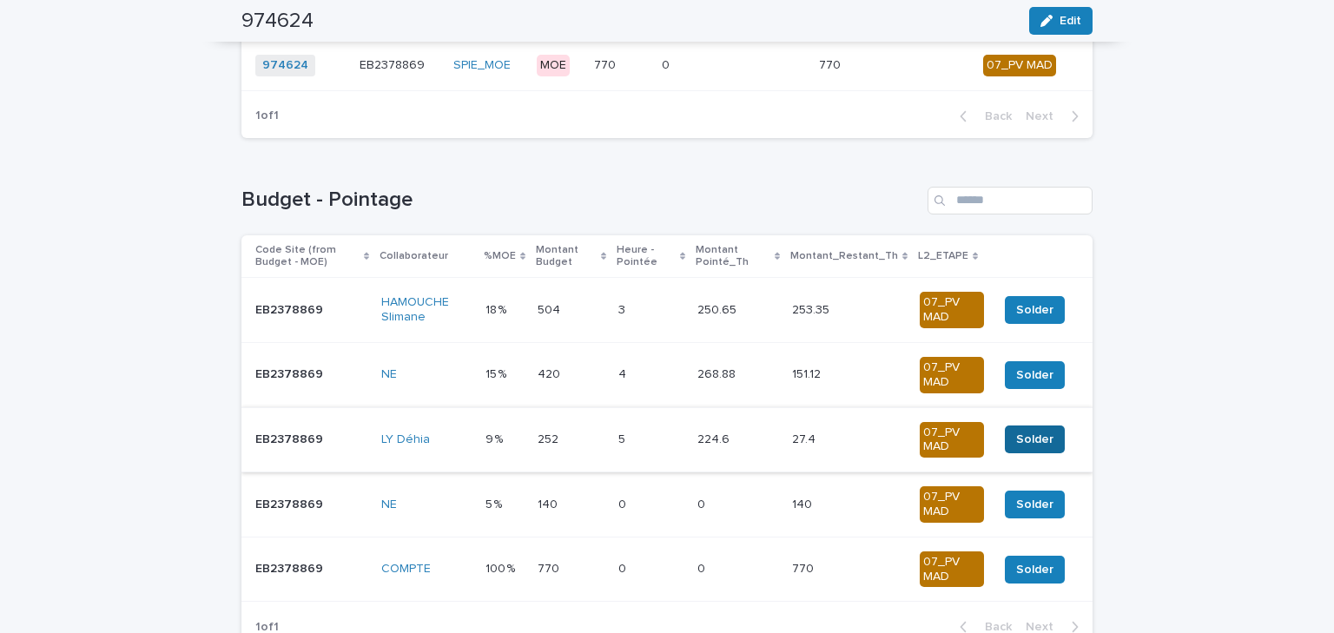
click at [1016, 431] on span "Solder" at bounding box center [1034, 439] width 37 height 17
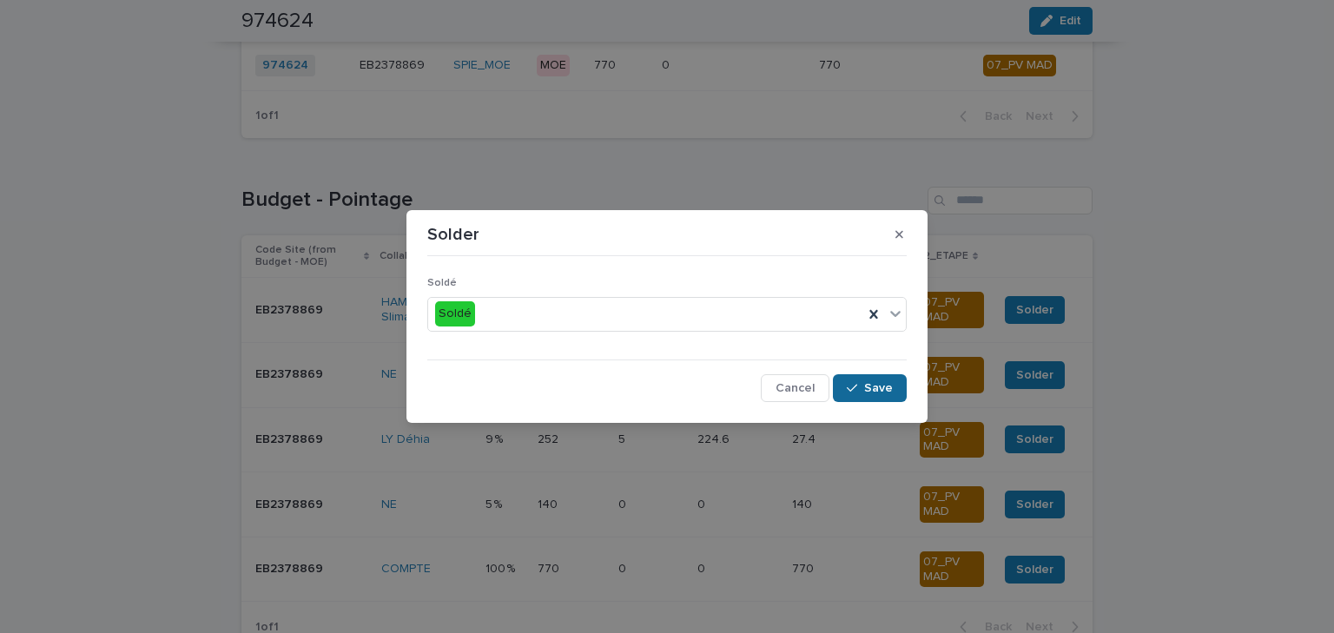
click at [855, 384] on icon "button" at bounding box center [852, 388] width 10 height 12
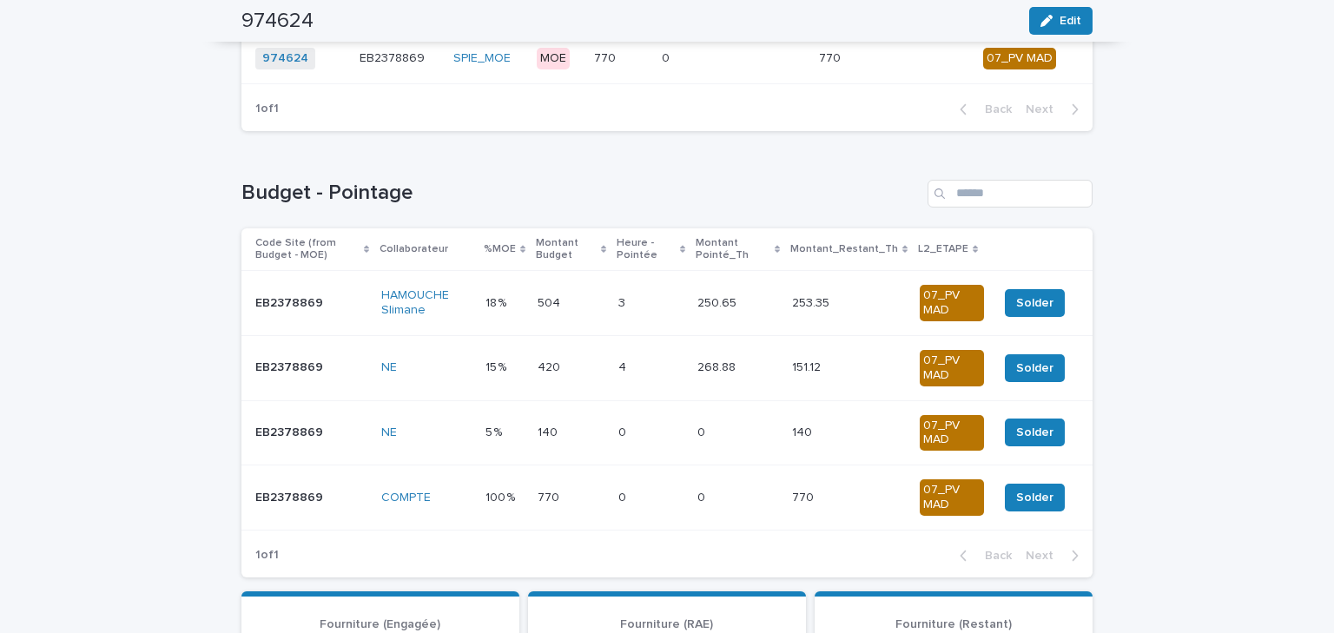
scroll to position [76, 0]
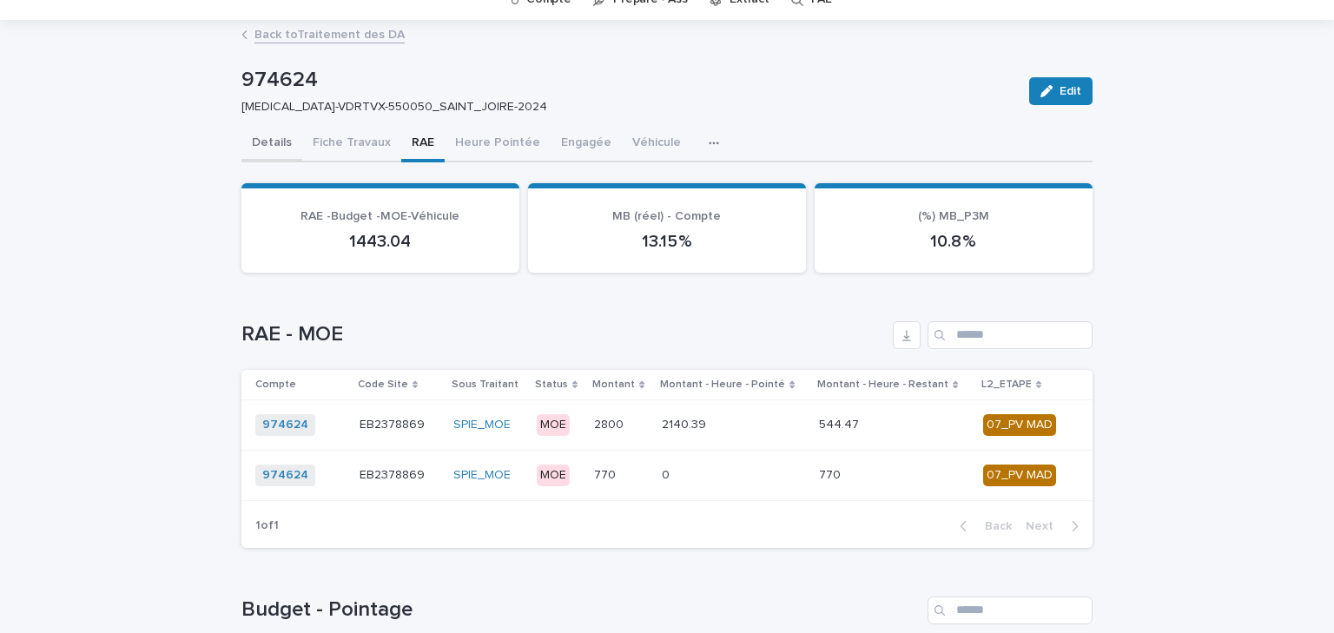
click at [276, 144] on button "Details" at bounding box center [271, 144] width 61 height 36
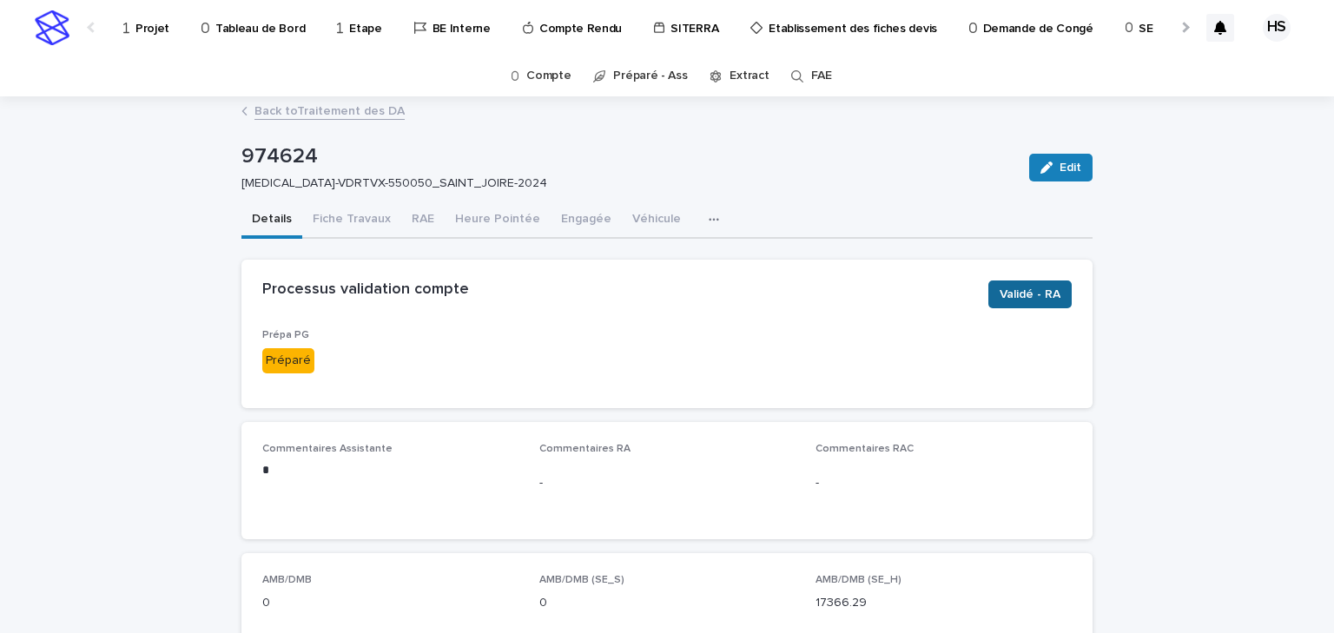
click at [1039, 300] on span "Validé - RA" at bounding box center [1030, 294] width 61 height 17
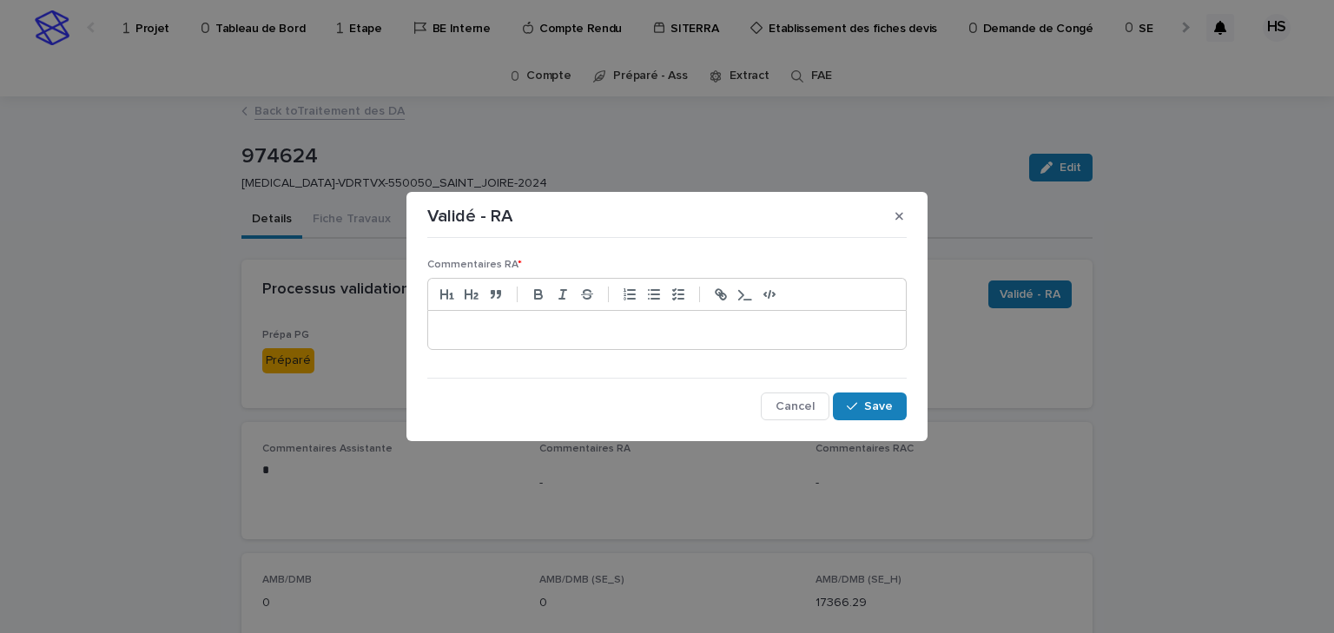
click at [564, 310] on div at bounding box center [666, 330] width 479 height 40
click at [563, 316] on div at bounding box center [667, 330] width 478 height 38
click at [636, 330] on p "**********" at bounding box center [667, 329] width 452 height 17
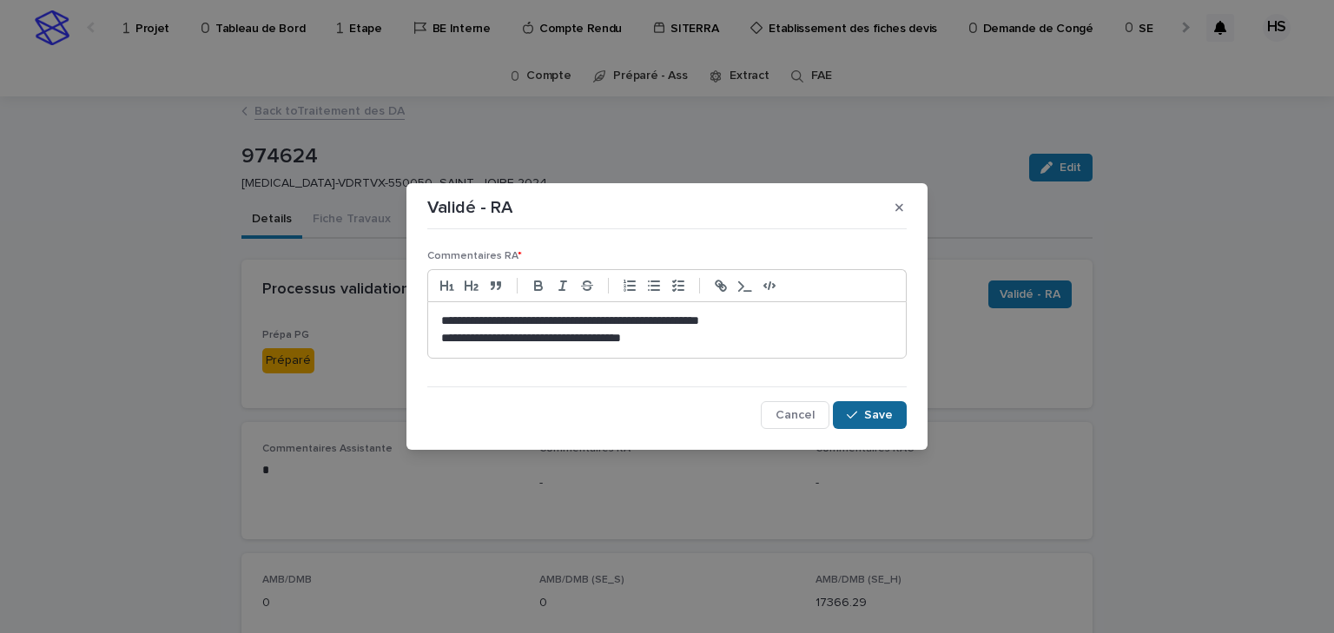
click at [876, 414] on span "Save" at bounding box center [878, 415] width 29 height 12
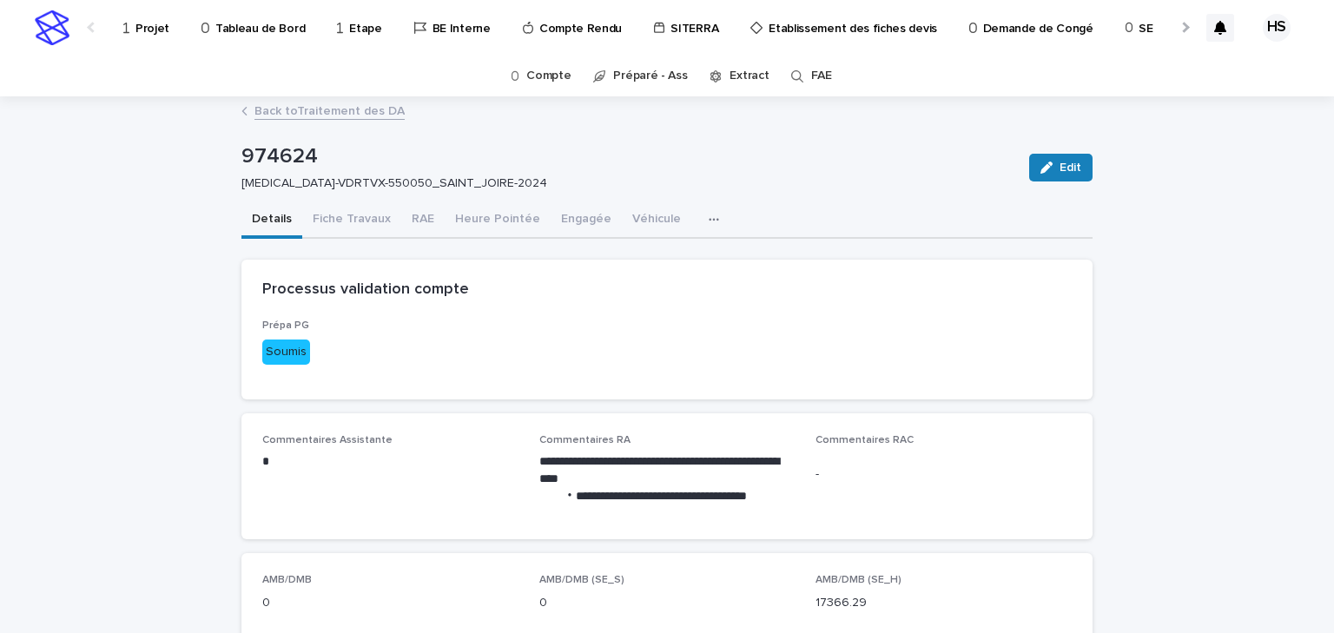
click at [363, 115] on link "Back to Traitement des DA" at bounding box center [329, 110] width 150 height 20
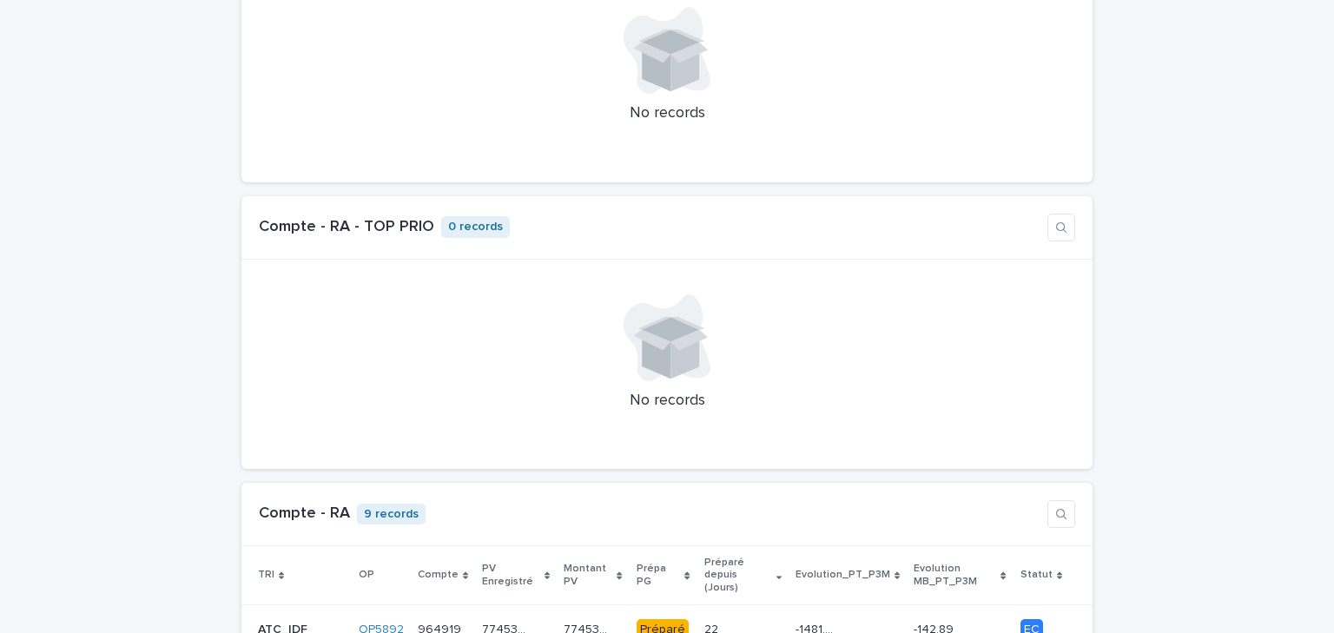
scroll to position [1529, 0]
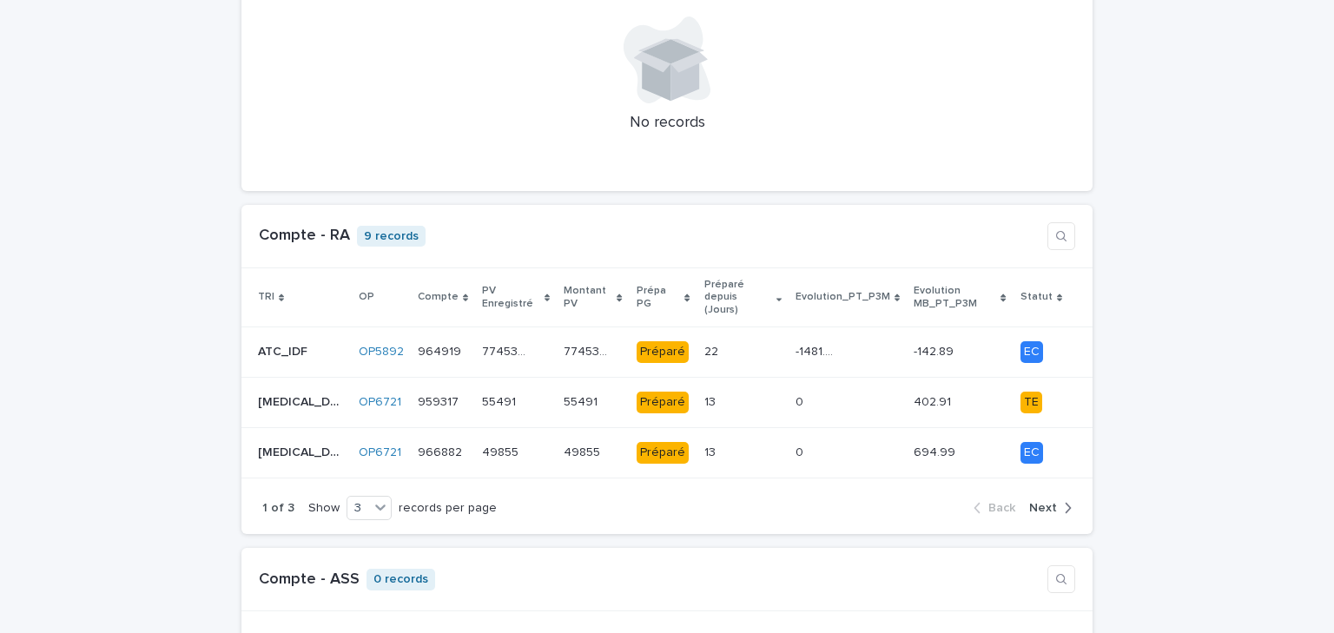
click at [1042, 502] on span "Next" at bounding box center [1043, 508] width 28 height 12
click at [868, 388] on div "-2809.5 -2809.5" at bounding box center [848, 402] width 104 height 29
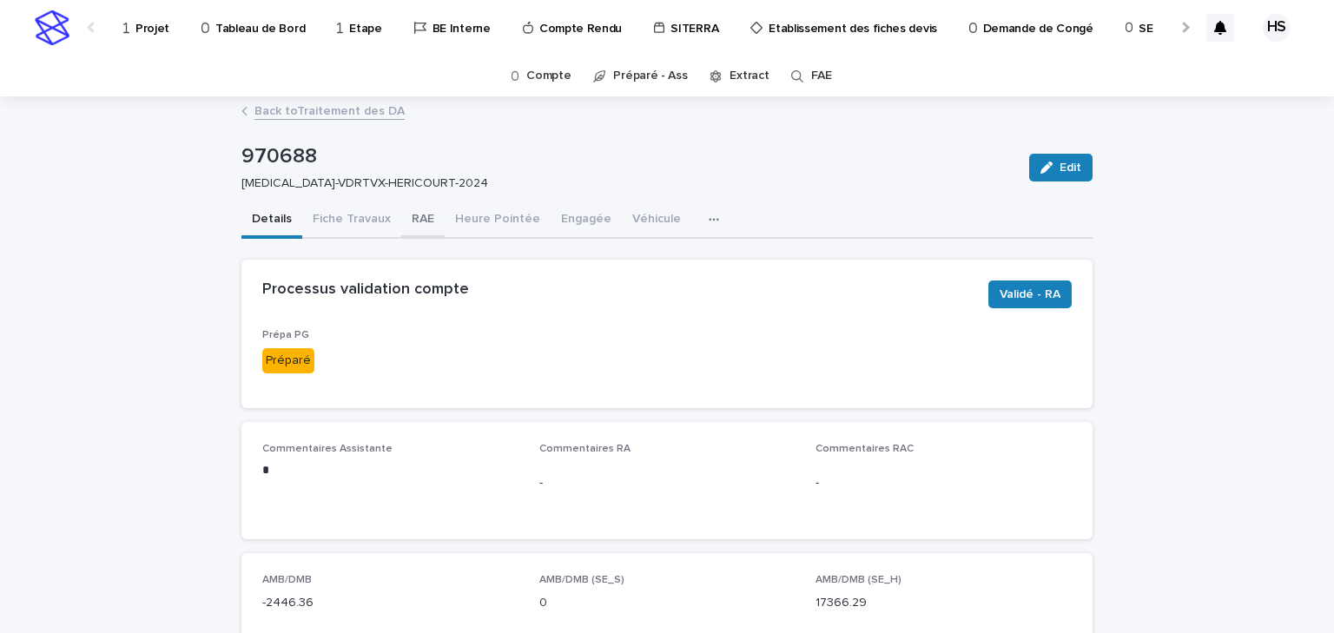
click at [410, 222] on button "RAE" at bounding box center [422, 220] width 43 height 36
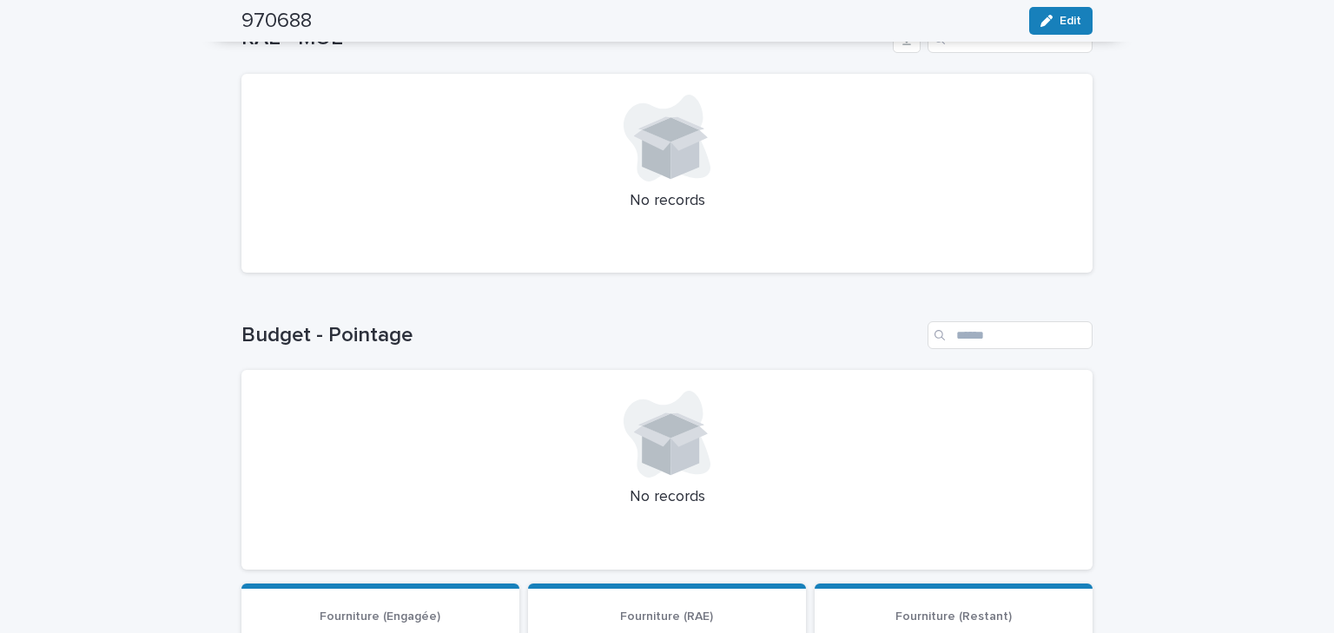
scroll to position [25, 0]
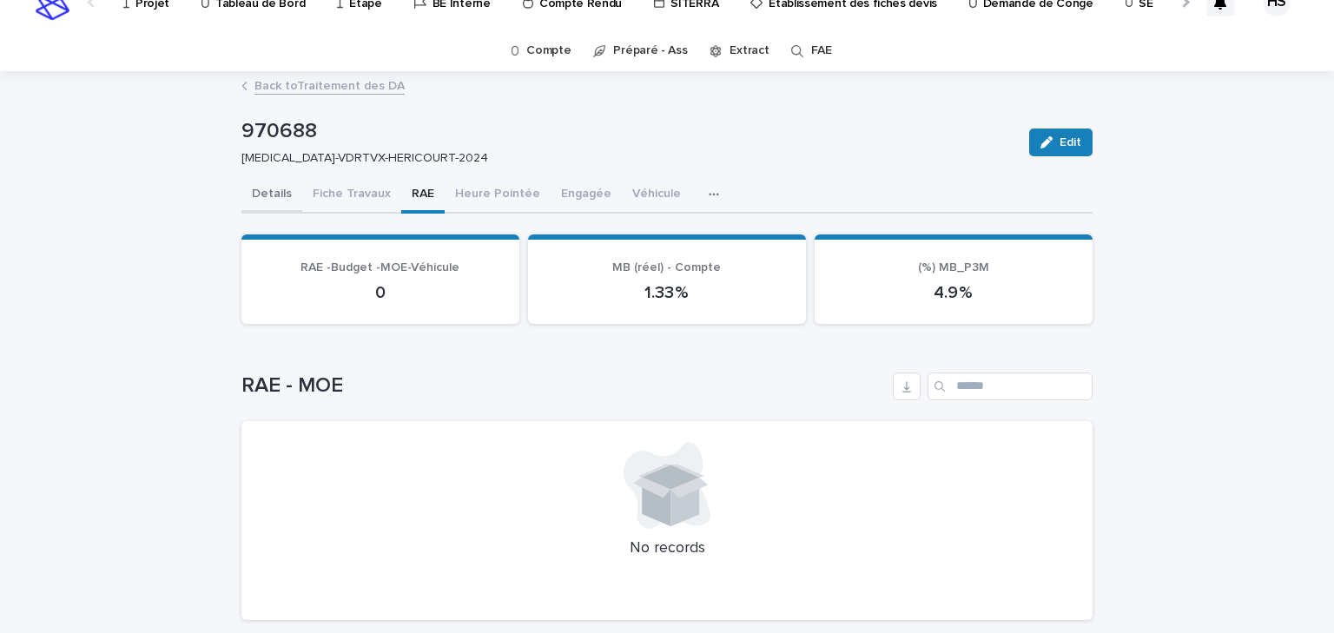
click at [278, 201] on button "Details" at bounding box center [271, 195] width 61 height 36
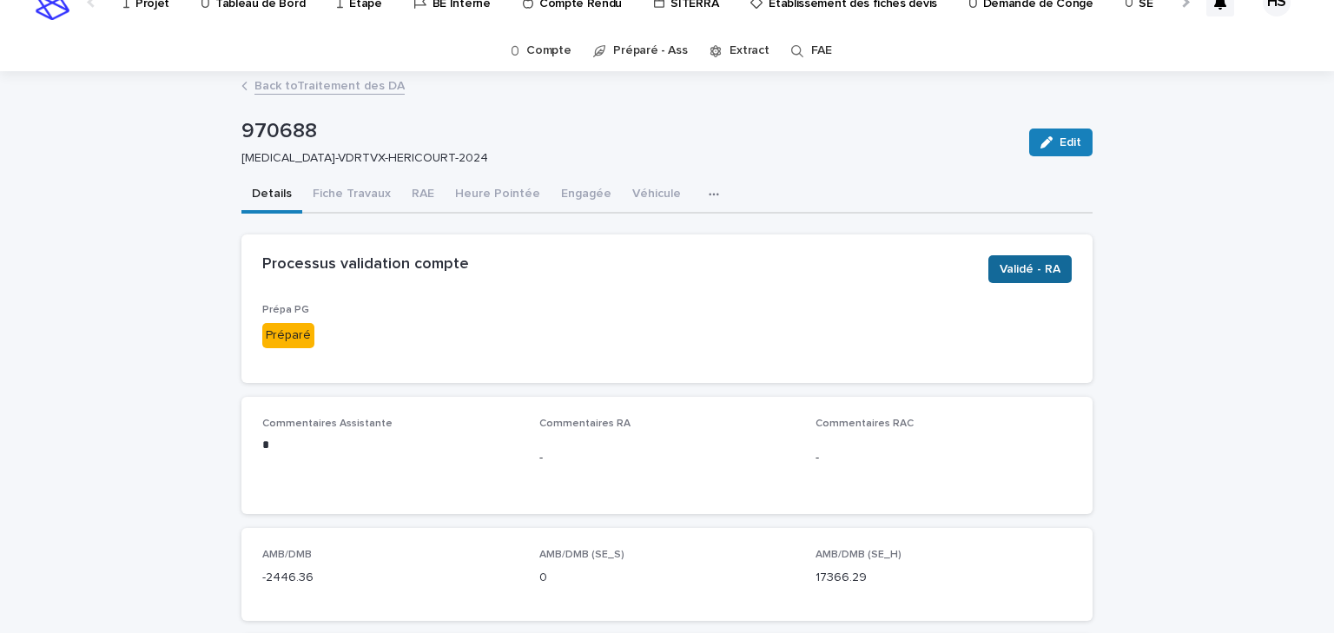
click at [1016, 272] on span "Validé - RA" at bounding box center [1030, 269] width 61 height 17
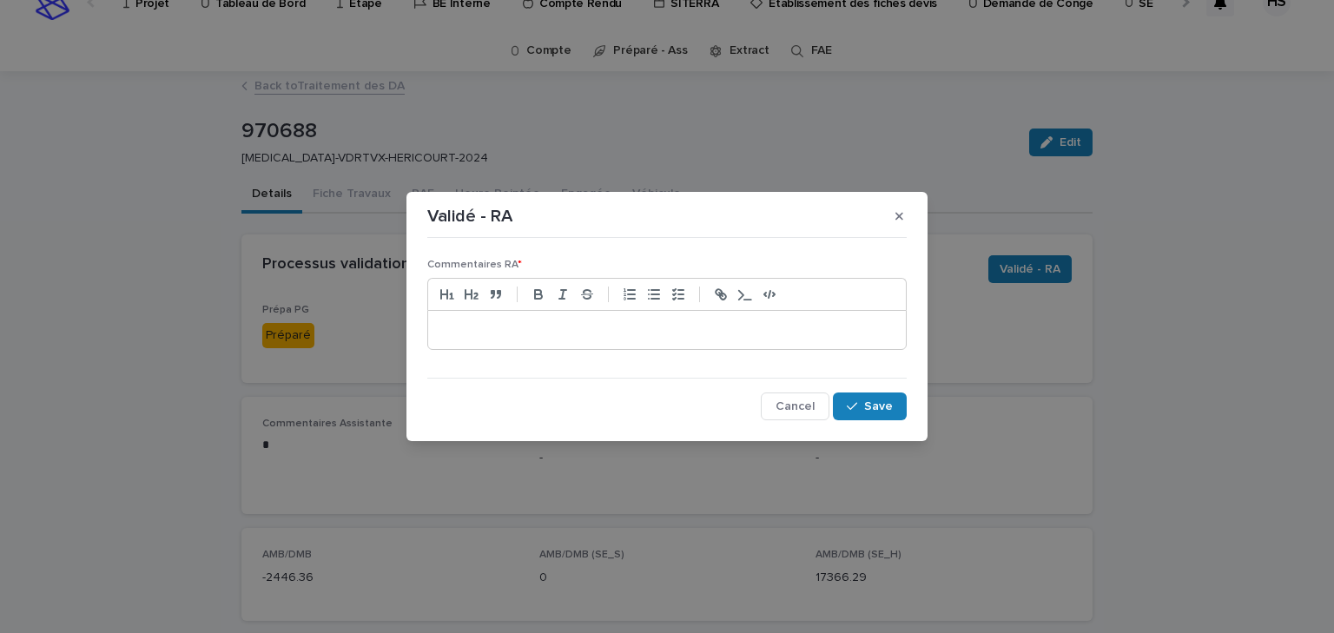
click at [511, 338] on p at bounding box center [667, 329] width 452 height 17
click at [901, 412] on button "Save" at bounding box center [870, 407] width 74 height 28
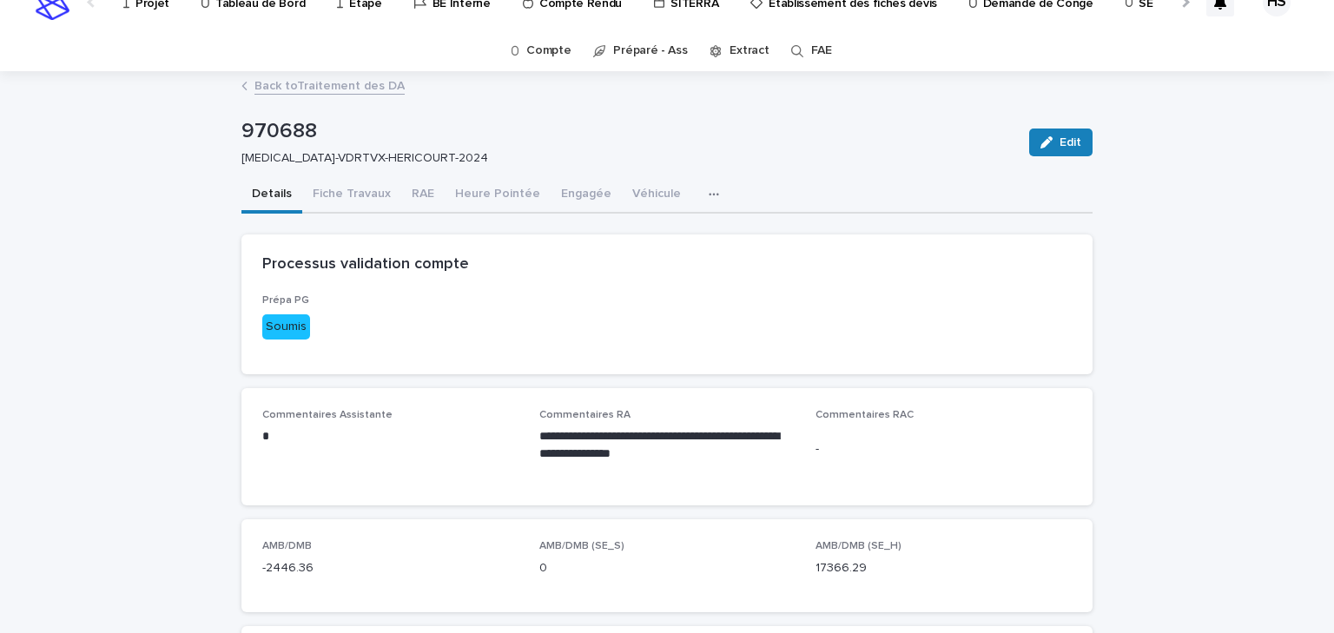
click at [358, 81] on link "Back to Traitement des DA" at bounding box center [329, 85] width 150 height 20
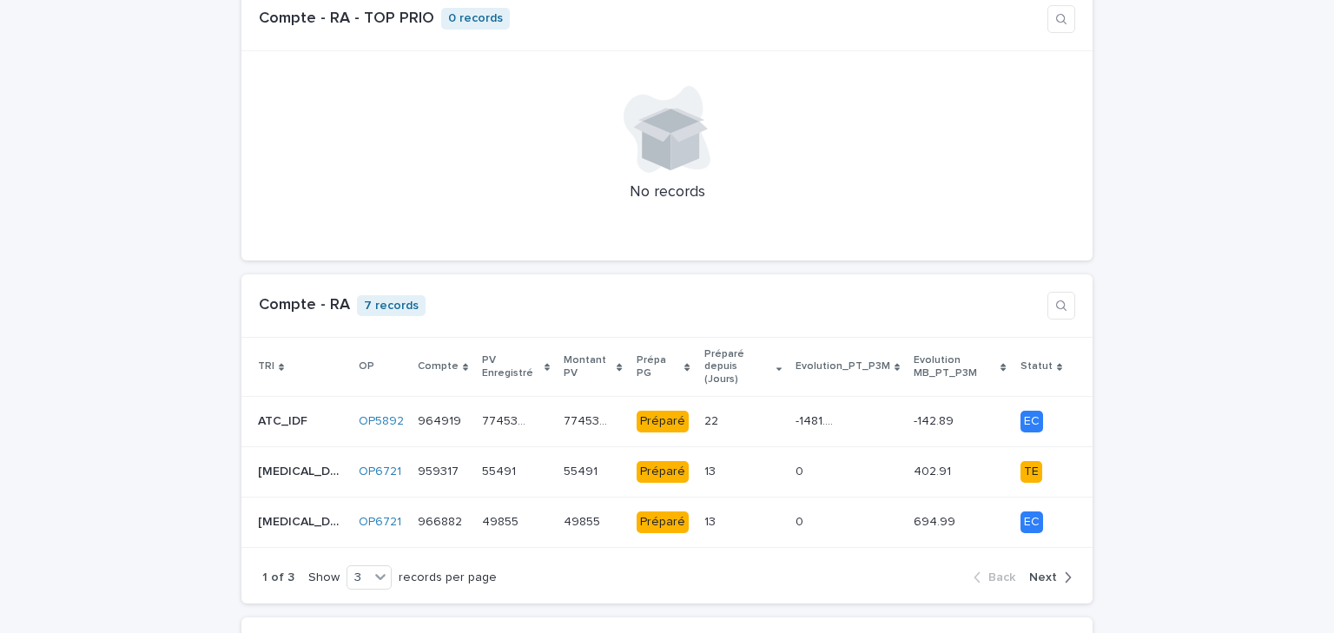
scroll to position [1529, 0]
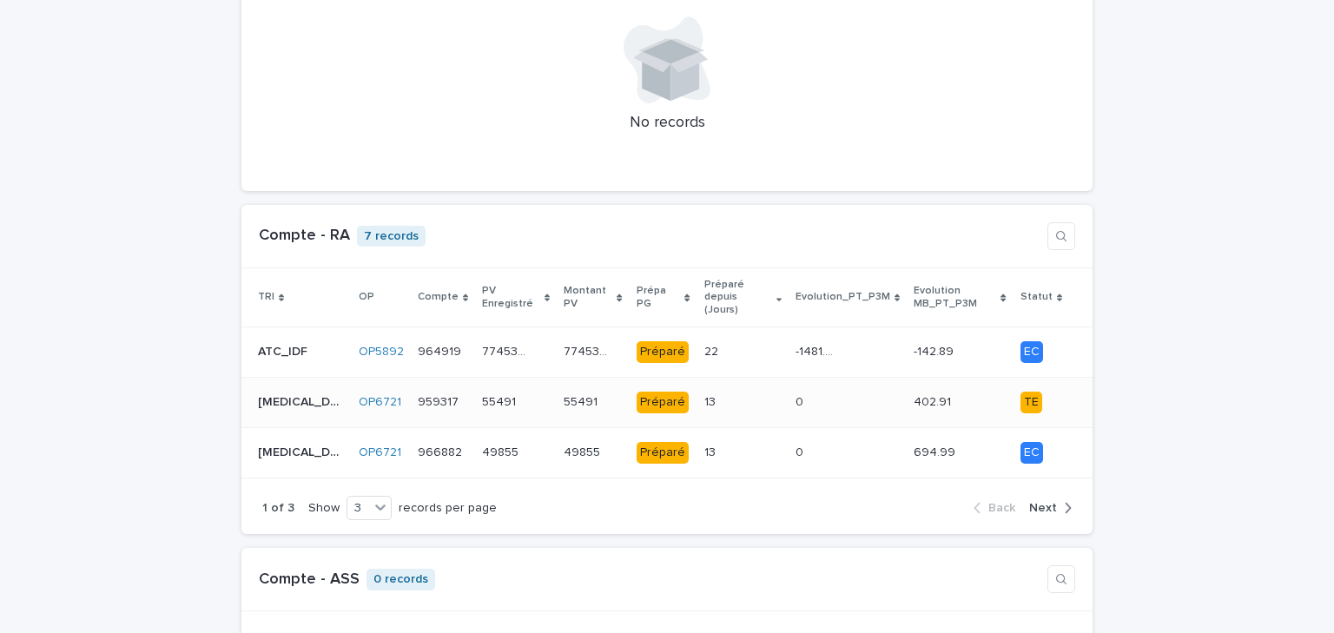
click at [704, 392] on p "13" at bounding box center [711, 401] width 15 height 18
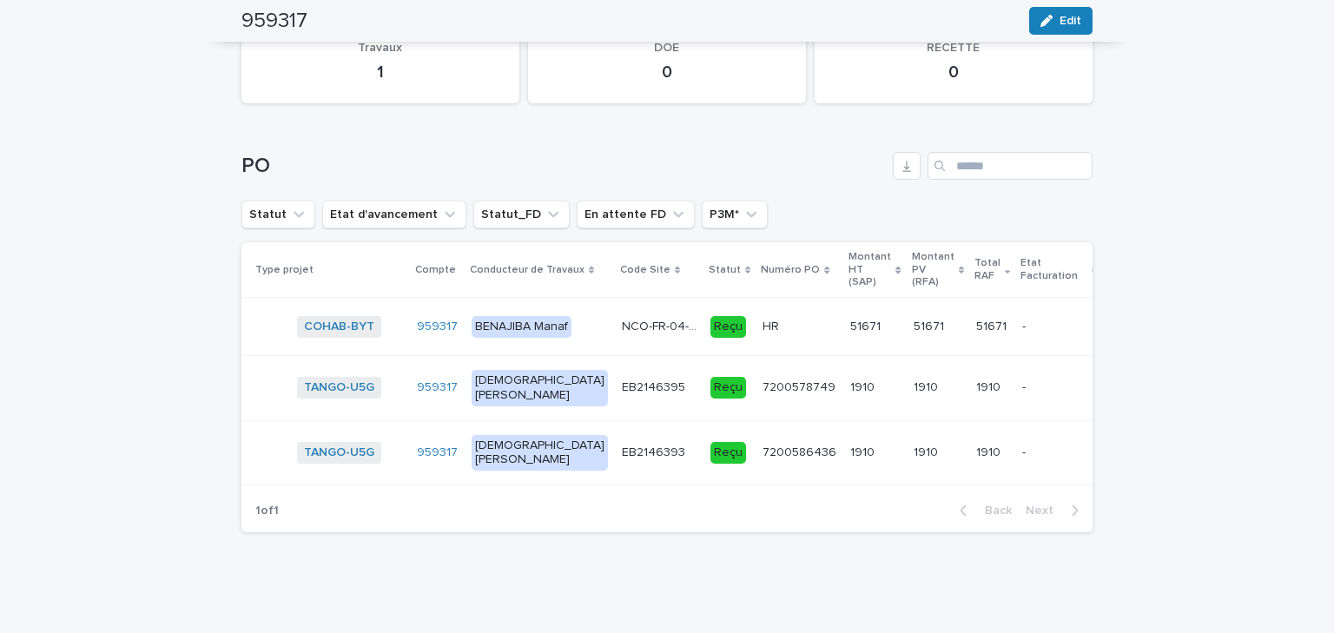
scroll to position [0, 228]
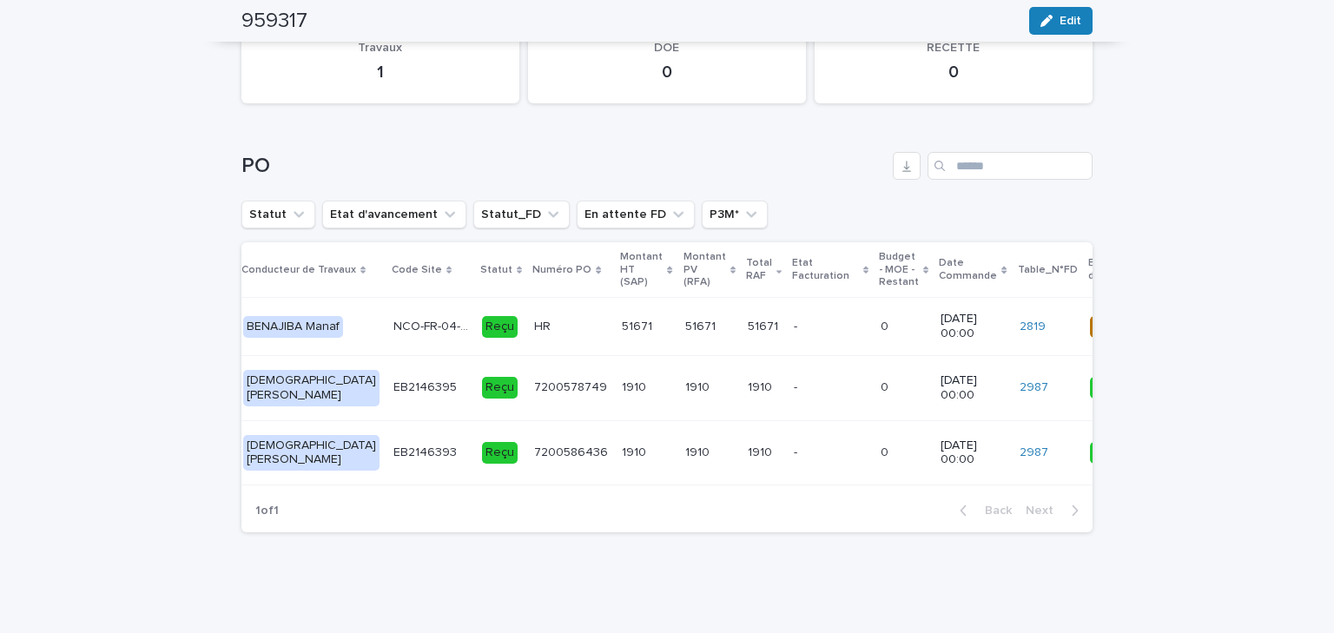
click at [543, 320] on p at bounding box center [571, 327] width 74 height 15
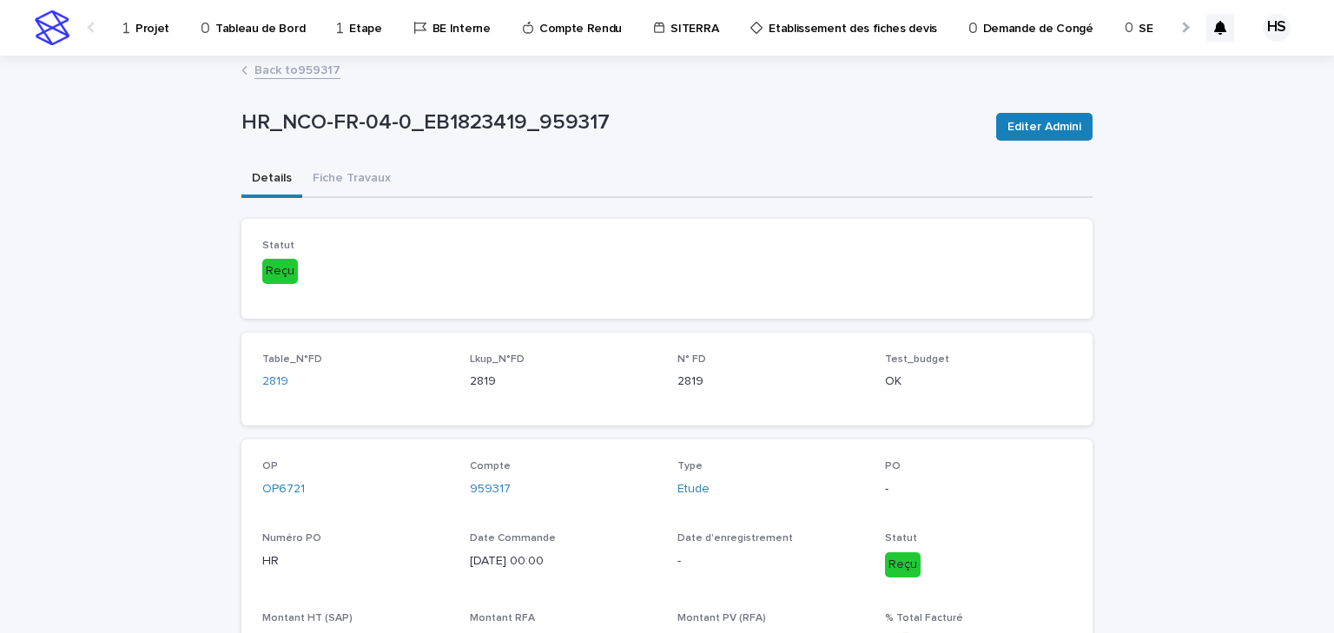
click at [316, 69] on link "Back to 959317" at bounding box center [297, 69] width 86 height 20
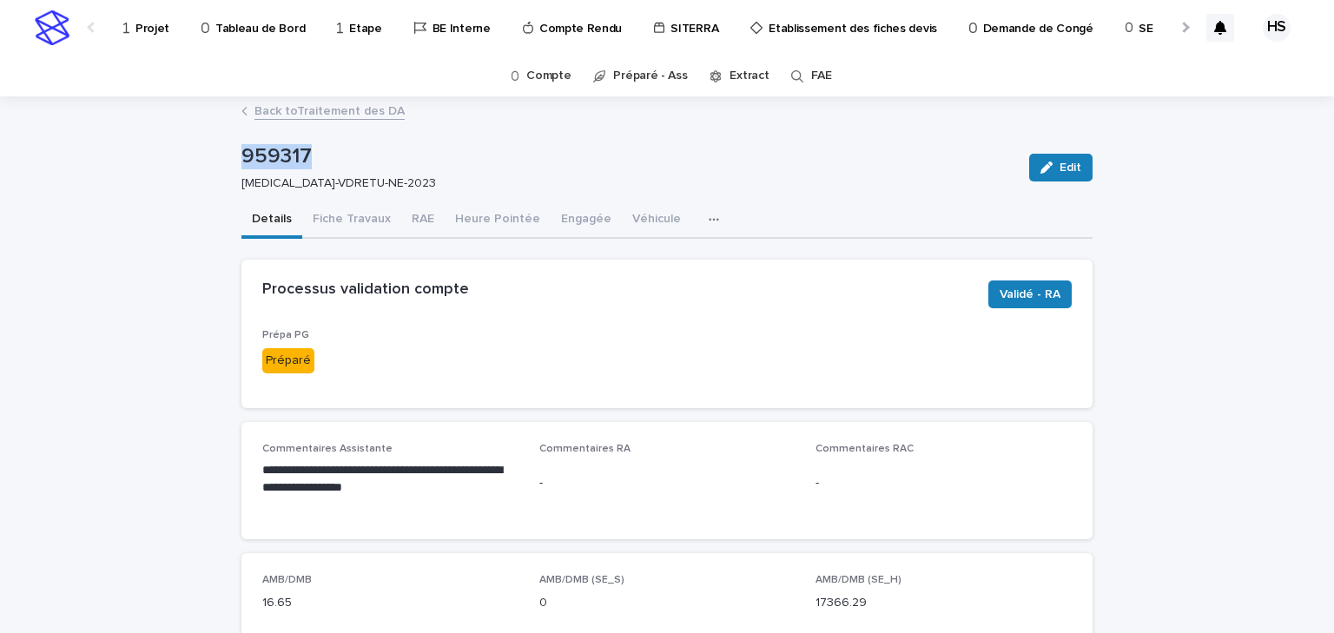
drag, startPoint x: 302, startPoint y: 159, endPoint x: 200, endPoint y: 158, distance: 102.5
copy p "959317"
drag, startPoint x: 403, startPoint y: 219, endPoint x: 419, endPoint y: 221, distance: 16.7
click at [403, 219] on button "RAE" at bounding box center [422, 220] width 43 height 36
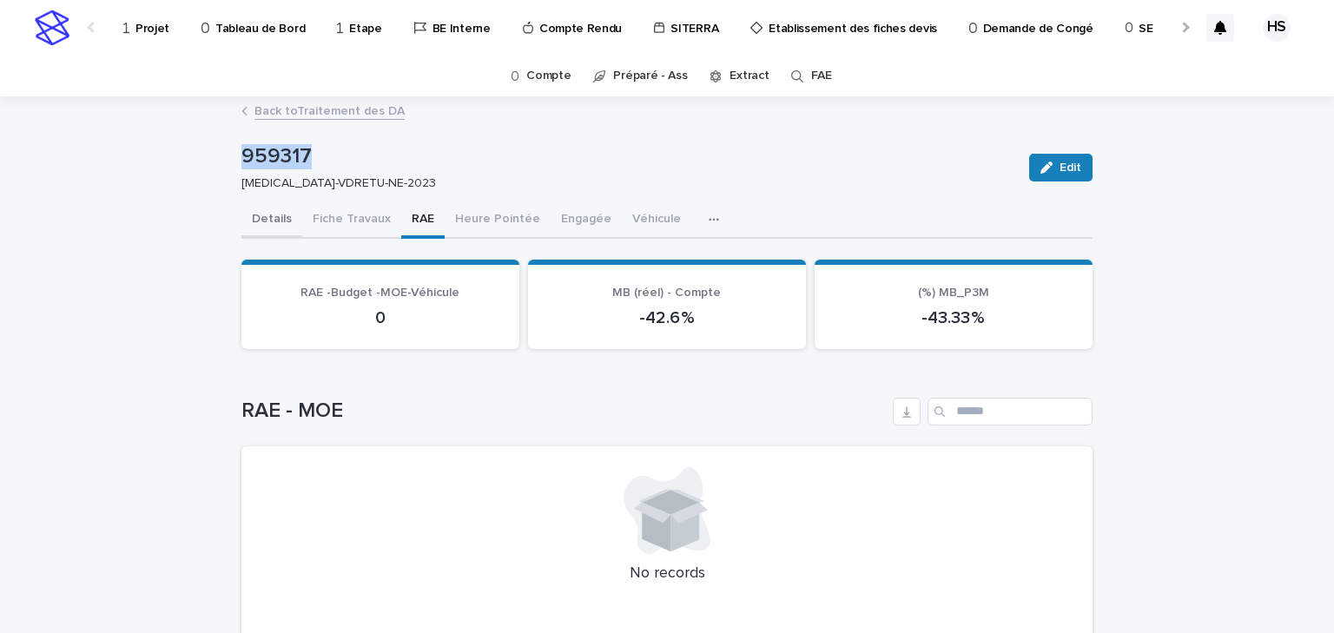
click at [267, 215] on button "Details" at bounding box center [271, 220] width 61 height 36
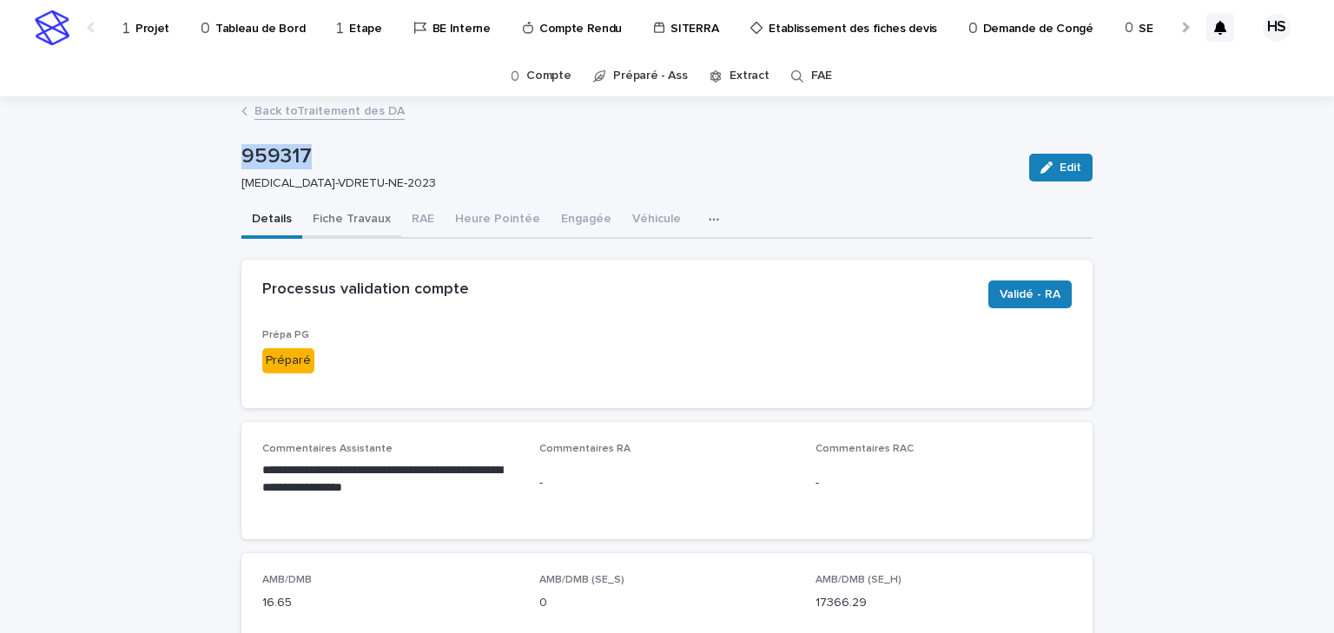
click at [336, 216] on button "Fiche Travaux" at bounding box center [351, 220] width 99 height 36
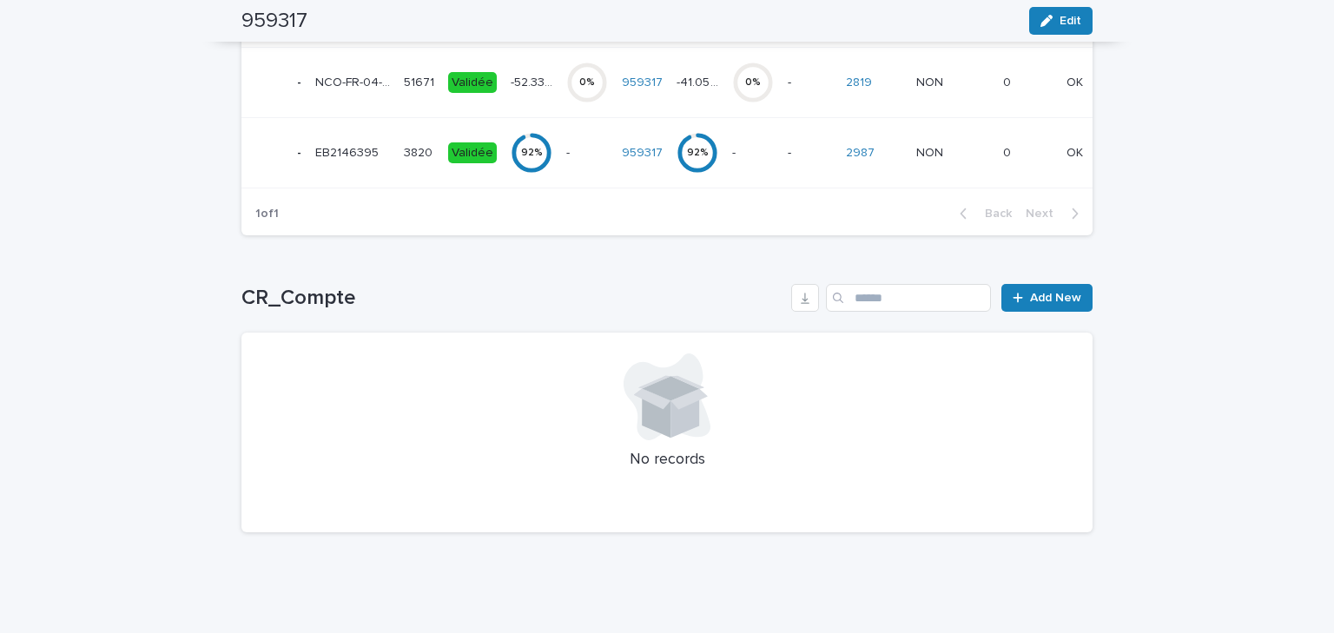
scroll to position [851, 0]
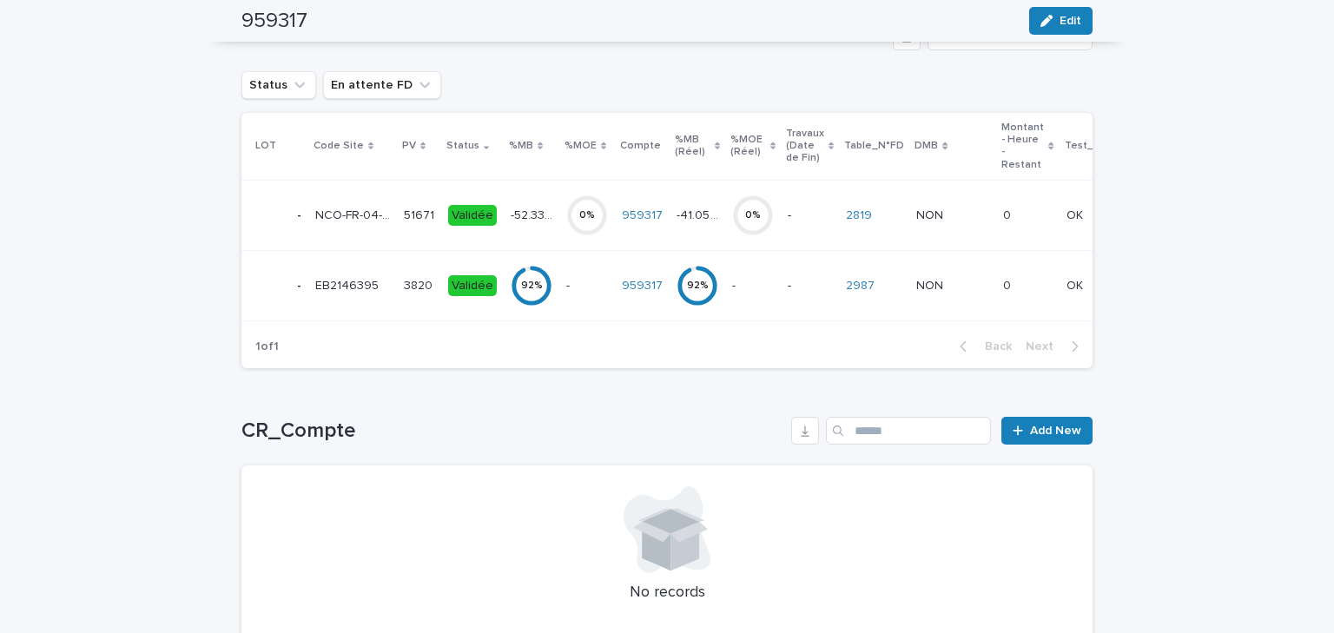
click at [764, 287] on td "- -" at bounding box center [753, 286] width 56 height 70
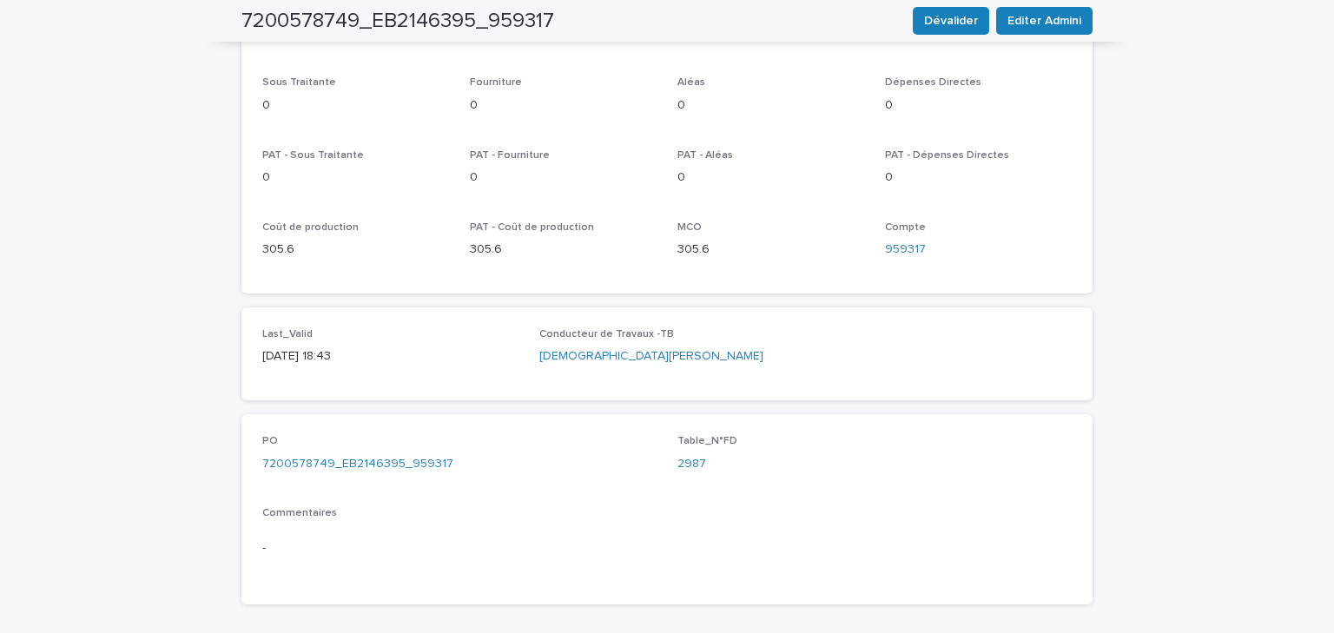
scroll to position [1112, 0]
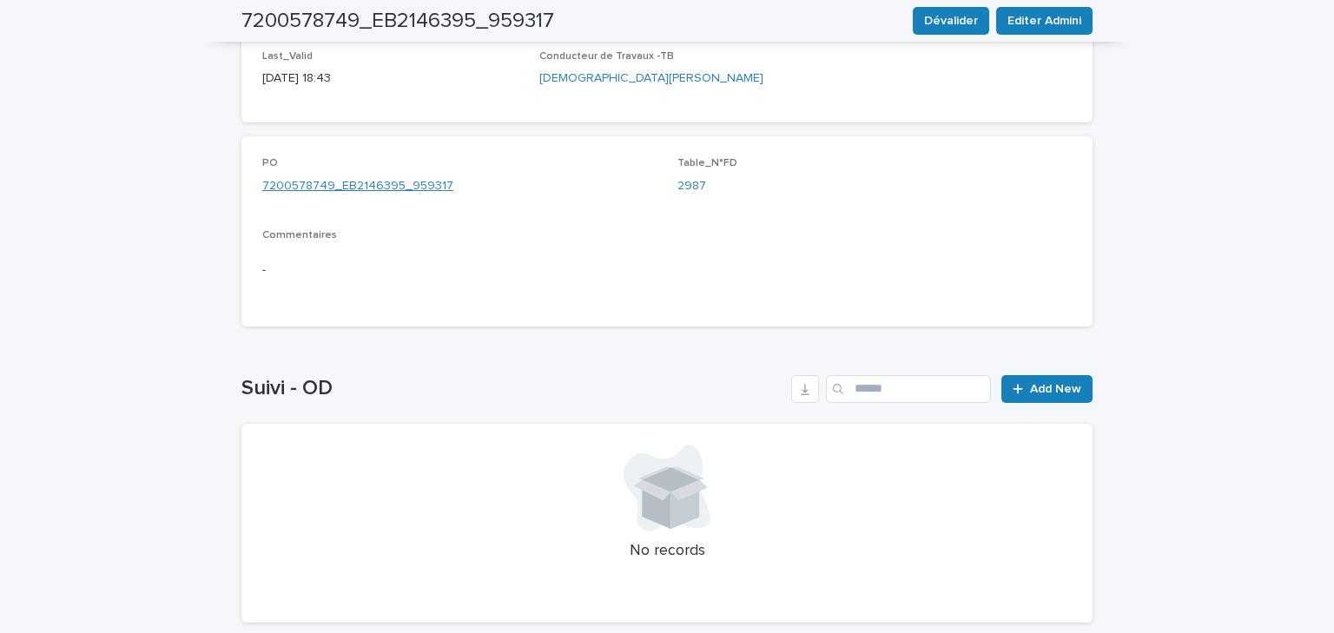
click at [367, 180] on link "7200578749_EB2146395_959317" at bounding box center [357, 186] width 191 height 18
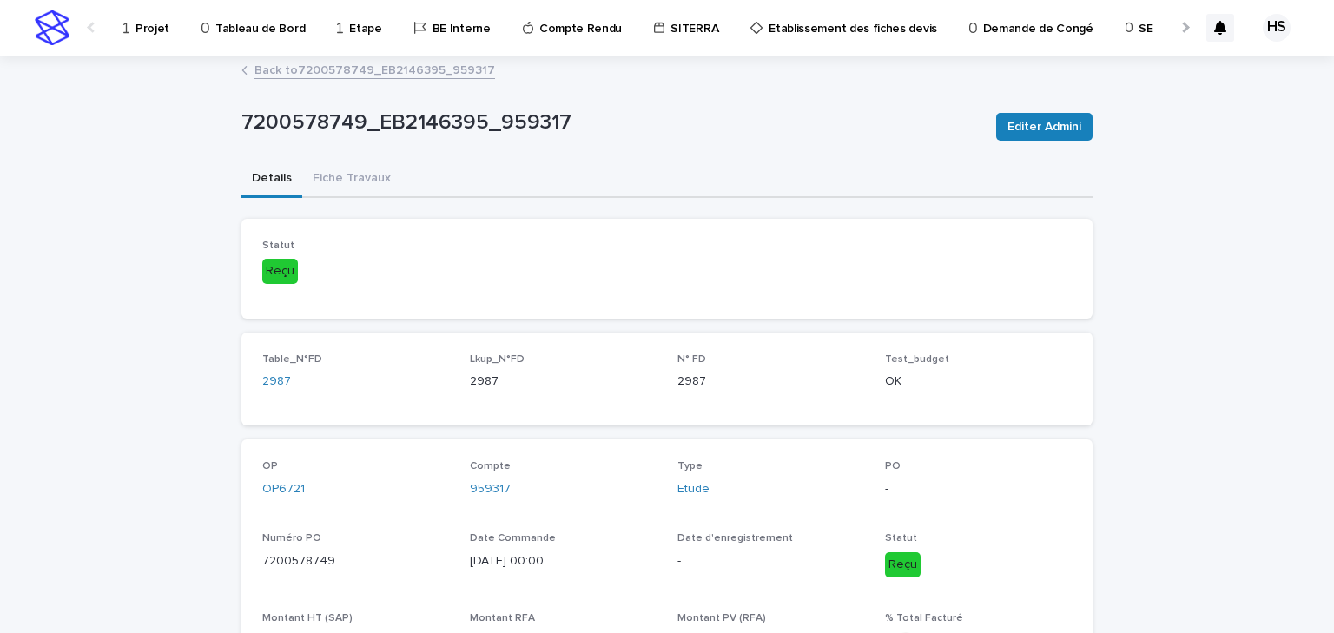
click at [314, 73] on link "Back to 7200578749_EB2146395_959317" at bounding box center [374, 69] width 241 height 20
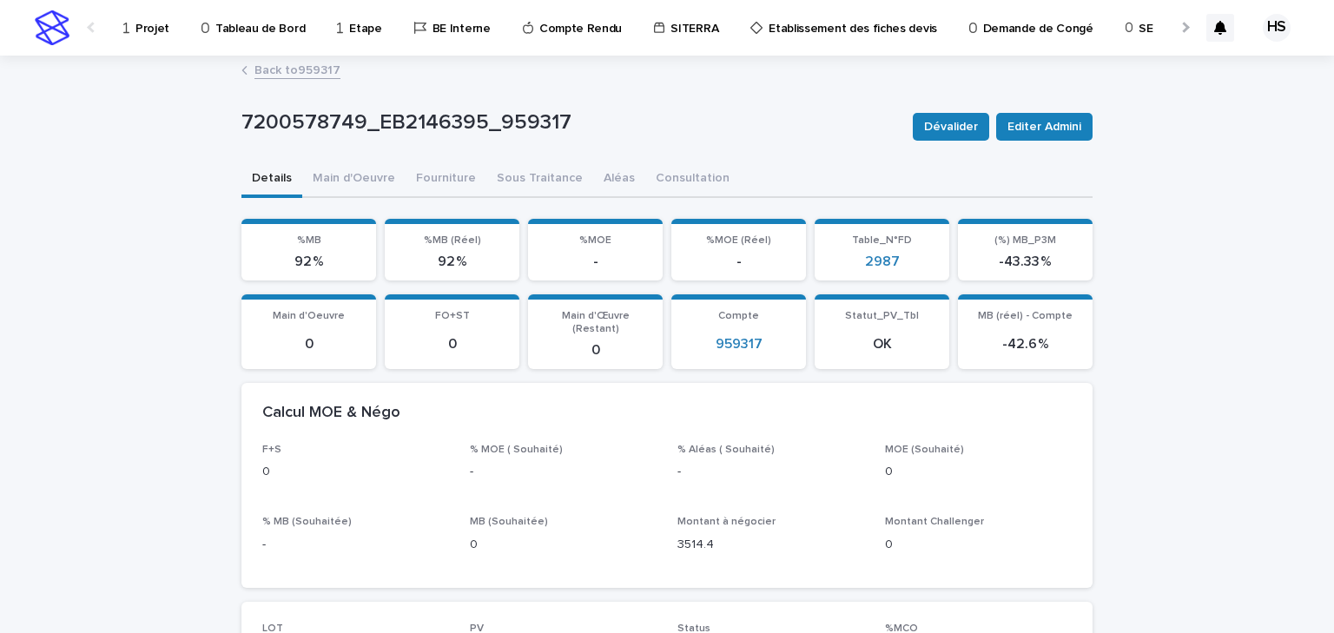
click at [307, 76] on link "Back to 959317" at bounding box center [297, 69] width 86 height 20
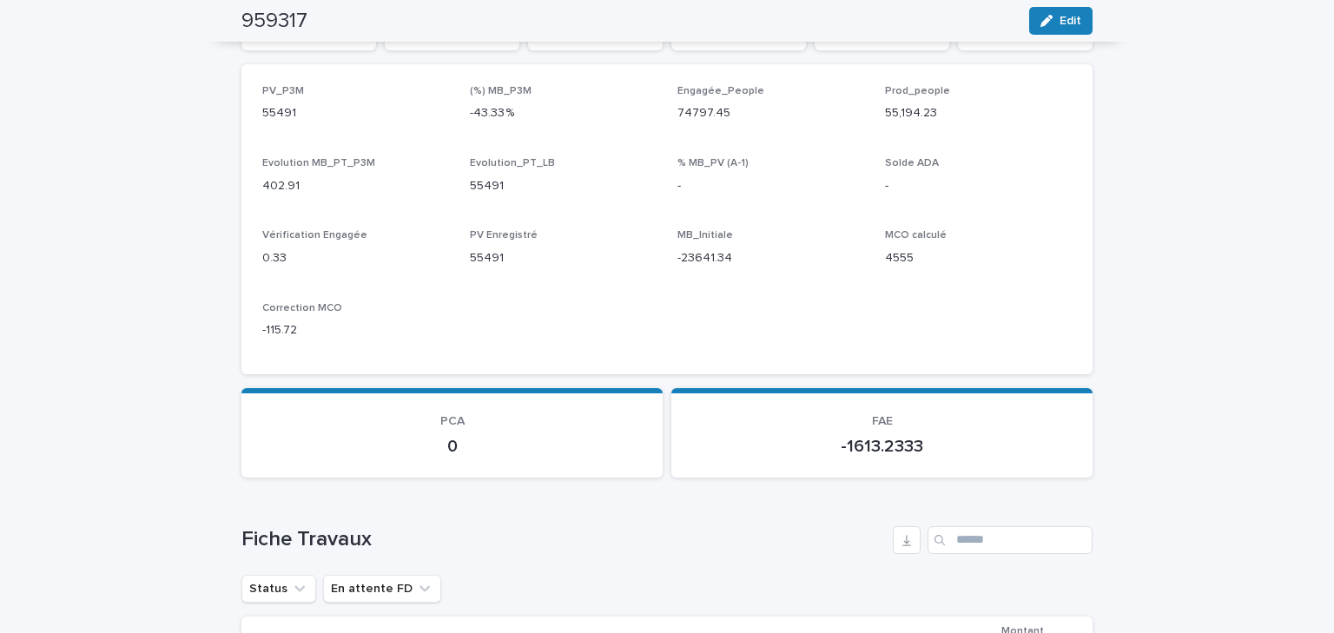
scroll to position [764, 0]
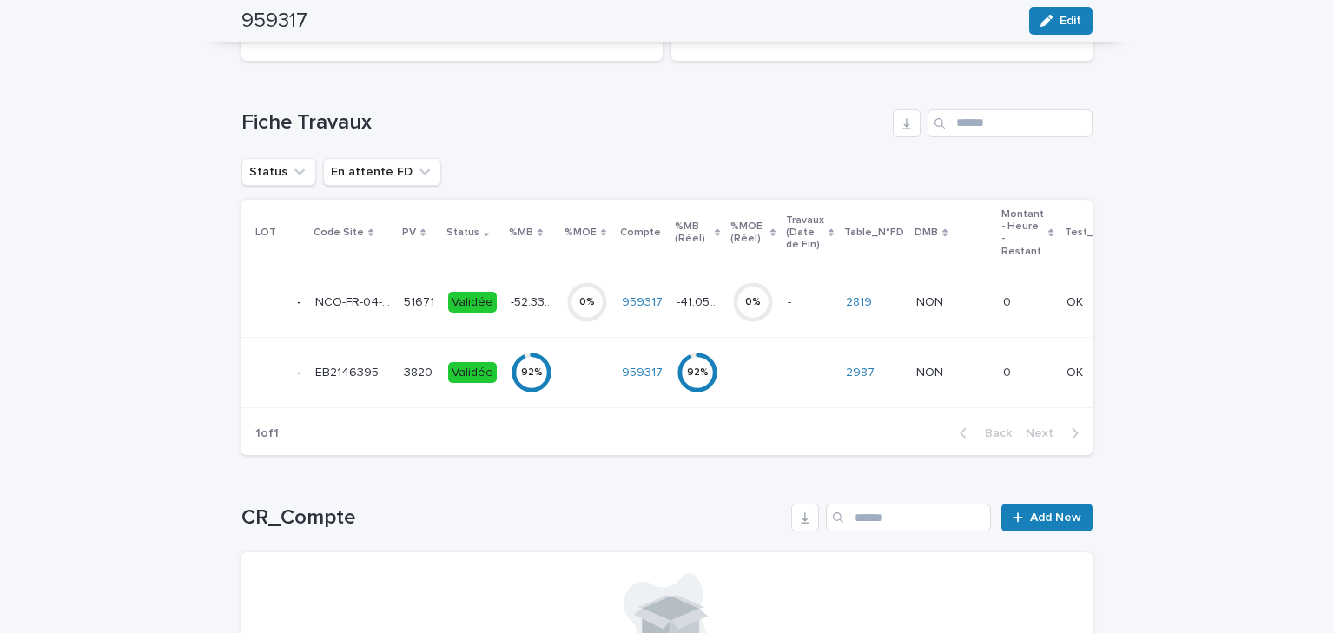
click at [504, 299] on td "-52.33 % -52.33 %" at bounding box center [532, 302] width 56 height 70
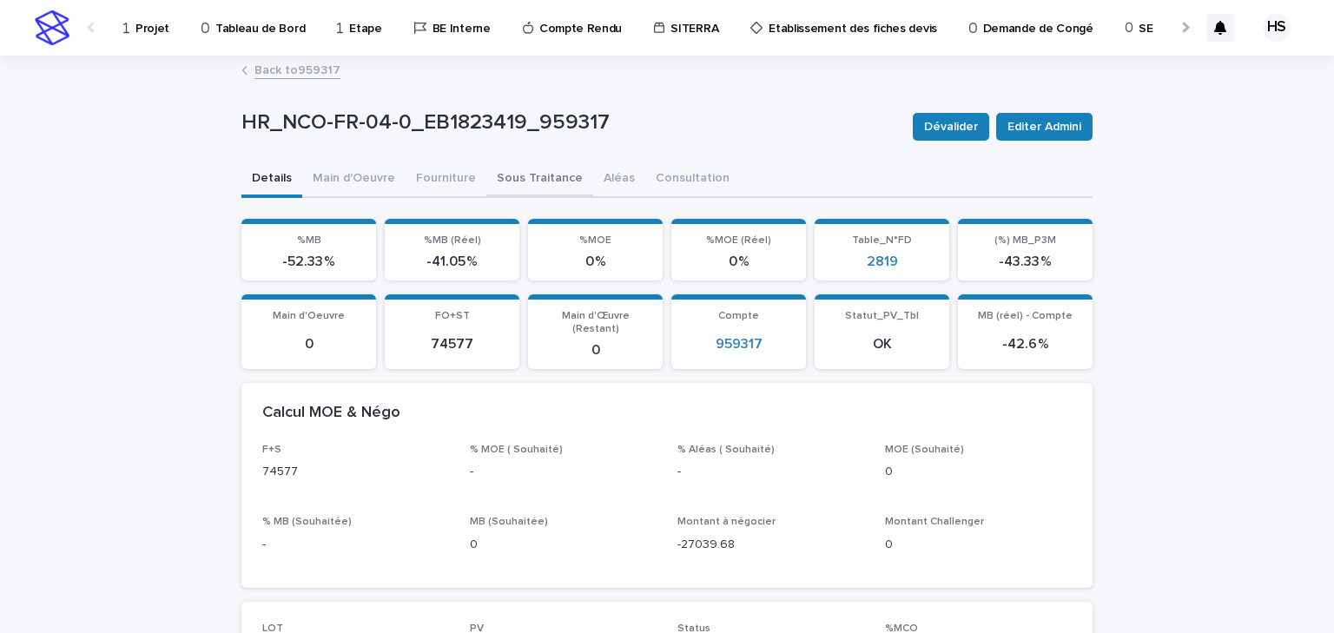
click at [511, 177] on button "Sous Traitance" at bounding box center [539, 180] width 107 height 36
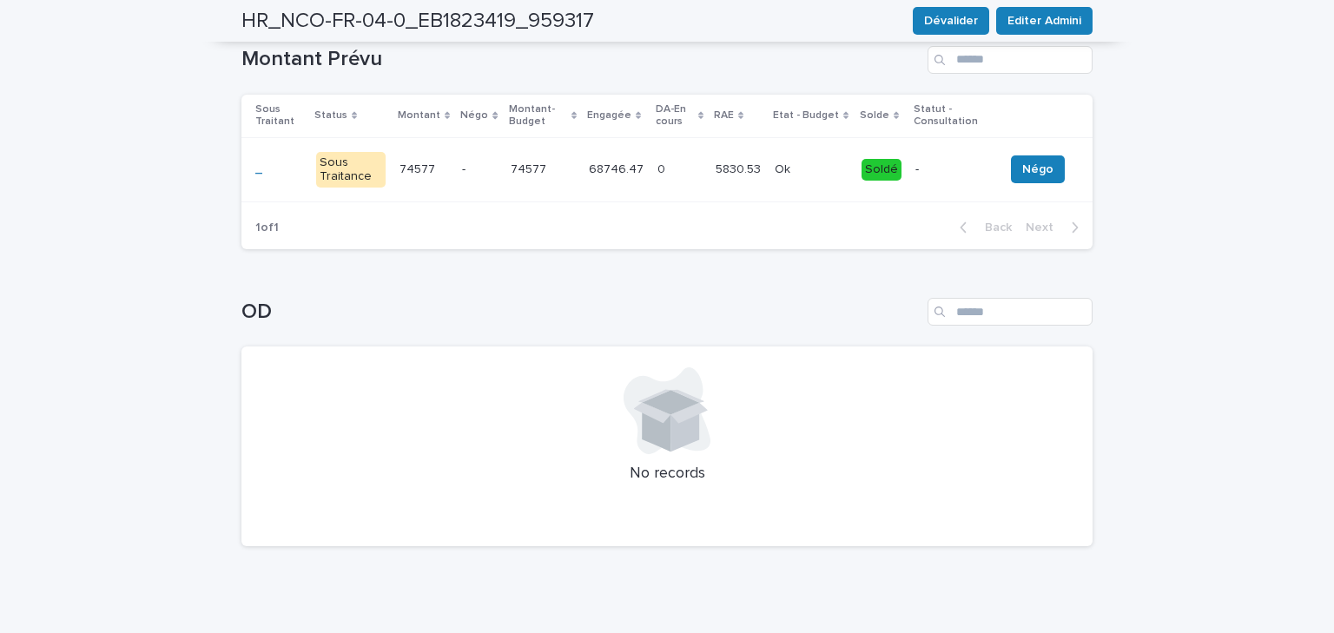
scroll to position [157, 0]
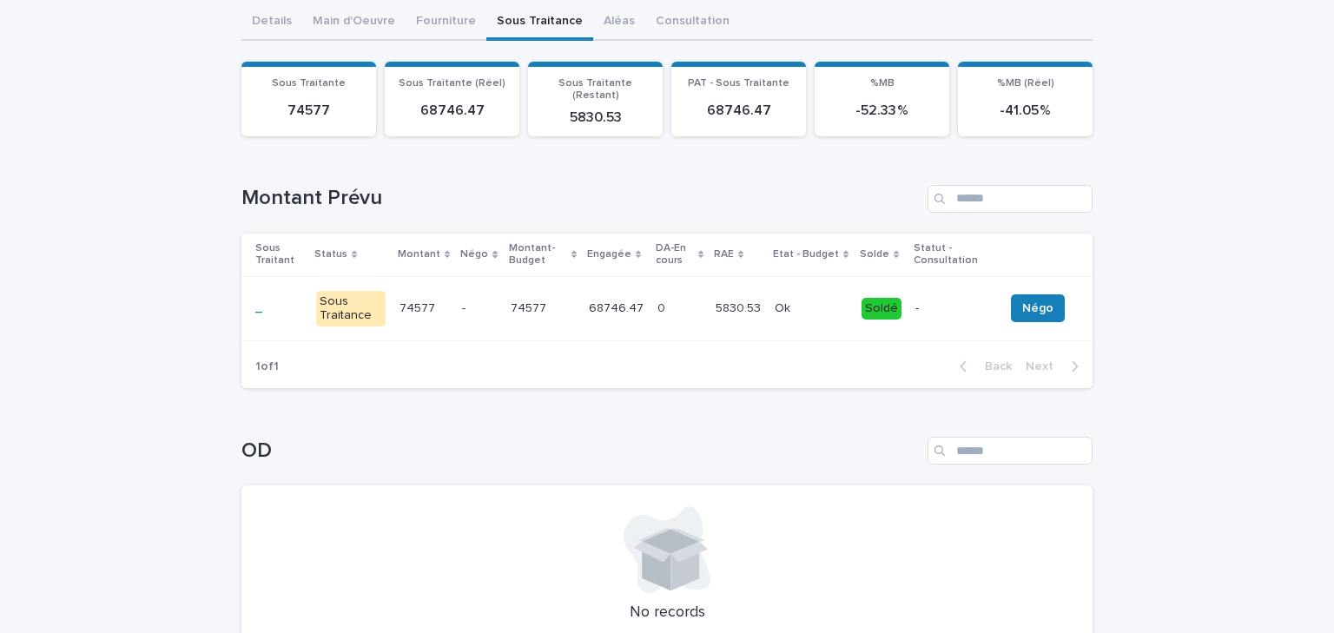
click at [636, 305] on td "68746.47 68746.47" at bounding box center [616, 308] width 69 height 65
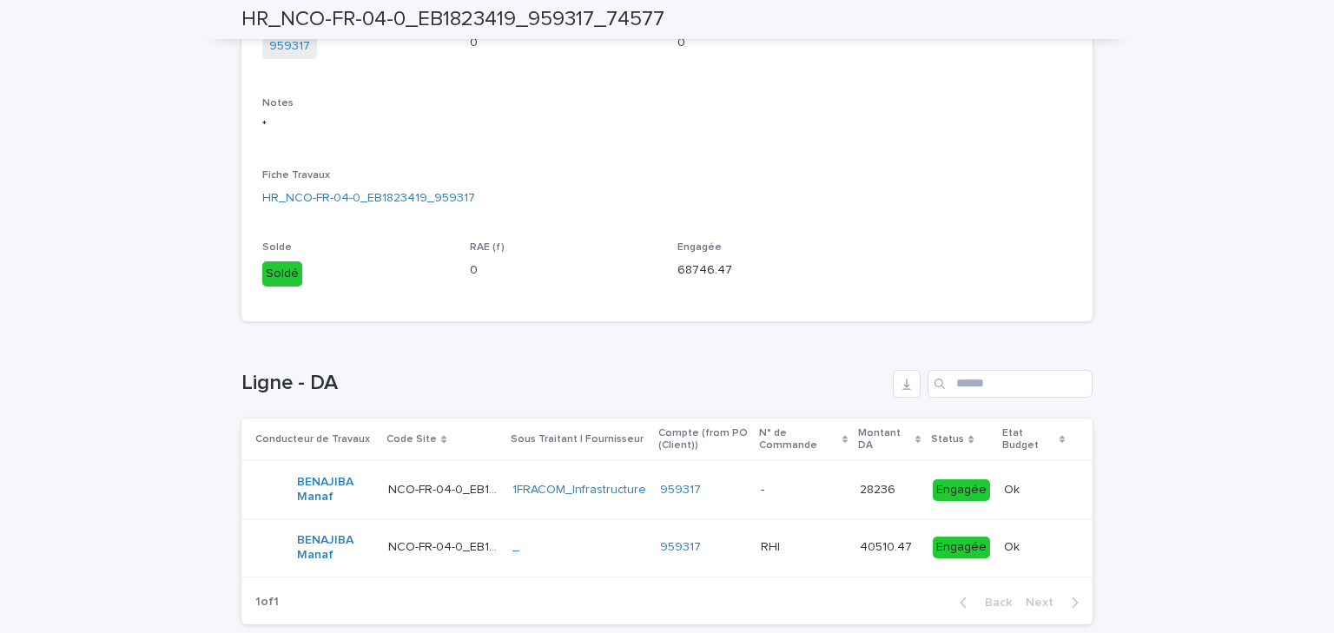
scroll to position [498, 0]
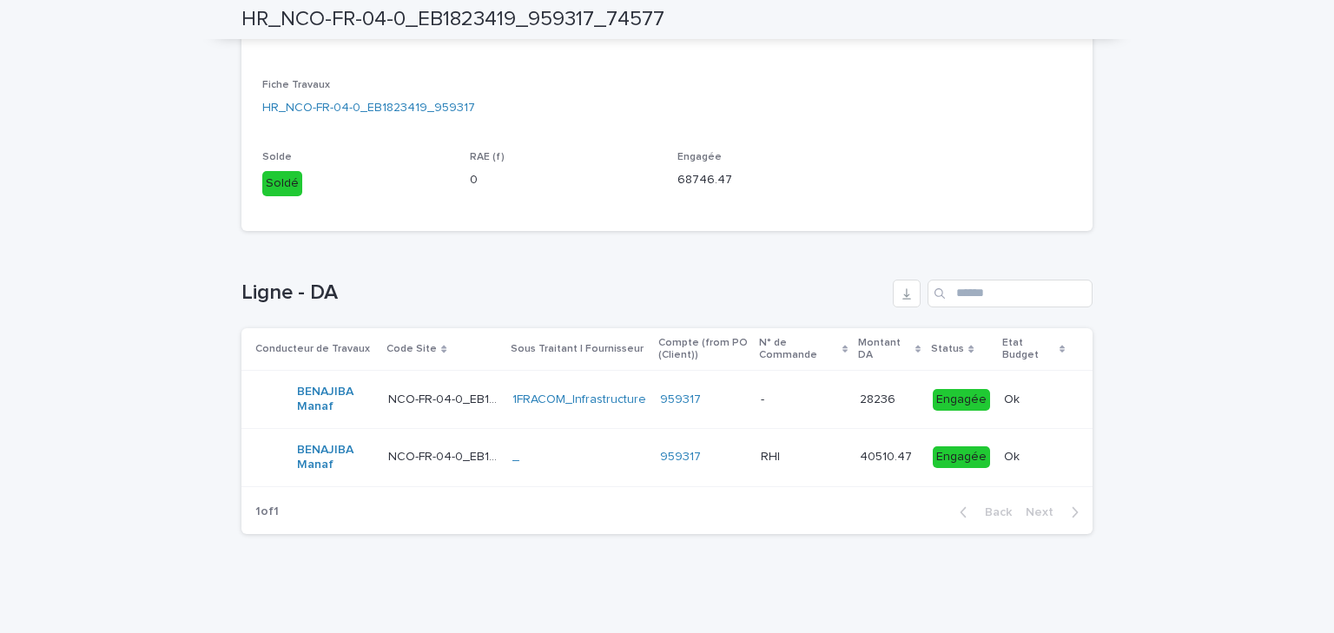
click at [726, 396] on div "959317" at bounding box center [703, 400] width 87 height 15
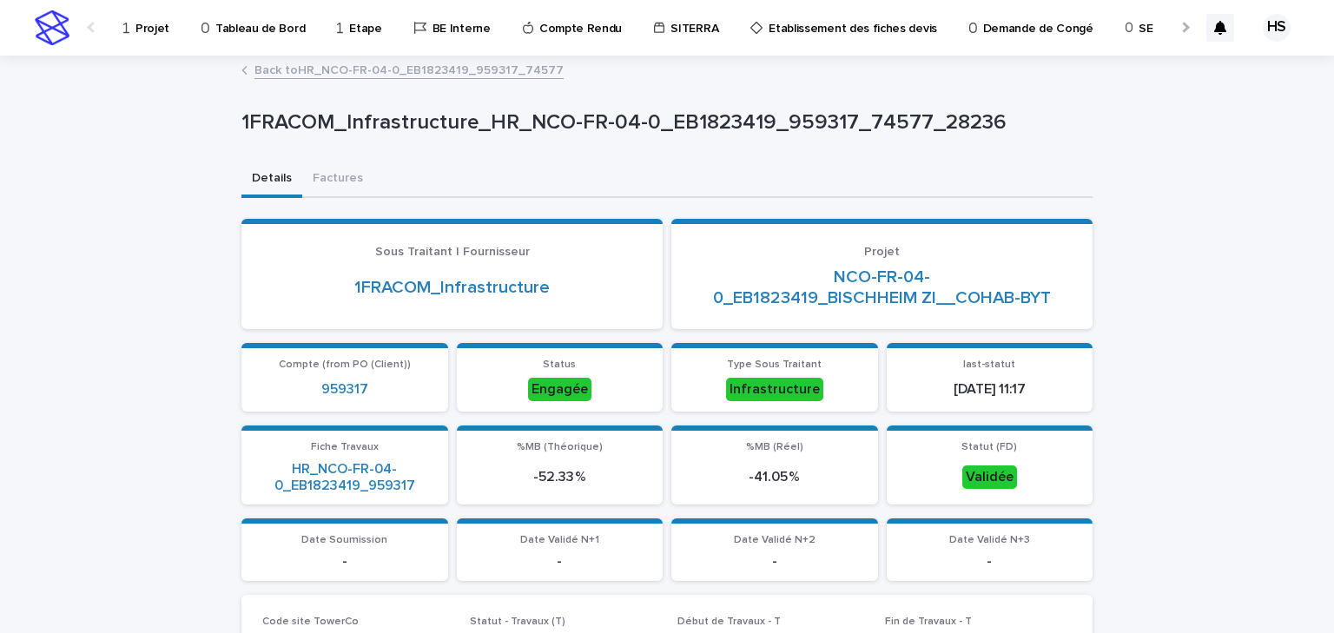
click at [310, 63] on link "Back to HR_NCO-FR-04-0_EB1823419_959317_74577" at bounding box center [408, 69] width 309 height 20
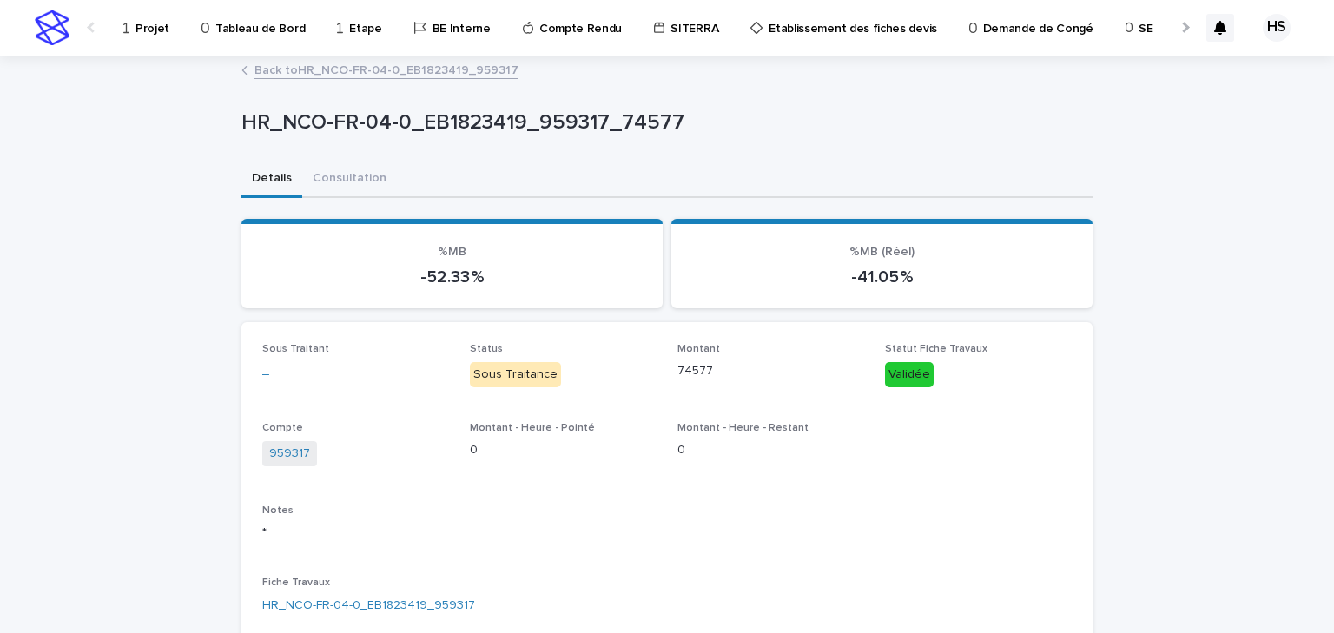
click at [310, 74] on link "Back to HR_NCO-FR-04-0_EB1823419_959317" at bounding box center [386, 69] width 264 height 20
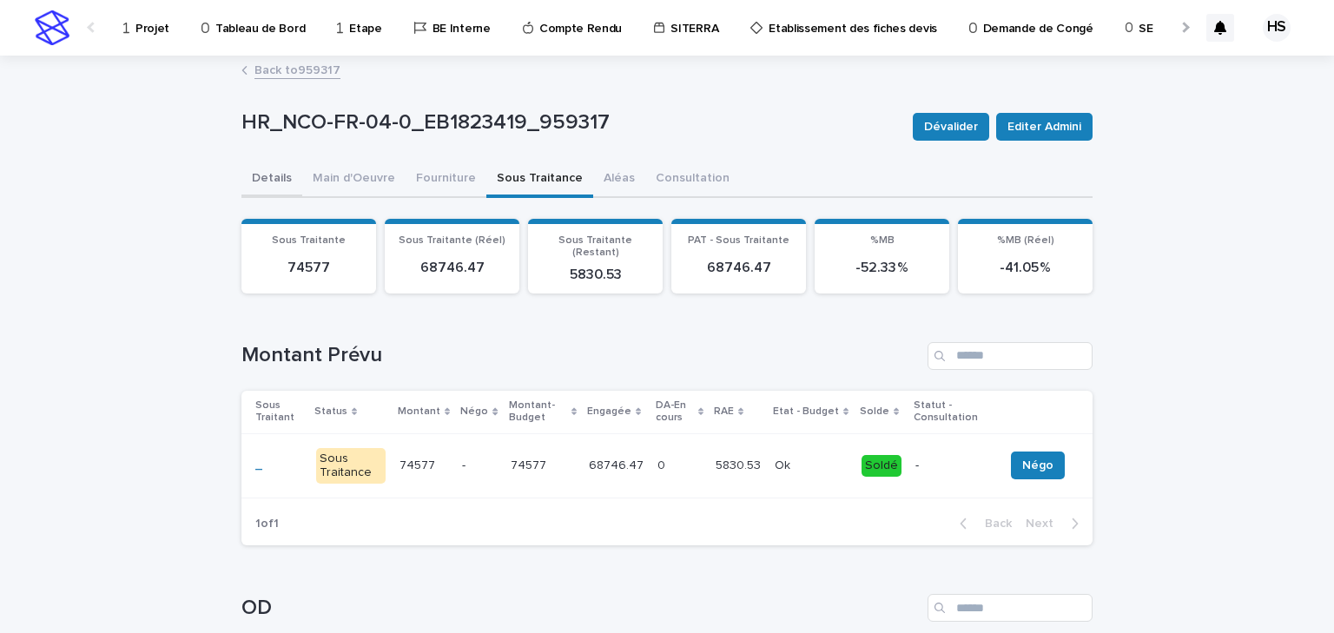
click at [259, 186] on button "Details" at bounding box center [271, 180] width 61 height 36
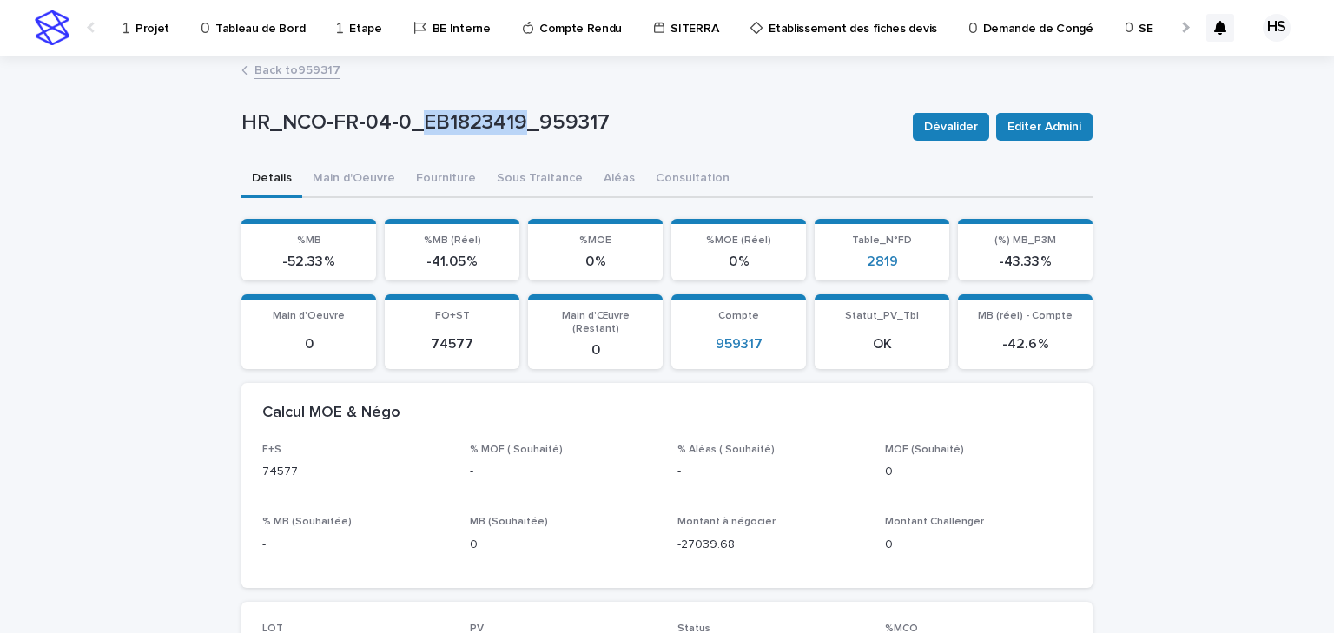
drag, startPoint x: 518, startPoint y: 124, endPoint x: 417, endPoint y: 138, distance: 101.7
click at [417, 138] on div "HR_NCO-FR-04-0_EB1823419_959317" at bounding box center [569, 126] width 657 height 32
copy p "EB1823419"
click at [300, 66] on link "Back to 959317" at bounding box center [297, 69] width 86 height 20
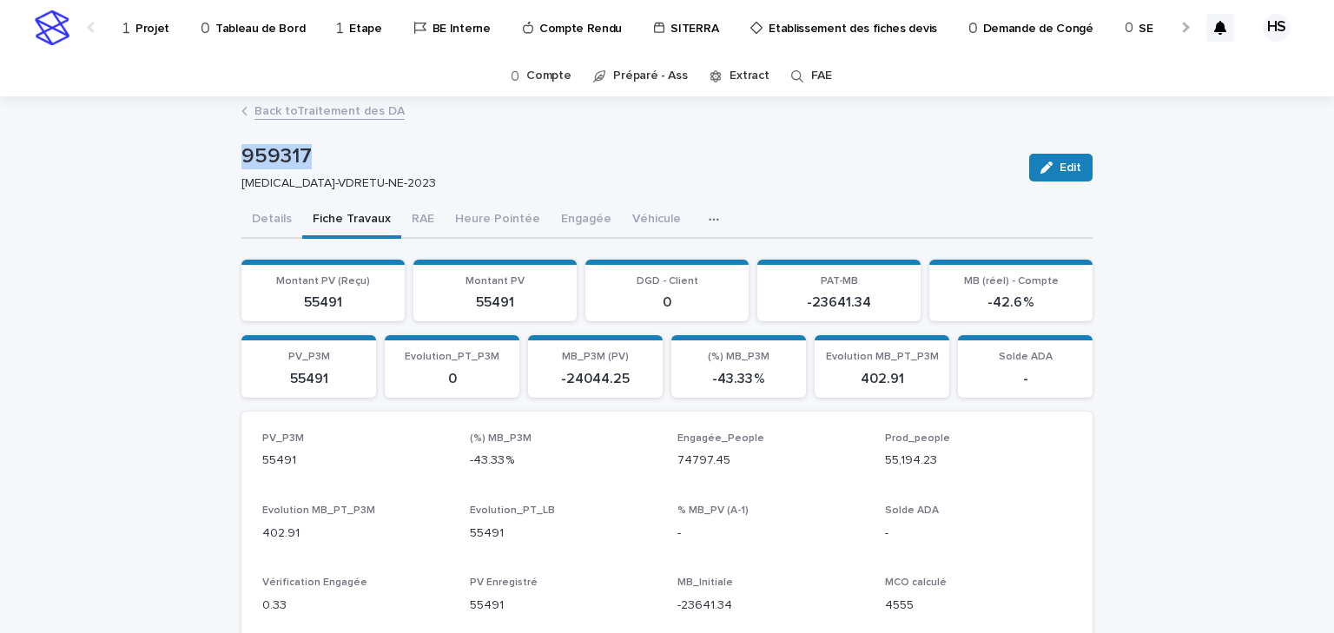
drag, startPoint x: 307, startPoint y: 155, endPoint x: 201, endPoint y: 166, distance: 107.3
copy p "959317"
click at [274, 219] on button "Details" at bounding box center [271, 220] width 61 height 36
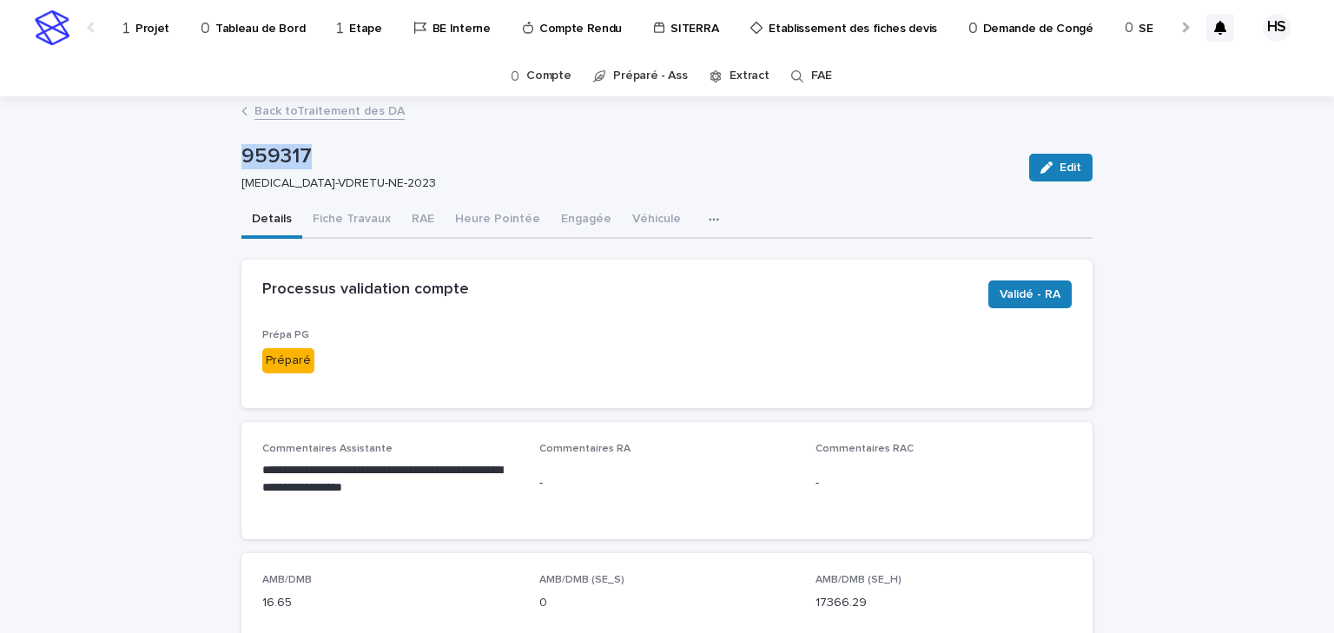
scroll to position [278, 0]
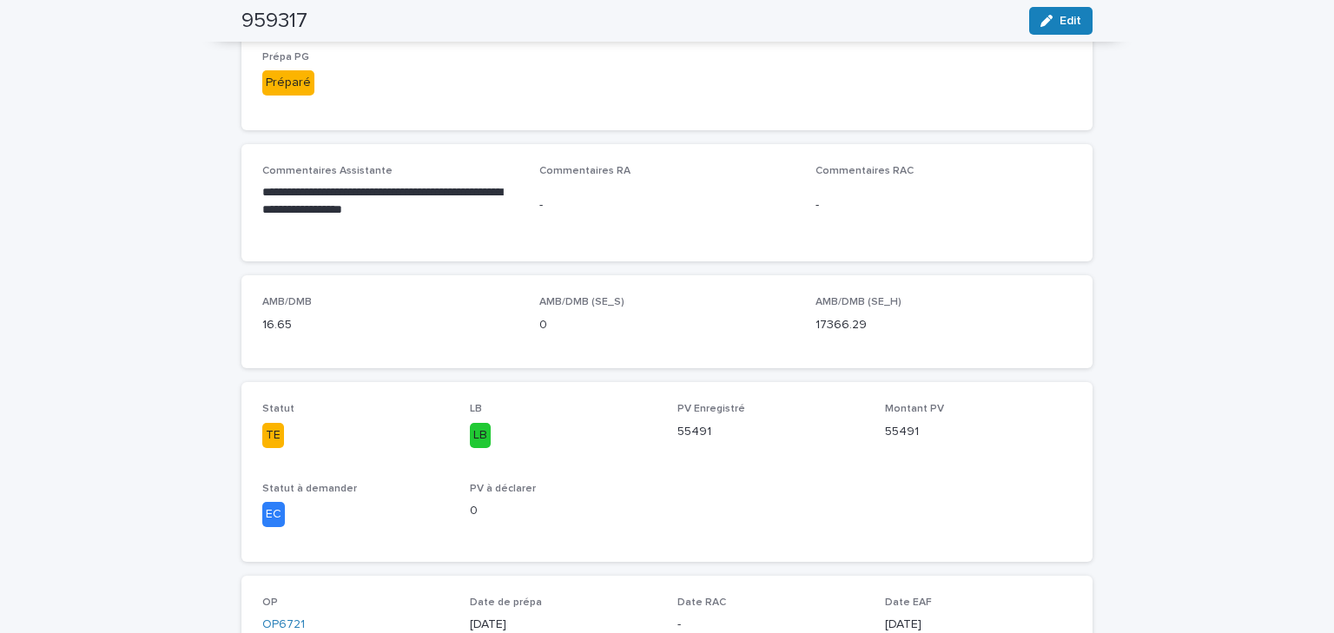
click at [574, 434] on p "LB" at bounding box center [563, 435] width 187 height 25
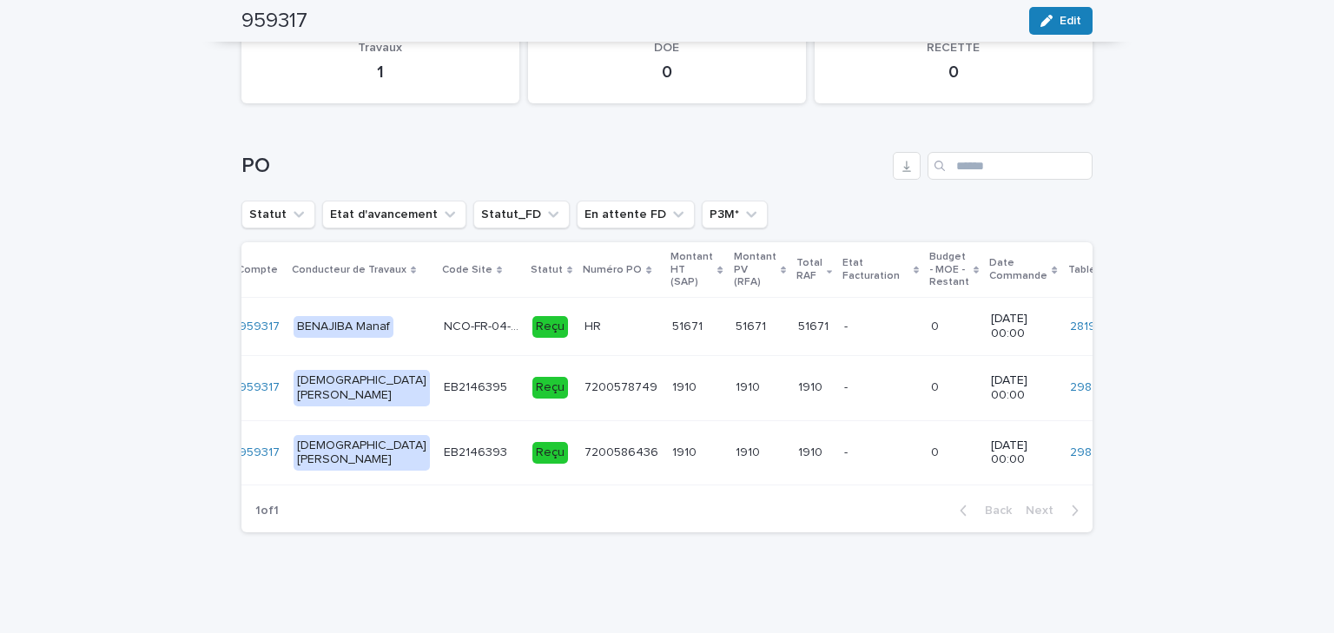
scroll to position [0, 0]
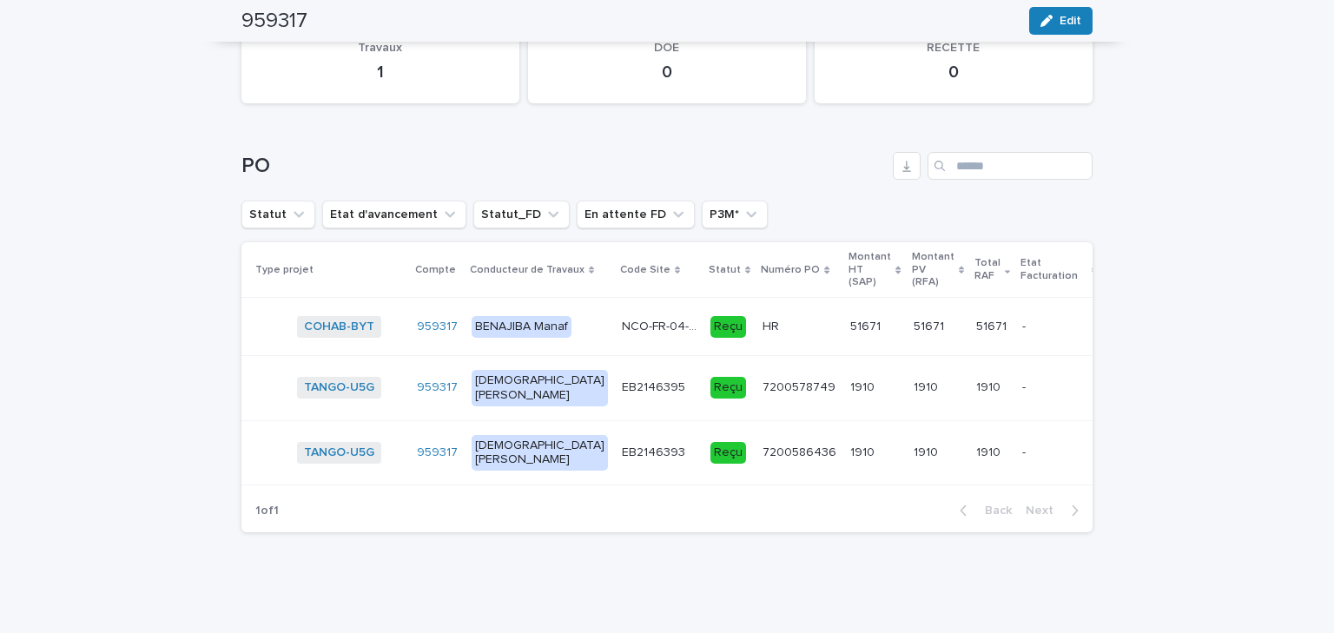
click at [914, 380] on p at bounding box center [938, 387] width 49 height 15
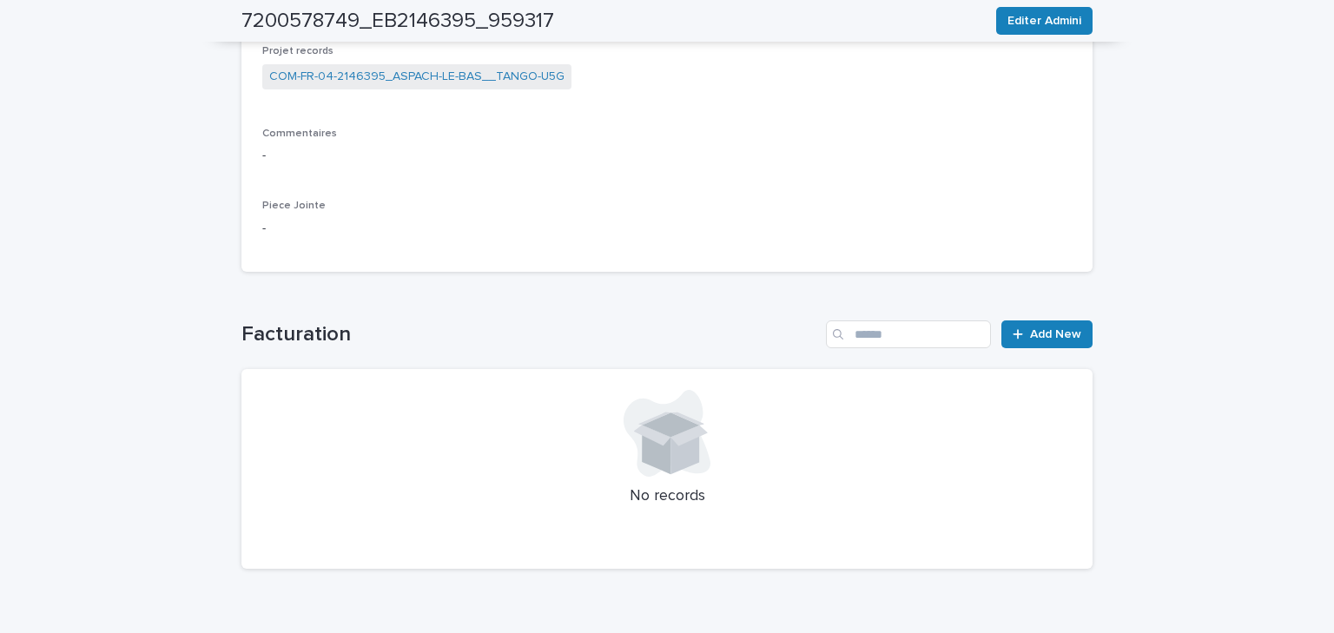
scroll to position [642, 0]
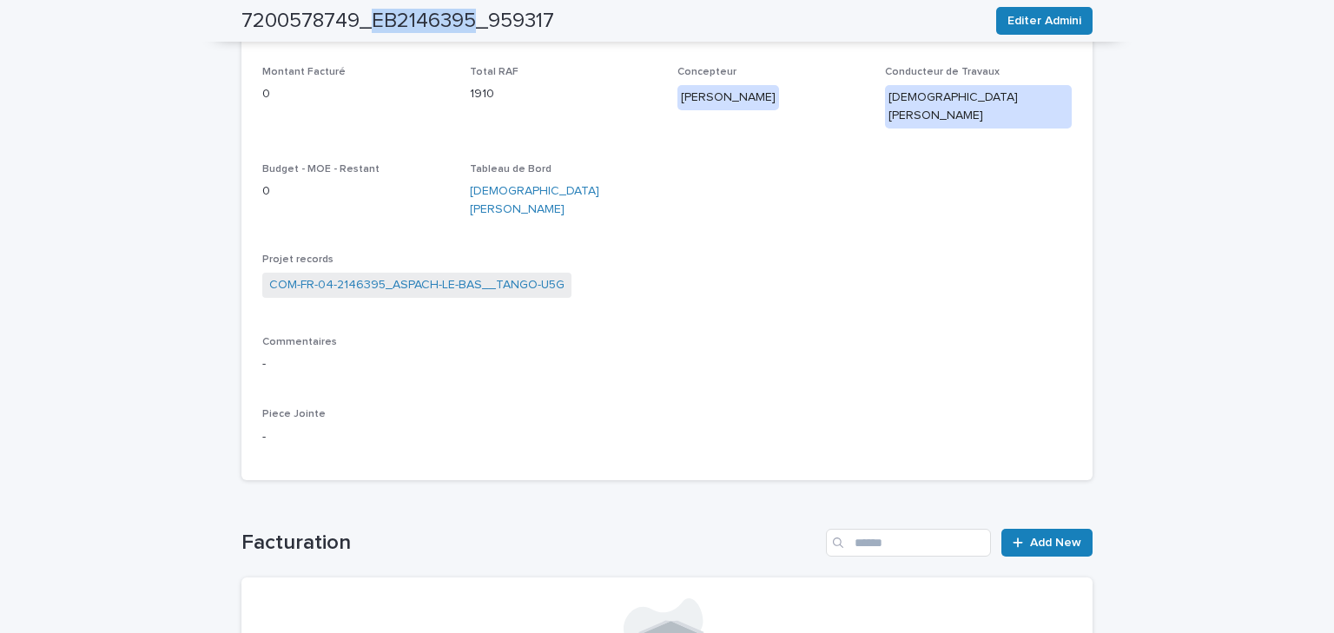
drag, startPoint x: 466, startPoint y: 21, endPoint x: 368, endPoint y: 27, distance: 98.3
click at [368, 27] on h2 "7200578749_EB2146395_959317" at bounding box center [397, 21] width 313 height 25
copy h2 "EB2146395"
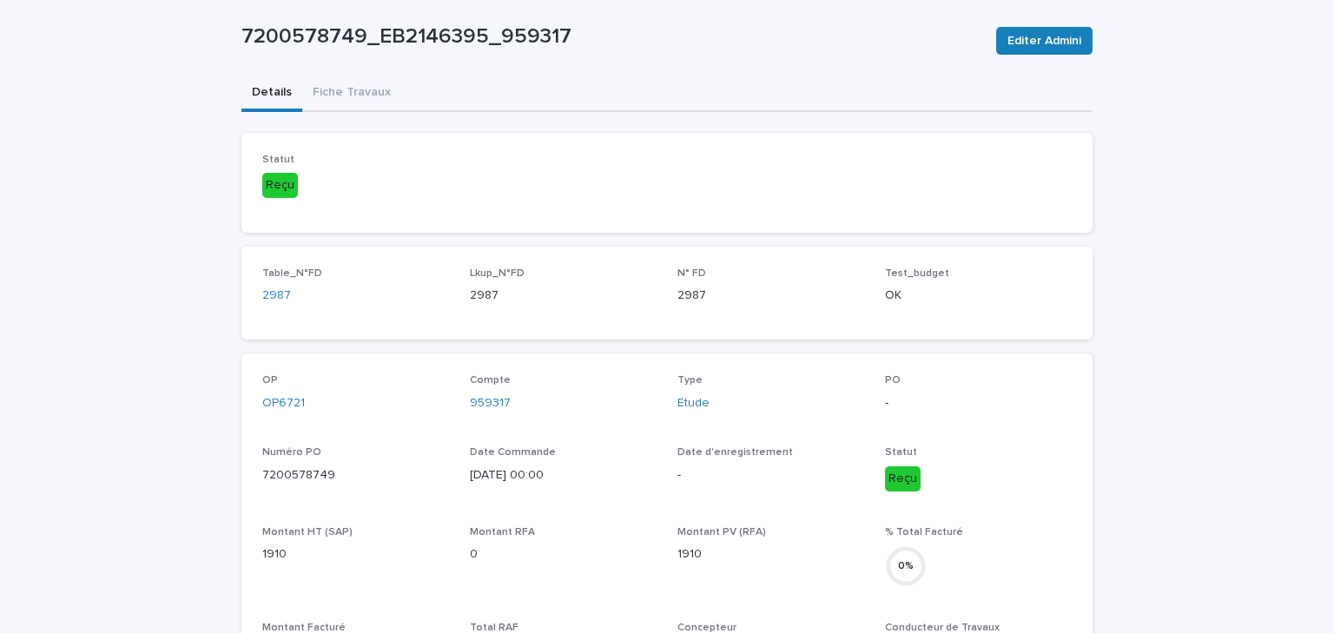
scroll to position [0, 0]
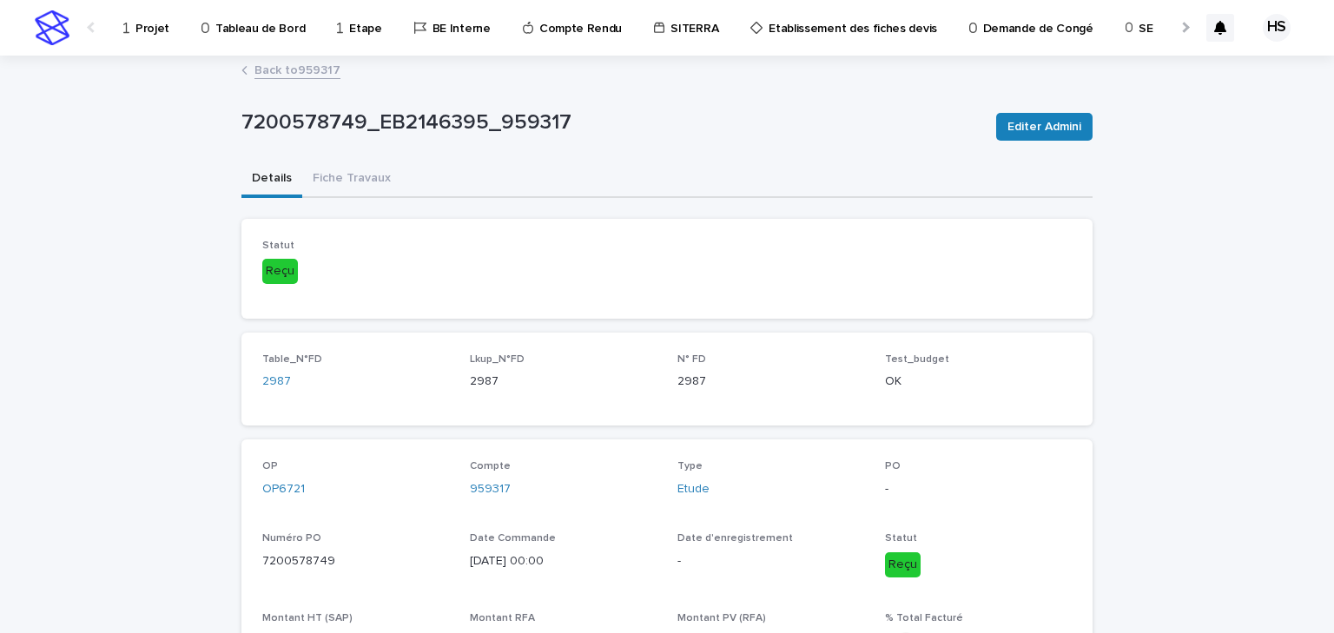
click at [293, 63] on link "Back to 959317" at bounding box center [297, 69] width 86 height 20
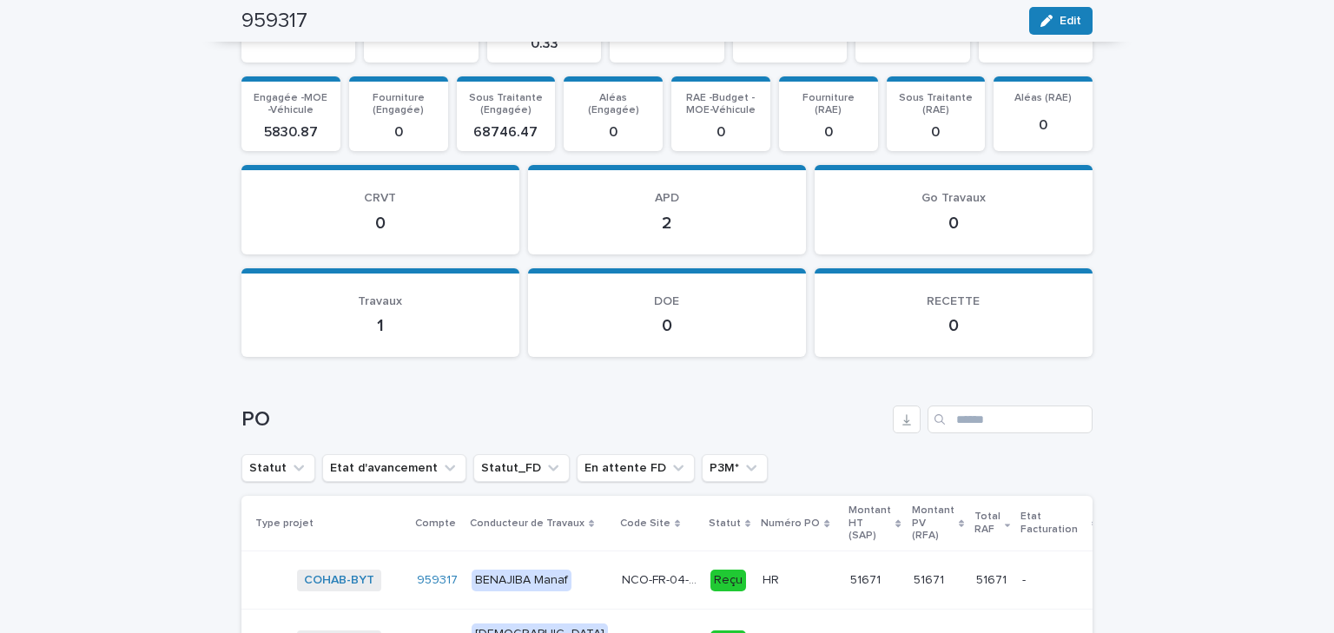
scroll to position [2143, 0]
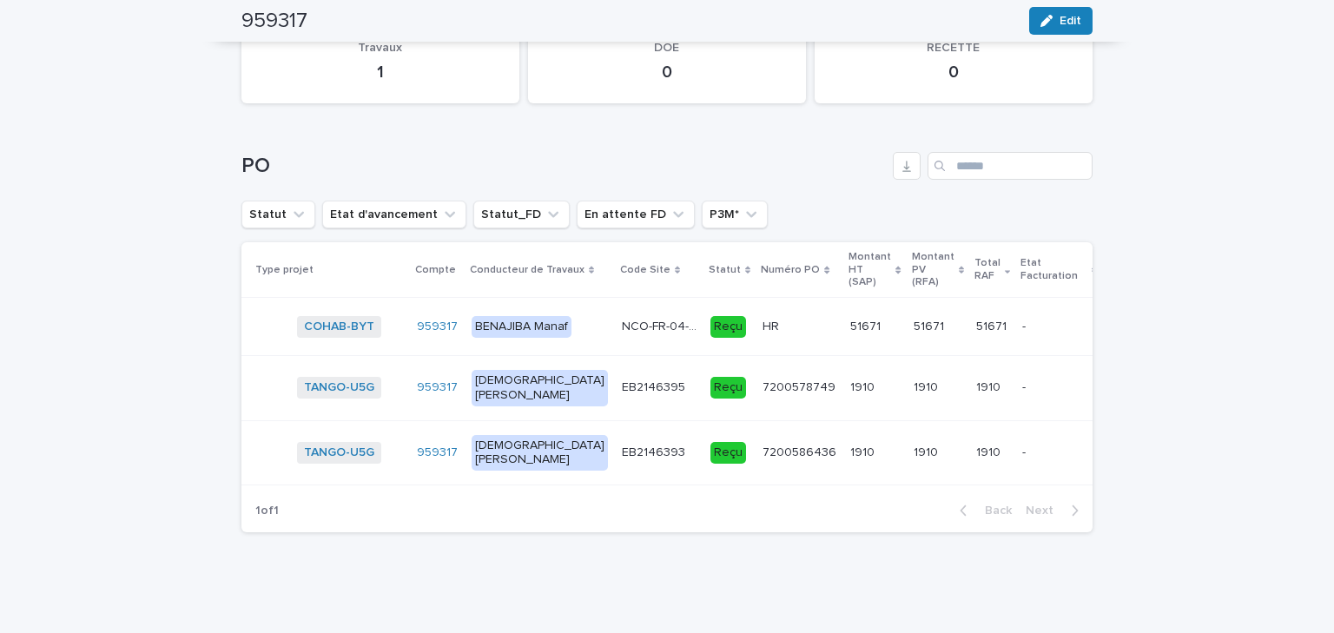
click at [766, 443] on p "7200586436" at bounding box center [801, 451] width 77 height 18
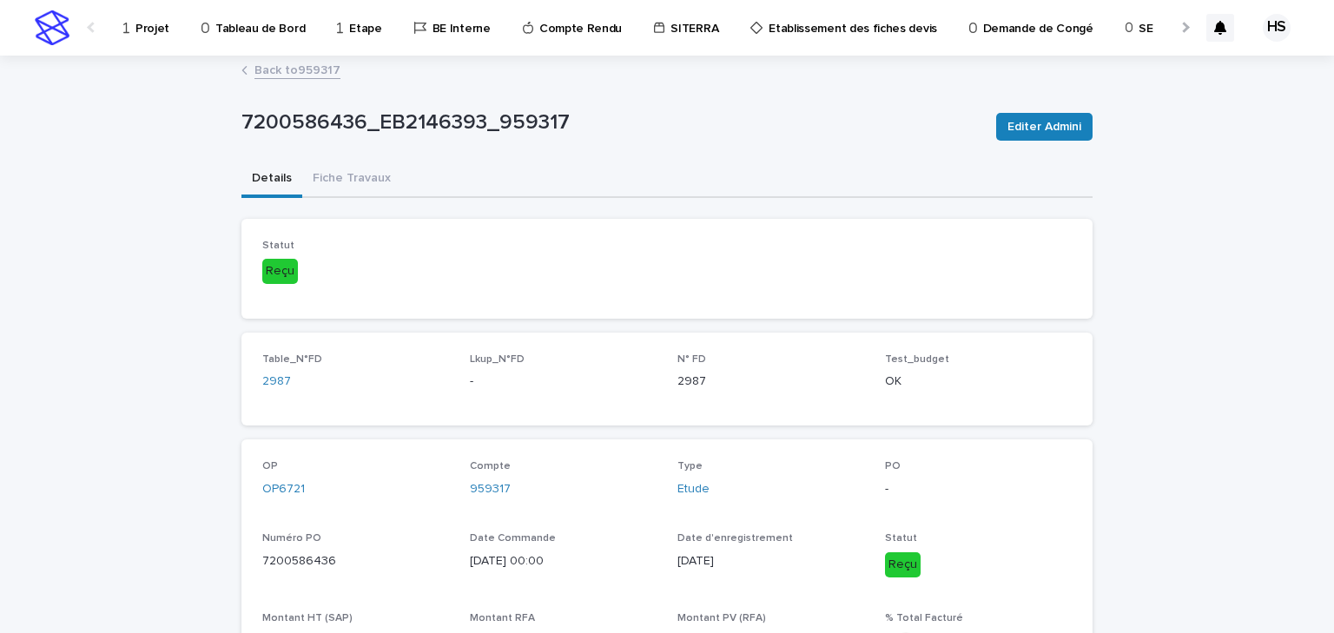
click at [295, 76] on link "Back to 959317" at bounding box center [297, 69] width 86 height 20
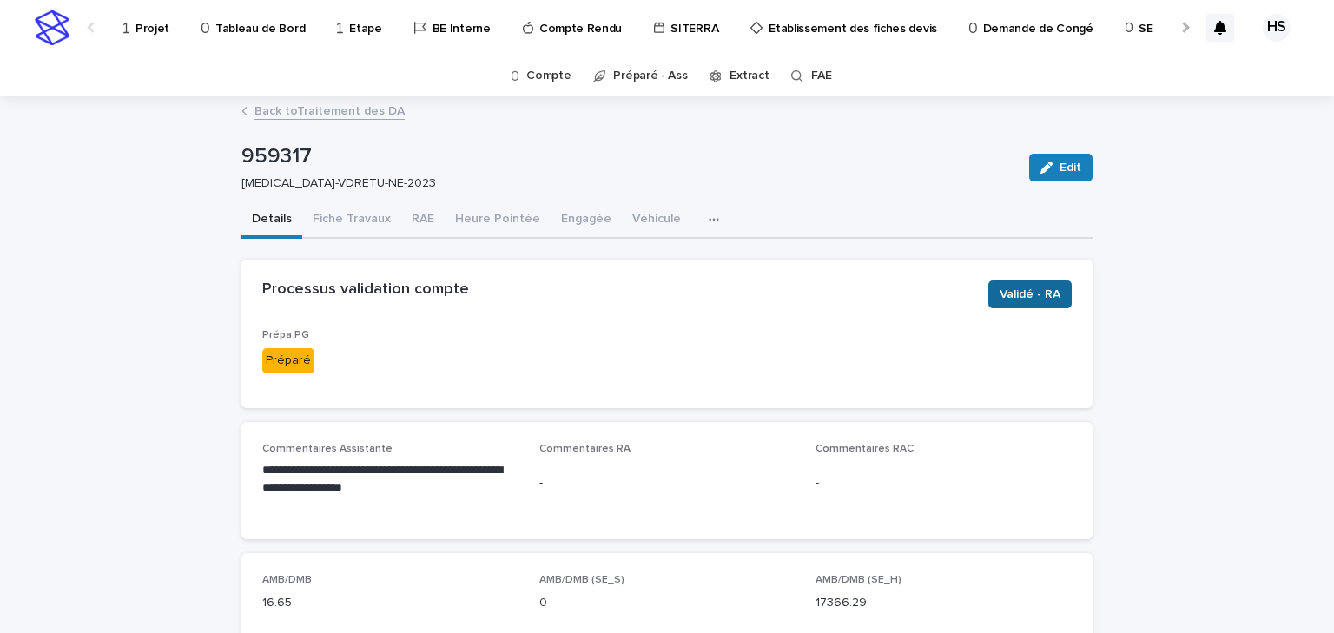
click at [1034, 296] on span "Validé - RA" at bounding box center [1030, 294] width 61 height 17
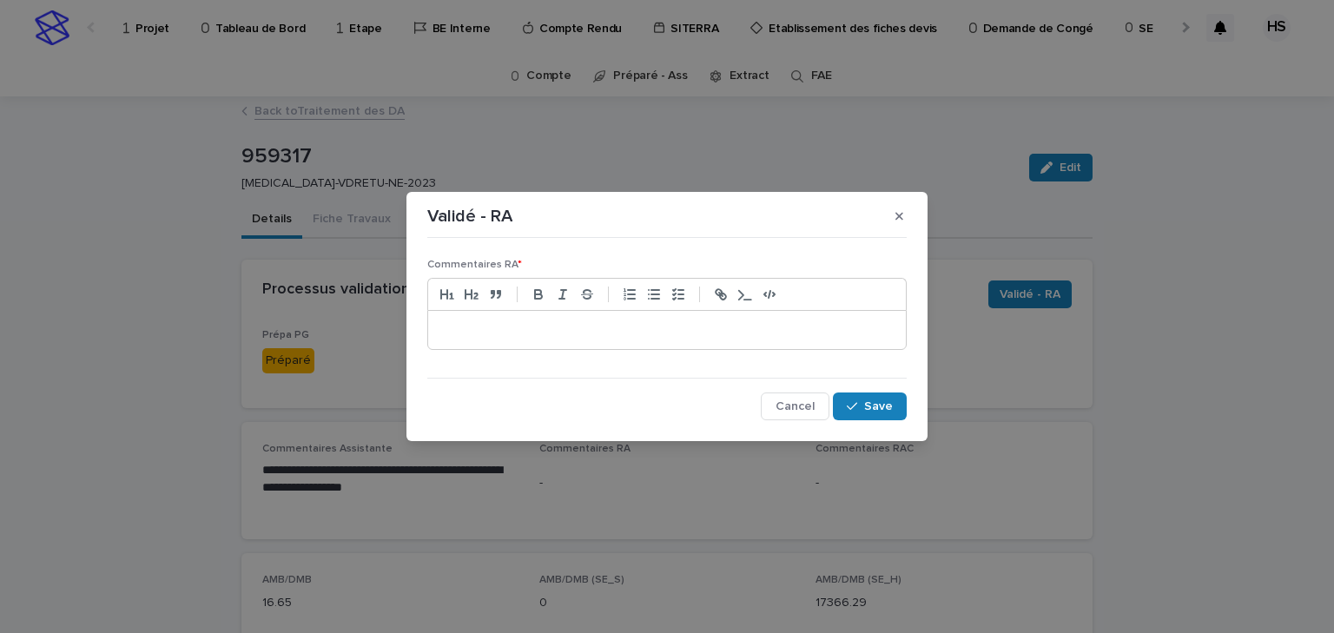
click at [490, 322] on p at bounding box center [667, 329] width 452 height 17
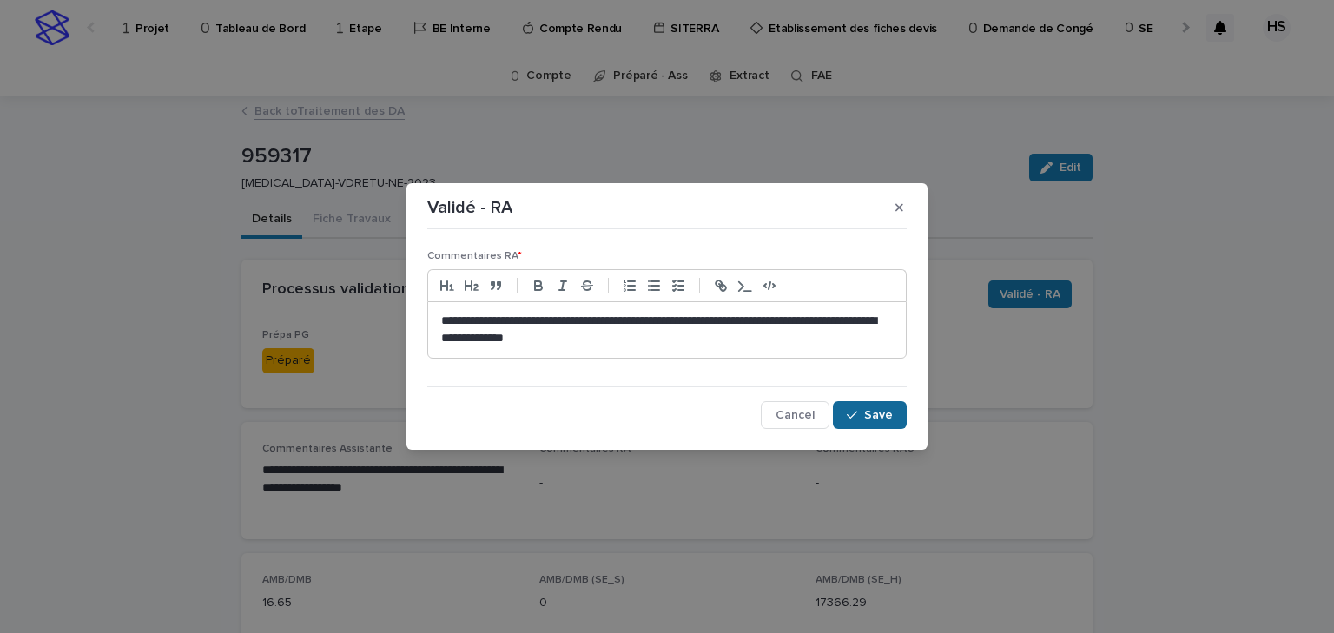
click at [873, 411] on span "Save" at bounding box center [878, 415] width 29 height 12
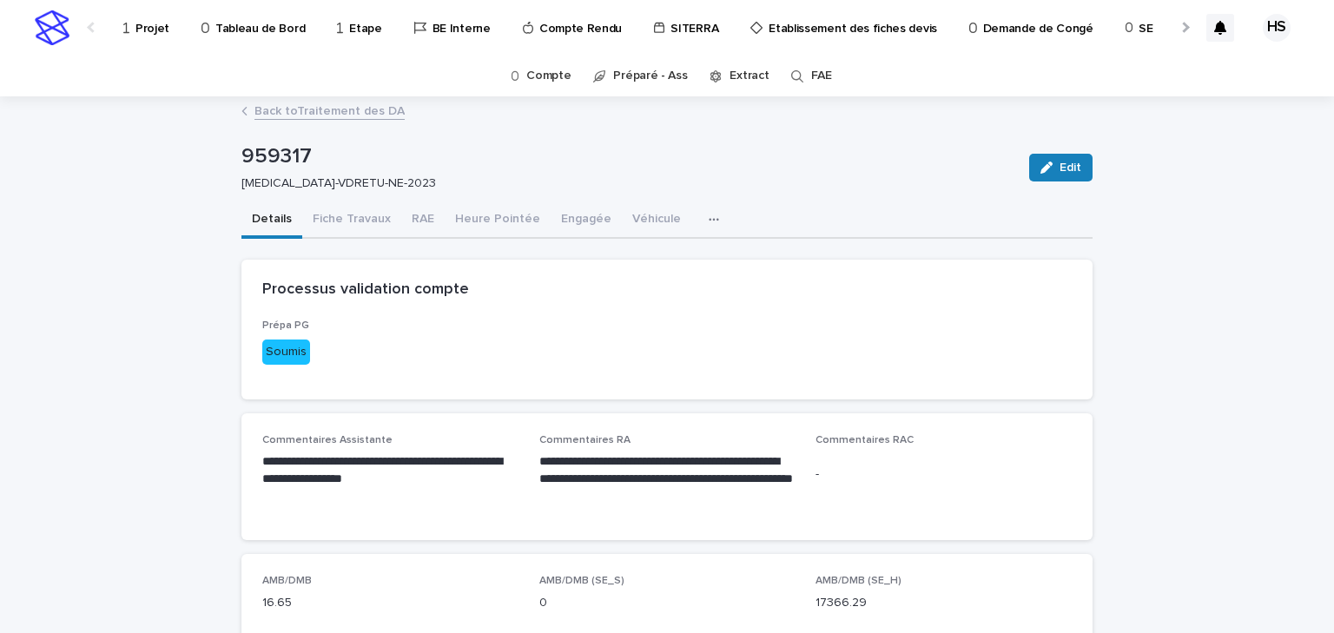
click at [323, 104] on link "Back to Traitement des DA" at bounding box center [329, 110] width 150 height 20
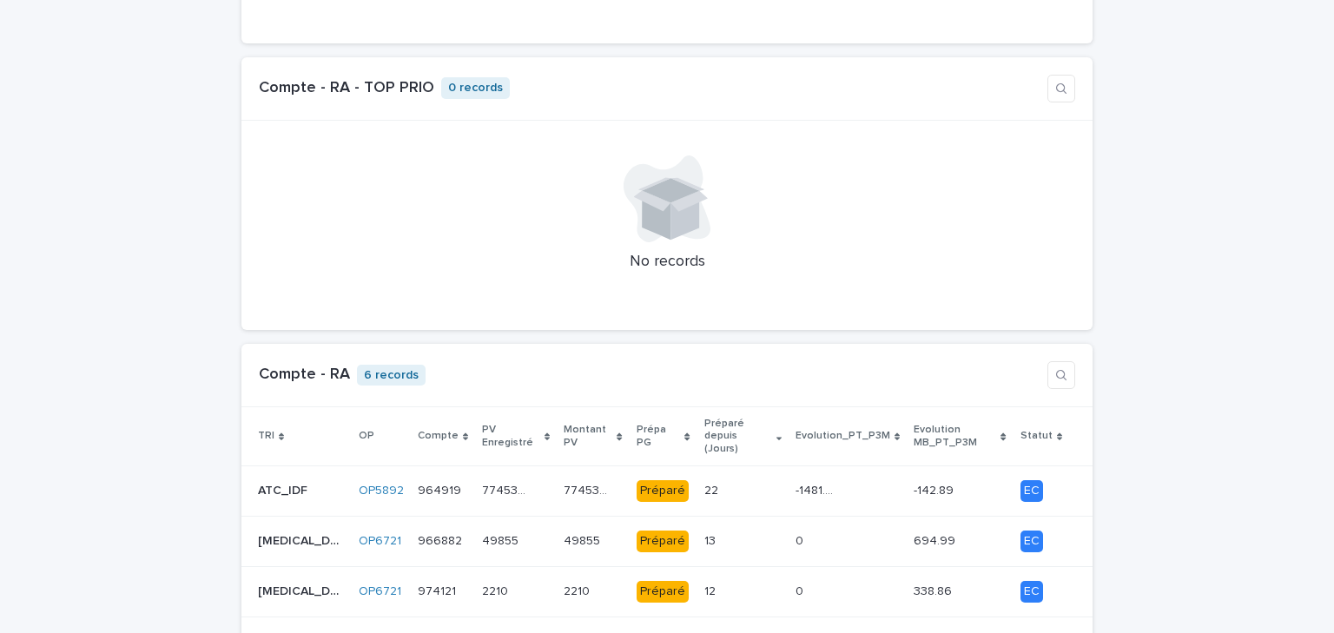
scroll to position [1598, 0]
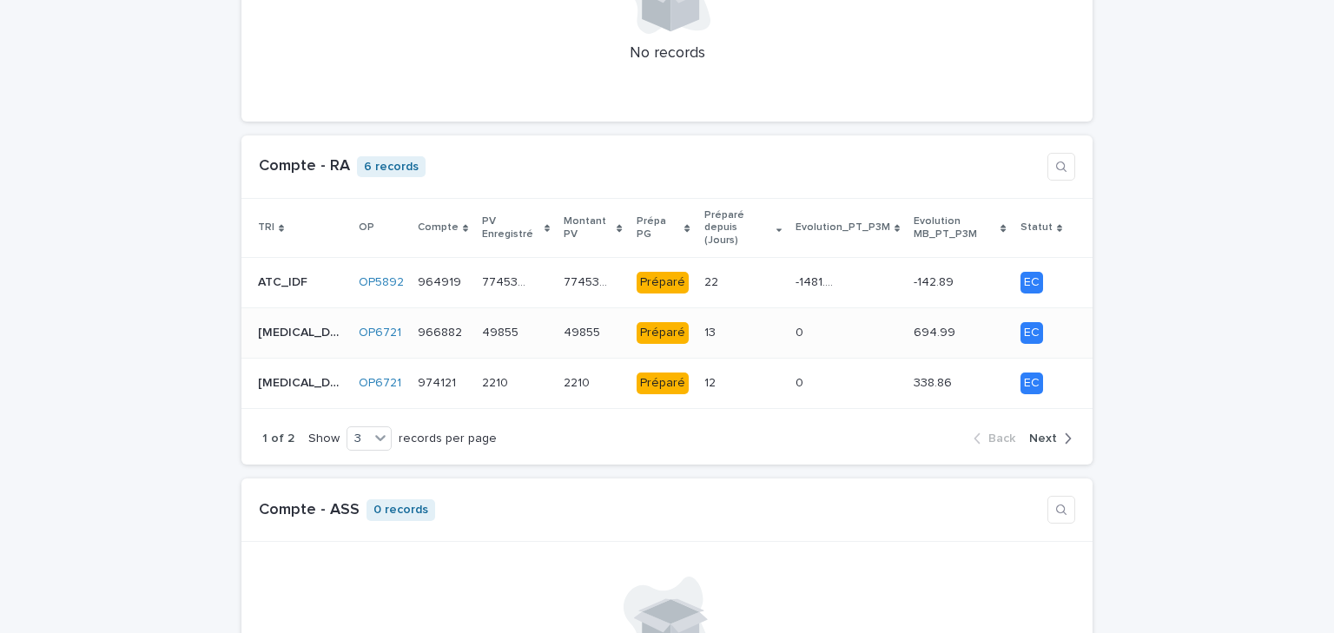
click at [704, 326] on p at bounding box center [725, 333] width 43 height 15
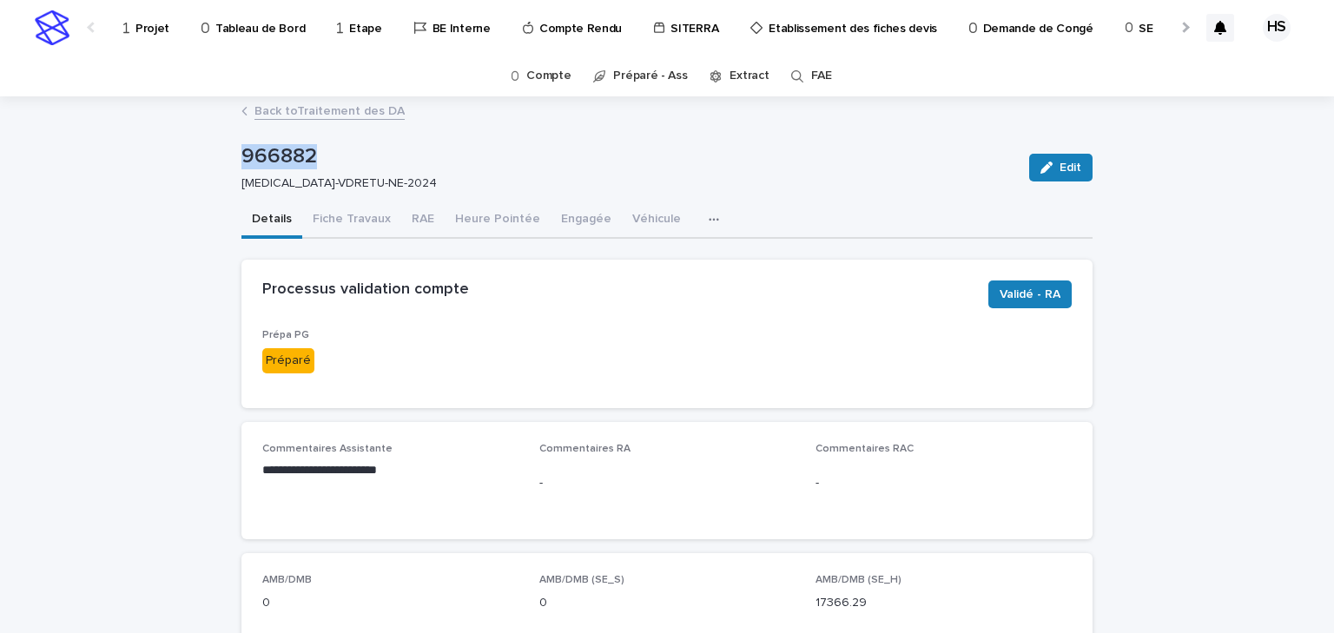
drag, startPoint x: 335, startPoint y: 159, endPoint x: 222, endPoint y: 142, distance: 114.1
copy p "966882"
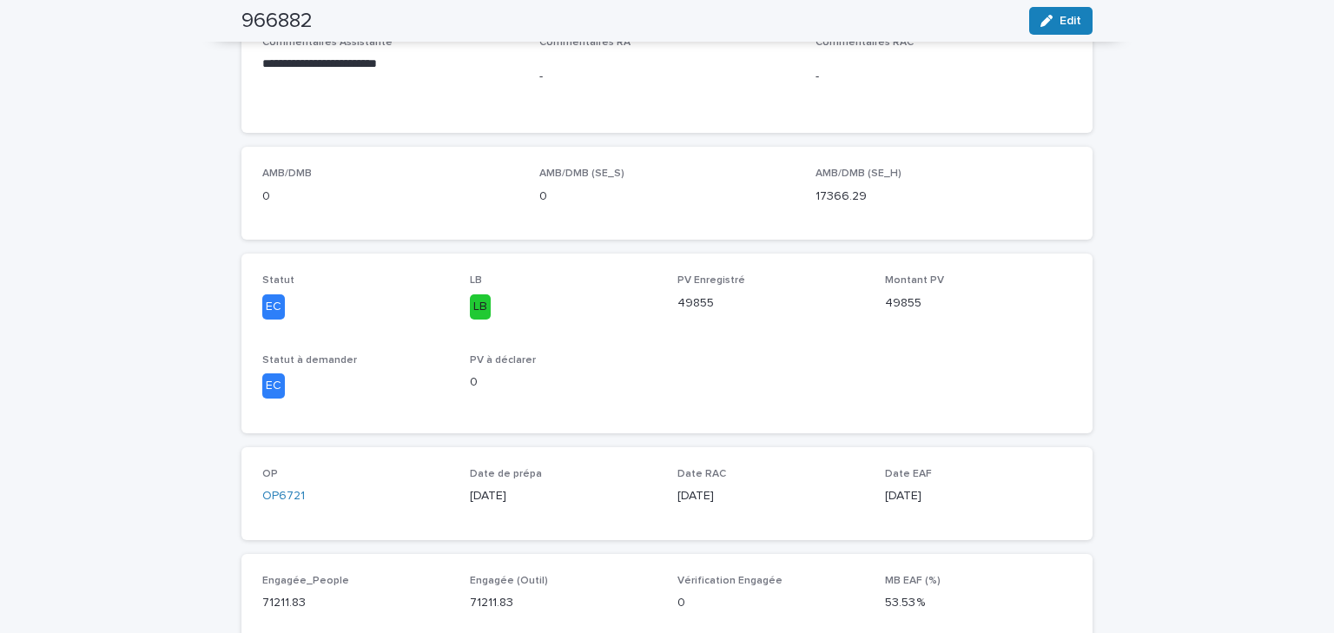
scroll to position [129, 0]
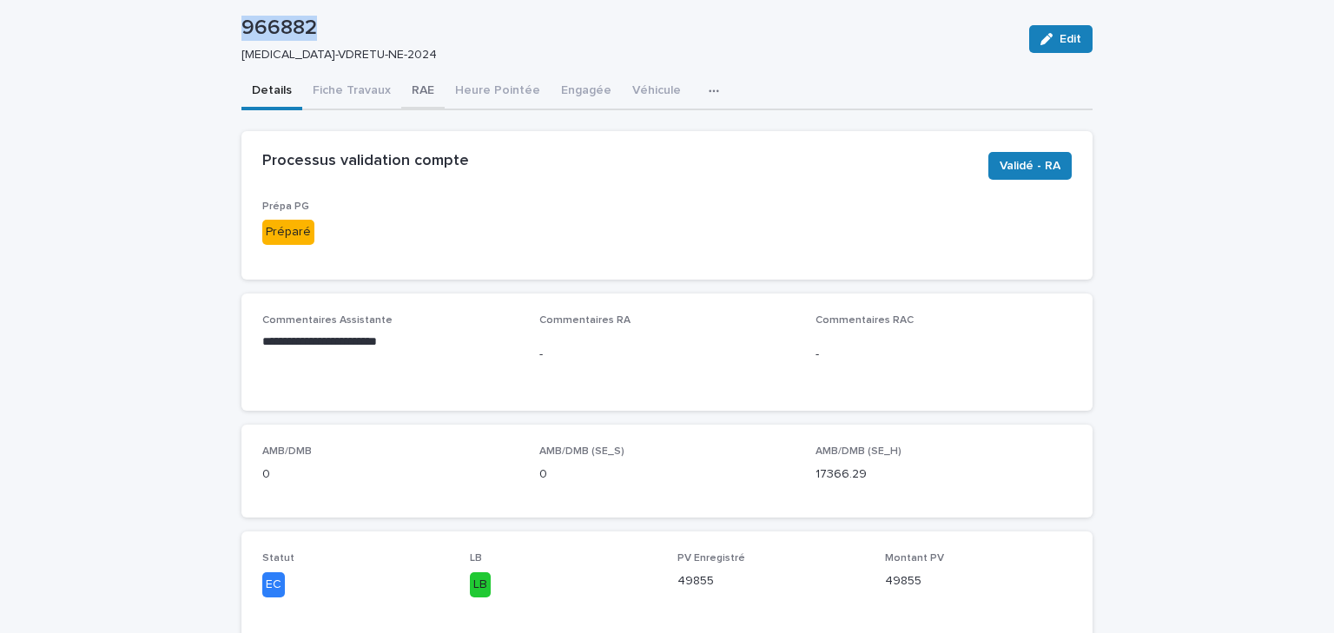
click at [406, 85] on button "RAE" at bounding box center [422, 92] width 43 height 36
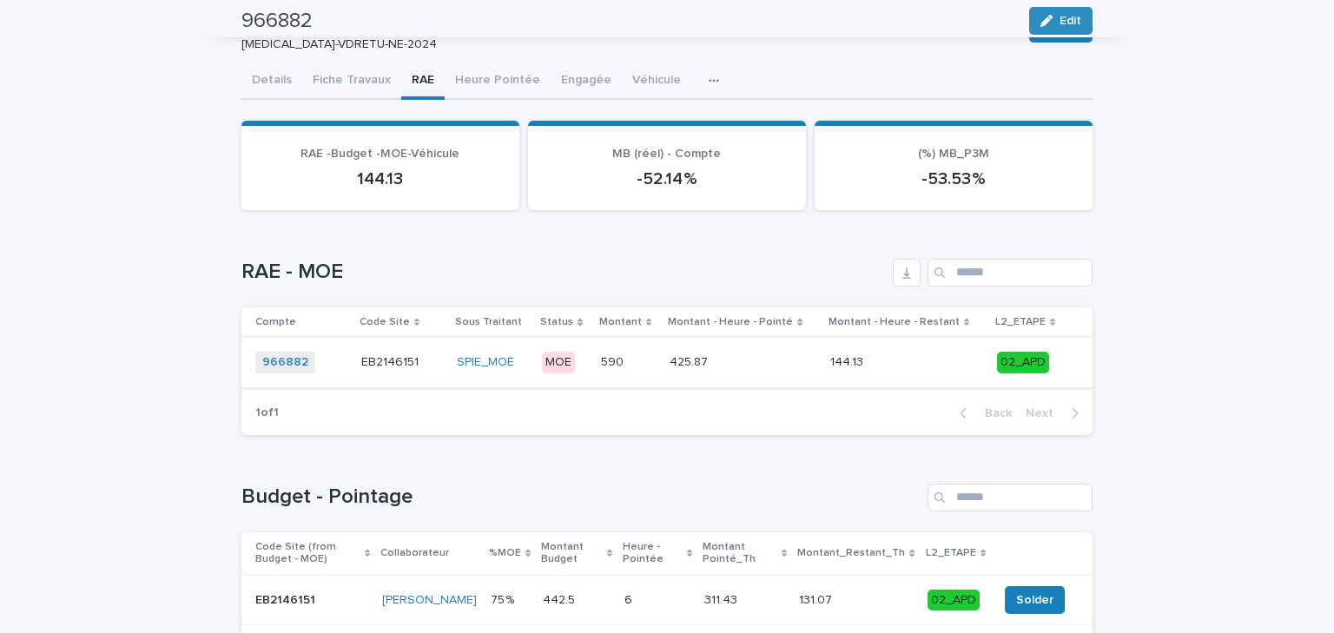
scroll to position [69, 0]
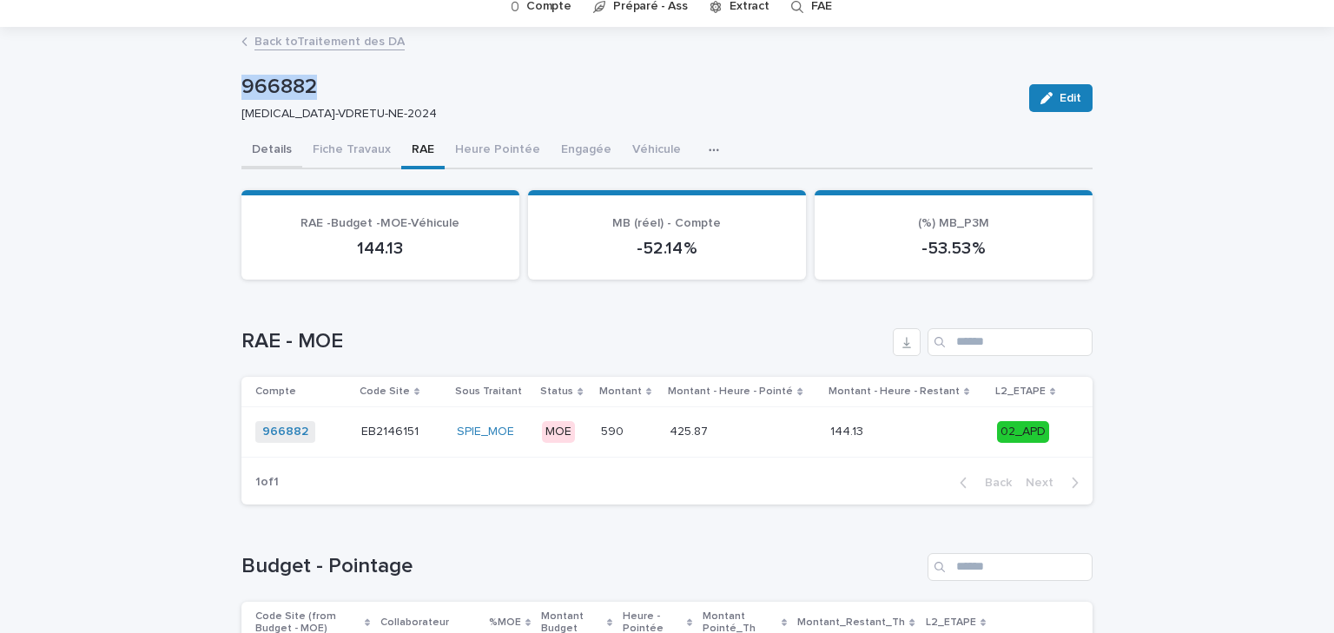
click at [264, 145] on button "Details" at bounding box center [271, 151] width 61 height 36
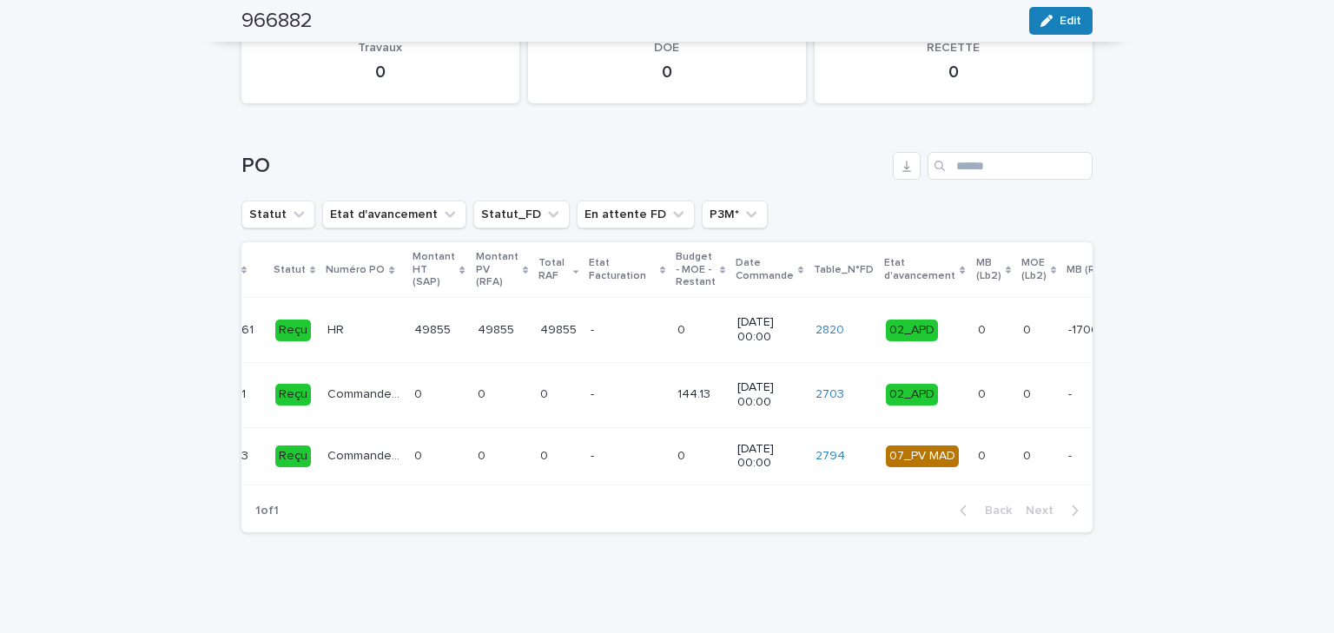
scroll to position [0, 236]
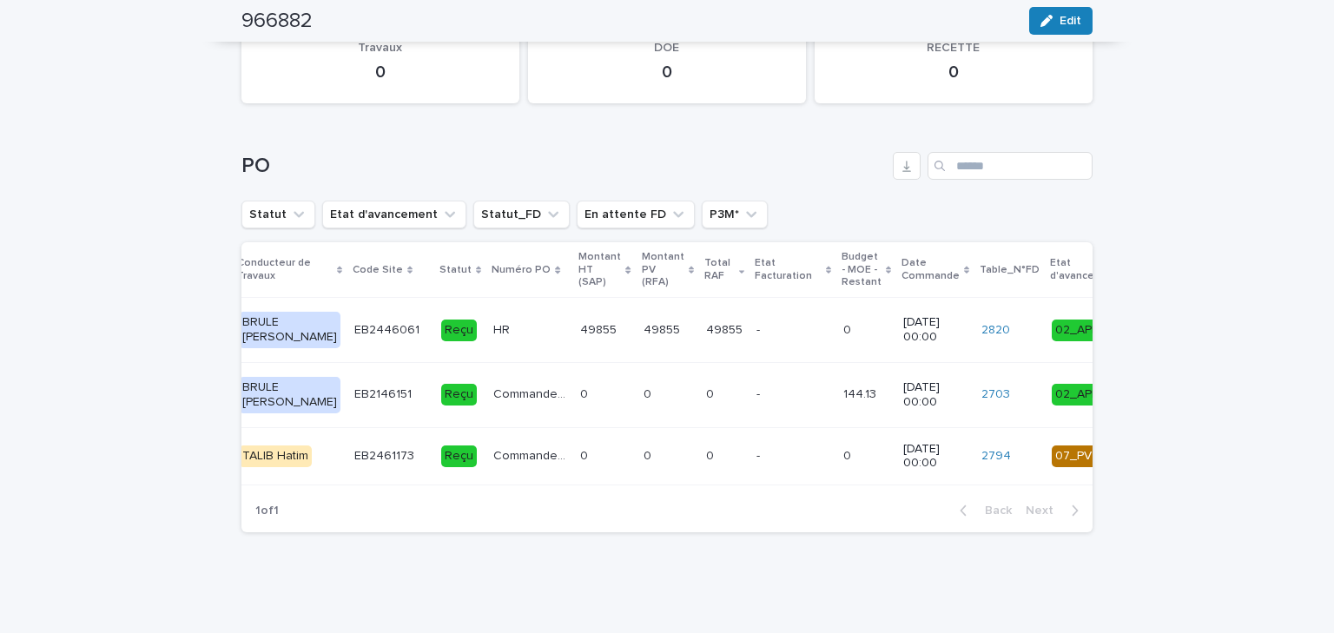
click at [644, 387] on p at bounding box center [668, 394] width 49 height 15
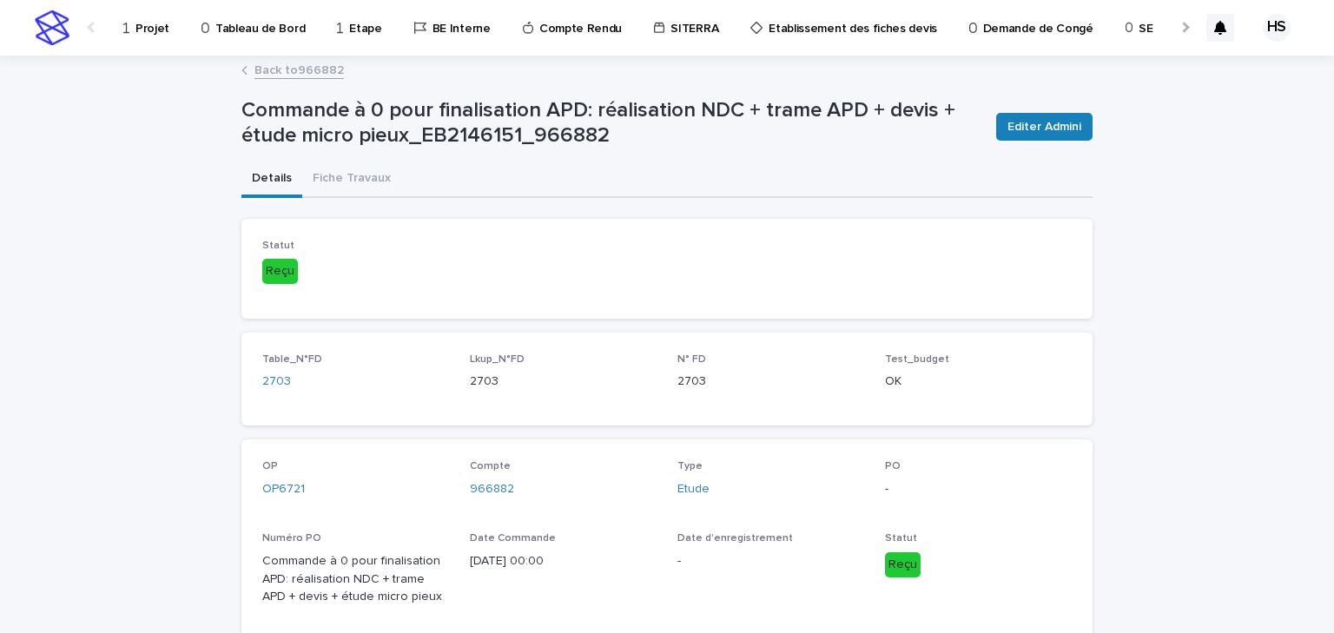
click at [316, 69] on link "Back to 966882" at bounding box center [298, 69] width 89 height 20
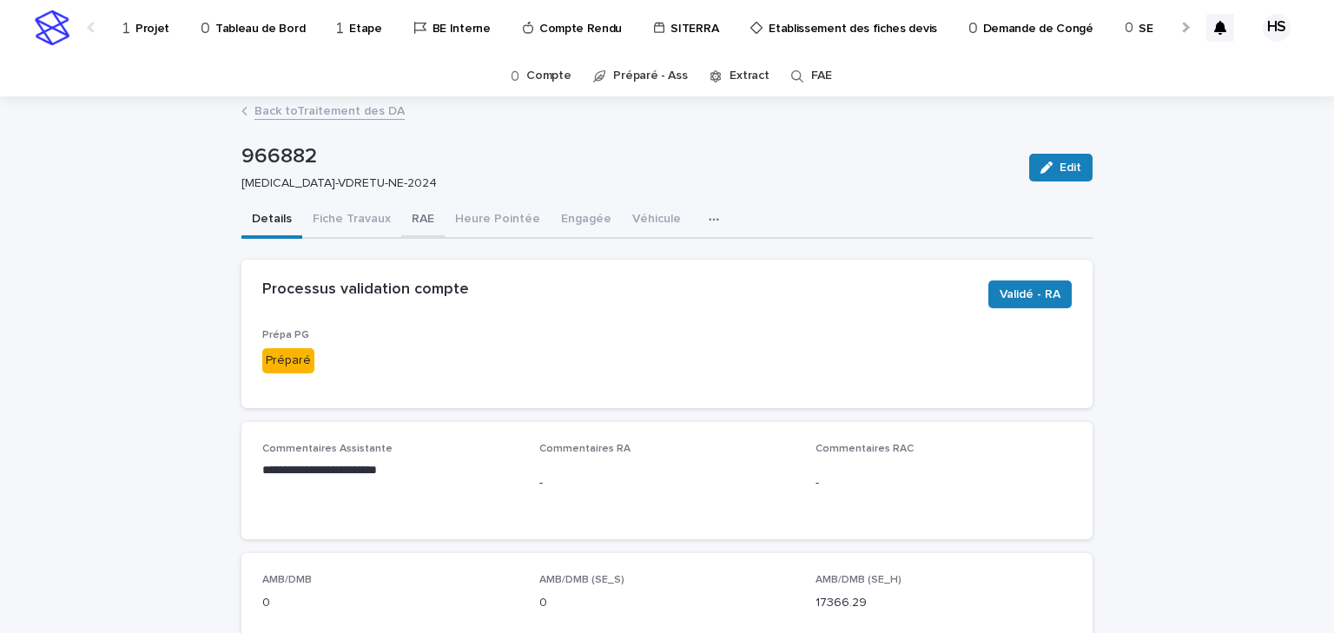
click at [402, 221] on button "RAE" at bounding box center [422, 220] width 43 height 36
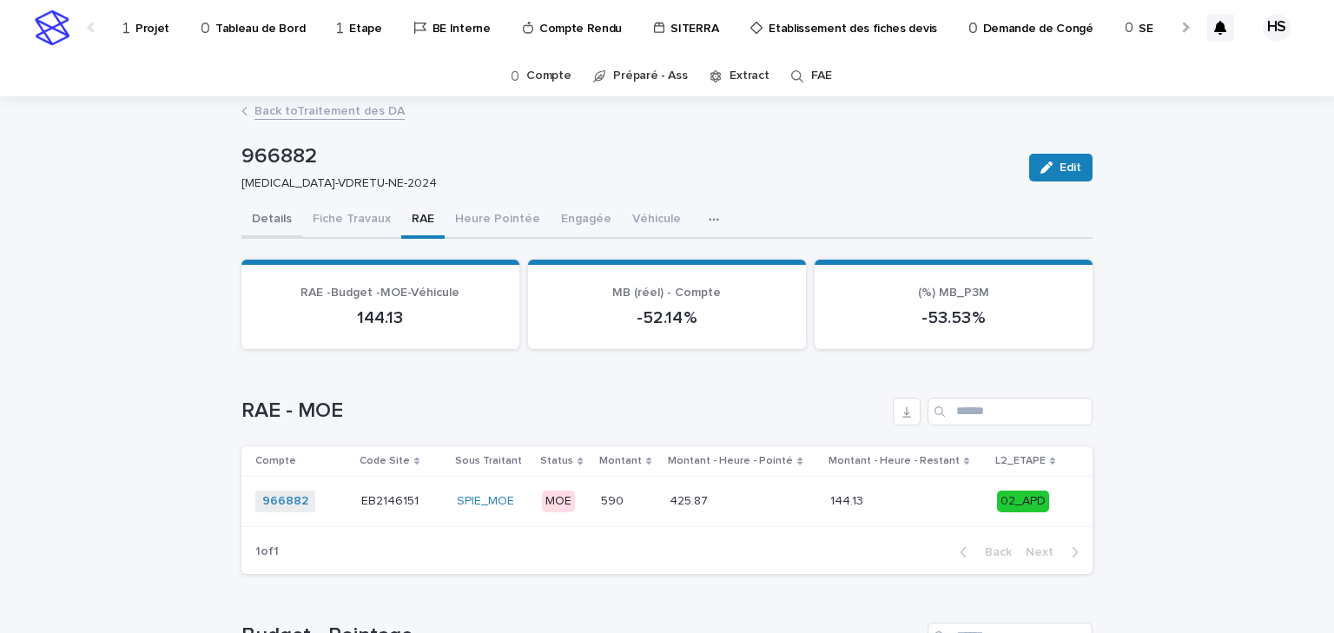
click at [258, 224] on button "Details" at bounding box center [271, 220] width 61 height 36
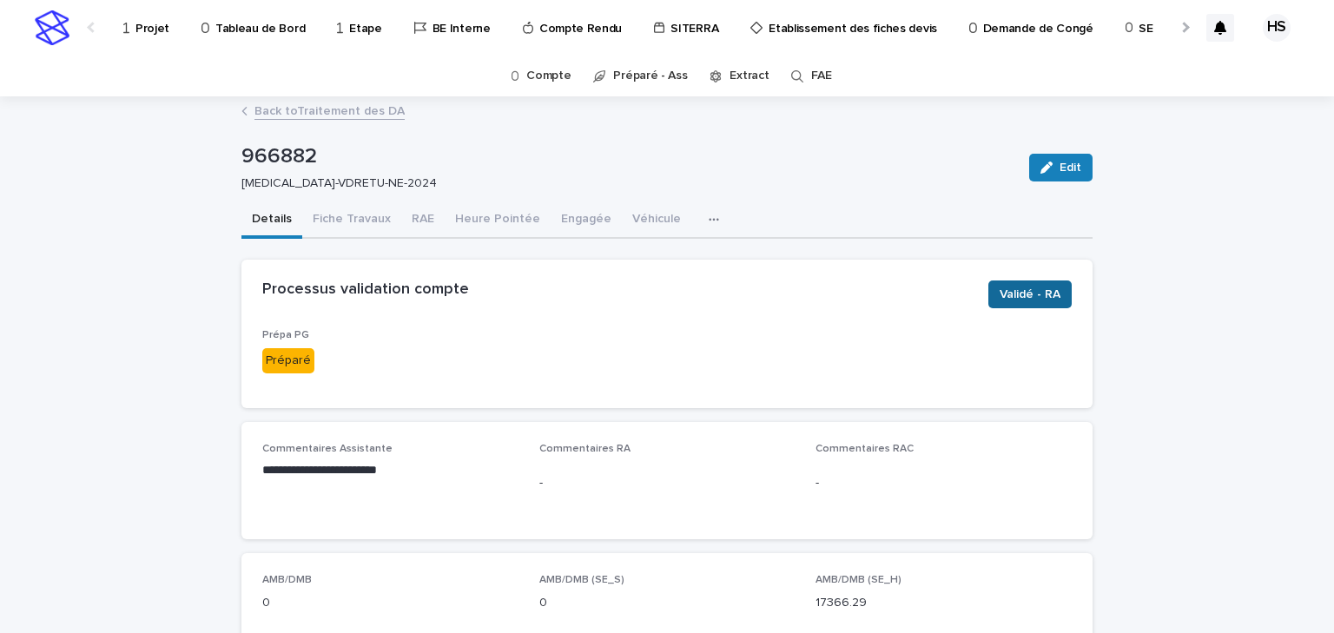
click at [1038, 292] on span "Validé - RA" at bounding box center [1030, 294] width 61 height 17
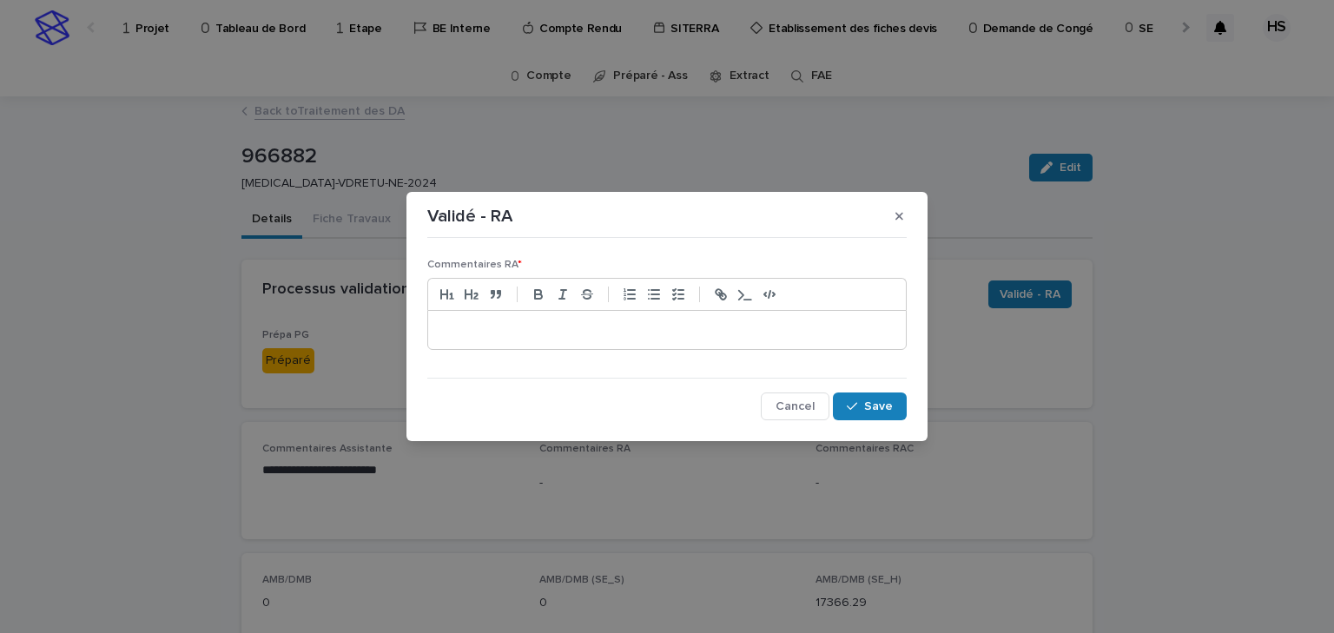
click at [626, 332] on p at bounding box center [667, 329] width 452 height 17
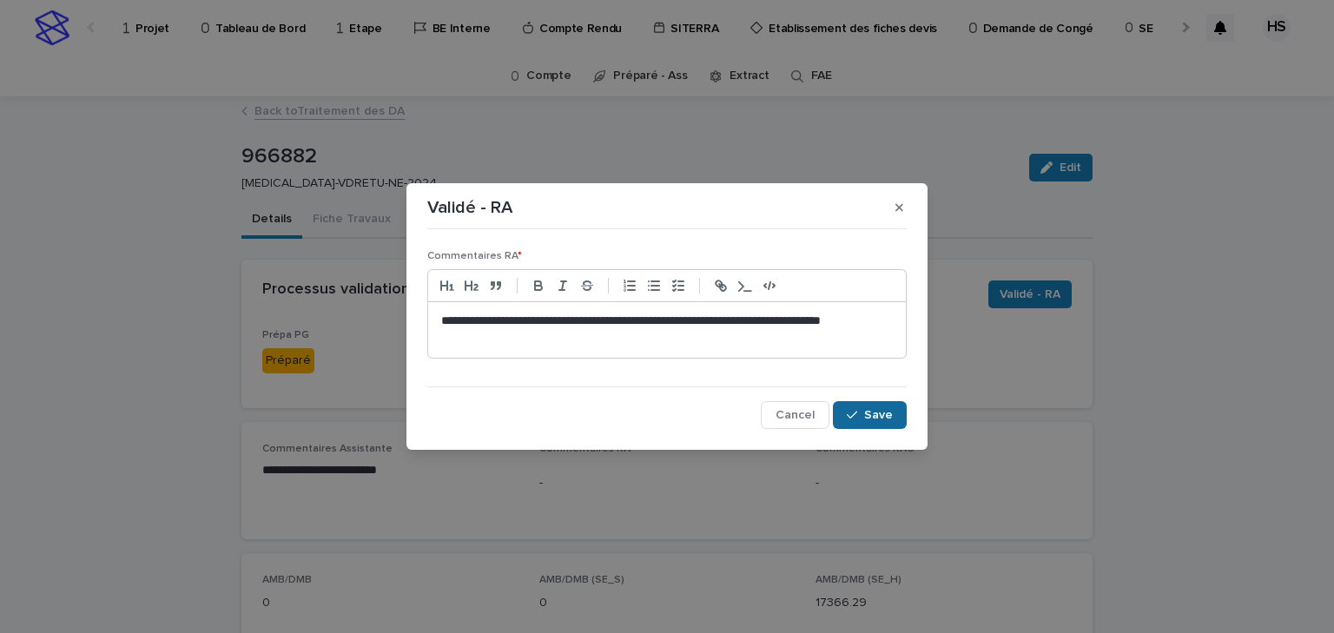
click at [884, 417] on span "Save" at bounding box center [878, 415] width 29 height 12
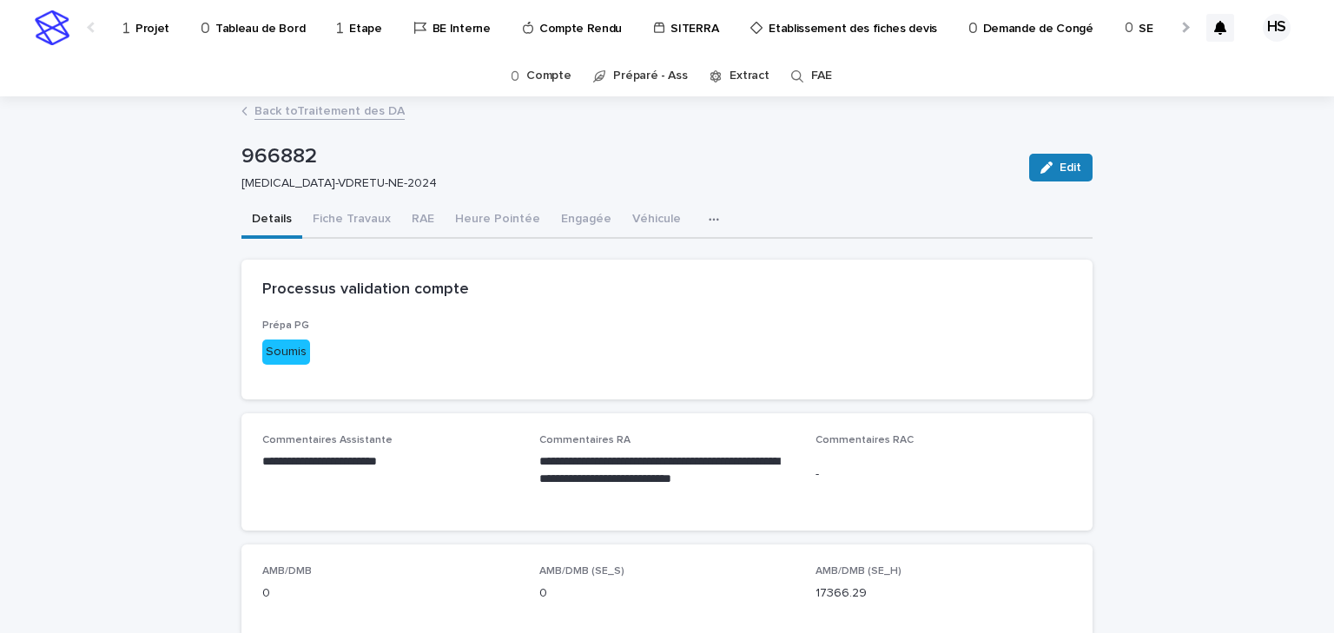
click at [349, 116] on link "Back to Traitement des DA" at bounding box center [329, 110] width 150 height 20
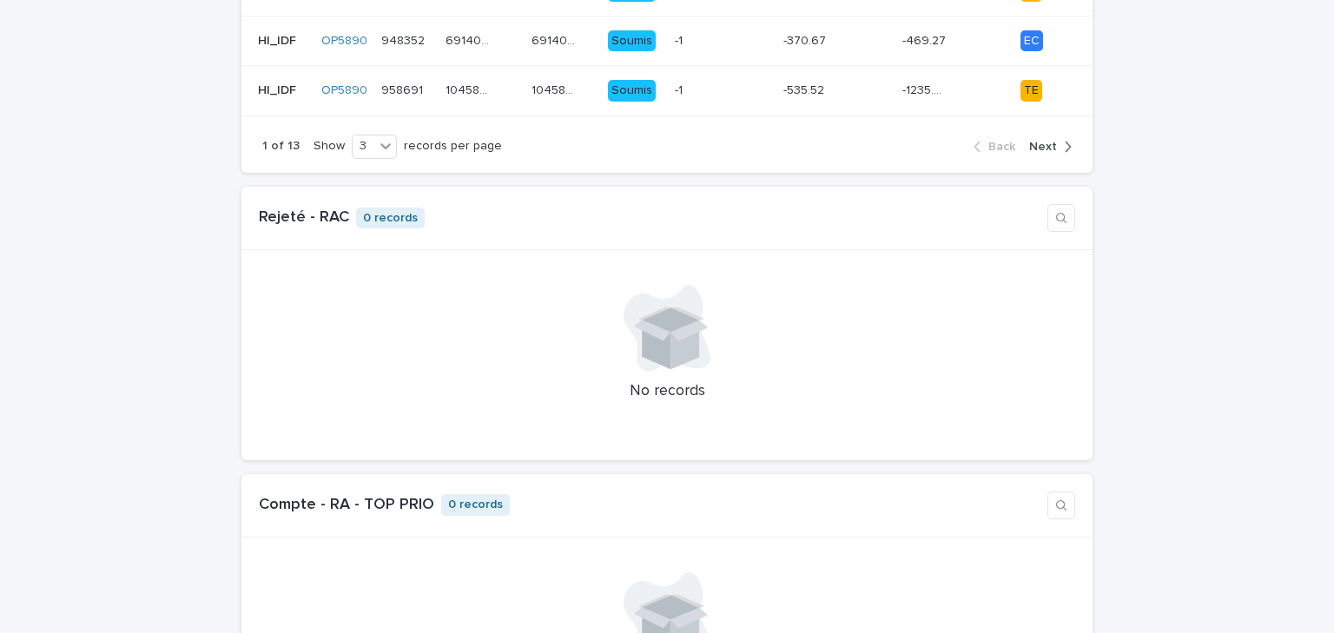
scroll to position [695, 0]
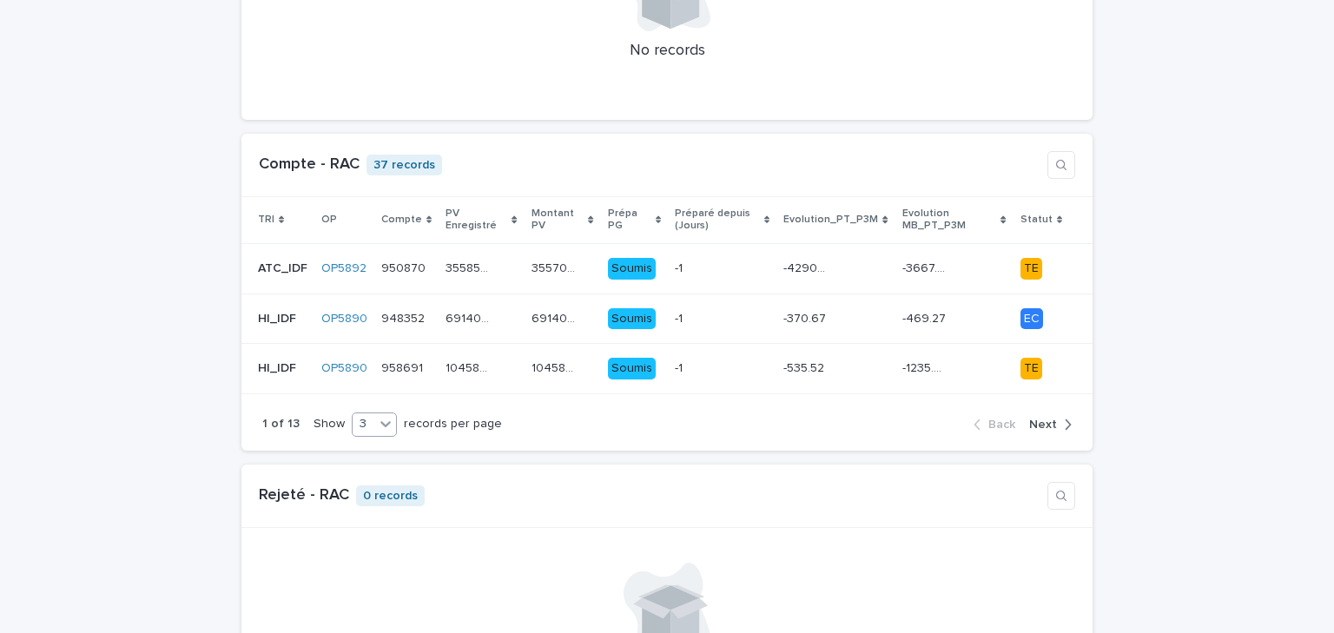
click at [375, 413] on div at bounding box center [385, 423] width 21 height 21
click at [359, 453] on div "6" at bounding box center [362, 454] width 43 height 21
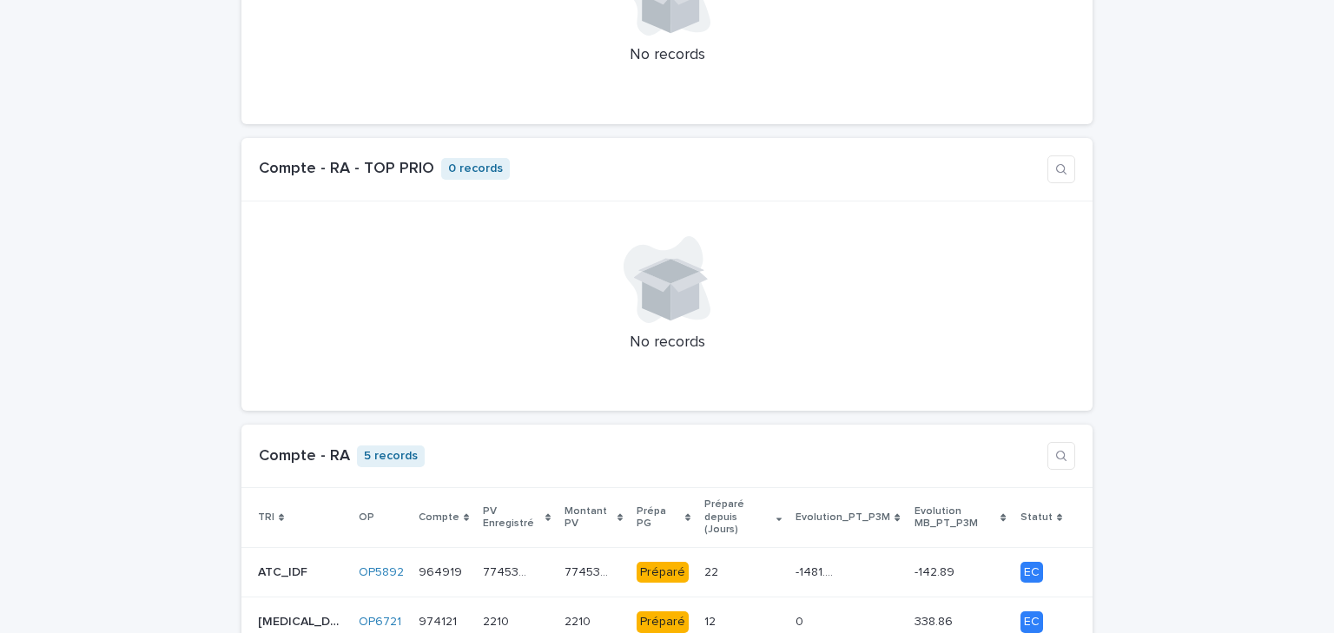
scroll to position [1806, 0]
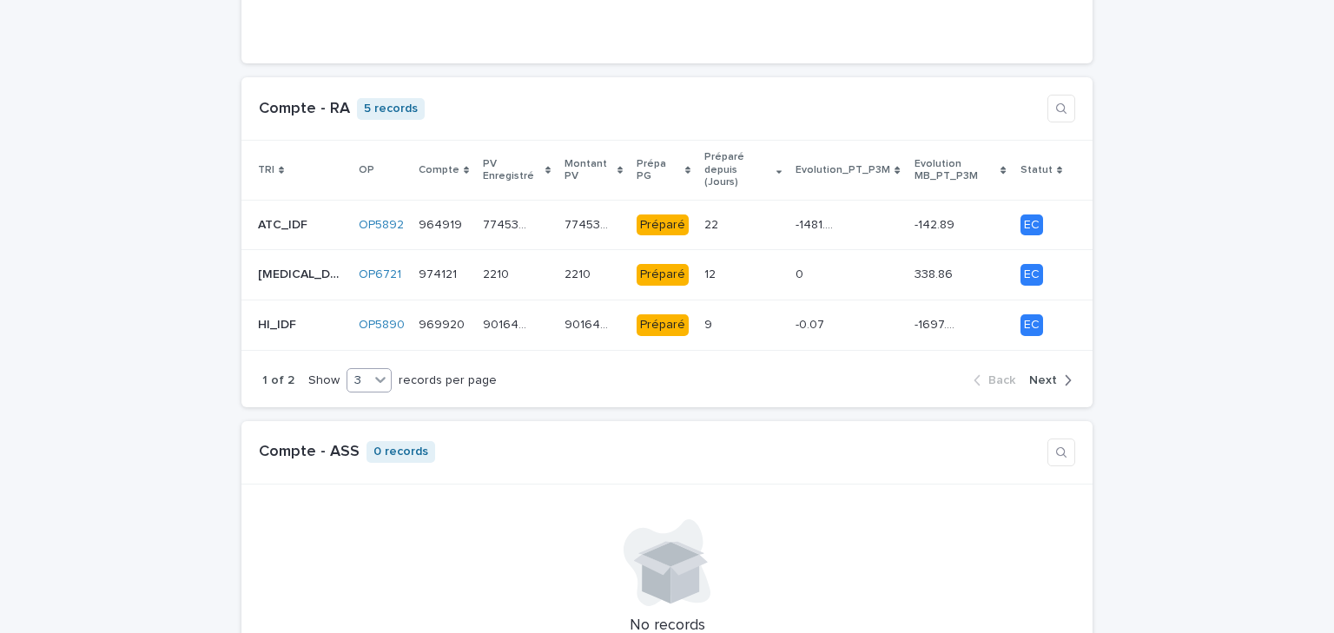
click at [375, 378] on icon at bounding box center [380, 381] width 10 height 6
click at [360, 399] on div "6" at bounding box center [358, 396] width 43 height 21
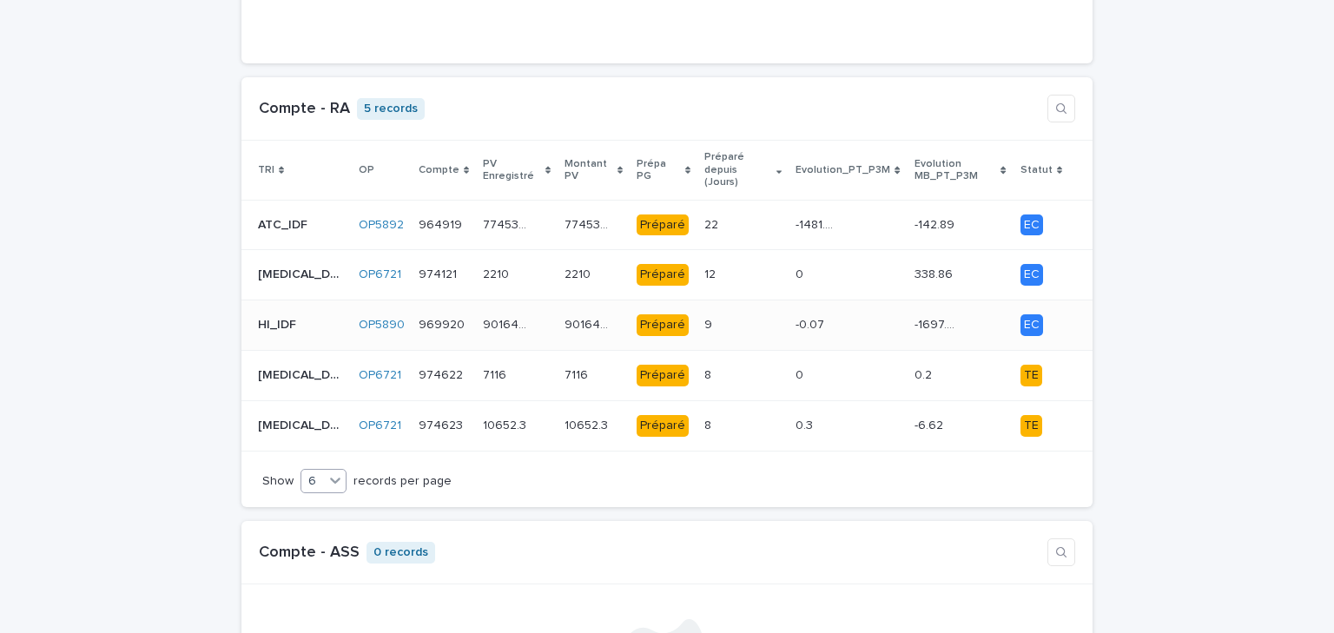
click at [723, 311] on div "9 9" at bounding box center [742, 325] width 77 height 29
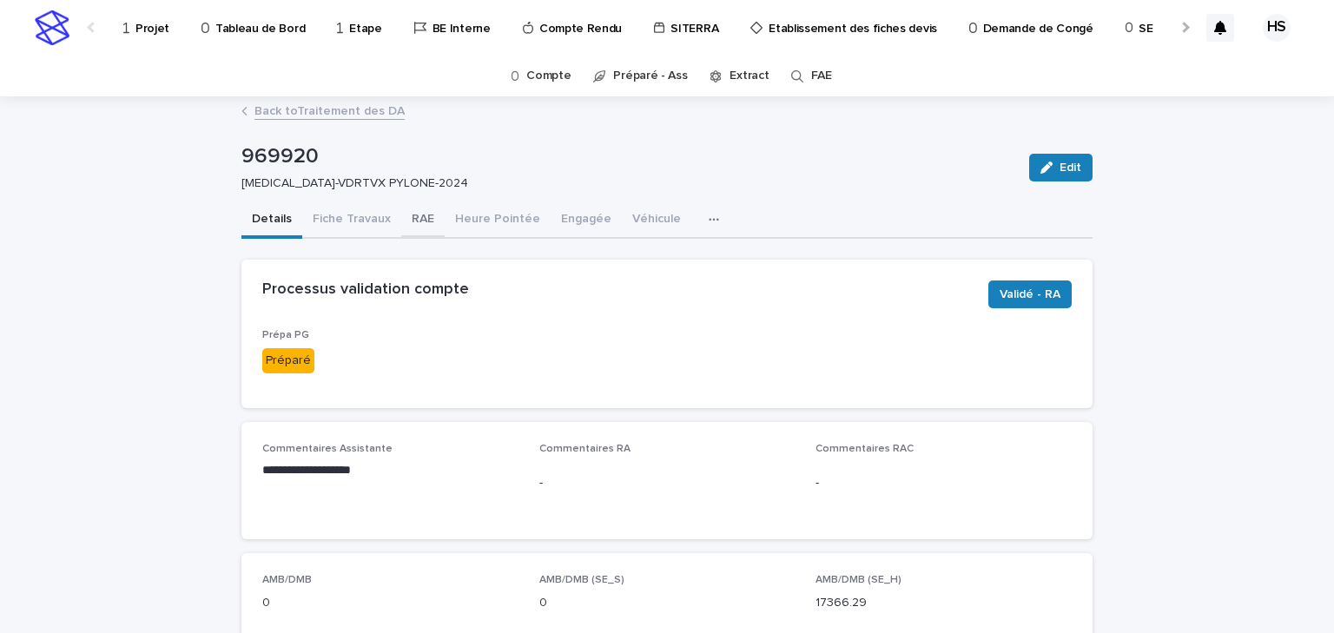
click button "RAE"
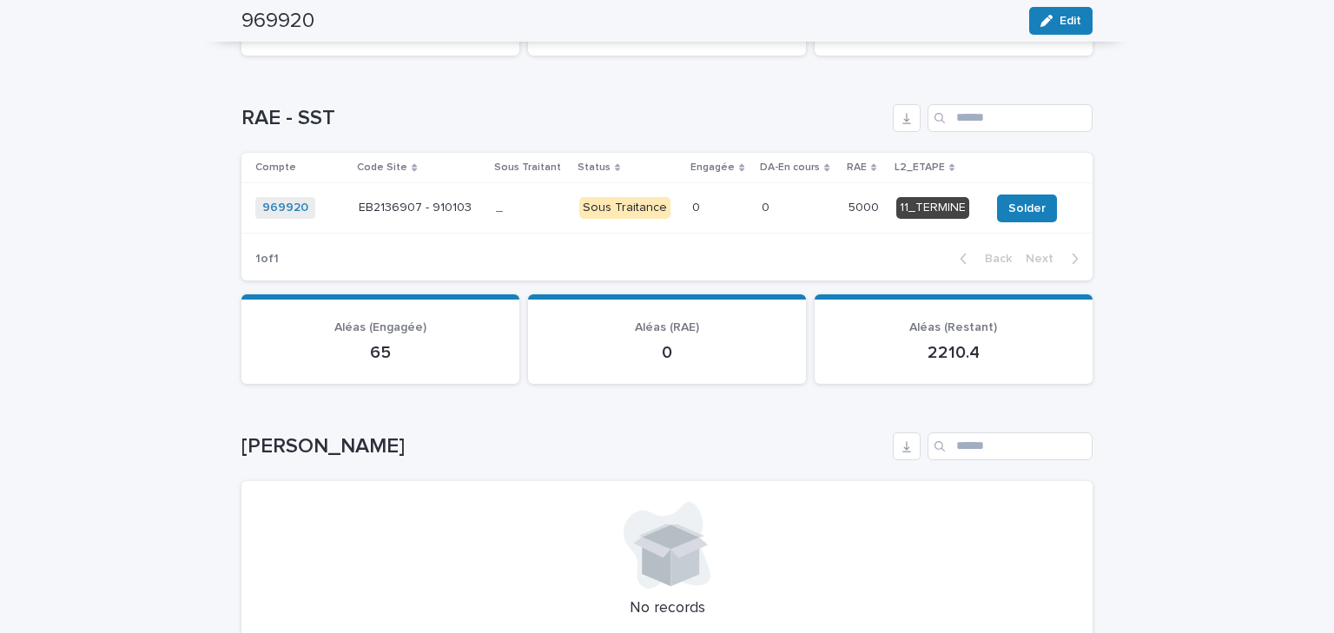
scroll to position [1320, 0]
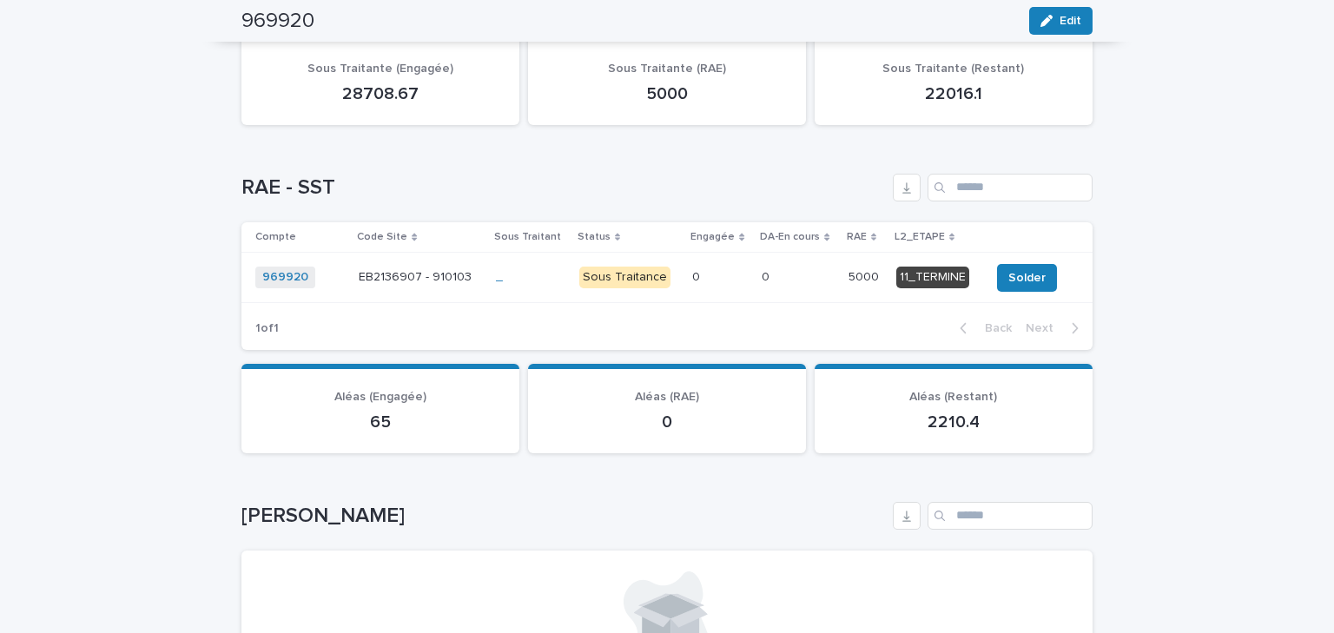
click div "0 0"
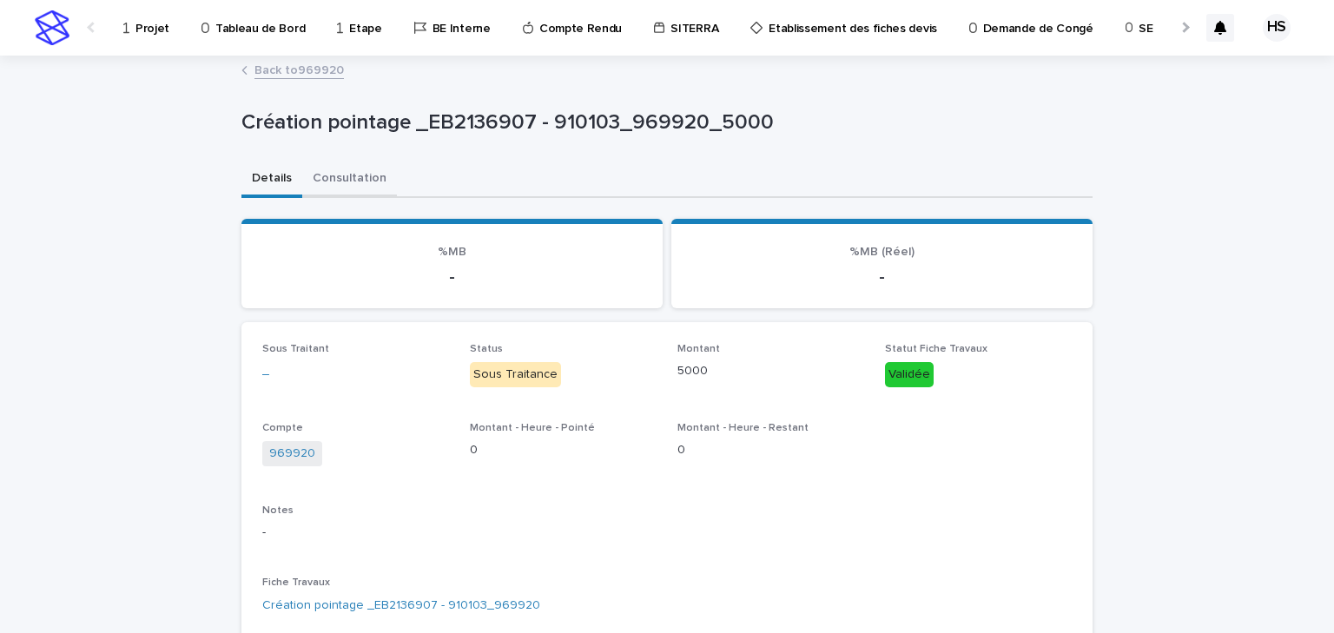
click button "Consultation"
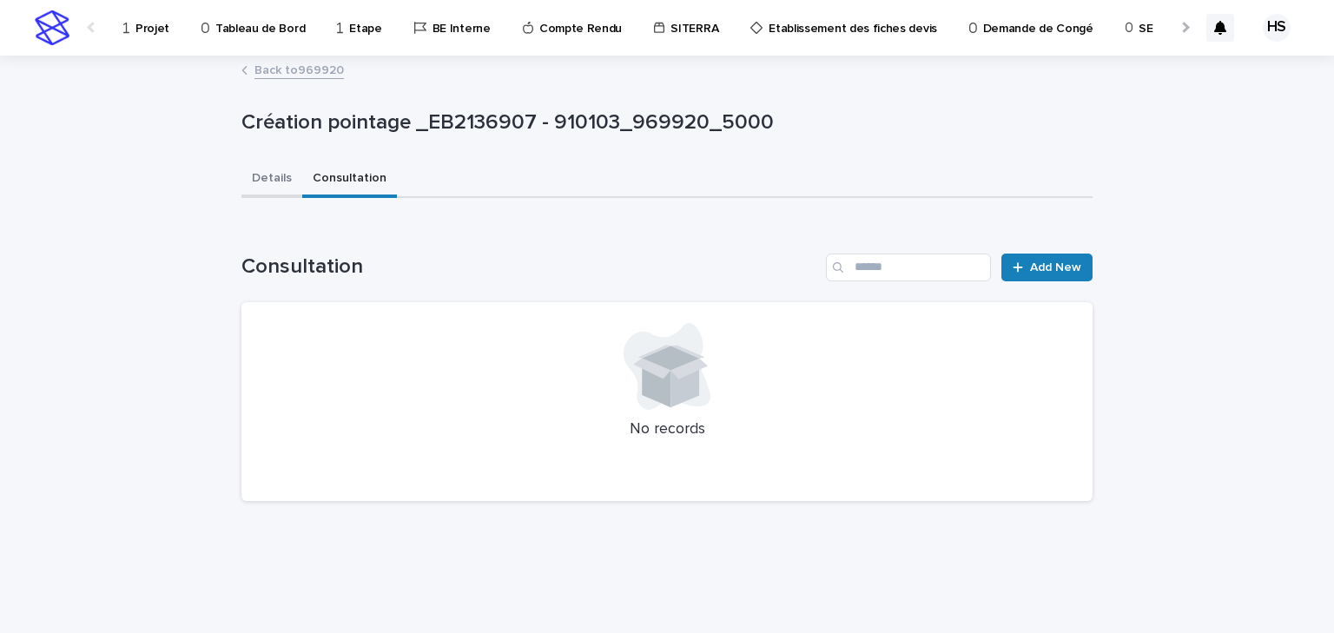
click button "Details"
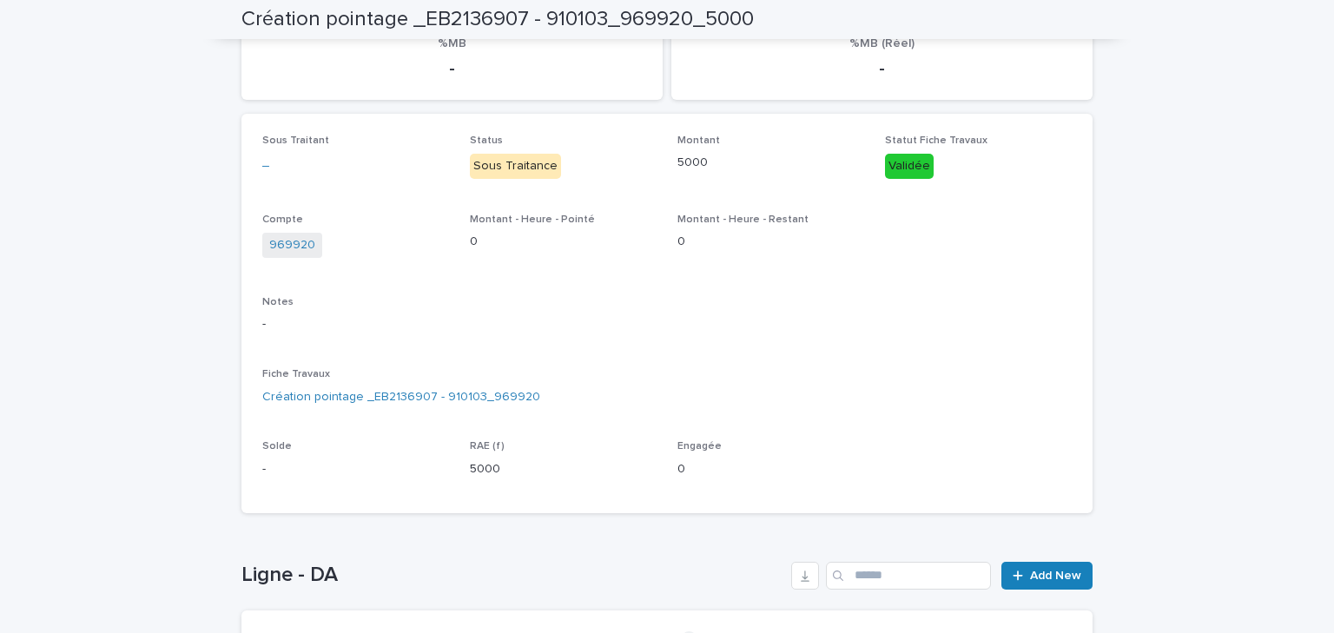
scroll to position [347, 0]
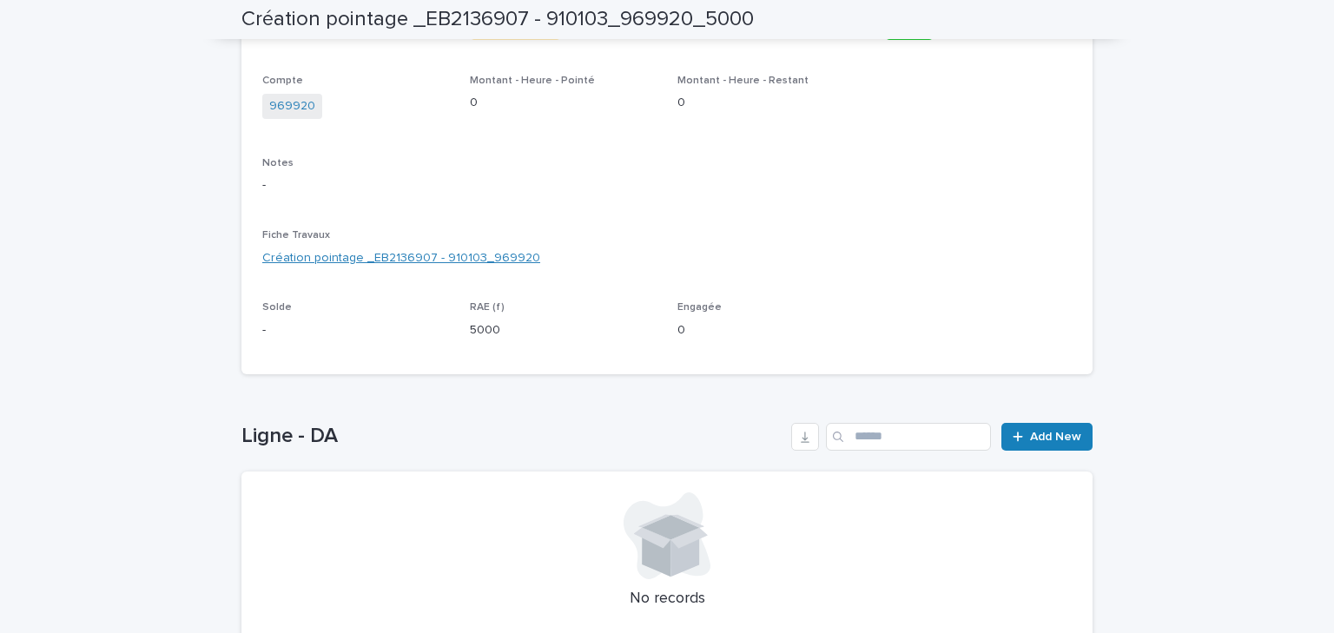
click link "Création pointage _EB2136907 - 910103_969920"
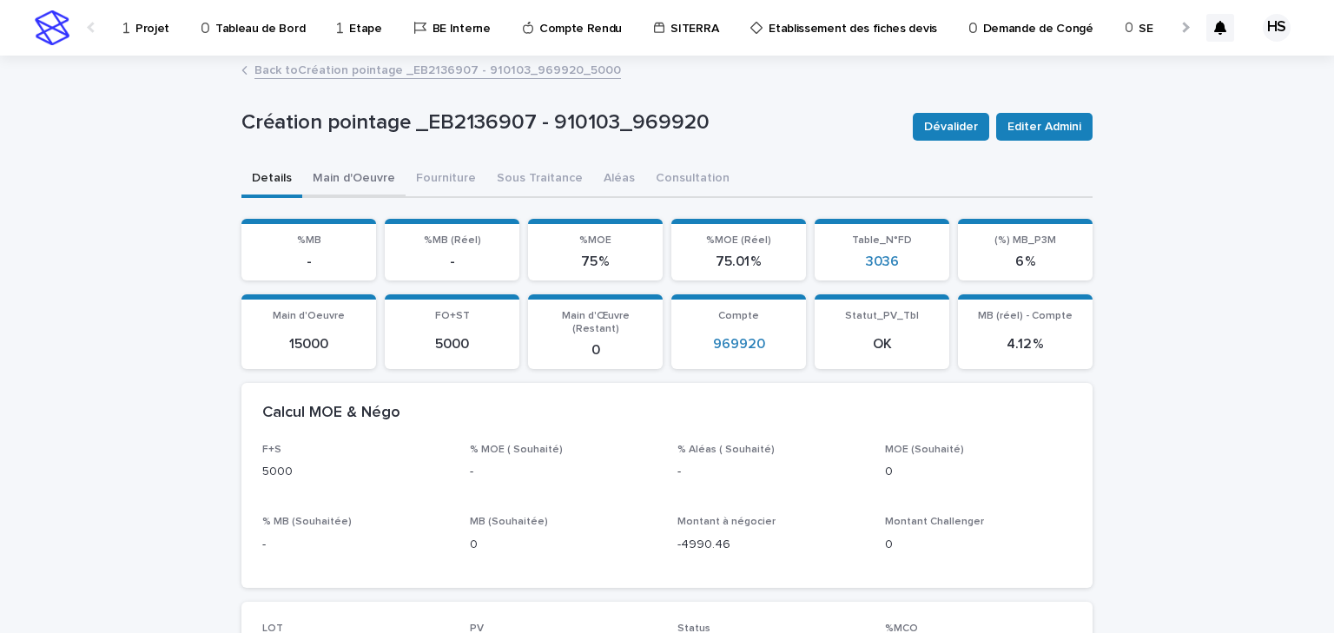
click button "Main d'Oeuvre"
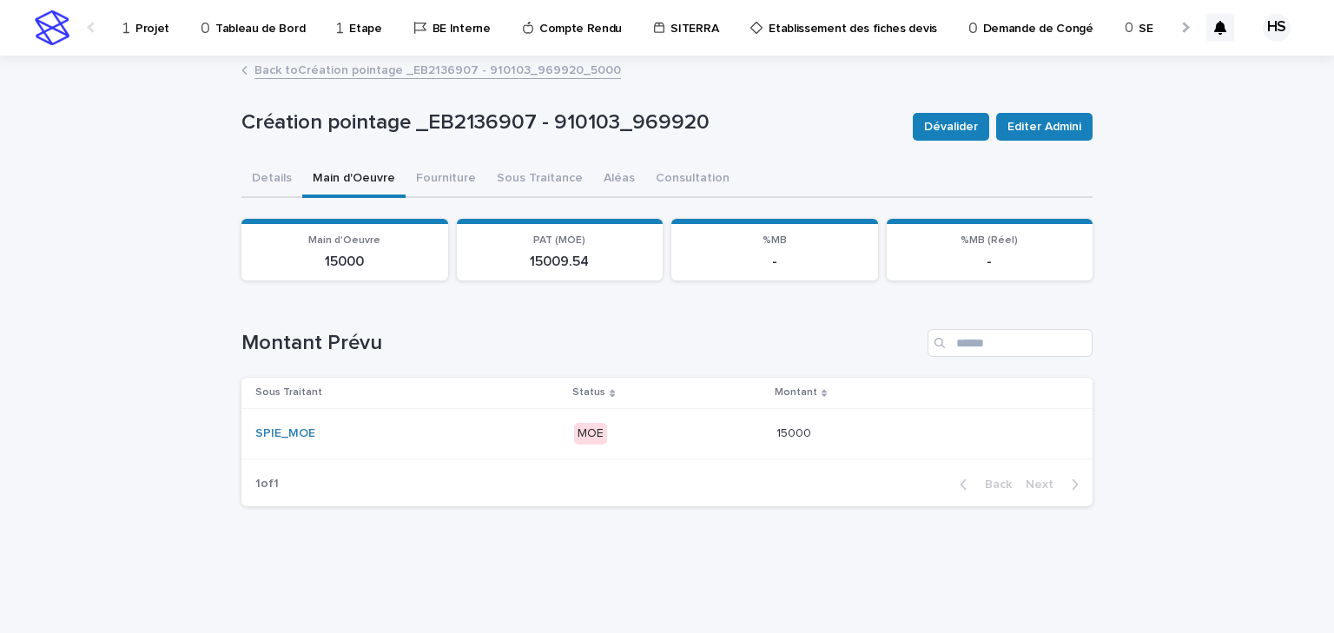
click div "SPIE_MOE"
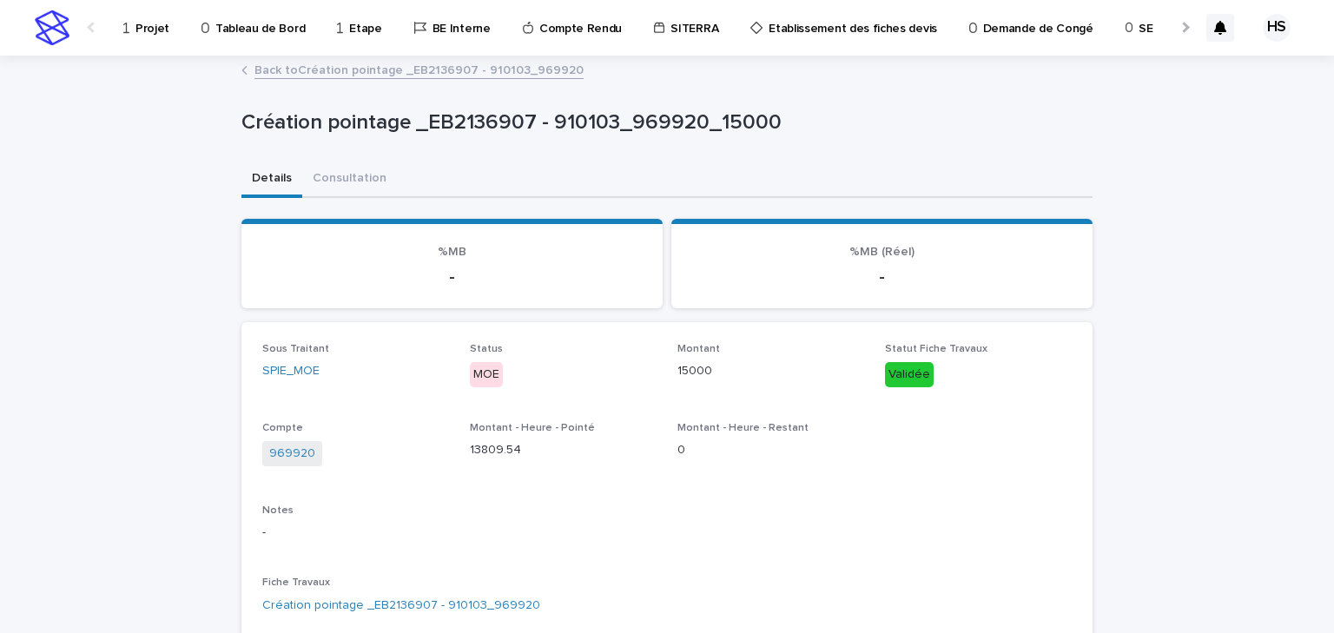
click button "Consultation"
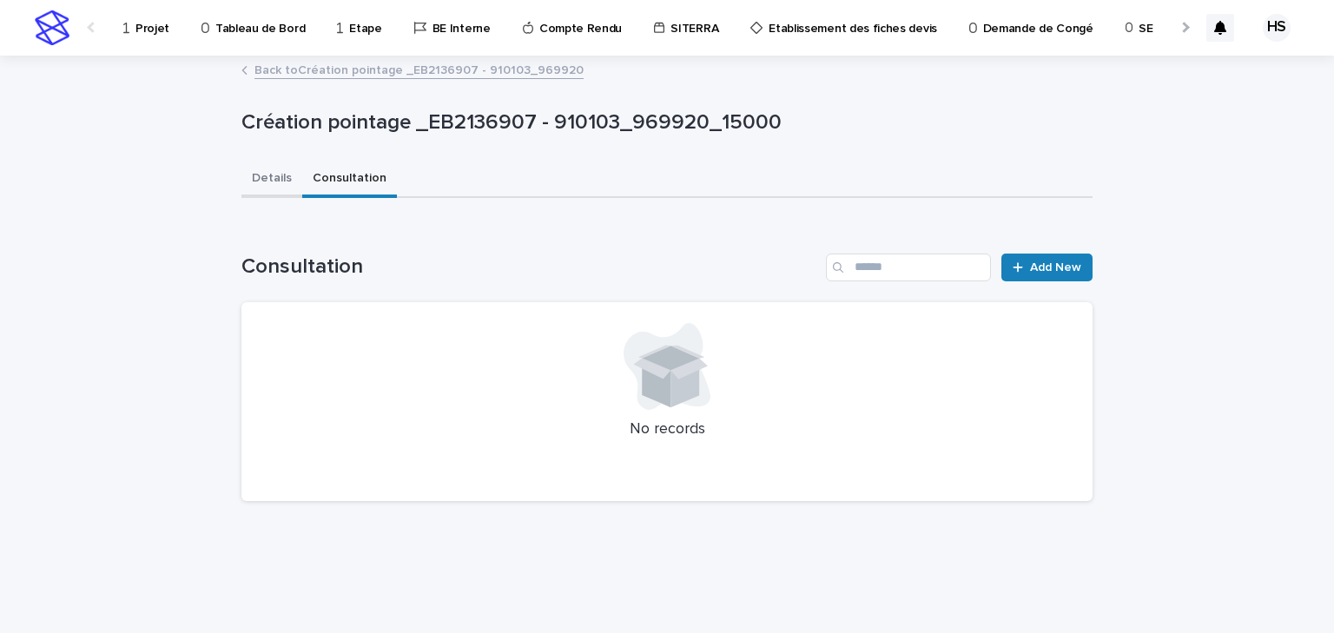
click button "Details"
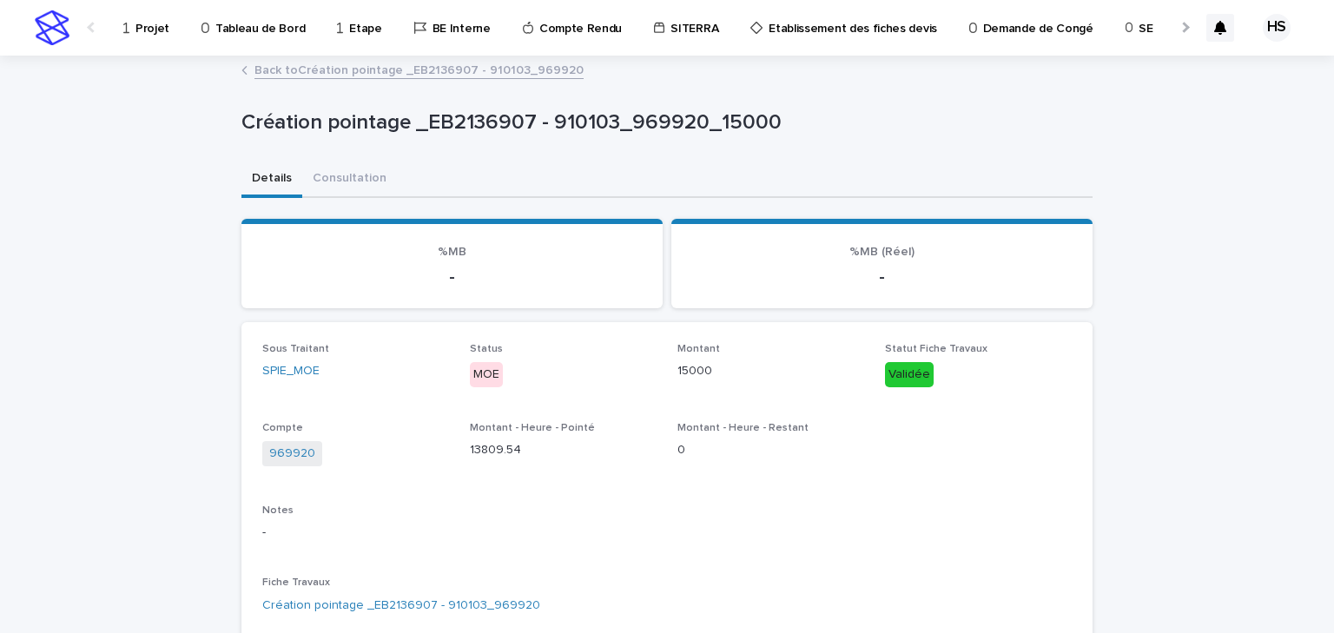
click link "Back to Création pointage _EB2136907 - 910103_969920"
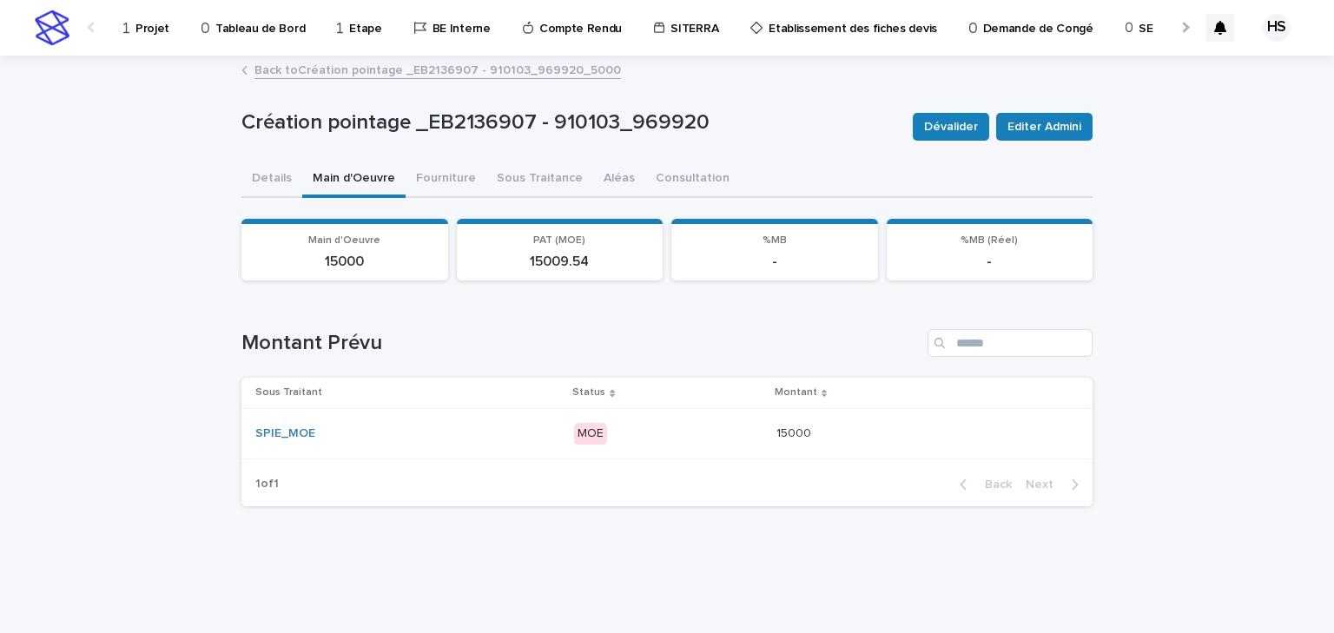
click link "Back to Création pointage _EB2136907 - 910103_969920_5000"
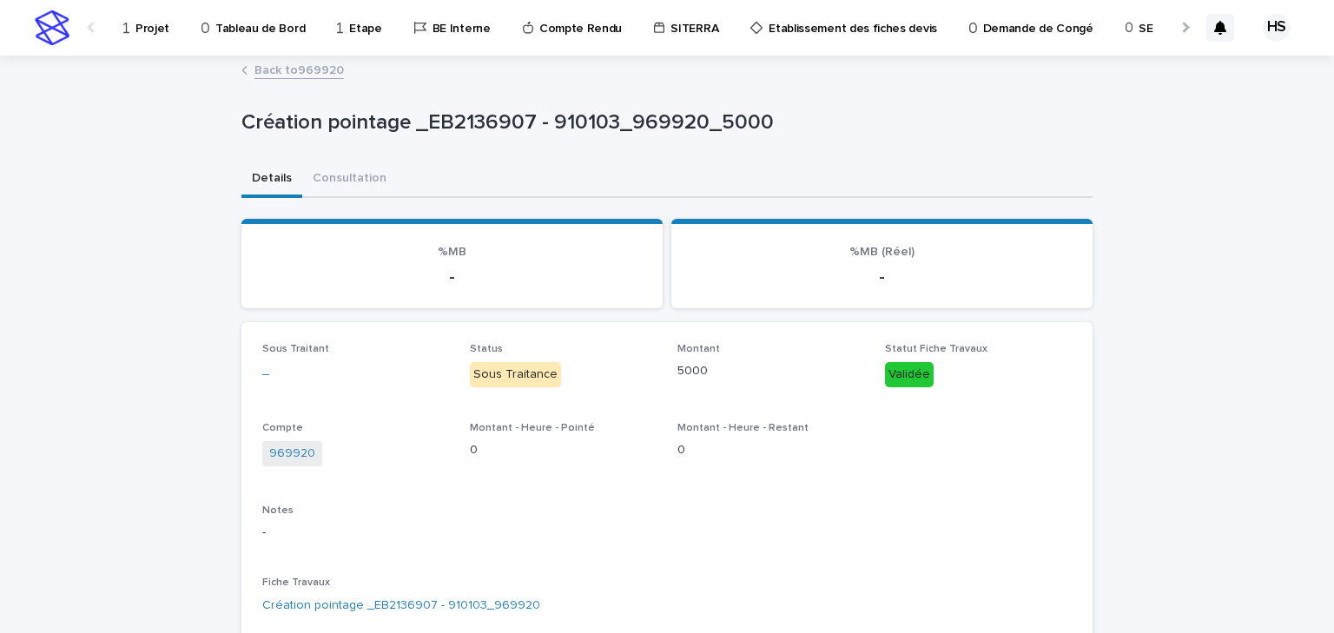
click link "Back to 969920"
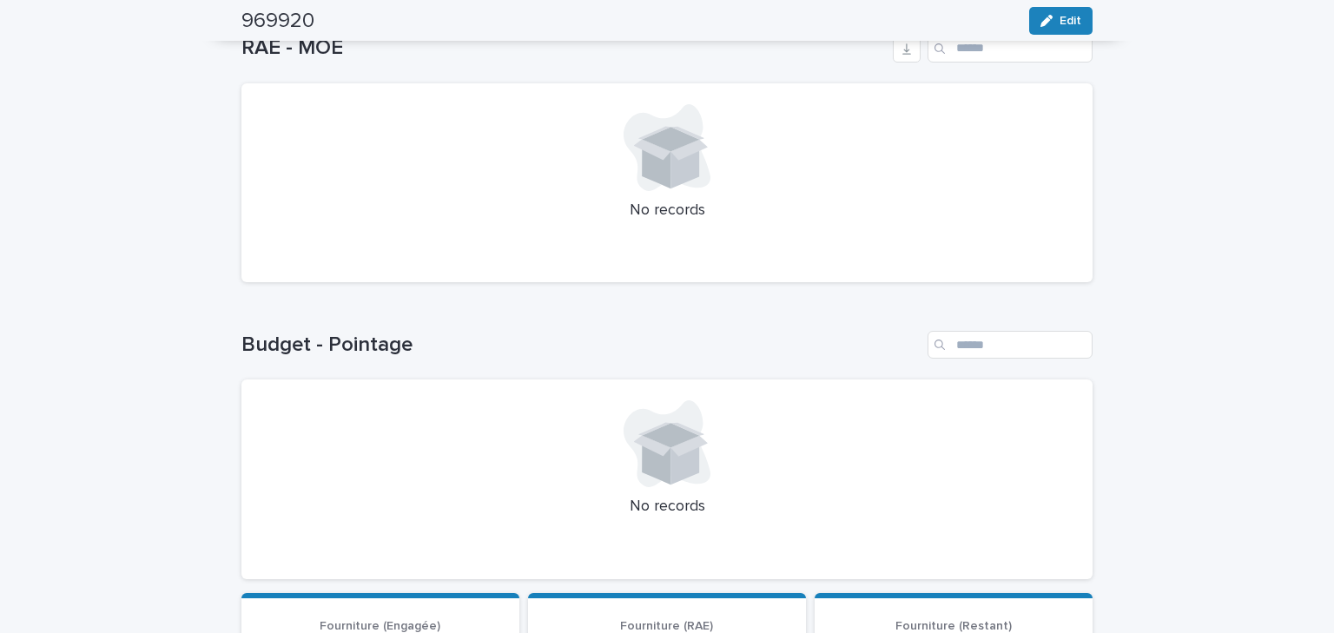
scroll to position [16, 0]
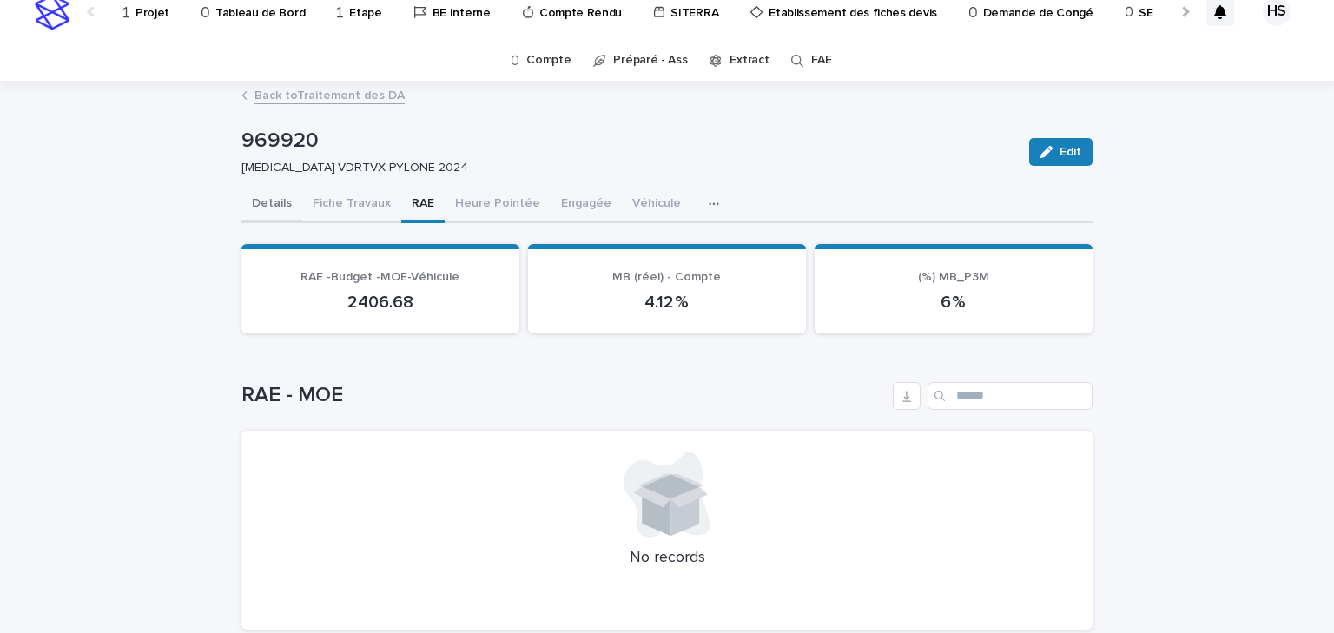
click button "Details"
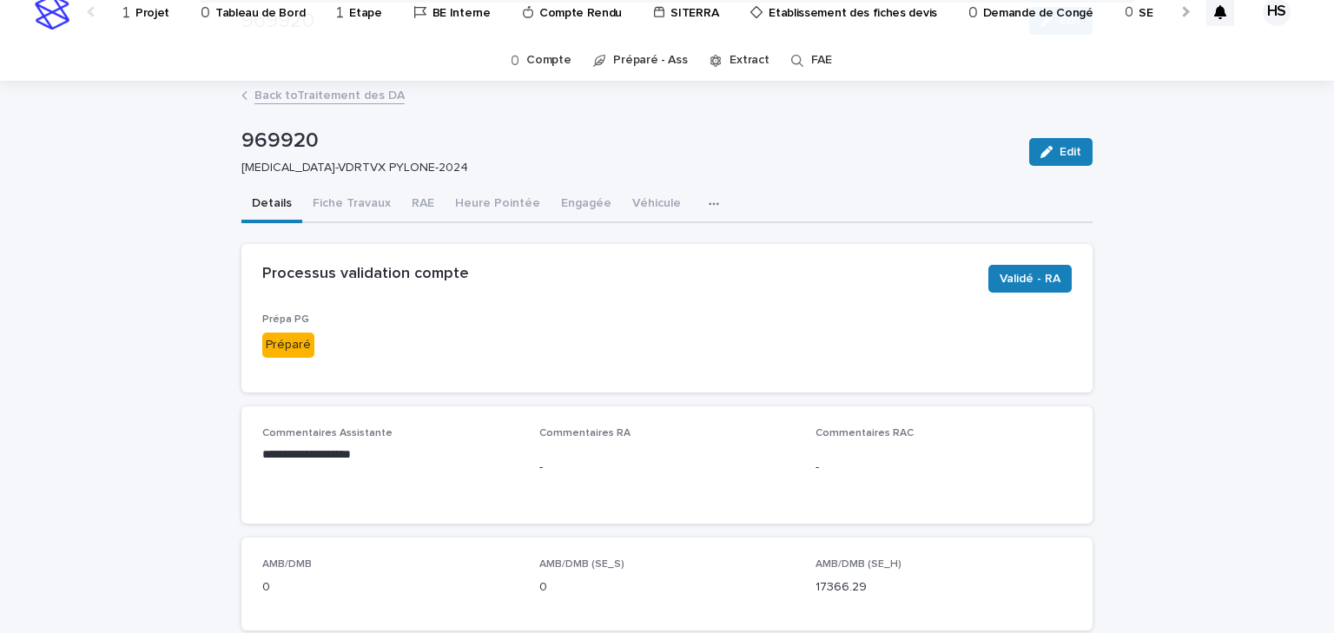
scroll to position [224, 0]
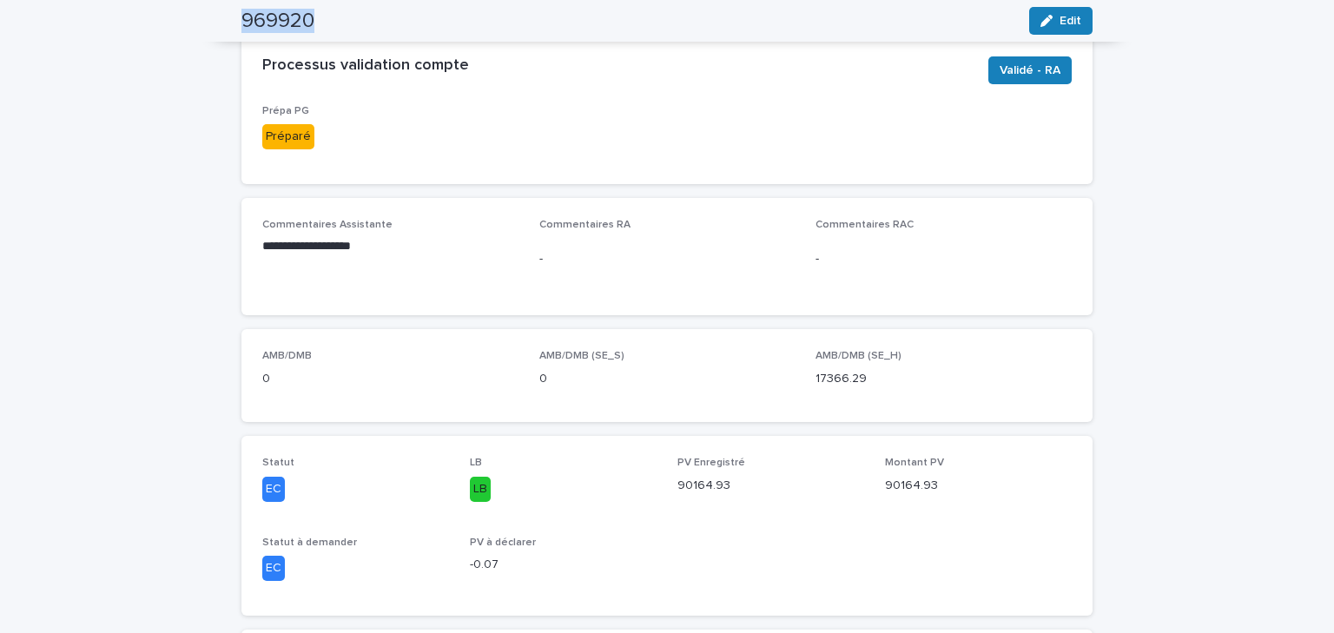
drag, startPoint x: 311, startPoint y: 19, endPoint x: 207, endPoint y: 22, distance: 104.2
click div "969920 Edit"
copy h2 "969920"
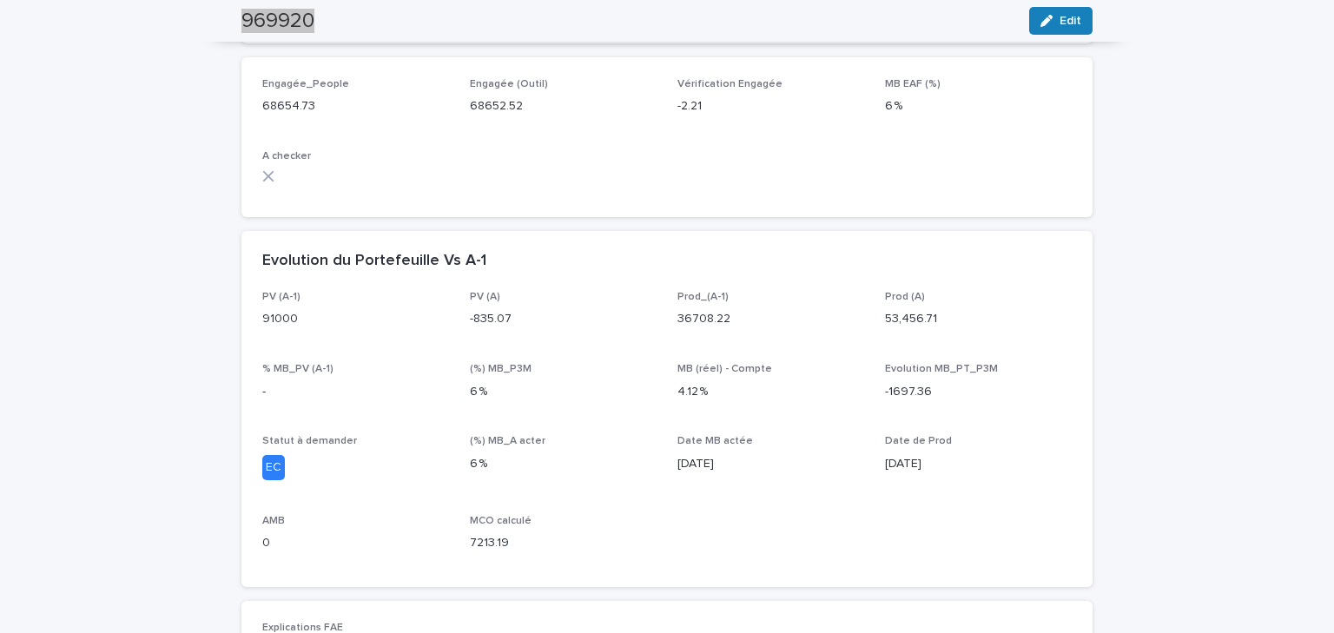
scroll to position [625, 0]
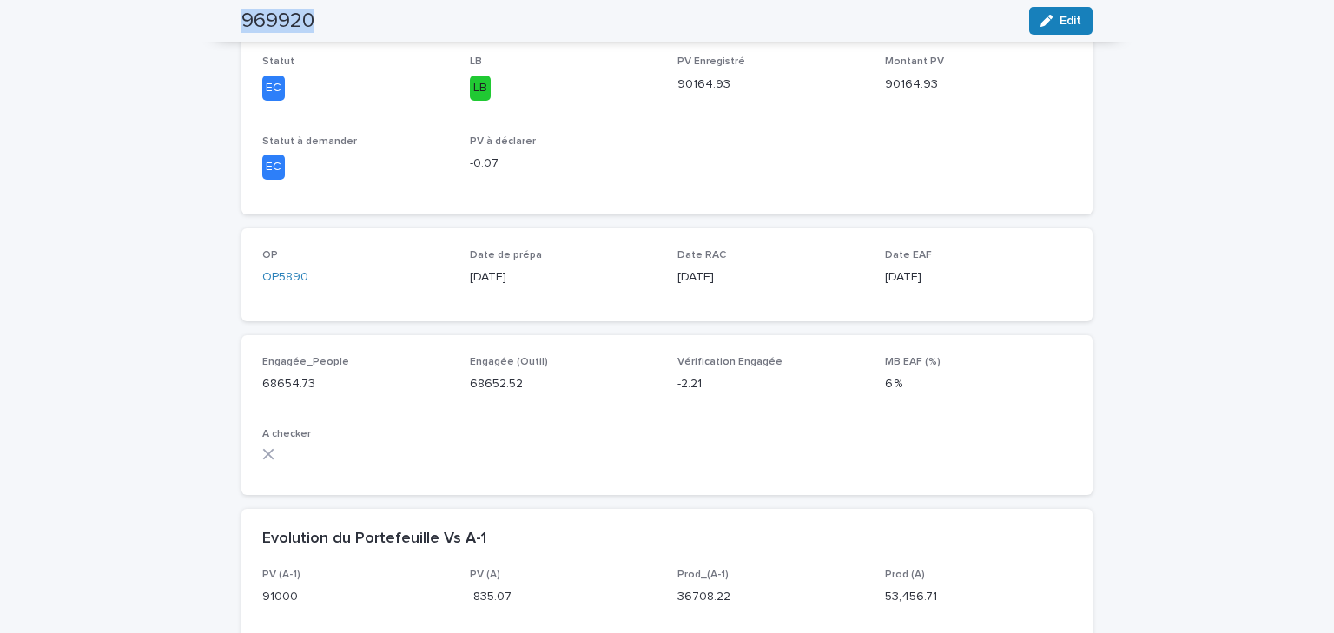
click div "969920 Edit"
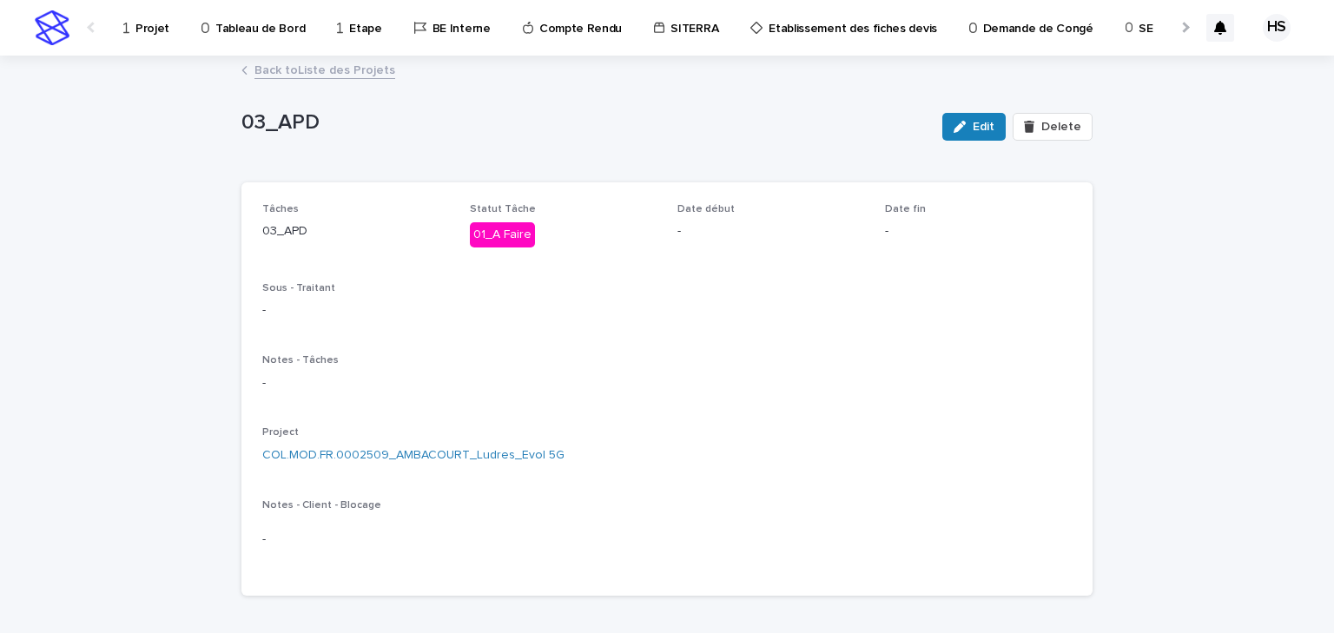
click at [159, 31] on p "Projet" at bounding box center [152, 18] width 34 height 36
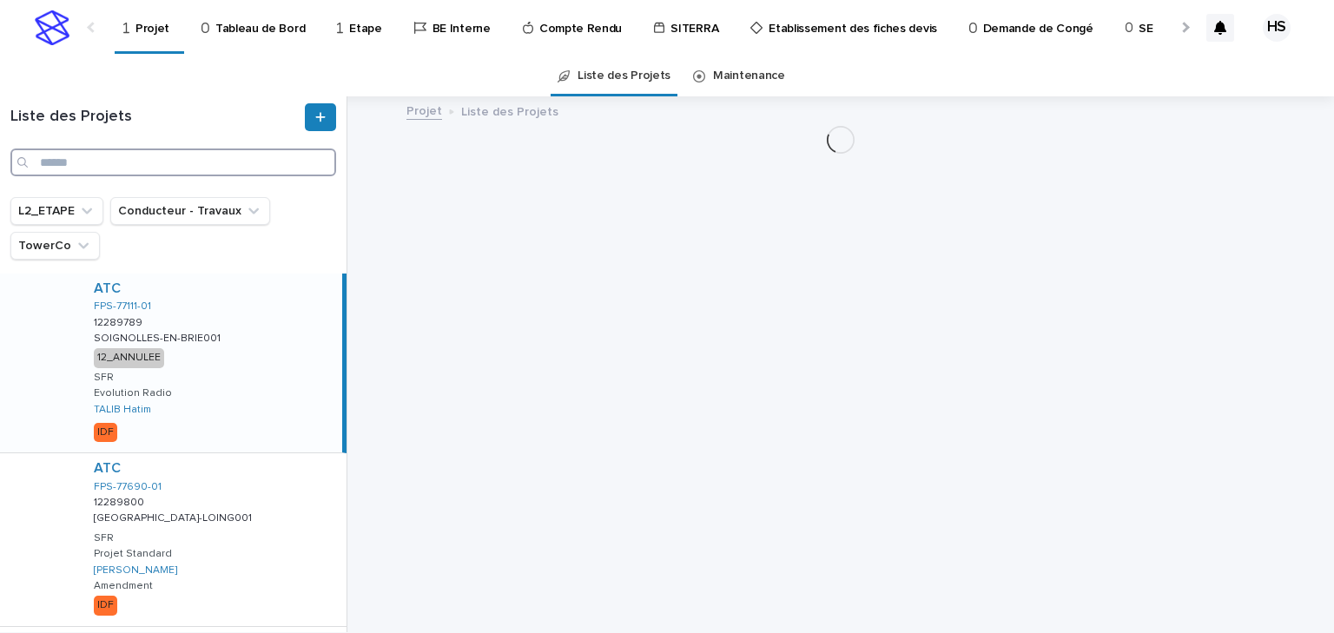
drag, startPoint x: 104, startPoint y: 160, endPoint x: 37, endPoint y: 158, distance: 66.9
click at [59, 163] on input "Search" at bounding box center [173, 163] width 326 height 28
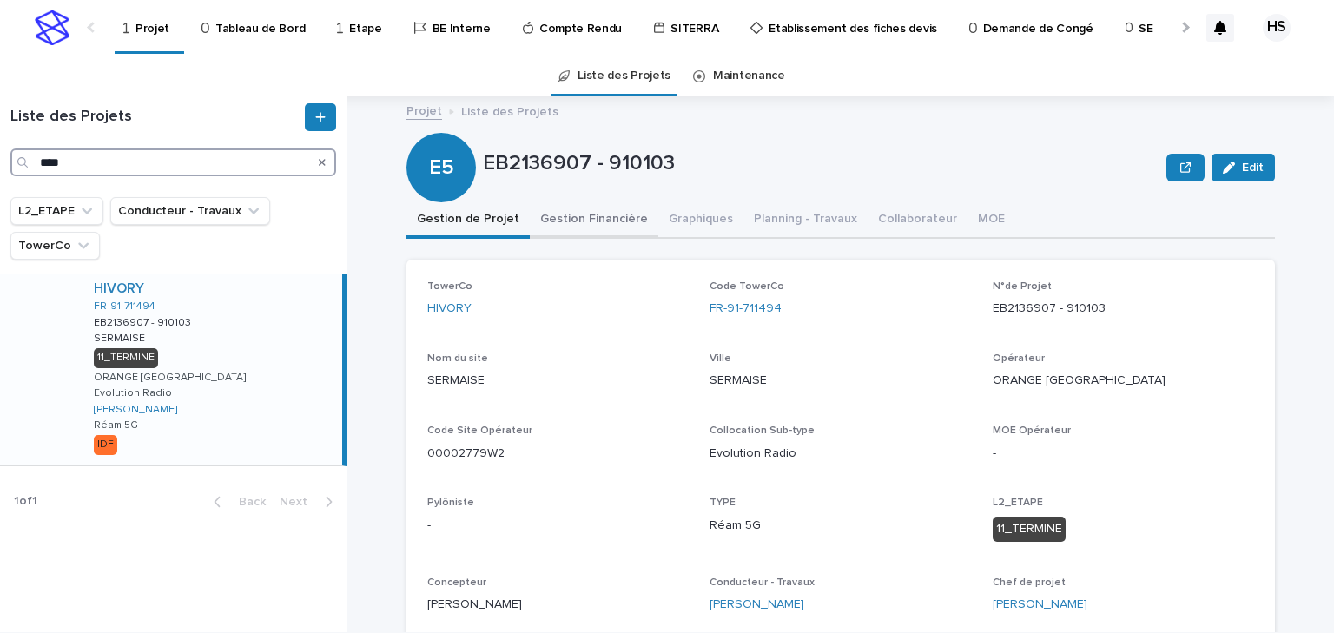
type input "****"
click at [601, 218] on button "Gestion Financière" at bounding box center [594, 220] width 129 height 36
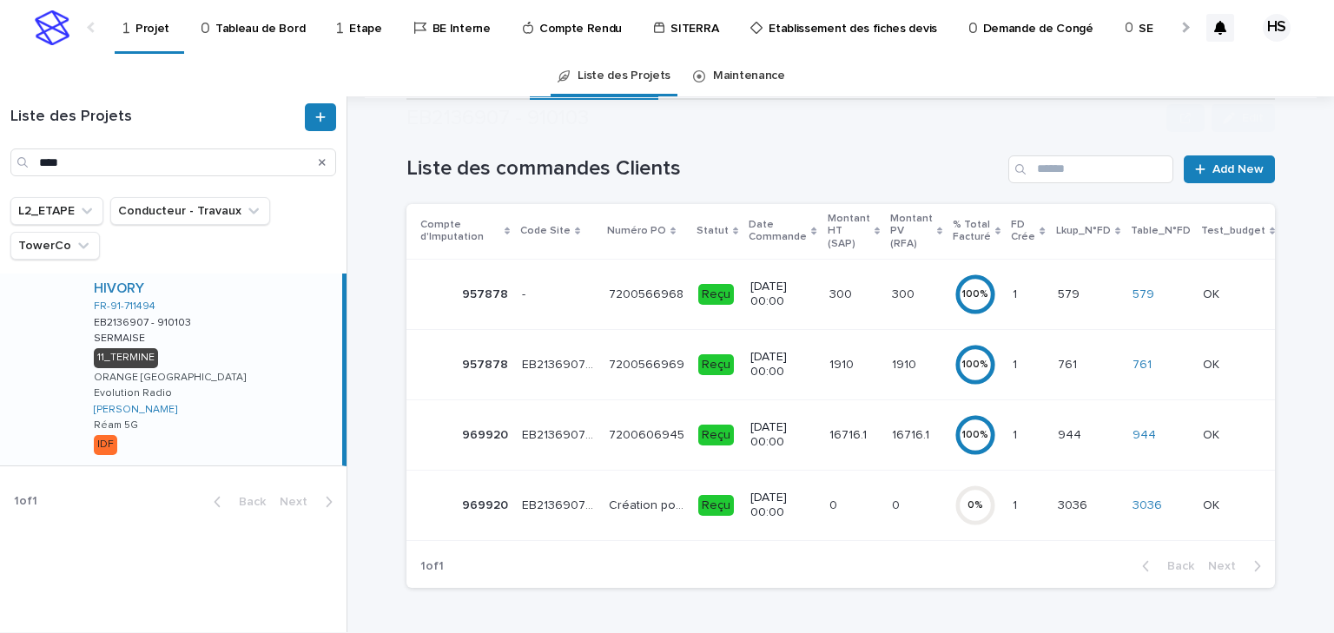
scroll to position [208, 0]
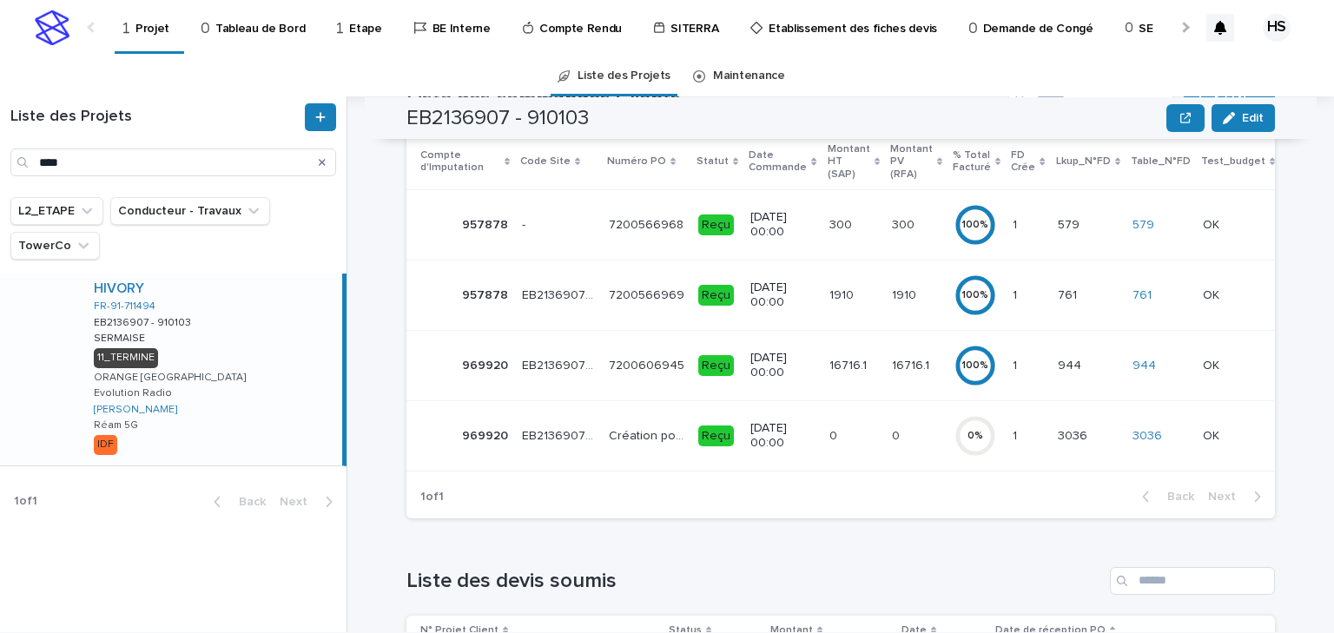
click at [893, 371] on p "16716.1" at bounding box center [912, 364] width 41 height 18
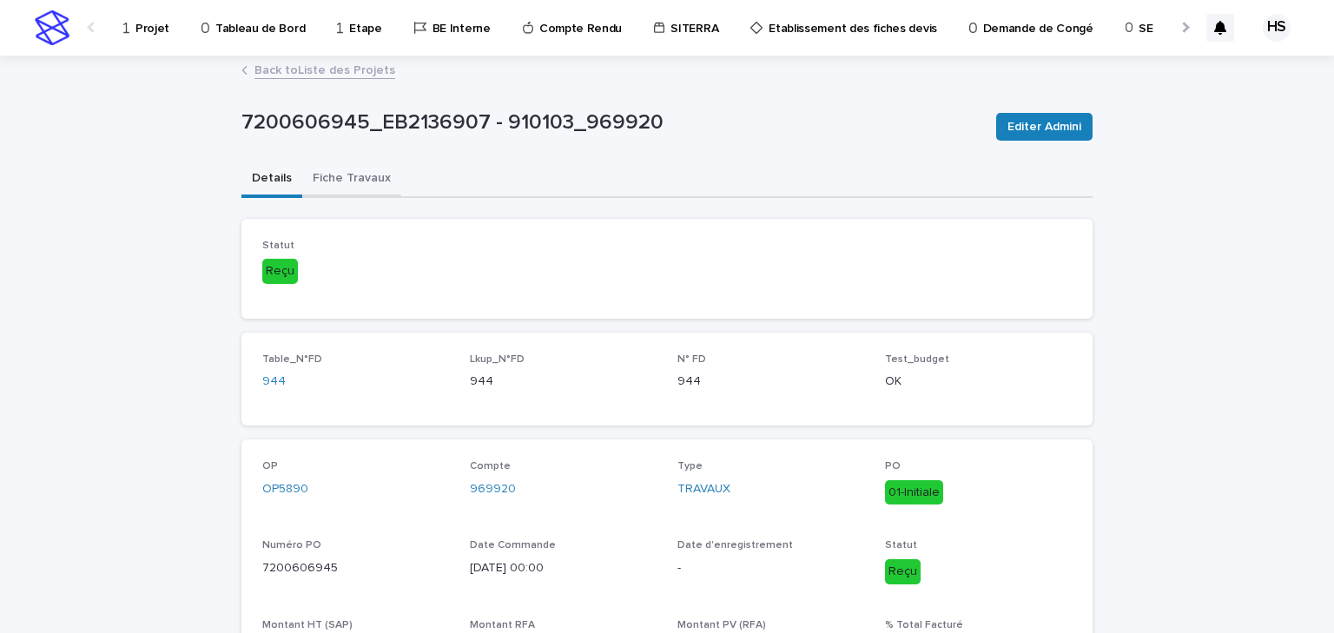
click at [370, 185] on button "Fiche Travaux" at bounding box center [351, 180] width 99 height 36
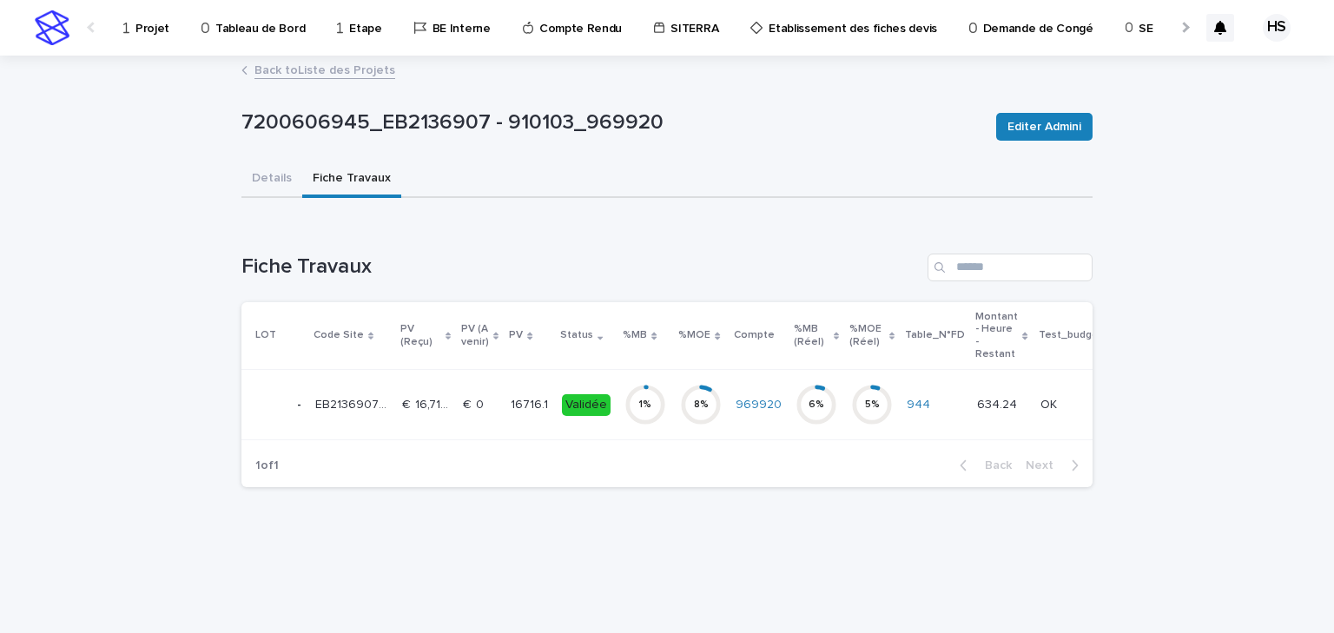
click at [538, 399] on p "16716.1" at bounding box center [531, 403] width 41 height 18
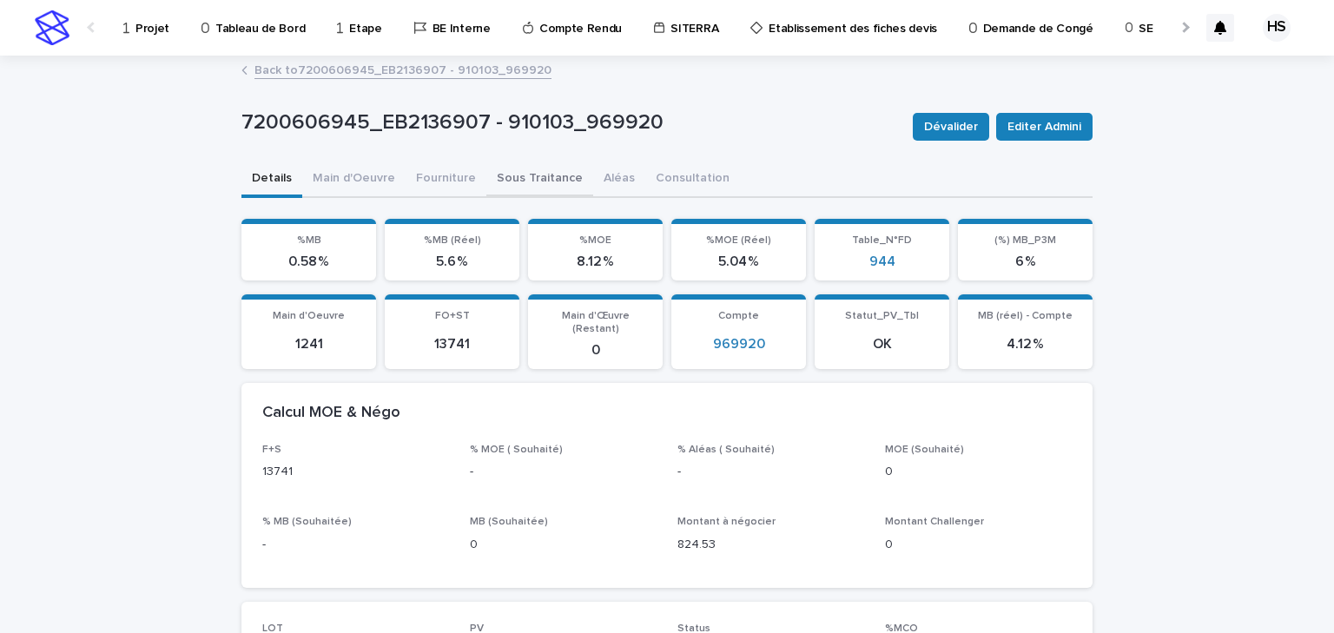
click at [511, 181] on button "Sous Traitance" at bounding box center [539, 180] width 107 height 36
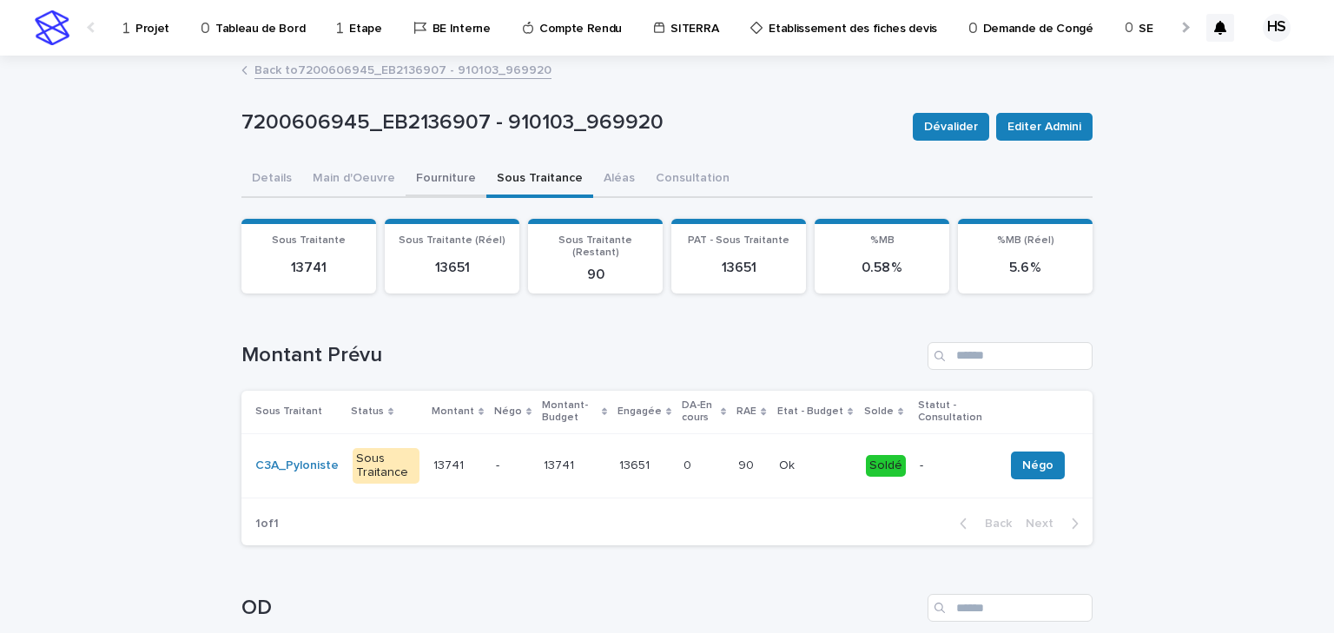
click at [438, 171] on button "Fourniture" at bounding box center [446, 180] width 81 height 36
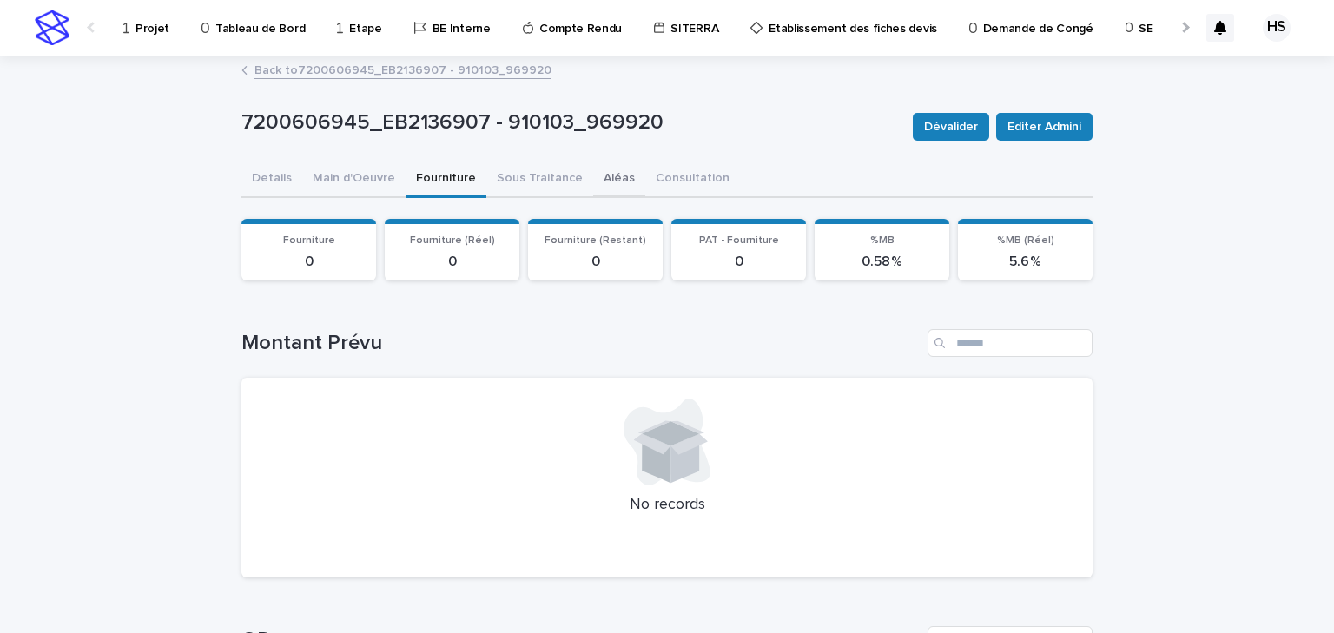
click at [593, 181] on button "Aléas" at bounding box center [619, 180] width 52 height 36
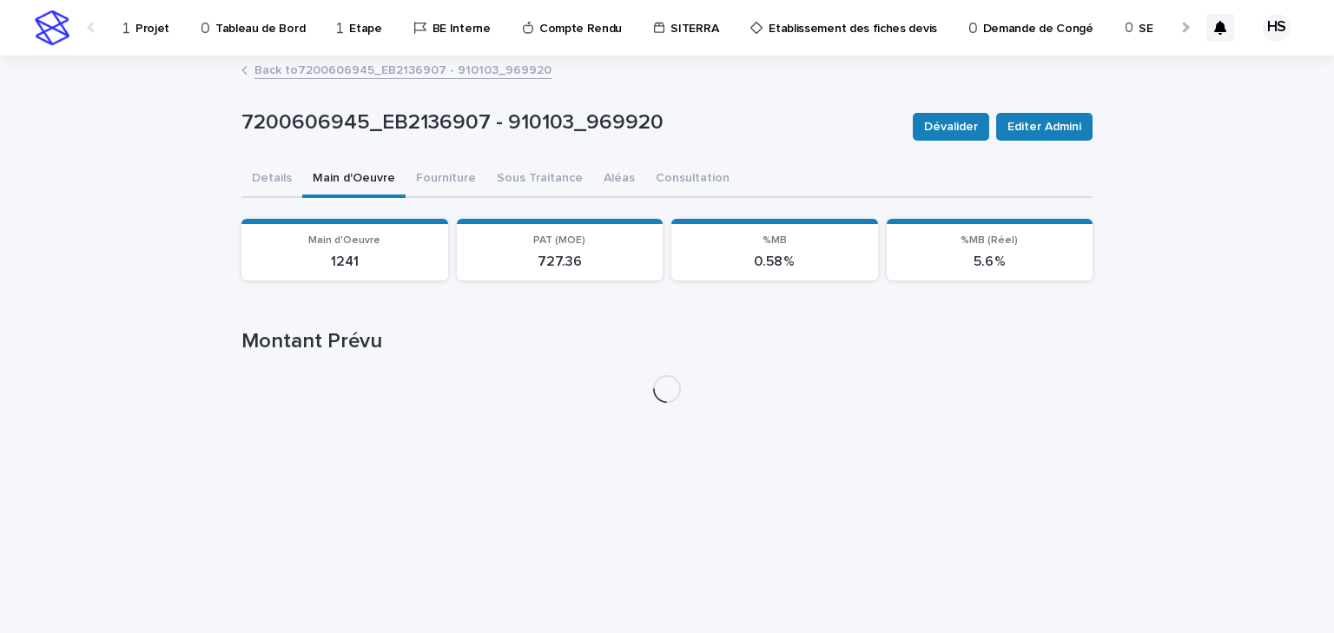
click at [386, 177] on button "Main d'Oeuvre" at bounding box center [353, 180] width 103 height 36
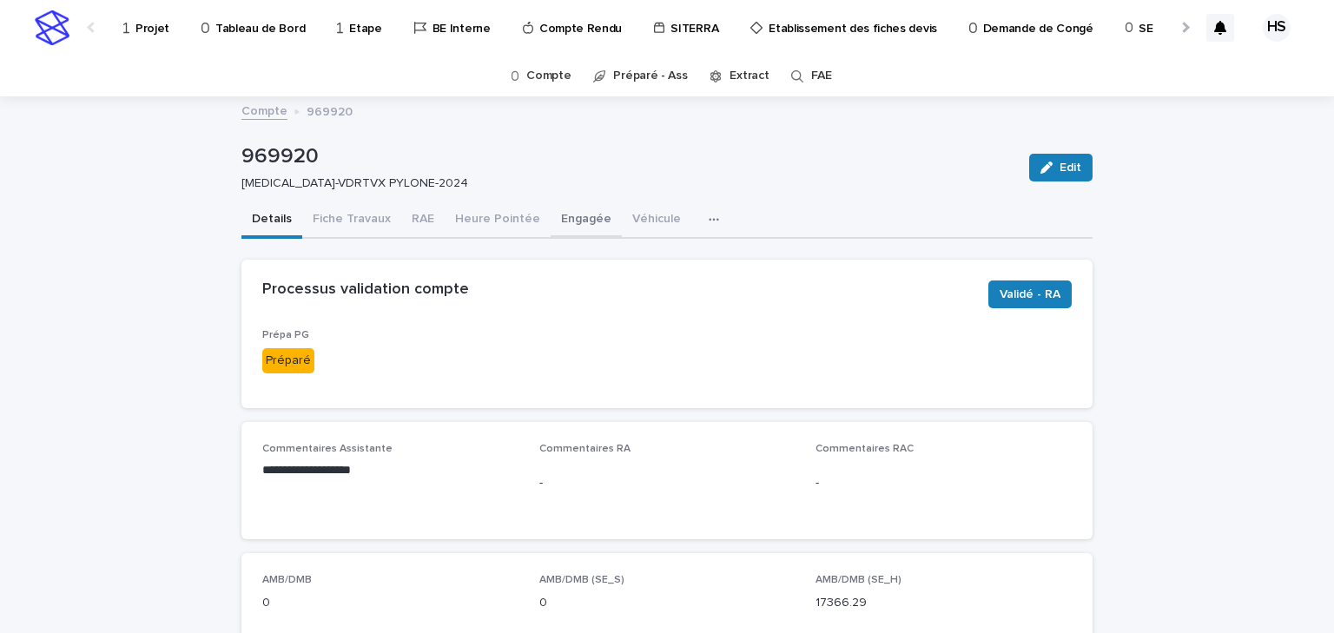
click at [581, 219] on button "Engagée" at bounding box center [586, 220] width 71 height 36
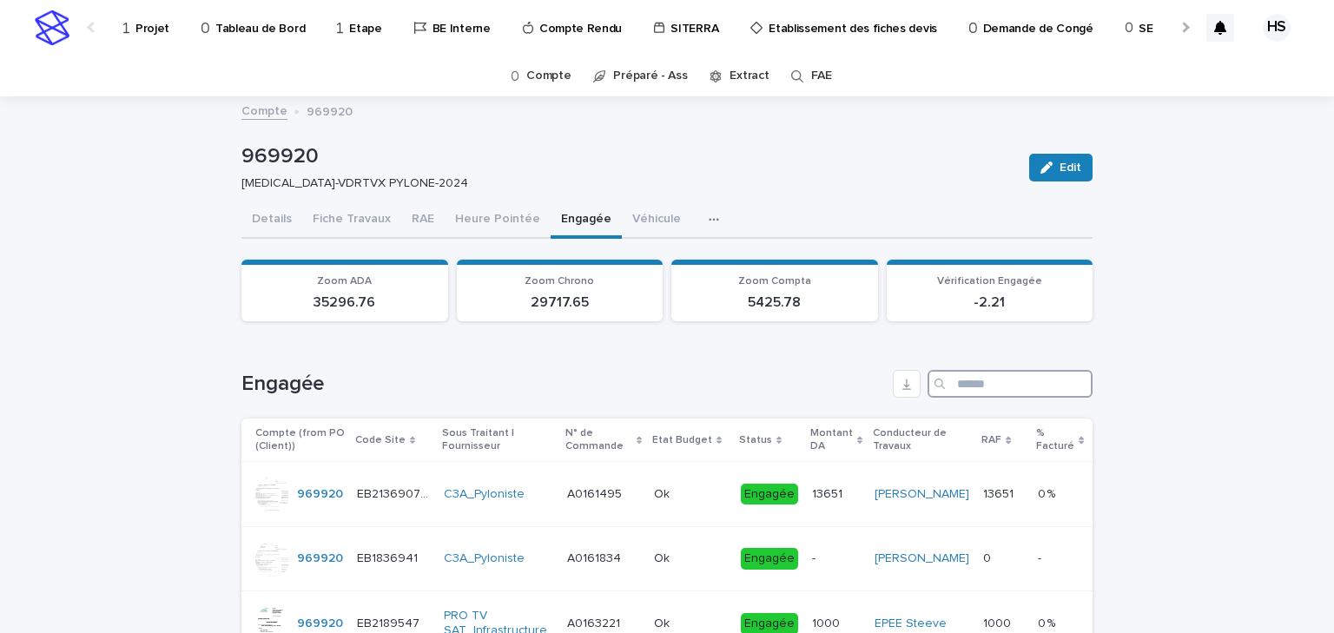
click at [974, 378] on input "Search" at bounding box center [1010, 384] width 165 height 28
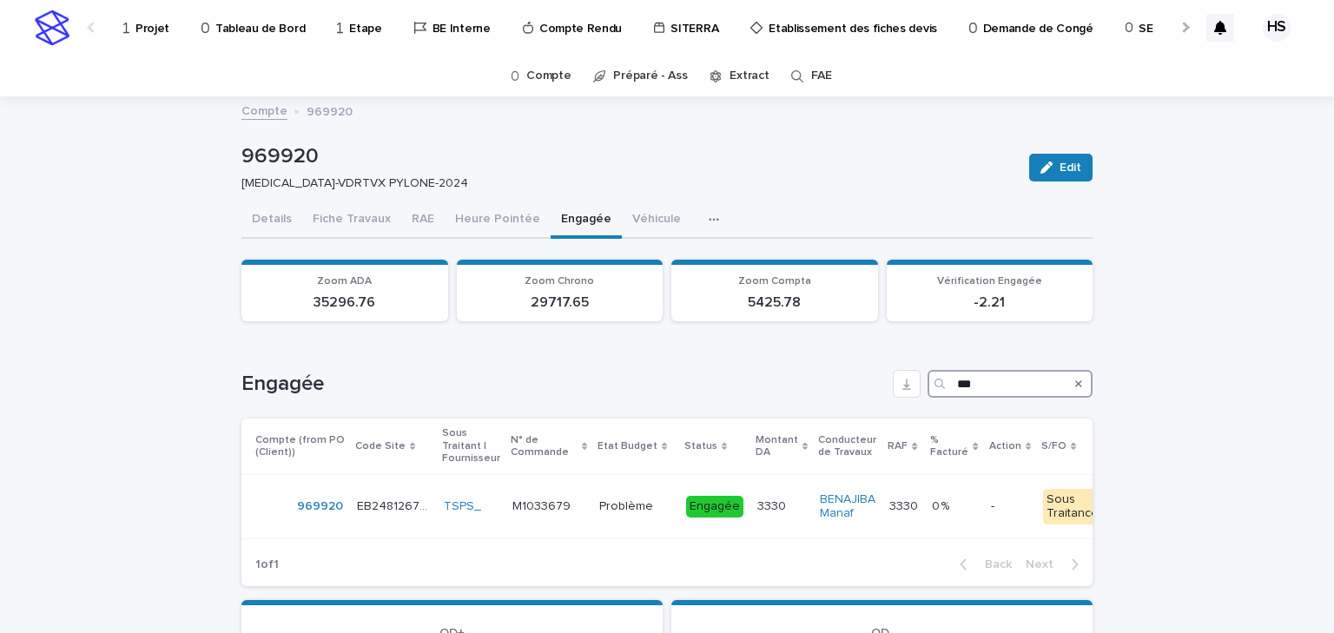
type input "***"
click at [281, 216] on button "Details" at bounding box center [271, 220] width 61 height 36
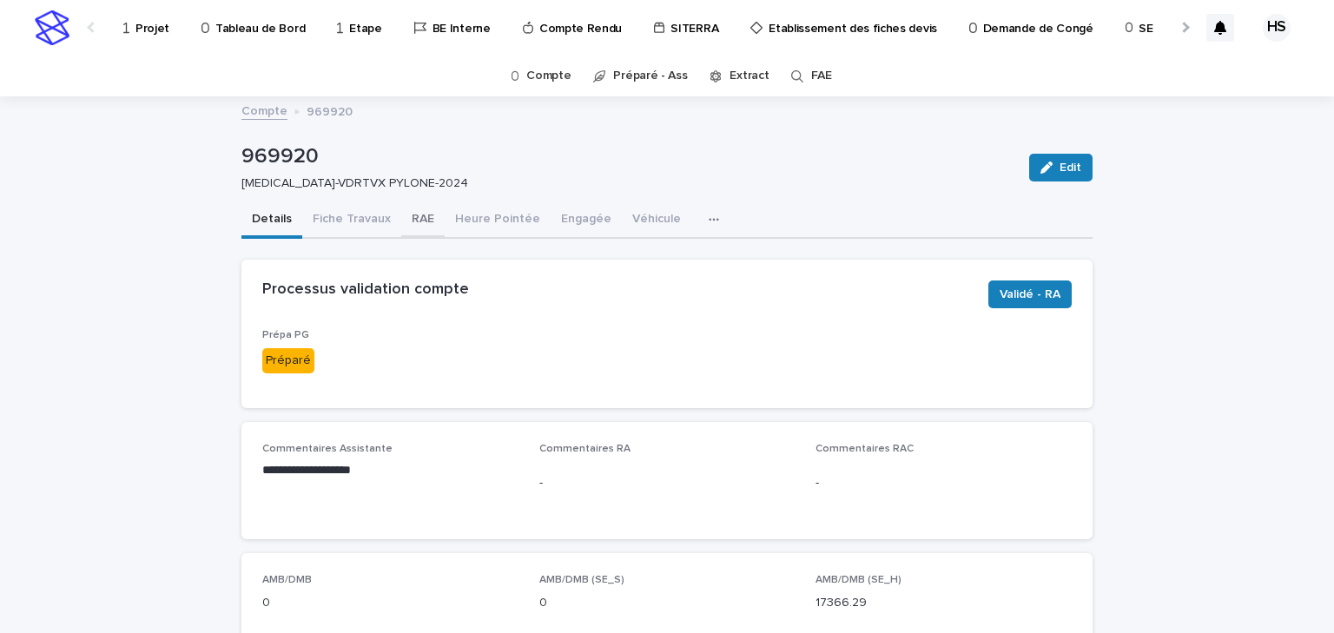
click at [416, 212] on button "RAE" at bounding box center [422, 220] width 43 height 36
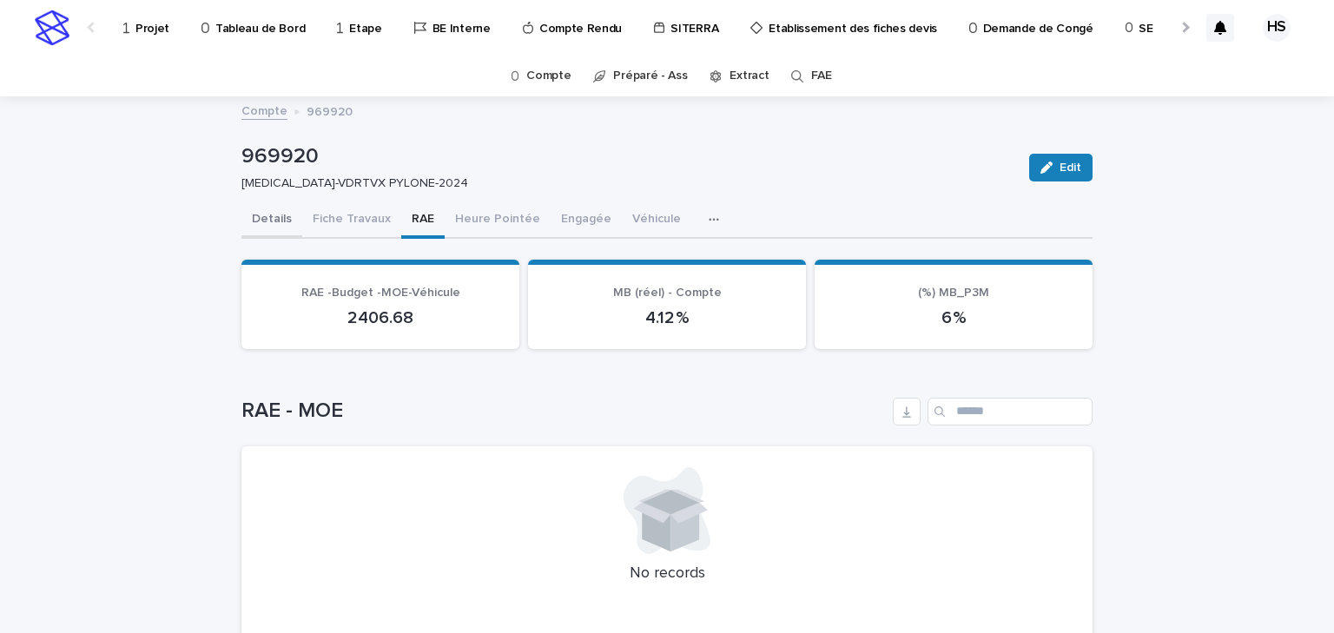
click at [274, 218] on button "Details" at bounding box center [271, 220] width 61 height 36
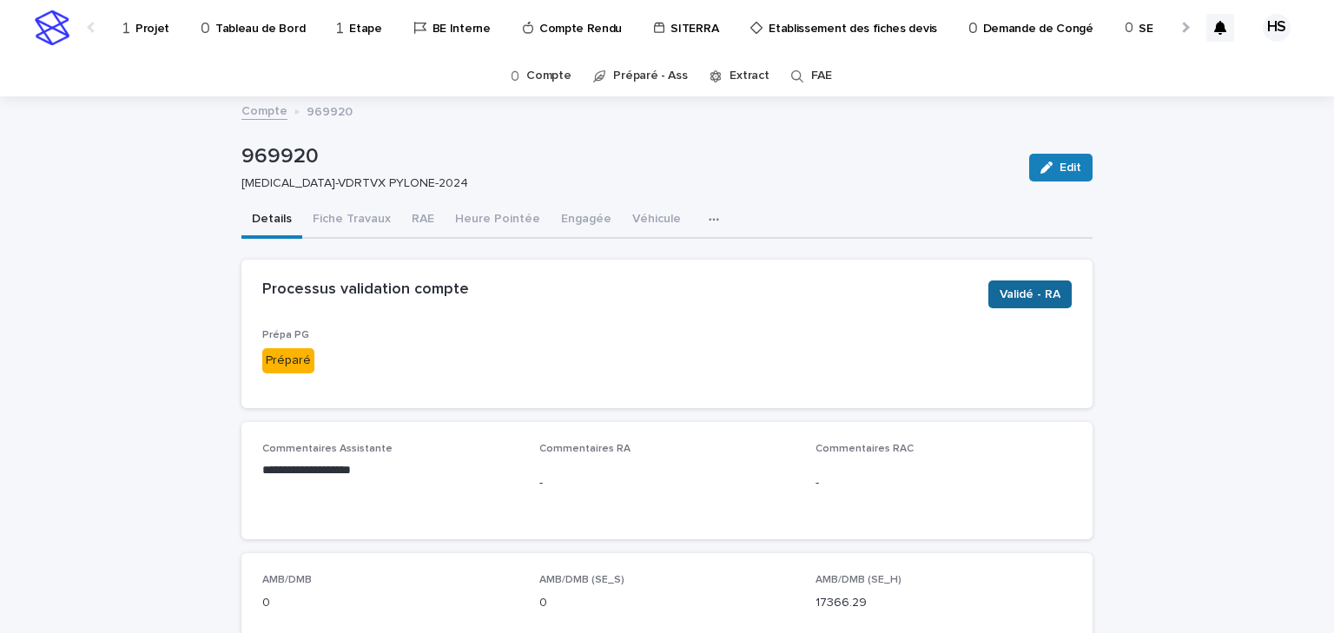
click at [1020, 302] on button "Validé - RA" at bounding box center [1029, 295] width 83 height 28
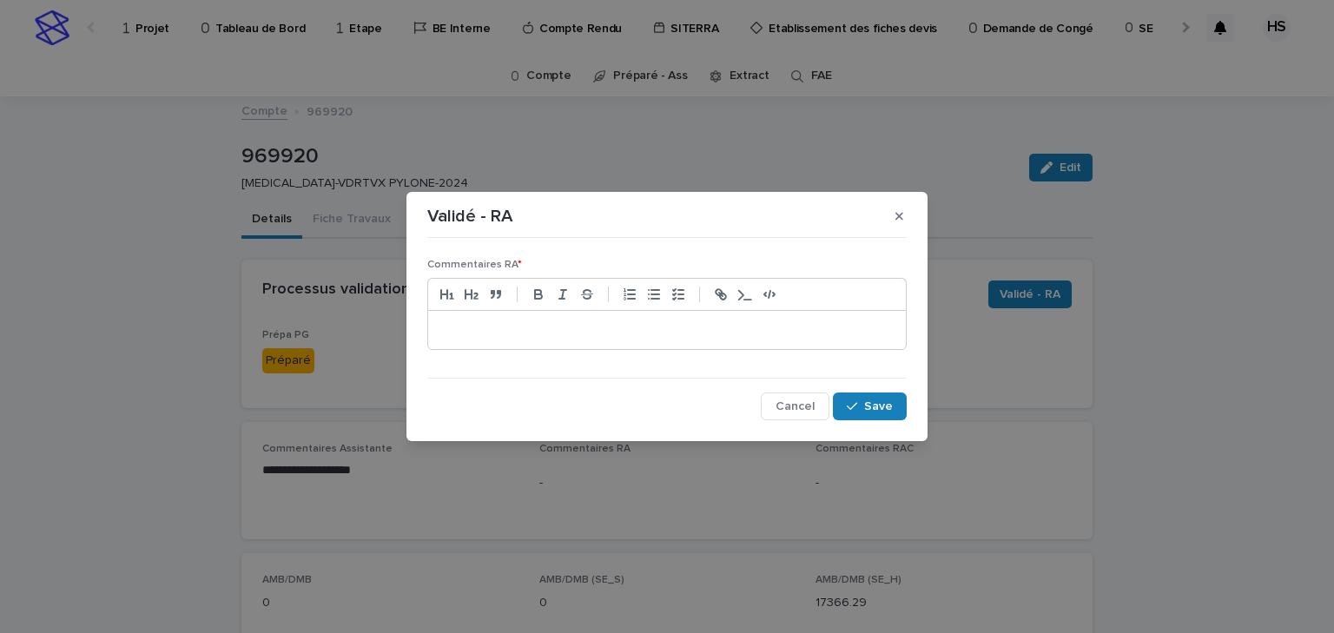
click at [526, 336] on p at bounding box center [667, 329] width 452 height 17
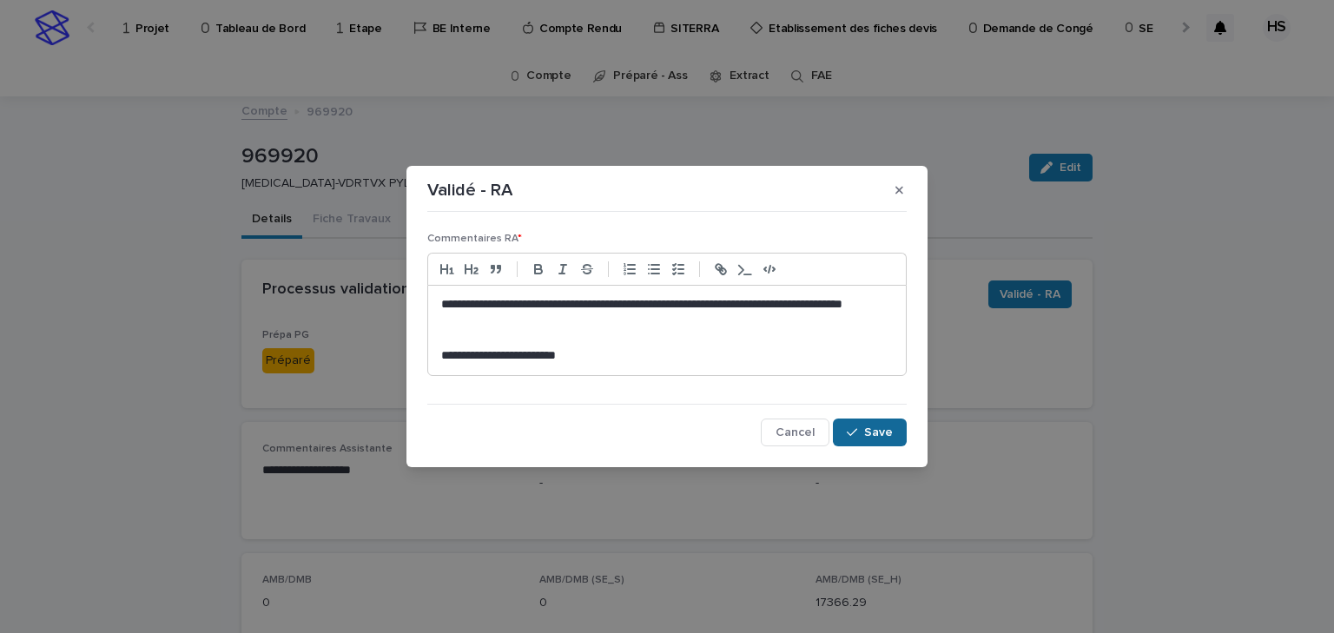
click at [875, 433] on span "Save" at bounding box center [878, 432] width 29 height 12
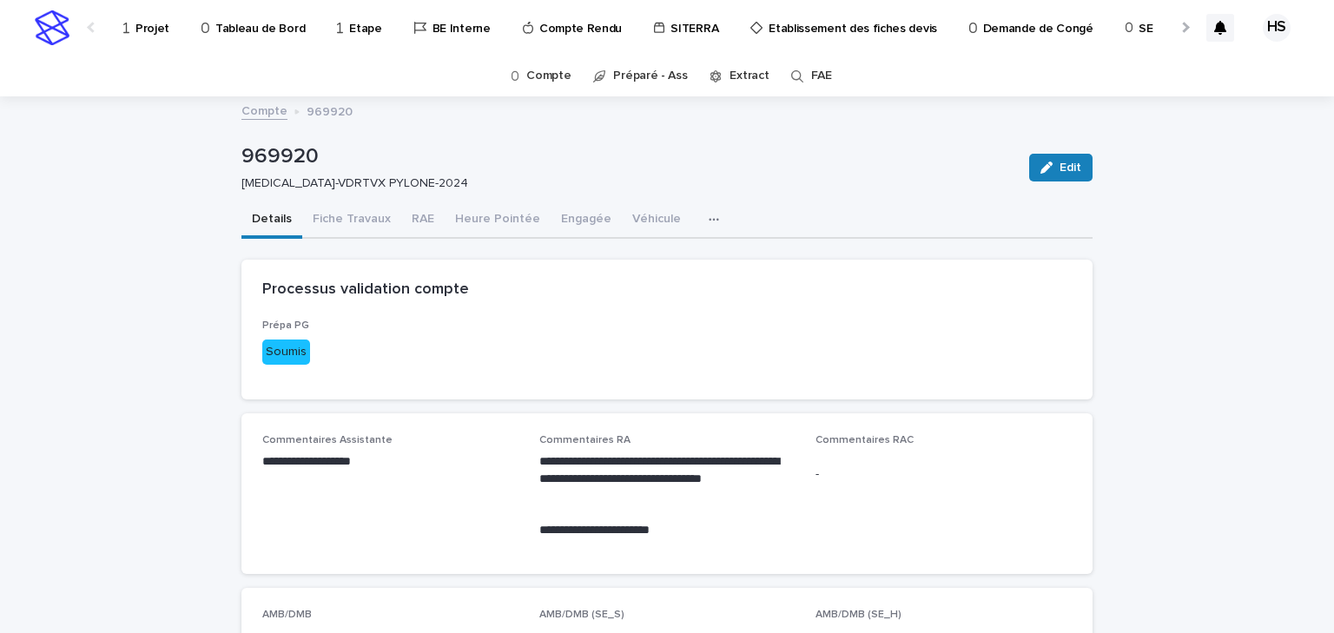
click at [259, 111] on link "Compte" at bounding box center [264, 110] width 46 height 20
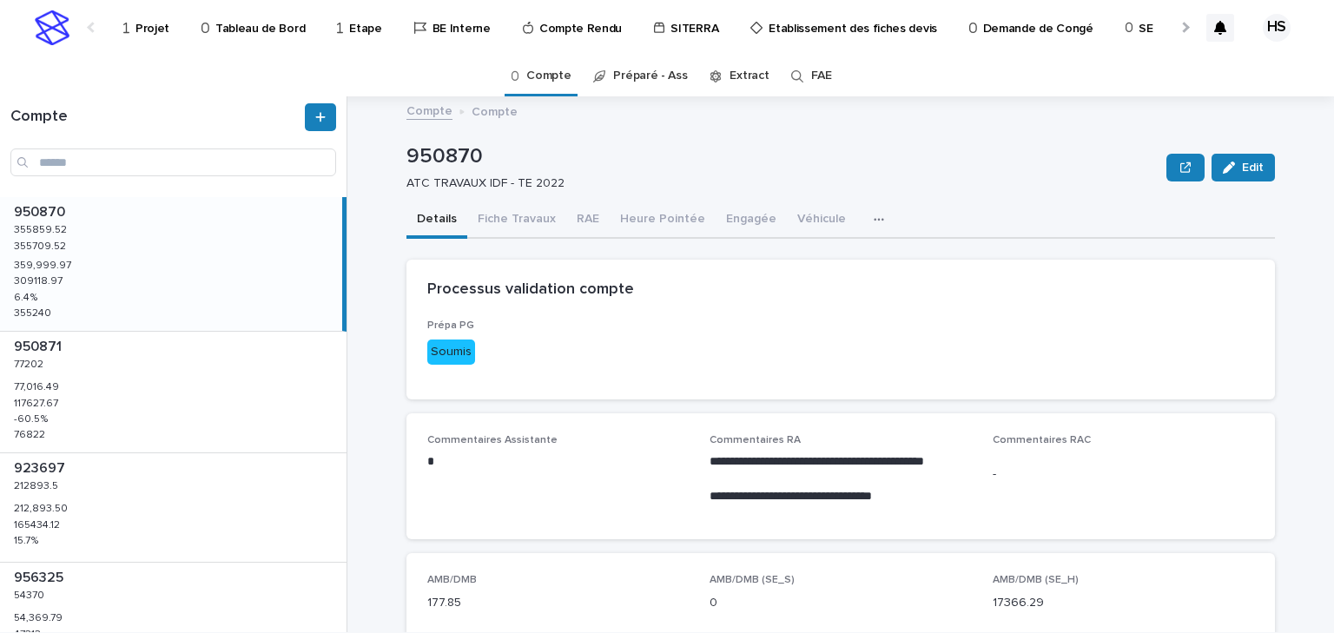
click at [1172, 30] on div at bounding box center [1184, 27] width 28 height 54
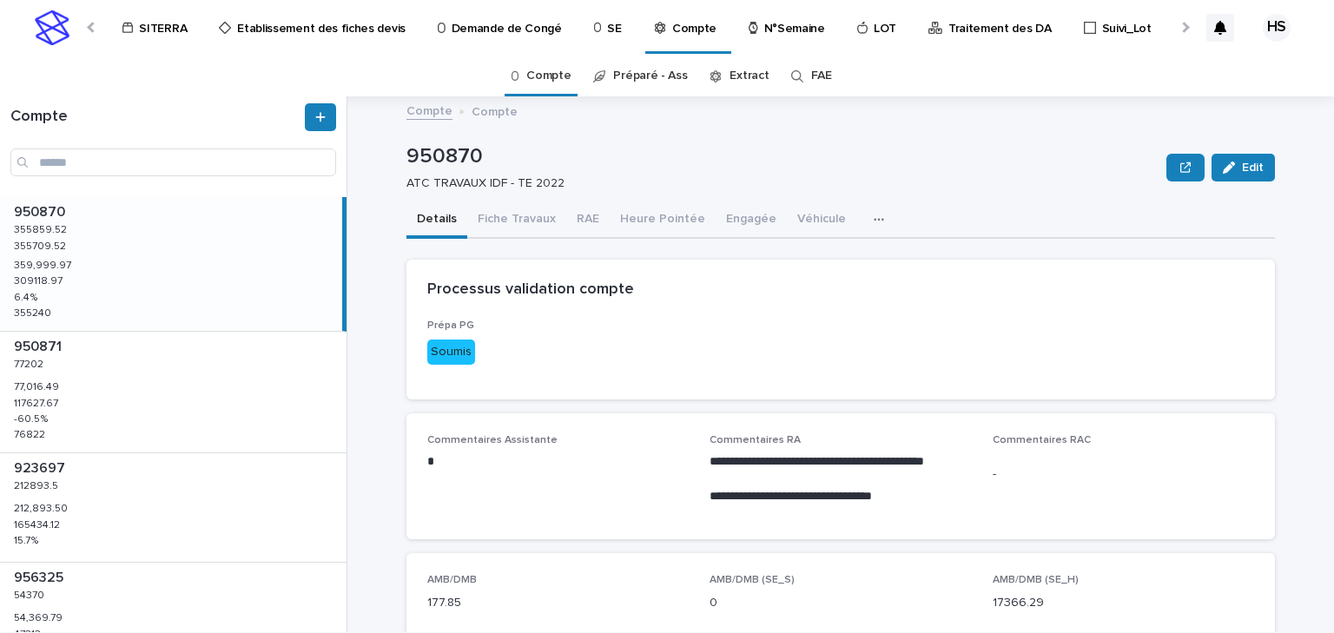
click at [1172, 30] on div at bounding box center [1184, 27] width 28 height 54
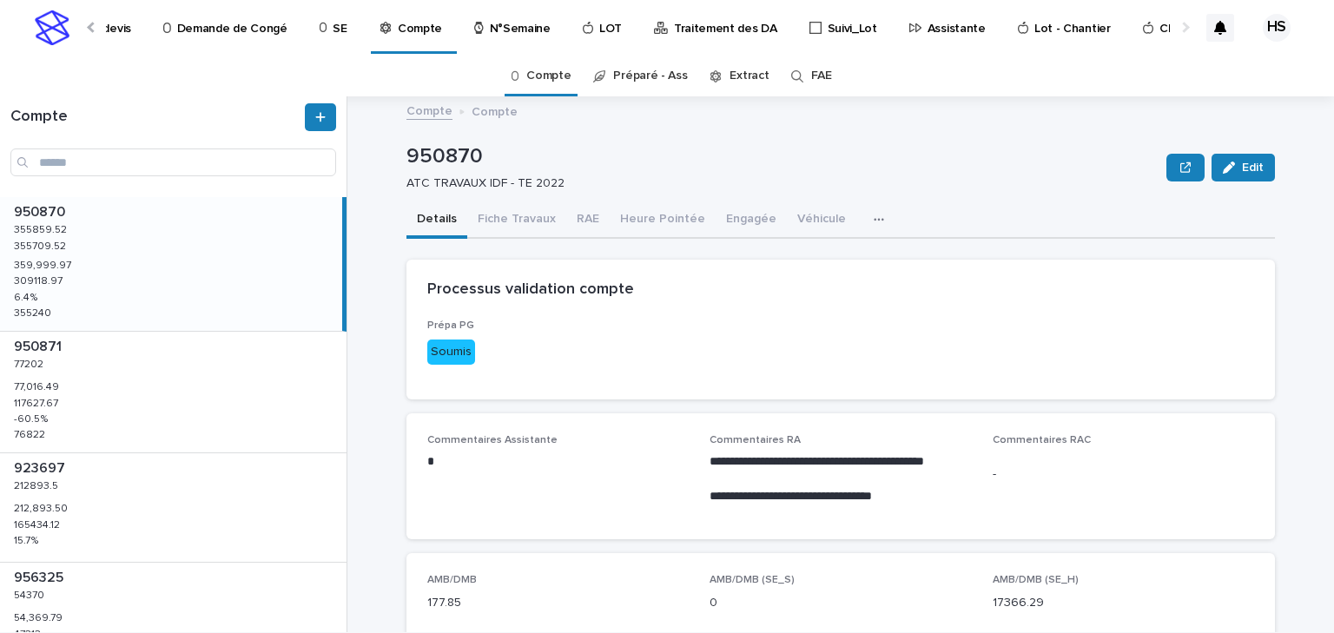
click at [674, 21] on p "Traitement des DA" at bounding box center [725, 18] width 103 height 36
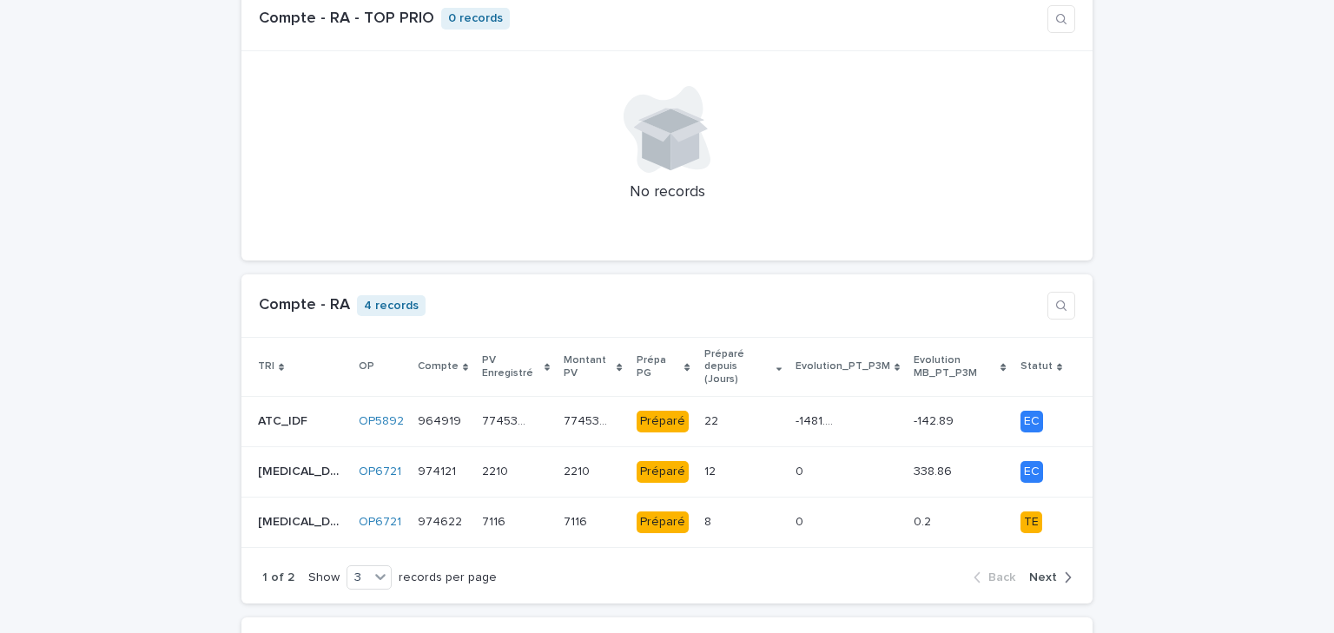
scroll to position [1529, 0]
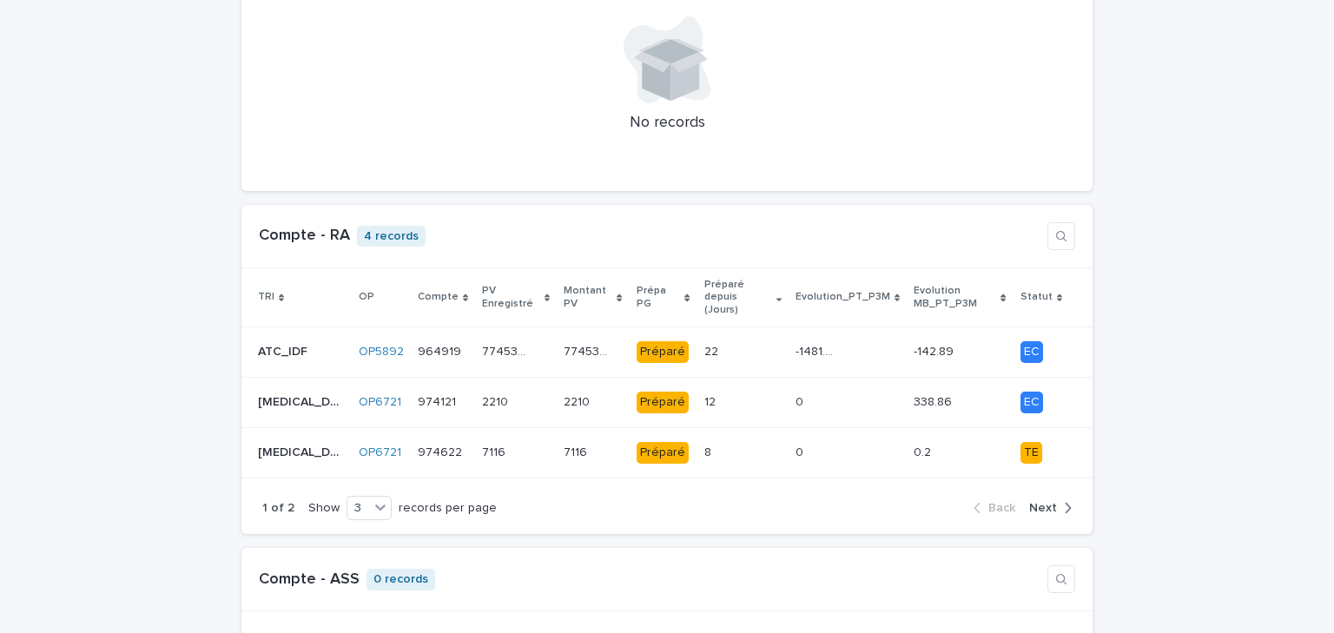
click at [1046, 502] on span "Next" at bounding box center [1043, 508] width 28 height 12
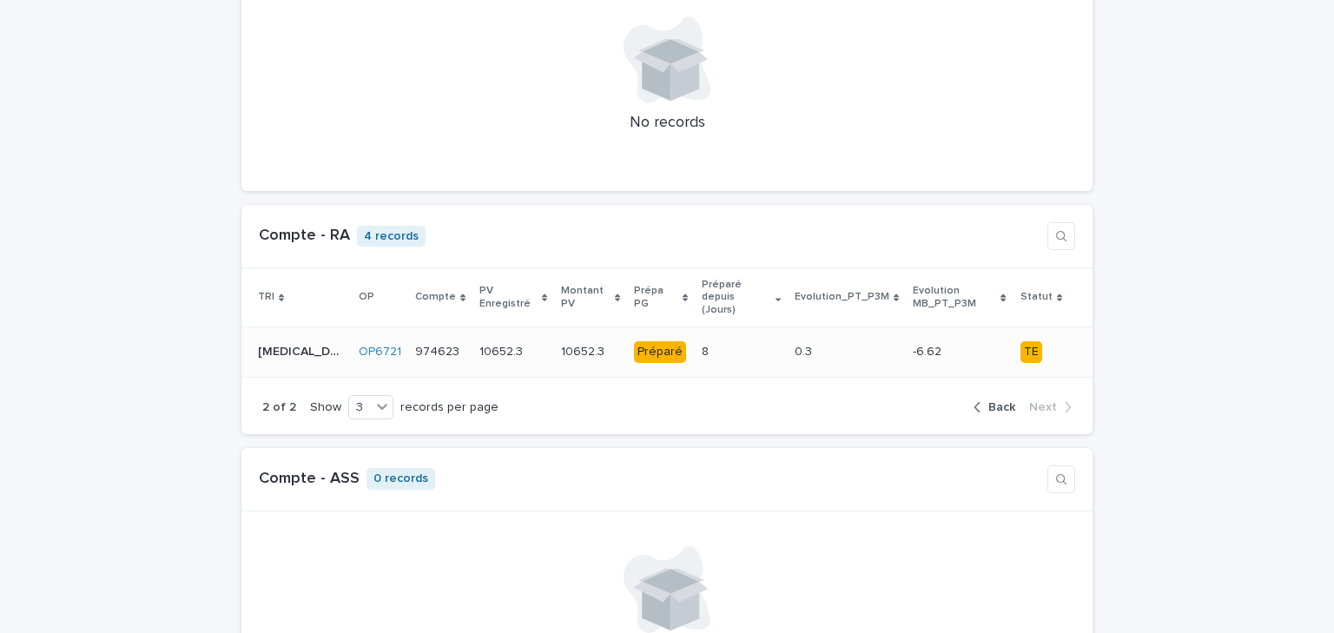
click at [749, 338] on div "8 8" at bounding box center [741, 352] width 79 height 29
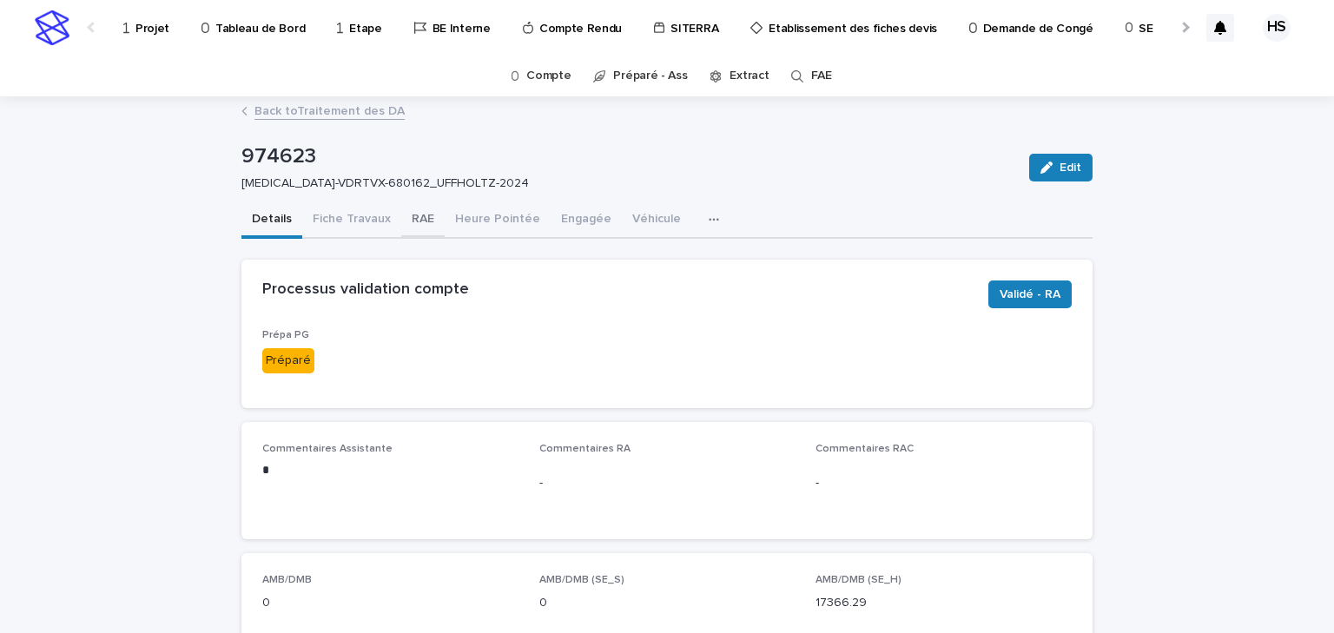
click at [409, 231] on button "RAE" at bounding box center [422, 220] width 43 height 36
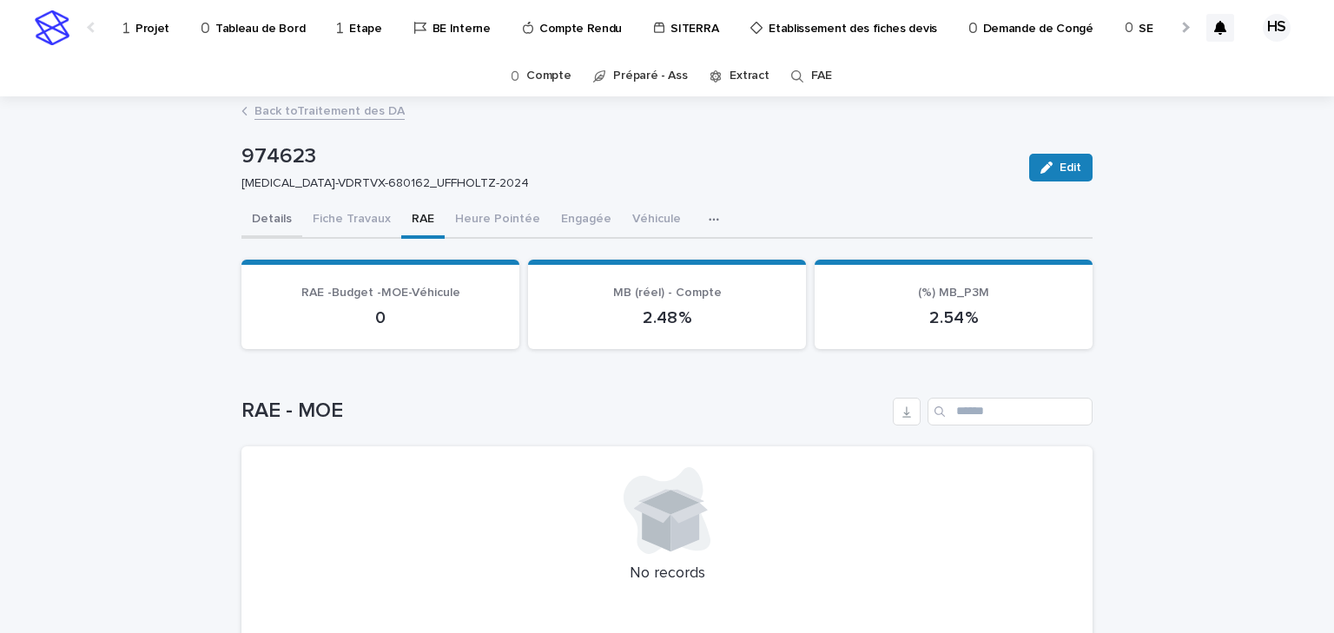
click at [267, 217] on button "Details" at bounding box center [271, 220] width 61 height 36
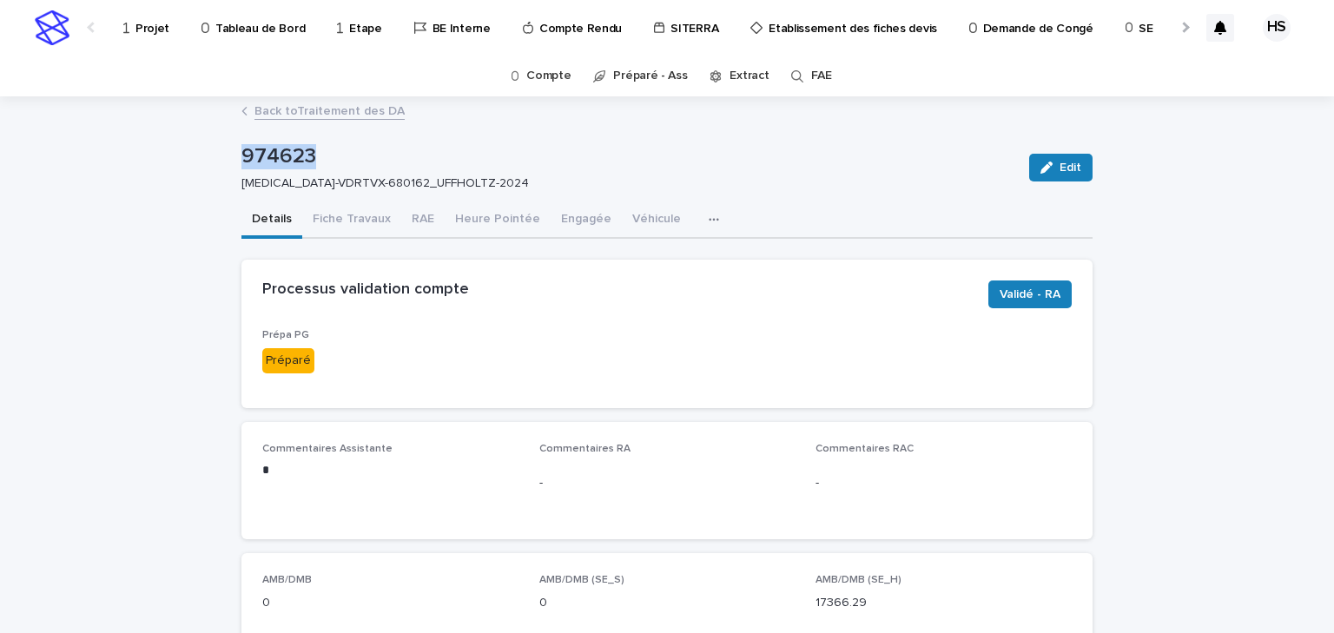
drag, startPoint x: 314, startPoint y: 163, endPoint x: 217, endPoint y: 160, distance: 96.5
copy p "974623"
click at [354, 197] on div "974623 [MEDICAL_DATA]-VDRTVX-680162_UFFHOLTZ-2024 Edit" at bounding box center [666, 167] width 851 height 69
drag, startPoint x: 413, startPoint y: 181, endPoint x: 356, endPoint y: 185, distance: 57.5
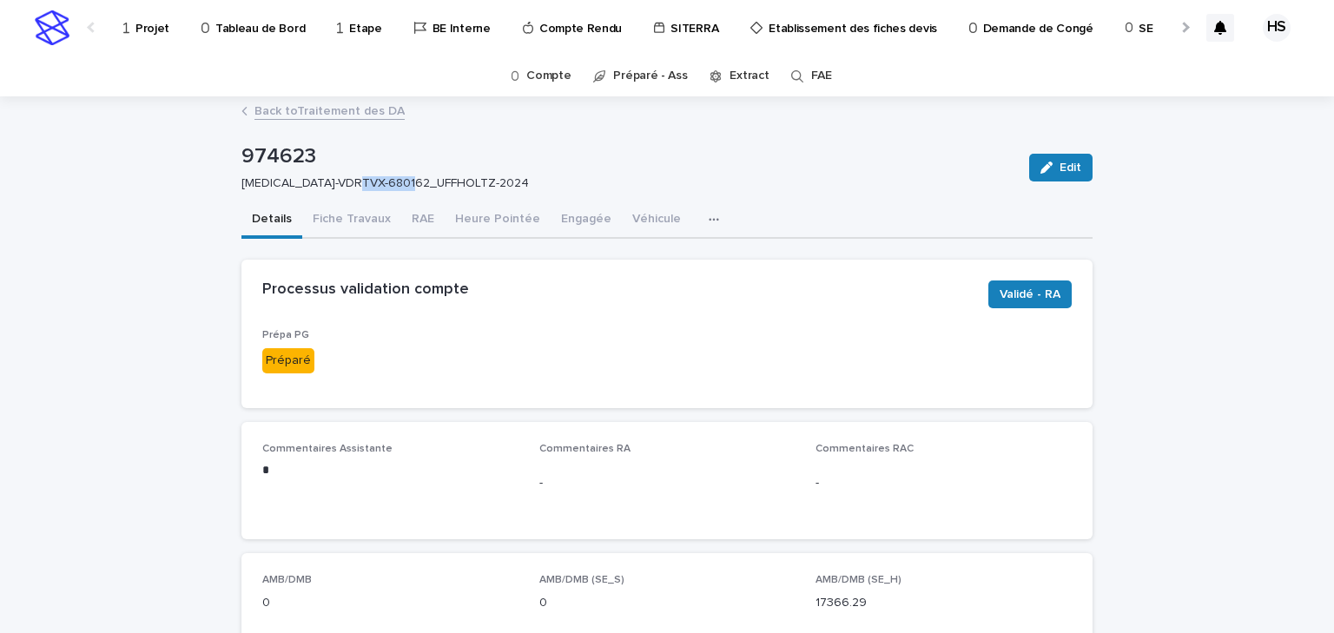
click at [356, 185] on p "[MEDICAL_DATA]-VDRTVX-680162_UFFHOLTZ-2024" at bounding box center [624, 183] width 767 height 15
copy p "UFFHOLTZ"
click at [411, 219] on button "RAE" at bounding box center [422, 220] width 43 height 36
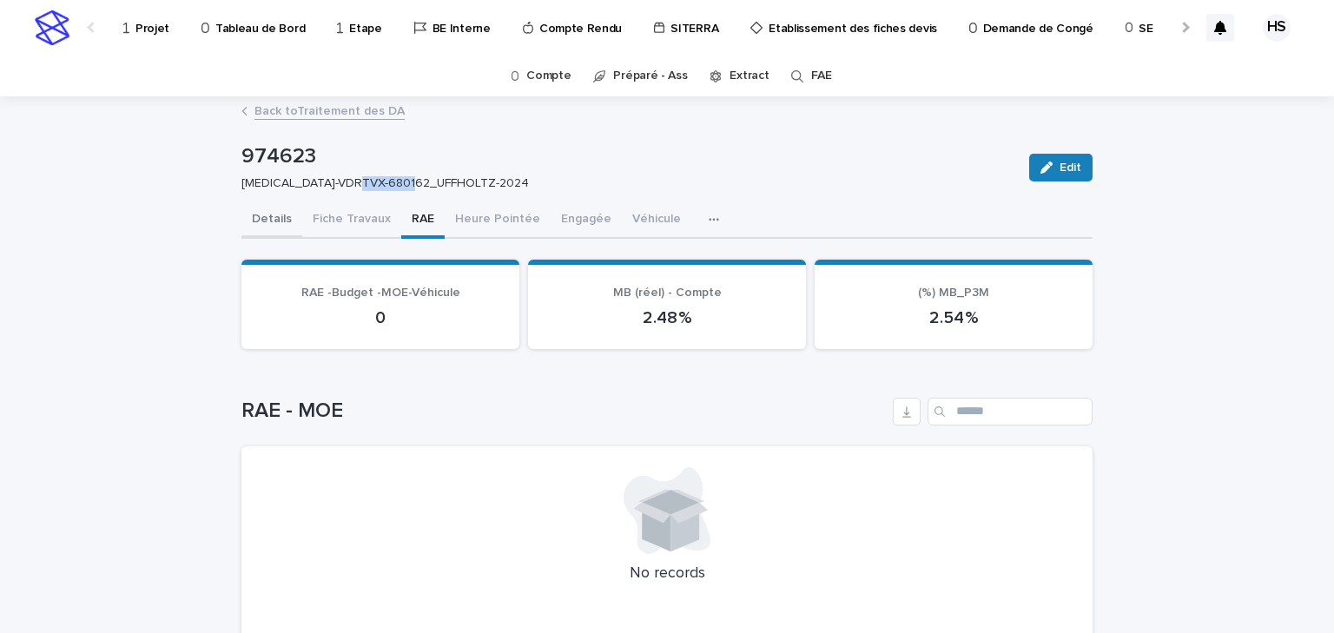
click at [268, 228] on button "Details" at bounding box center [271, 220] width 61 height 36
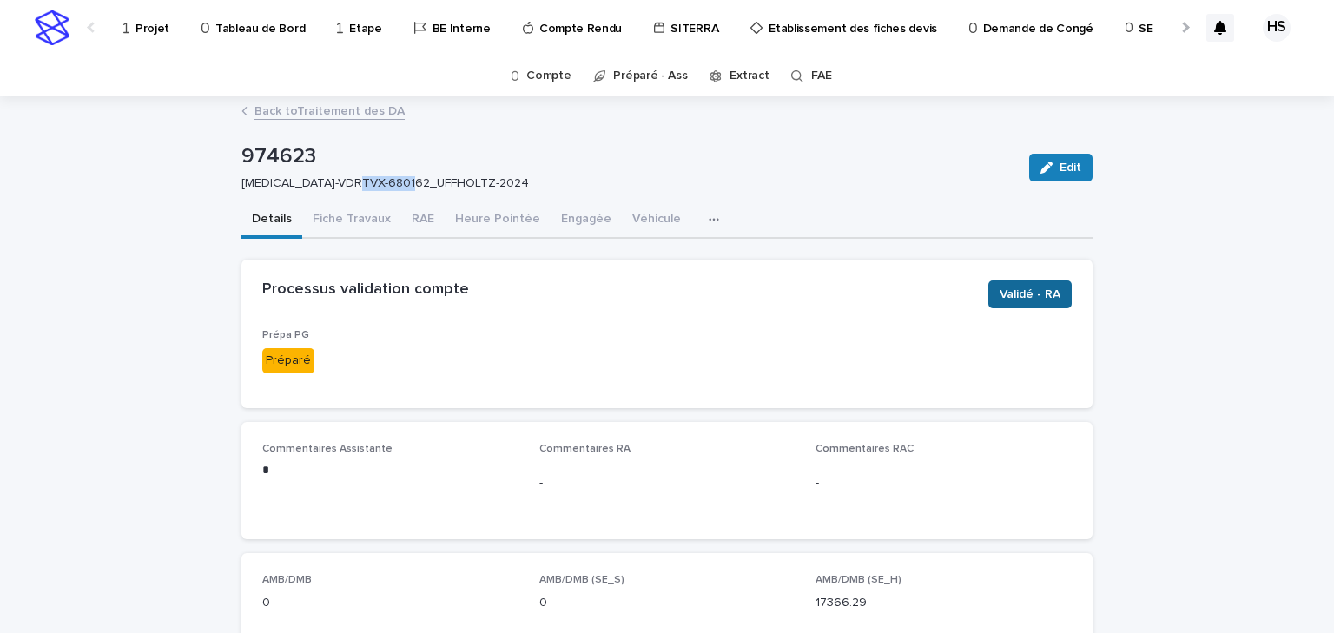
click at [1021, 298] on span "Validé - RA" at bounding box center [1030, 294] width 61 height 17
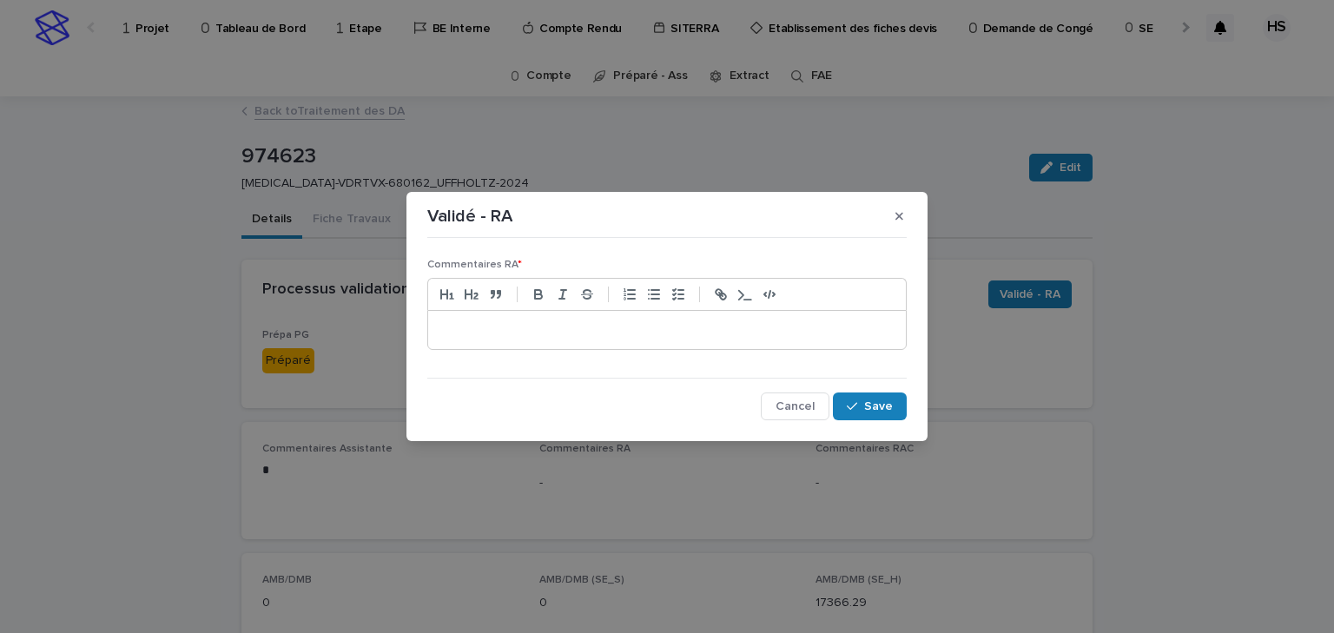
click at [636, 322] on p at bounding box center [667, 329] width 452 height 17
click at [859, 400] on div "button" at bounding box center [855, 406] width 17 height 12
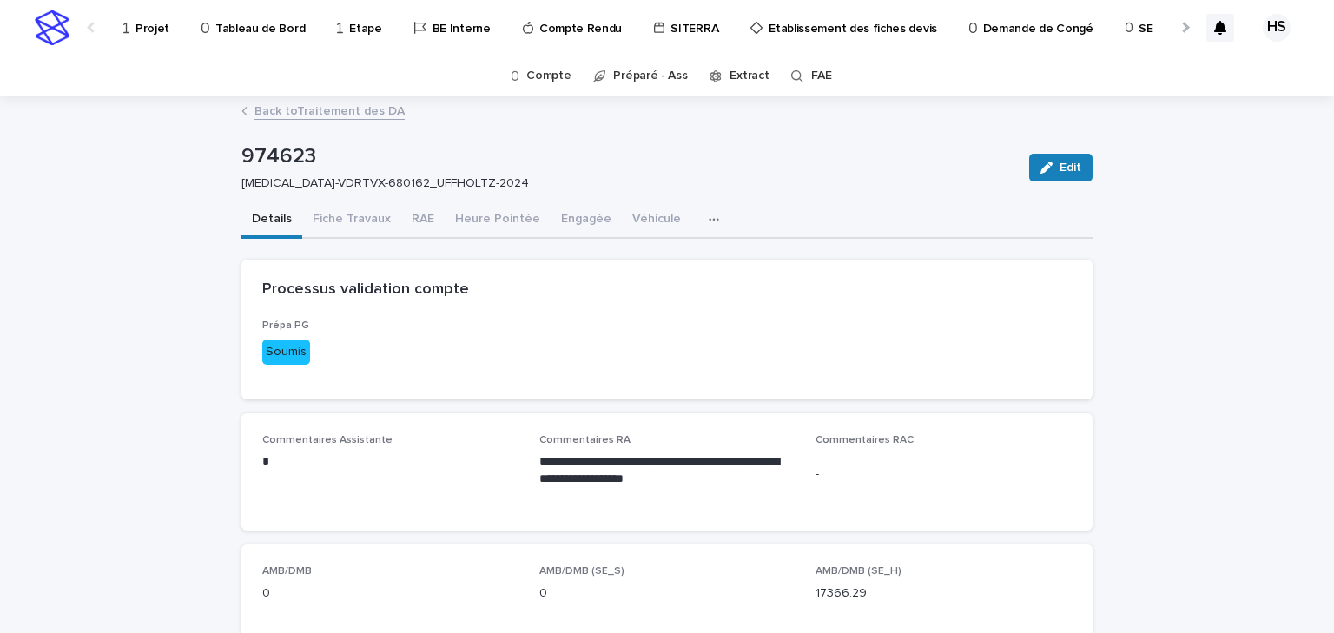
click at [313, 102] on link "Back to Traitement des DA" at bounding box center [329, 110] width 150 height 20
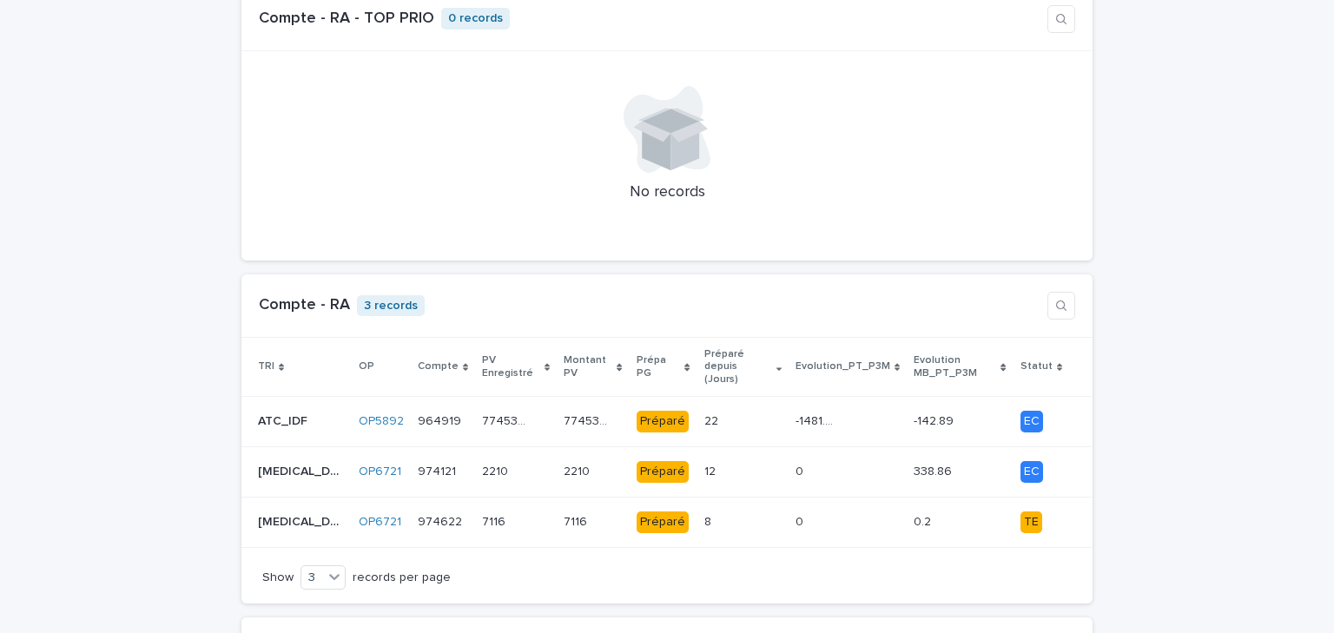
scroll to position [1529, 0]
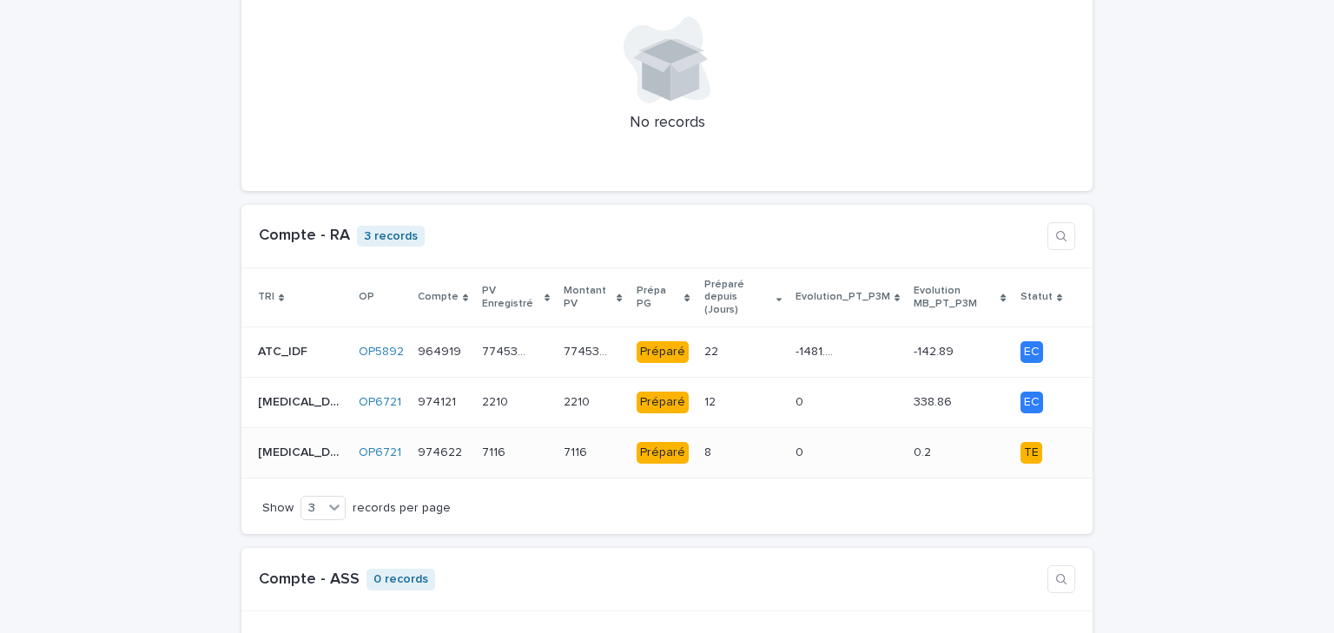
click at [732, 439] on div "8 8" at bounding box center [742, 453] width 77 height 29
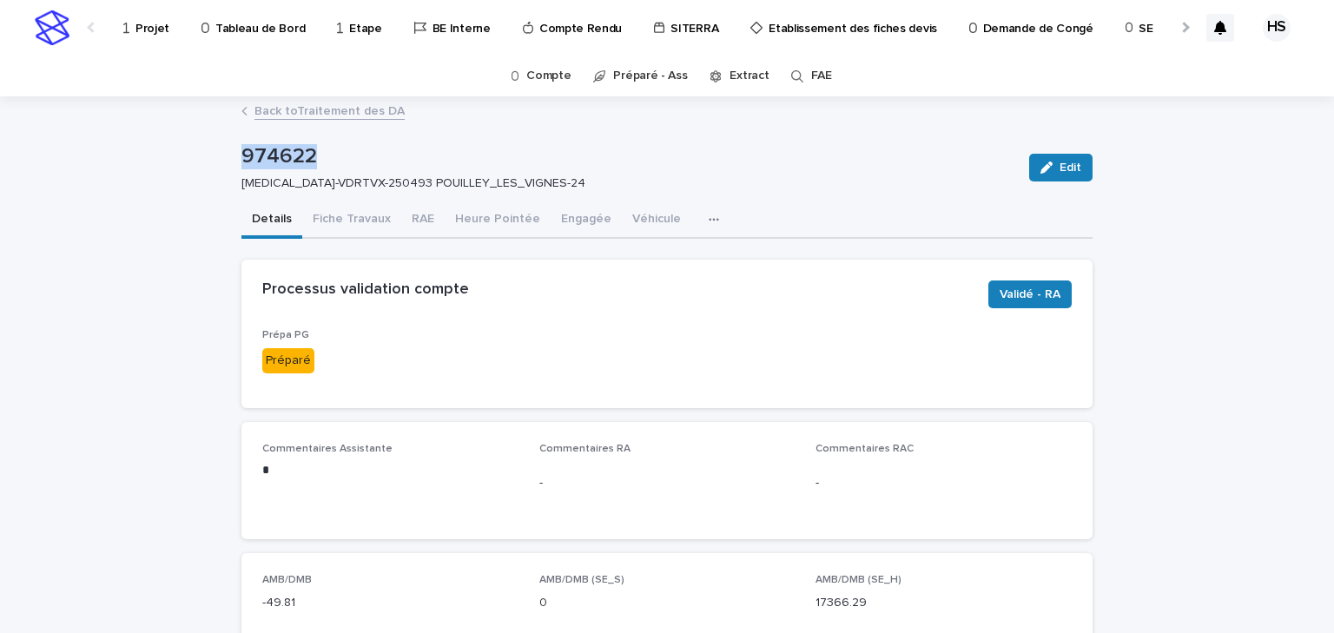
drag, startPoint x: 311, startPoint y: 160, endPoint x: 213, endPoint y: 159, distance: 98.1
copy p "974622"
click at [431, 219] on button "RAE" at bounding box center [422, 220] width 43 height 36
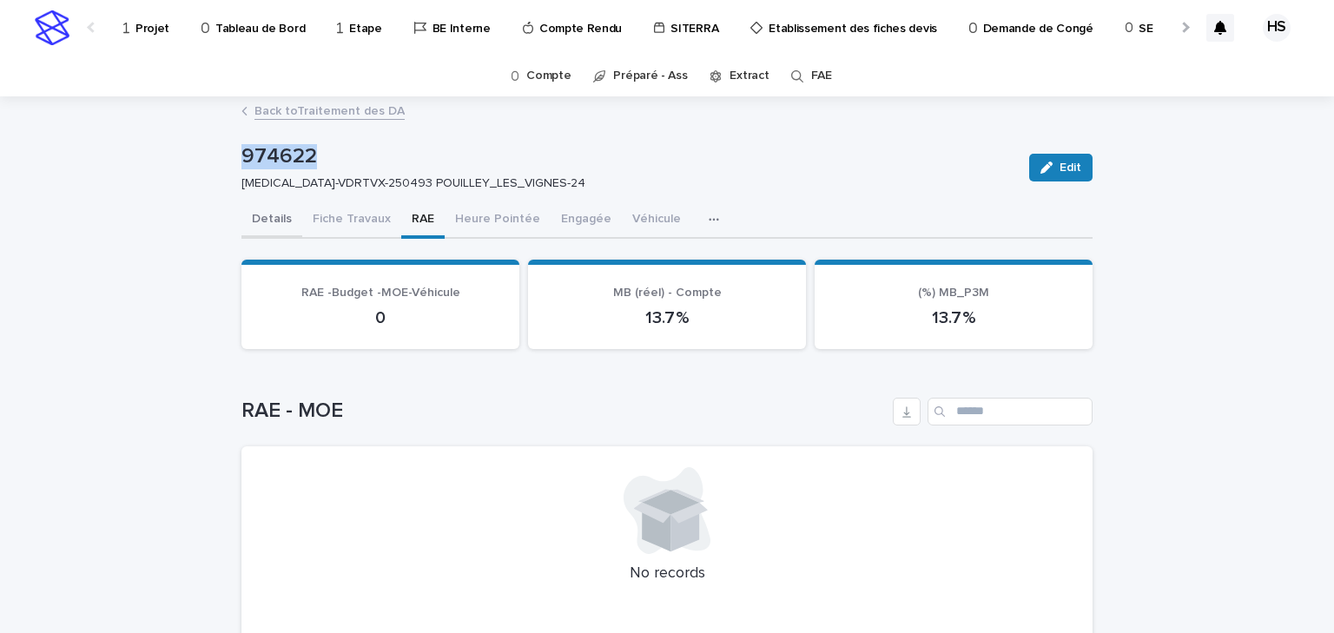
click at [265, 224] on button "Details" at bounding box center [271, 220] width 61 height 36
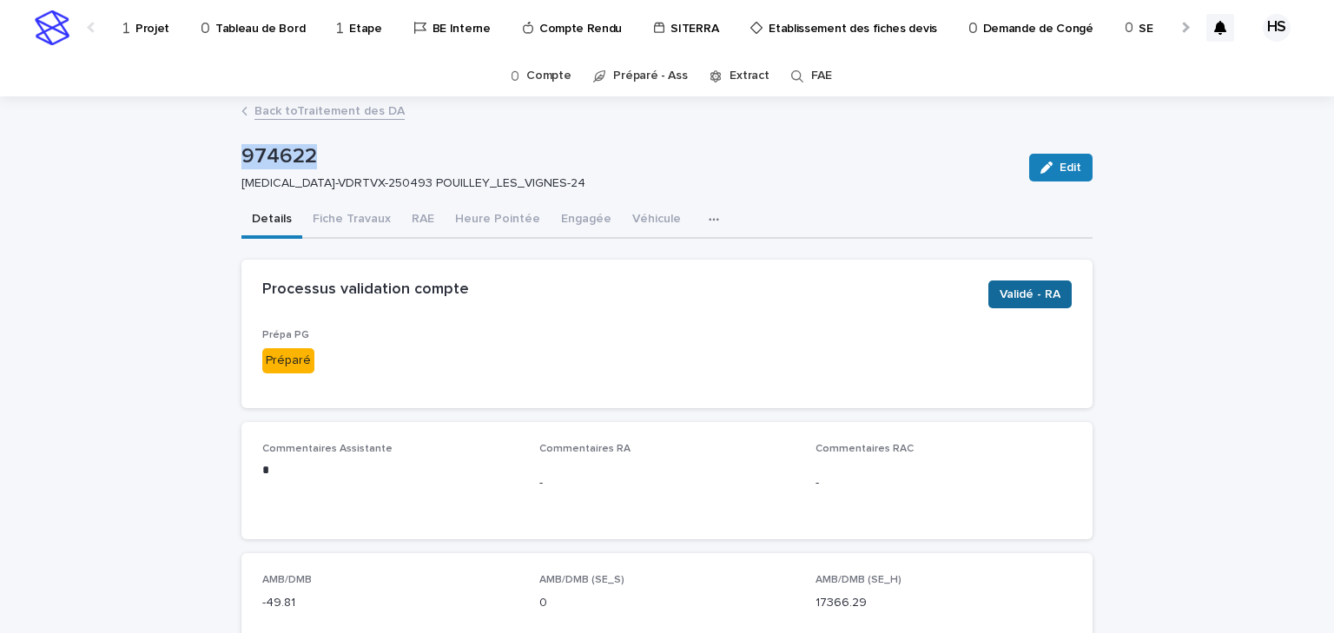
click at [1018, 286] on span "Validé - RA" at bounding box center [1030, 294] width 61 height 17
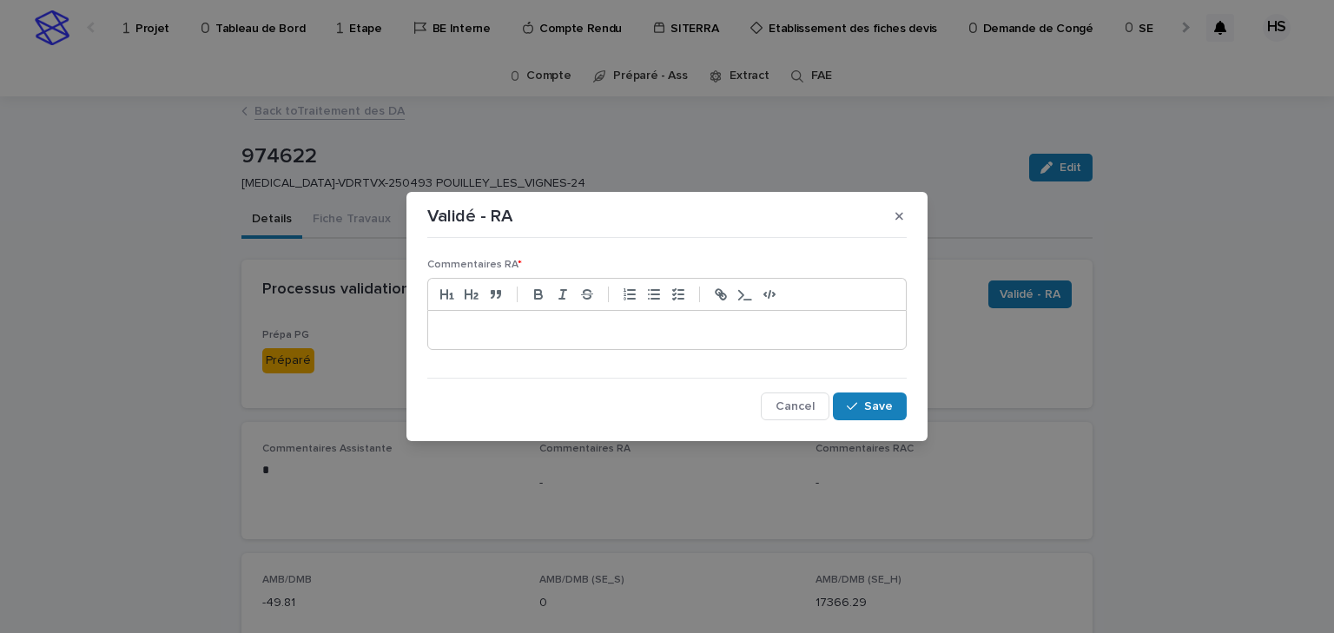
click at [592, 339] on div at bounding box center [667, 330] width 478 height 38
click at [874, 406] on span "Save" at bounding box center [878, 406] width 29 height 12
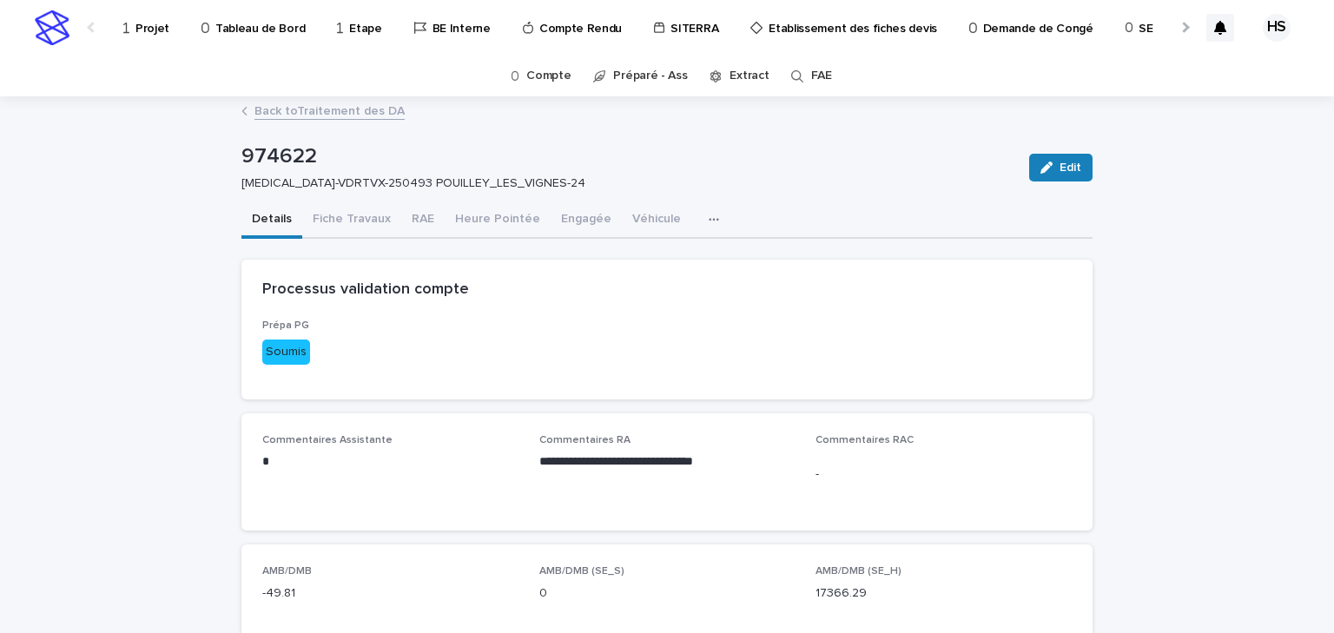
click at [360, 108] on link "Back to Traitement des DA" at bounding box center [329, 110] width 150 height 20
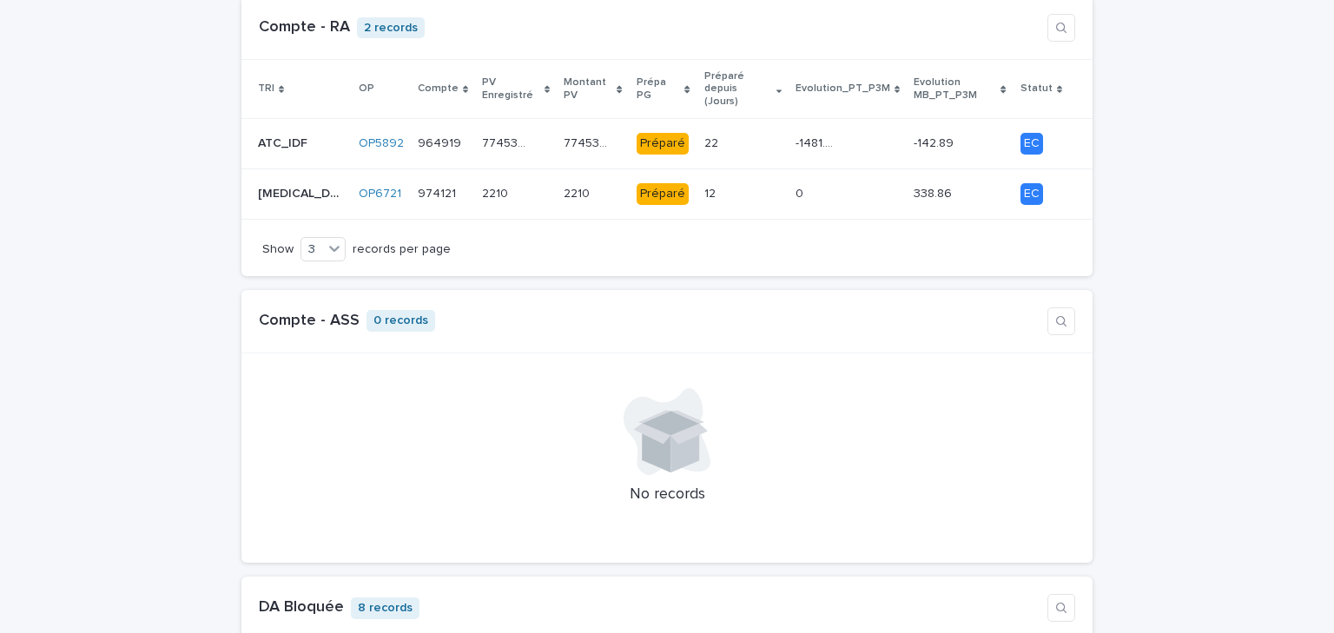
scroll to position [1598, 0]
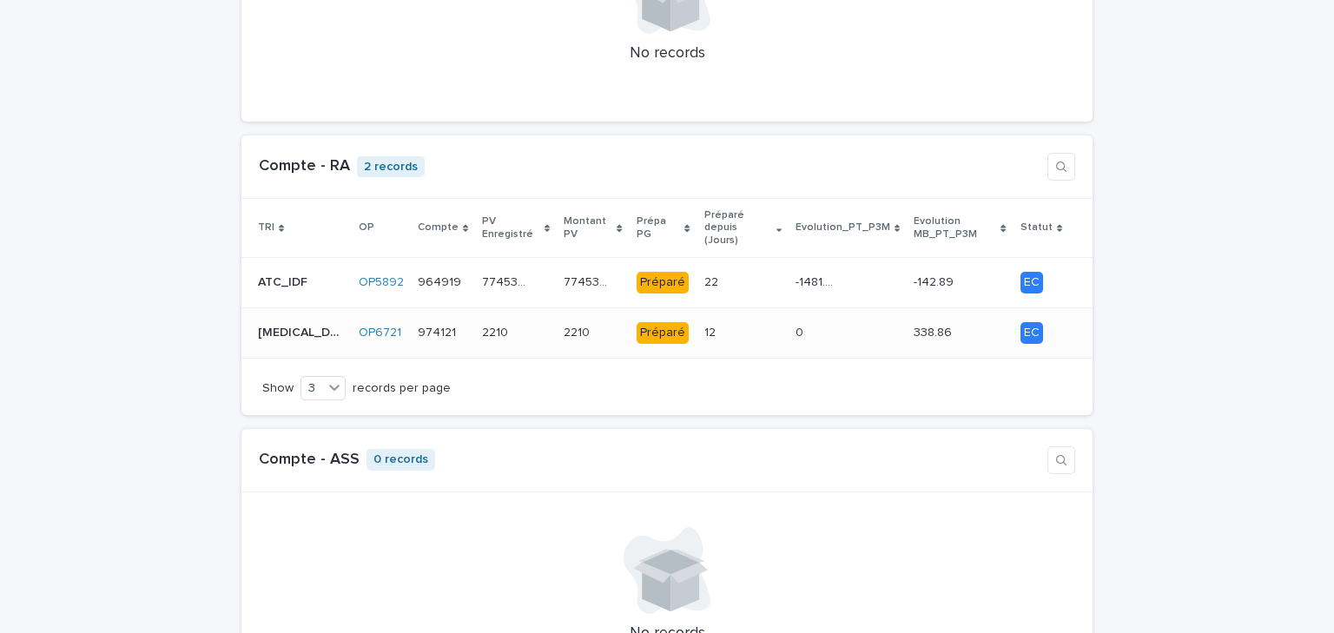
click at [704, 326] on p at bounding box center [725, 333] width 43 height 15
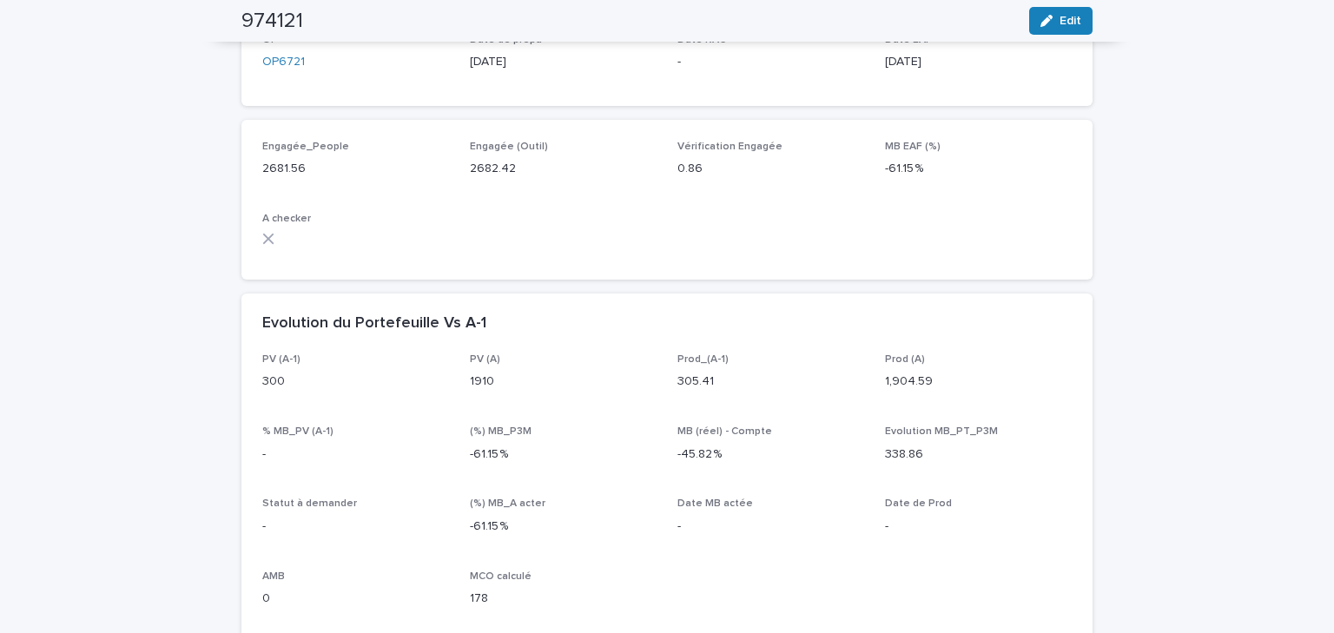
scroll to position [486, 0]
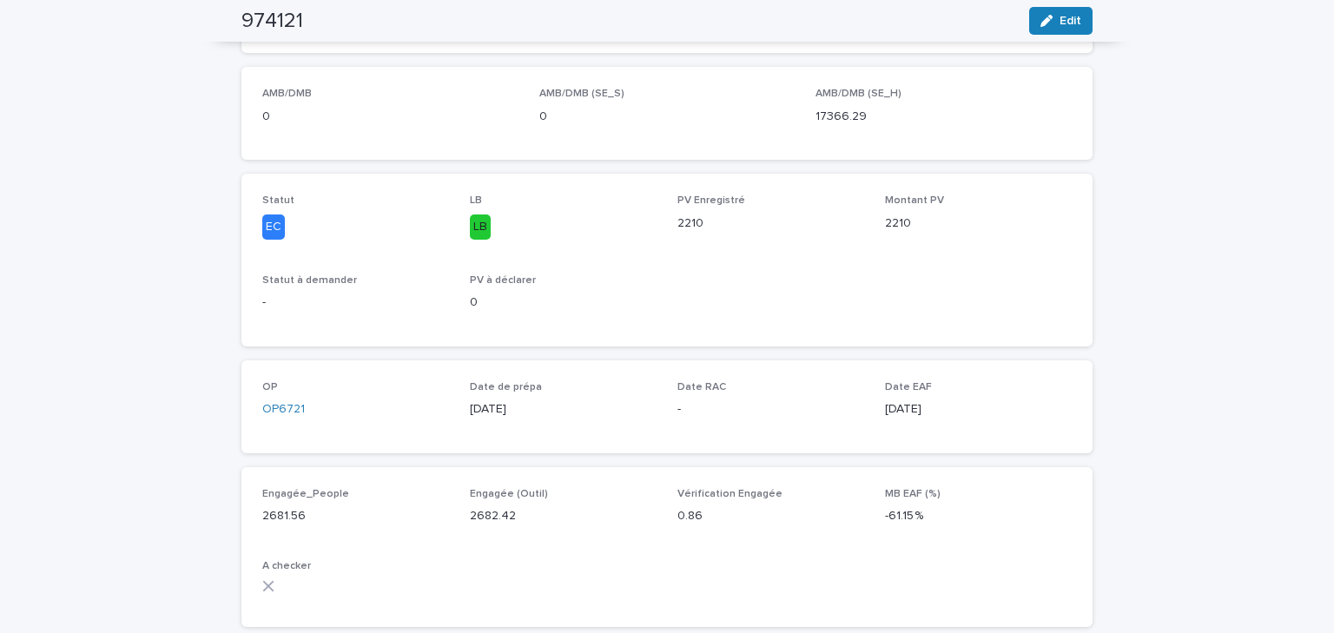
click at [264, 14] on h2 "974121" at bounding box center [272, 21] width 62 height 25
drag, startPoint x: 295, startPoint y: 16, endPoint x: 210, endPoint y: 28, distance: 86.0
click at [212, 28] on div "974121 Edit" at bounding box center [667, 21] width 934 height 42
copy h2 "974121"
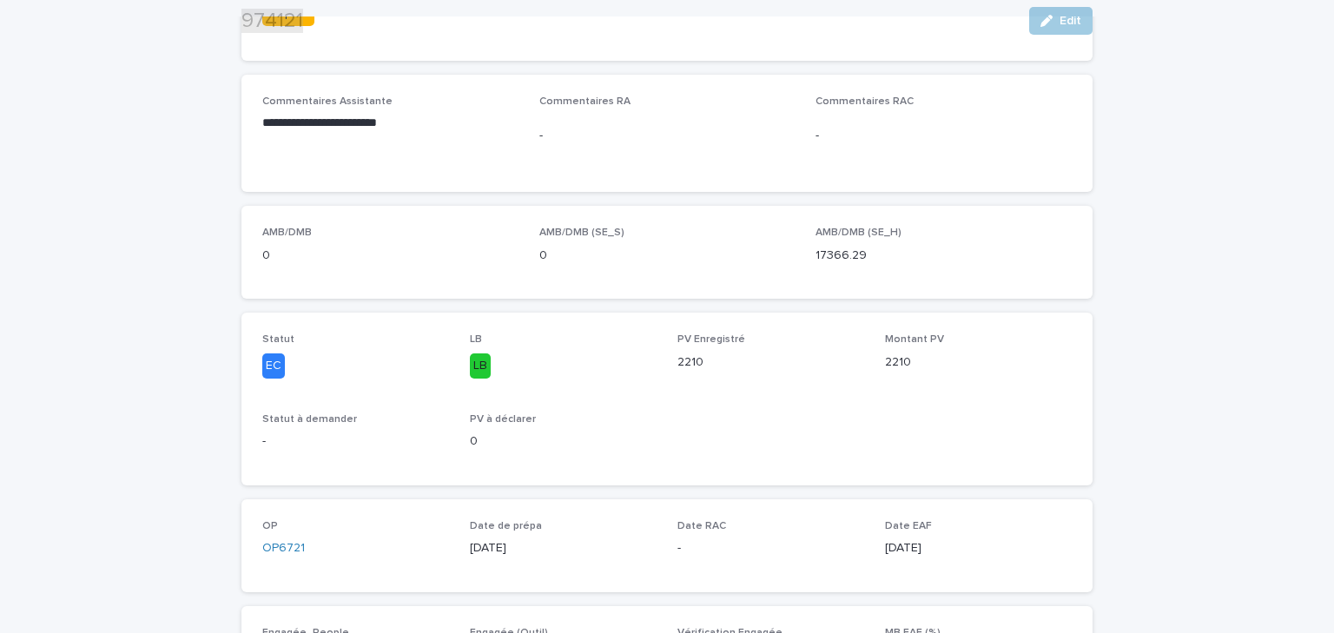
scroll to position [0, 0]
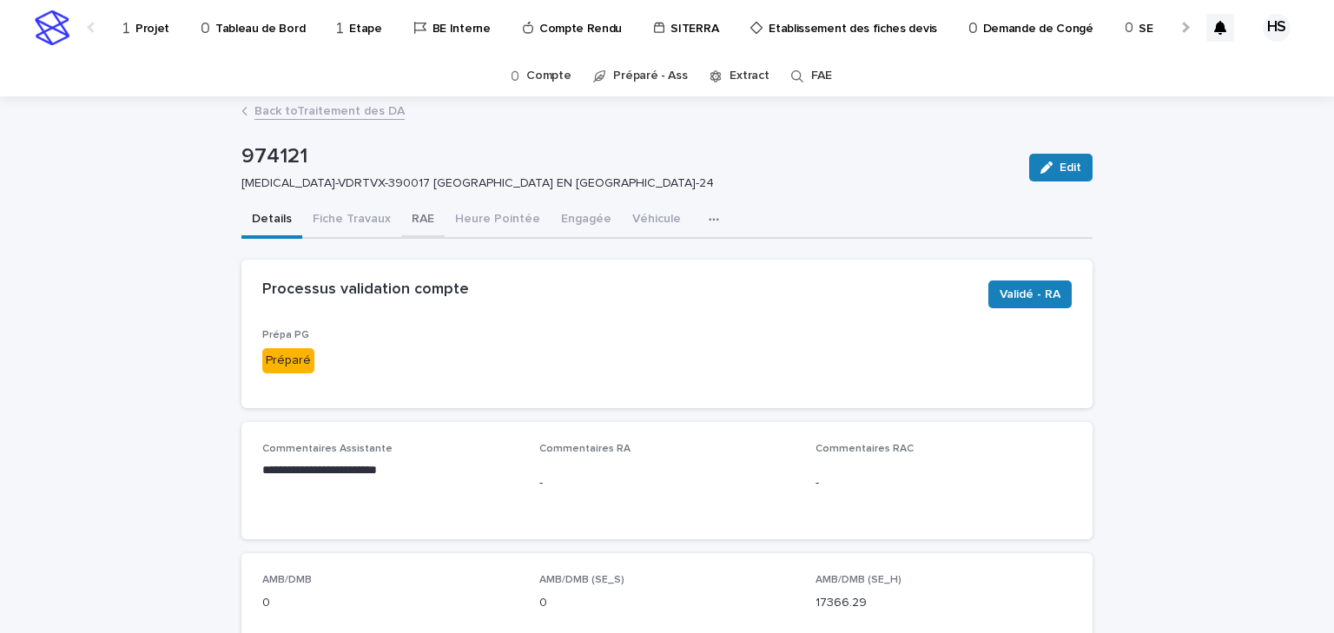
click at [414, 215] on button "RAE" at bounding box center [422, 220] width 43 height 36
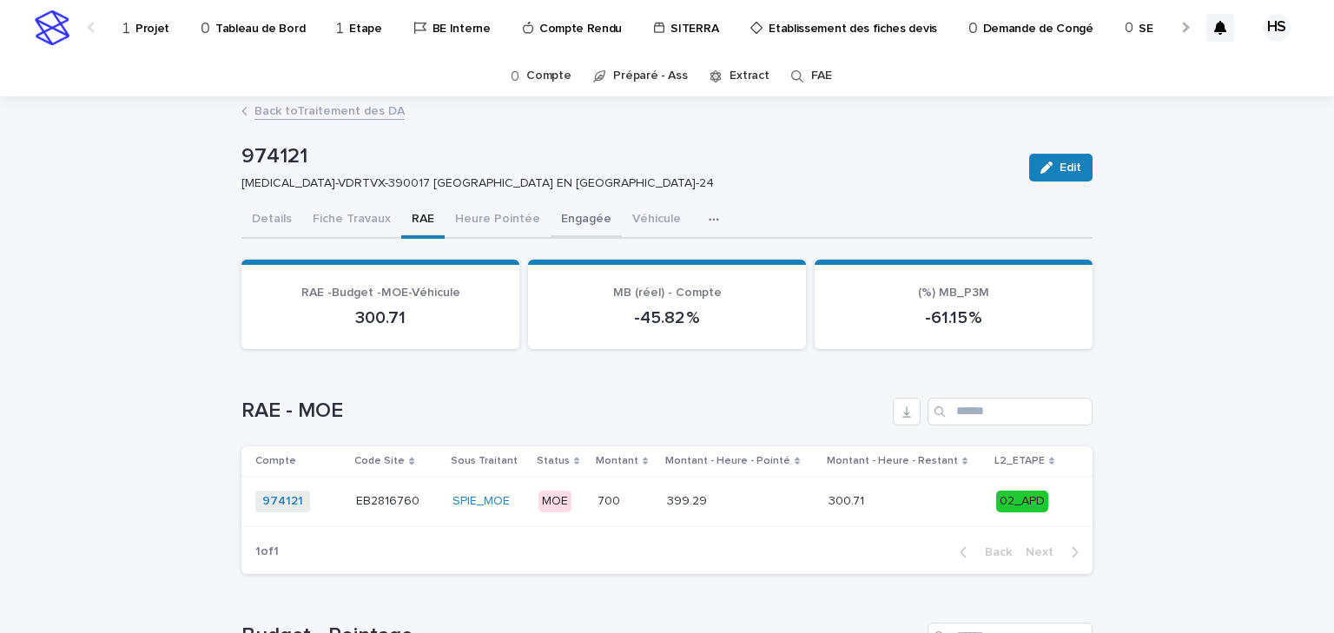
click at [564, 221] on button "Engagée" at bounding box center [586, 220] width 71 height 36
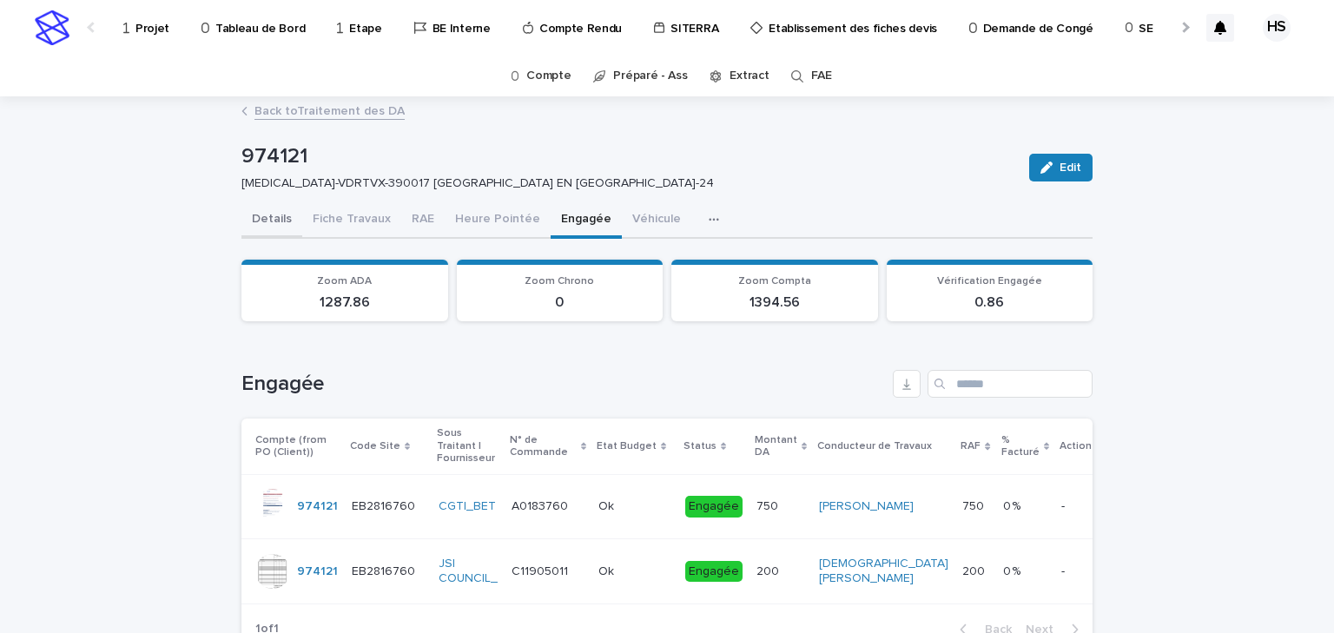
click at [261, 214] on button "Details" at bounding box center [271, 220] width 61 height 36
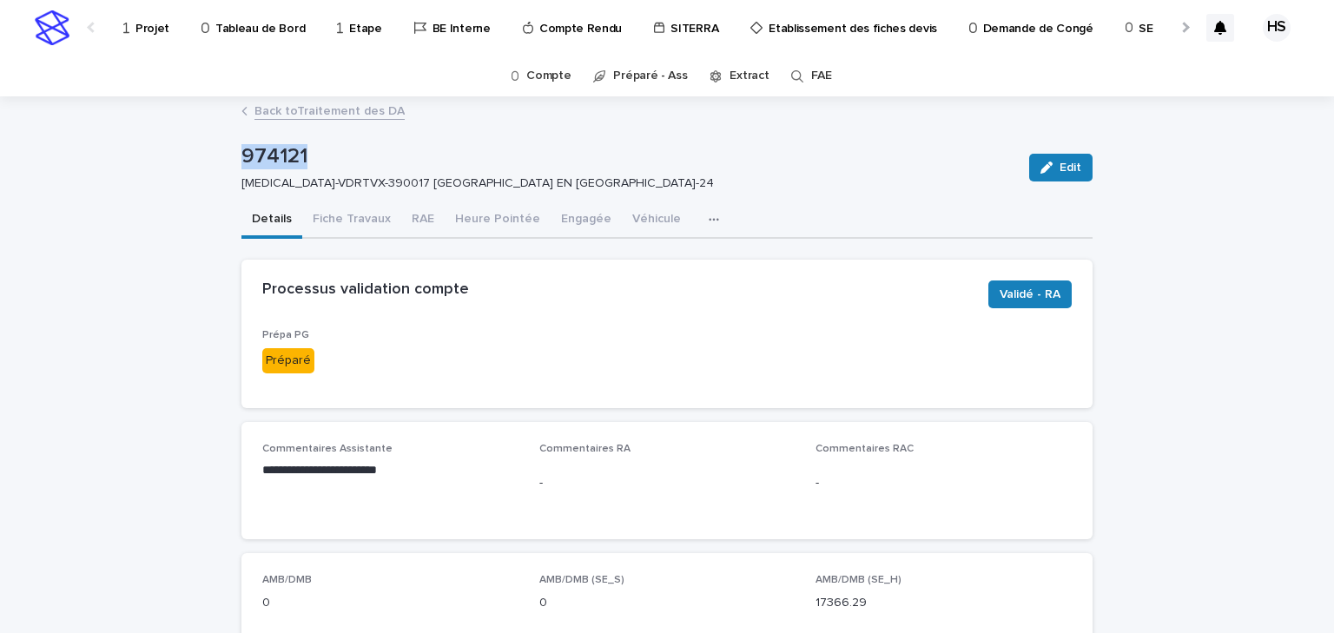
drag, startPoint x: 306, startPoint y: 159, endPoint x: 219, endPoint y: 158, distance: 86.9
click at [1025, 299] on span "Validé - RA" at bounding box center [1030, 294] width 61 height 17
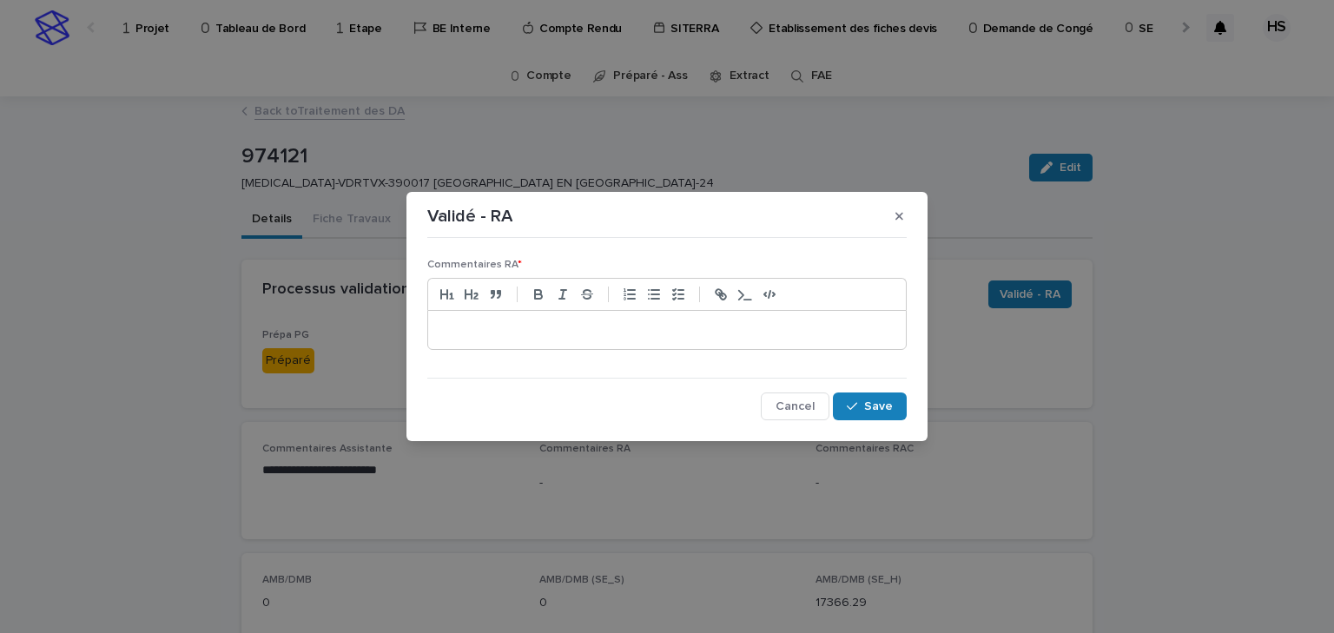
click at [506, 314] on div at bounding box center [667, 330] width 478 height 38
click at [872, 393] on button "Save" at bounding box center [870, 407] width 74 height 28
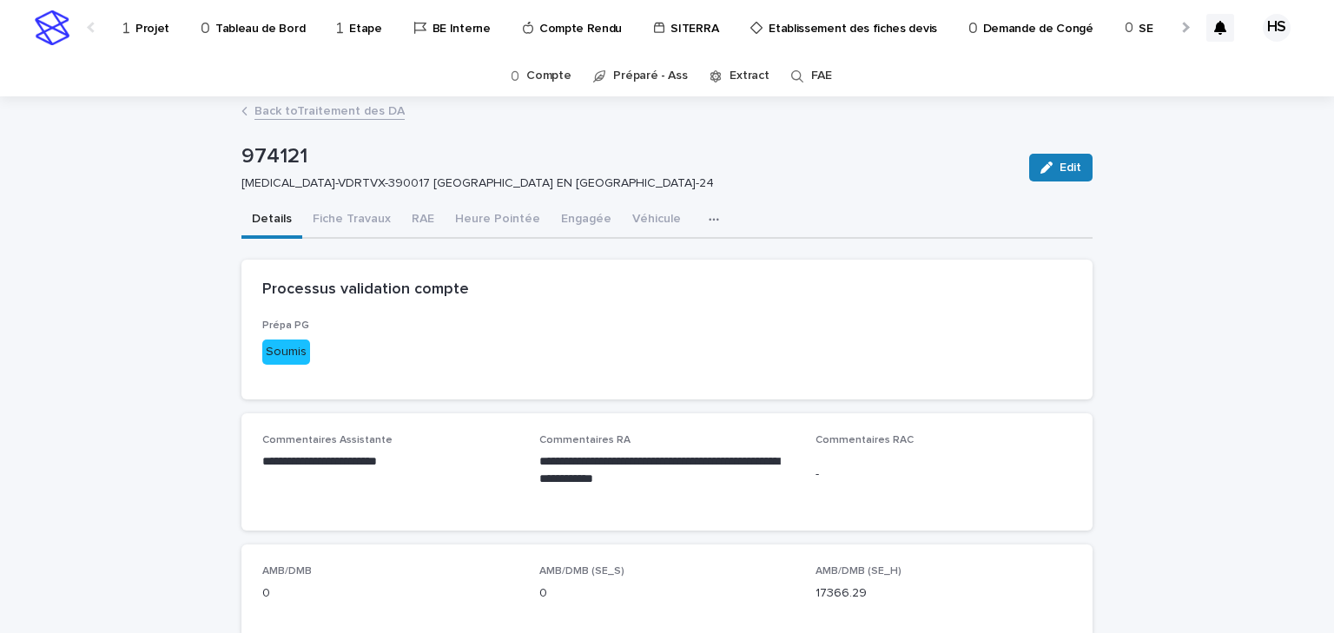
click at [343, 109] on link "Back to Traitement des DA" at bounding box center [329, 110] width 150 height 20
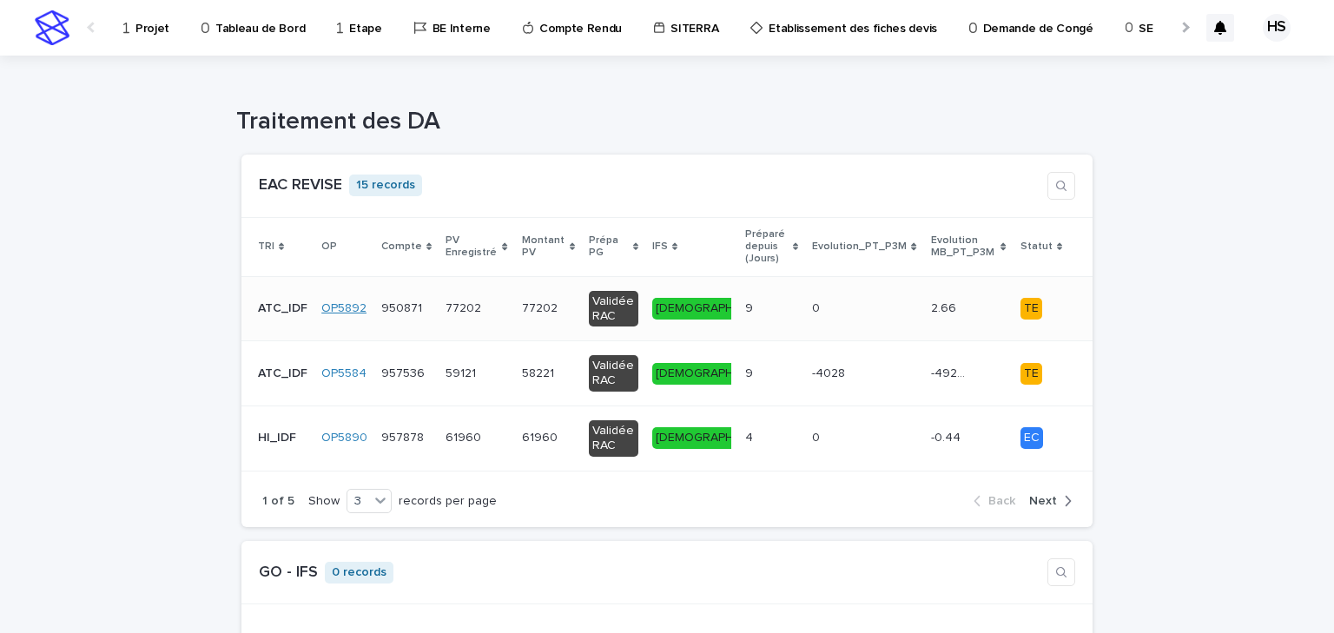
click at [343, 301] on link "OP5892" at bounding box center [343, 308] width 45 height 15
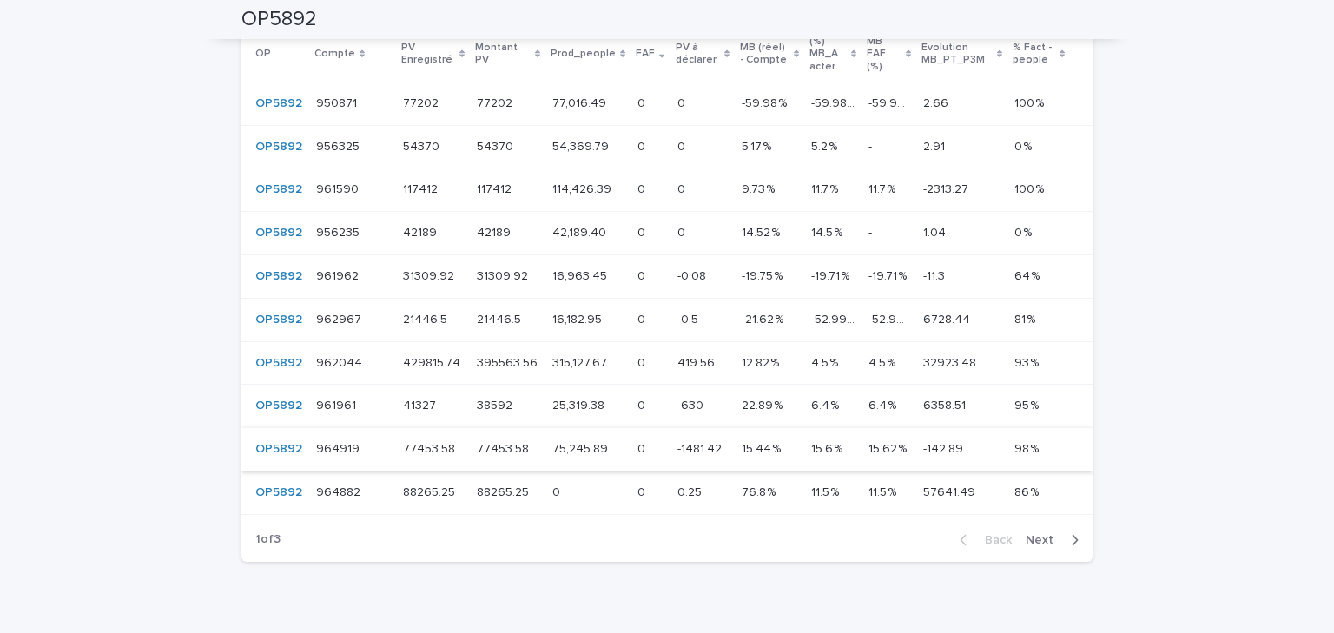
scroll to position [1876, 0]
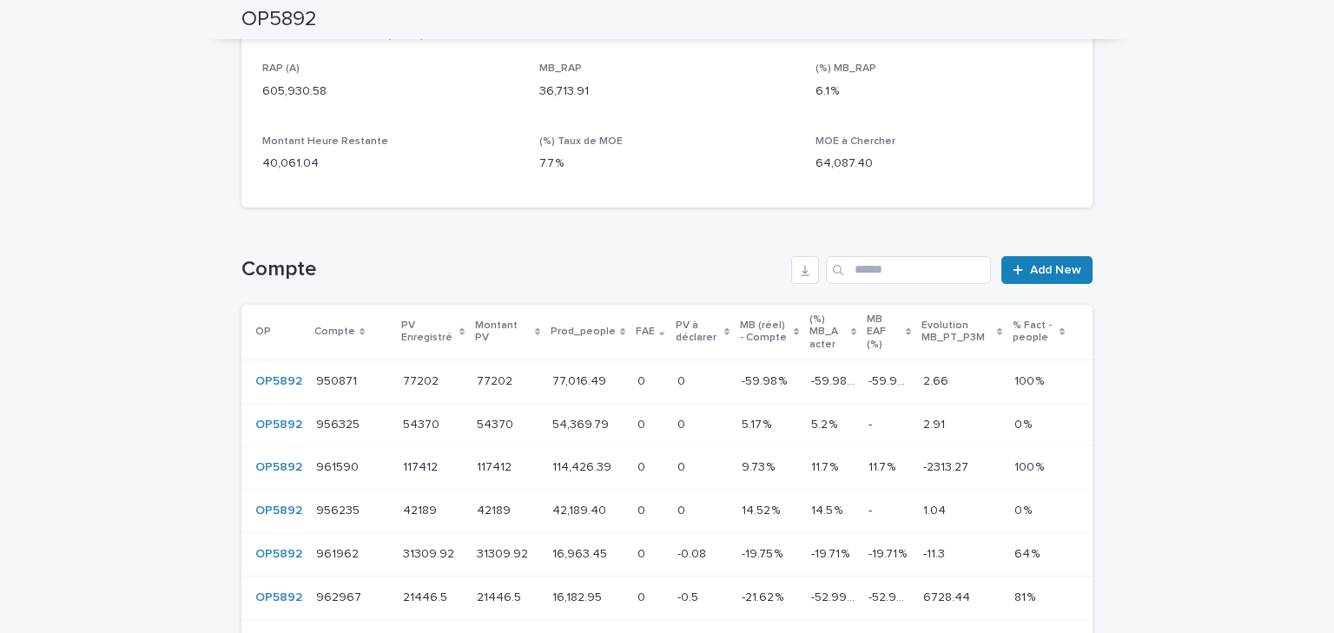
click at [942, 335] on p "Evolution MB_PT_P3M" at bounding box center [956, 332] width 71 height 32
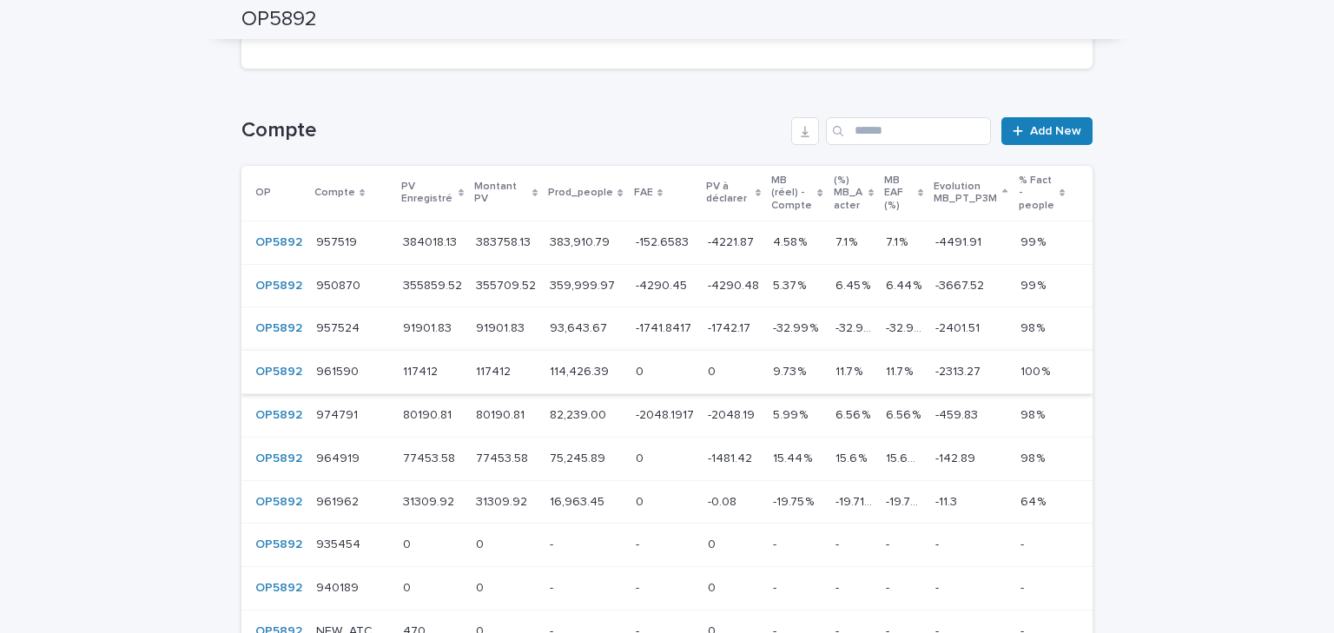
scroll to position [2182, 0]
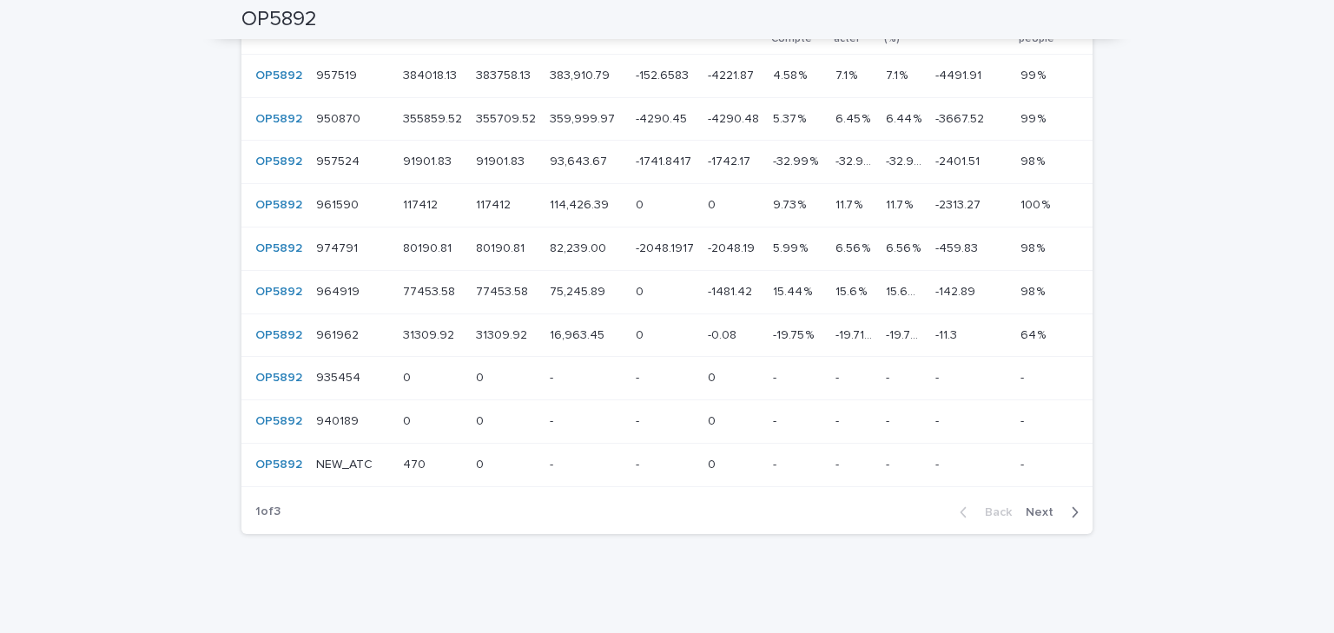
click at [1044, 512] on span "Next" at bounding box center [1045, 512] width 38 height 12
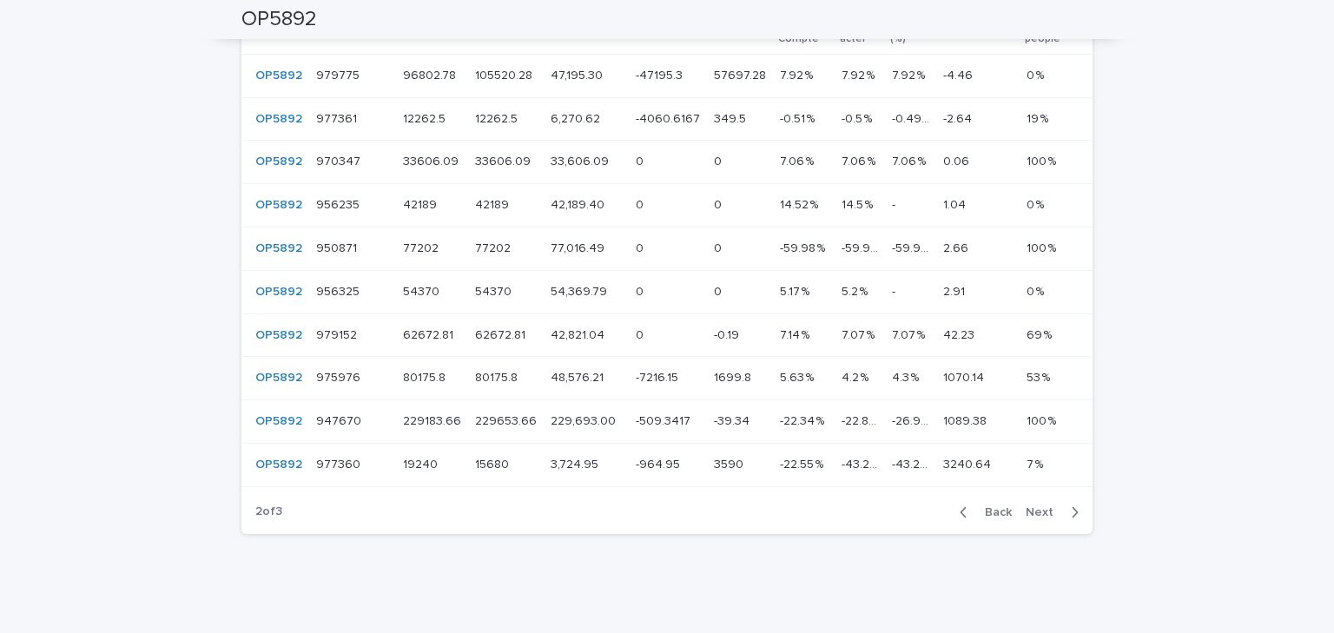
click at [1039, 515] on span "Next" at bounding box center [1045, 512] width 38 height 12
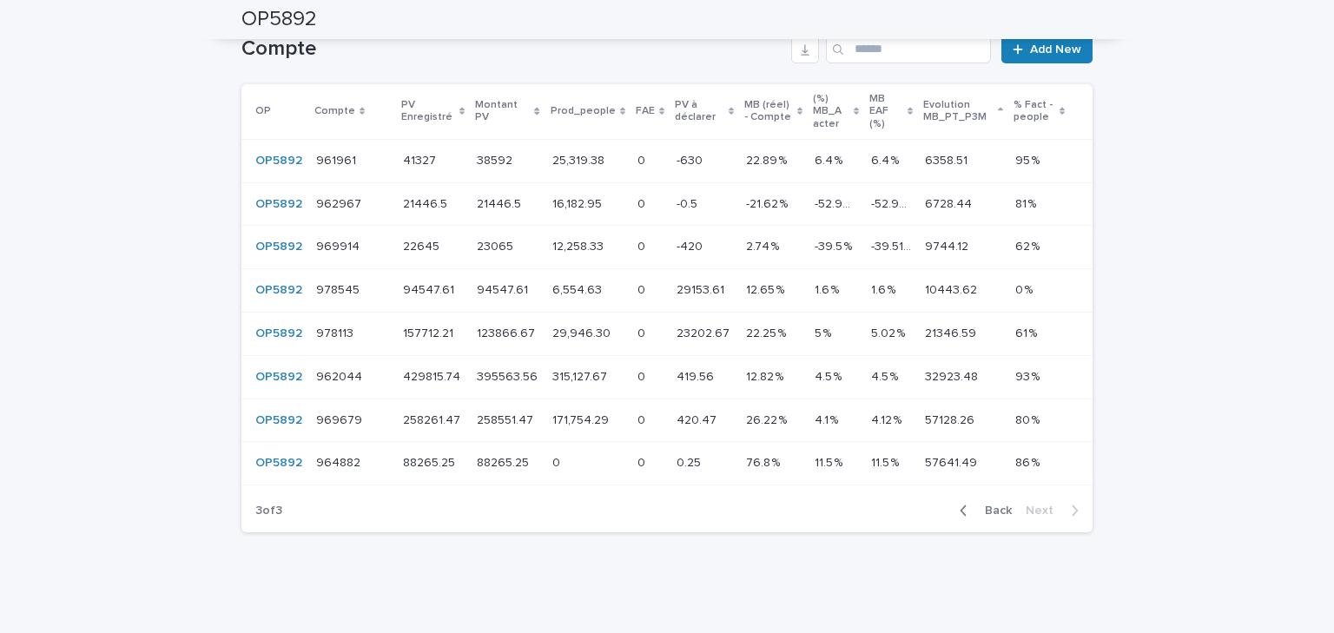
scroll to position [2095, 0]
drag, startPoint x: 328, startPoint y: 460, endPoint x: 444, endPoint y: 581, distance: 167.1
click at [420, 466] on p "88265.25" at bounding box center [431, 463] width 56 height 18
